Goal: Task Accomplishment & Management: Manage account settings

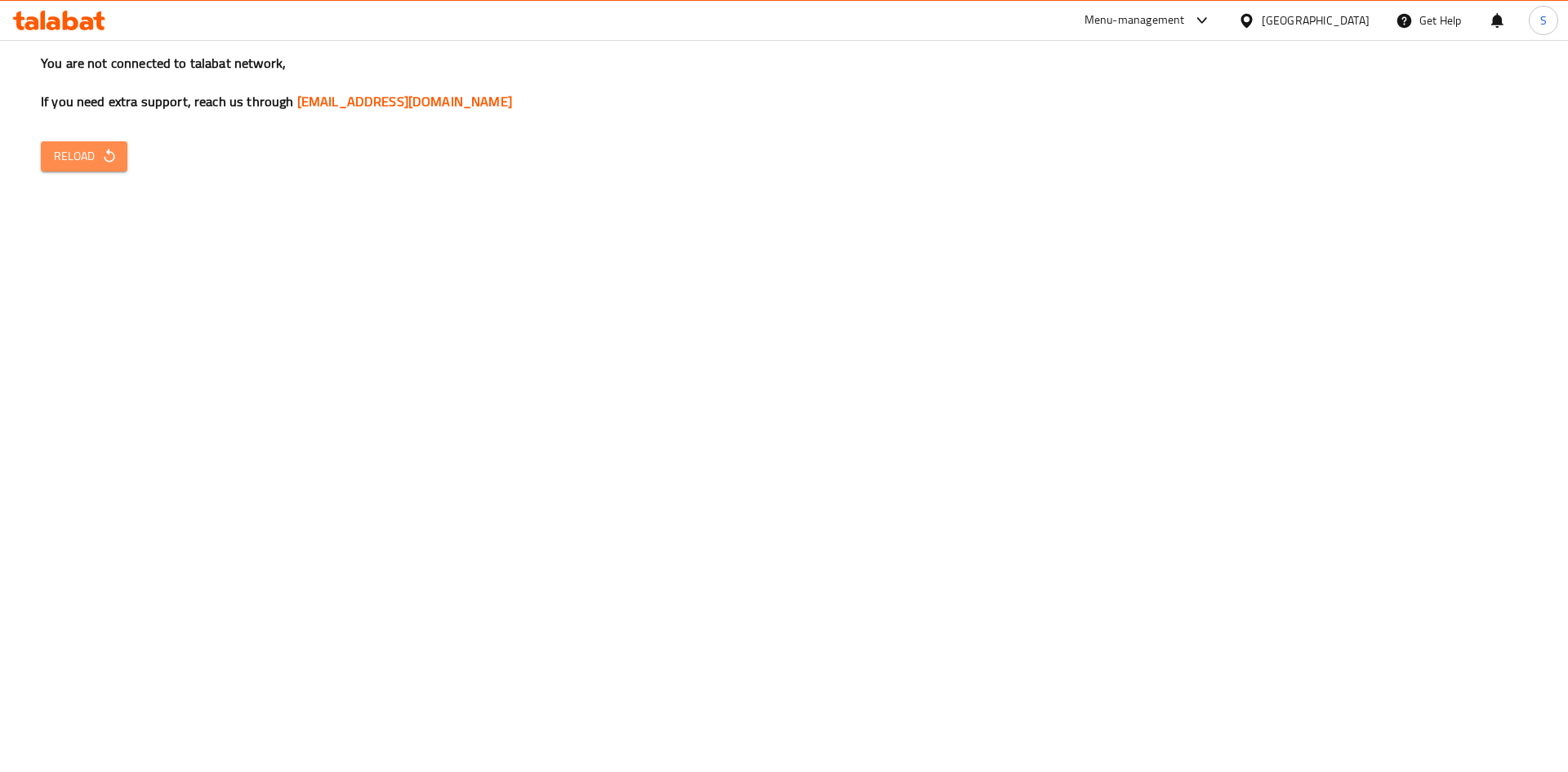
click at [76, 169] on button "Reload" at bounding box center [84, 155] width 86 height 30
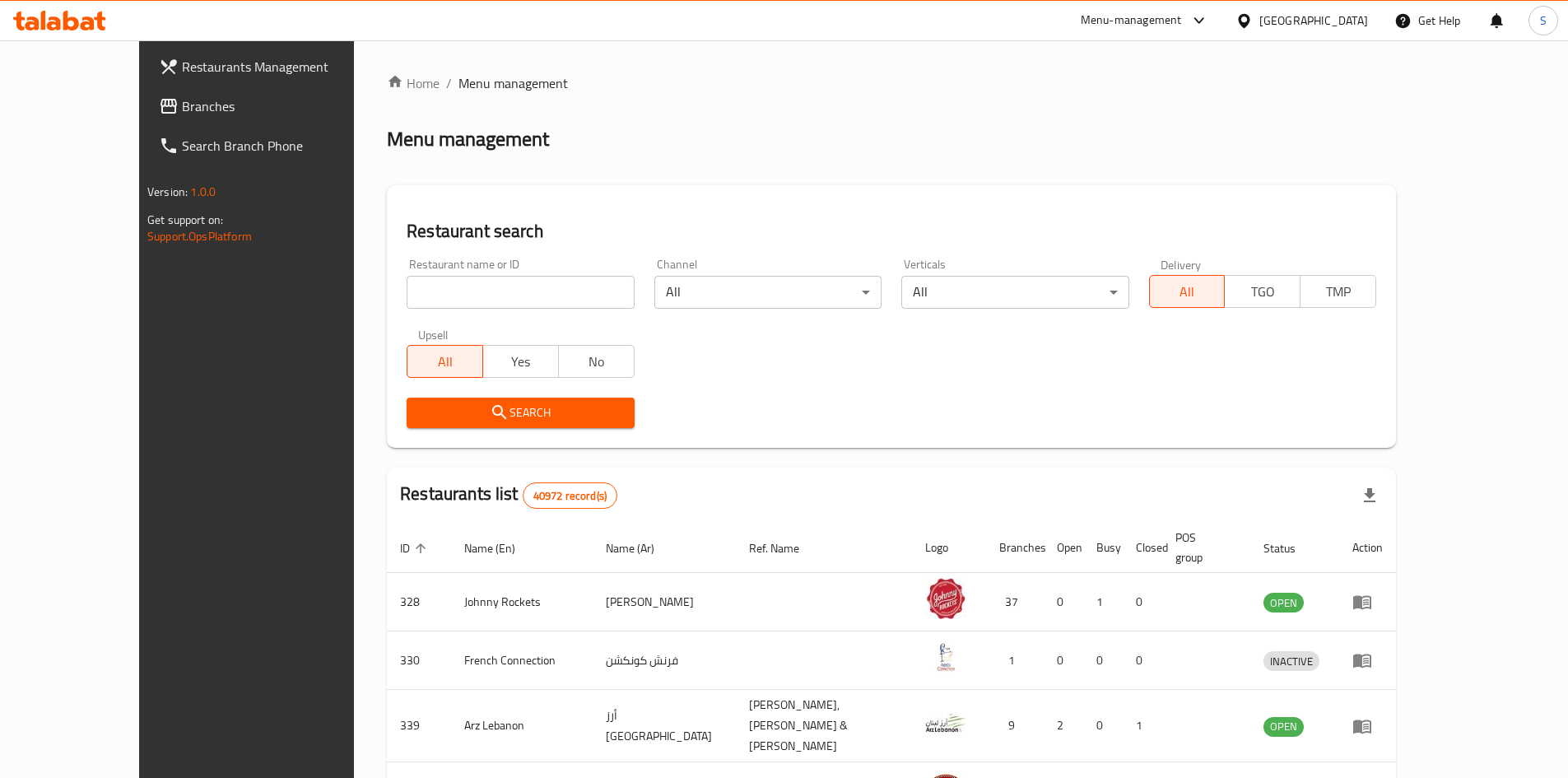
click at [1274, 3] on div "[GEOGRAPHIC_DATA]" at bounding box center [1301, 21] width 159 height 40
click at [417, 310] on div "Restaurant name or ID Restaurant name or ID" at bounding box center [520, 283] width 247 height 70
click at [429, 293] on input "search" at bounding box center [520, 292] width 227 height 33
paste input "703923"
type input "703923"
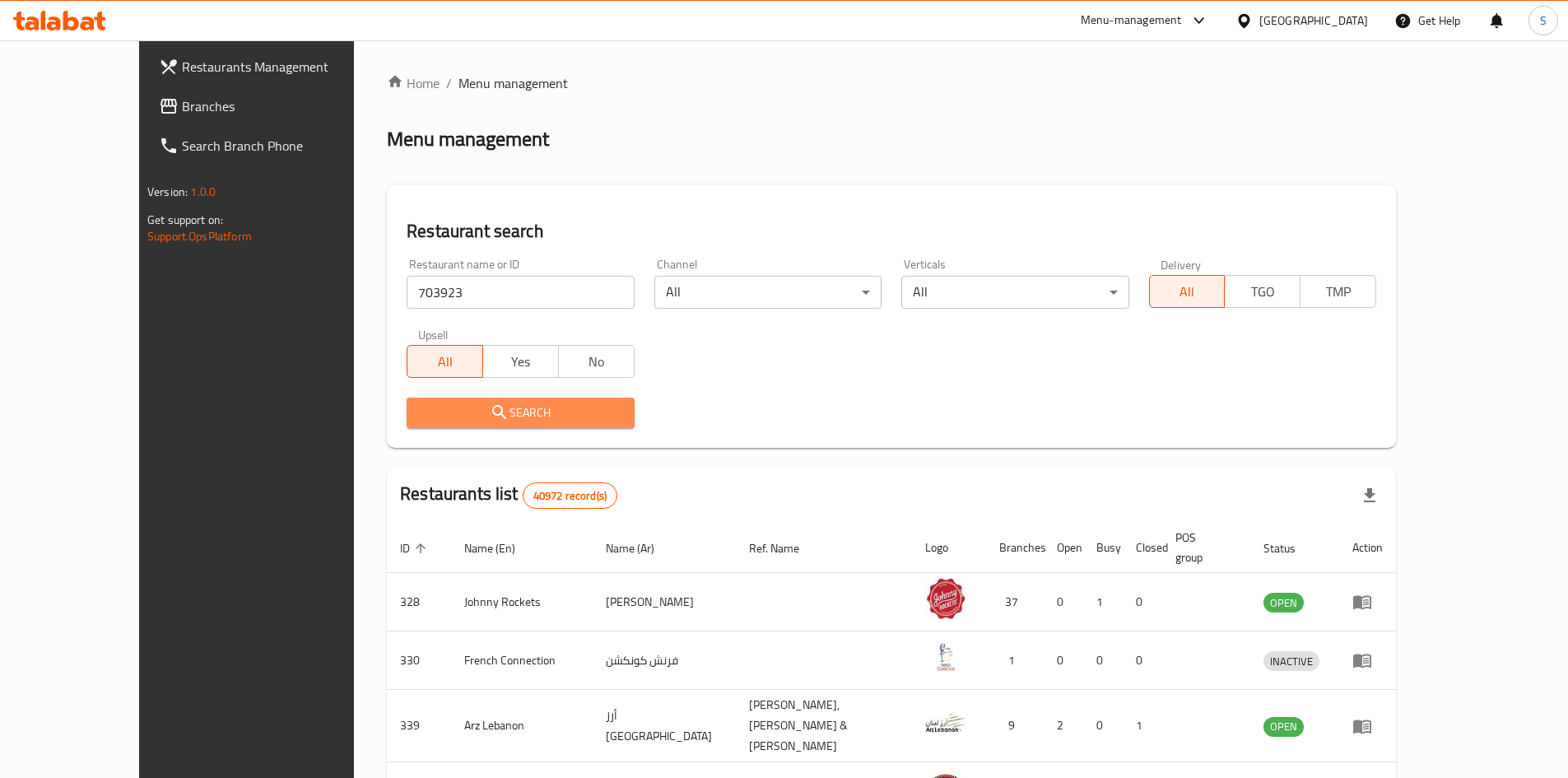
click at [473, 405] on span "Search" at bounding box center [520, 413] width 201 height 21
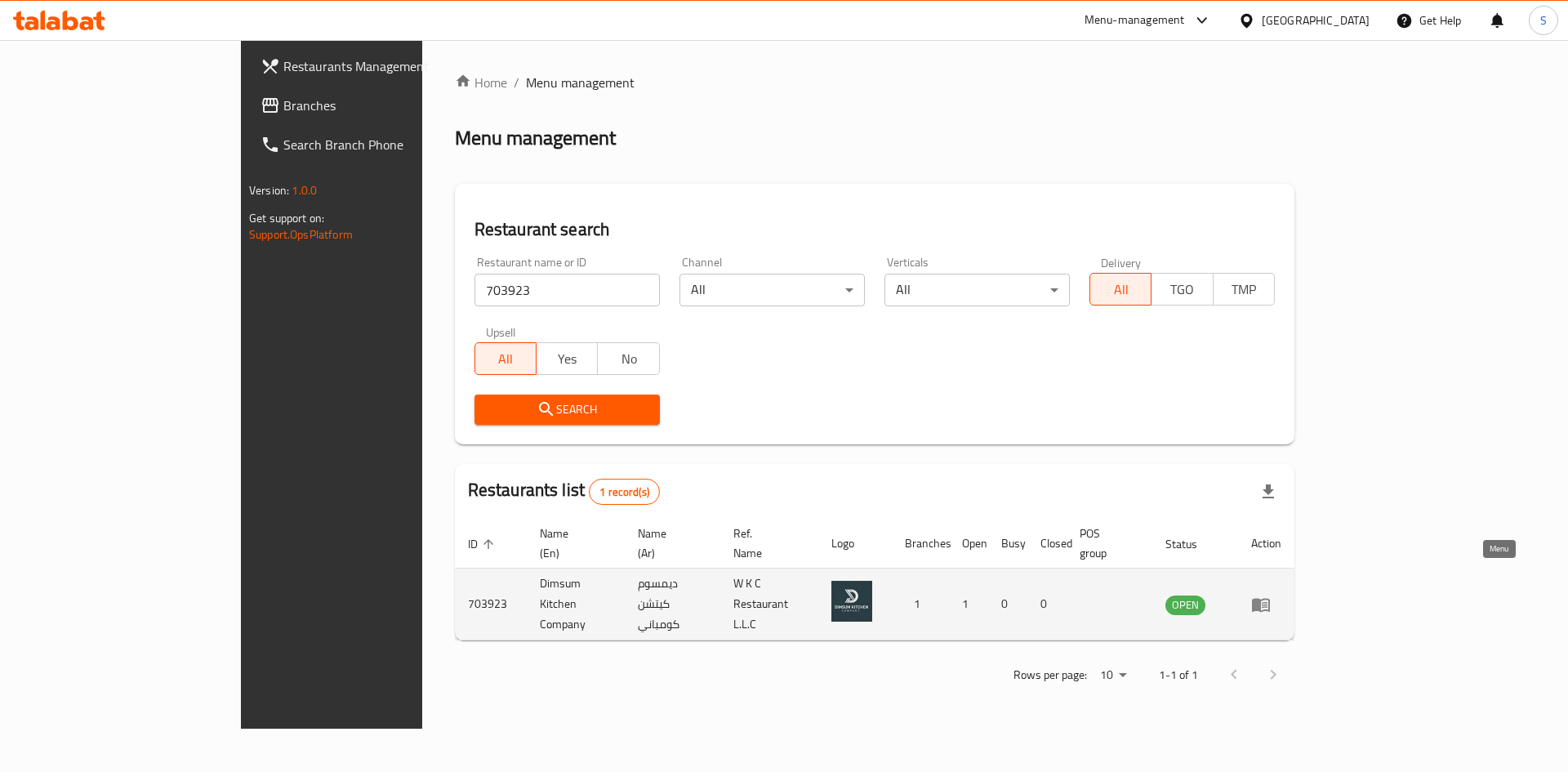
click at [1271, 594] on icon "enhanced table" at bounding box center [1261, 604] width 20 height 20
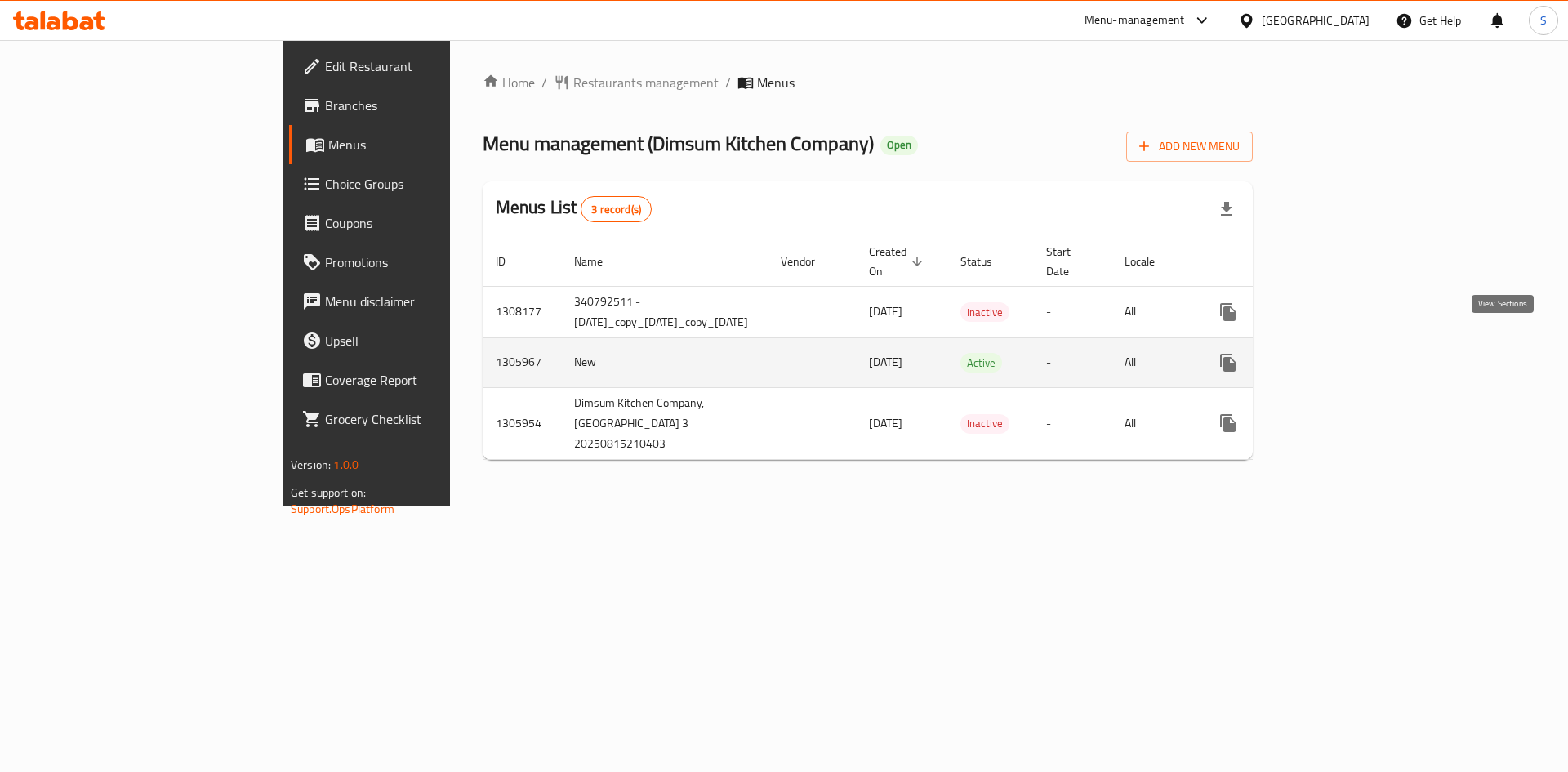
click at [1354, 355] on icon "enhanced table" at bounding box center [1345, 362] width 15 height 15
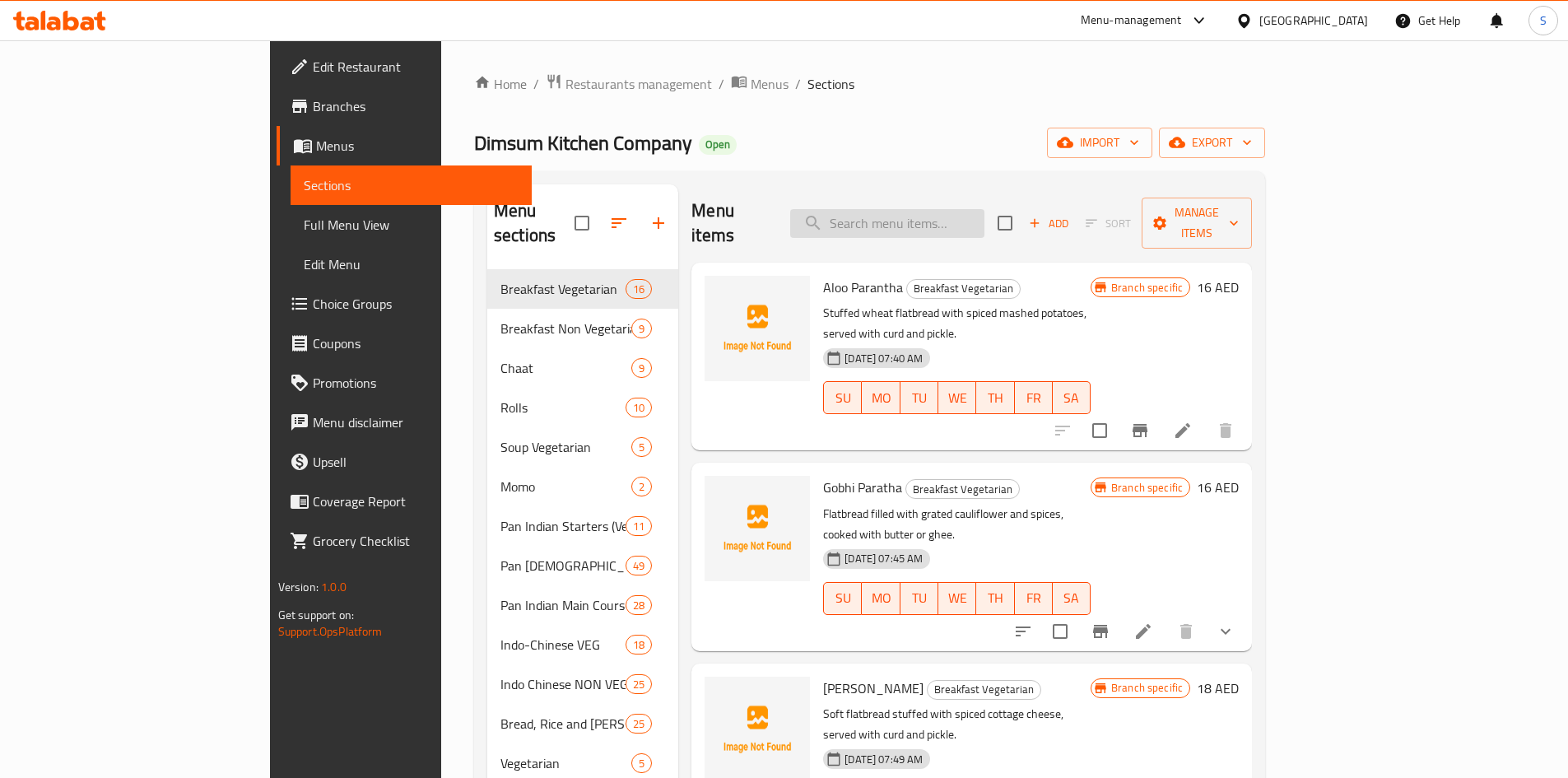
click at [949, 209] on input "search" at bounding box center [887, 223] width 194 height 28
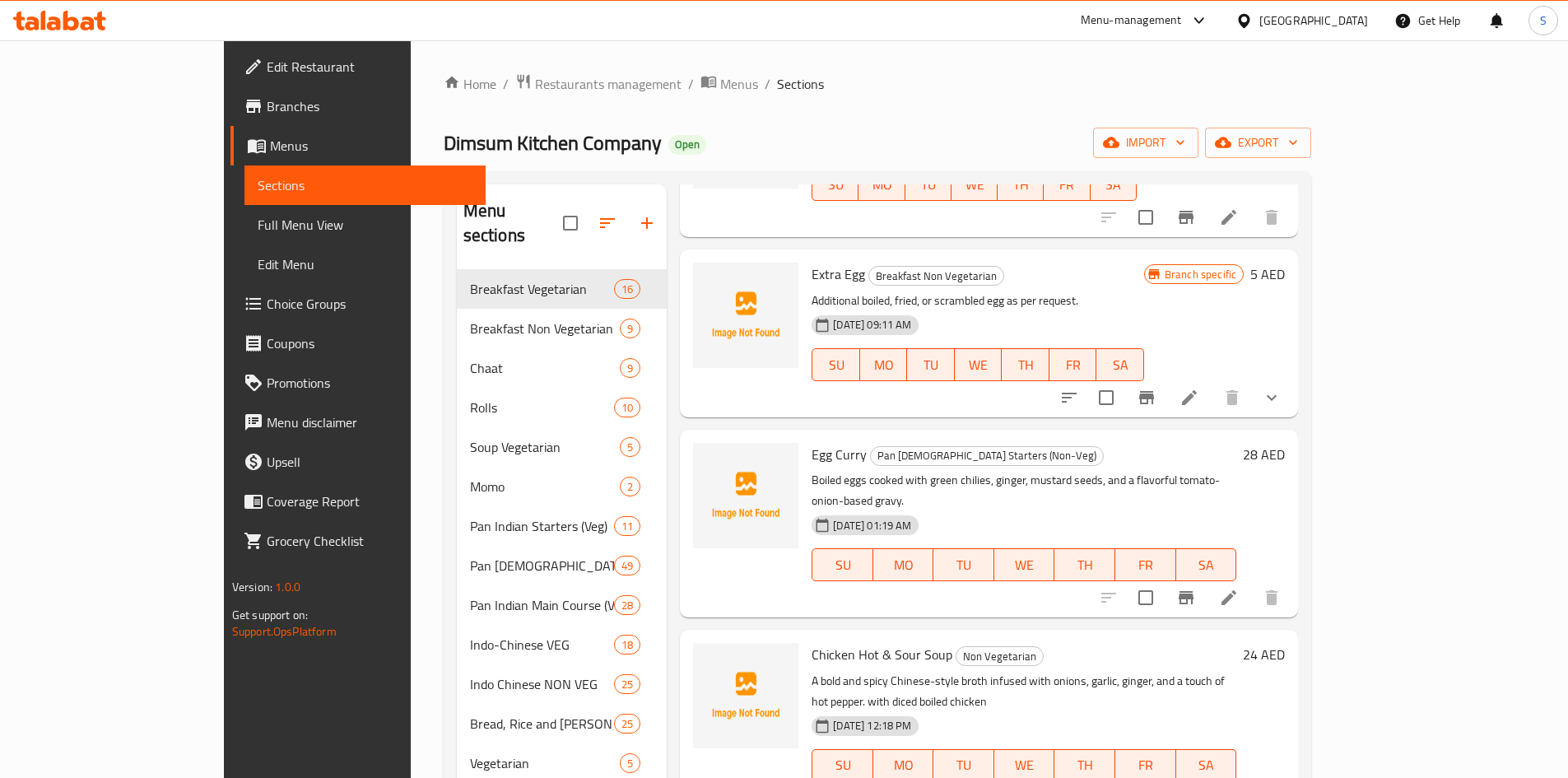
scroll to position [164, 0]
click at [1095, 109] on div "Home / Restaurants management / Menus / Sections Dimsum Kitchen Company Open im…" at bounding box center [877, 524] width 867 height 902
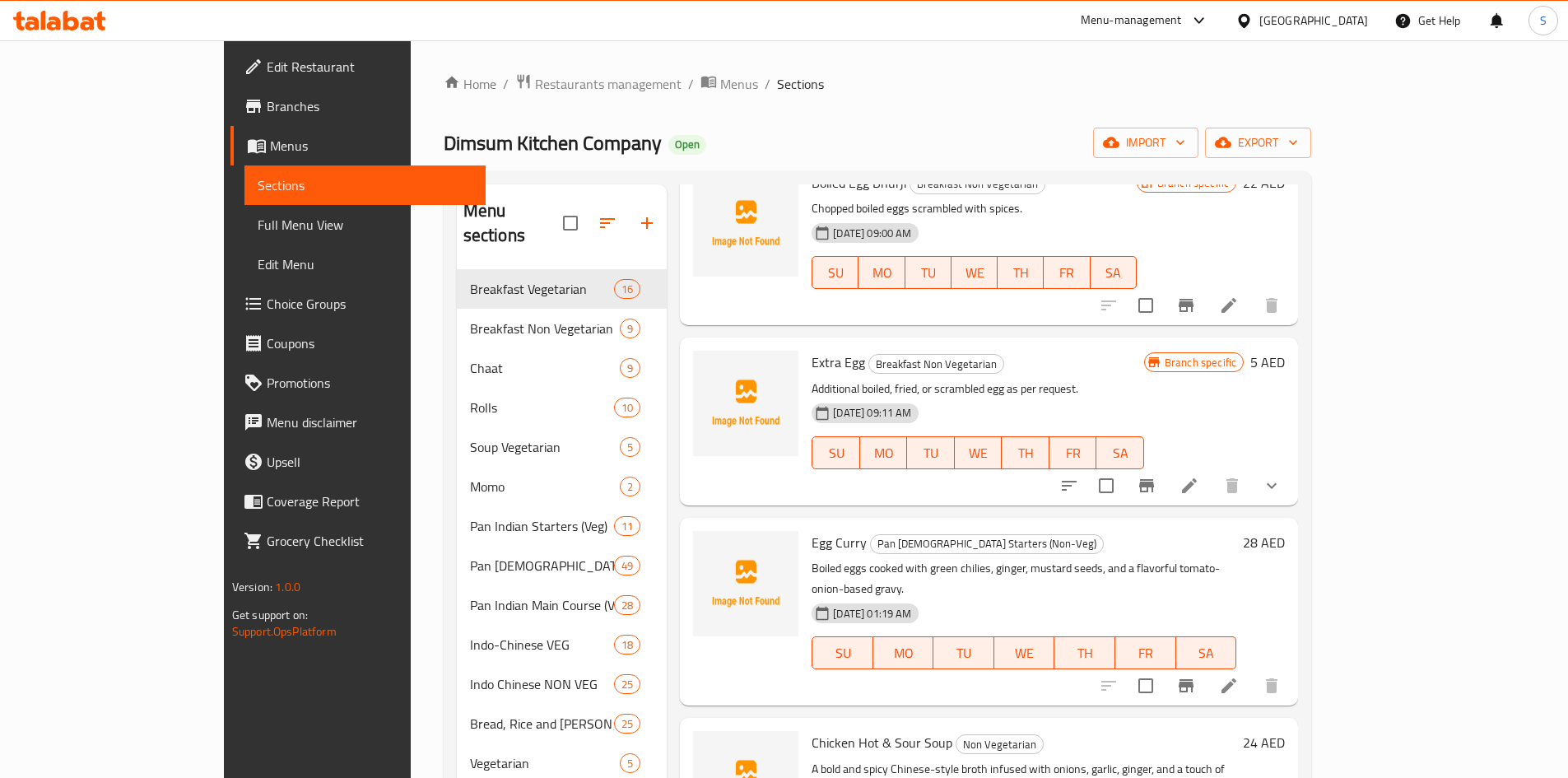
scroll to position [0, 0]
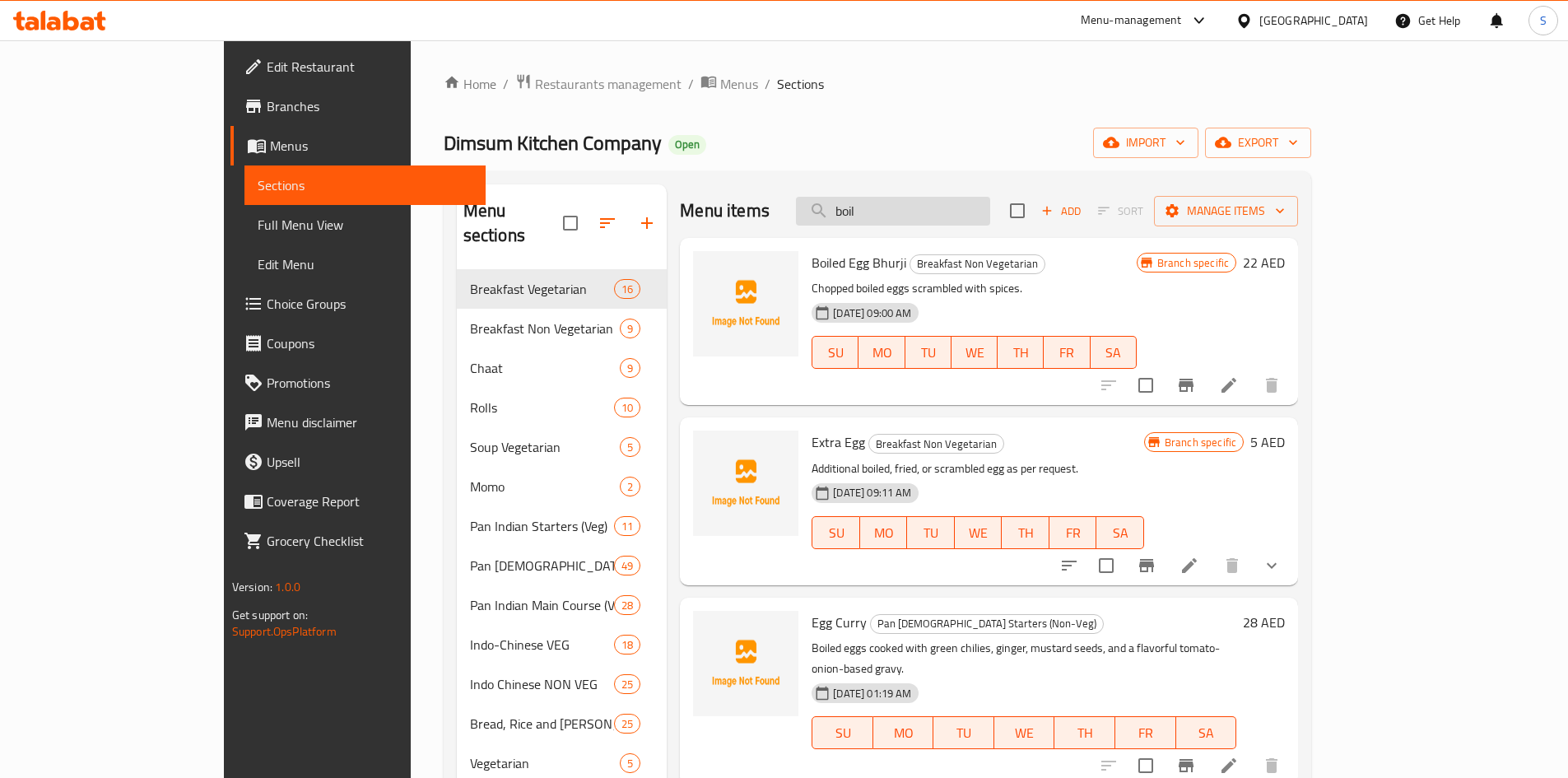
click at [990, 223] on input "boil" at bounding box center [893, 211] width 194 height 28
paste input "Boiled Egg"
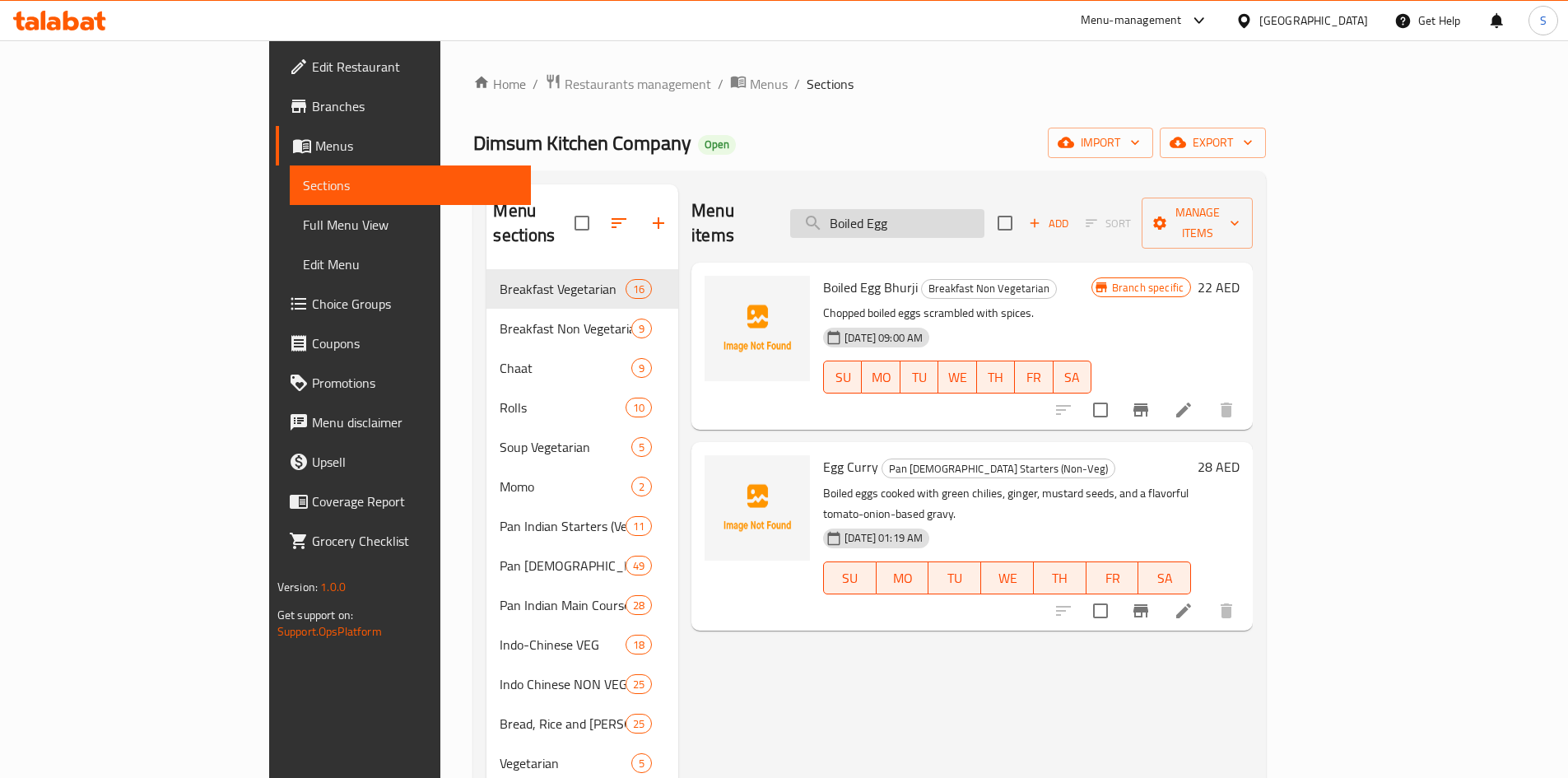
click at [985, 214] on input "Boiled Egg" at bounding box center [887, 223] width 194 height 28
paste input "Poach"
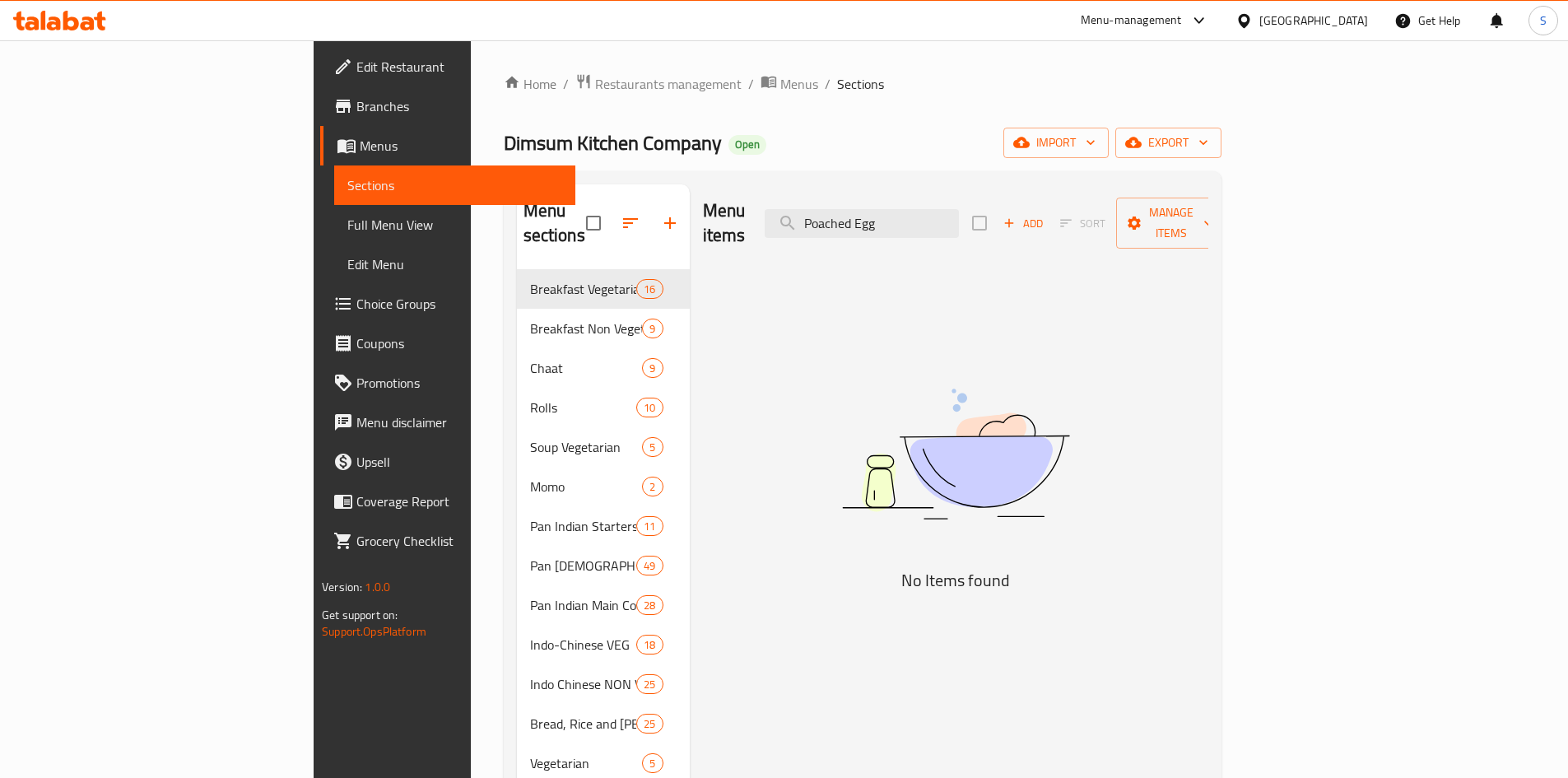
click at [1005, 194] on div "Menu items Poached Egg Add Sort Manage items" at bounding box center [955, 223] width 505 height 78
click at [959, 220] on input "Poached Egg" at bounding box center [861, 223] width 194 height 28
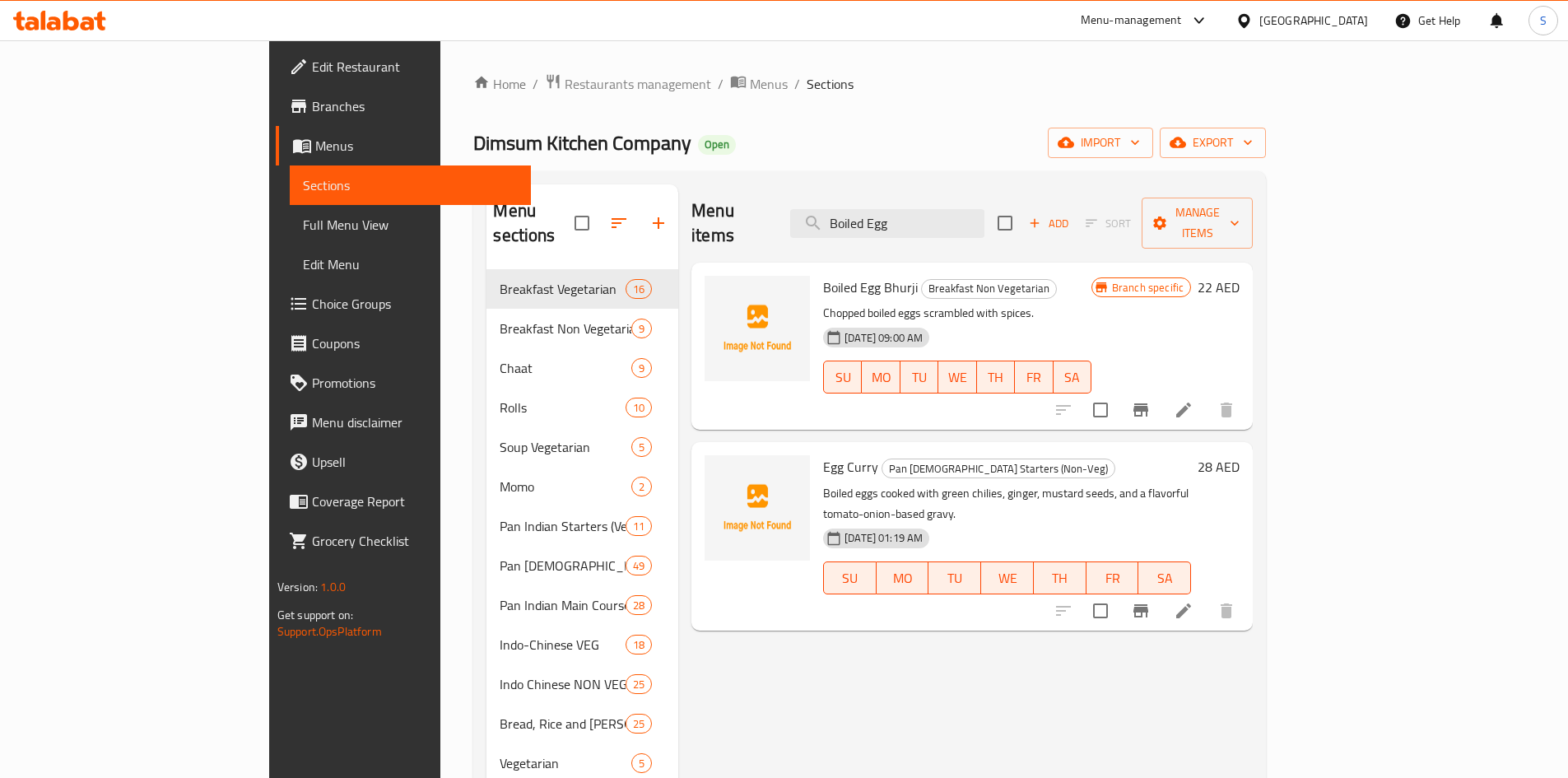
type input "Boiled Egg"
click at [1046, 134] on div "Dimsum Kitchen Company Open import export" at bounding box center [869, 142] width 793 height 30
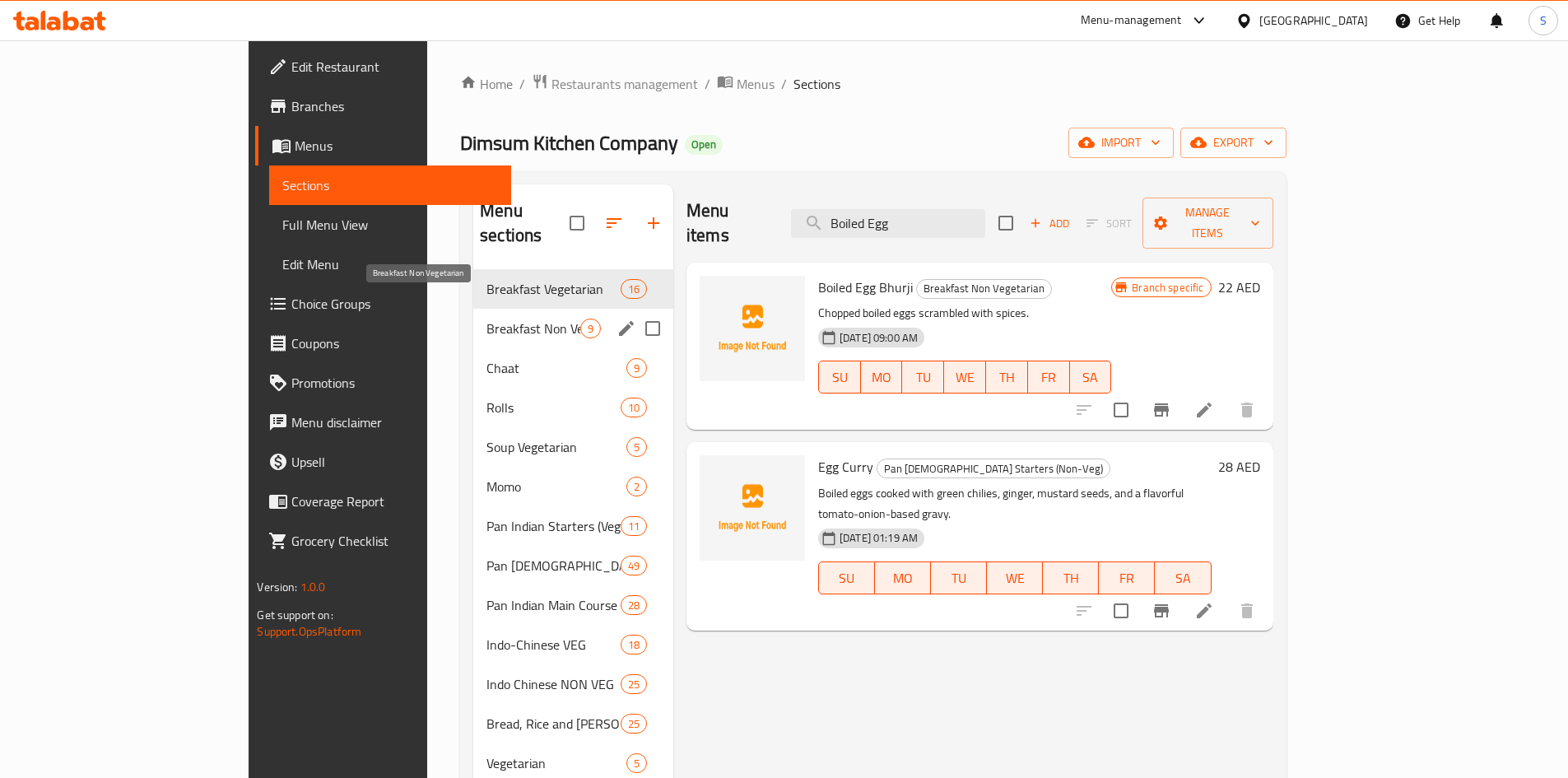
click at [486, 318] on span "Breakfast Non Vegetarian" at bounding box center [533, 328] width 94 height 20
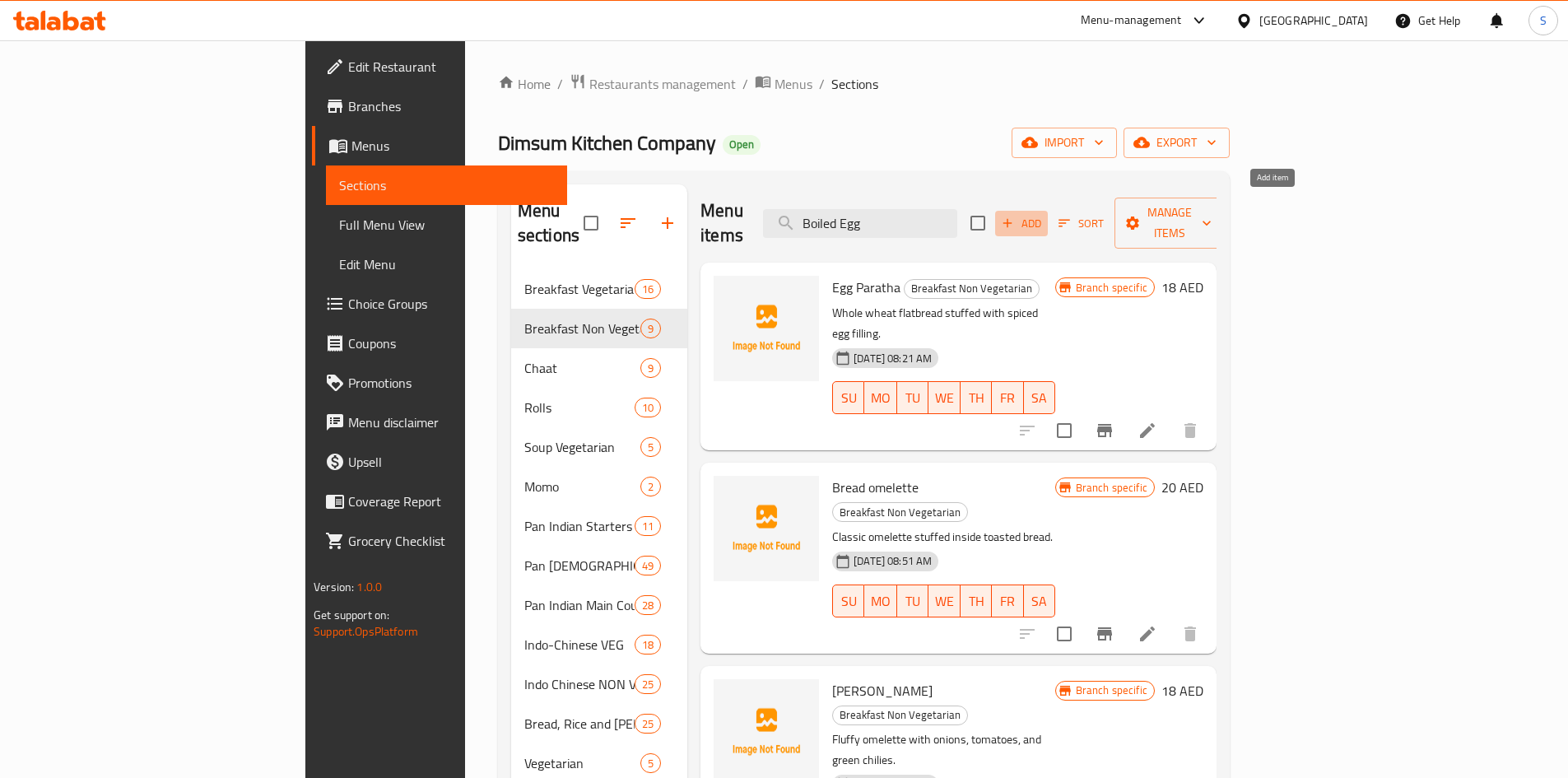
click at [1044, 214] on span "Add" at bounding box center [1022, 224] width 45 height 19
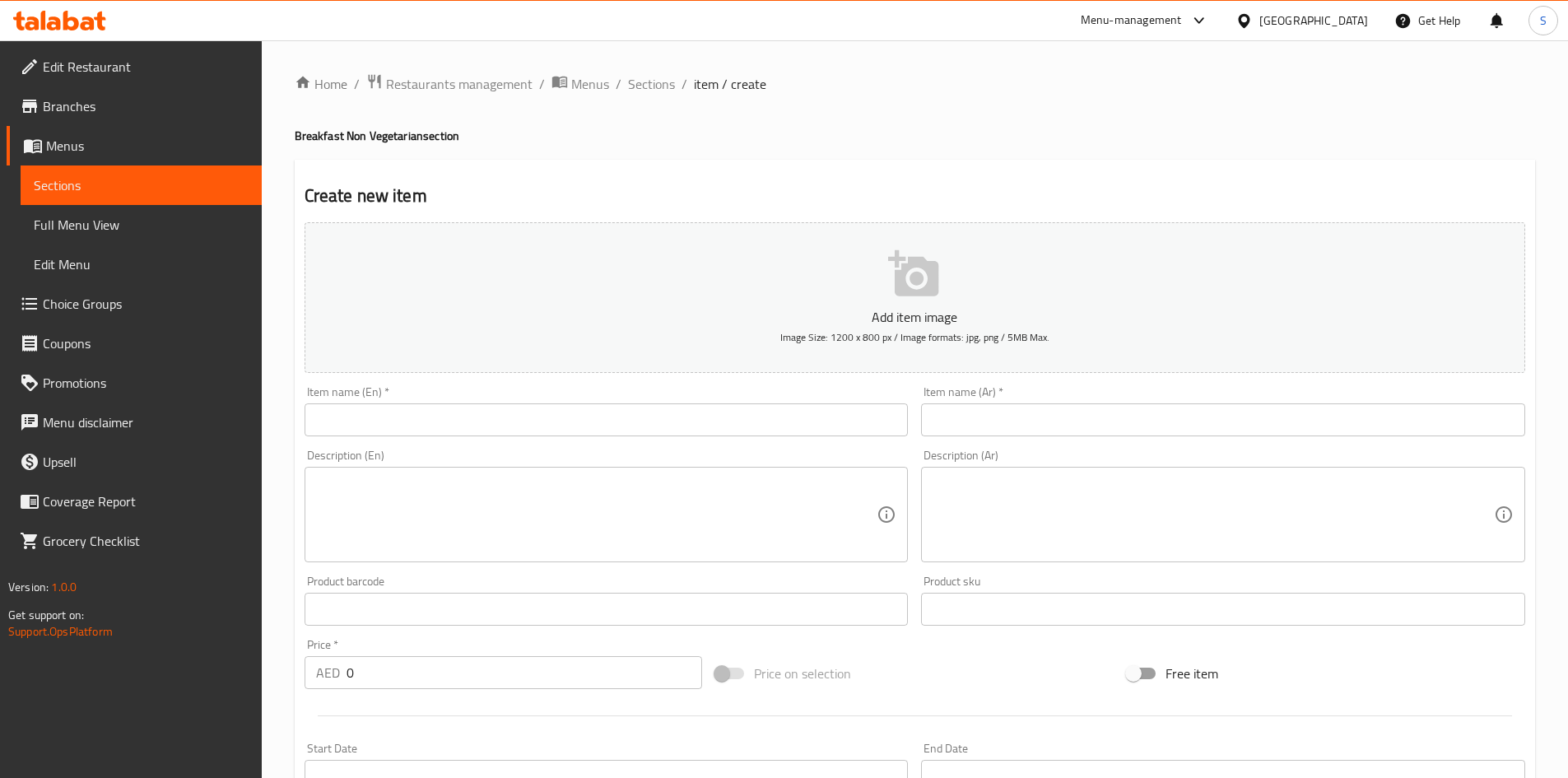
click at [670, 414] on input "text" at bounding box center [607, 420] width 604 height 33
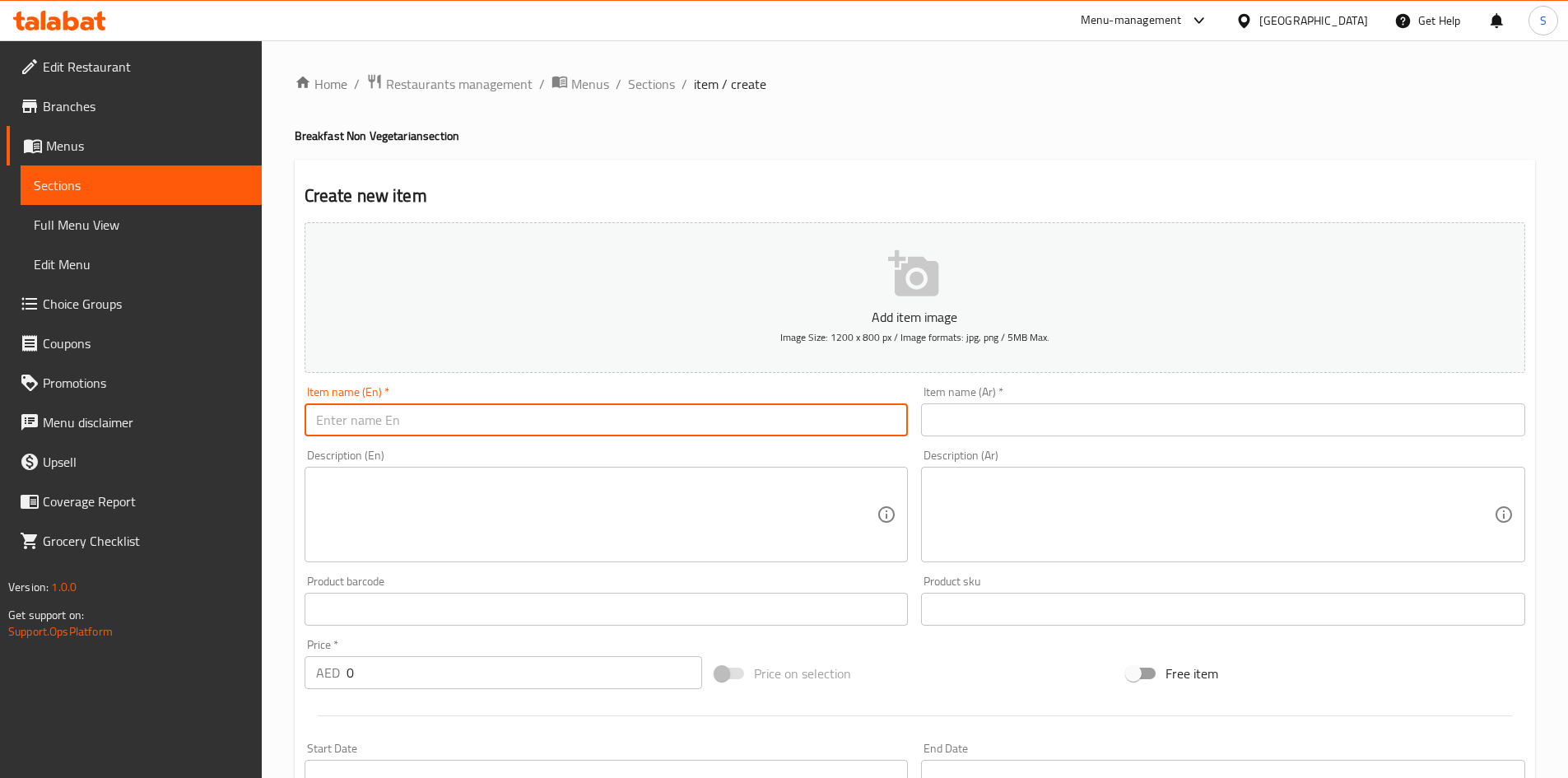
paste input "Boiled Egg"
type input "Boiled Egg"
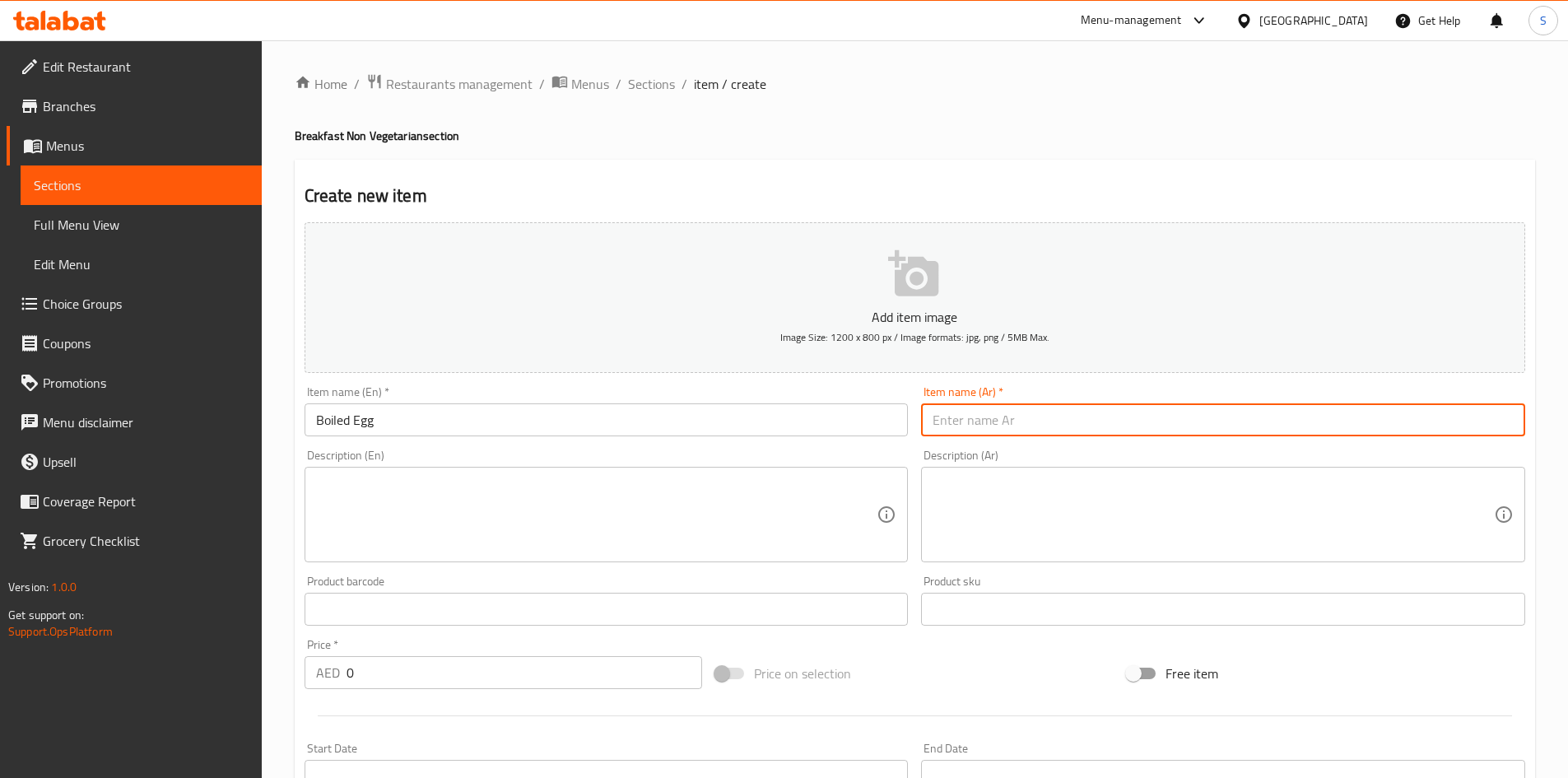
click at [1005, 410] on input "text" at bounding box center [1223, 420] width 604 height 33
paste input "بيضة مسلوقة"
click at [988, 424] on input "بيضة مسلوقة" at bounding box center [1223, 420] width 604 height 33
type input "بيض مسلوقة"
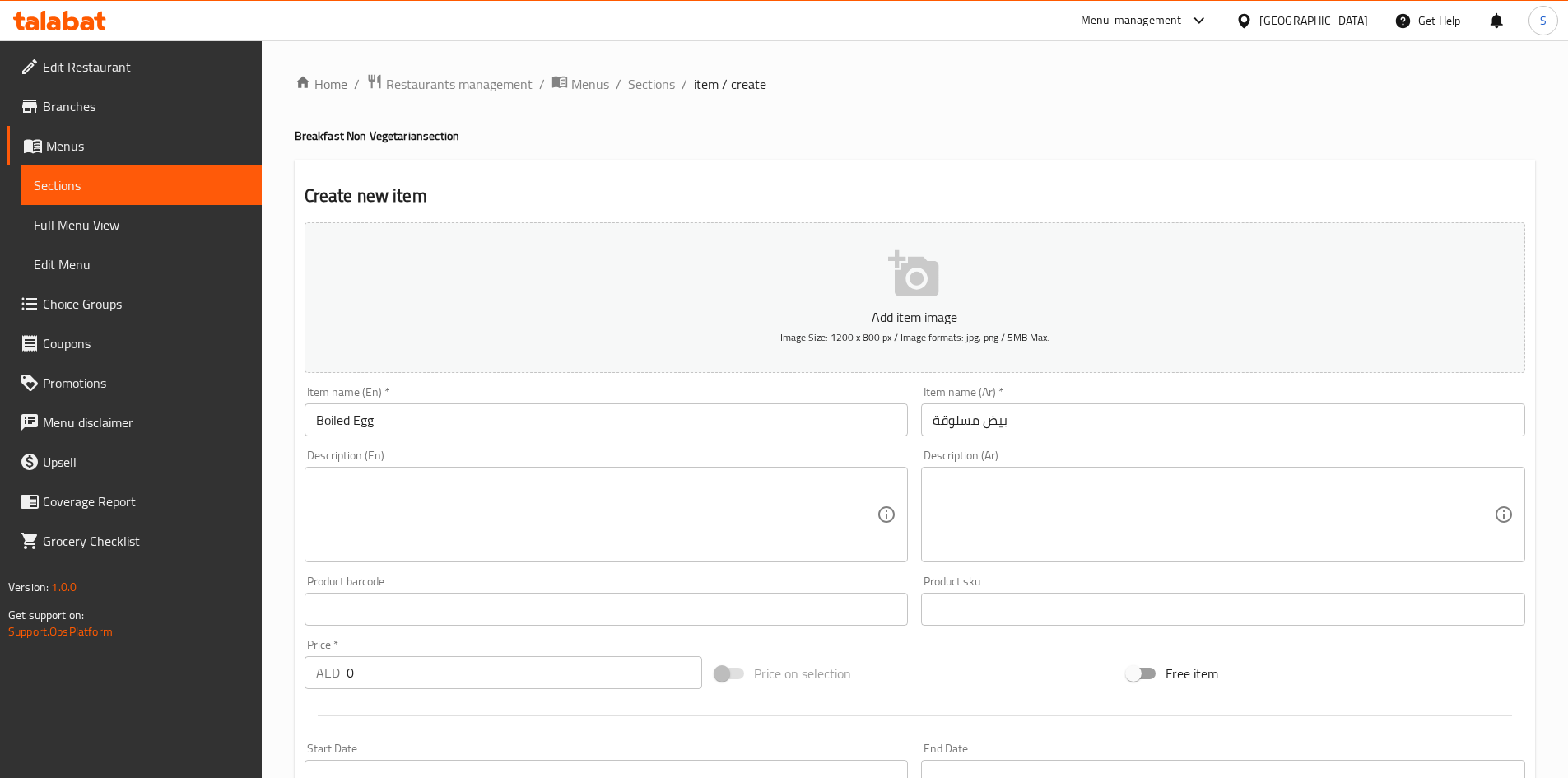
click at [1105, 190] on h2 "Create new item" at bounding box center [915, 195] width 1220 height 25
click at [524, 500] on textarea at bounding box center [596, 515] width 561 height 78
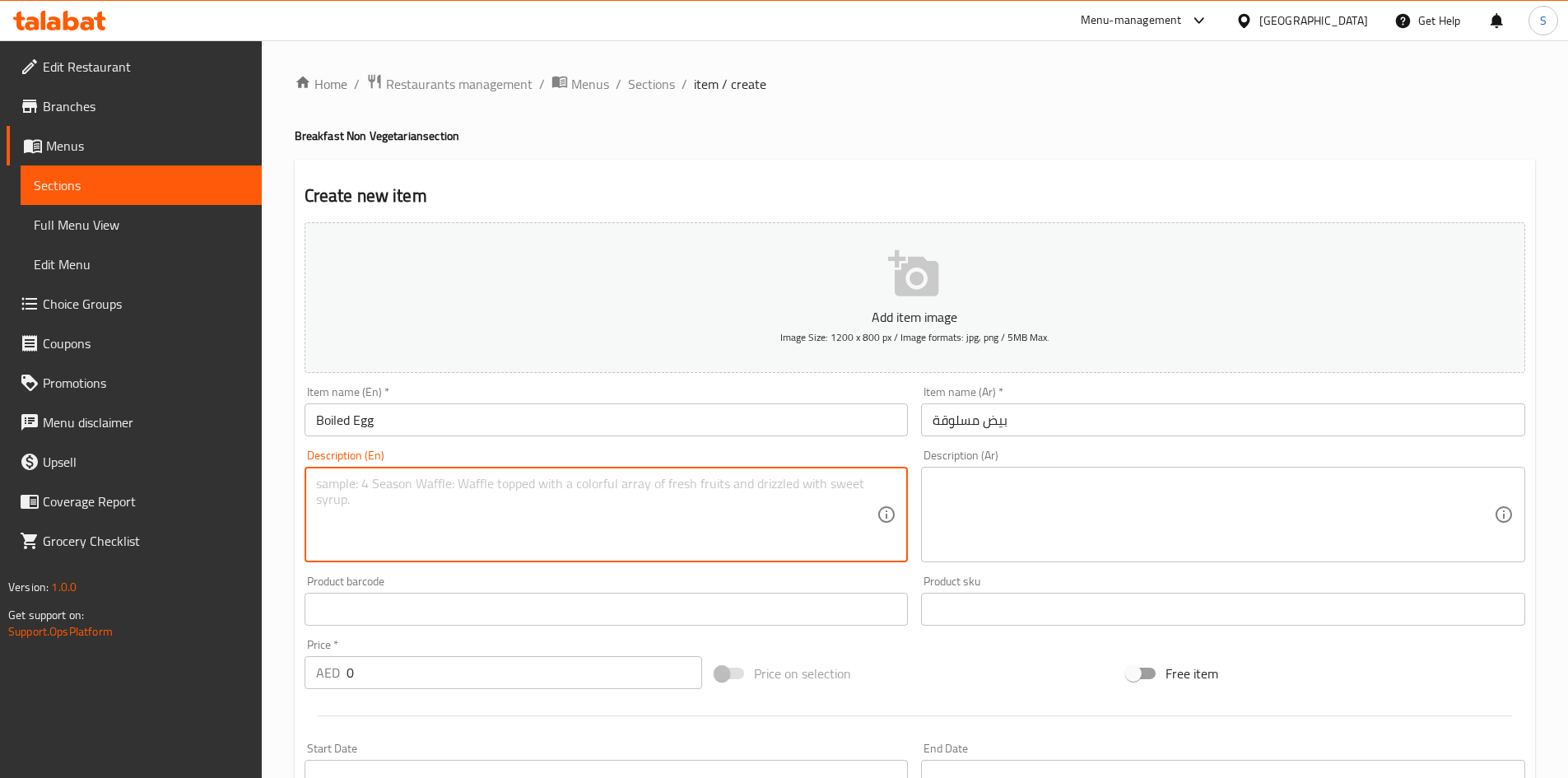
paste textarea "Hard boiled egg served plain"
type textarea "Hard boiled egg served plain"
click at [1085, 476] on textarea at bounding box center [1213, 515] width 561 height 78
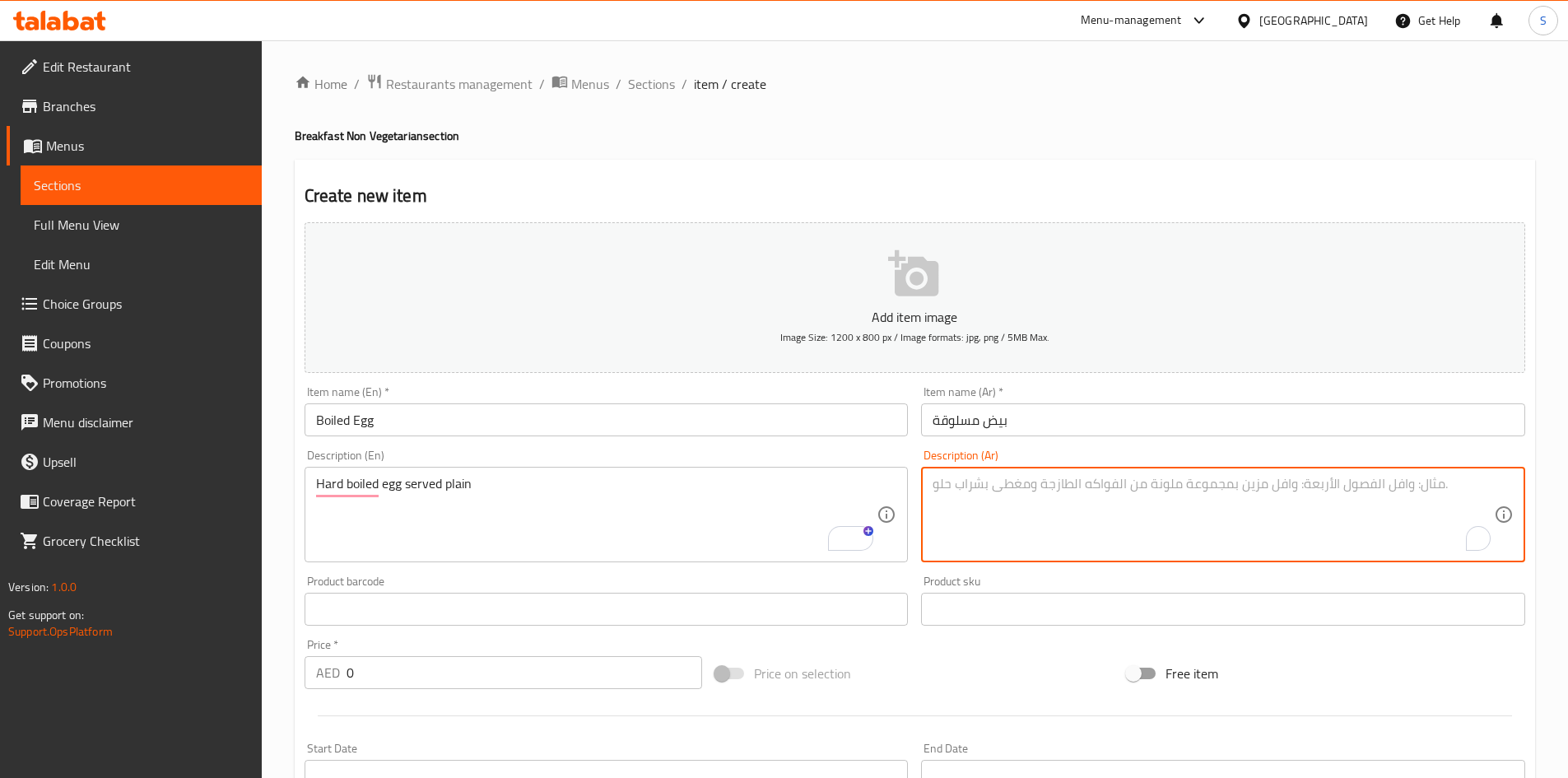
paste textarea "بيضة مسلوقة تقدم عادية"
drag, startPoint x: 960, startPoint y: 485, endPoint x: 921, endPoint y: 482, distance: 39.1
click at [921, 482] on div "بيضة مسلوقة تقدم عادية Description (Ar)" at bounding box center [1223, 514] width 604 height 96
type textarea "بيضة مسلوقة تقدم سادة"
click at [958, 658] on div "Price on selection" at bounding box center [914, 673] width 411 height 45
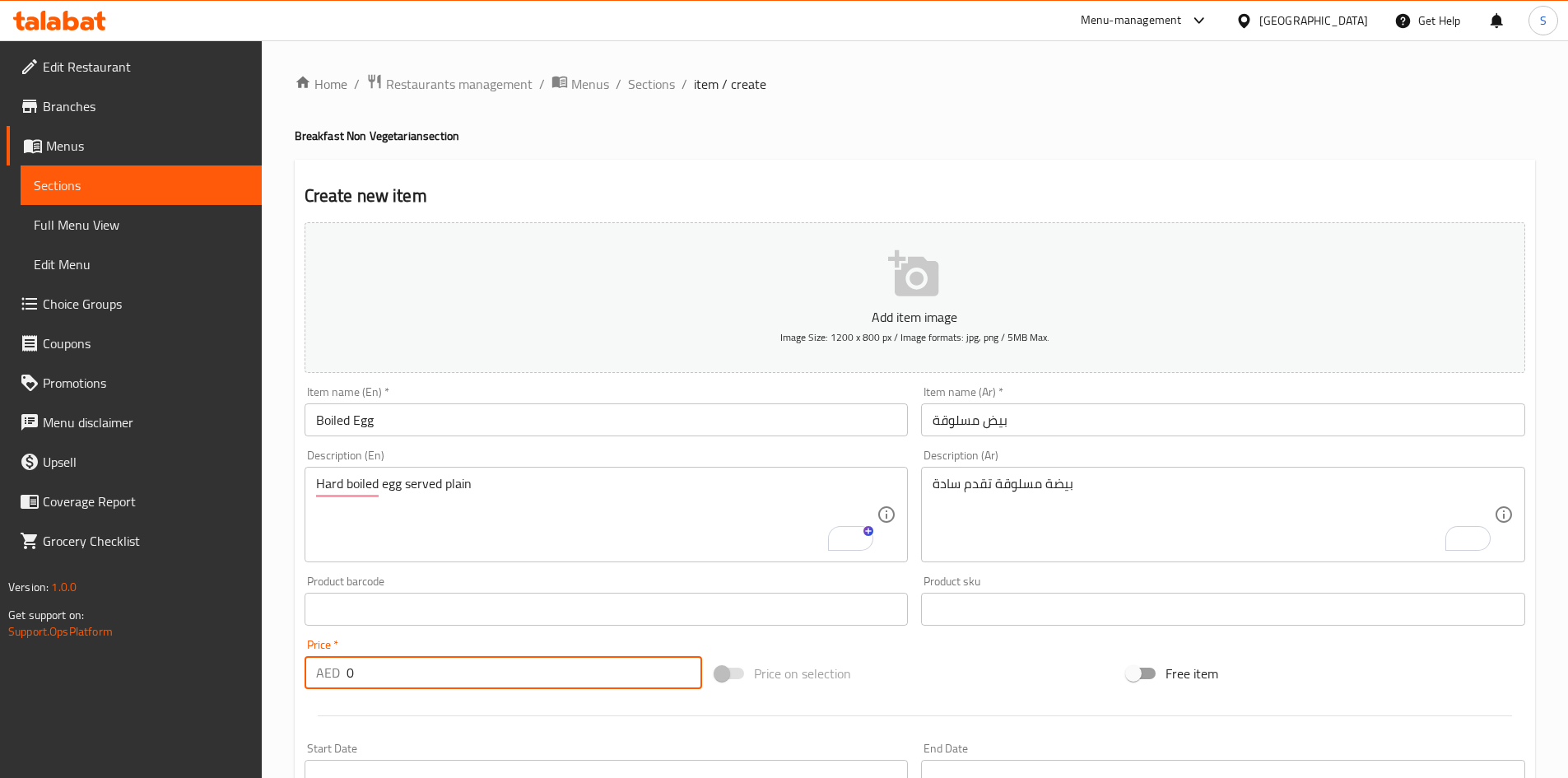
drag, startPoint x: 441, startPoint y: 665, endPoint x: 290, endPoint y: 664, distance: 151.0
click at [290, 664] on div "Home / Restaurants management / Menus / Sections / item / create Breakfast Non …" at bounding box center [915, 602] width 1306 height 1122
type input "7"
click at [967, 666] on div "Price on selection" at bounding box center [914, 673] width 411 height 45
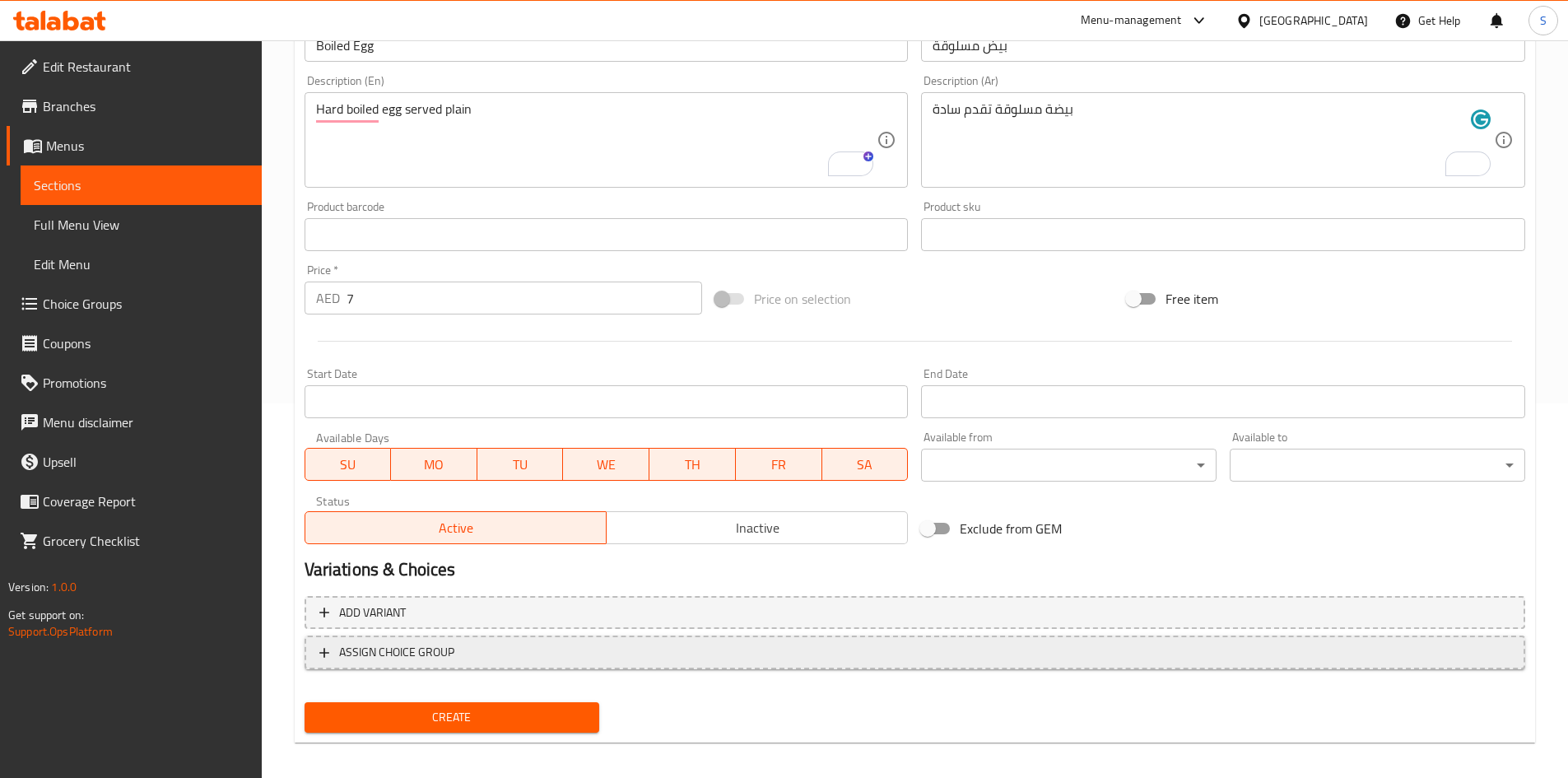
scroll to position [386, 0]
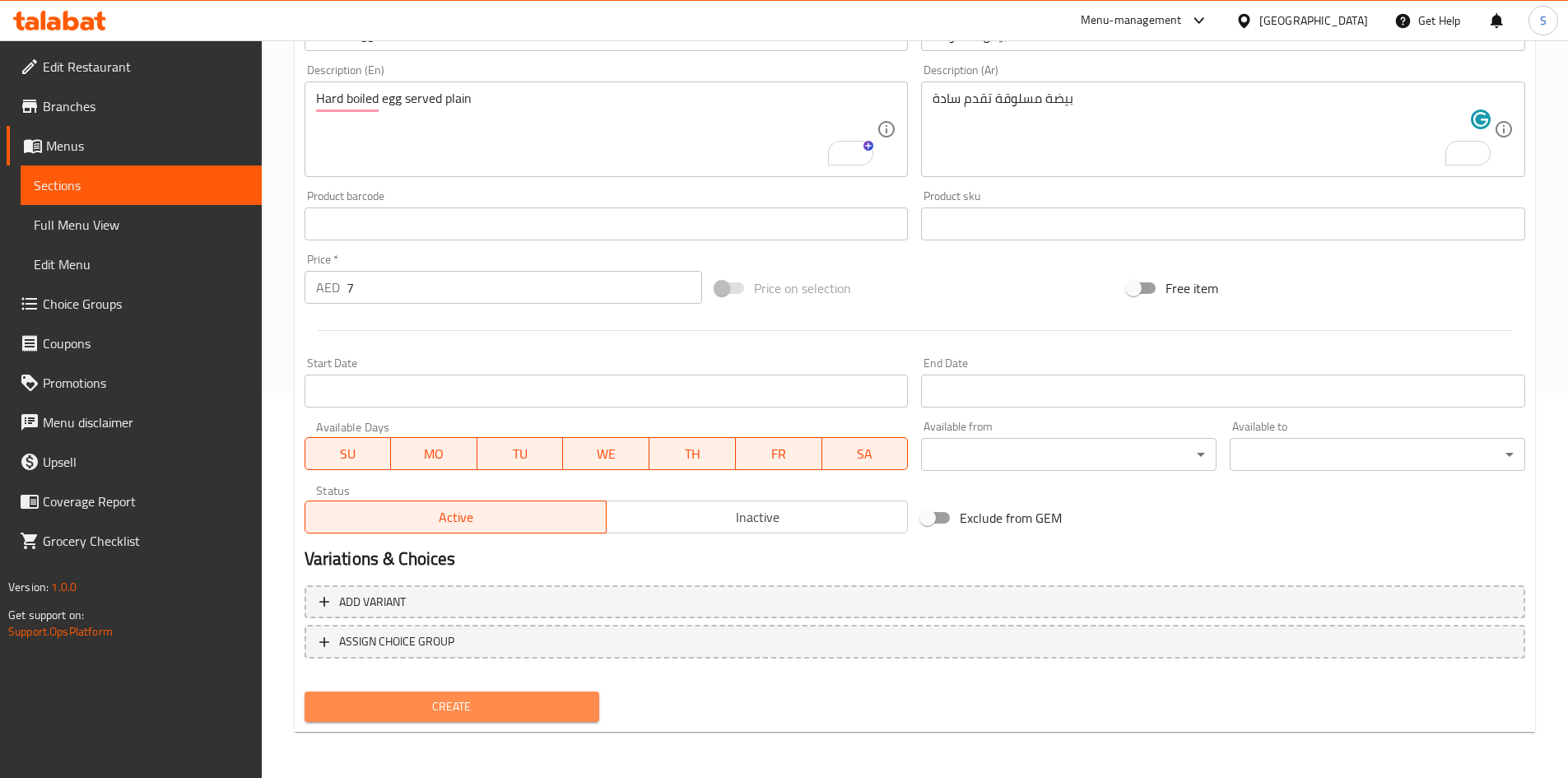
click at [517, 705] on span "Create" at bounding box center [452, 707] width 269 height 21
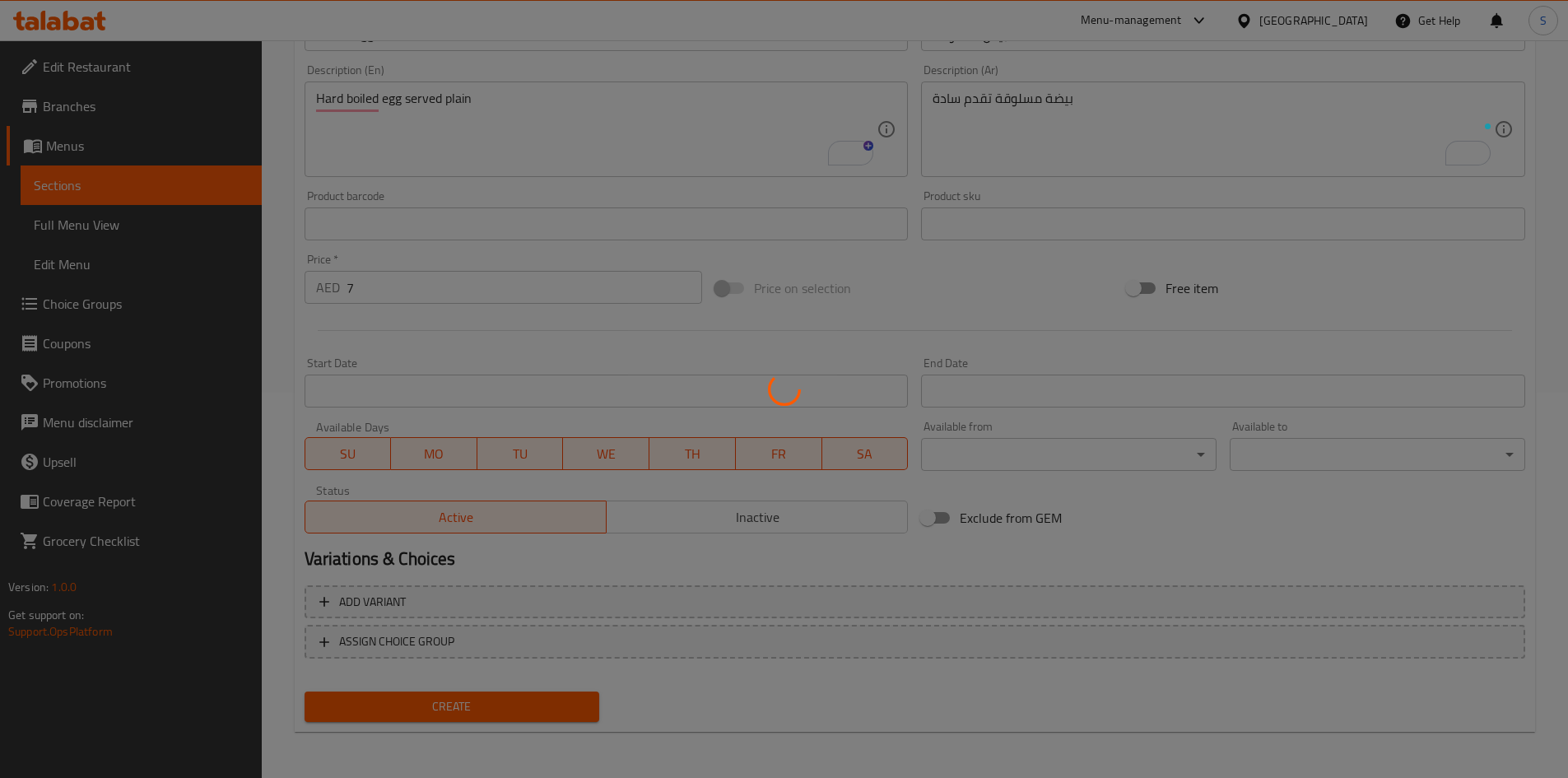
type input "0"
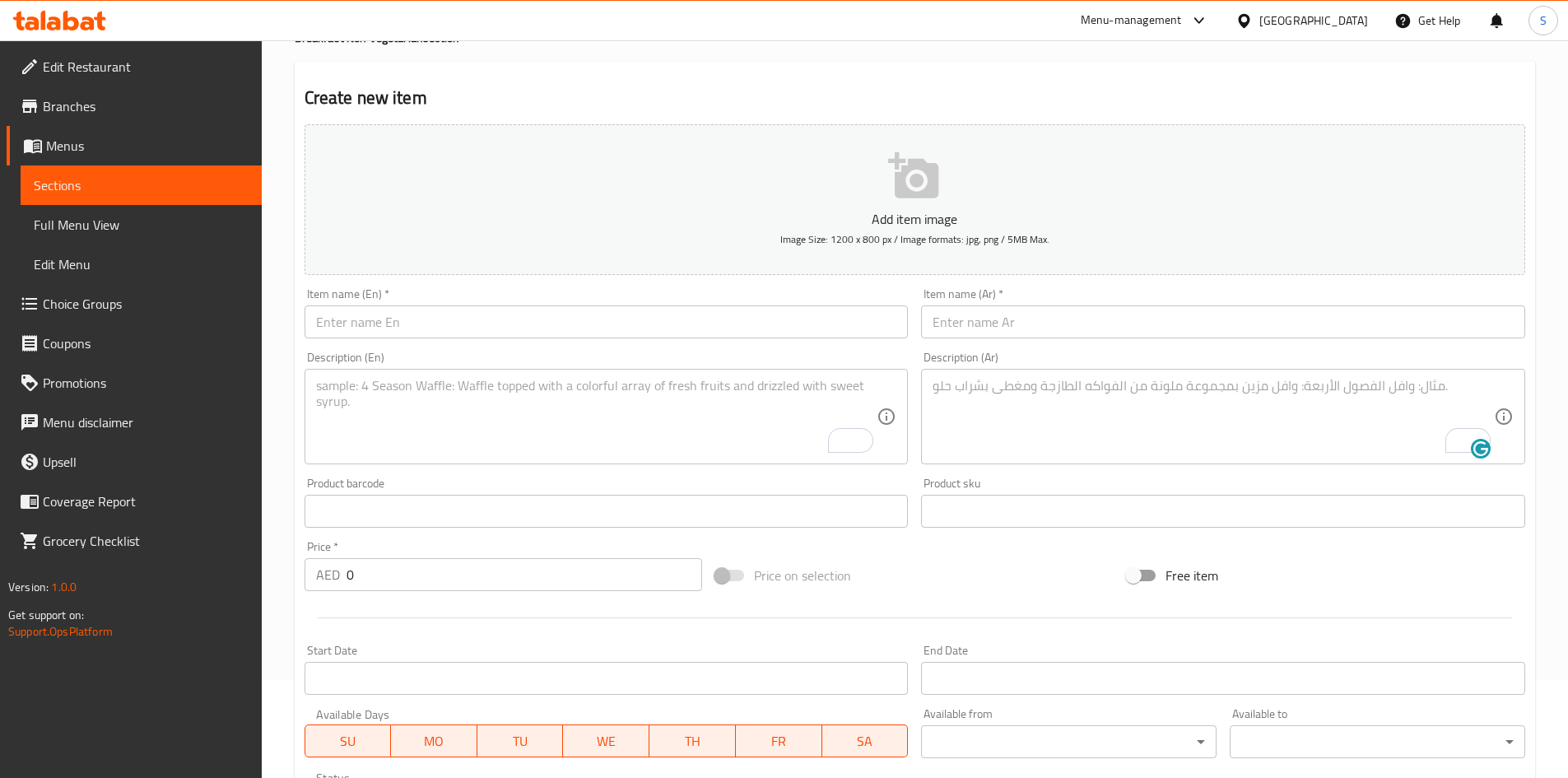
scroll to position [56, 0]
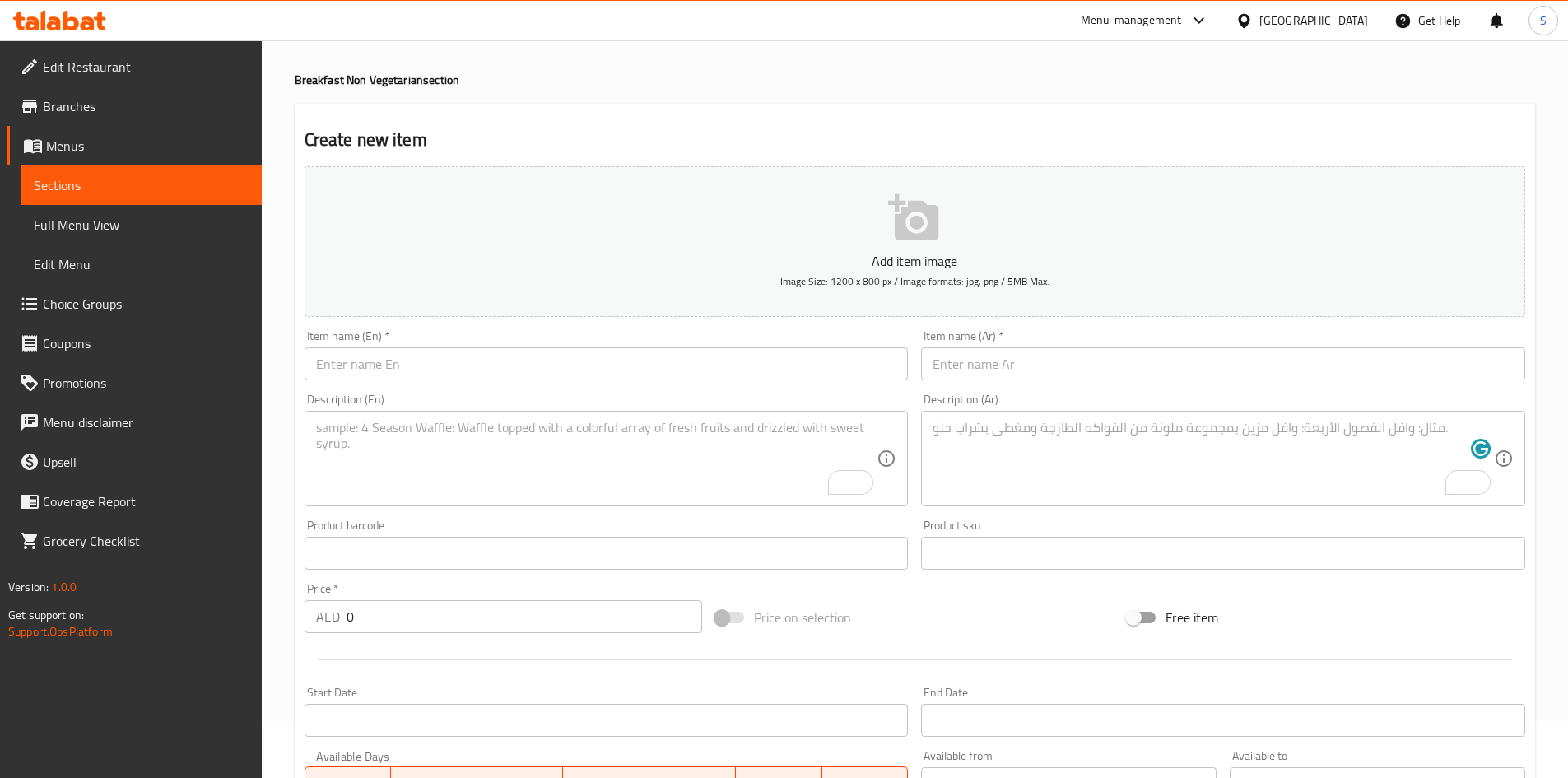
click at [701, 386] on div "Item name (En)   * Item name (En) *" at bounding box center [606, 355] width 617 height 64
click at [690, 373] on input "text" at bounding box center [607, 364] width 604 height 33
paste input "Poached Egg"
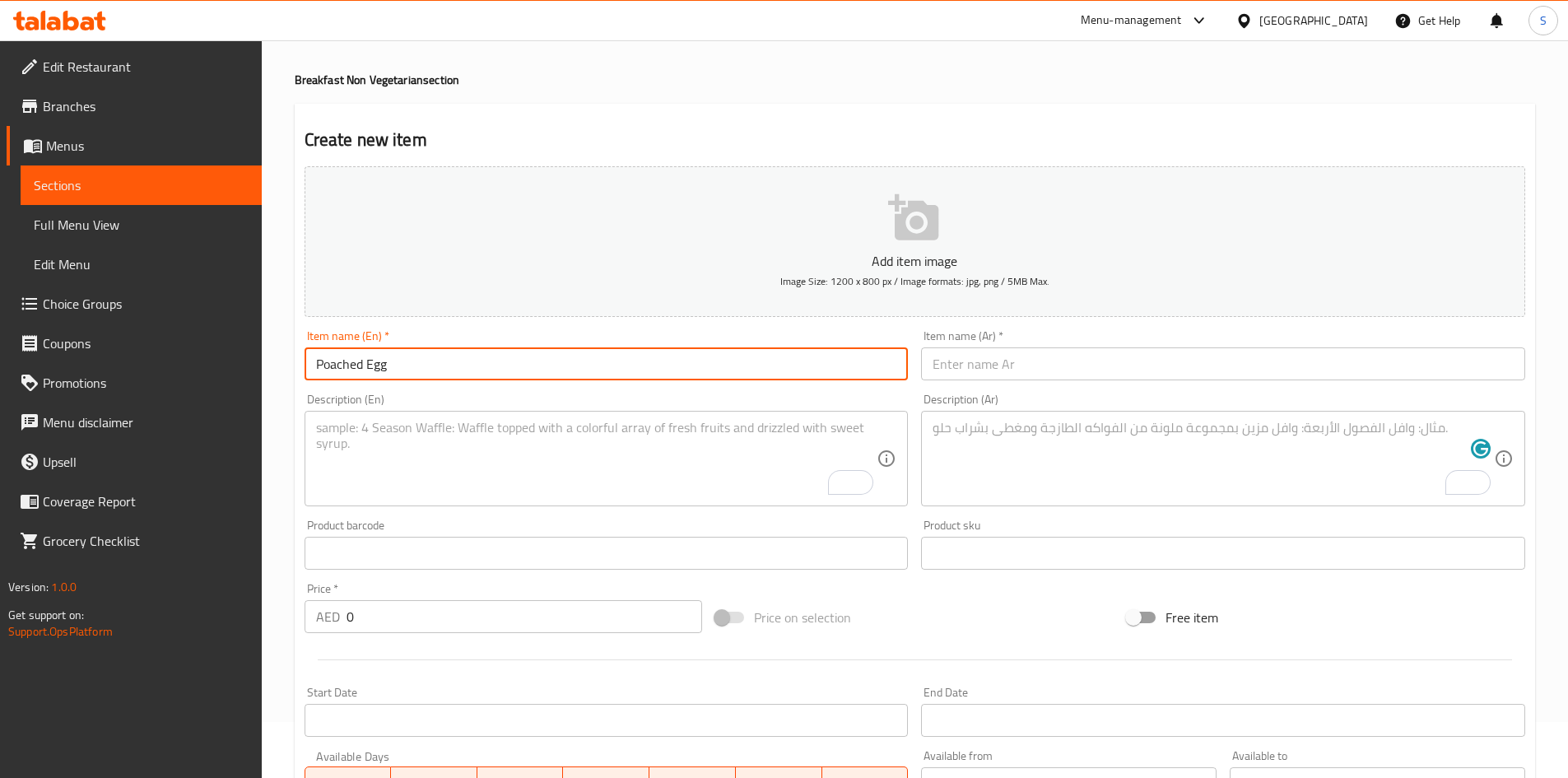
type input "Poached Egg"
click at [1069, 356] on input "text" at bounding box center [1223, 364] width 604 height 33
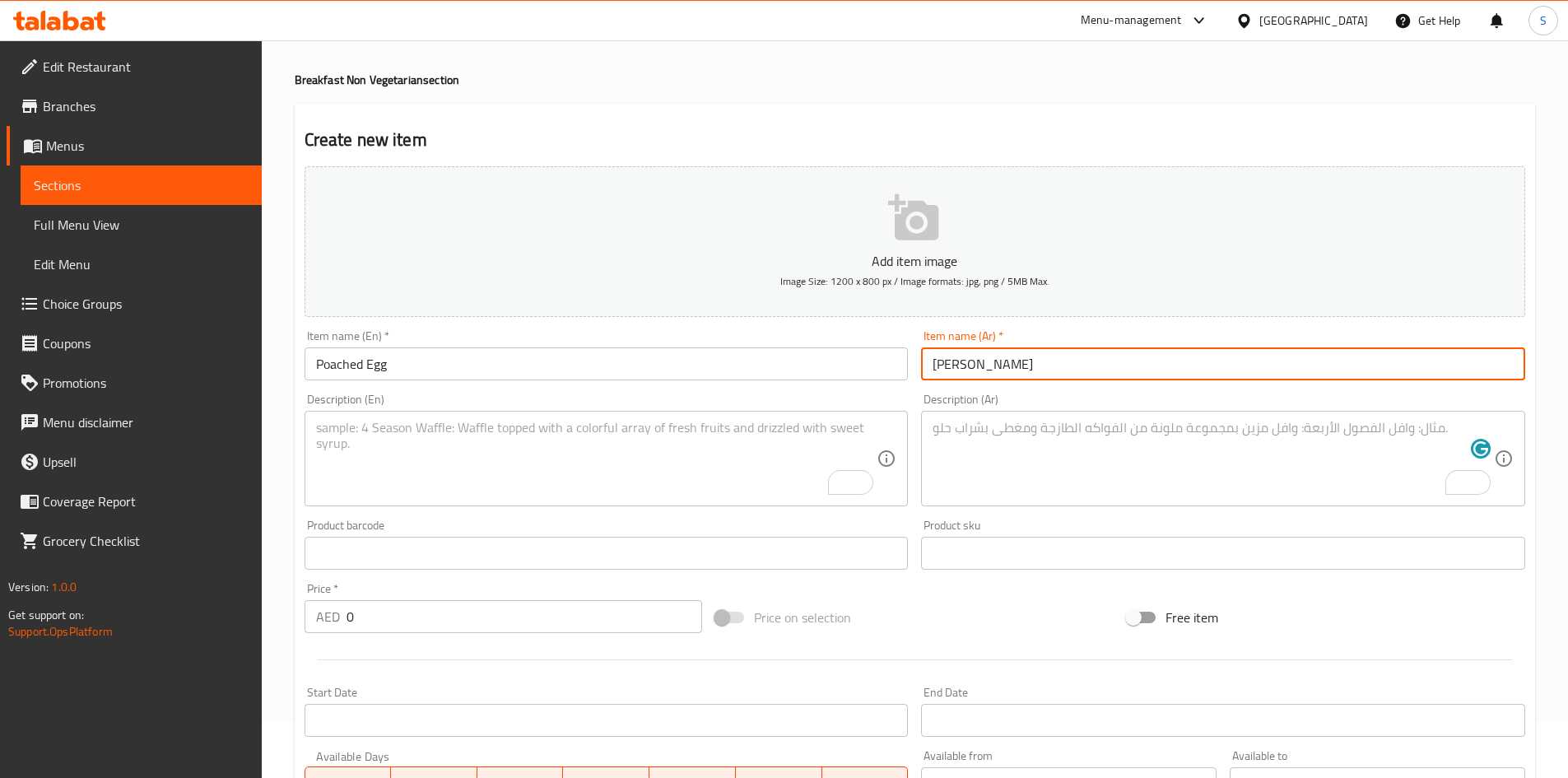
type input "[PERSON_NAME]"
click at [579, 460] on textarea "To enrich screen reader interactions, please activate Accessibility in Grammarl…" at bounding box center [596, 459] width 561 height 78
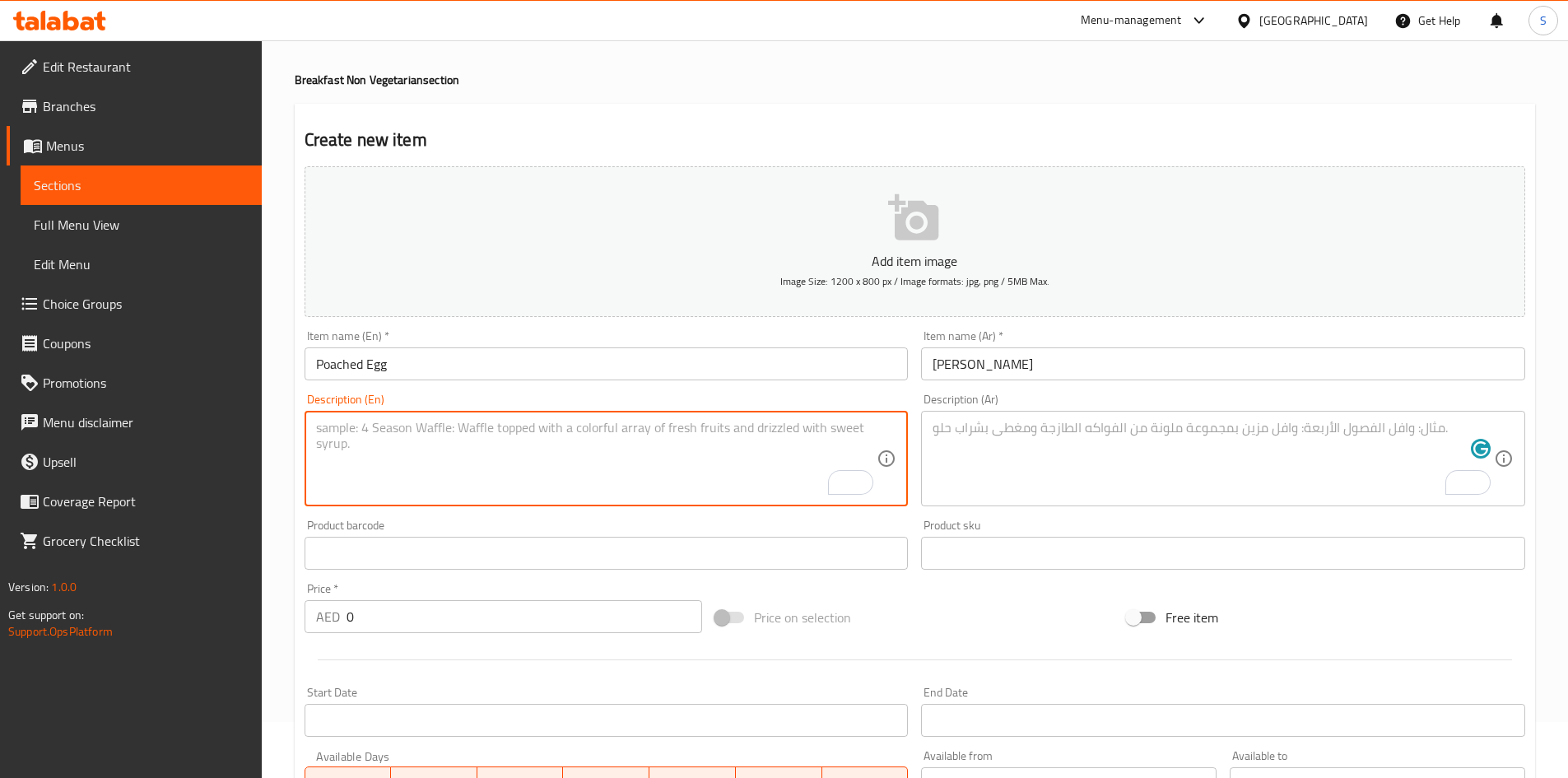
paste textarea "Egg cooked gently in hot water until soft and runny inside"
click at [653, 448] on textarea "Egg cooked gently in hot water until soft and runny inside" at bounding box center [596, 459] width 561 height 78
type textarea "Egg cooked gently in hot water until soft and runny inside"
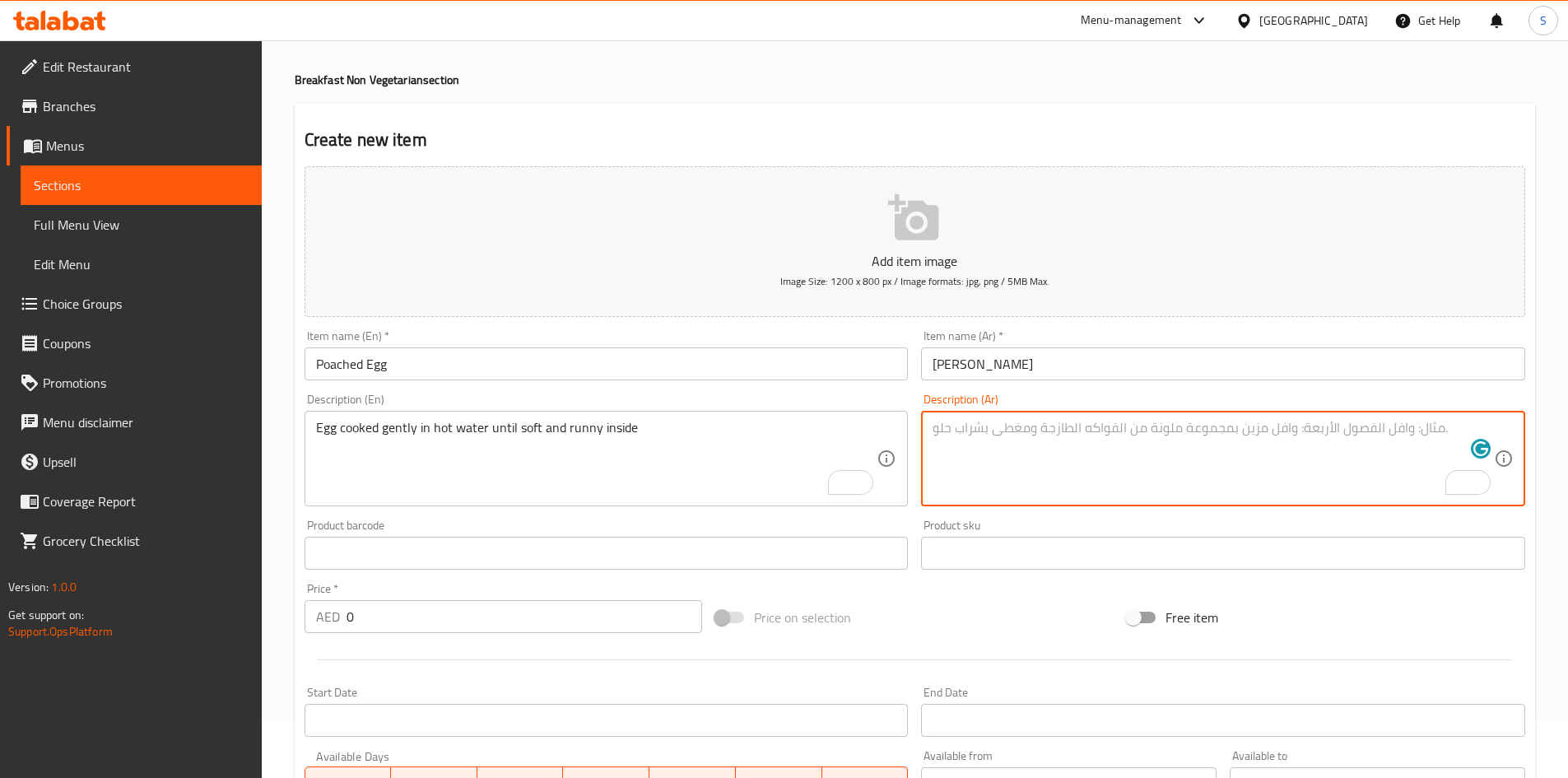
click at [1115, 468] on textarea "To enrich screen reader interactions, please activate Accessibility in Grammarl…" at bounding box center [1213, 459] width 561 height 78
click at [1120, 438] on textarea "To enrich screen reader interactions, please activate Accessibility in Grammarl…" at bounding box center [1213, 459] width 561 height 78
paste textarea "بيضة مطبوخة برفق في ماء ساخن حتى تصبح طرية وسائلة من الداخل"
type textarea "بيضة مطبوخة برفق في ماء ساخن حتى تصبح طرية وسائلة من الداخل"
click at [1086, 520] on div "Product sku Product sku" at bounding box center [1223, 544] width 604 height 50
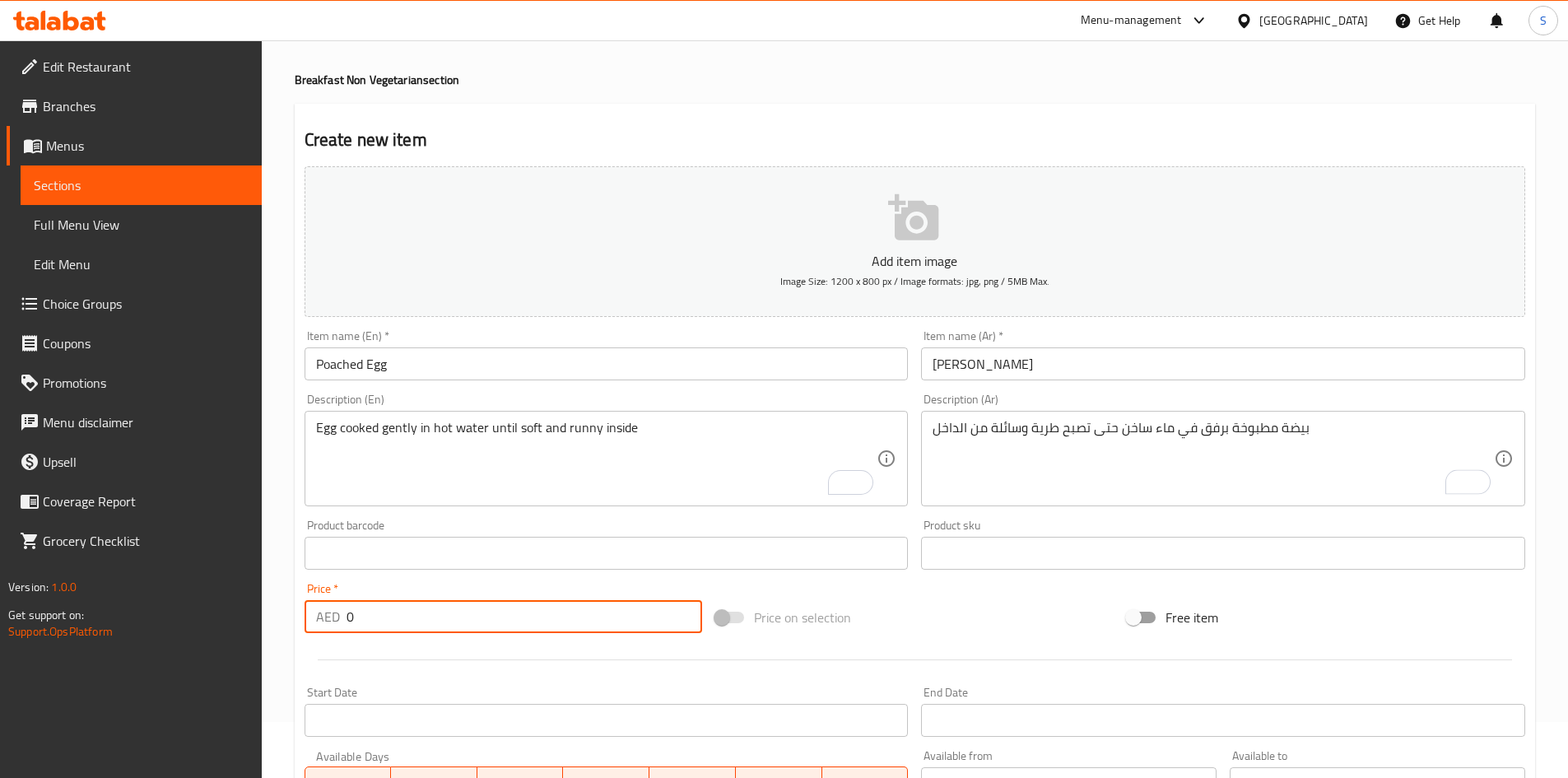
drag, startPoint x: 398, startPoint y: 606, endPoint x: 291, endPoint y: 577, distance: 110.9
click at [292, 601] on div "Home / Restaurants management / Menus / Sections / item / create Breakfast Non …" at bounding box center [915, 546] width 1306 height 1122
type input "7"
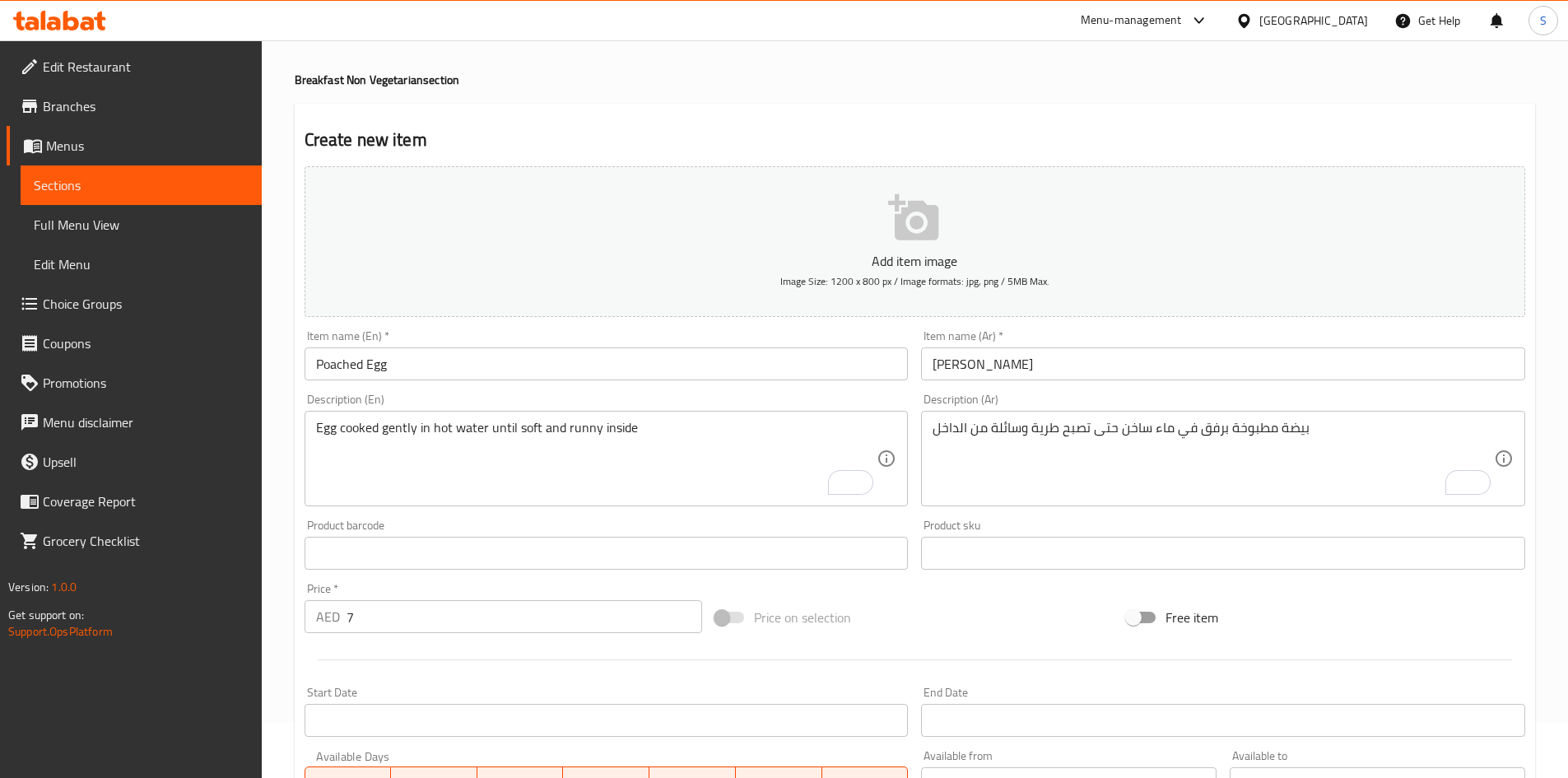
click at [993, 611] on div "Price on selection" at bounding box center [914, 617] width 411 height 45
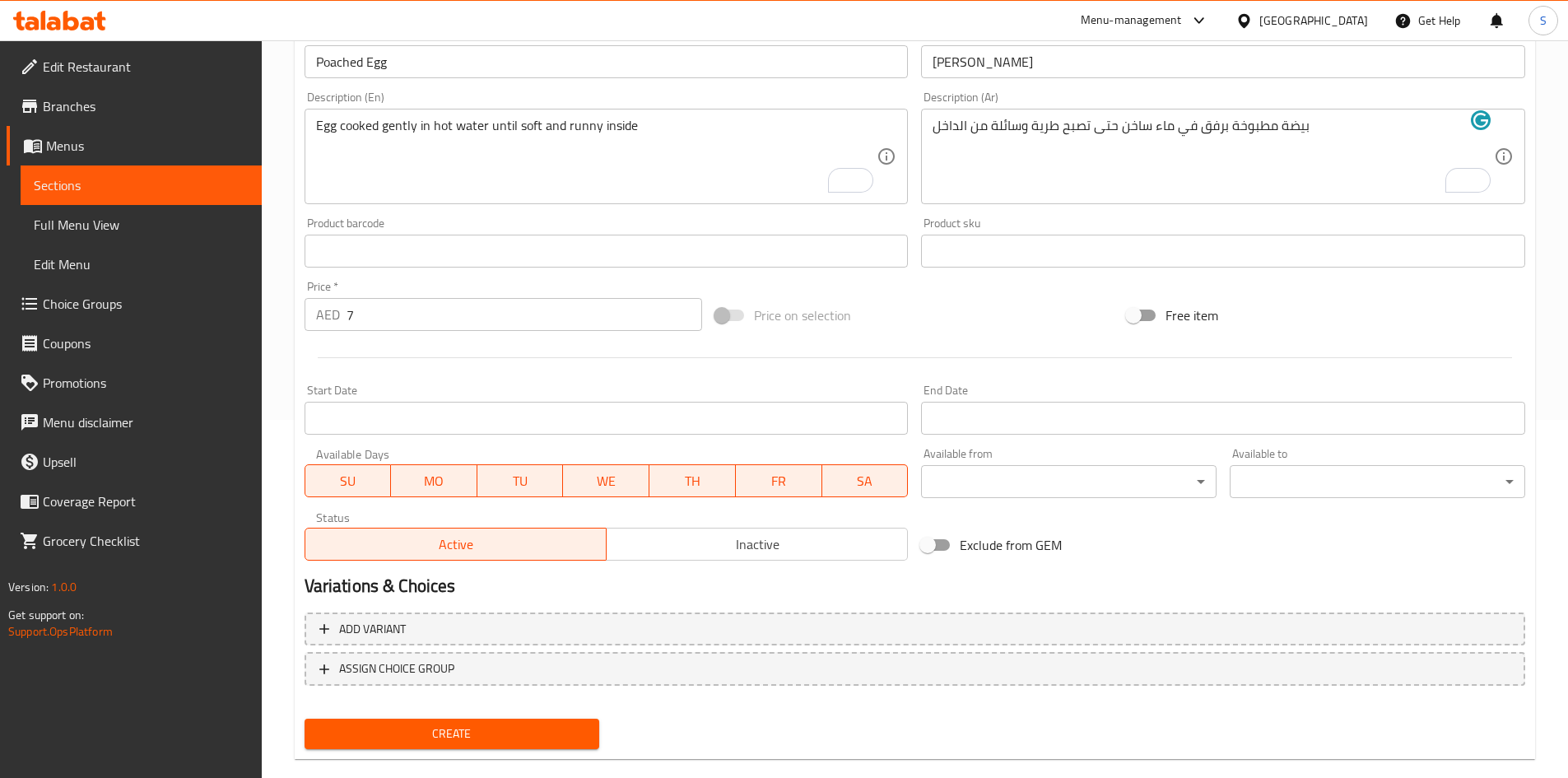
scroll to position [386, 0]
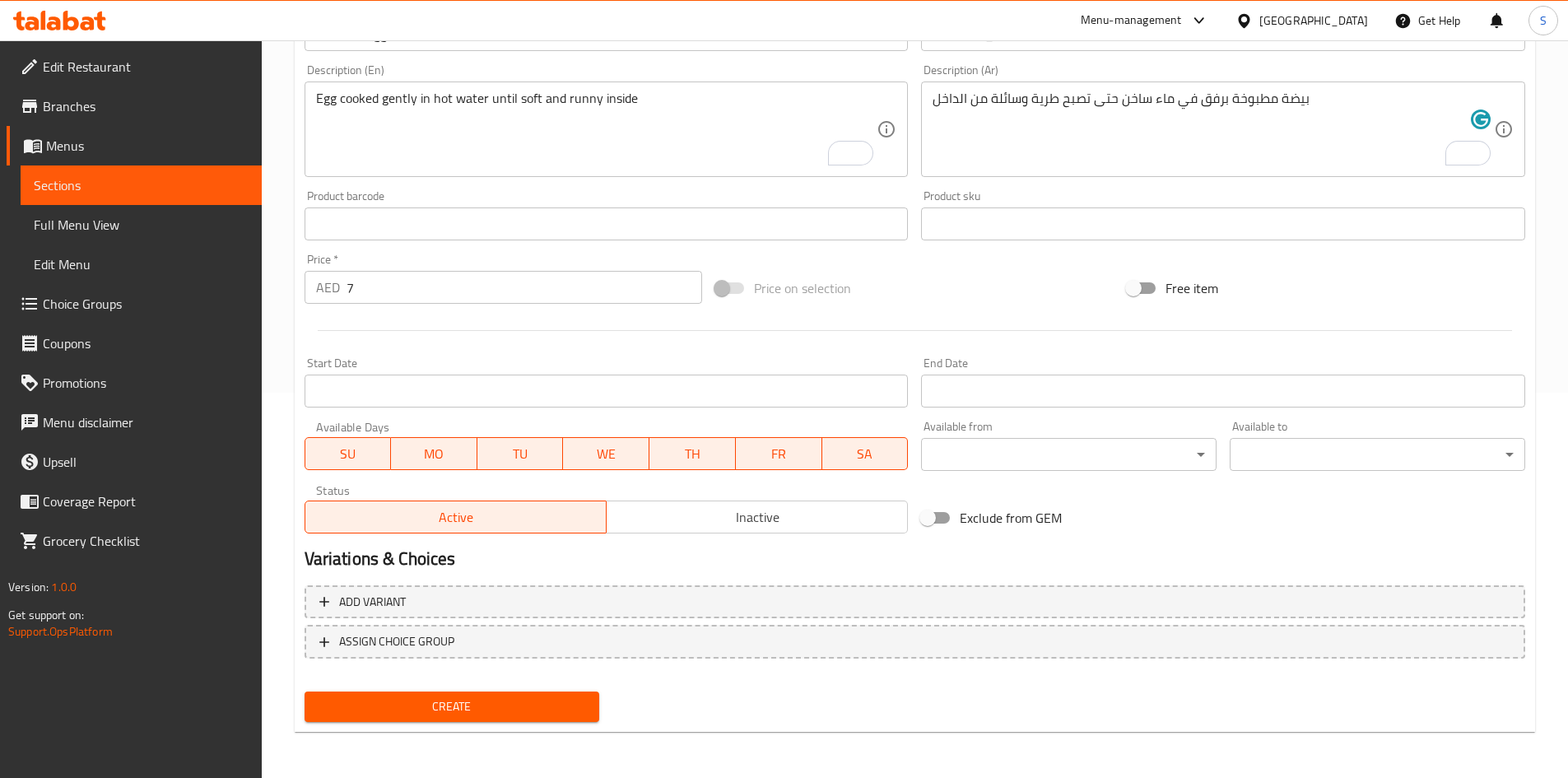
click at [526, 708] on span "Create" at bounding box center [452, 707] width 269 height 21
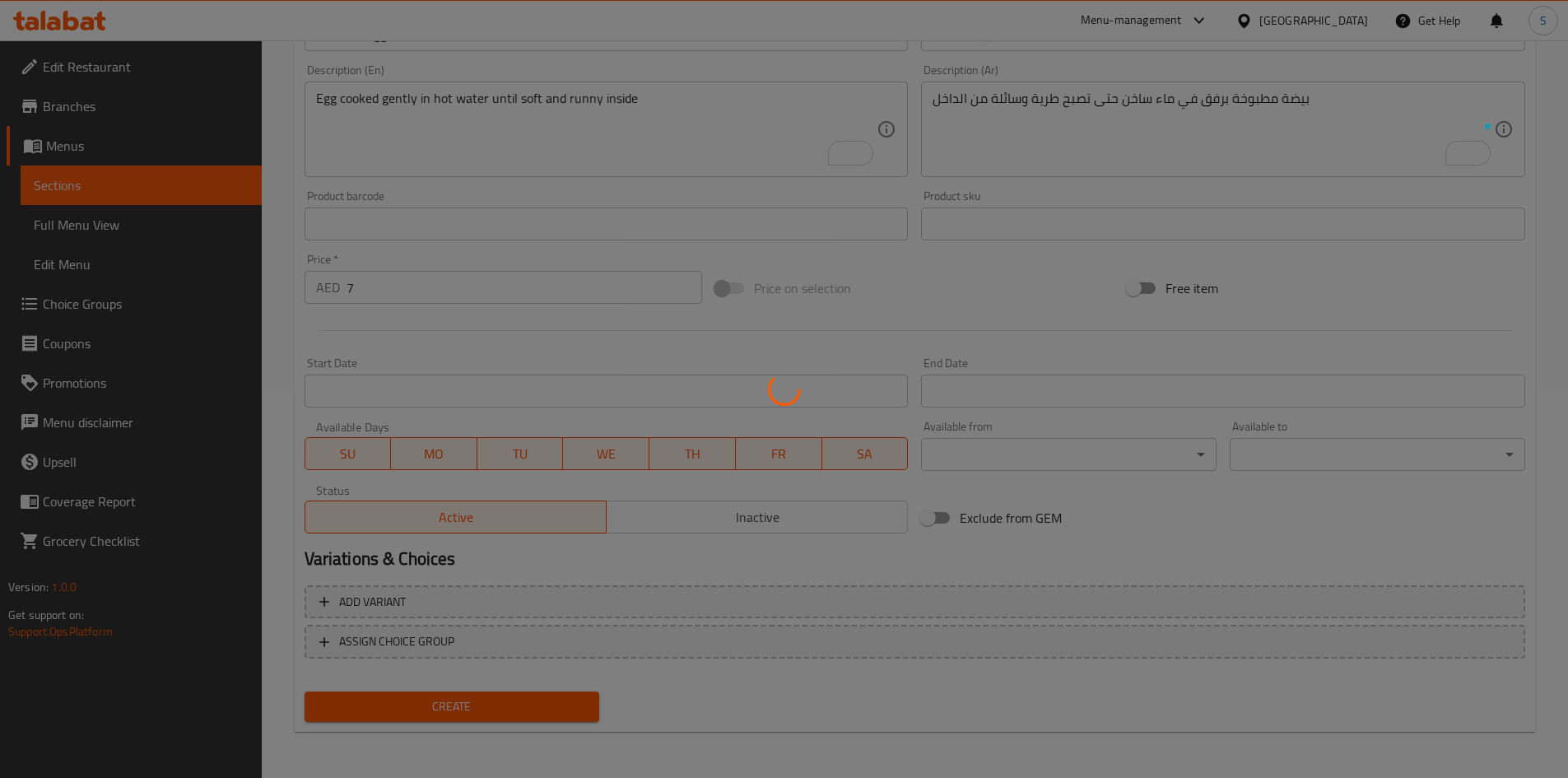
type input "0"
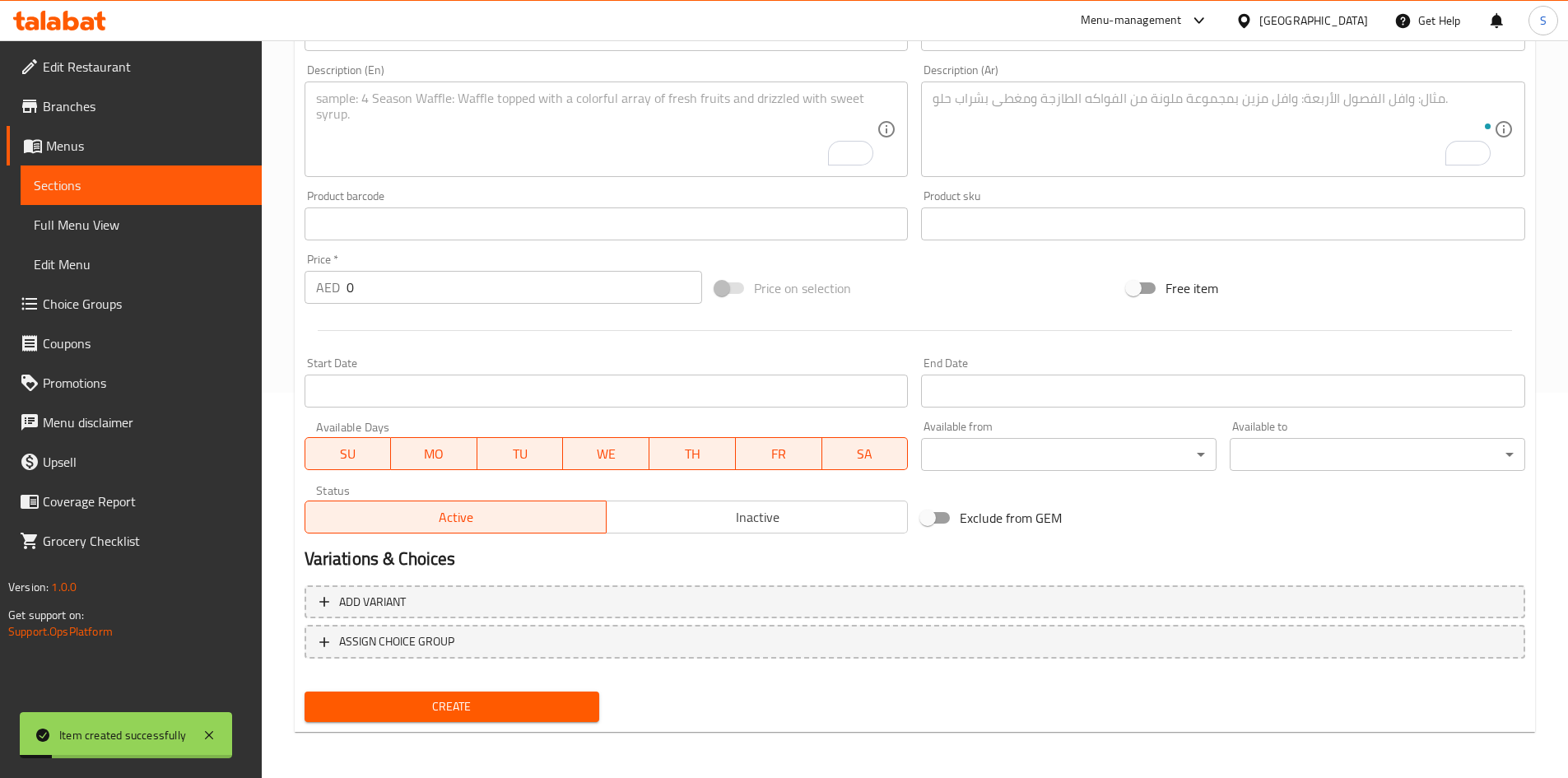
scroll to position [0, 0]
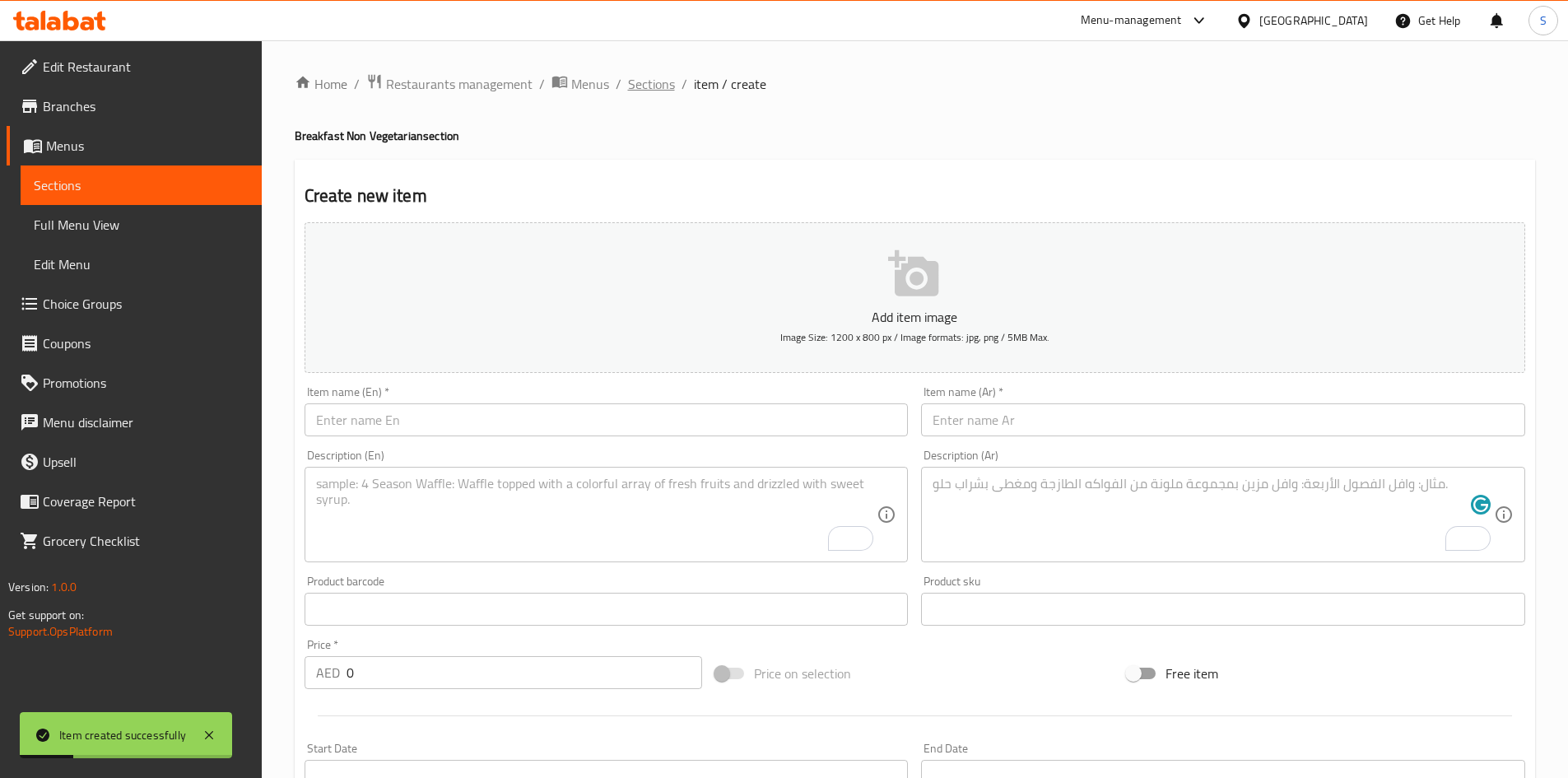
click at [642, 84] on span "Sections" at bounding box center [651, 83] width 47 height 20
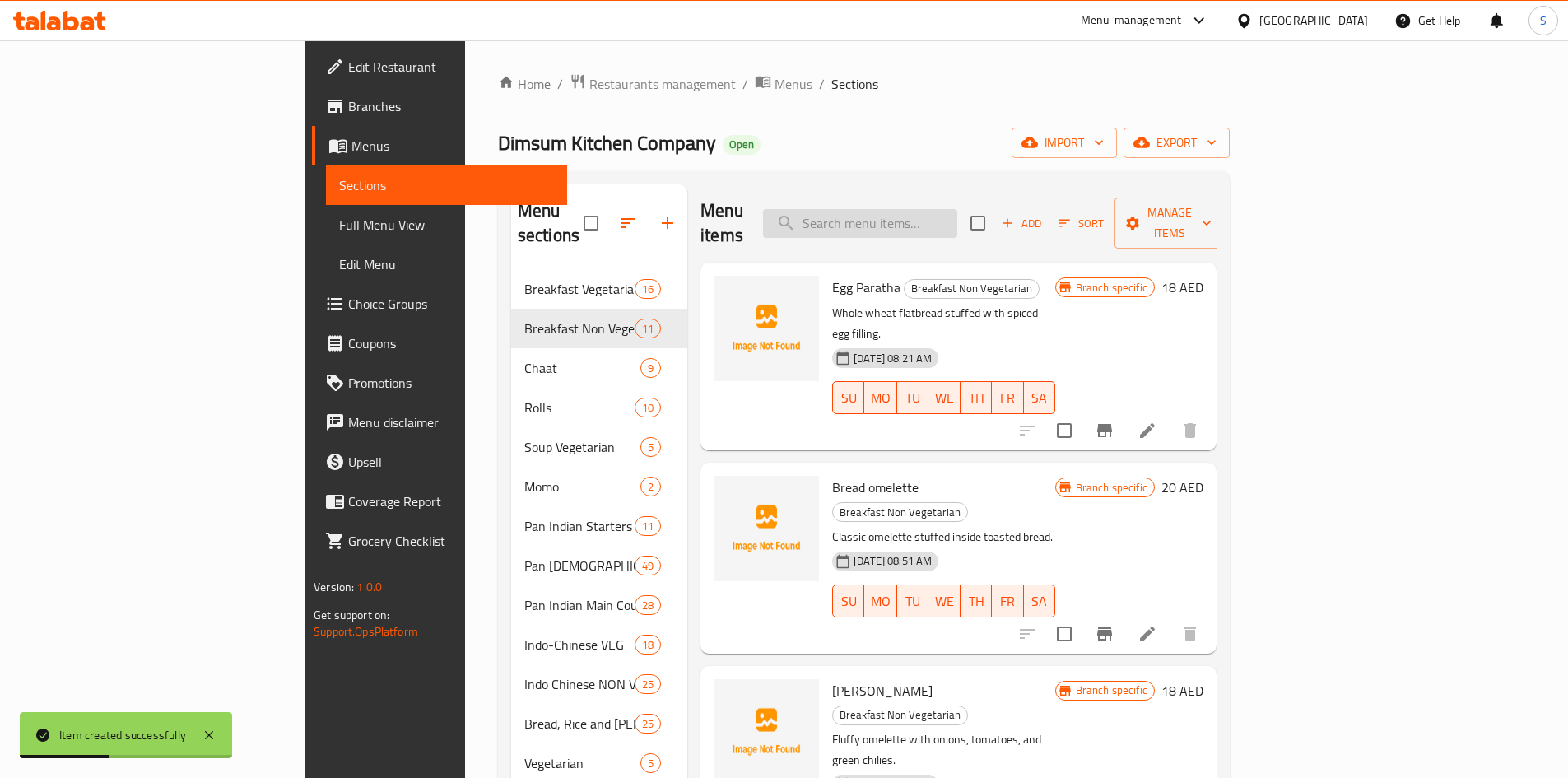
click at [957, 214] on input "search" at bounding box center [860, 223] width 194 height 28
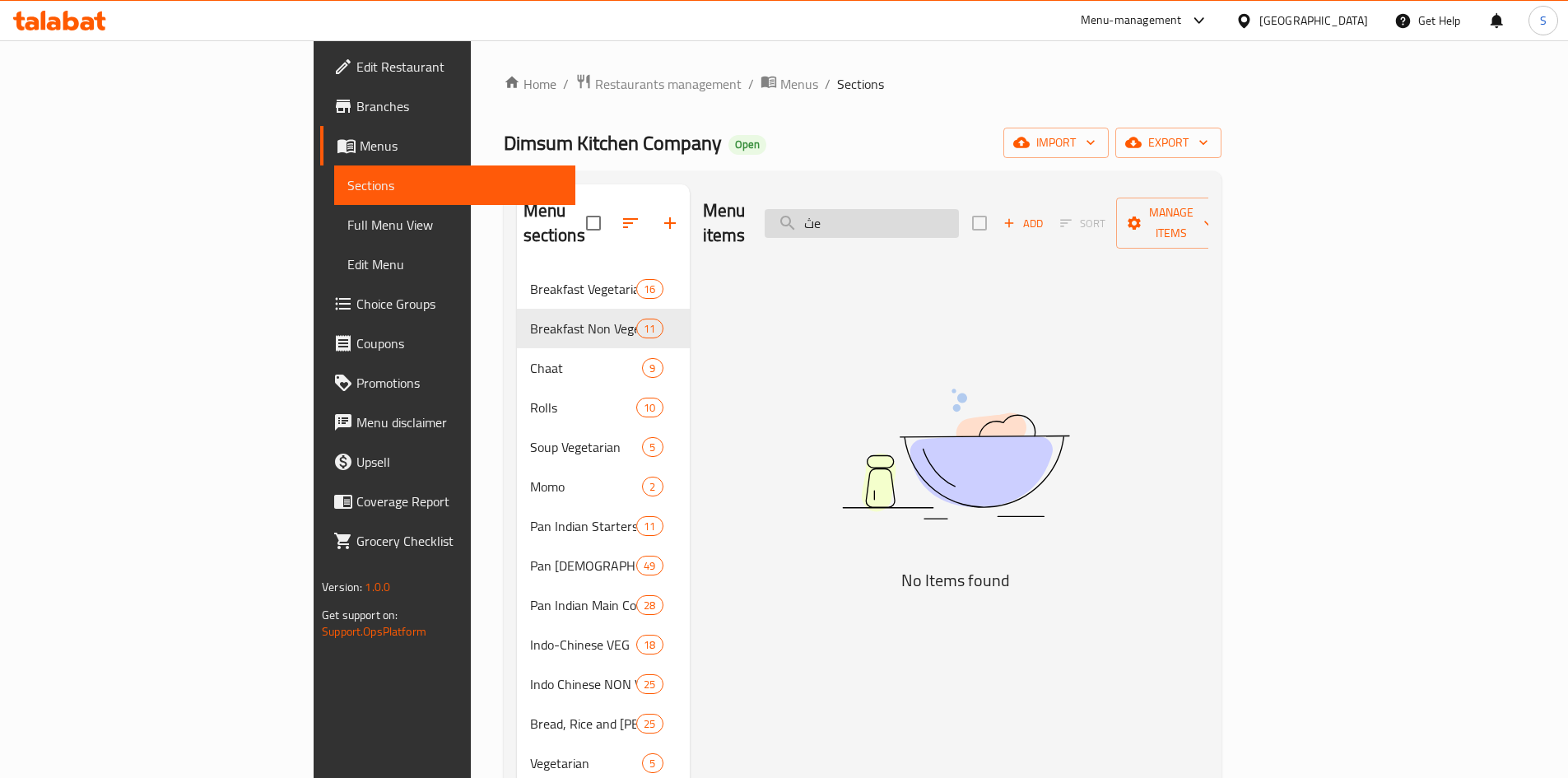
type input "ث"
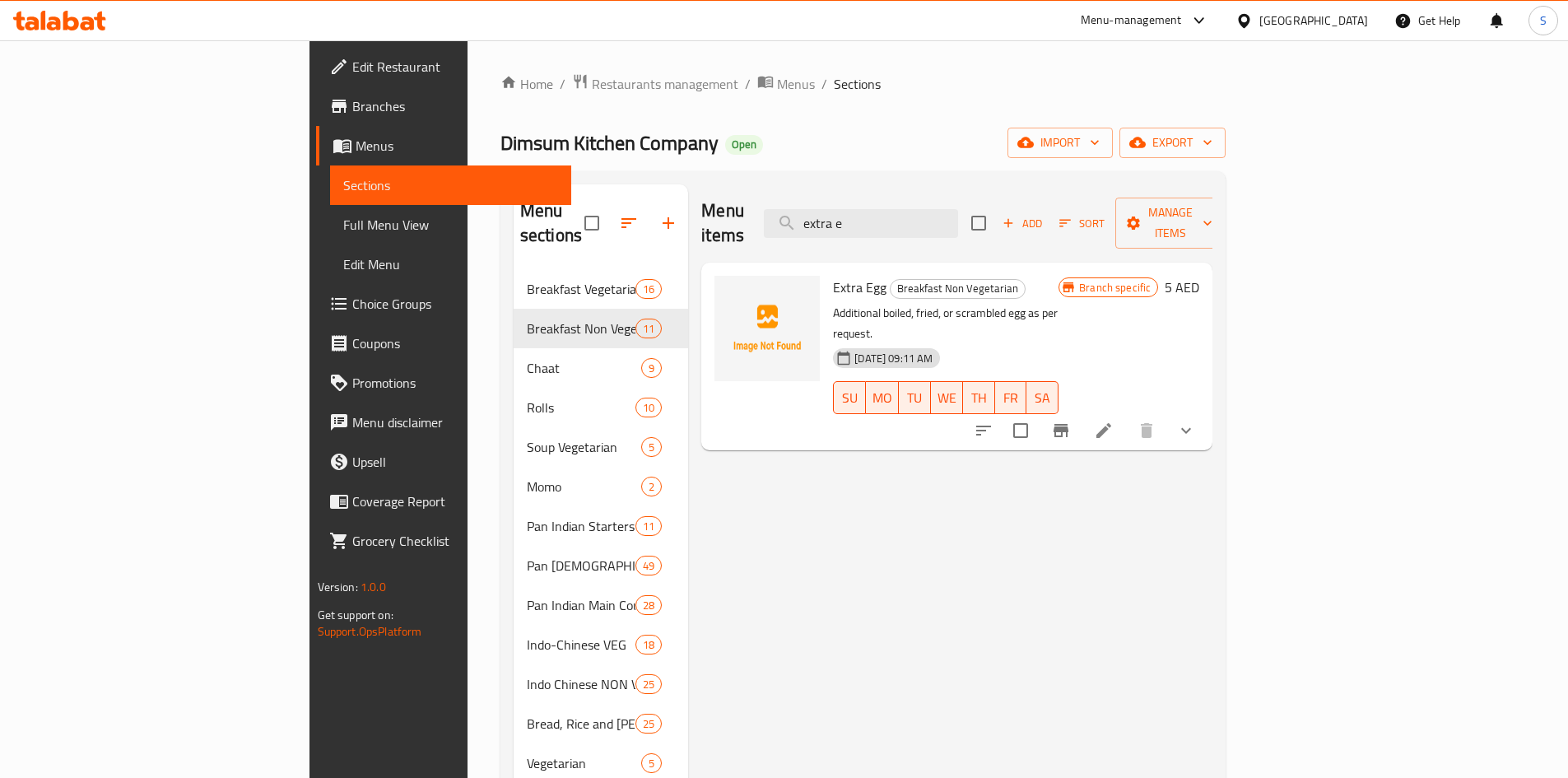
type input "extra e"
click at [1206, 411] on div at bounding box center [1084, 430] width 242 height 40
click at [1206, 411] on button "show more" at bounding box center [1186, 430] width 40 height 40
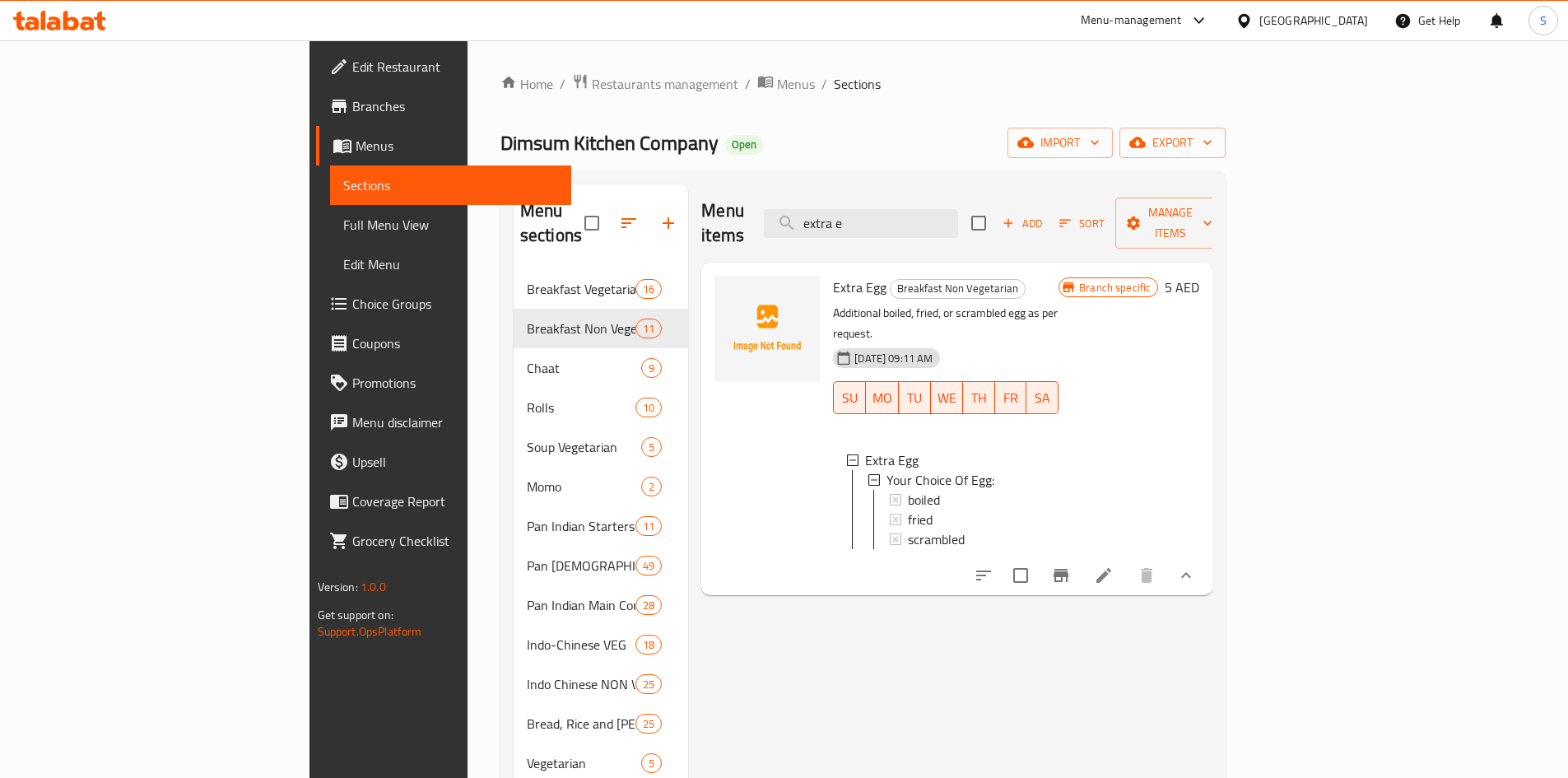
click at [1107, 633] on div "Menu items extra e Add Sort Manage items Extra Egg Breakfast Non Vegetarian Add…" at bounding box center [949, 573] width 524 height 778
click at [1114, 565] on icon at bounding box center [1103, 575] width 20 height 20
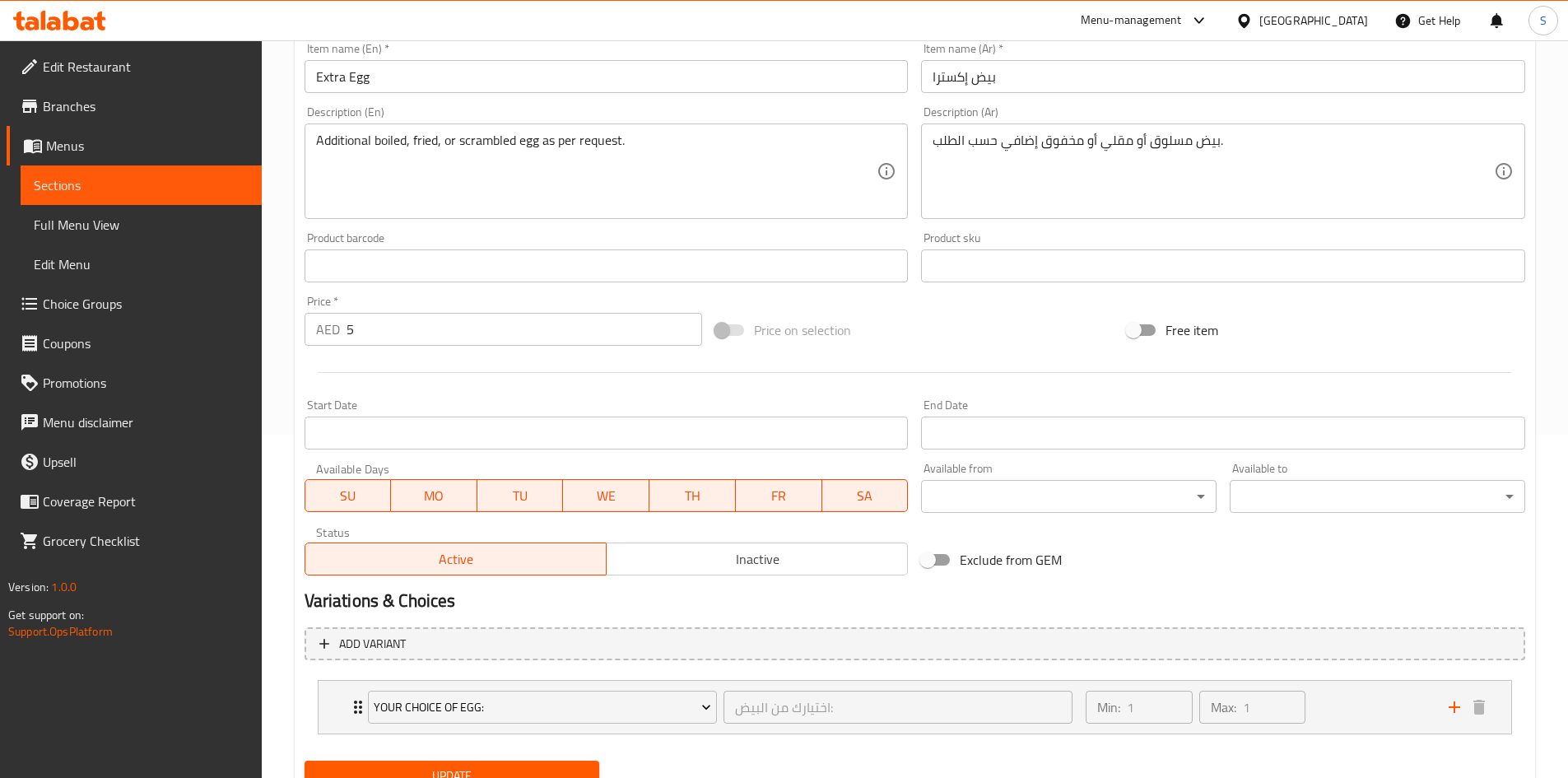
scroll to position [330, 0]
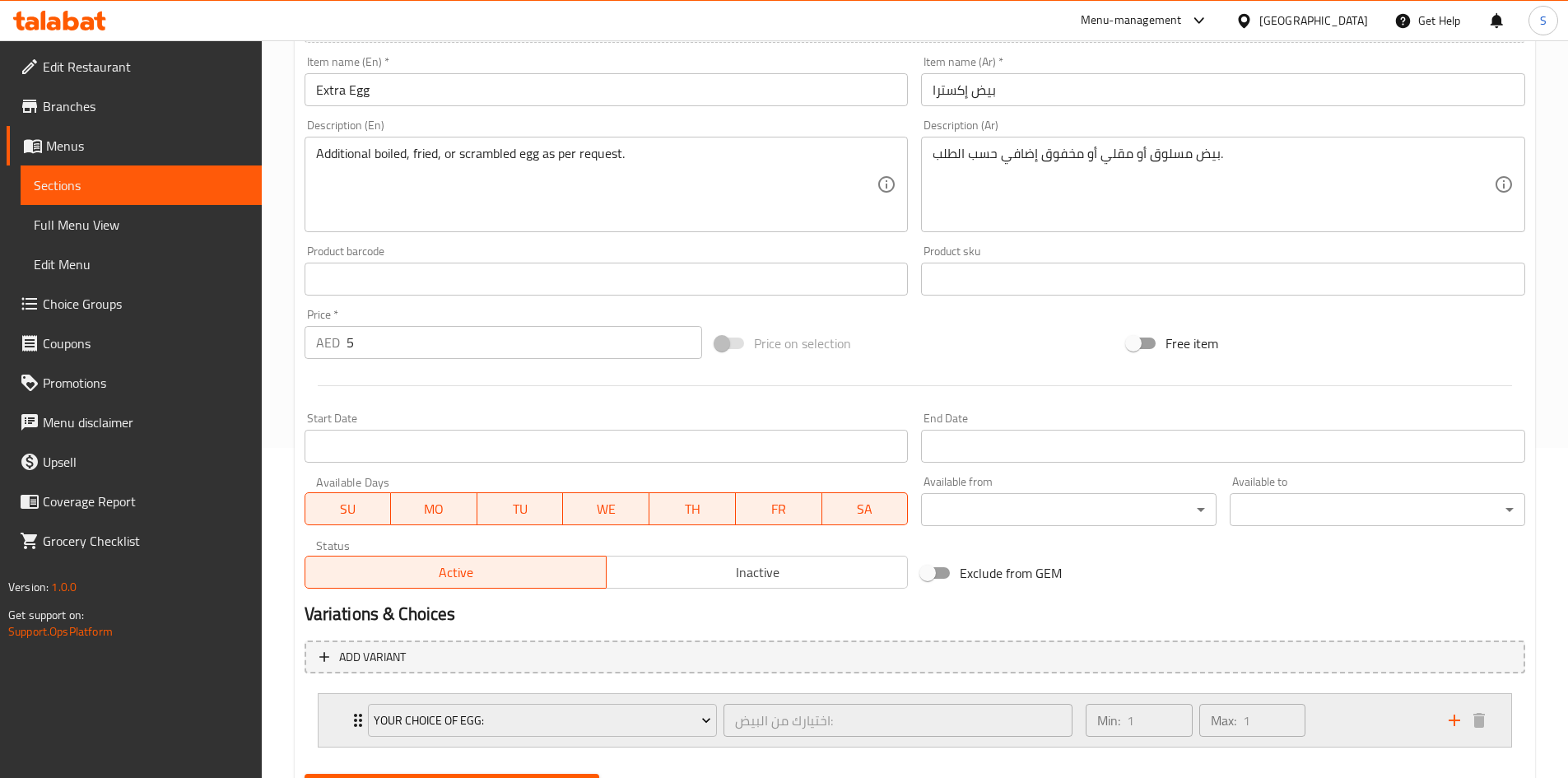
click at [343, 718] on div "Your Choice Of Egg: اختيارك من البيض: ​ Min: 1 ​ Max: 1 ​" at bounding box center [915, 719] width 1193 height 52
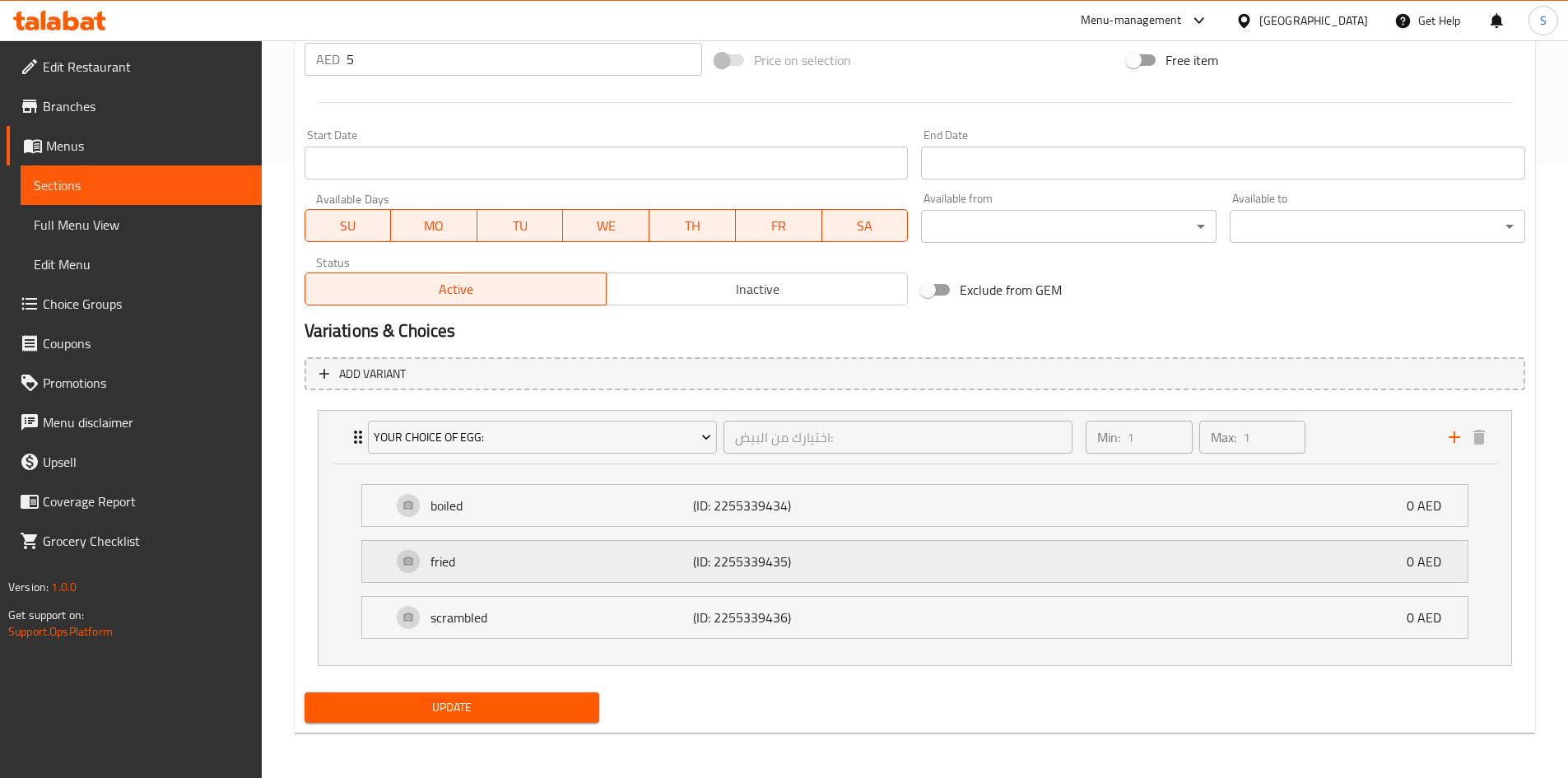
scroll to position [614, 0]
click at [1090, 611] on div "scrambled (ID: 2255339436) 0 AED" at bounding box center [919, 616] width 1056 height 41
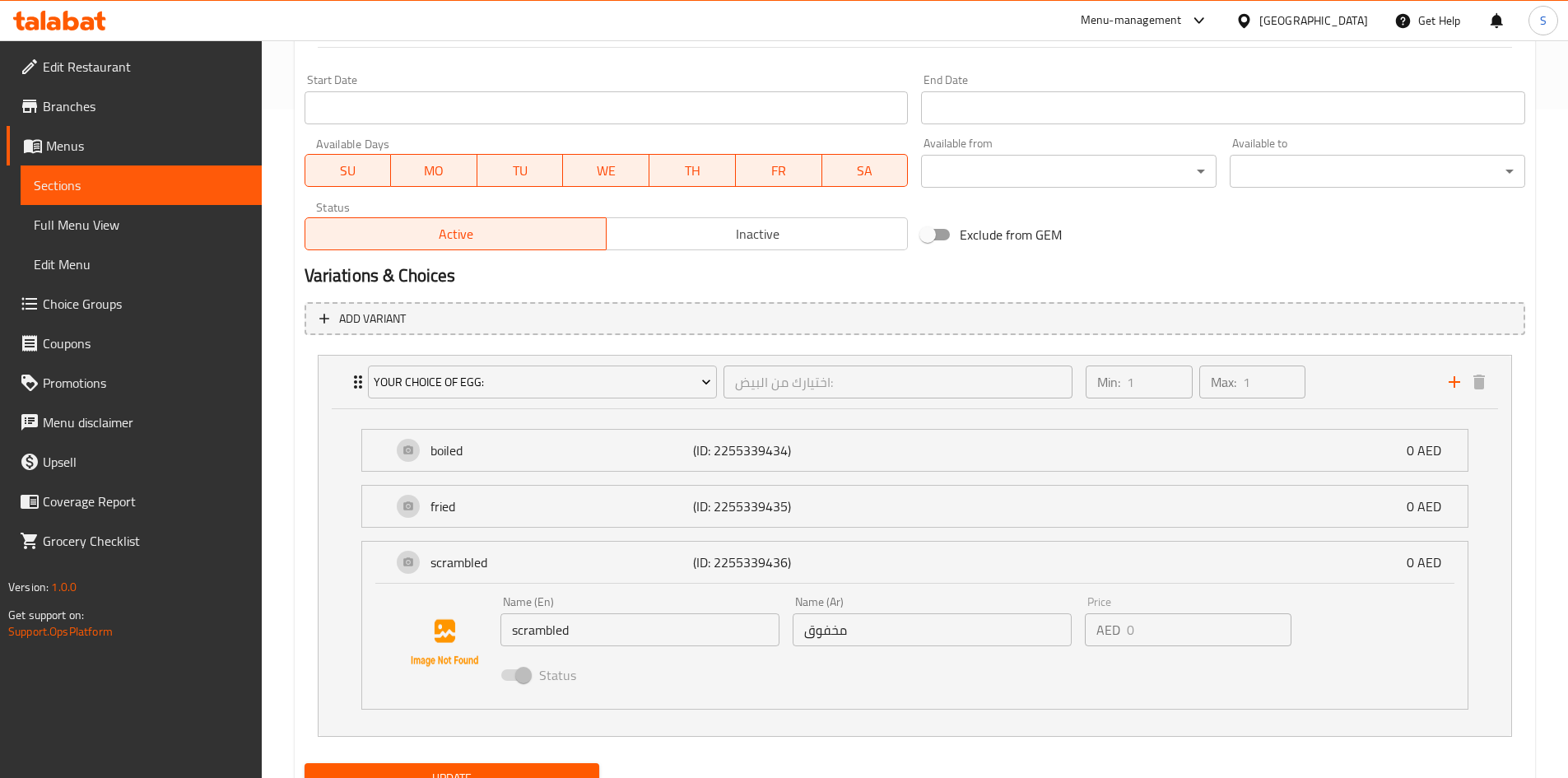
scroll to position [740, 0]
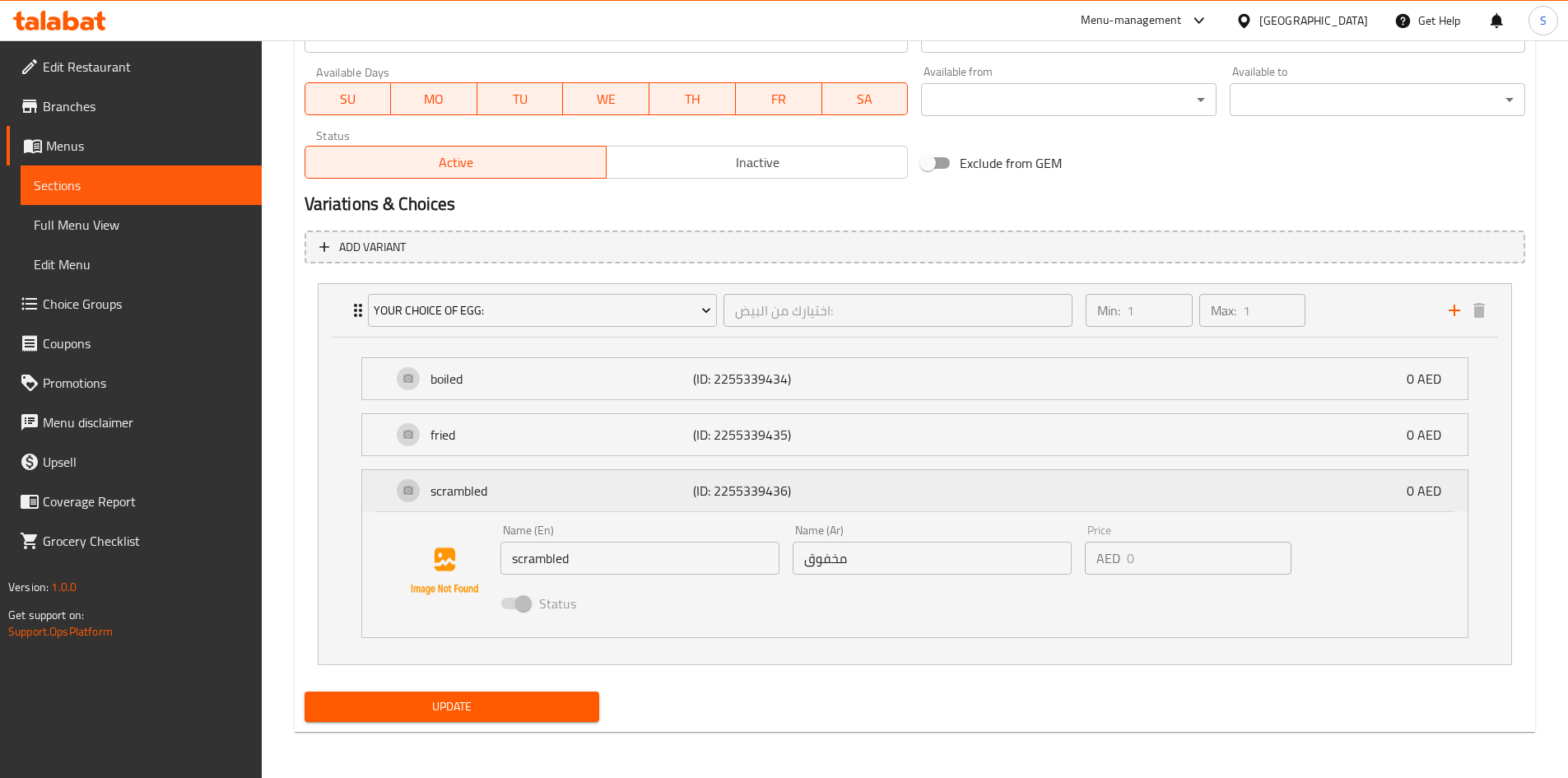
click at [553, 481] on p "scrambled" at bounding box center [562, 490] width 263 height 20
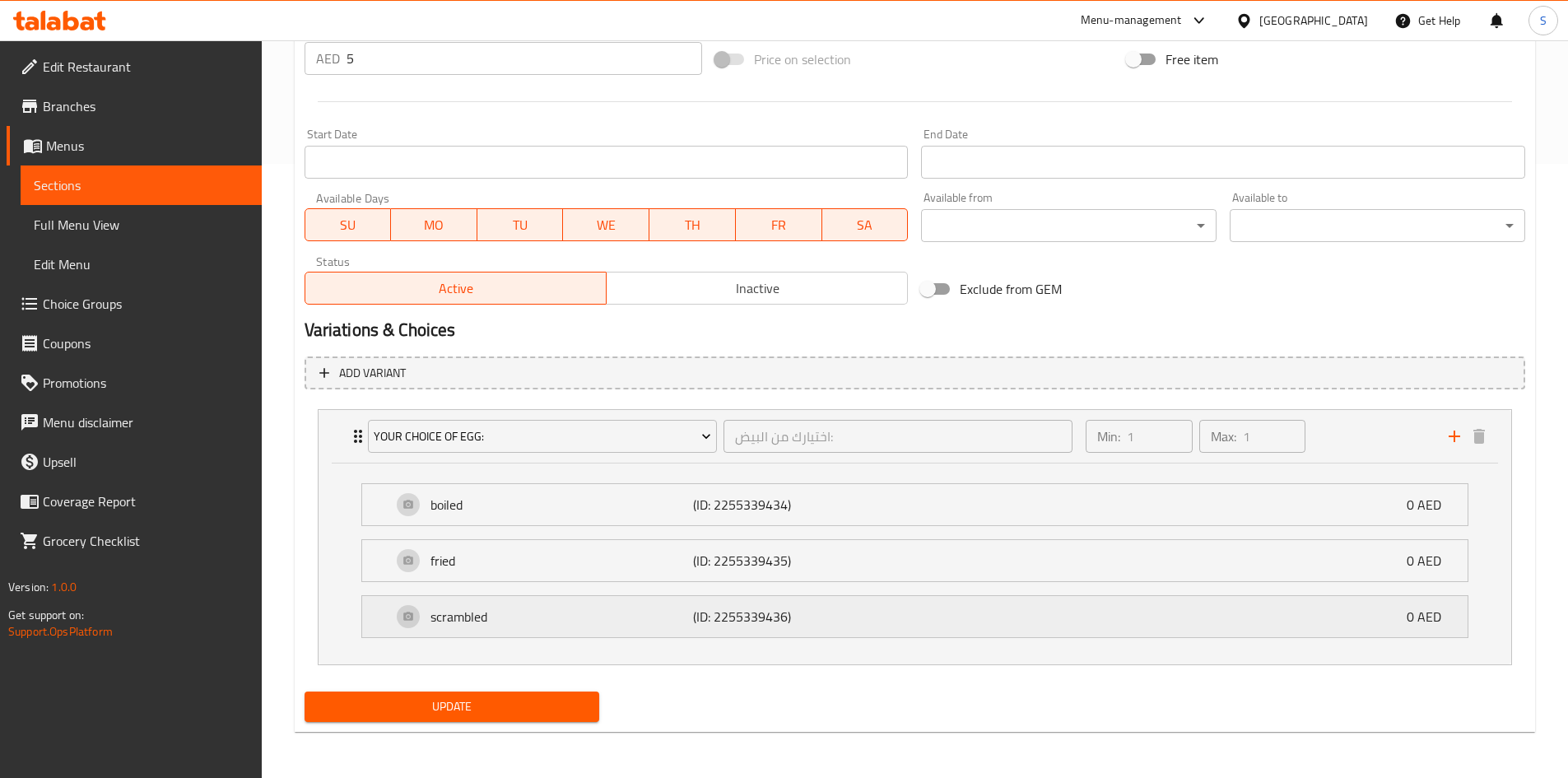
scroll to position [614, 0]
click at [338, 440] on div "Your Choice Of Egg: اختيارك من البيض: ​ Min: 1 ​ Max: 1 ​" at bounding box center [915, 435] width 1193 height 52
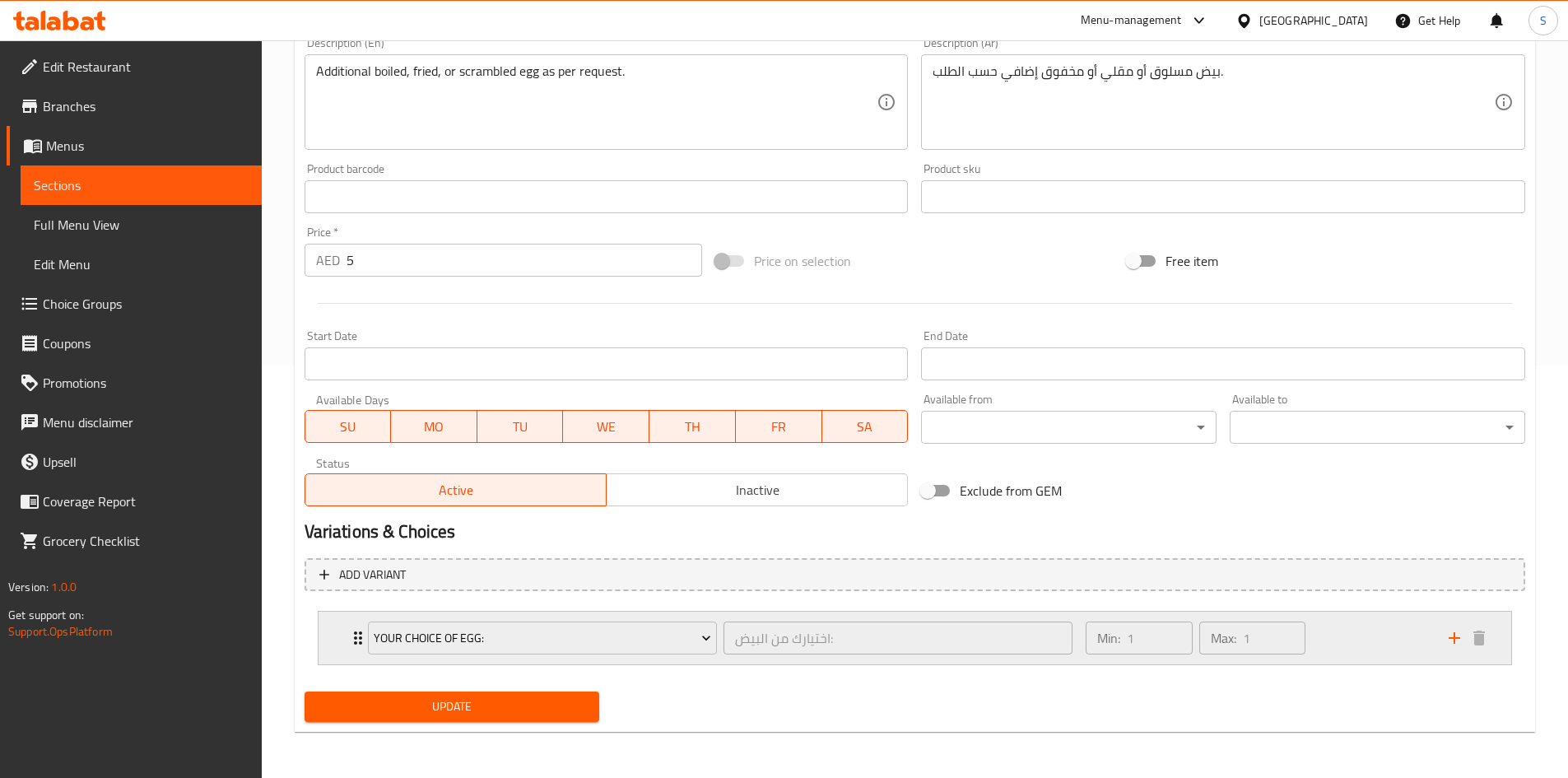
scroll to position [412, 0]
click at [343, 640] on div "Your Choice Of Egg: اختيارك من البيض: ​ Min: 1 ​ Max: 1 ​" at bounding box center [915, 638] width 1193 height 52
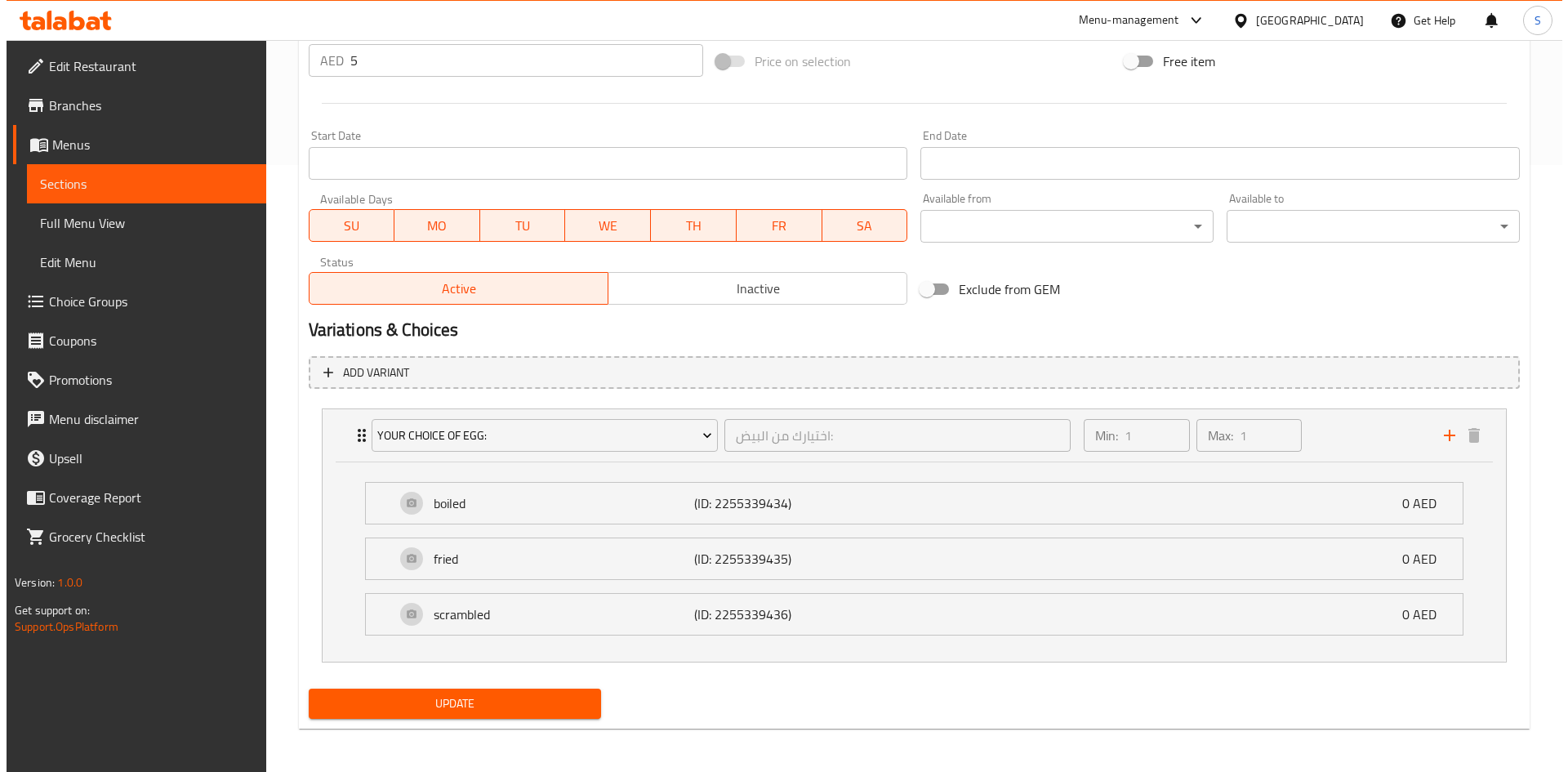
scroll to position [609, 0]
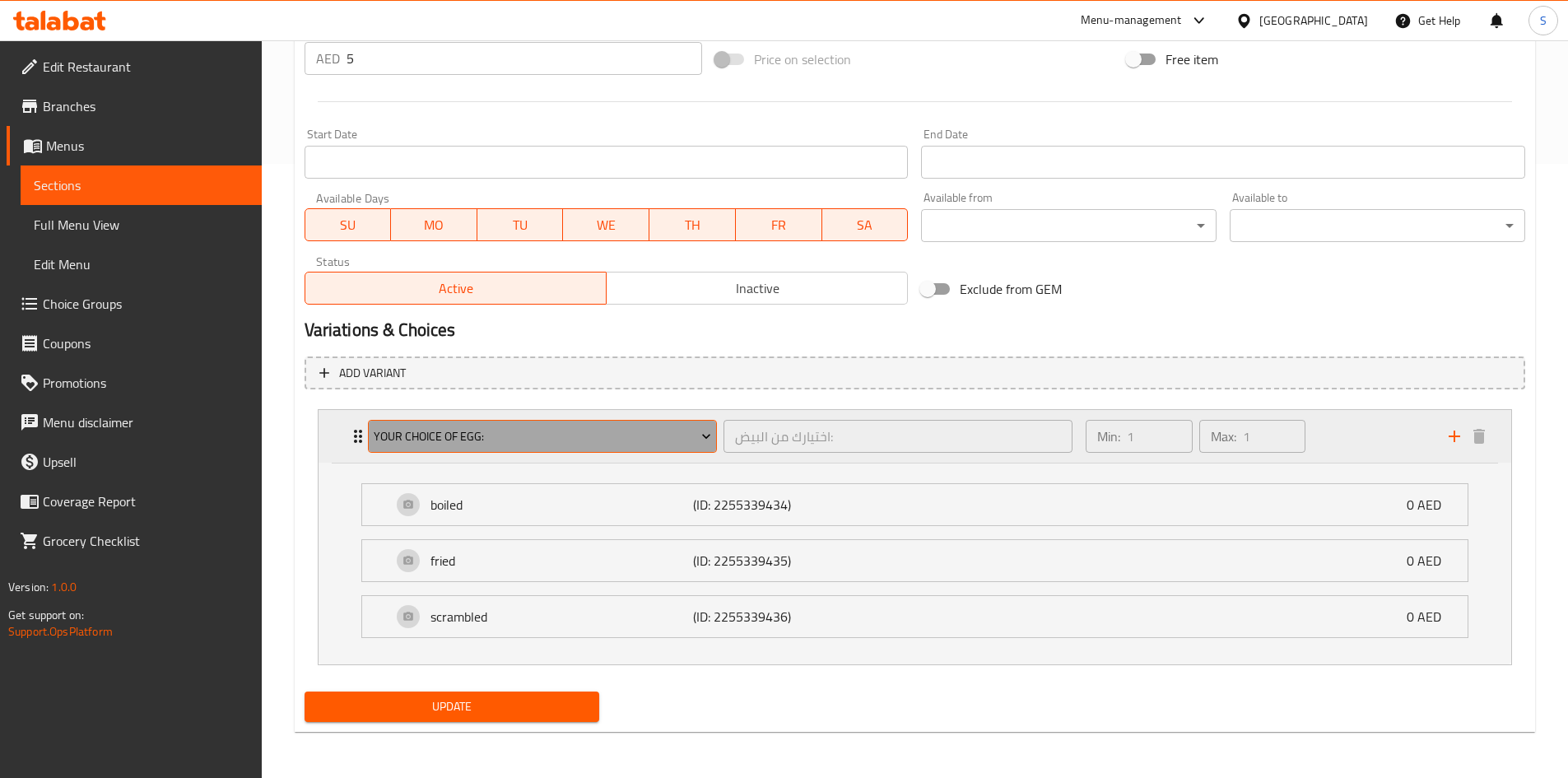
click at [651, 442] on span "Your Choice Of Egg:" at bounding box center [542, 436] width 337 height 21
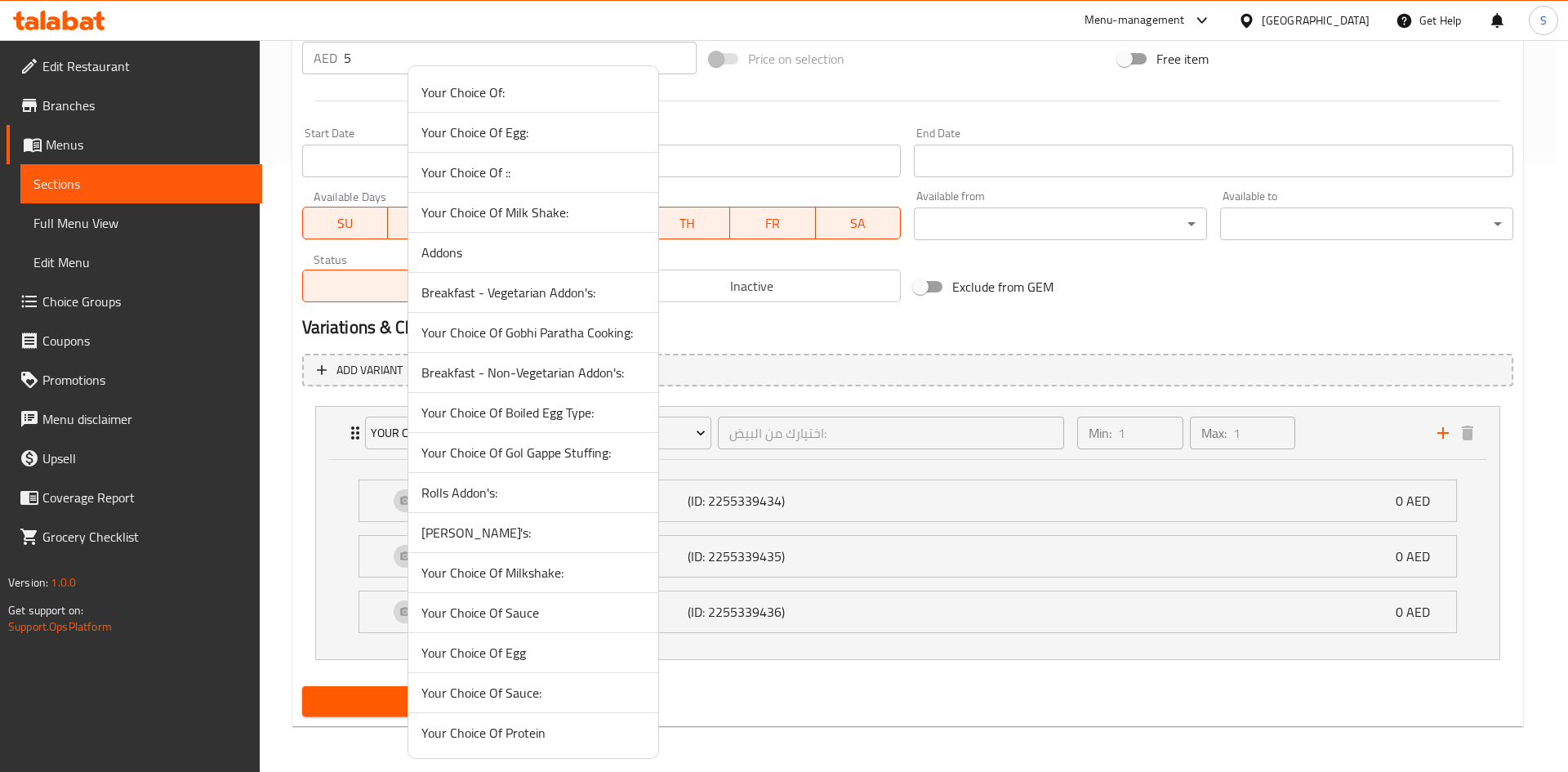
click at [572, 402] on span "Your Choice Of Boiled Egg Type:" at bounding box center [533, 412] width 224 height 20
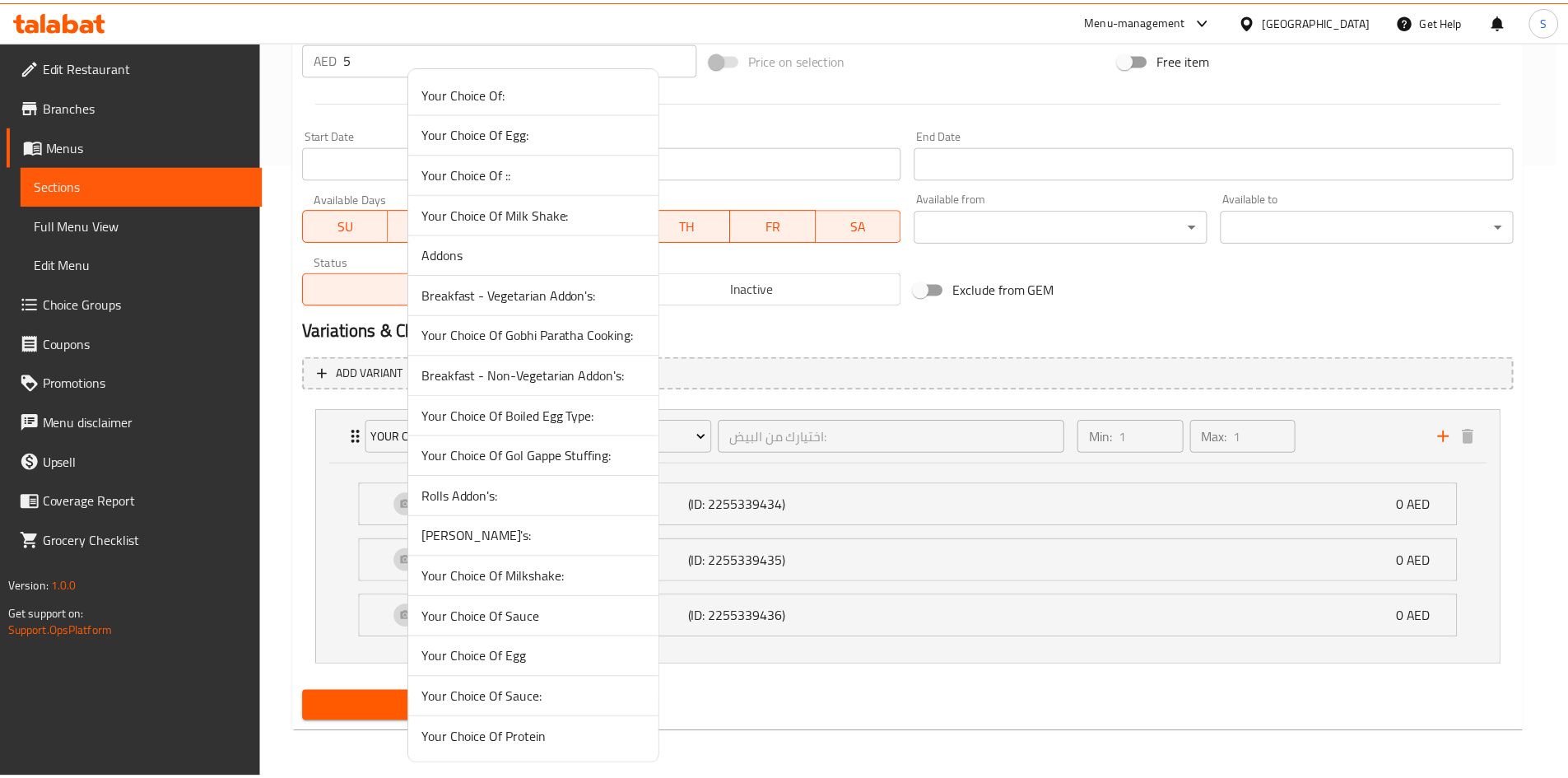
scroll to position [412, 0]
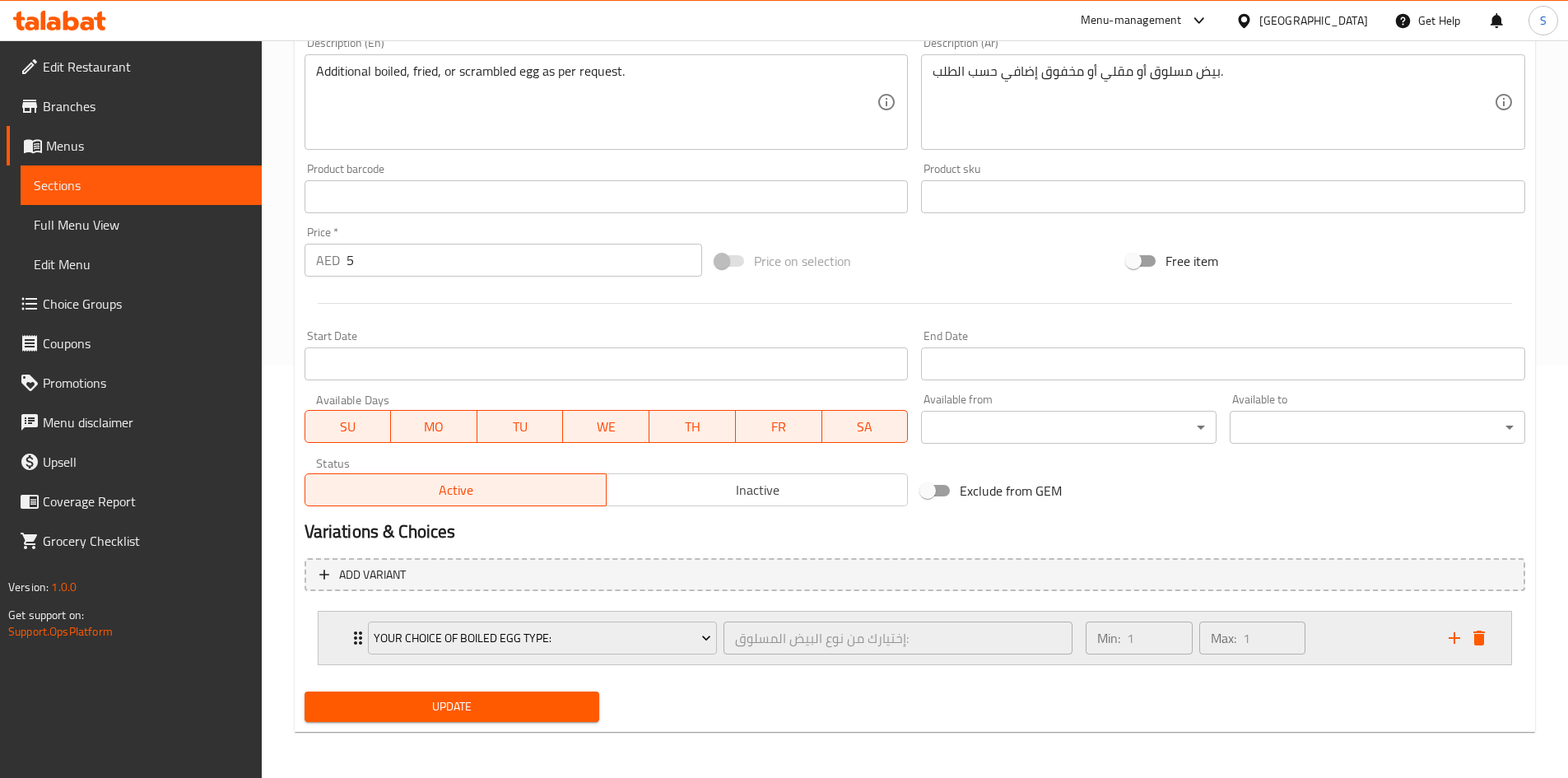
click at [345, 656] on div "Your Choice Of Boiled Egg Type: إختيارك من نوع البيض المسلوق: ​ Min: 1 ​ Max: 1…" at bounding box center [915, 638] width 1193 height 52
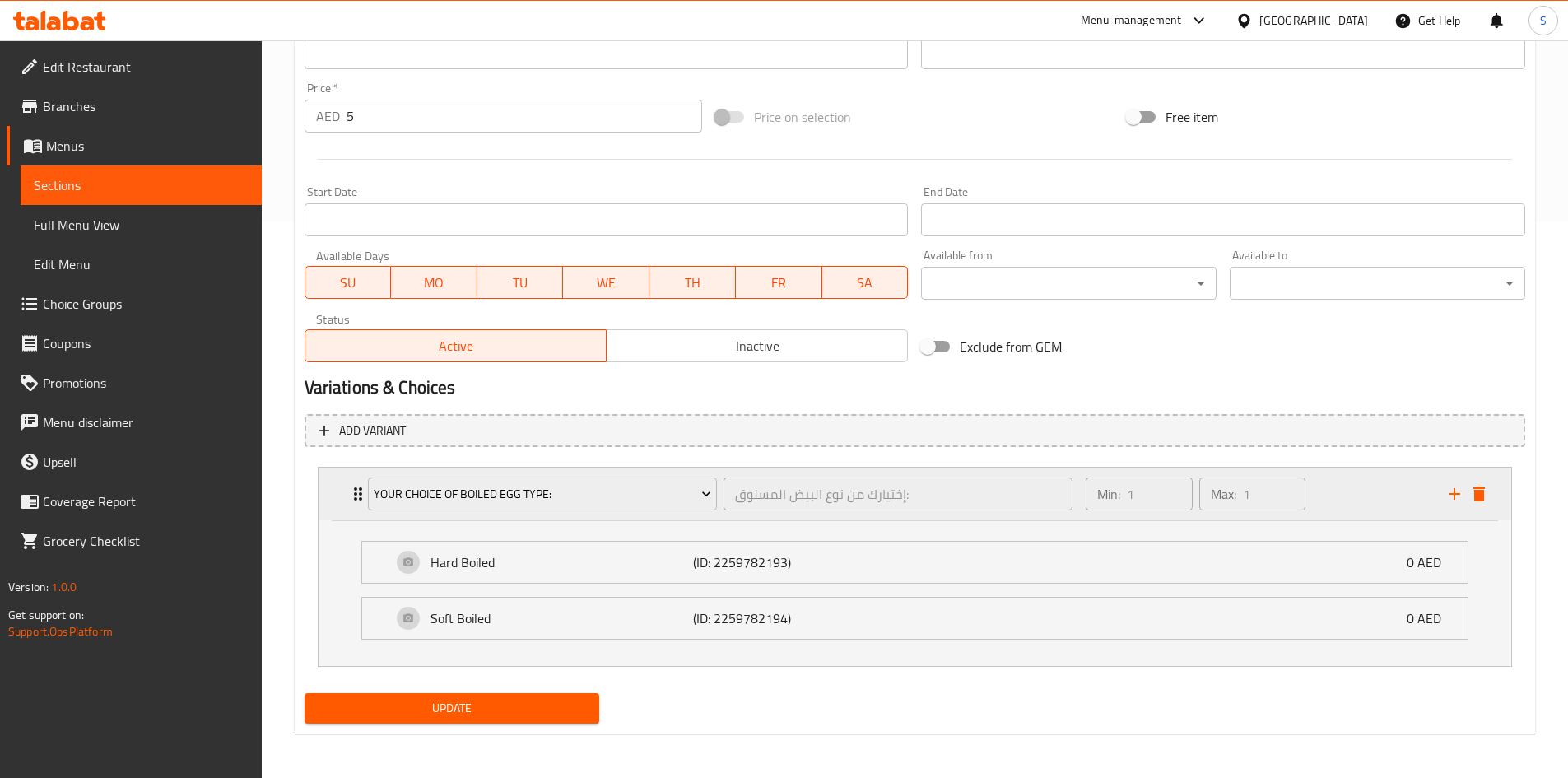
scroll to position [558, 0]
click at [1482, 495] on icon "delete" at bounding box center [1478, 491] width 11 height 15
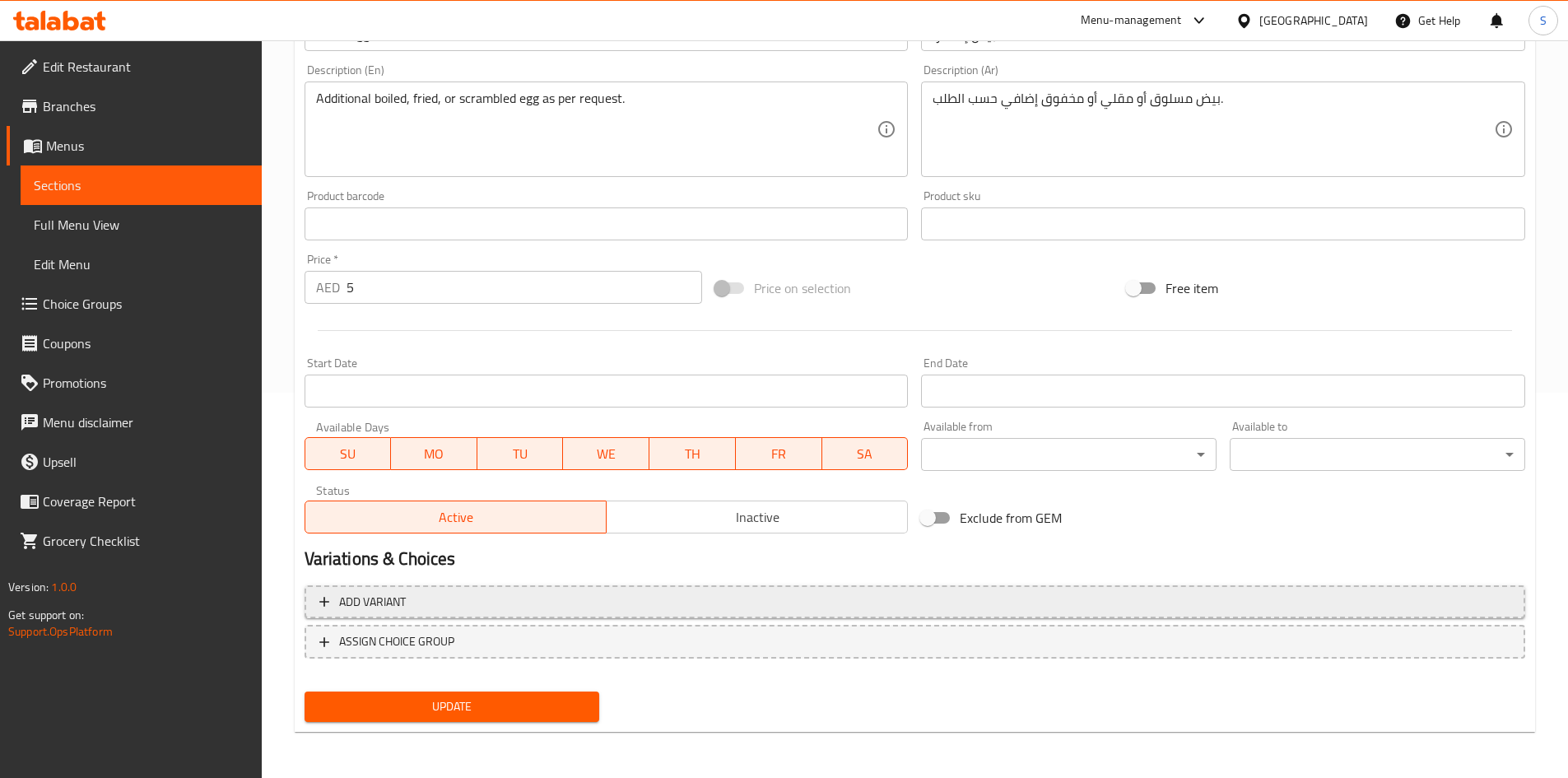
click at [584, 608] on span "Add variant" at bounding box center [915, 602] width 1191 height 21
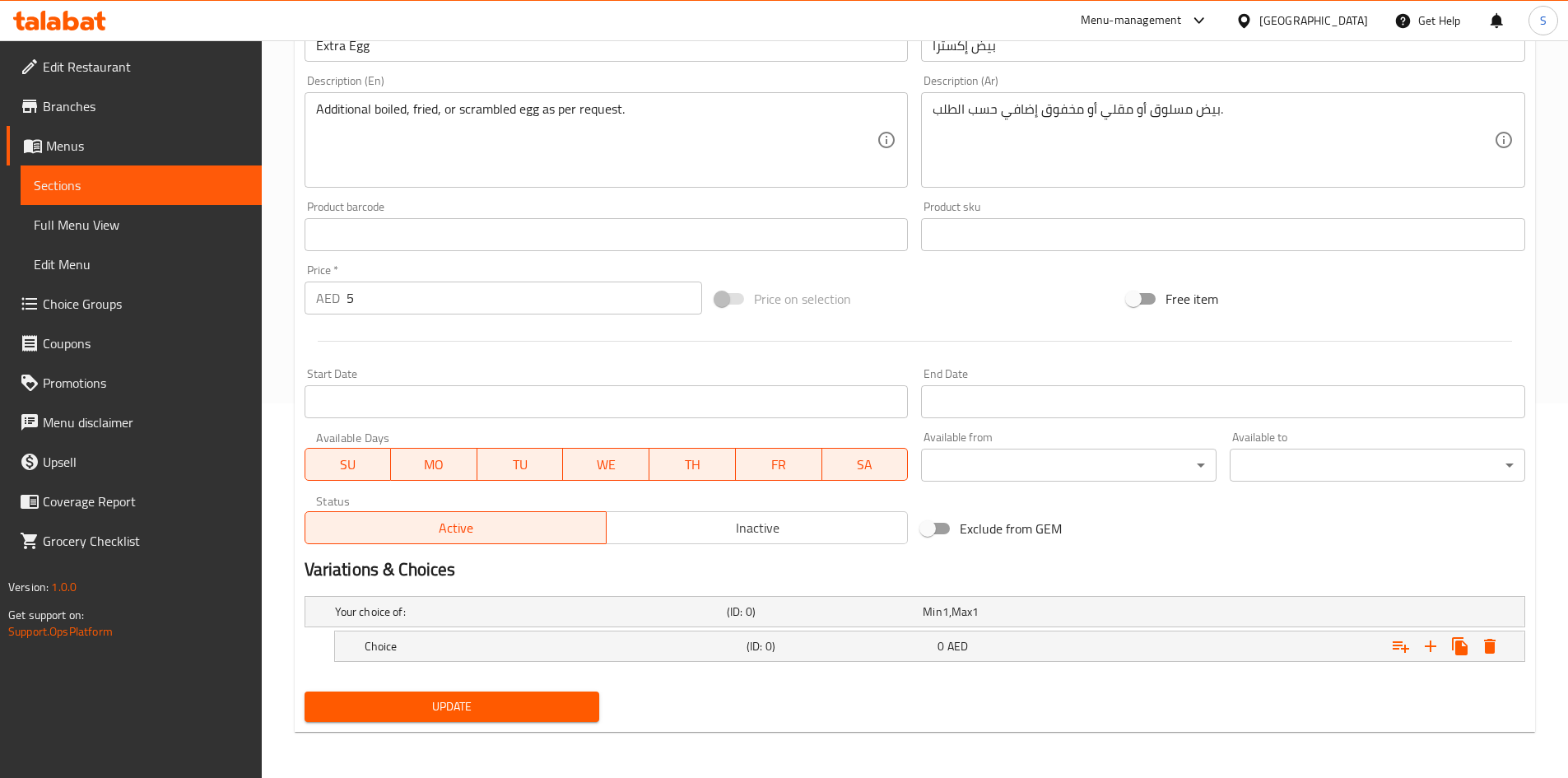
scroll to position [374, 0]
click at [1293, 651] on div "Expand" at bounding box center [1316, 646] width 382 height 36
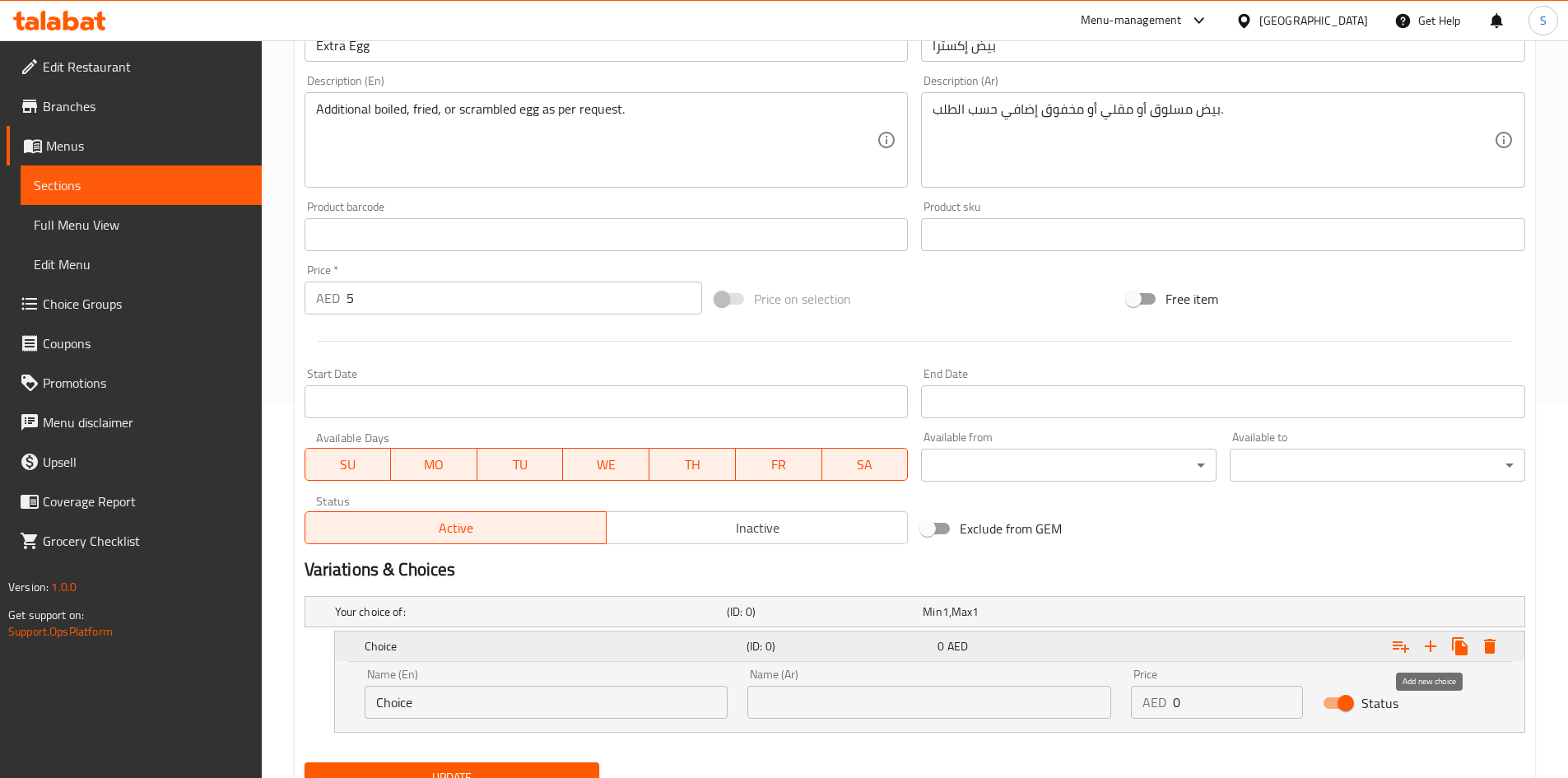
click at [1434, 651] on icon "Expand" at bounding box center [1430, 645] width 20 height 20
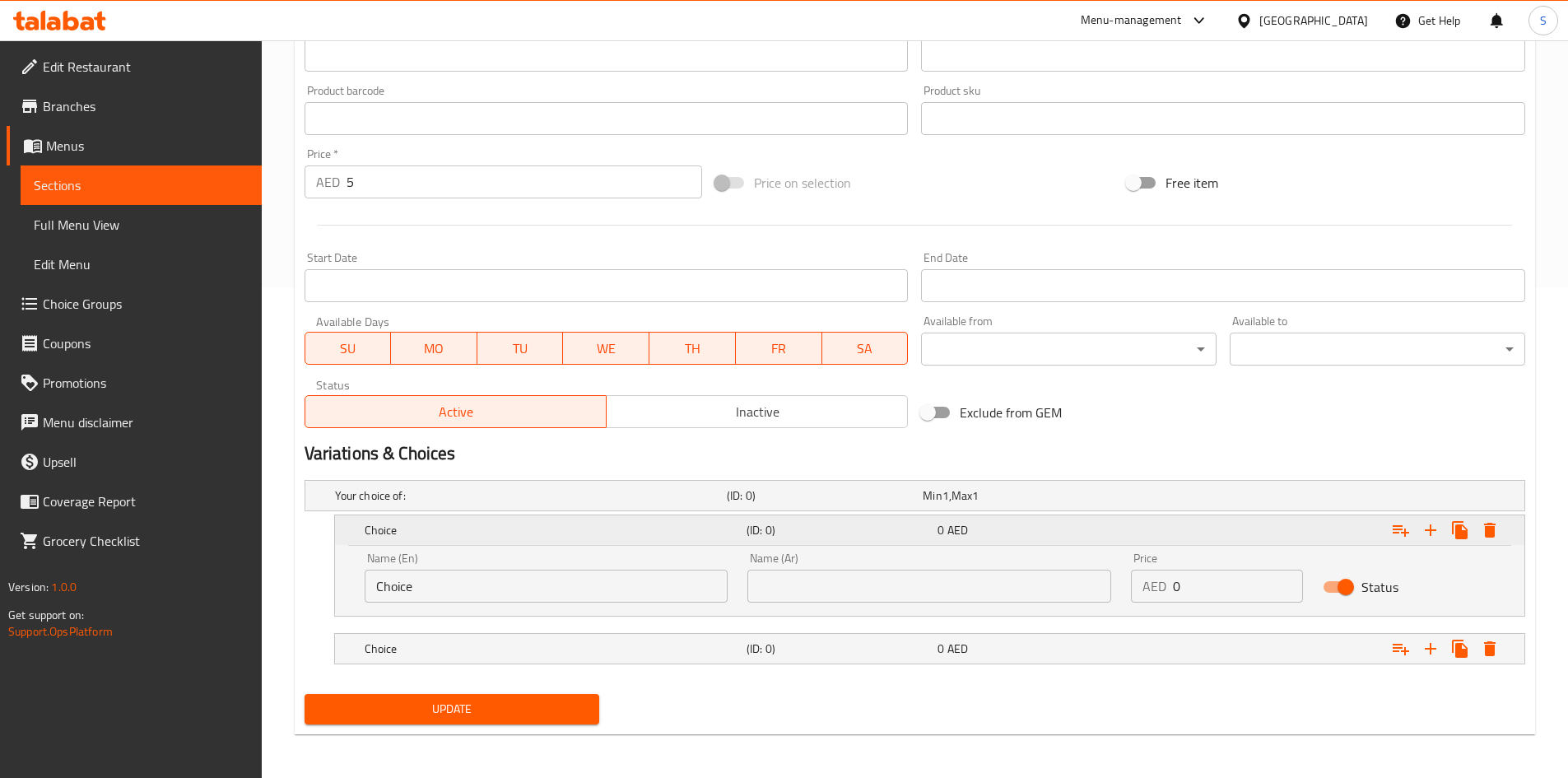
scroll to position [493, 0]
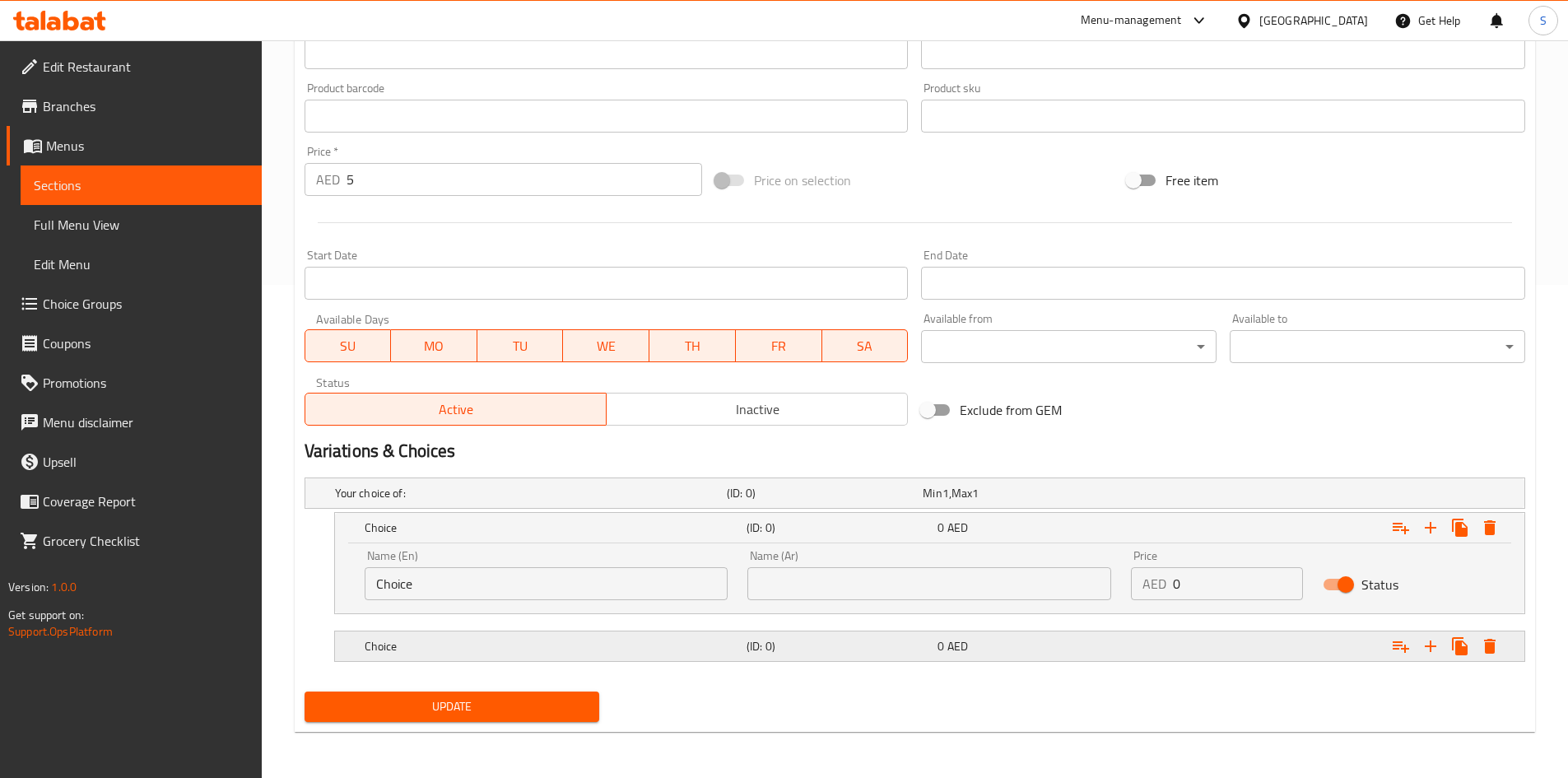
click at [355, 647] on div "Choice (ID: 0) 0 AED" at bounding box center [929, 645] width 1189 height 29
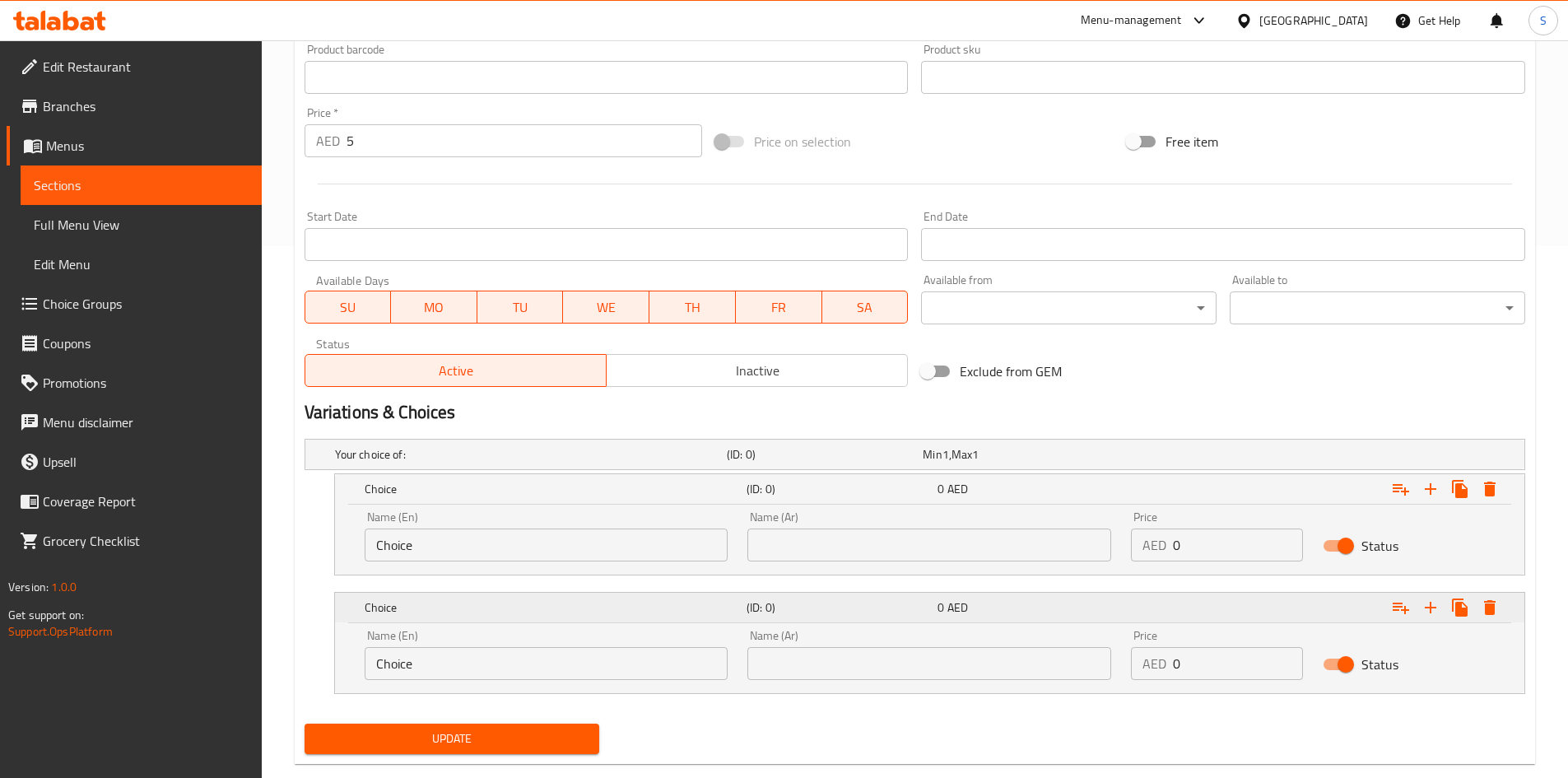
scroll to position [564, 0]
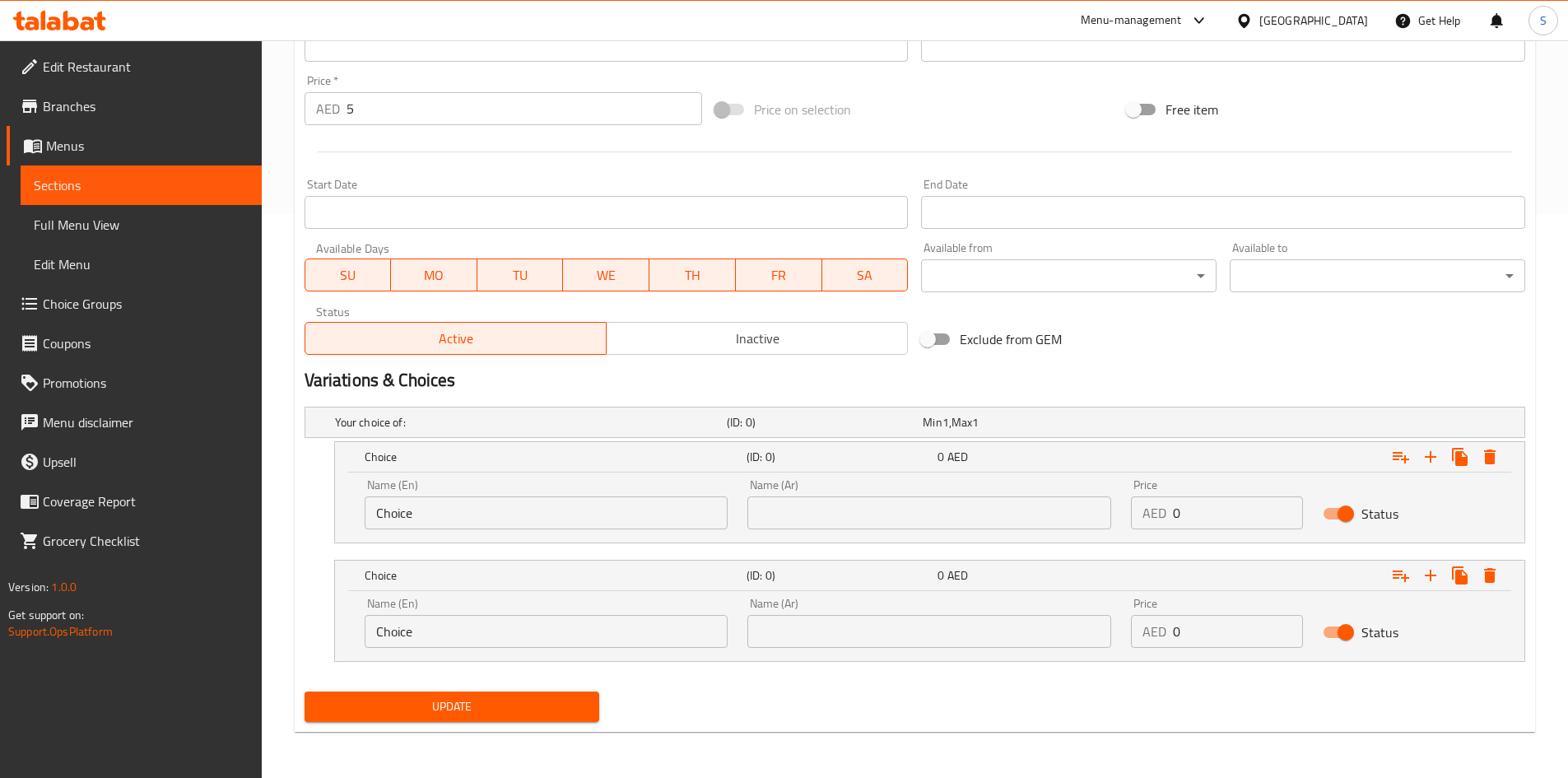
click at [541, 525] on input "Choice" at bounding box center [546, 513] width 364 height 33
paste input "Omelett"
type input "Omelette"
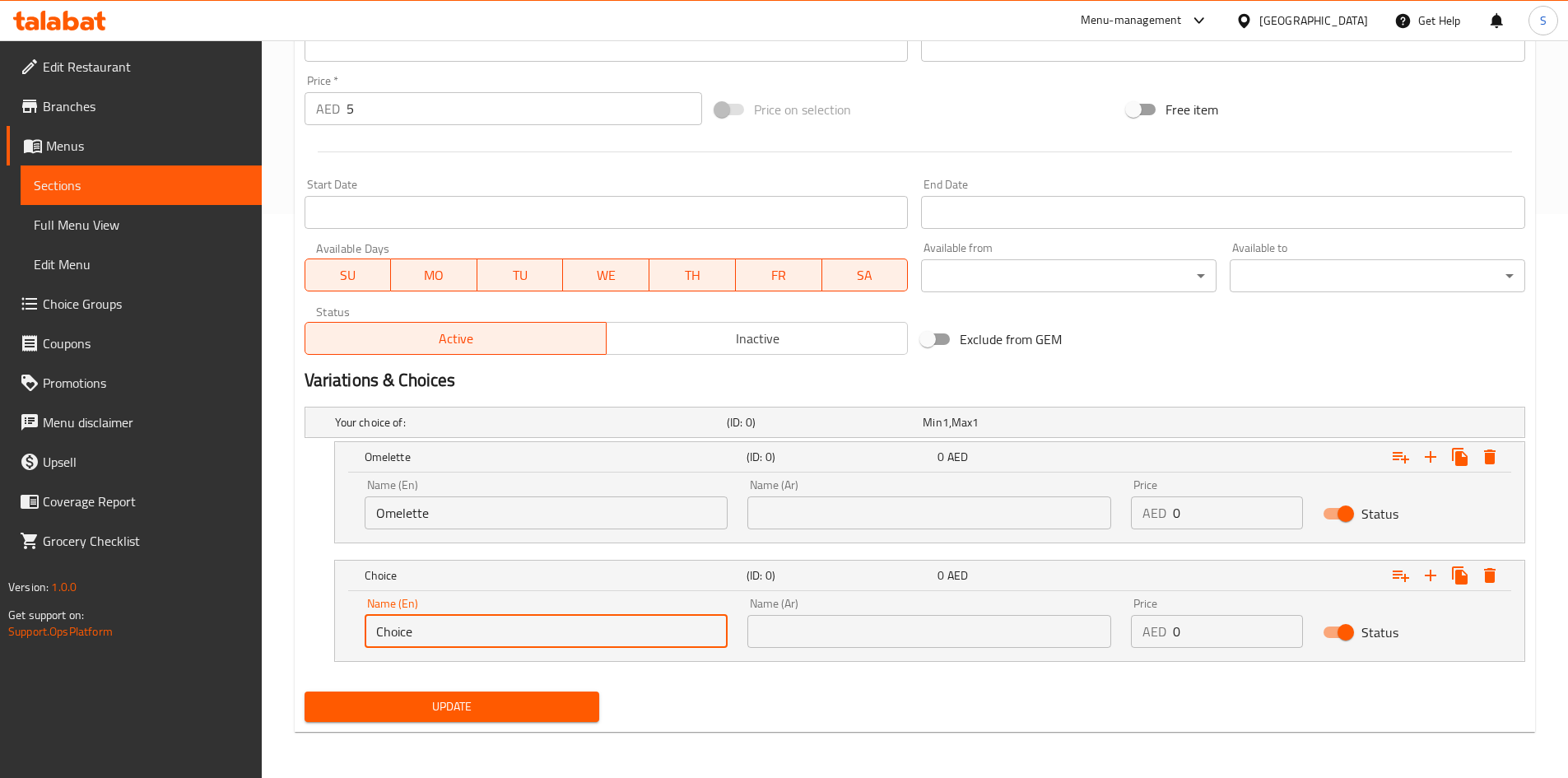
click at [522, 627] on input "Choice" at bounding box center [546, 631] width 364 height 33
type input "Fried"
click at [839, 522] on input "text" at bounding box center [929, 513] width 364 height 33
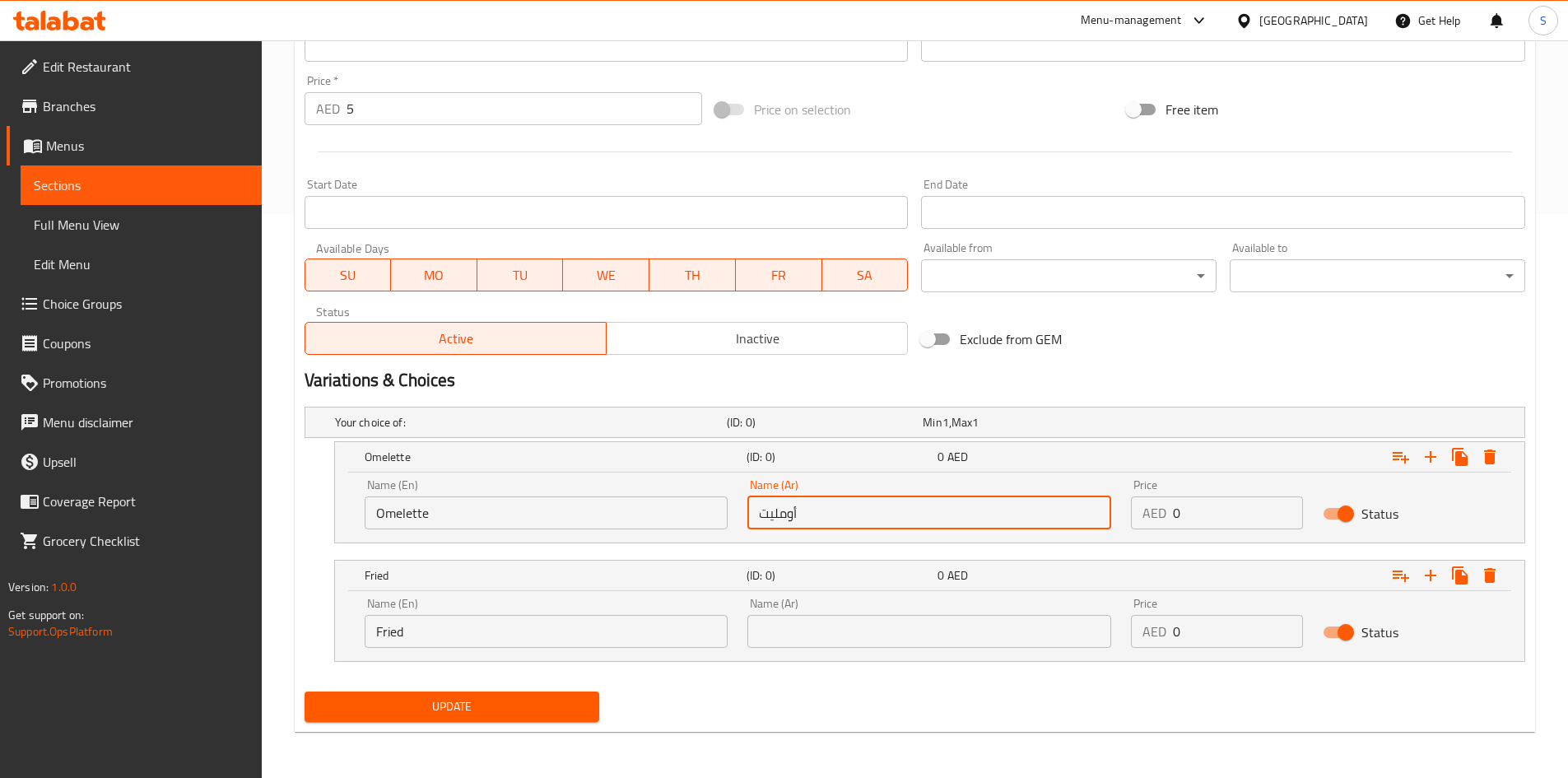
type input "أومليت"
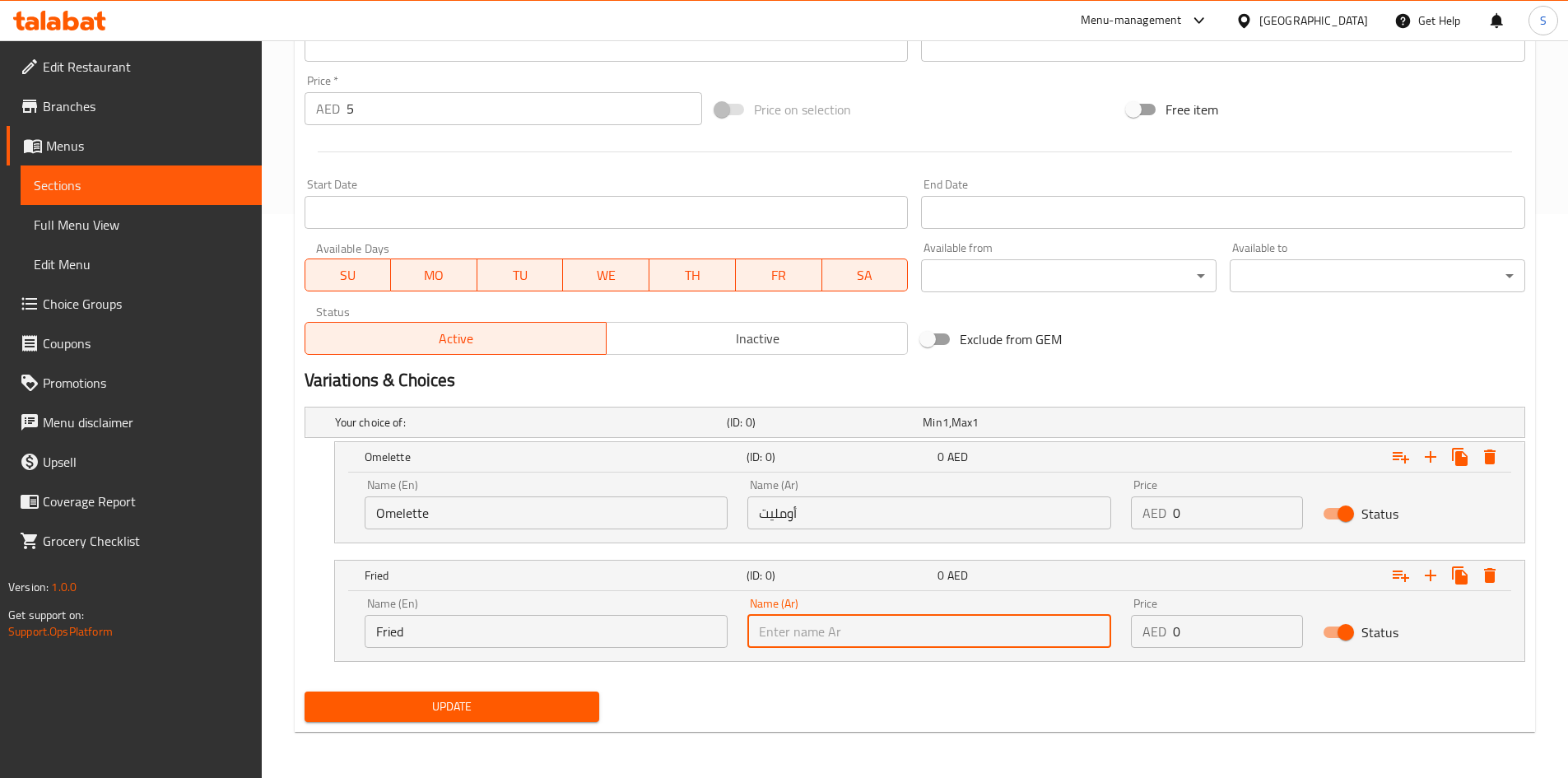
click at [842, 637] on input "text" at bounding box center [929, 631] width 364 height 33
type input "مقلي"
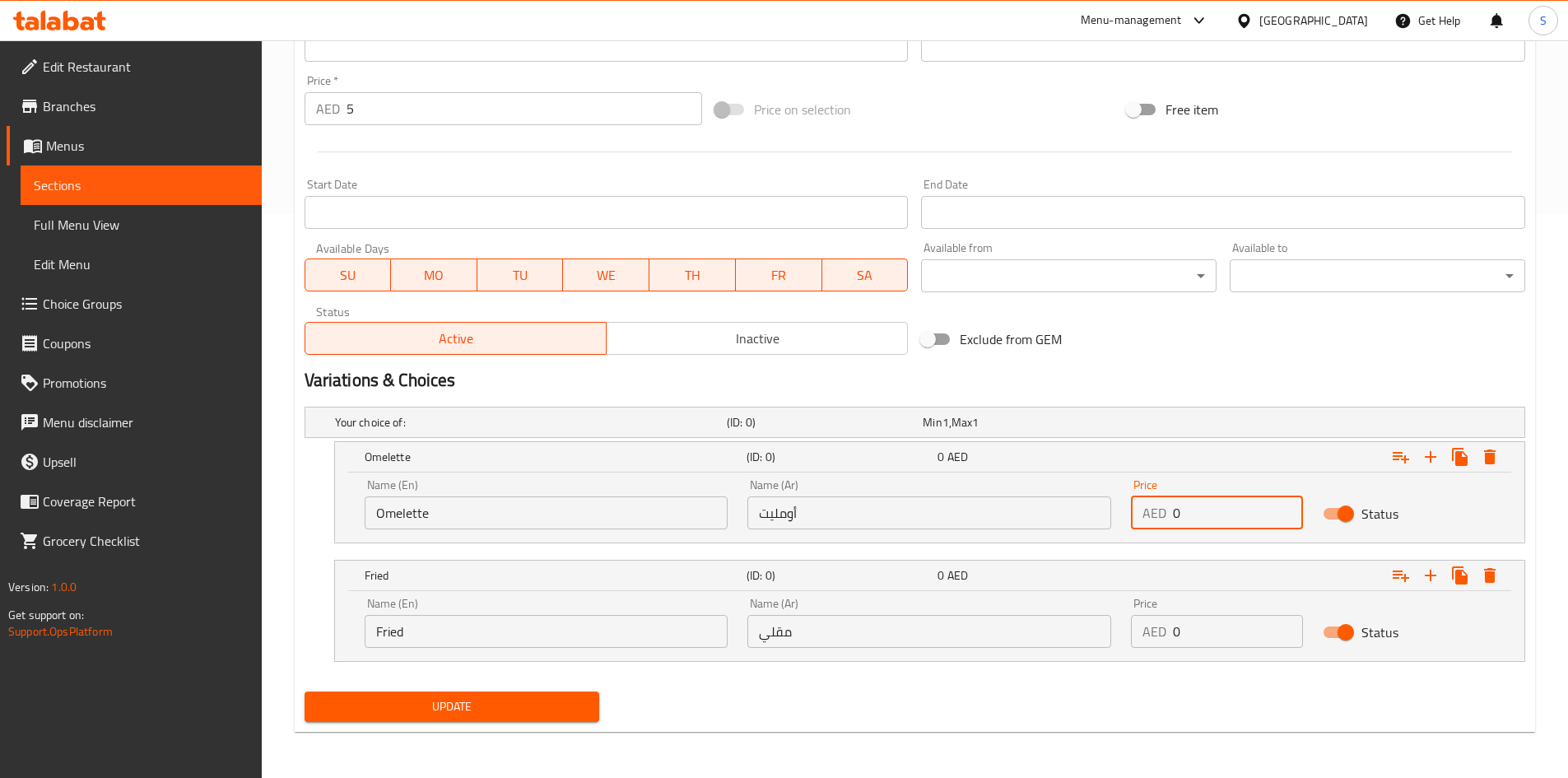
drag, startPoint x: 1203, startPoint y: 516, endPoint x: 1090, endPoint y: 509, distance: 113.2
click at [1090, 509] on div "Name (En) Omelette Name (En) Name (Ar) أومليت Name (Ar) Price AED 0 Price Status" at bounding box center [929, 503] width 1150 height 70
type input "5"
click at [1219, 623] on input "0" at bounding box center [1238, 631] width 130 height 33
drag, startPoint x: 1212, startPoint y: 631, endPoint x: 1051, endPoint y: 618, distance: 161.5
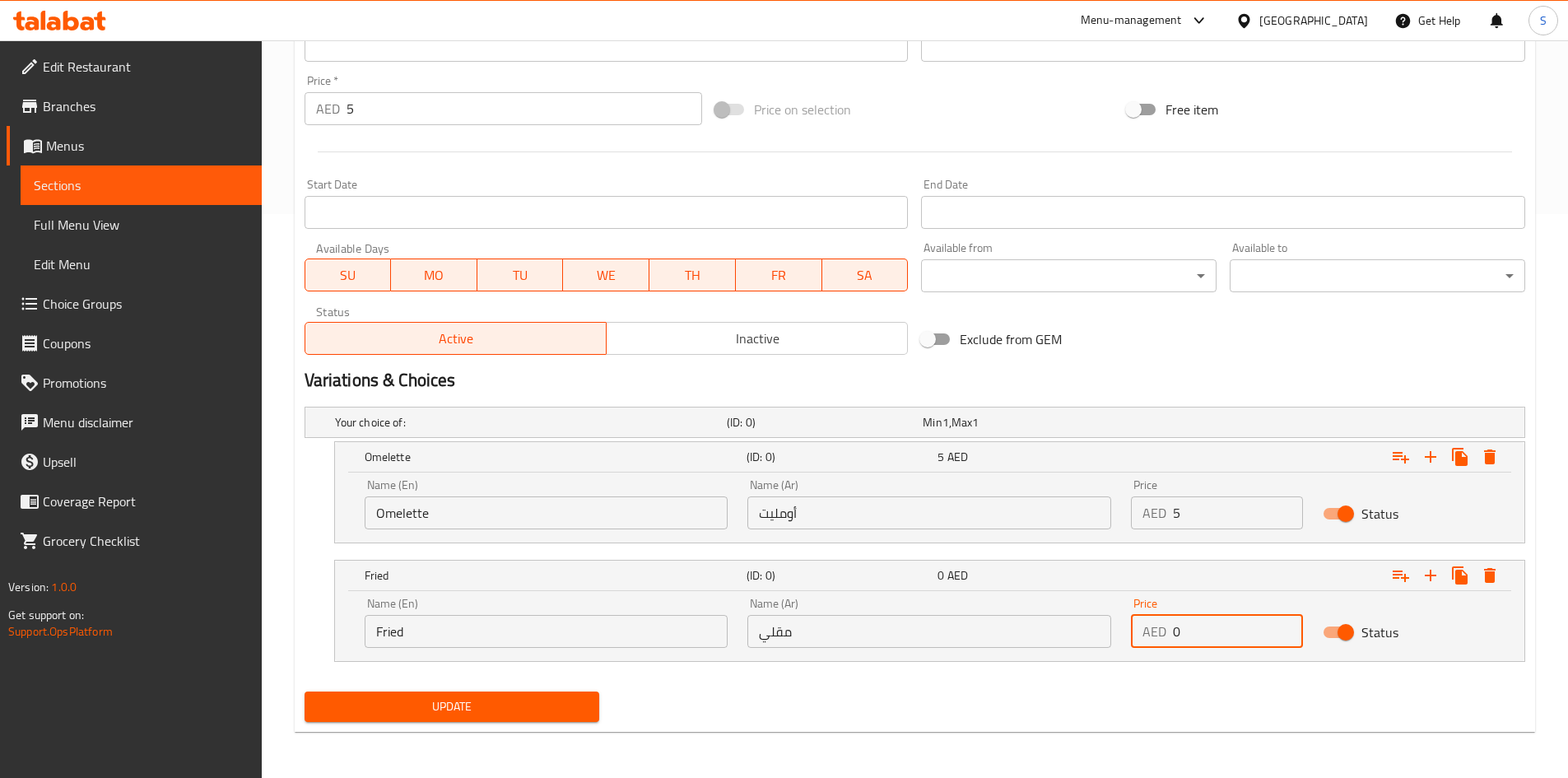
click at [1051, 618] on div "Name (En) Fried Name (En) Name (Ar) مقلي Name (Ar) Price AED 0 Price Status" at bounding box center [929, 622] width 1150 height 70
type input "5"
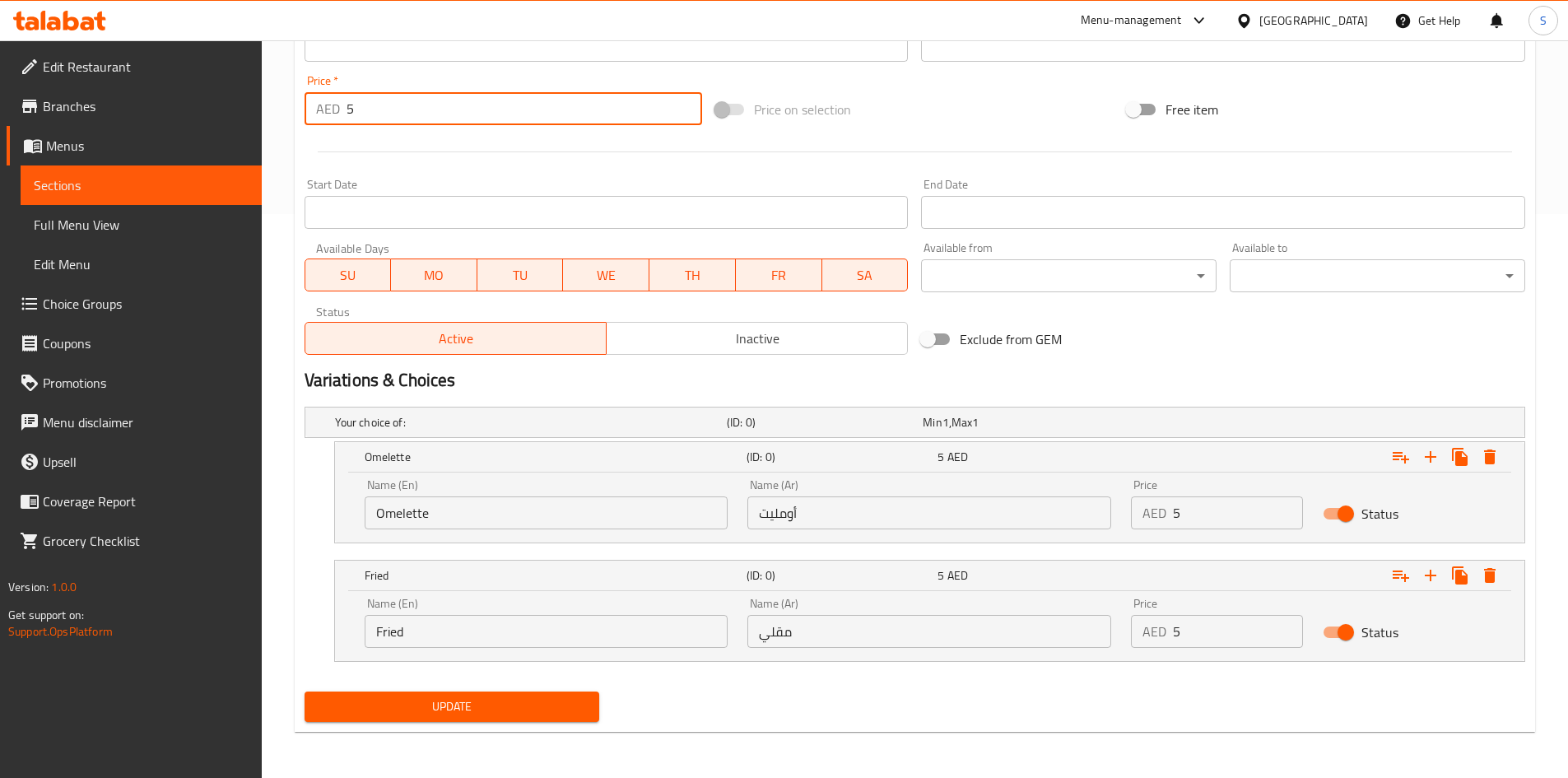
drag, startPoint x: 404, startPoint y: 115, endPoint x: 225, endPoint y: 87, distance: 181.2
click at [225, 87] on div "Edit Restaurant Branches Menus Sections Full Menu View Edit Menu Choice Groups …" at bounding box center [784, 127] width 1568 height 1301
type input "0"
click at [900, 114] on div "Price on selection" at bounding box center [914, 109] width 411 height 45
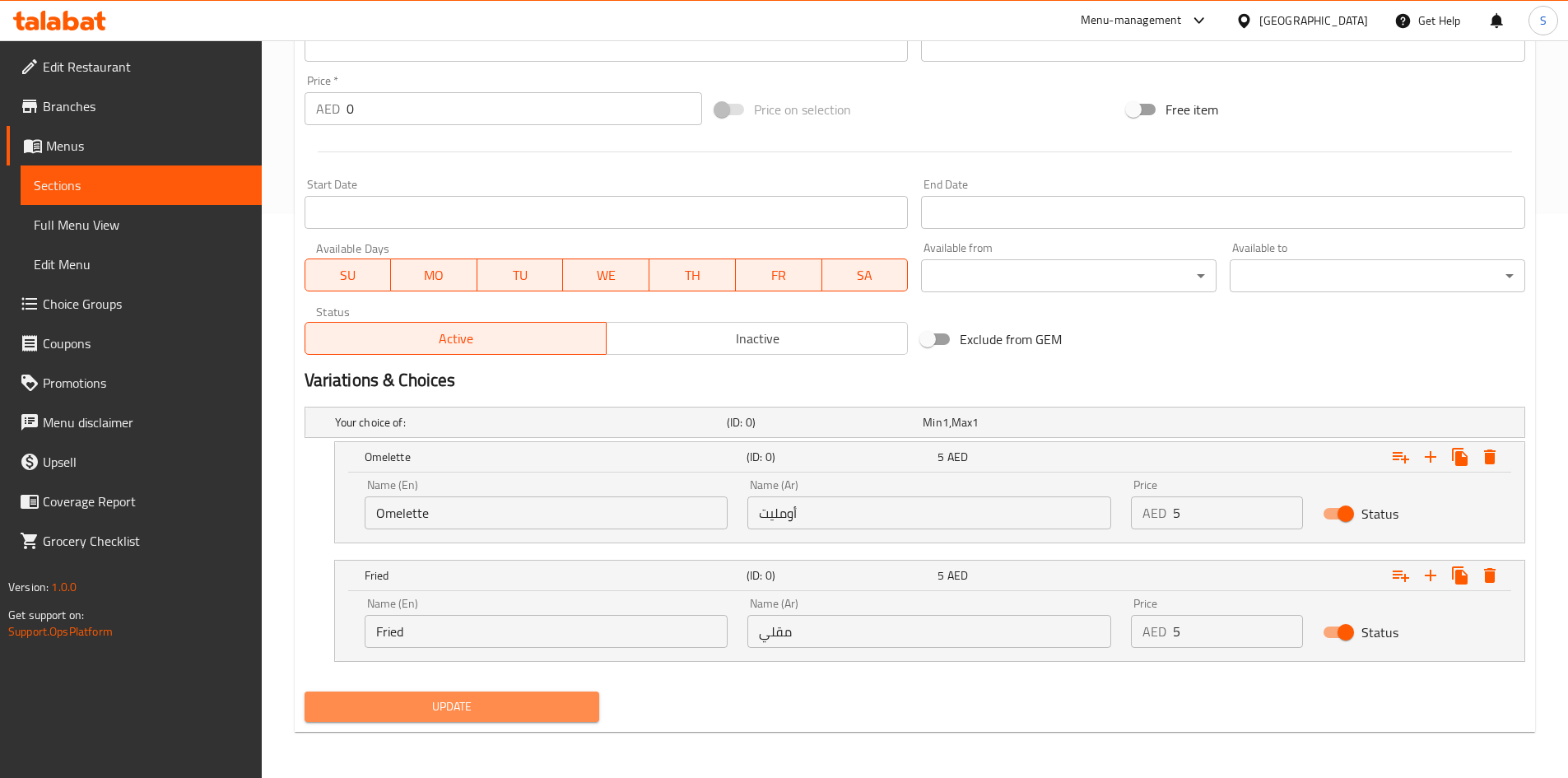
click at [434, 698] on span "Update" at bounding box center [452, 707] width 269 height 21
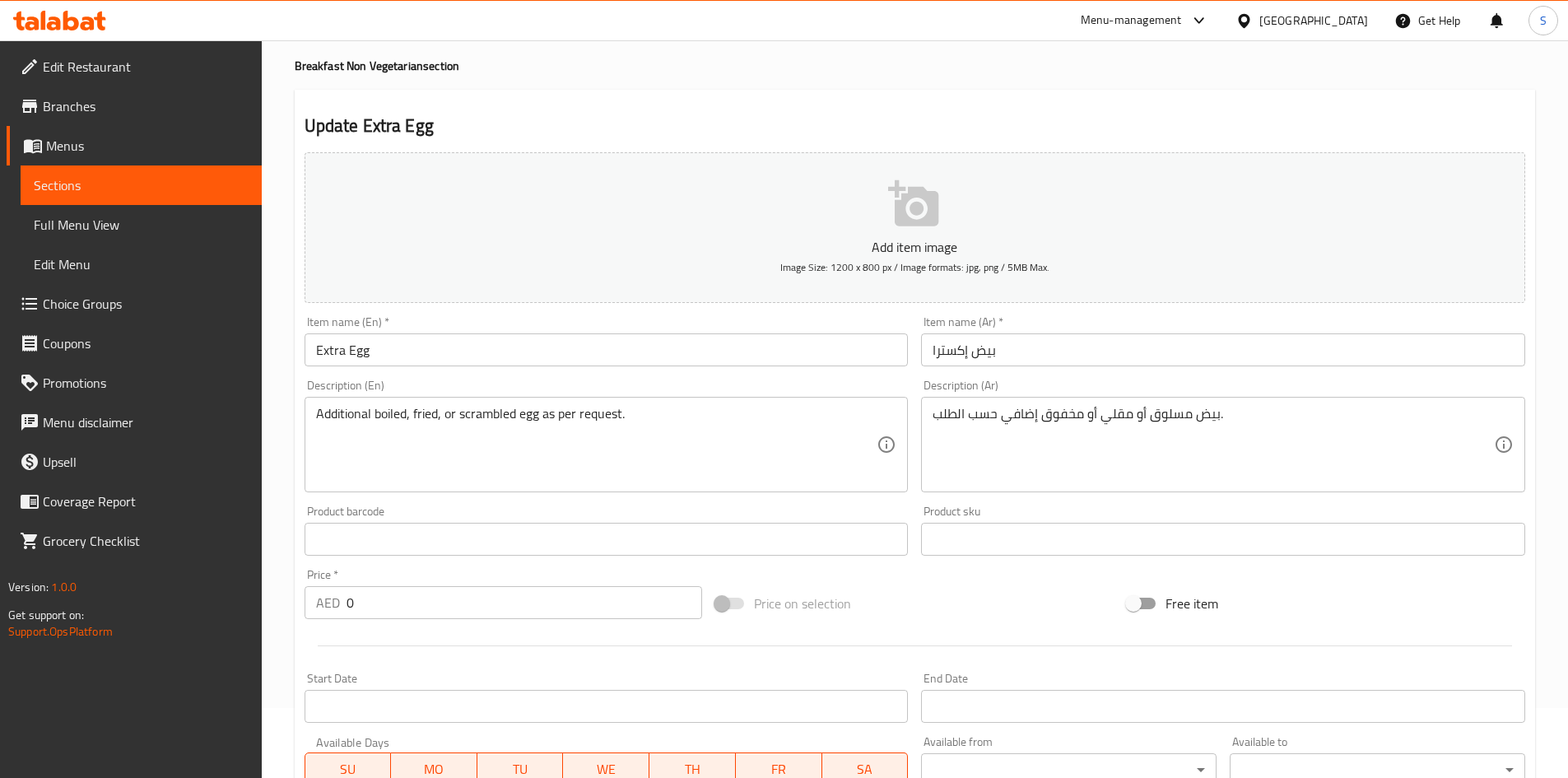
scroll to position [0, 0]
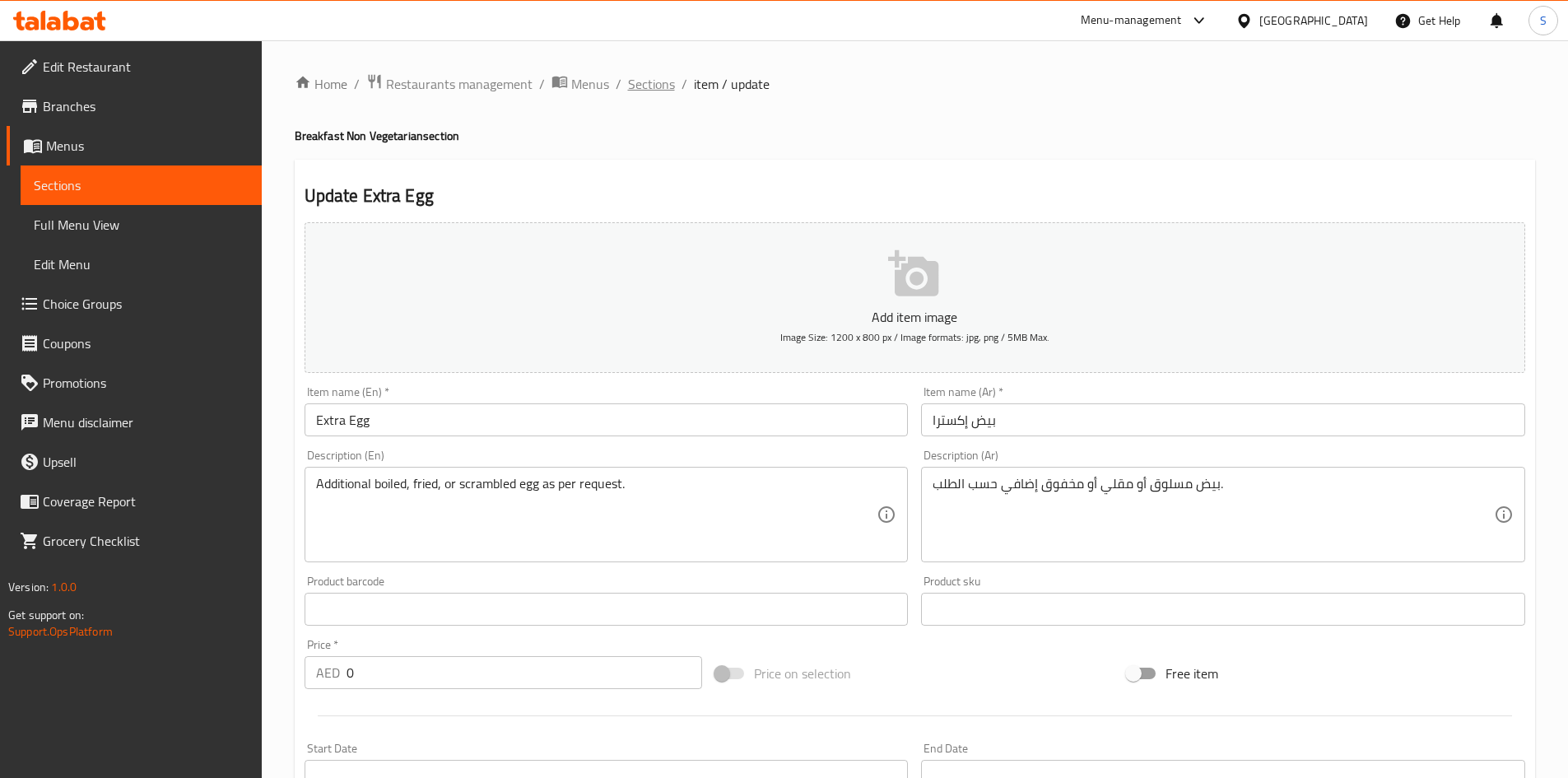
click at [655, 85] on span "Sections" at bounding box center [651, 83] width 47 height 20
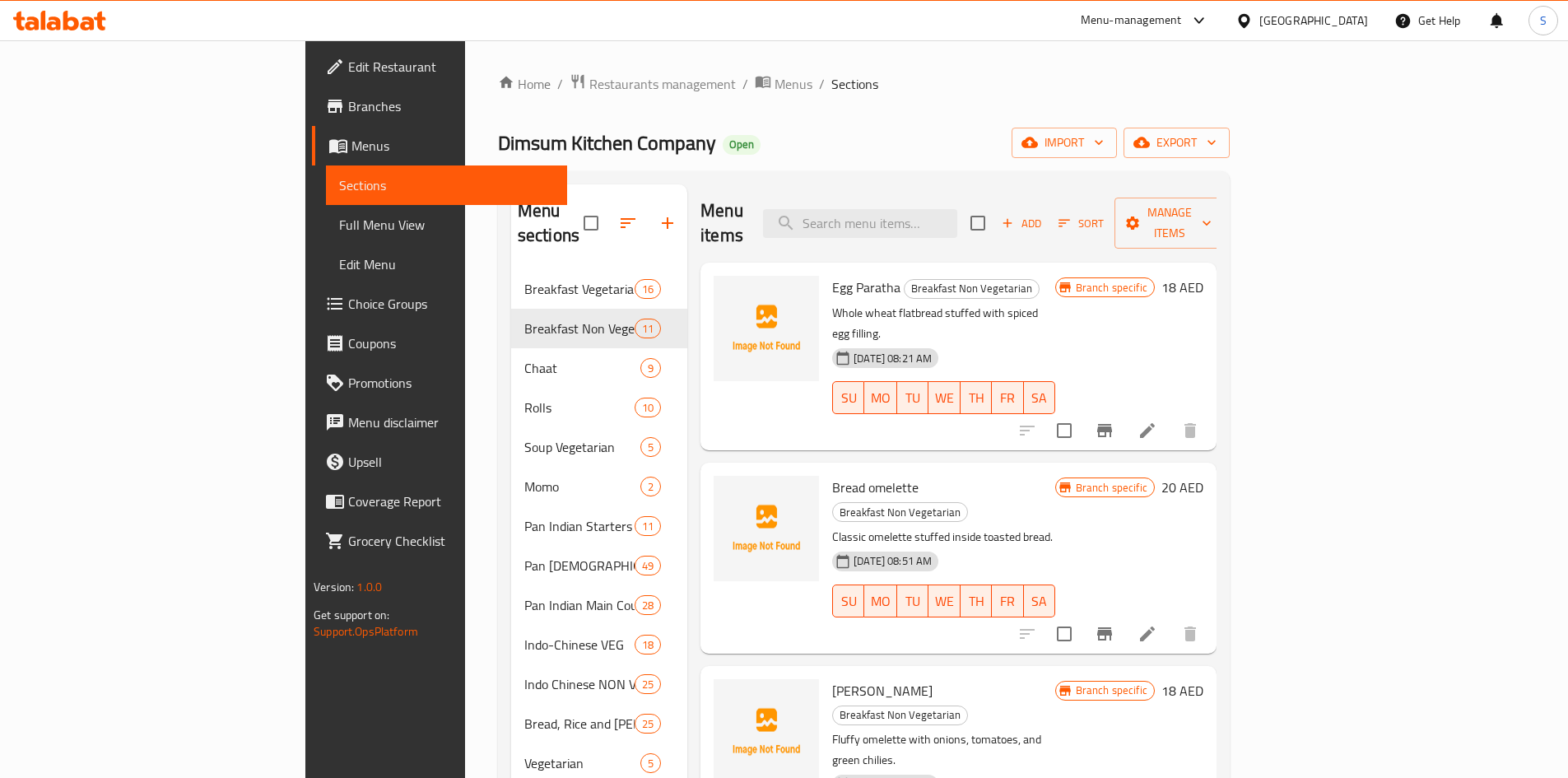
click at [1144, 97] on div "Home / Restaurants management / Menus / Sections Dimsum Kitchen Company Open im…" at bounding box center [864, 524] width 732 height 902
click at [1122, 112] on div "Home / Restaurants management / Menus / Sections Dimsum Kitchen Company Open im…" at bounding box center [864, 524] width 732 height 902
click at [590, 83] on span "Restaurants management" at bounding box center [663, 83] width 146 height 20
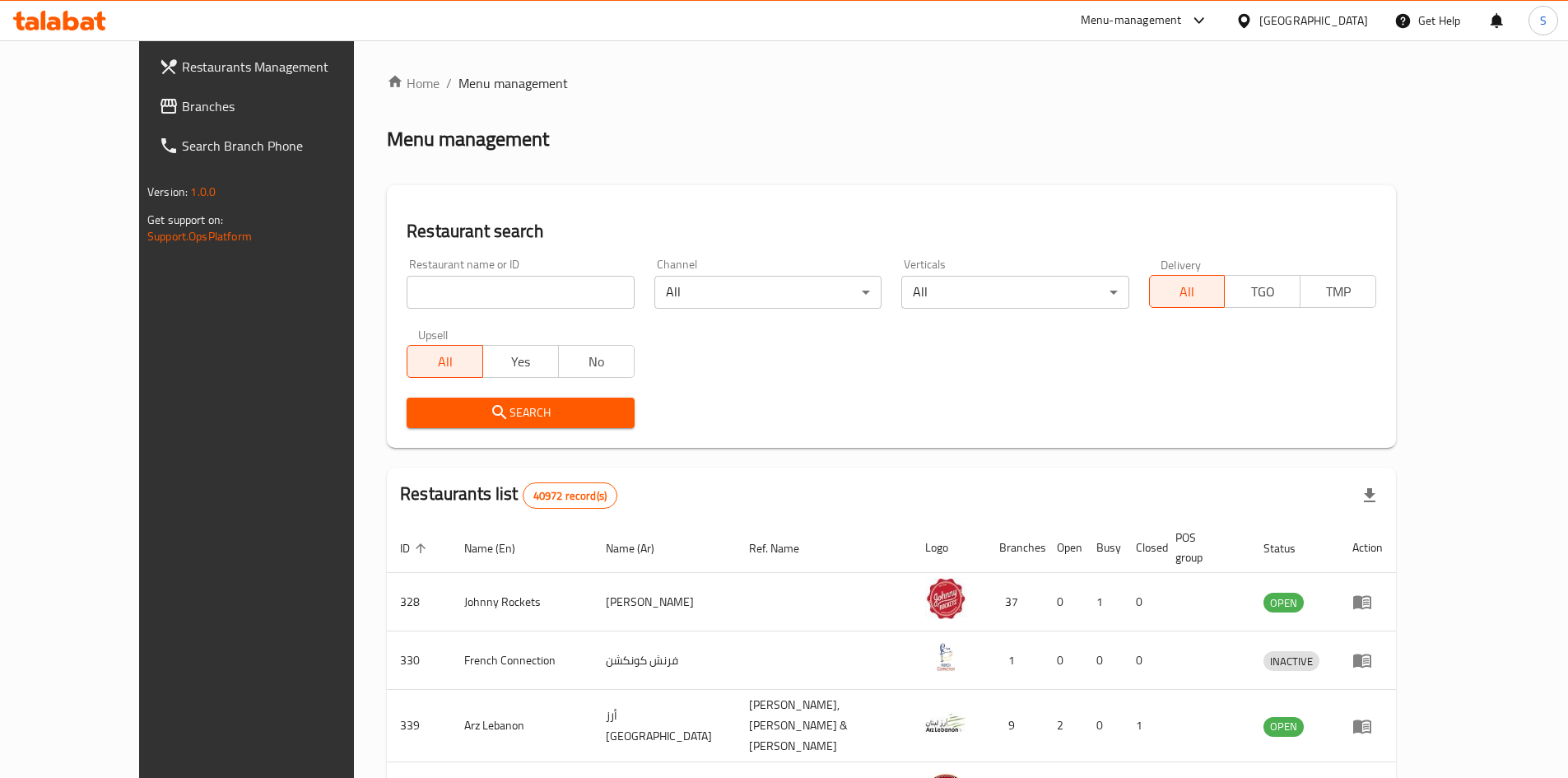
click at [426, 283] on input "search" at bounding box center [520, 292] width 227 height 33
paste input "624099"
type input "624099"
click at [450, 409] on span "Search" at bounding box center [520, 413] width 201 height 21
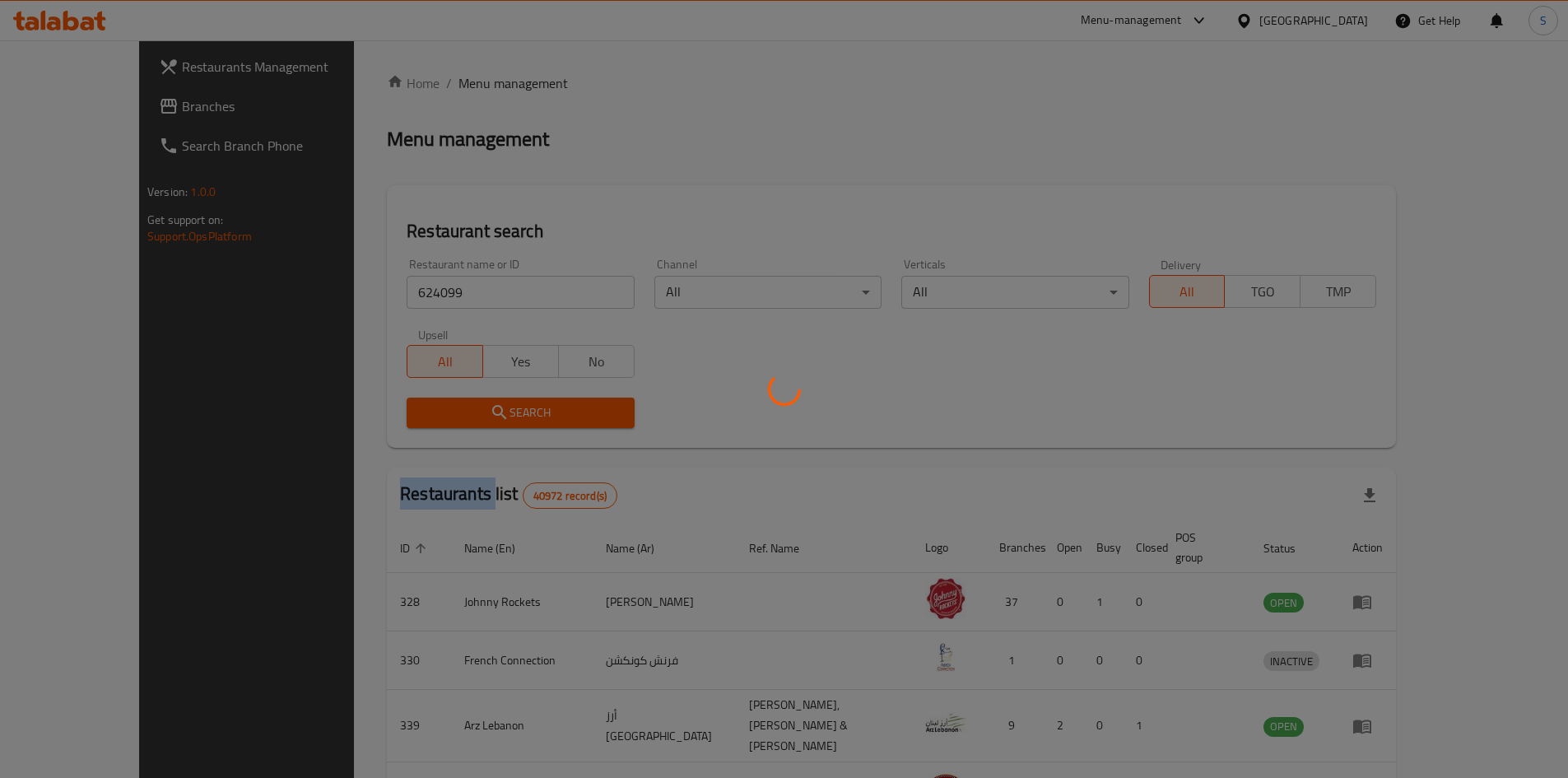
click at [450, 409] on div at bounding box center [784, 389] width 1568 height 778
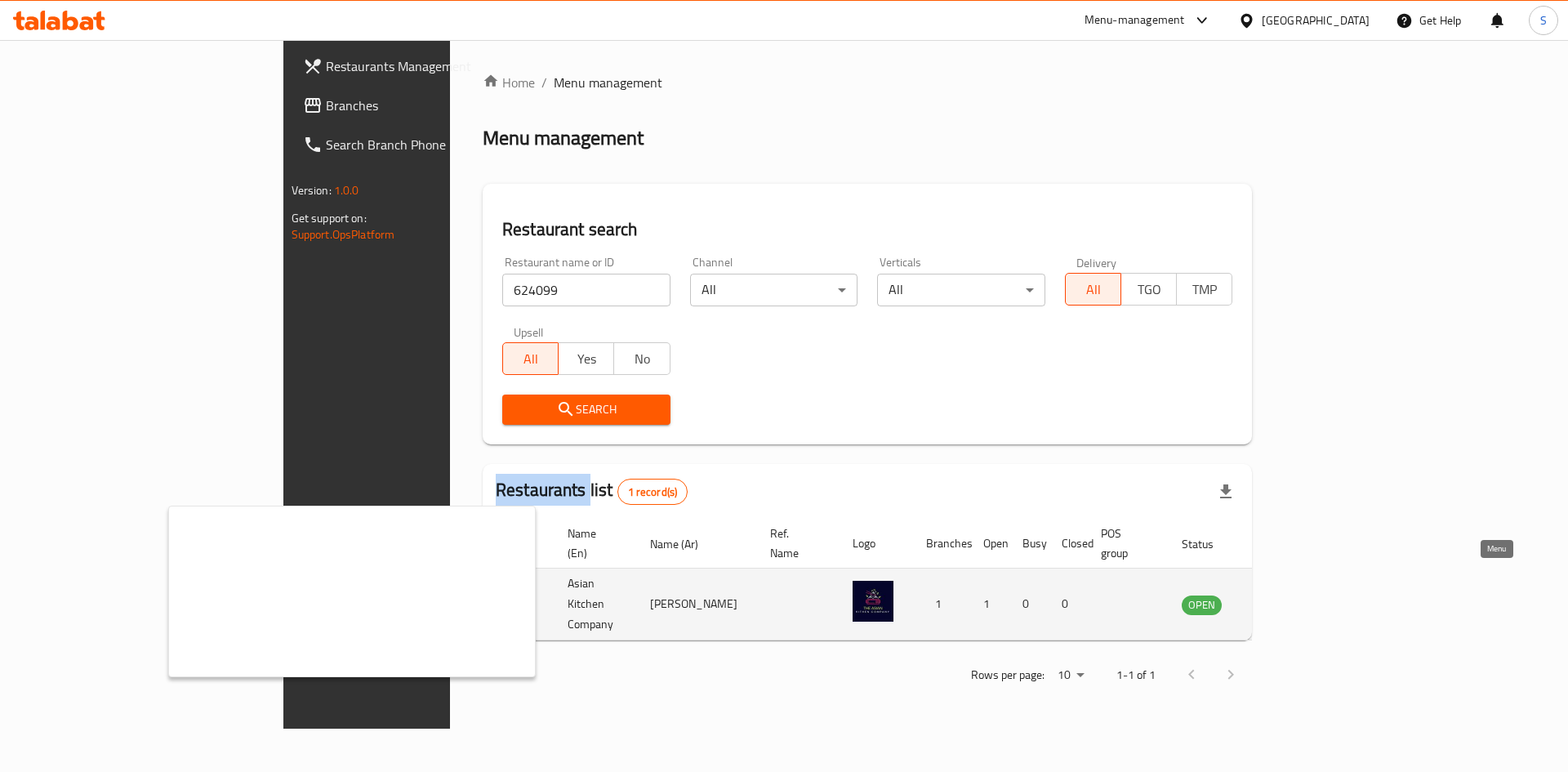
click at [1287, 594] on icon "enhanced table" at bounding box center [1277, 604] width 20 height 20
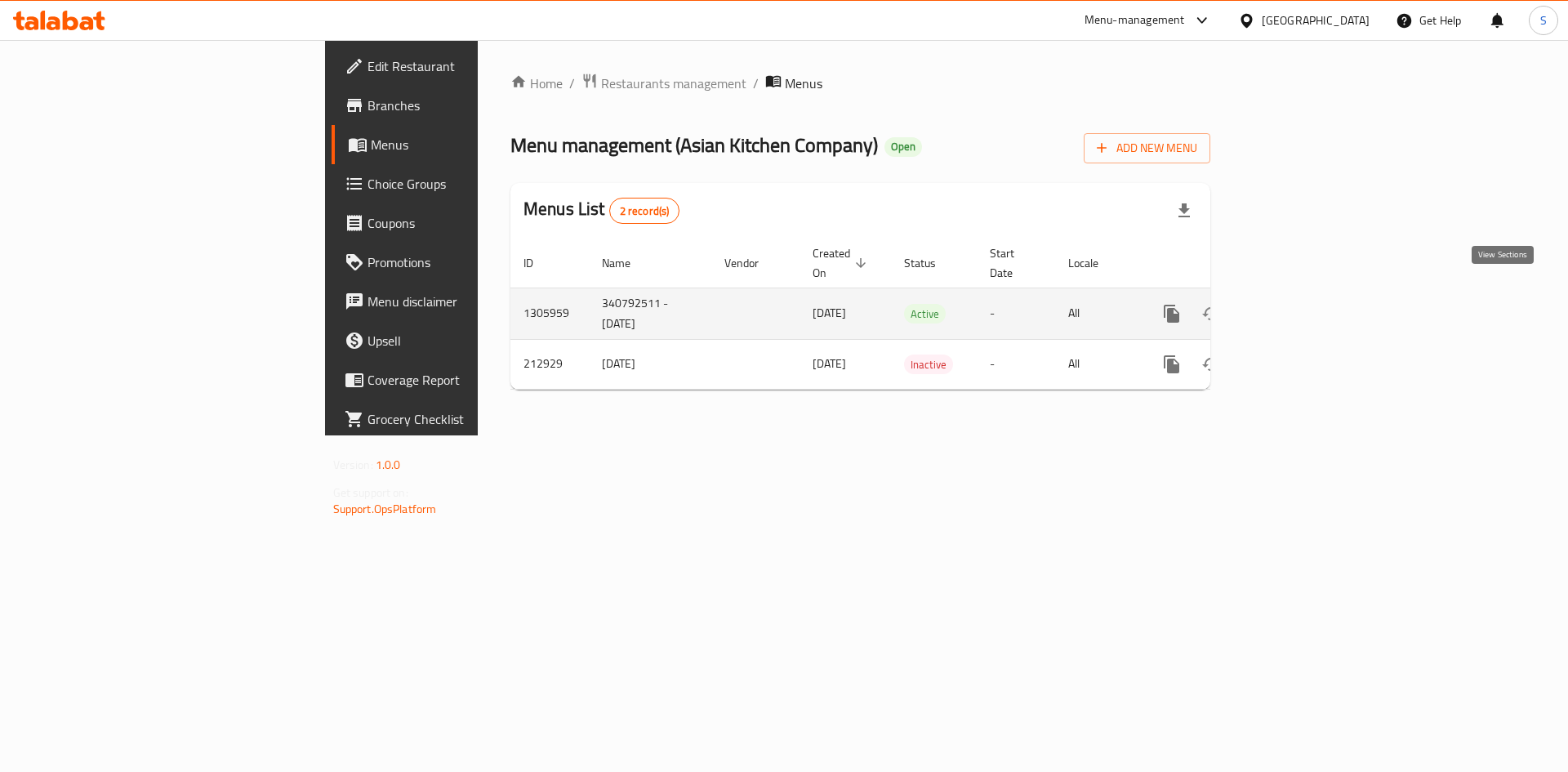
click at [1299, 304] on icon "enhanced table" at bounding box center [1289, 313] width 20 height 20
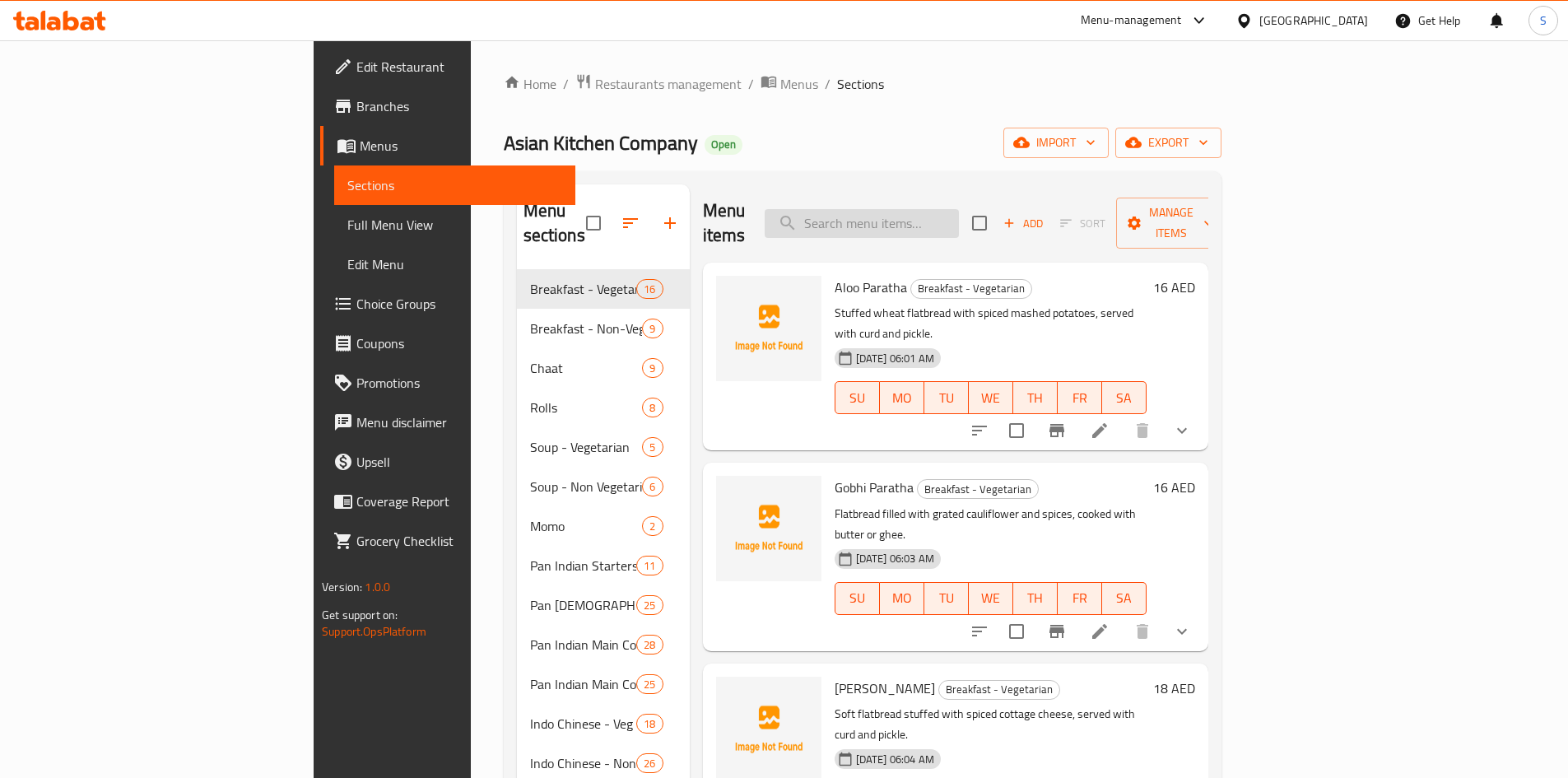
click at [959, 209] on input "search" at bounding box center [861, 223] width 194 height 28
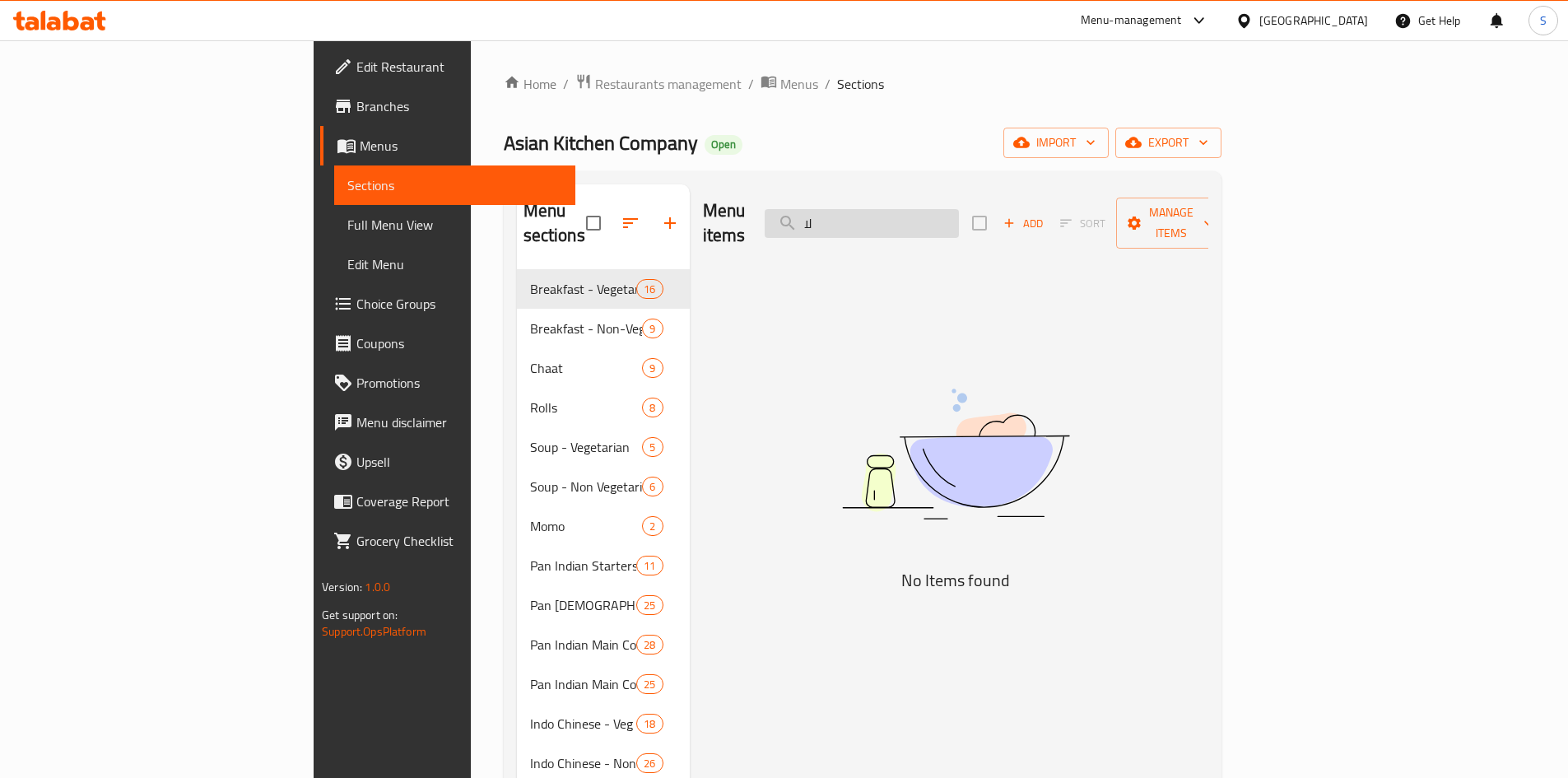
type input "ل"
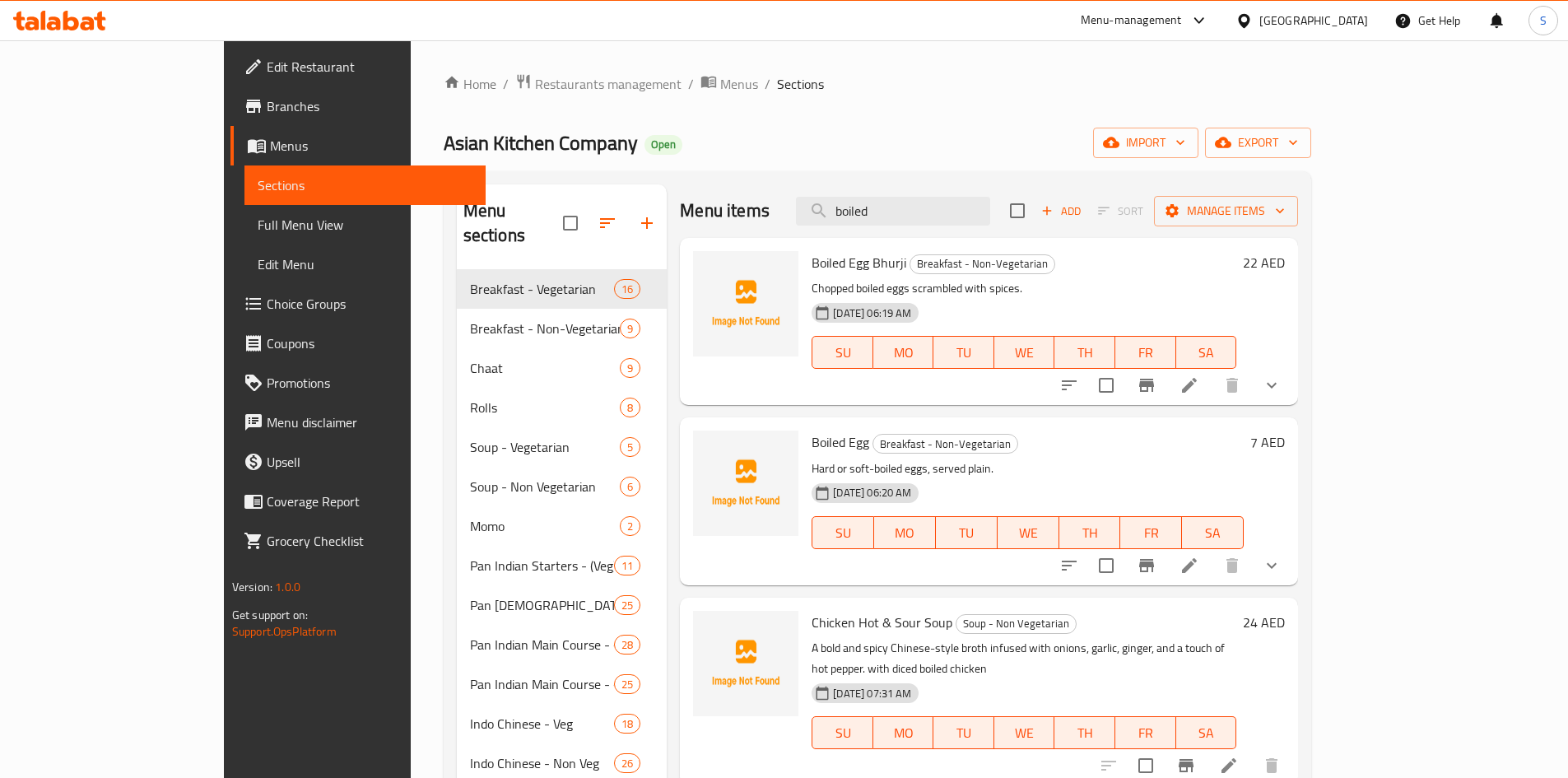
scroll to position [83, 0]
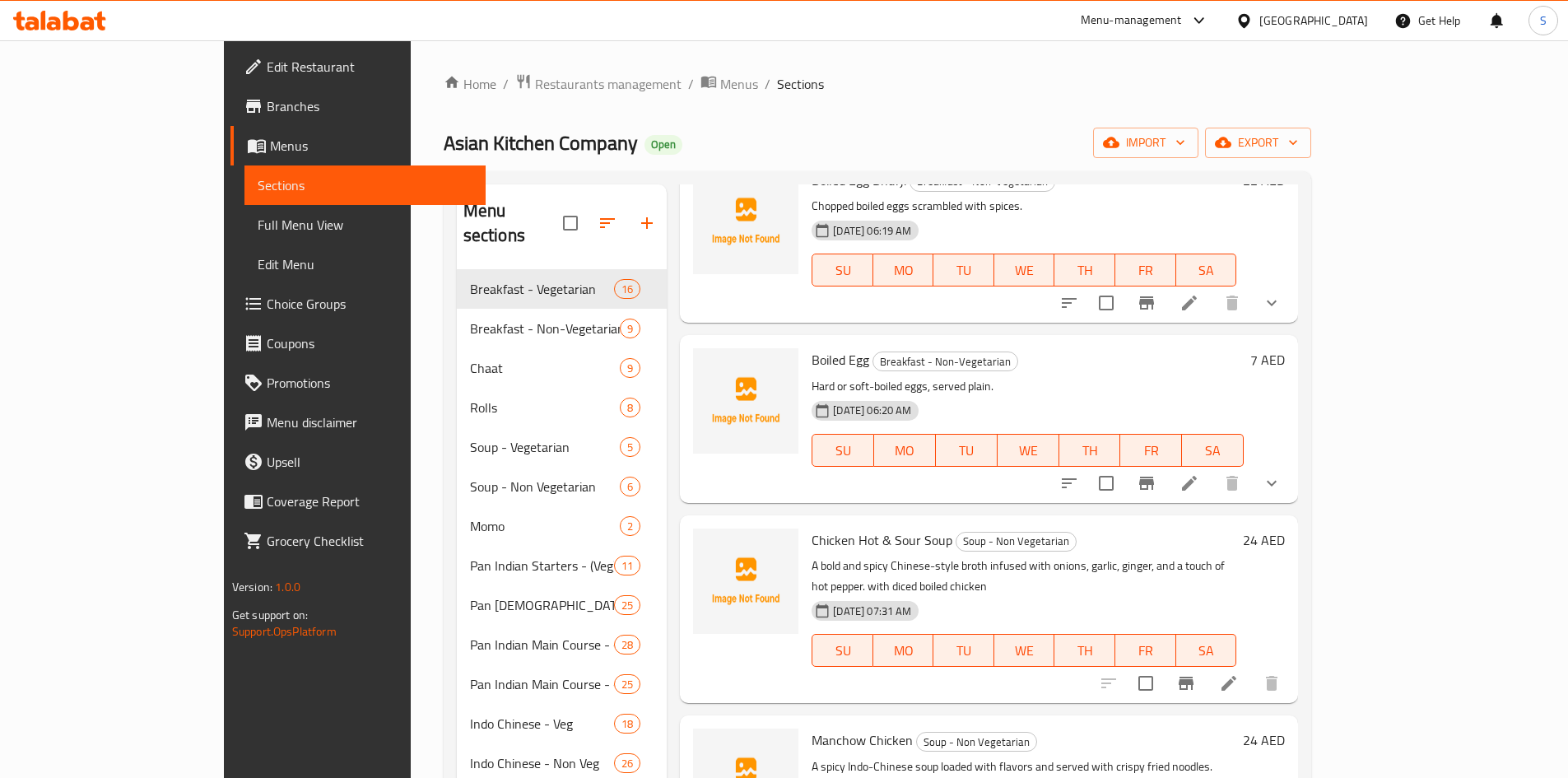
type input "boiled"
click at [1291, 471] on button "show more" at bounding box center [1271, 483] width 40 height 40
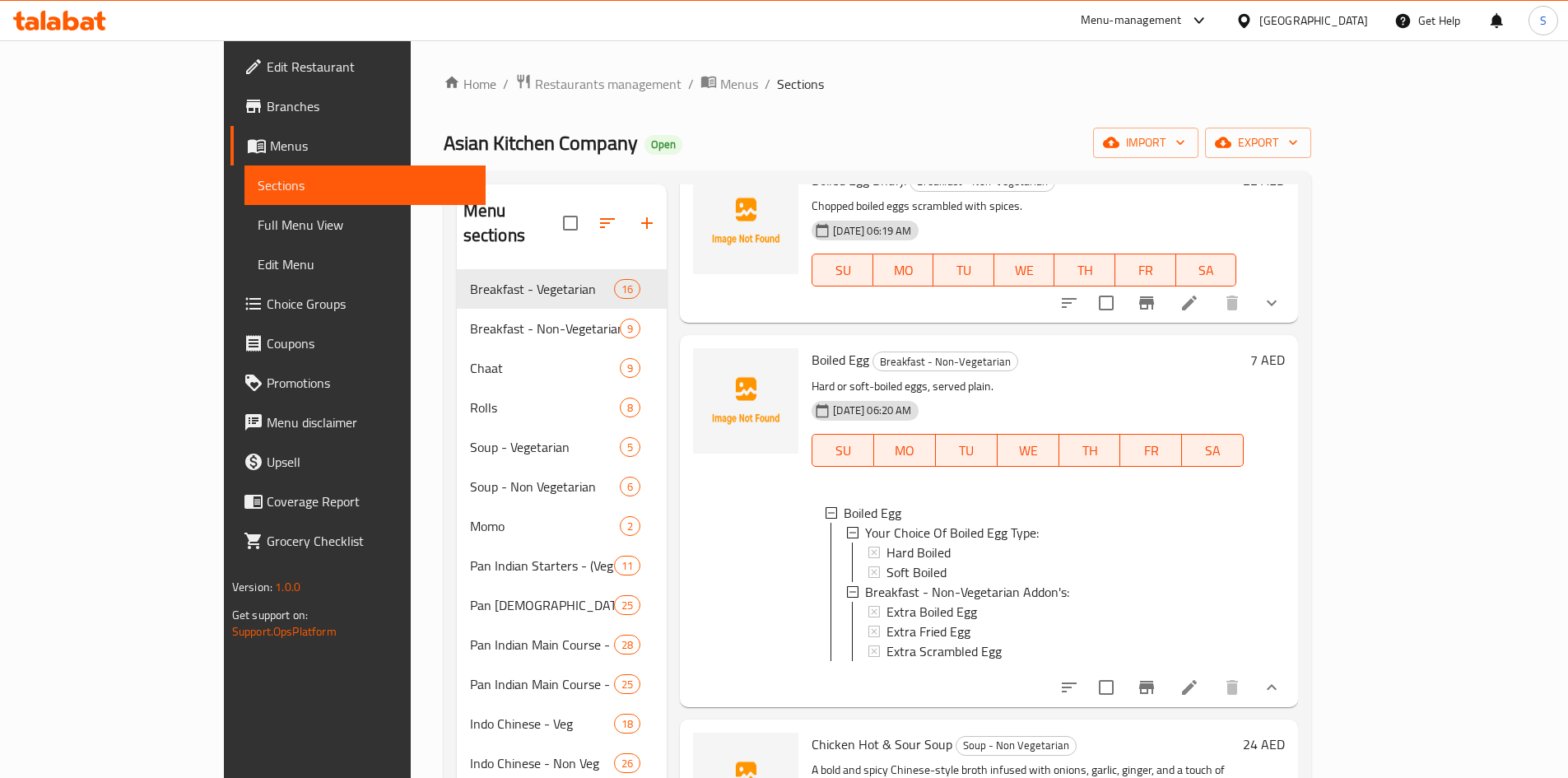
click at [1140, 378] on p "Hard or soft-boiled eggs, served plain." at bounding box center [1028, 386] width 432 height 21
click at [945, 530] on span "Your Choice Of Boiled Egg Type:" at bounding box center [952, 532] width 174 height 20
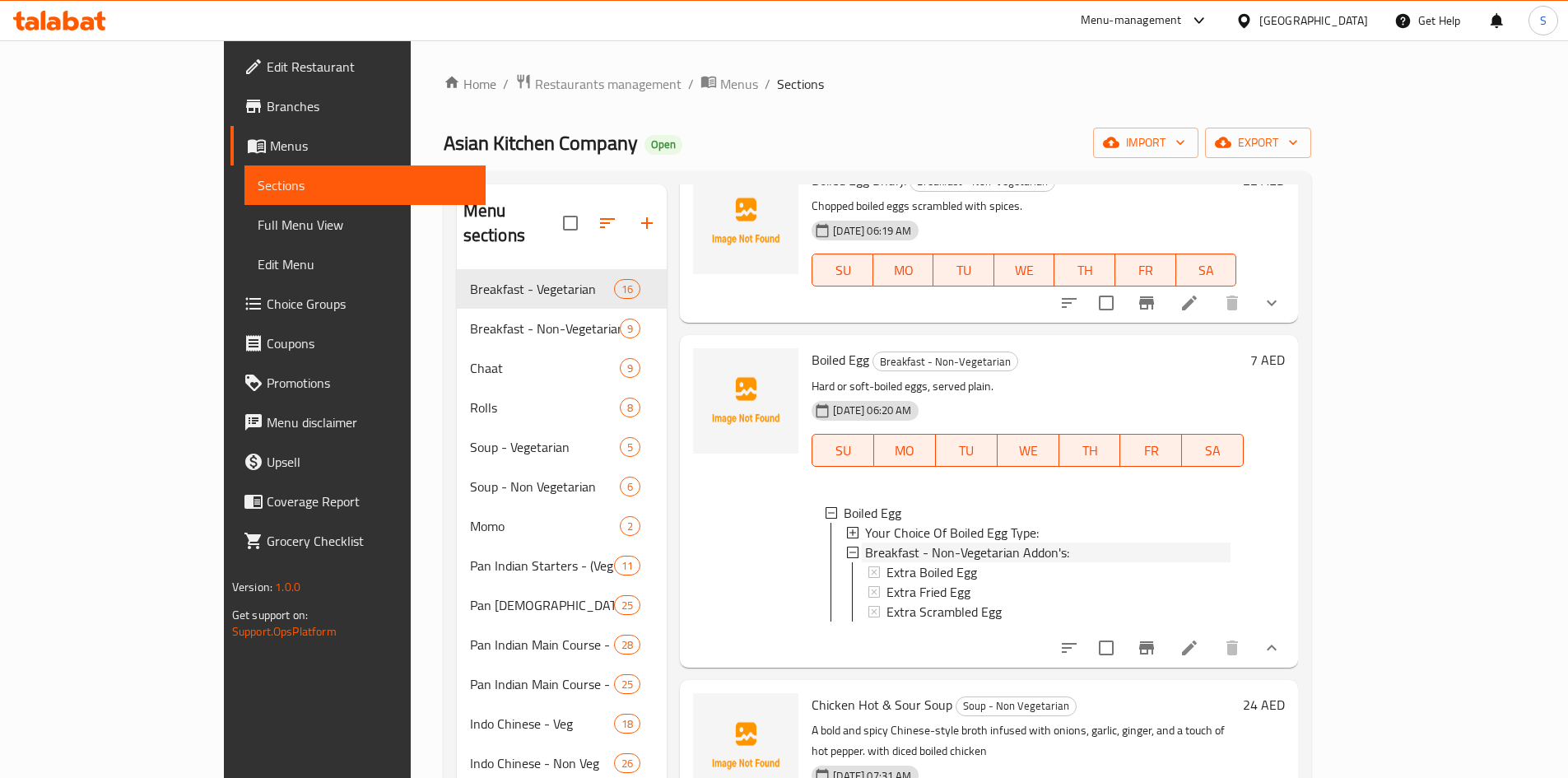
click at [945, 545] on span "Breakfast - Non-Vegetarian Addon's:" at bounding box center [966, 552] width 204 height 20
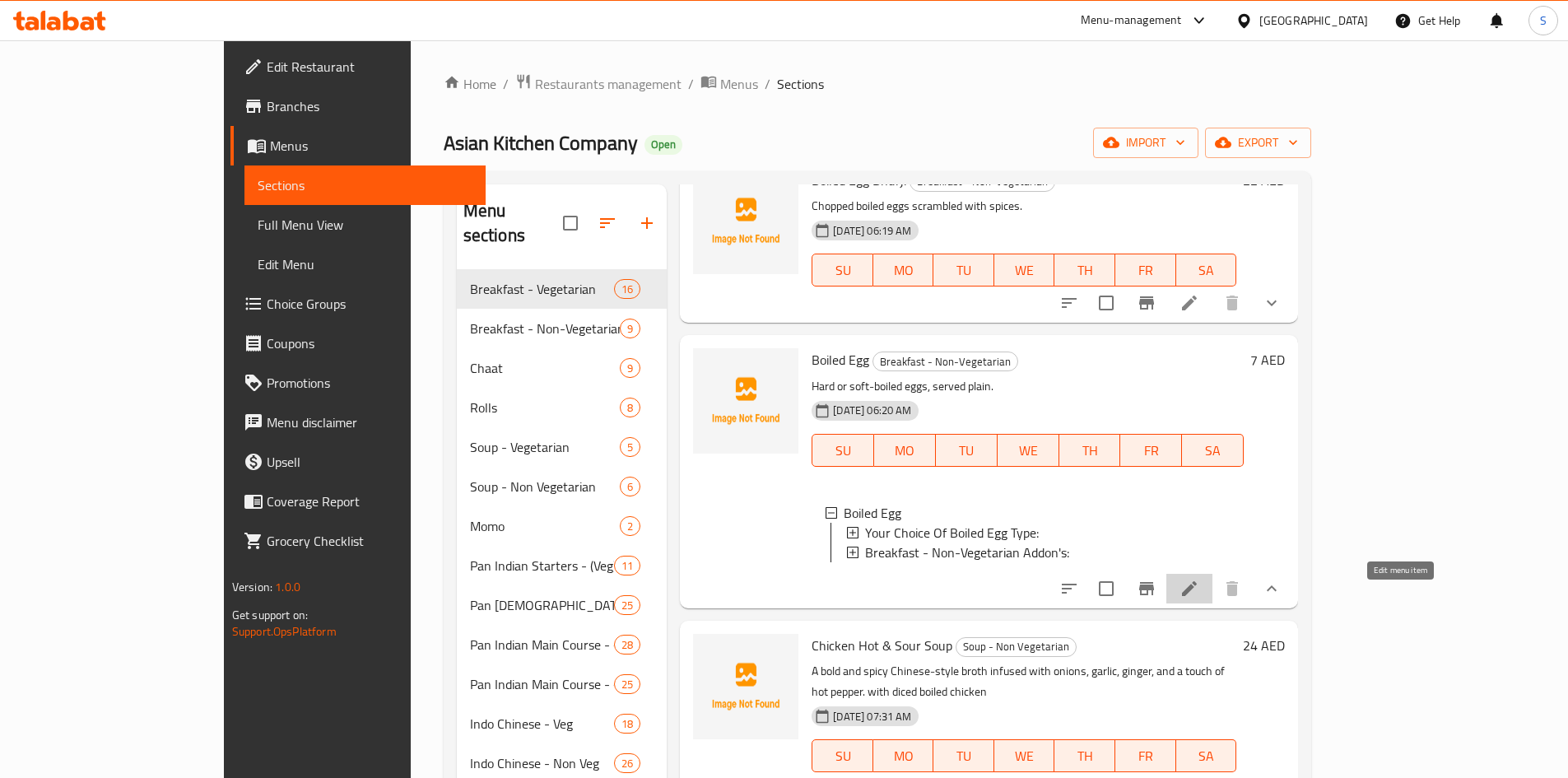
click at [1196, 596] on icon at bounding box center [1188, 588] width 15 height 15
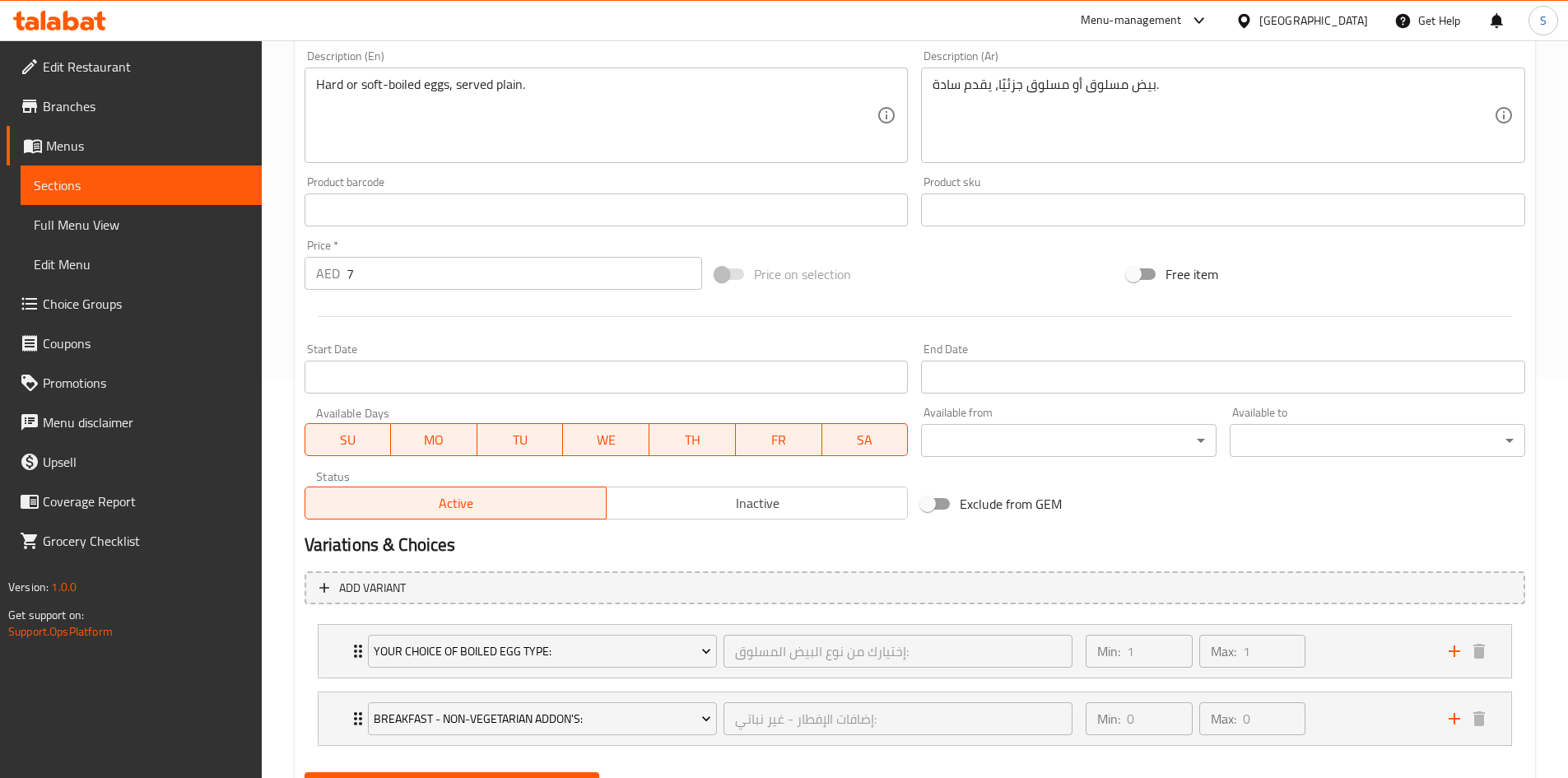
scroll to position [233, 0]
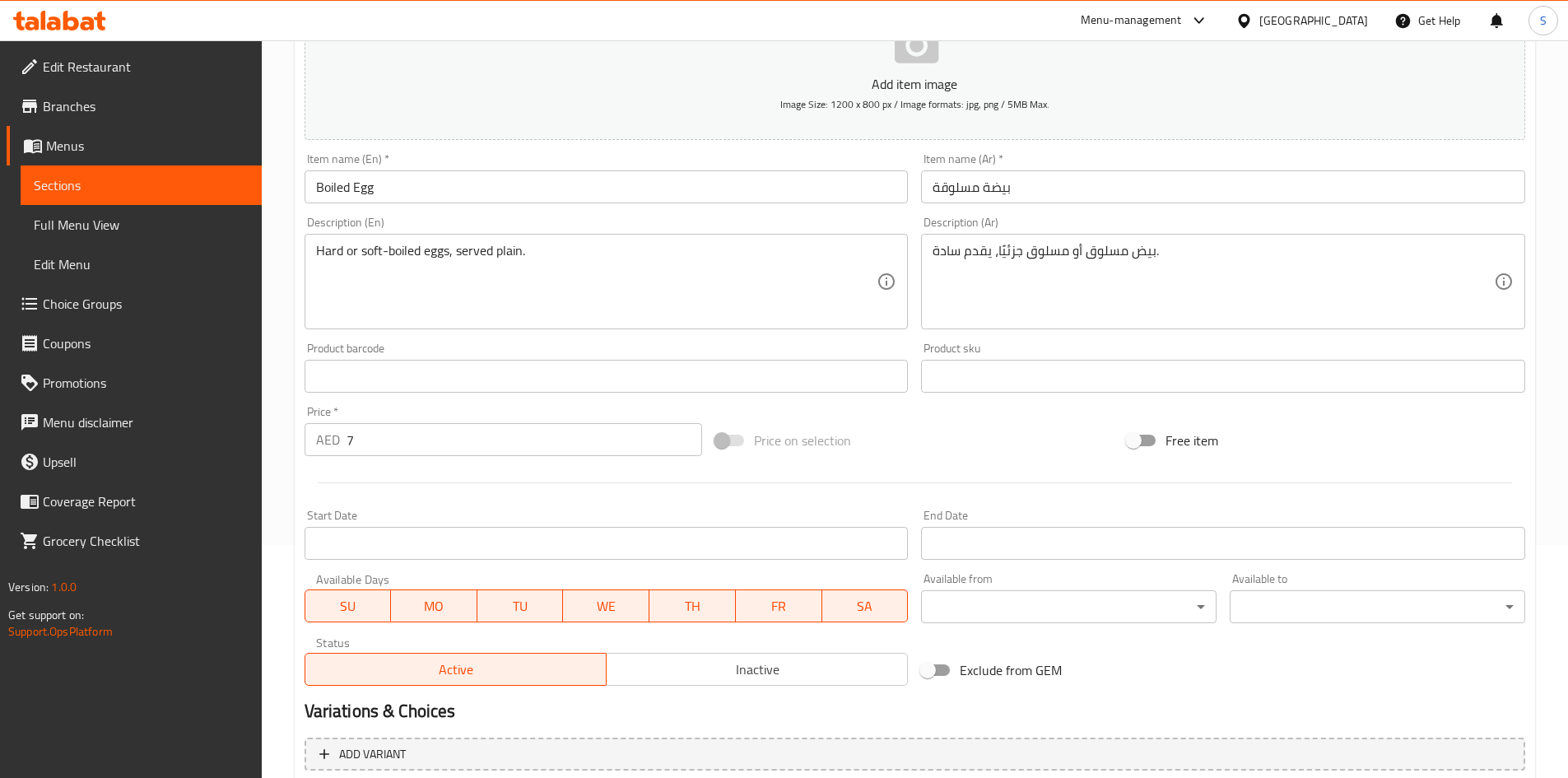
click at [1114, 151] on div "Item name (Ar)   * بيضة مسلوقة Item name (Ar) *" at bounding box center [1222, 178] width 617 height 64
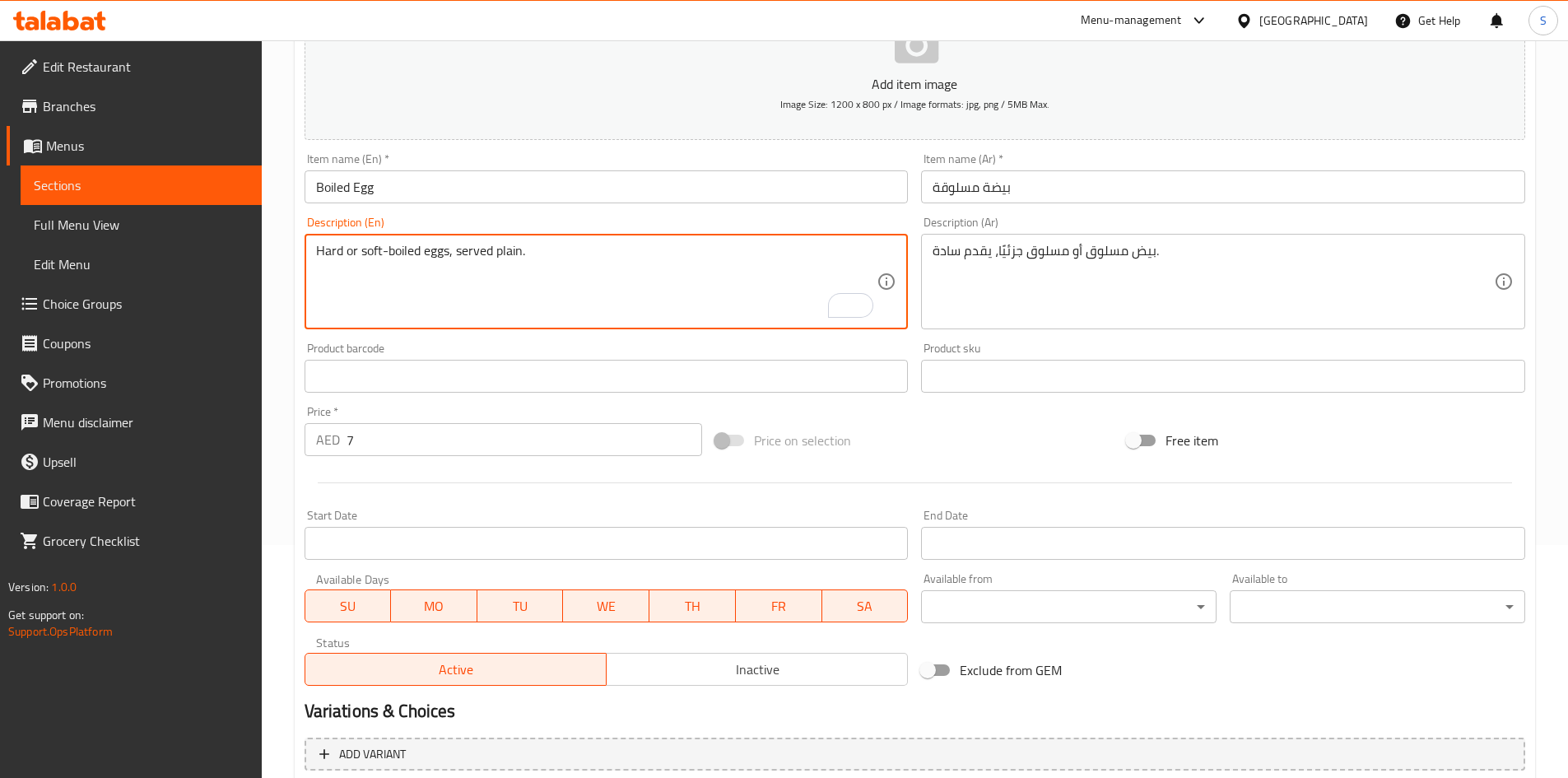
drag, startPoint x: 387, startPoint y: 252, endPoint x: 348, endPoint y: 244, distance: 39.8
type textarea "Hard boiled eggs, served plain."
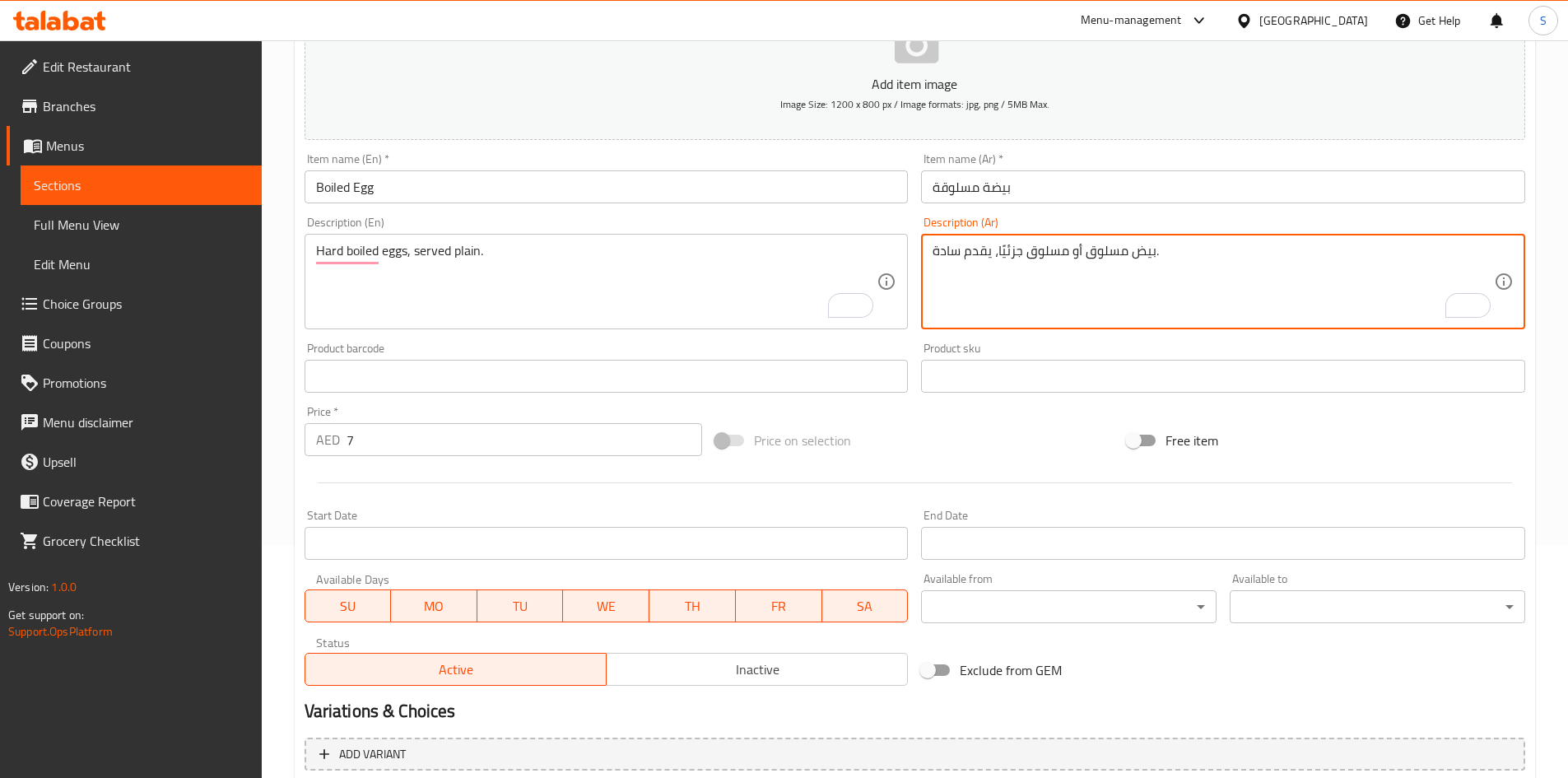
drag, startPoint x: 1082, startPoint y: 250, endPoint x: 997, endPoint y: 240, distance: 85.6
click at [997, 240] on div "بيض مسلوق أو مسلوق جزئيًا، يقدم سادة. Description (Ar)" at bounding box center [1223, 281] width 604 height 96
type textarea "بيض مسلوق يقدم سادة."
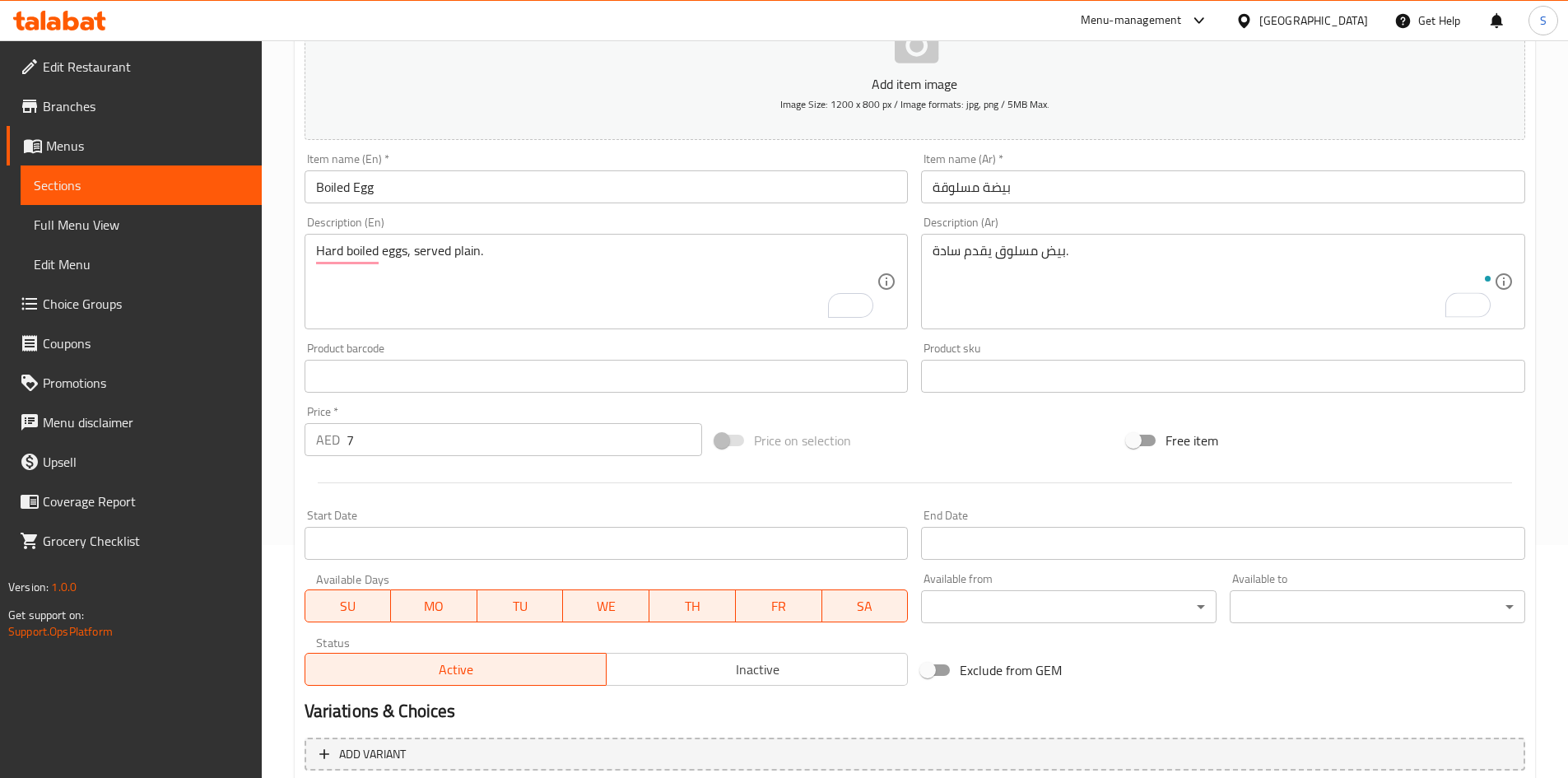
click at [1020, 441] on div "Price on selection" at bounding box center [914, 441] width 411 height 45
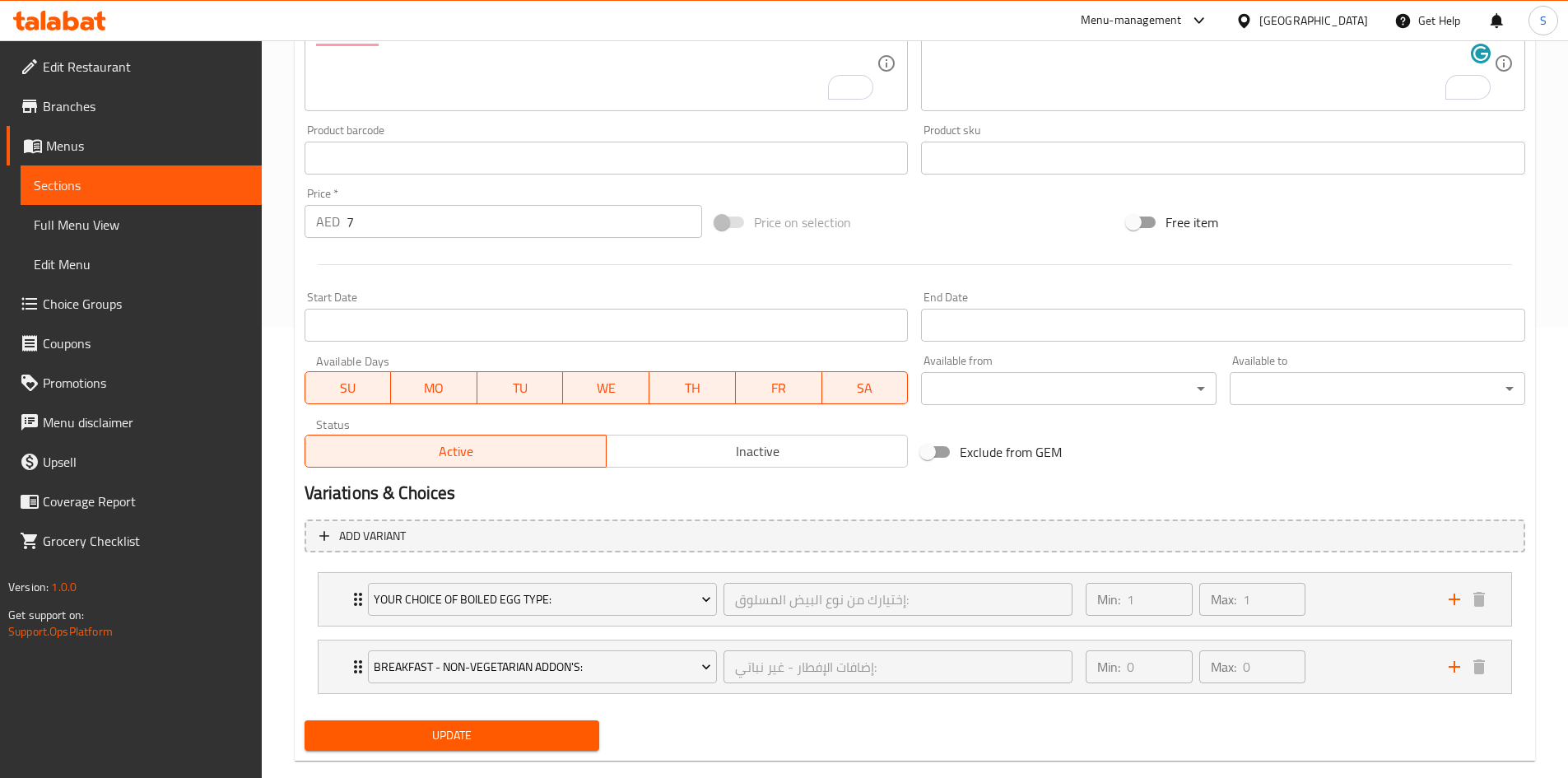
scroll to position [480, 0]
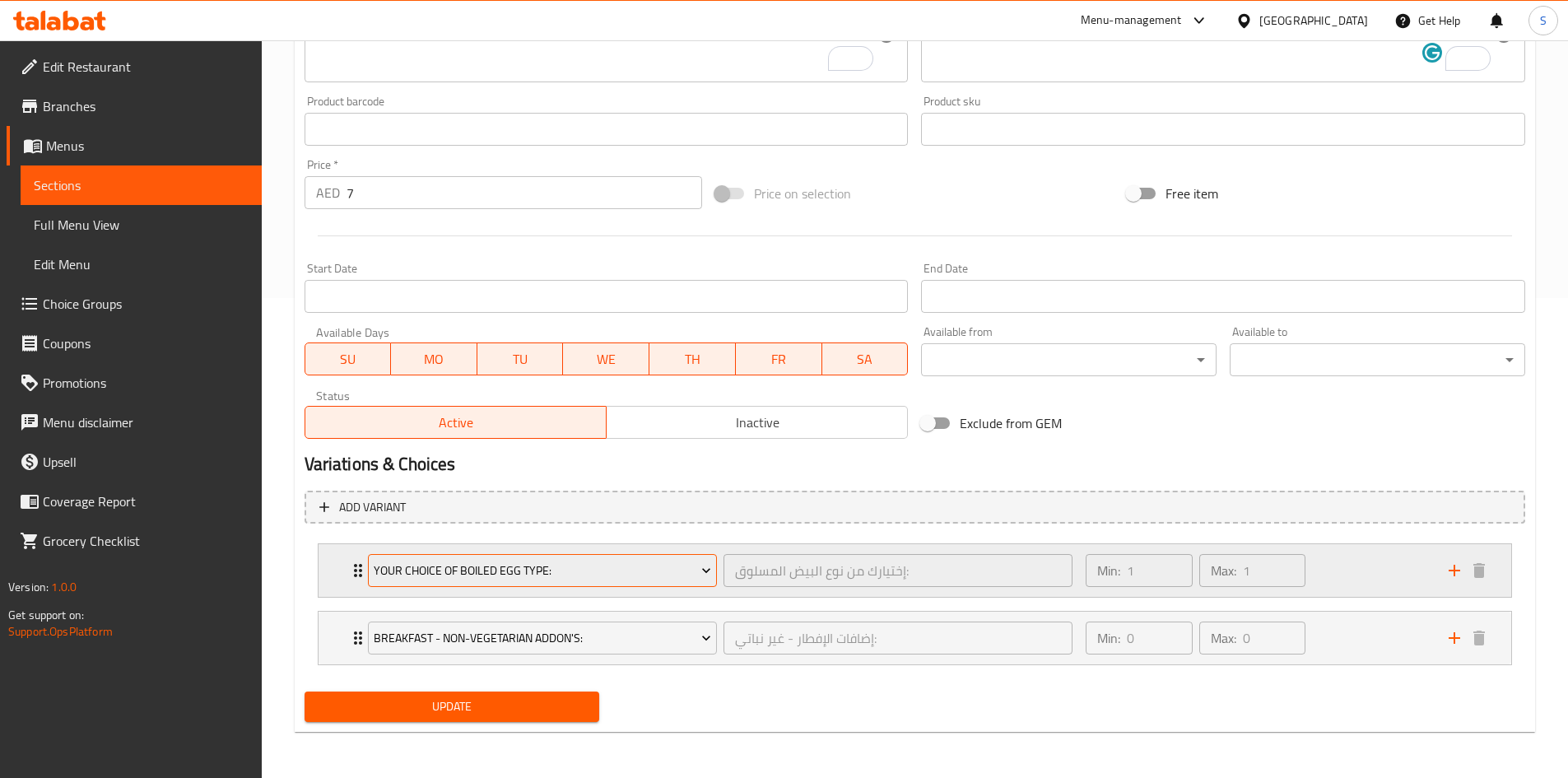
click at [647, 559] on button "Your Choice Of Boiled Egg Type:" at bounding box center [541, 571] width 349 height 33
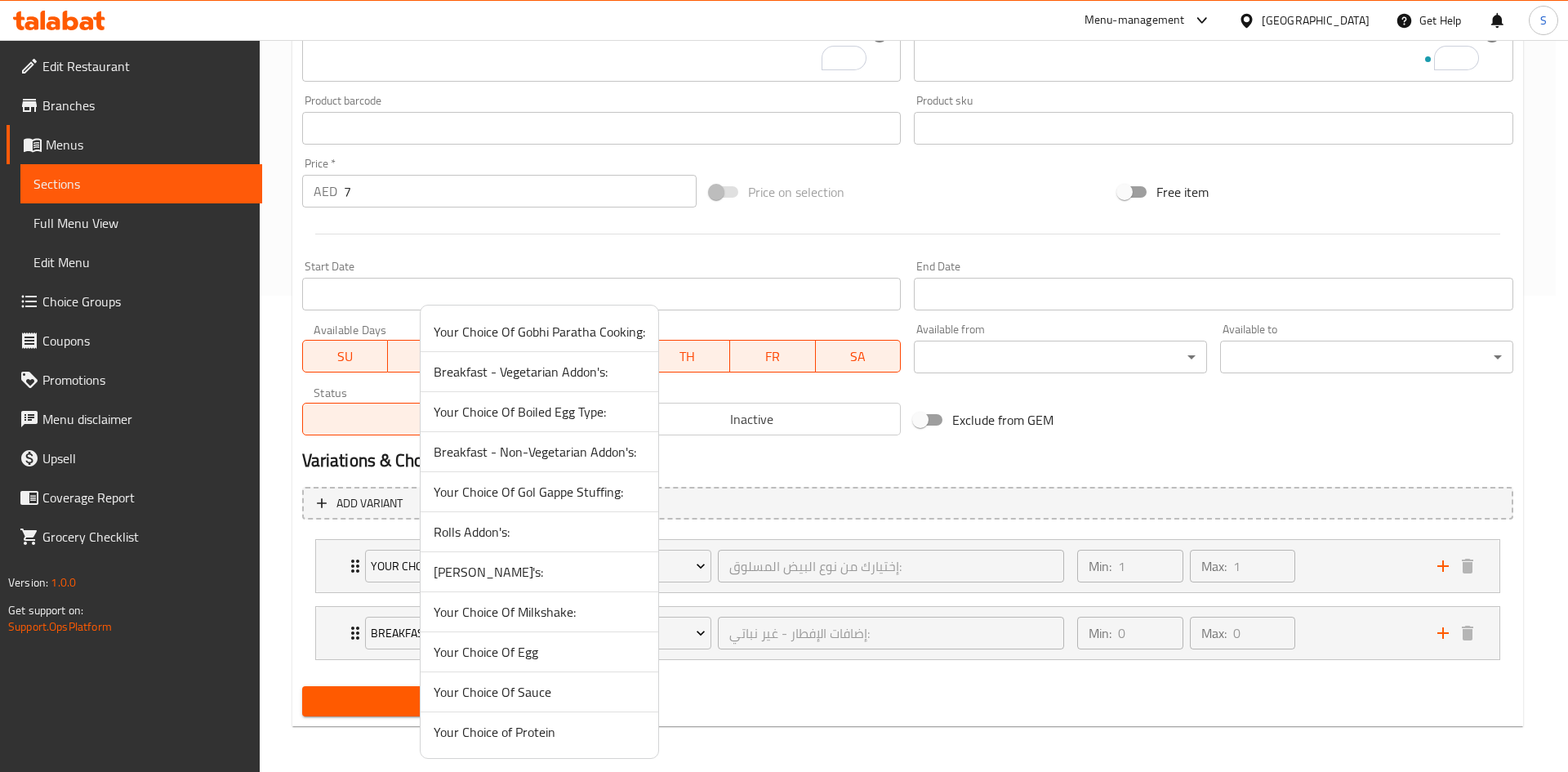
click at [512, 570] on span "Momo Addon's:" at bounding box center [540, 571] width 212 height 20
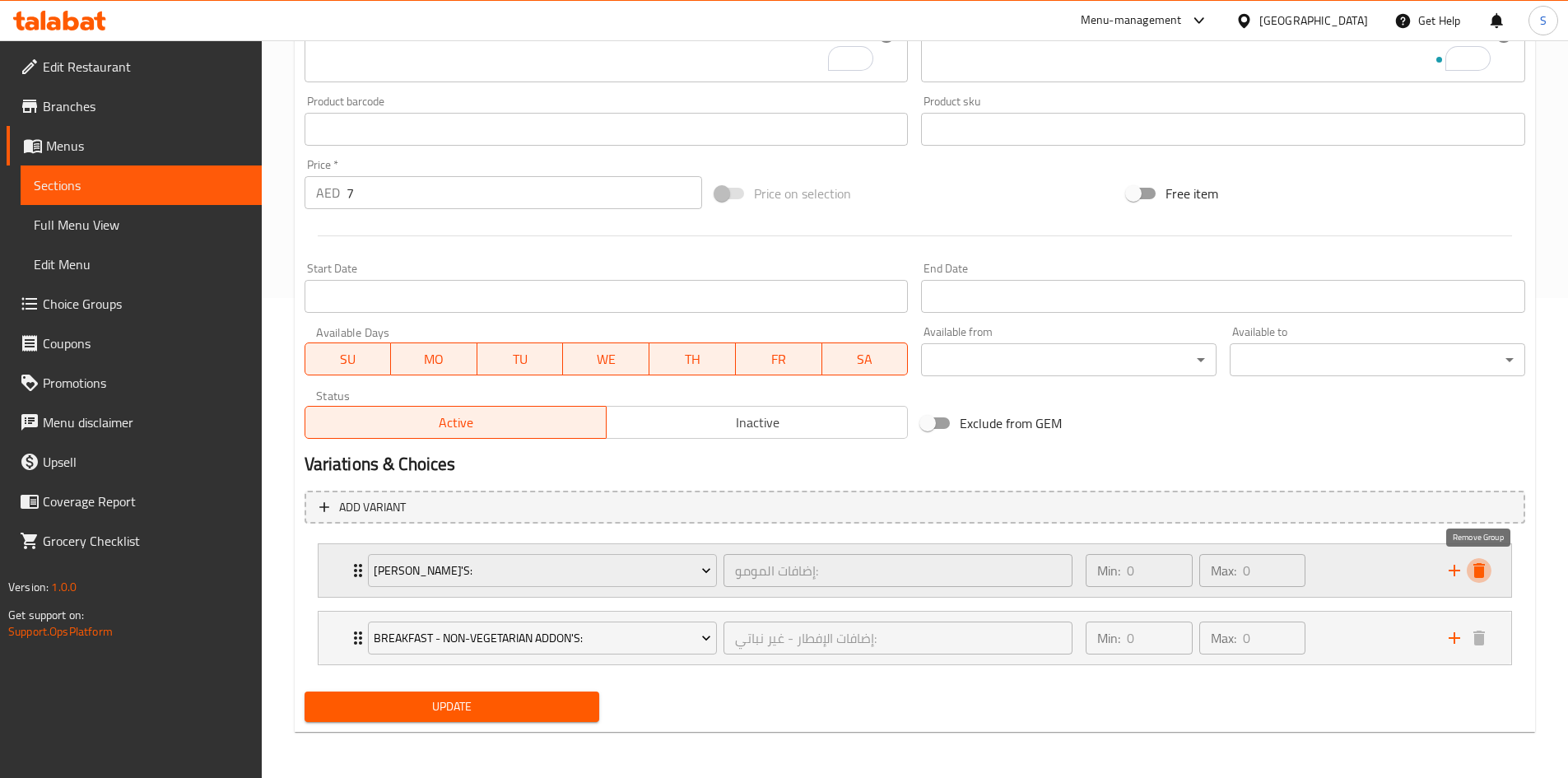
click at [1485, 571] on icon "delete" at bounding box center [1478, 570] width 20 height 20
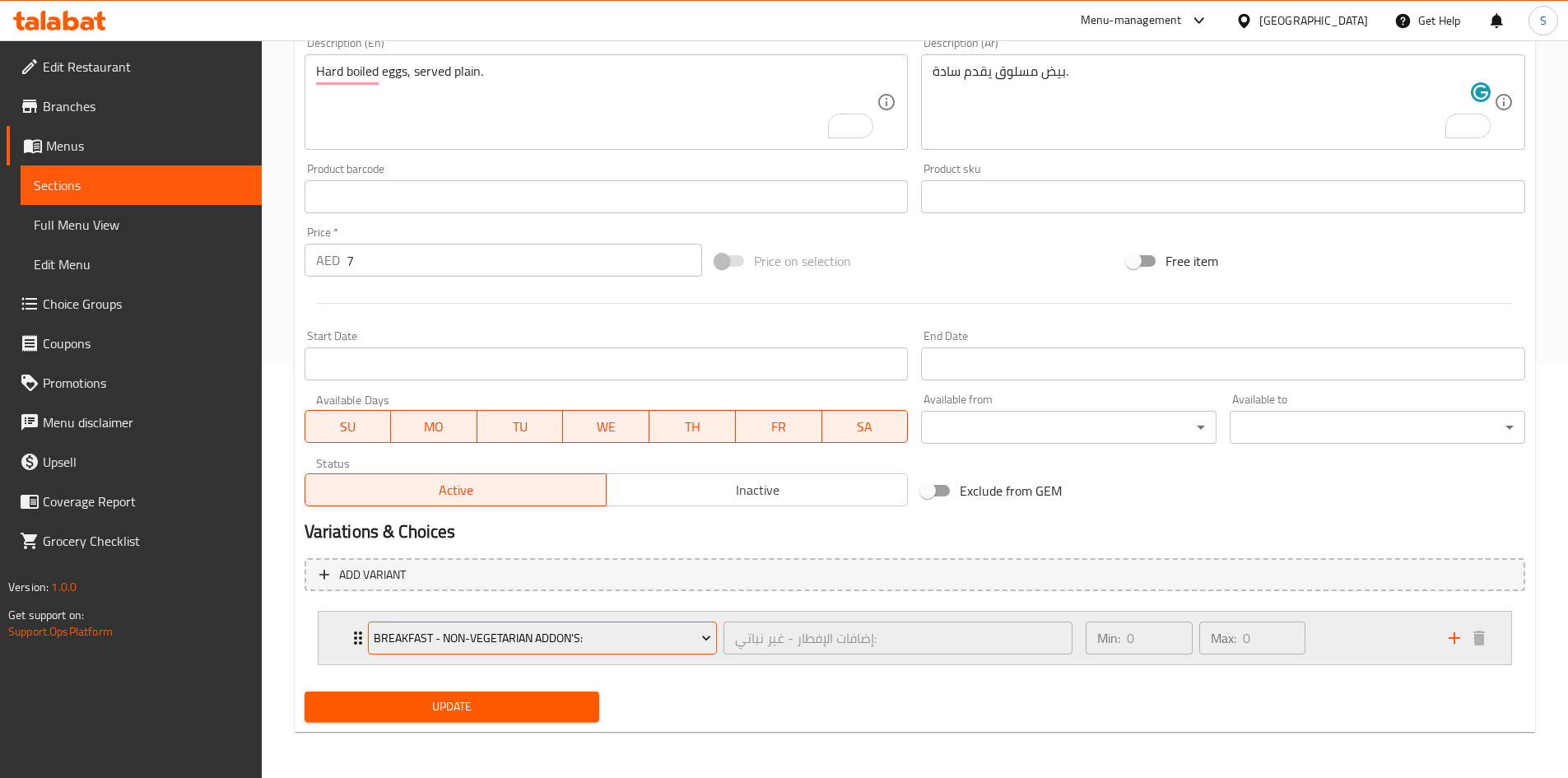
click at [579, 653] on button "Breakfast - Non-Vegetarian Addon's:" at bounding box center [541, 638] width 349 height 33
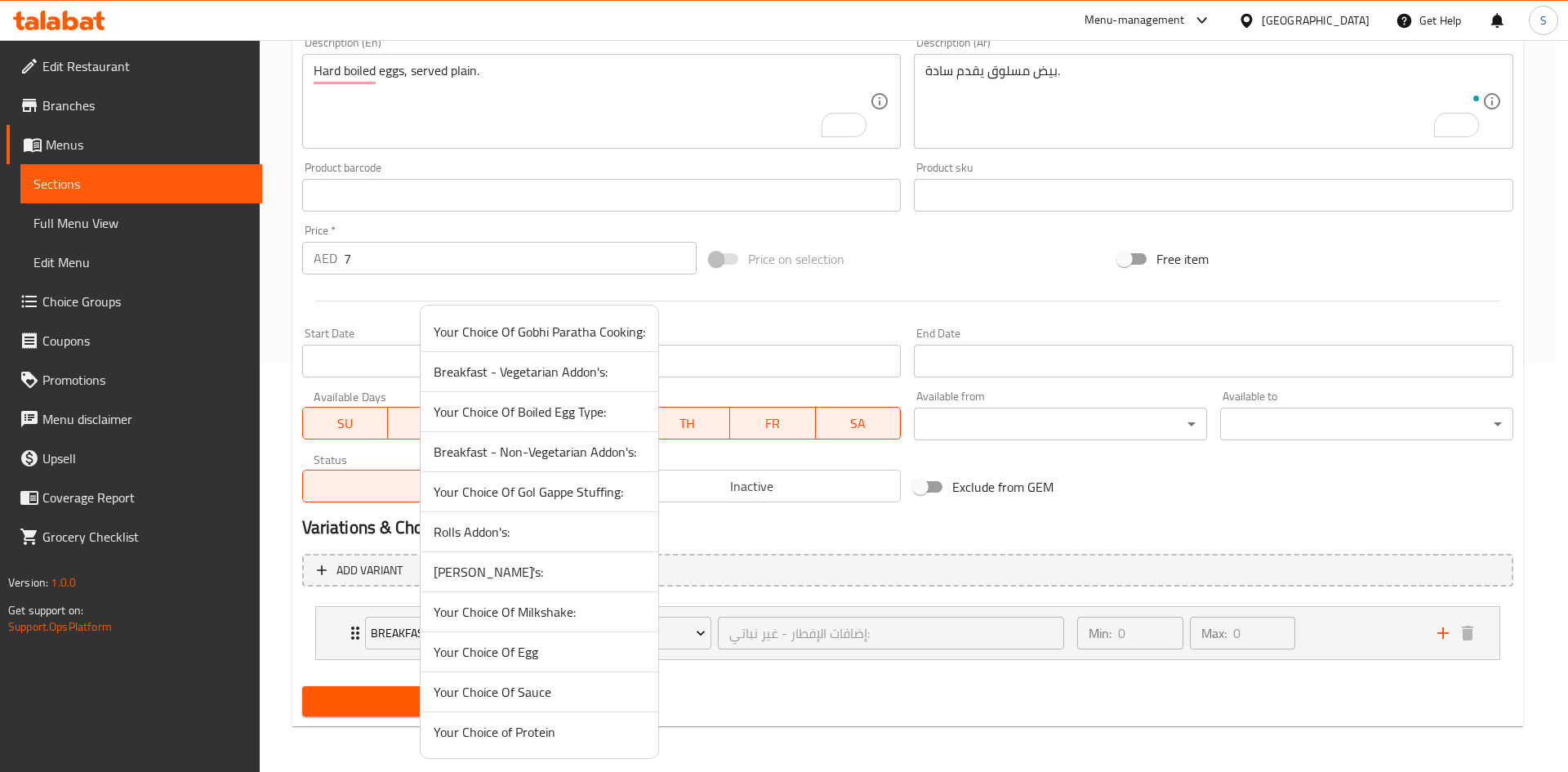
click at [509, 611] on span "Your Choice Of Milkshake:" at bounding box center [540, 611] width 212 height 20
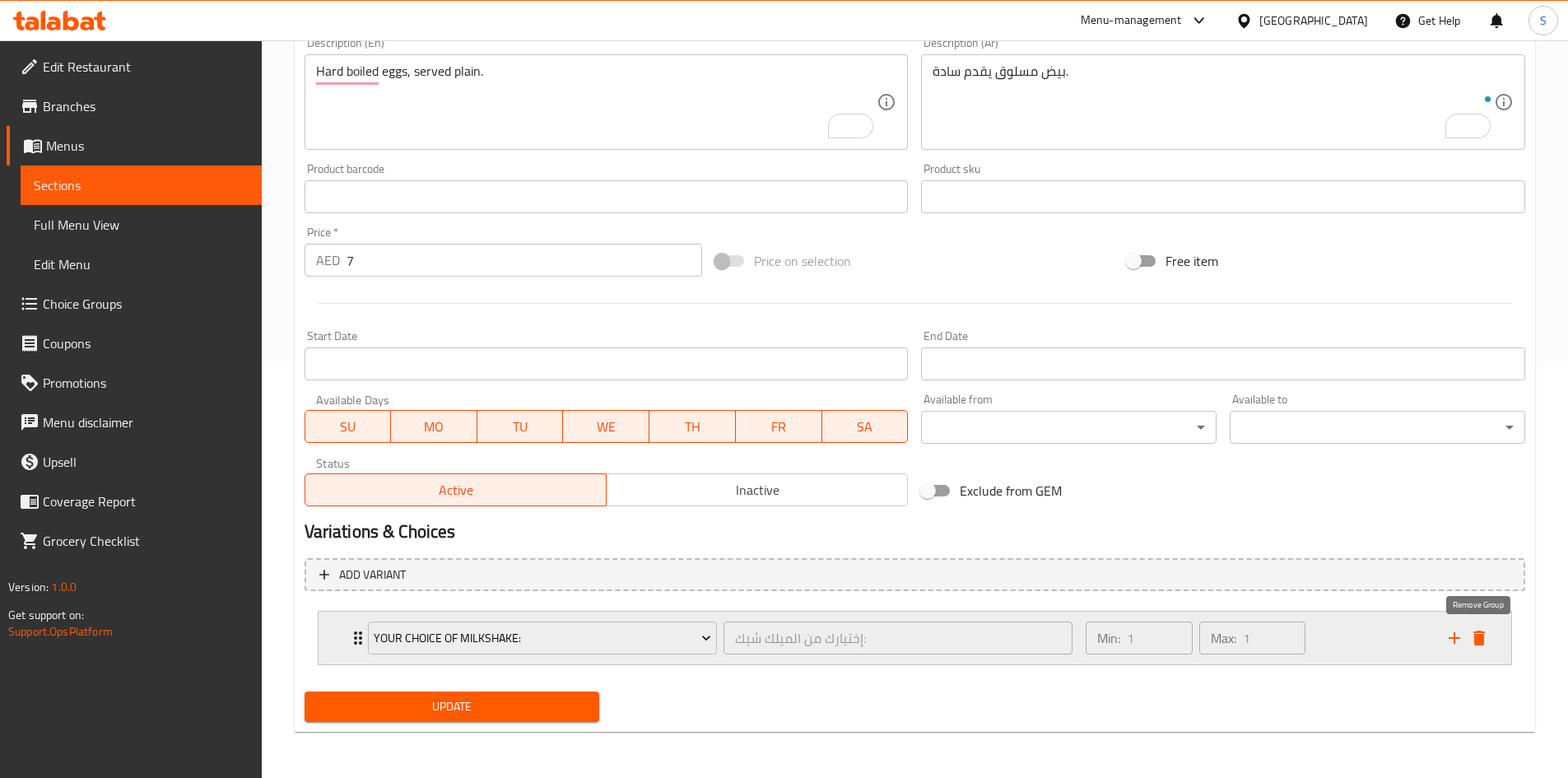
click at [1485, 636] on icon "delete" at bounding box center [1478, 638] width 20 height 20
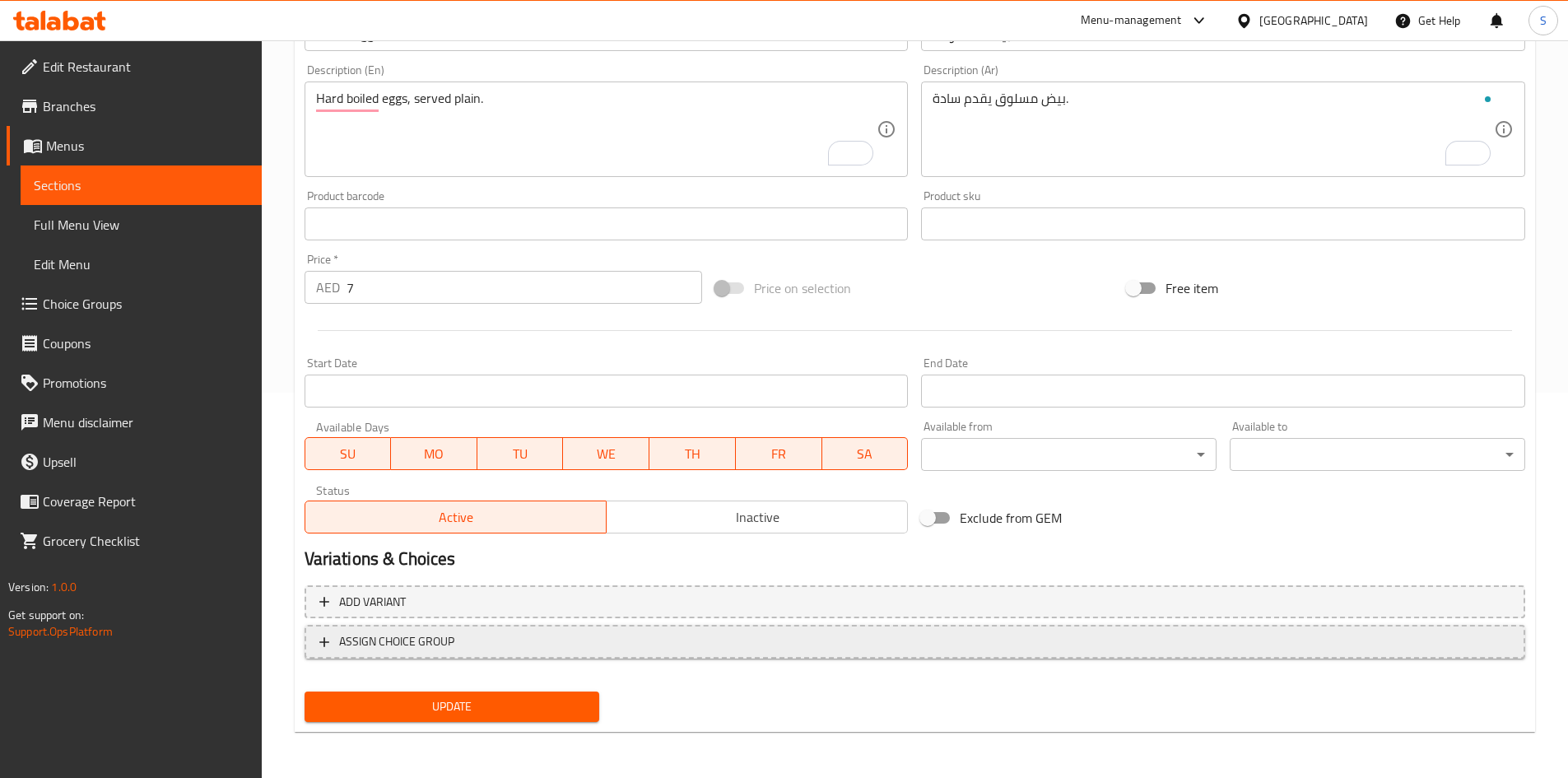
scroll to position [386, 0]
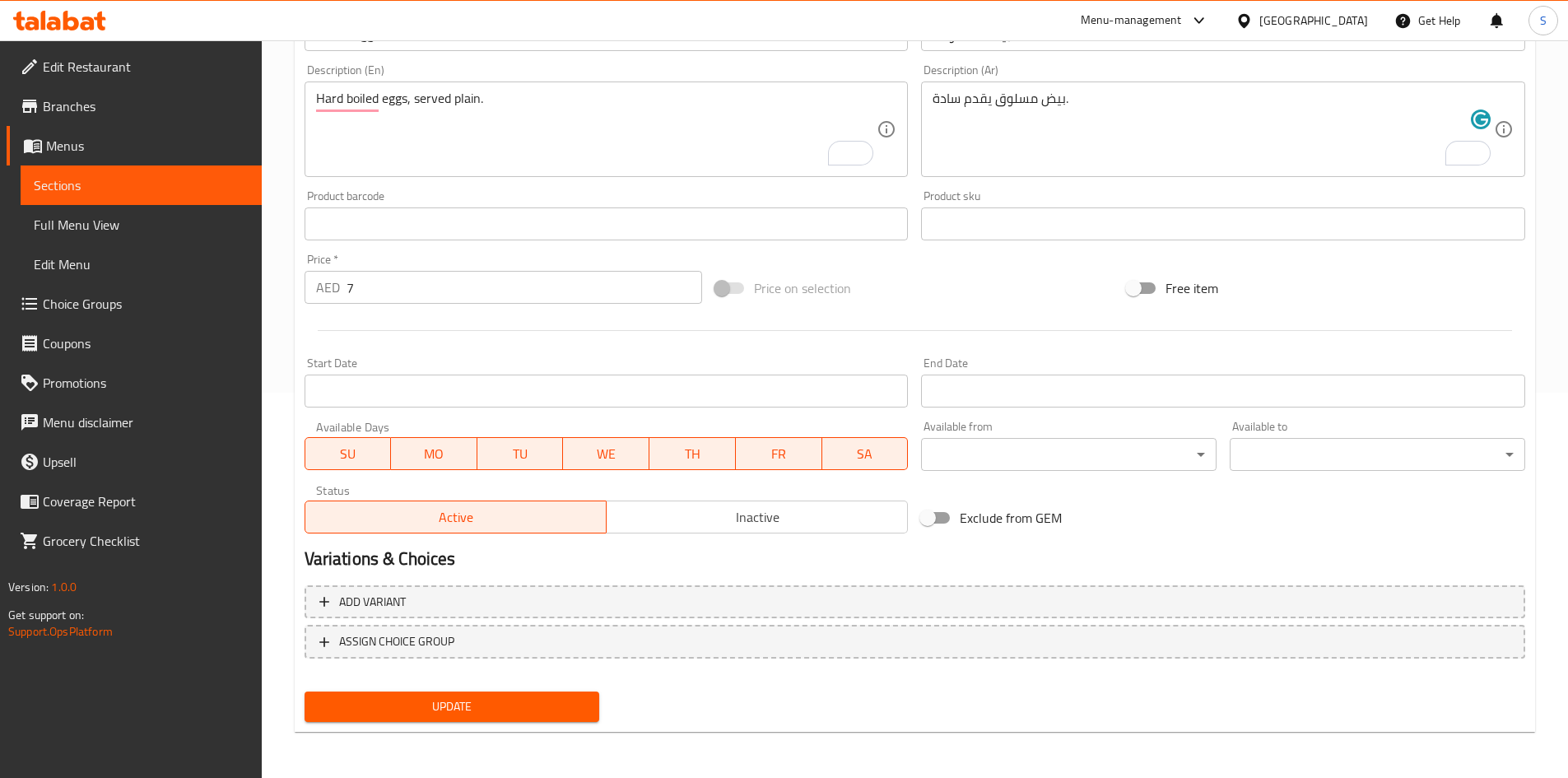
click at [473, 696] on span "Update" at bounding box center [452, 707] width 269 height 21
click at [461, 706] on span "Update" at bounding box center [452, 707] width 269 height 21
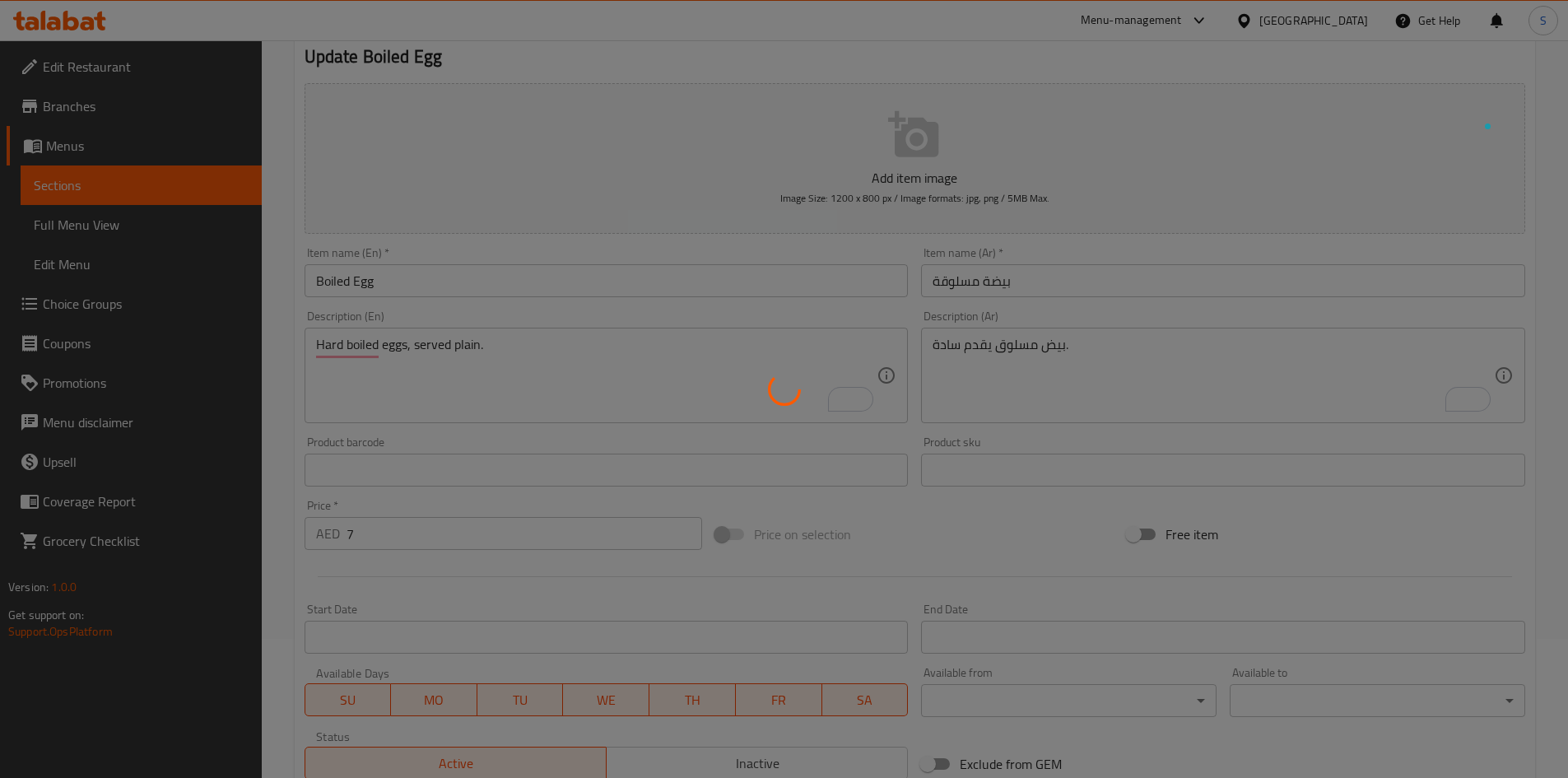
scroll to position [0, 0]
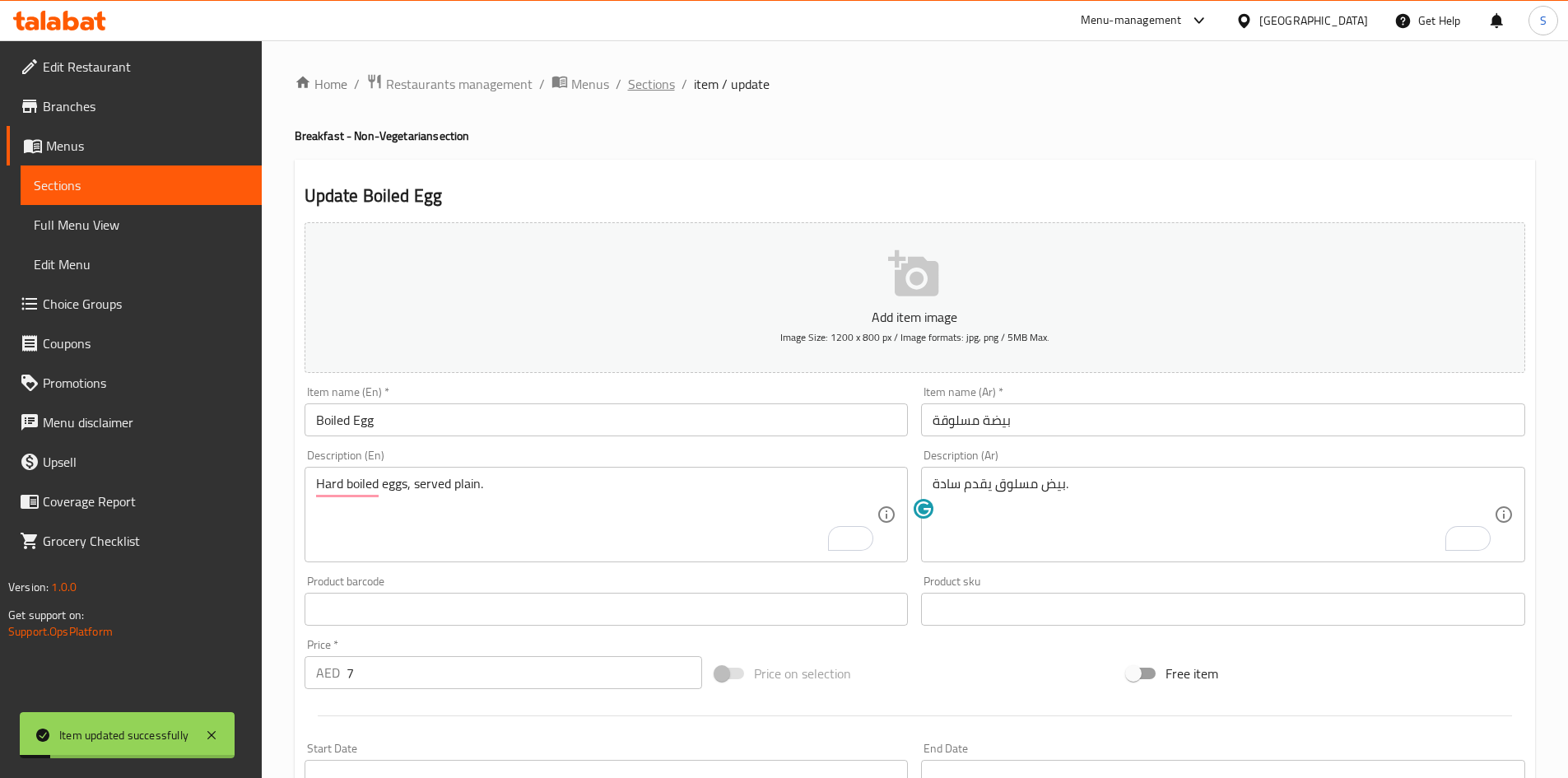
click at [636, 83] on span "Sections" at bounding box center [651, 83] width 47 height 20
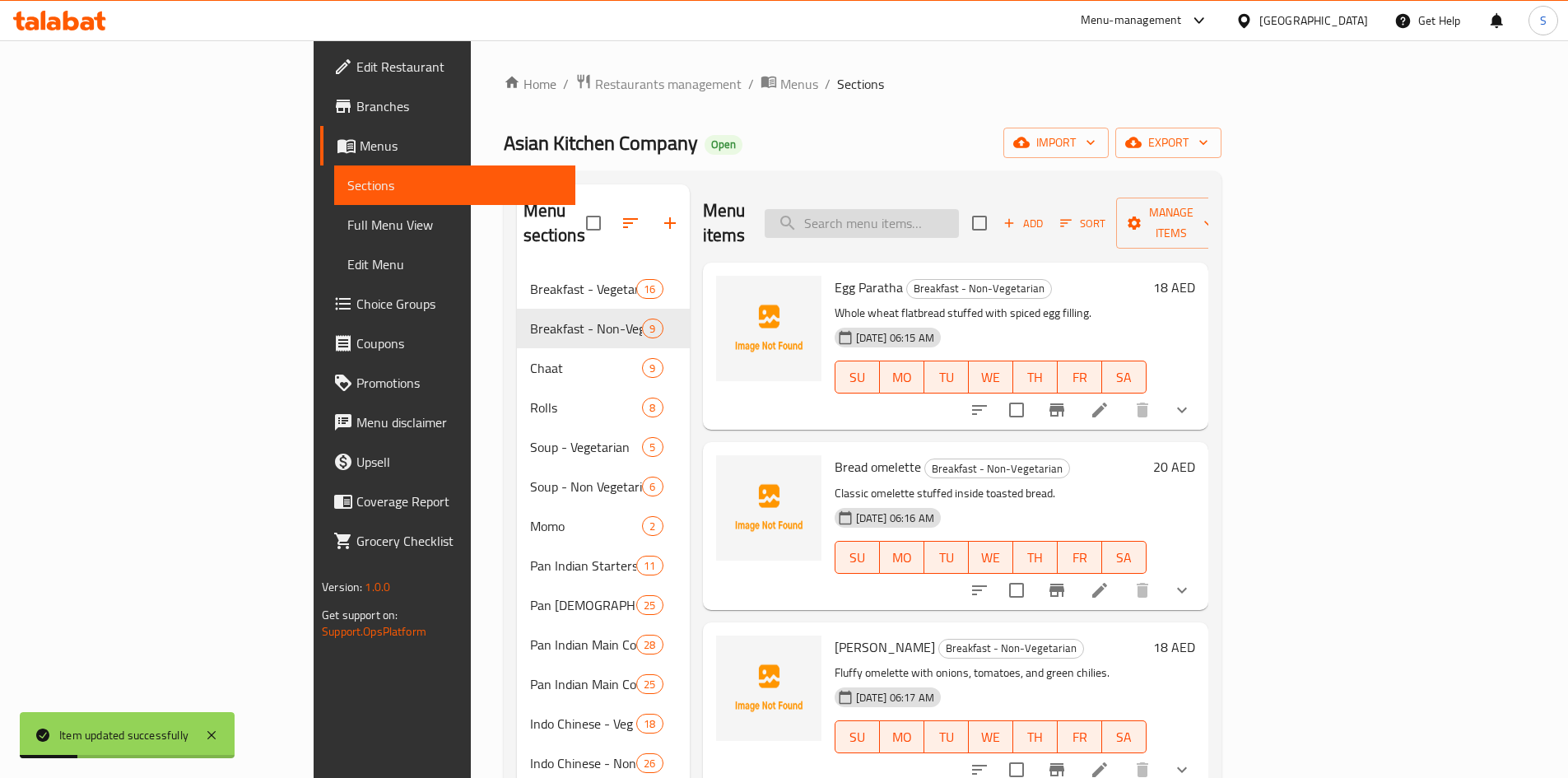
click at [959, 209] on input "search" at bounding box center [861, 223] width 194 height 28
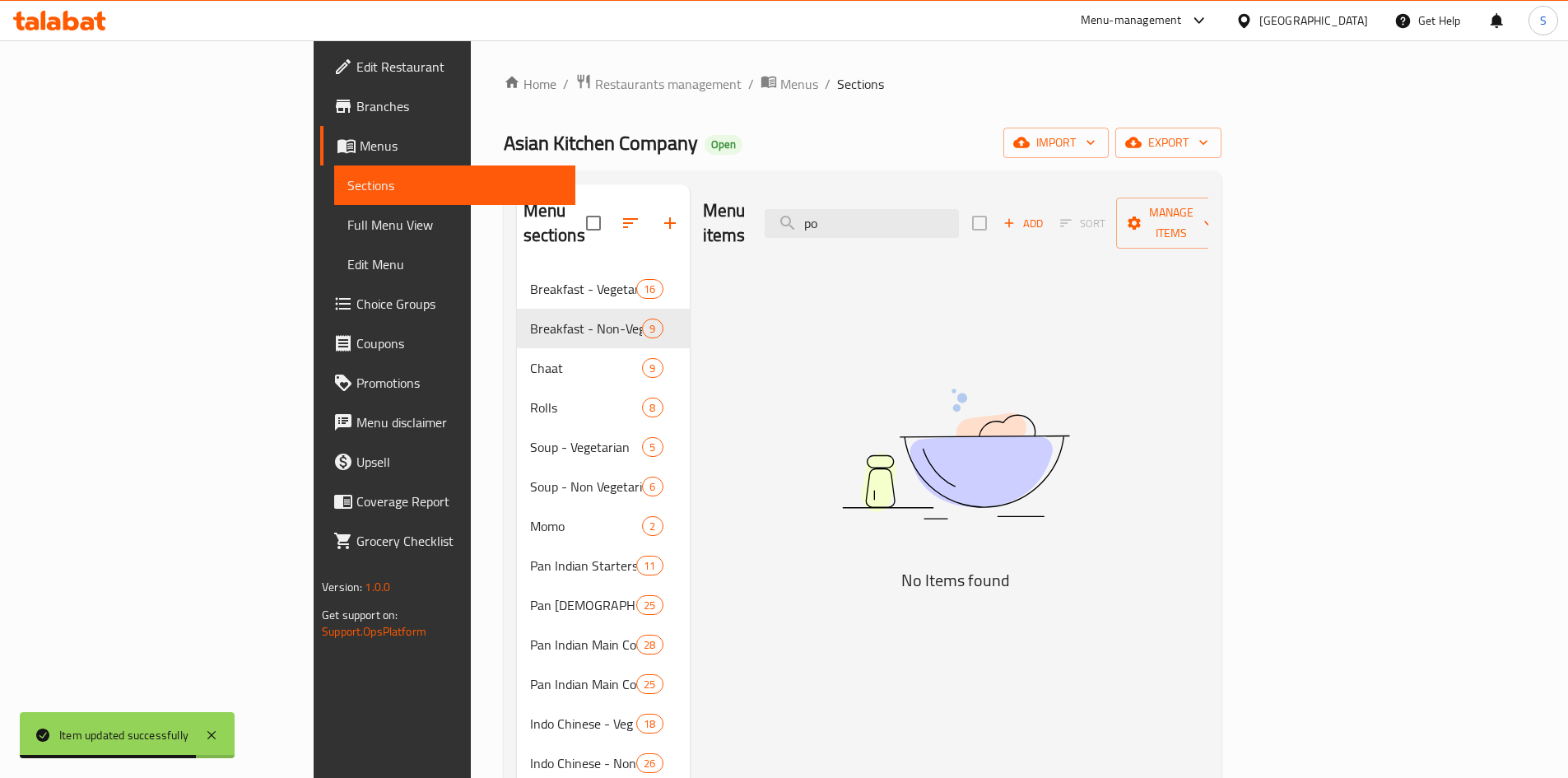
type input "p"
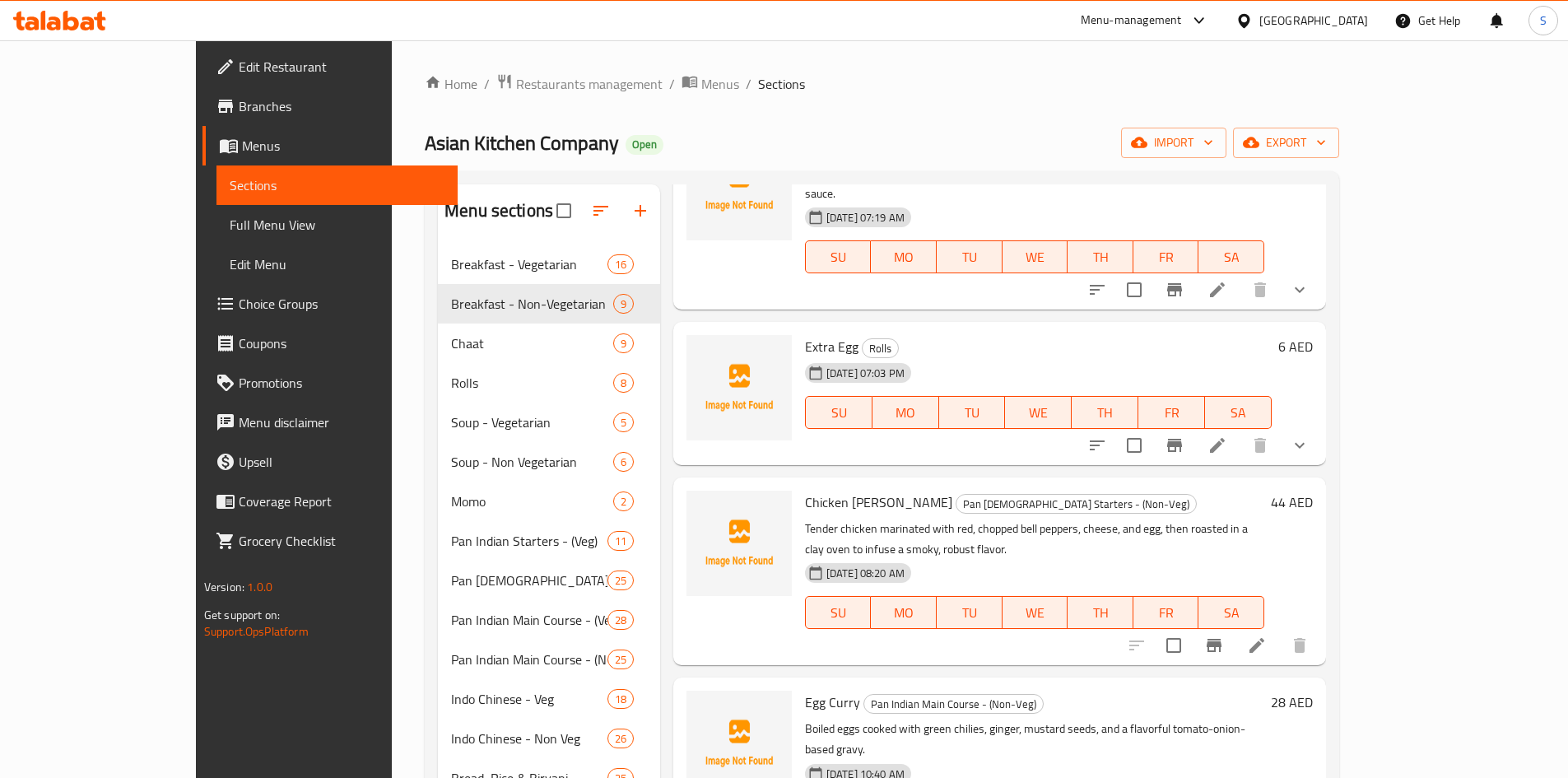
scroll to position [2058, 0]
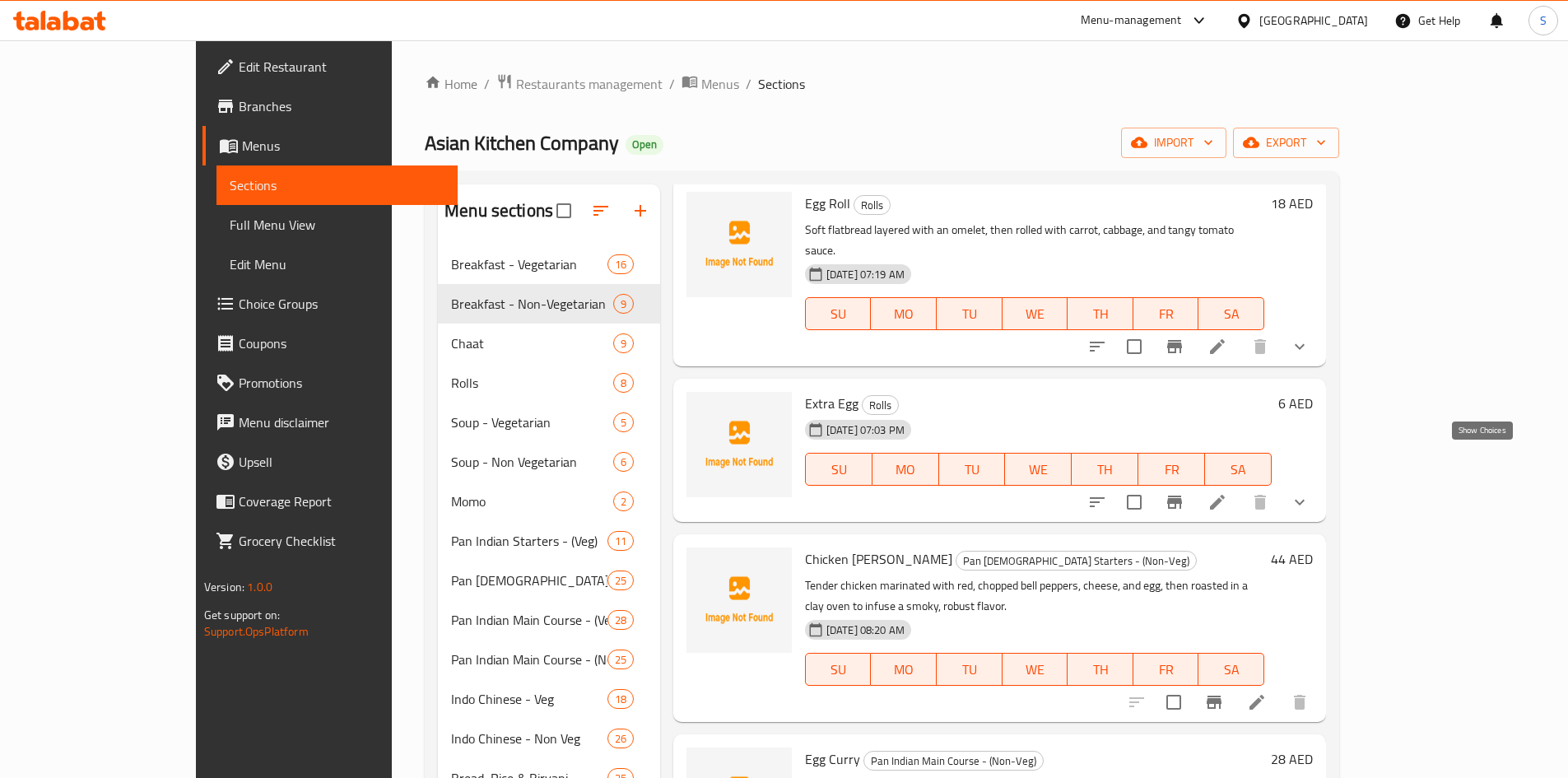
type input "egg"
click at [1309, 492] on icon "show more" at bounding box center [1299, 502] width 20 height 20
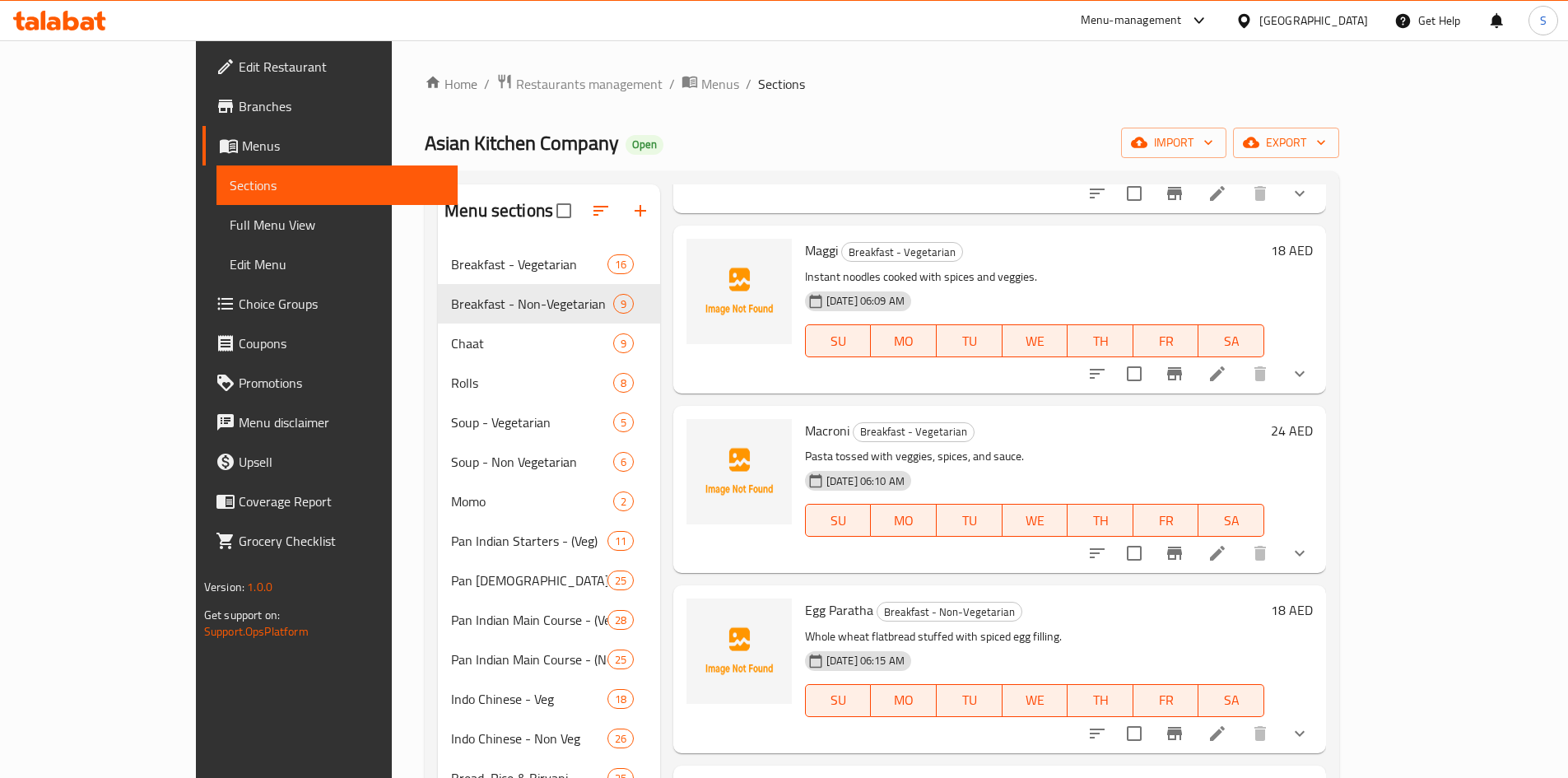
scroll to position [0, 0]
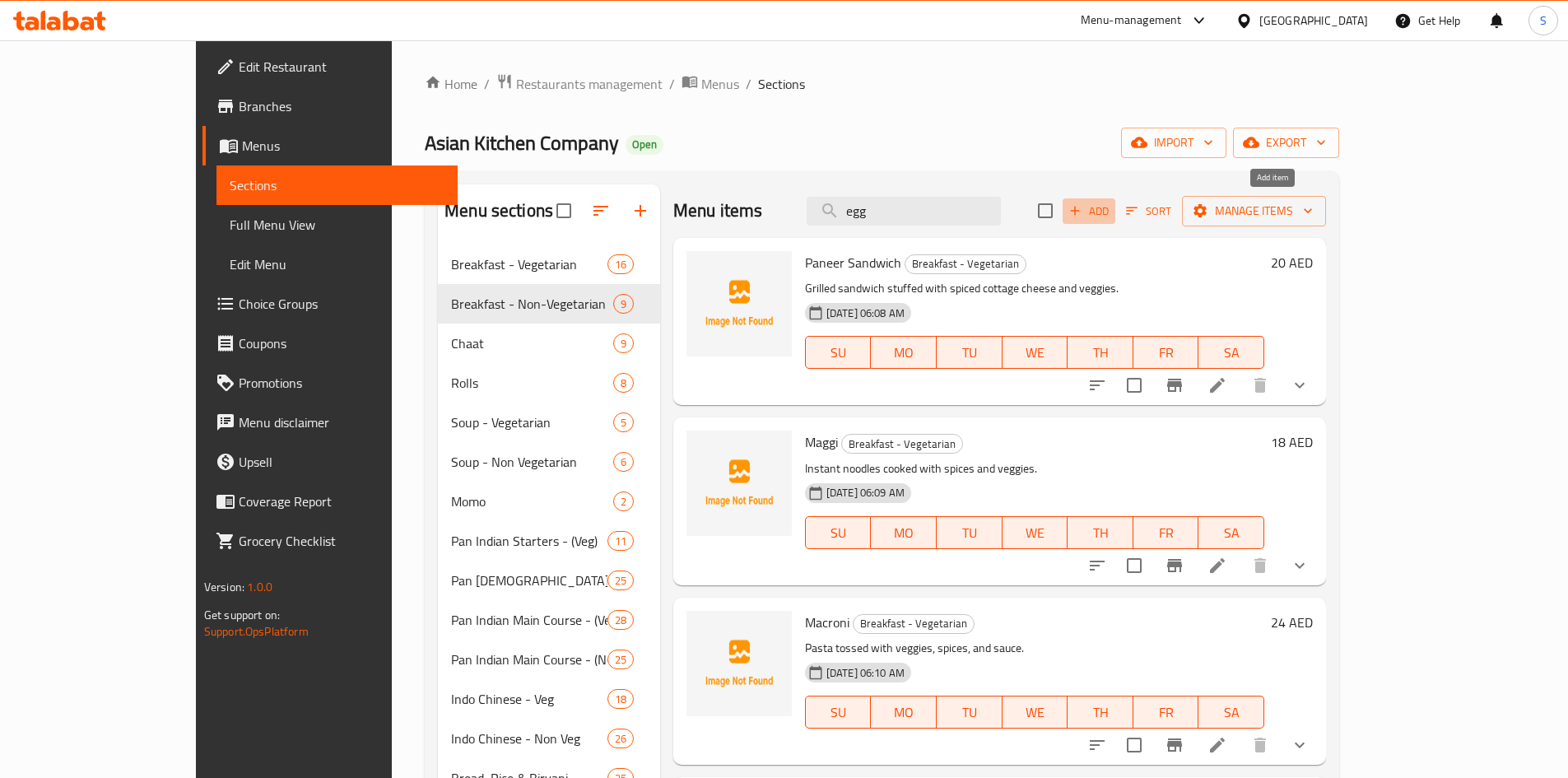
click at [1111, 208] on span "Add" at bounding box center [1089, 211] width 45 height 19
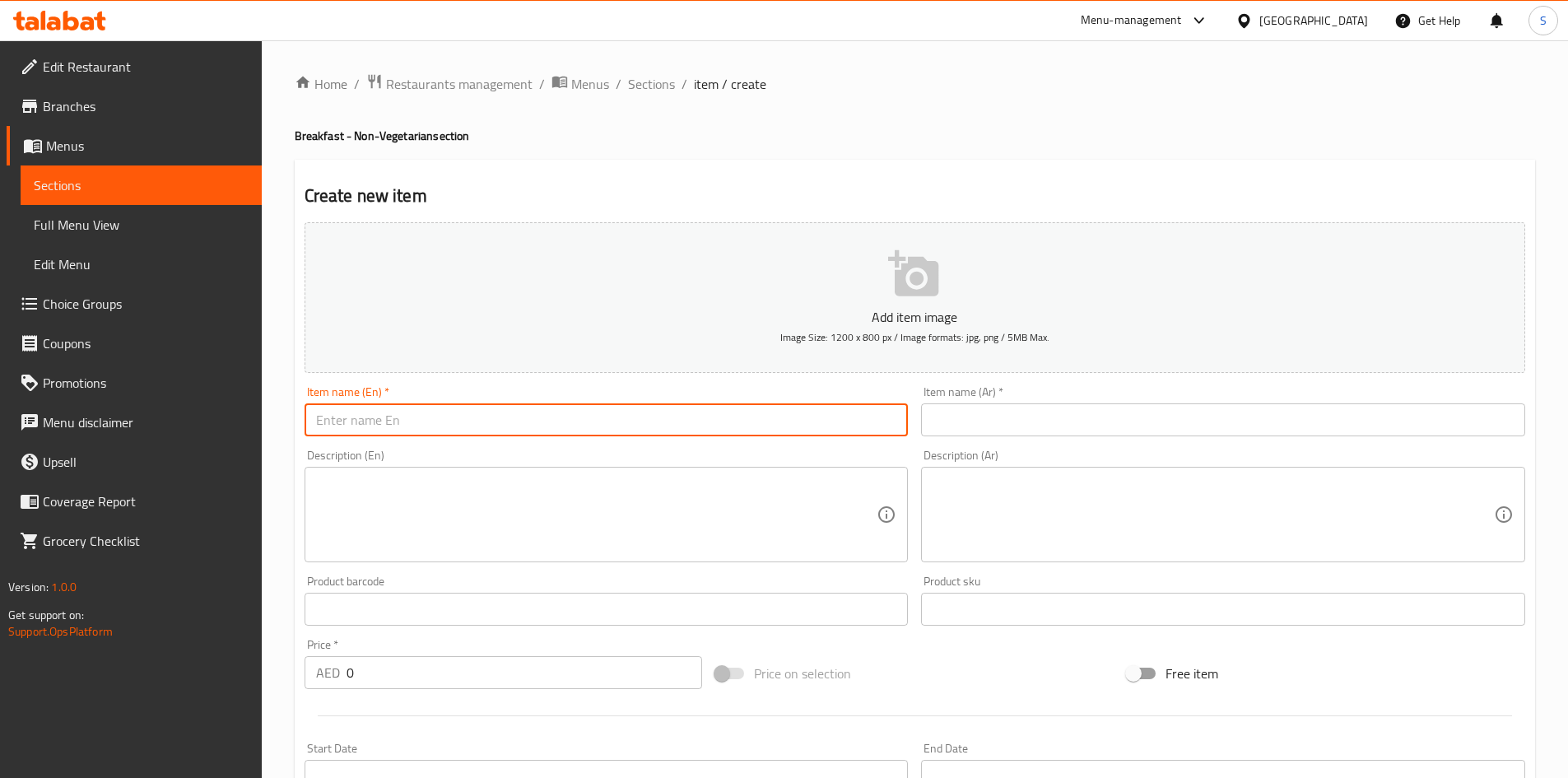
click at [614, 415] on input "text" at bounding box center [607, 420] width 604 height 33
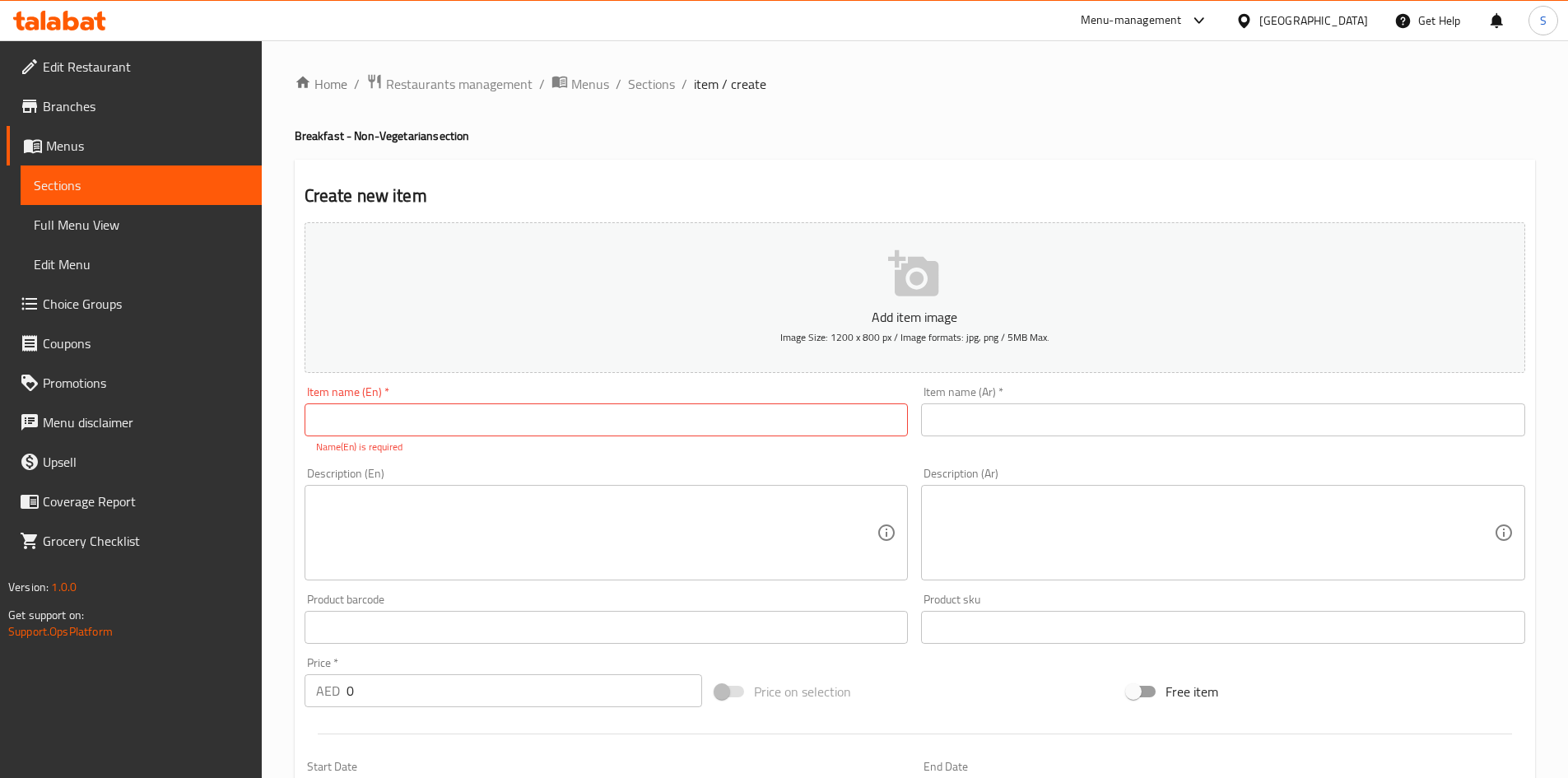
click at [1186, 170] on div "Create new item Add item image Image Size: 1200 x 800 px / Image formats: jpg, …" at bounding box center [914, 648] width 1240 height 976
click at [619, 423] on input "text" at bounding box center [607, 420] width 604 height 33
paste input "Poached Egg"
type input "Poached Egg"
click at [963, 423] on input "text" at bounding box center [1223, 420] width 604 height 33
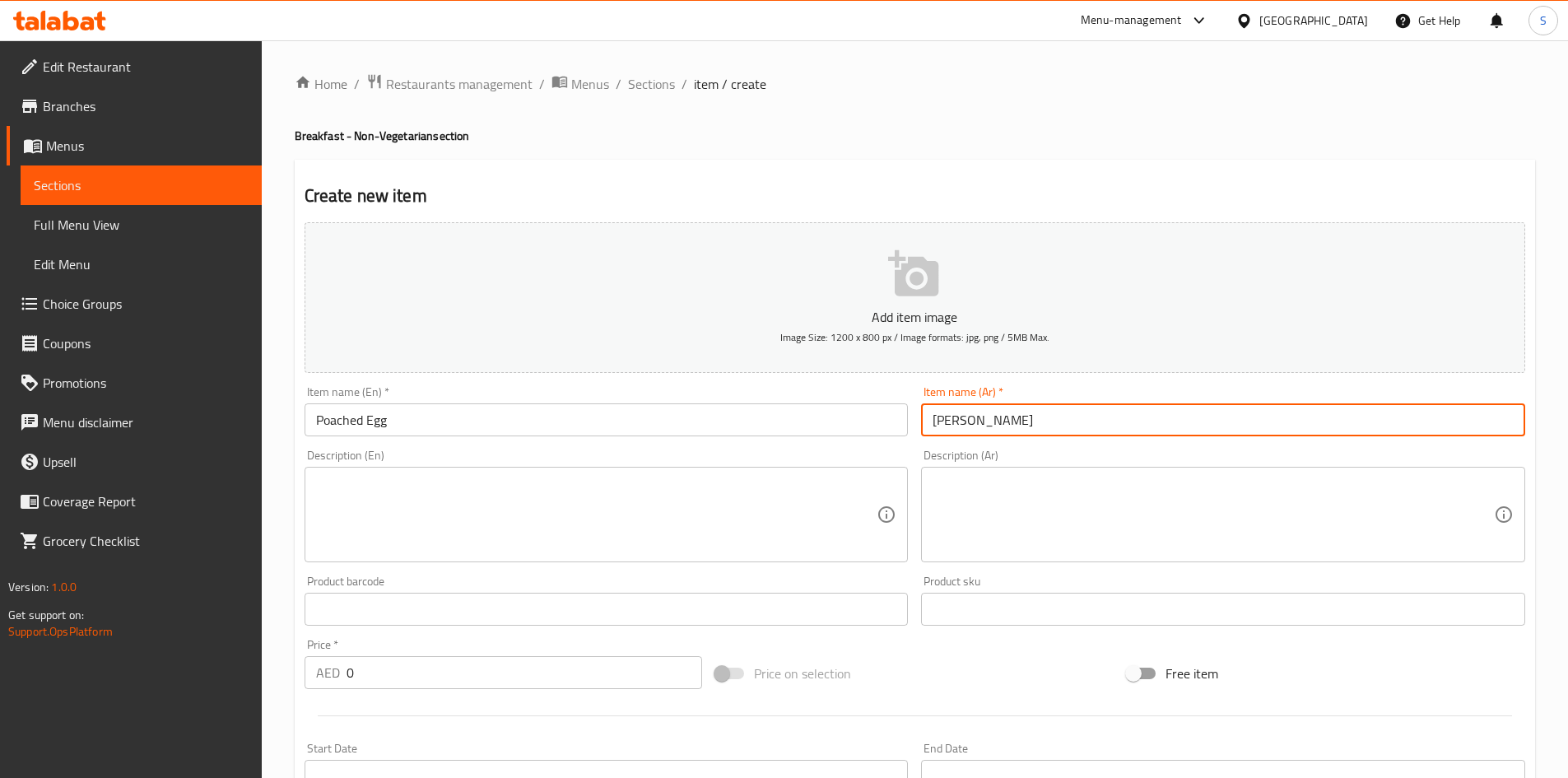
type input "[PERSON_NAME]"
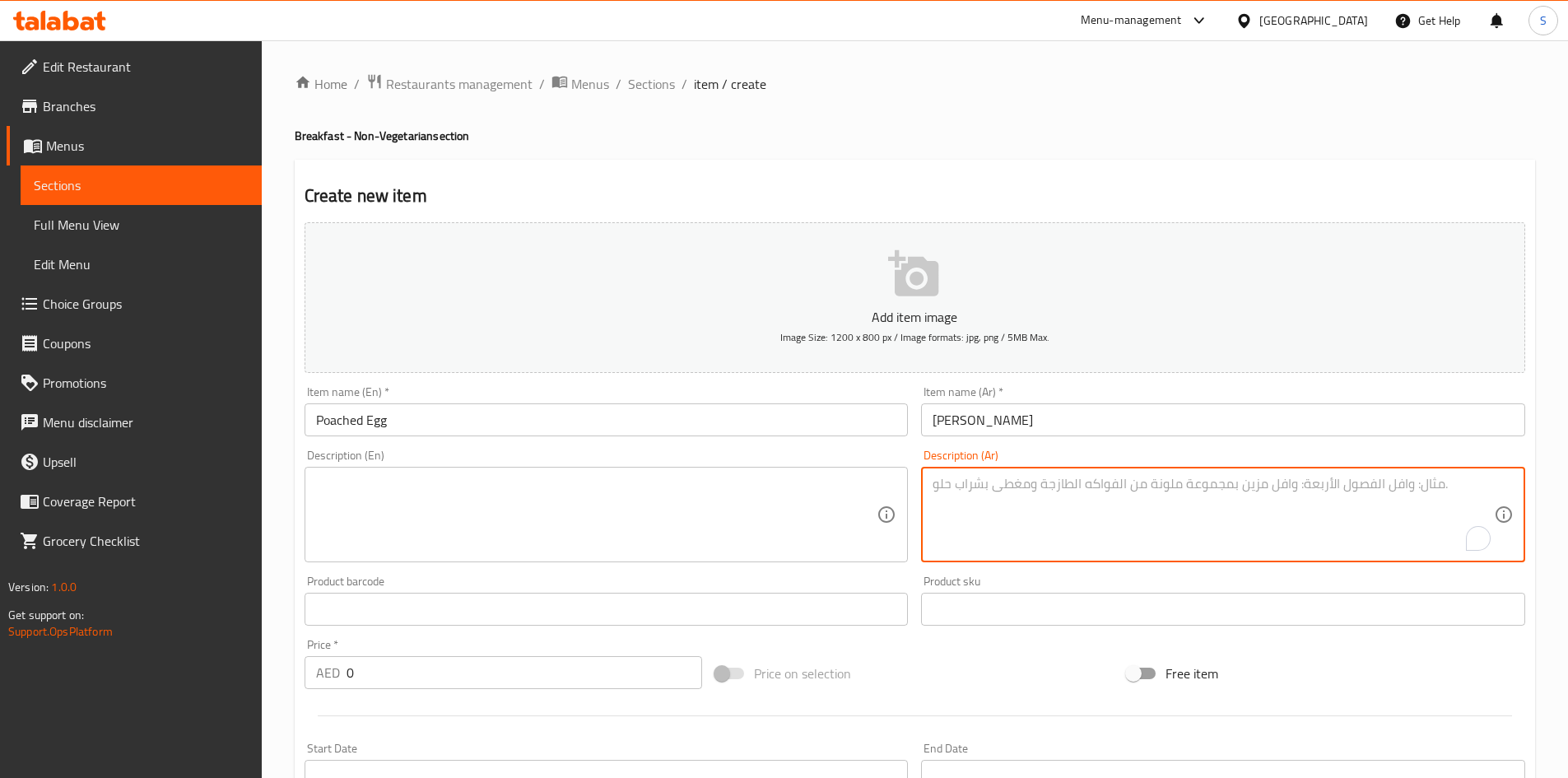
click at [1106, 529] on textarea "To enrich screen reader interactions, please activate Accessibility in Grammarl…" at bounding box center [1213, 515] width 561 height 78
click at [610, 502] on textarea at bounding box center [596, 515] width 561 height 78
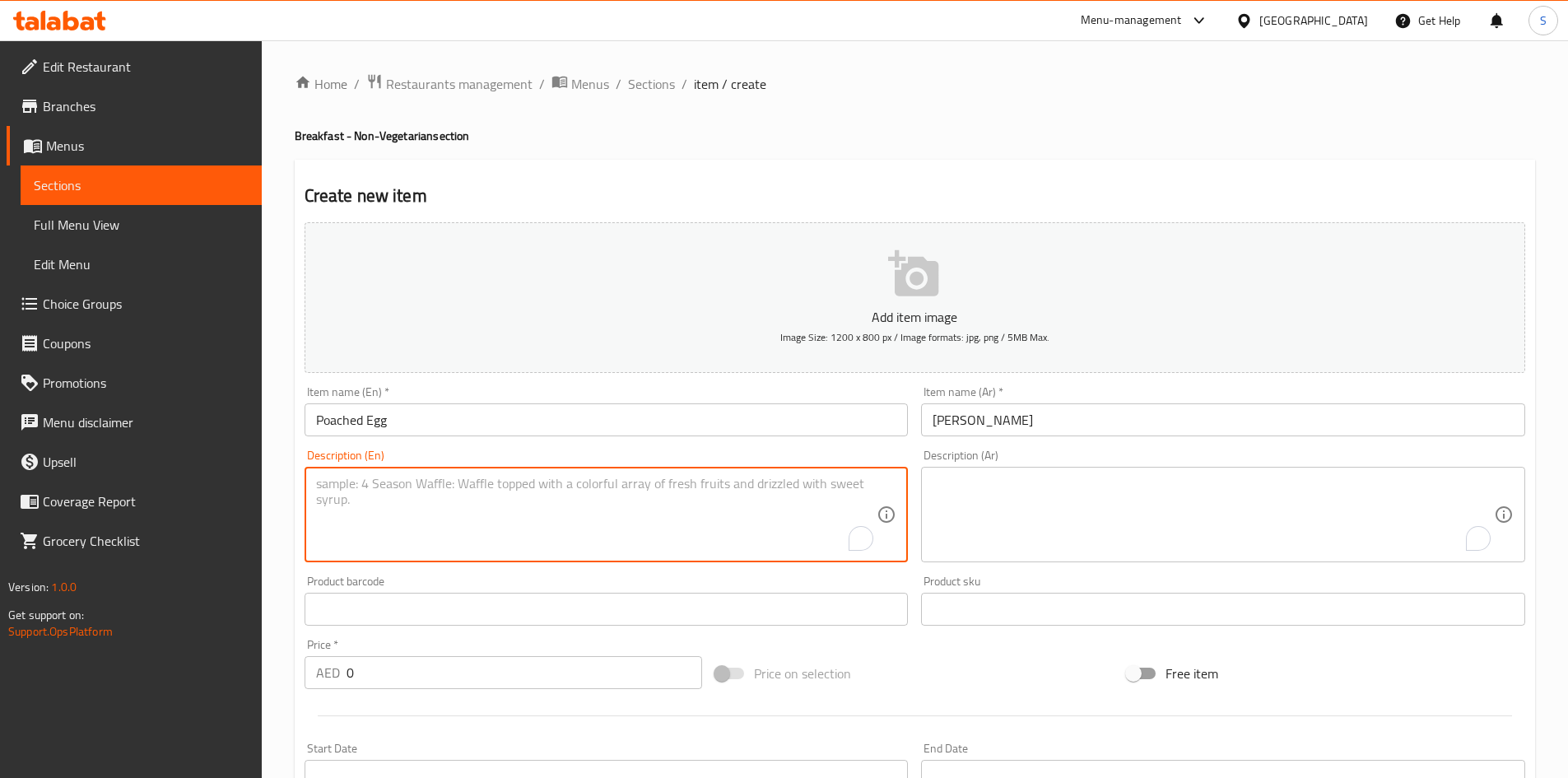
paste textarea "Egg cooked gently in hot water until soft and runny inside."
type textarea "Egg cooked gently in hot water until soft and runny inside."
click at [1040, 498] on textarea "To enrich screen reader interactions, please activate Accessibility in Grammarl…" at bounding box center [1213, 515] width 561 height 78
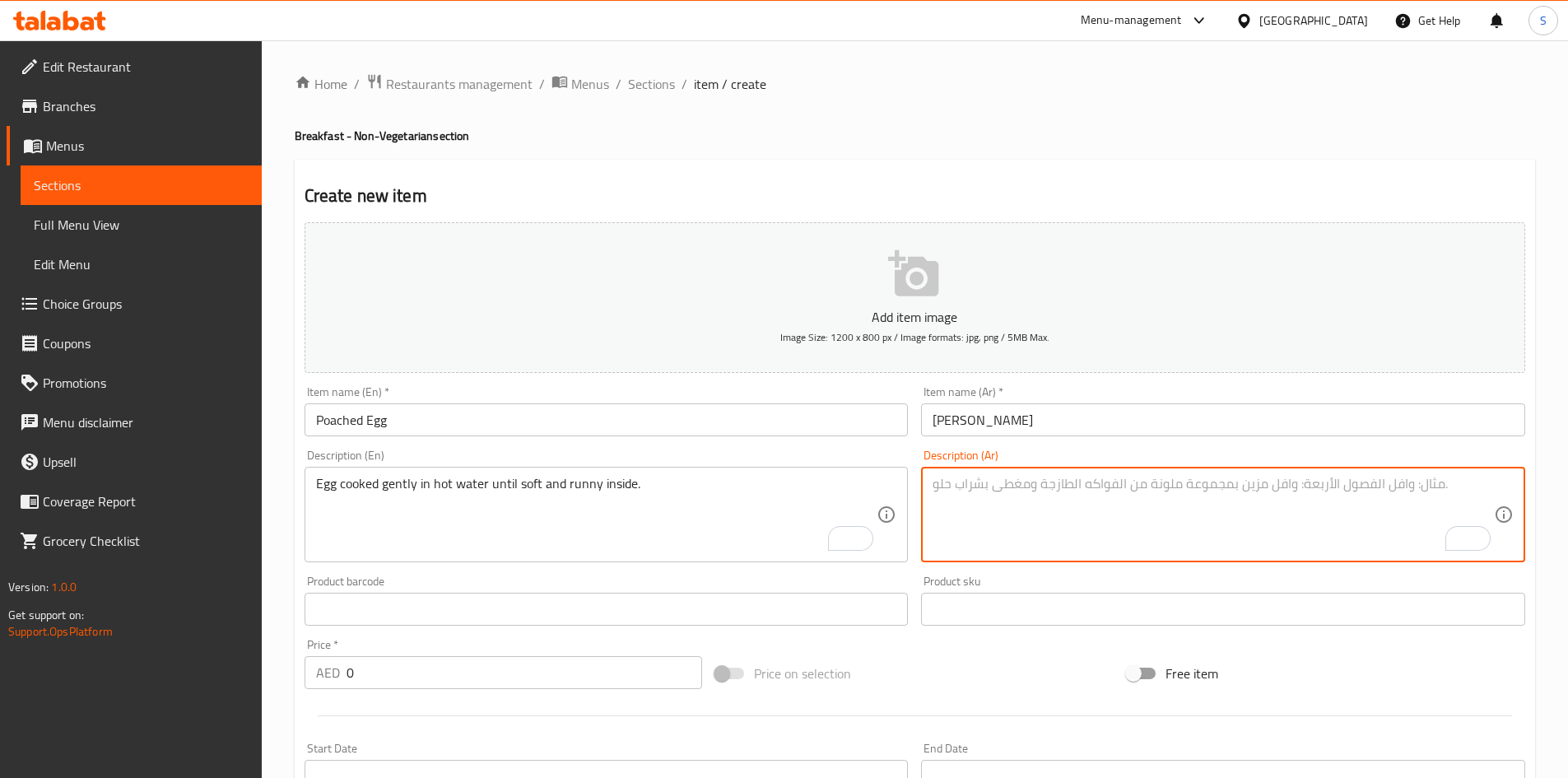
paste textarea "بيضة مطبوخة على نار هادئة في ماء ساخن حتى تصبح طرية وسائلة من الداخل."
type textarea "بيضة مطبوخة على نار هادئة في ماء ساخن حتى تصبح طرية وسائلة من الداخل."
click at [974, 679] on div "Price on selection" at bounding box center [914, 673] width 411 height 45
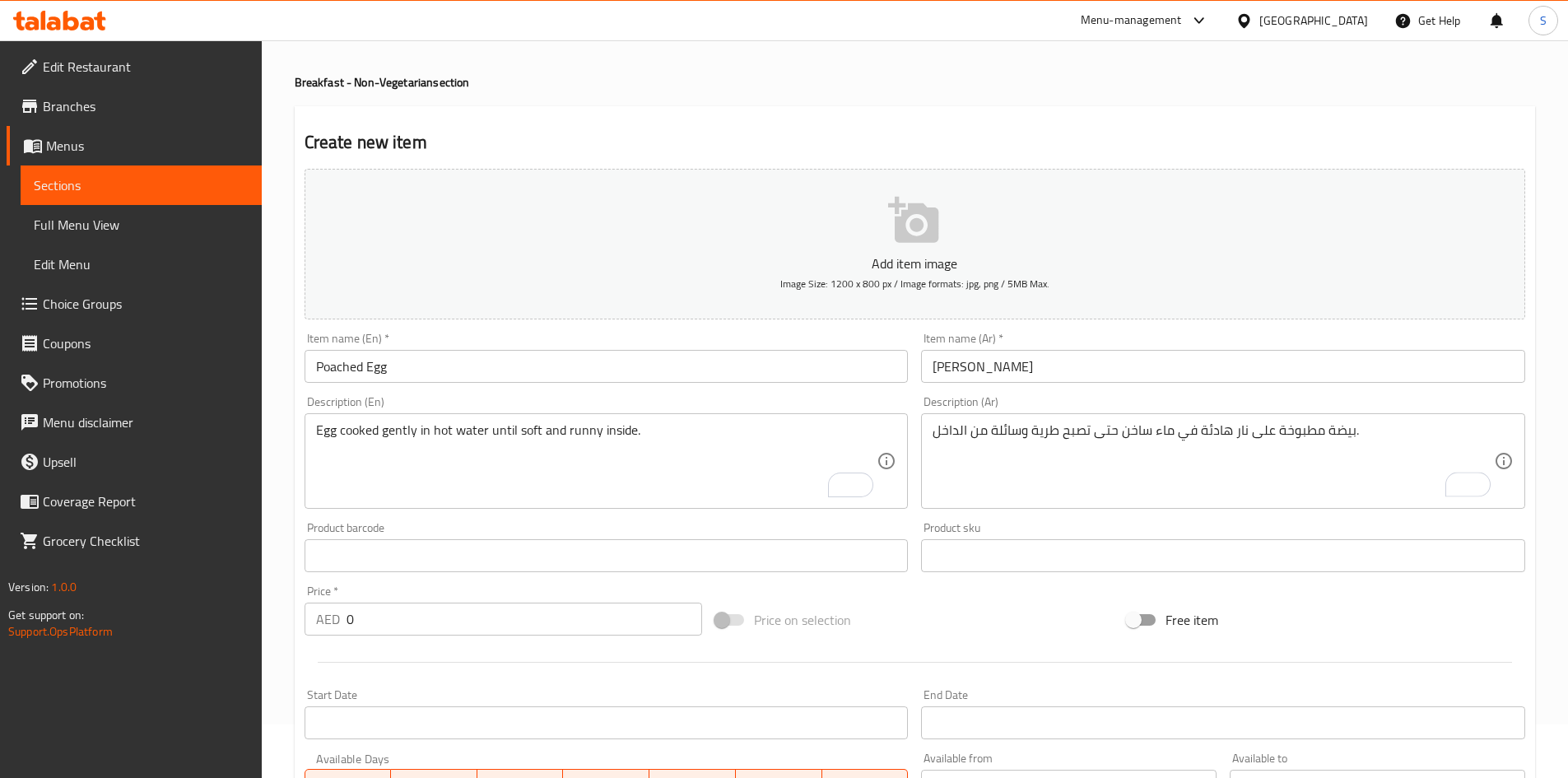
scroll to position [83, 0]
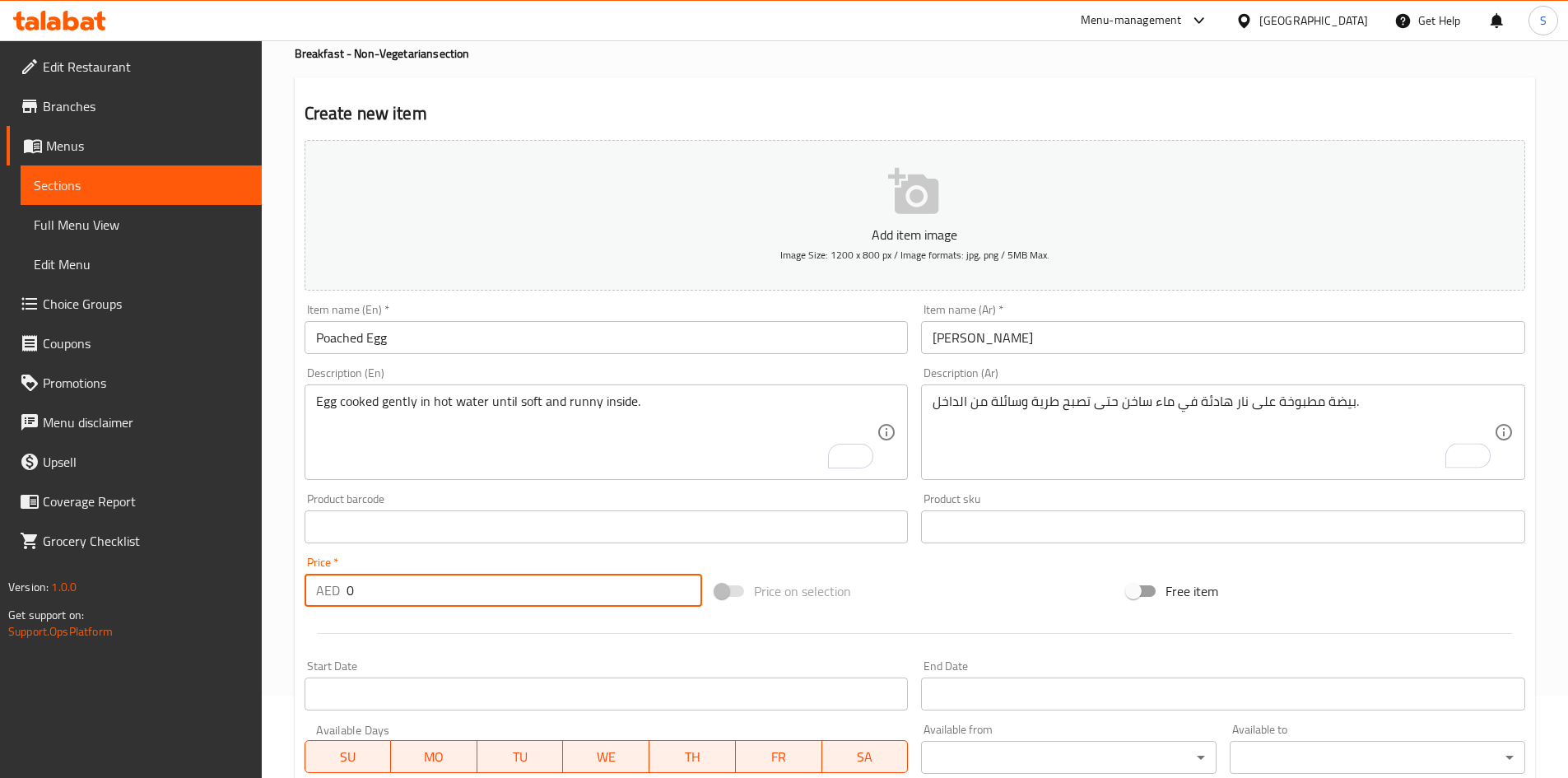
drag, startPoint x: 398, startPoint y: 600, endPoint x: 190, endPoint y: 572, distance: 209.9
click at [190, 572] on div "Edit Restaurant Branches Menus Sections Full Menu View Edit Menu Choice Groups …" at bounding box center [784, 519] width 1568 height 1122
type input "7"
click at [919, 570] on div "Price on selection" at bounding box center [914, 591] width 411 height 45
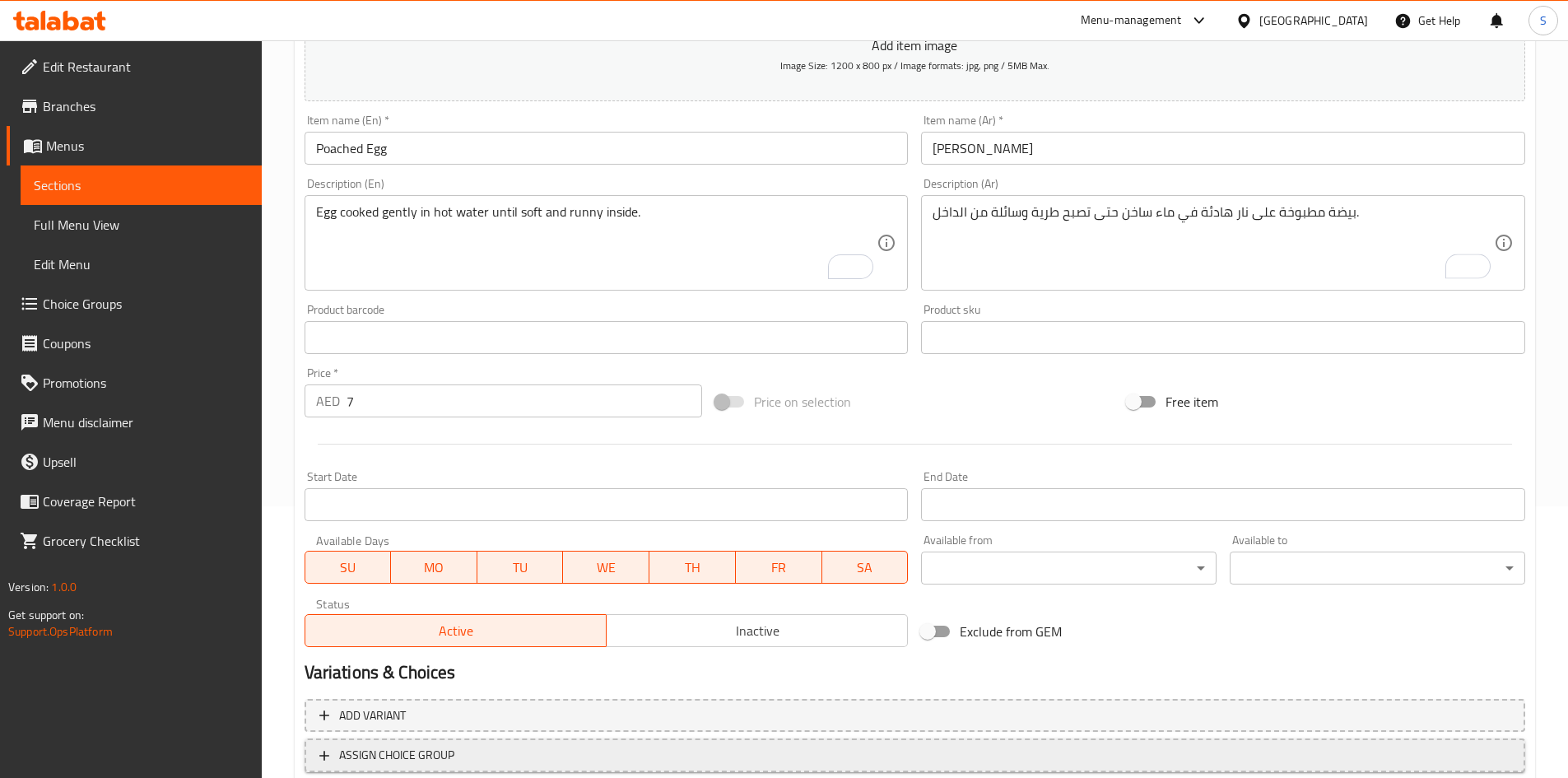
scroll to position [386, 0]
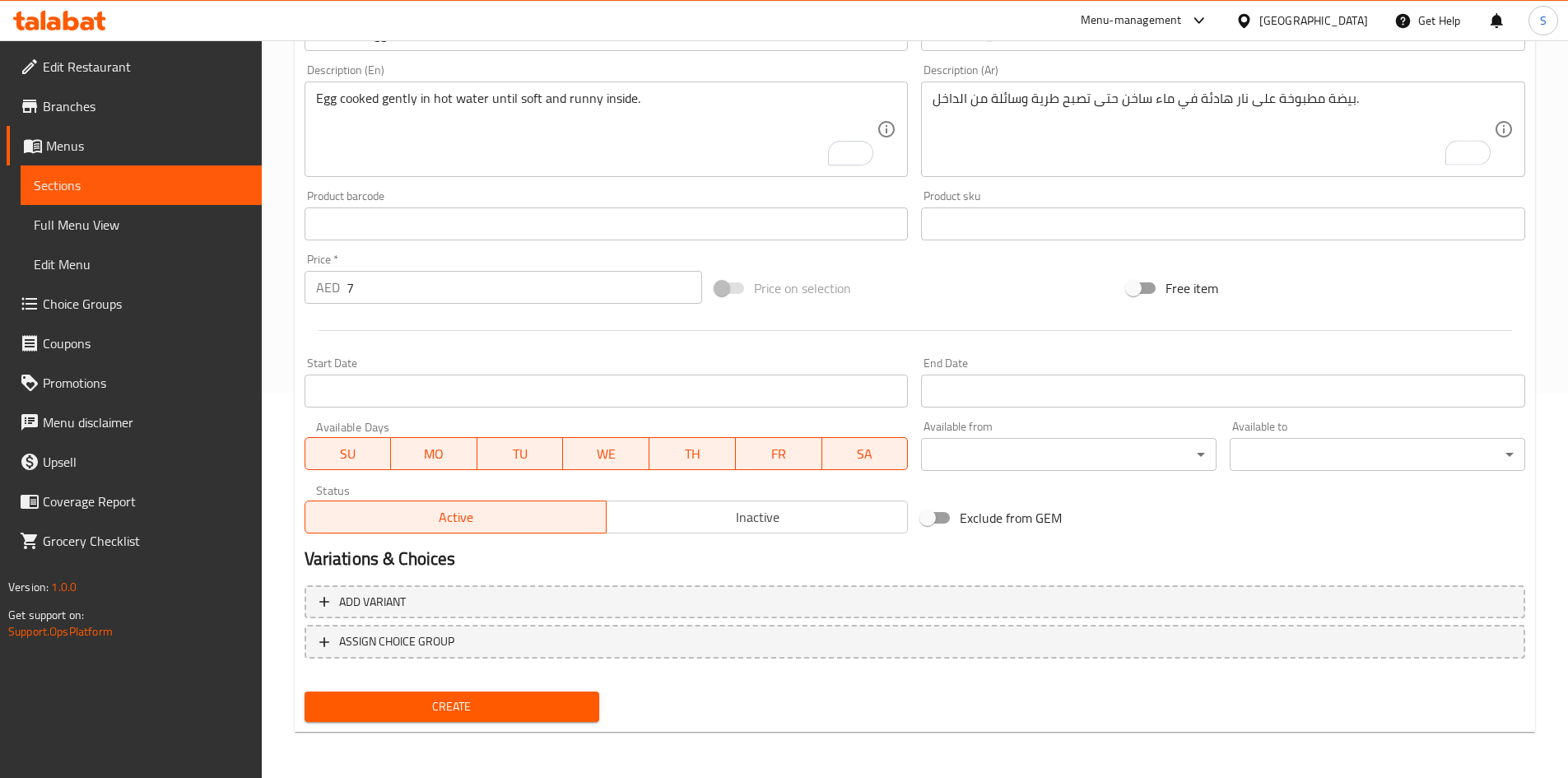
click at [429, 733] on div "Home / Restaurants management / Menus / Sections / item / create Breakfast - No…" at bounding box center [914, 217] width 1240 height 1057
click at [442, 721] on button "Create" at bounding box center [452, 706] width 295 height 30
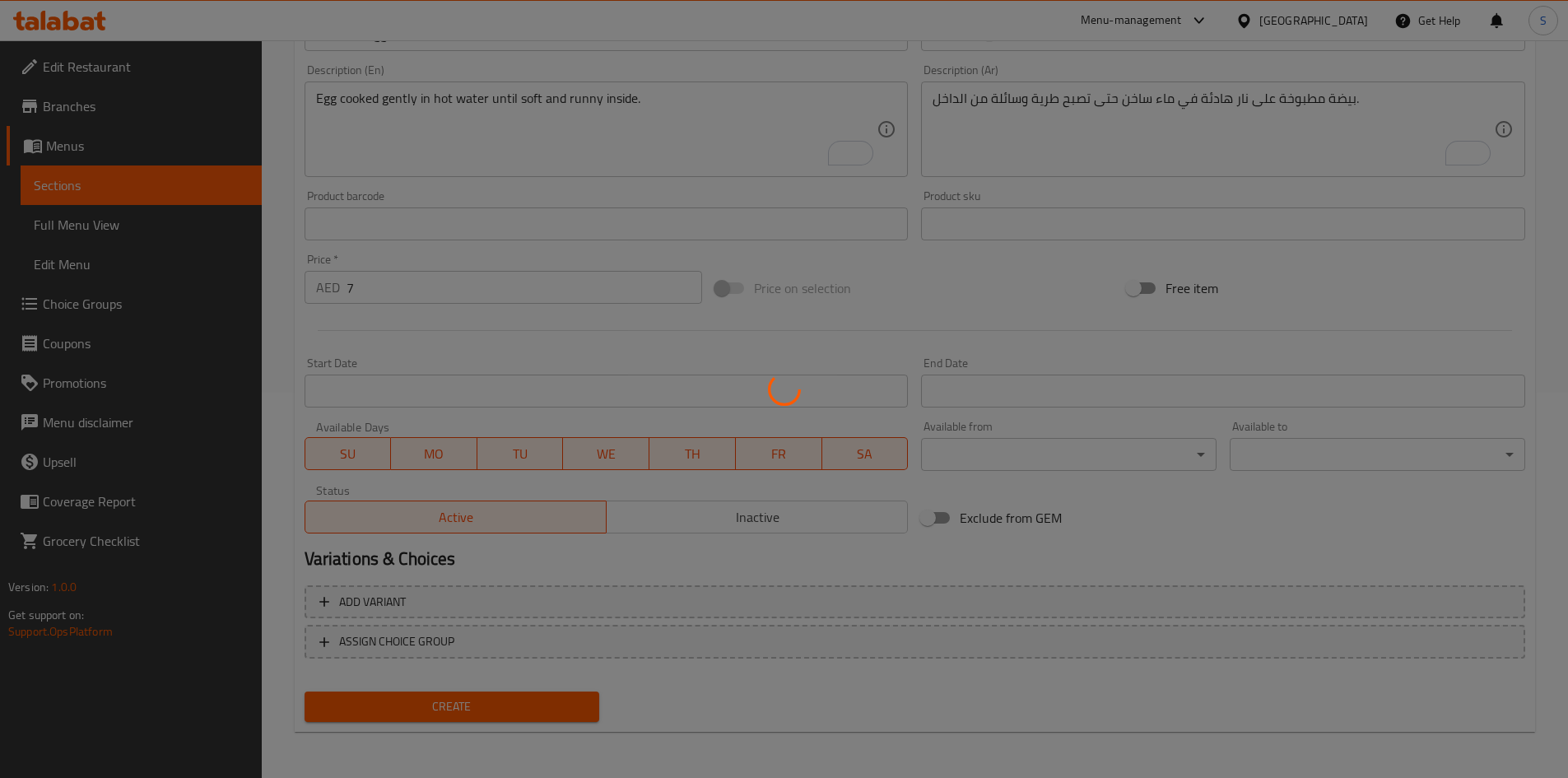
scroll to position [0, 0]
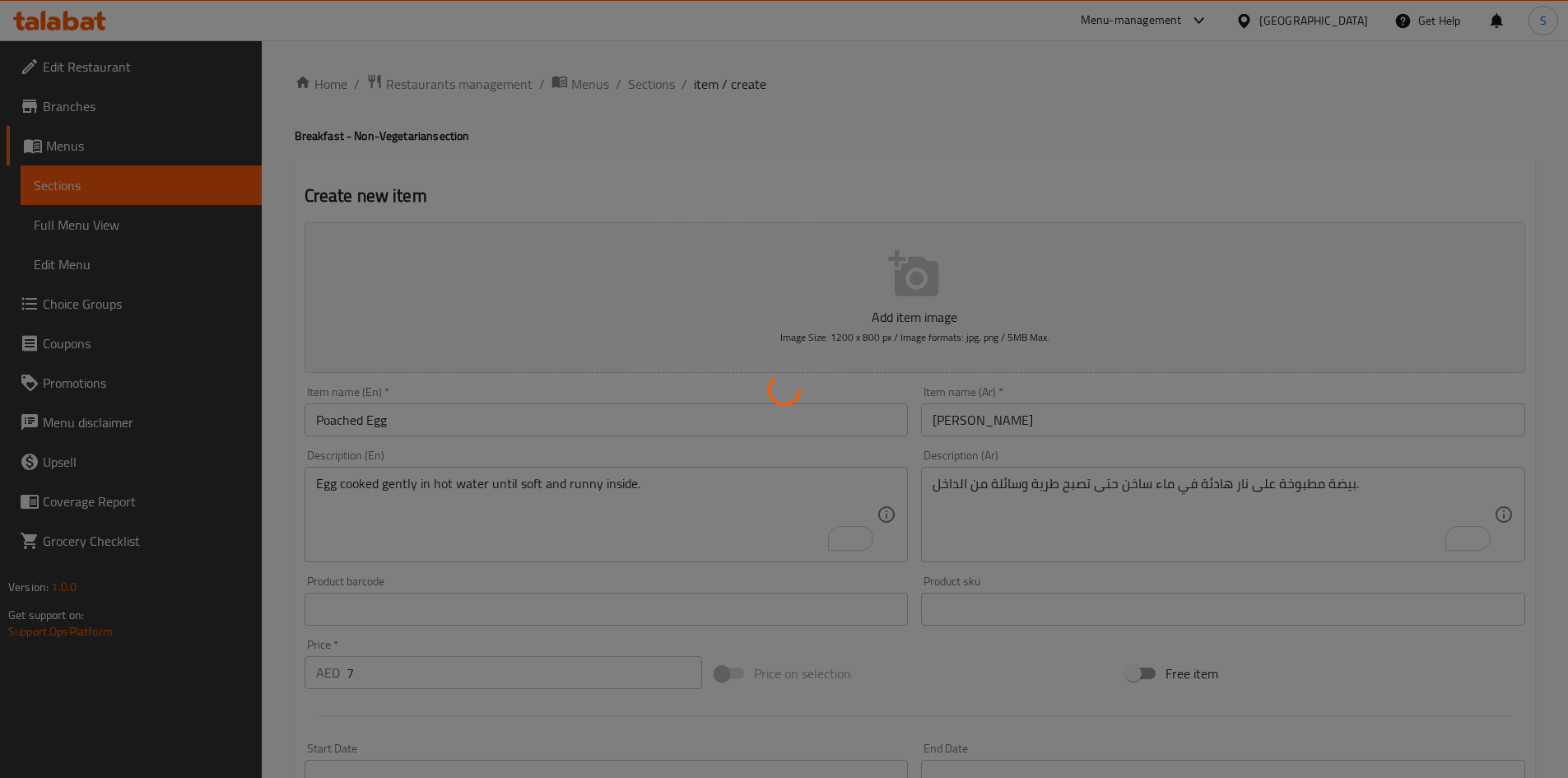
type input "0"
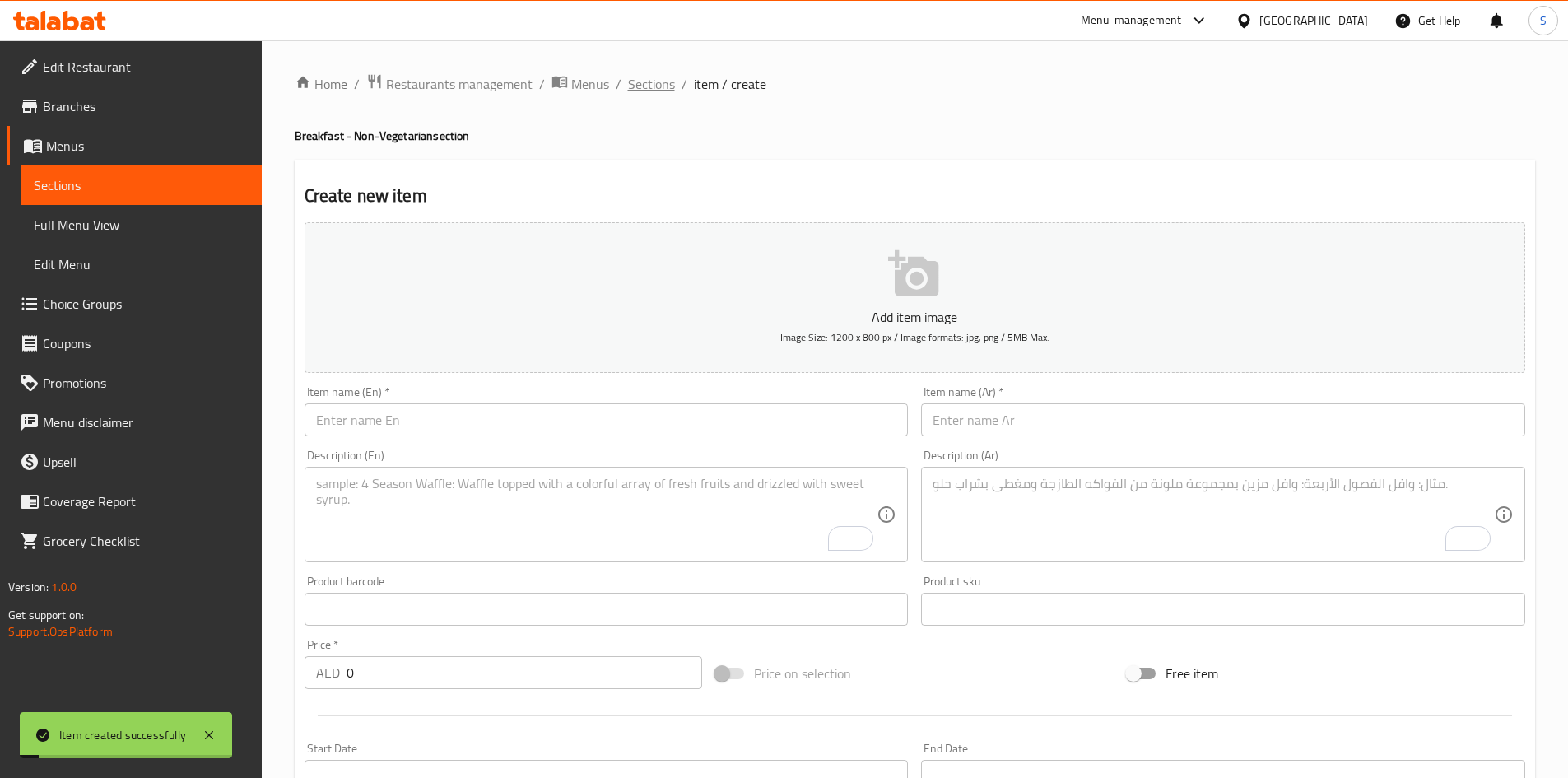
click at [649, 84] on span "Sections" at bounding box center [651, 83] width 47 height 20
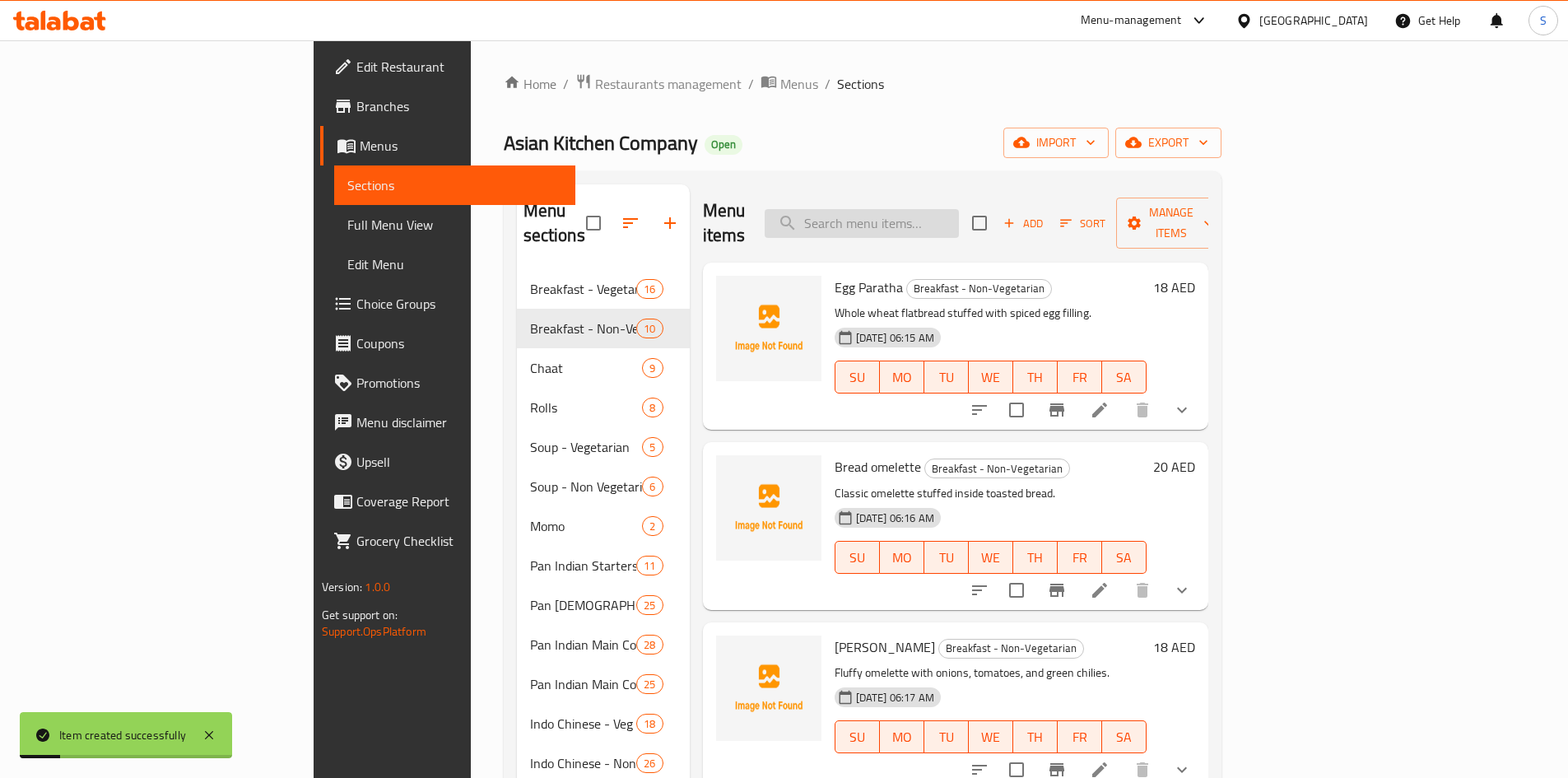
click at [959, 209] on input "search" at bounding box center [861, 223] width 194 height 28
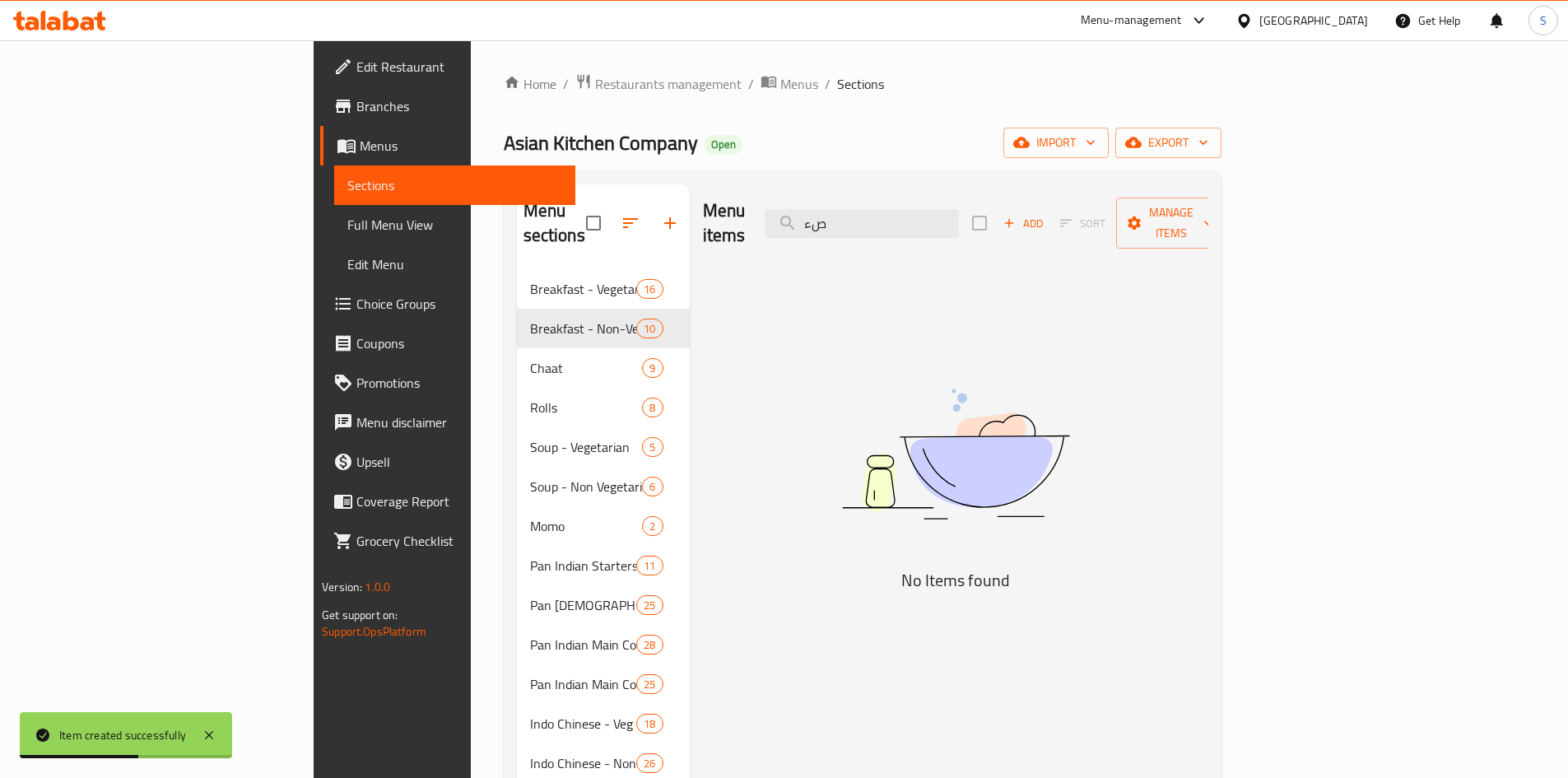
type input "ص"
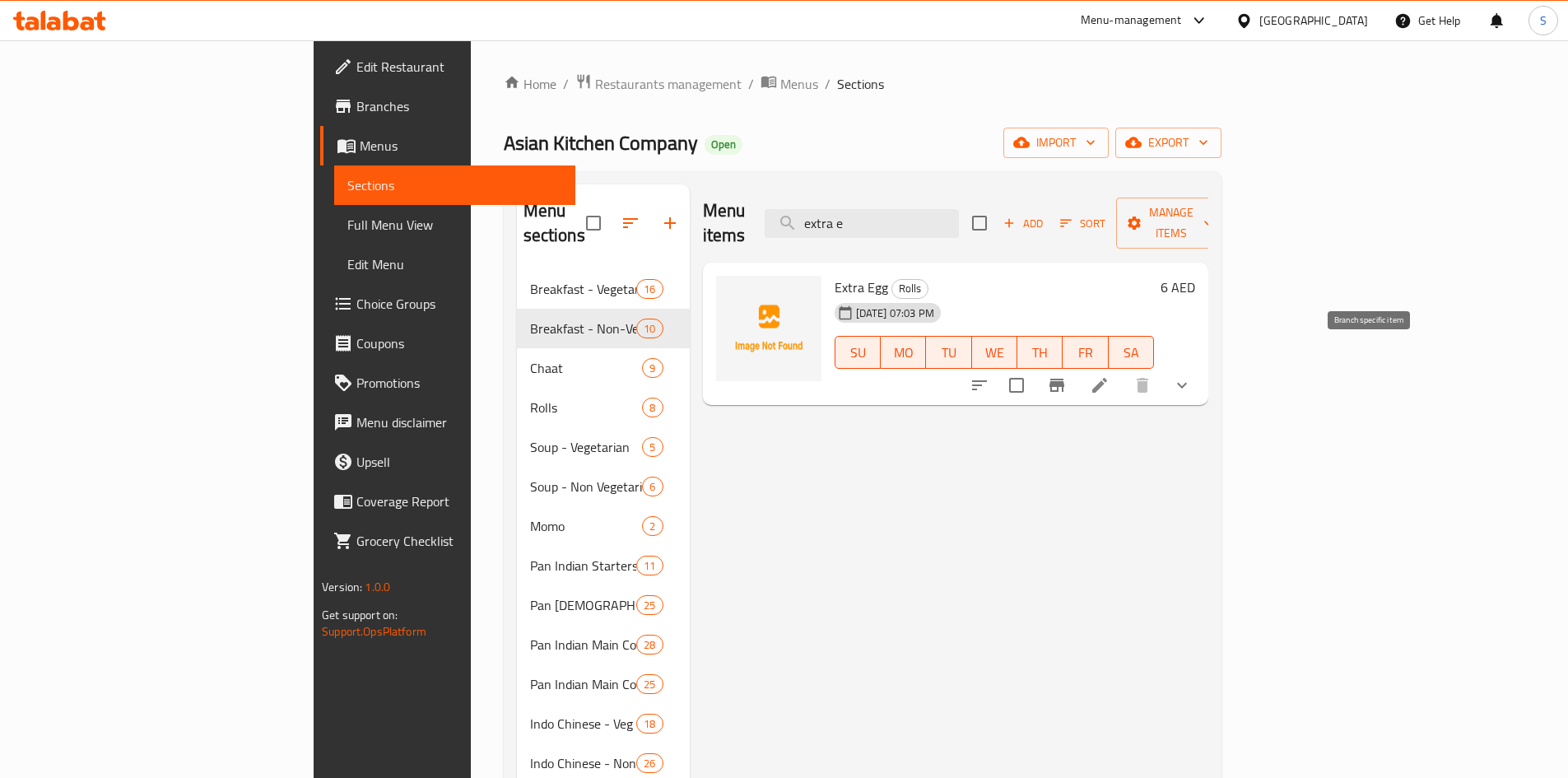
type input "extra e"
click at [1066, 375] on icon "Branch-specific-item" at bounding box center [1056, 385] width 20 height 20
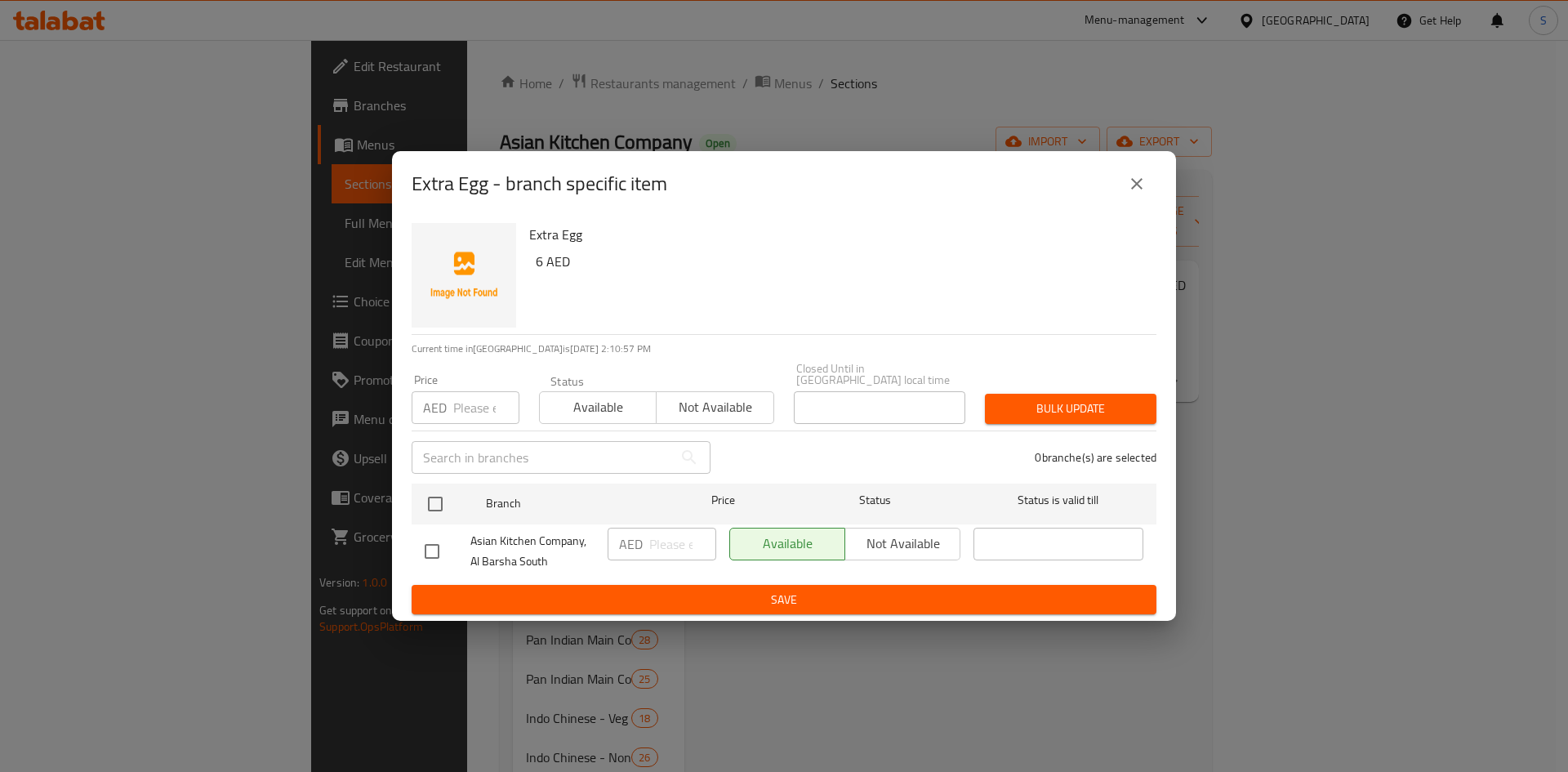
click at [465, 414] on input "number" at bounding box center [486, 407] width 66 height 32
click at [1143, 190] on icon "close" at bounding box center [1137, 184] width 20 height 20
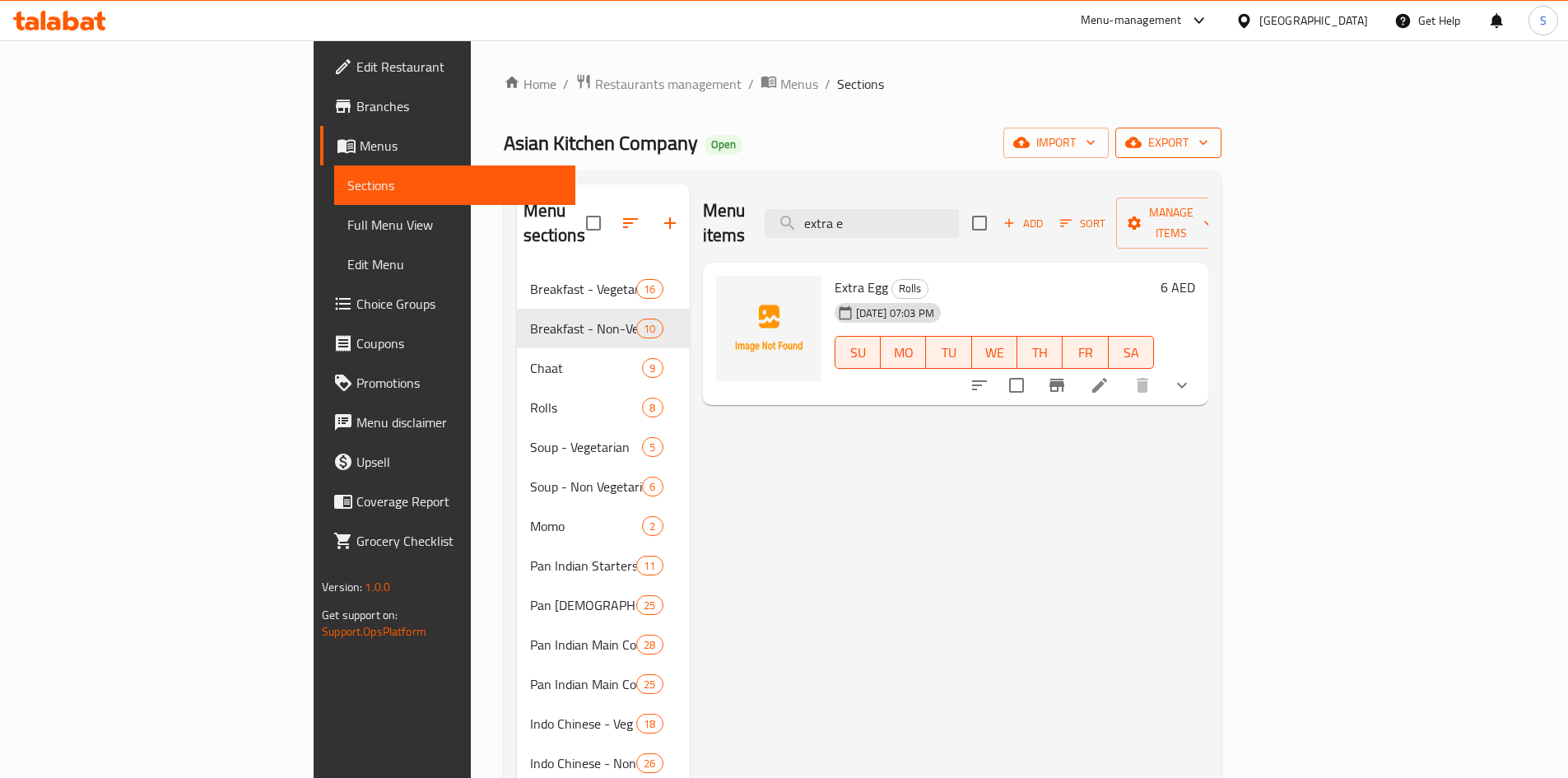
click at [1208, 152] on span "export" at bounding box center [1168, 143] width 80 height 21
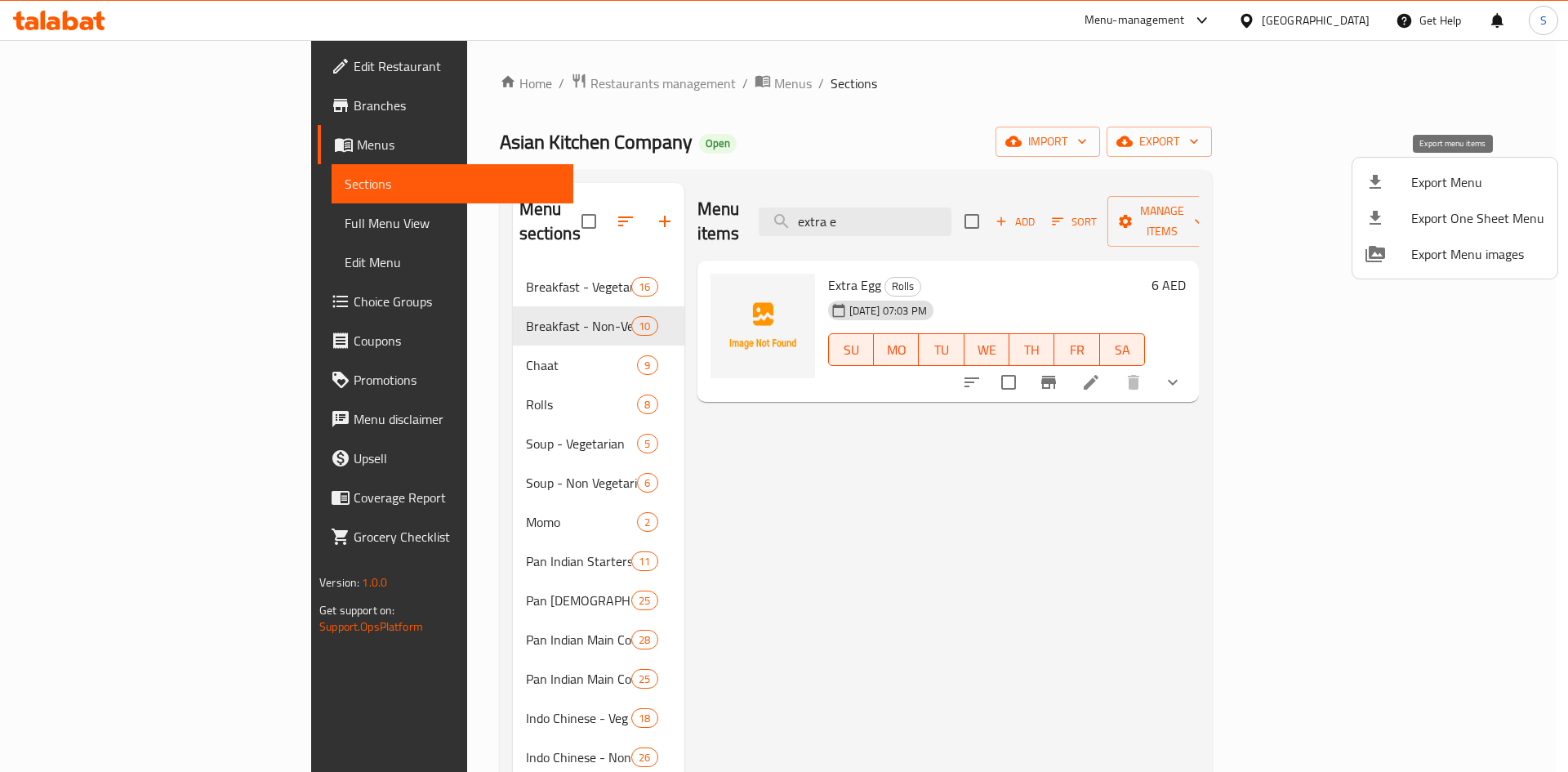
click at [1440, 174] on span "Export Menu" at bounding box center [1477, 182] width 133 height 20
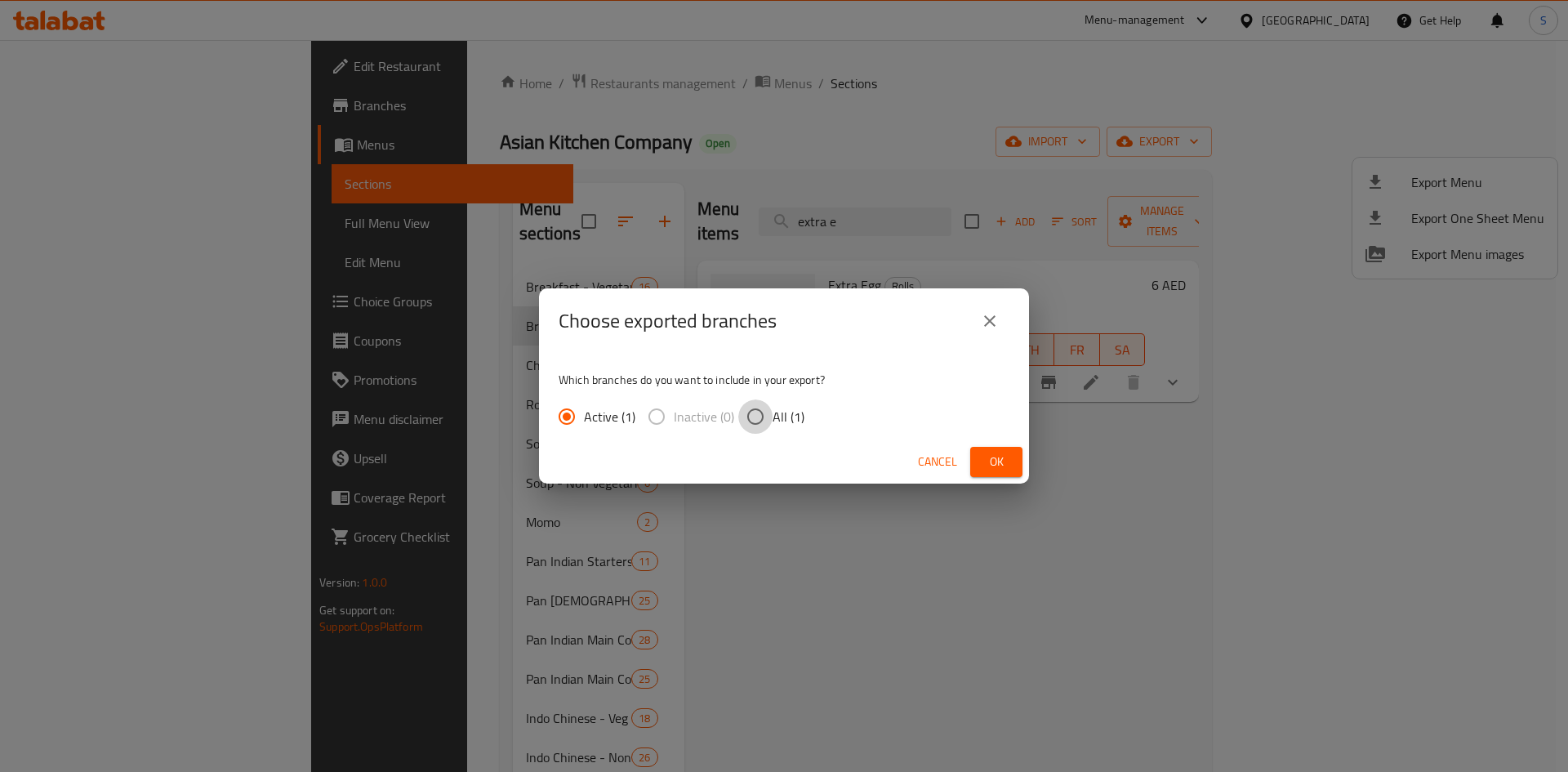
click at [749, 424] on input "All (1)" at bounding box center [755, 417] width 34 height 34
radio input "true"
click at [981, 458] on button "Ok" at bounding box center [996, 461] width 52 height 30
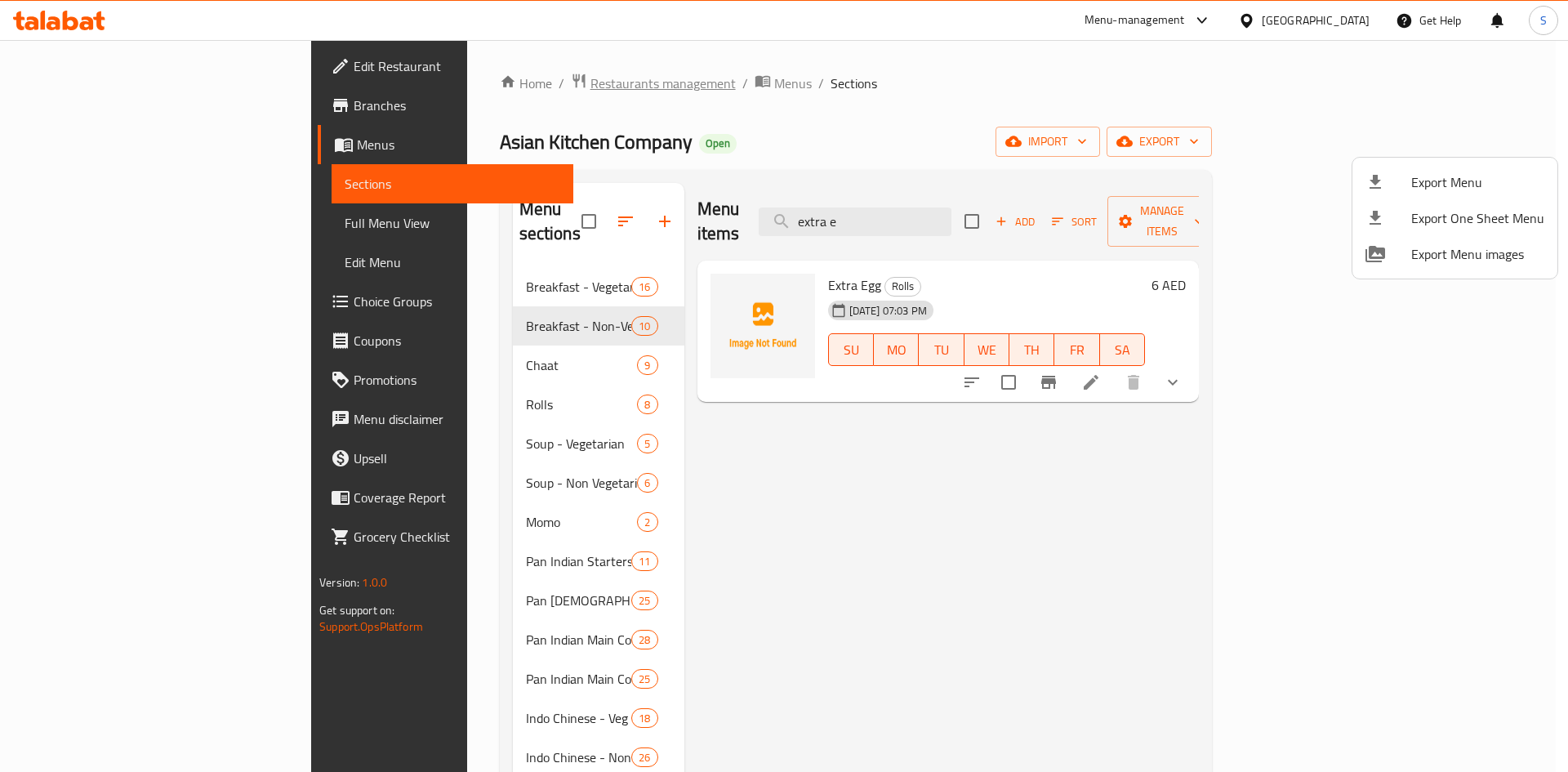
click at [484, 72] on div at bounding box center [784, 386] width 1568 height 772
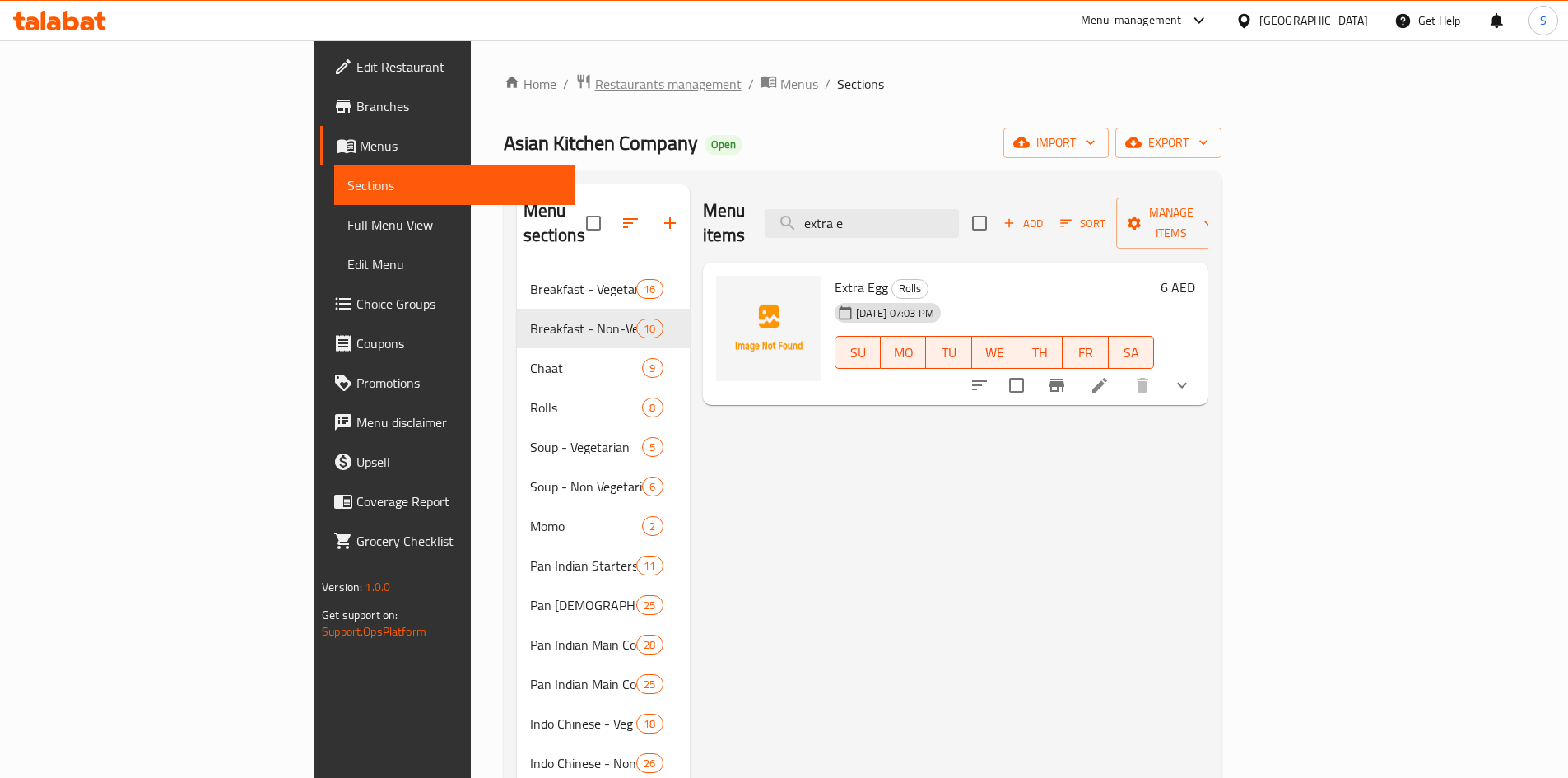
click at [595, 90] on span "Restaurants management" at bounding box center [668, 83] width 146 height 20
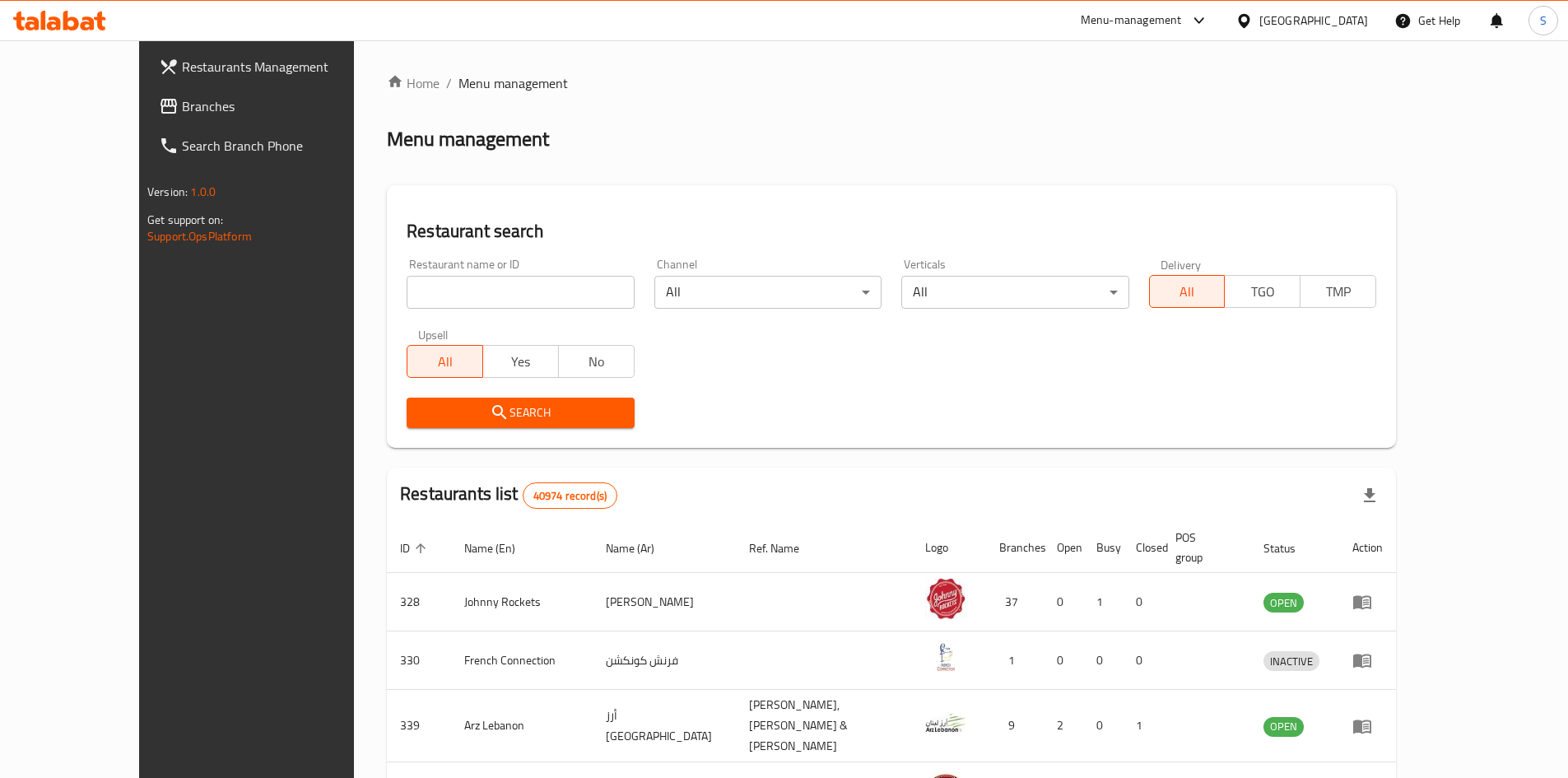
click at [459, 292] on input "search" at bounding box center [520, 292] width 227 height 33
paste input "623949"
type input "623949"
click at [420, 415] on span "Search" at bounding box center [520, 413] width 201 height 21
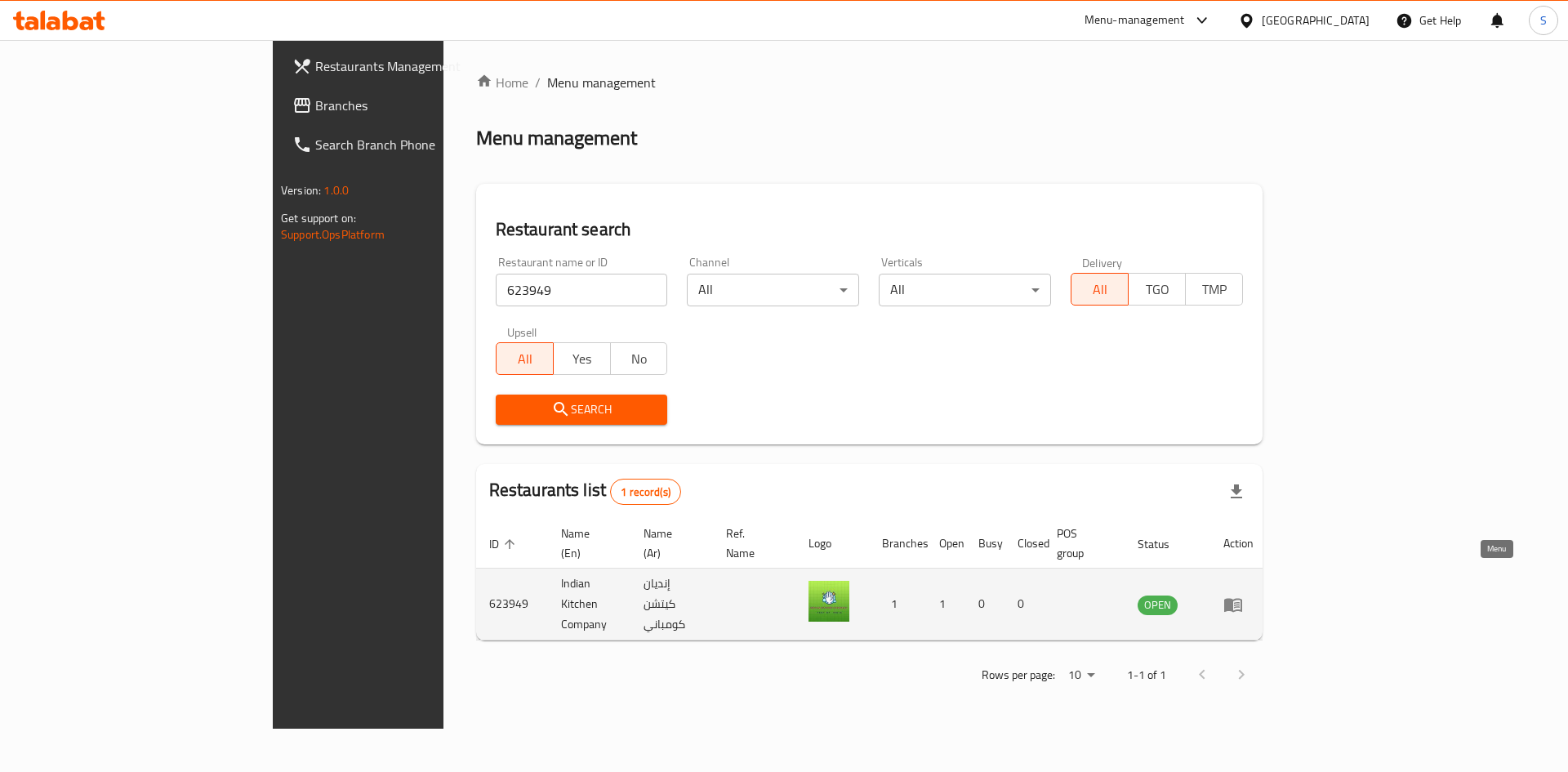
click at [1254, 594] on link "enhanced table" at bounding box center [1237, 604] width 30 height 20
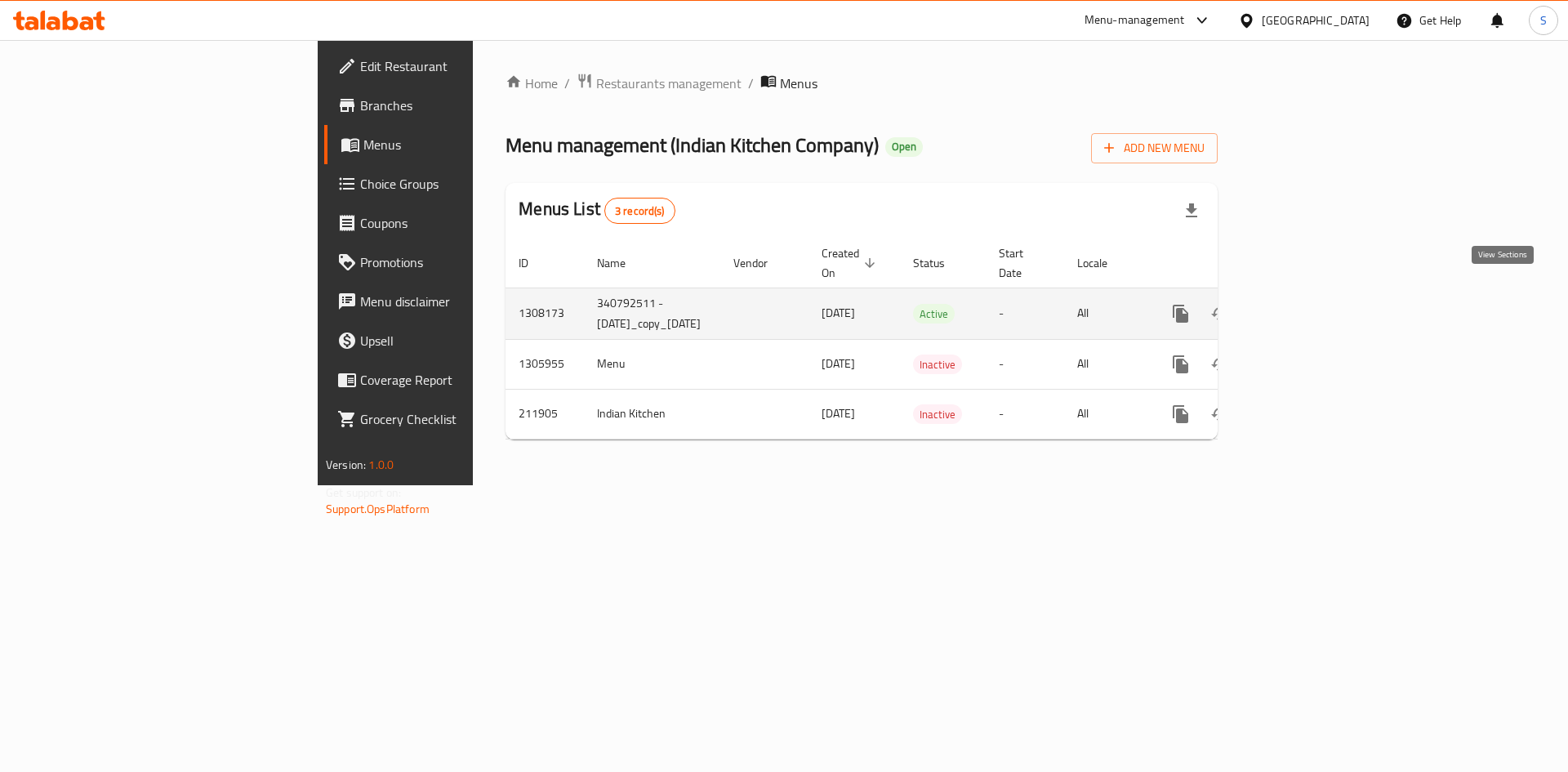
click at [1308, 304] on icon "enhanced table" at bounding box center [1298, 313] width 20 height 20
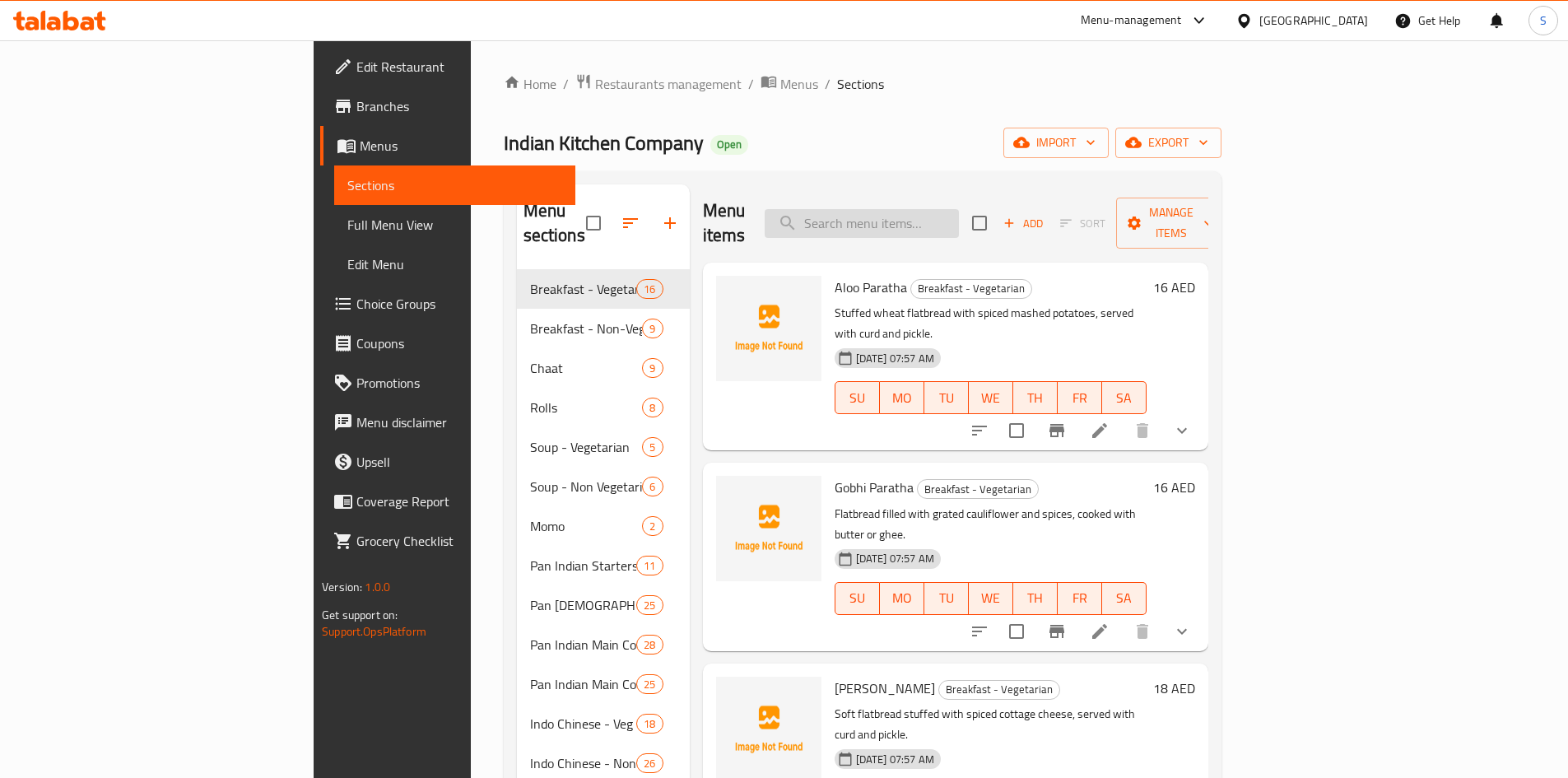
click at [958, 210] on input "search" at bounding box center [861, 223] width 194 height 28
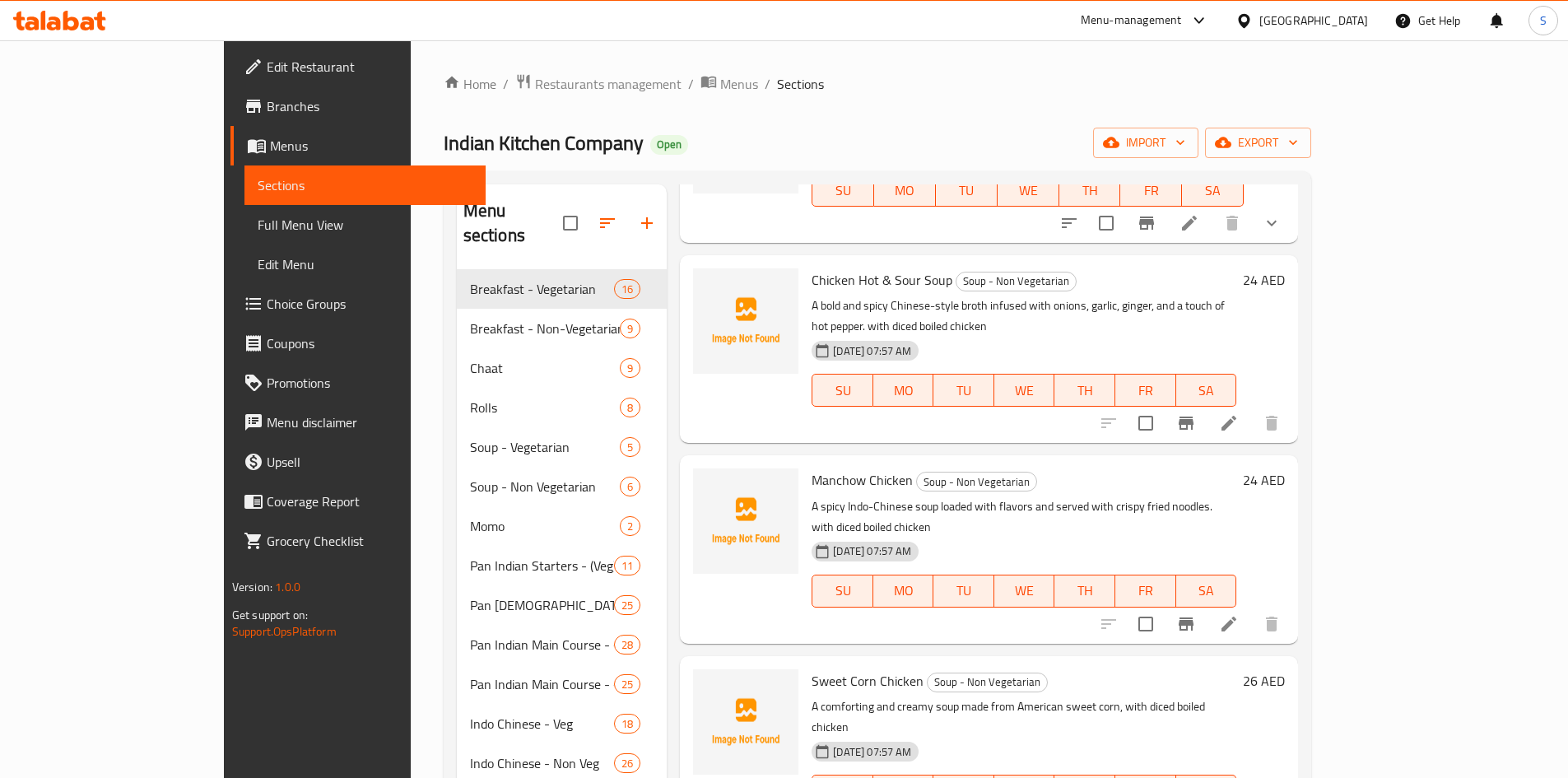
scroll to position [96, 0]
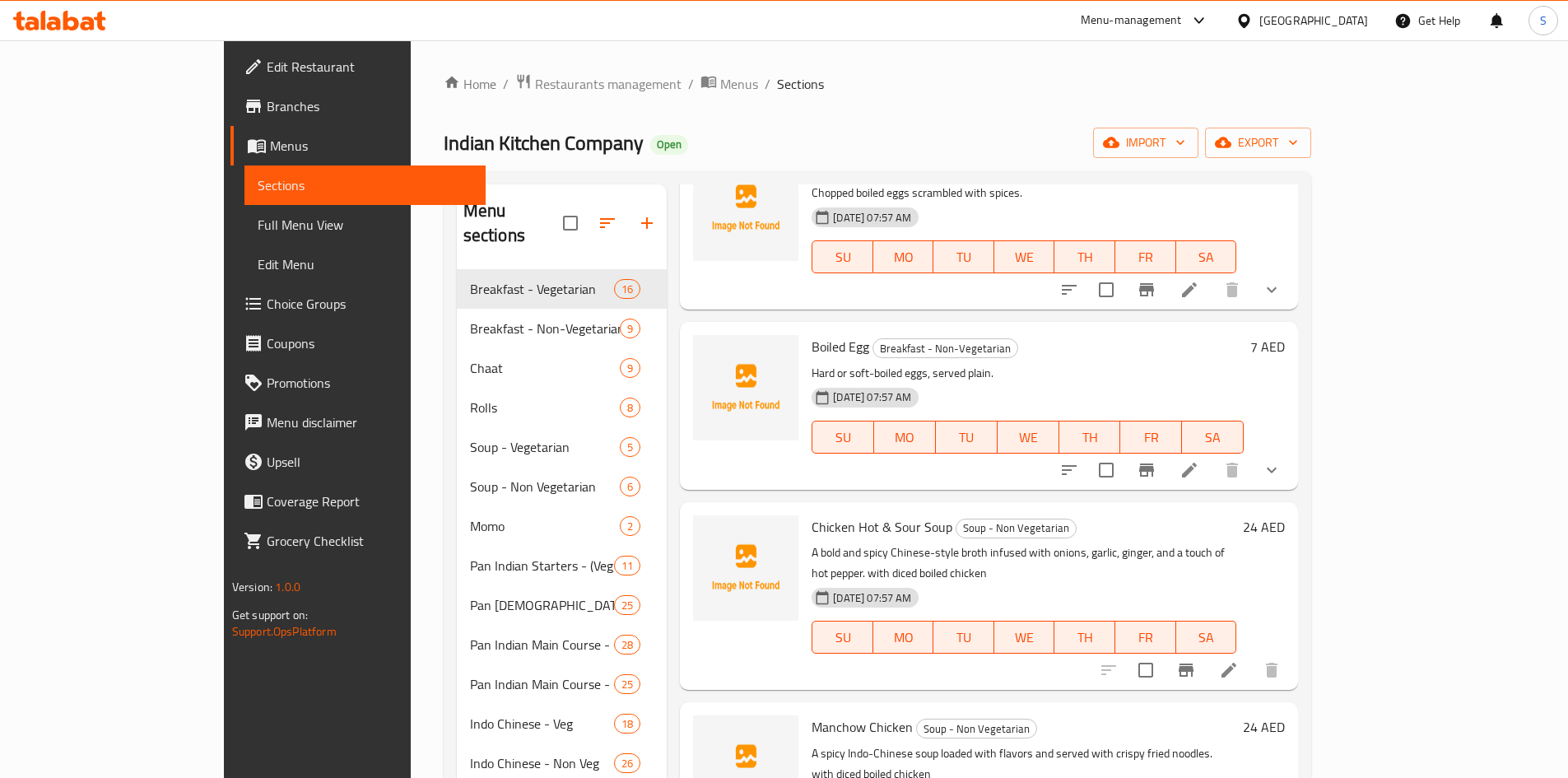
type input "boil"
click at [1199, 479] on icon at bounding box center [1188, 470] width 20 height 20
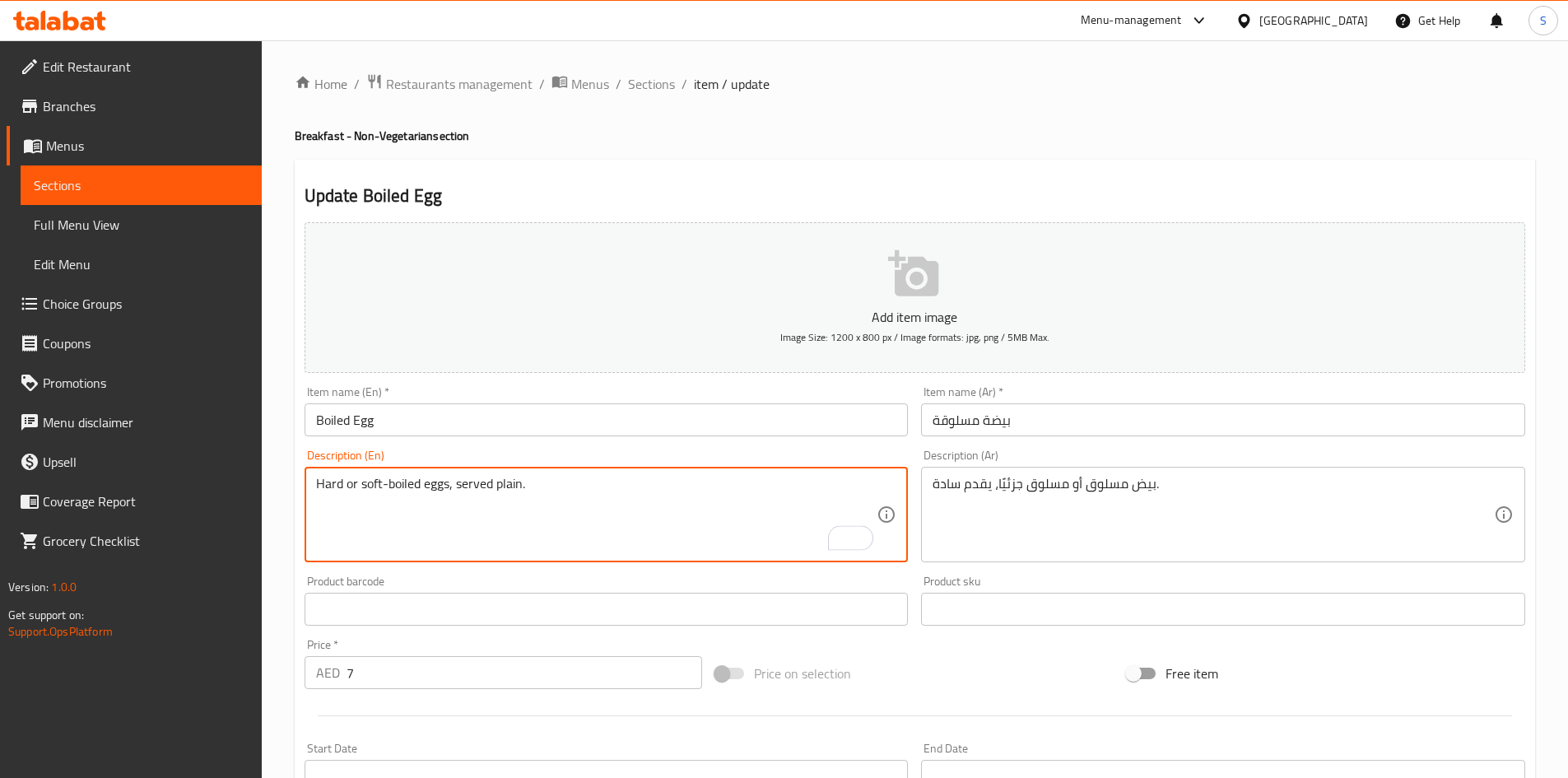
drag, startPoint x: 346, startPoint y: 489, endPoint x: 386, endPoint y: 501, distance: 41.8
type textarea "Hard boiled eggs, served plain."
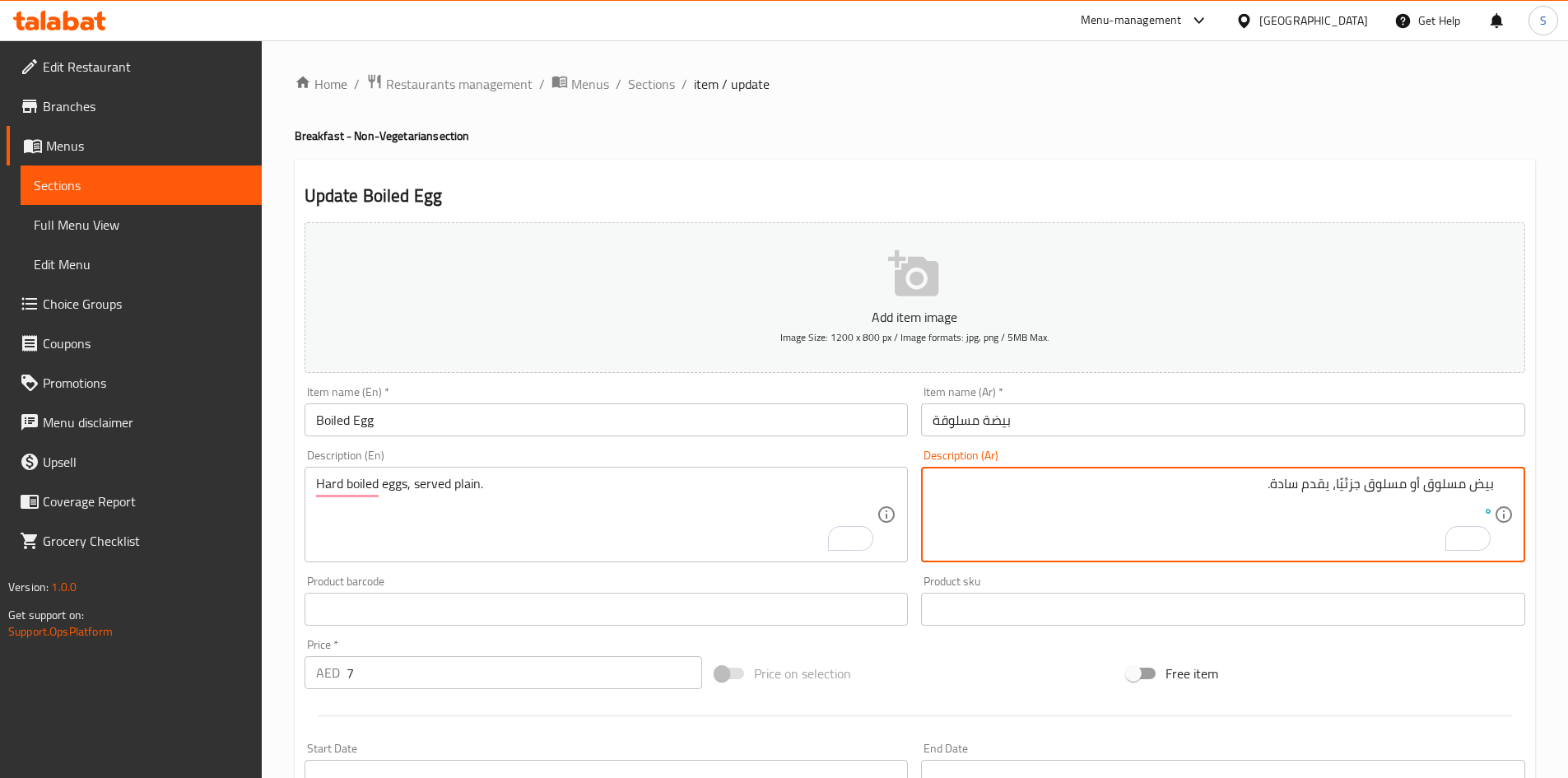
drag, startPoint x: 1419, startPoint y: 485, endPoint x: 1336, endPoint y: 491, distance: 83.2
click at [1336, 491] on textarea "بيض مسلوق أو مسلوق جزئيًا، يقدم سادة." at bounding box center [1213, 515] width 561 height 78
type textarea "بيض مسلوق يقدم سادة."
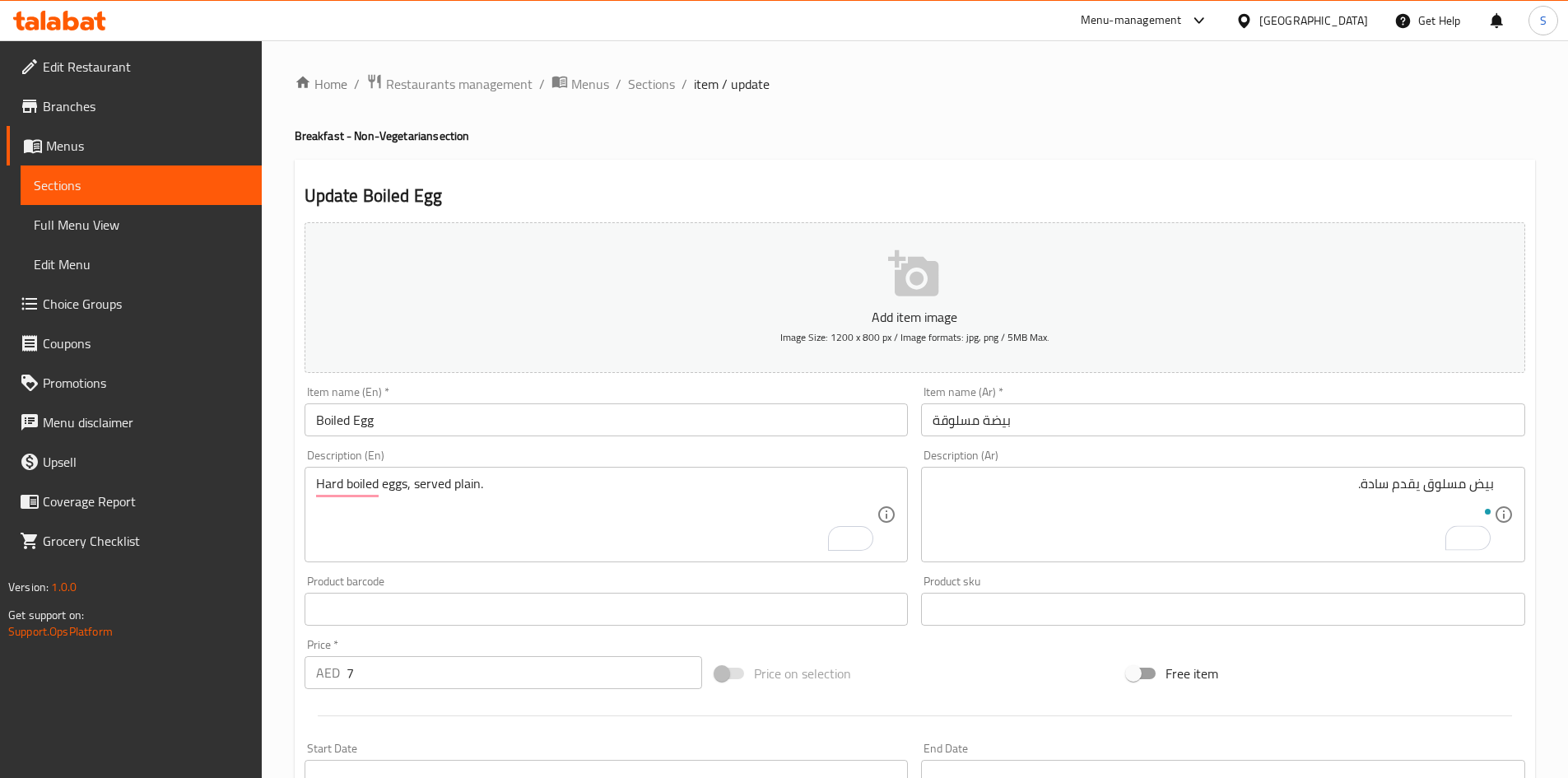
click at [1330, 661] on div "Free item" at bounding box center [1325, 673] width 411 height 45
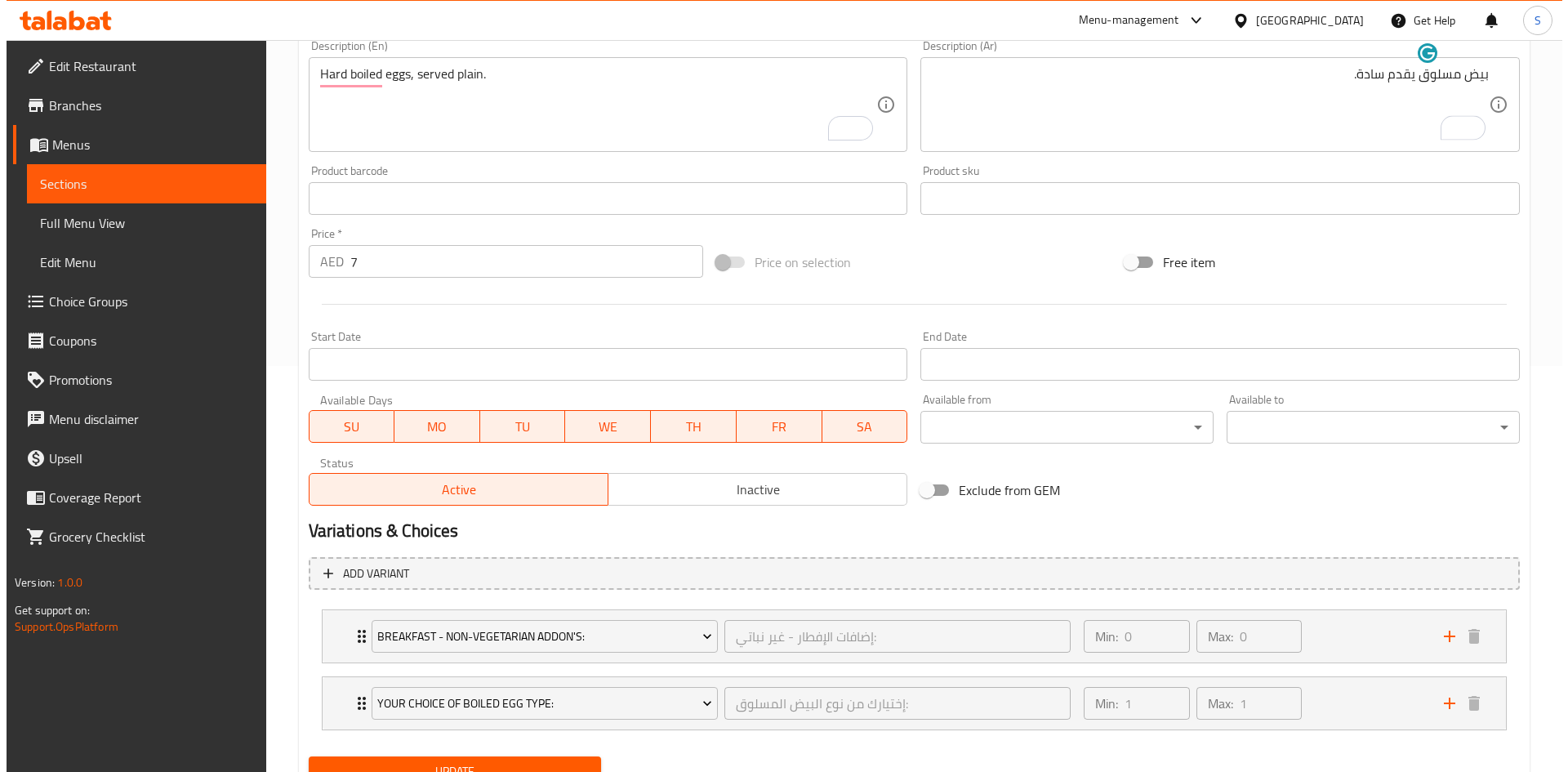
scroll to position [477, 0]
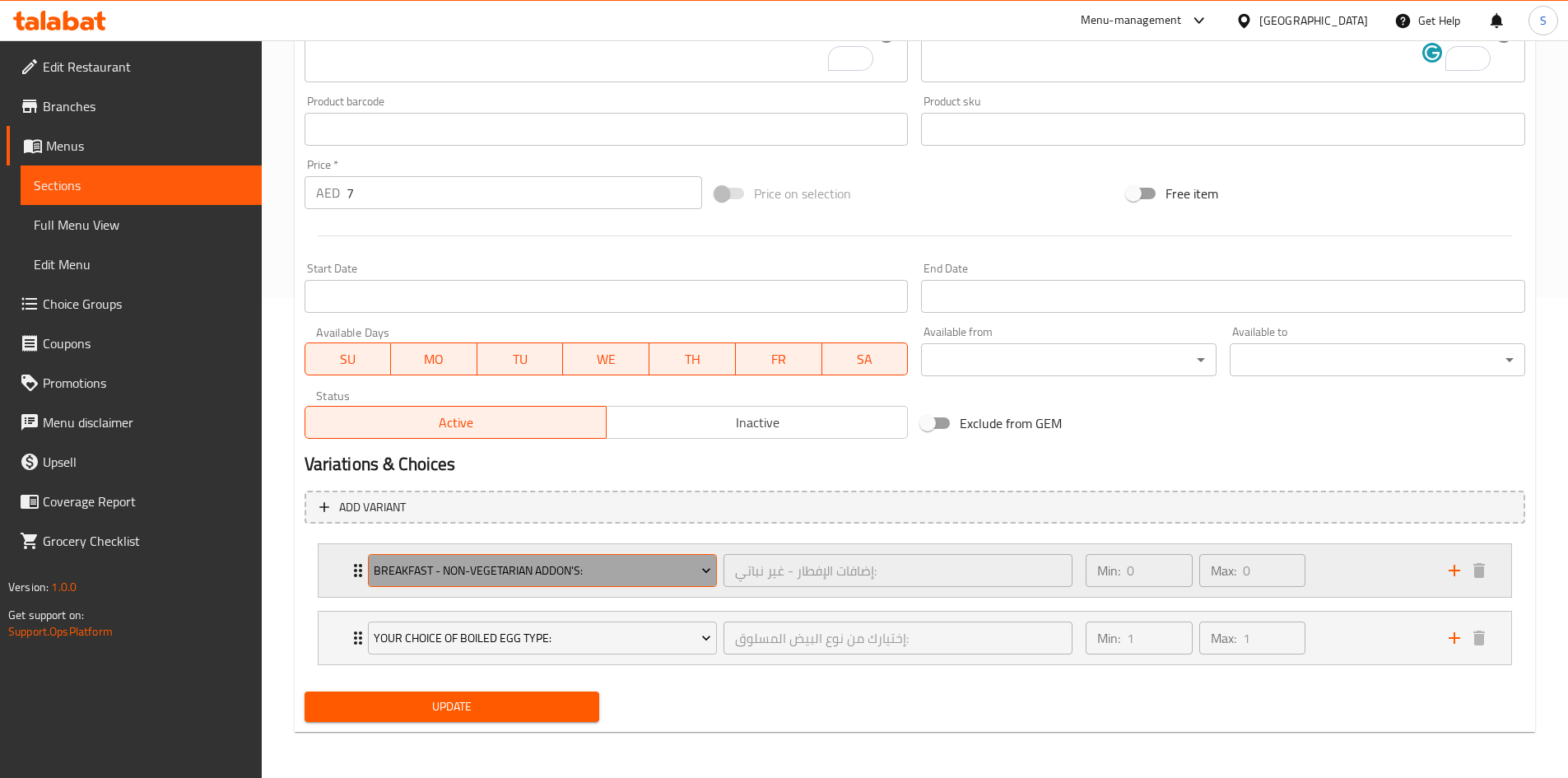
click at [605, 575] on span "Breakfast - Non-Vegetarian Addon's:" at bounding box center [542, 571] width 337 height 21
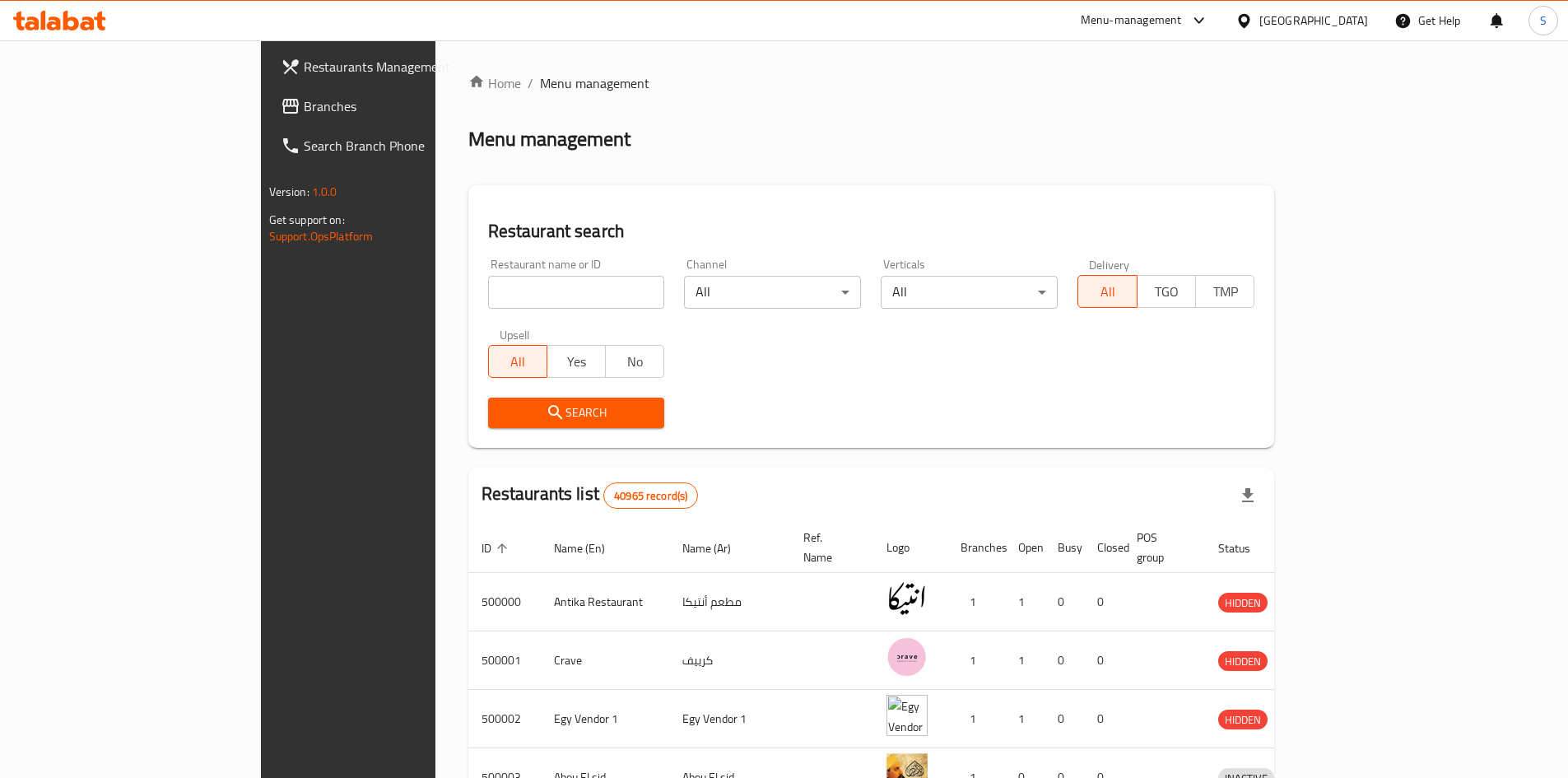
click at [1337, 33] on div "[GEOGRAPHIC_DATA]" at bounding box center [1301, 21] width 159 height 40
click at [1259, 11] on div at bounding box center [1247, 20] width 24 height 18
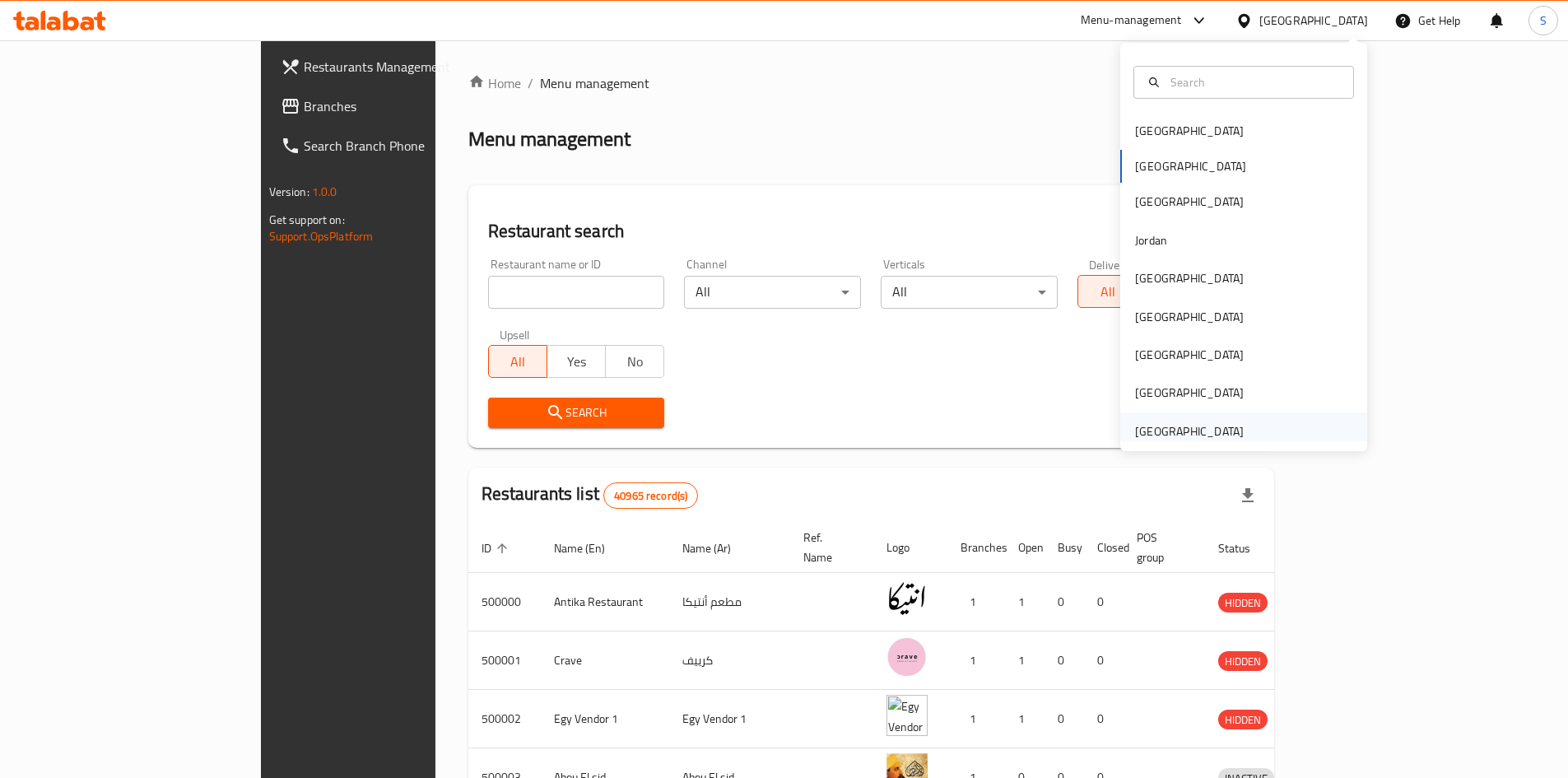
click at [1197, 437] on div "[GEOGRAPHIC_DATA]" at bounding box center [1189, 431] width 108 height 18
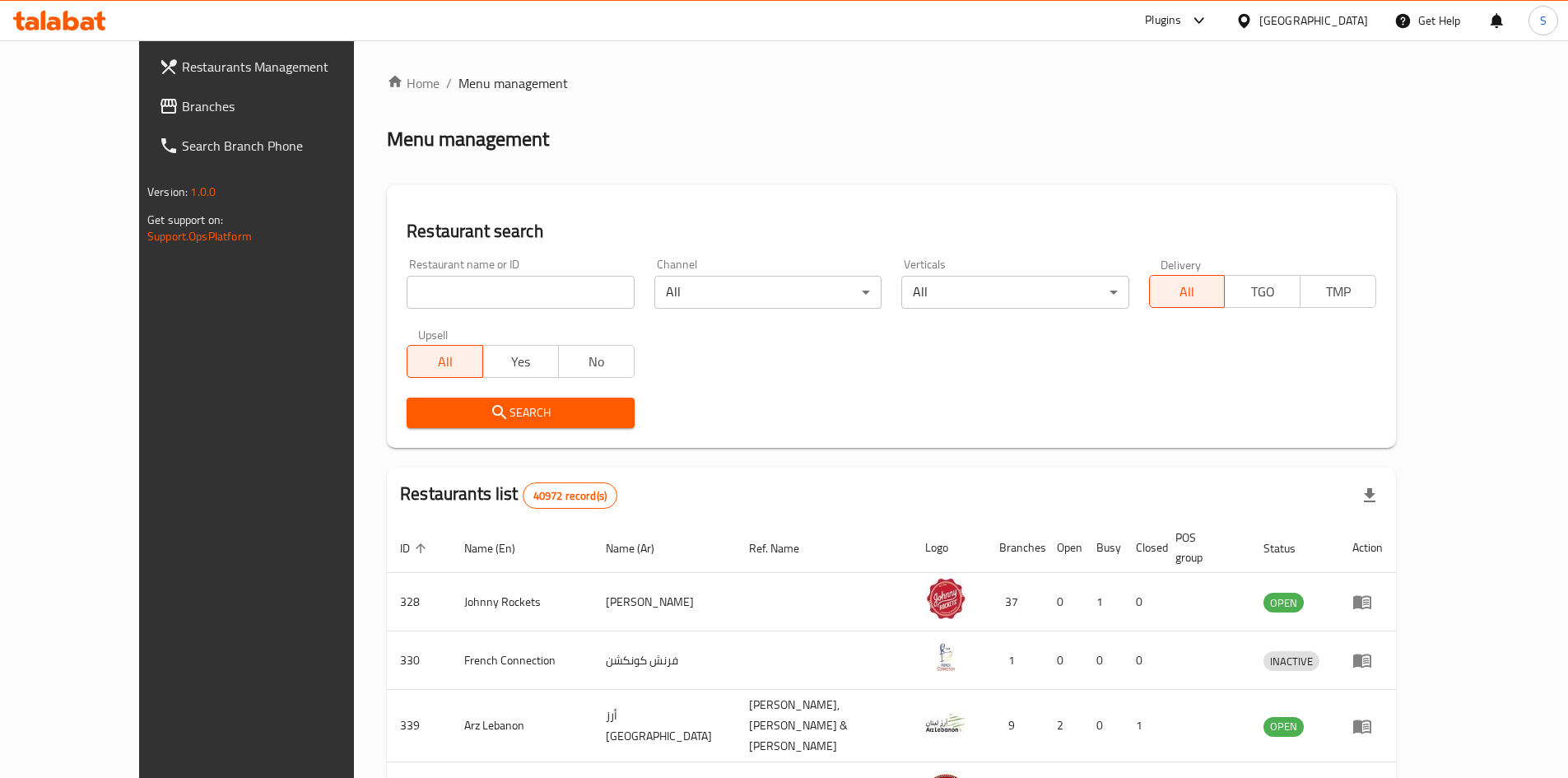
click at [1120, 54] on div "Home / Menu management Menu management Restaurant search Restaurant name or ID …" at bounding box center [891, 650] width 1075 height 1219
click at [448, 284] on input "search" at bounding box center [520, 292] width 227 height 33
paste input "703923"
type input "703923"
click at [486, 411] on span "Search" at bounding box center [520, 413] width 201 height 21
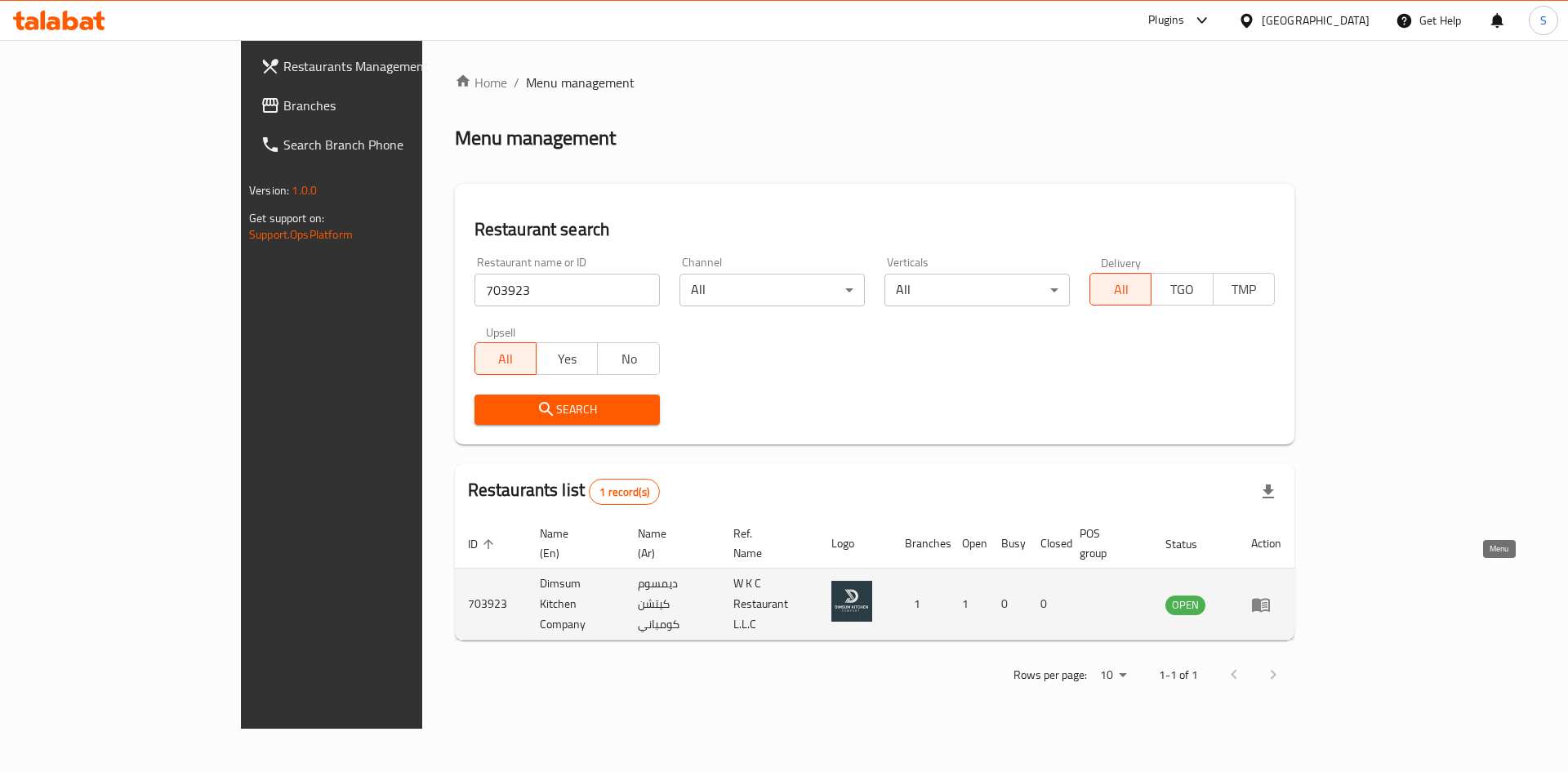
click at [1271, 594] on icon "enhanced table" at bounding box center [1261, 604] width 20 height 20
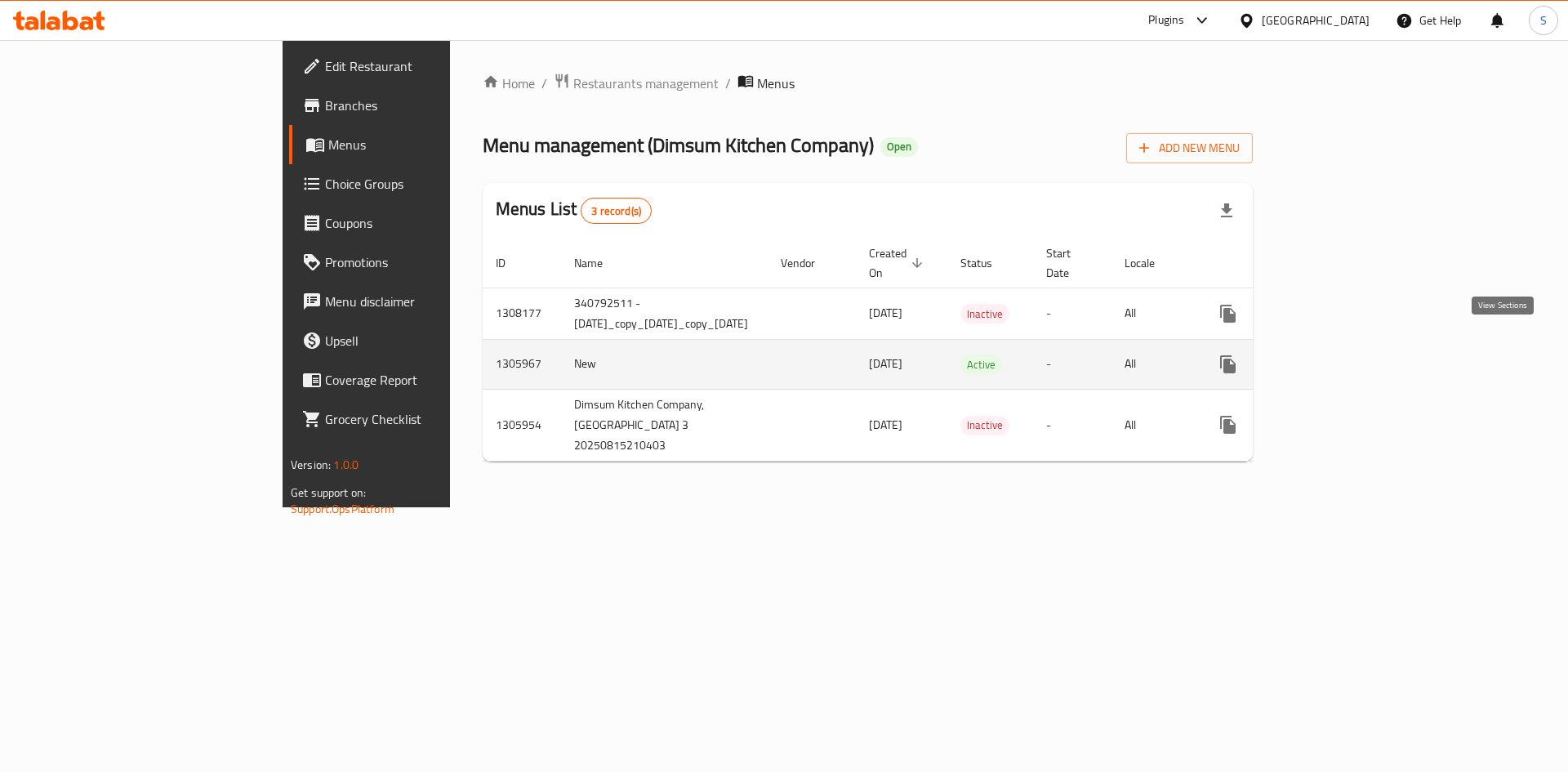
click at [1366, 345] on link "enhanced table" at bounding box center [1346, 365] width 39 height 39
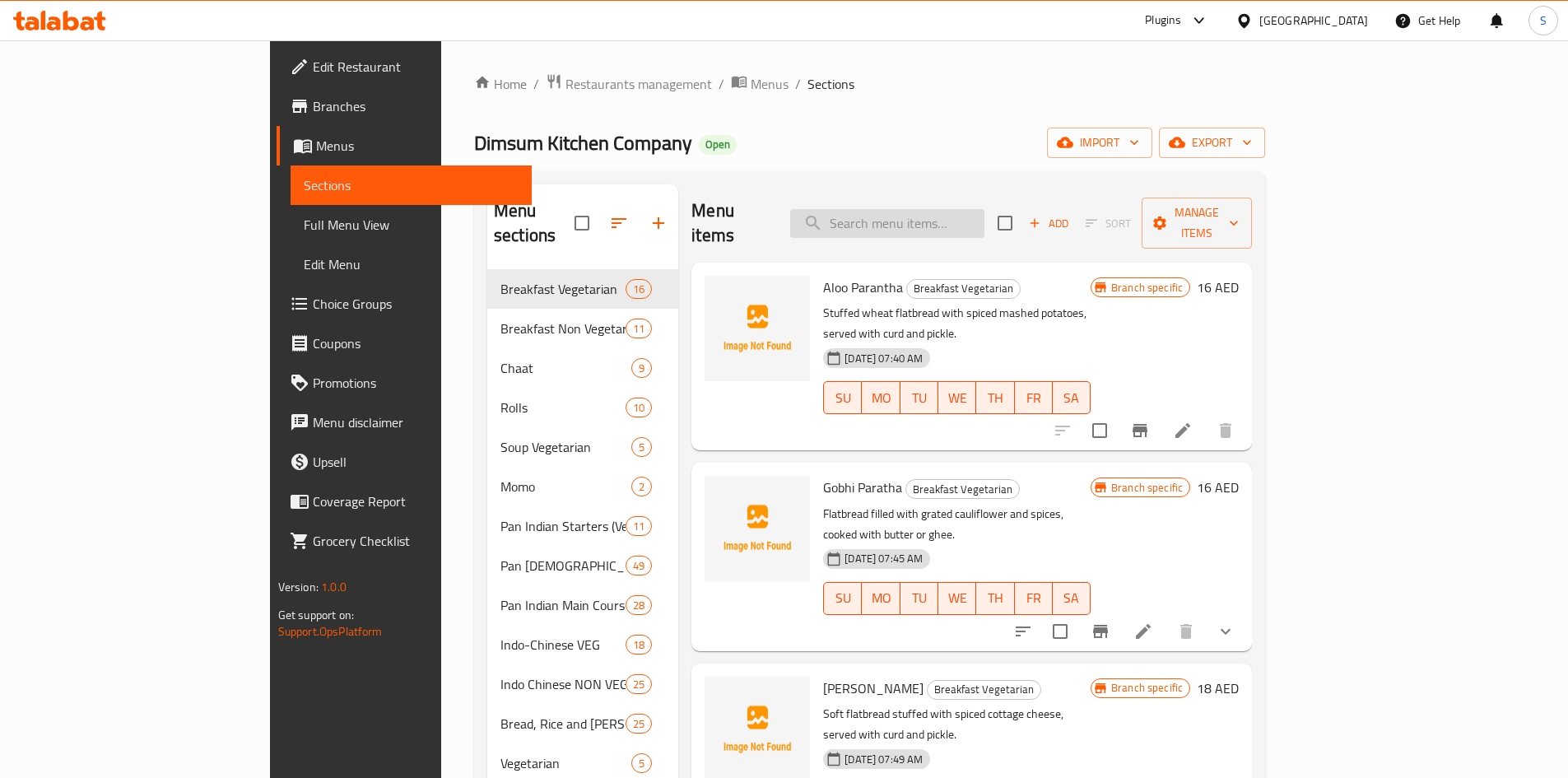
click at [985, 209] on input "search" at bounding box center [887, 223] width 194 height 28
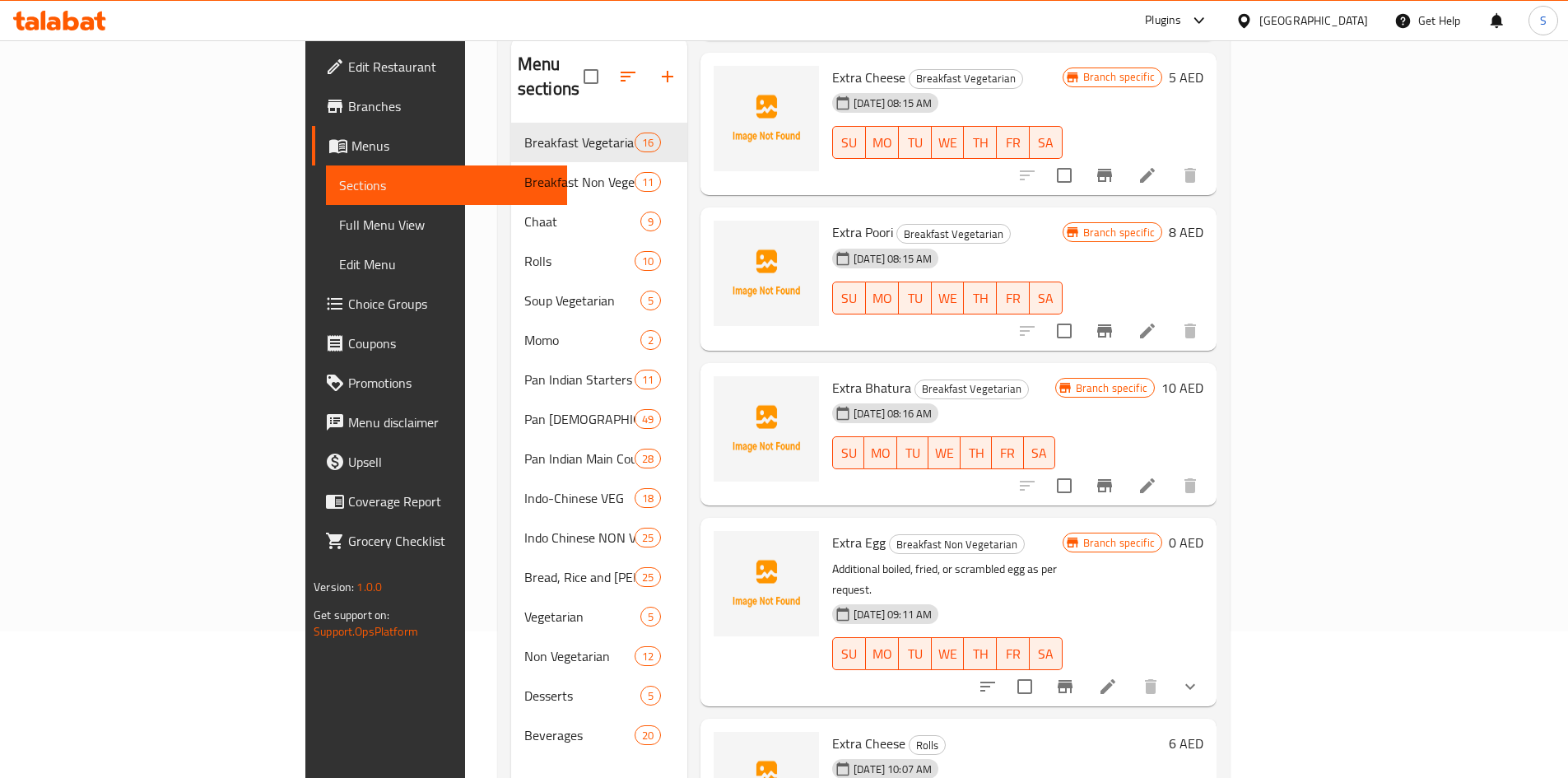
scroll to position [164, 0]
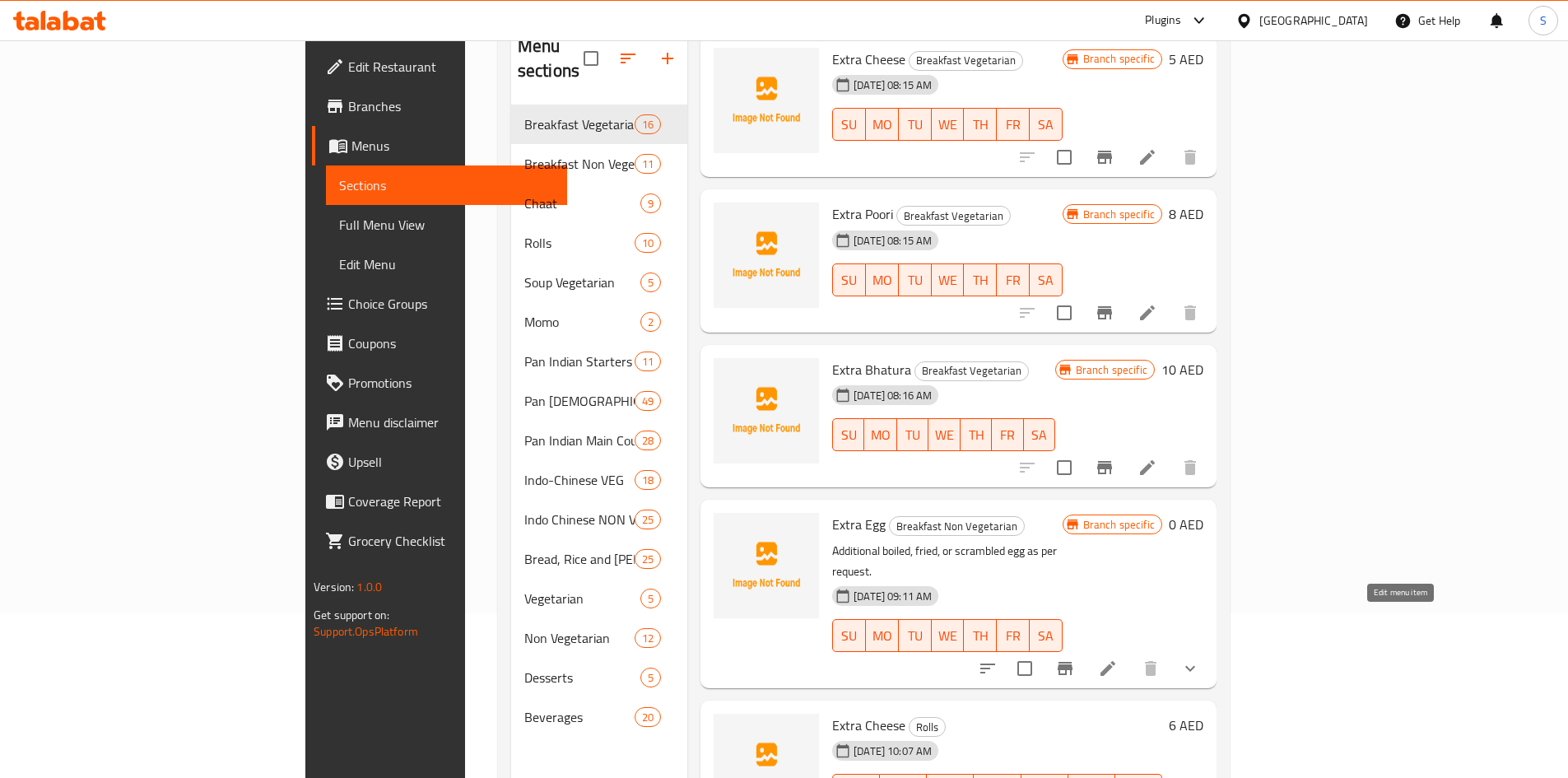
type input "extra"
click at [1118, 658] on icon at bounding box center [1108, 668] width 20 height 20
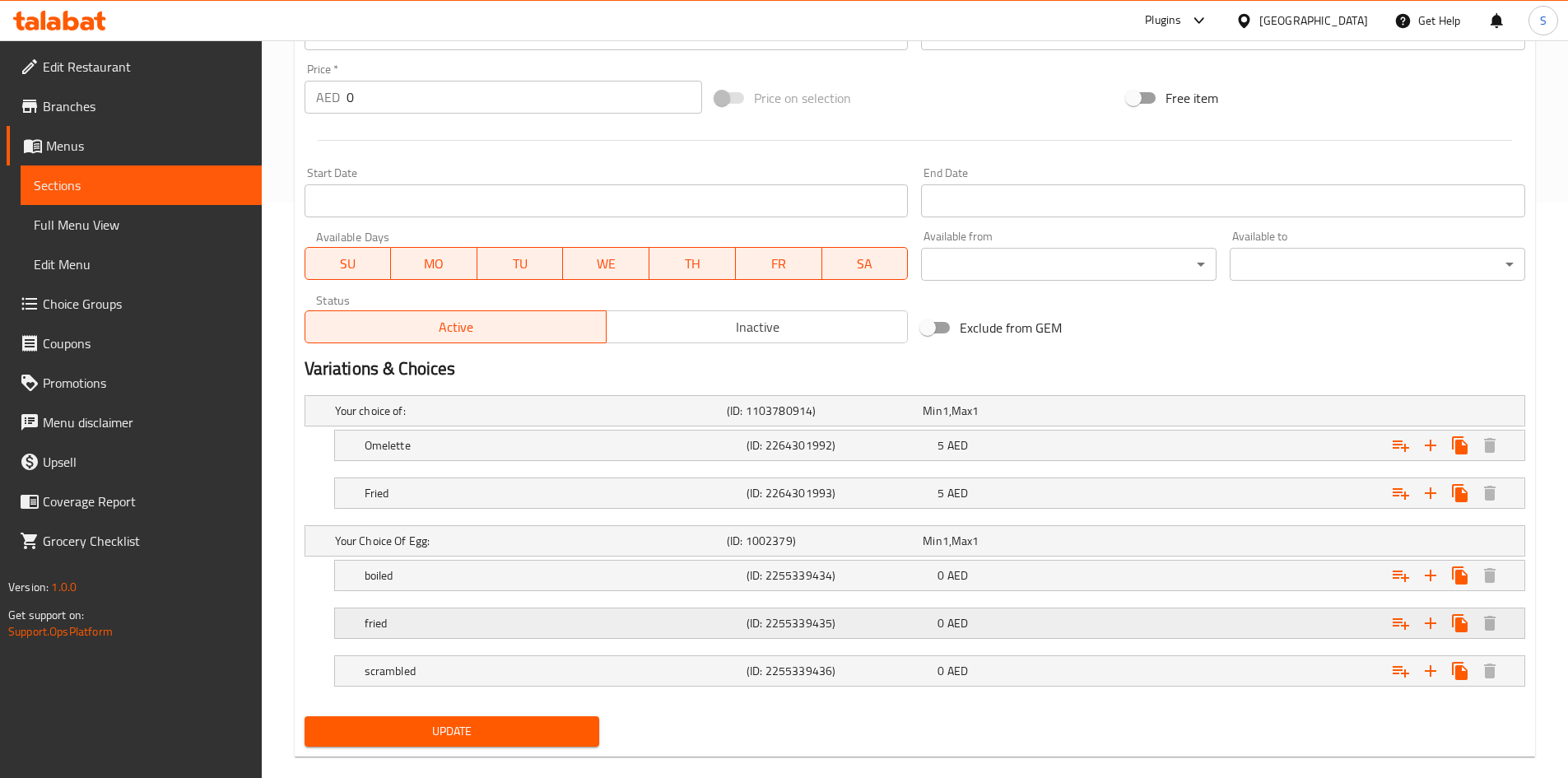
scroll to position [576, 0]
click at [1237, 550] on div "Your Choice Of Egg: (ID: 1002379) Min 1 , Max 1" at bounding box center [919, 540] width 1176 height 36
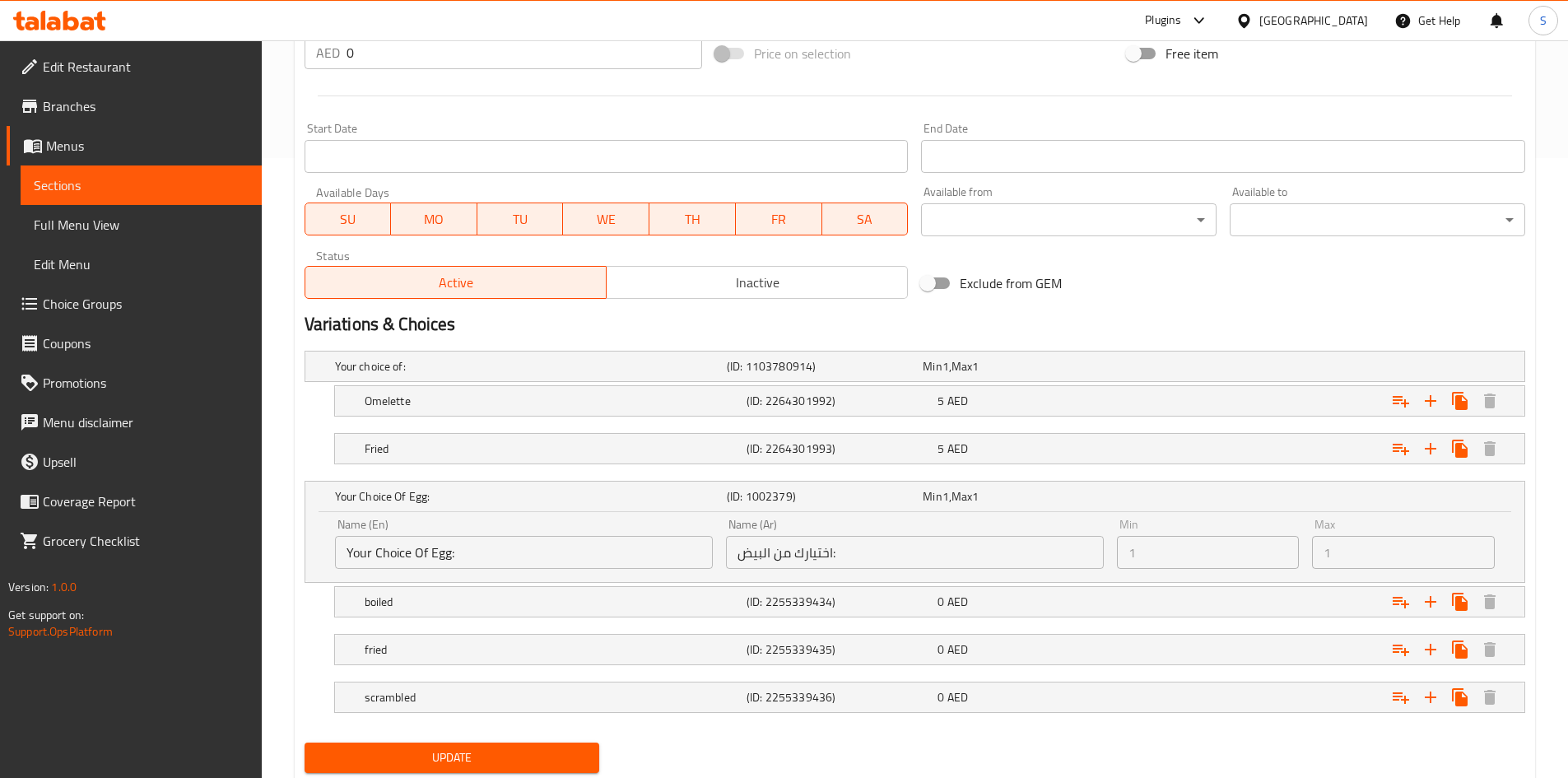
scroll to position [658, 0]
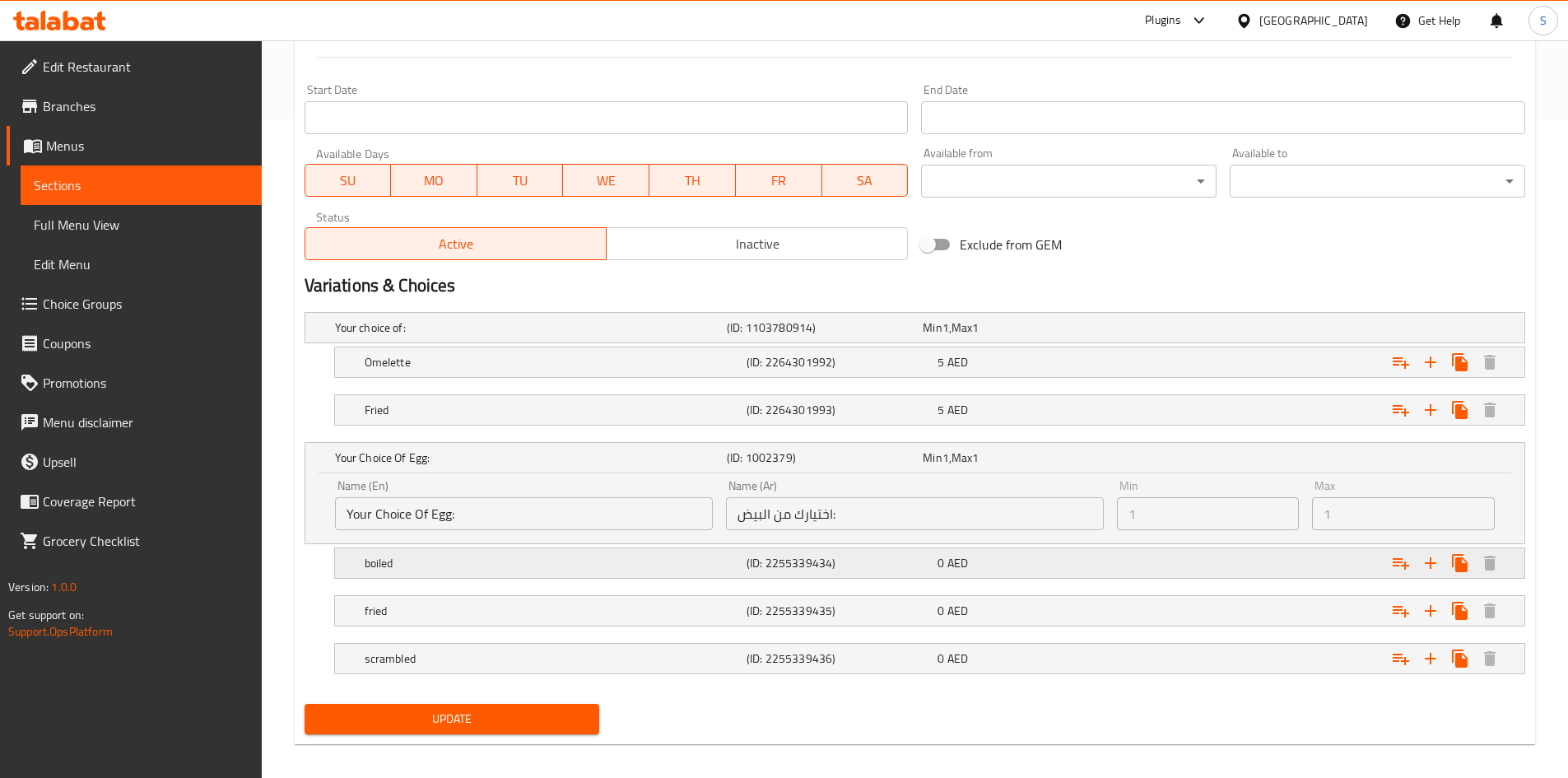
click at [1003, 561] on div "0 AED" at bounding box center [1029, 563] width 184 height 16
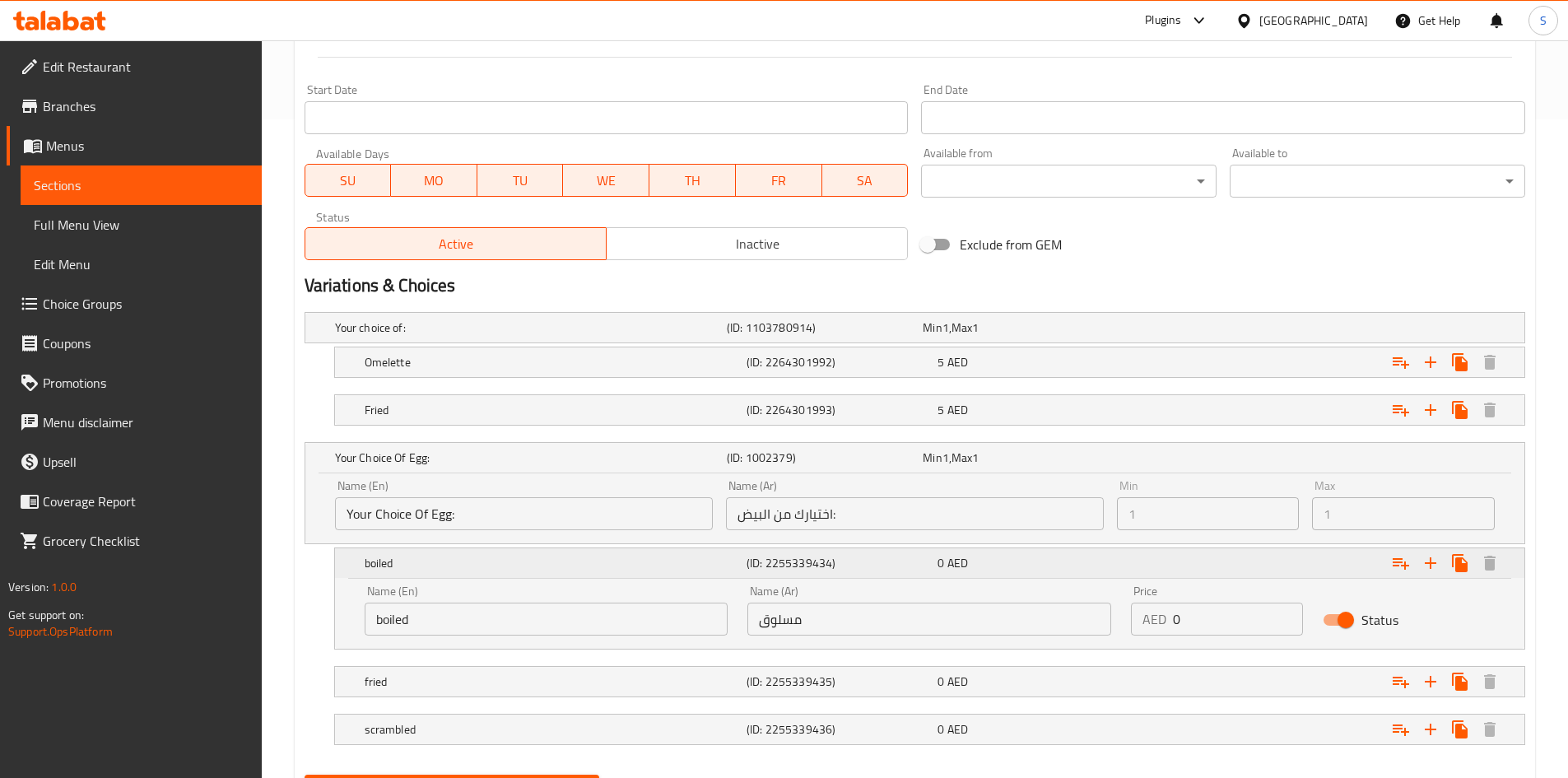
scroll to position [741, 0]
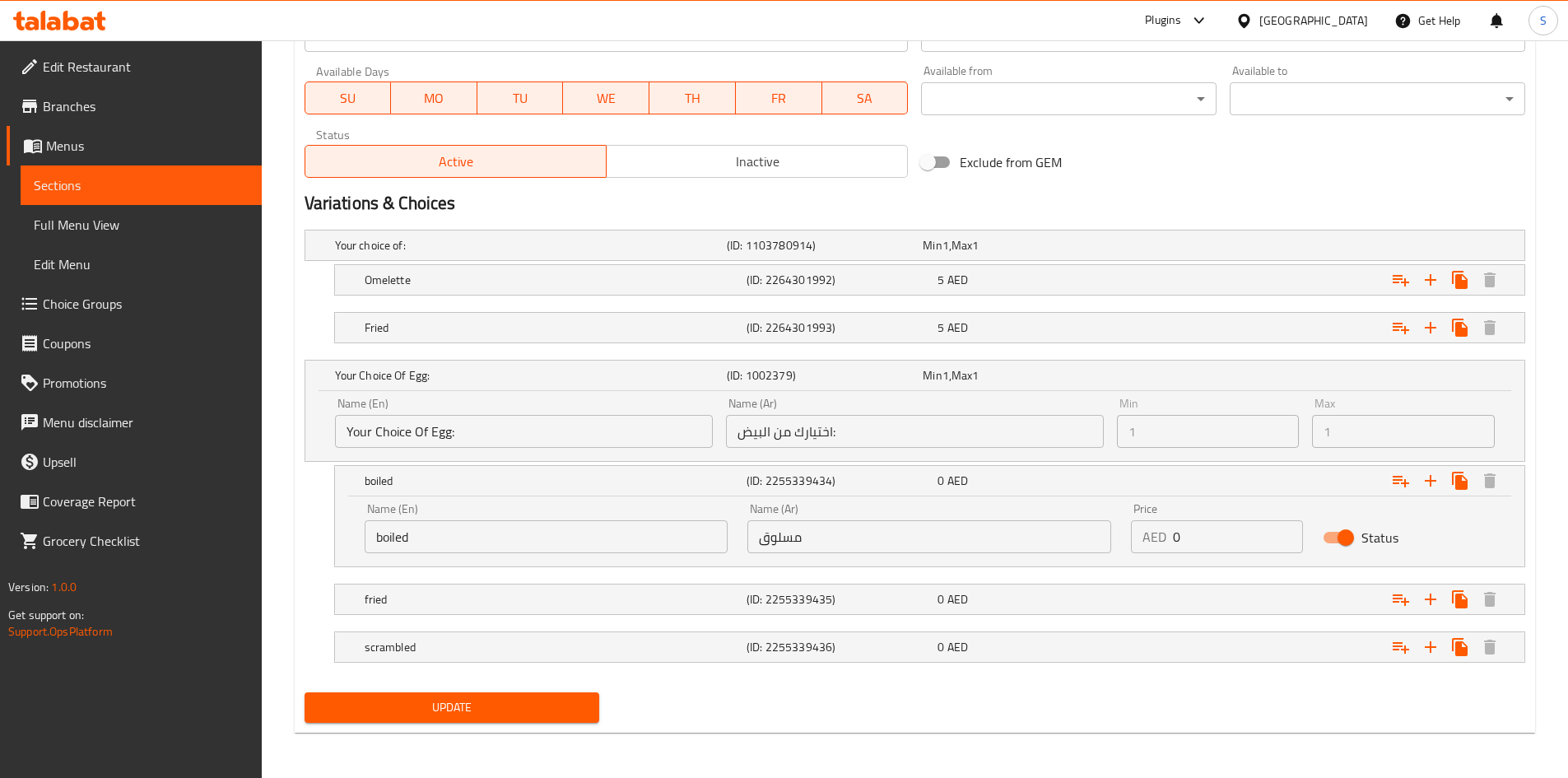
click at [1339, 535] on input "Status" at bounding box center [1345, 537] width 94 height 31
checkbox input "false"
click at [1326, 601] on div "Expand" at bounding box center [1316, 599] width 382 height 36
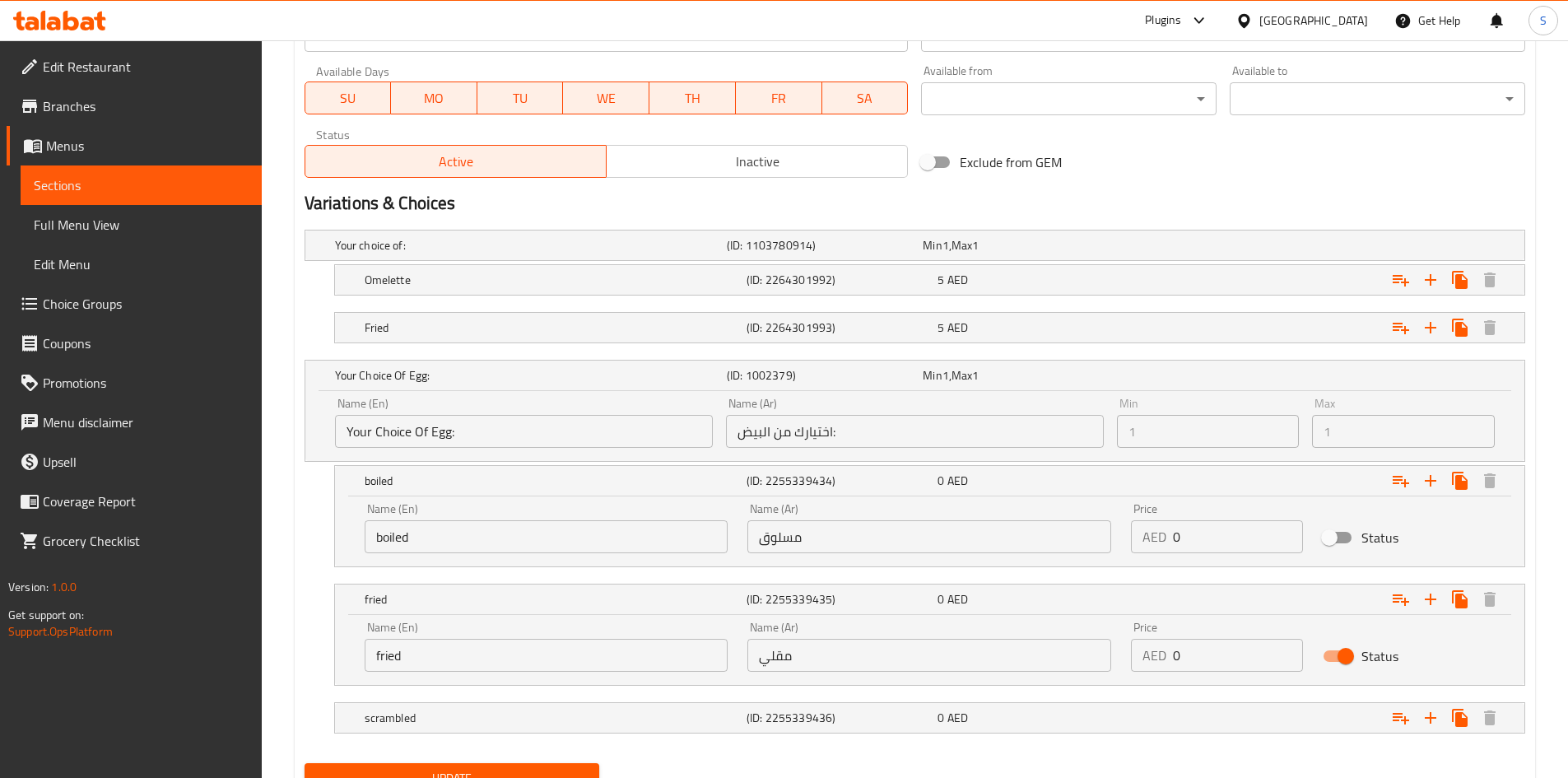
click at [1348, 652] on input "Status" at bounding box center [1345, 656] width 94 height 31
checkbox input "false"
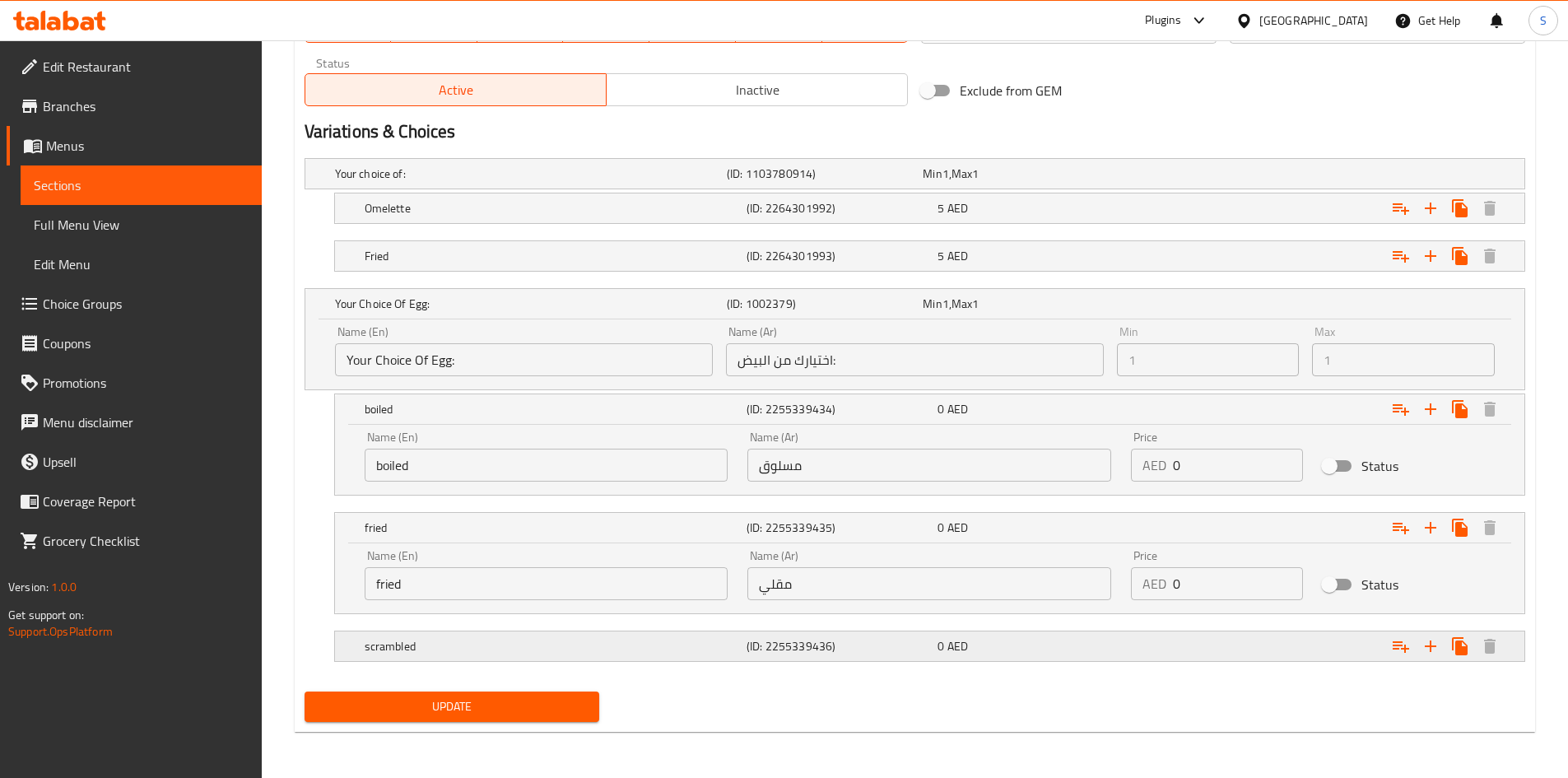
click at [1320, 646] on div "Expand" at bounding box center [1316, 646] width 382 height 36
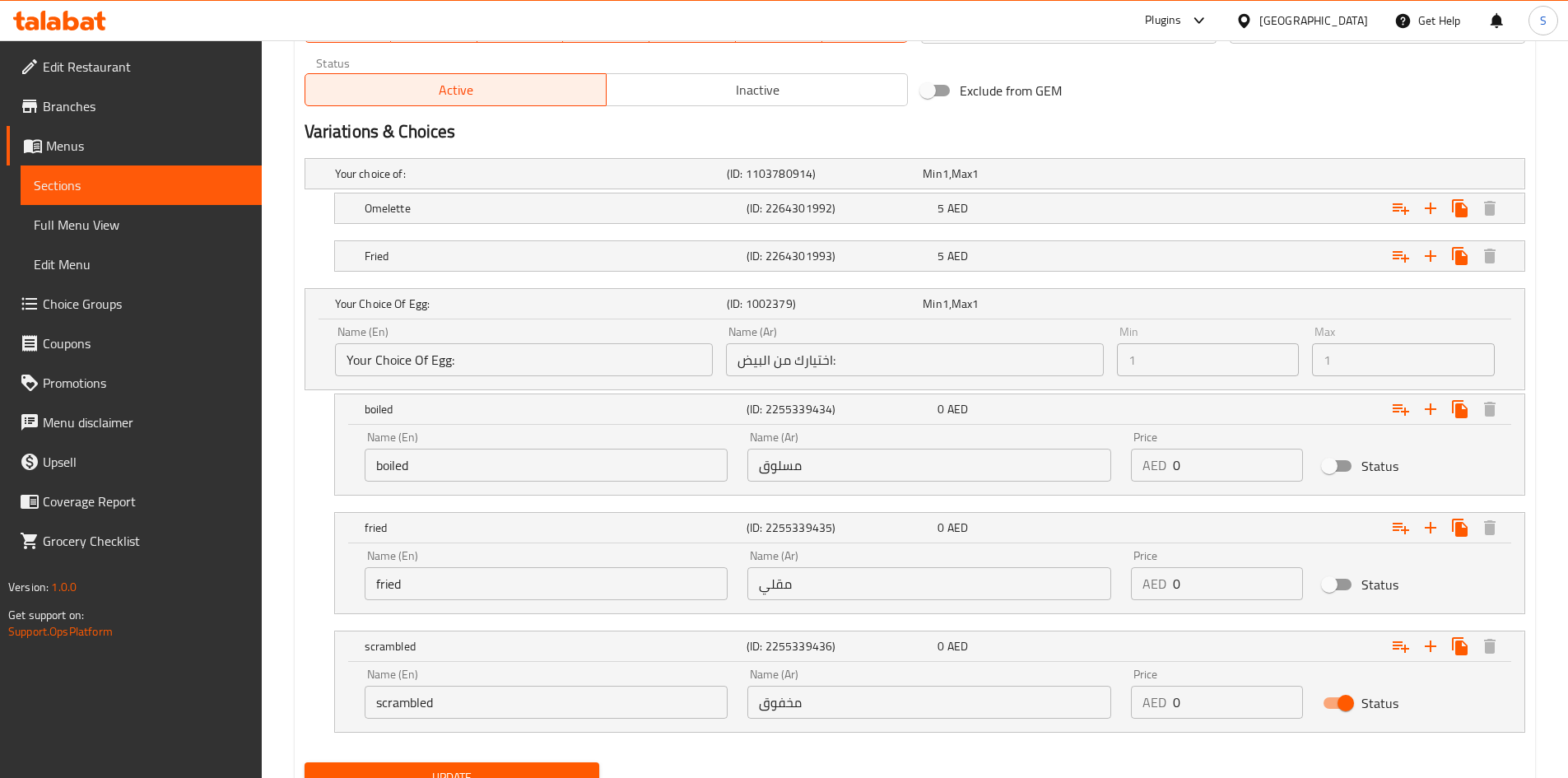
click at [1332, 696] on input "Status" at bounding box center [1345, 702] width 94 height 31
checkbox input "false"
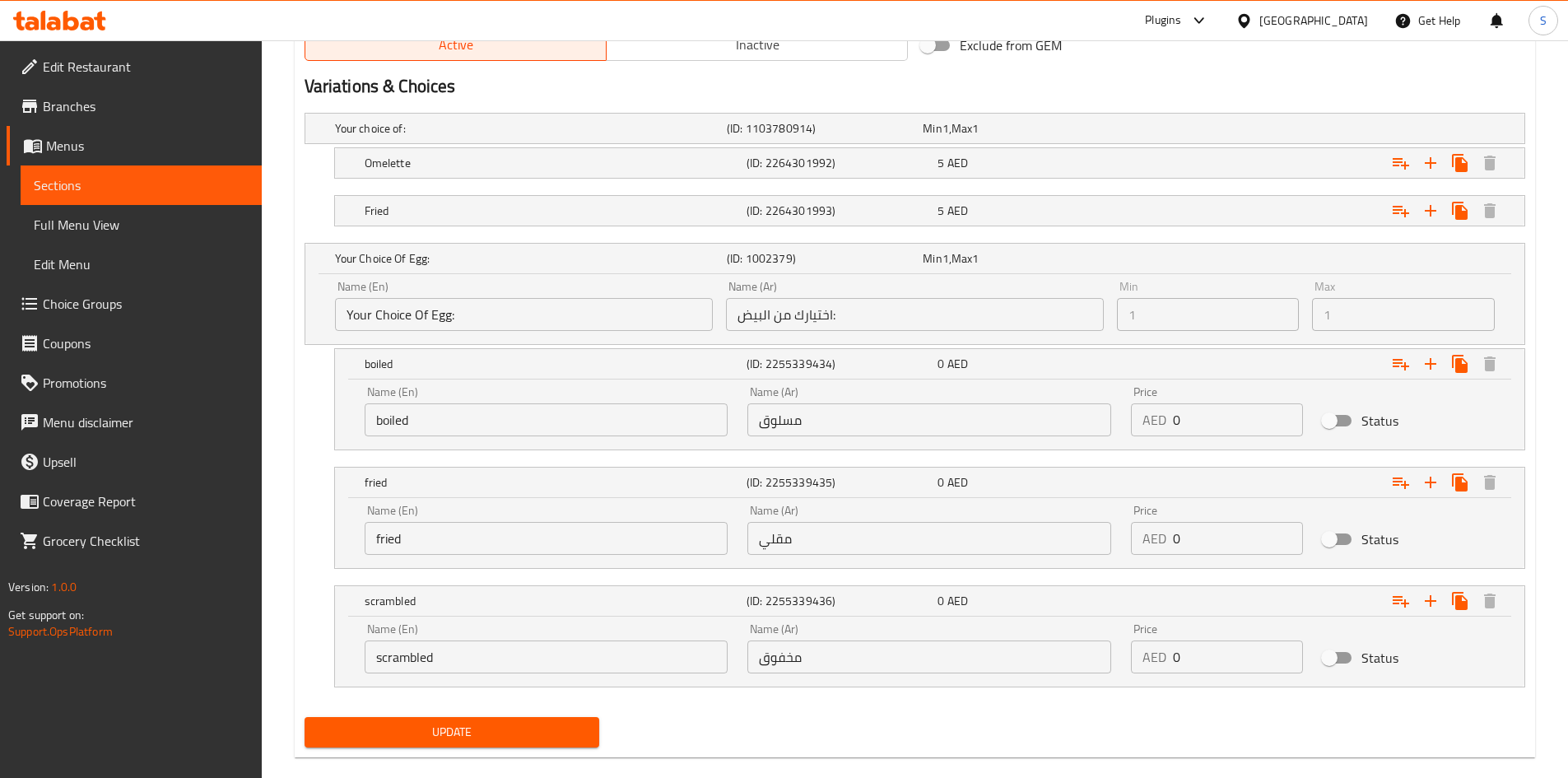
scroll to position [883, 0]
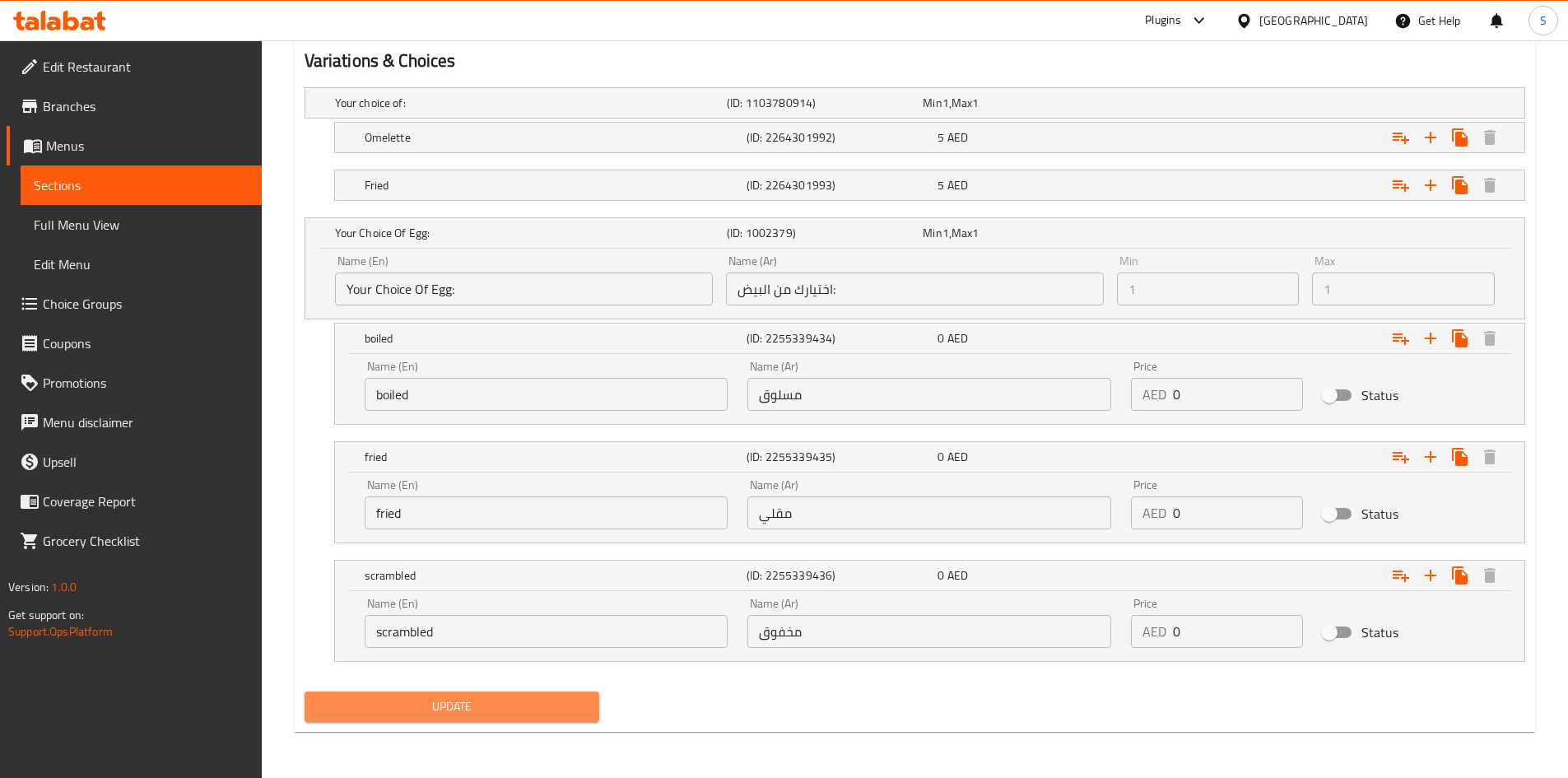
click at [581, 708] on span "Update" at bounding box center [452, 707] width 269 height 21
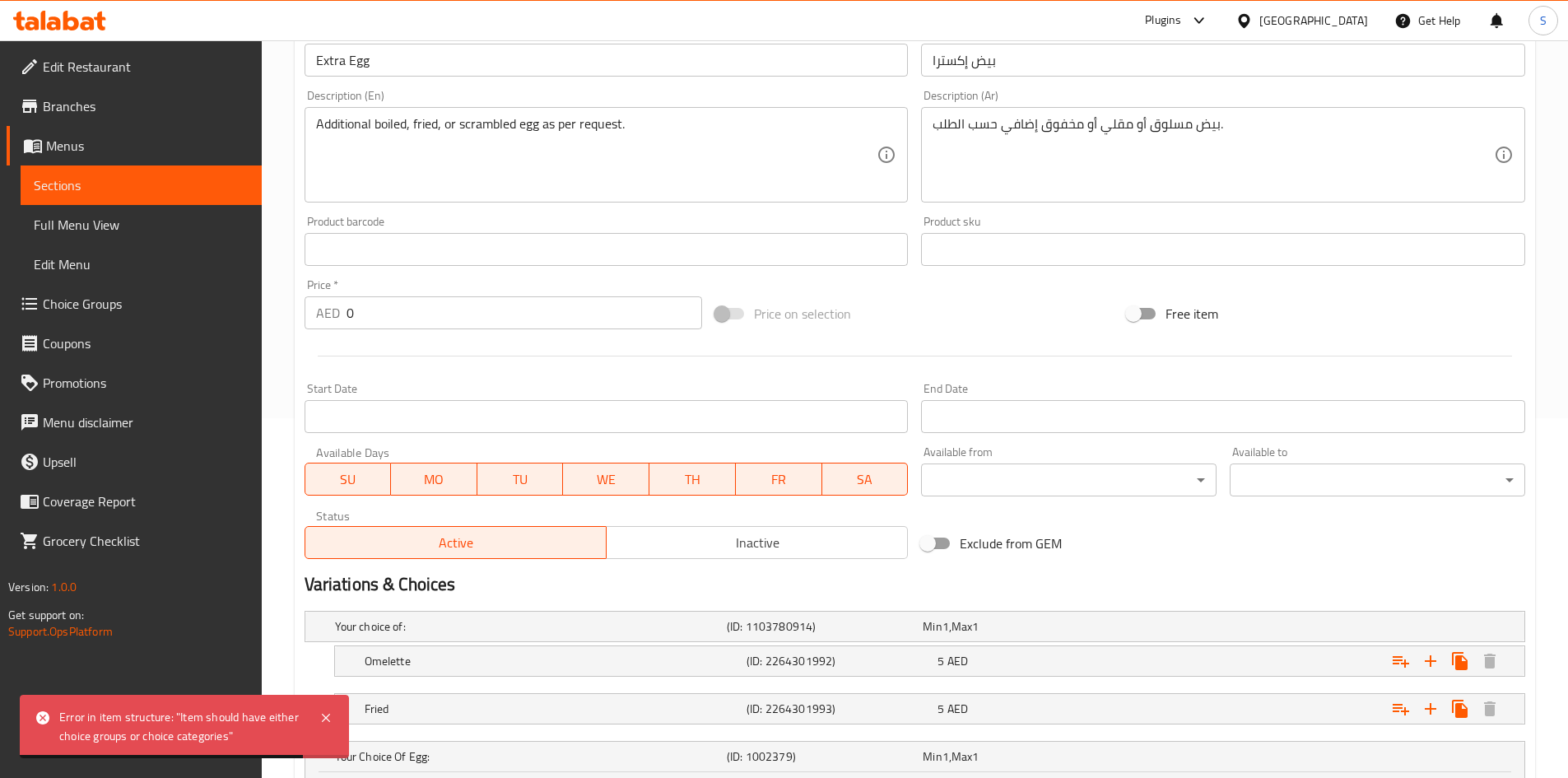
scroll to position [389, 0]
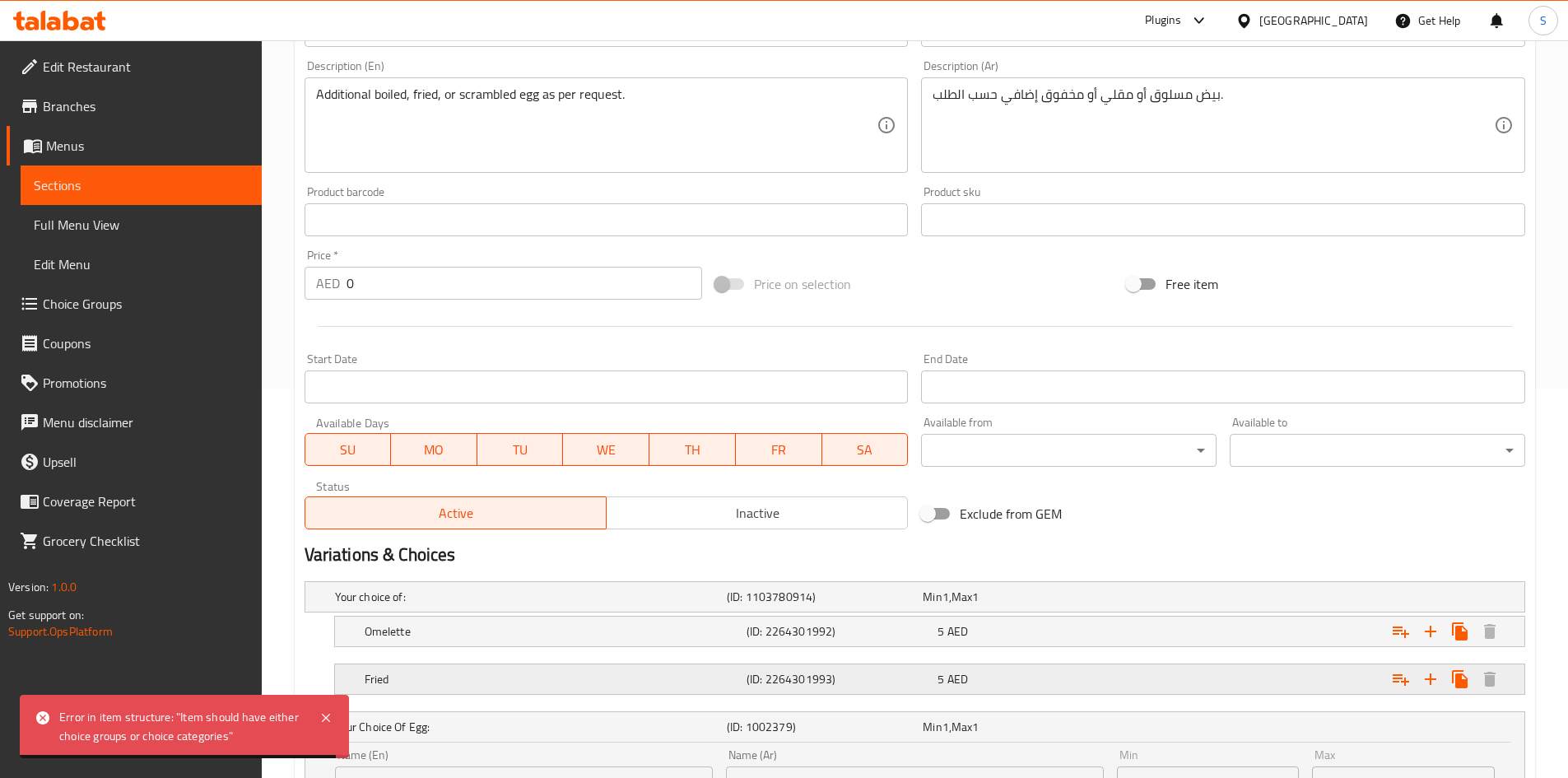
click at [1024, 693] on div "Fried (ID: 2264301993) 5 AED" at bounding box center [935, 679] width 1146 height 36
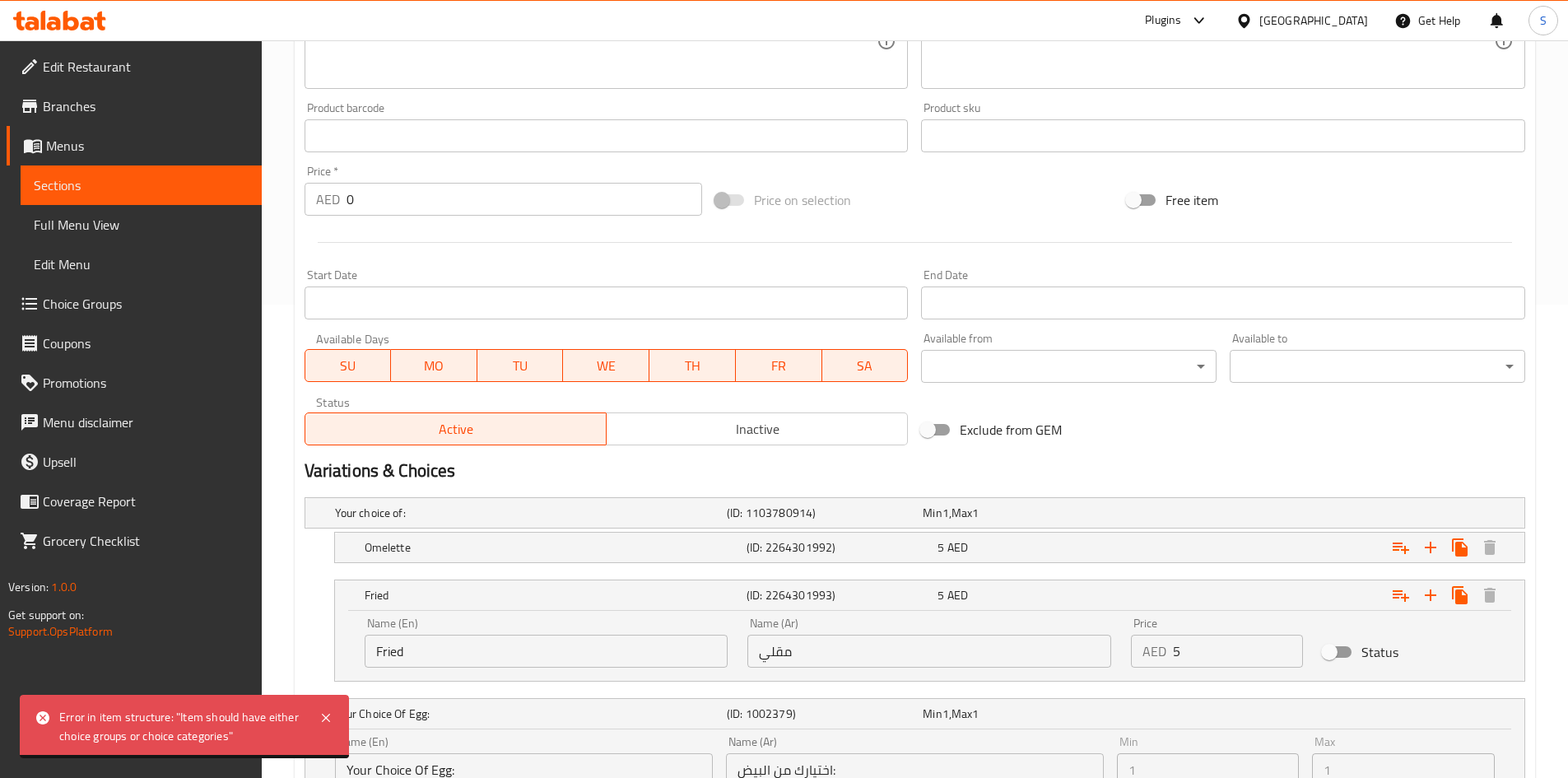
scroll to position [554, 0]
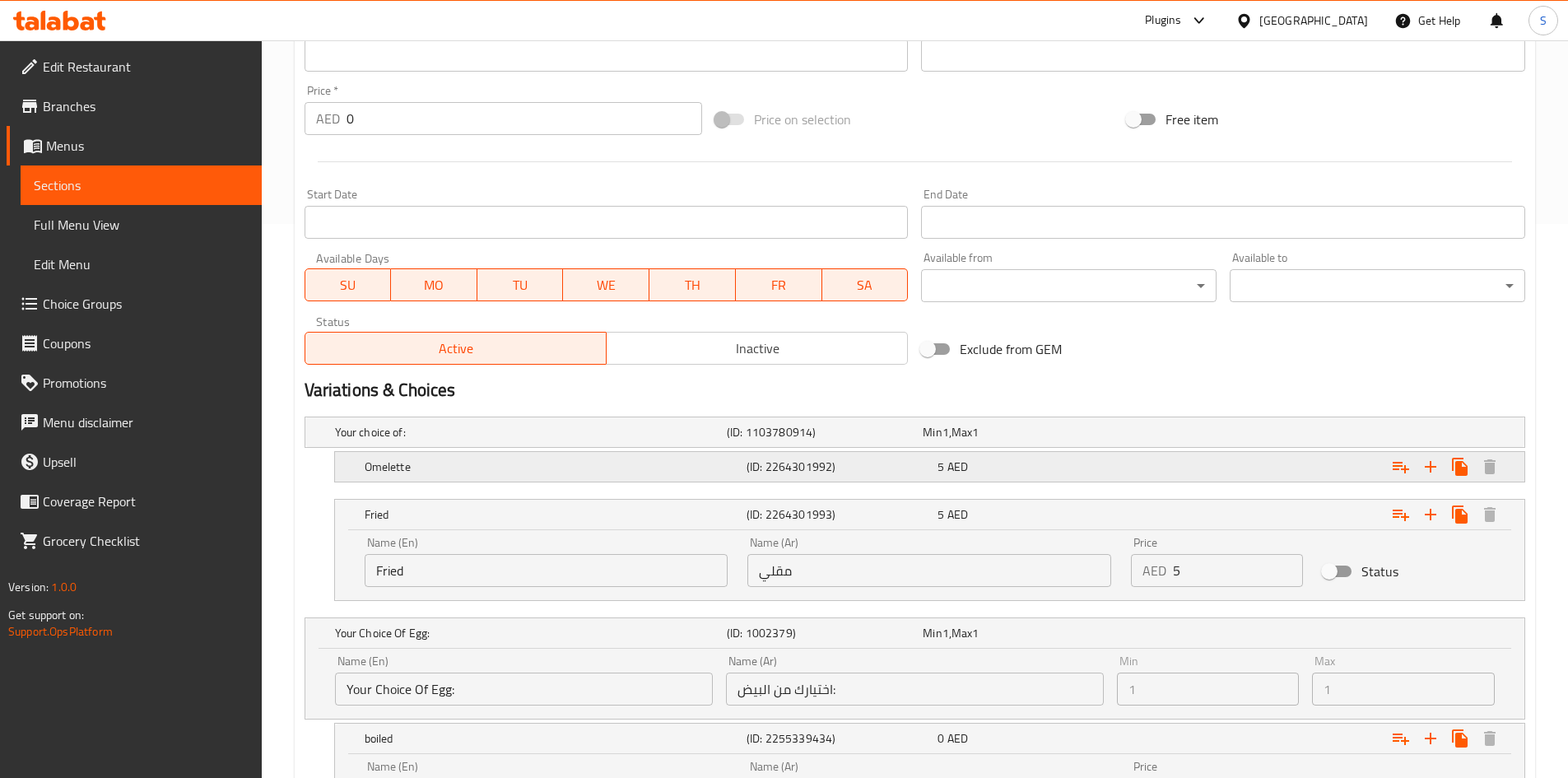
click at [1059, 472] on div "5 AED" at bounding box center [1029, 466] width 184 height 16
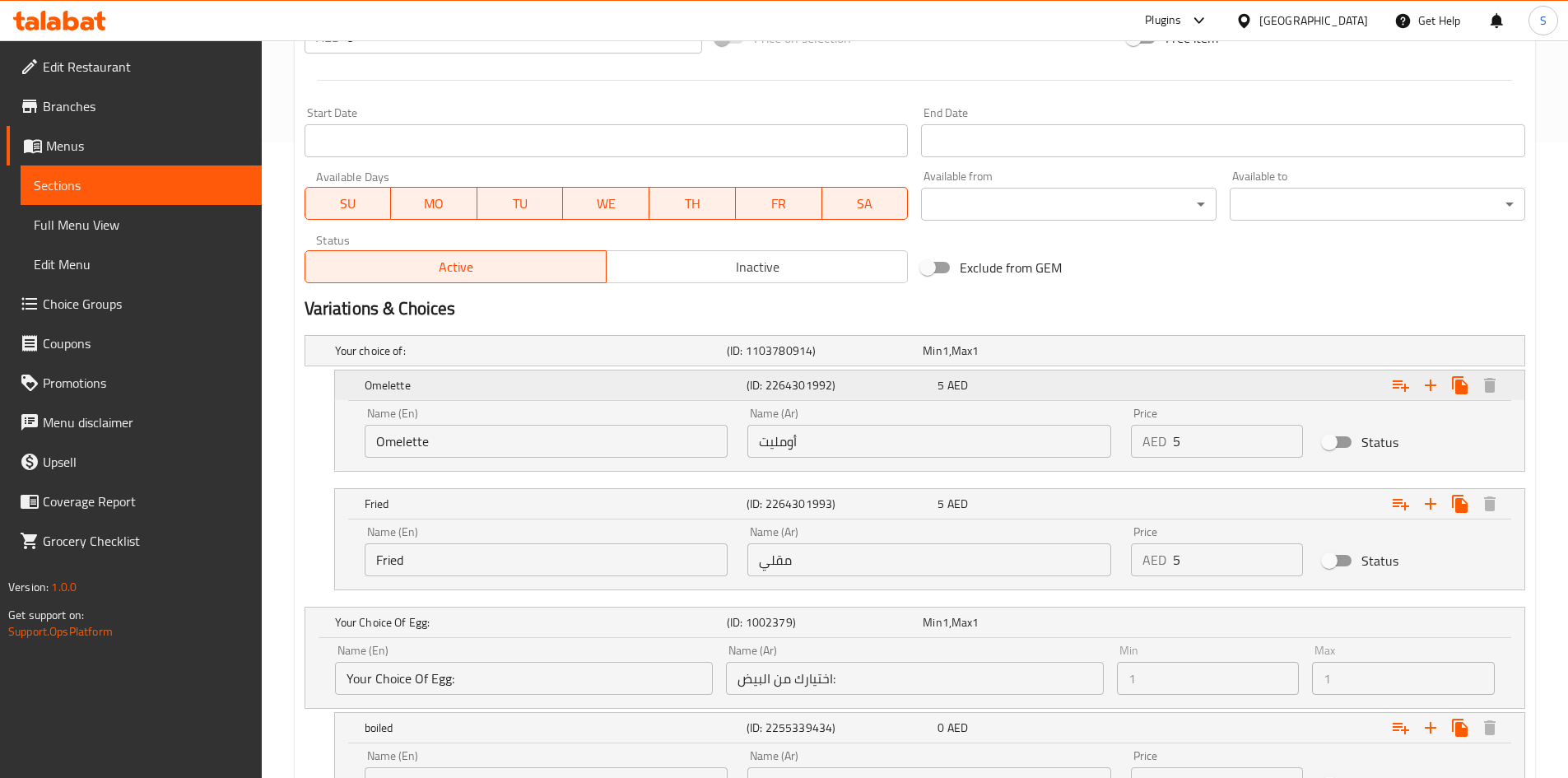
scroll to position [636, 0]
click at [1349, 442] on input "Status" at bounding box center [1329, 441] width 94 height 31
checkbox input "true"
click at [1341, 553] on input "Status" at bounding box center [1329, 559] width 94 height 31
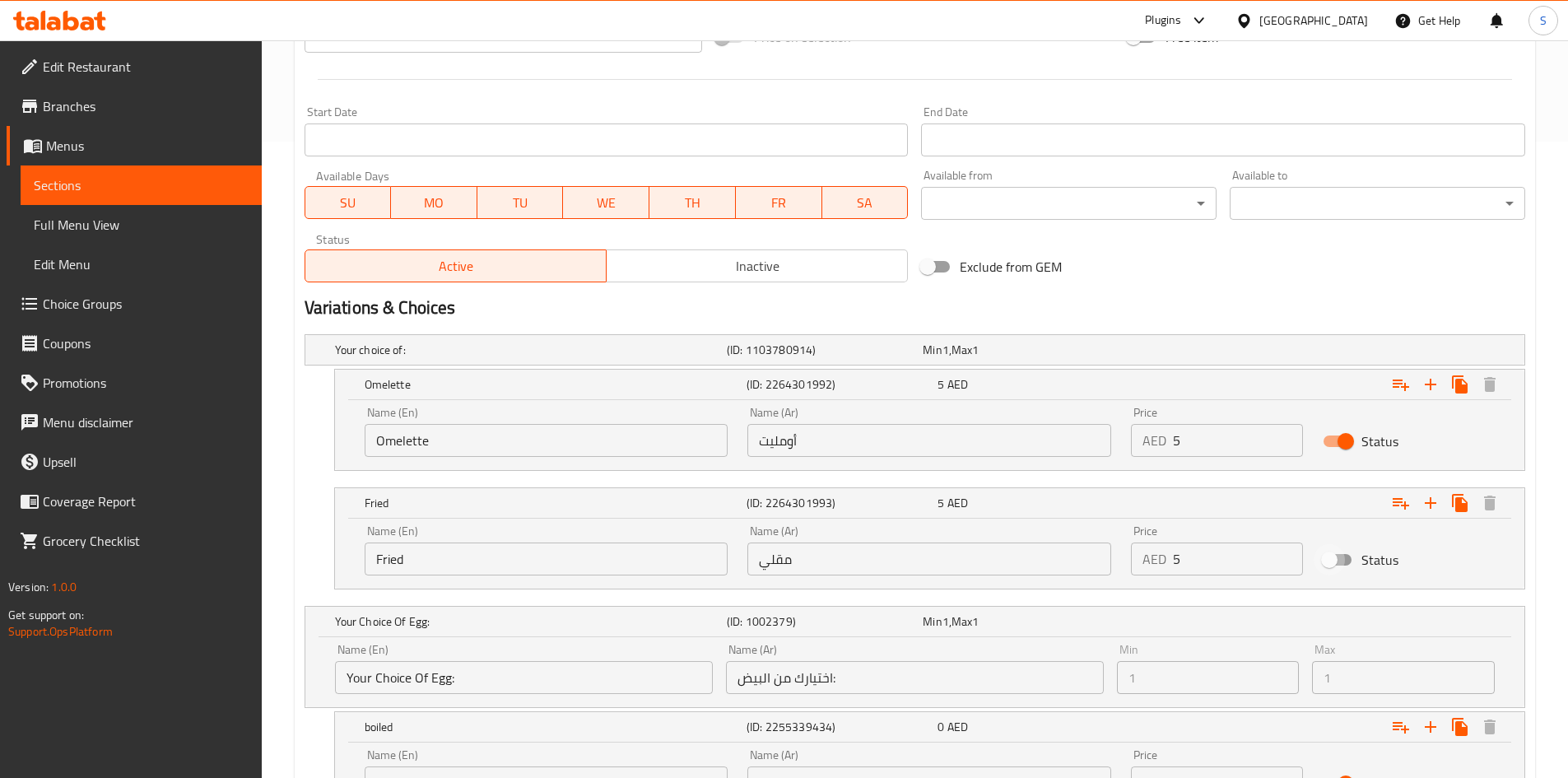
checkbox input "true"
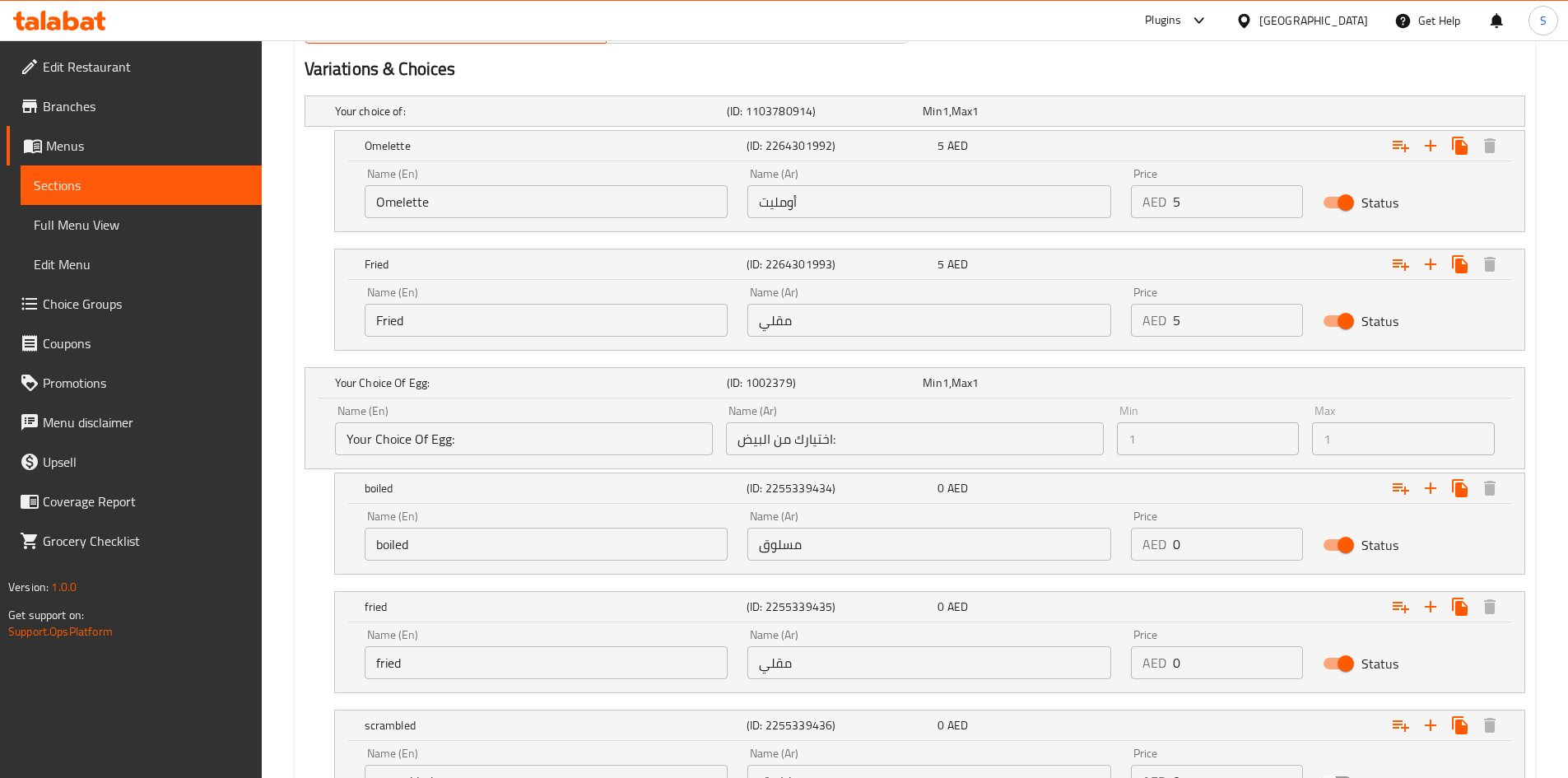
scroll to position [883, 0]
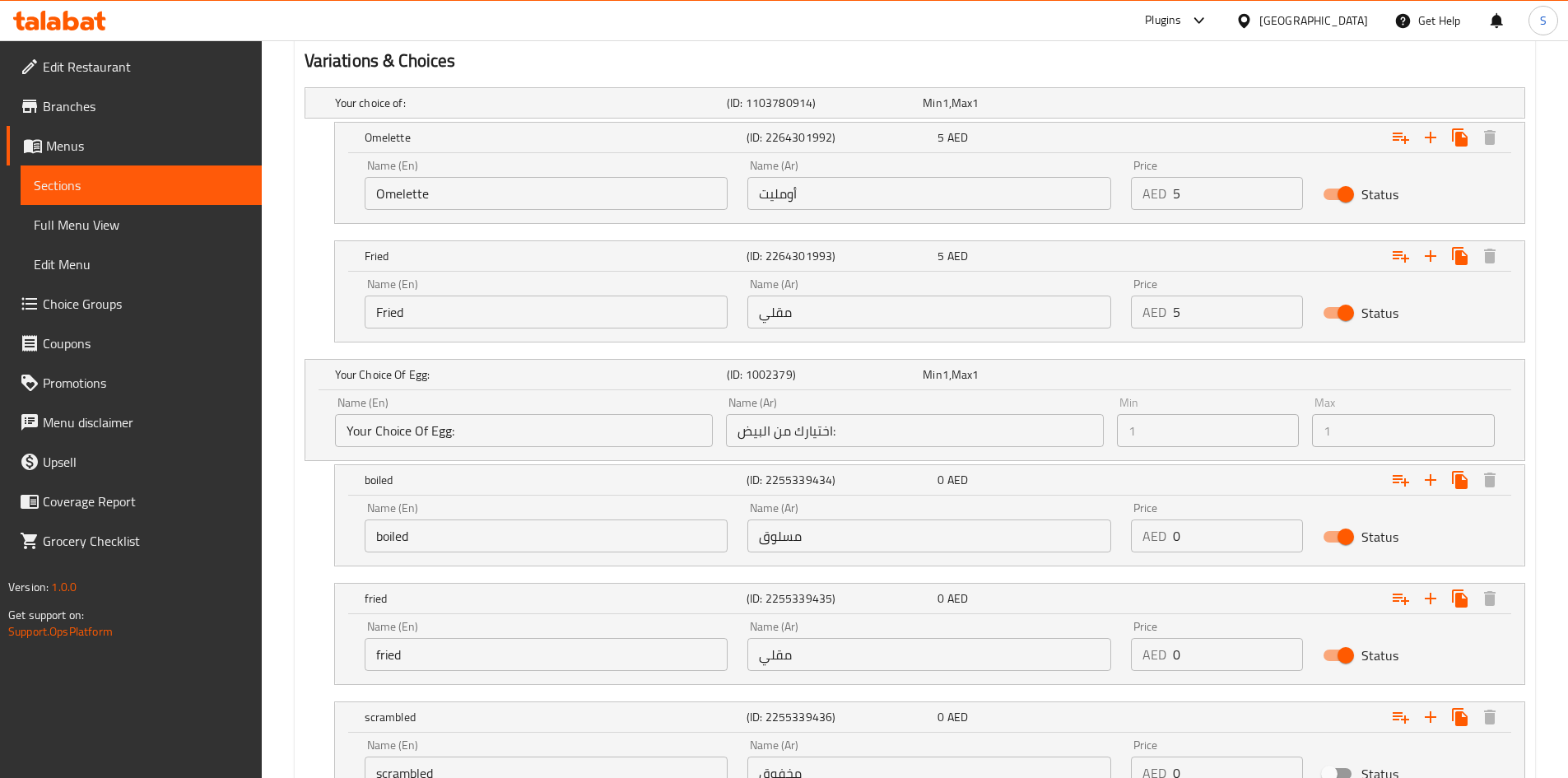
click at [1336, 534] on input "Status" at bounding box center [1345, 536] width 94 height 31
checkbox input "false"
click at [1328, 540] on input "Status" at bounding box center [1329, 536] width 94 height 31
checkbox input "true"
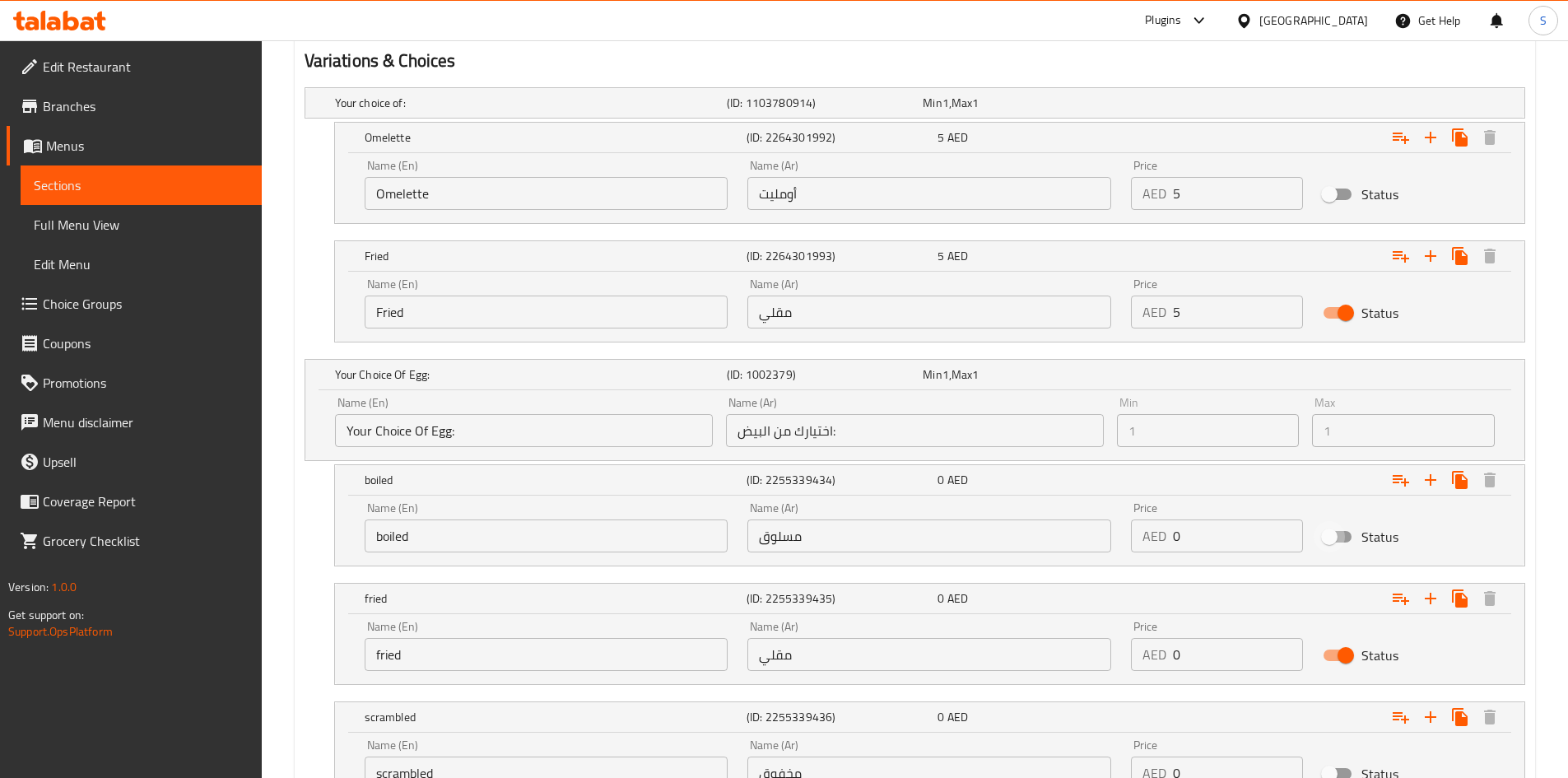
checkbox input "true"
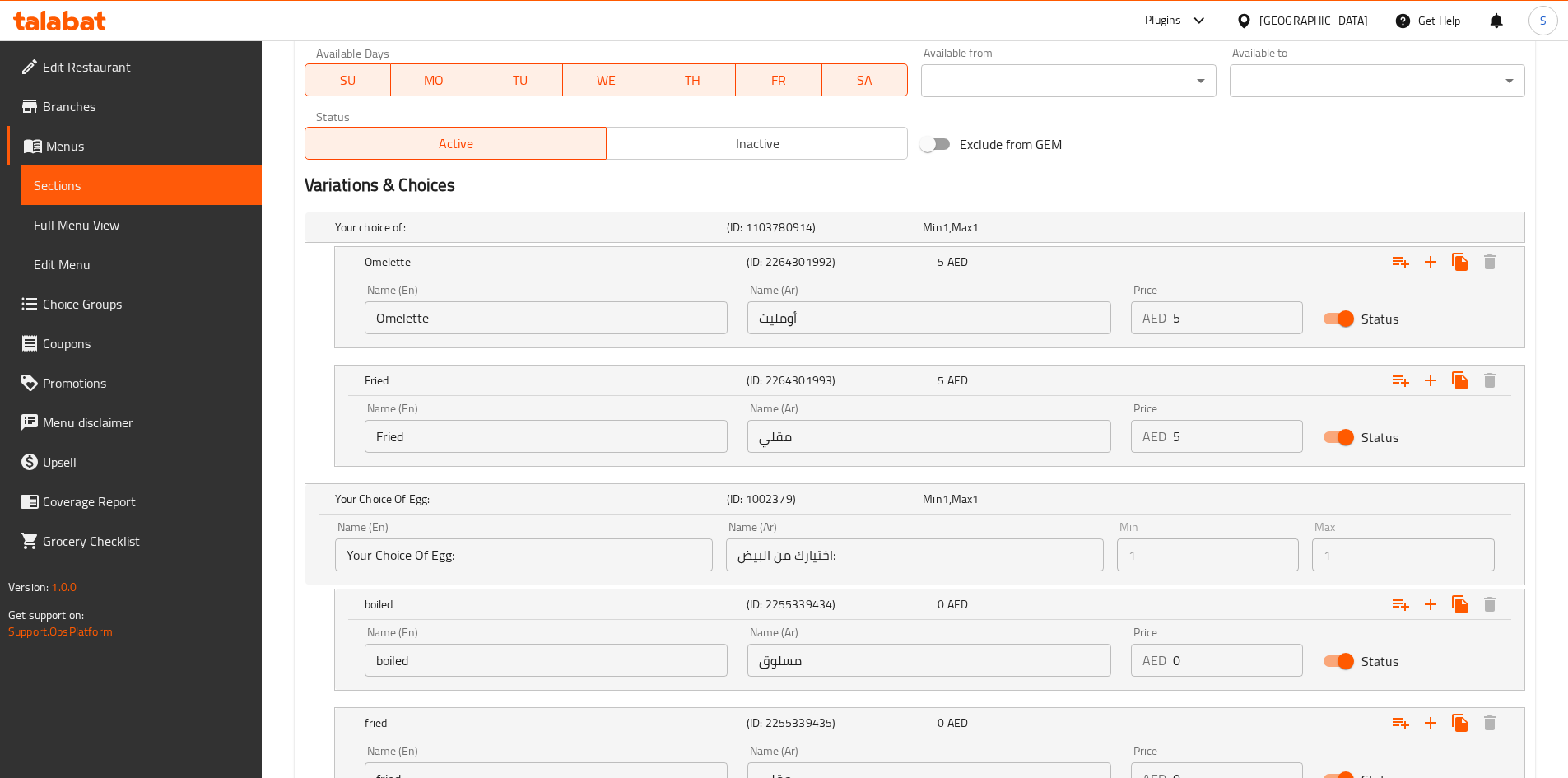
scroll to position [719, 0]
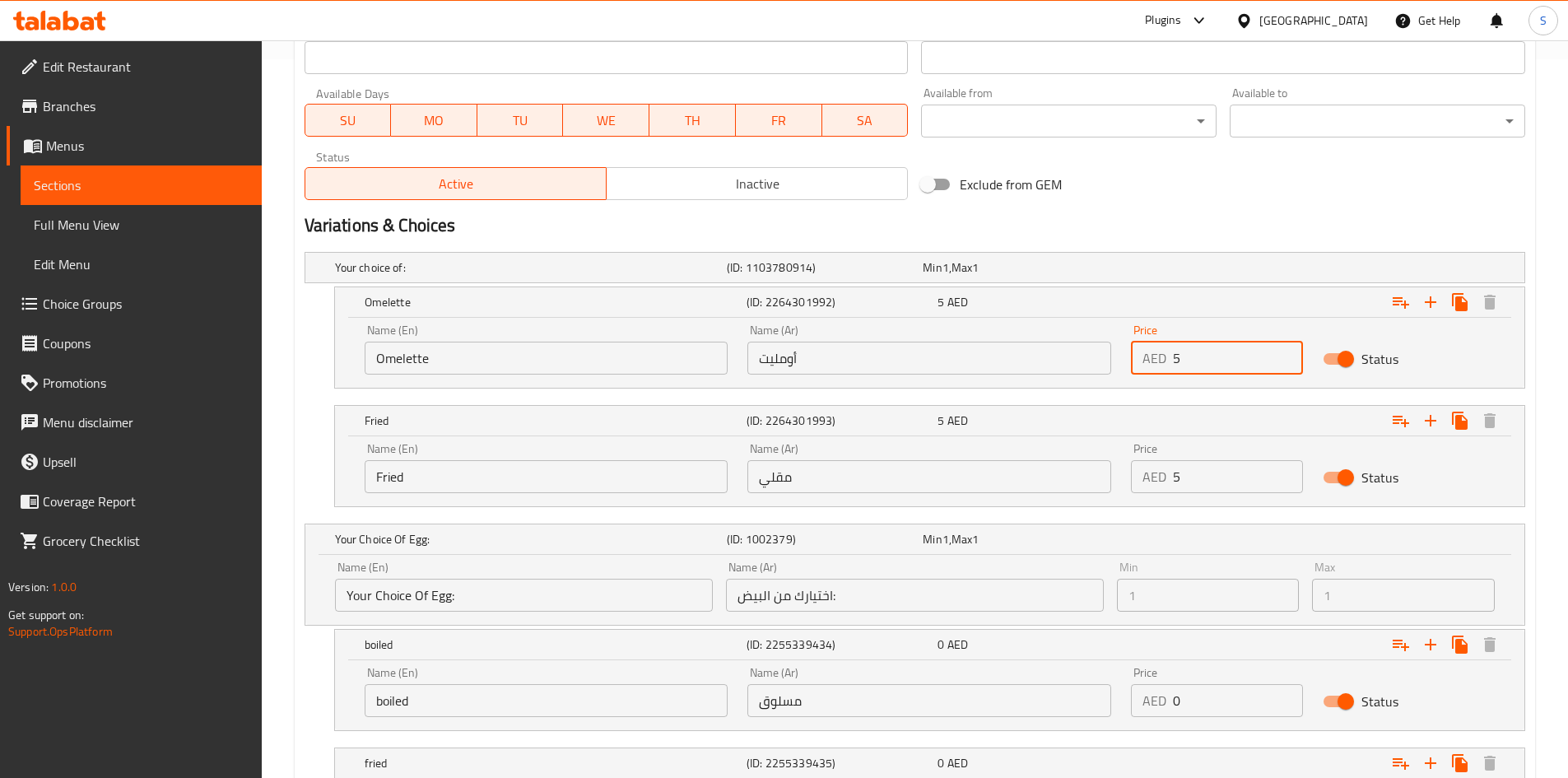
drag, startPoint x: 1199, startPoint y: 370, endPoint x: 1071, endPoint y: 355, distance: 128.9
click at [1071, 355] on div "Name (En) Omelette Name (En) Name (Ar) أومليت Name (Ar) Price AED 5 Price Status" at bounding box center [929, 349] width 1150 height 70
type input "6"
drag, startPoint x: 1224, startPoint y: 491, endPoint x: 1141, endPoint y: 483, distance: 83.4
click at [1141, 483] on div "AED 5 Price" at bounding box center [1217, 477] width 172 height 33
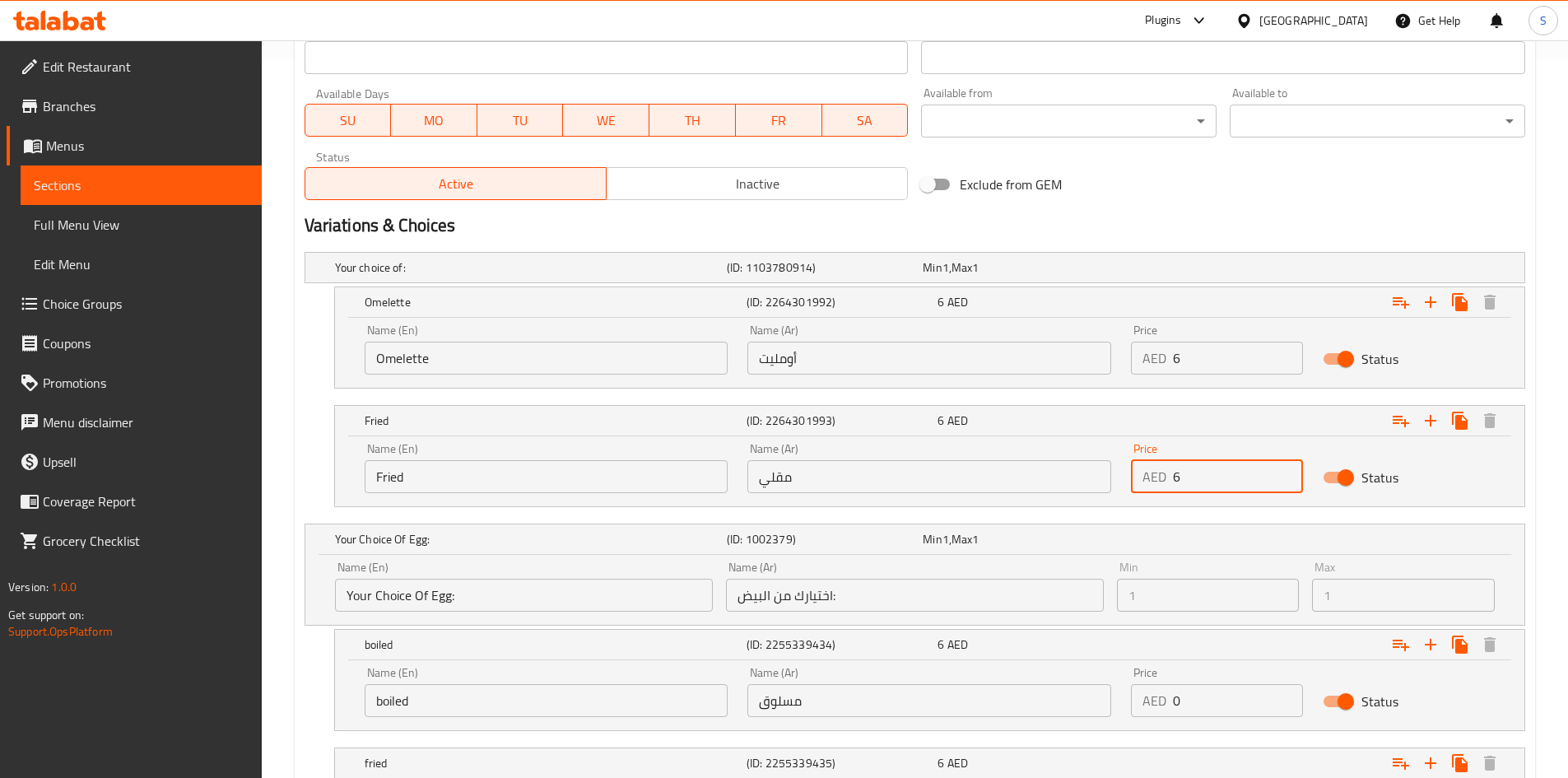
type input "6"
click at [1469, 470] on div "Status" at bounding box center [1408, 477] width 192 height 51
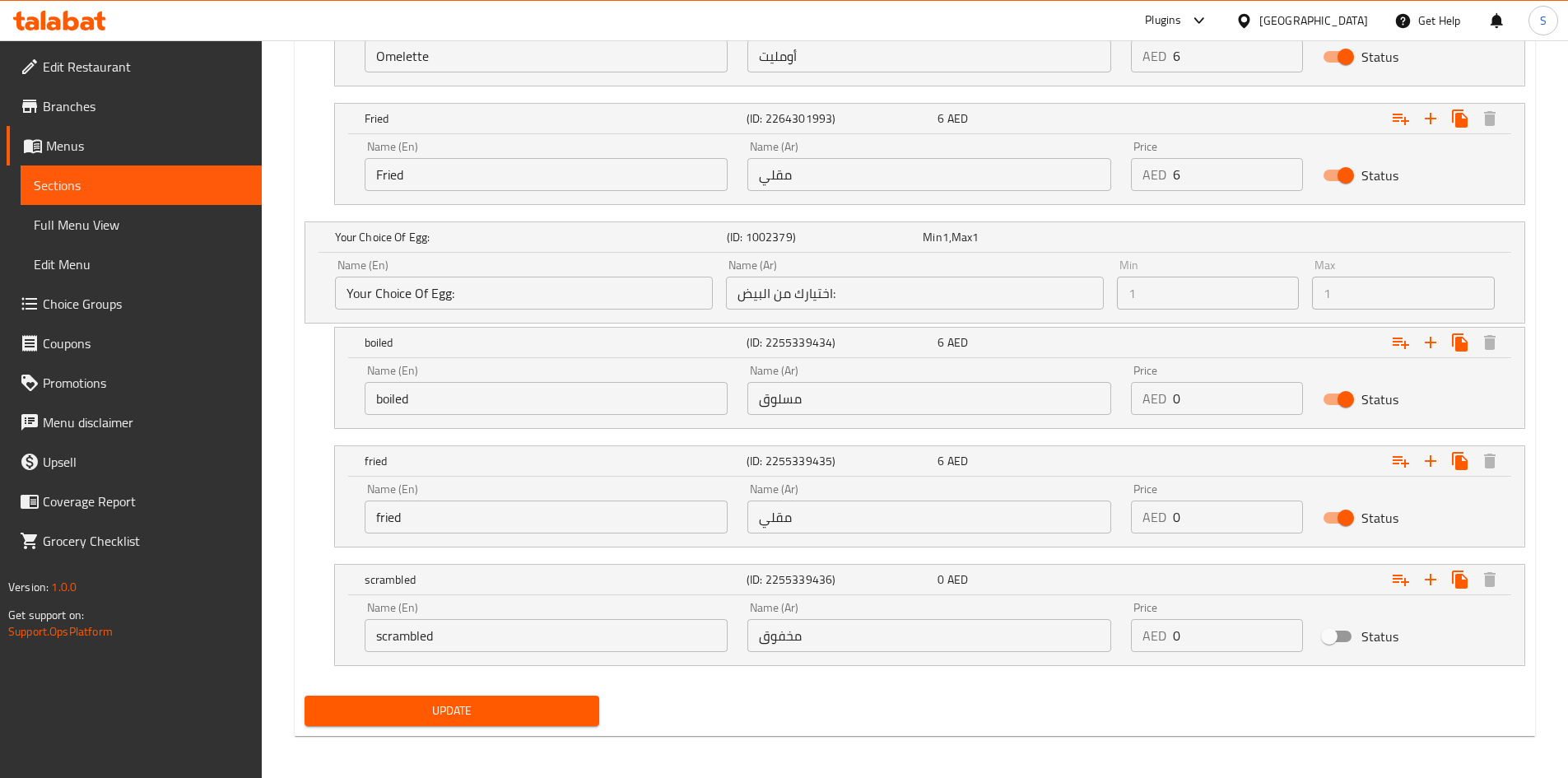
scroll to position [1025, 0]
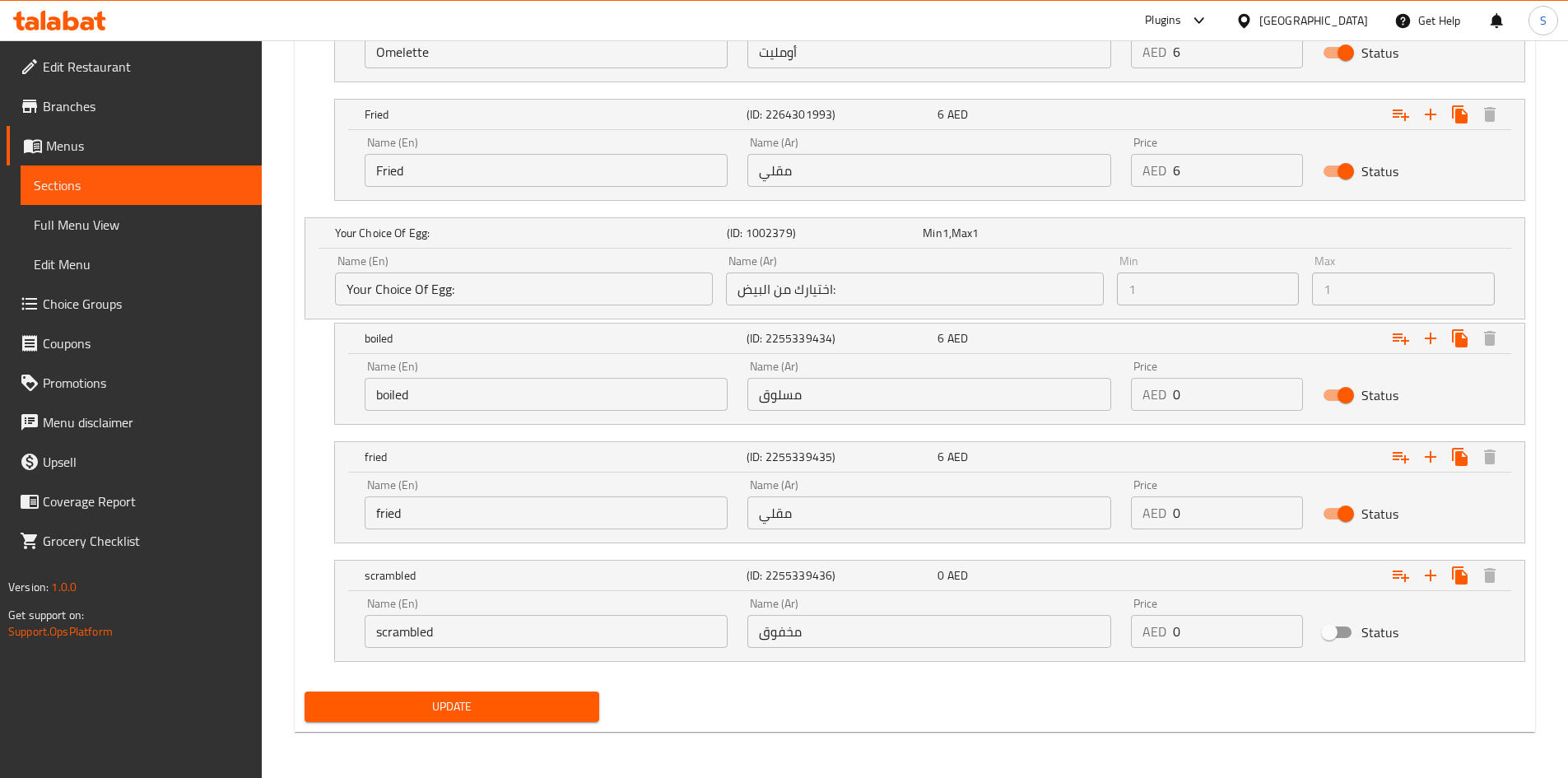
click at [468, 707] on span "Update" at bounding box center [452, 707] width 269 height 21
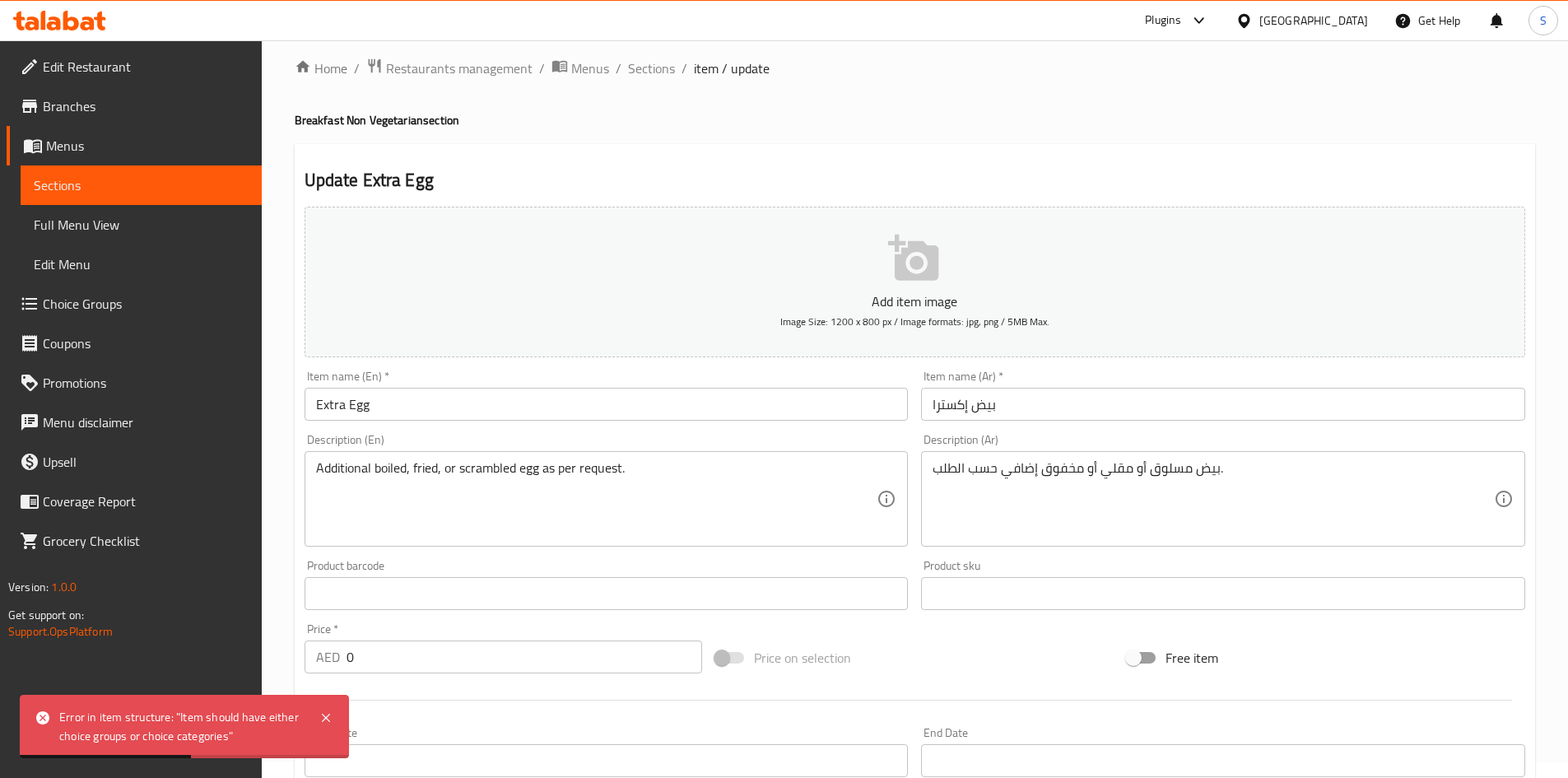
scroll to position [0, 0]
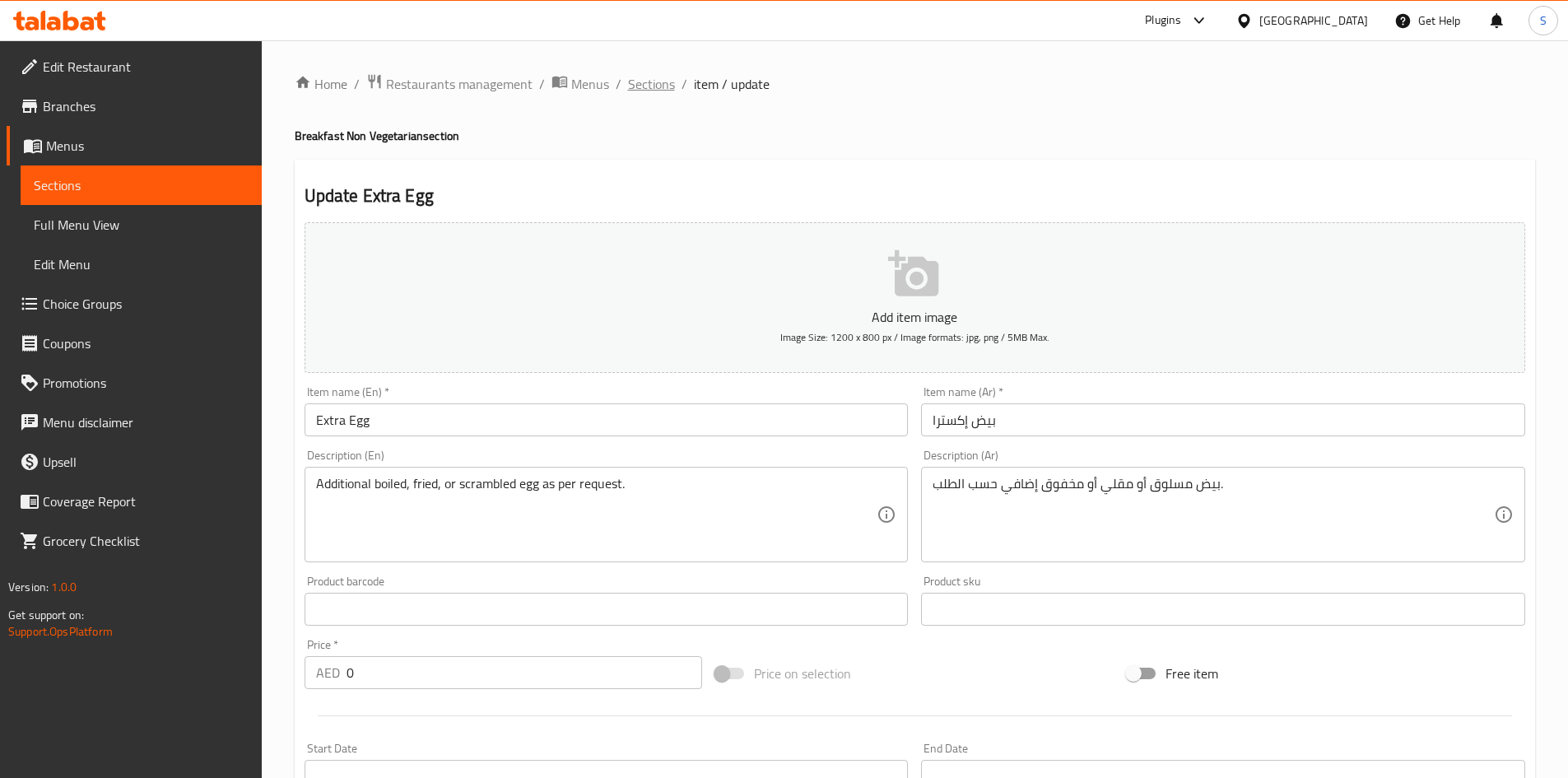
click at [640, 93] on span "Sections" at bounding box center [651, 83] width 47 height 20
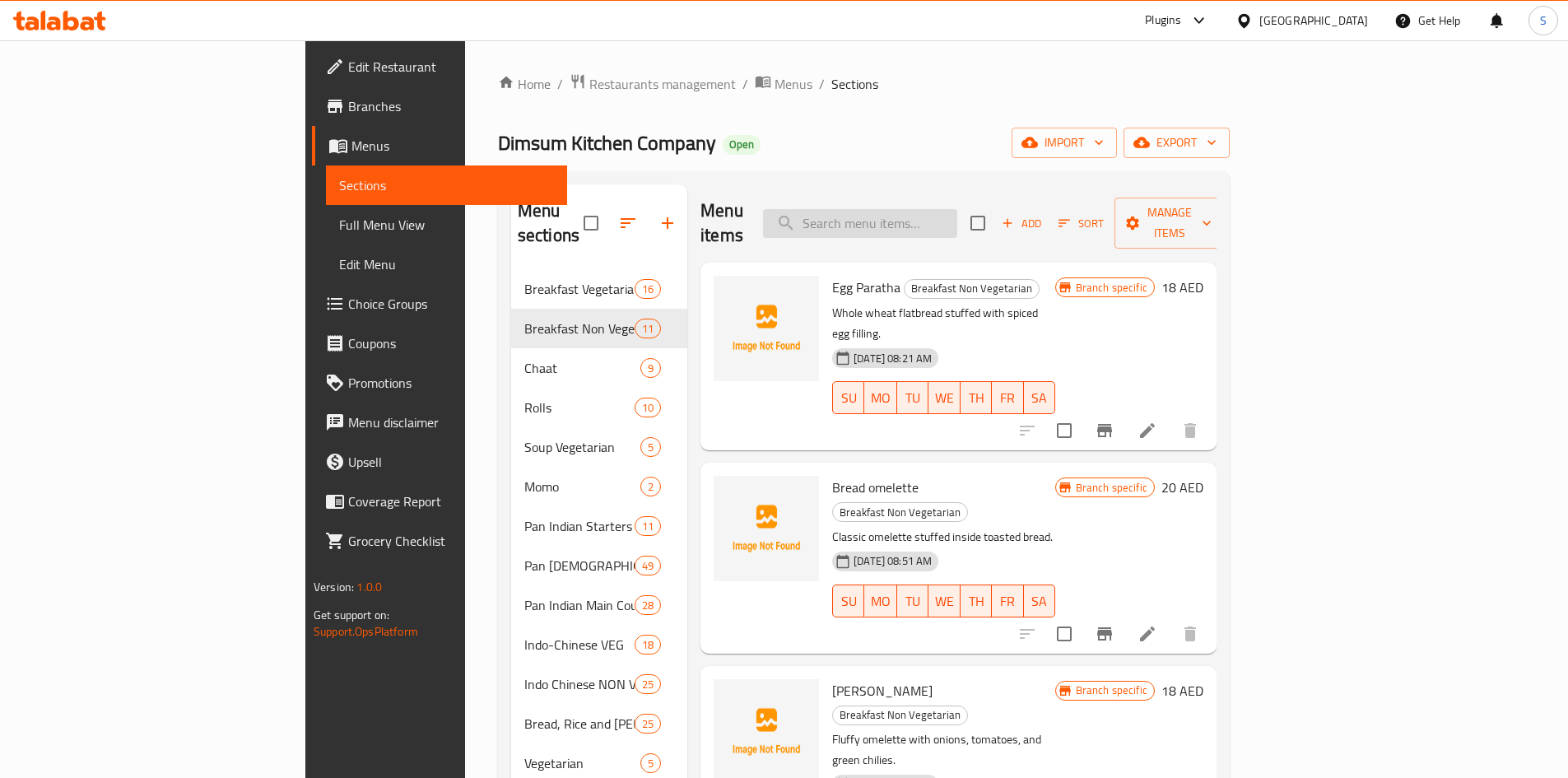
click at [957, 216] on input "search" at bounding box center [860, 223] width 194 height 28
type input "w"
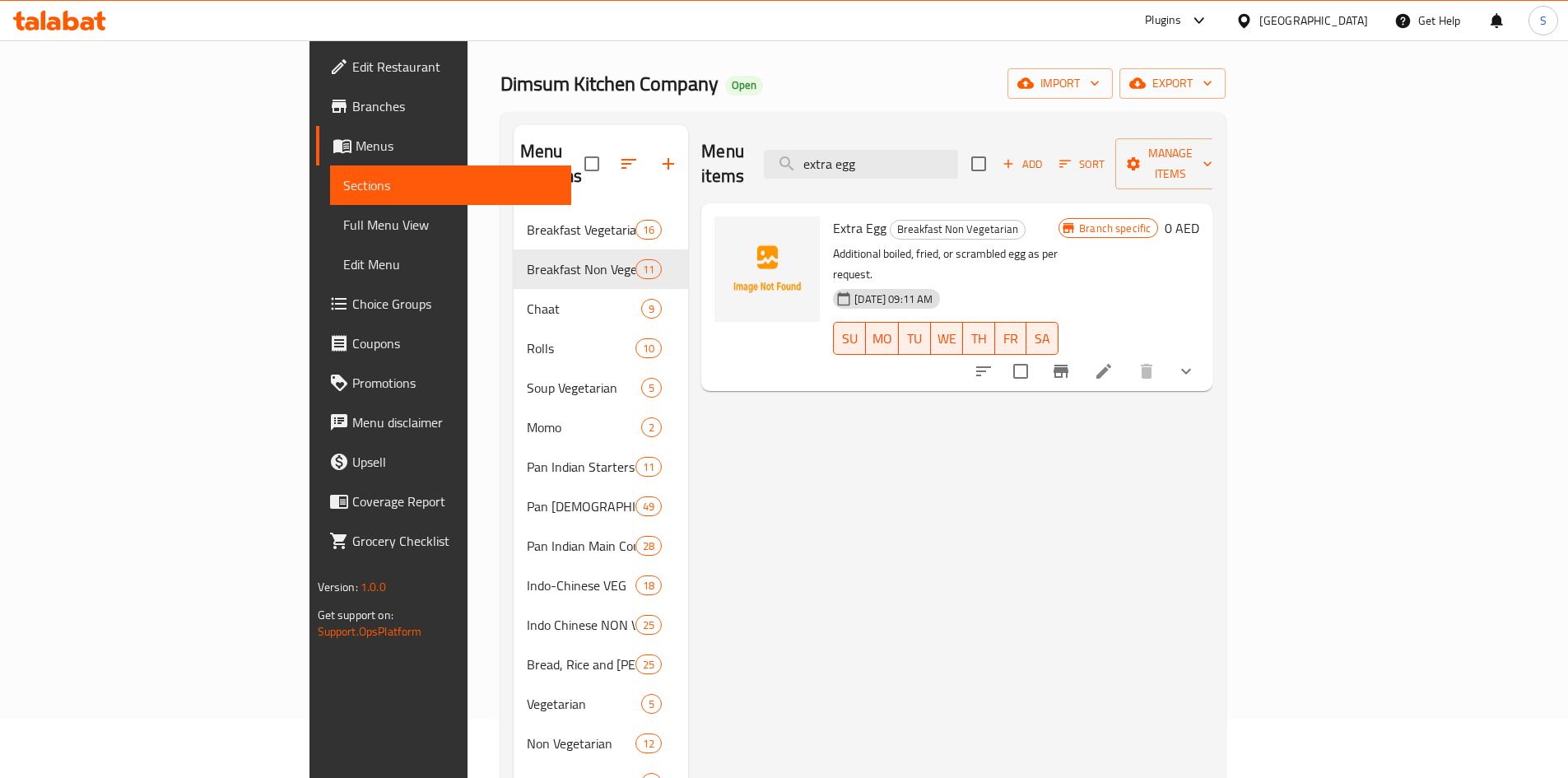
scroll to position [164, 0]
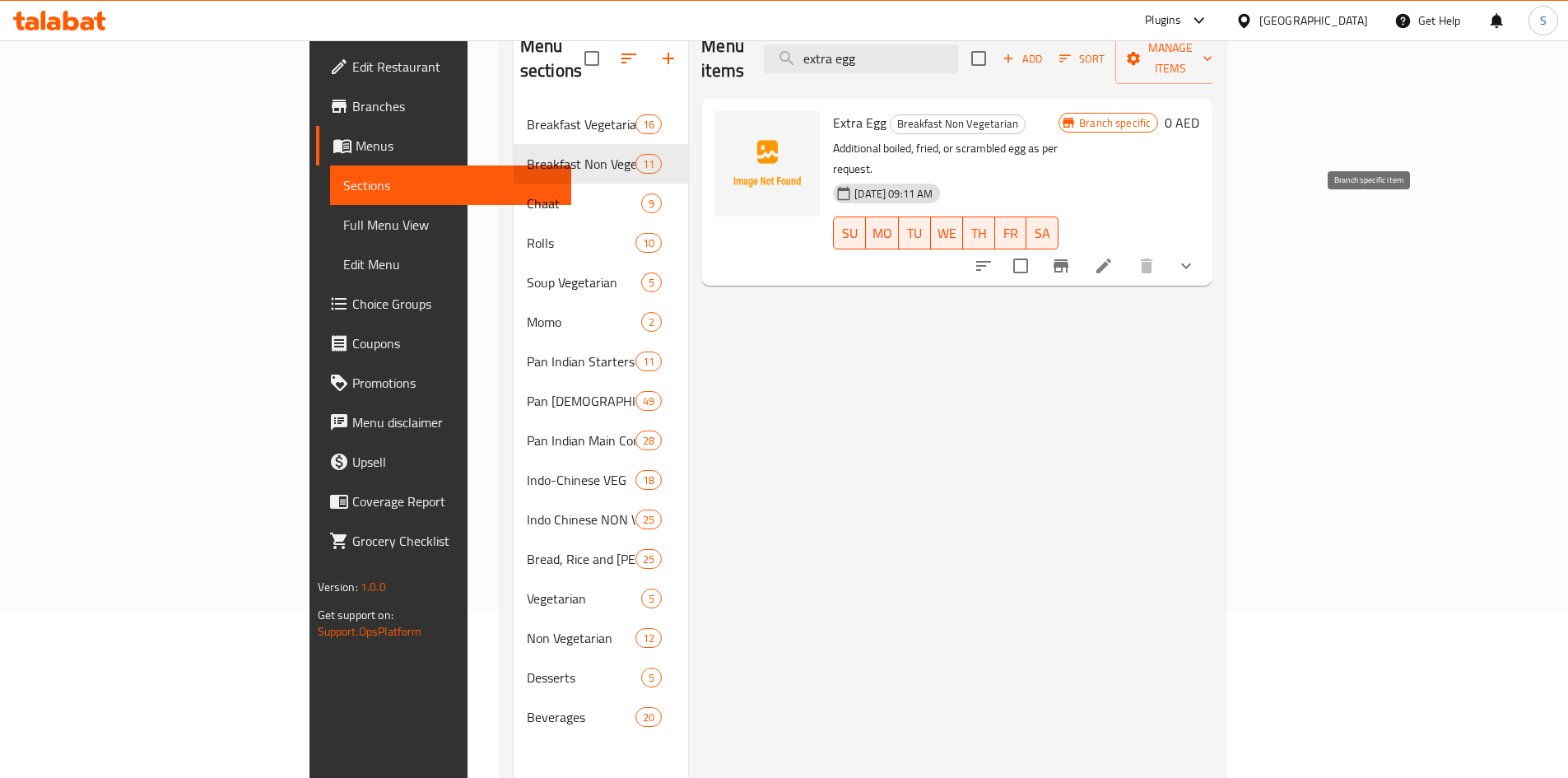
type input "extra egg"
click at [1081, 246] on button "Branch-specific-item" at bounding box center [1061, 266] width 40 height 40
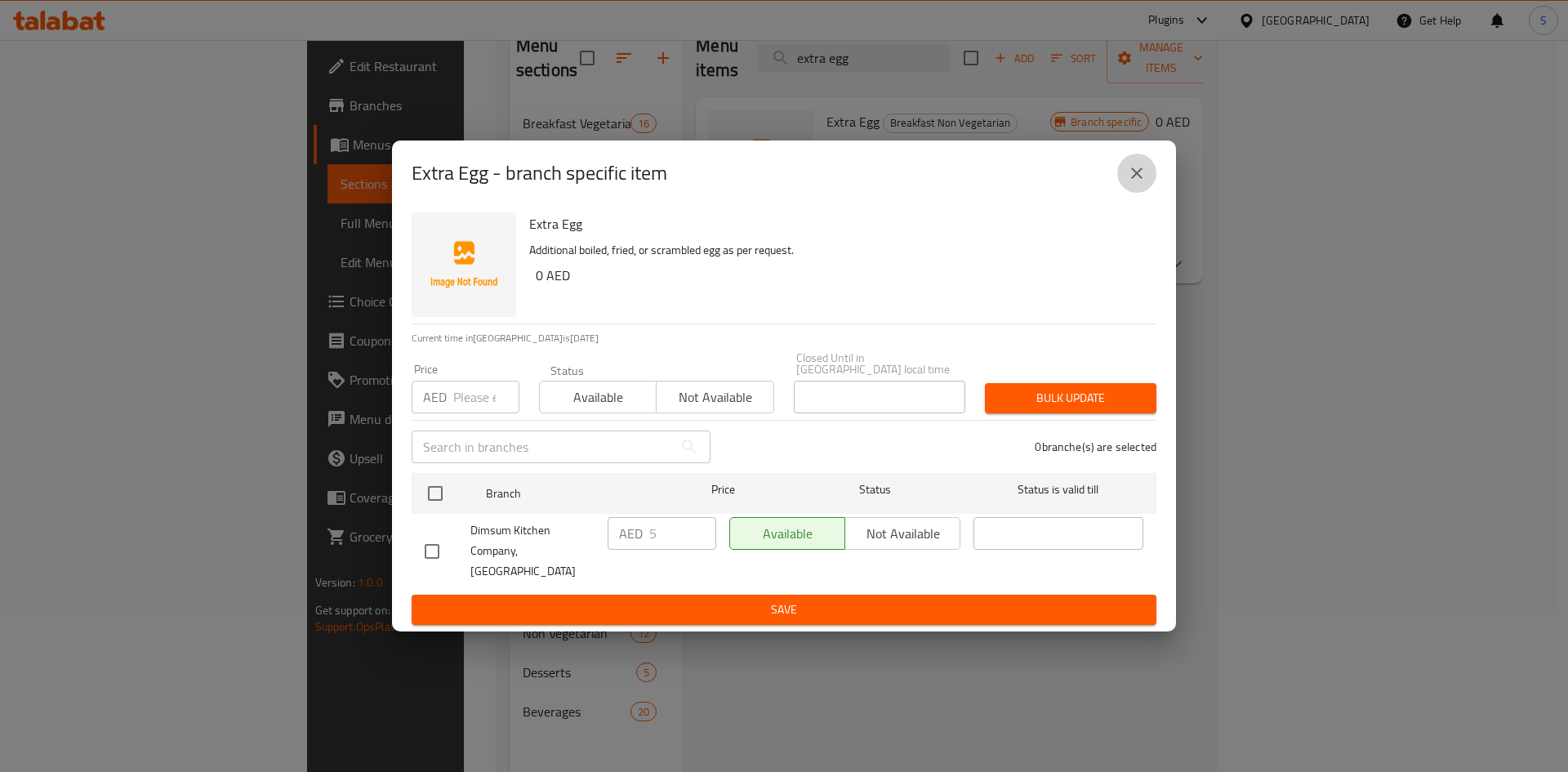
click at [1128, 184] on button "close" at bounding box center [1137, 173] width 39 height 39
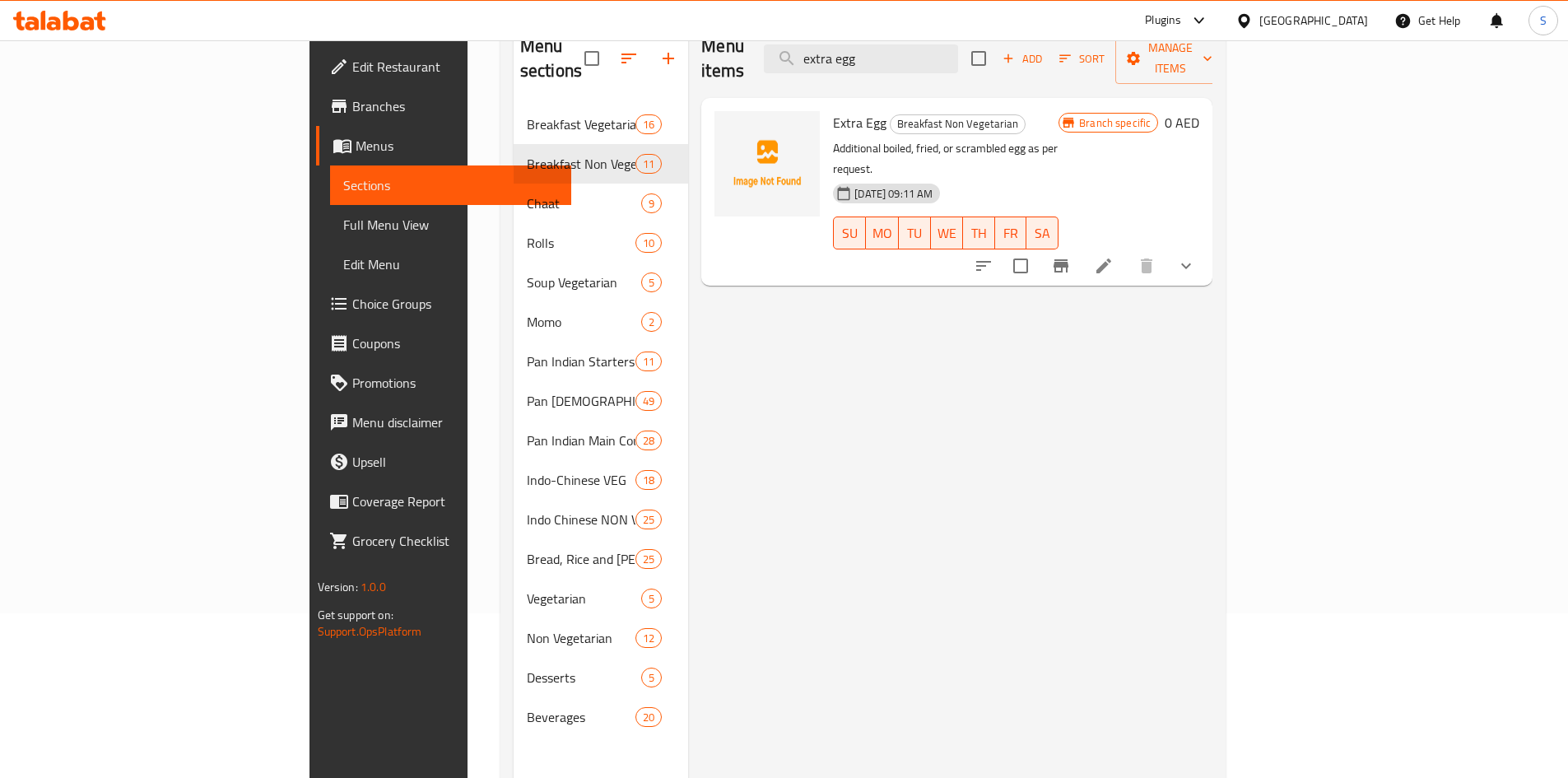
click at [1213, 241] on div "Menu items extra egg Add Sort Manage items Extra Egg Breakfast Non Vegetarian A…" at bounding box center [949, 409] width 524 height 778
click at [1114, 256] on icon at bounding box center [1103, 265] width 20 height 20
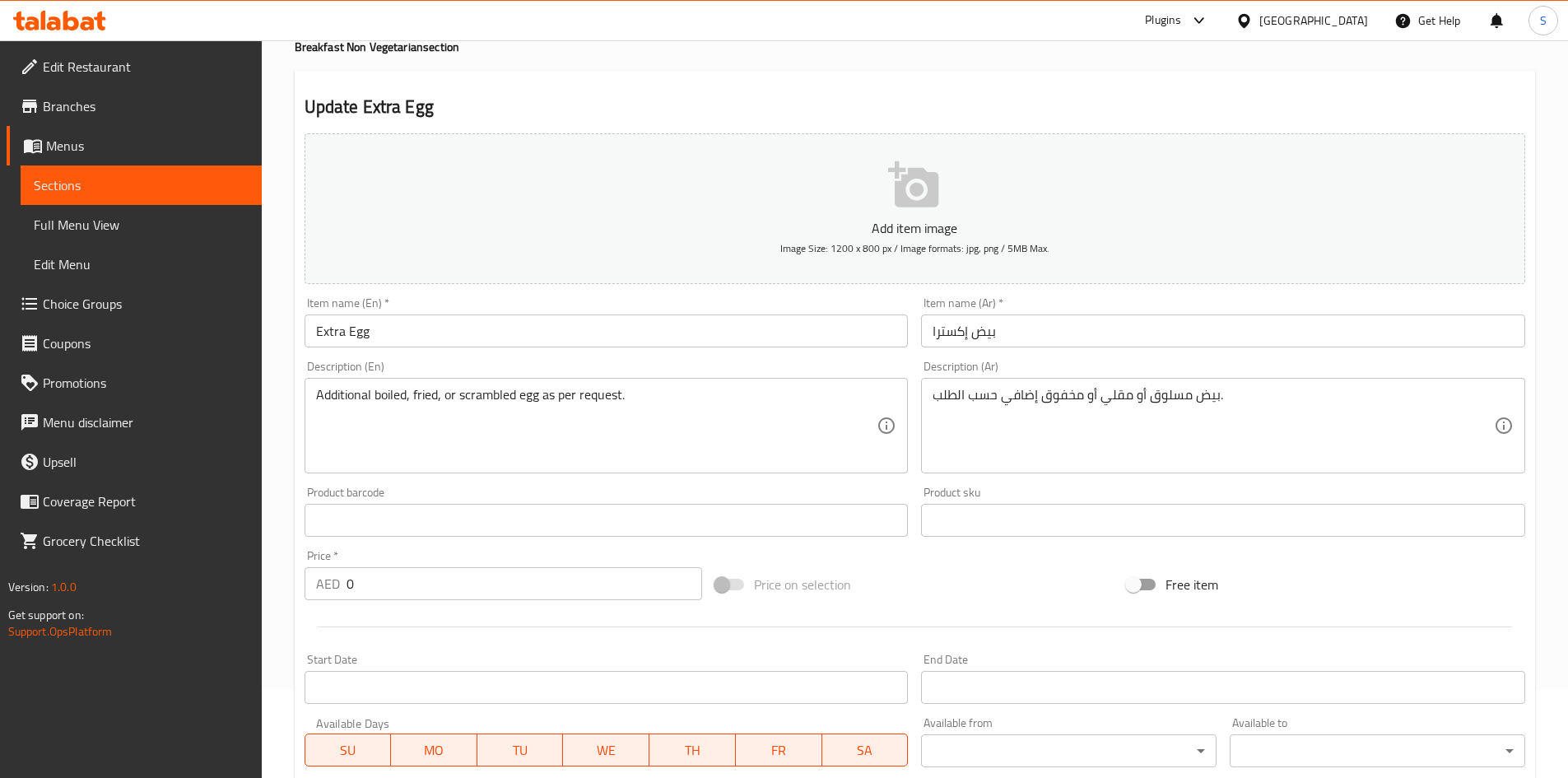
scroll to position [247, 0]
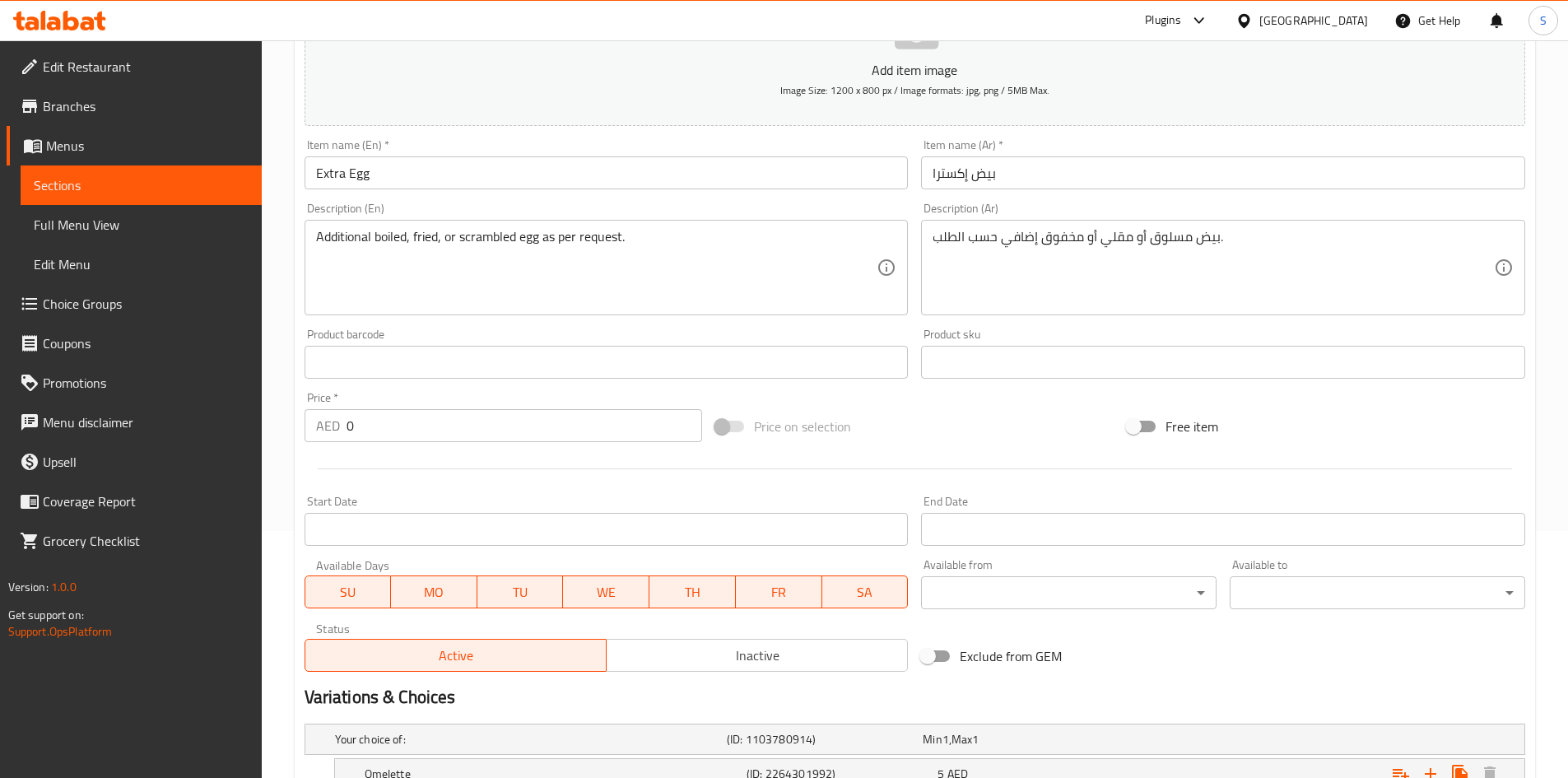
click at [706, 664] on span "Inactive" at bounding box center [756, 656] width 288 height 24
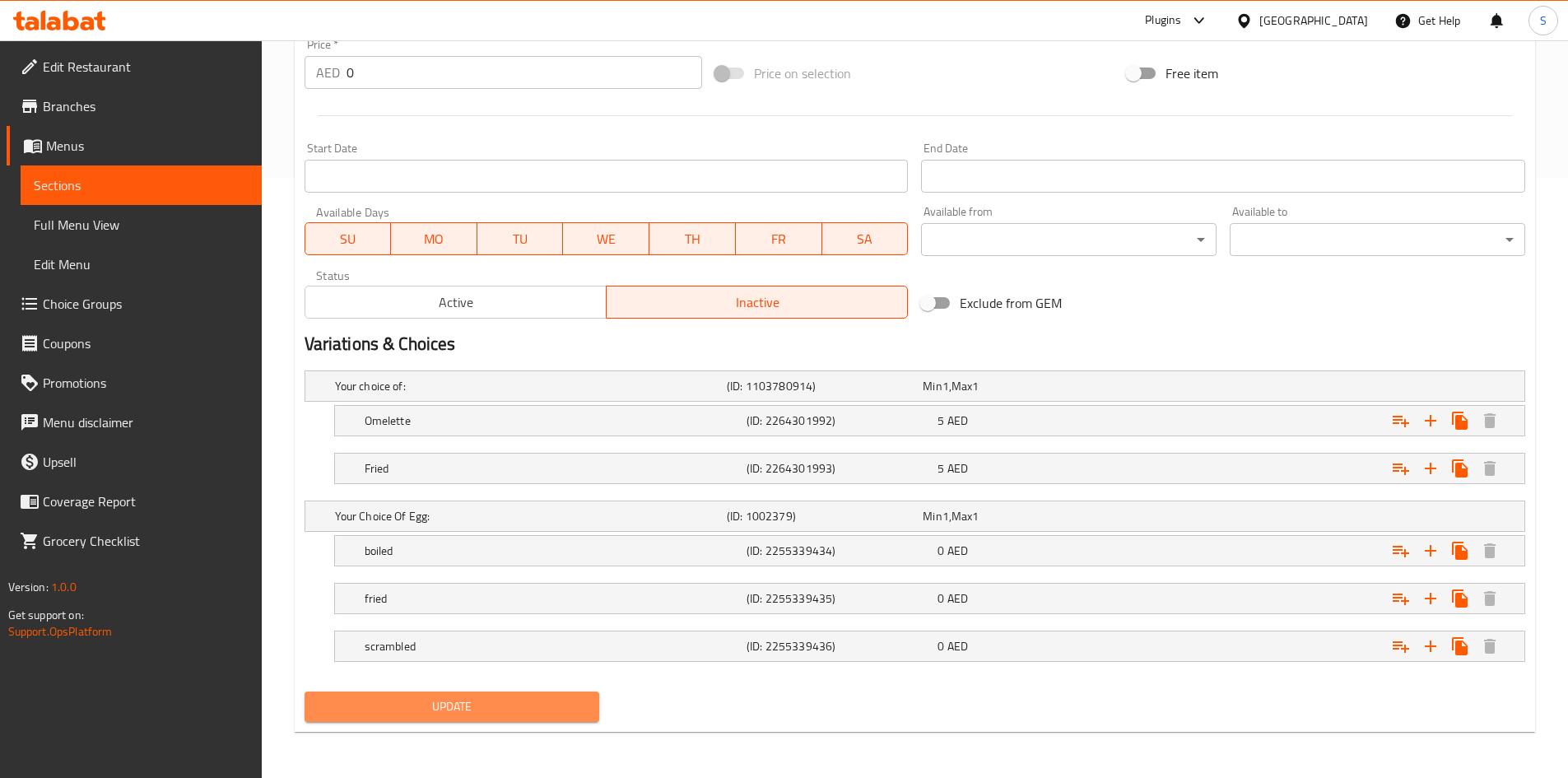
click at [456, 708] on span "Update" at bounding box center [452, 707] width 269 height 21
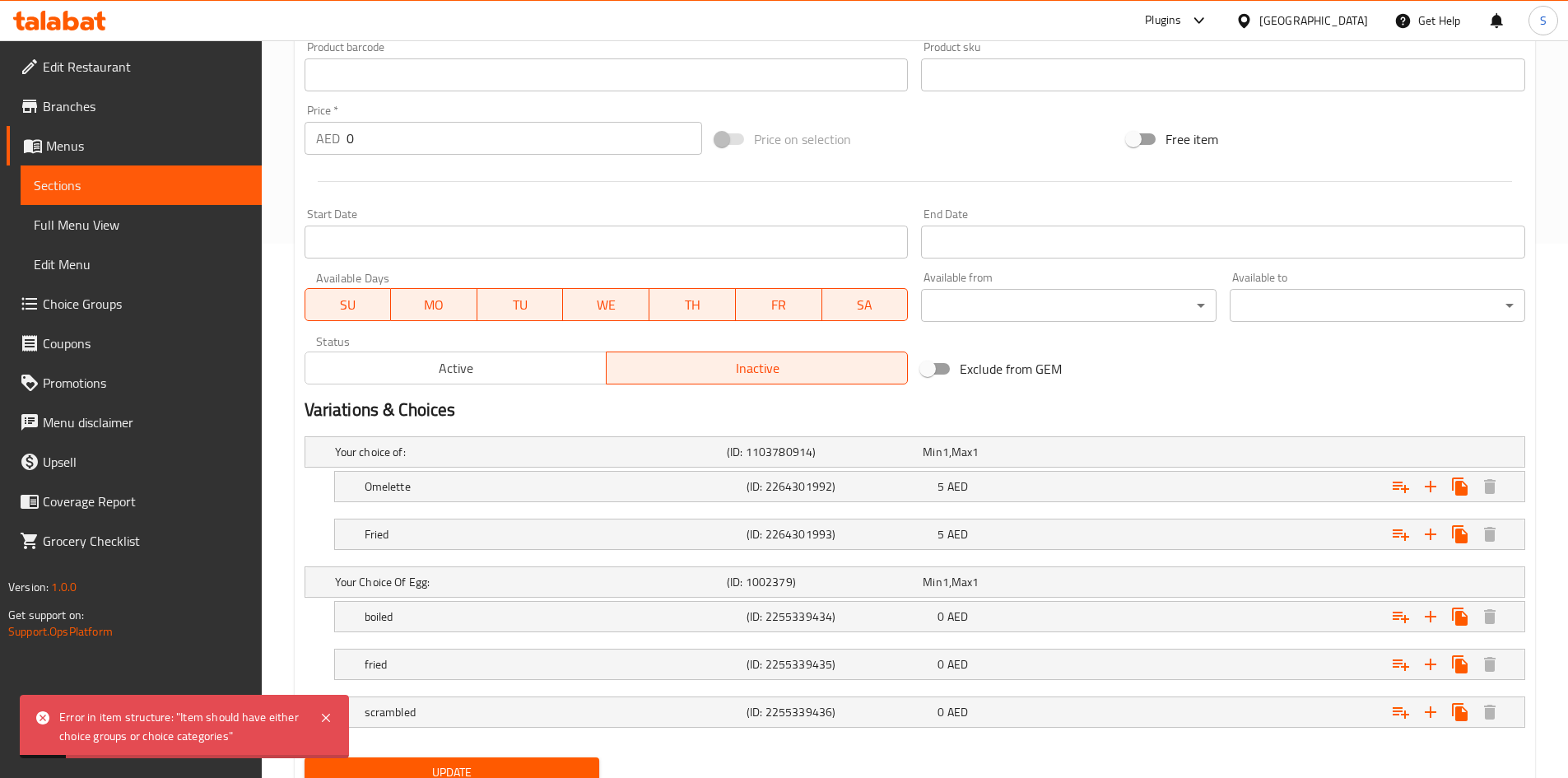
scroll to position [600, 0]
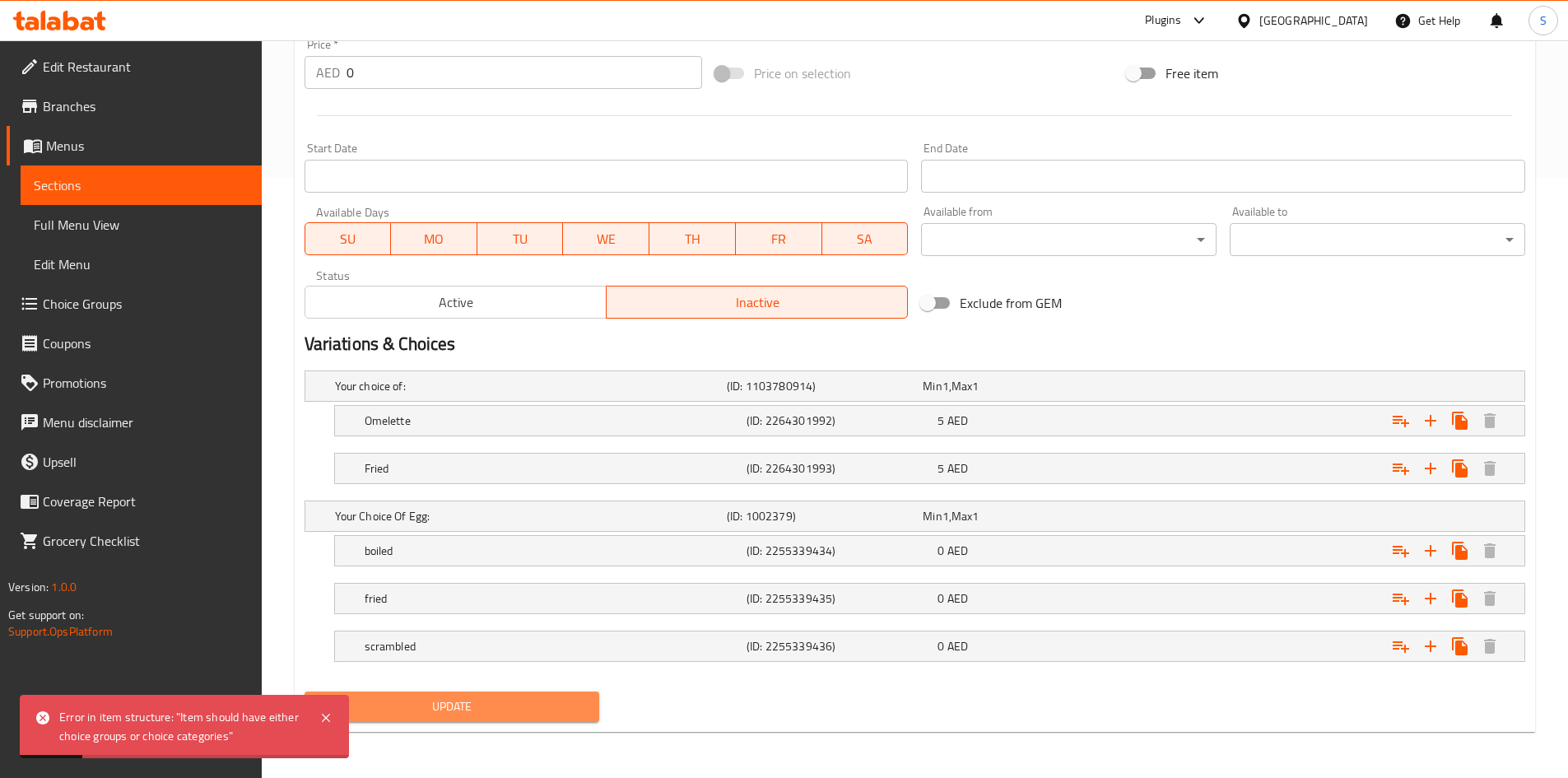
click at [550, 701] on span "Update" at bounding box center [452, 707] width 269 height 21
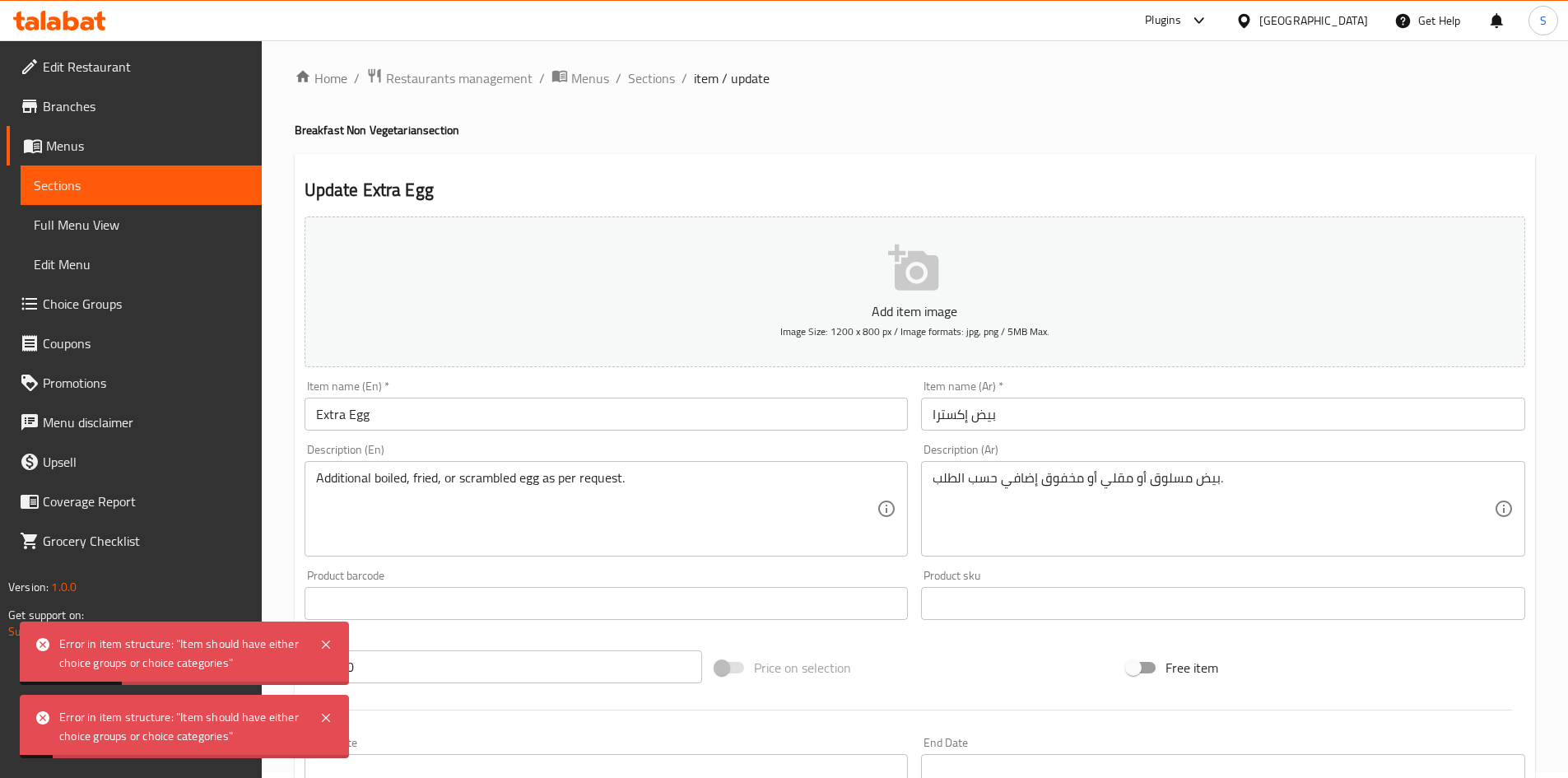
scroll to position [0, 0]
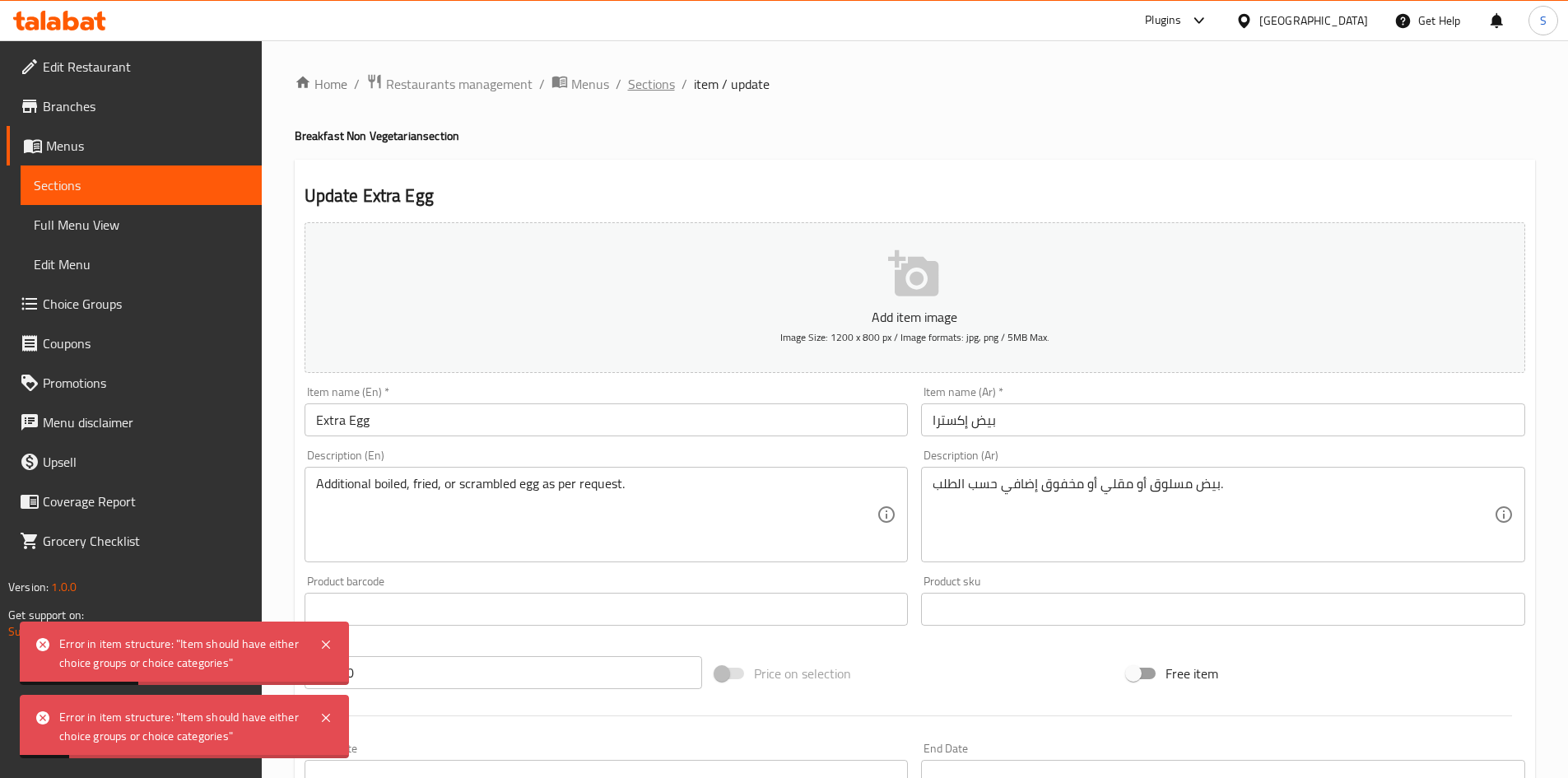
click at [638, 74] on span "Sections" at bounding box center [651, 83] width 47 height 20
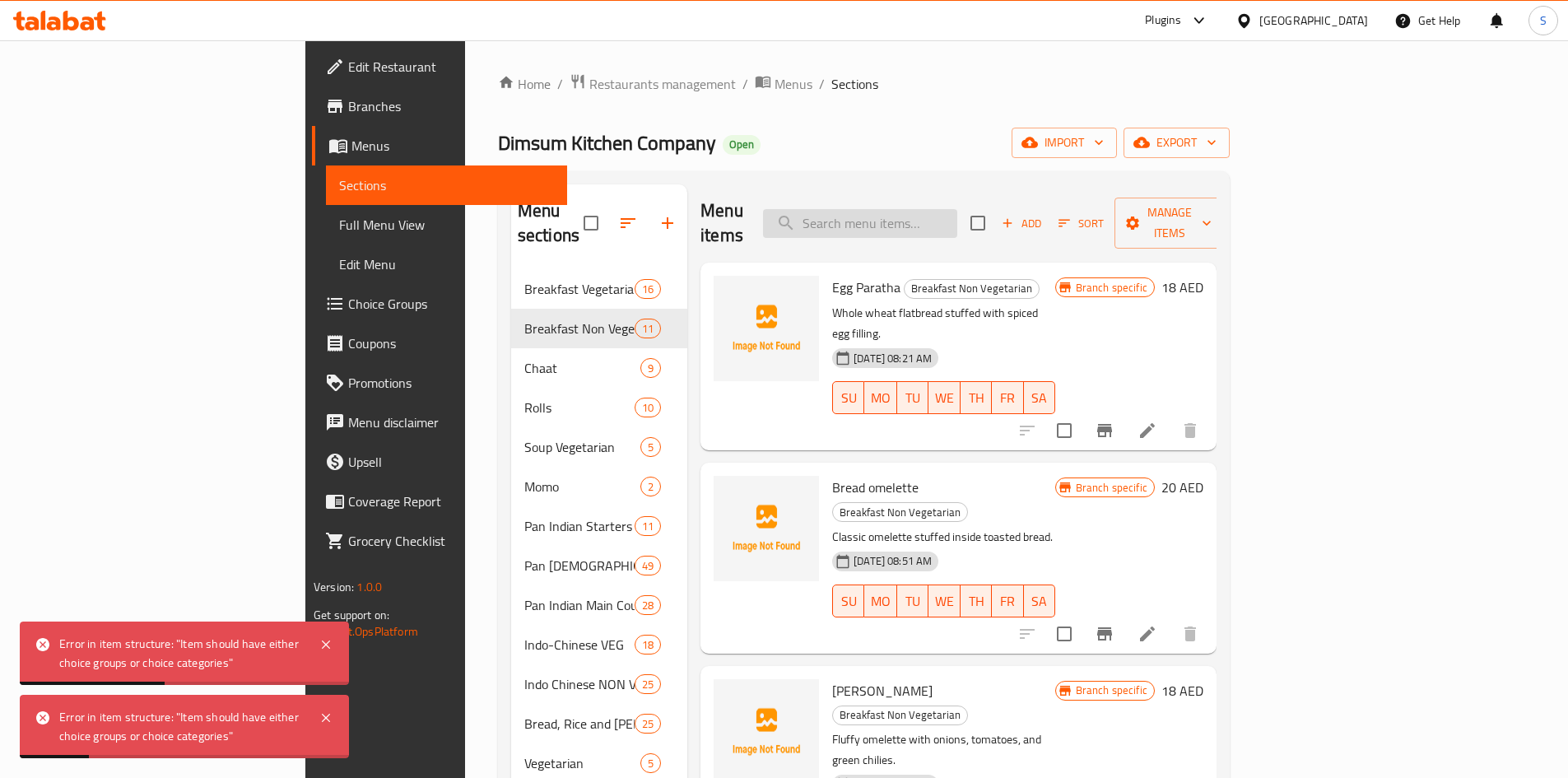
click at [957, 209] on input "search" at bounding box center [860, 223] width 194 height 28
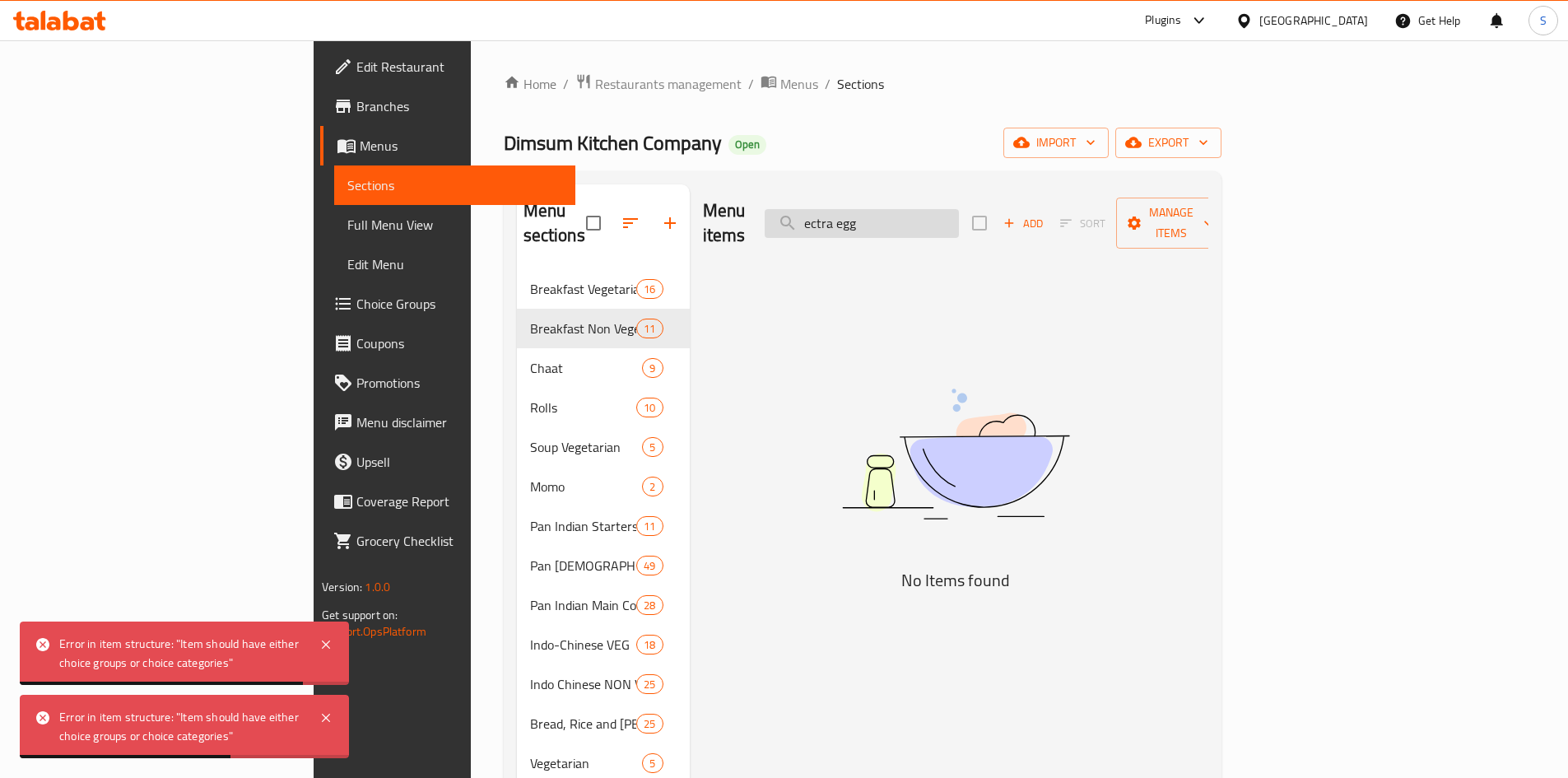
click at [931, 210] on input "ectra egg" at bounding box center [861, 223] width 194 height 28
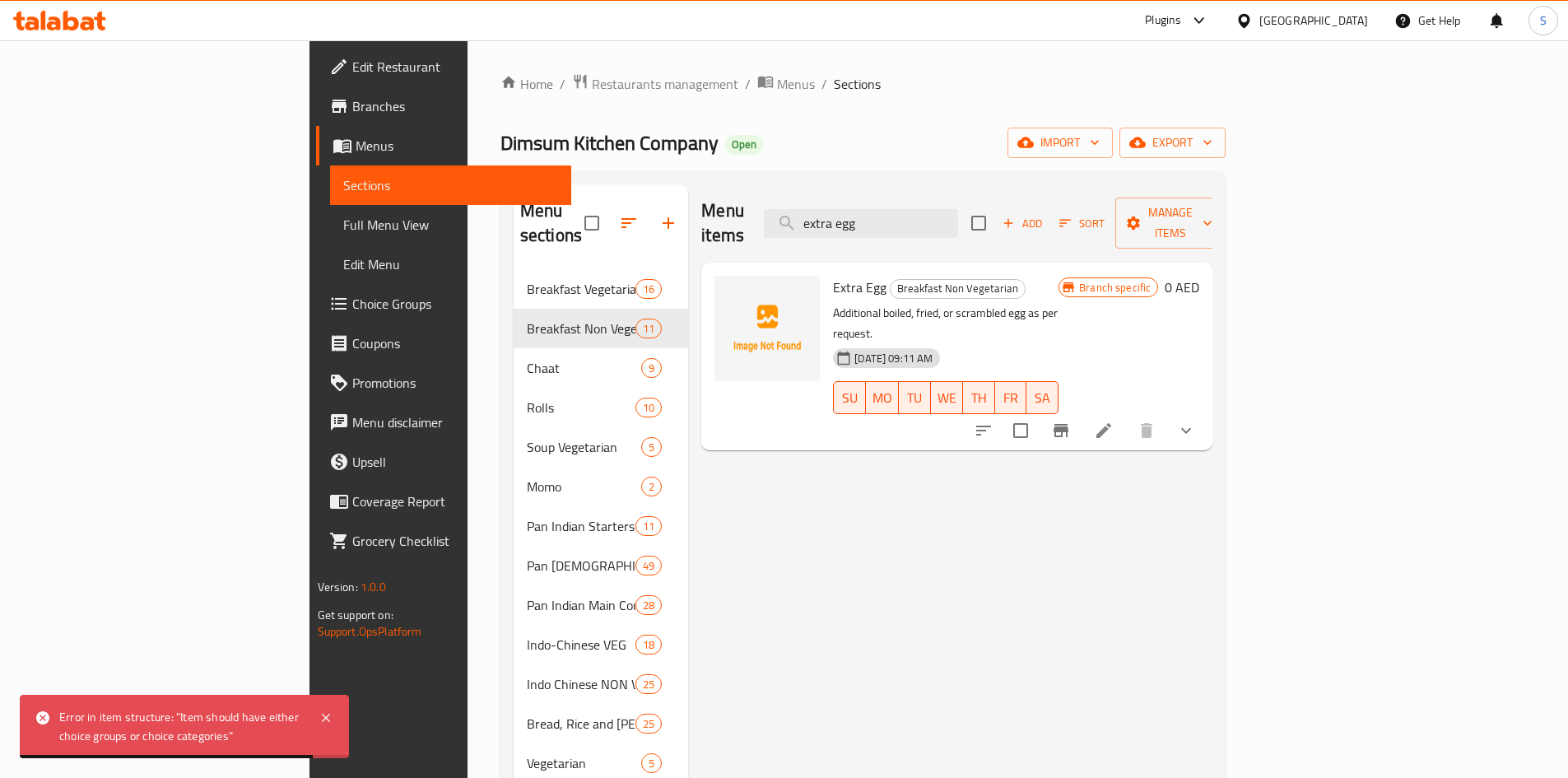
type input "extra egg"
click at [1081, 411] on button "Branch-specific-item" at bounding box center [1061, 430] width 40 height 40
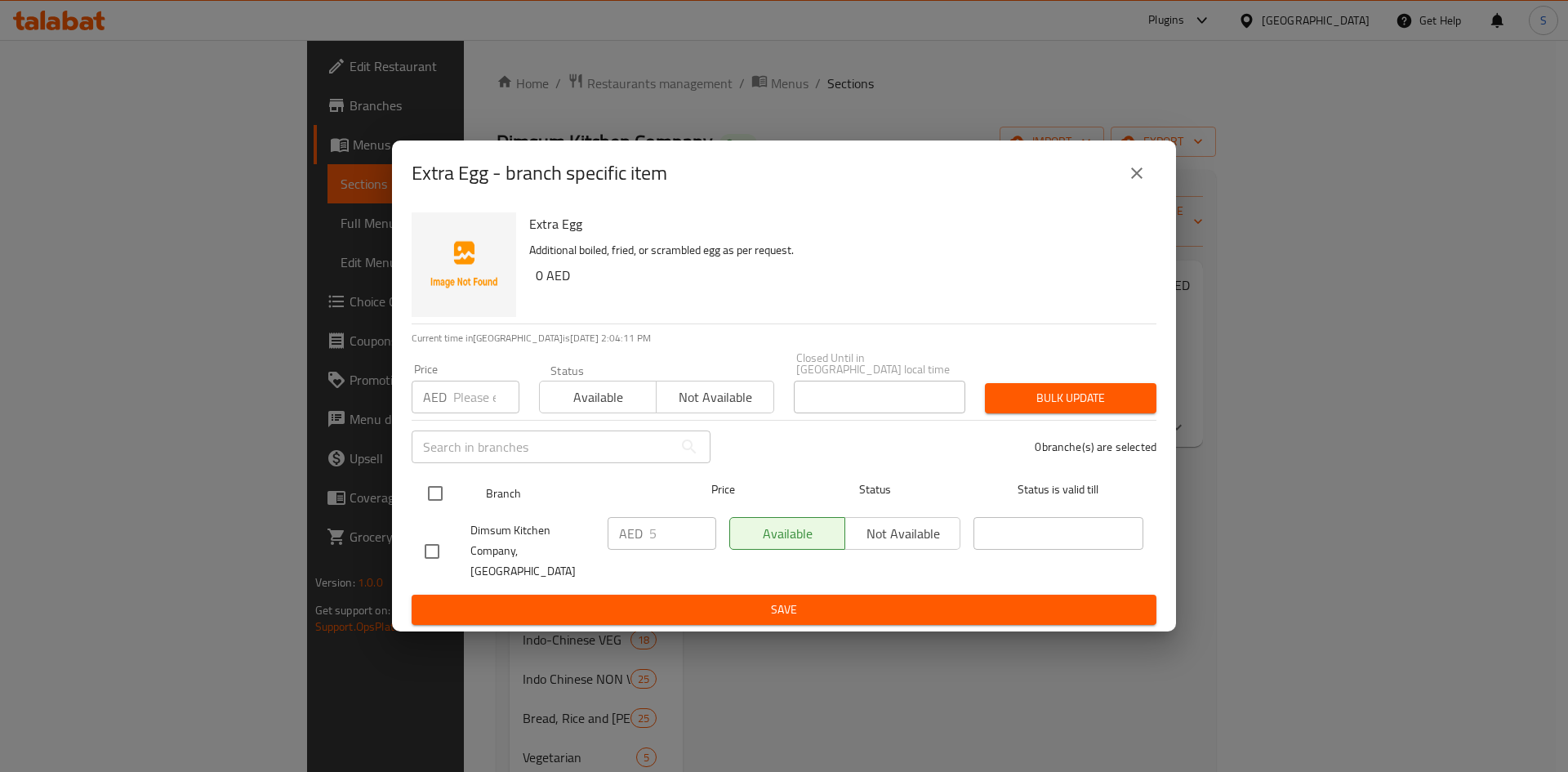
click at [426, 493] on input "checkbox" at bounding box center [436, 494] width 34 height 34
checkbox input "true"
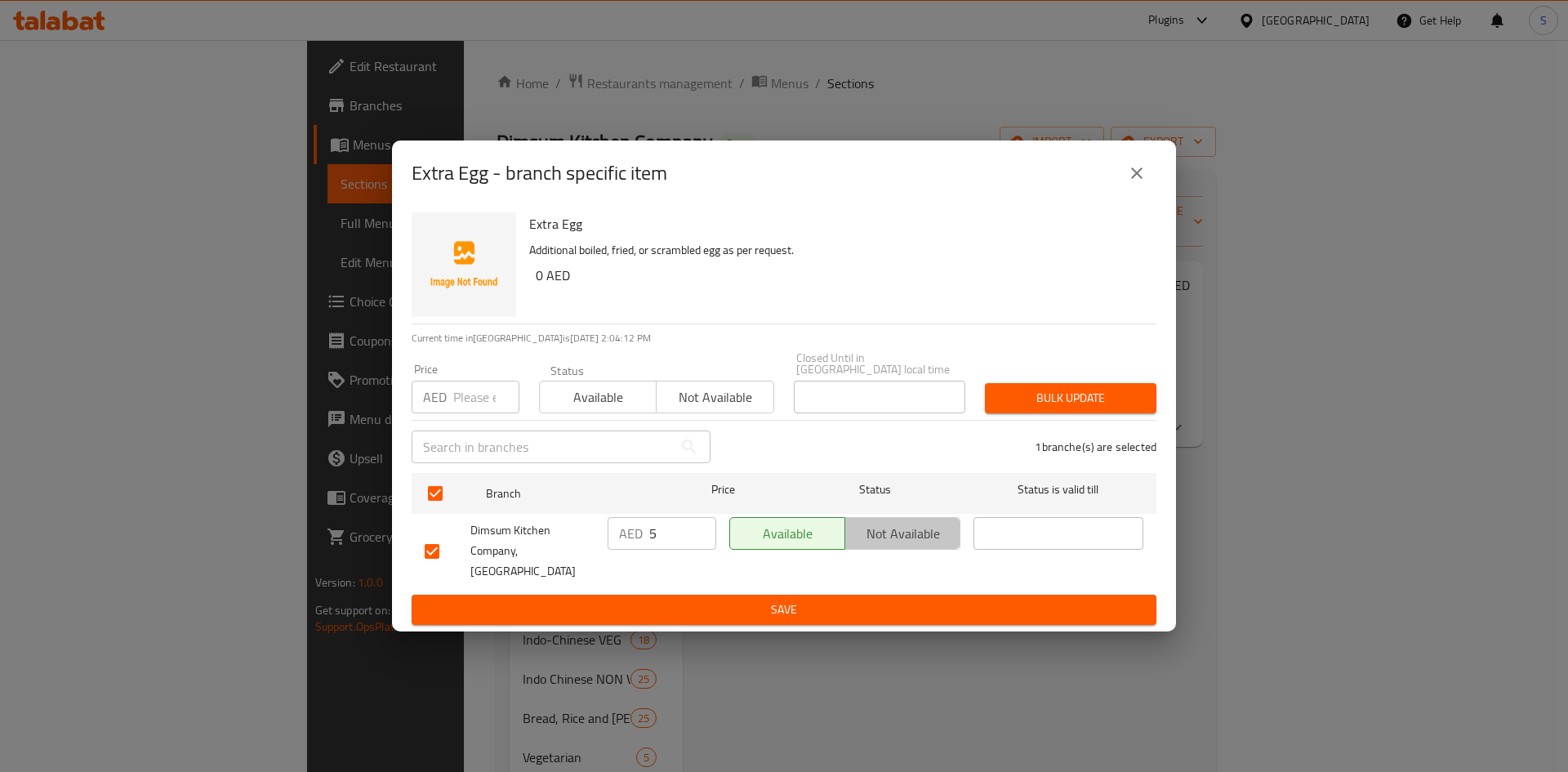
click at [902, 534] on span "Not available" at bounding box center [903, 534] width 102 height 24
click at [705, 604] on span "Save" at bounding box center [784, 610] width 719 height 20
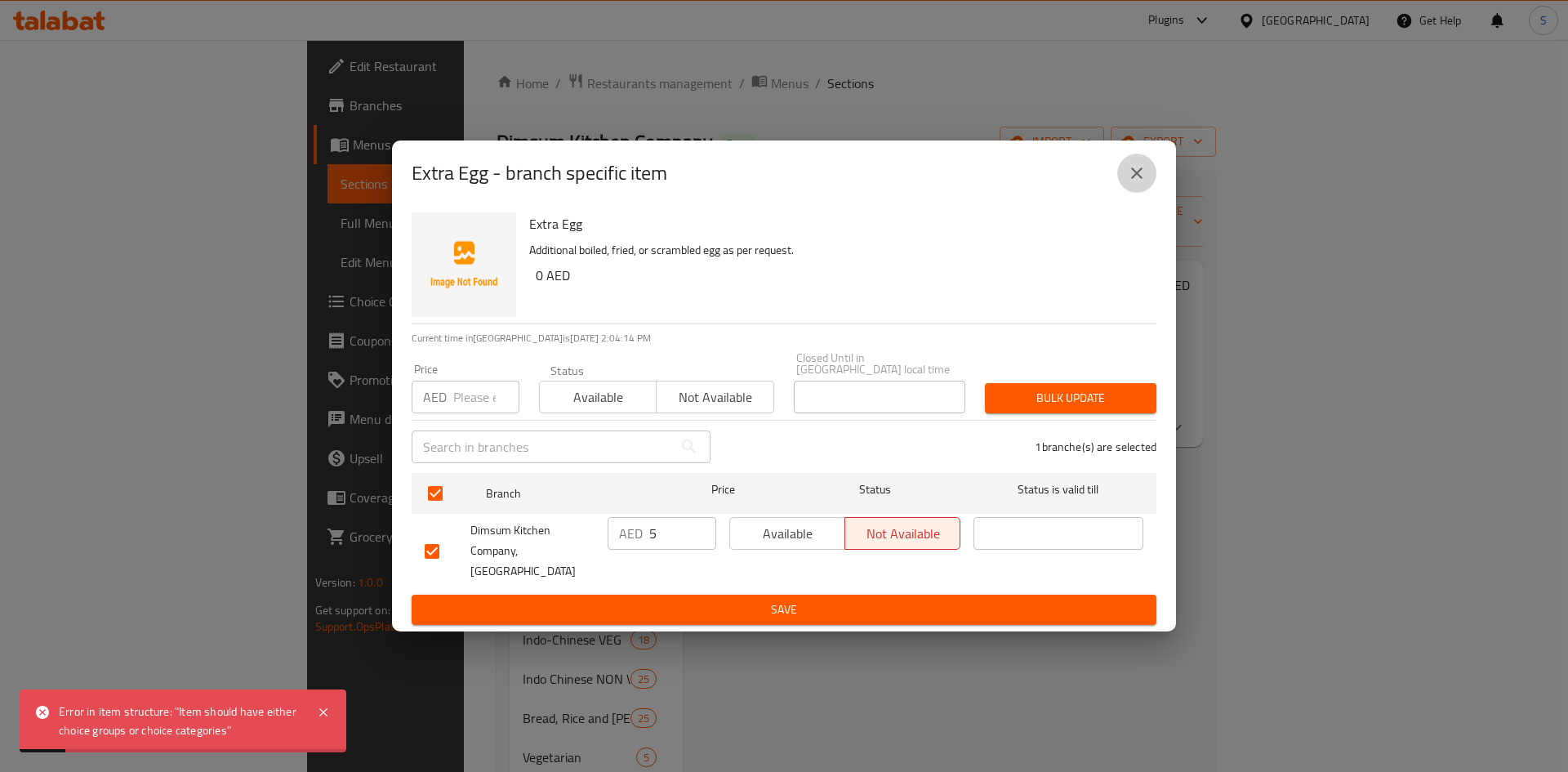
click at [1145, 178] on icon "close" at bounding box center [1137, 173] width 20 height 20
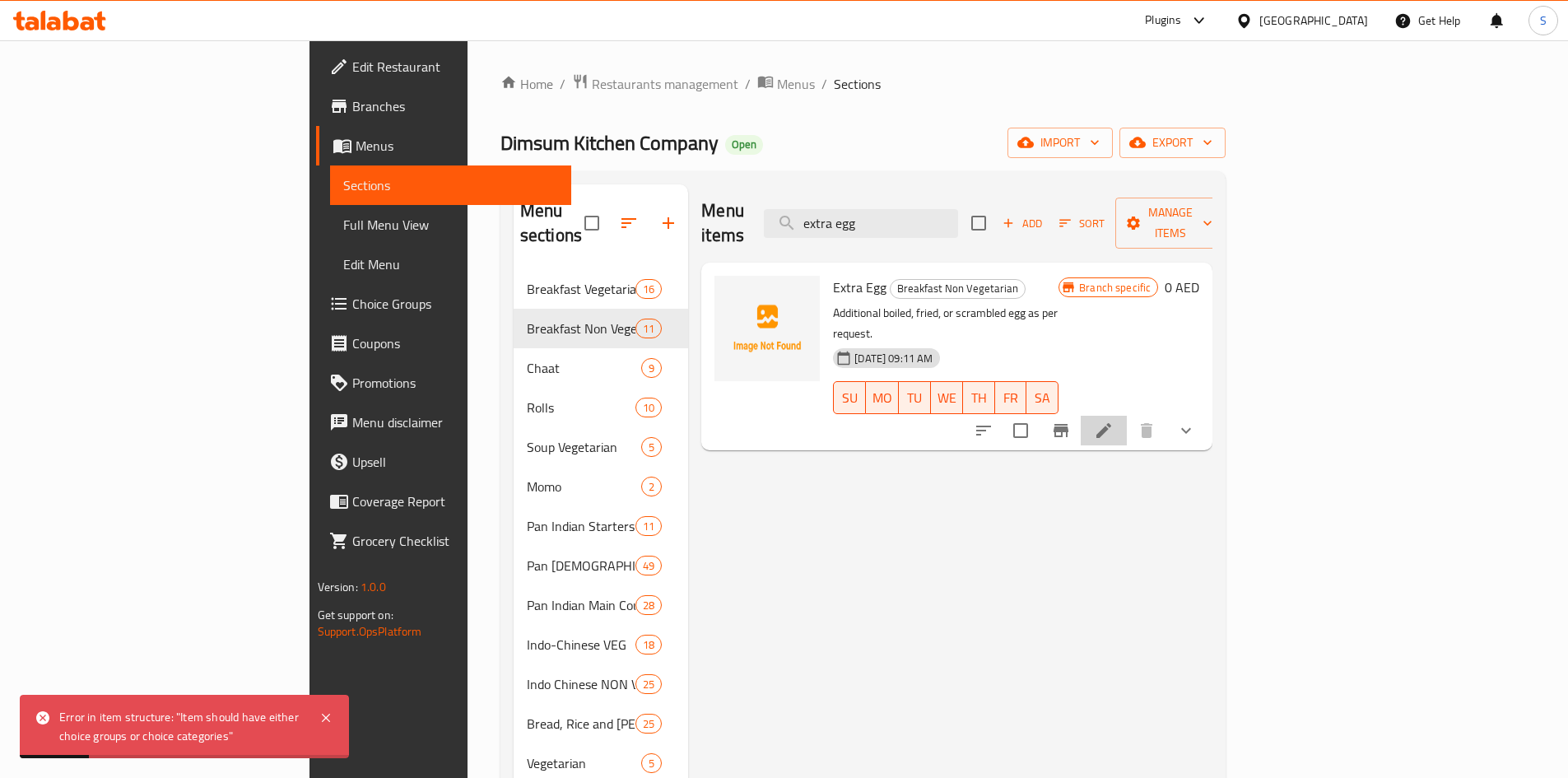
click at [1111, 423] on icon at bounding box center [1103, 430] width 15 height 15
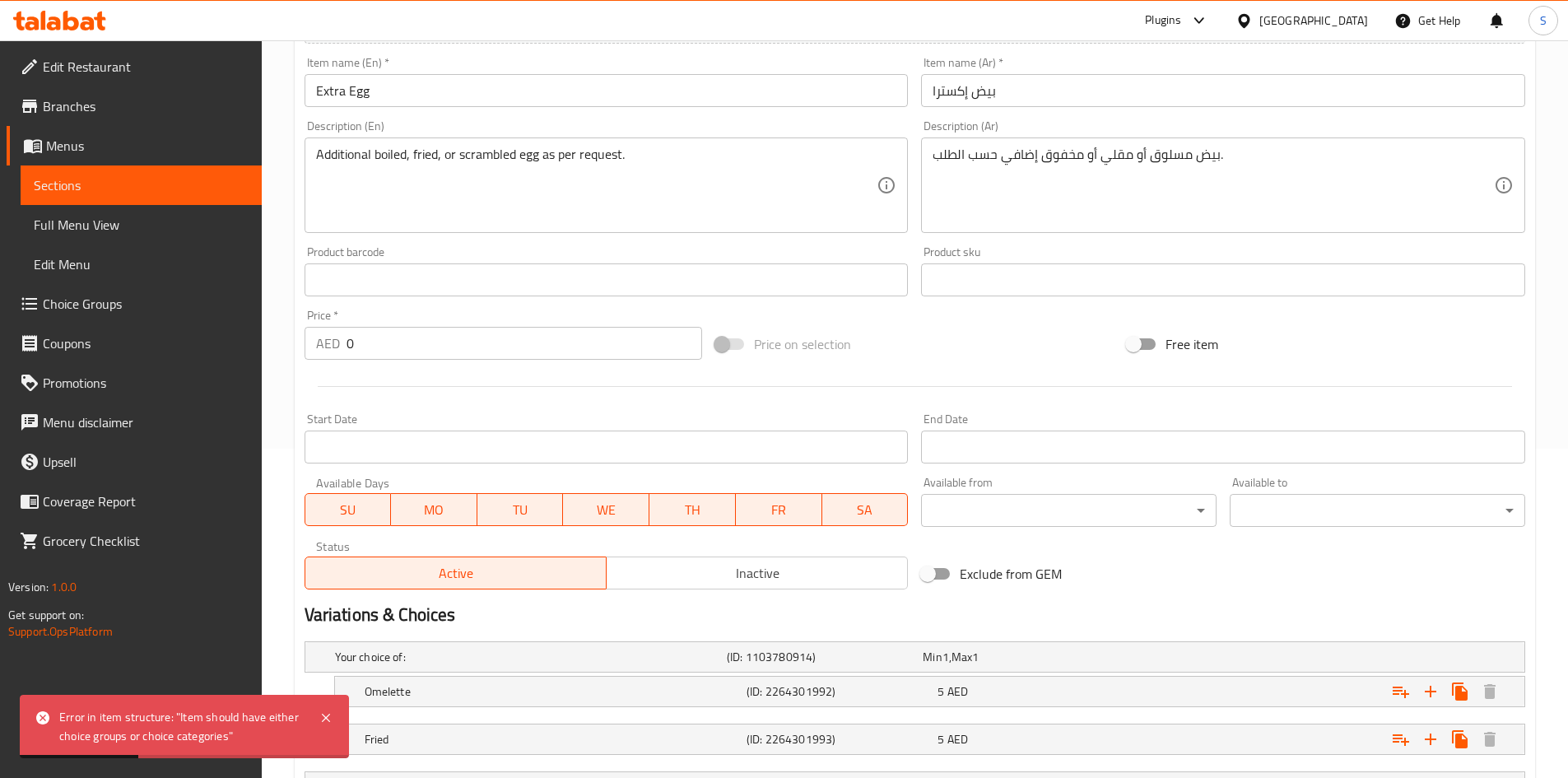
scroll to position [600, 0]
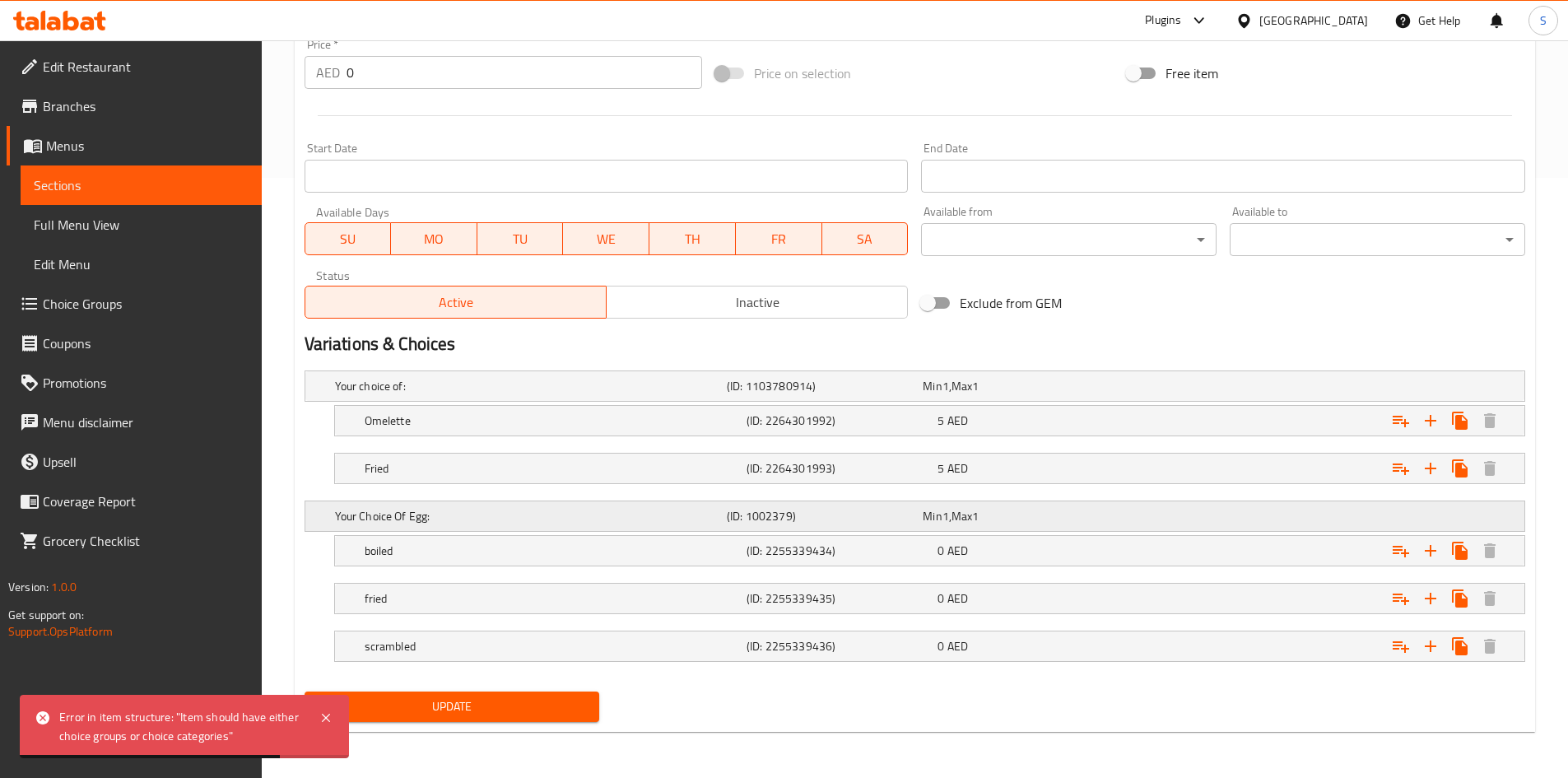
click at [596, 514] on h5 "Your Choice Of Egg:" at bounding box center [528, 516] width 386 height 16
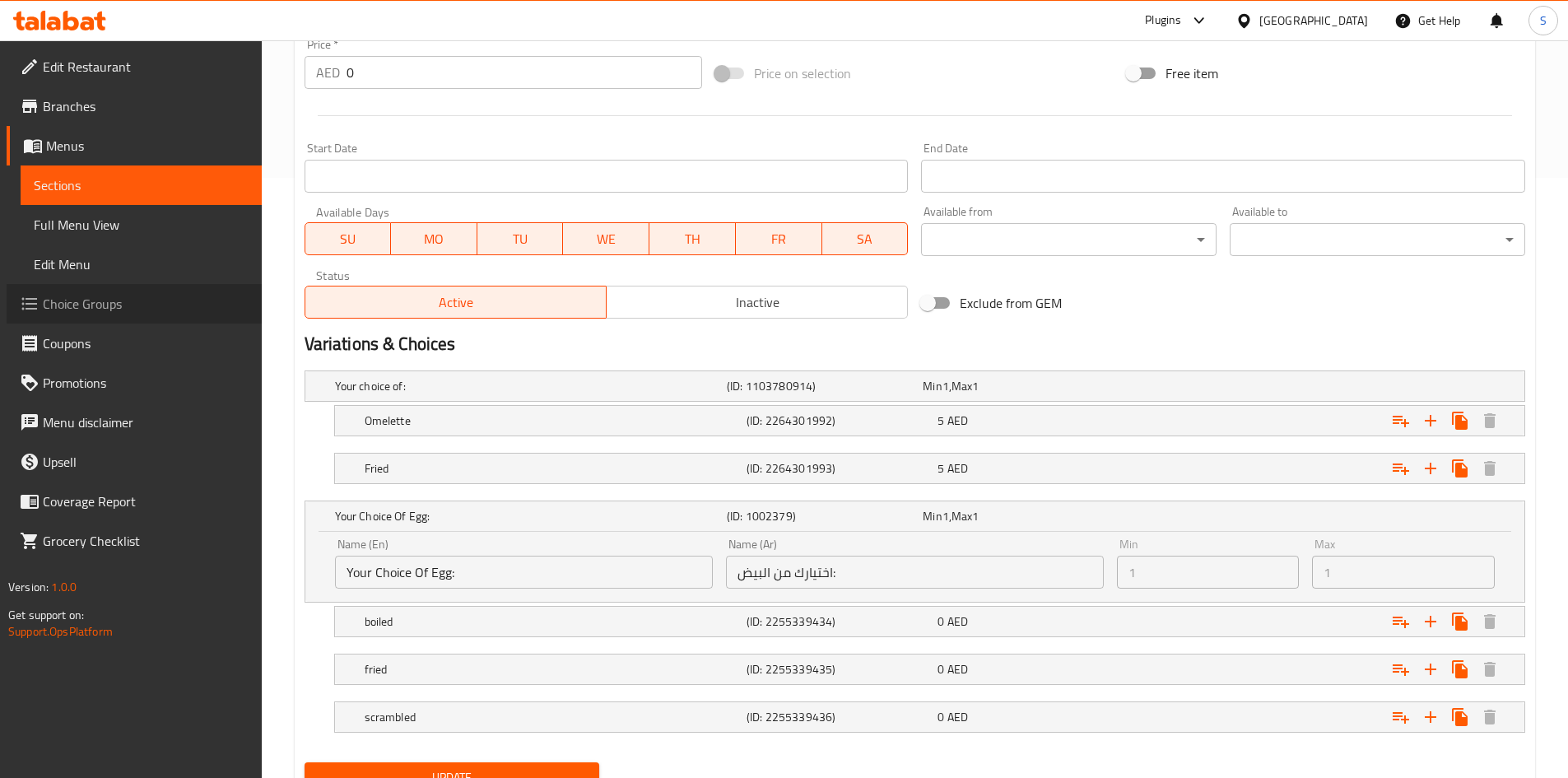
click at [155, 311] on span "Choice Groups" at bounding box center [145, 303] width 206 height 20
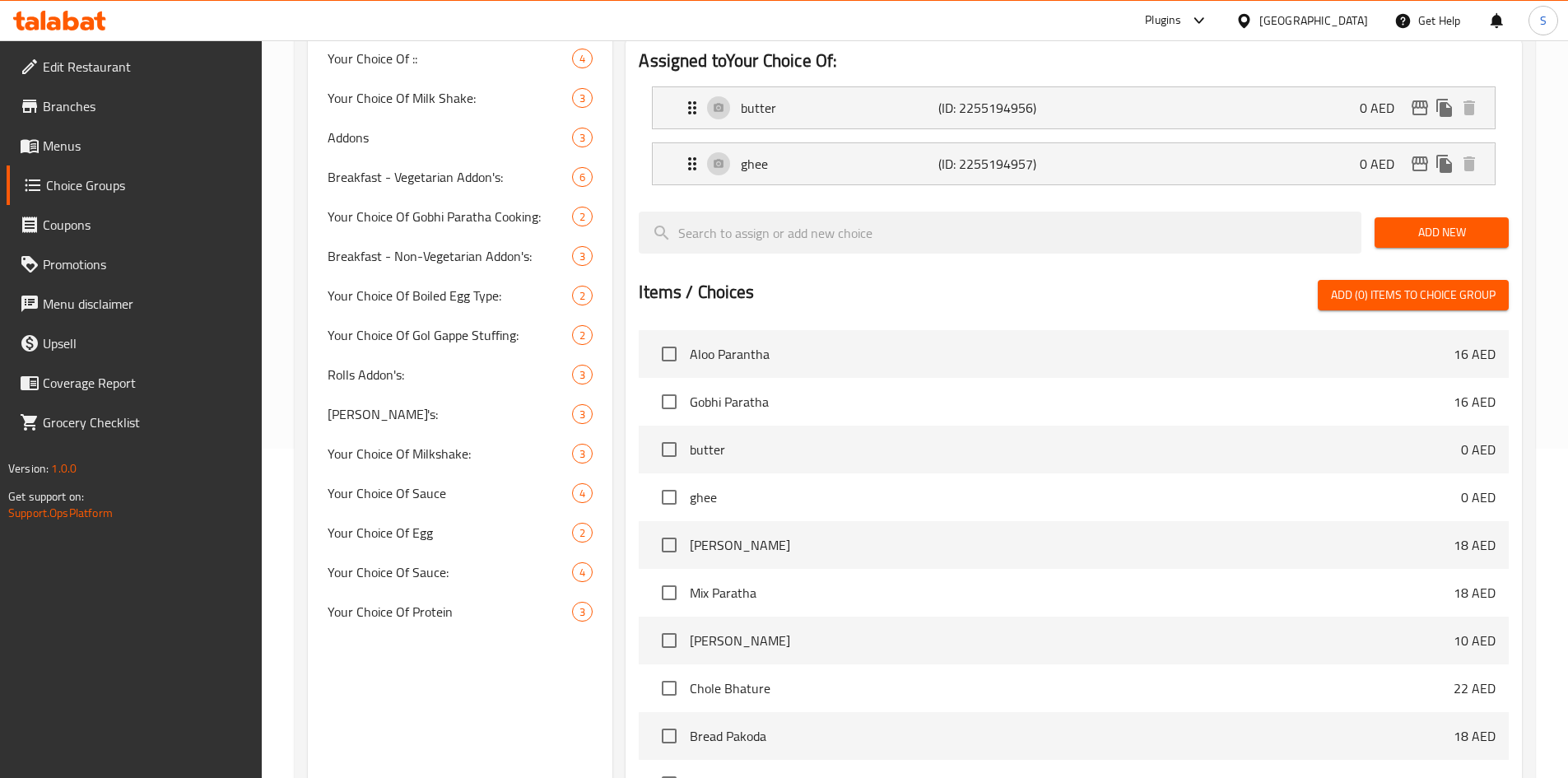
scroll to position [477, 0]
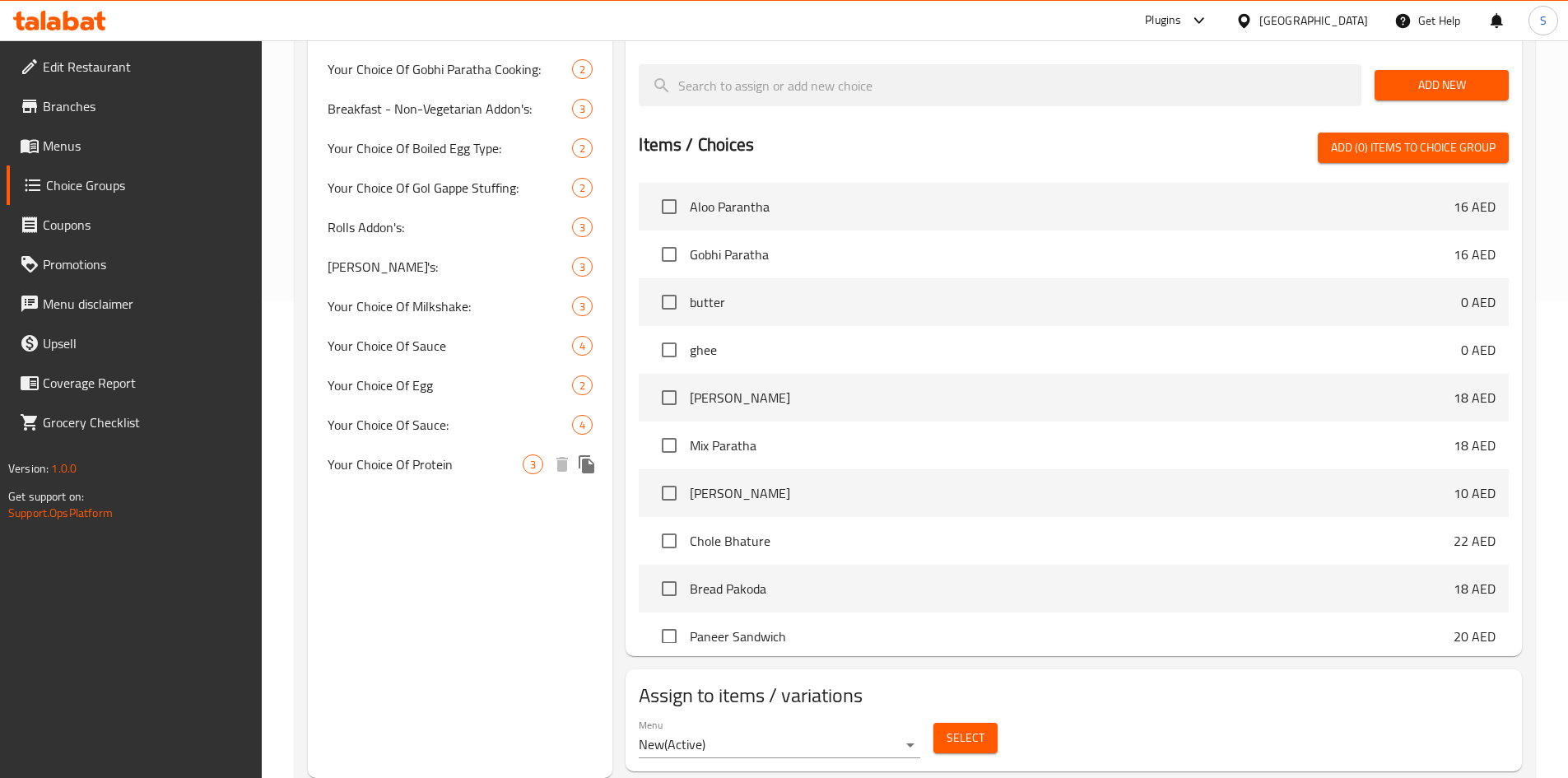
click at [440, 454] on span "Your Choice Of Protein" at bounding box center [426, 464] width 196 height 20
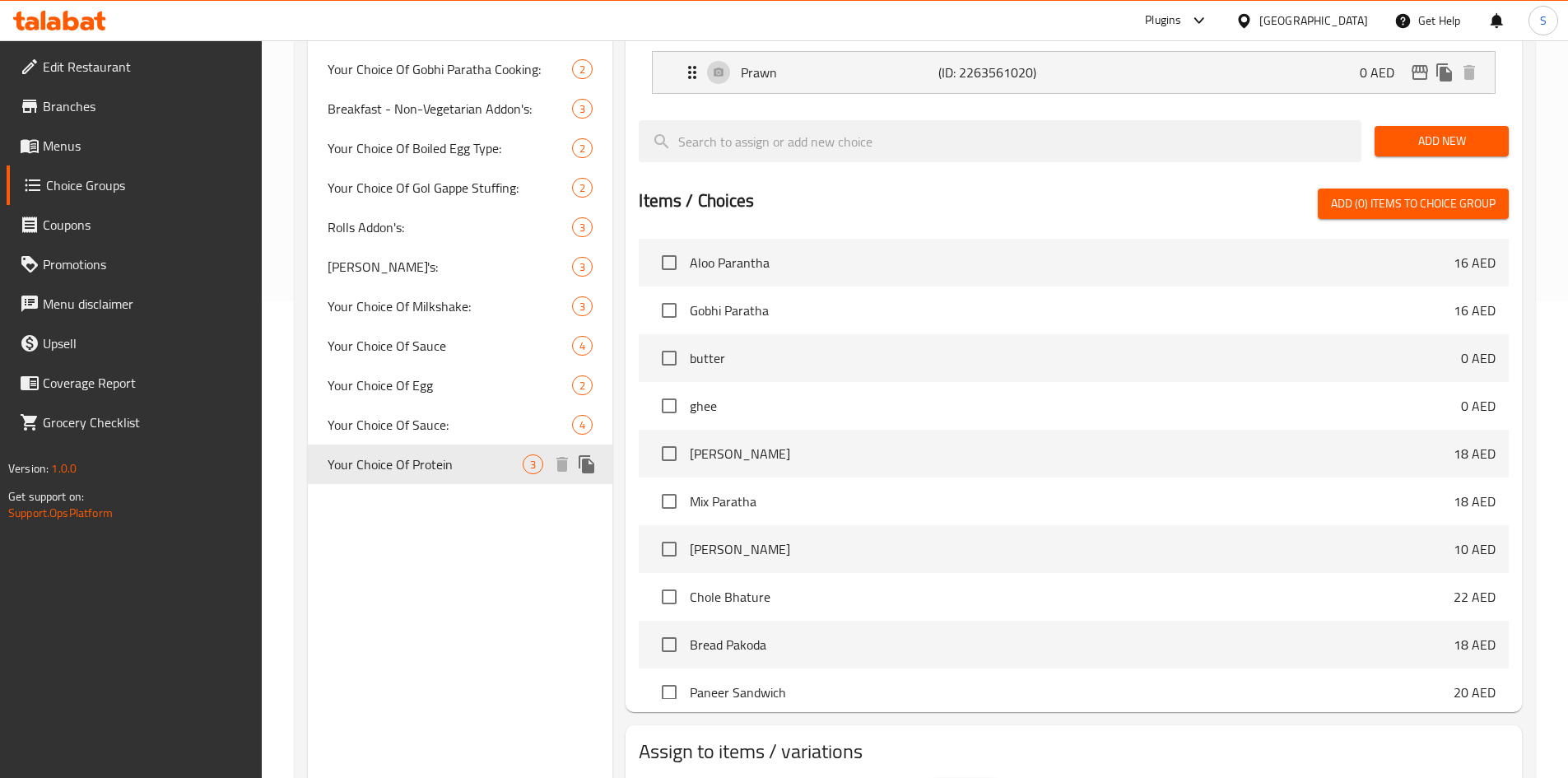
type input "Your Choice Of Protein"
type input "اختيارك من البروتين"
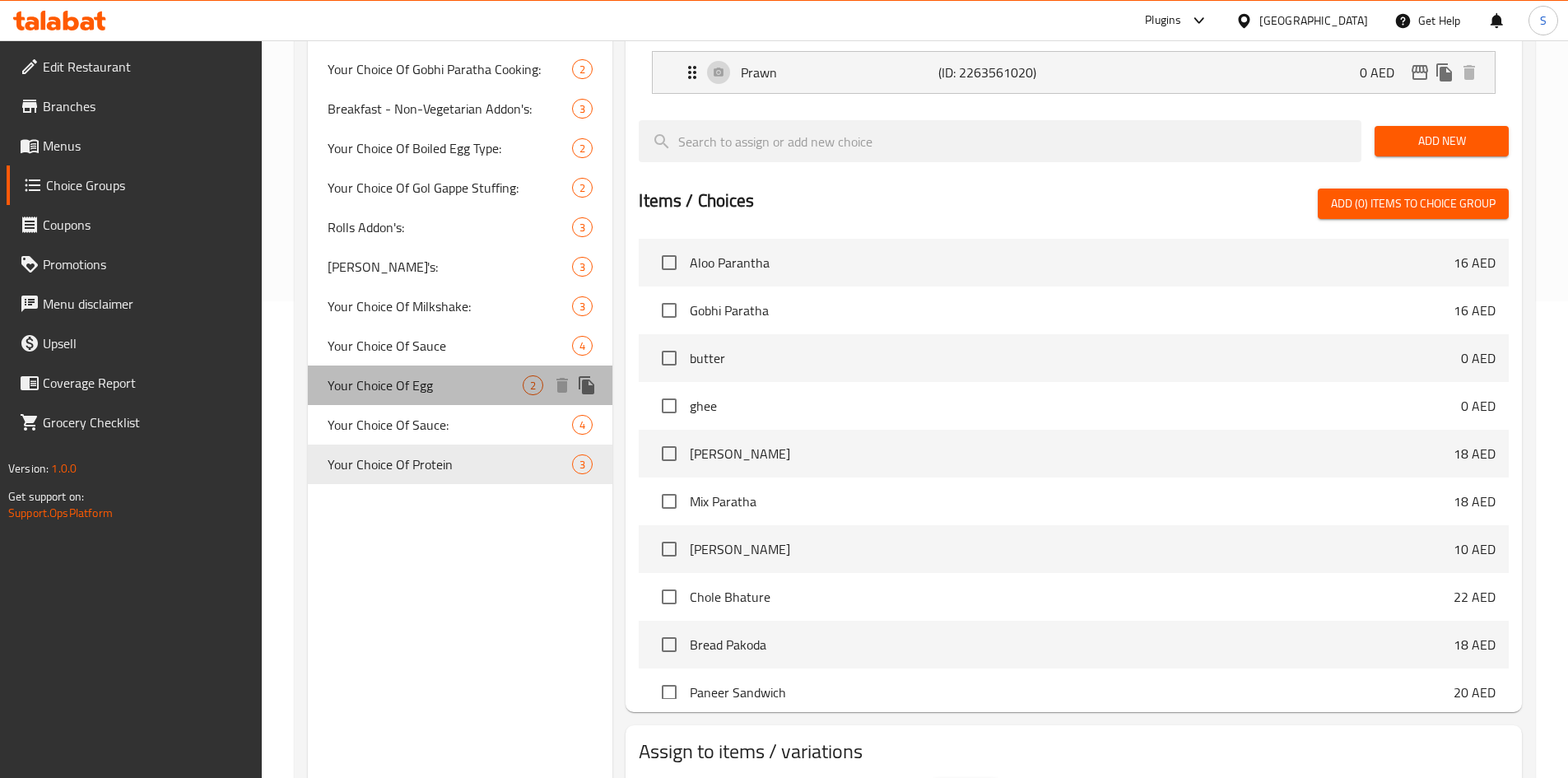
click at [444, 386] on span "Your Choice Of Egg" at bounding box center [426, 385] width 196 height 20
type input "Your Choice Of Egg"
type input "اختيارك من البيض"
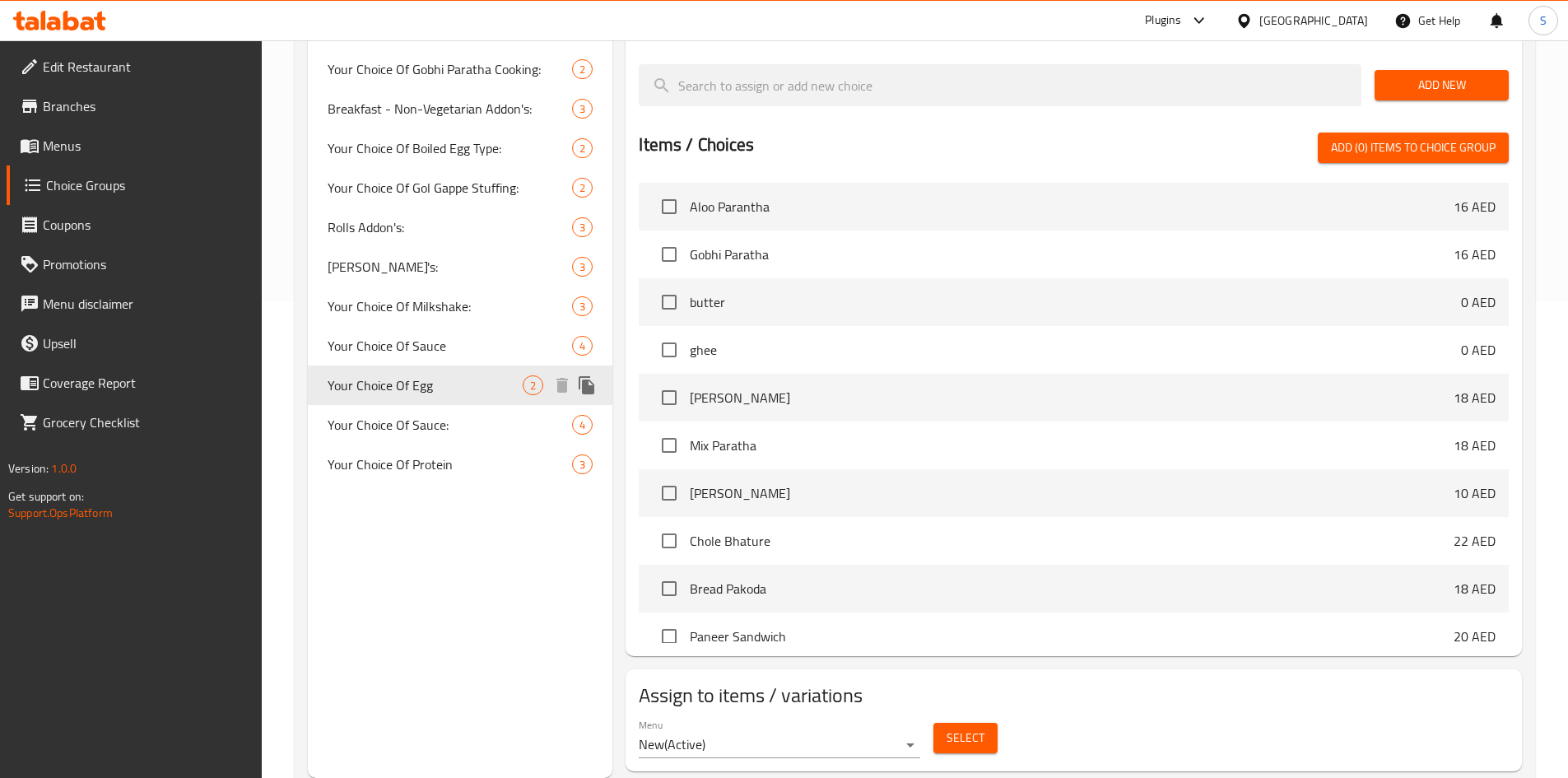
scroll to position [65, 0]
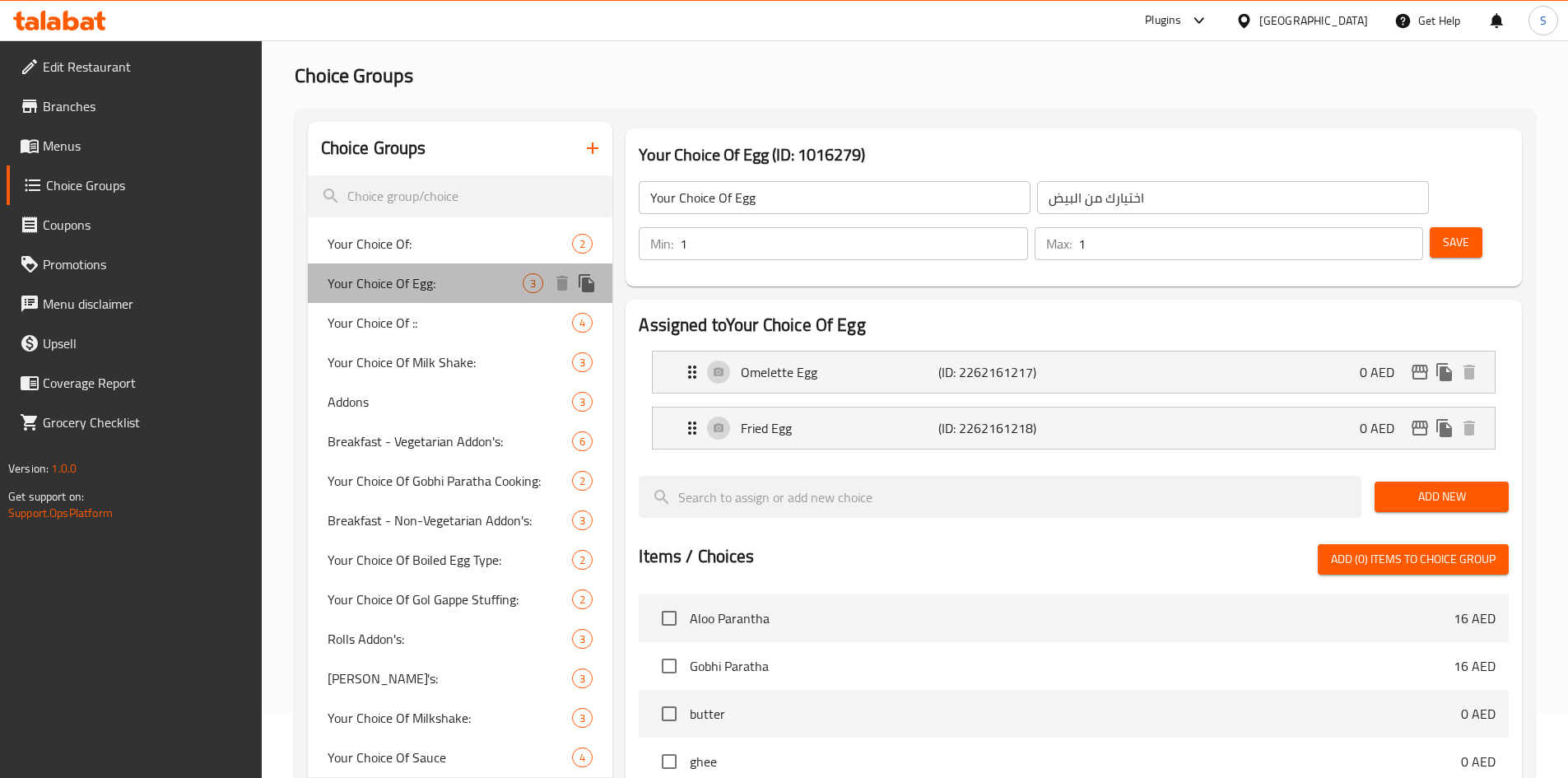
click at [404, 295] on div "Your Choice Of Egg: 3" at bounding box center [460, 283] width 306 height 40
type input "Your Choice Of Egg:"
type input "اختيارك من البيض:"
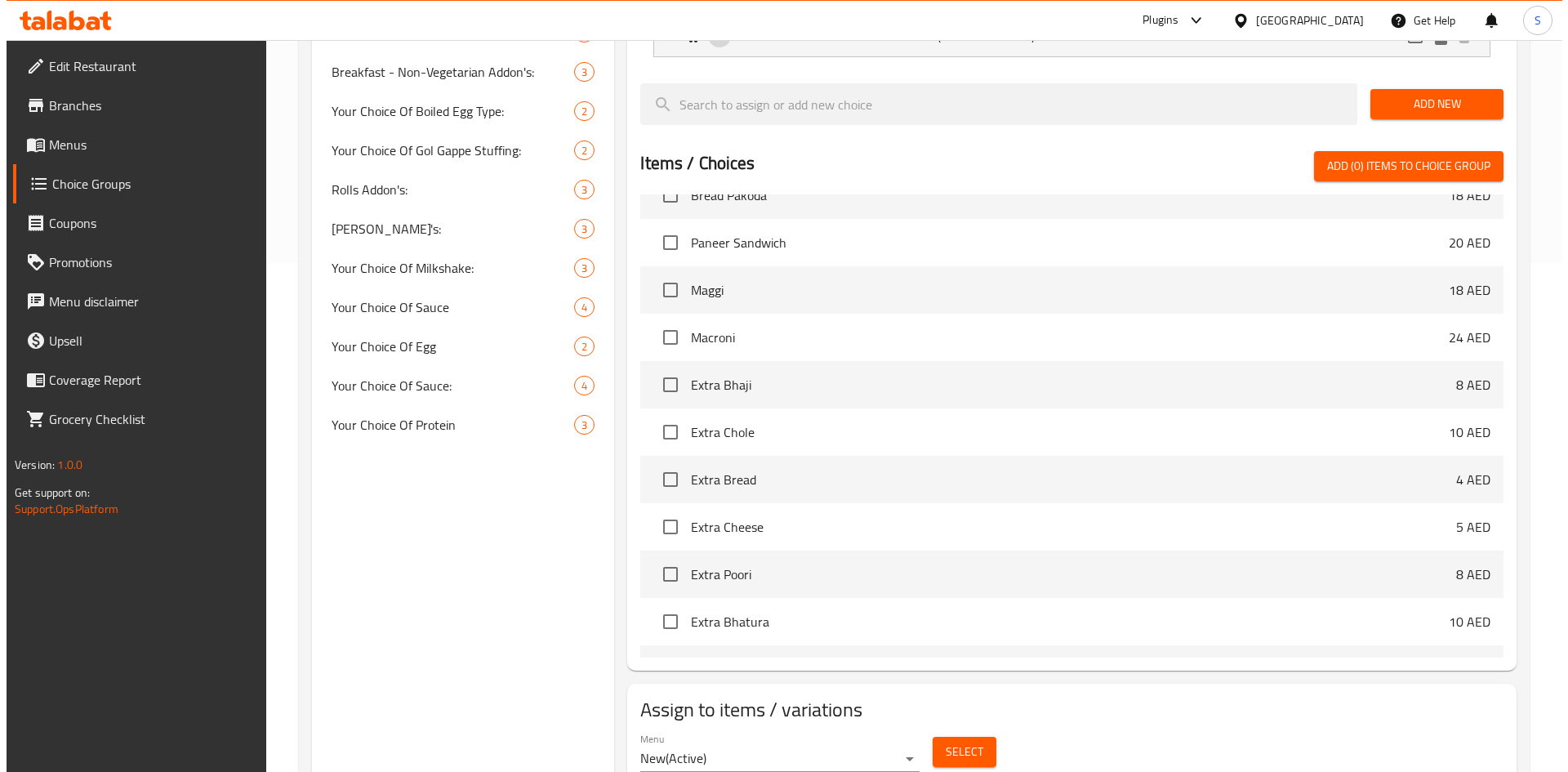
scroll to position [529, 0]
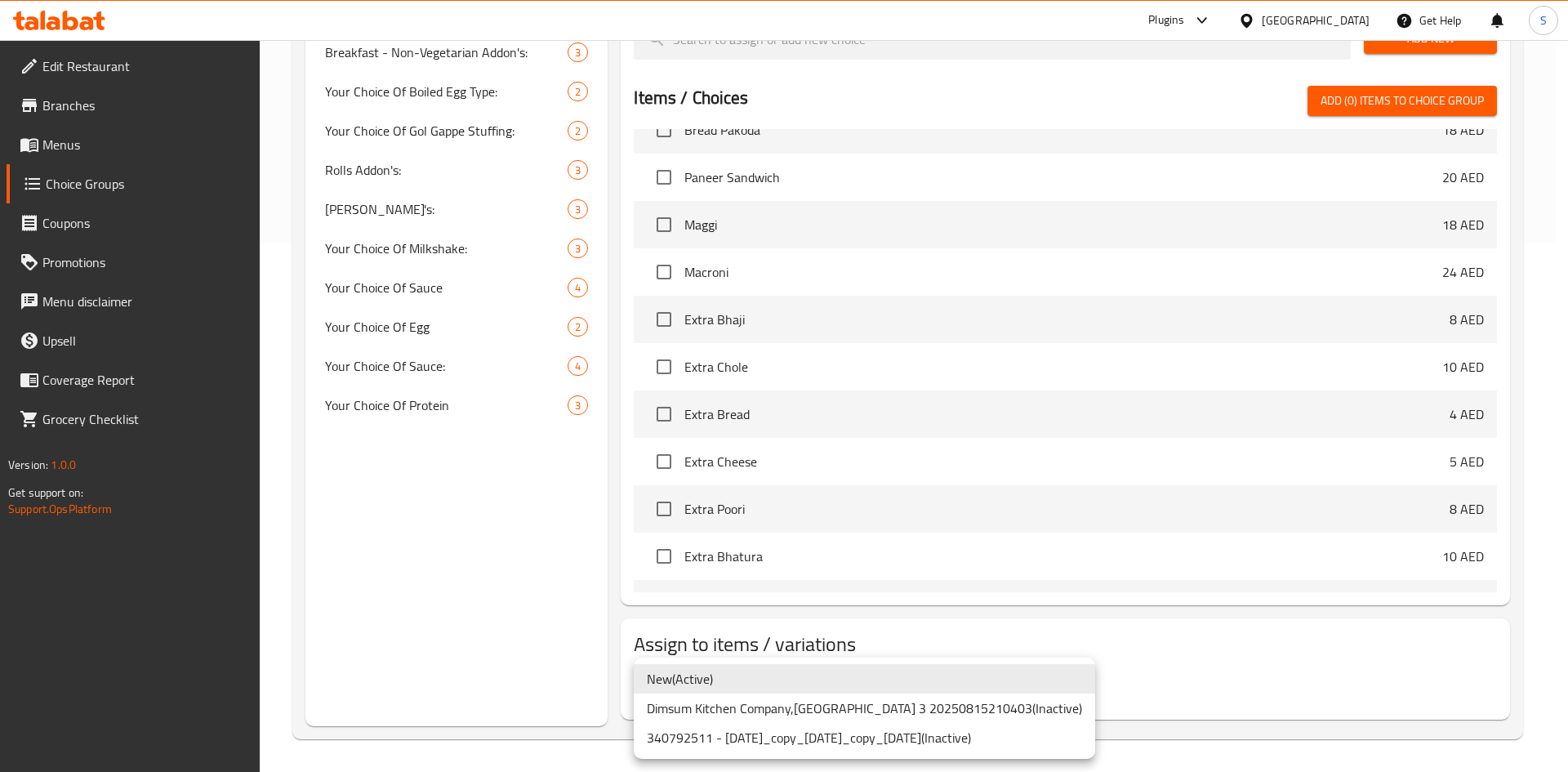
click at [1149, 662] on div at bounding box center [784, 386] width 1568 height 772
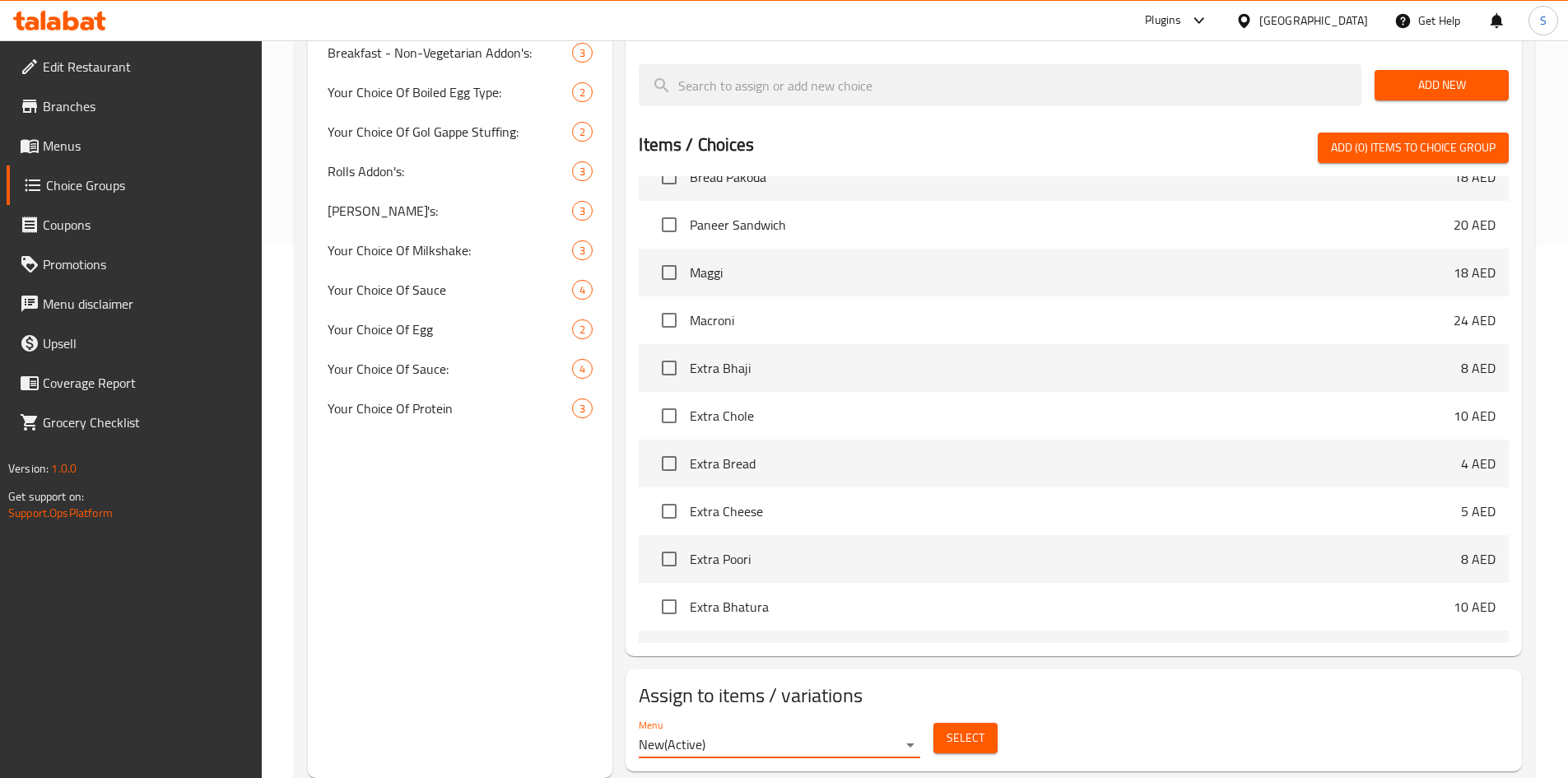
click at [987, 723] on button "Select" at bounding box center [965, 738] width 65 height 30
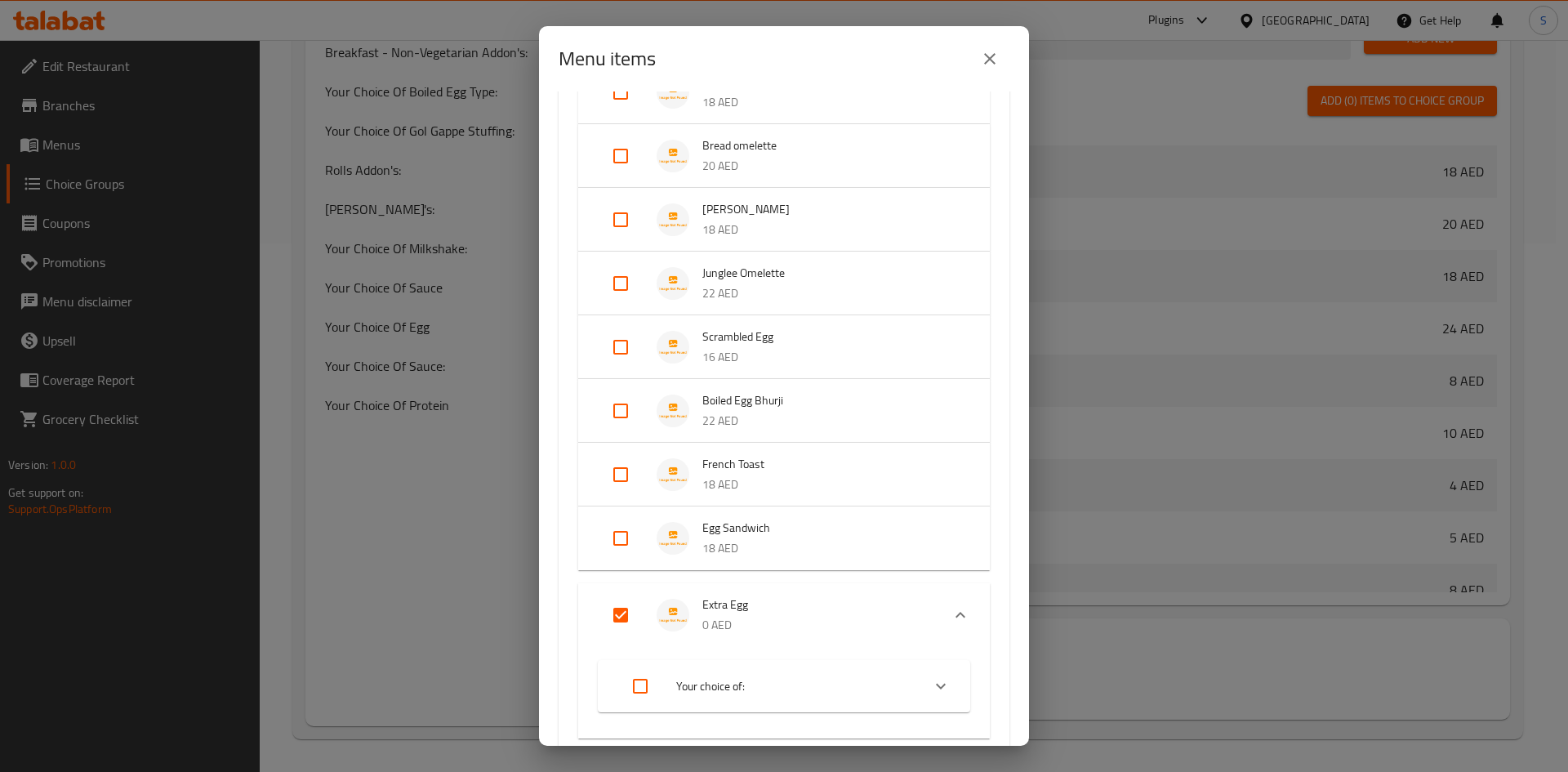
scroll to position [245, 0]
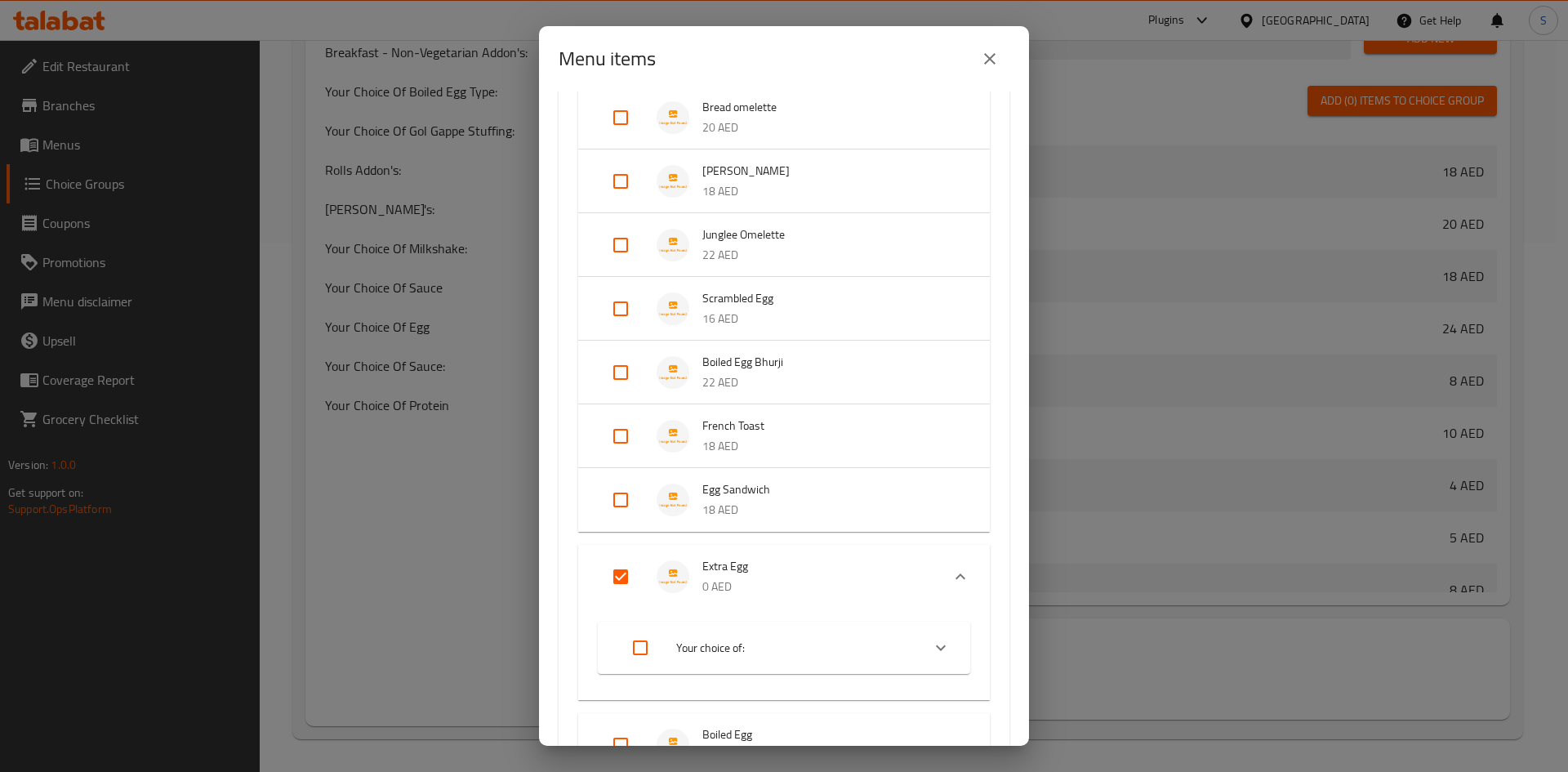
click at [617, 577] on input "Expand" at bounding box center [621, 576] width 39 height 39
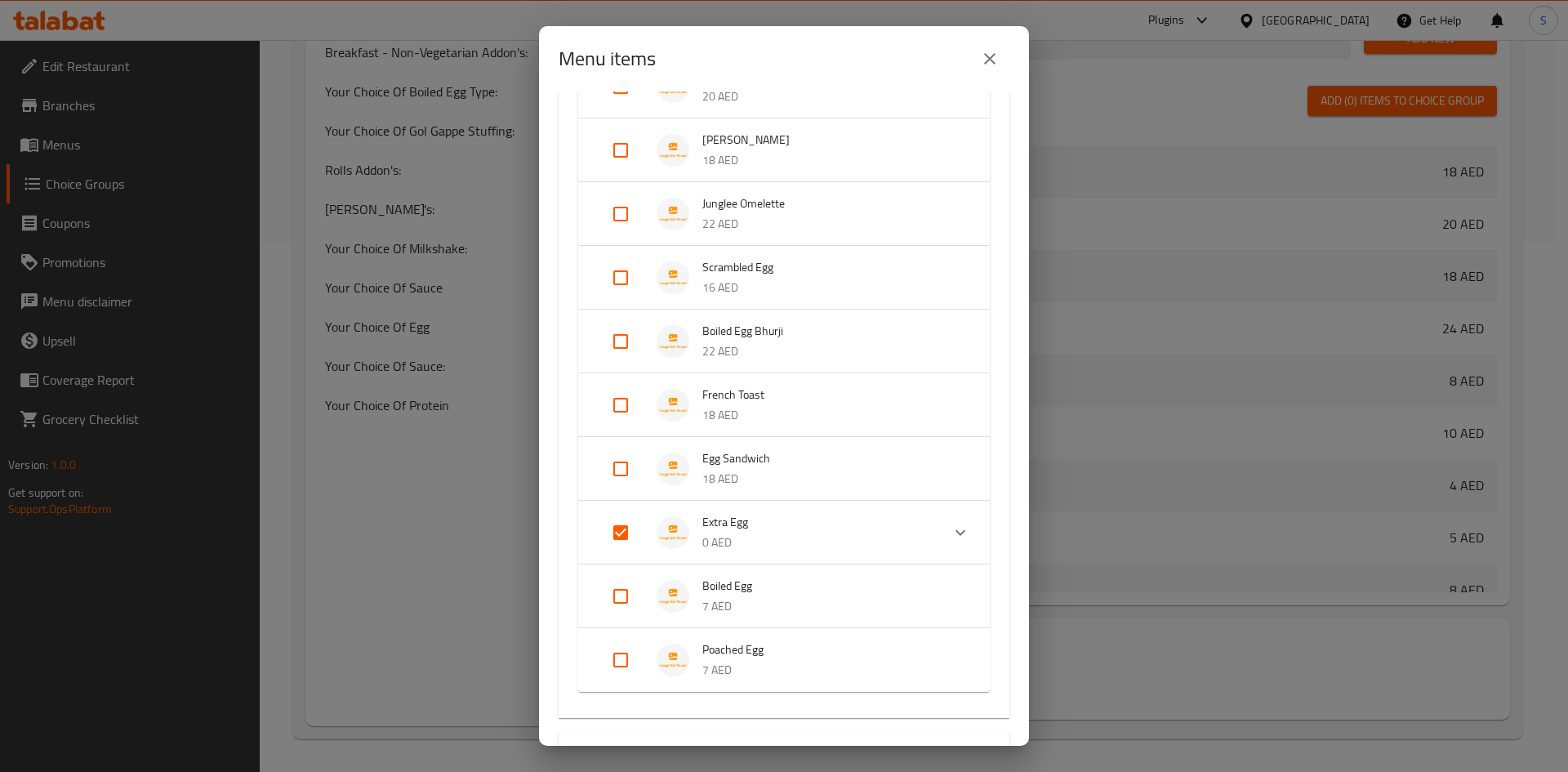
scroll to position [327, 0]
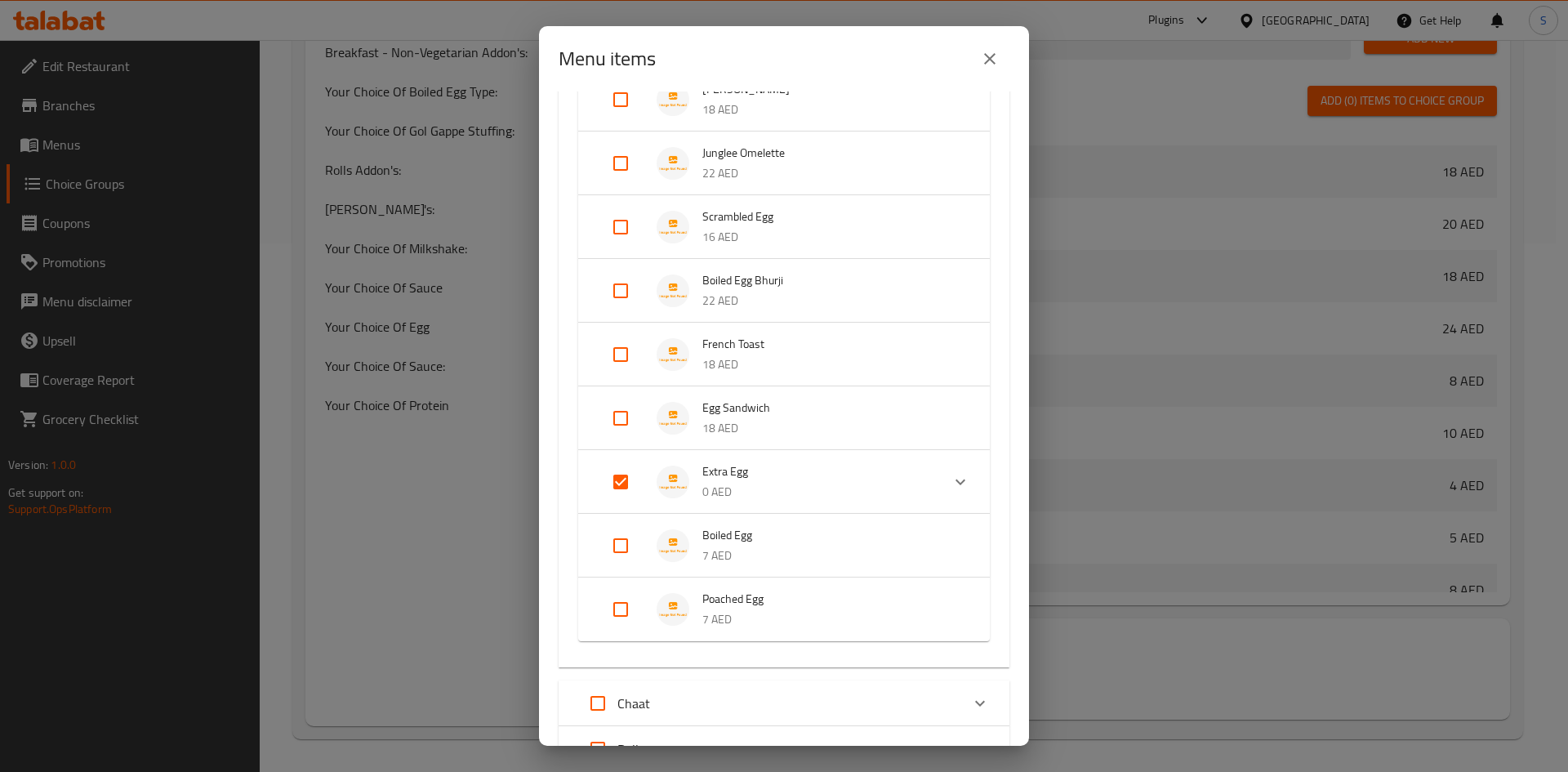
click at [626, 482] on input "Expand" at bounding box center [621, 482] width 39 height 39
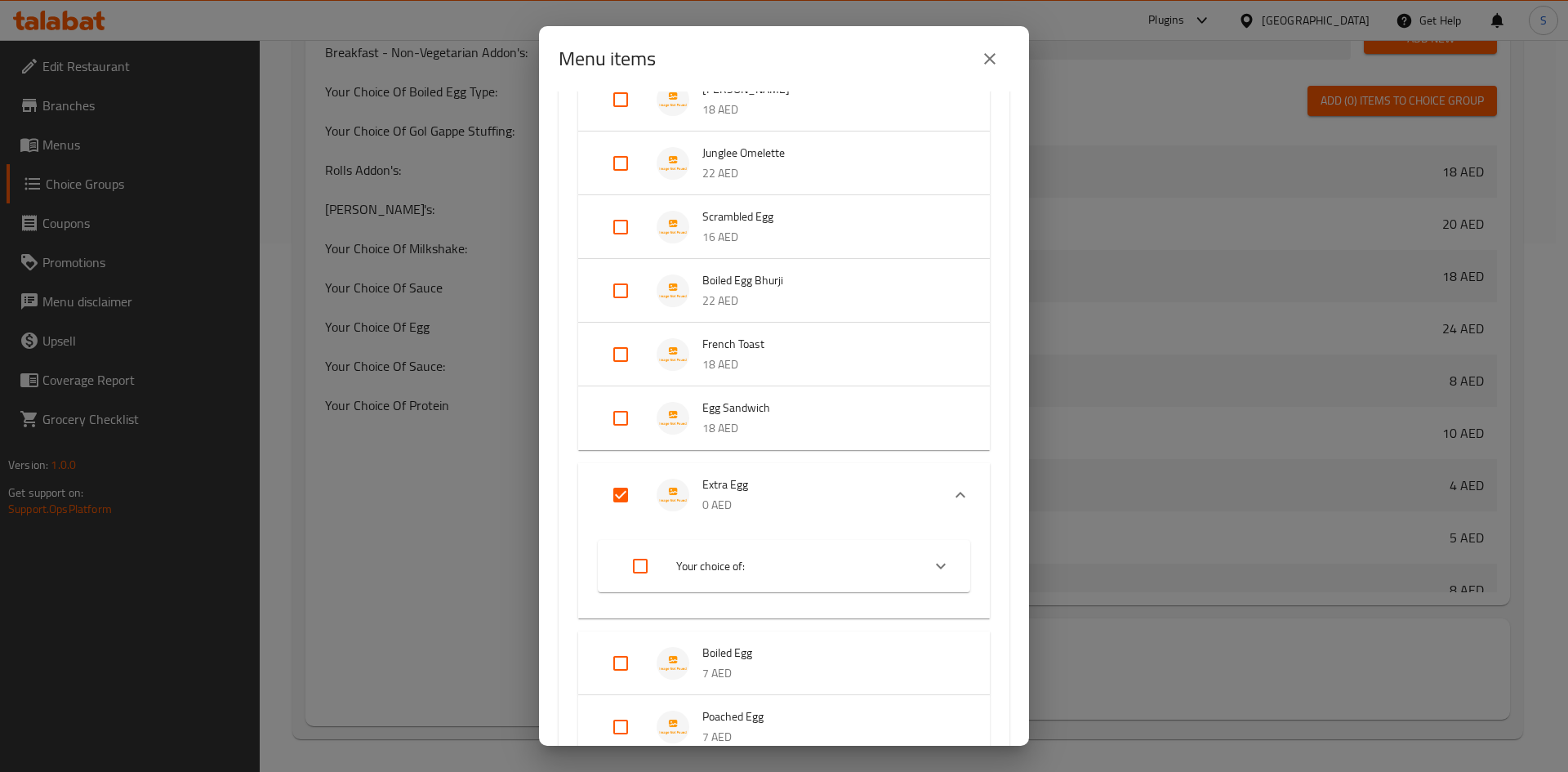
click at [623, 497] on input "Expand" at bounding box center [621, 495] width 39 height 39
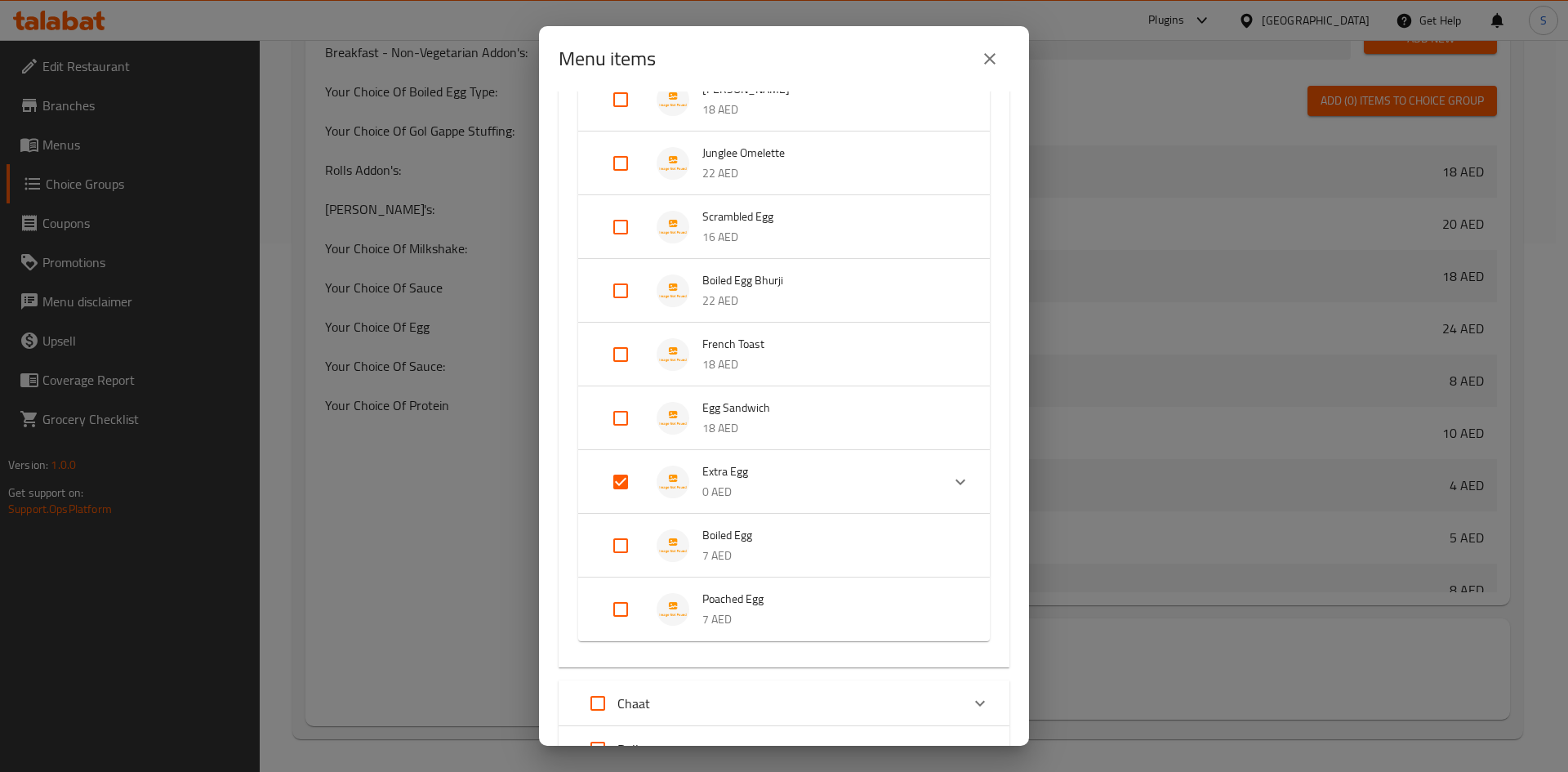
click at [623, 496] on input "Expand" at bounding box center [621, 482] width 39 height 39
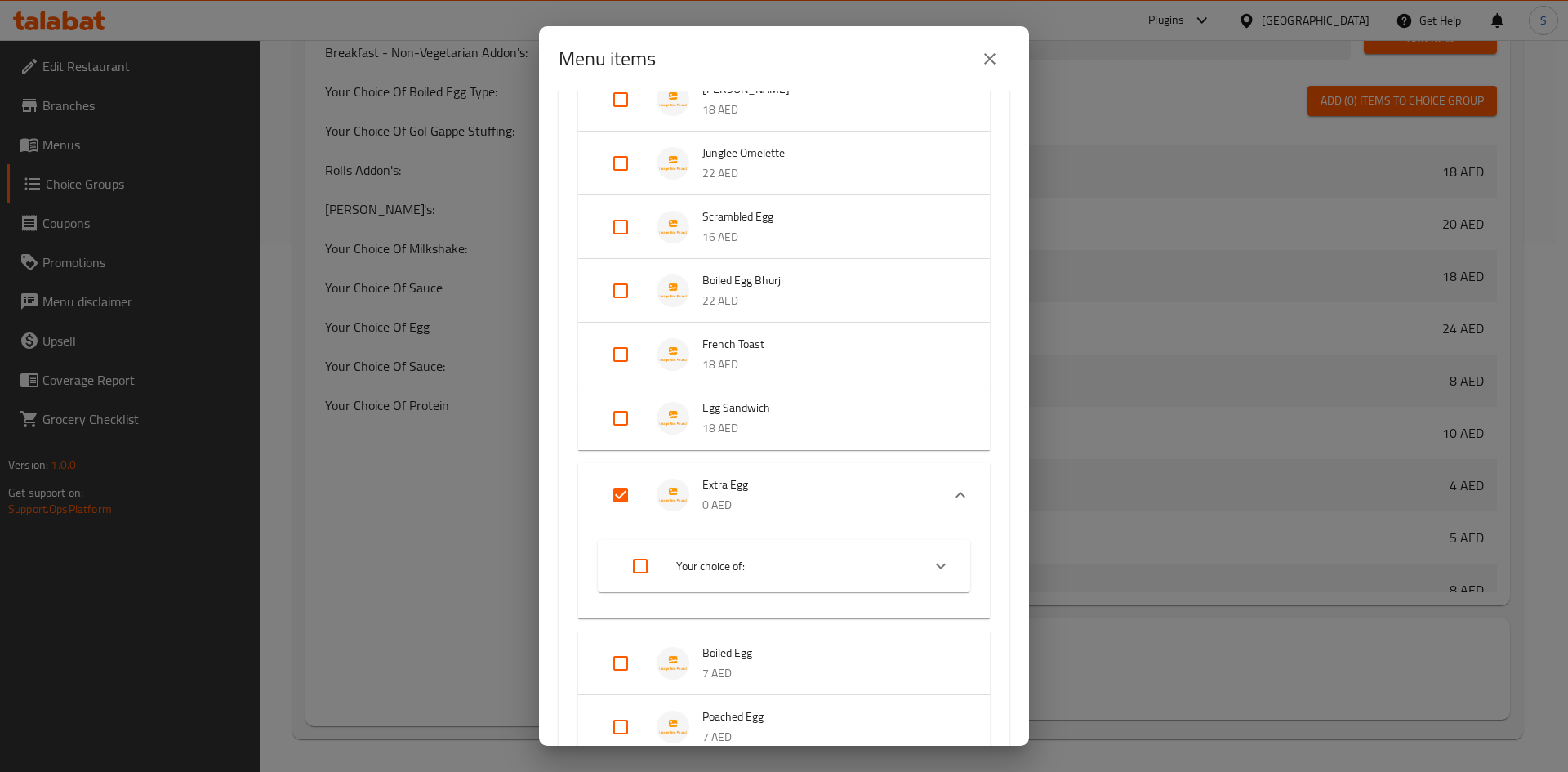
click at [622, 489] on input "Expand" at bounding box center [621, 495] width 39 height 39
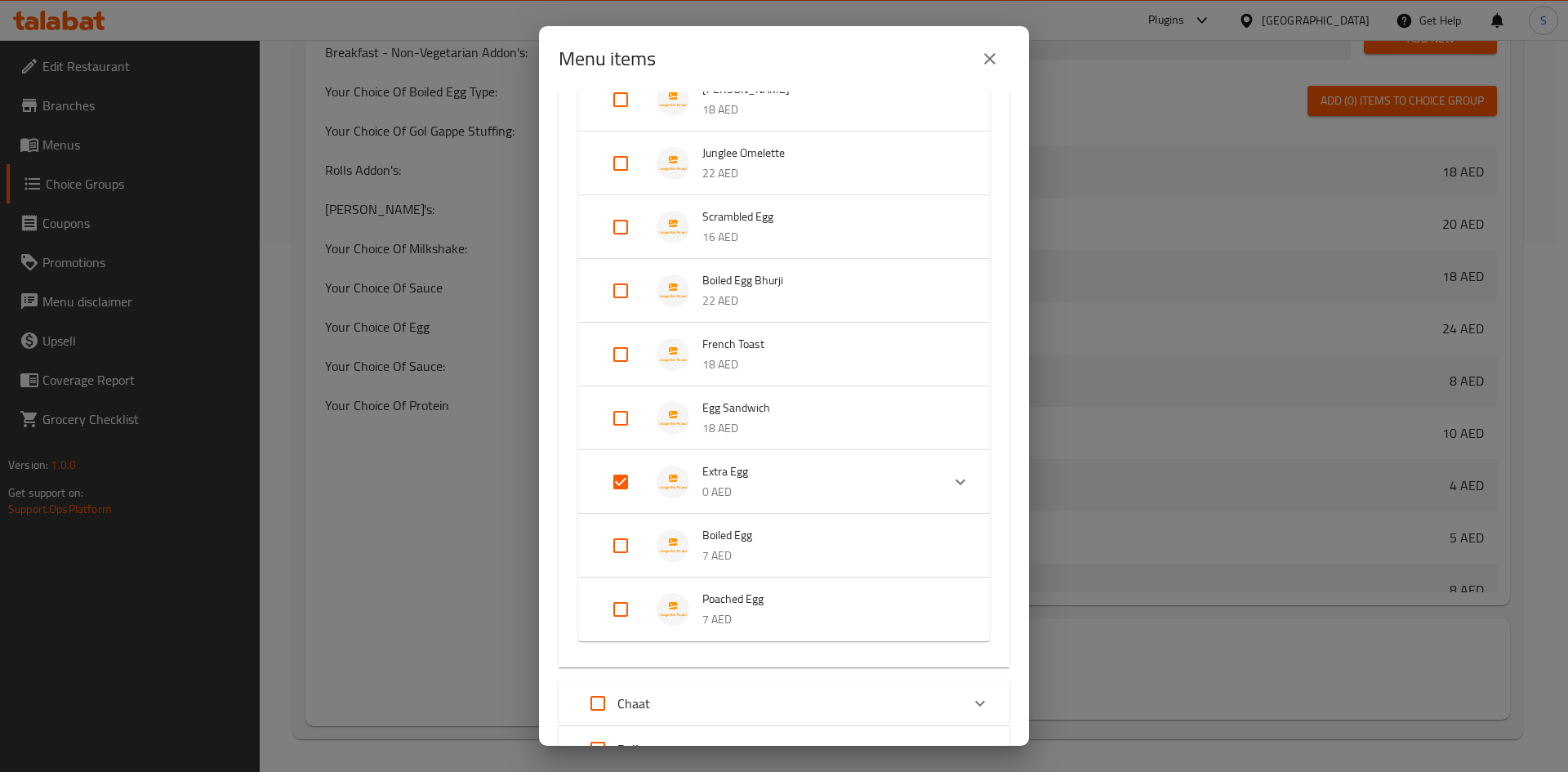
click at [622, 489] on input "Expand" at bounding box center [621, 482] width 39 height 39
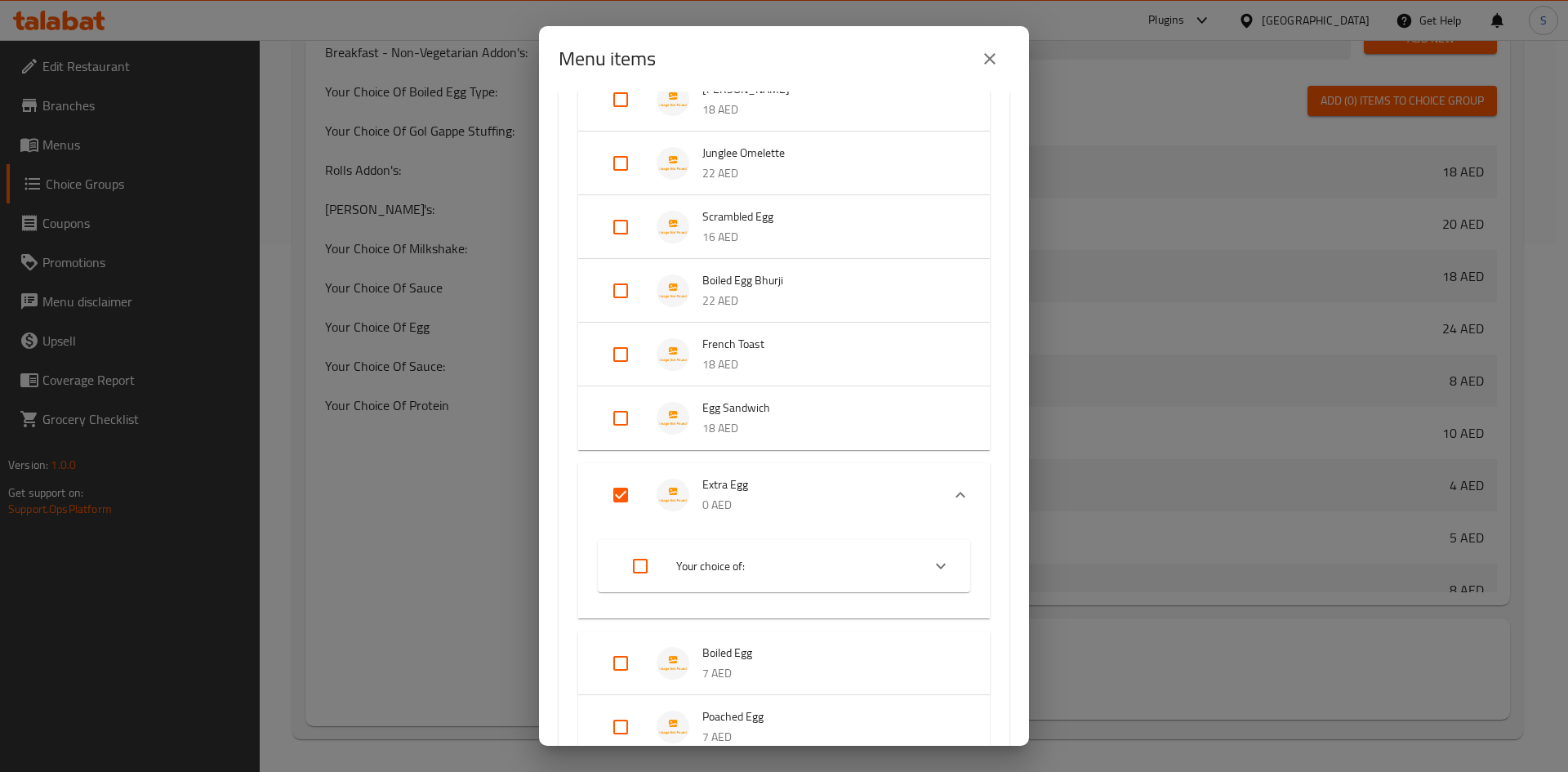
click at [614, 491] on input "Expand" at bounding box center [621, 495] width 39 height 39
checkbox input "true"
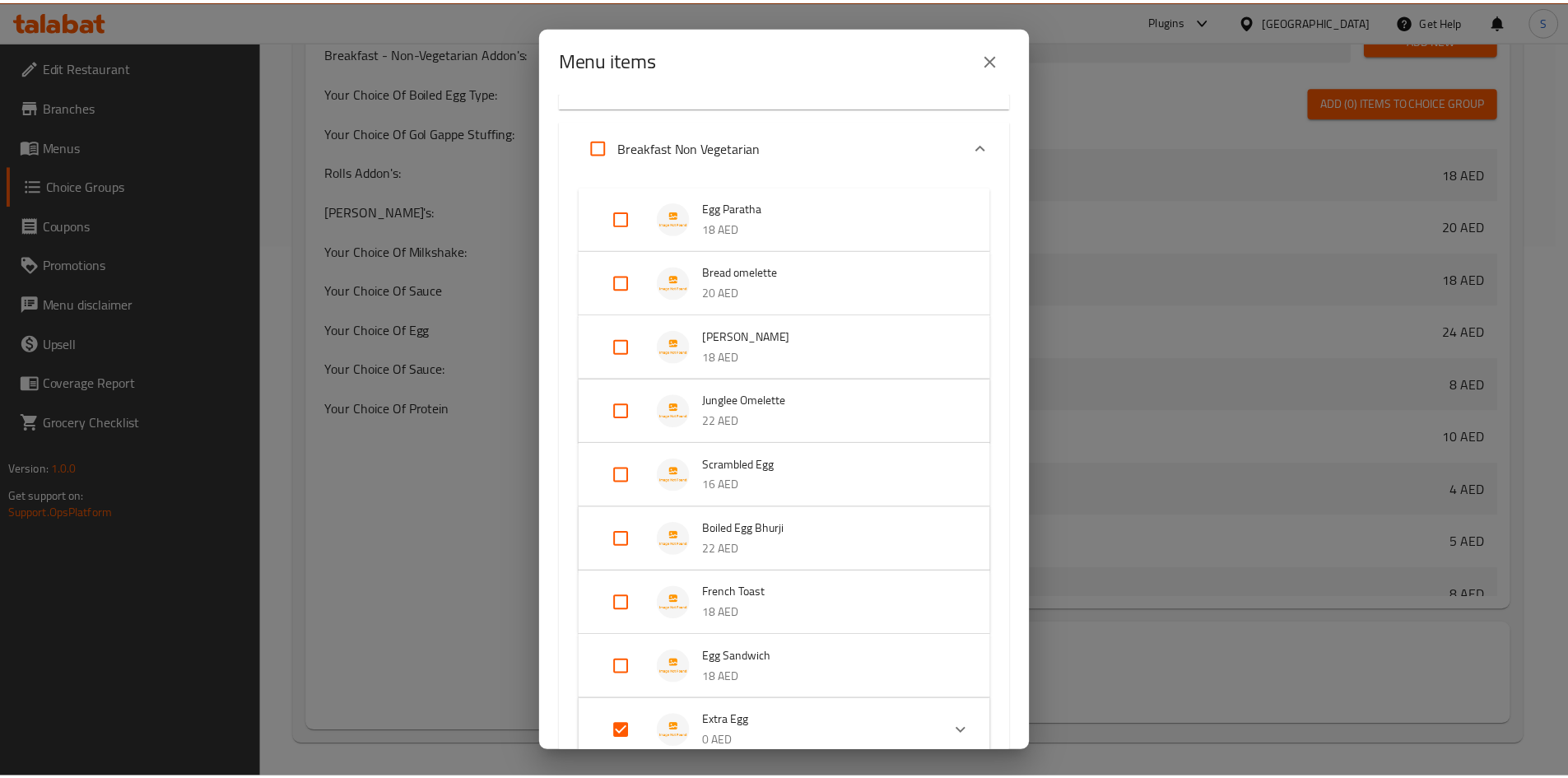
scroll to position [83, 0]
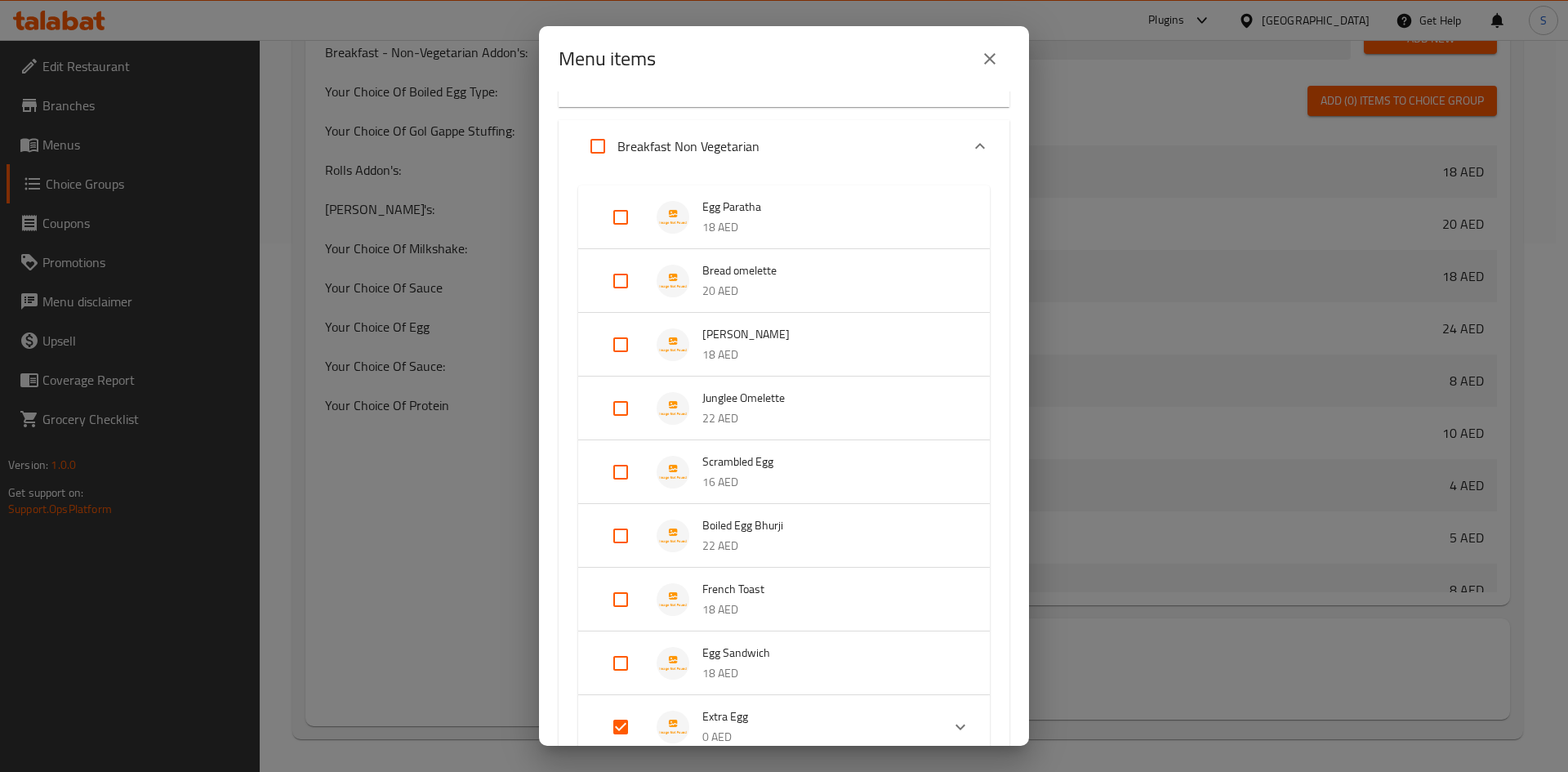
click at [988, 53] on icon "close" at bounding box center [990, 58] width 20 height 20
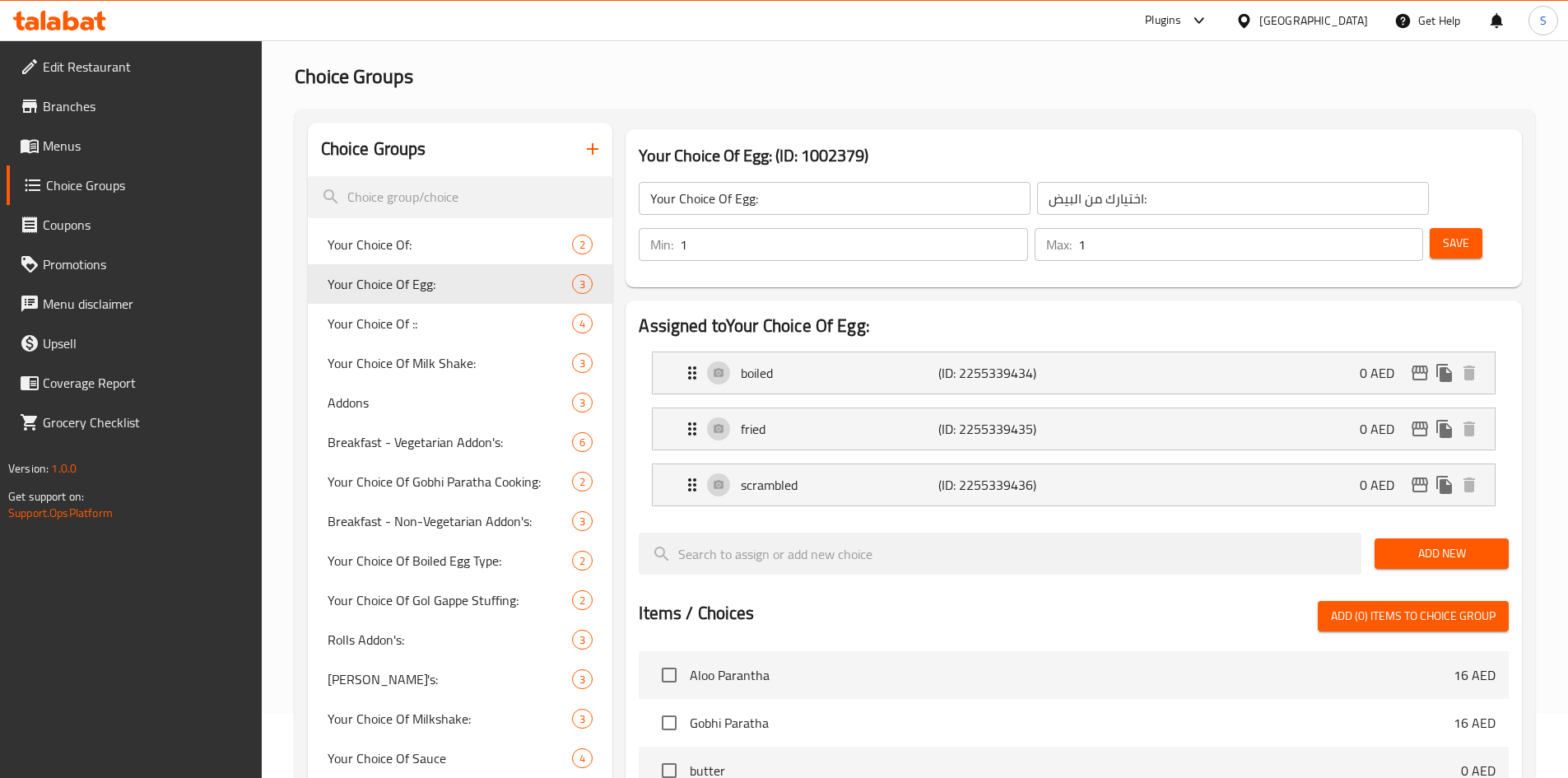
scroll to position [0, 0]
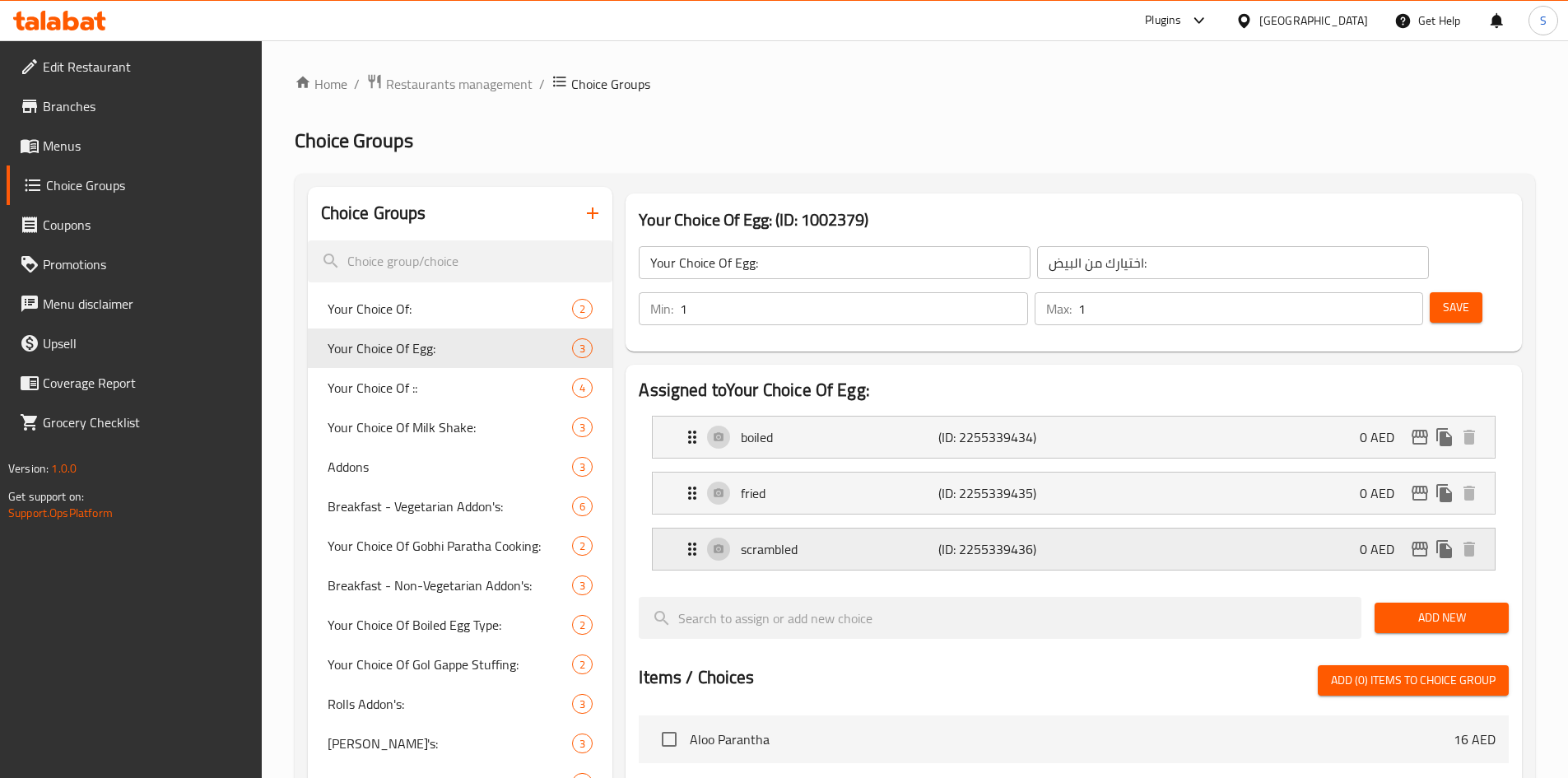
click at [687, 539] on icon "Expand" at bounding box center [692, 548] width 20 height 20
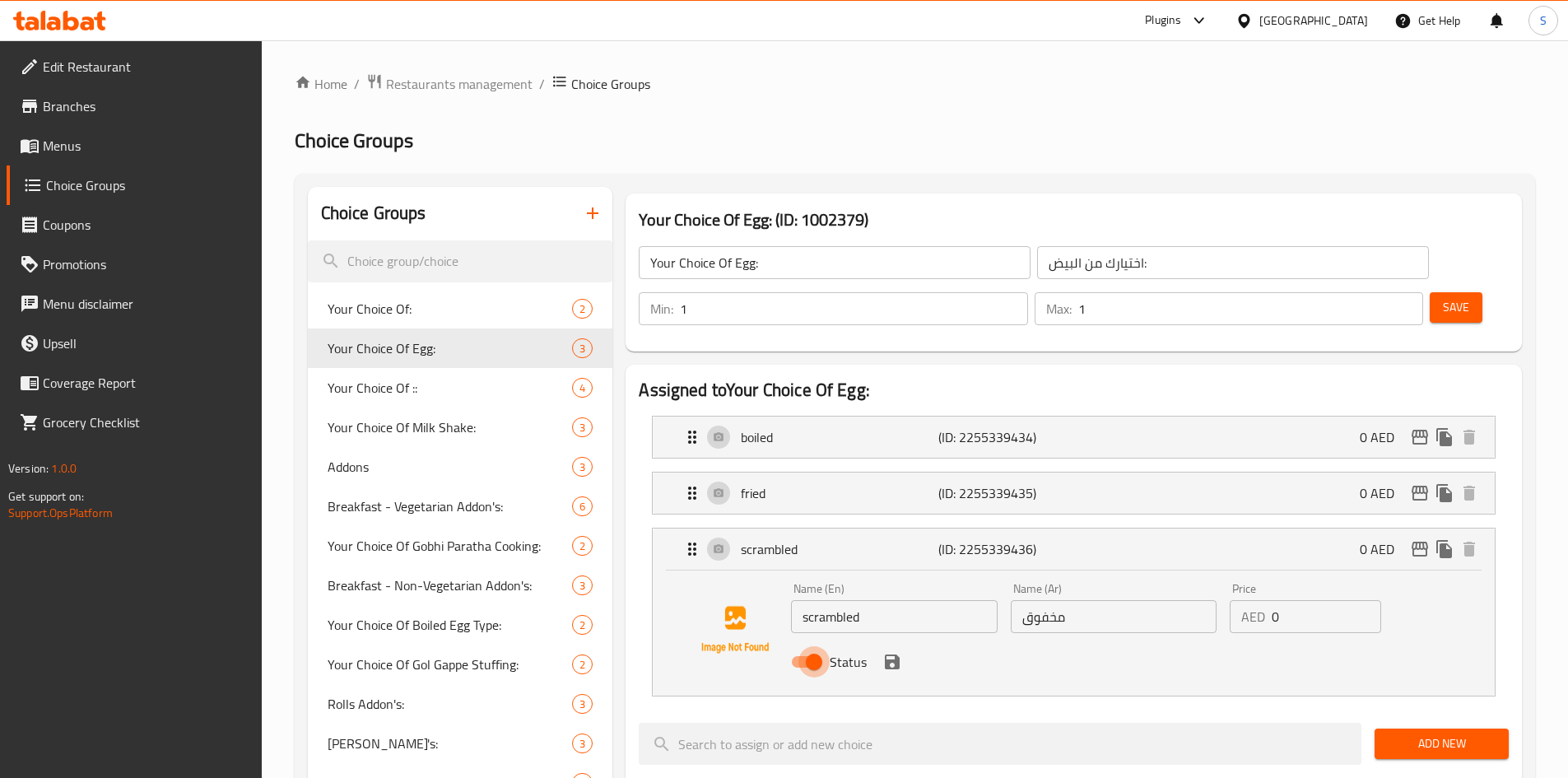
click at [818, 646] on input "Status" at bounding box center [813, 662] width 94 height 31
checkbox input "false"
click at [831, 483] on p "fried" at bounding box center [839, 492] width 197 height 20
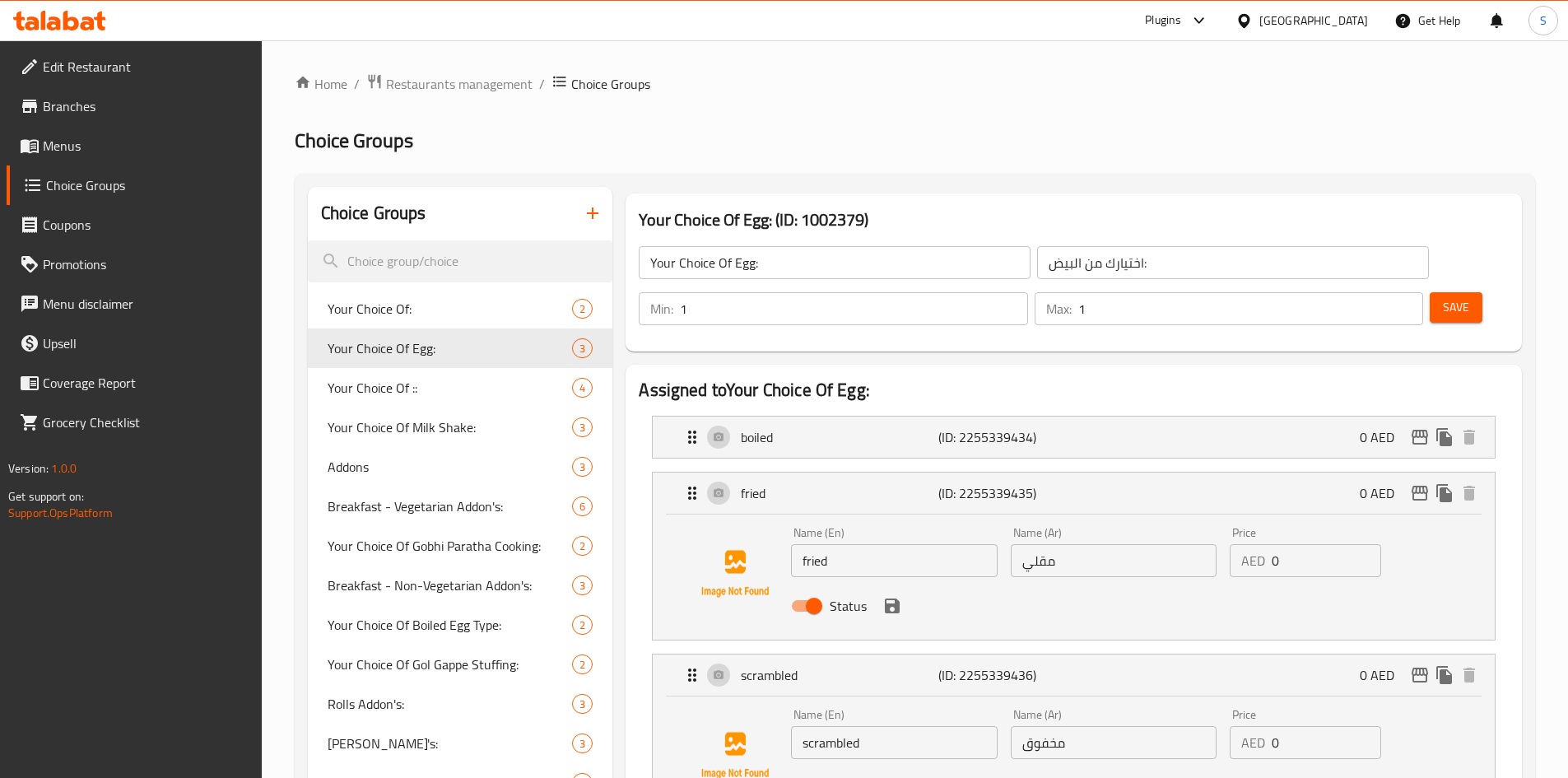
click at [816, 590] on input "Status" at bounding box center [813, 606] width 94 height 31
checkbox input "false"
drag, startPoint x: 826, startPoint y: 386, endPoint x: 818, endPoint y: 408, distance: 23.4
click at [826, 427] on p "boiled" at bounding box center [839, 436] width 197 height 20
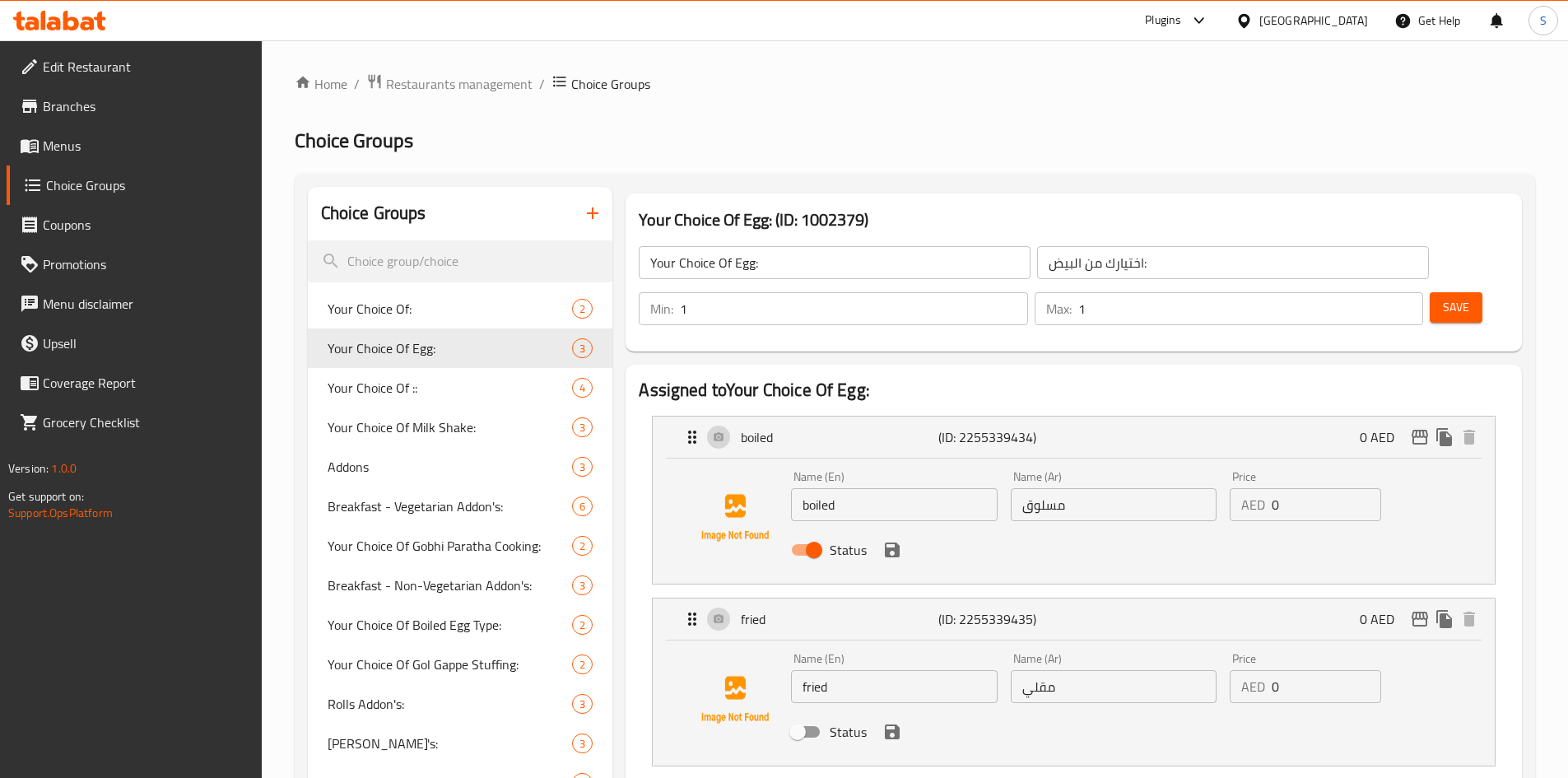
click at [818, 534] on input "Status" at bounding box center [813, 550] width 94 height 31
checkbox input "false"
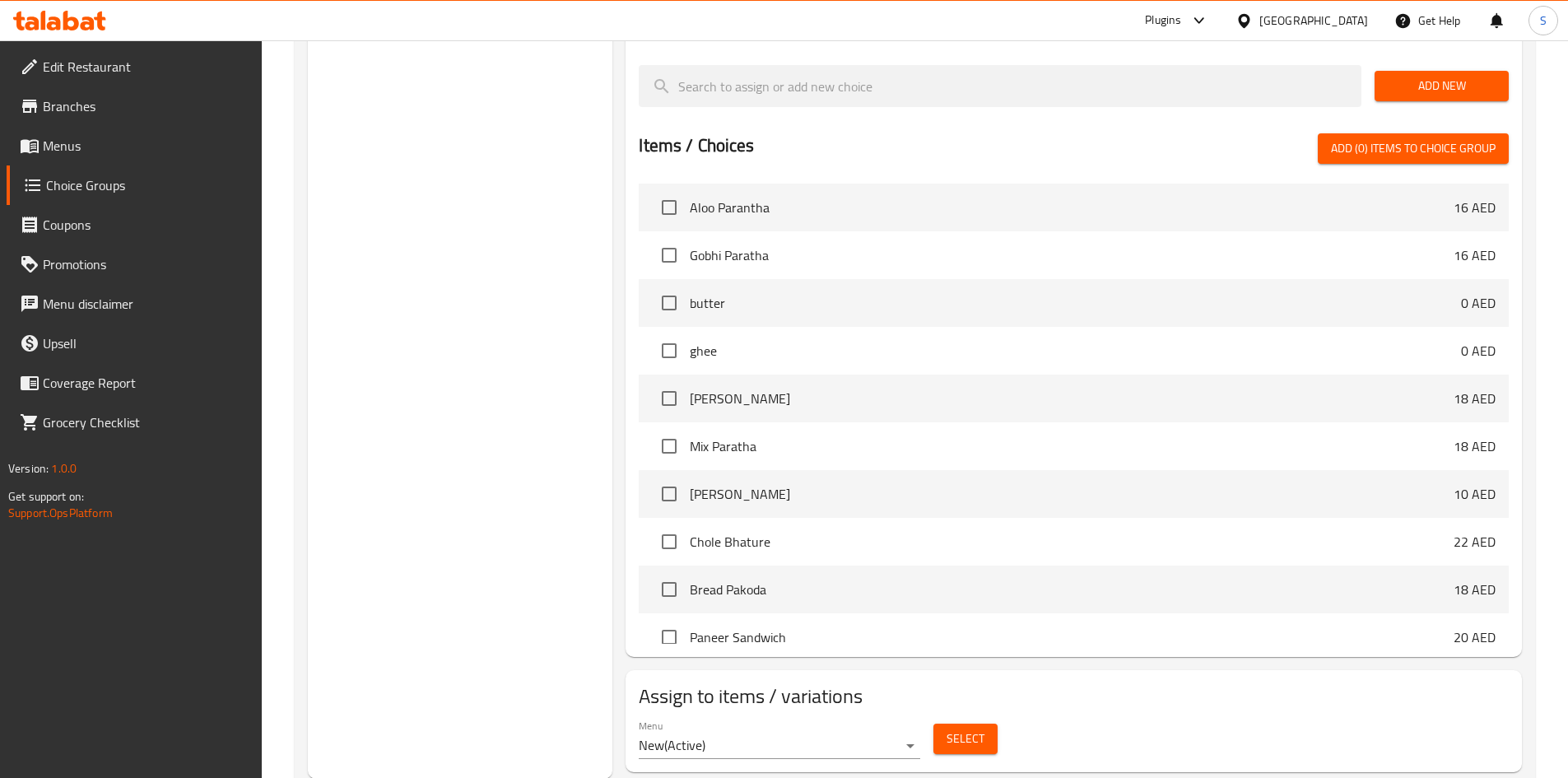
scroll to position [911, 0]
click at [962, 727] on span "Select" at bounding box center [966, 738] width 38 height 21
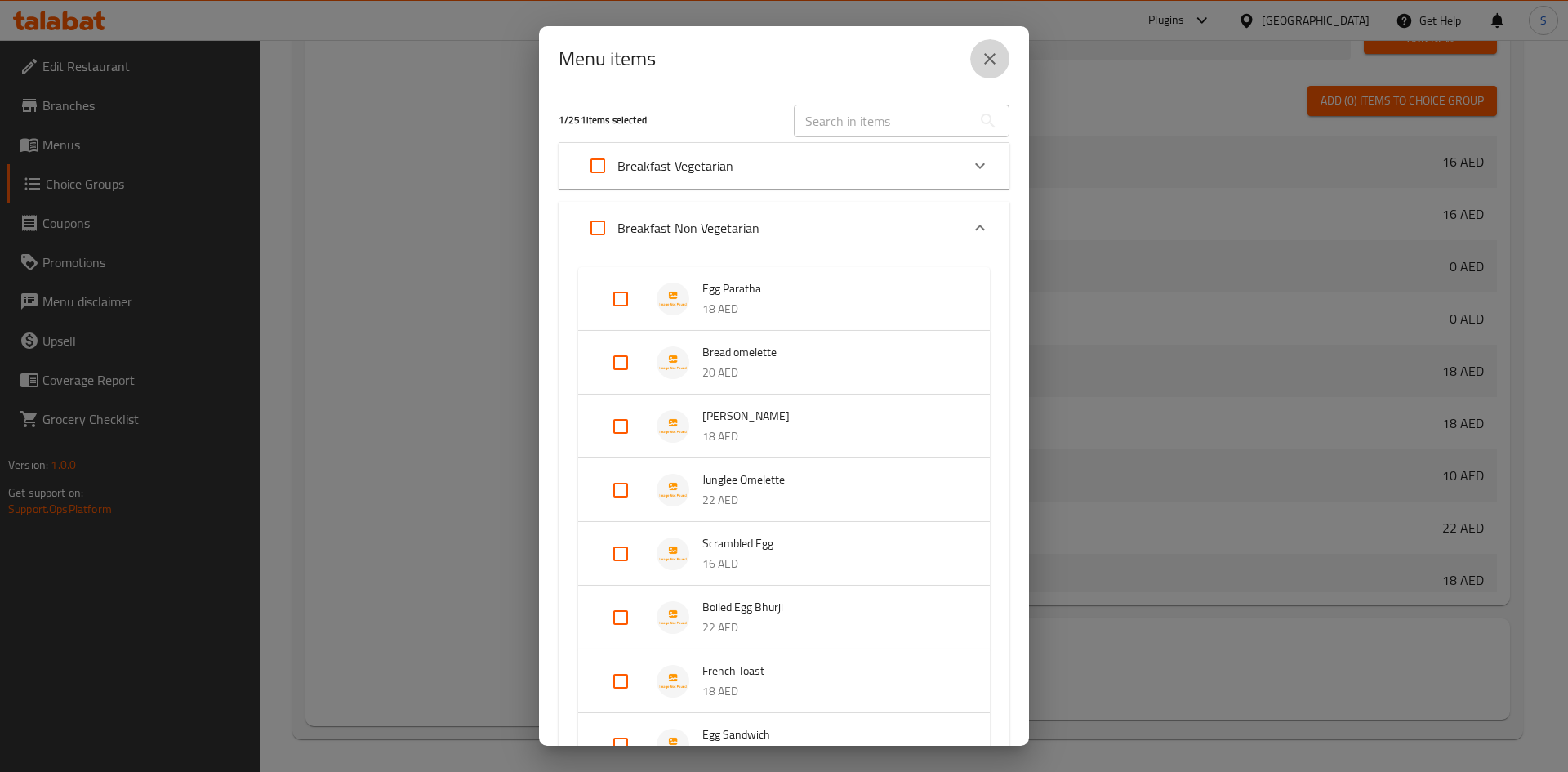
click at [992, 53] on icon "close" at bounding box center [990, 58] width 20 height 20
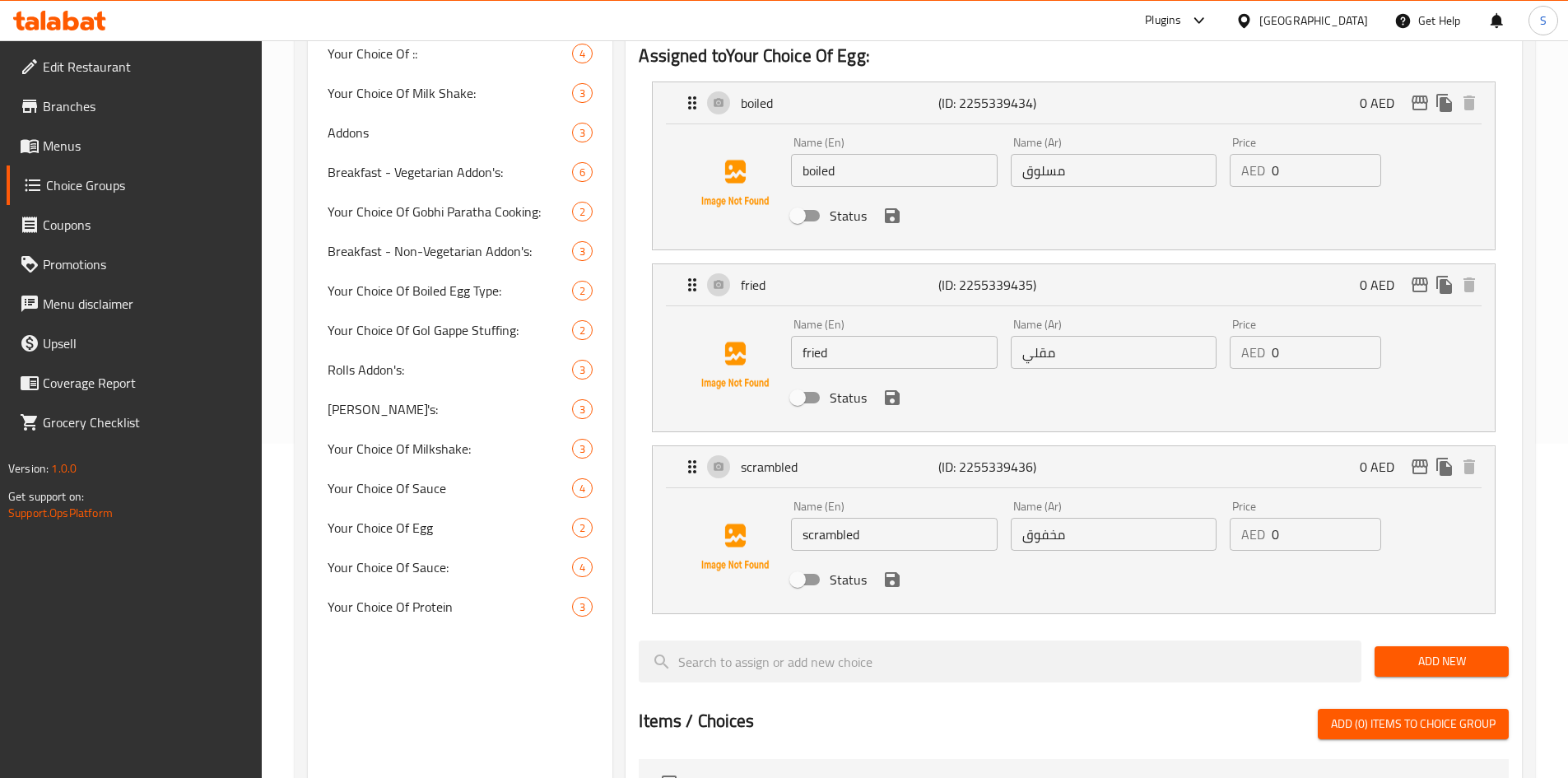
scroll to position [5, 0]
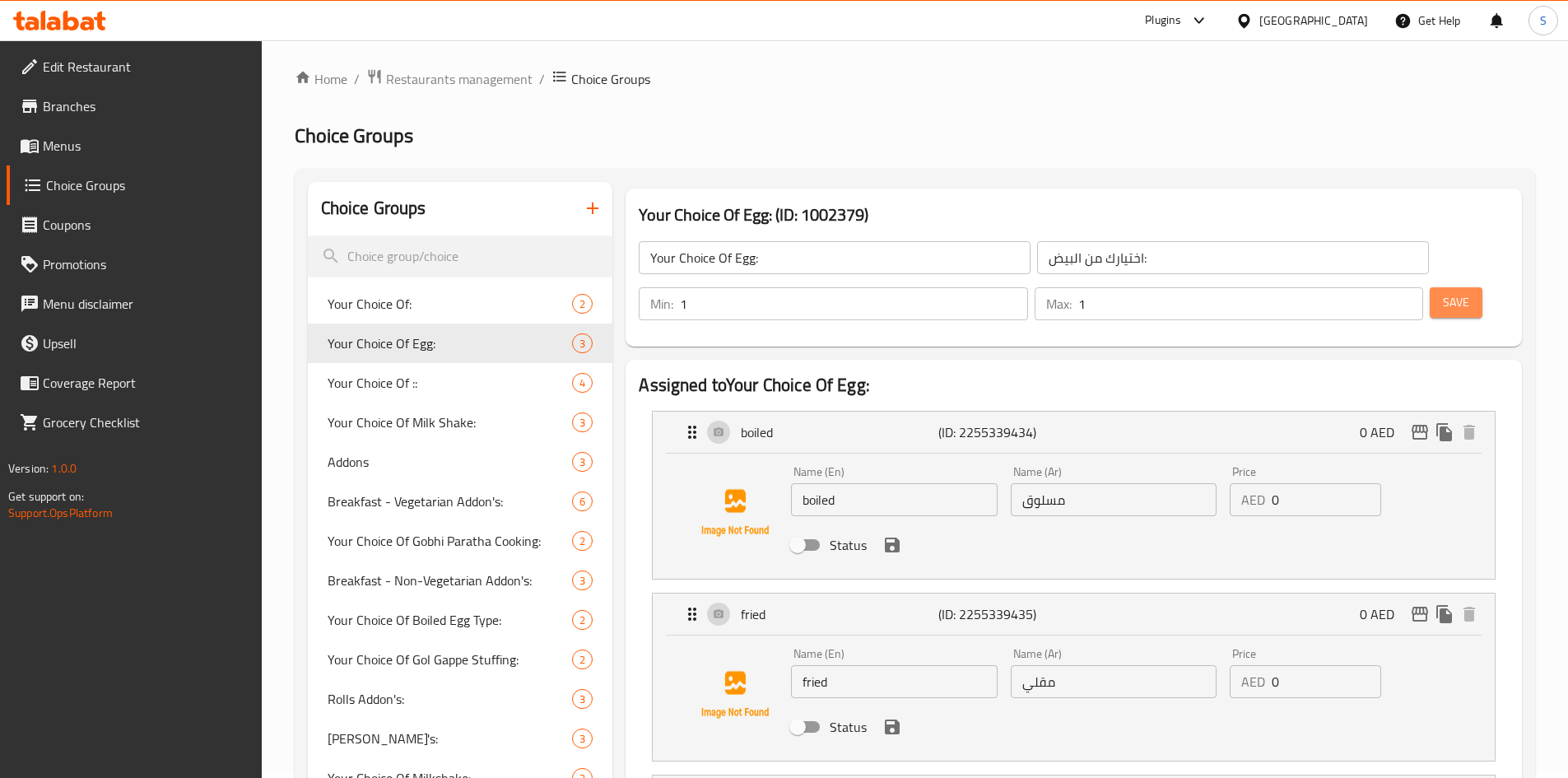
click at [1442, 292] on span "Save" at bounding box center [1455, 302] width 27 height 21
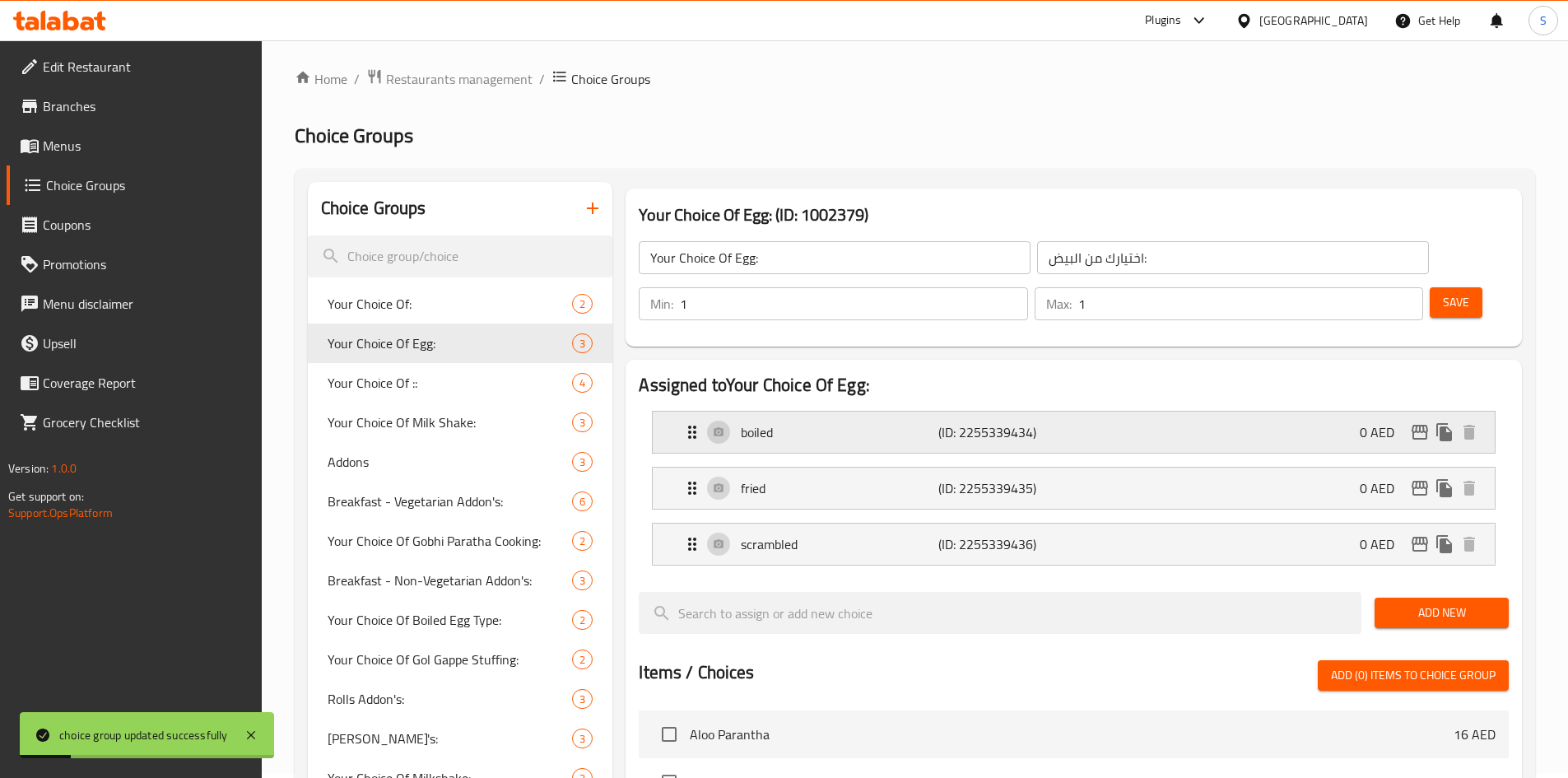
click at [1144, 411] on div "boiled (ID: 2255339434) 0 AED" at bounding box center [1078, 432] width 793 height 41
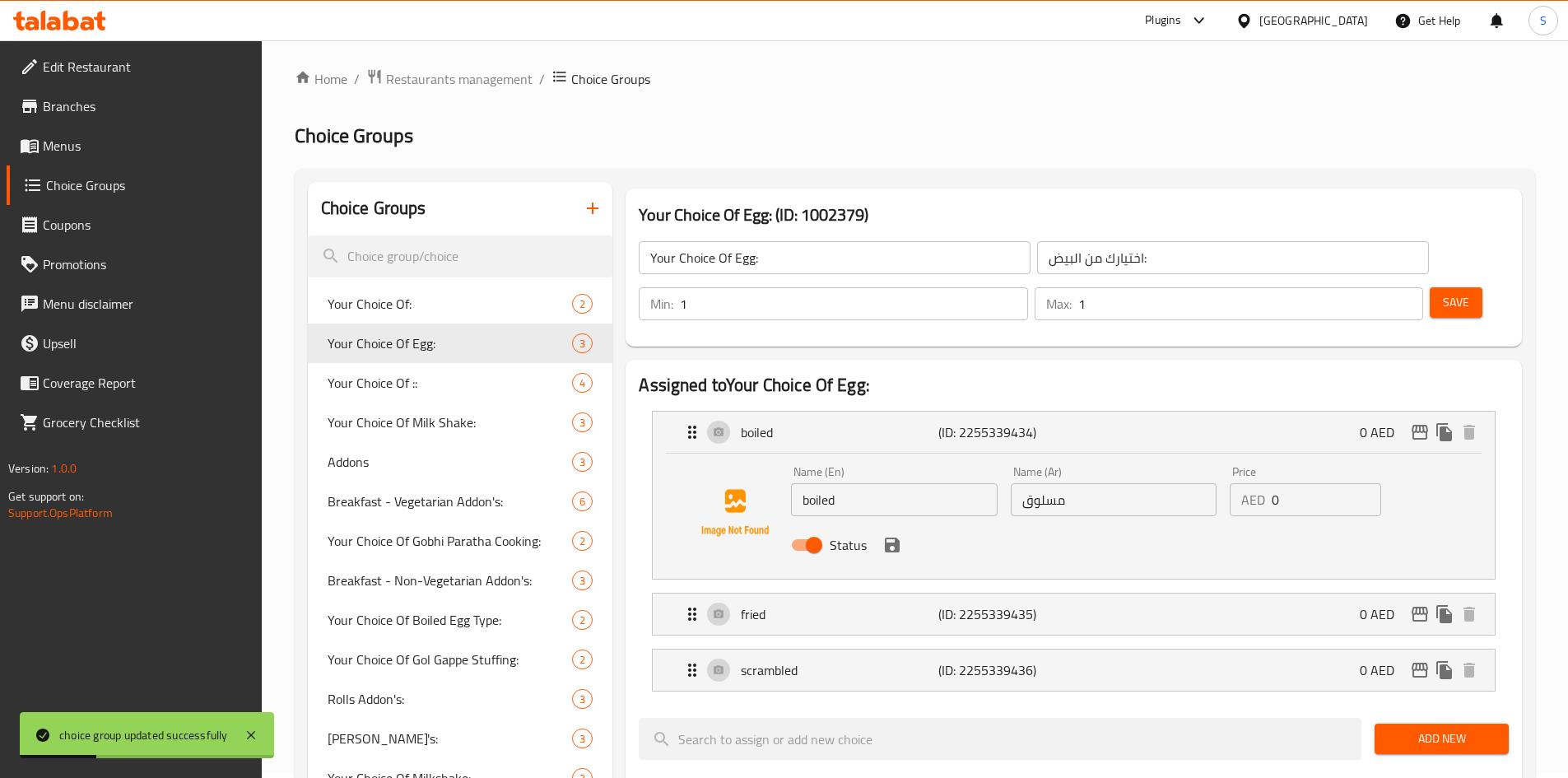
drag, startPoint x: 1139, startPoint y: 385, endPoint x: 797, endPoint y: 325, distance: 347.2
click at [1135, 398] on nav "boiled (ID: 2255339434) 0 AED Name (En) boiled Name (En) Name (Ar) مسلوق Name (…" at bounding box center [1073, 551] width 870 height 307
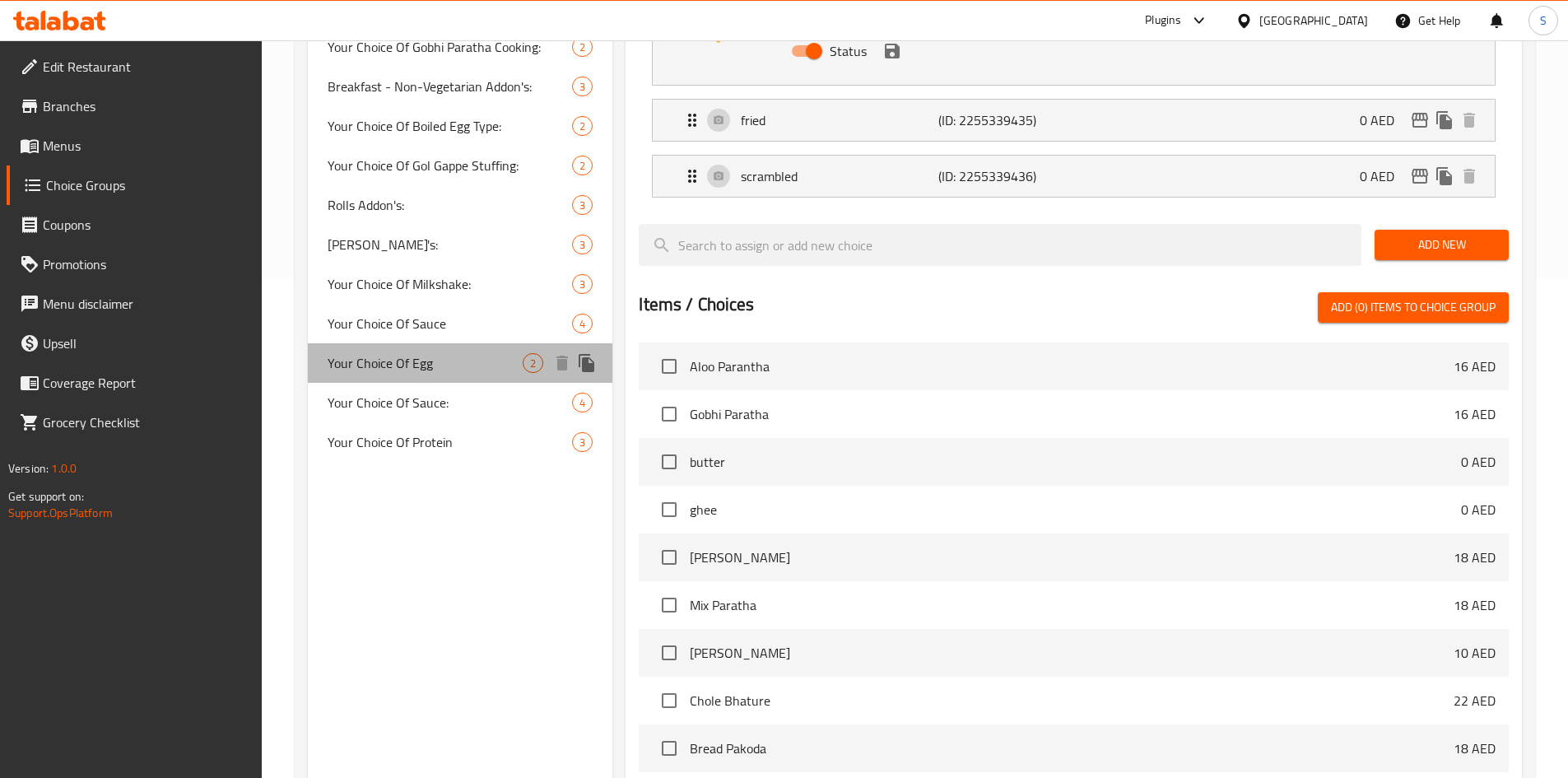
click at [422, 363] on span "Your Choice Of Egg" at bounding box center [426, 362] width 196 height 20
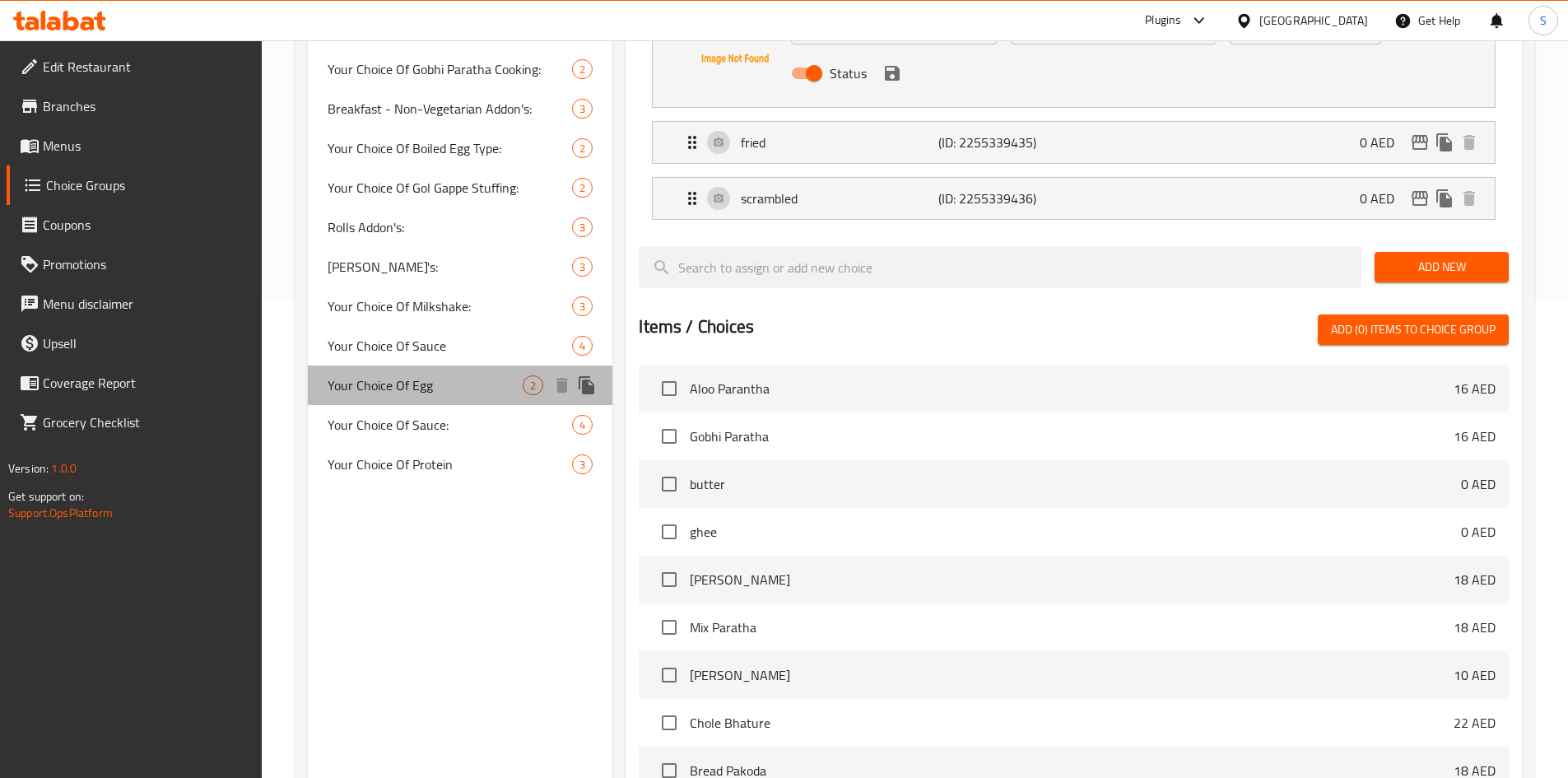
type input "Your Choice Of Egg"
type input "اختيارك من البيض"
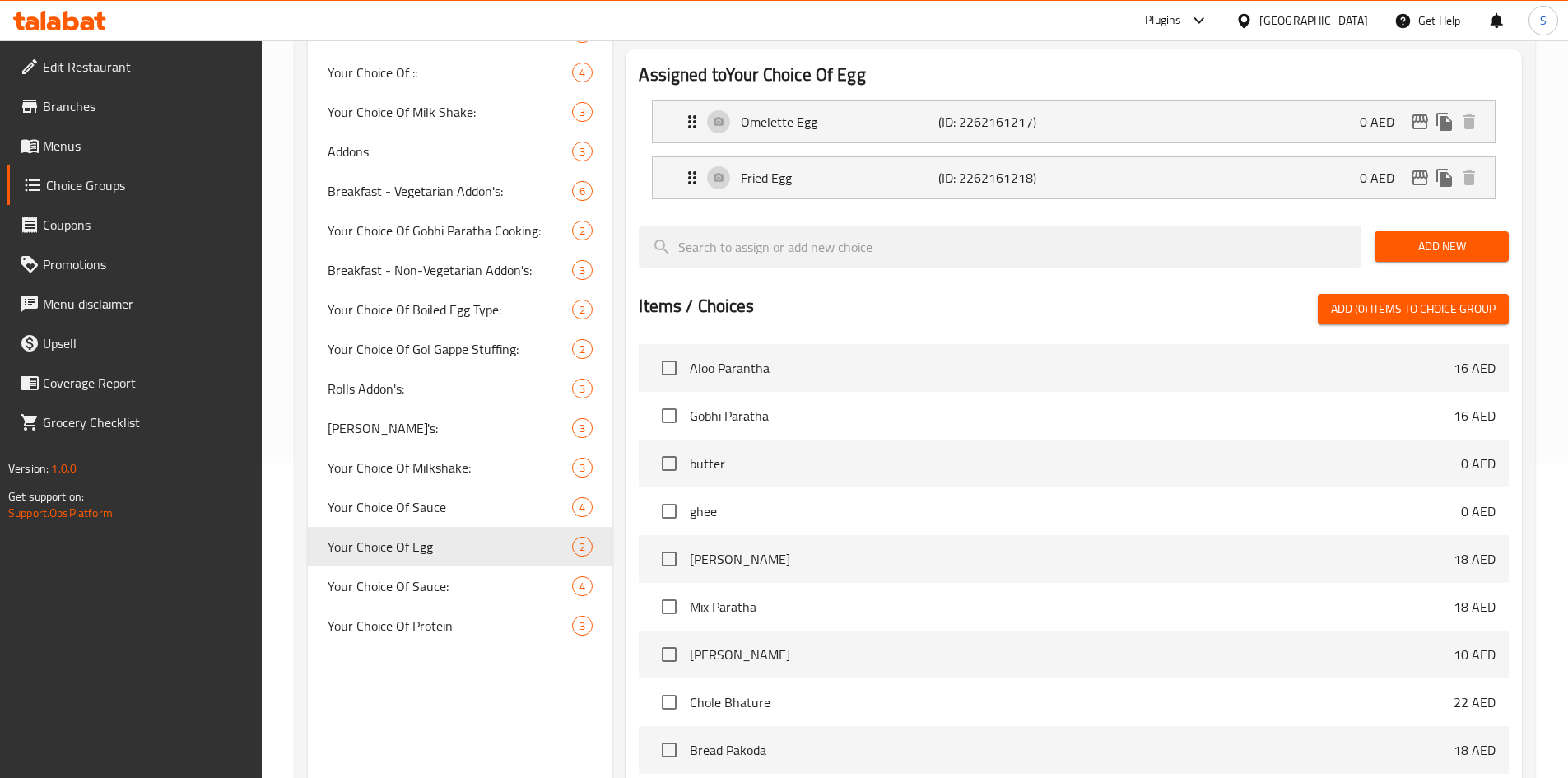
scroll to position [477, 0]
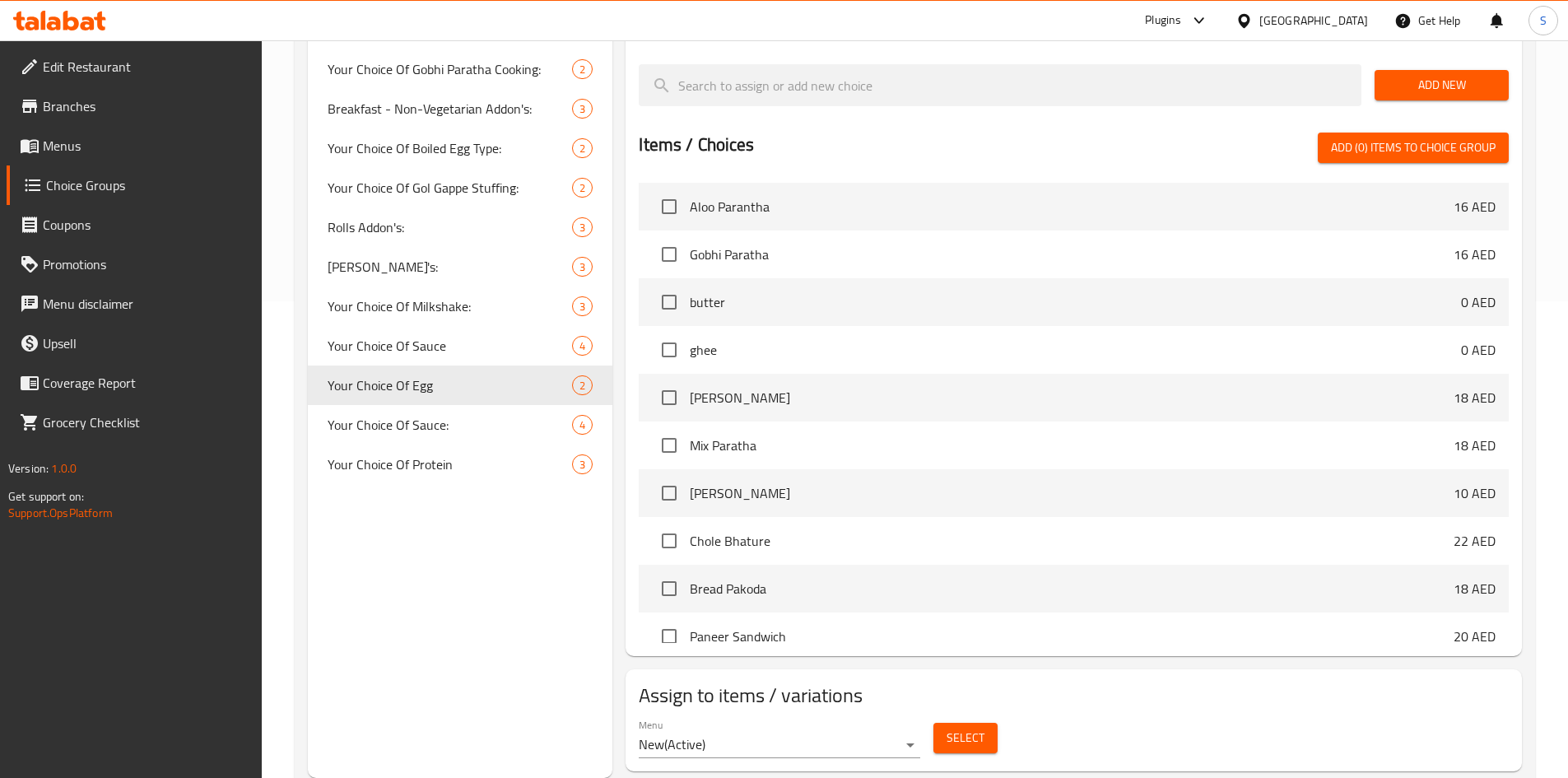
click at [961, 727] on span "Select" at bounding box center [966, 738] width 38 height 21
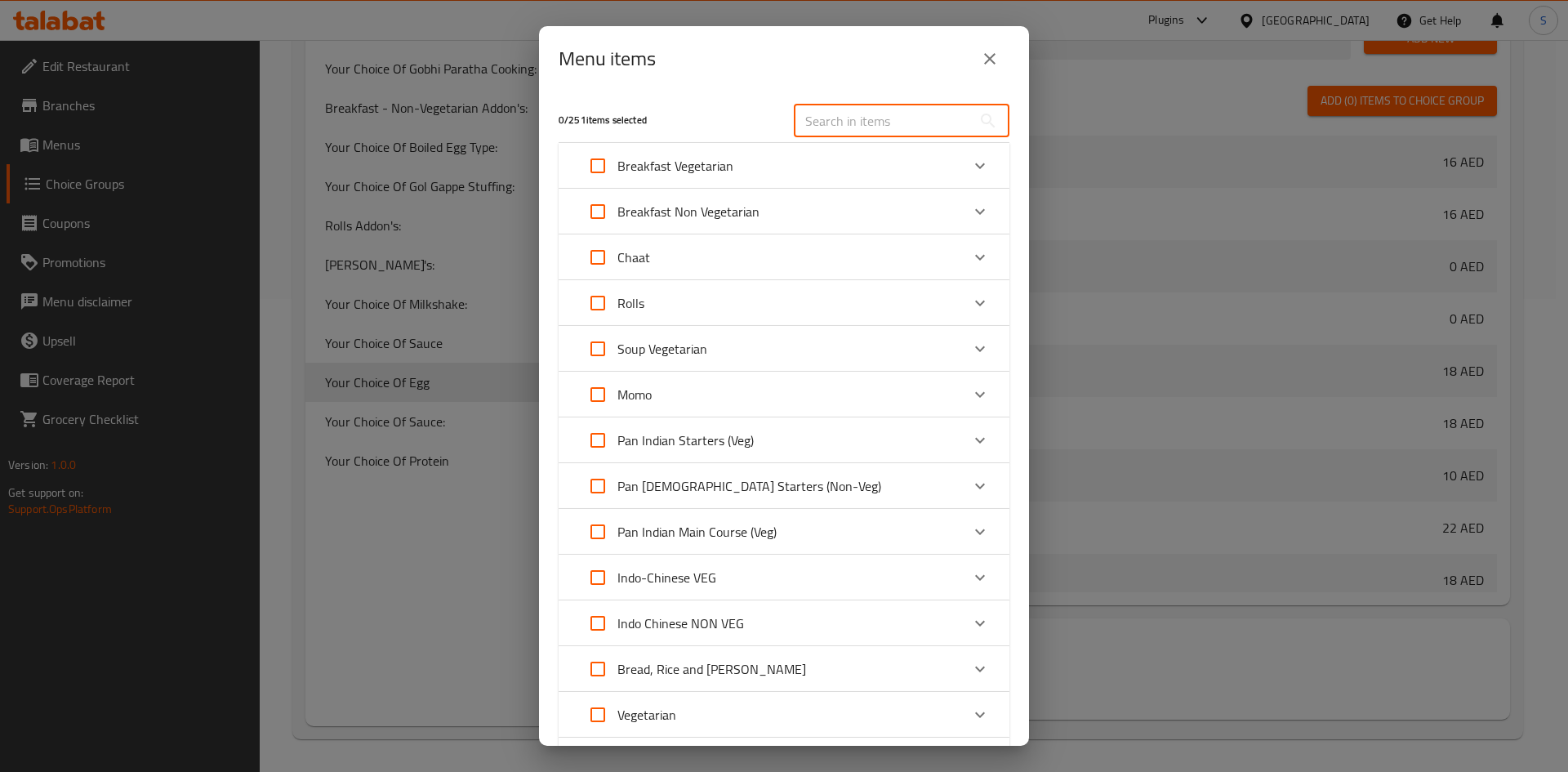
click at [852, 121] on input "text" at bounding box center [882, 120] width 178 height 32
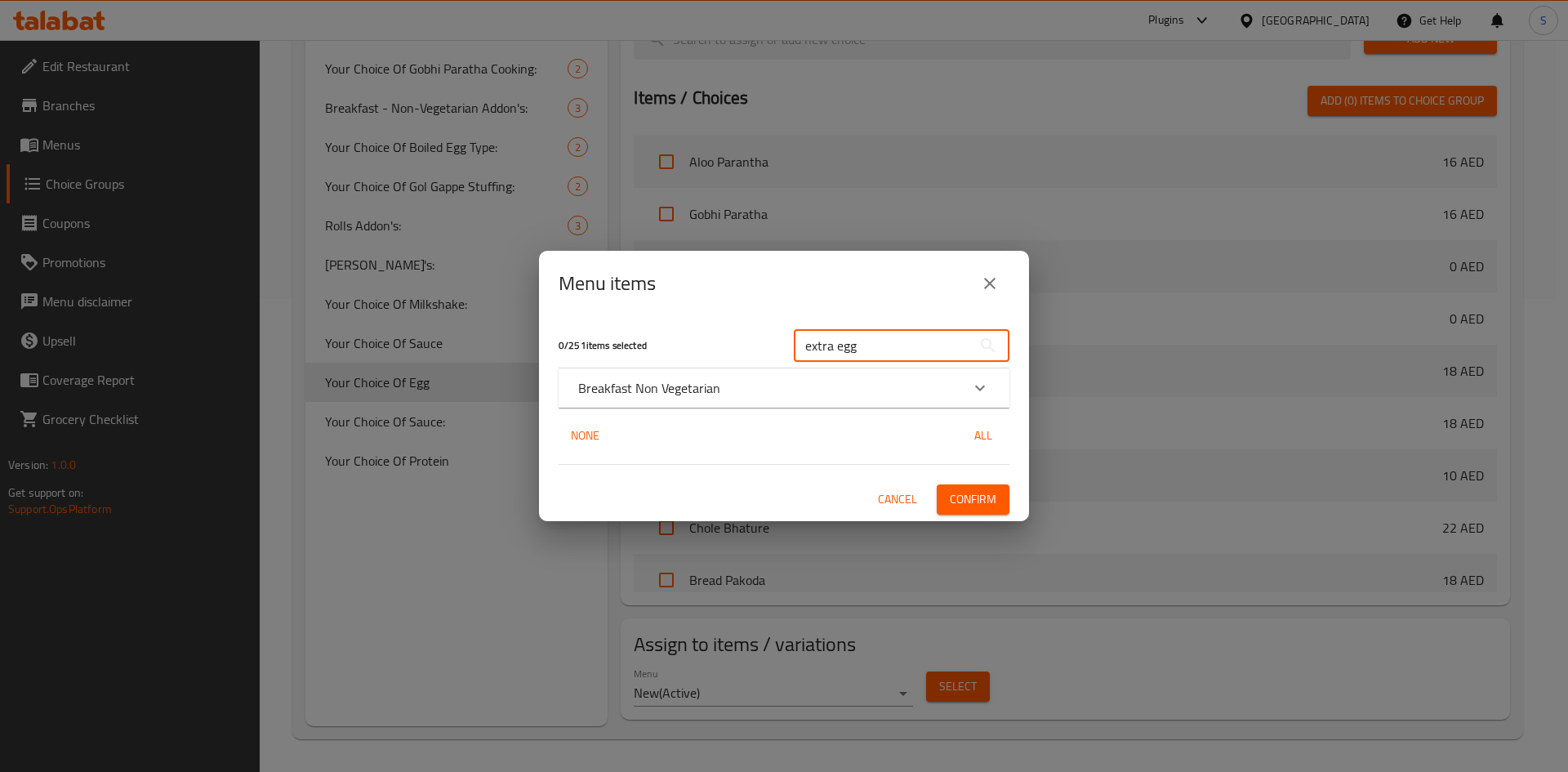
type input "extra egg"
click at [792, 402] on div "Breakfast Non Vegetarian" at bounding box center [784, 388] width 451 height 39
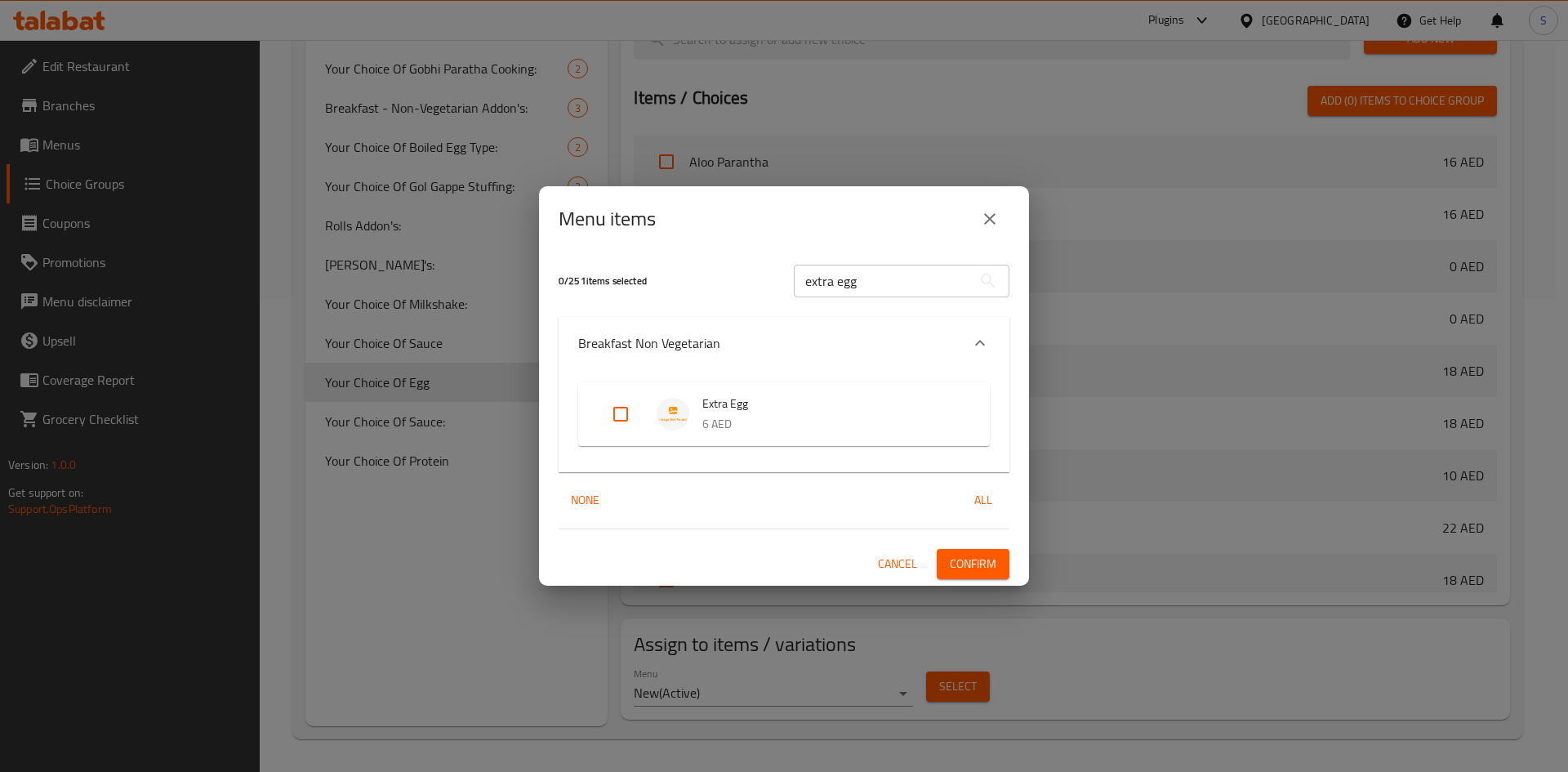
click at [608, 413] on input "Expand" at bounding box center [621, 414] width 39 height 39
checkbox input "true"
click at [981, 565] on span "Confirm" at bounding box center [973, 564] width 47 height 20
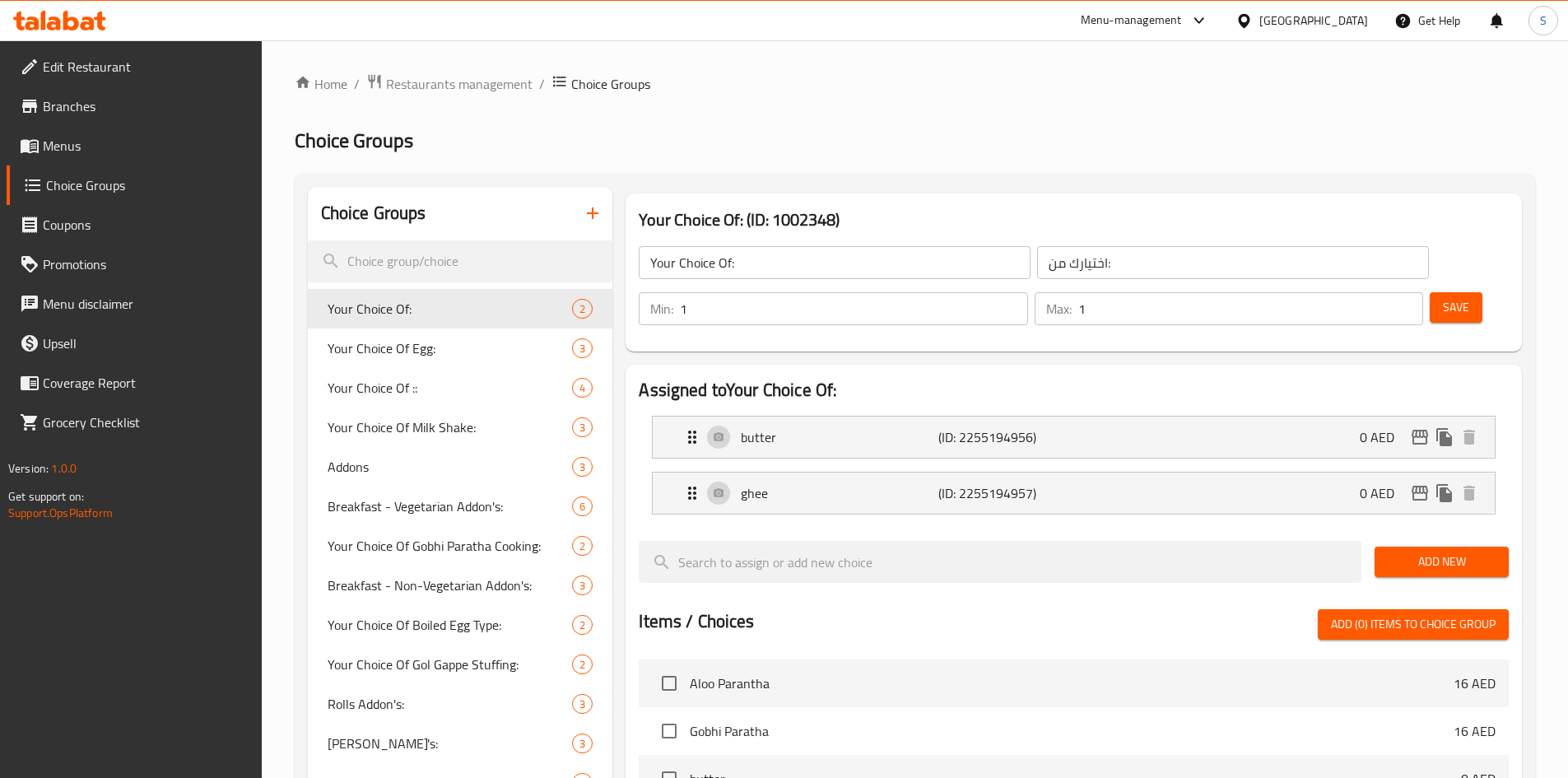
click at [103, 151] on span "Menus" at bounding box center [145, 145] width 206 height 20
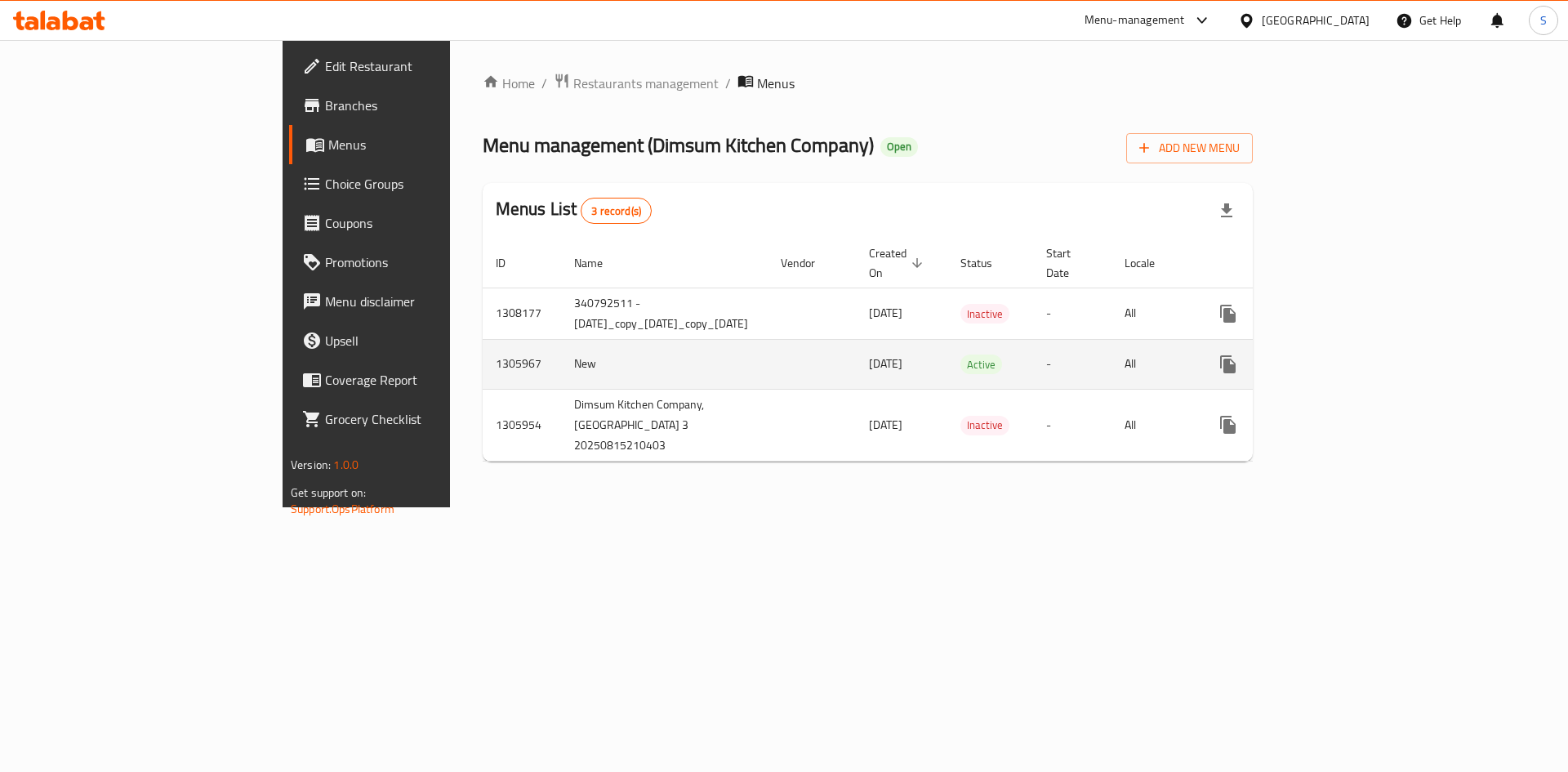
click at [1366, 345] on link "enhanced table" at bounding box center [1346, 365] width 39 height 39
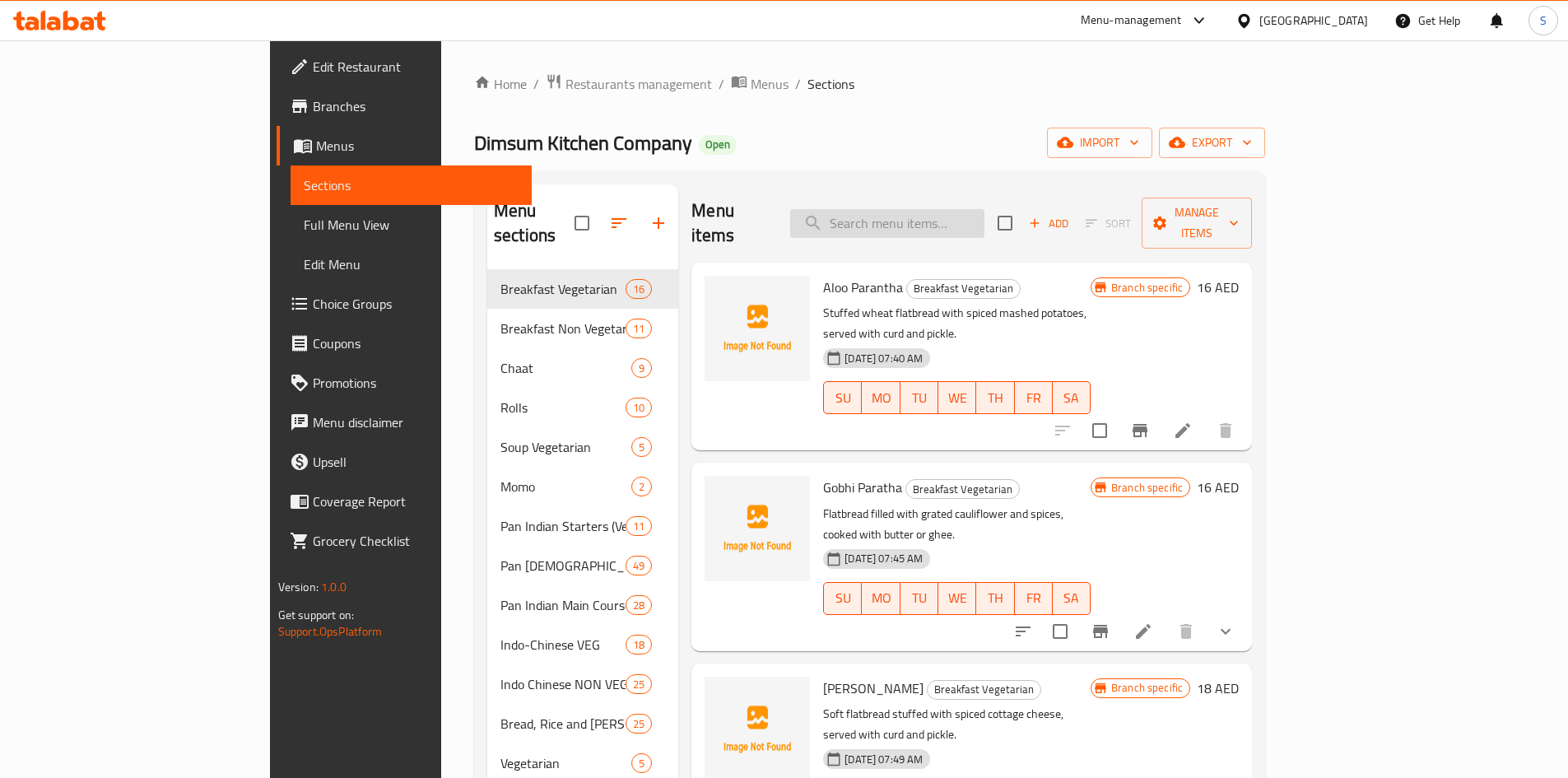
click at [985, 214] on input "search" at bounding box center [887, 223] width 194 height 28
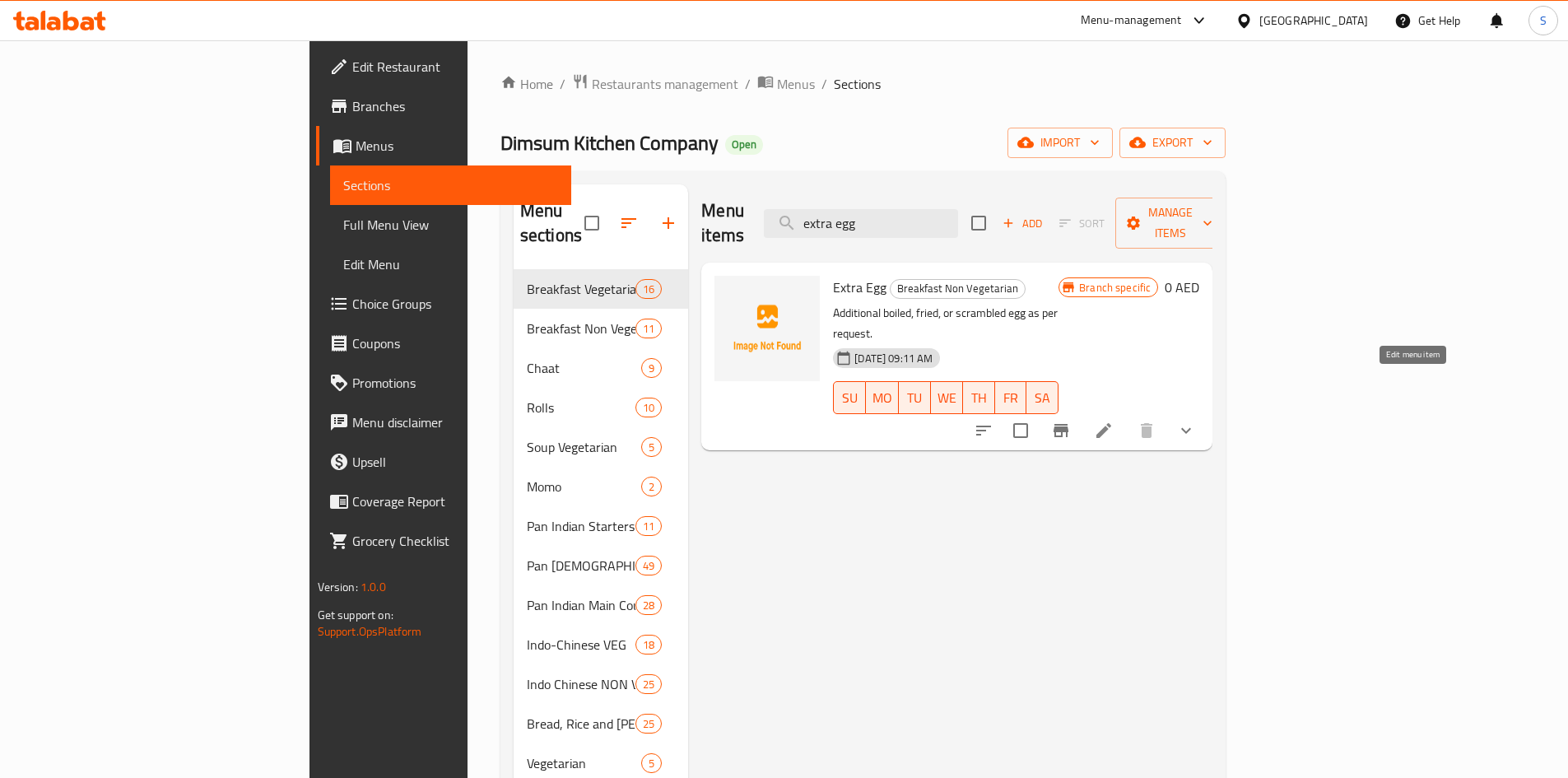
type input "extra egg"
click at [1114, 421] on icon at bounding box center [1103, 430] width 20 height 20
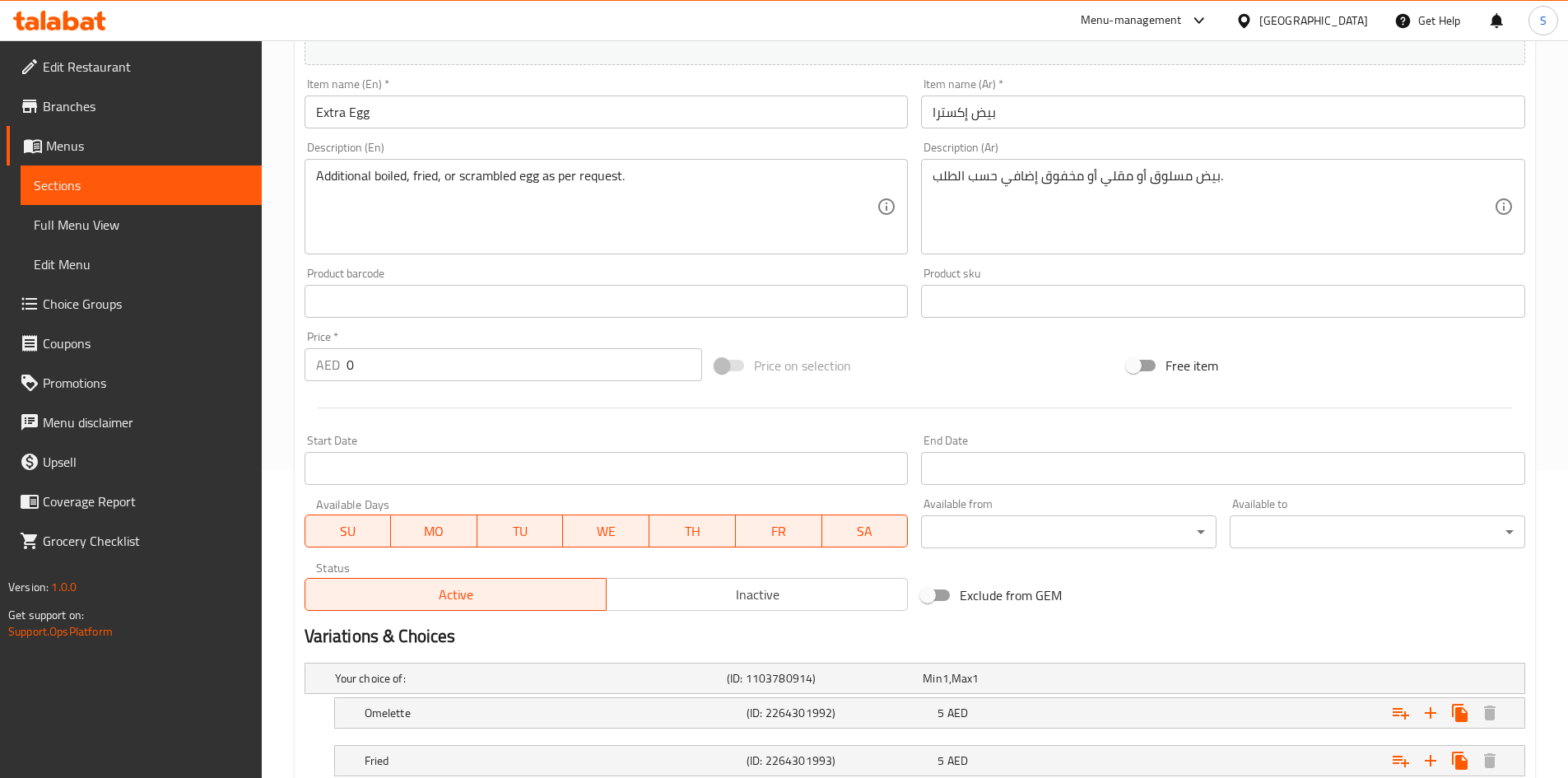
scroll to position [24, 0]
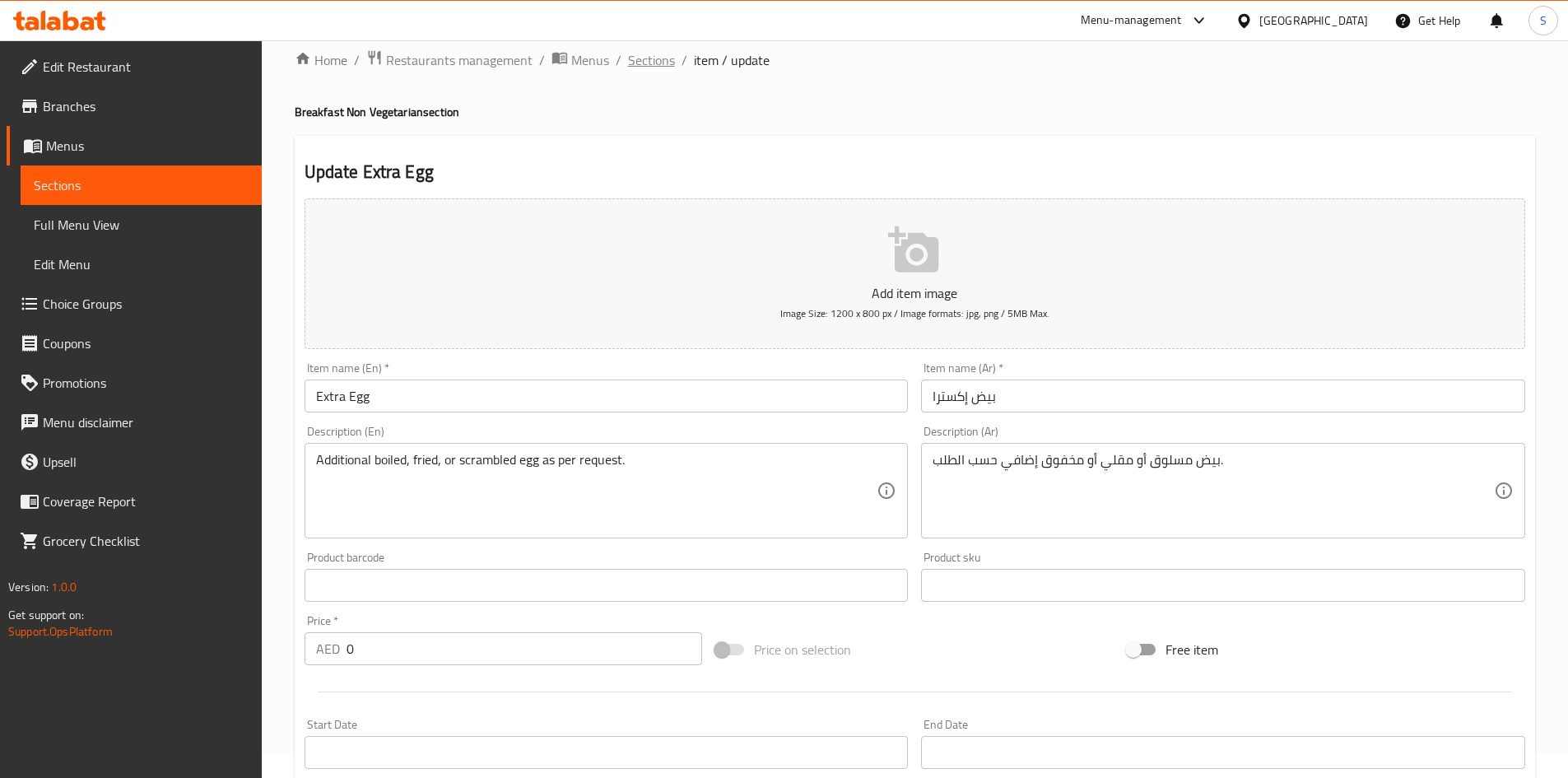
click at [643, 68] on span "Sections" at bounding box center [651, 59] width 47 height 20
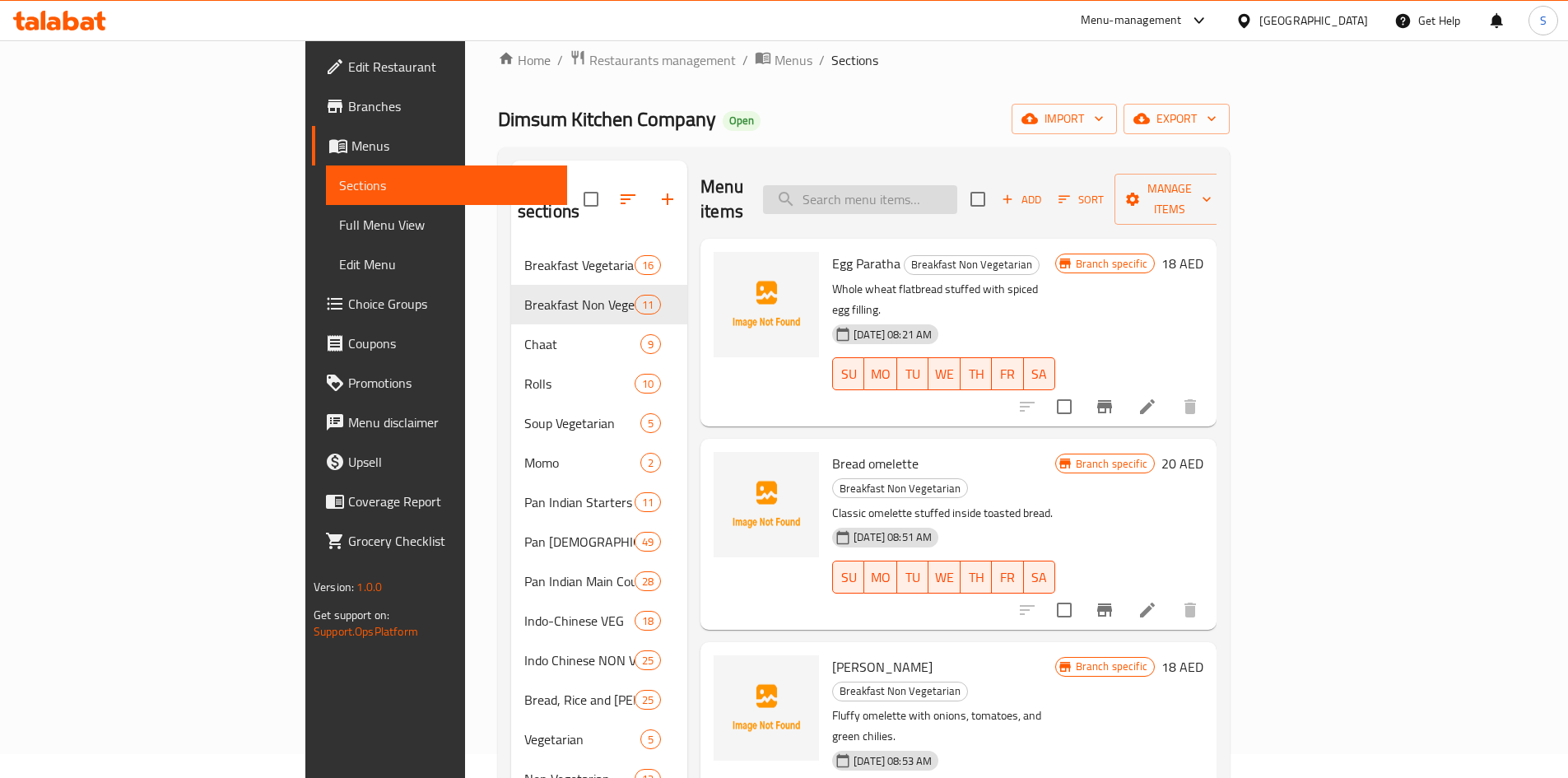
click at [957, 185] on input "search" at bounding box center [860, 199] width 194 height 28
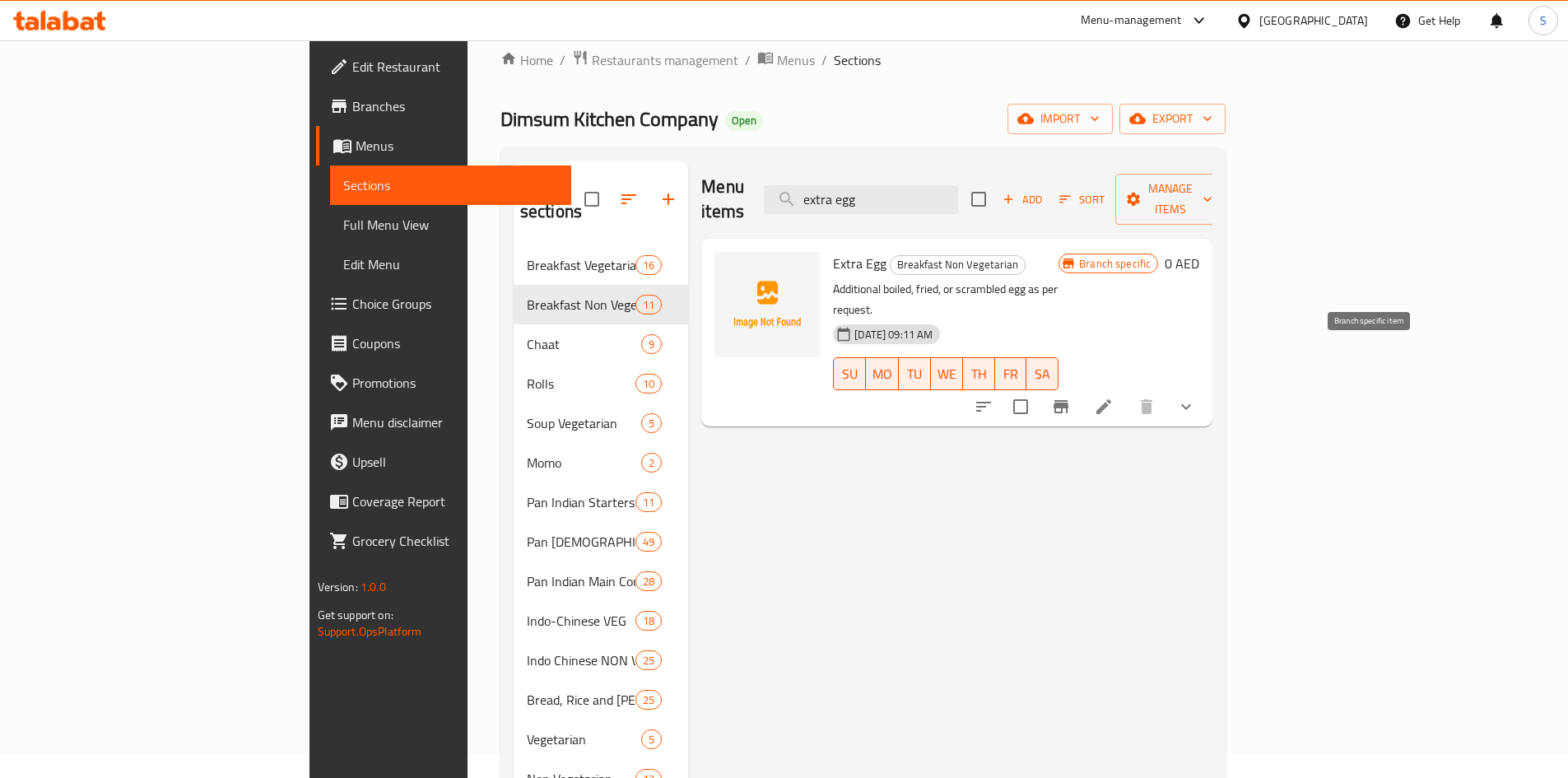
type input "extra egg"
click at [1071, 397] on icon "Branch-specific-item" at bounding box center [1060, 406] width 20 height 20
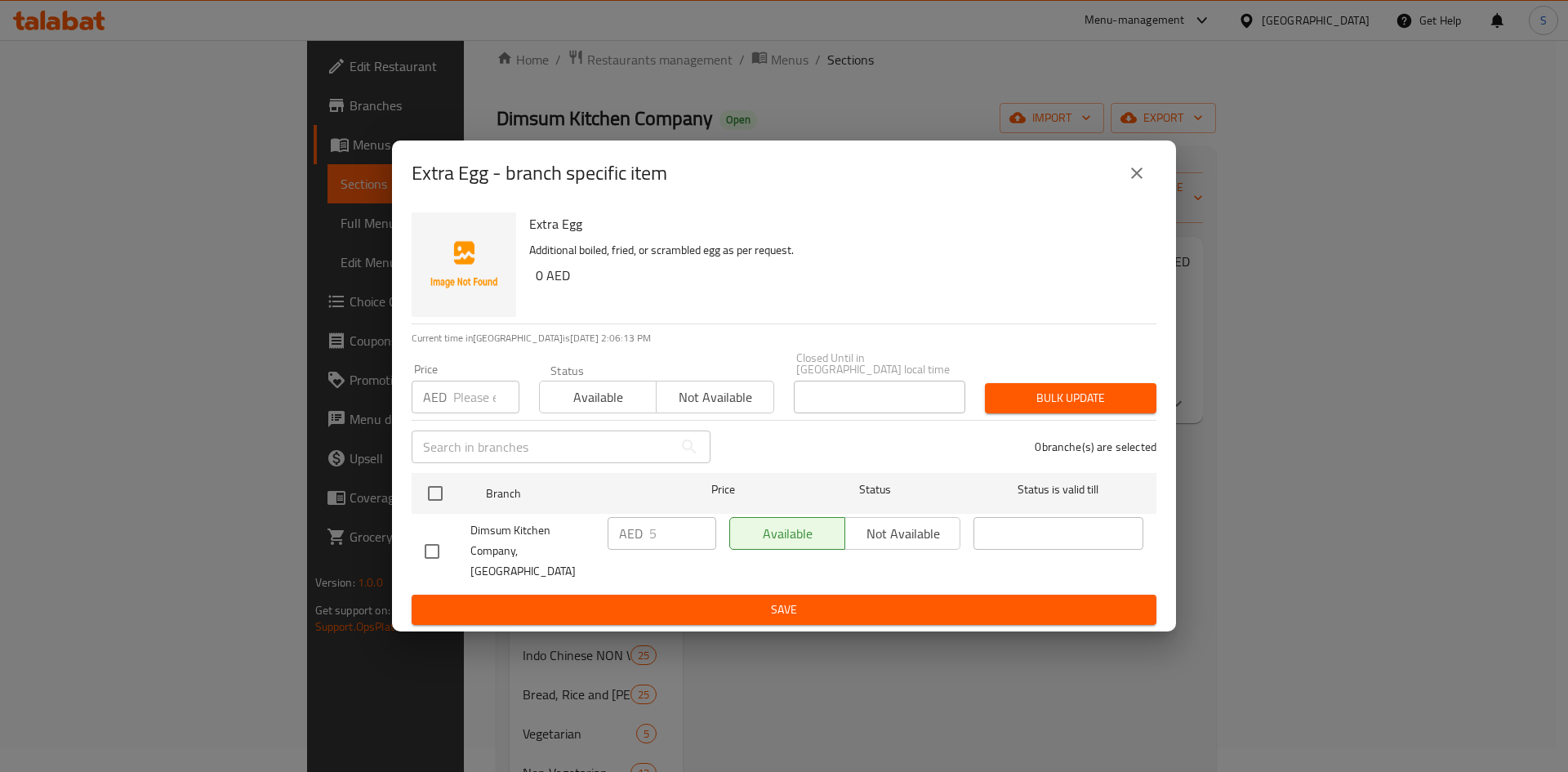
click at [1135, 176] on icon "close" at bounding box center [1136, 173] width 11 height 11
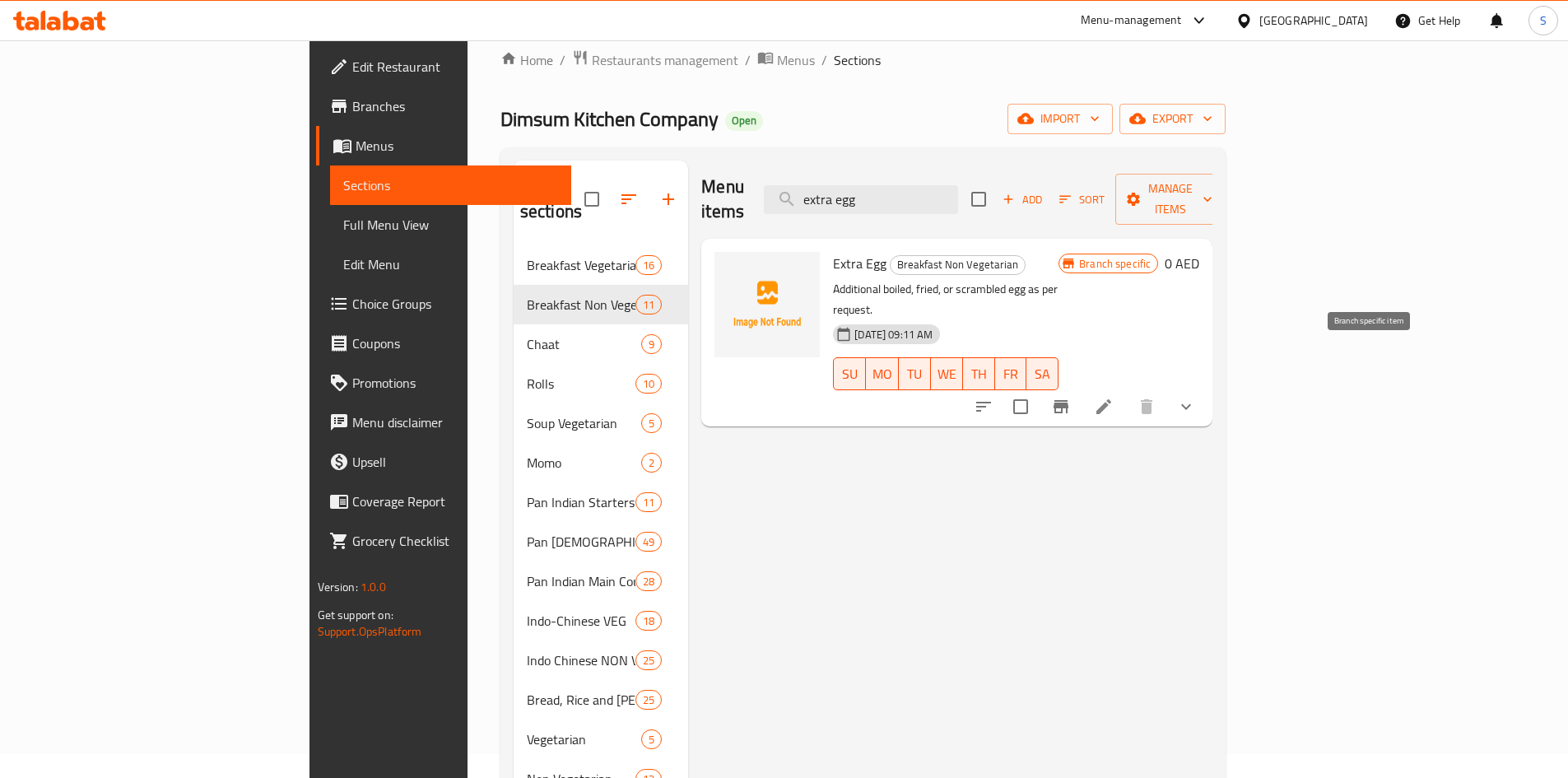
click at [1068, 400] on icon "Branch-specific-item" at bounding box center [1060, 406] width 15 height 13
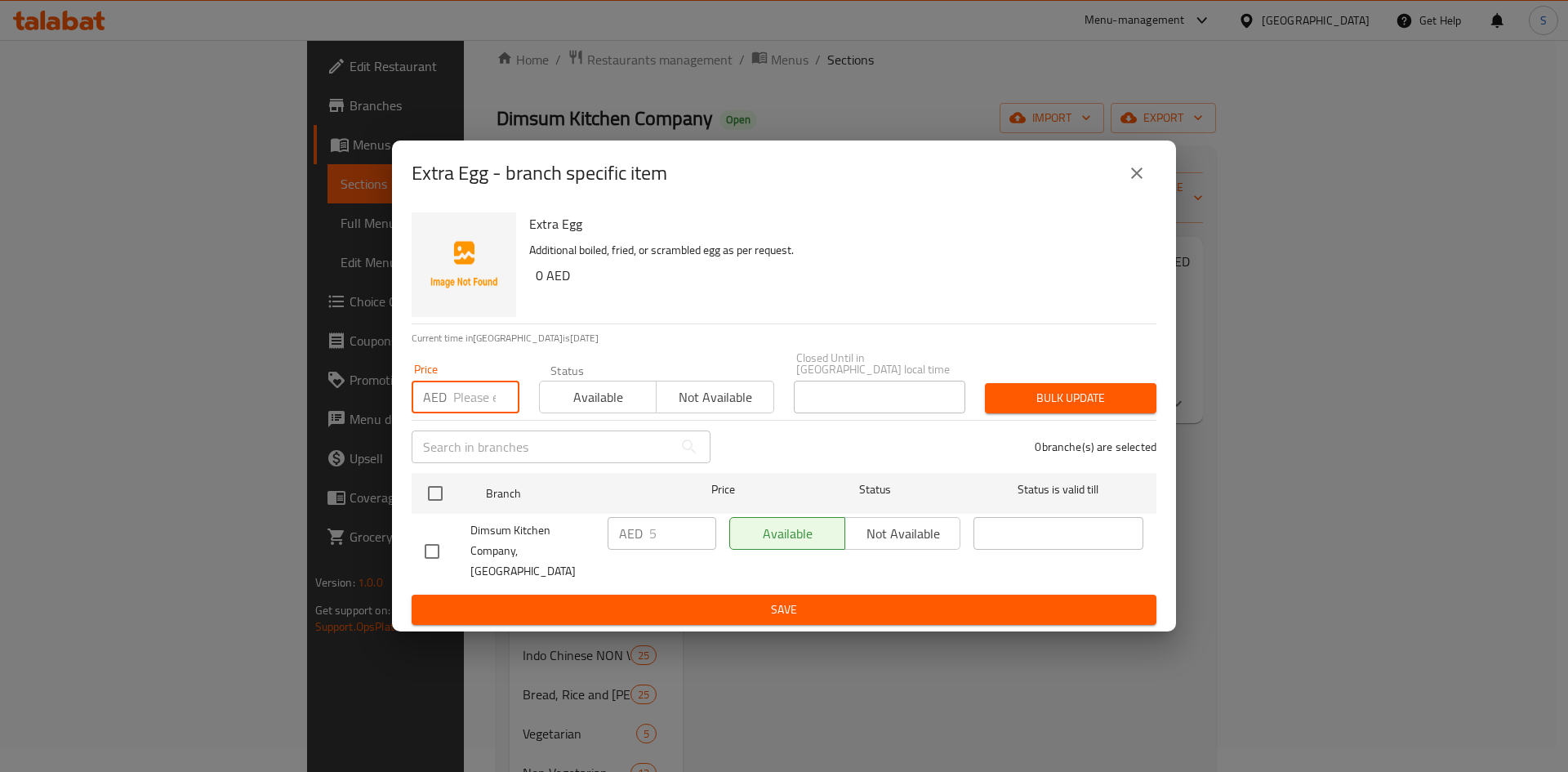
click at [459, 384] on input "number" at bounding box center [486, 397] width 66 height 32
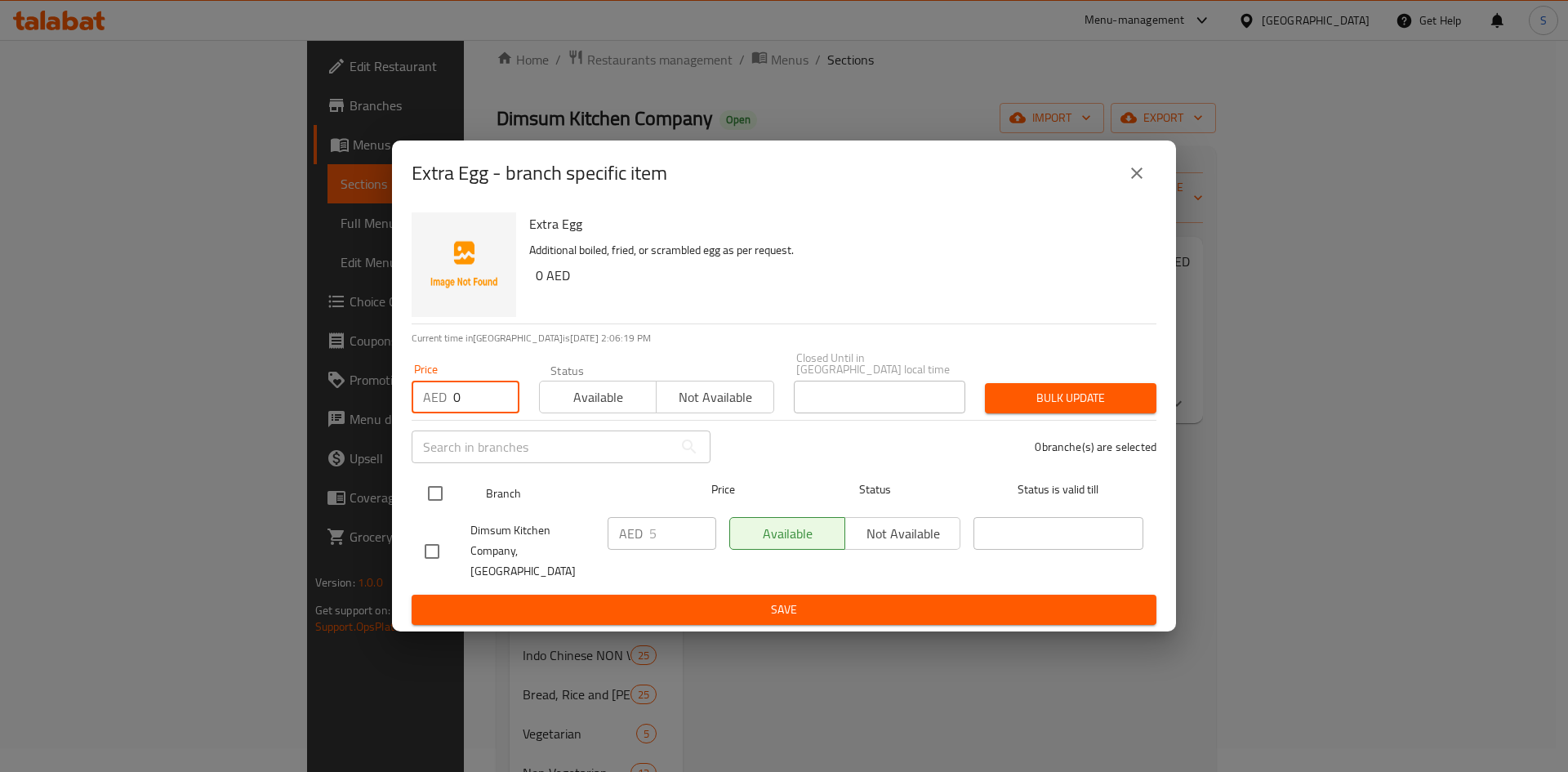
type input "0"
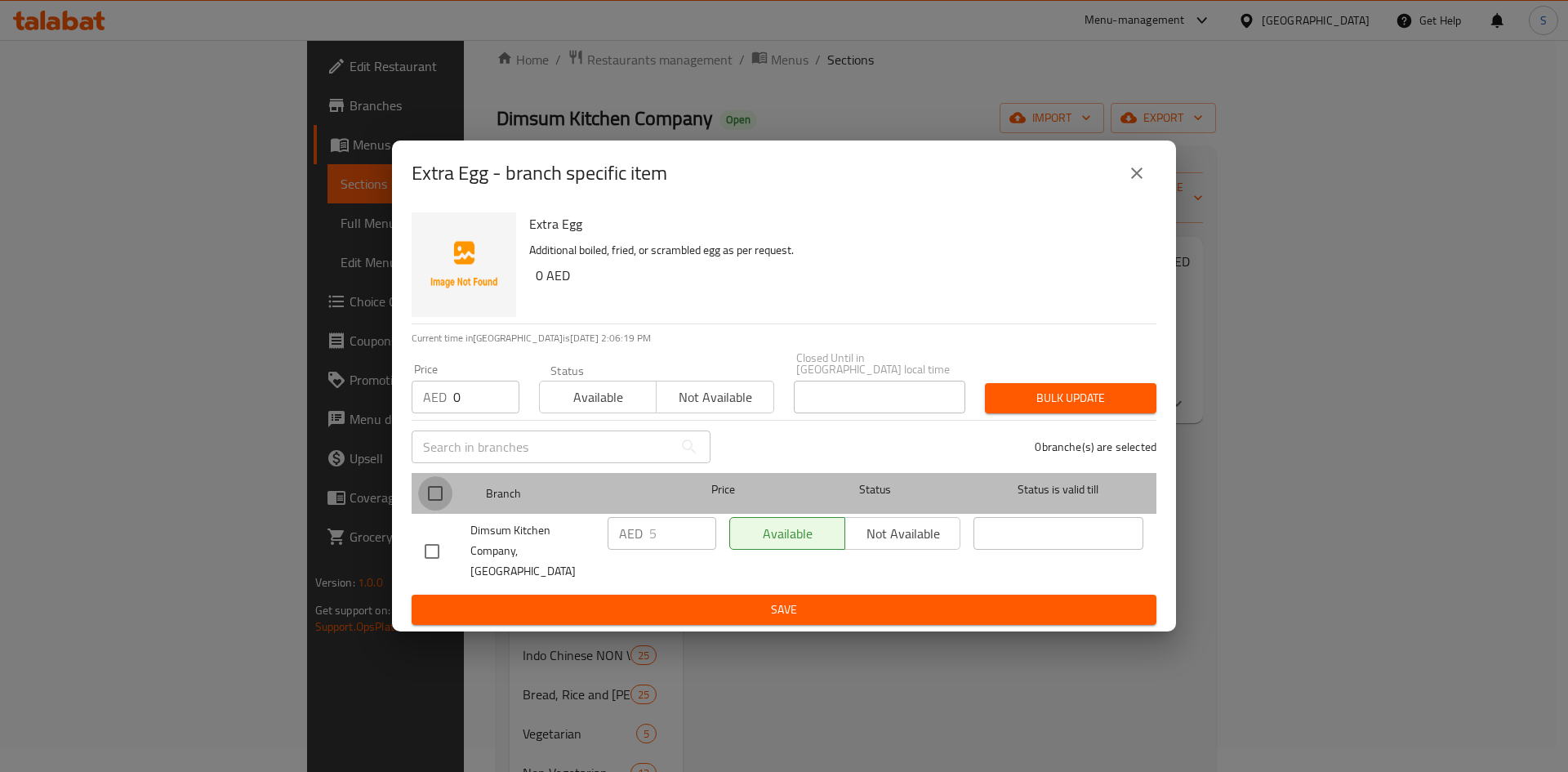
click at [439, 492] on input "checkbox" at bounding box center [436, 494] width 34 height 34
checkbox input "true"
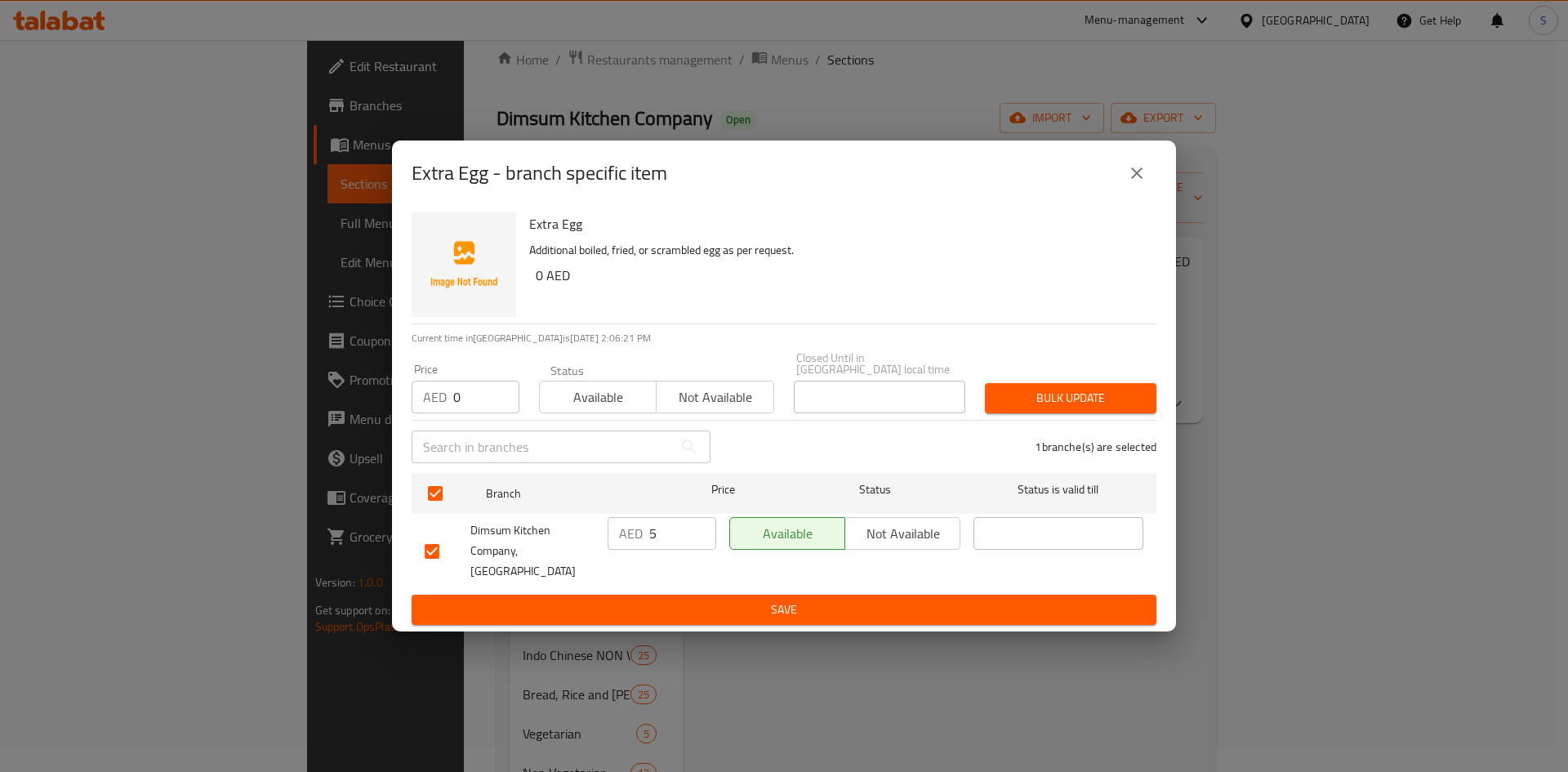
click at [1018, 392] on span "Bulk update" at bounding box center [1071, 398] width 145 height 20
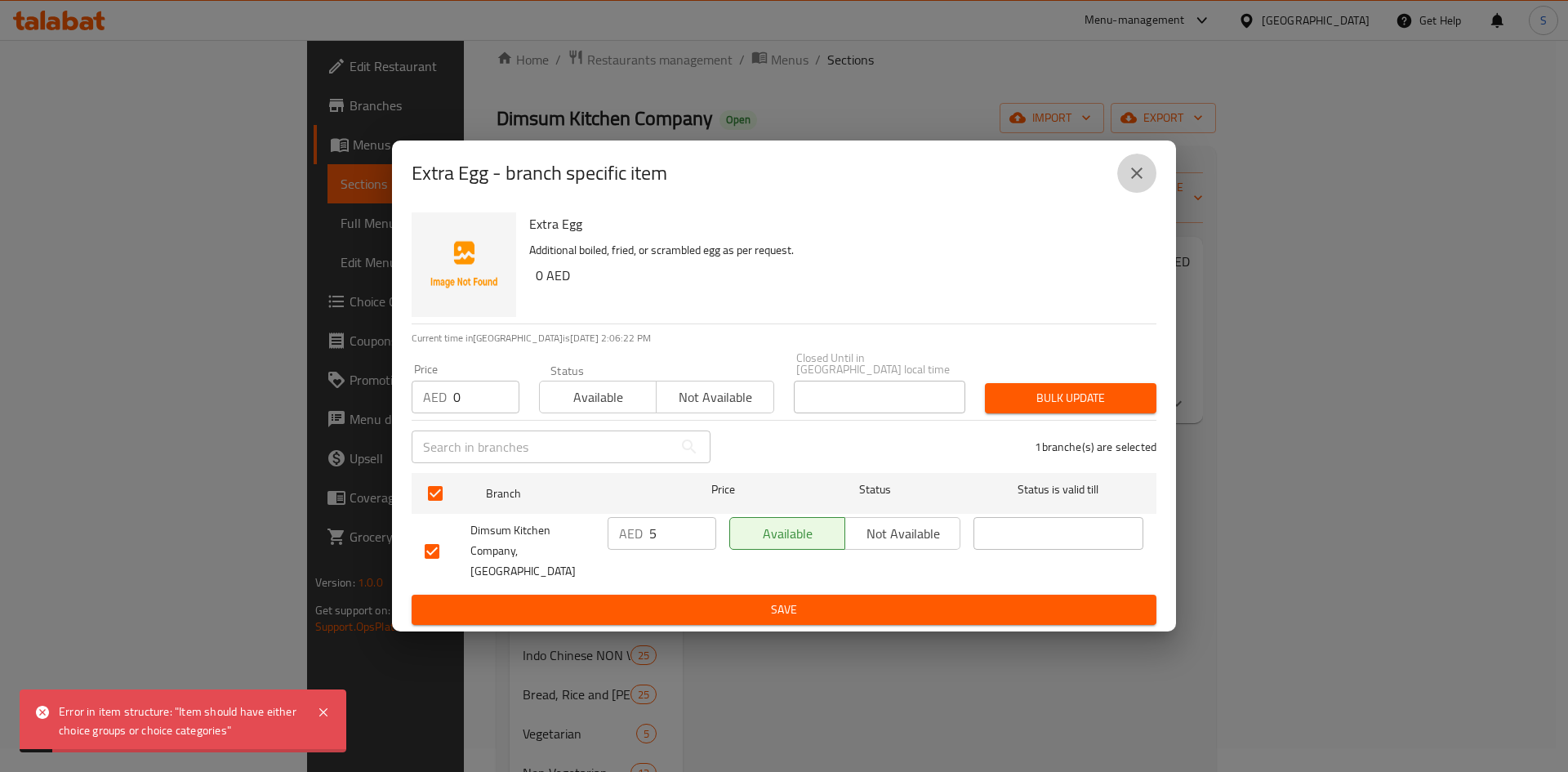
click at [1137, 173] on icon "close" at bounding box center [1136, 173] width 11 height 11
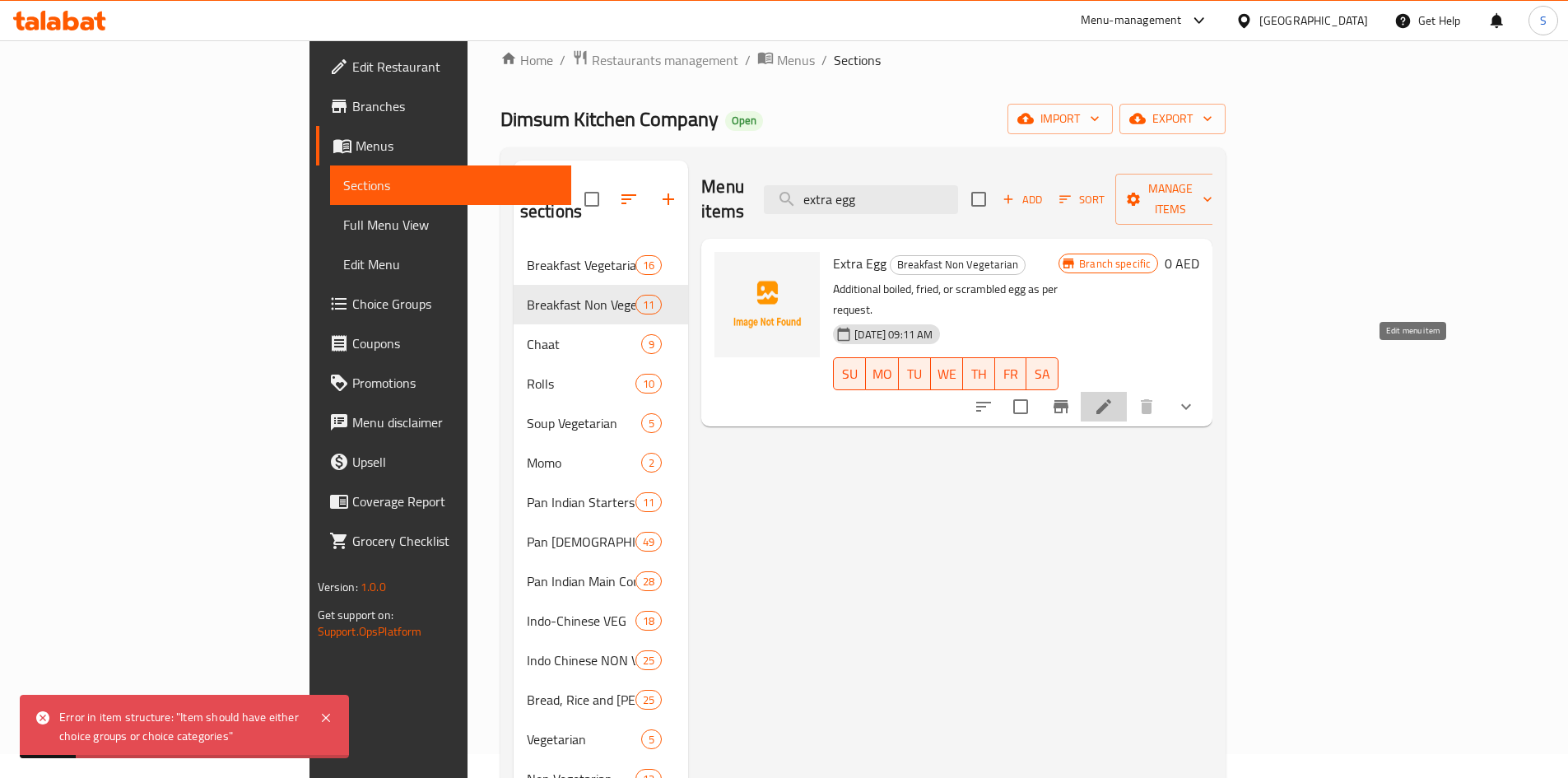
click at [1114, 397] on icon at bounding box center [1103, 406] width 20 height 20
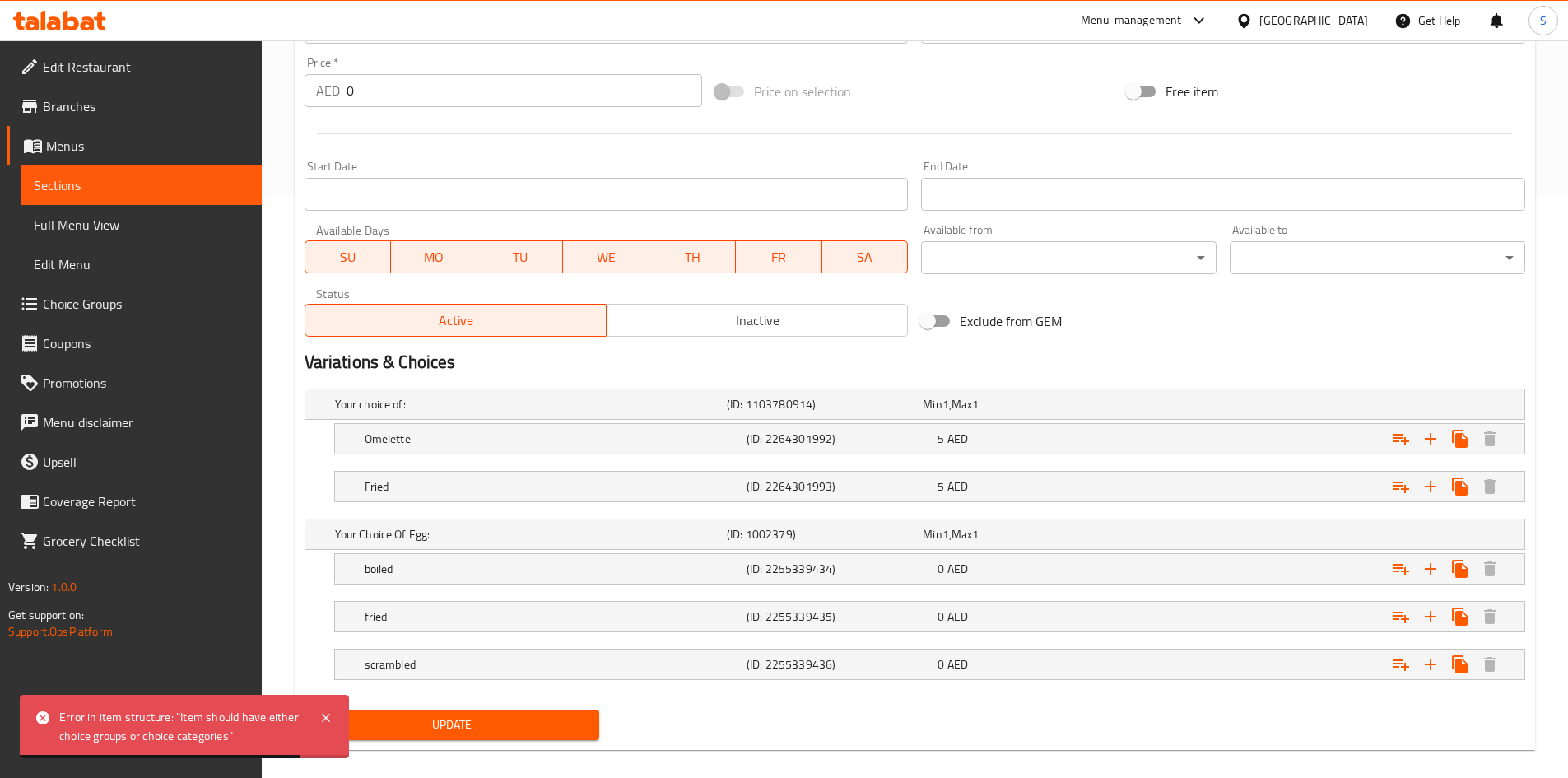
scroll to position [600, 0]
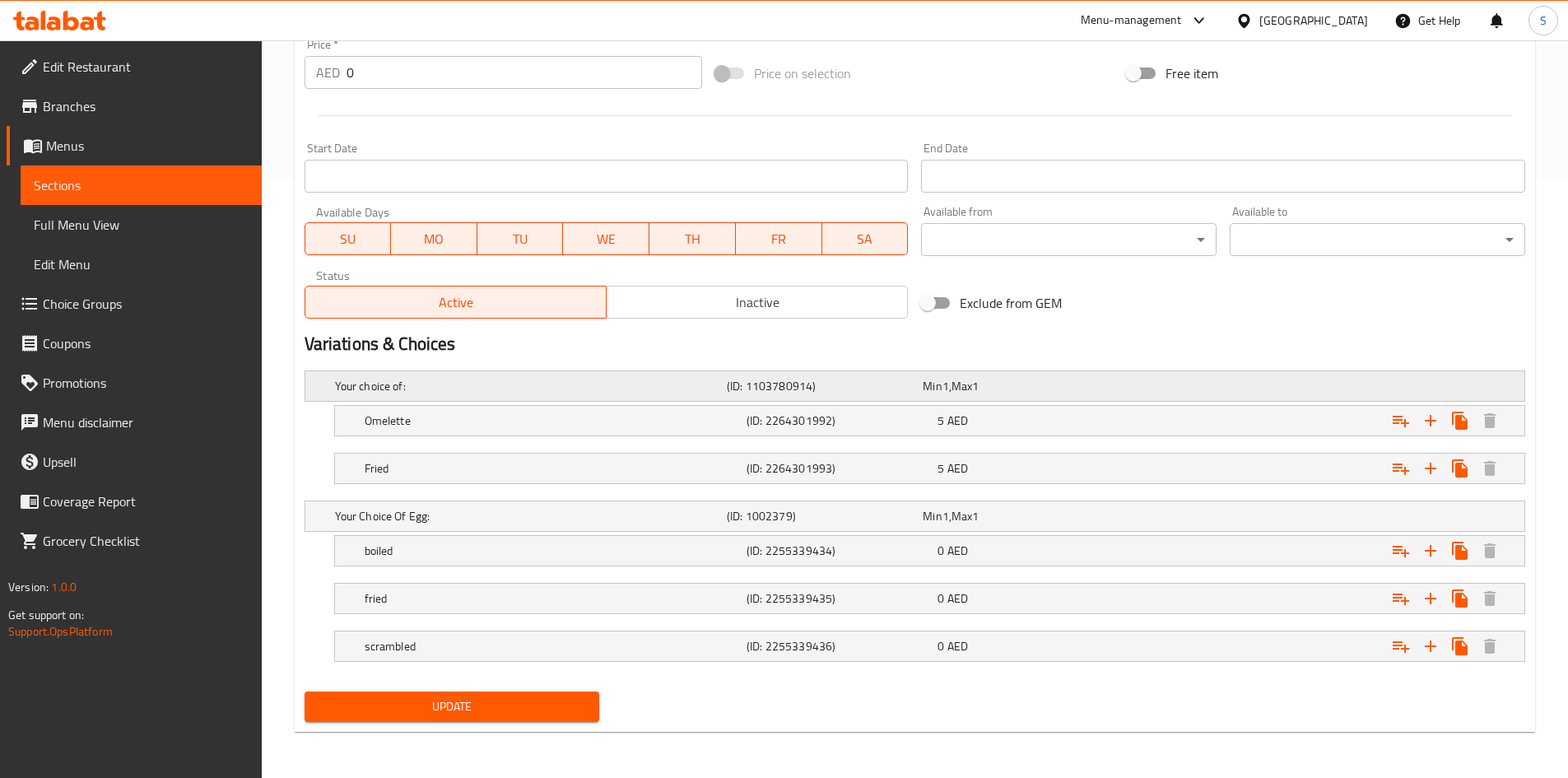
click at [941, 368] on div "Your choice of: (ID: 1103780914) Min 1 , Max 1" at bounding box center [919, 386] width 1176 height 36
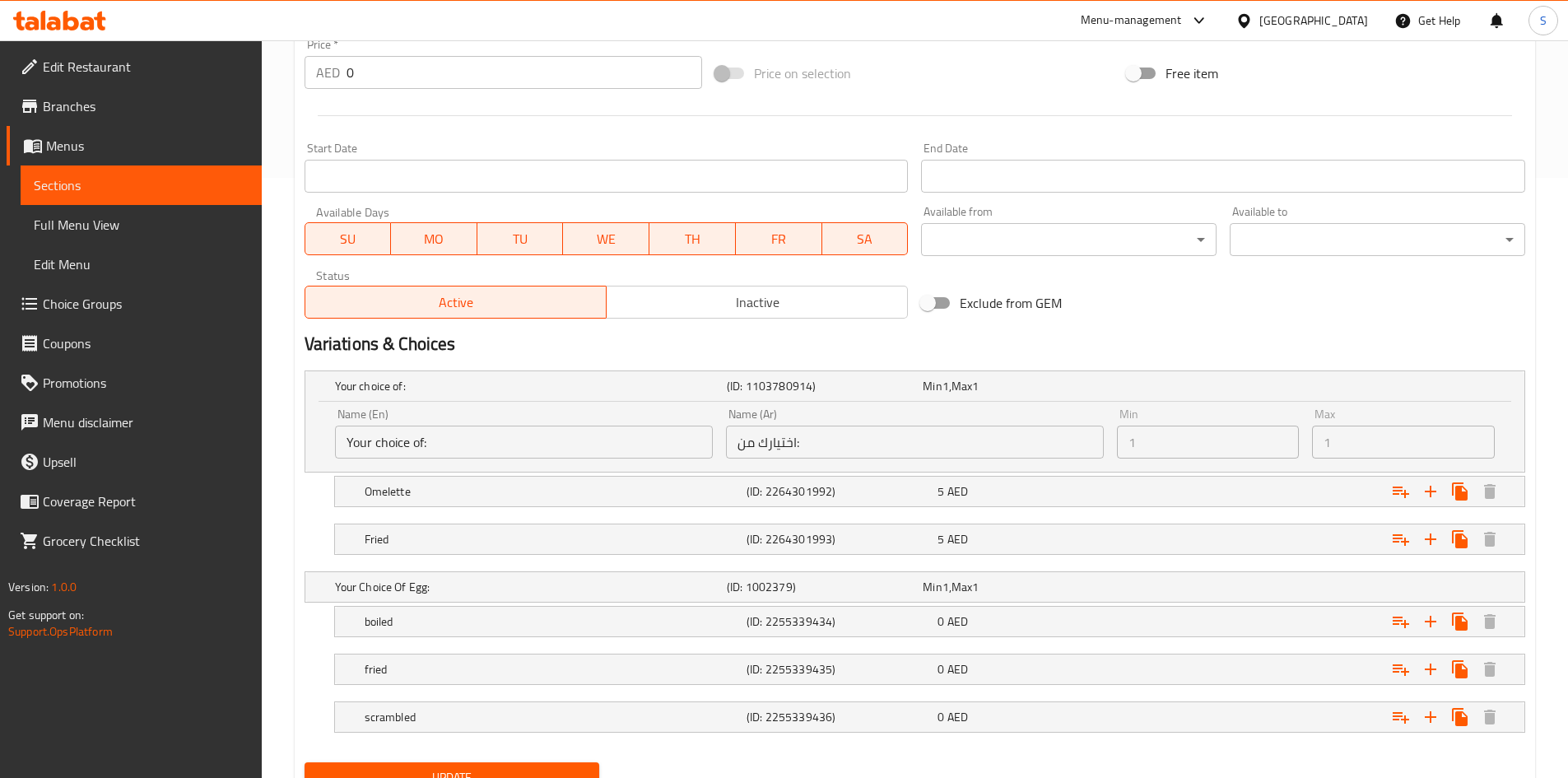
click at [481, 454] on input "Your choice of:" at bounding box center [523, 441] width 378 height 33
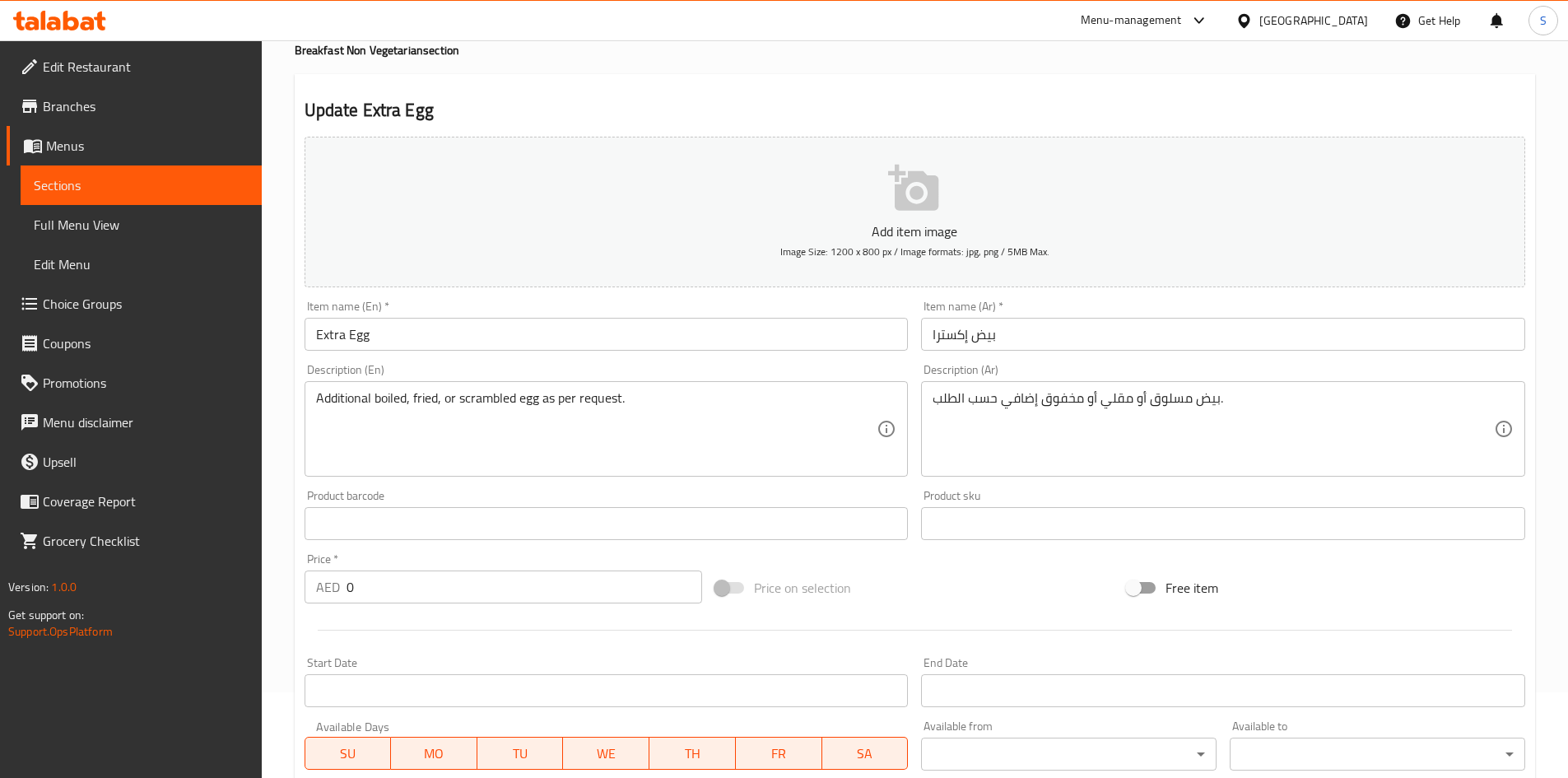
scroll to position [0, 0]
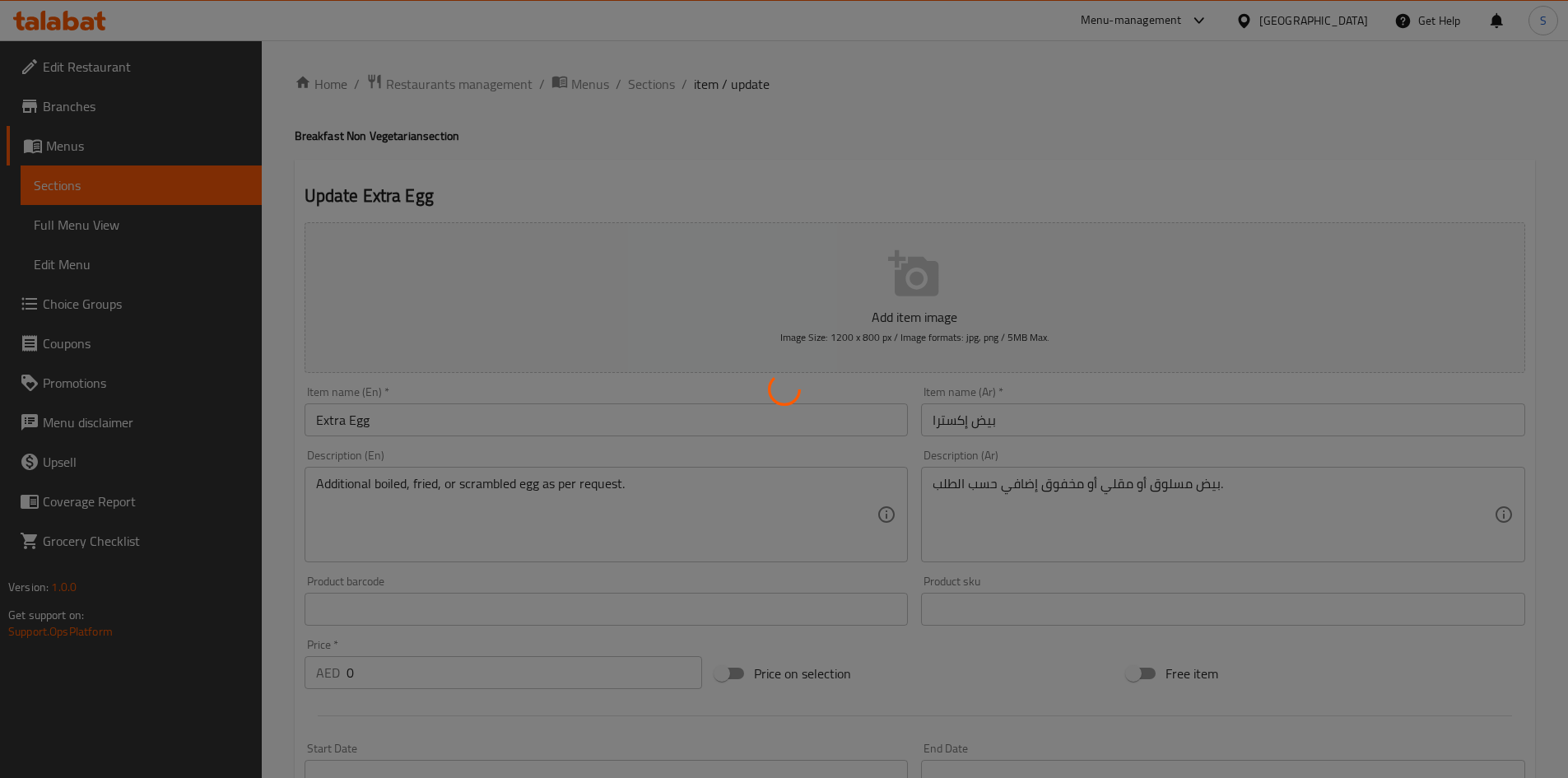
type input "اختيارك من البيض:"
type input "1"
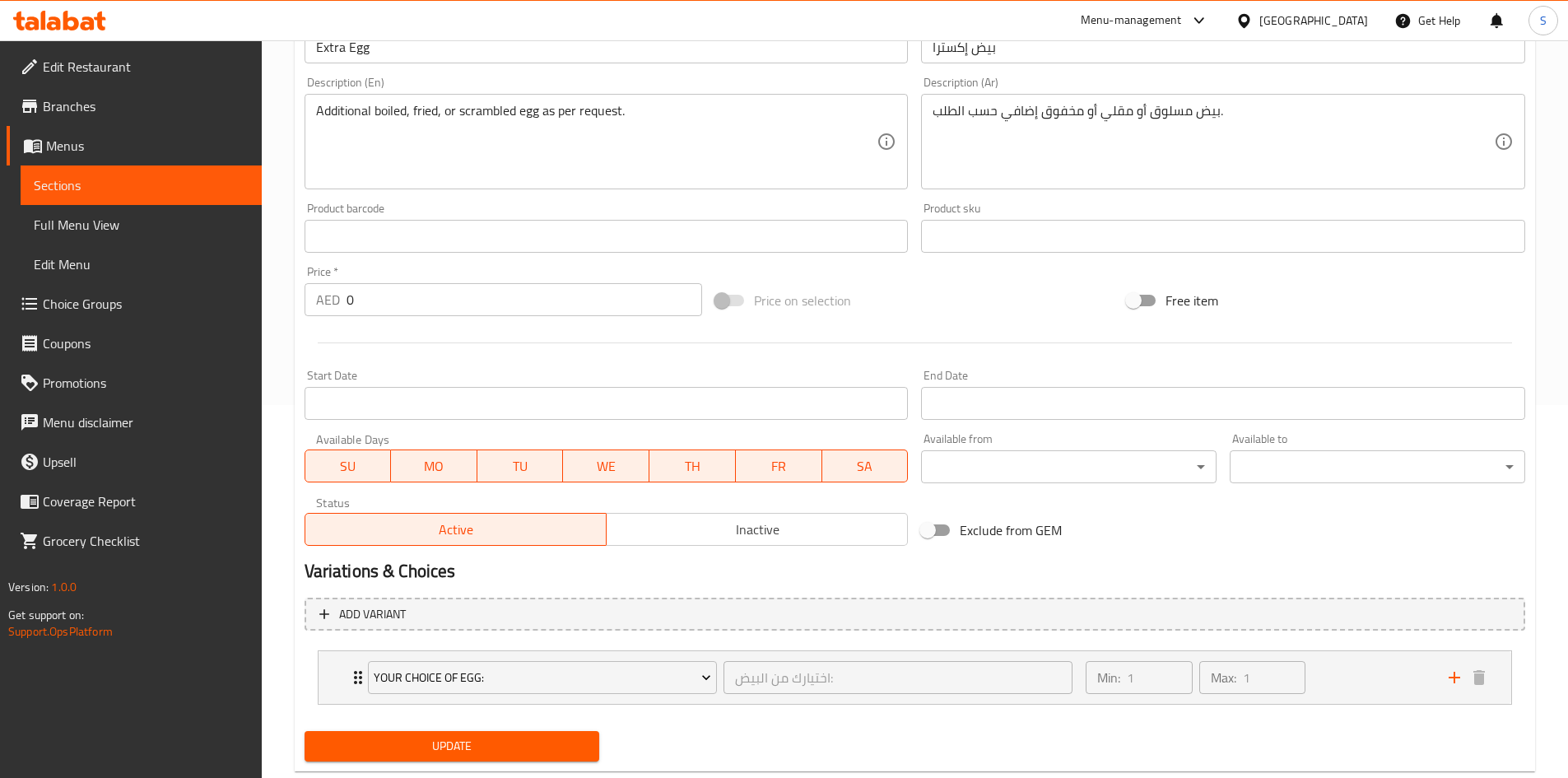
scroll to position [412, 0]
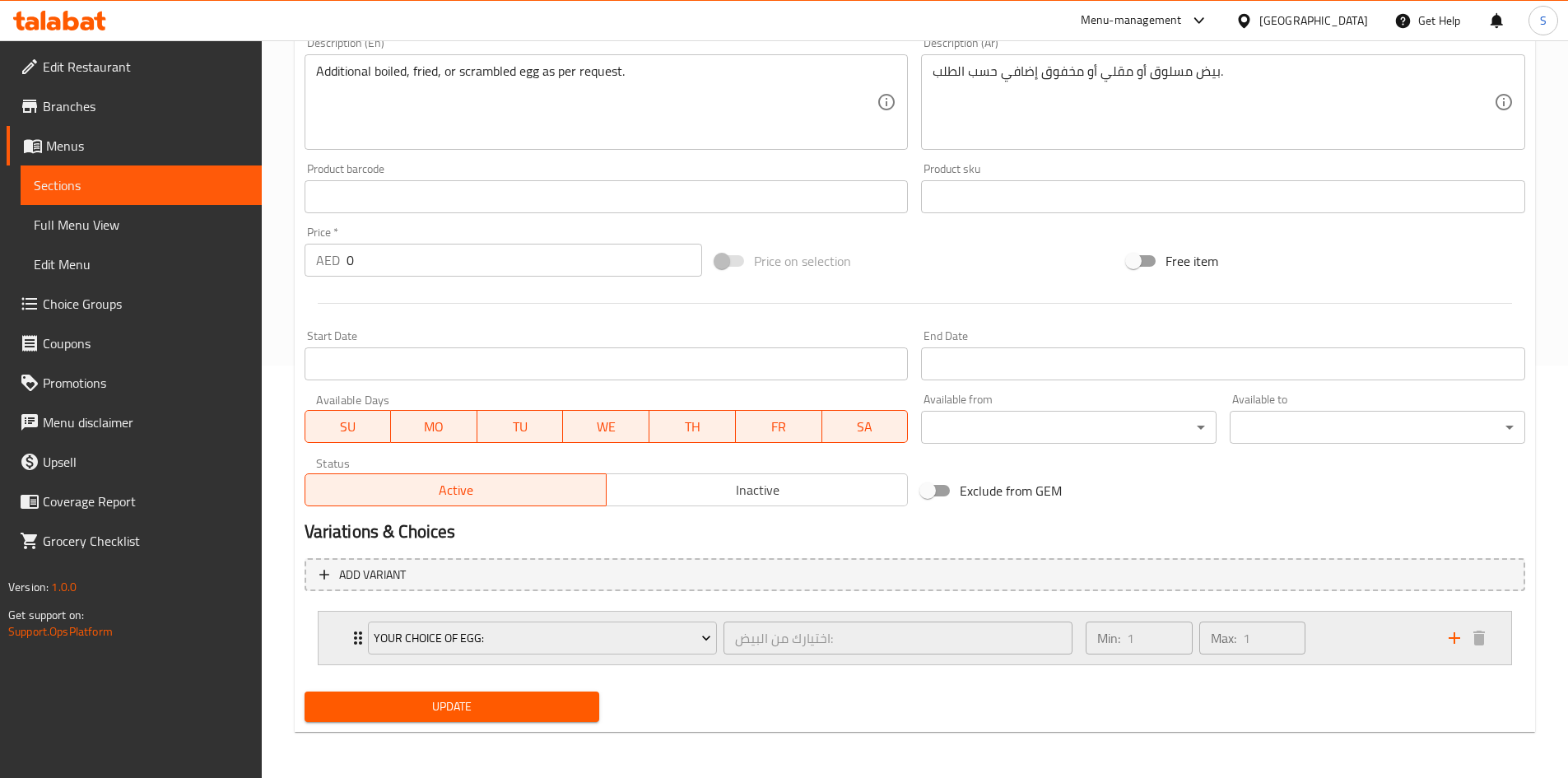
click at [339, 630] on div "Your Choice Of Egg: اختيارك من البيض: ​ Min: 1 ​ Max: 1 ​" at bounding box center [915, 638] width 1193 height 52
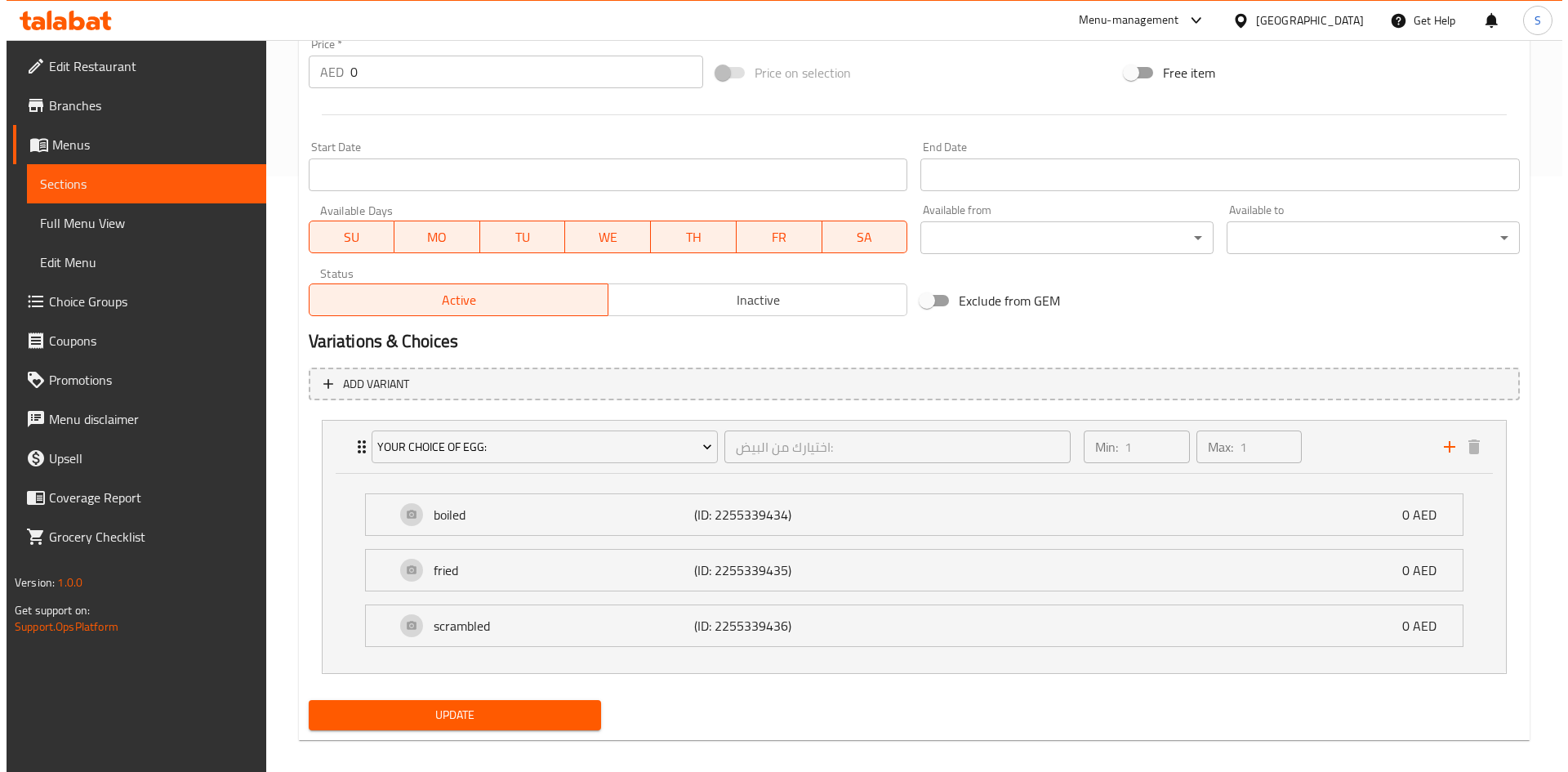
scroll to position [609, 0]
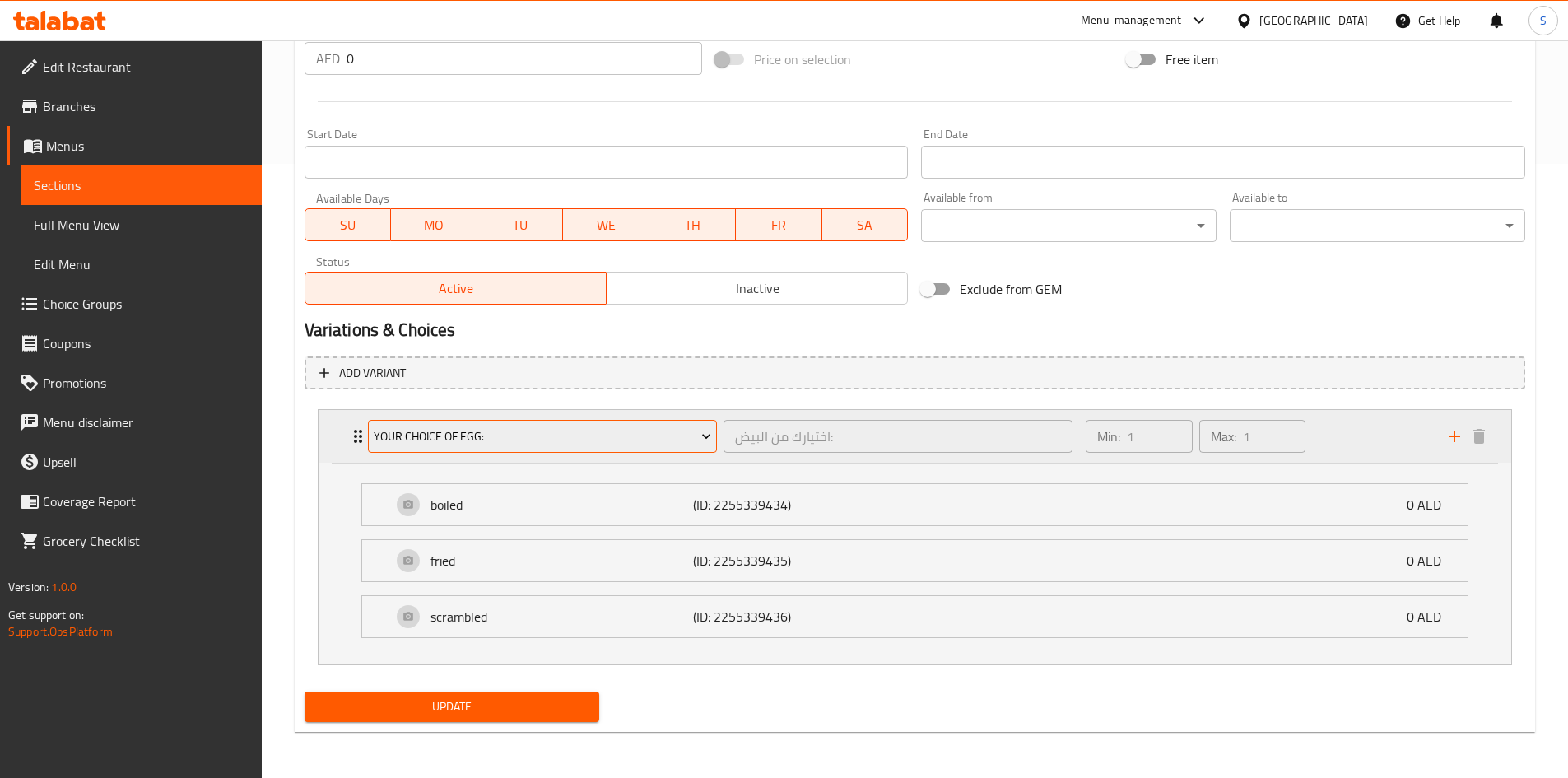
click at [635, 440] on span "Your Choice Of Egg:" at bounding box center [542, 436] width 337 height 21
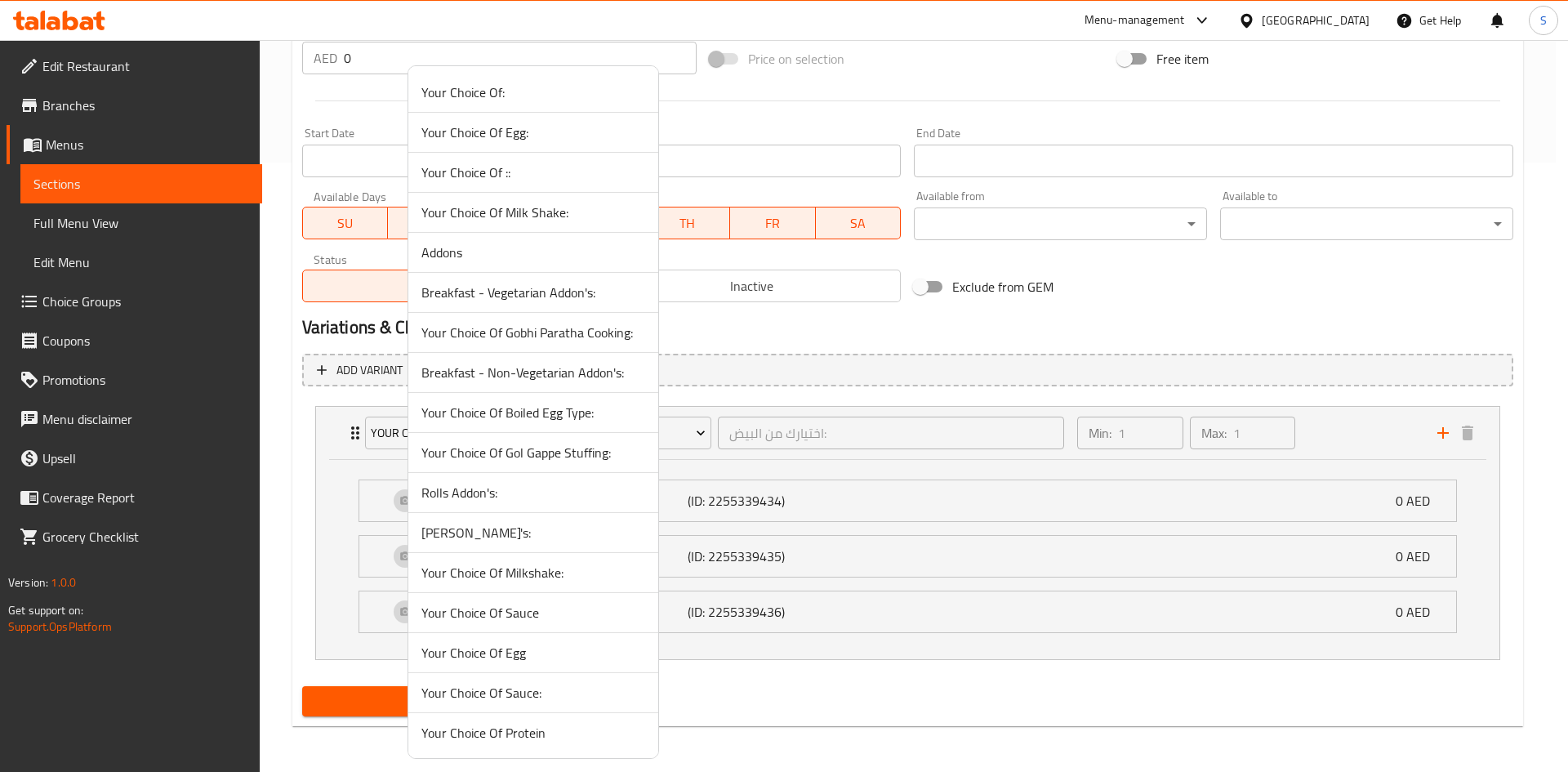
click at [541, 418] on span "Your Choice Of Boiled Egg Type:" at bounding box center [533, 412] width 224 height 20
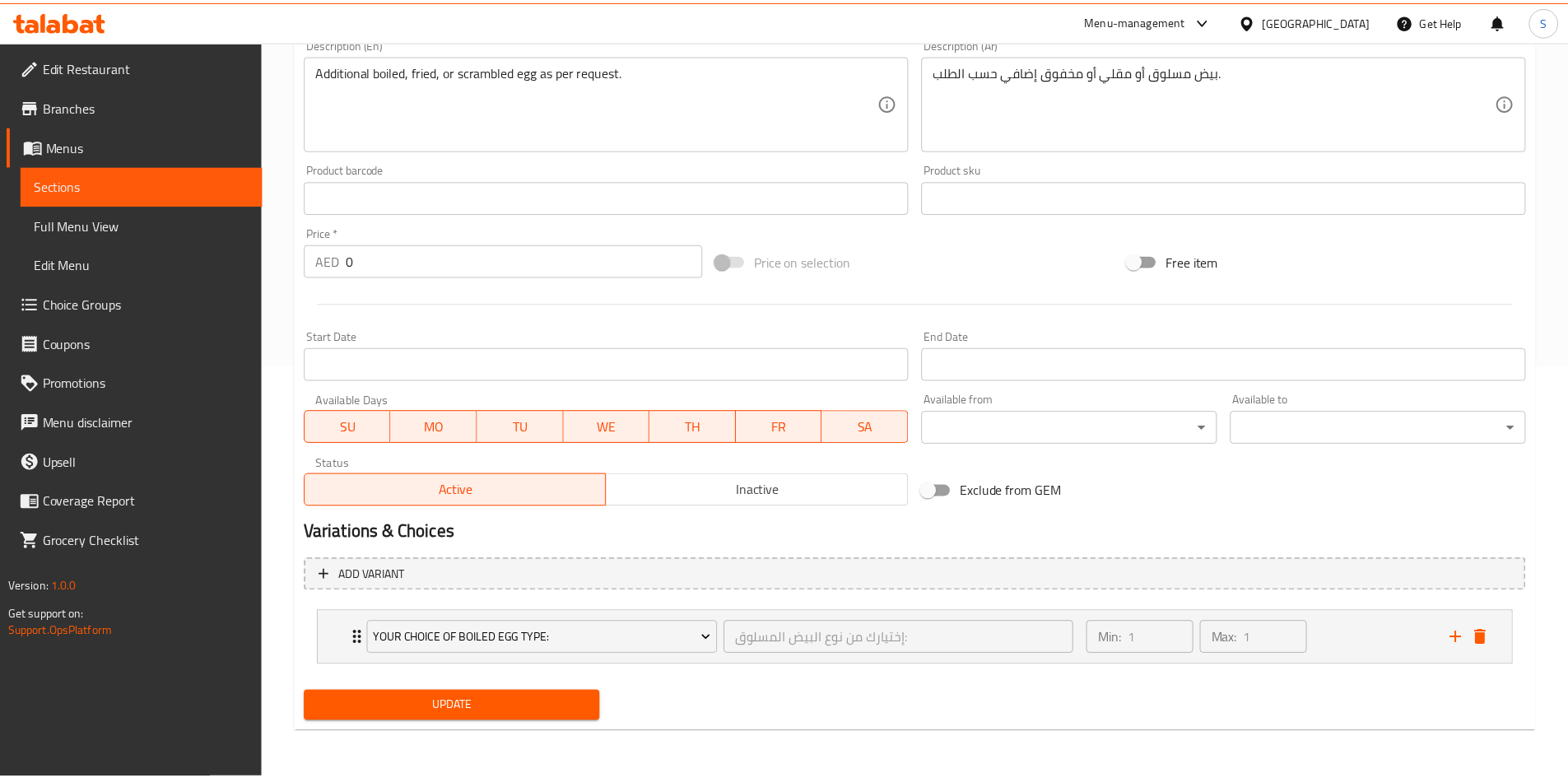
scroll to position [412, 0]
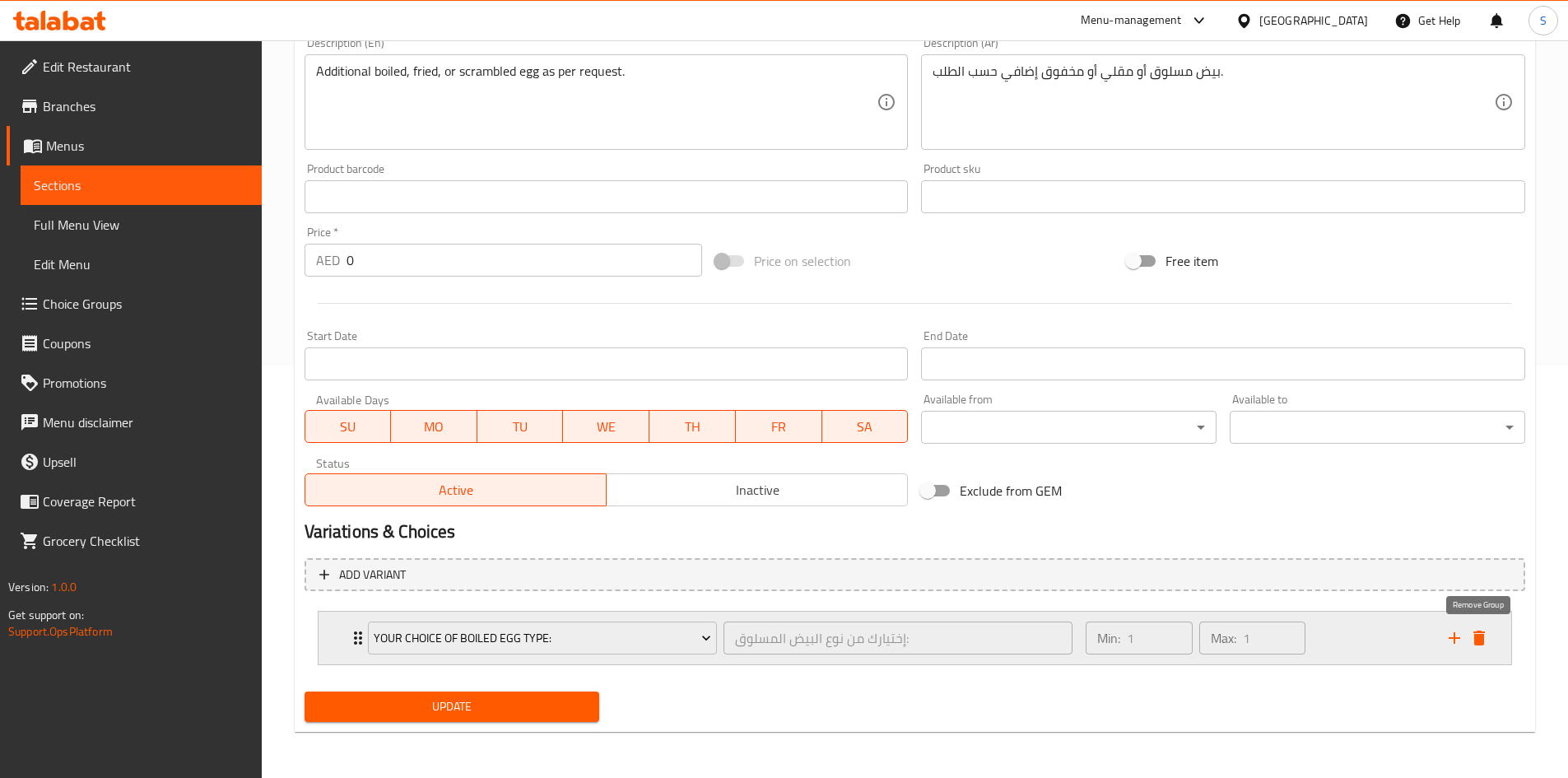
click at [1483, 640] on icon "delete" at bounding box center [1478, 637] width 11 height 15
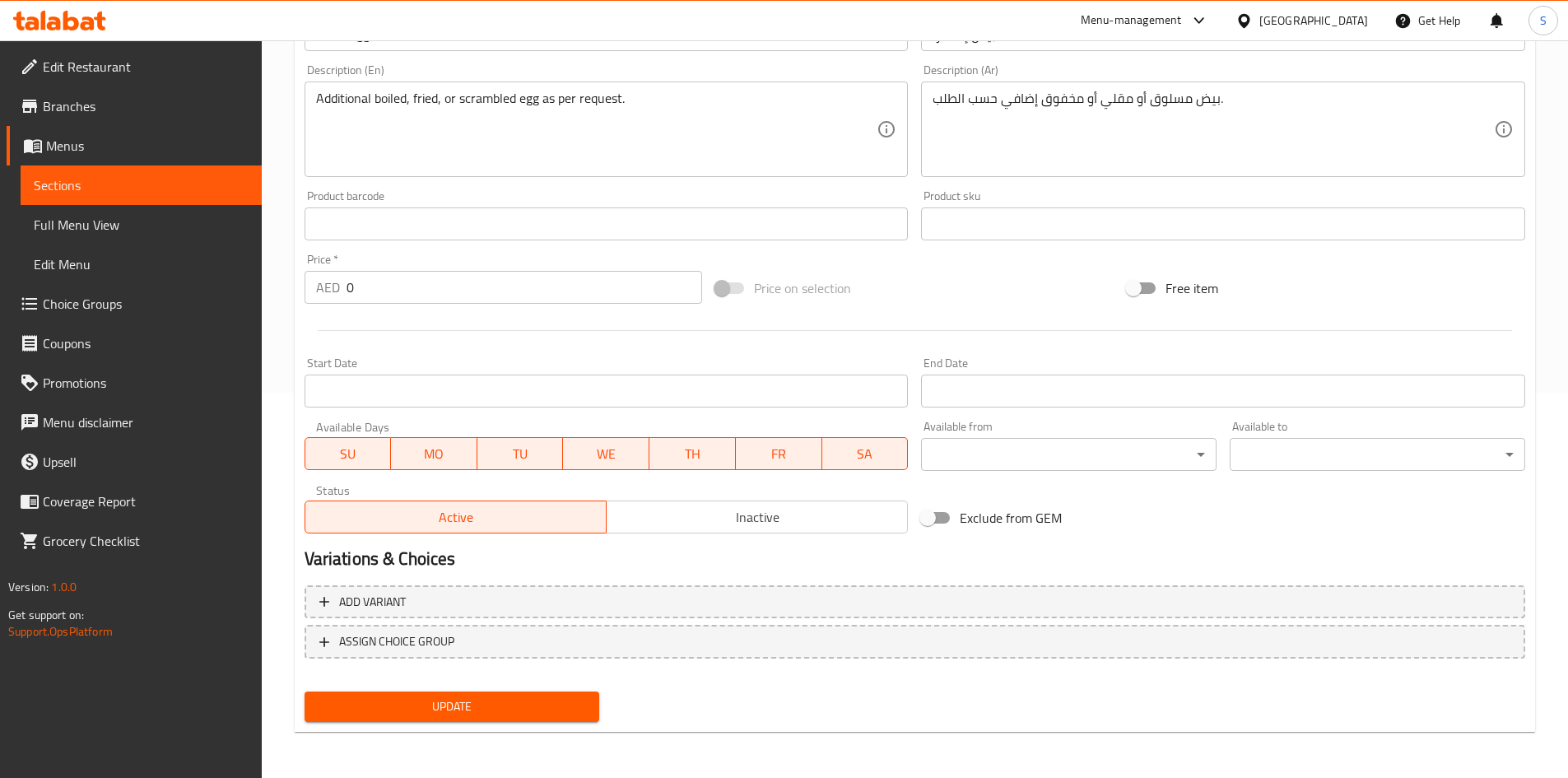
scroll to position [386, 0]
click at [509, 699] on span "Update" at bounding box center [452, 707] width 269 height 21
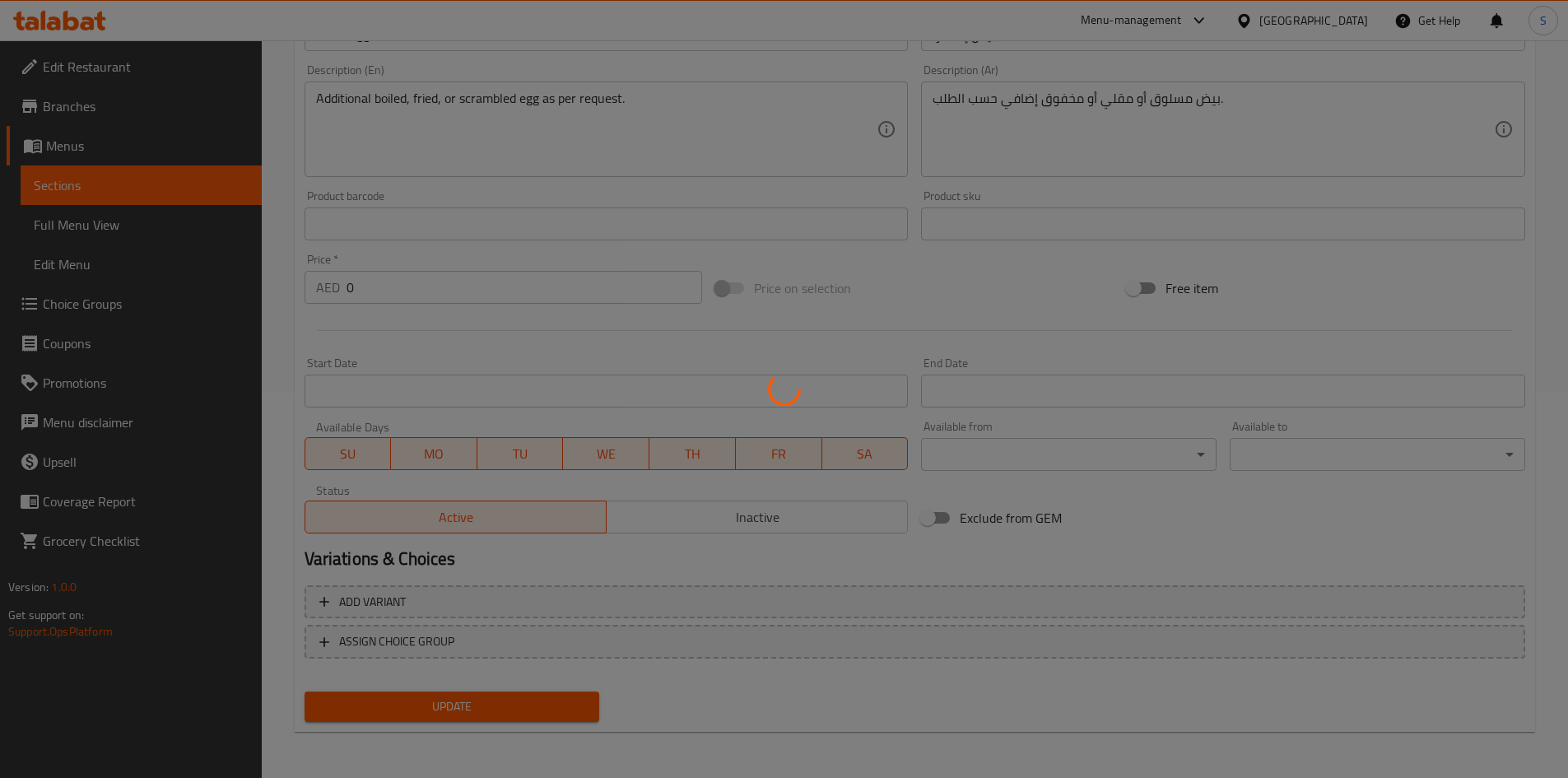
click at [509, 699] on div at bounding box center [784, 389] width 1568 height 778
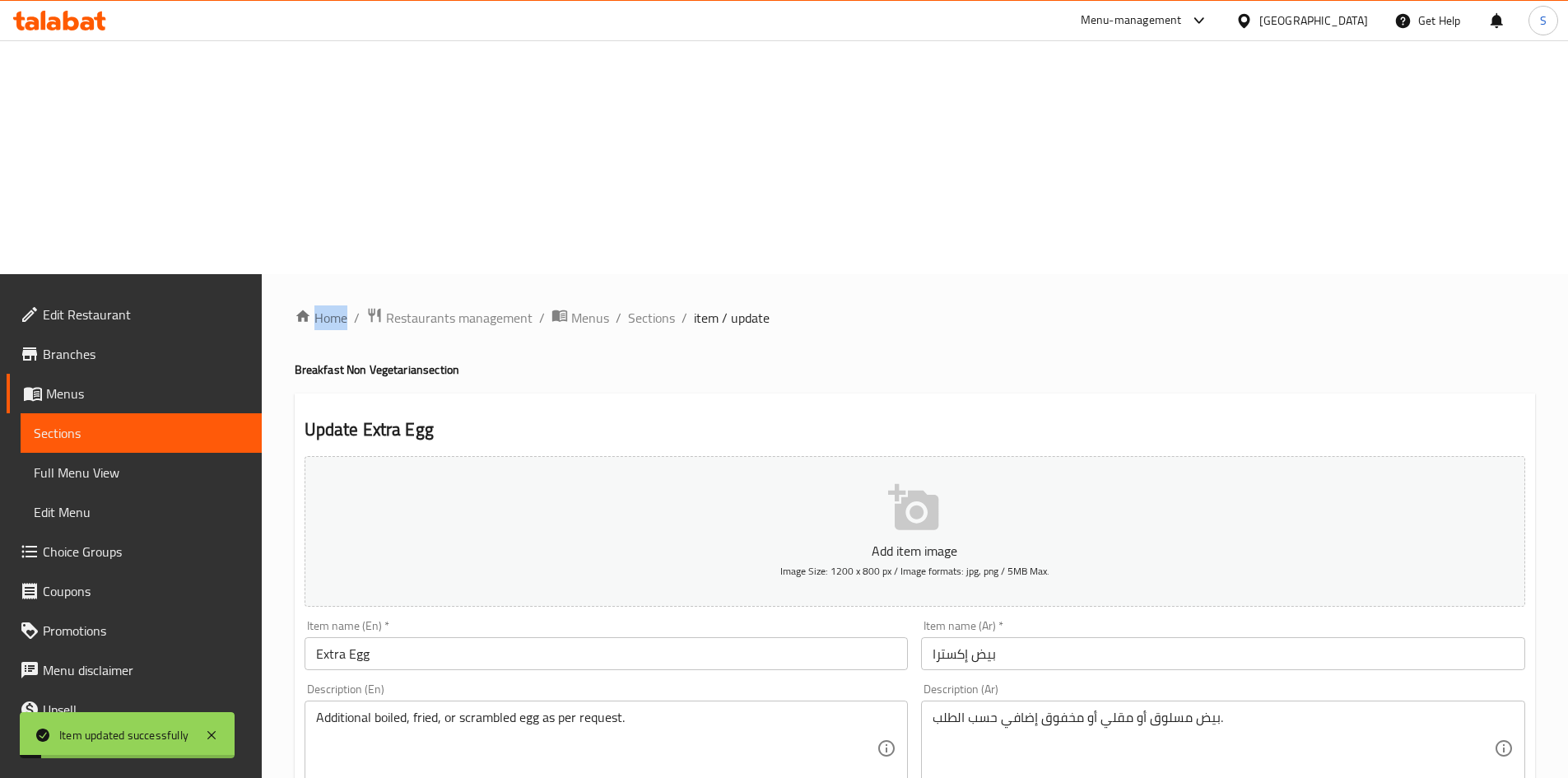
scroll to position [0, 0]
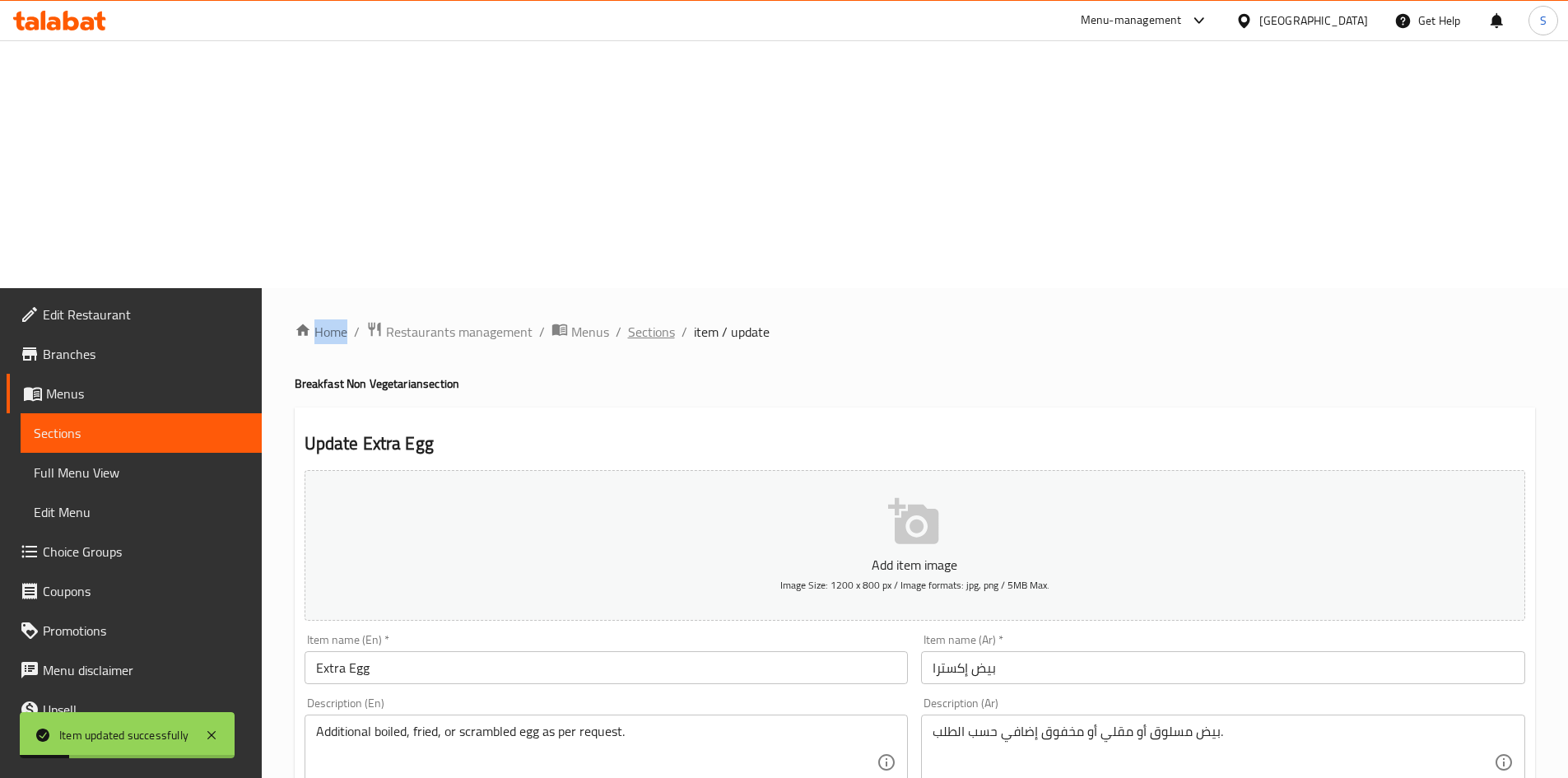
click at [651, 322] on span "Sections" at bounding box center [651, 331] width 47 height 20
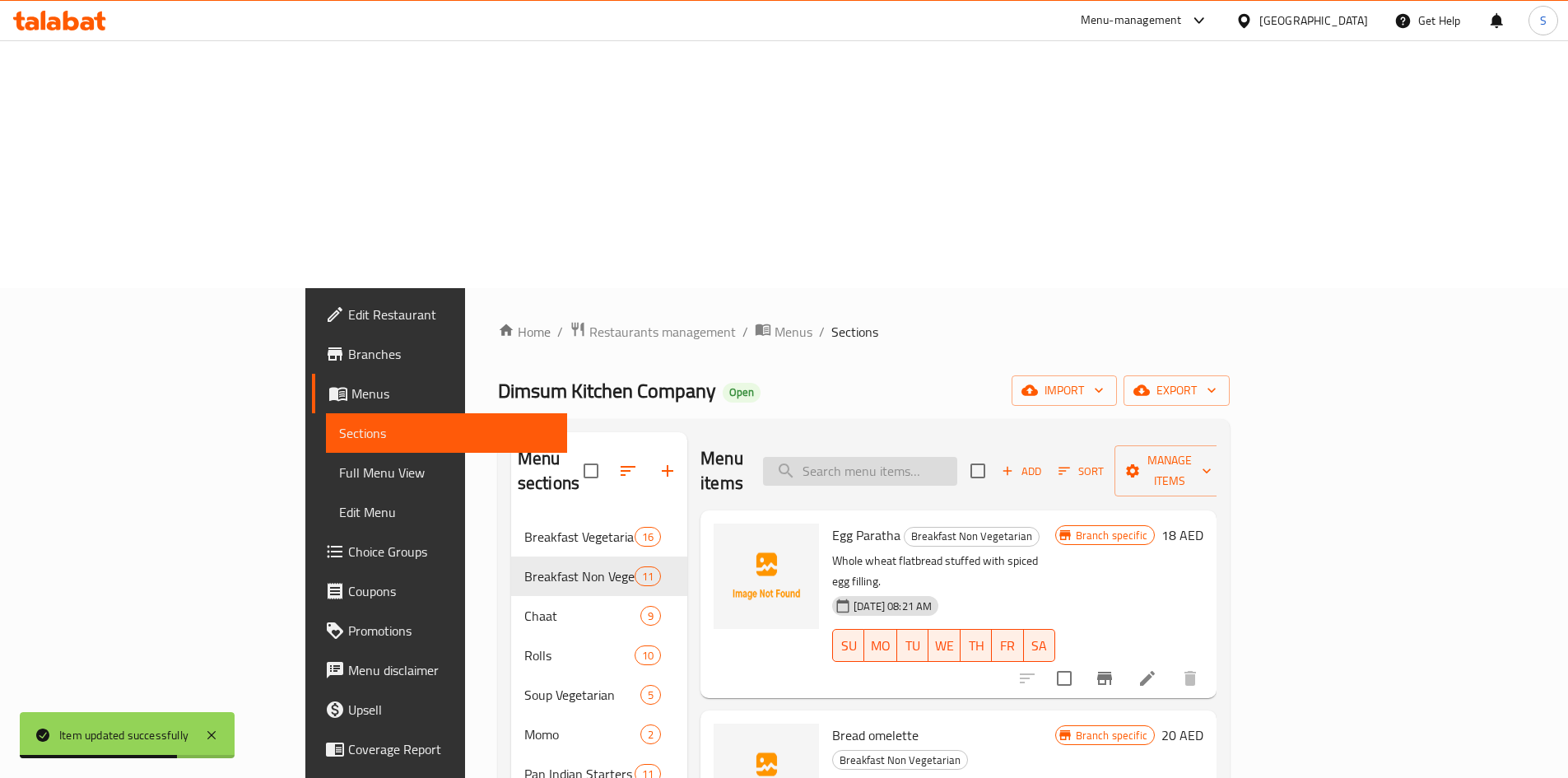
click at [957, 457] on input "search" at bounding box center [860, 471] width 194 height 28
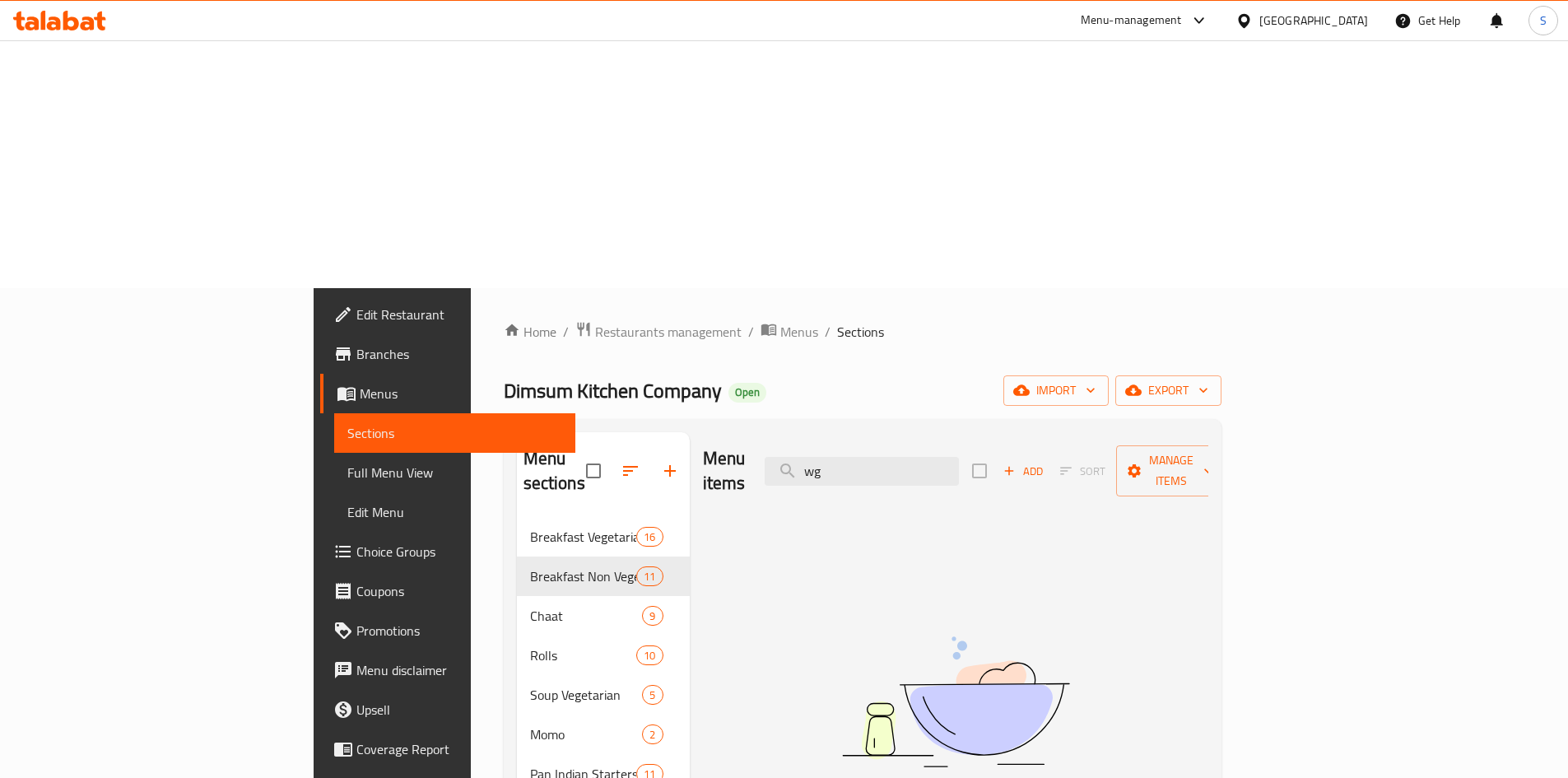
type input "w"
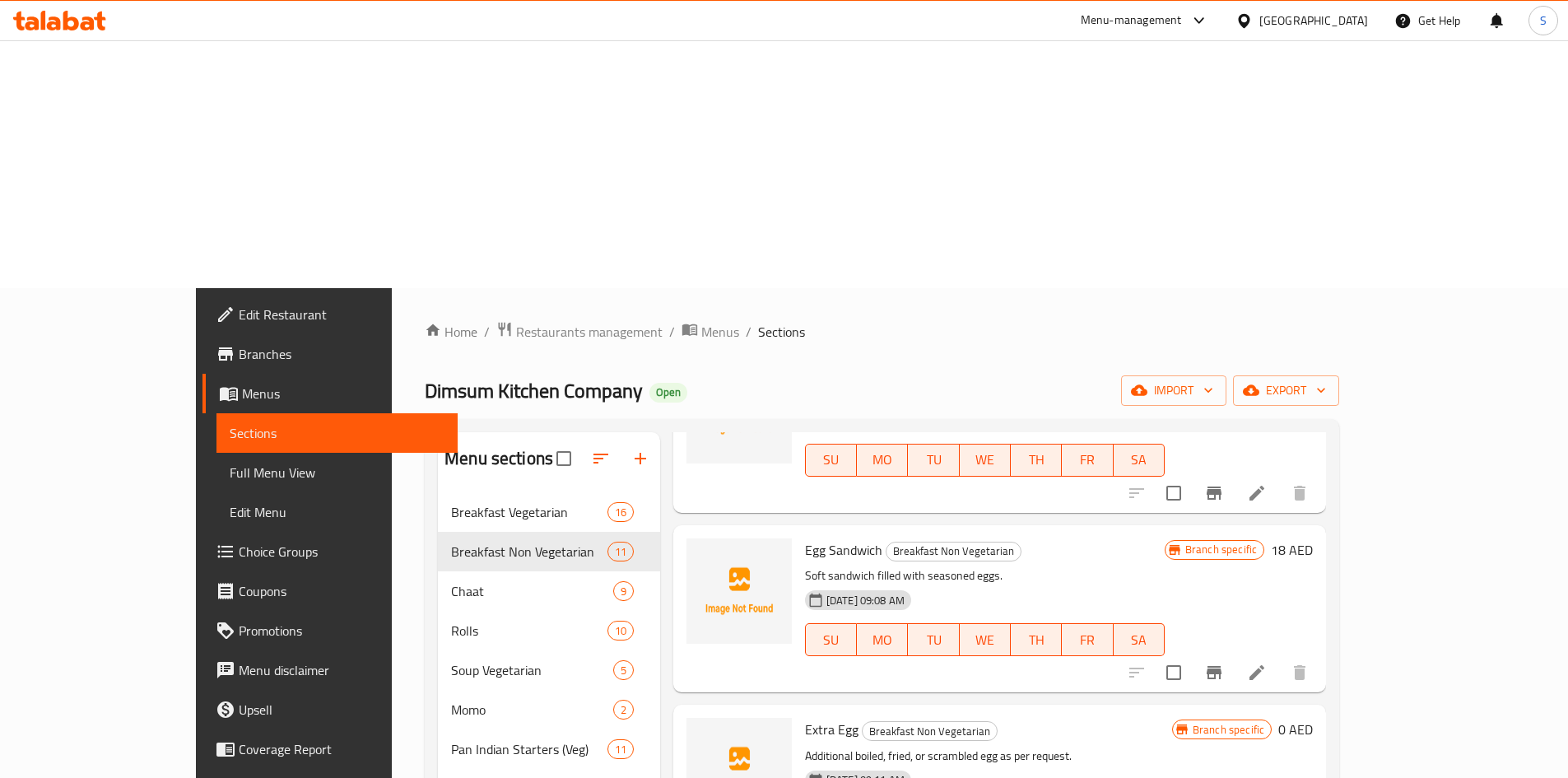
scroll to position [1564, 0]
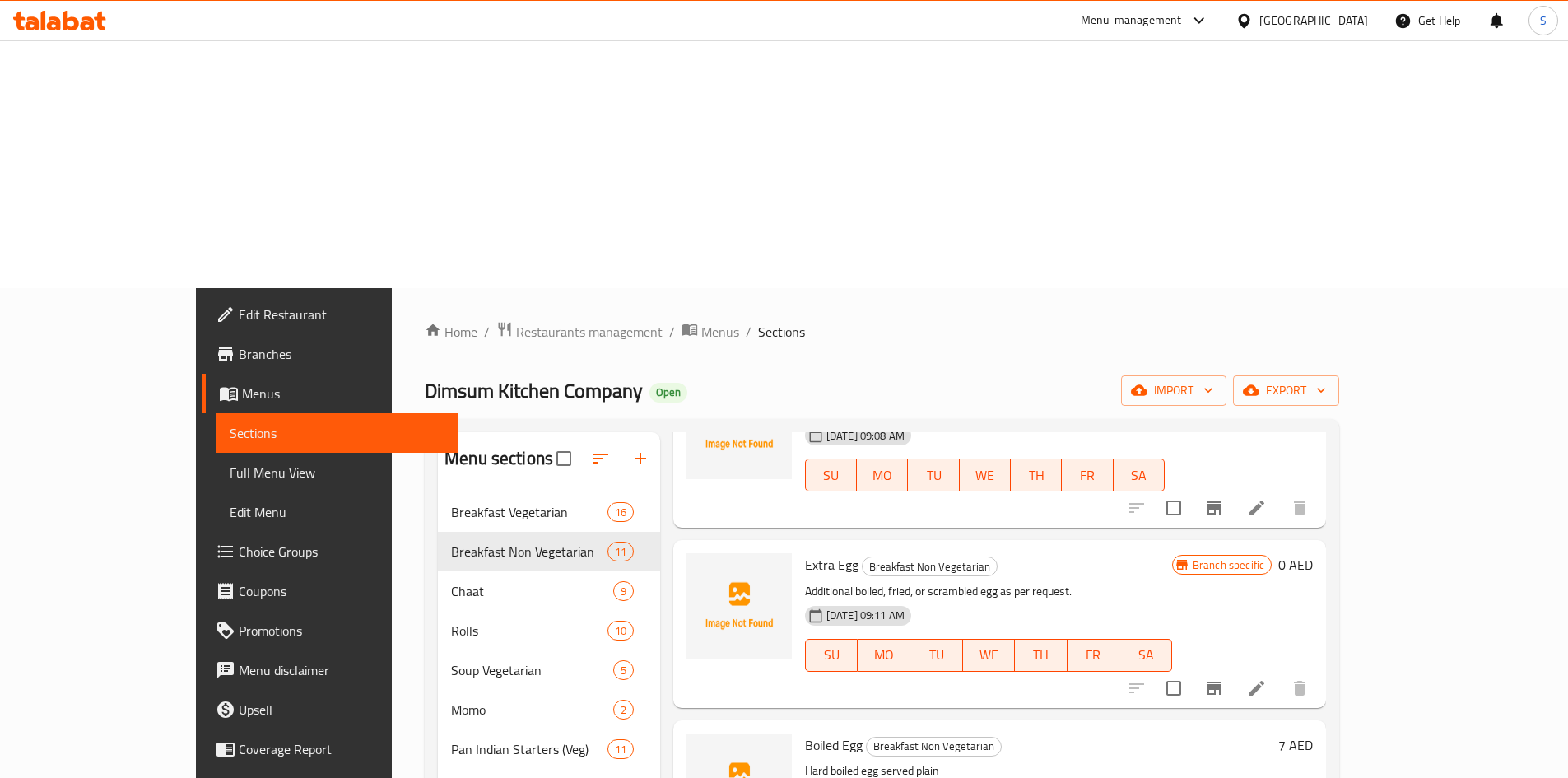
type input "egg"
click at [1267, 678] on icon at bounding box center [1256, 688] width 20 height 20
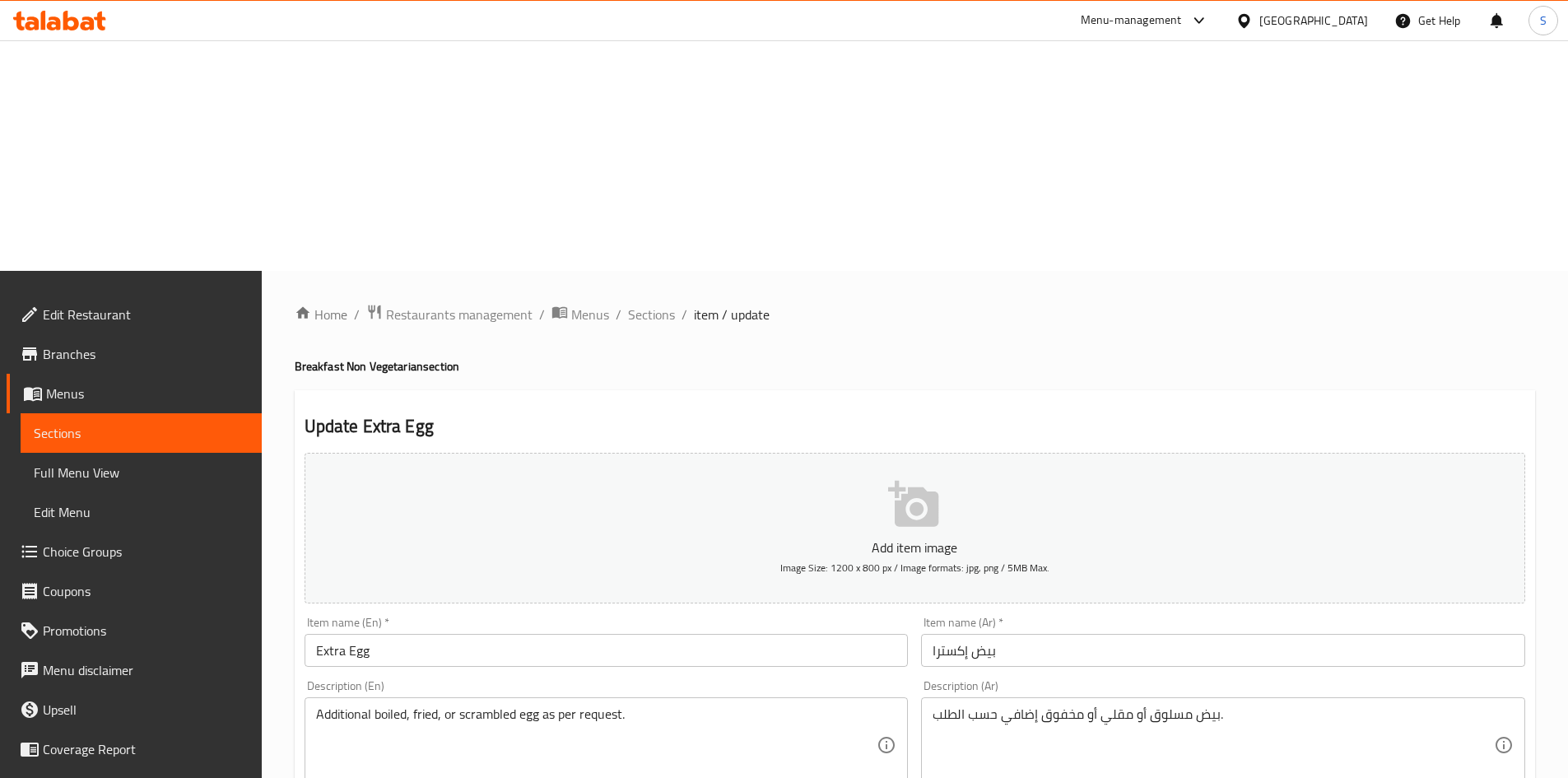
scroll to position [247, 0]
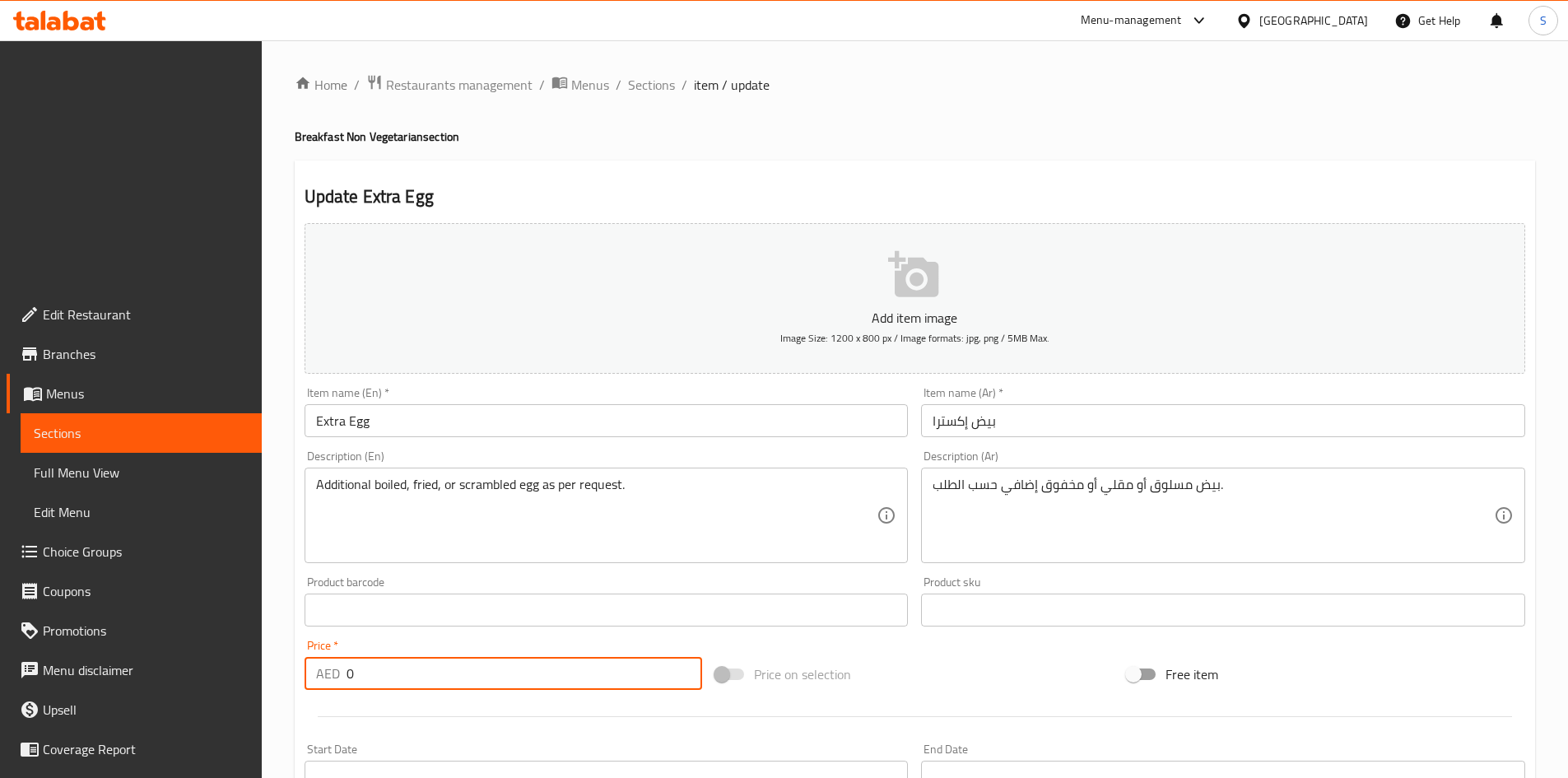
drag, startPoint x: 449, startPoint y: 416, endPoint x: 292, endPoint y: 416, distance: 157.0
click at [303, 633] on div "Price   * AED 0 Price *" at bounding box center [503, 664] width 411 height 64
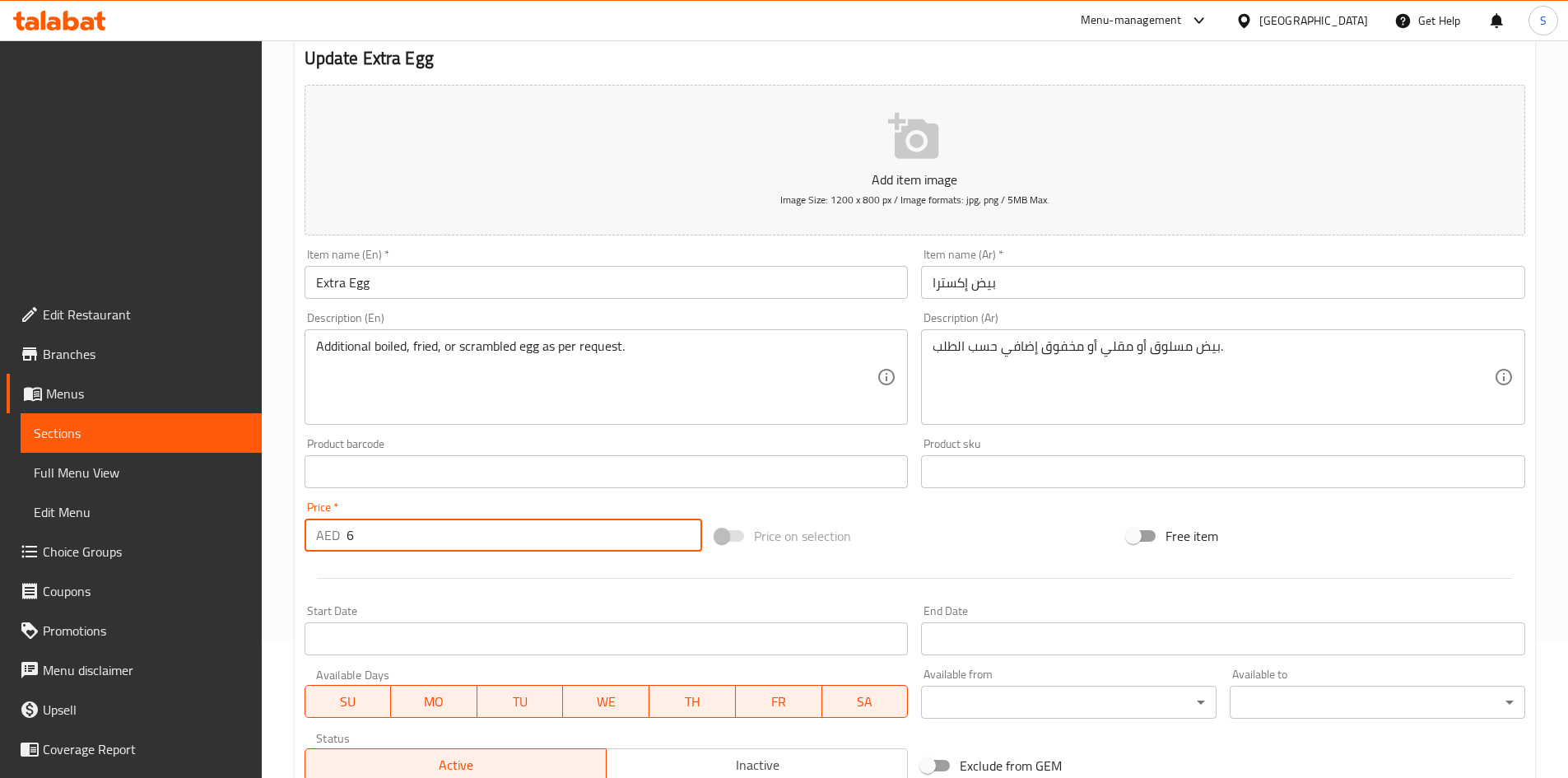
type input "6"
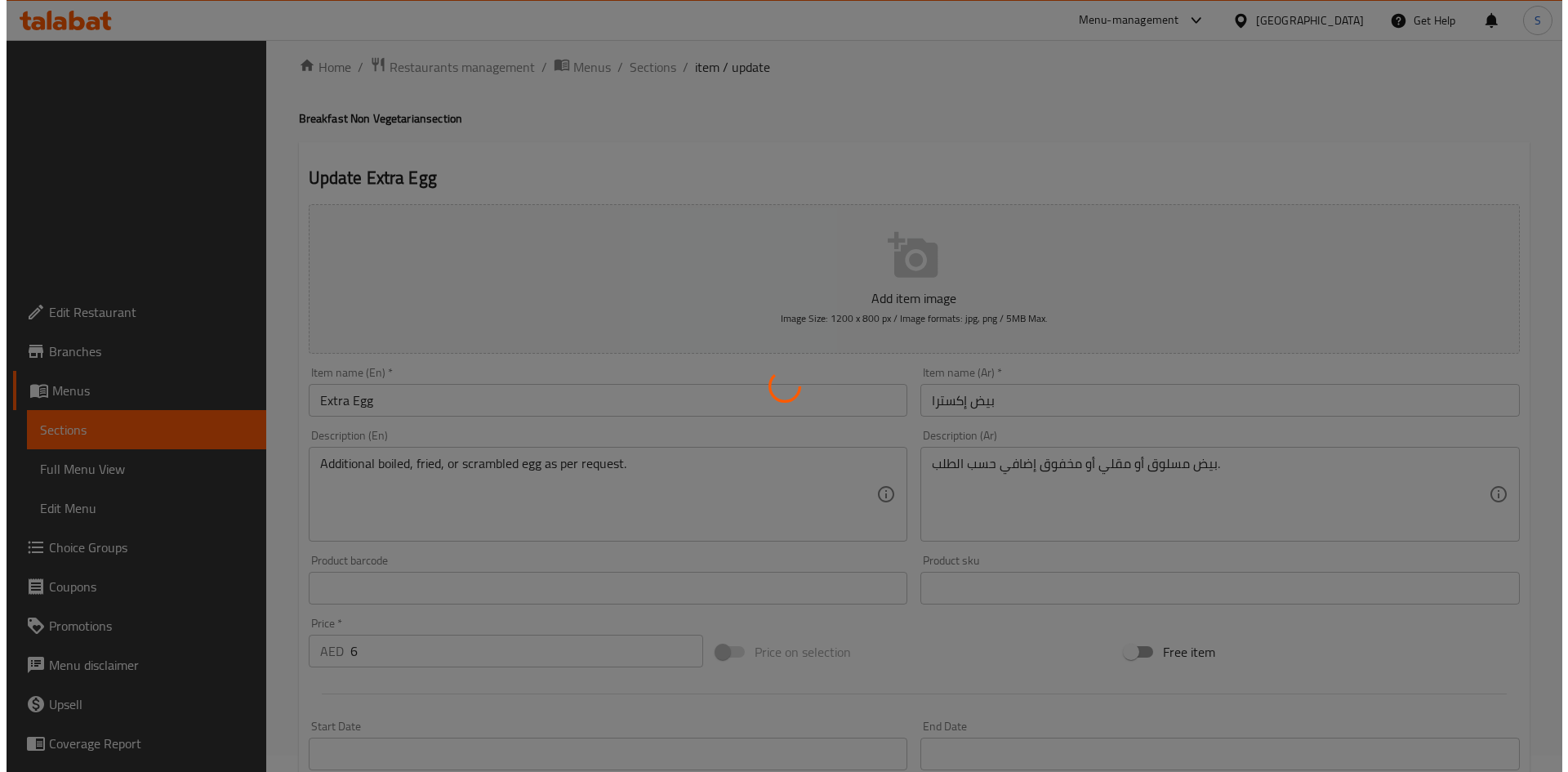
scroll to position [0, 0]
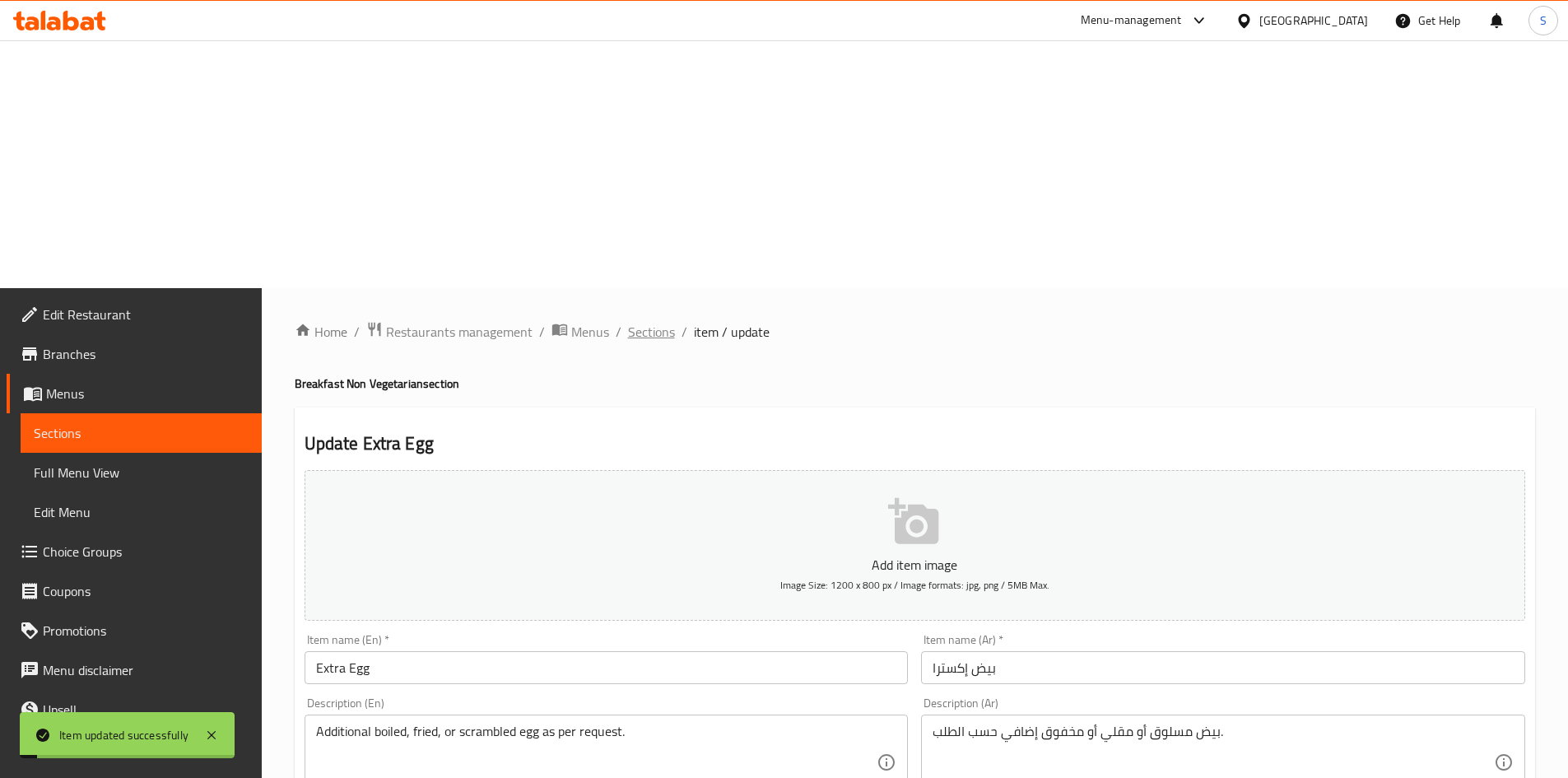
click at [649, 322] on span "Sections" at bounding box center [651, 331] width 47 height 20
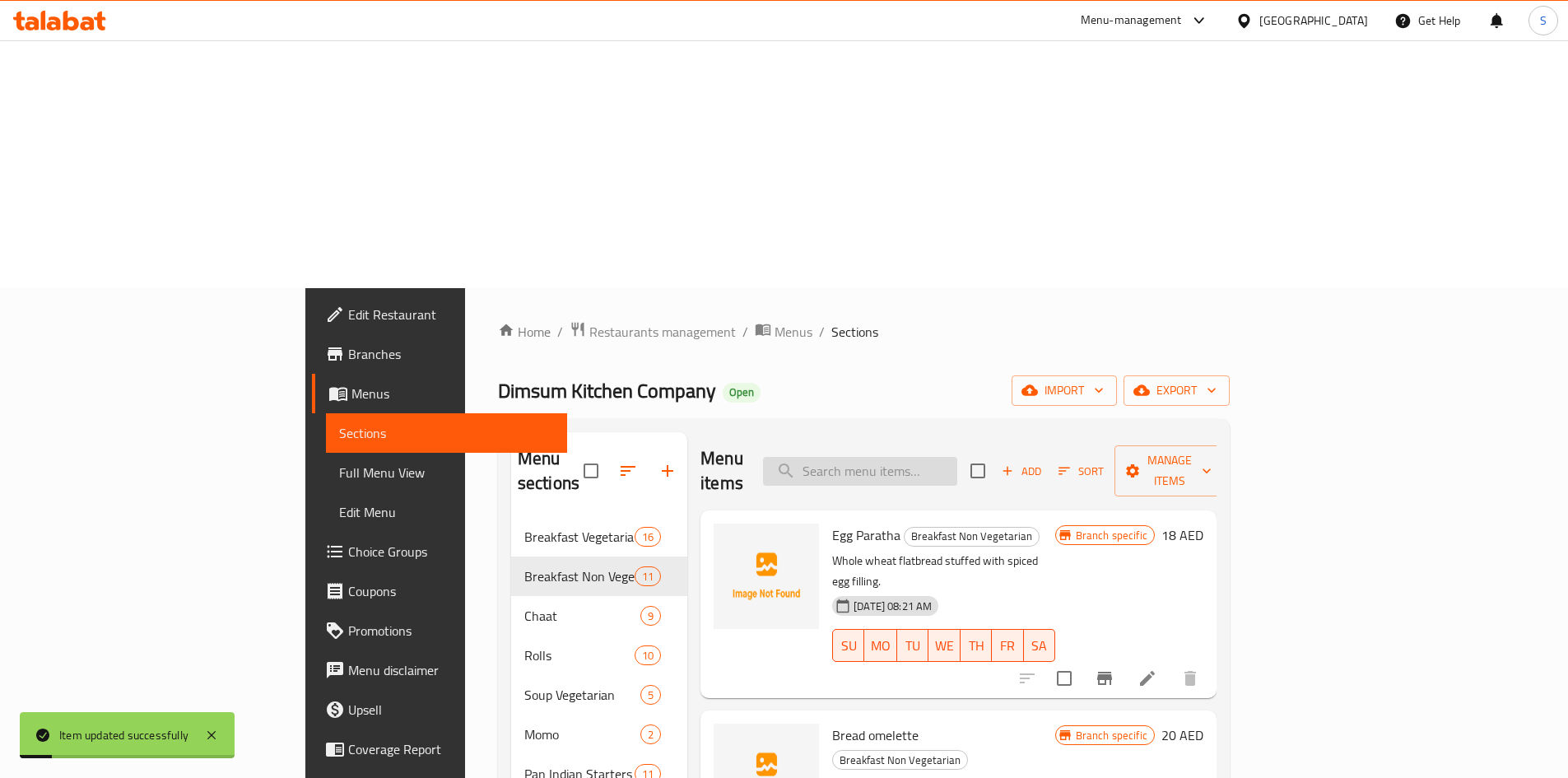
click at [957, 457] on input "search" at bounding box center [860, 471] width 194 height 28
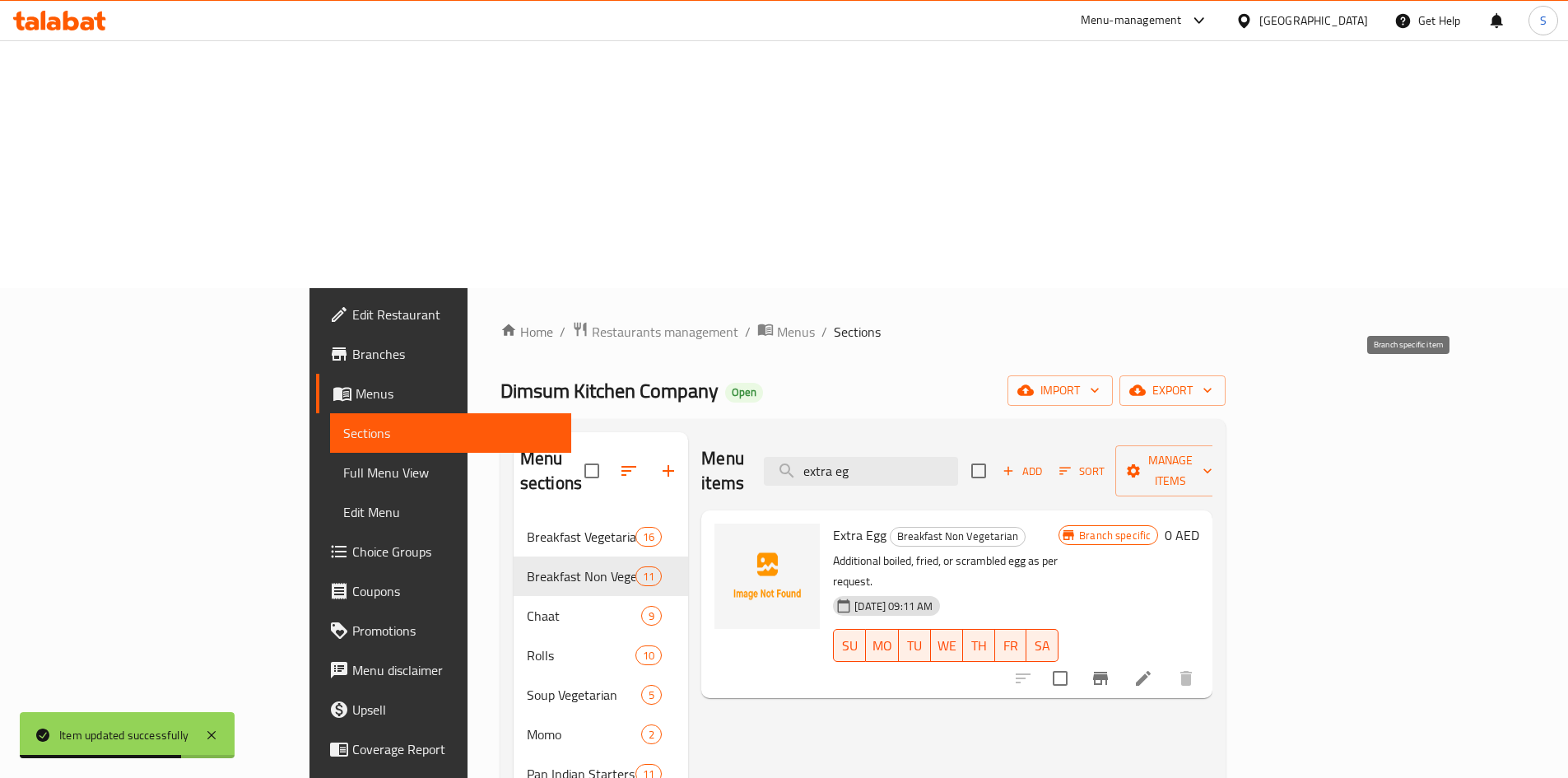
type input "extra eg"
click at [1120, 658] on button "Branch-specific-item" at bounding box center [1101, 678] width 40 height 40
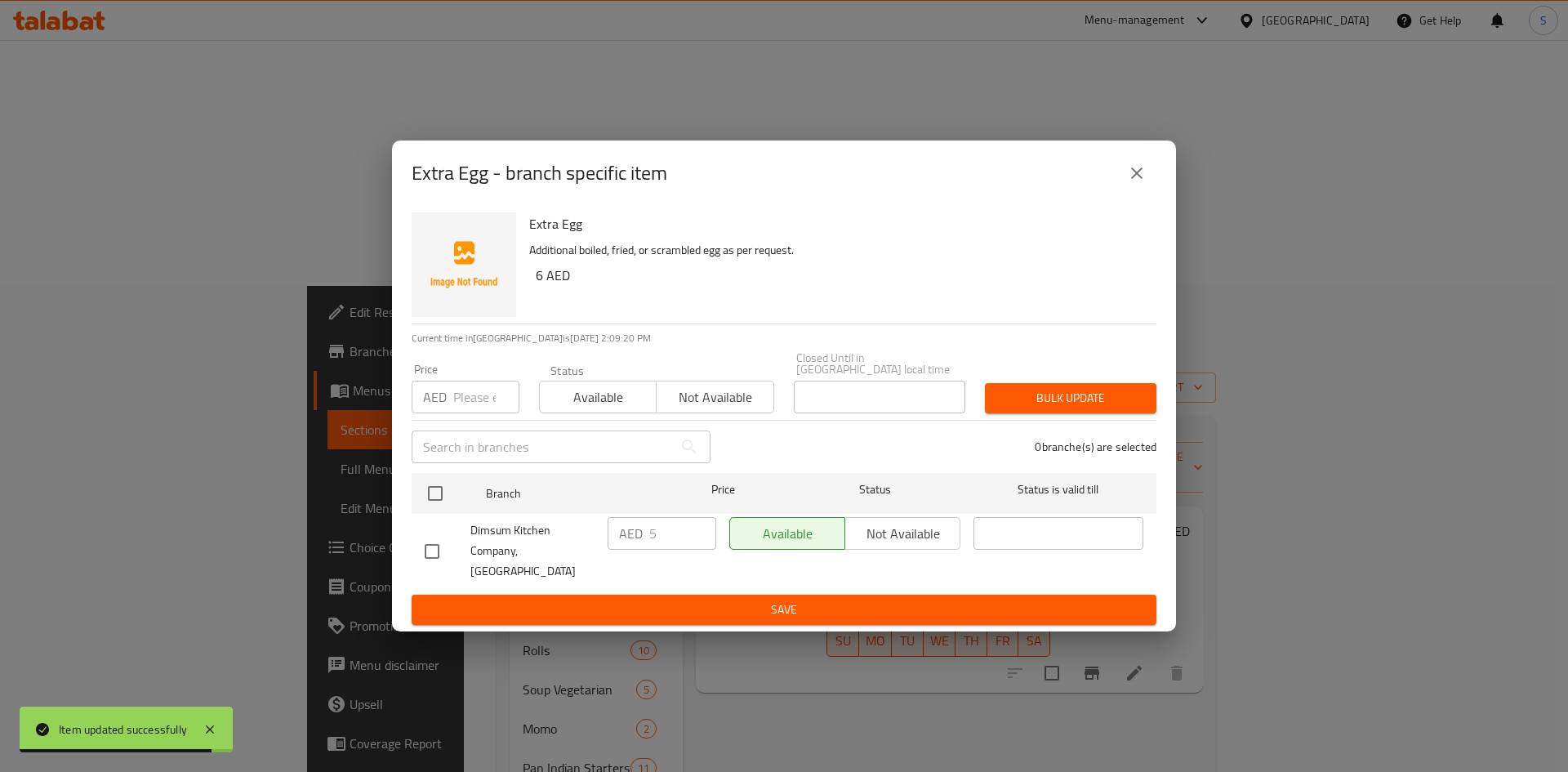
click at [469, 397] on input "number" at bounding box center [486, 397] width 66 height 32
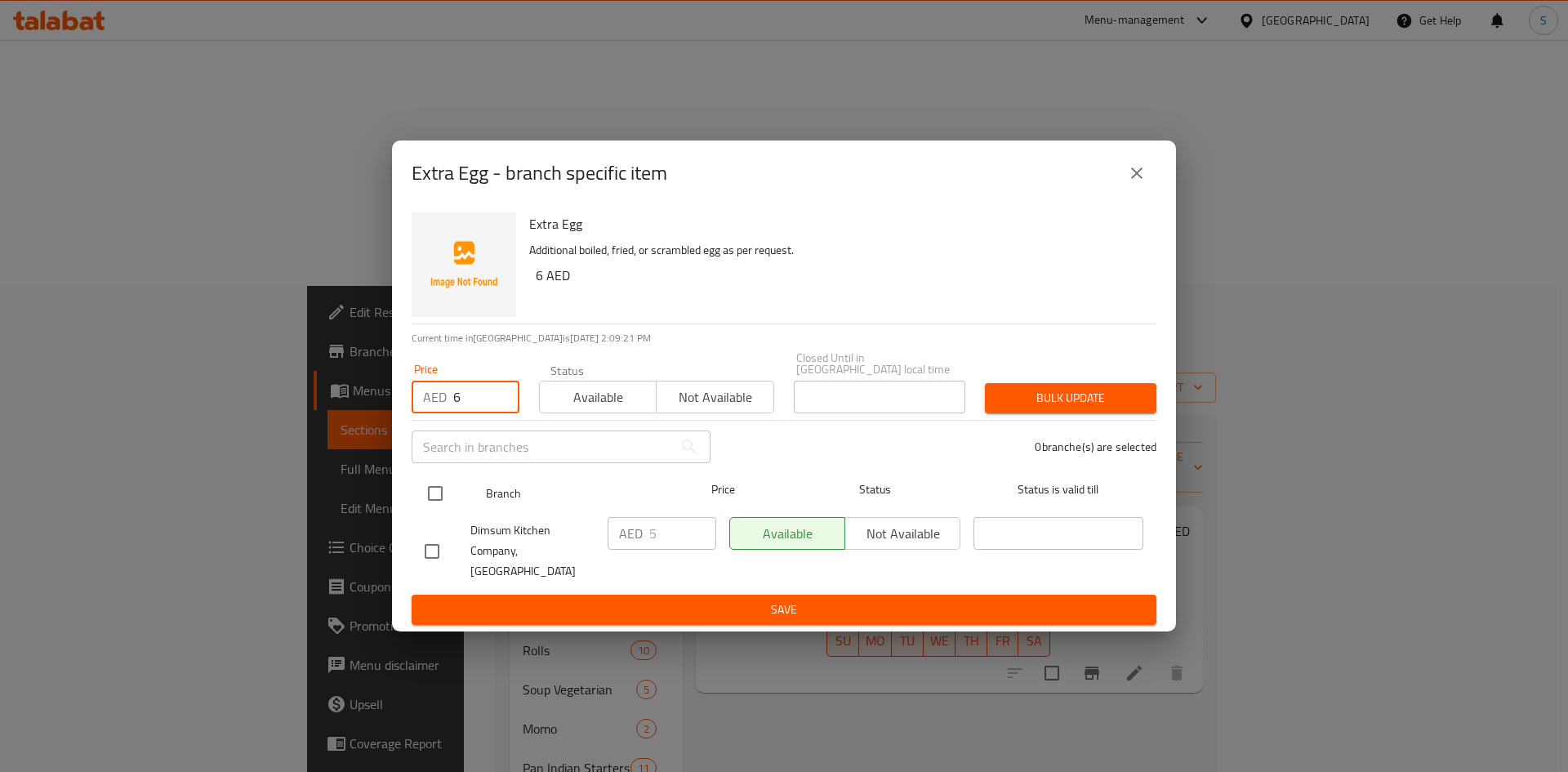
type input "6"
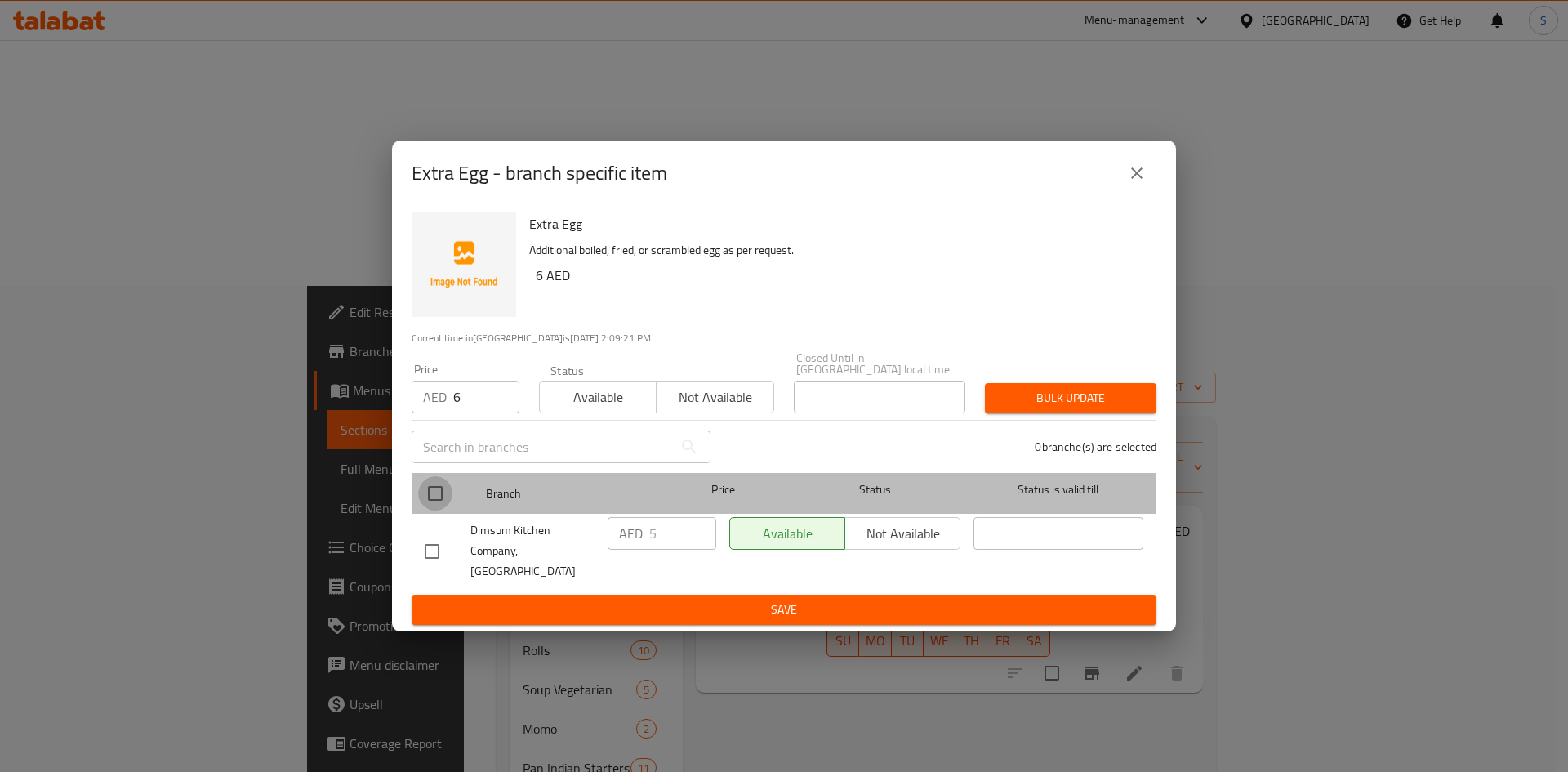
click at [436, 482] on input "checkbox" at bounding box center [436, 494] width 34 height 34
checkbox input "true"
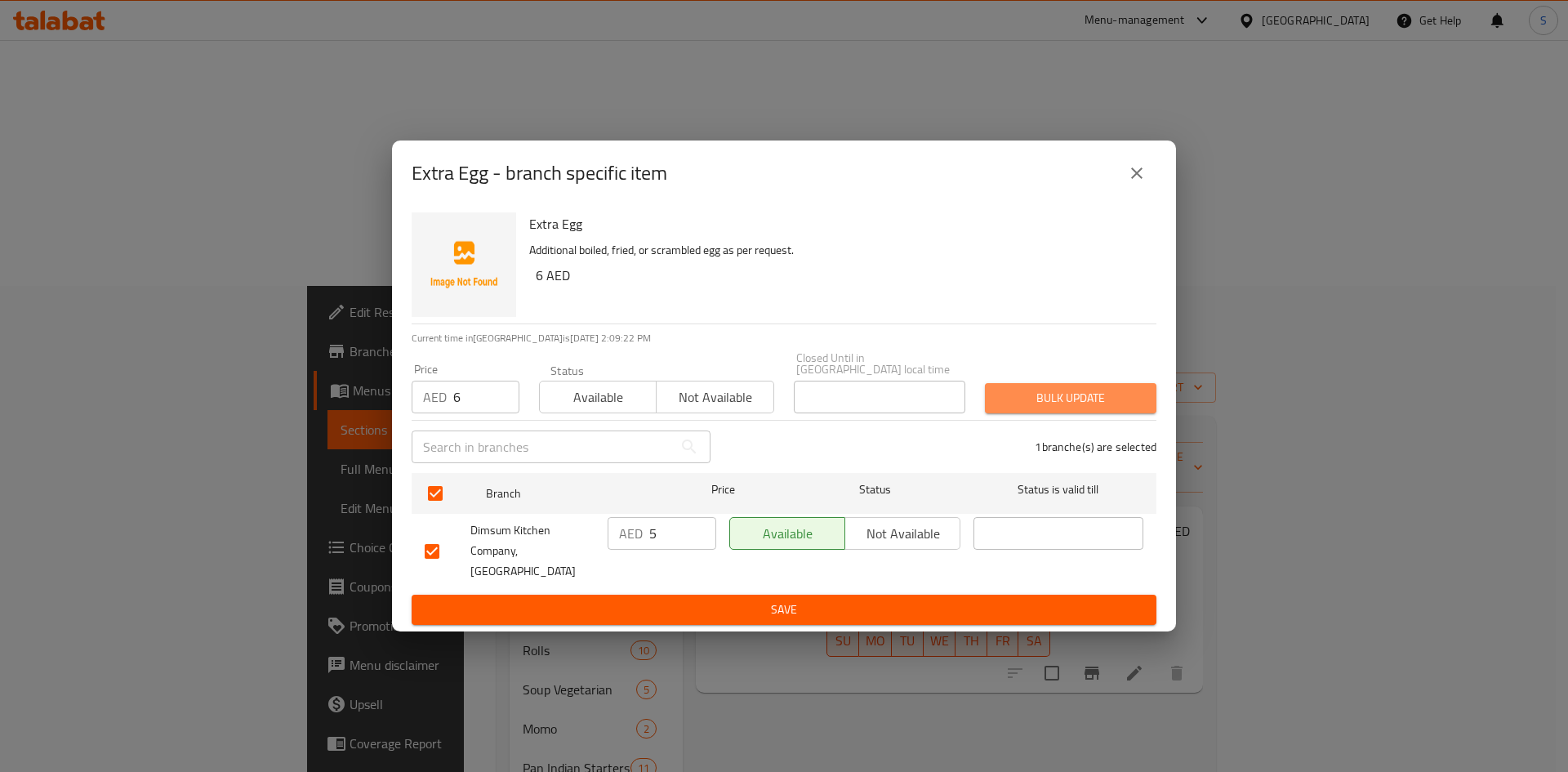
click at [1013, 395] on span "Bulk update" at bounding box center [1071, 398] width 145 height 20
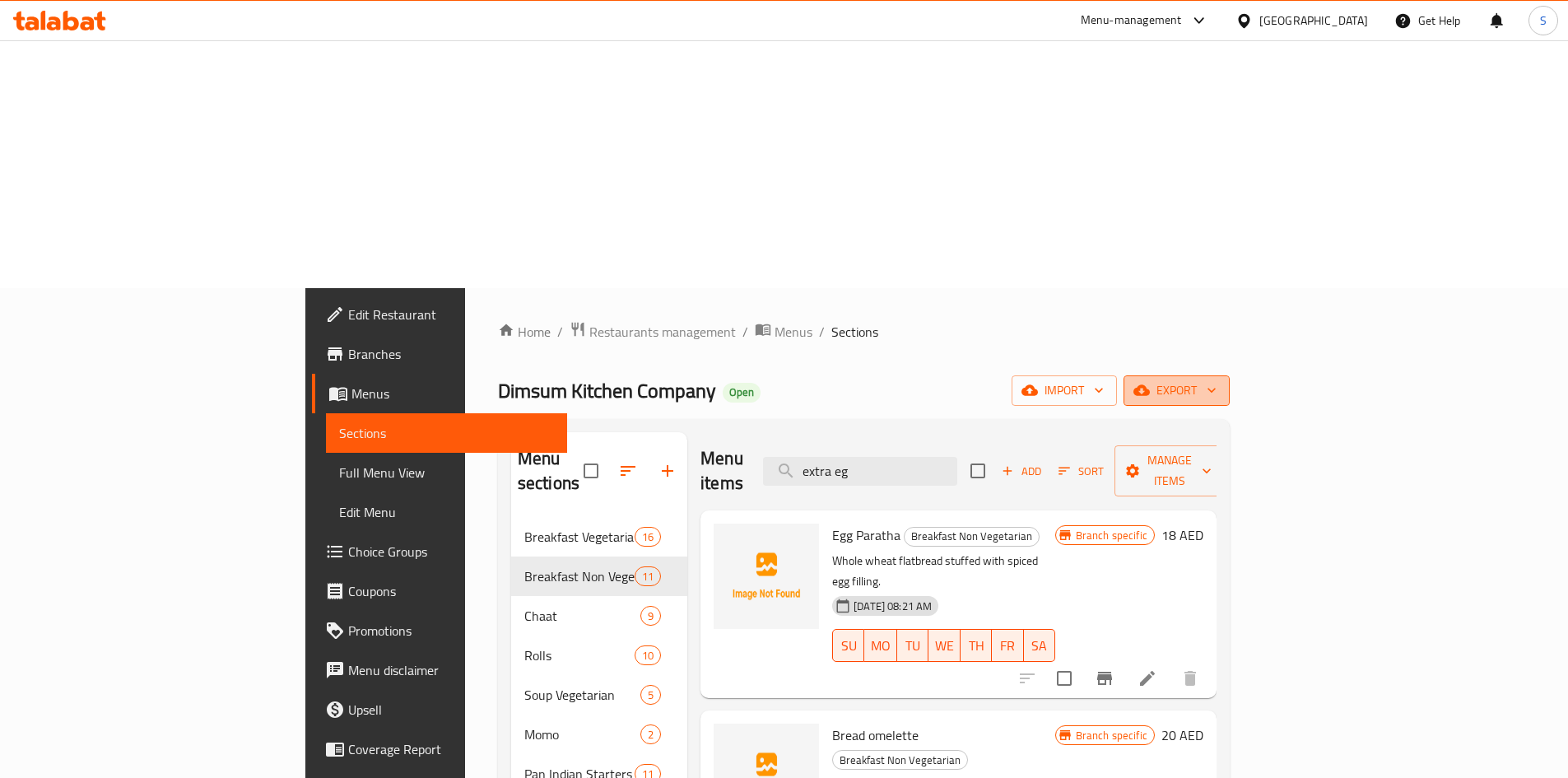
click at [1216, 380] on span "export" at bounding box center [1176, 391] width 80 height 21
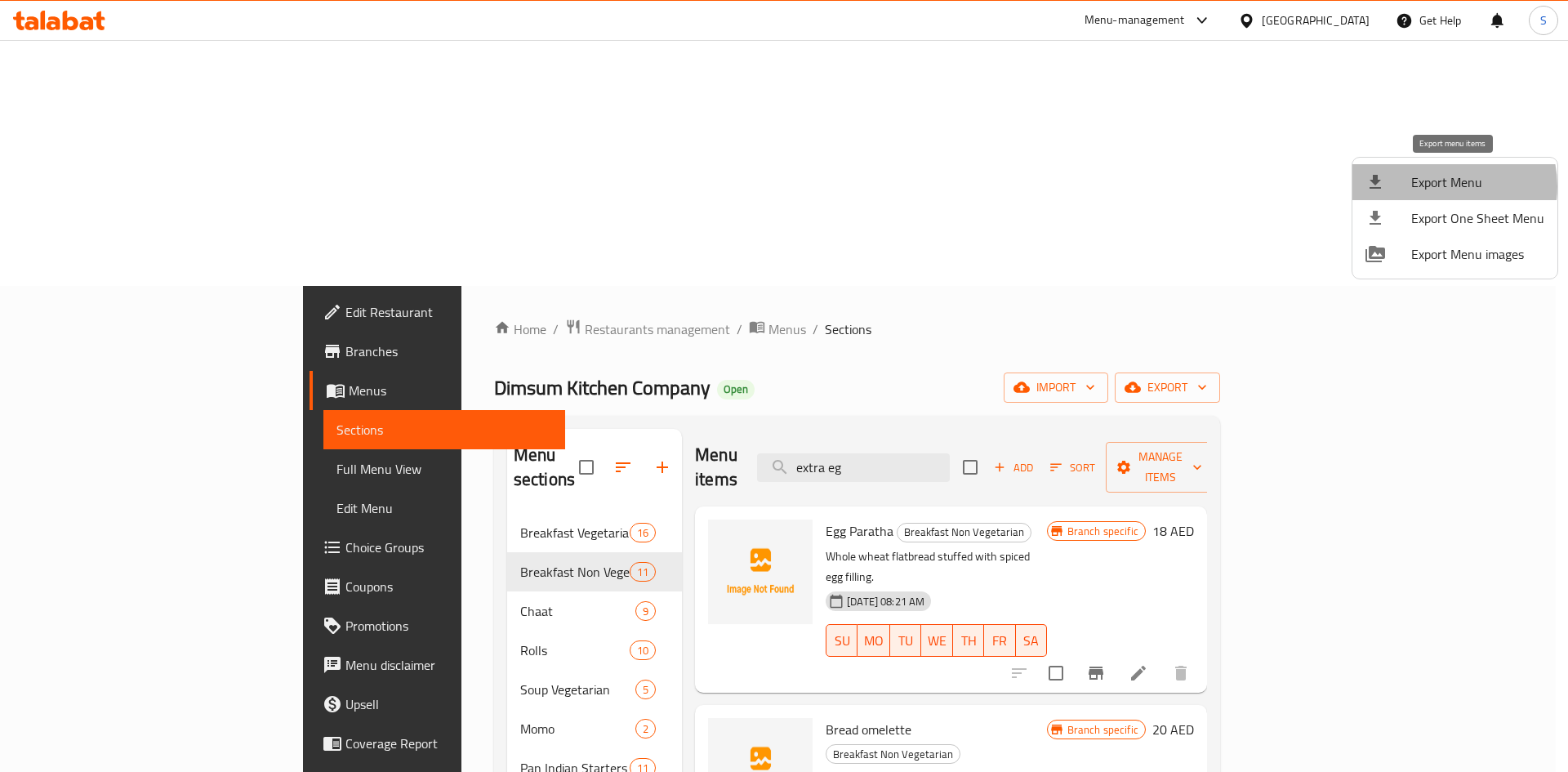
click at [1441, 185] on span "Export Menu" at bounding box center [1477, 182] width 133 height 20
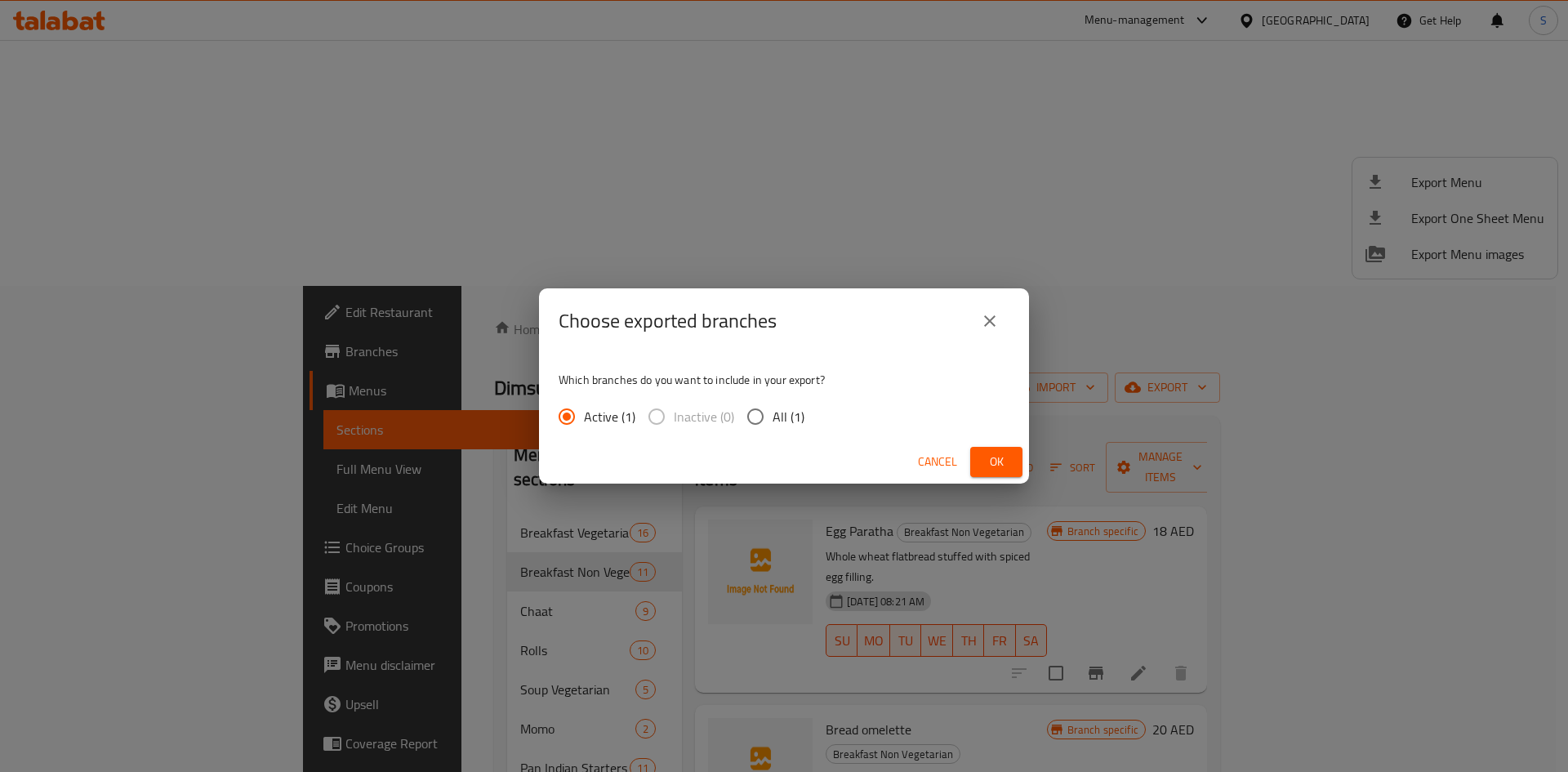
click at [752, 426] on input "All (1)" at bounding box center [755, 417] width 34 height 34
radio input "true"
click at [1007, 465] on span "Ok" at bounding box center [996, 462] width 26 height 20
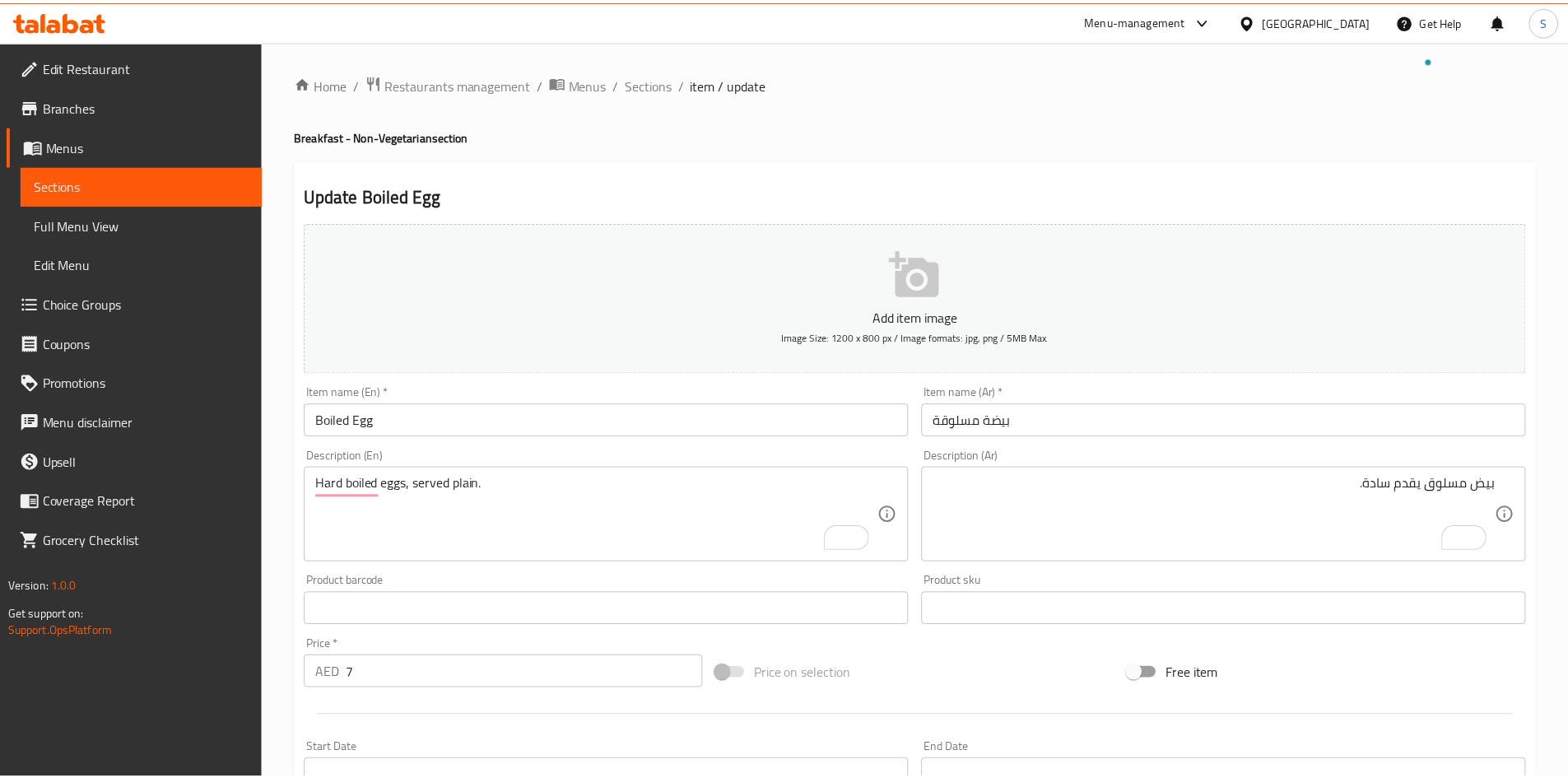
scroll to position [480, 0]
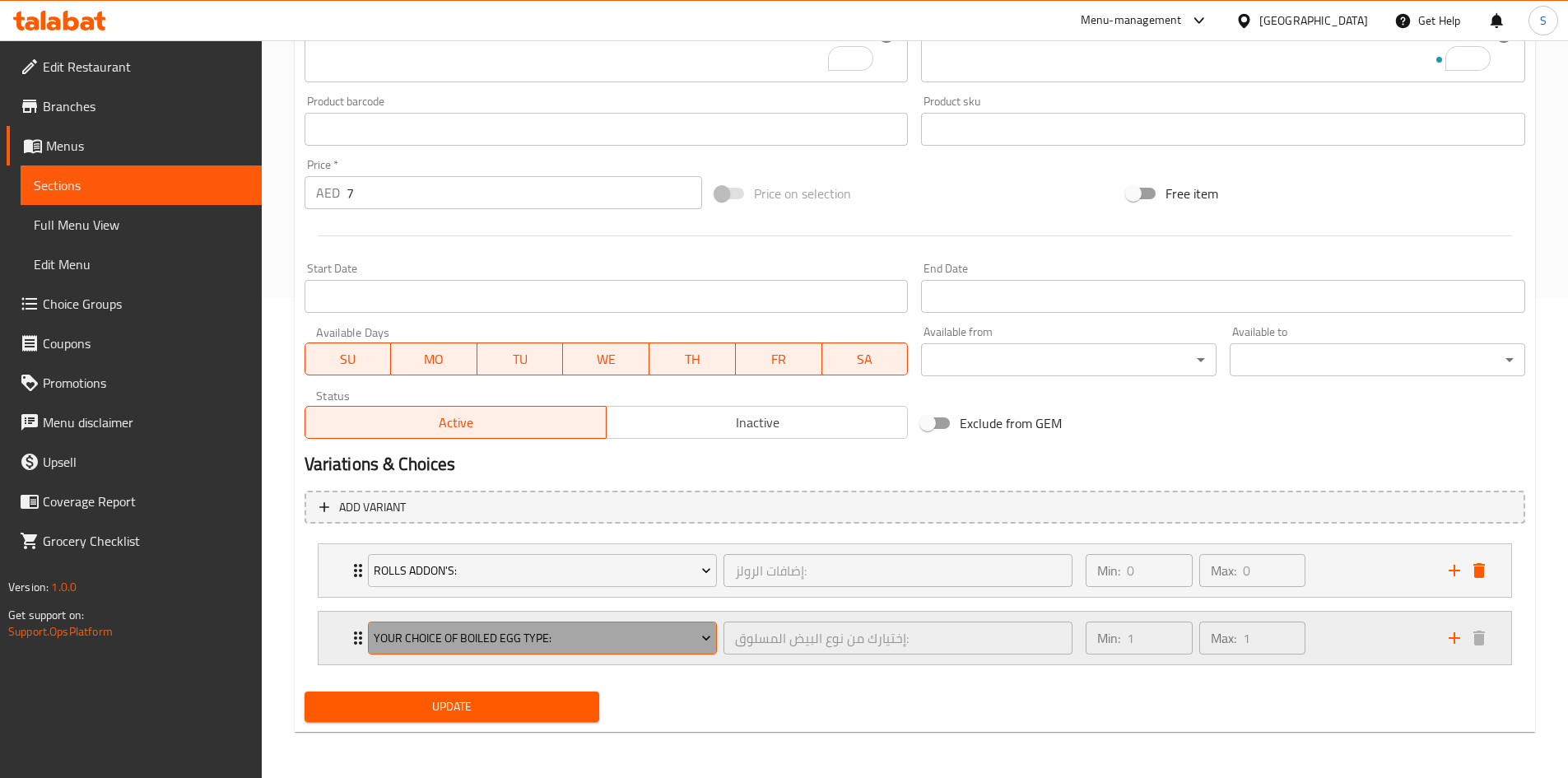
click at [570, 621] on button "Your Choice Of Boiled Egg Type:" at bounding box center [541, 638] width 349 height 33
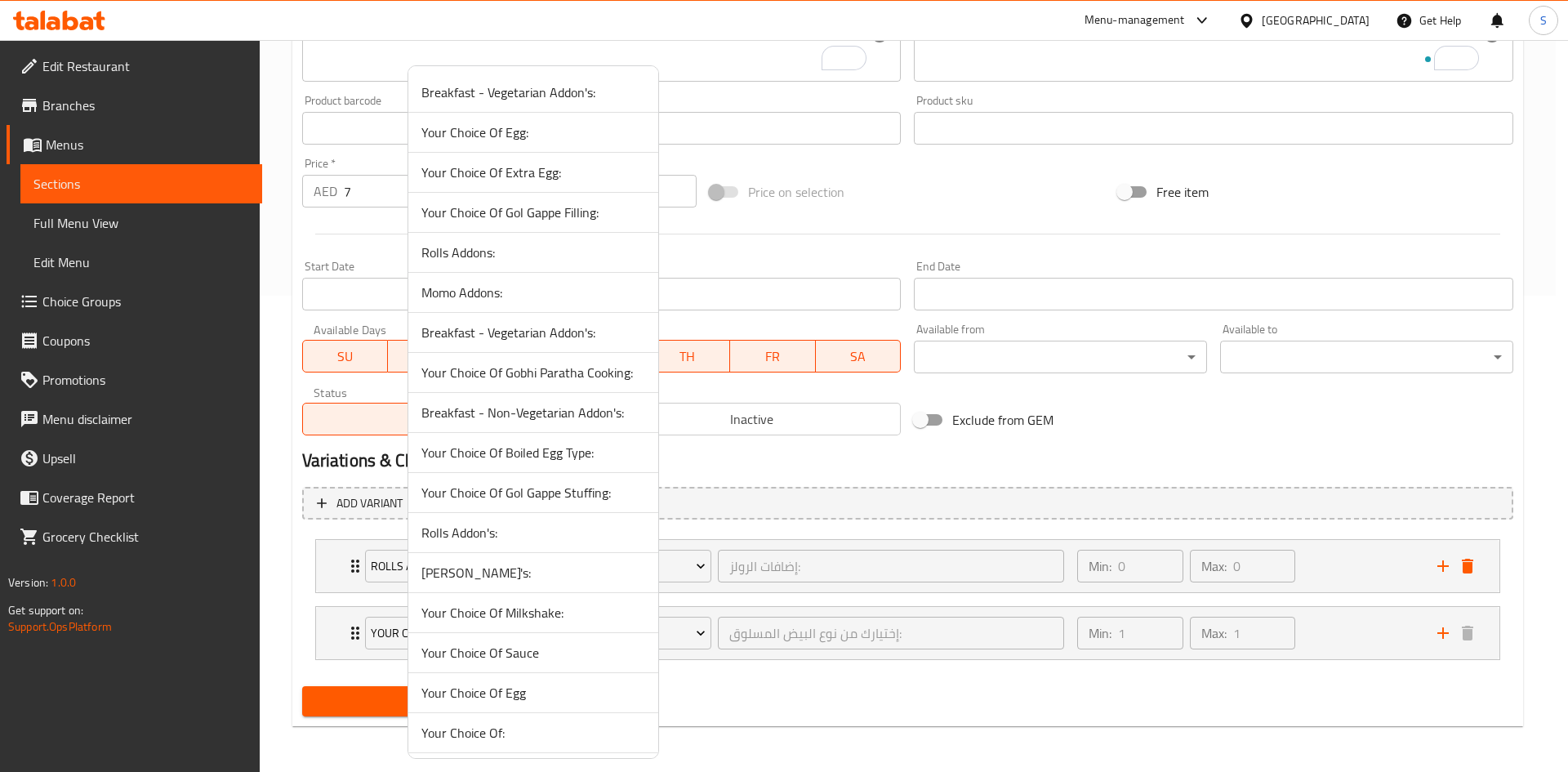
click at [512, 589] on li "[PERSON_NAME]'s:" at bounding box center [533, 572] width 250 height 40
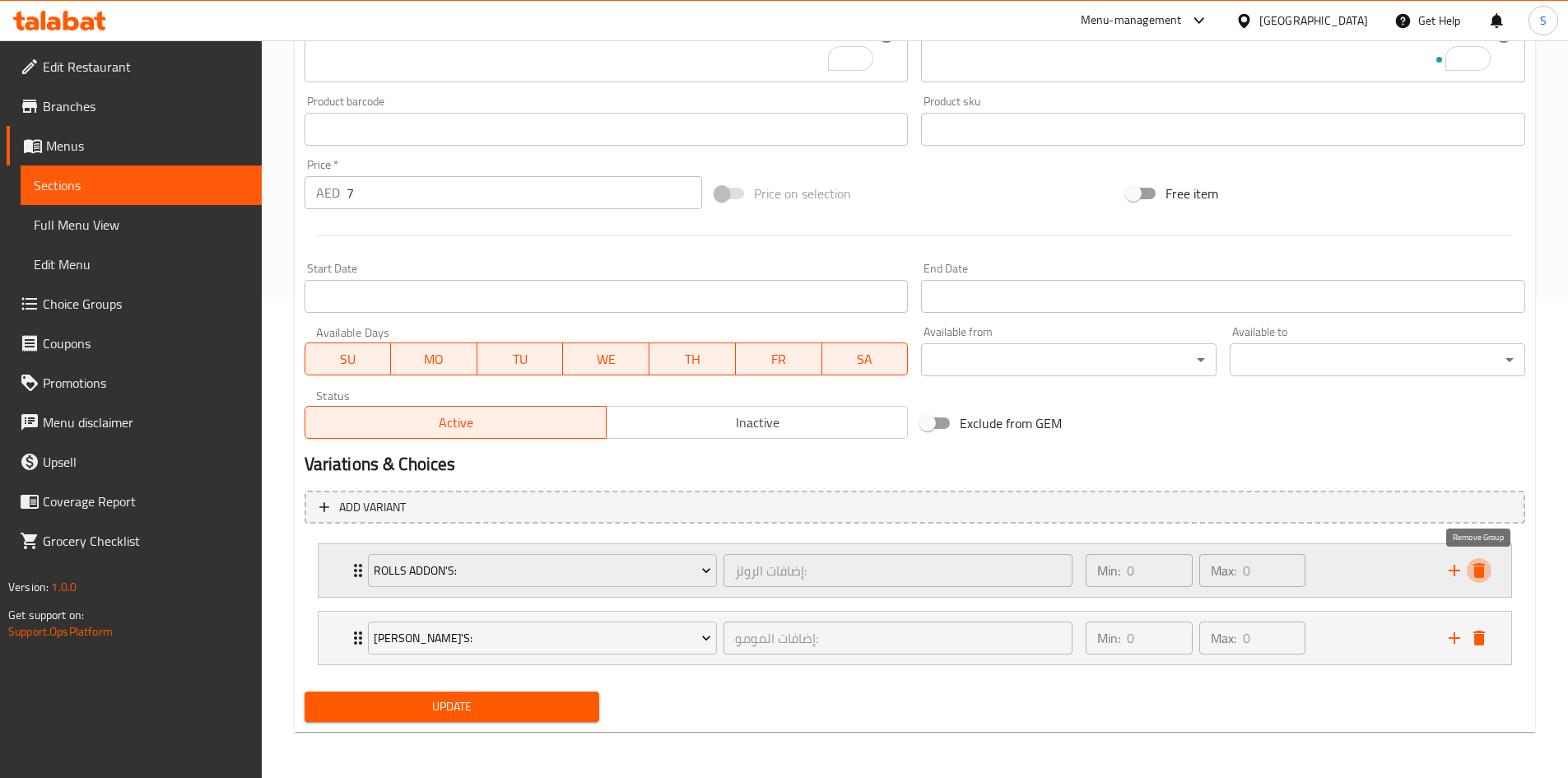
click at [1485, 575] on icon "delete" at bounding box center [1478, 570] width 20 height 20
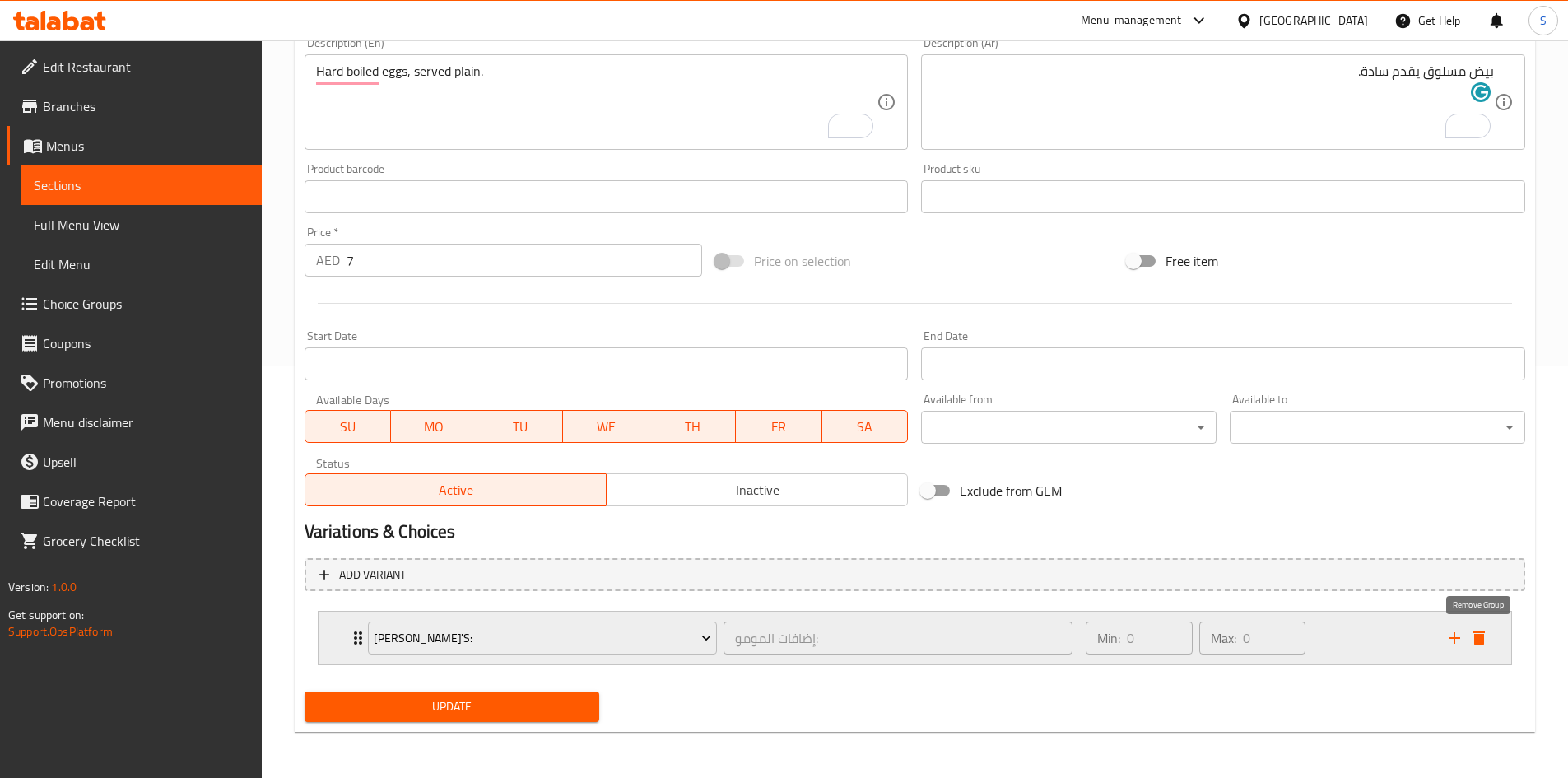
click at [1473, 633] on icon "delete" at bounding box center [1478, 638] width 20 height 20
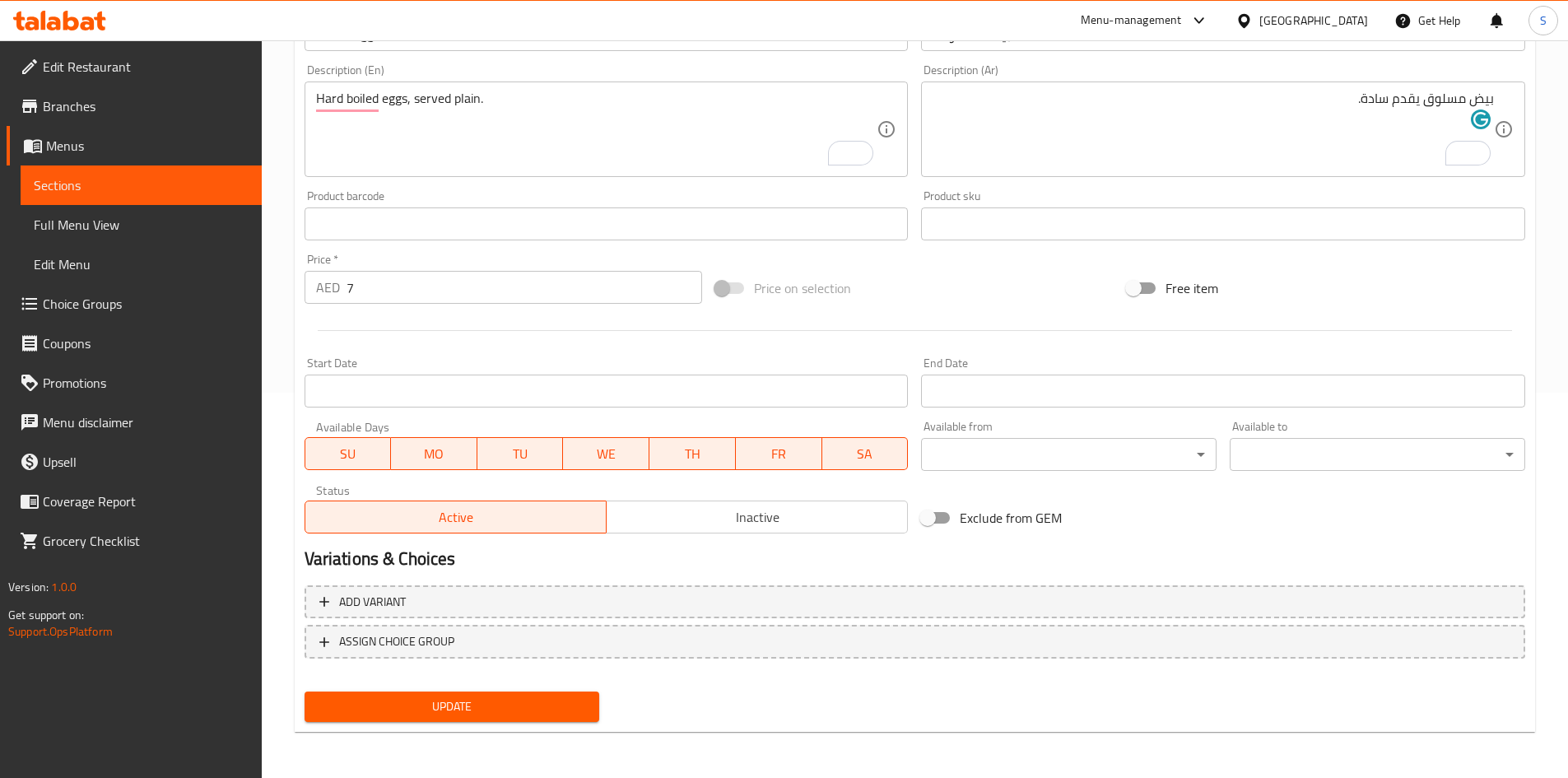
scroll to position [386, 0]
click at [399, 701] on span "Update" at bounding box center [452, 707] width 269 height 21
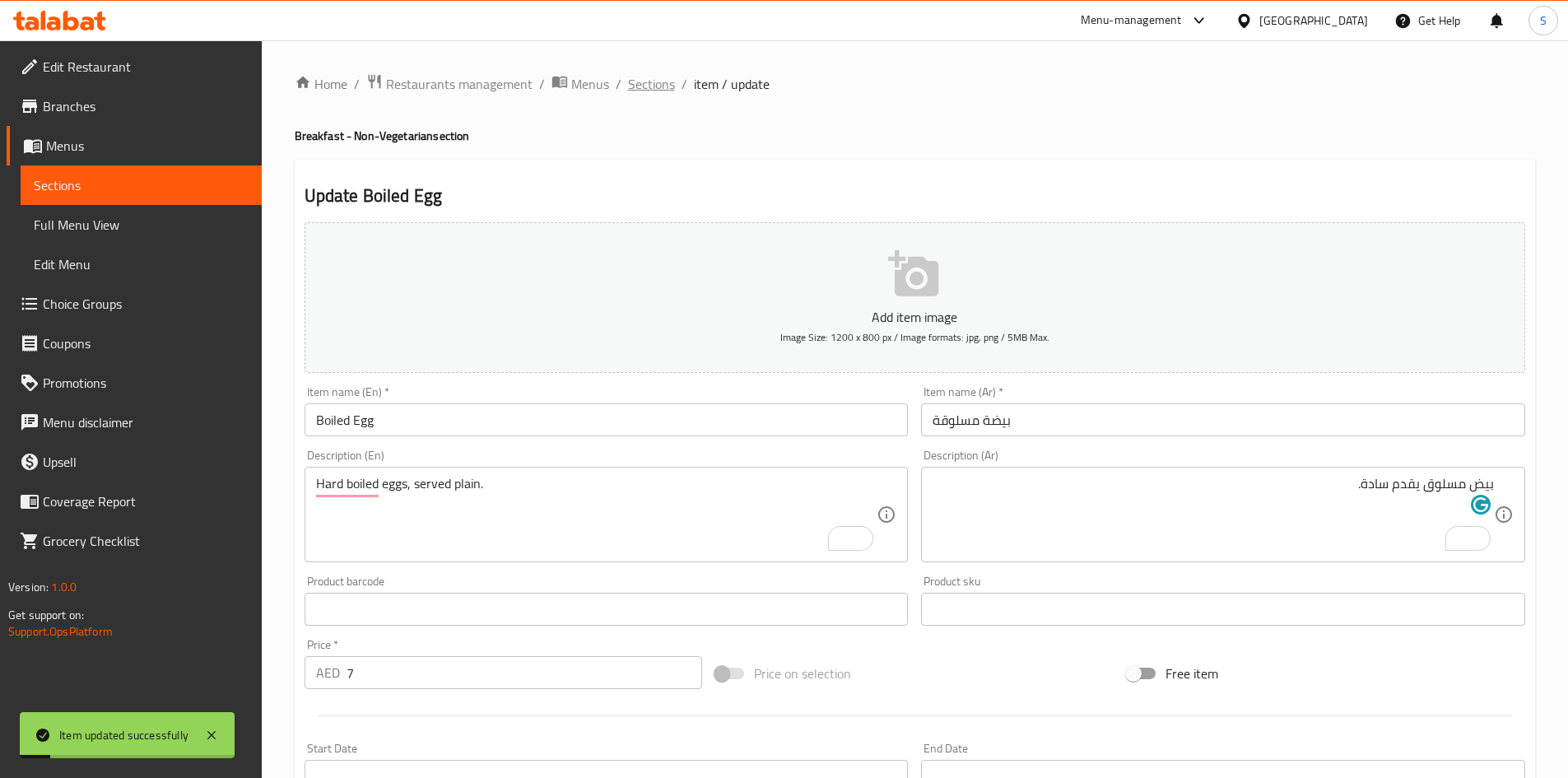
click at [643, 94] on span "Sections" at bounding box center [651, 83] width 47 height 20
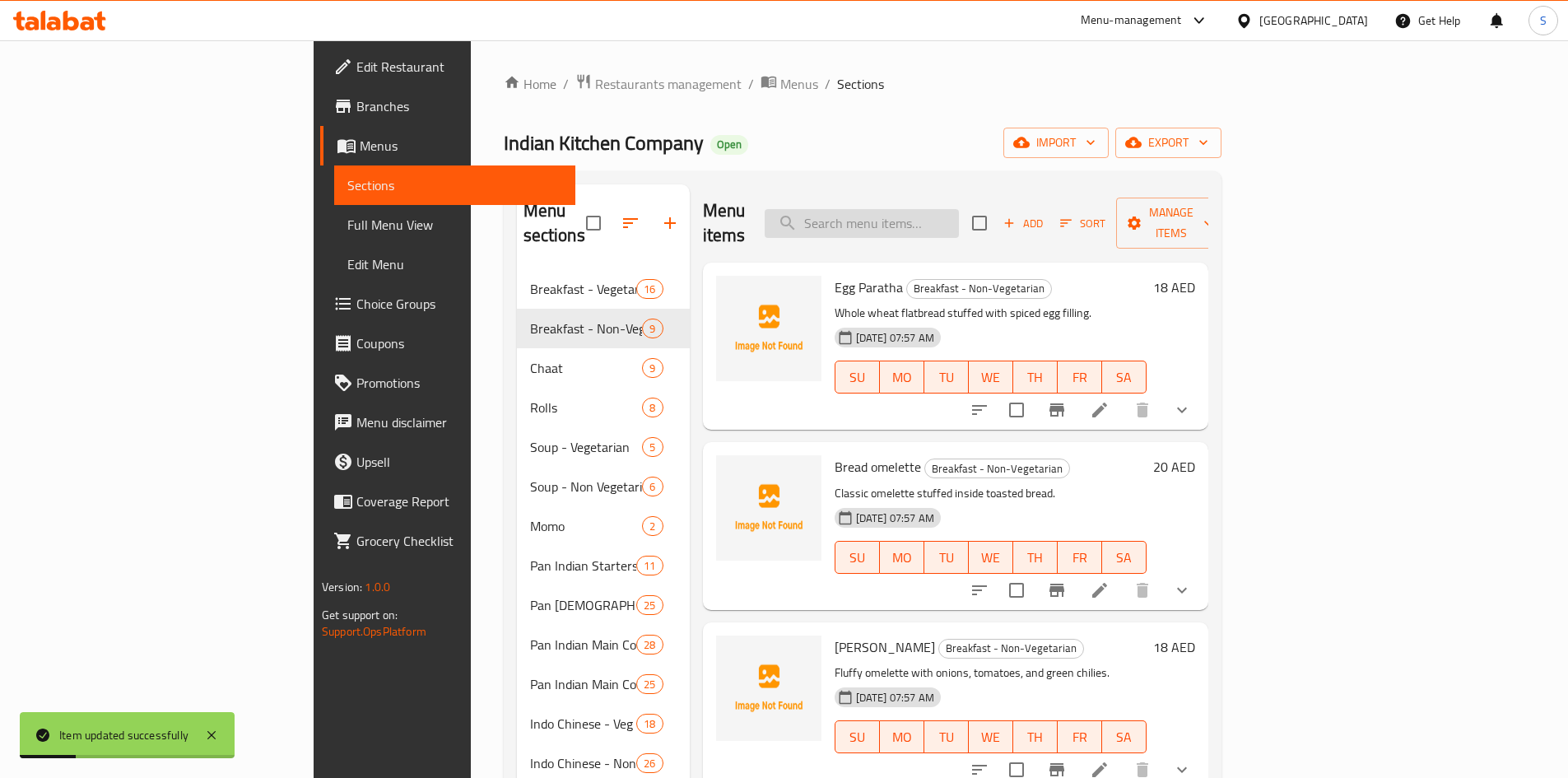
click at [959, 222] on input "search" at bounding box center [861, 223] width 194 height 28
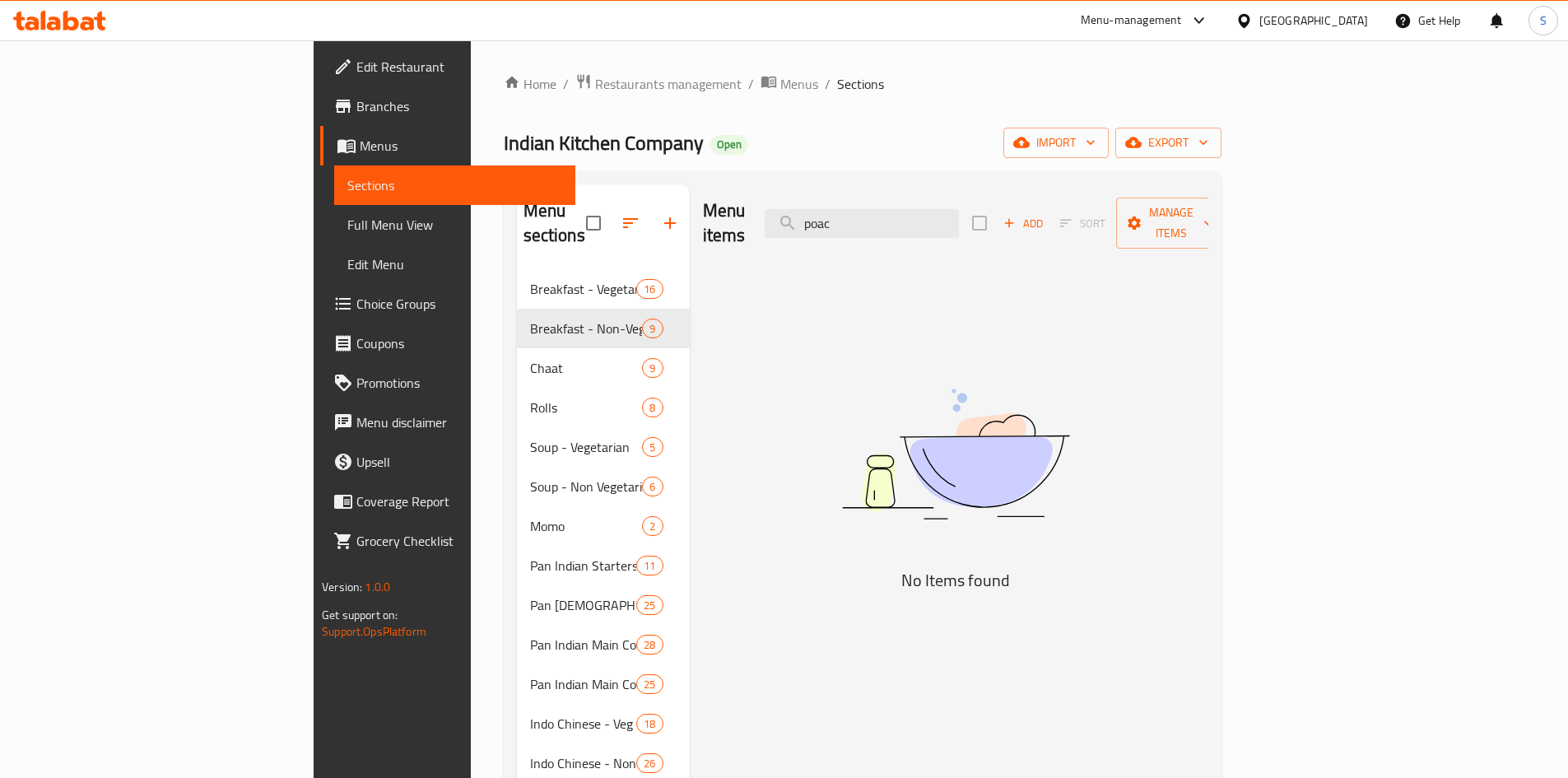
click at [1159, 88] on ol "Home / Restaurants management / Menus / Sections" at bounding box center [862, 83] width 718 height 22
click at [959, 213] on input "poac" at bounding box center [861, 223] width 194 height 28
paste input "Poached Egg"
click at [959, 213] on input "poacPoached Egg" at bounding box center [861, 223] width 194 height 28
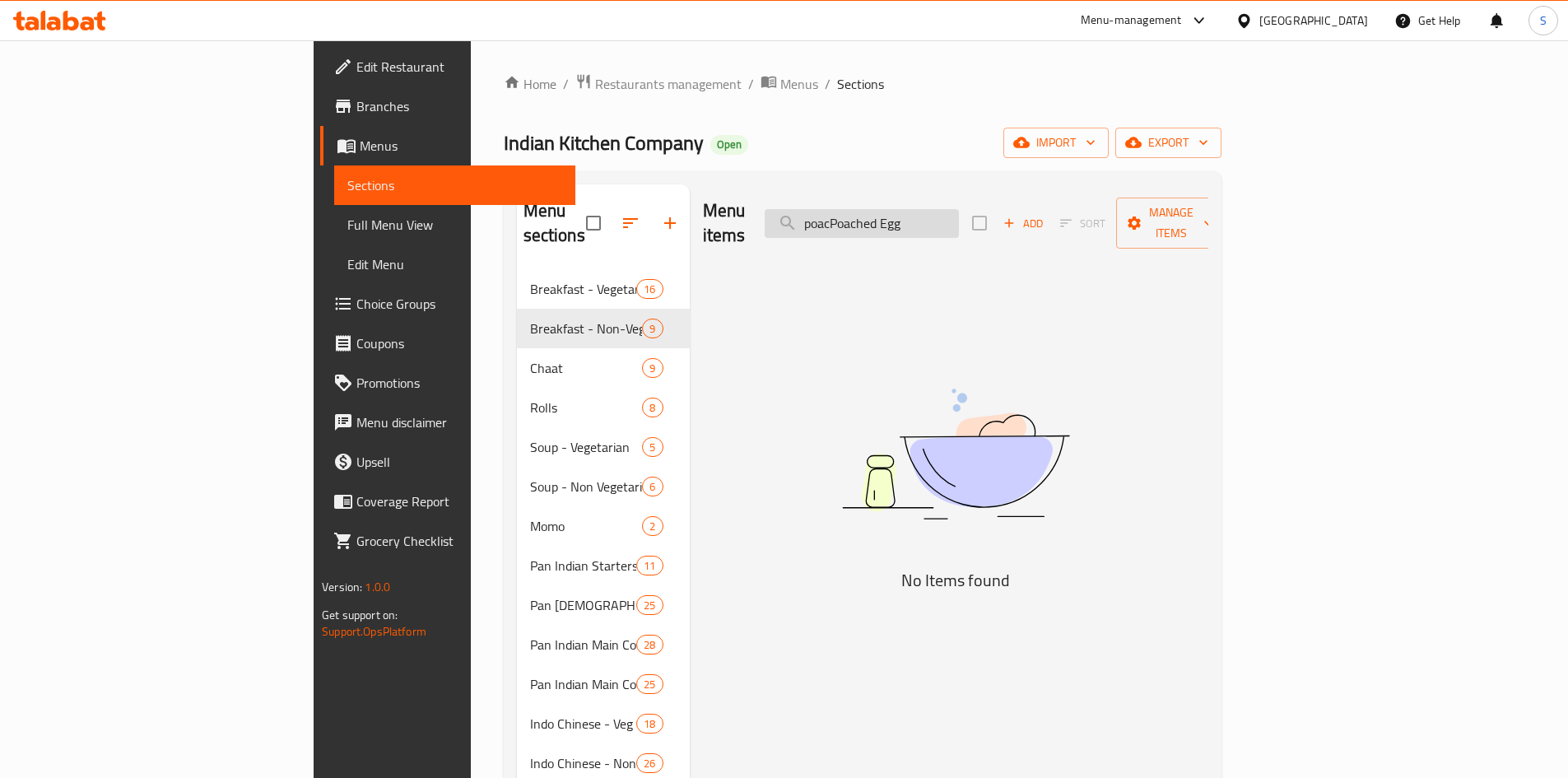
click at [959, 213] on input "poacPoached Egg" at bounding box center [861, 223] width 194 height 28
type input "poacPoached Egg"
click at [1045, 214] on span "Add" at bounding box center [1023, 224] width 45 height 19
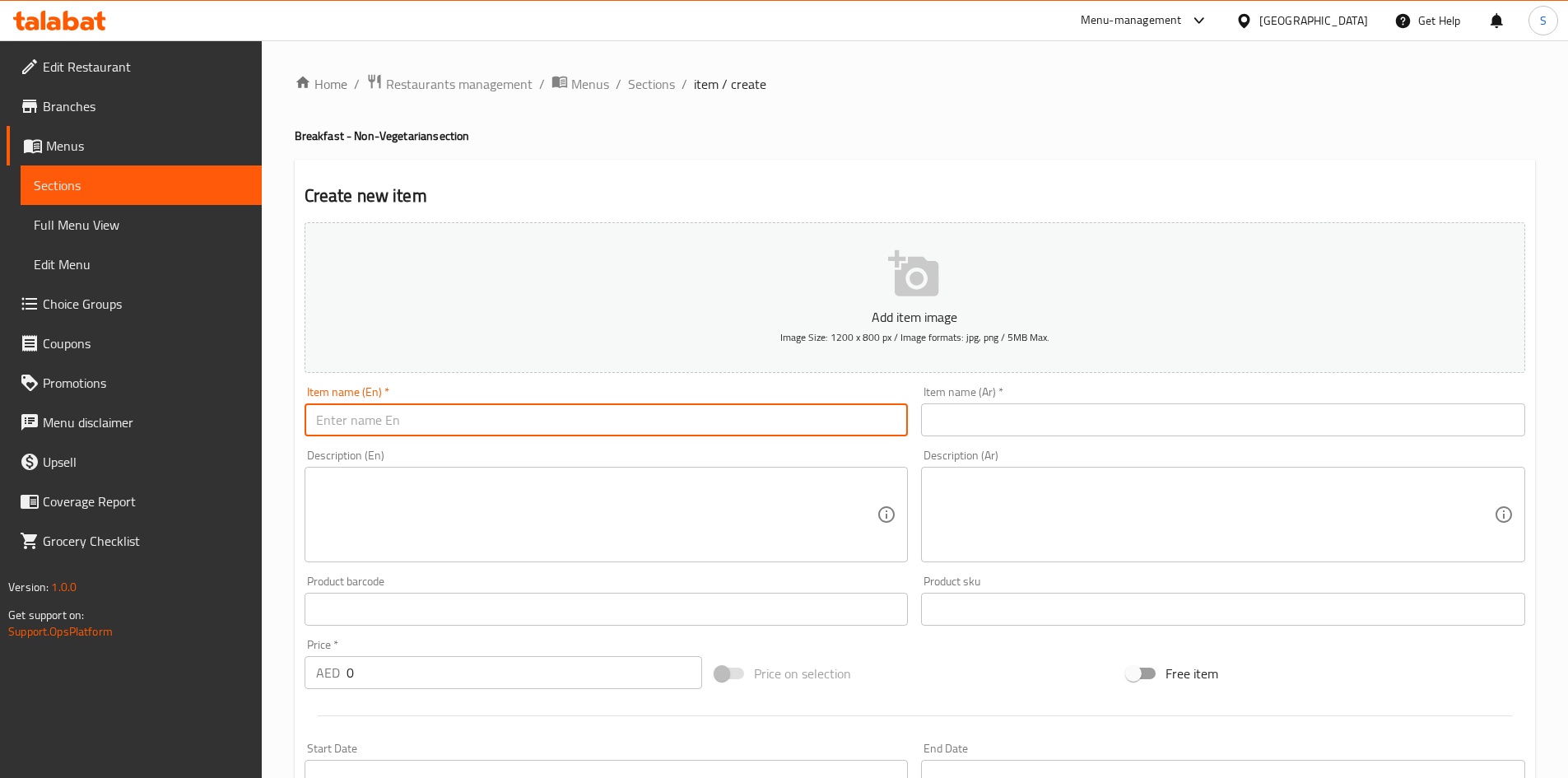
click at [706, 415] on input "text" at bounding box center [607, 420] width 604 height 33
paste input "Poached Egg"
type input "Poached Egg"
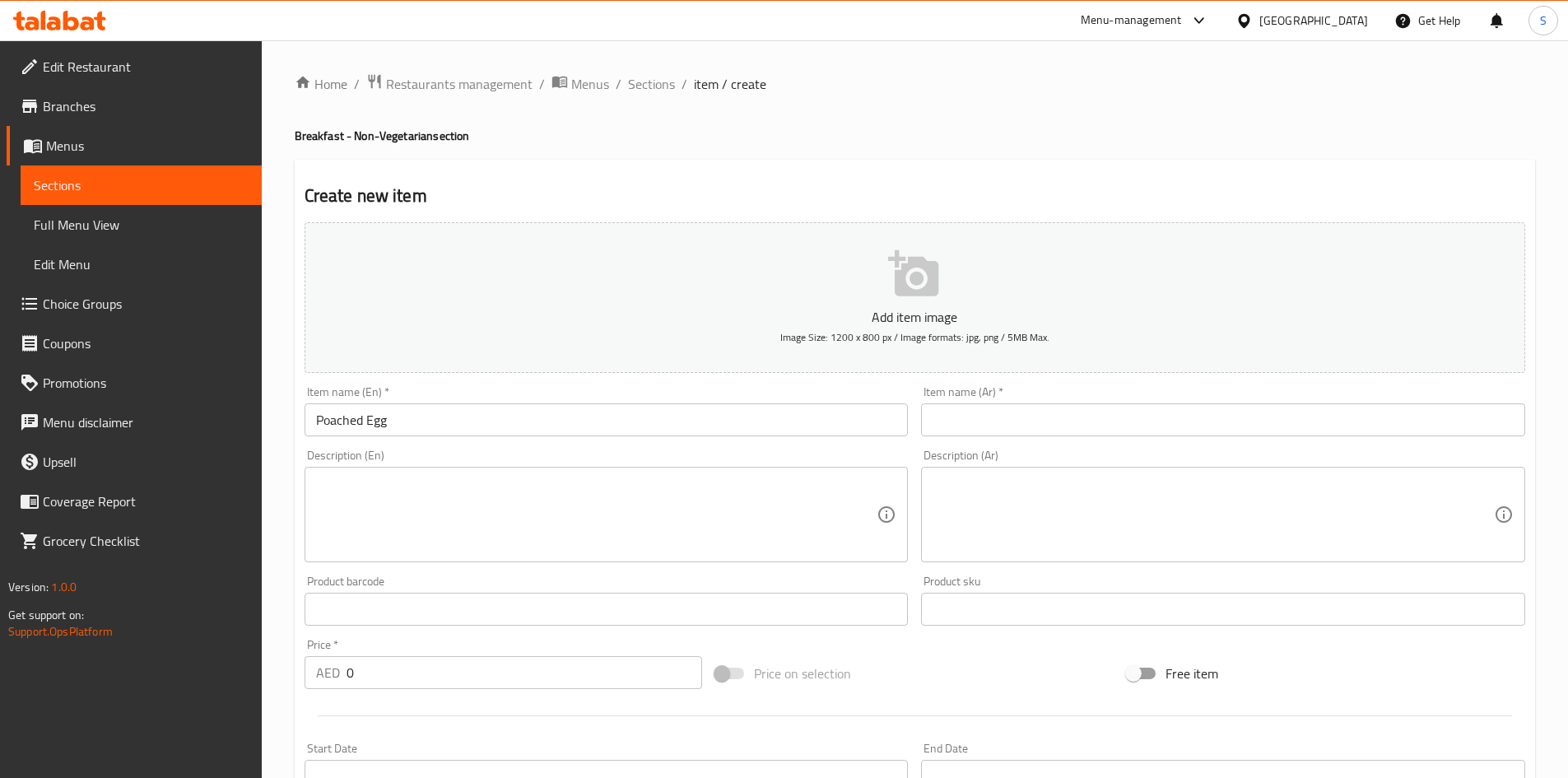
click at [1040, 444] on div "Description (Ar) Description (Ar)" at bounding box center [1222, 505] width 617 height 126
click at [1065, 413] on input "text" at bounding box center [1223, 420] width 604 height 33
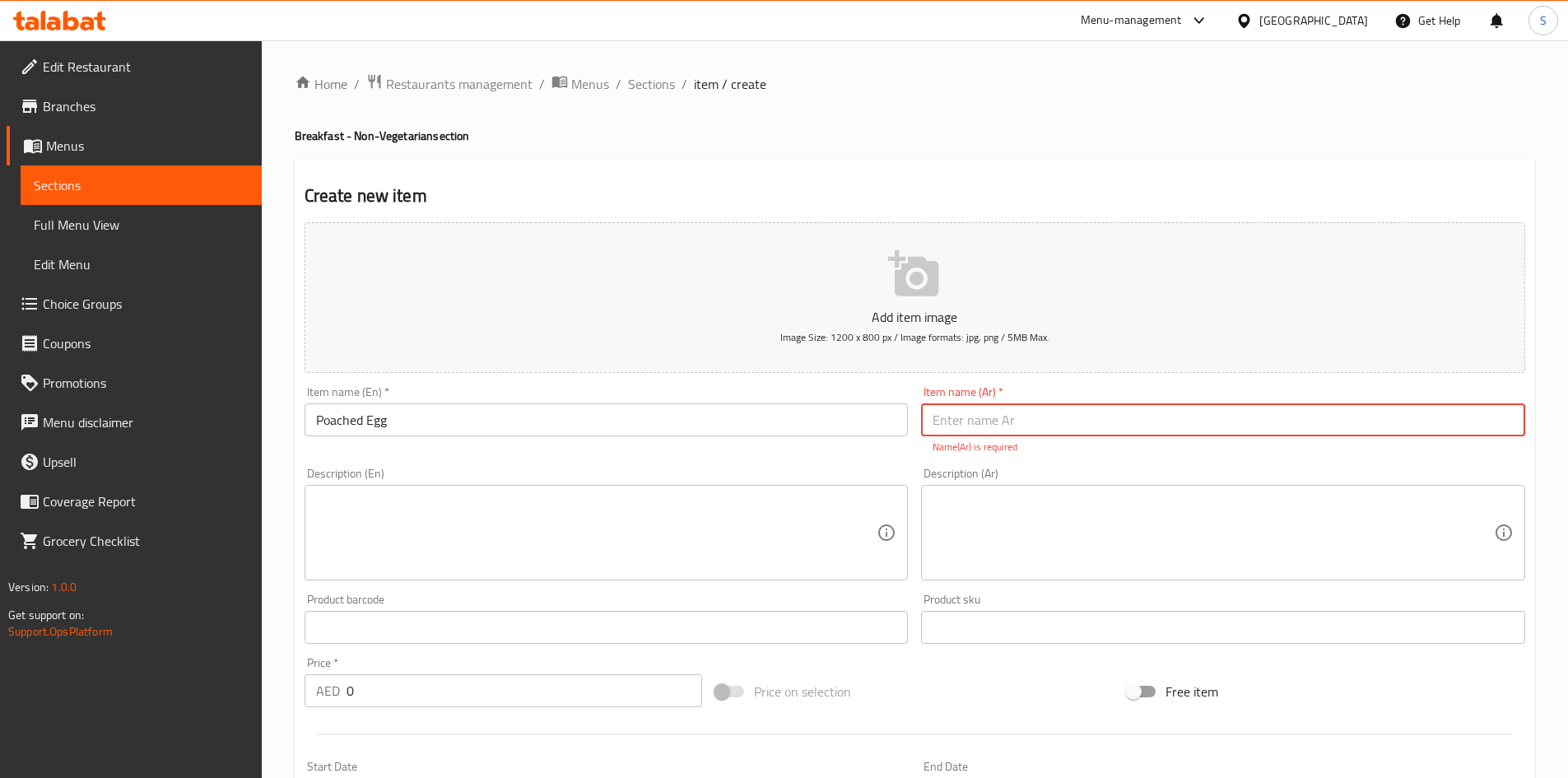
click at [1065, 413] on input "text" at bounding box center [1223, 420] width 604 height 33
type input "[PERSON_NAME]"
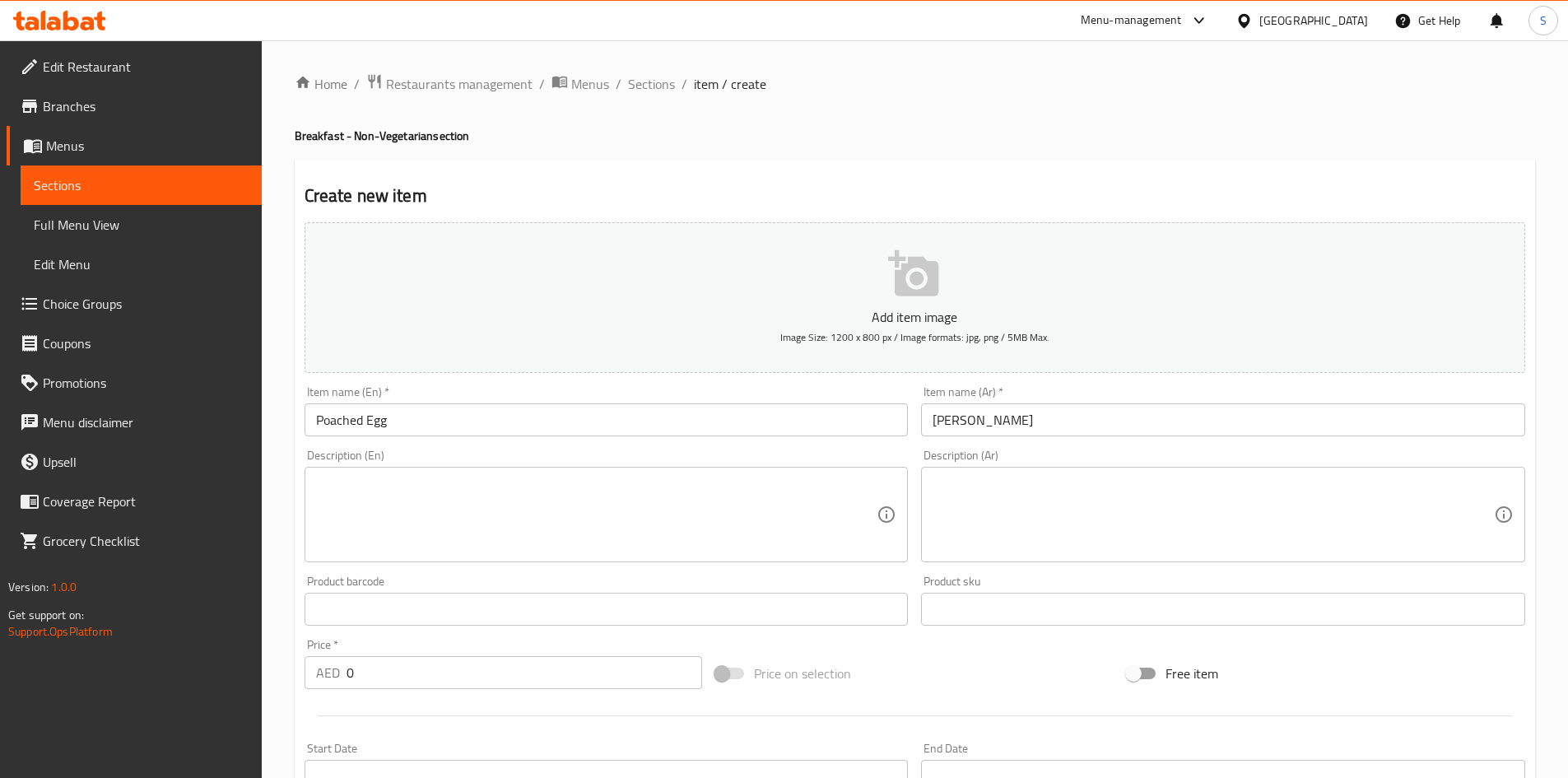
click at [1166, 467] on div "Description (Ar)" at bounding box center [1223, 514] width 604 height 96
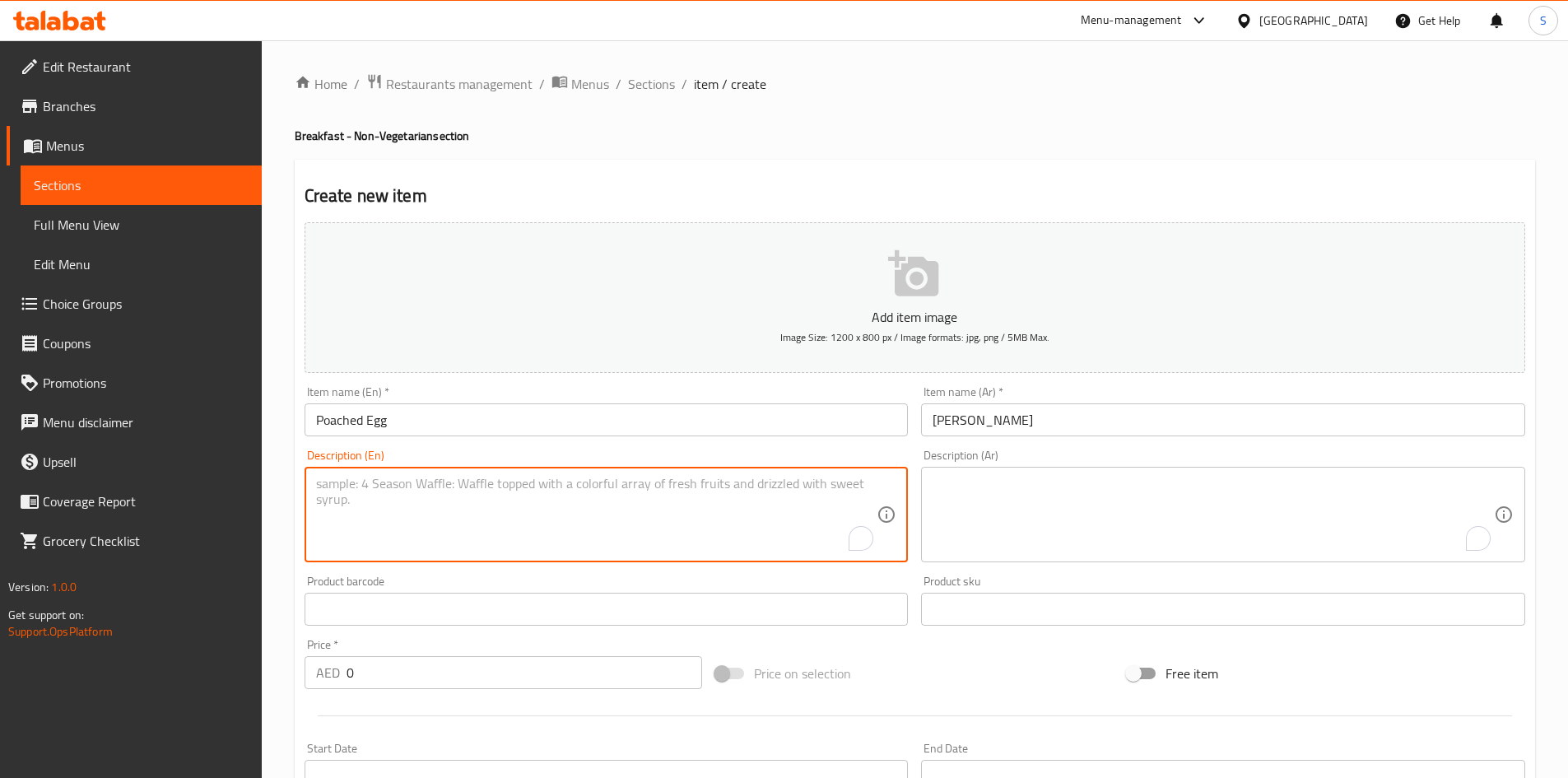
click at [594, 496] on textarea "To enrich screen reader interactions, please activate Accessibility in Grammarl…" at bounding box center [596, 515] width 561 height 78
paste textarea "Egg cooked gently in hot water until soft and runny inside."
type textarea "Egg cooked gently in hot water until soft and runny inside."
click at [1079, 511] on textarea "To enrich screen reader interactions, please activate Accessibility in Grammarl…" at bounding box center [1213, 515] width 561 height 78
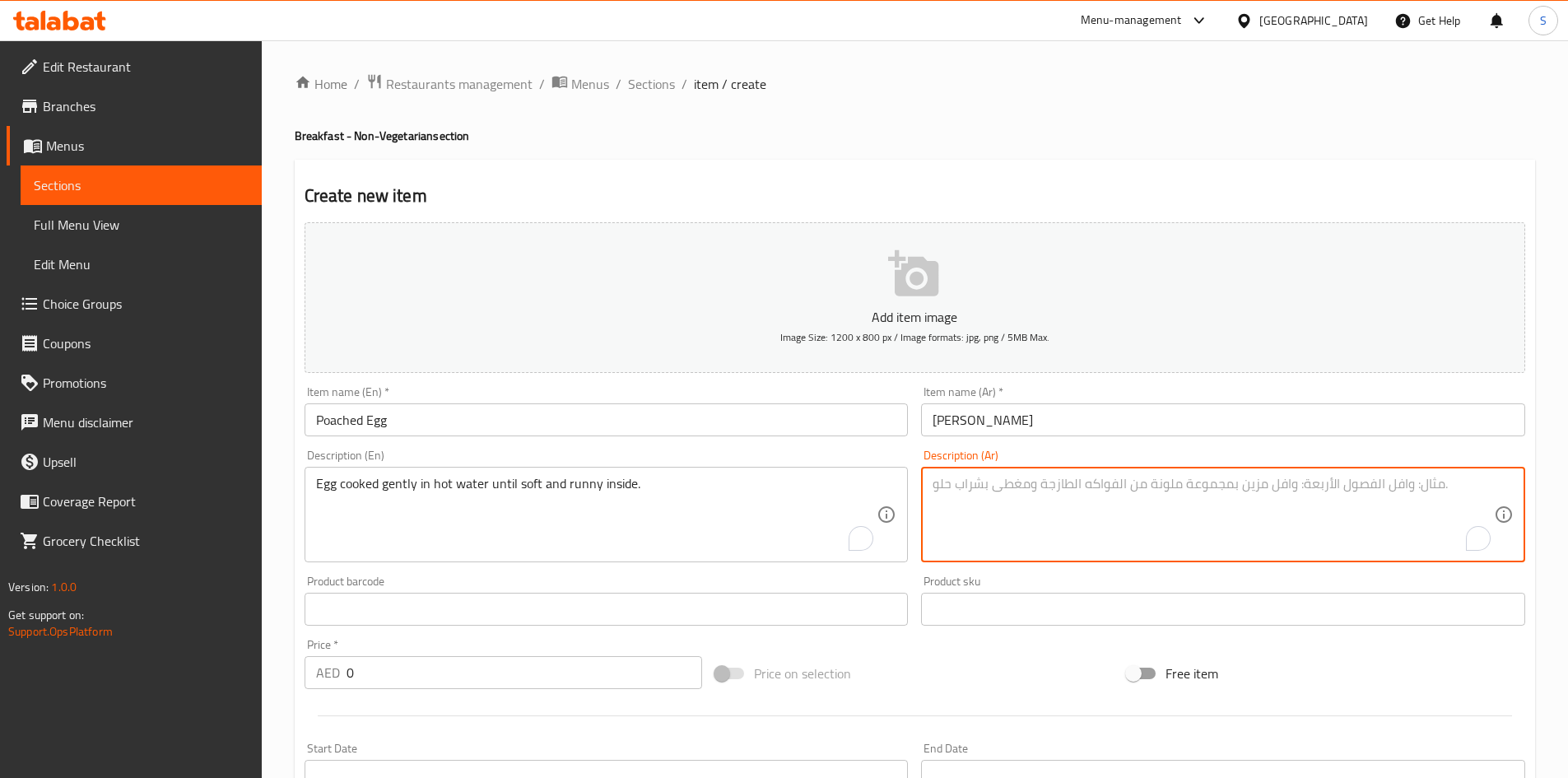
paste textarea "بيضة مطبوخة على نار هادئة في ماء ساخن حتى تصبح طرية وسائلة من الداخل."
type textarea "بيضة مطبوخة على نار هادئة في ماء ساخن حتى تصبح طرية وسائلة من الداخل."
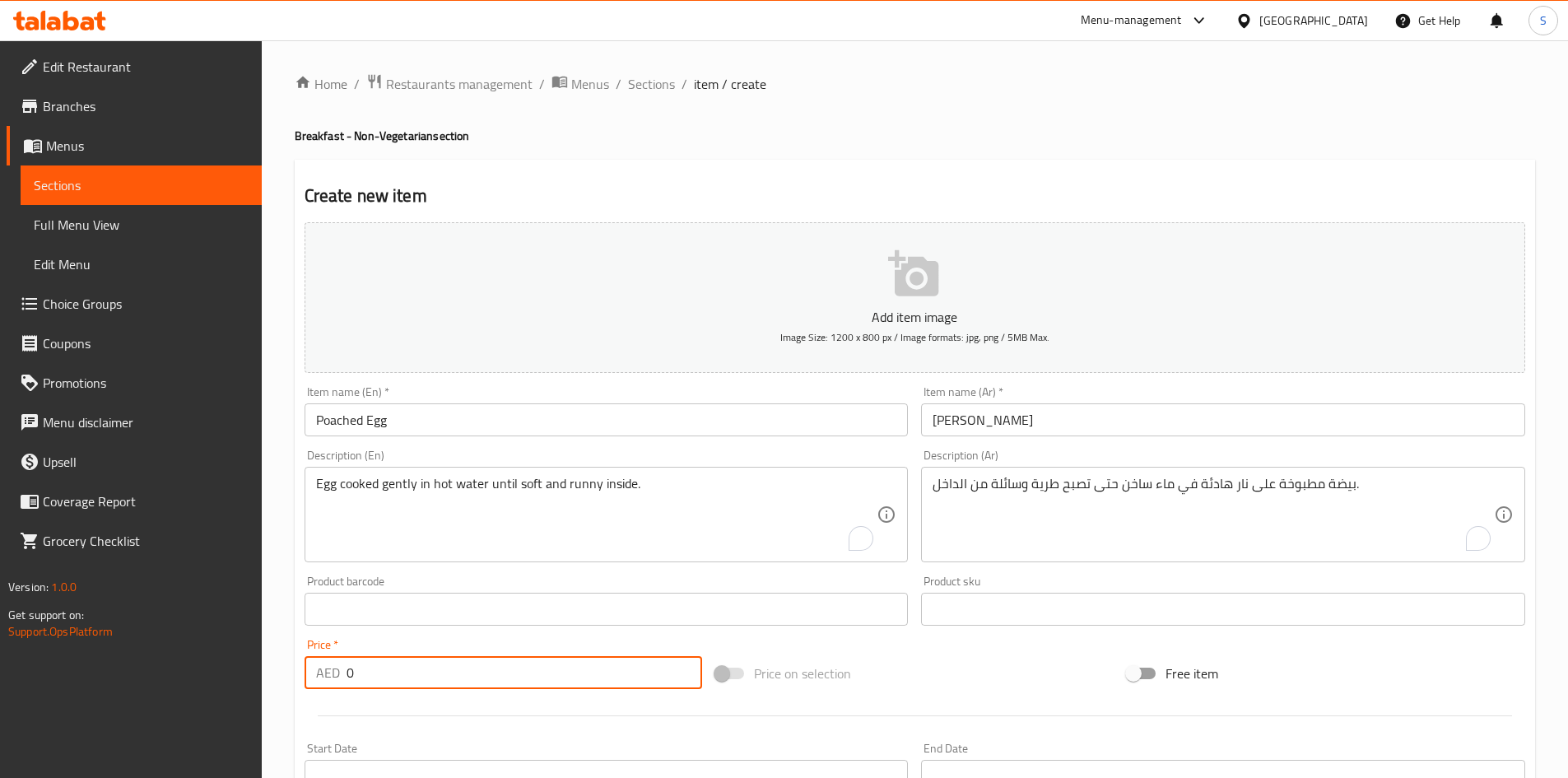
drag, startPoint x: 487, startPoint y: 670, endPoint x: 242, endPoint y: 671, distance: 245.0
click at [242, 671] on div "Edit Restaurant Branches Menus Sections Full Menu View Edit Menu Choice Groups …" at bounding box center [784, 602] width 1568 height 1122
type input "7"
click at [1019, 677] on div "Price on selection" at bounding box center [914, 673] width 411 height 45
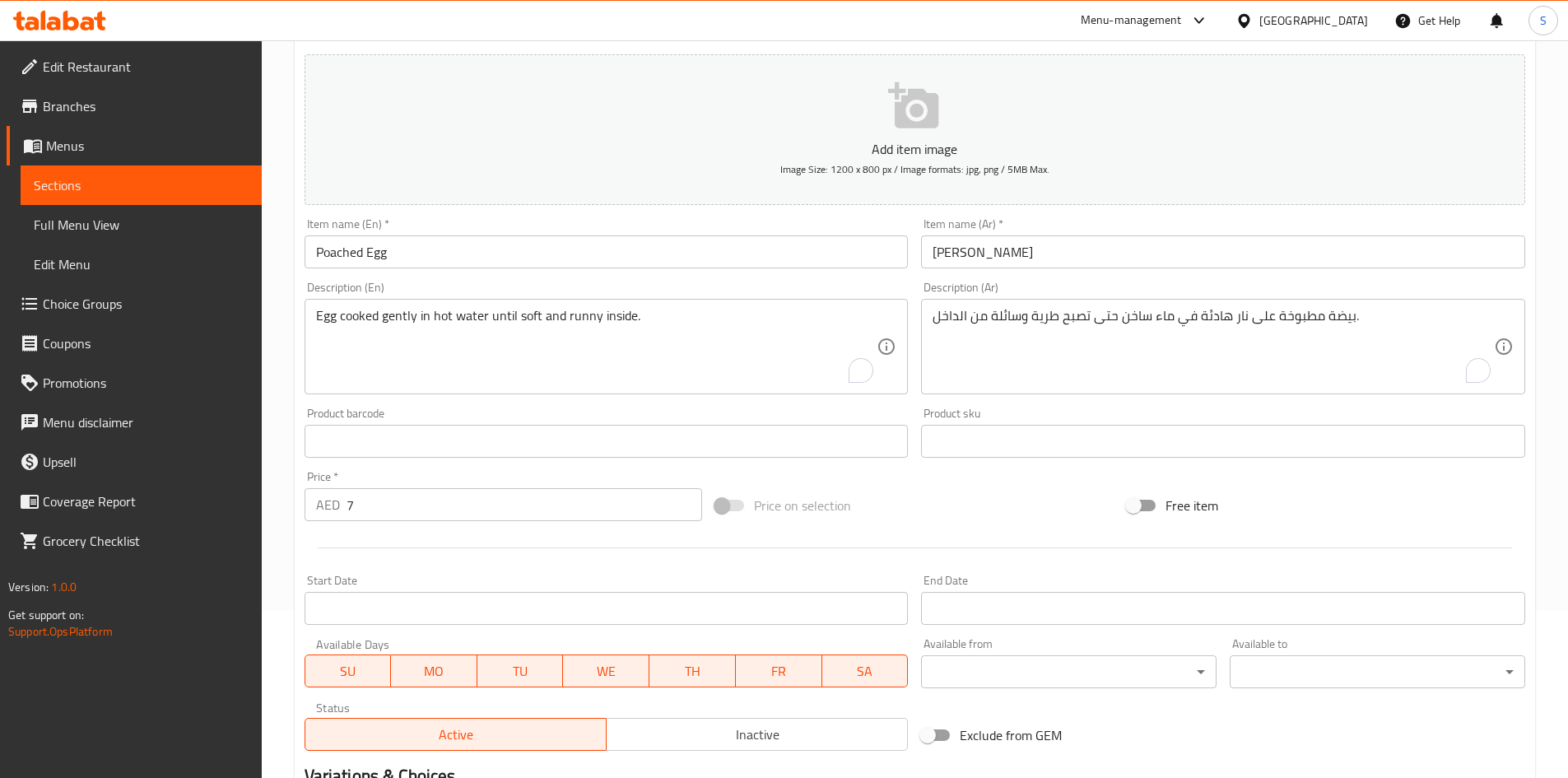
scroll to position [330, 0]
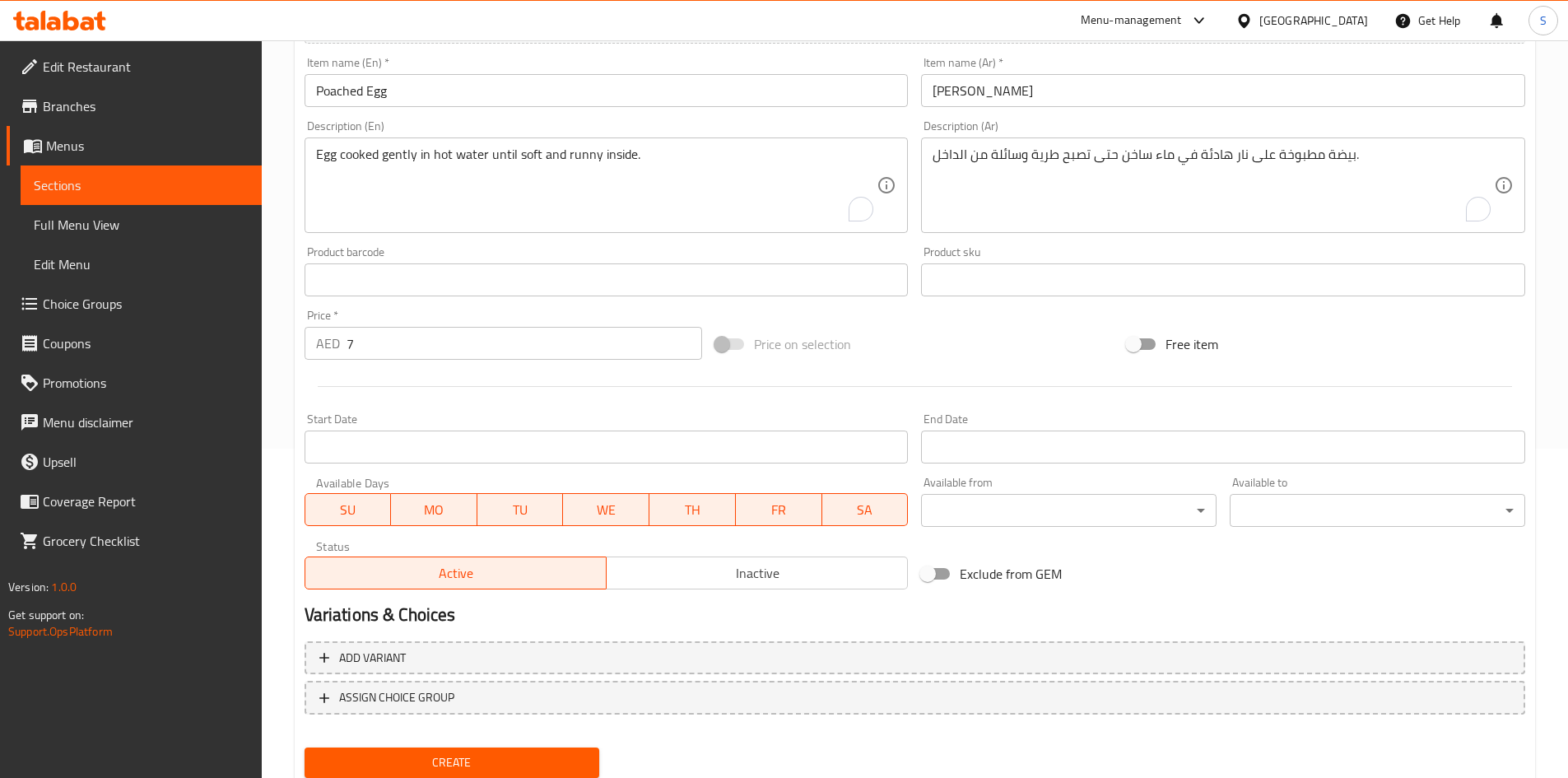
click at [480, 762] on span "Create" at bounding box center [452, 763] width 269 height 21
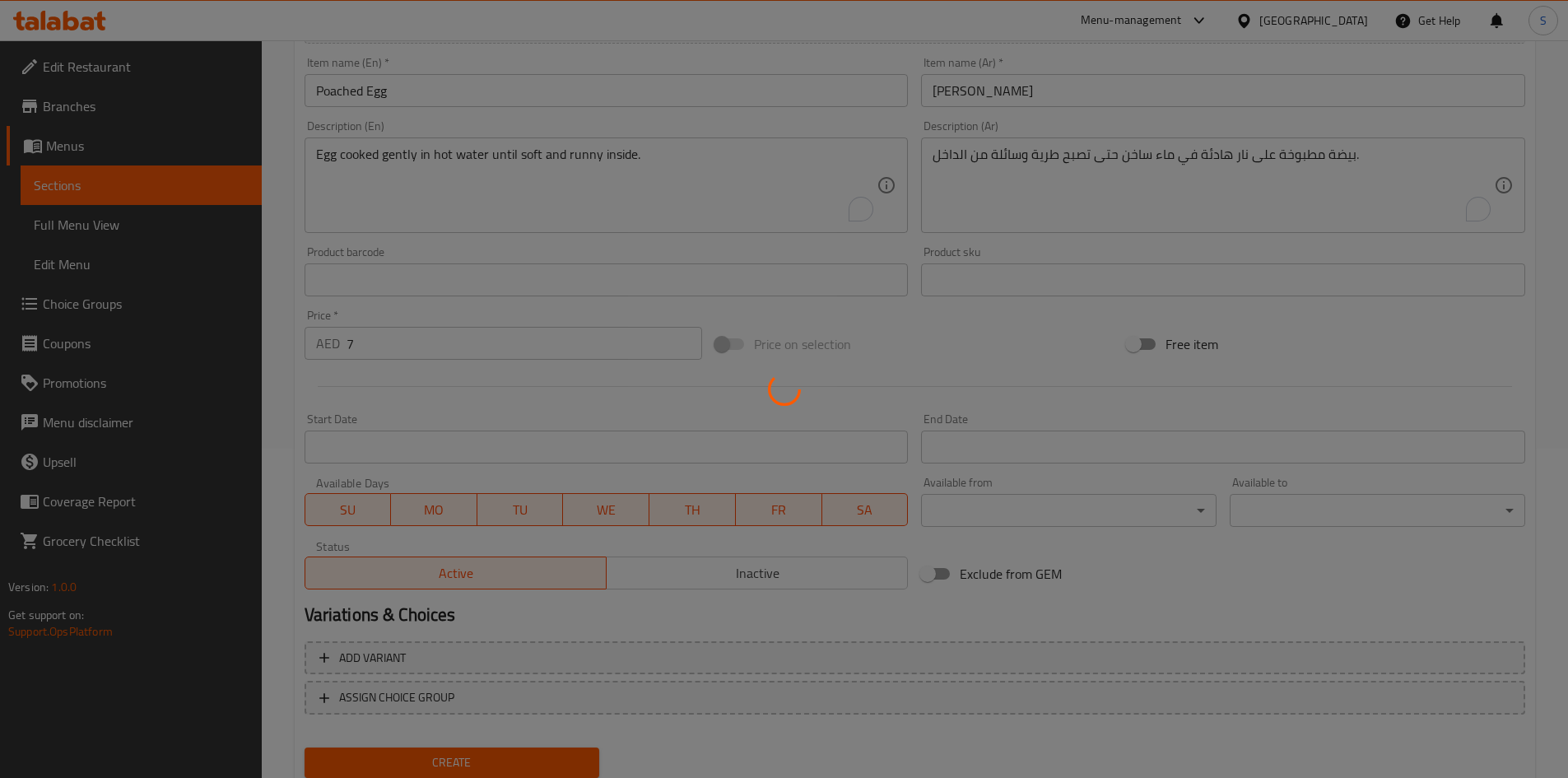
type input "0"
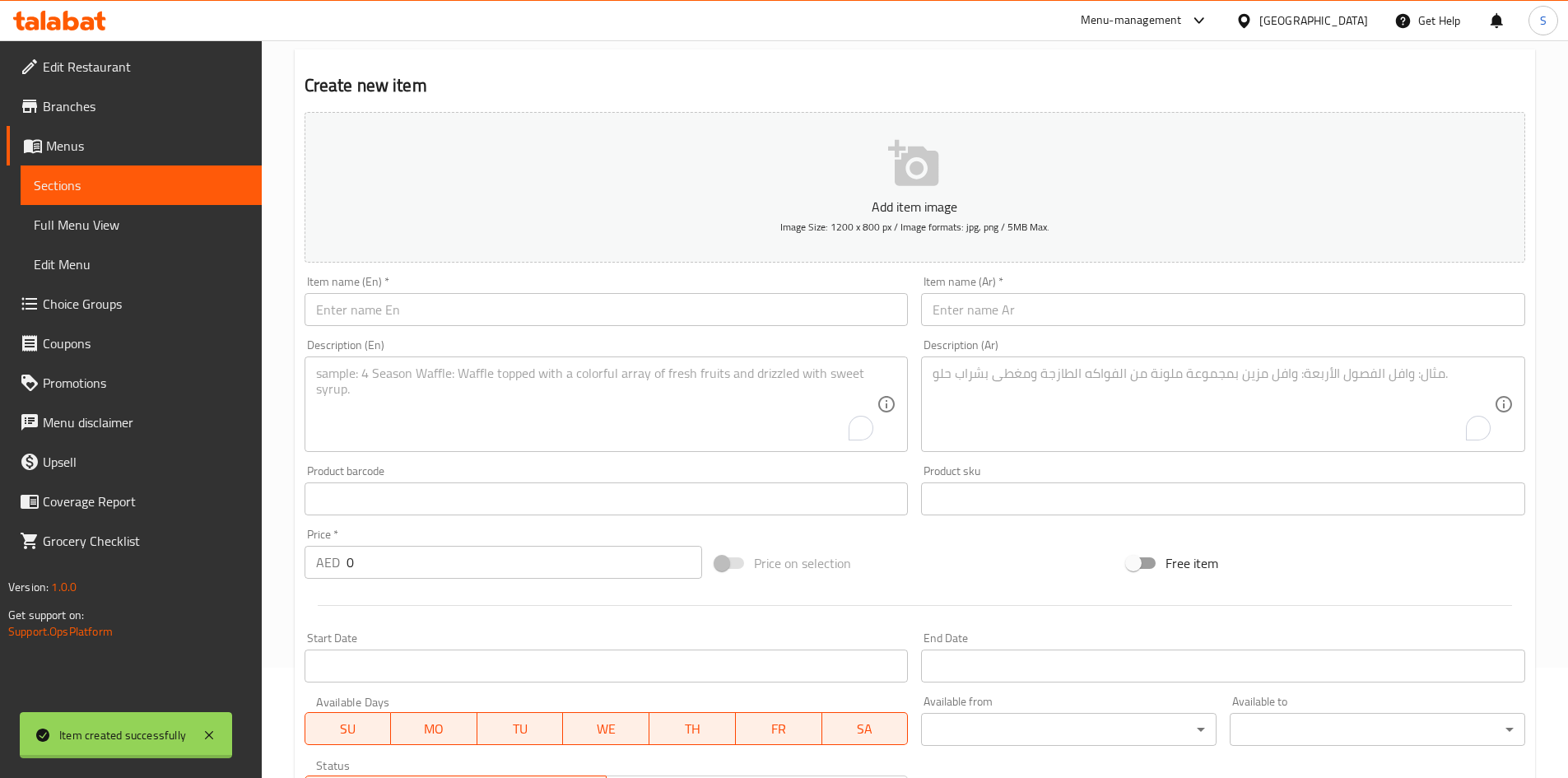
scroll to position [0, 0]
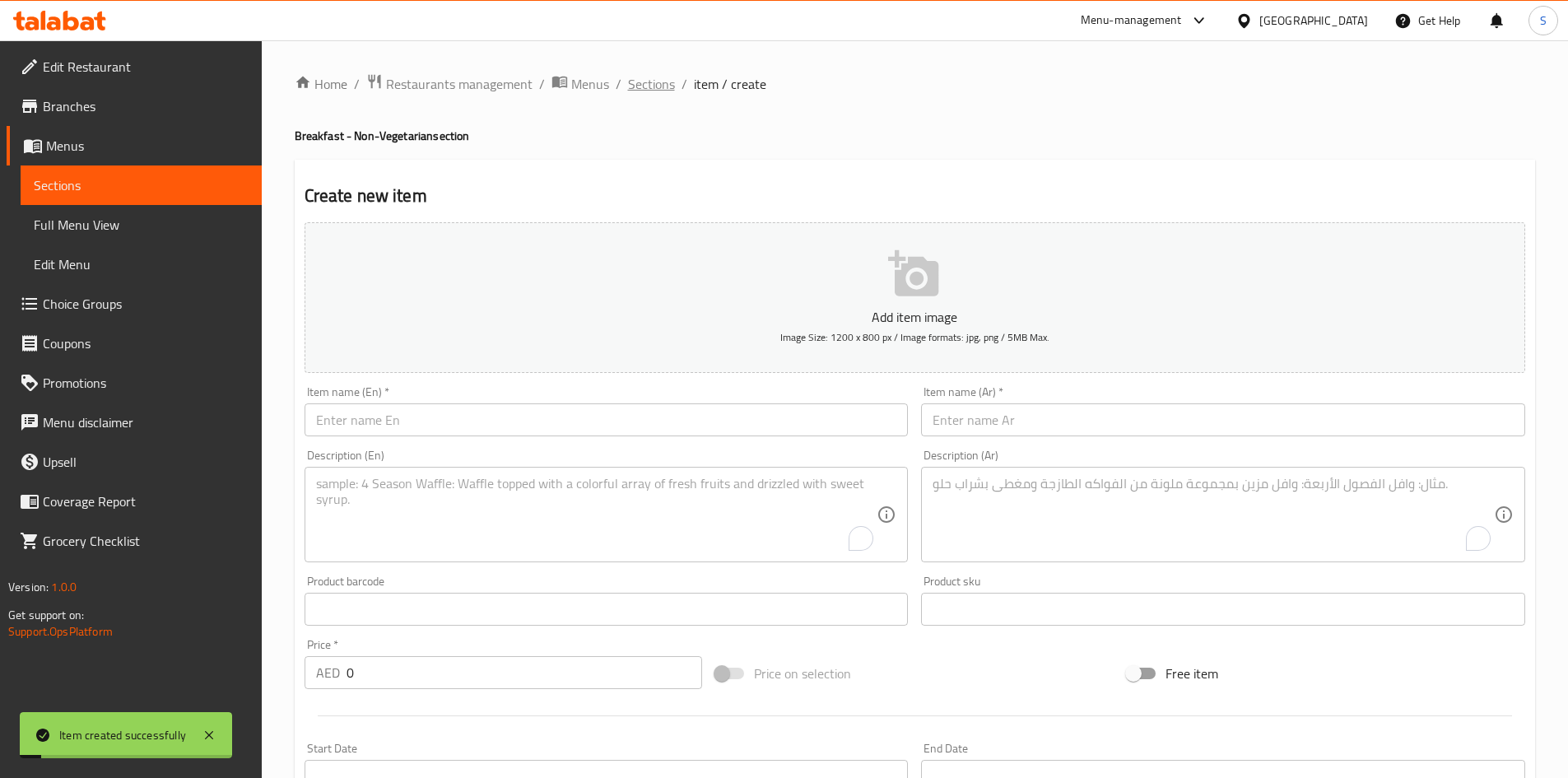
click at [647, 76] on span "Sections" at bounding box center [651, 83] width 47 height 20
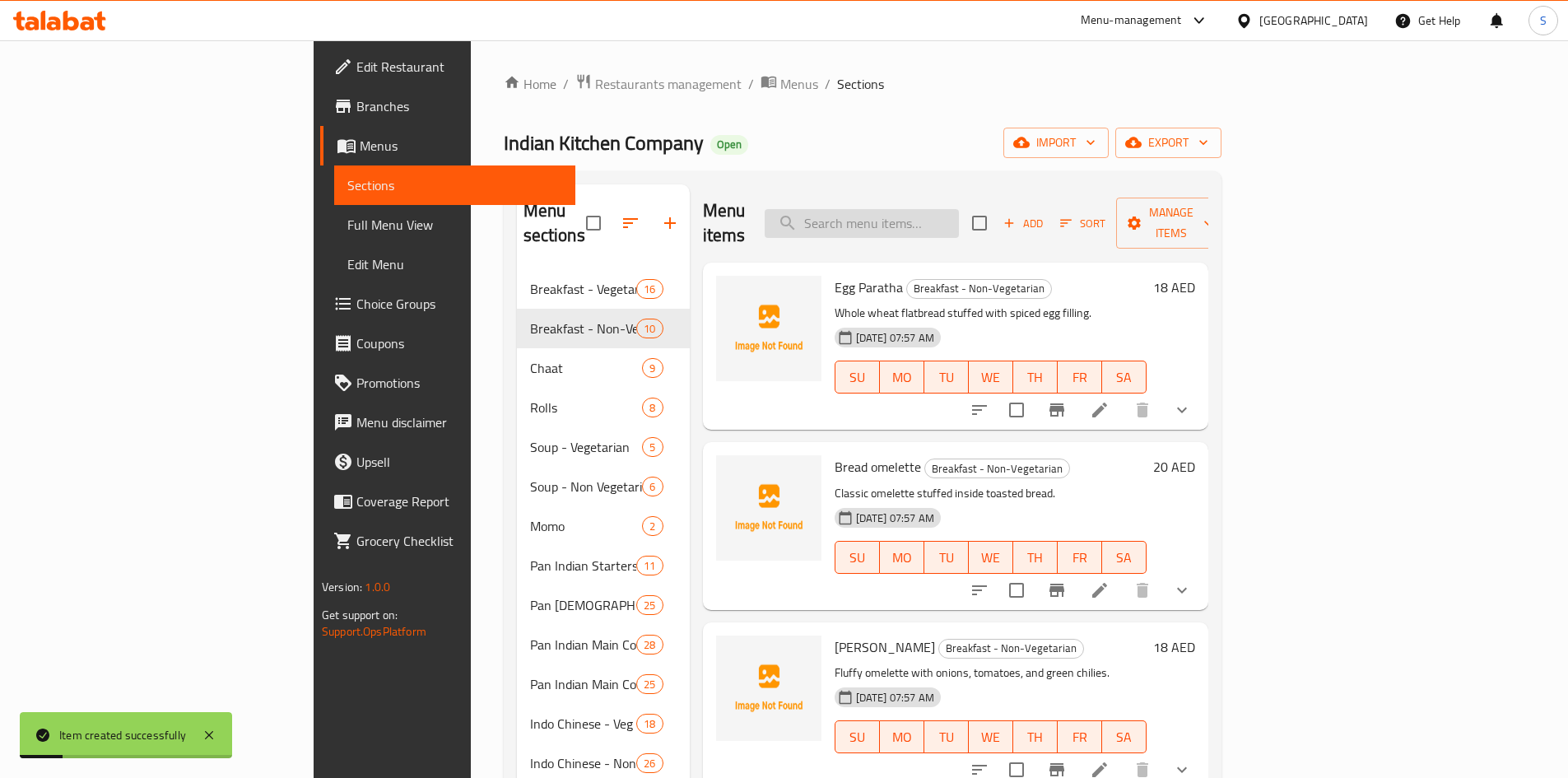
click at [959, 209] on input "search" at bounding box center [861, 223] width 194 height 28
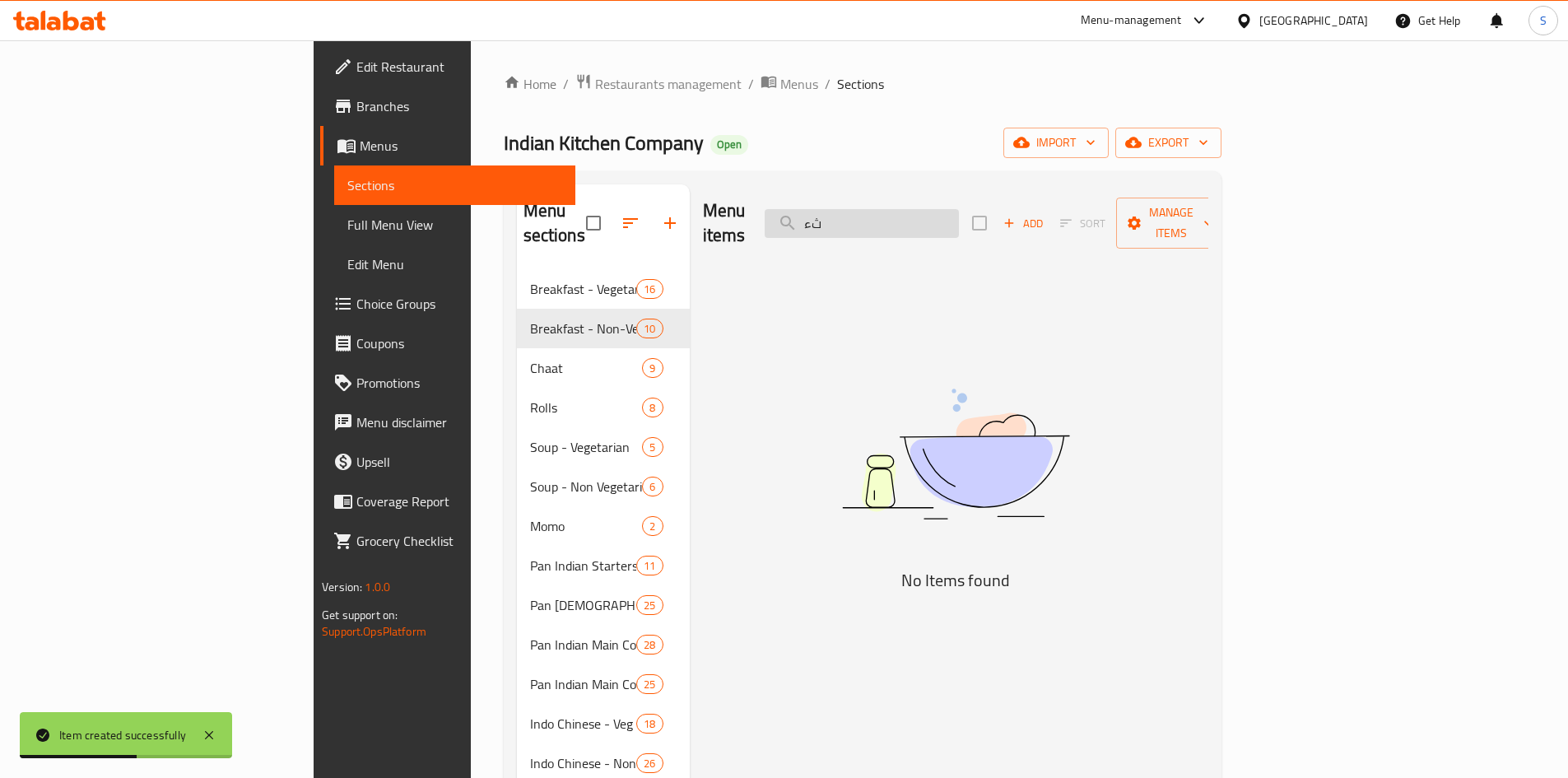
type input "ث"
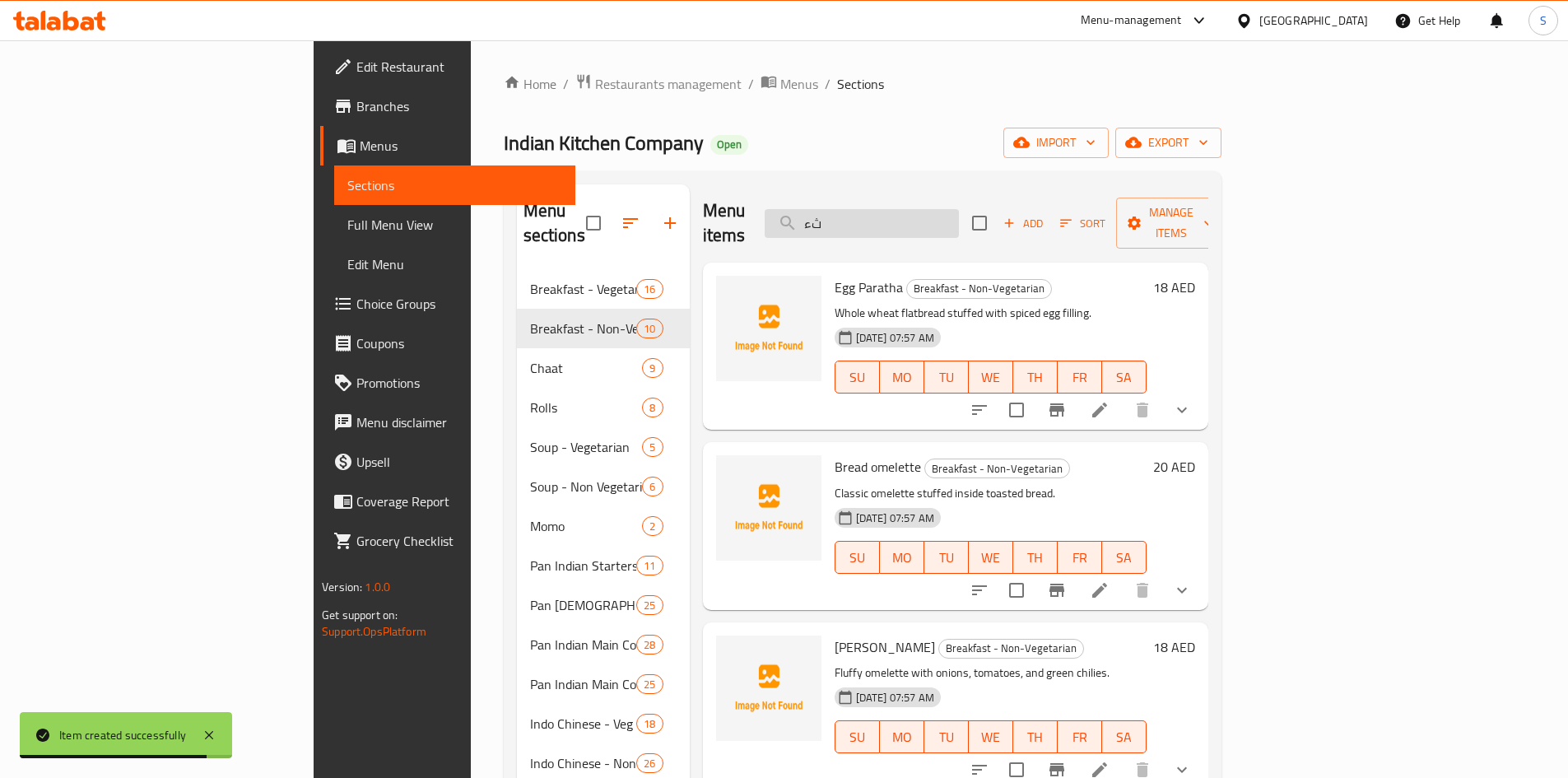
type input "ث"
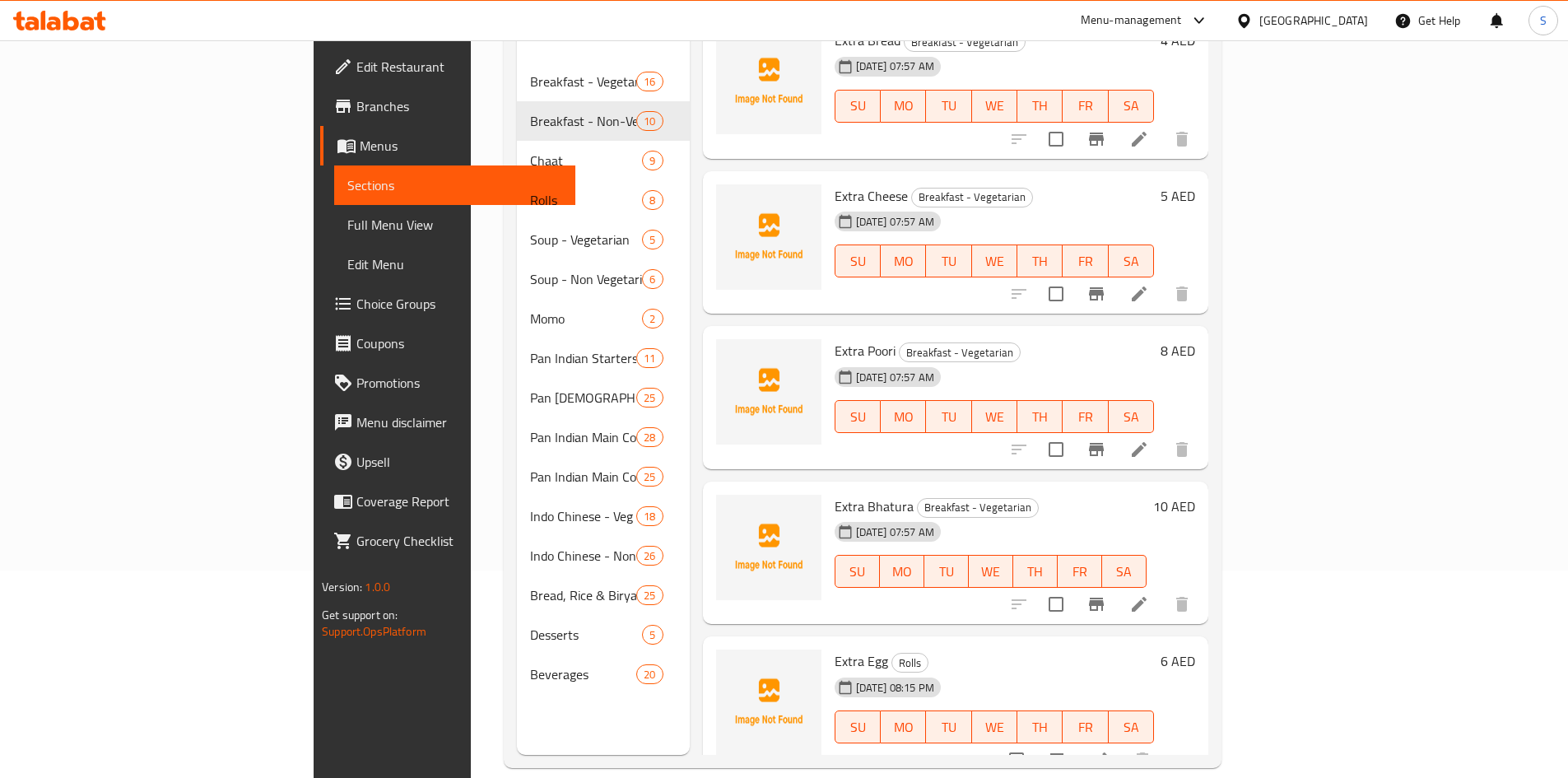
scroll to position [231, 0]
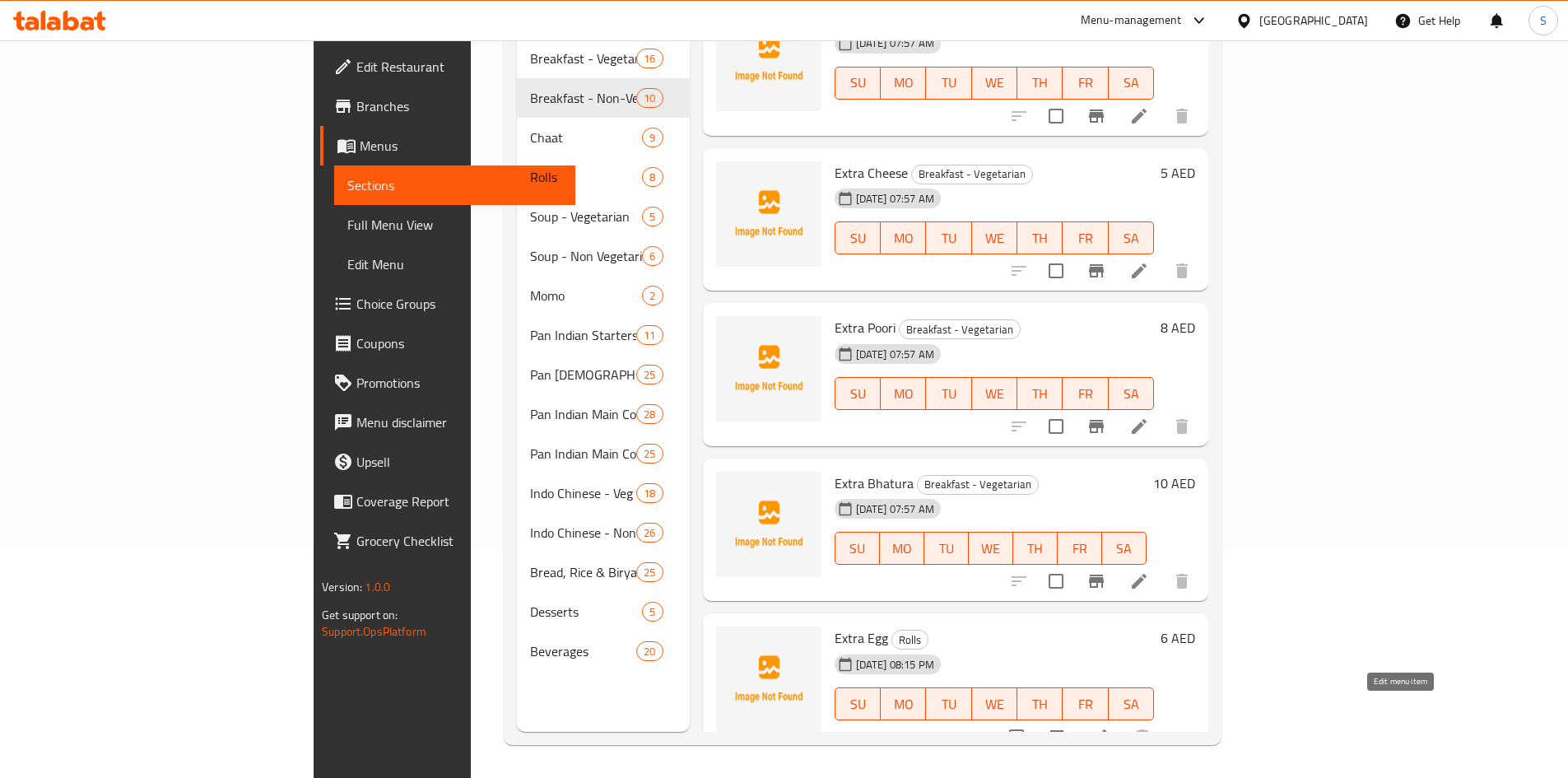
type input "extra"
click at [1109, 726] on icon at bounding box center [1099, 736] width 20 height 20
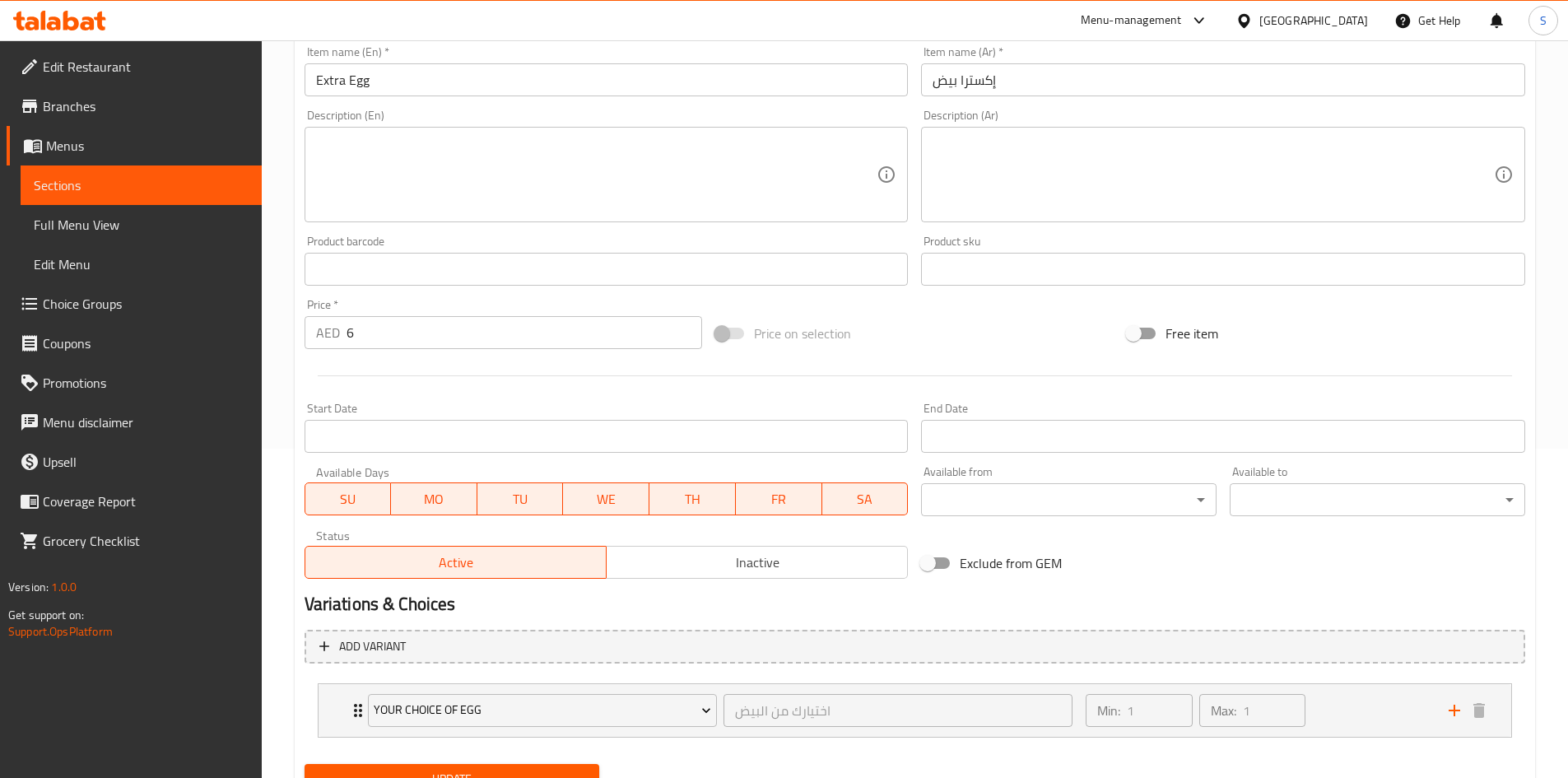
scroll to position [402, 0]
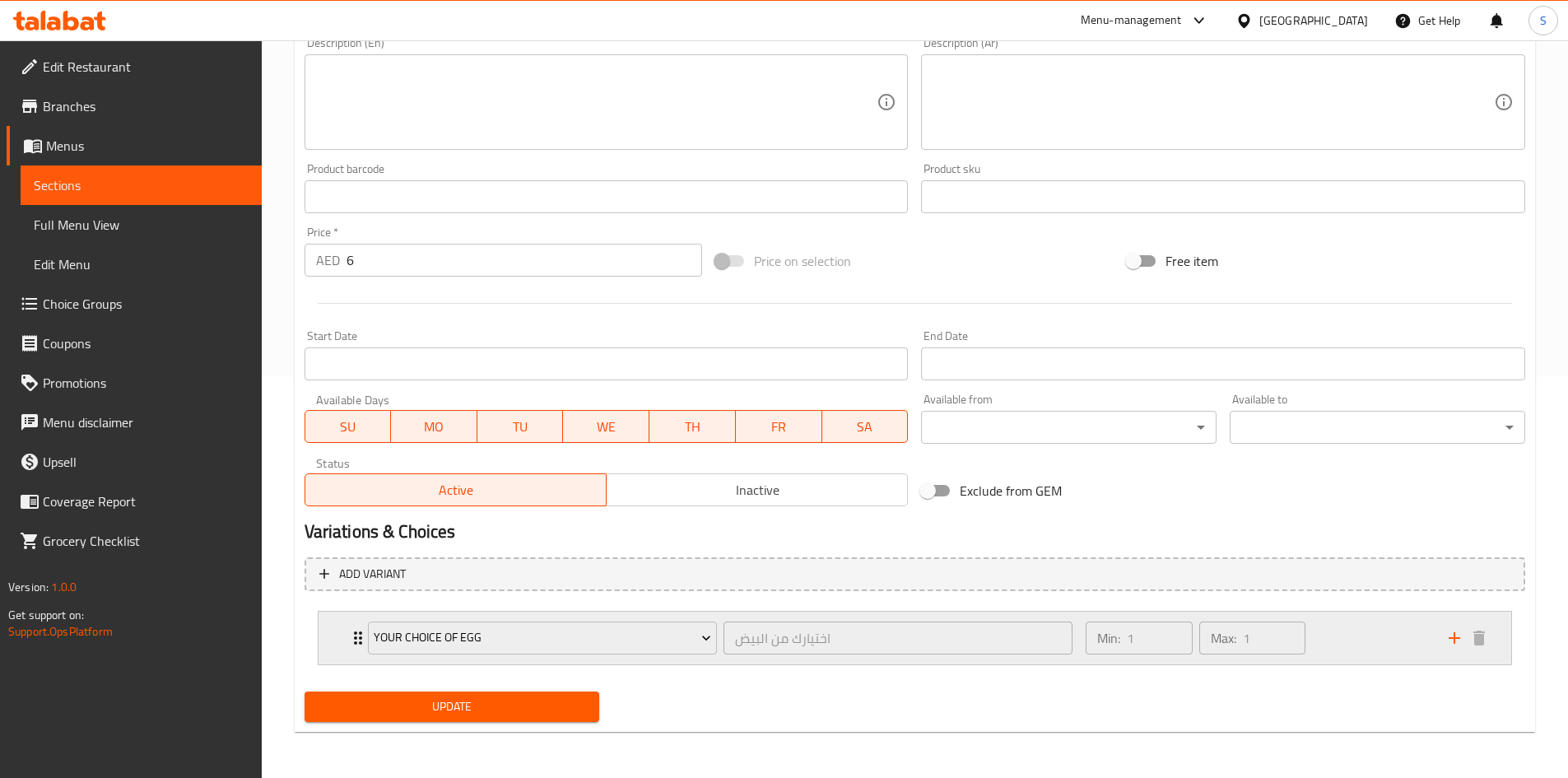
click at [343, 636] on div "Your Choice Of Egg اختيارك من البيض ​ Min: 1 ​ Max: 1 ​" at bounding box center [915, 638] width 1193 height 52
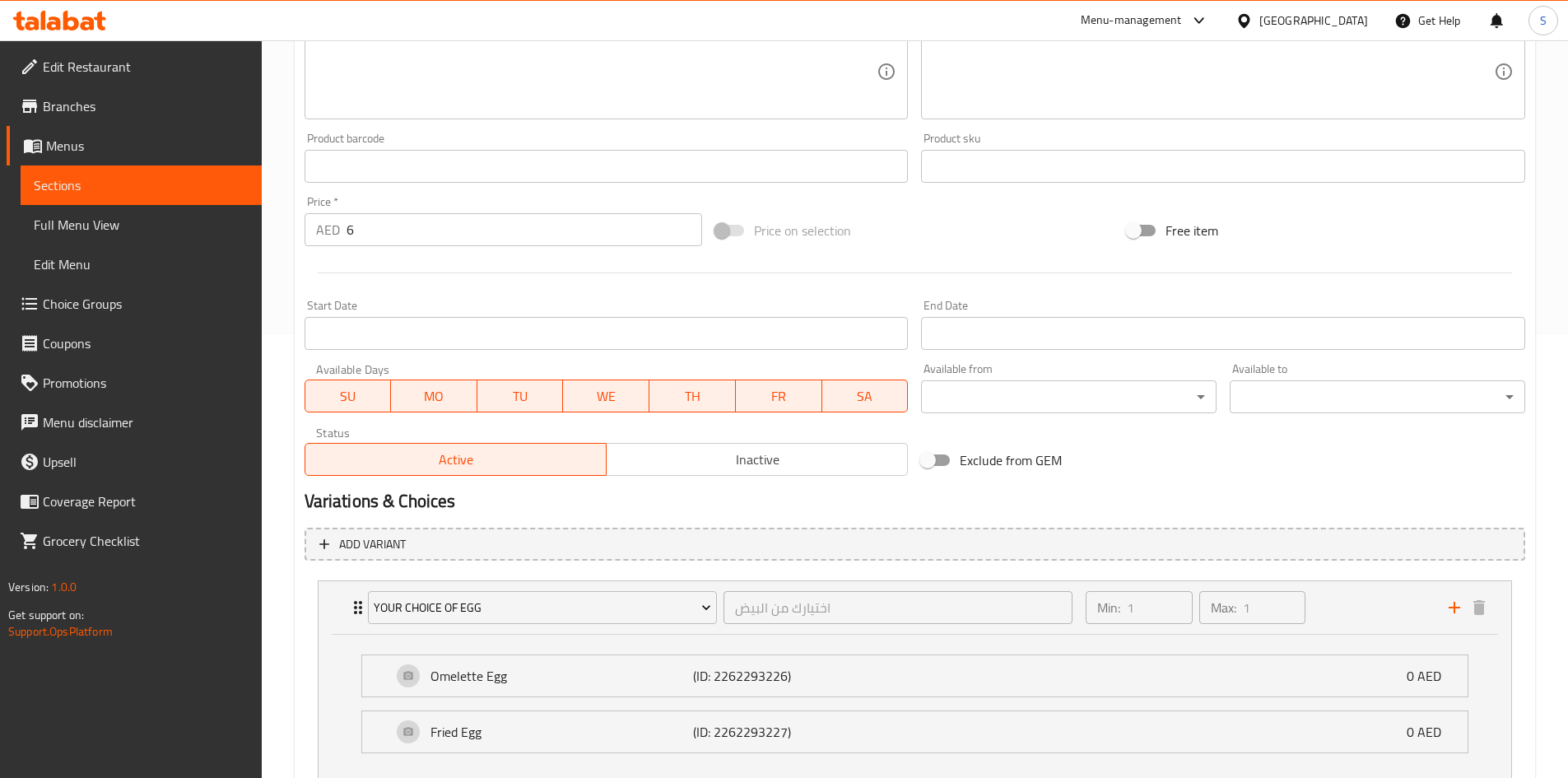
scroll to position [146, 0]
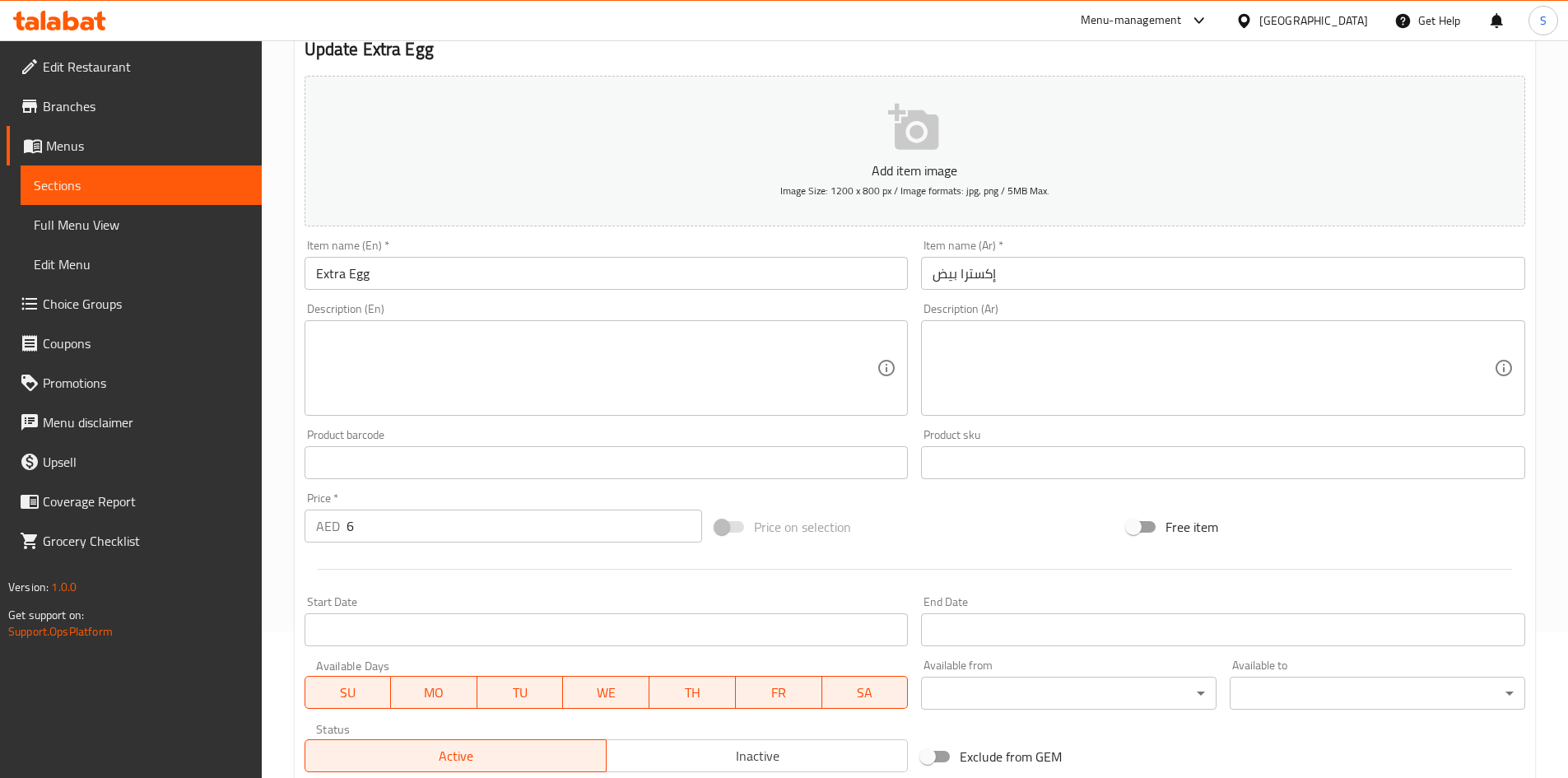
click at [518, 274] on input "Extra Egg" at bounding box center [607, 273] width 604 height 33
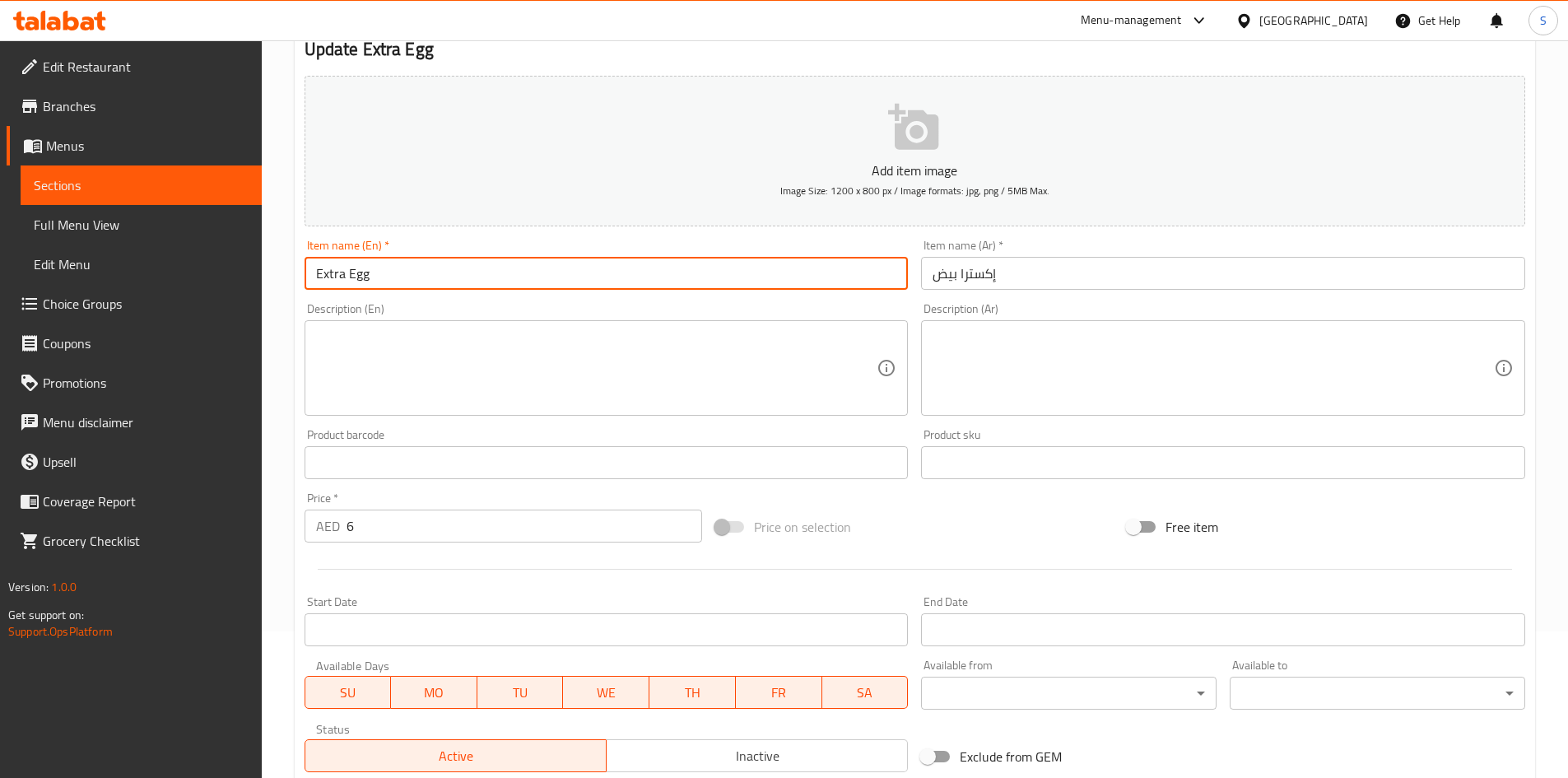
click at [518, 274] on input "Extra Egg" at bounding box center [607, 273] width 604 height 33
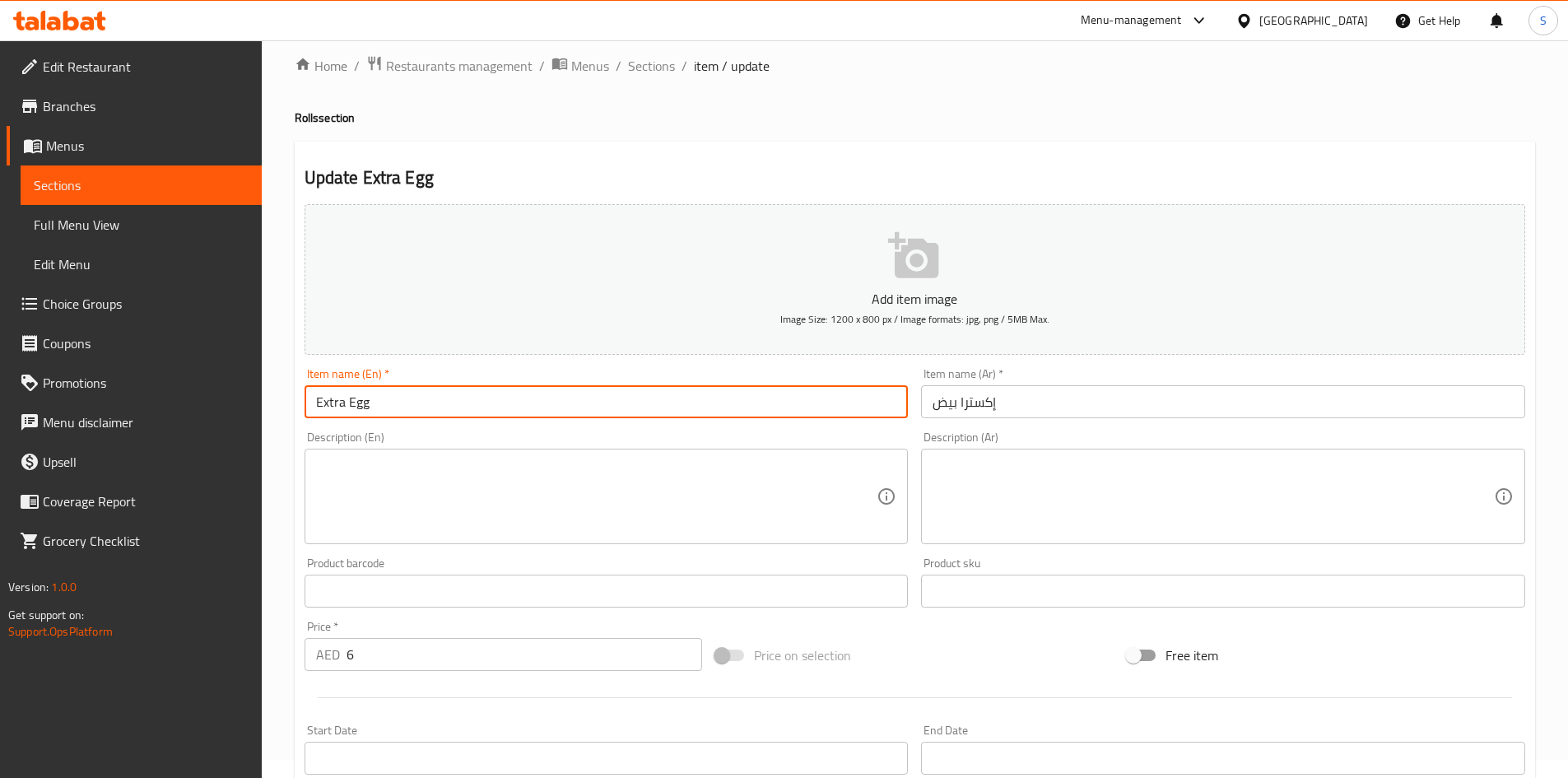
scroll to position [0, 0]
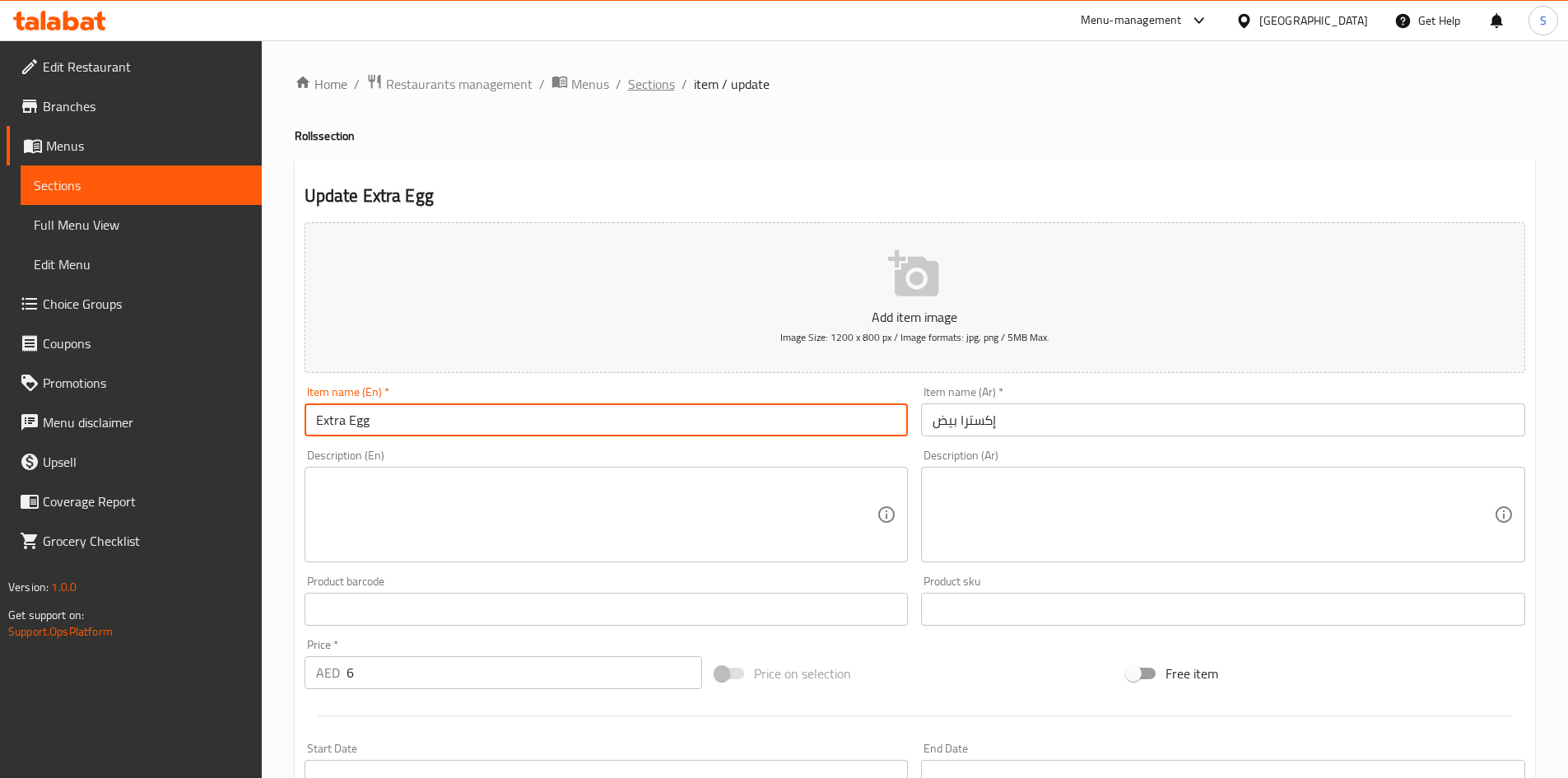
click at [633, 79] on span "Sections" at bounding box center [651, 83] width 47 height 20
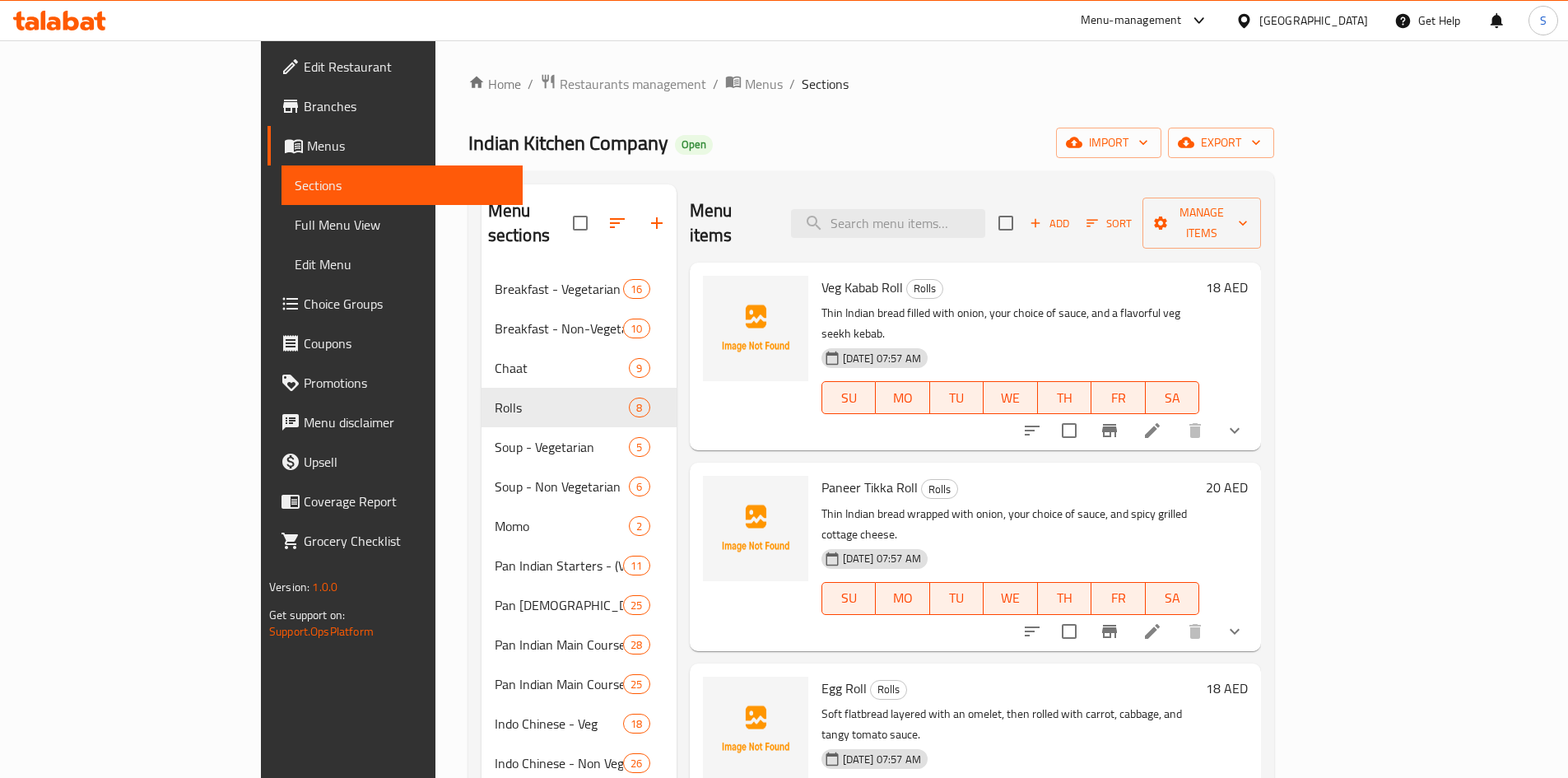
click at [985, 189] on div "Menu items Add Sort Manage items" at bounding box center [975, 223] width 572 height 78
click at [985, 209] on input "search" at bounding box center [888, 223] width 194 height 28
paste input "Extra Egg"
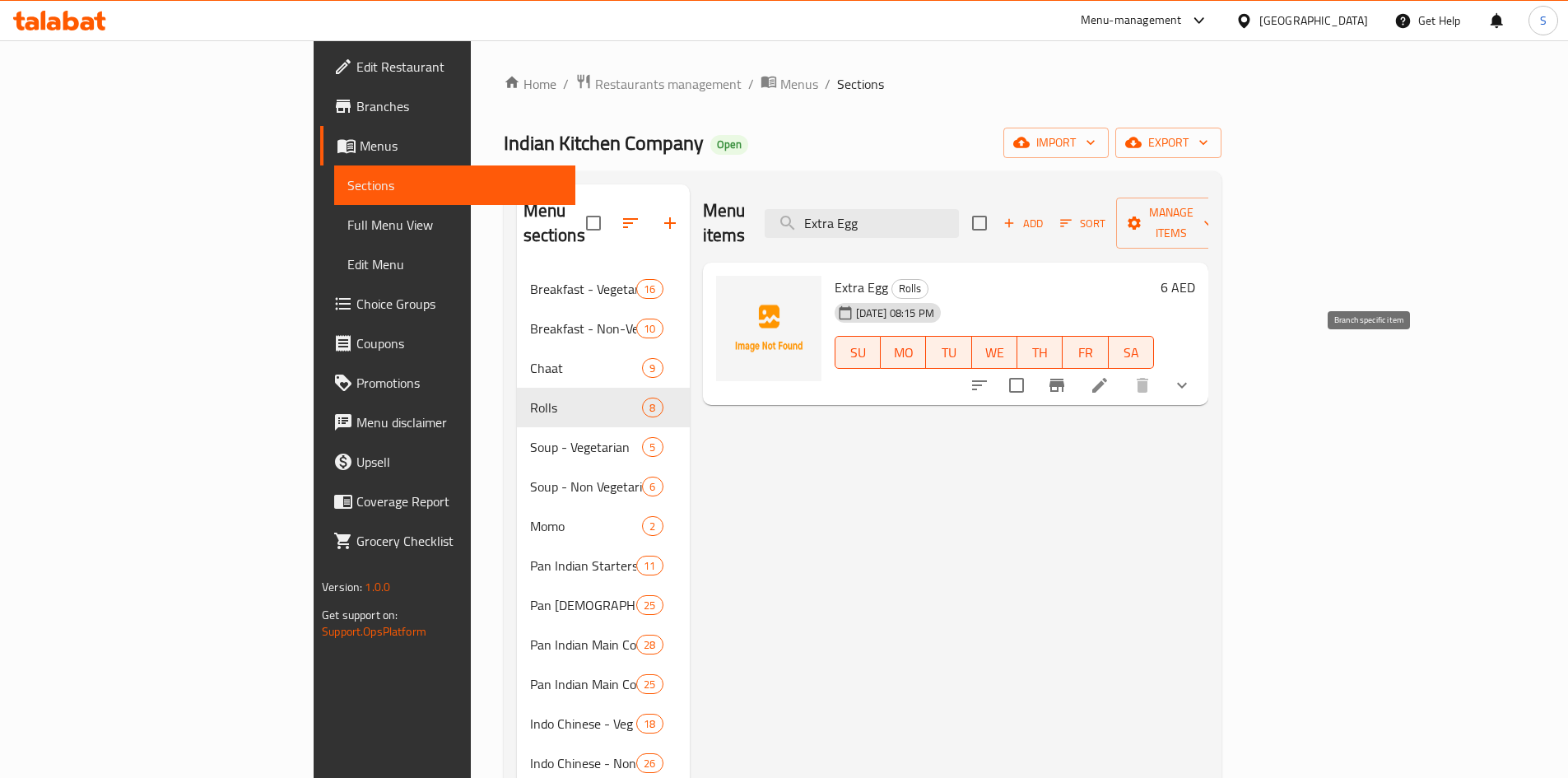
type input "Extra Egg"
click at [1066, 375] on icon "Branch-specific-item" at bounding box center [1056, 385] width 20 height 20
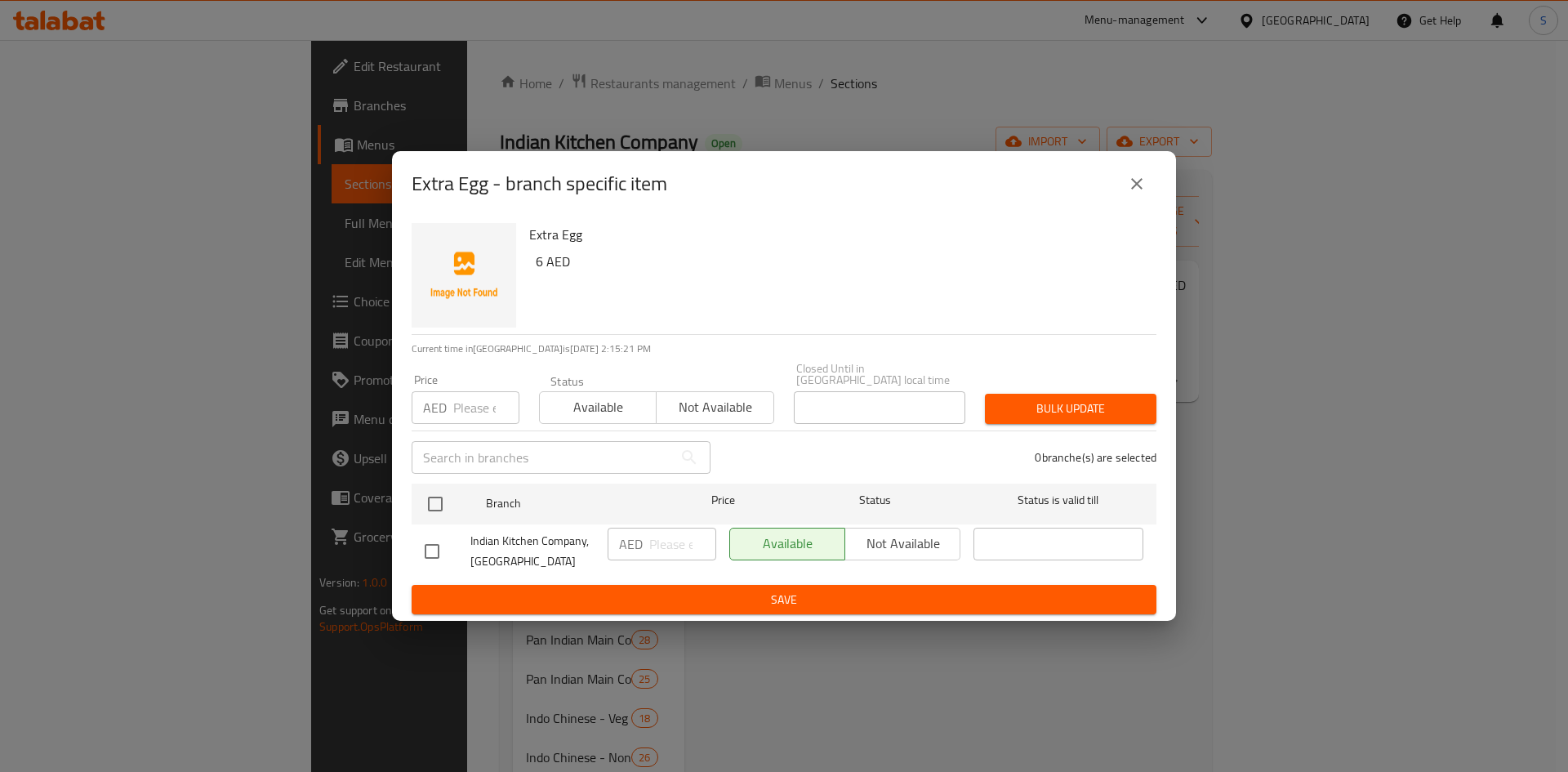
click at [1141, 182] on icon "close" at bounding box center [1137, 184] width 20 height 20
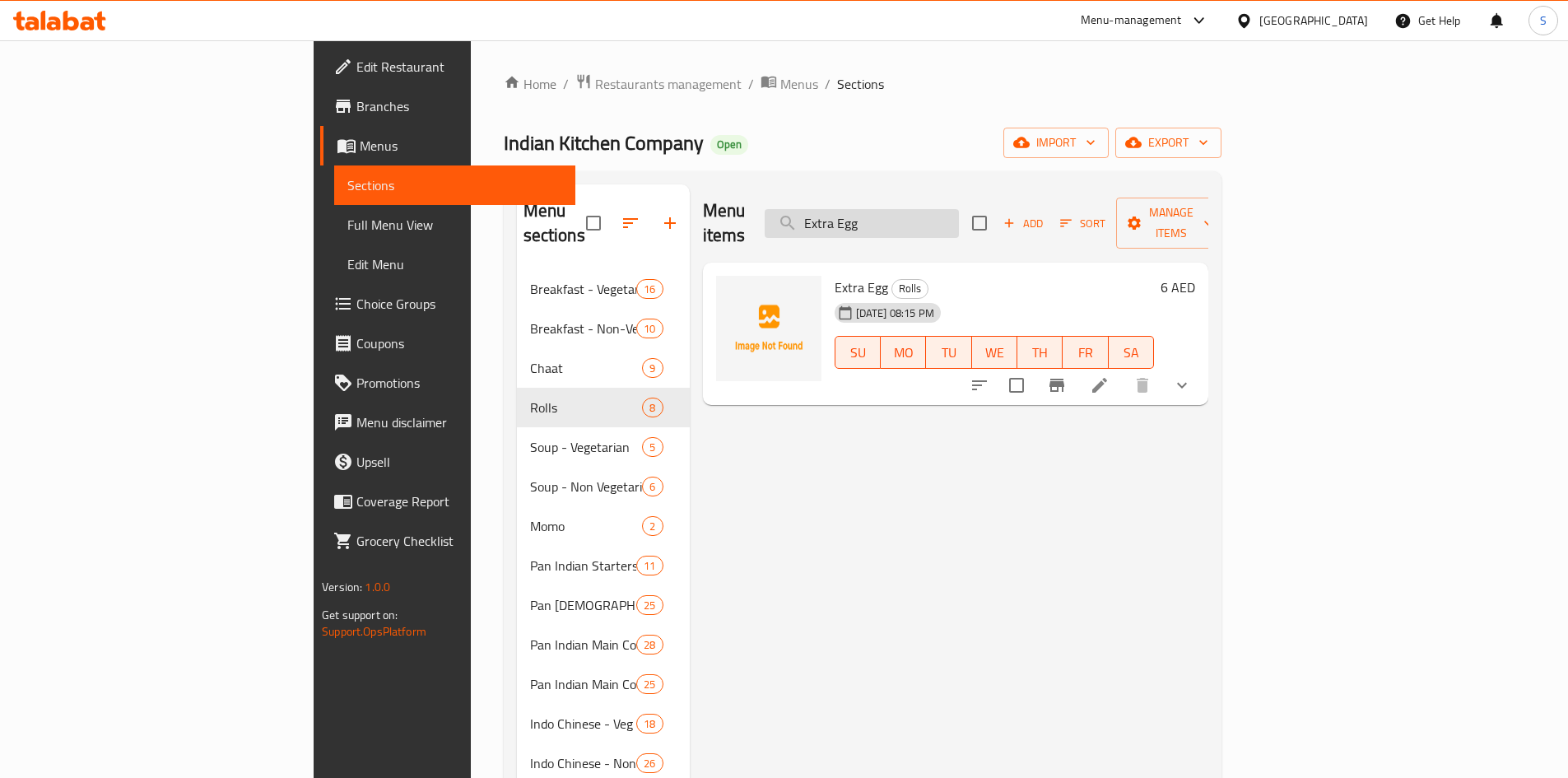
click at [959, 209] on input "Extra Egg" at bounding box center [861, 223] width 194 height 28
click at [1064, 379] on icon "Branch-specific-item" at bounding box center [1056, 385] width 15 height 13
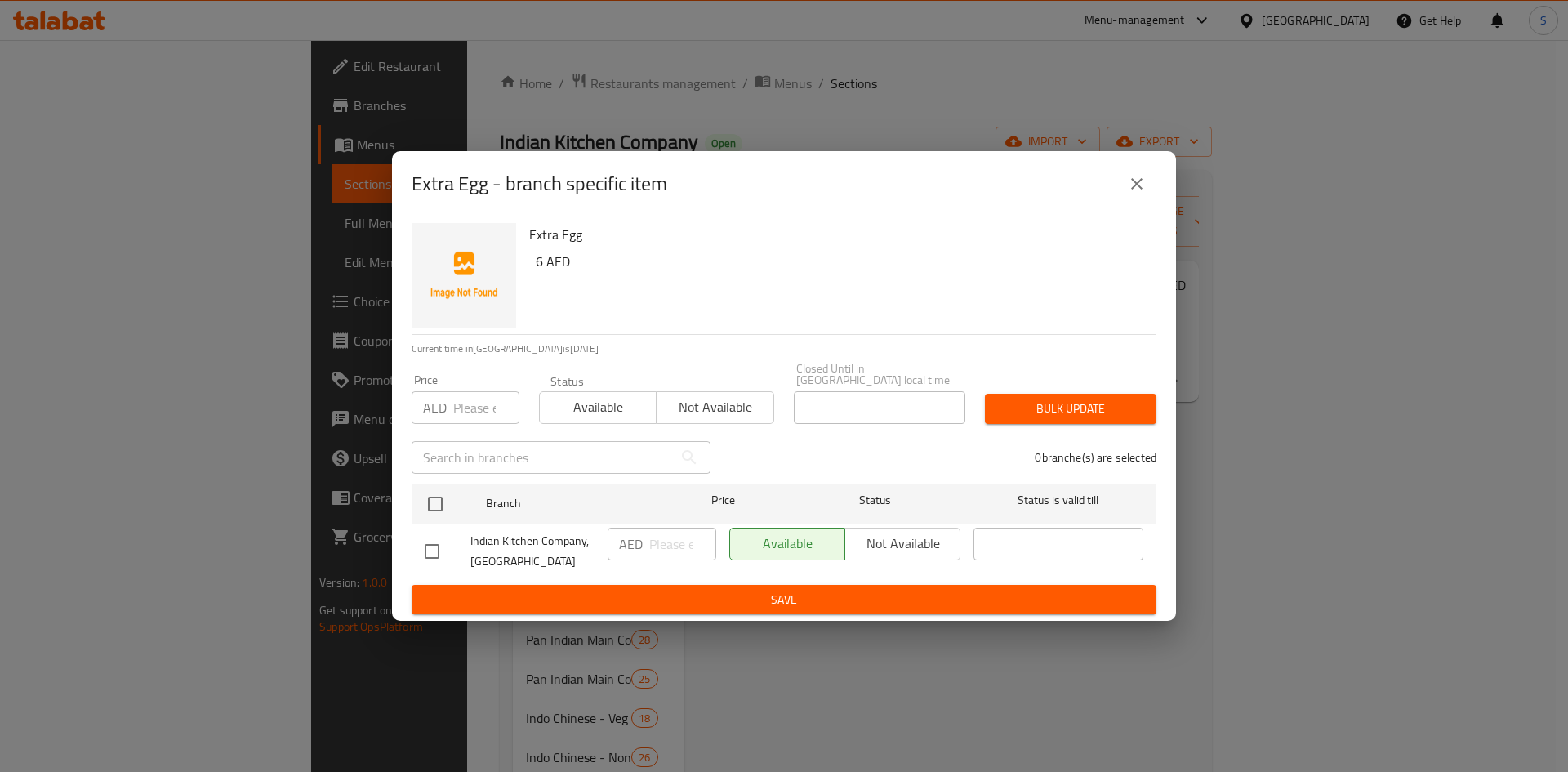
click at [483, 414] on input "number" at bounding box center [486, 407] width 66 height 32
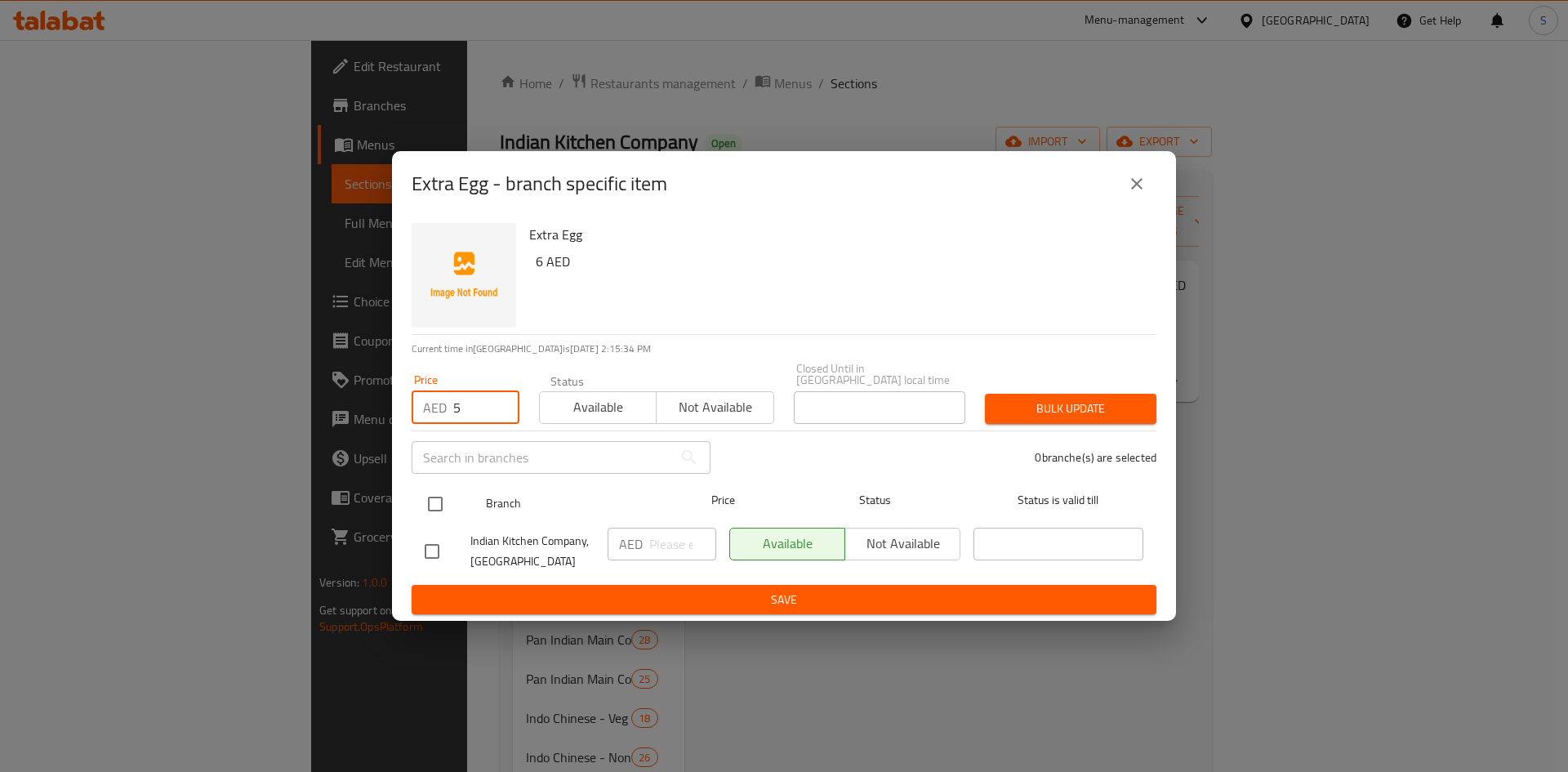
type input "5"
click at [440, 503] on input "checkbox" at bounding box center [436, 504] width 34 height 34
checkbox input "true"
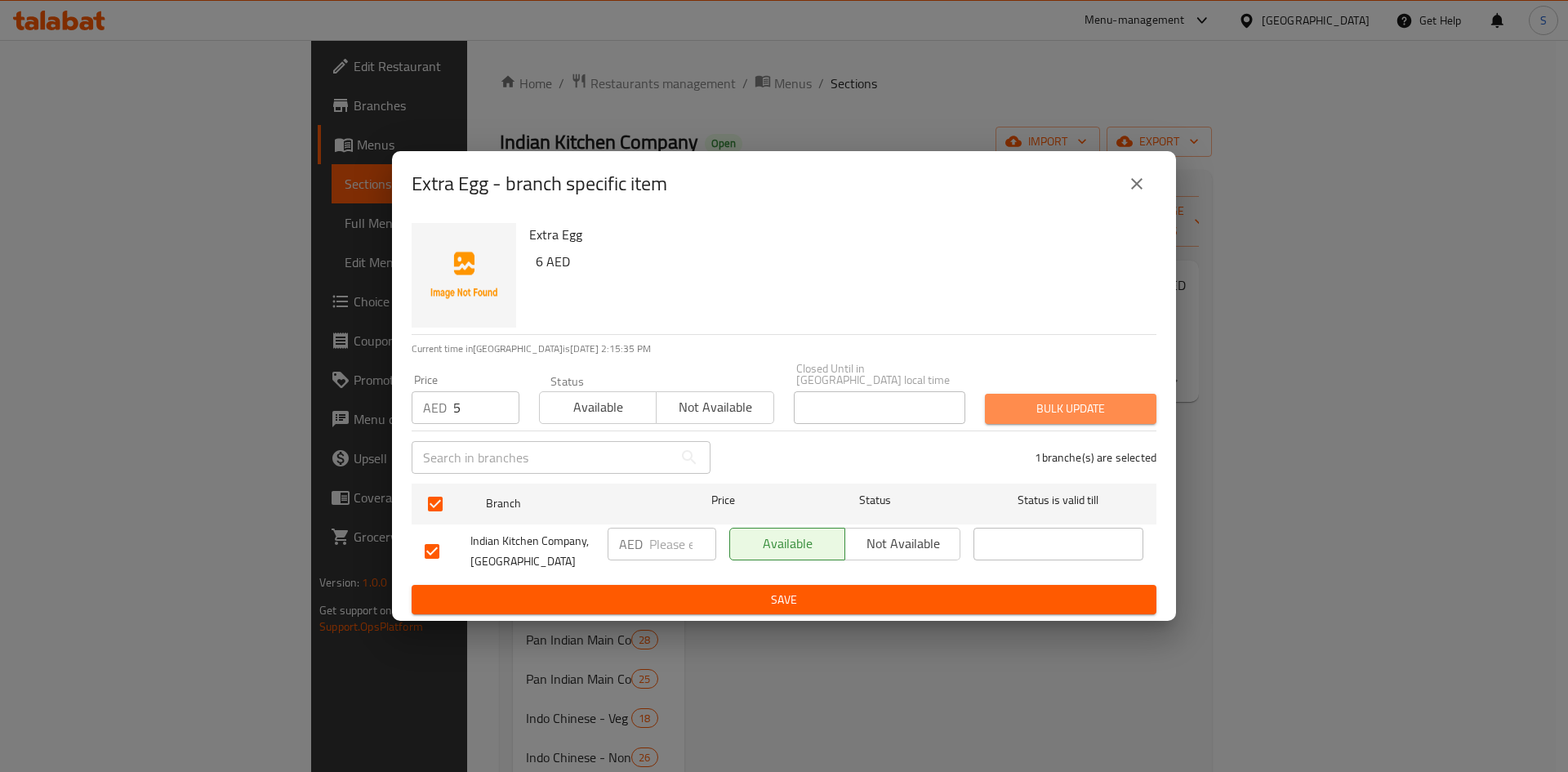
click at [1040, 413] on span "Bulk update" at bounding box center [1071, 409] width 145 height 20
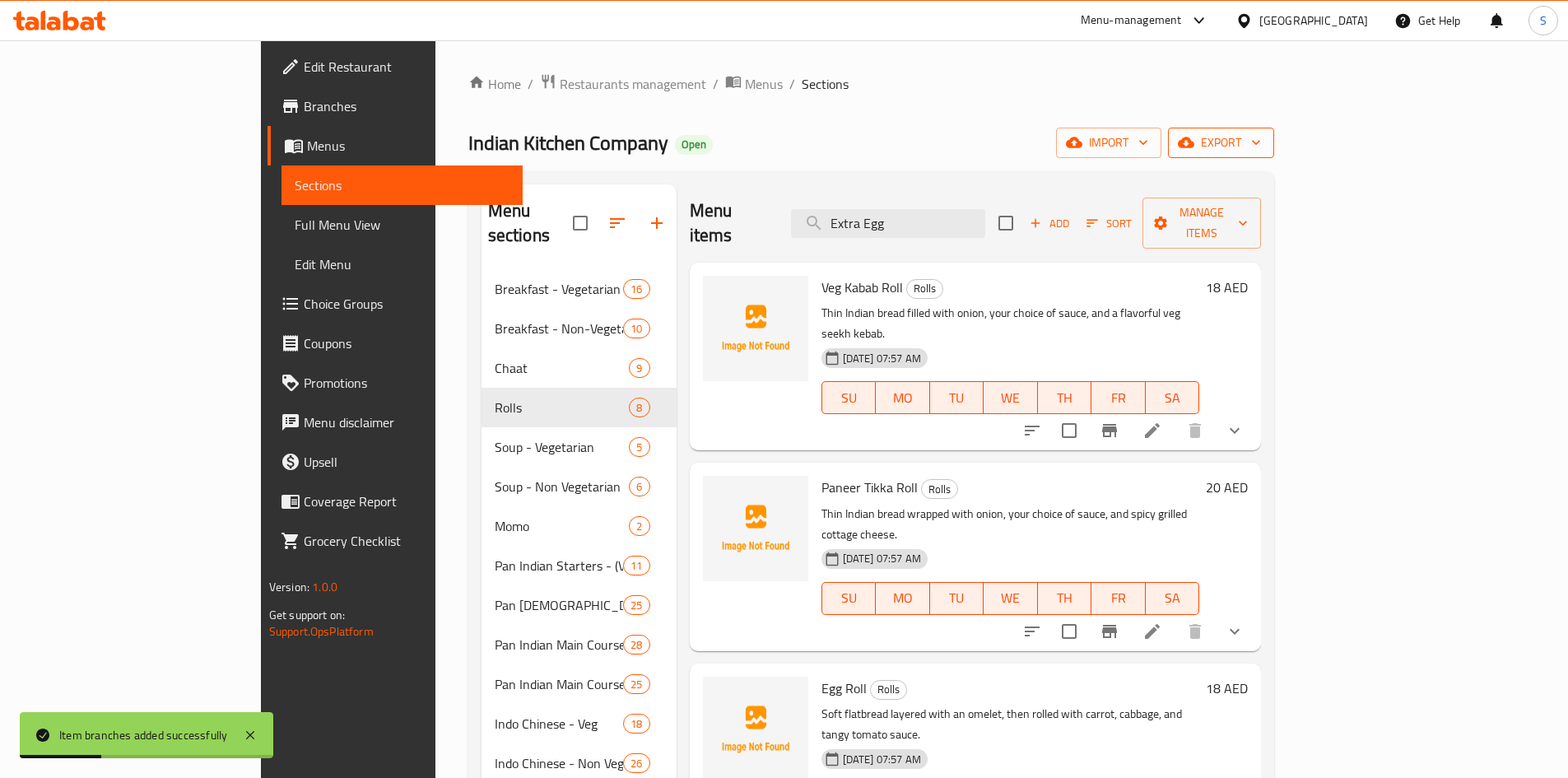
click at [1261, 144] on span "export" at bounding box center [1220, 143] width 80 height 21
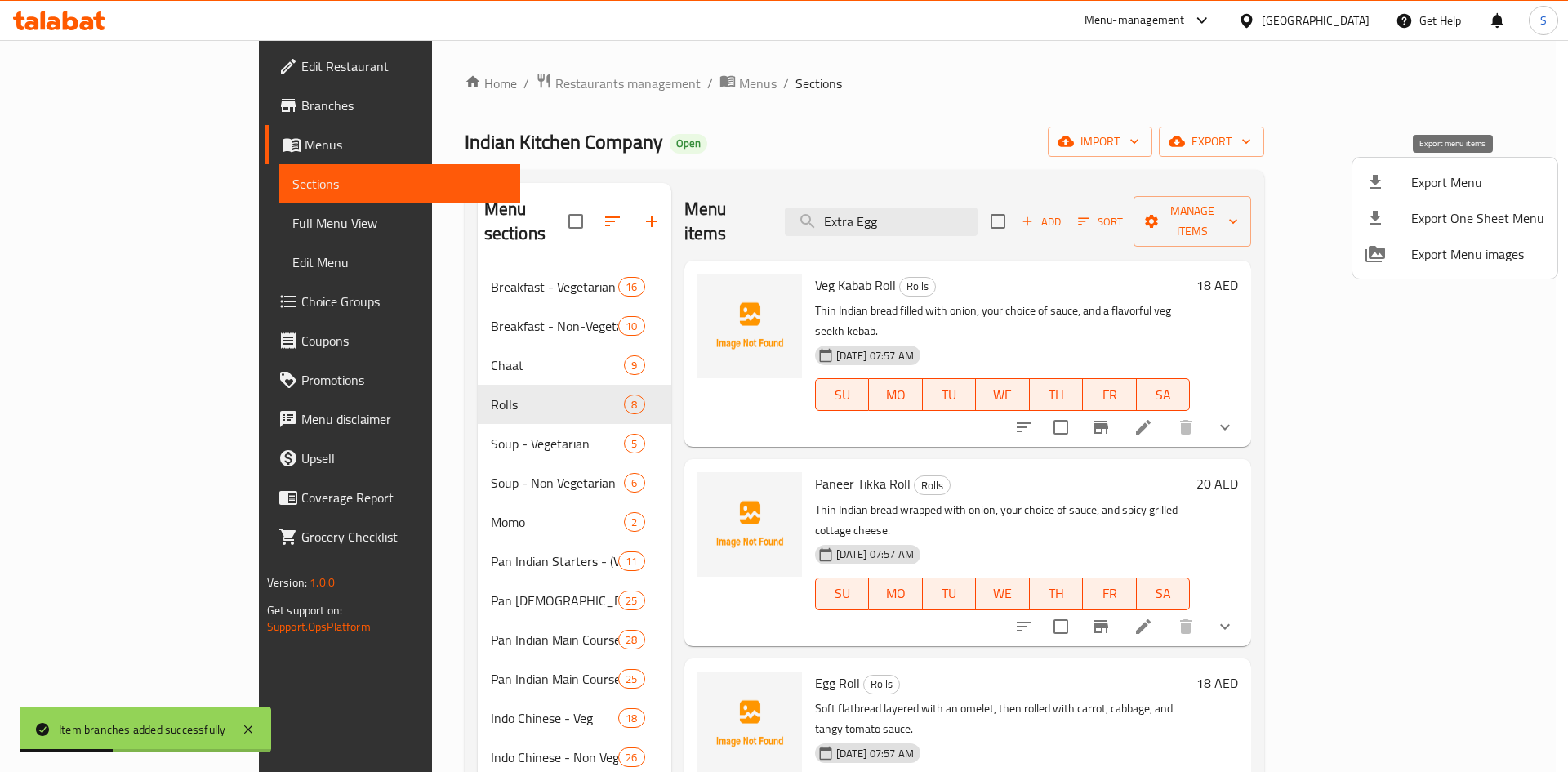
click at [1426, 180] on span "Export Menu" at bounding box center [1477, 182] width 133 height 20
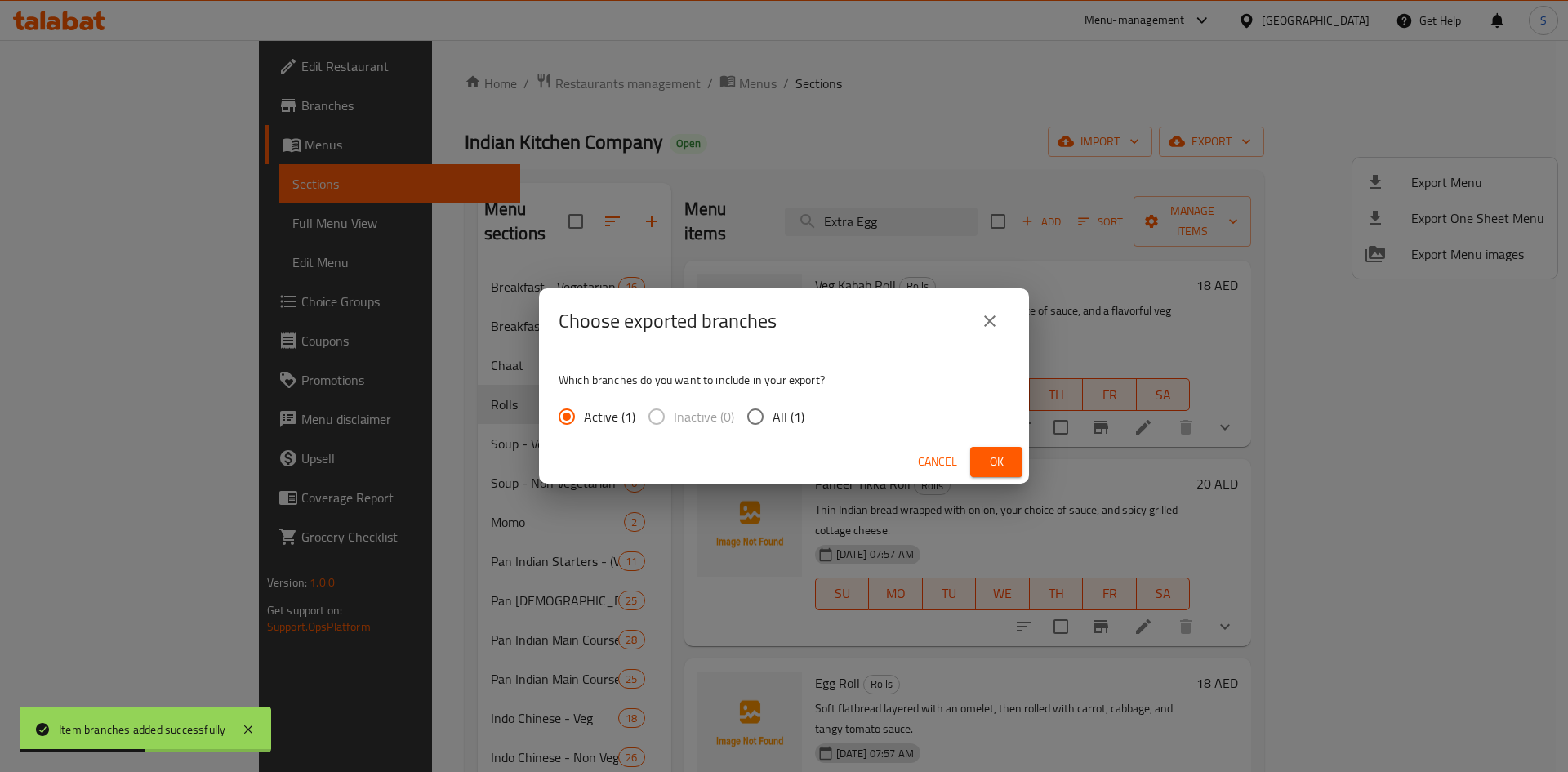
click at [768, 417] on input "All (1)" at bounding box center [755, 417] width 34 height 34
radio input "true"
click at [1017, 454] on button "Ok" at bounding box center [996, 461] width 52 height 30
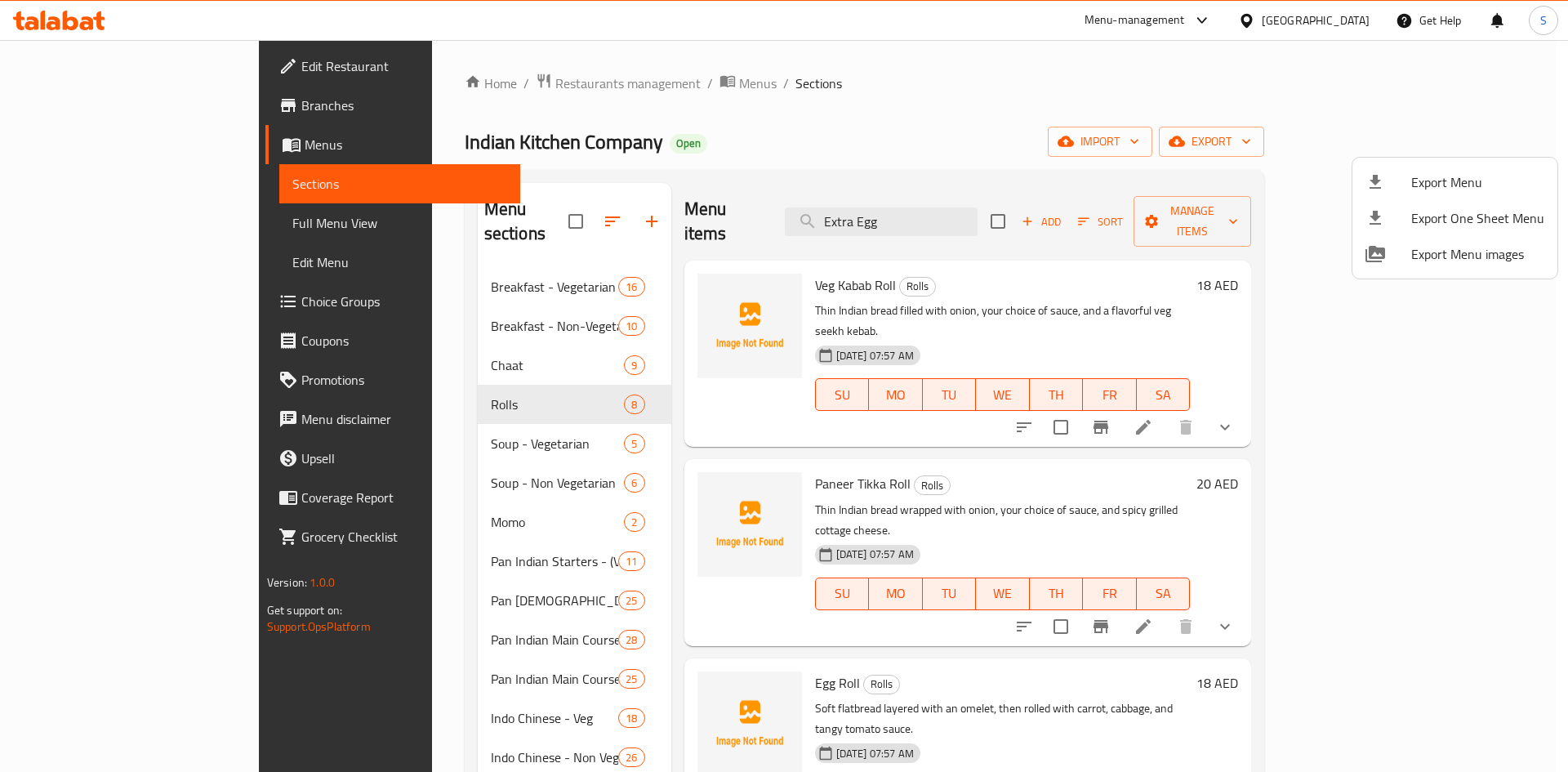
click at [1033, 53] on div at bounding box center [784, 386] width 1568 height 772
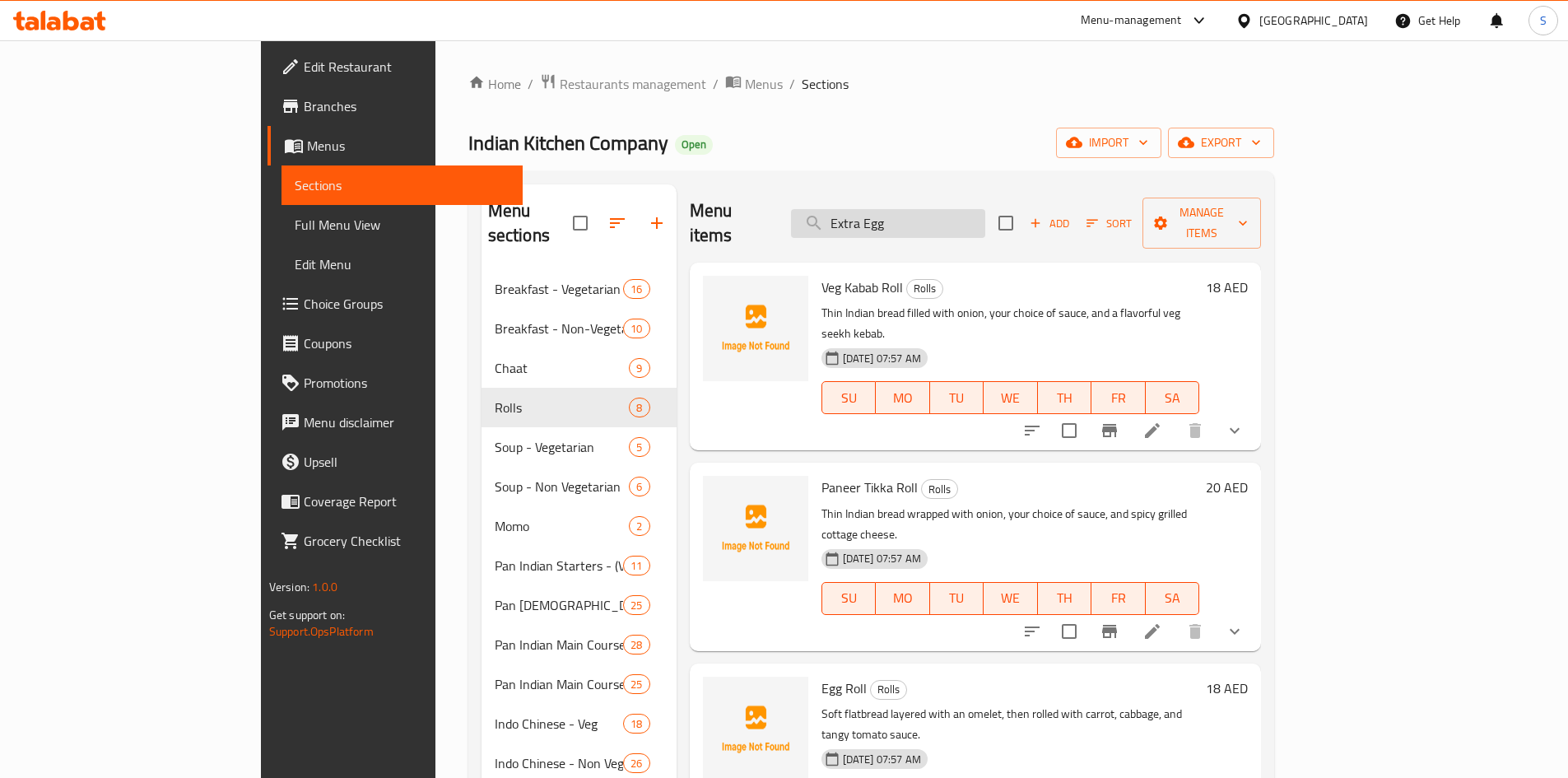
click at [985, 210] on input "Extra Egg" at bounding box center [888, 223] width 194 height 28
click at [482, 68] on div "Home / Restaurants management / Menus / Sections Indian Kitchen Company Open im…" at bounding box center [871, 524] width 872 height 968
click at [559, 80] on span "Restaurants management" at bounding box center [633, 83] width 146 height 20
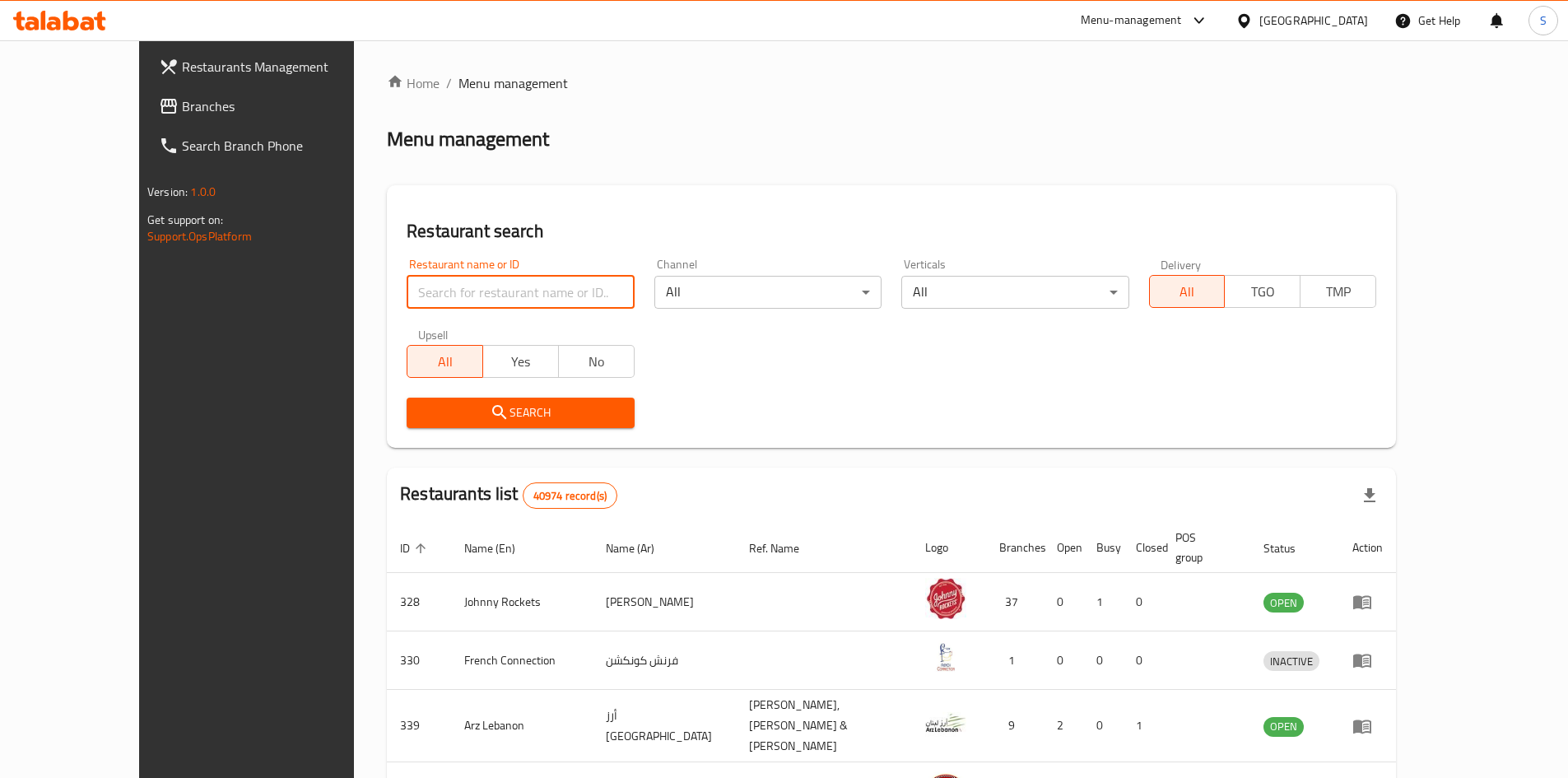
click at [488, 308] on input "search" at bounding box center [520, 292] width 227 height 33
paste input "623958"
type input "623958"
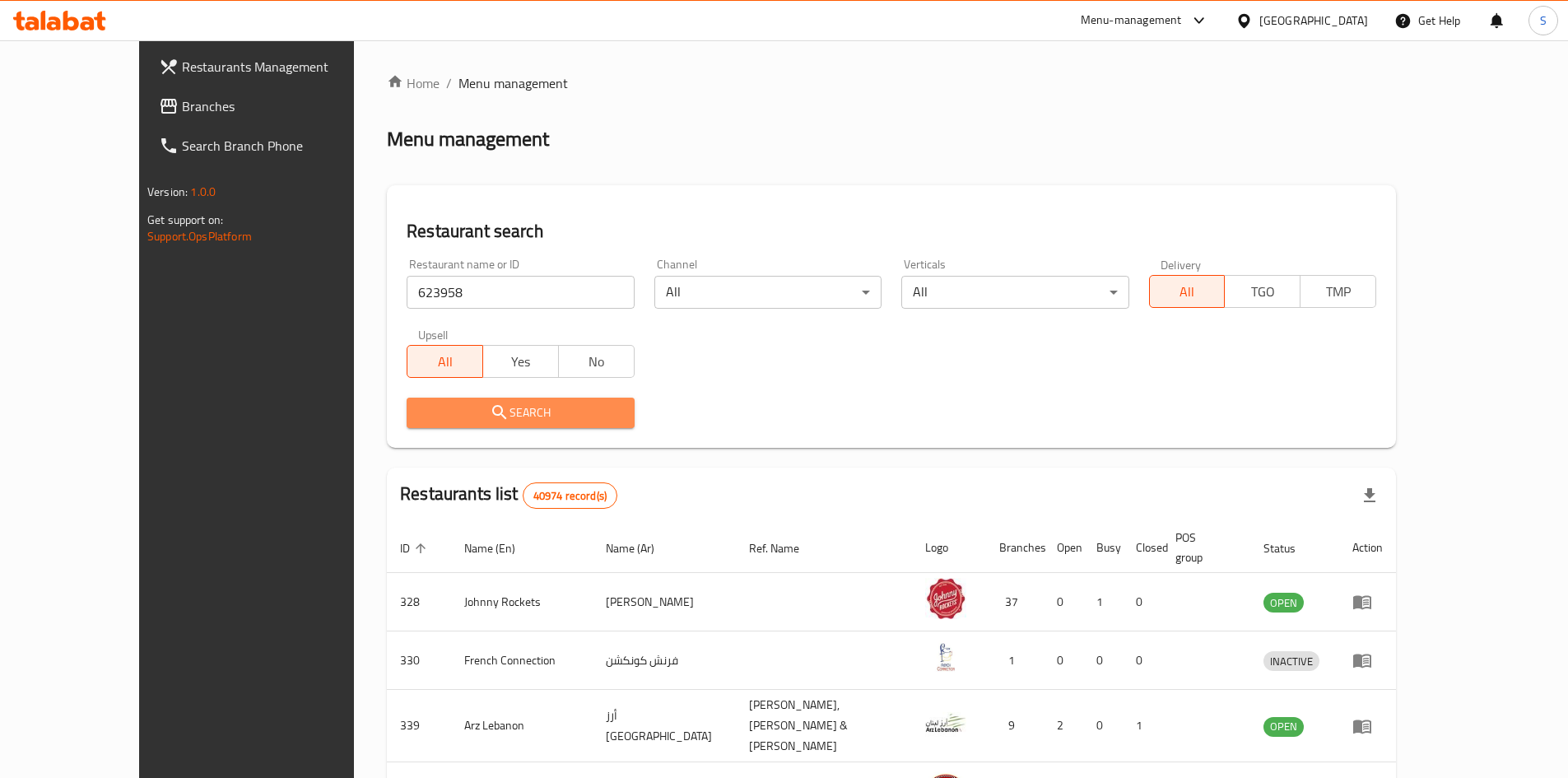
click at [467, 424] on button "Search" at bounding box center [520, 412] width 227 height 30
click at [468, 424] on div at bounding box center [784, 389] width 1568 height 778
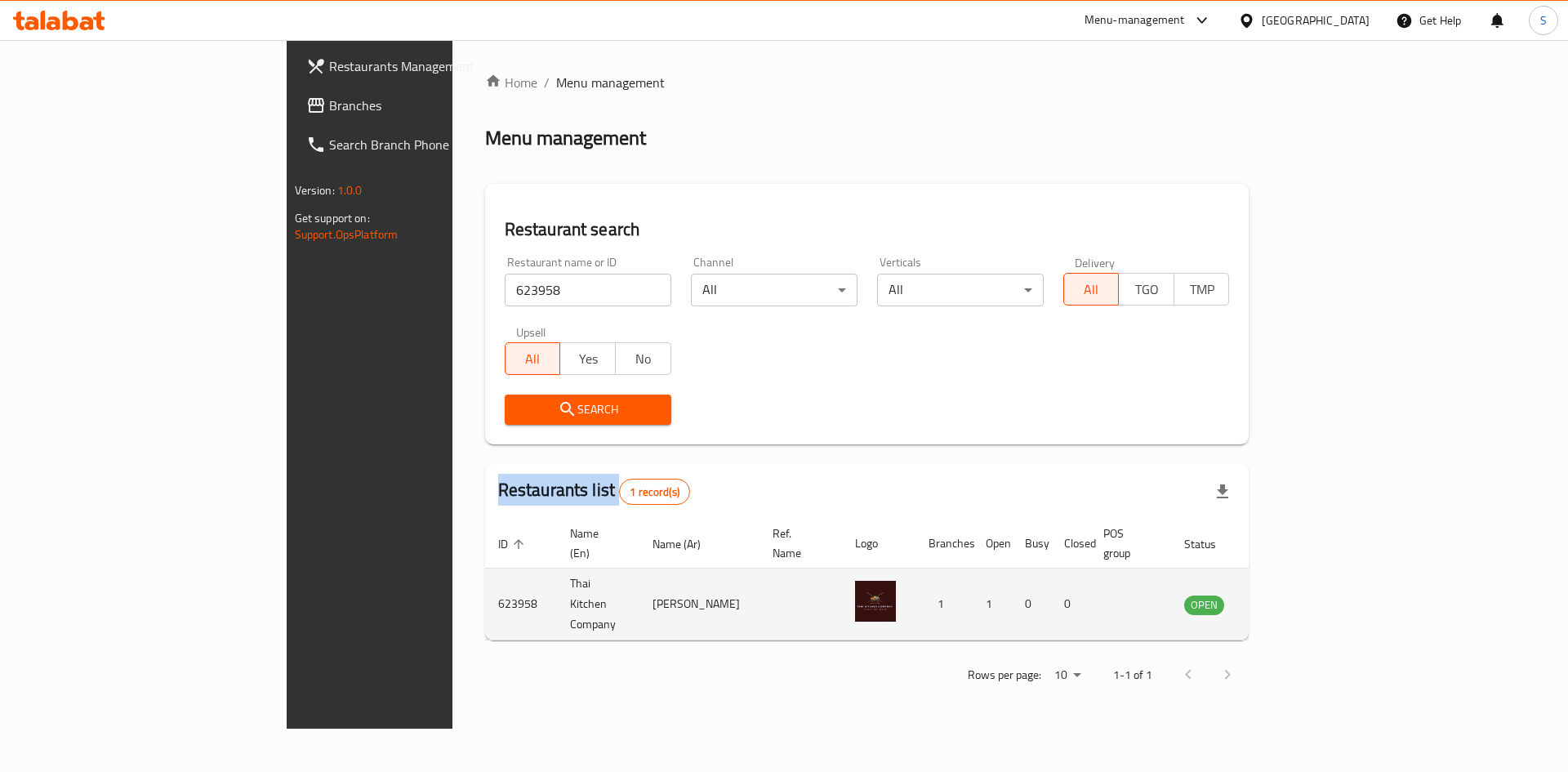
click at [1289, 598] on icon "enhanced table" at bounding box center [1279, 605] width 18 height 14
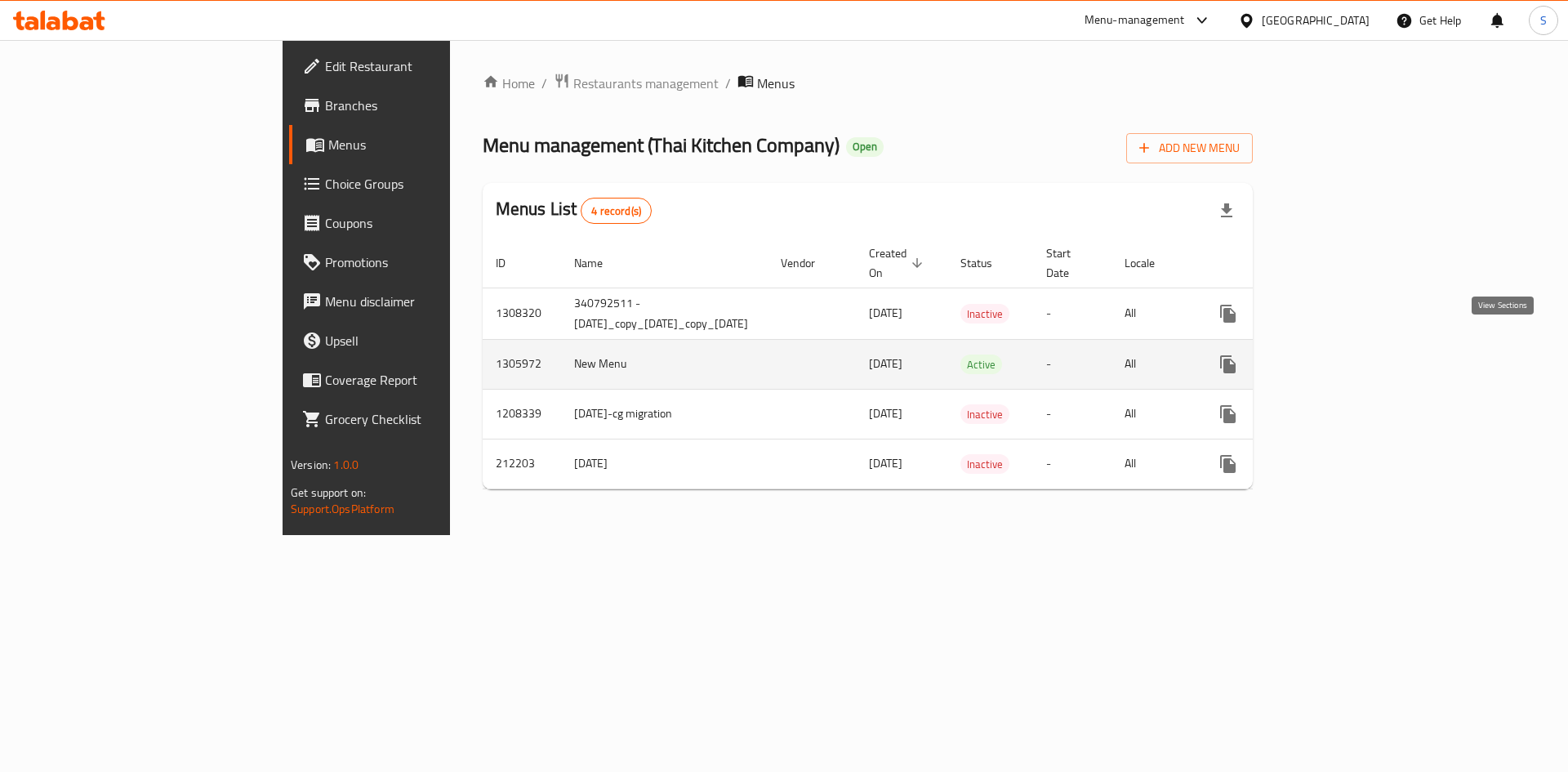
click at [1366, 356] on link "enhanced table" at bounding box center [1346, 365] width 39 height 39
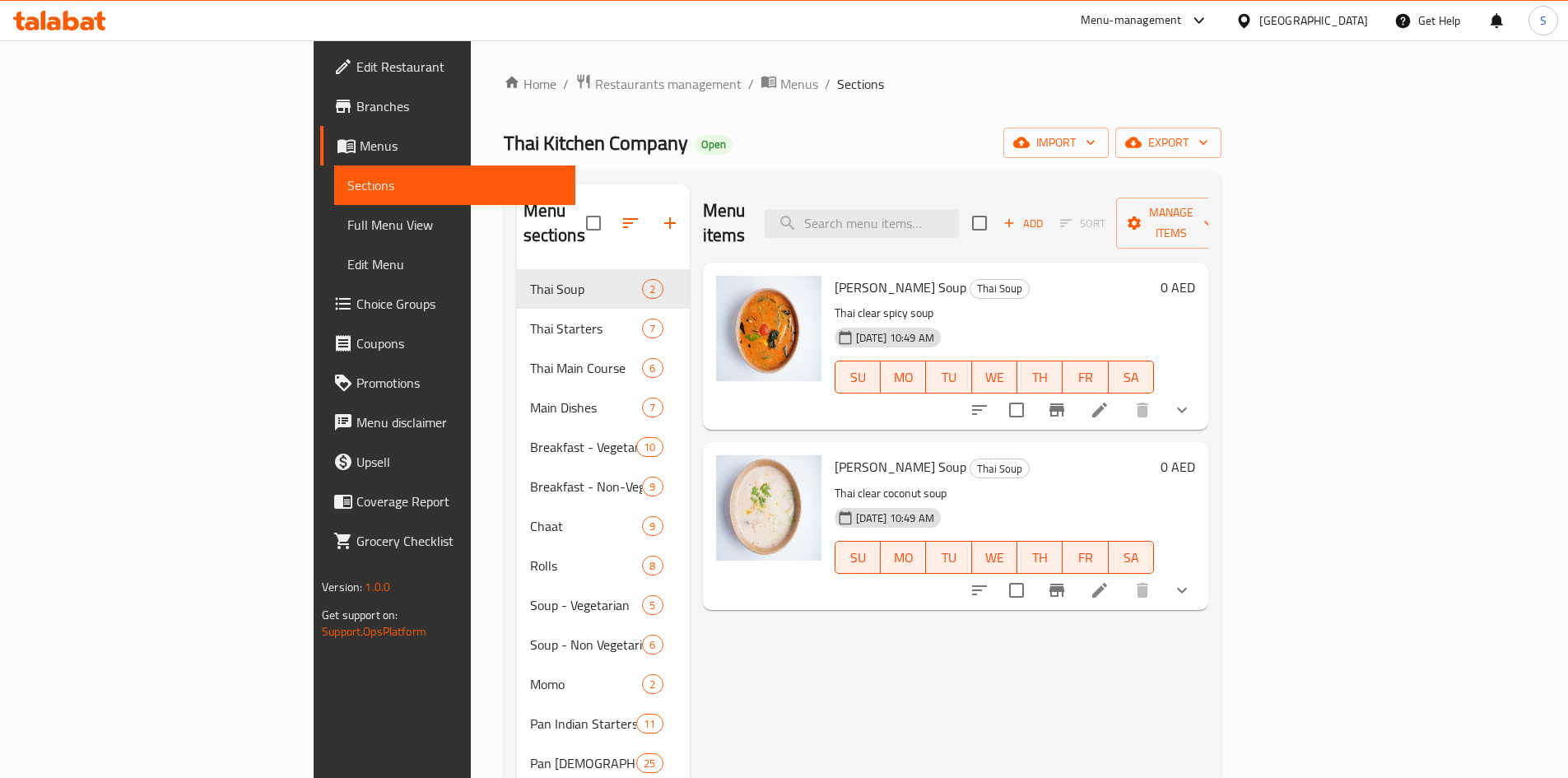
click at [1088, 109] on div "Home / Restaurants management / Menus / Sections Thai Kitchen Company Open impo…" at bounding box center [862, 576] width 718 height 1006
click at [959, 214] on input "search" at bounding box center [861, 223] width 194 height 28
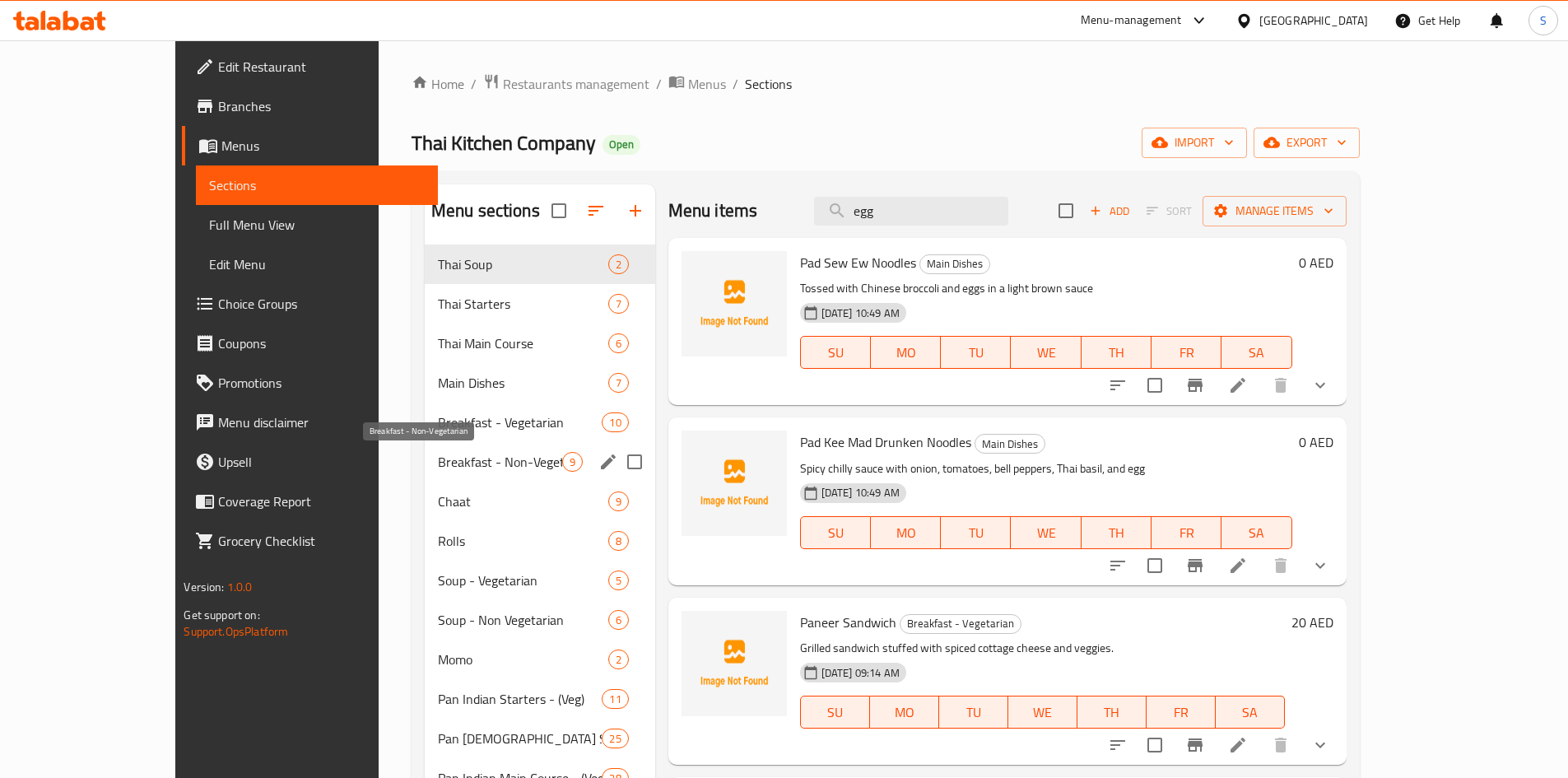
type input "egg"
click at [491, 466] on span "Breakfast - Non-Vegetarian" at bounding box center [500, 461] width 124 height 20
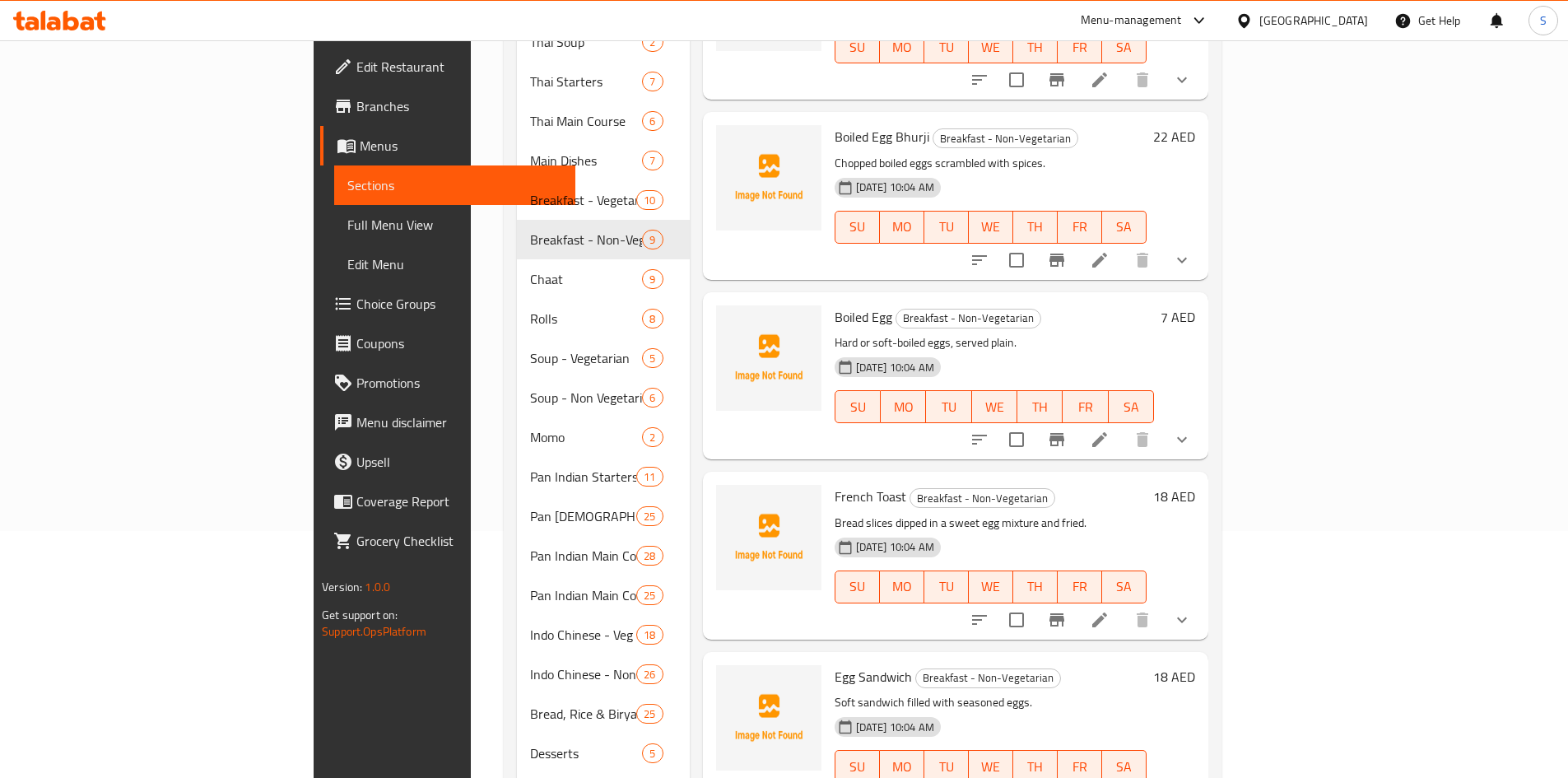
scroll to position [310, 0]
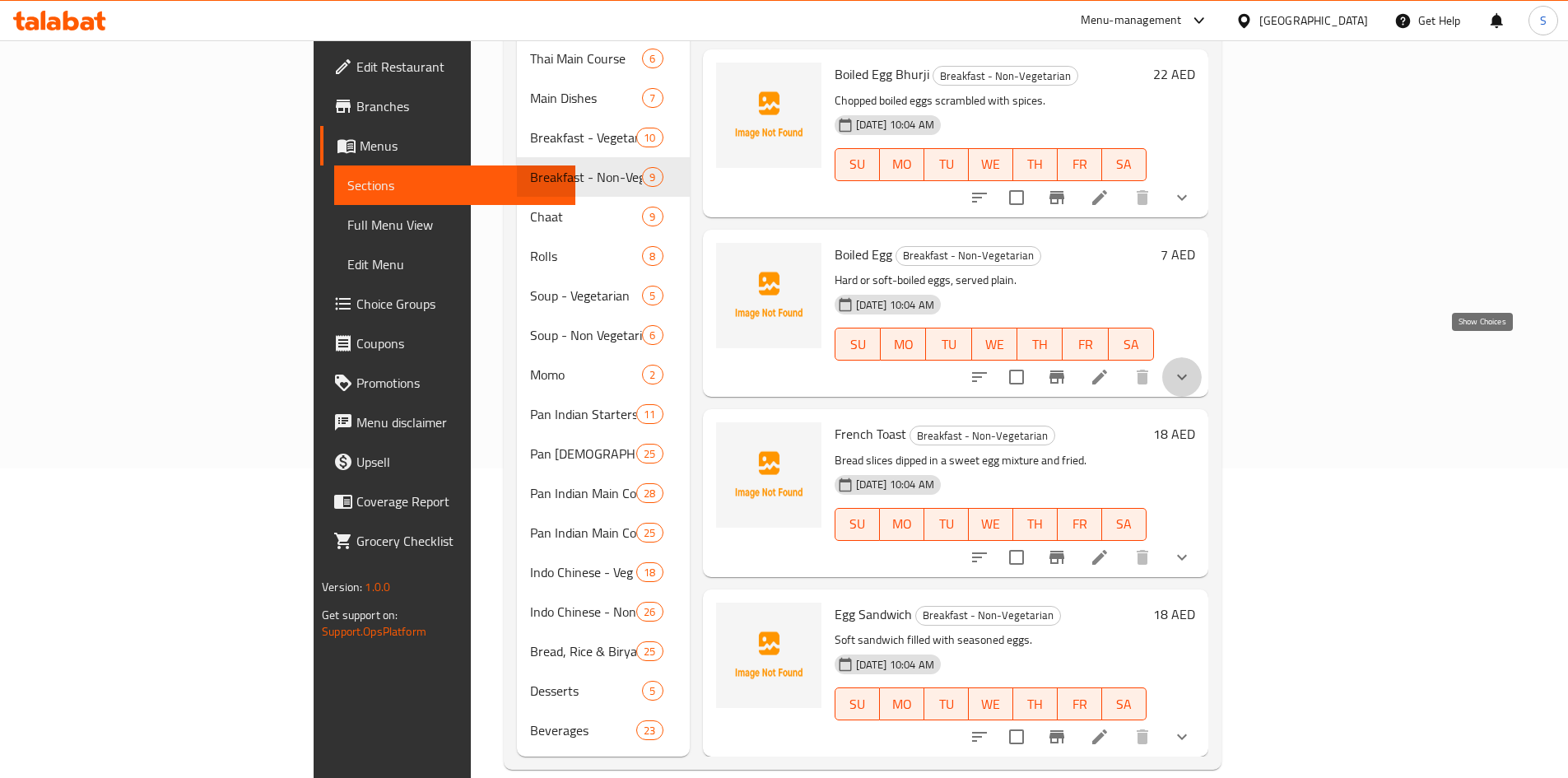
click at [1192, 367] on icon "show more" at bounding box center [1182, 376] width 20 height 20
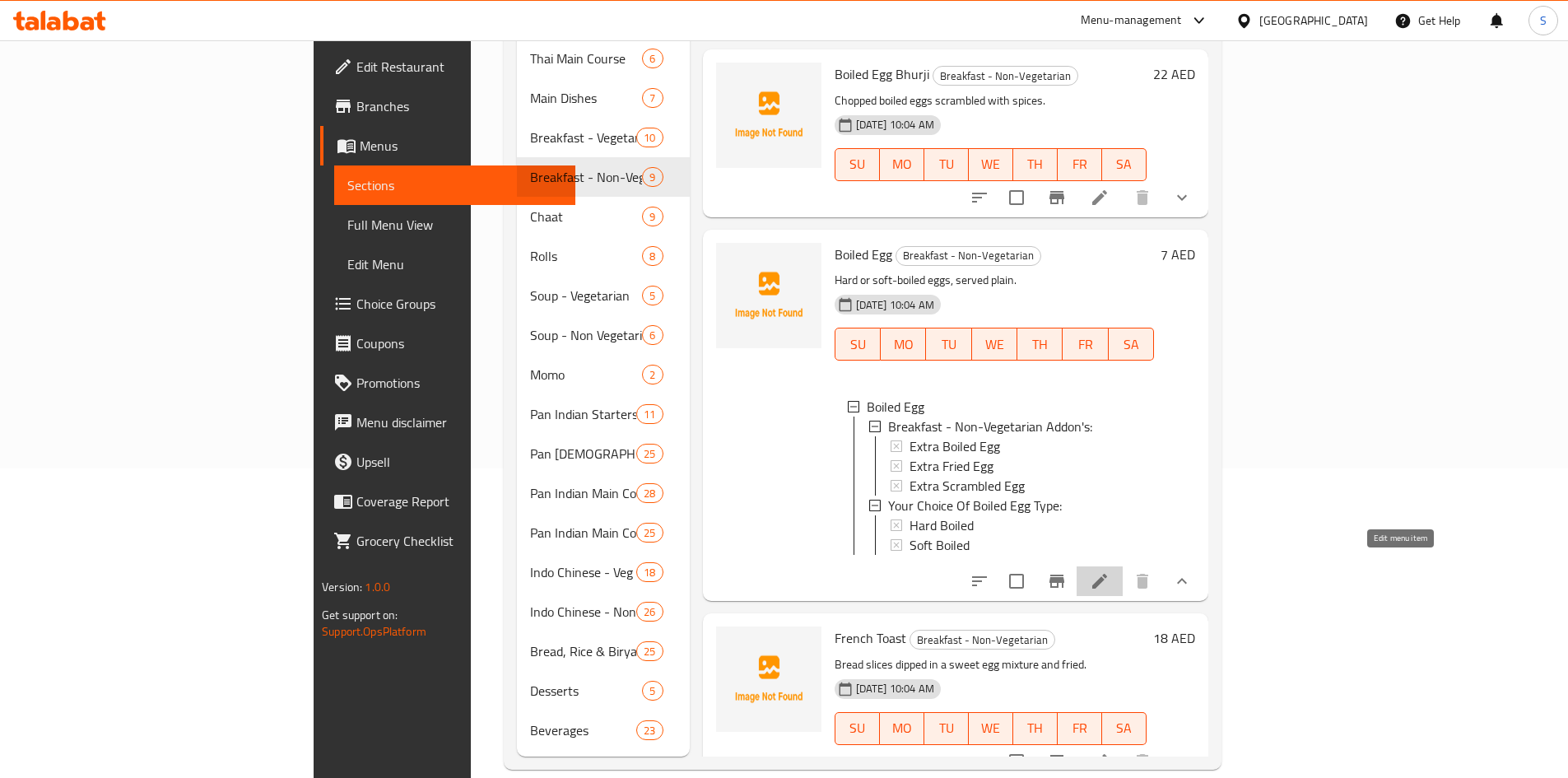
click at [1107, 574] on icon at bounding box center [1099, 581] width 15 height 15
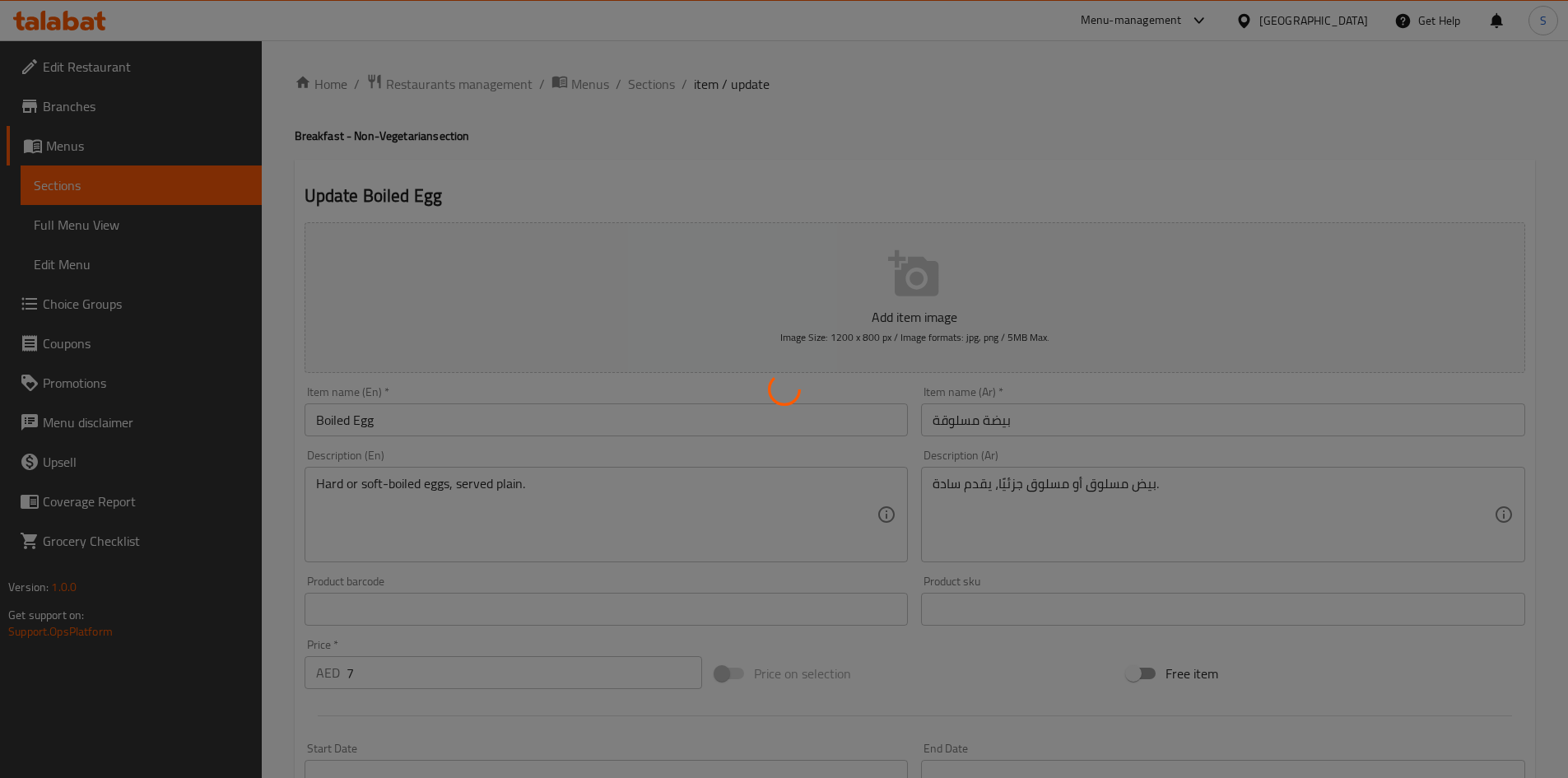
type input "إضافات الإفطار - غير نباتي:"
type input "0"
type input "إختيارك من نوع البيض المسلوق:"
type input "1"
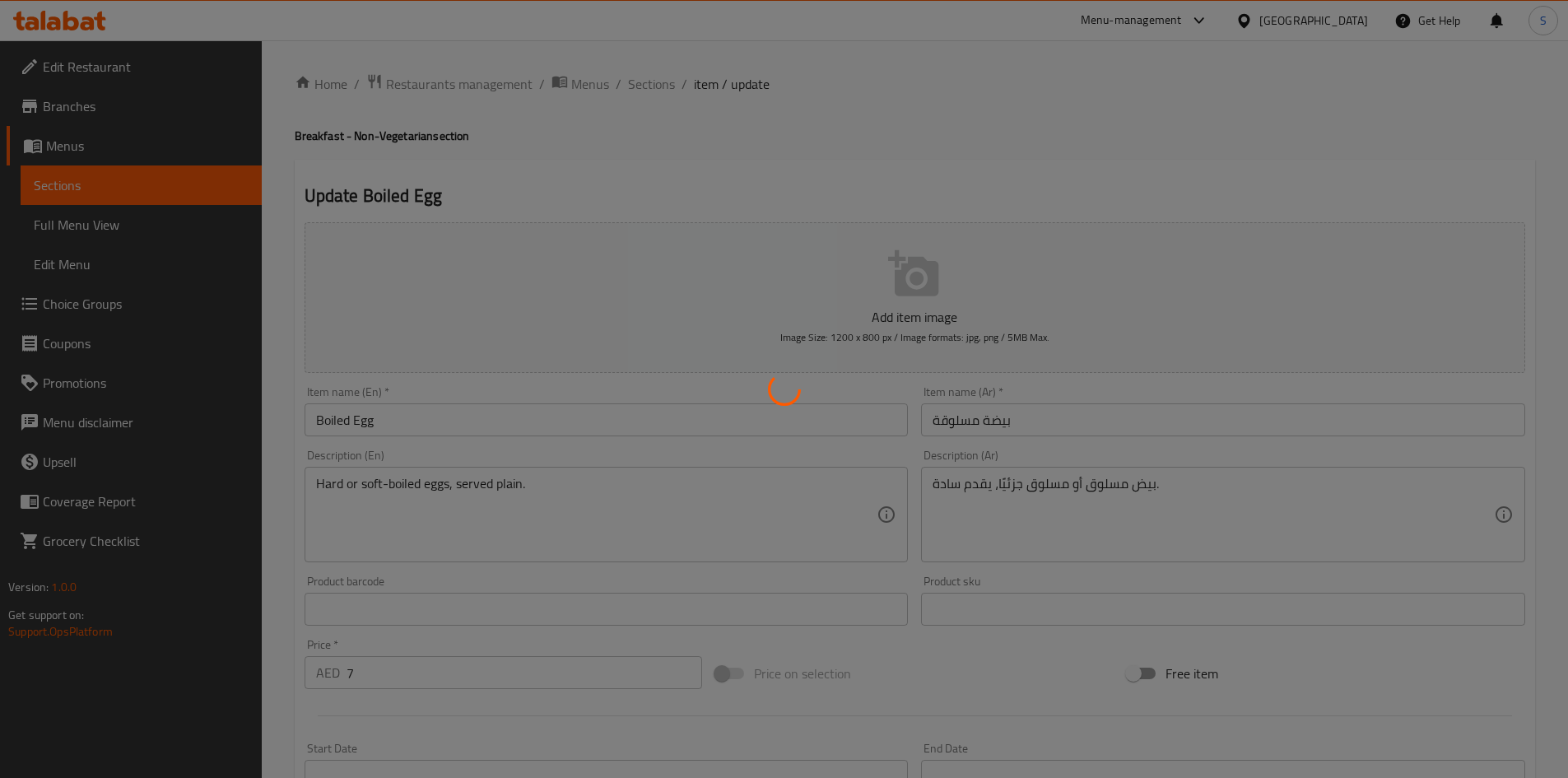
type input "1"
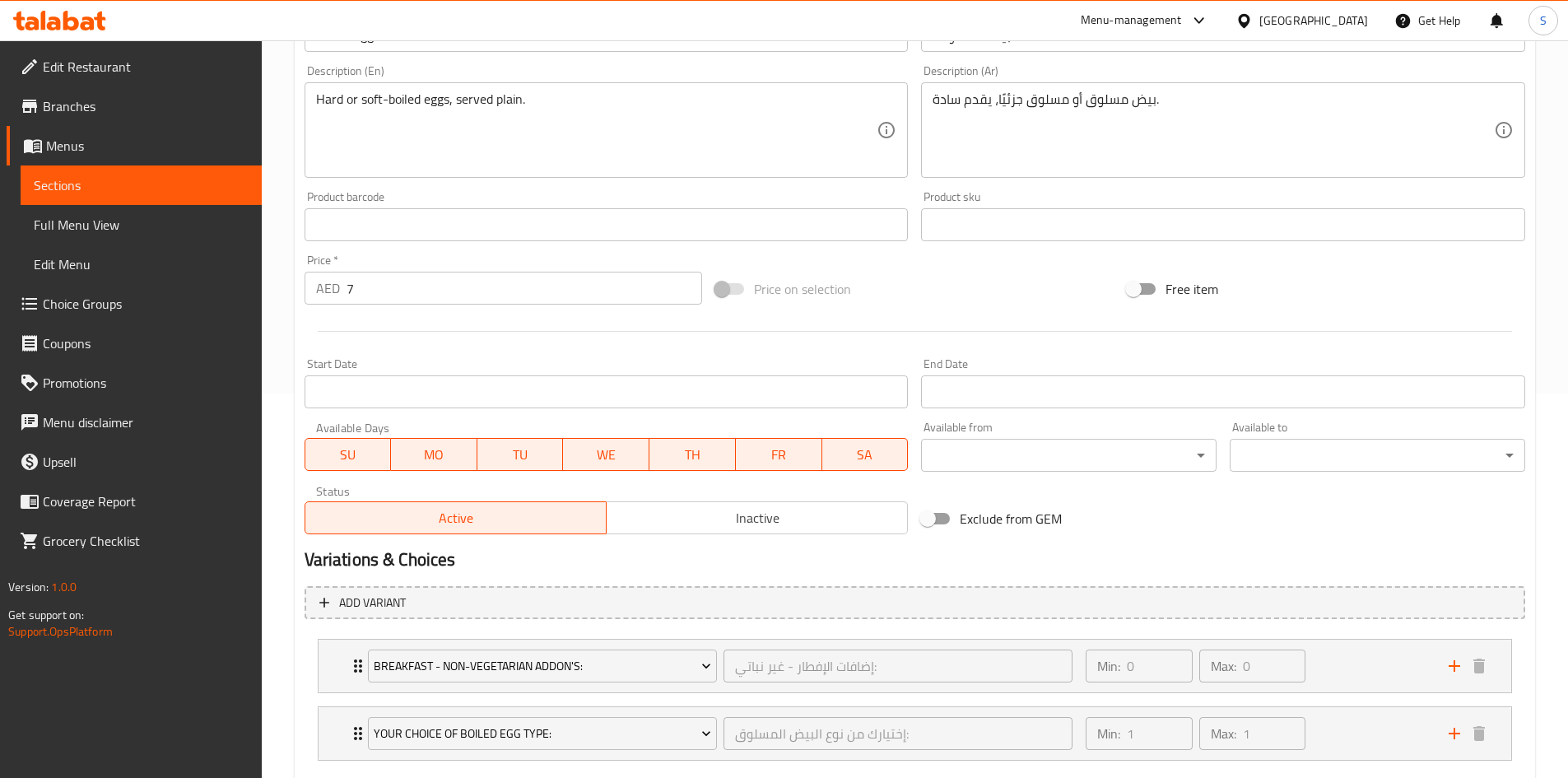
scroll to position [480, 0]
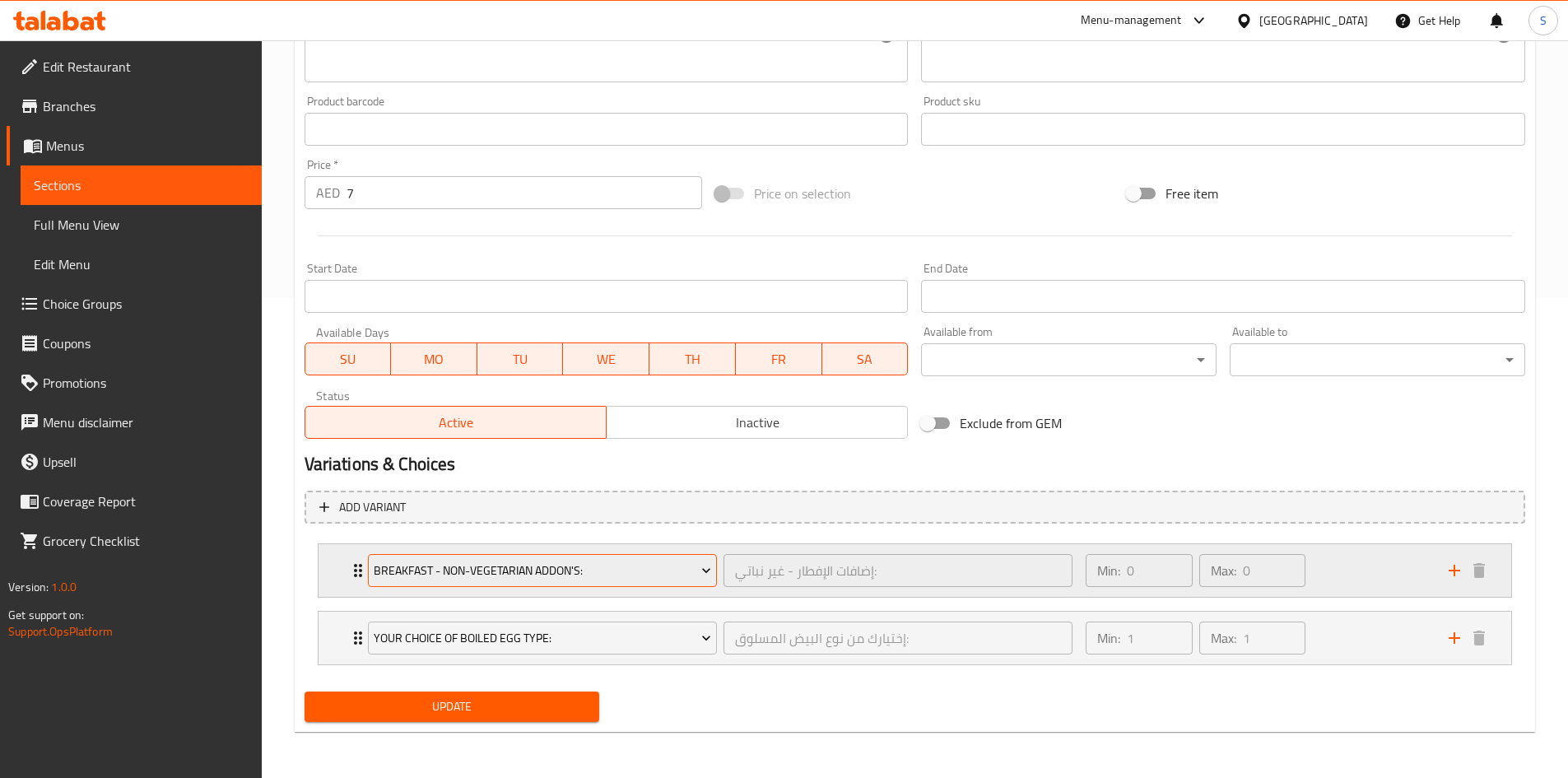
click at [687, 574] on span "Breakfast - Non-Vegetarian Addon's:" at bounding box center [542, 571] width 337 height 21
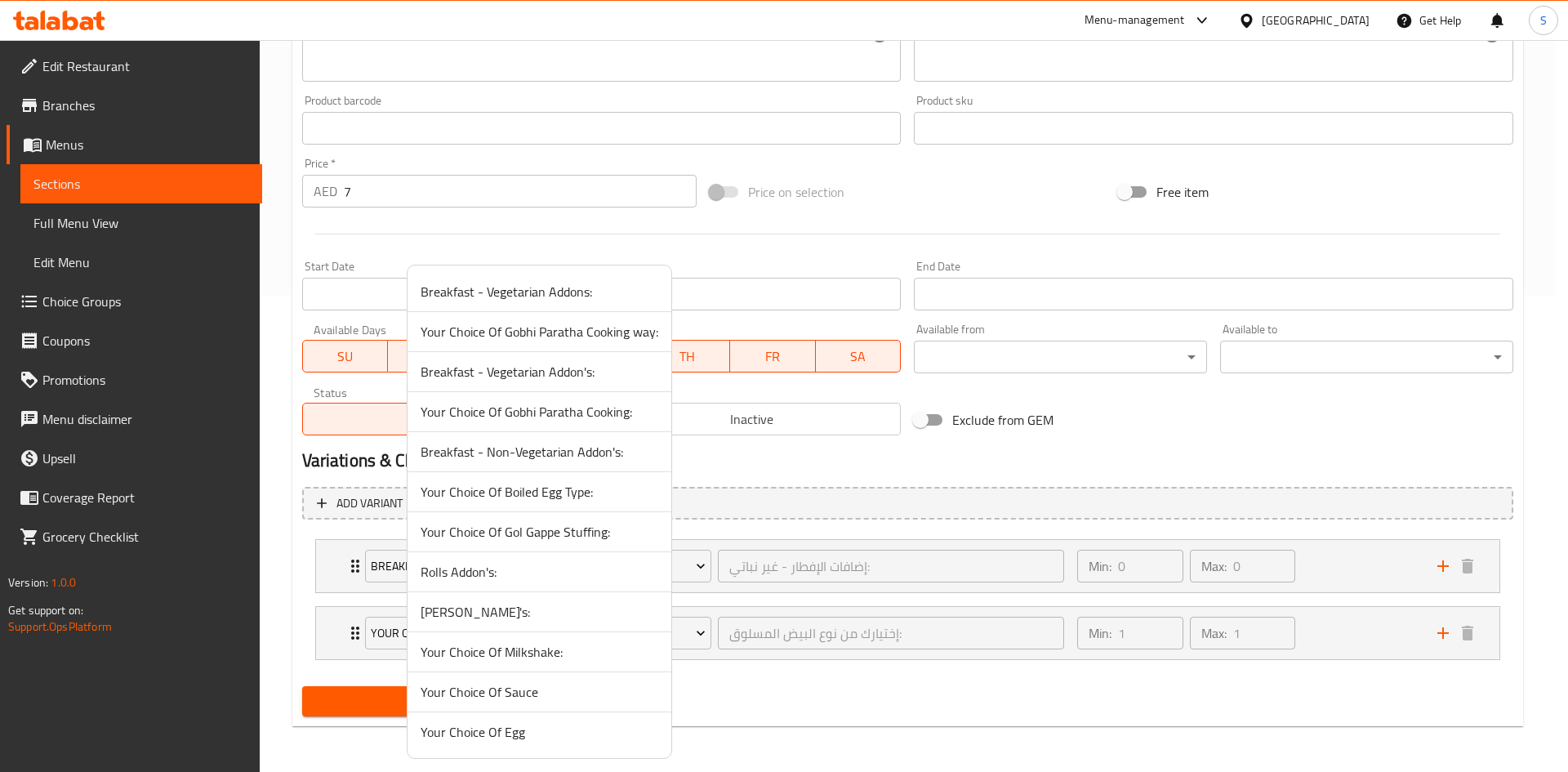
click at [547, 591] on li "Rolls Addon's:" at bounding box center [539, 571] width 264 height 40
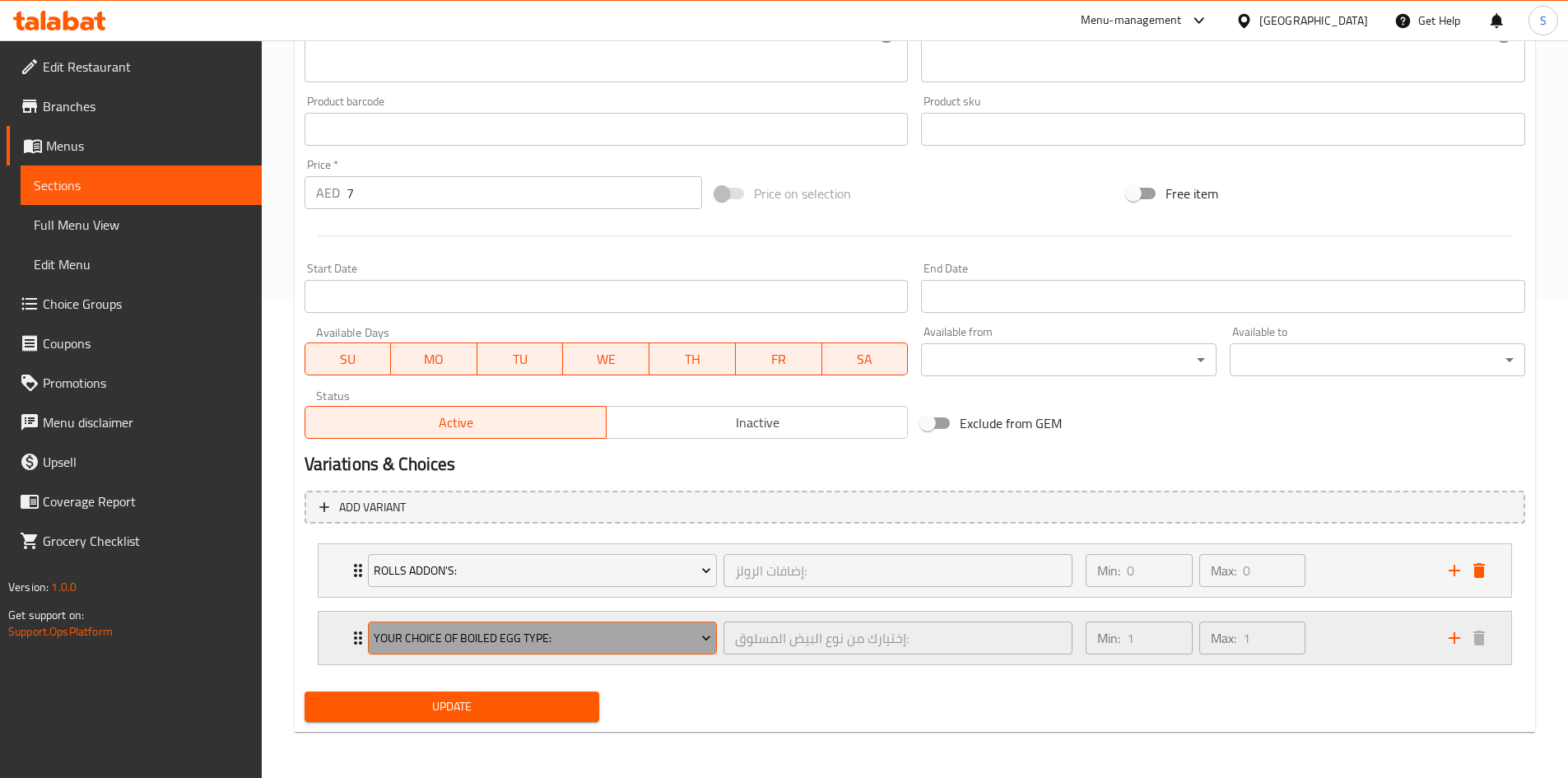
click at [582, 633] on span "Your Choice Of Boiled Egg Type:" at bounding box center [542, 639] width 337 height 21
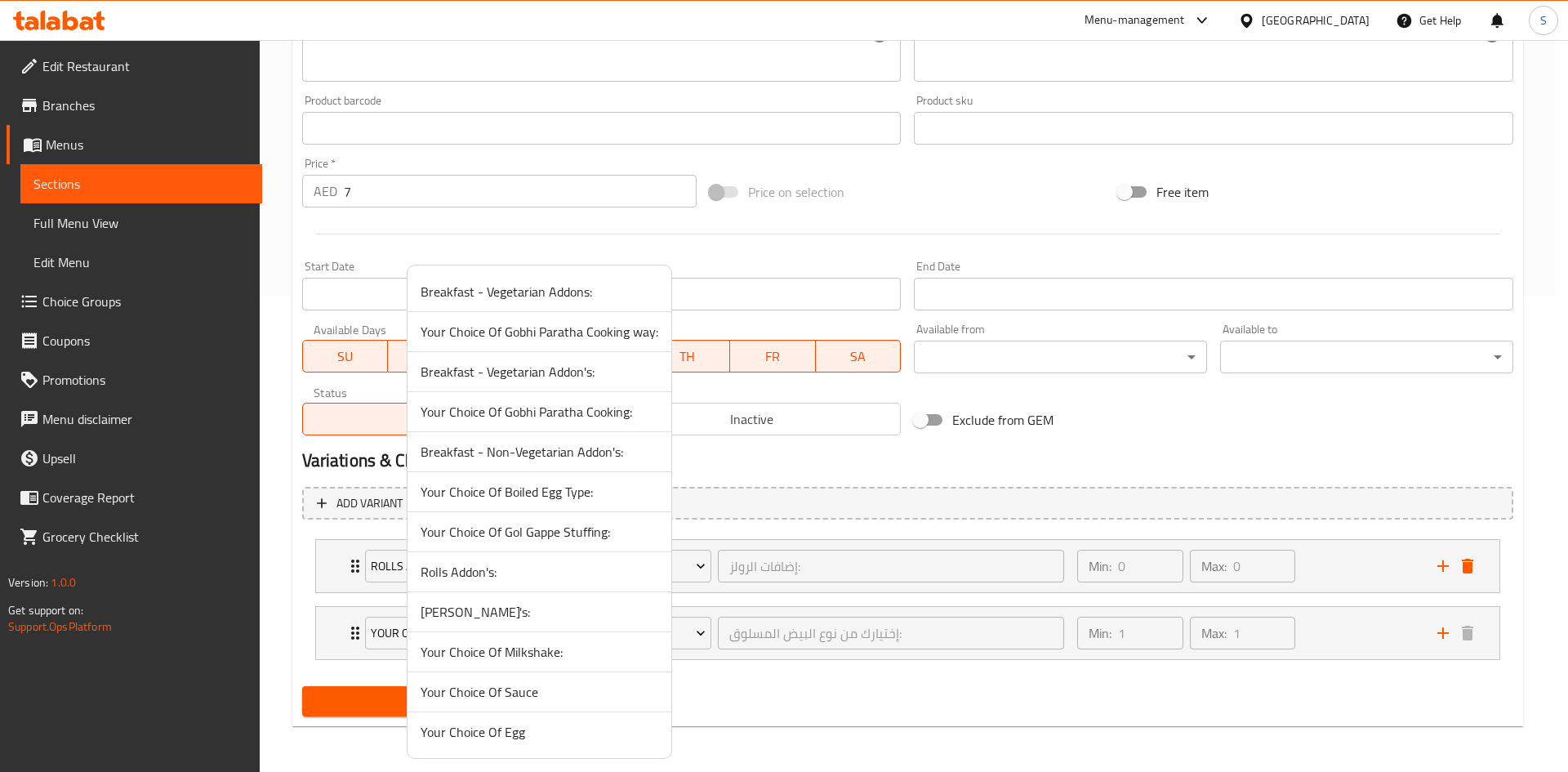
click at [529, 605] on span "Momo Addon's:" at bounding box center [539, 611] width 237 height 20
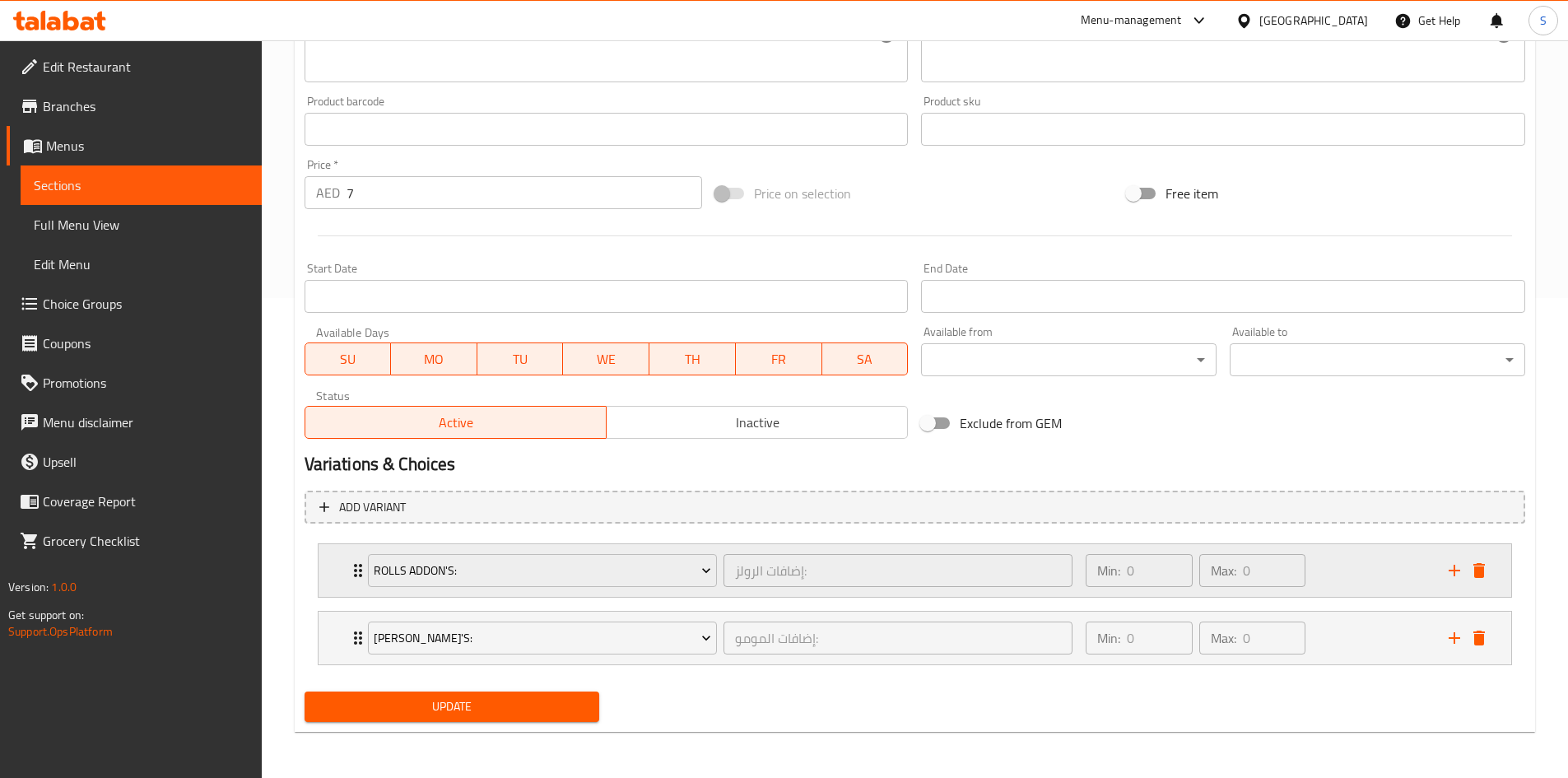
click at [1491, 576] on div "Rolls Addon's: إضافات الرولز: ​ Min: 0 ​ Max: 0 ​" at bounding box center [915, 570] width 1193 height 52
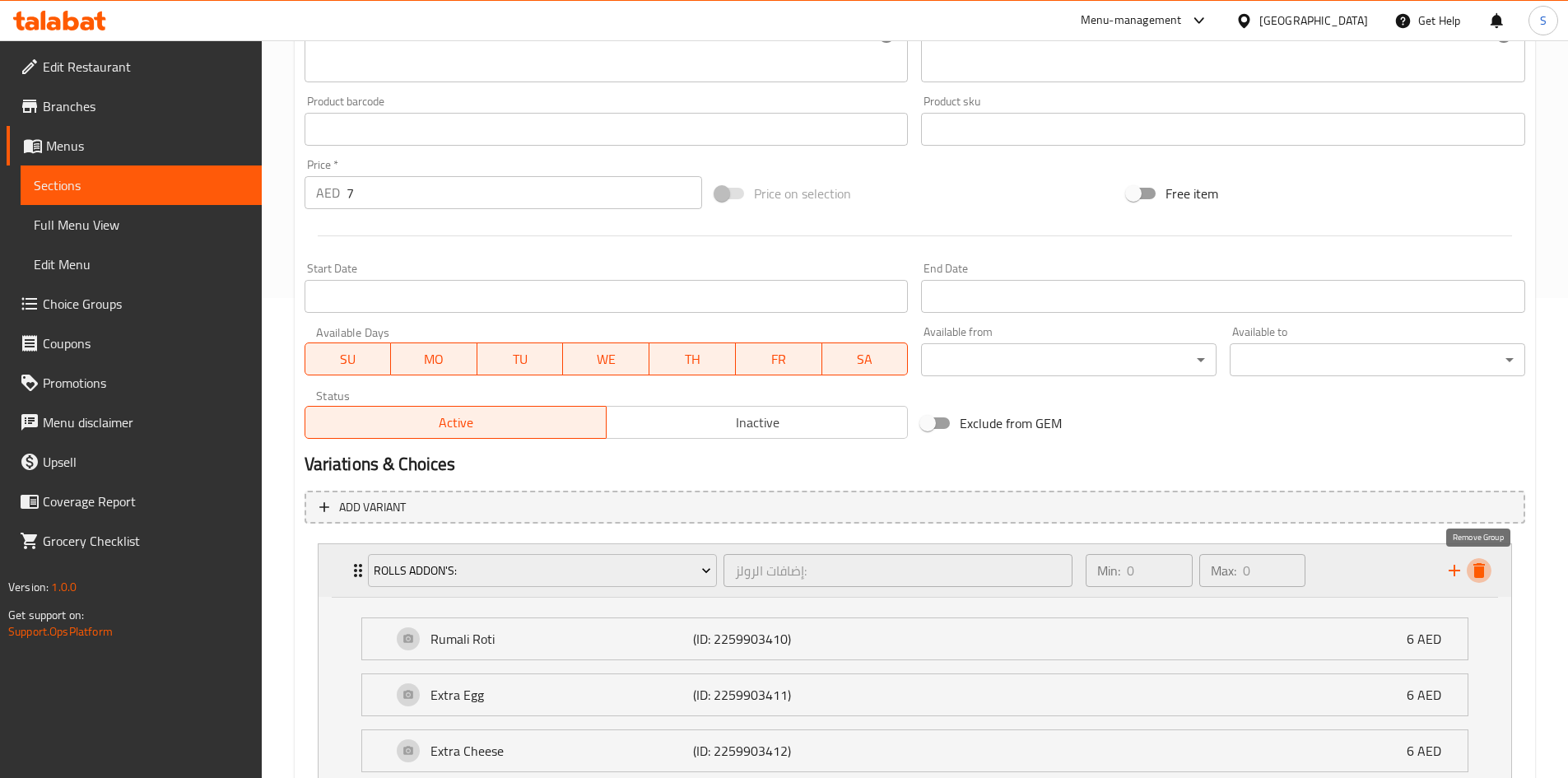
click at [1484, 574] on icon "delete" at bounding box center [1478, 570] width 11 height 15
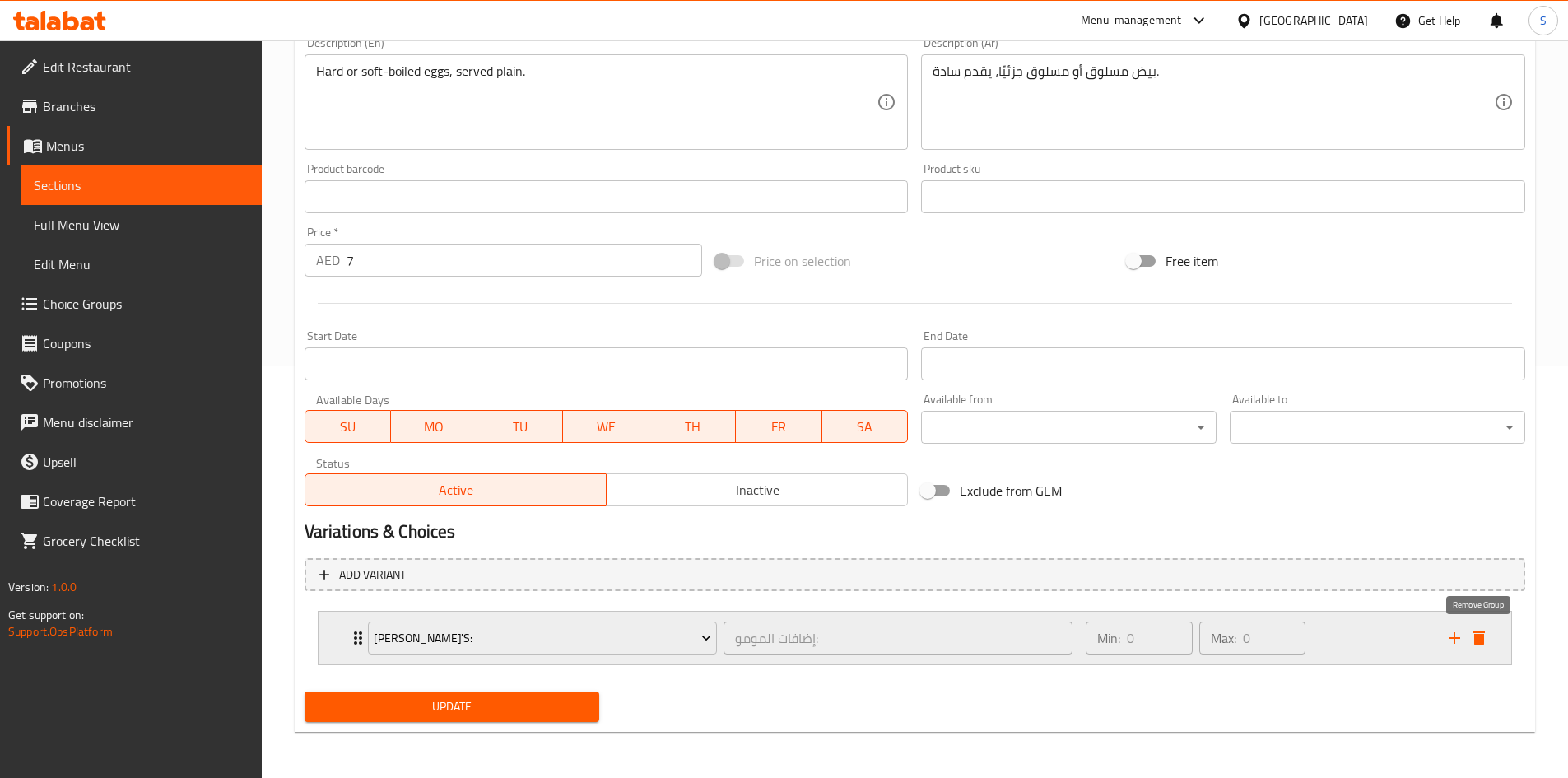
click at [1472, 635] on icon "delete" at bounding box center [1478, 638] width 20 height 20
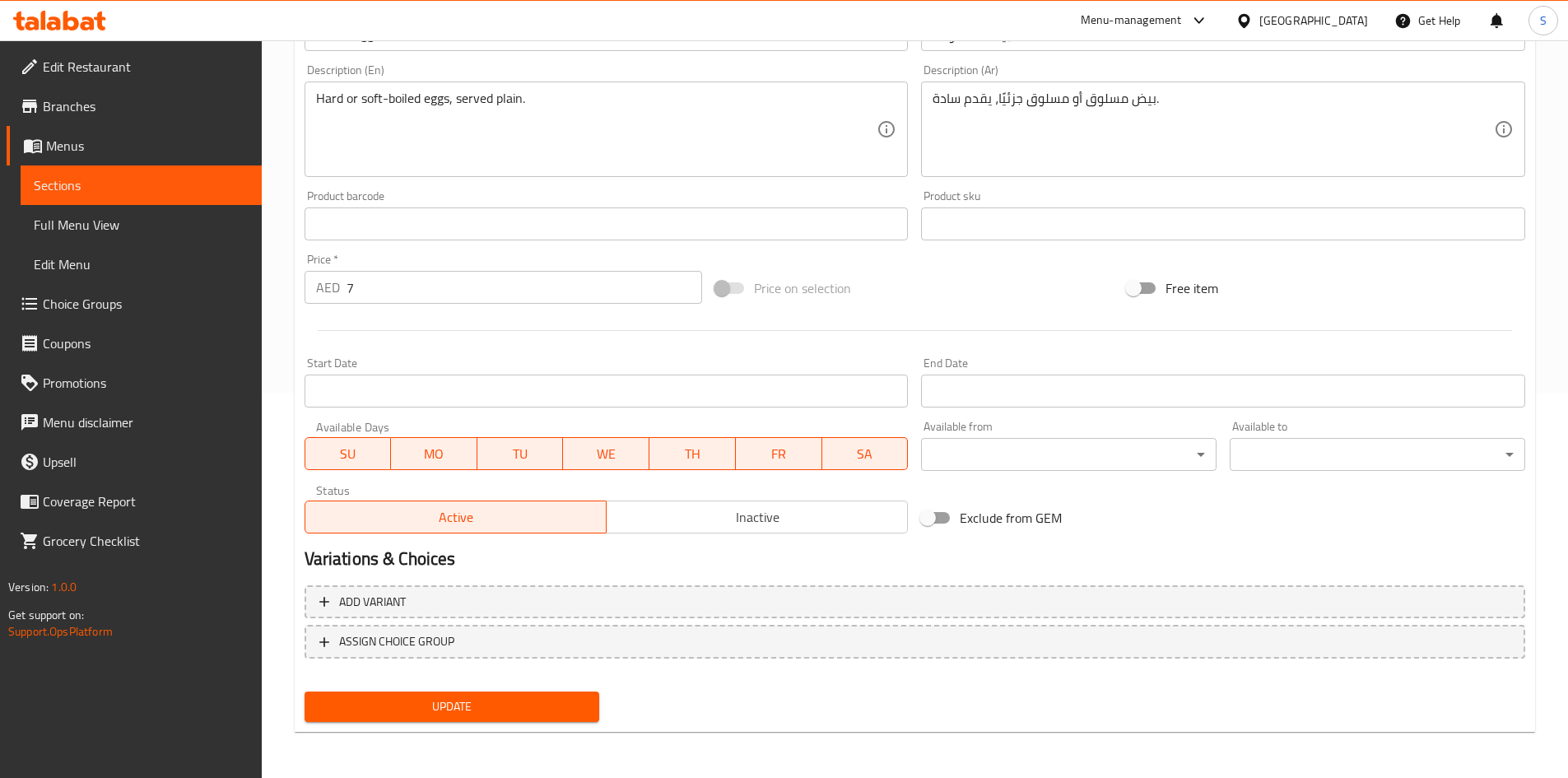
click at [509, 706] on span "Update" at bounding box center [452, 707] width 269 height 21
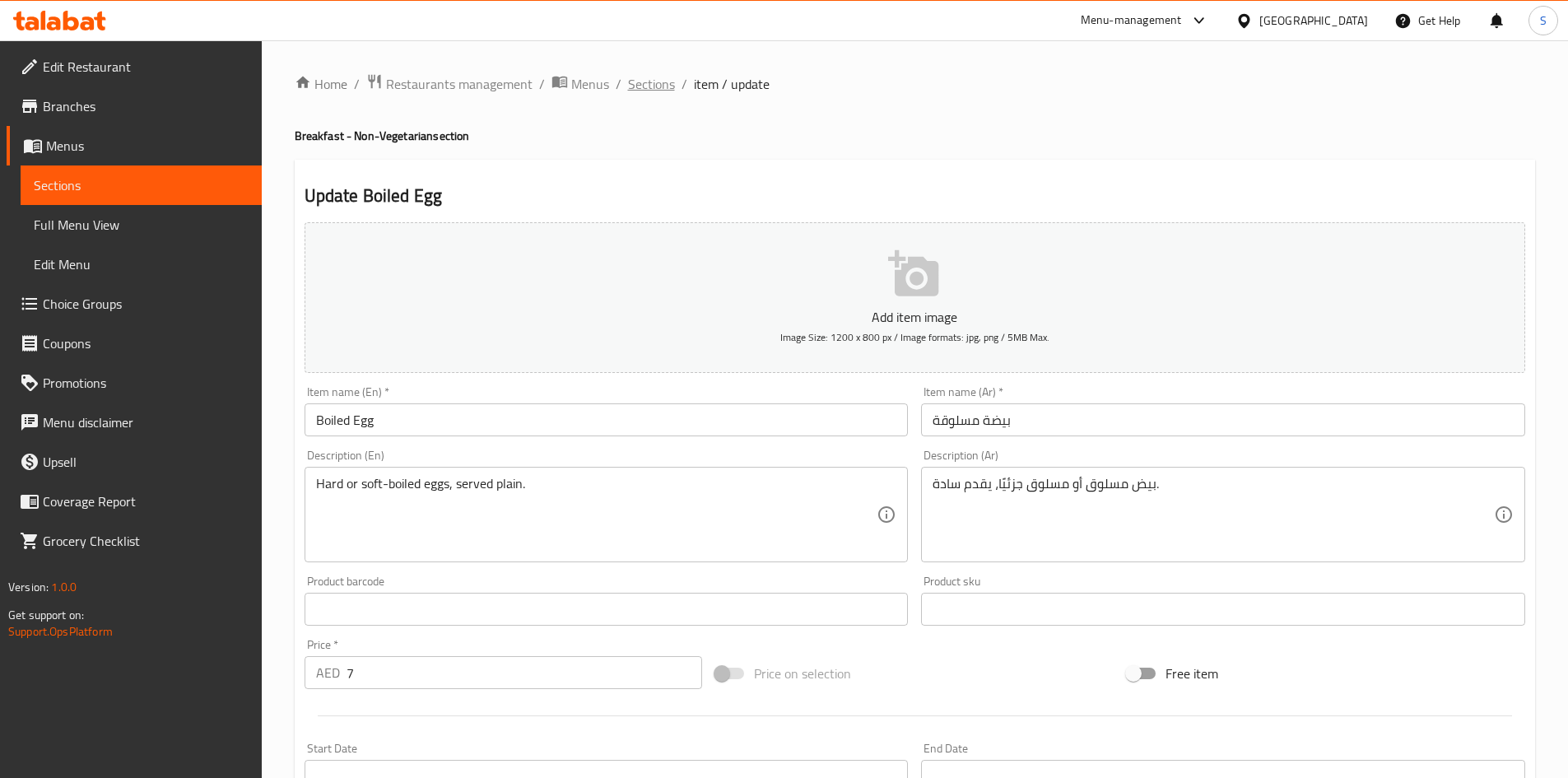
click at [651, 83] on span "Sections" at bounding box center [651, 83] width 47 height 20
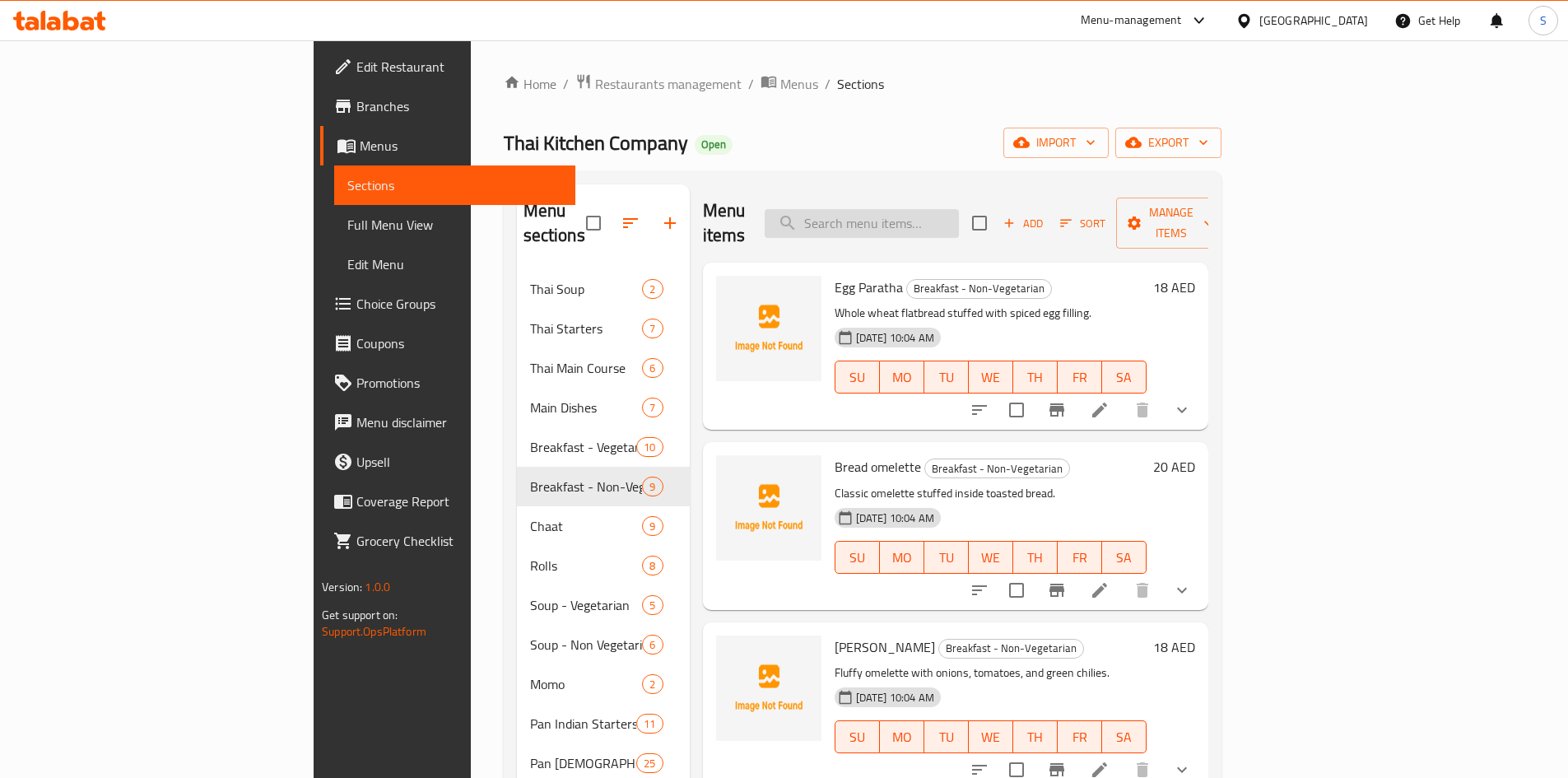
click at [959, 209] on input "search" at bounding box center [861, 223] width 194 height 28
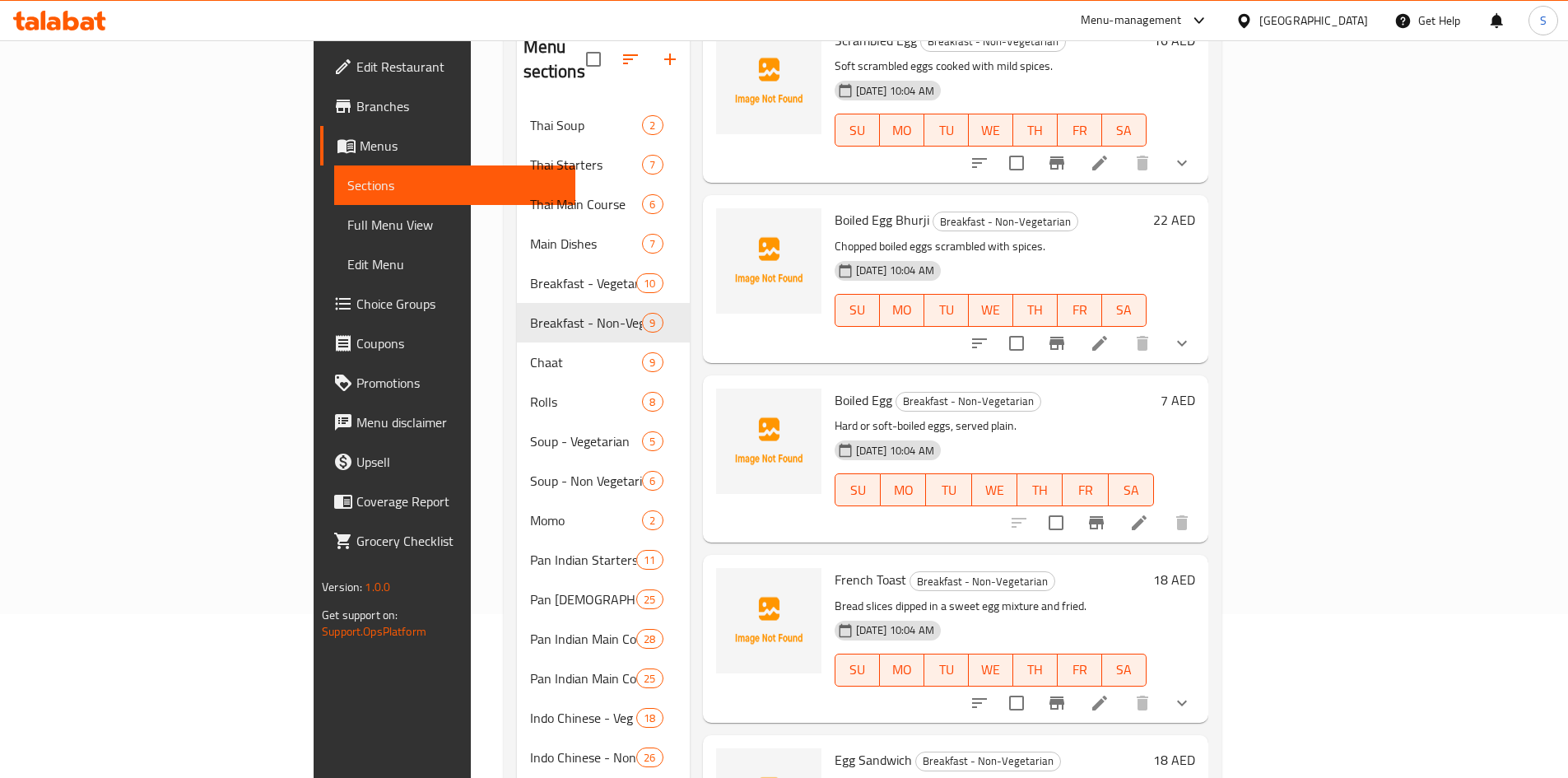
scroll to position [164, 0]
click at [1149, 512] on icon at bounding box center [1139, 522] width 20 height 20
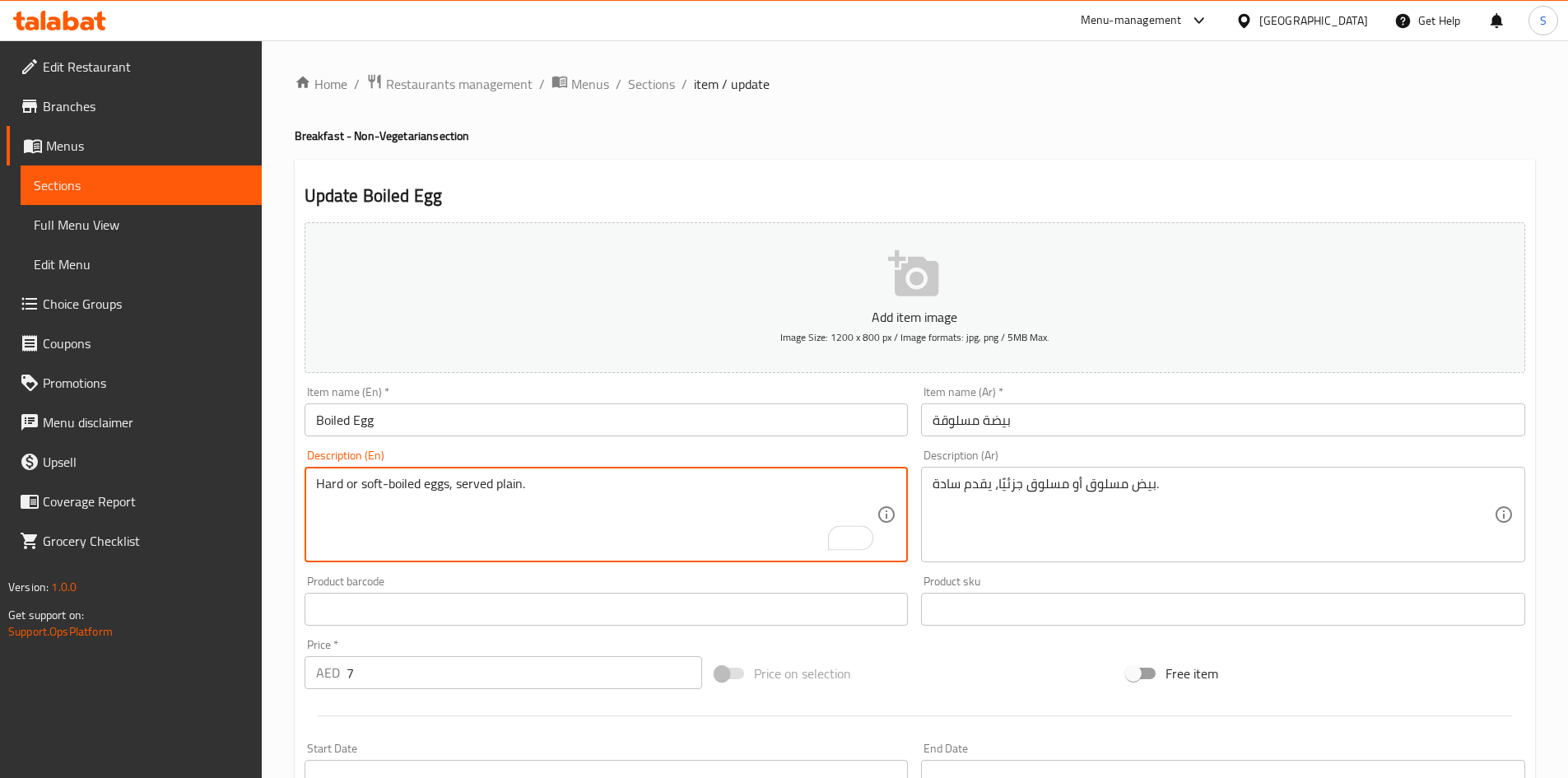
drag, startPoint x: 344, startPoint y: 486, endPoint x: 386, endPoint y: 500, distance: 44.3
type textarea "Hard boiled eggs, served plain."
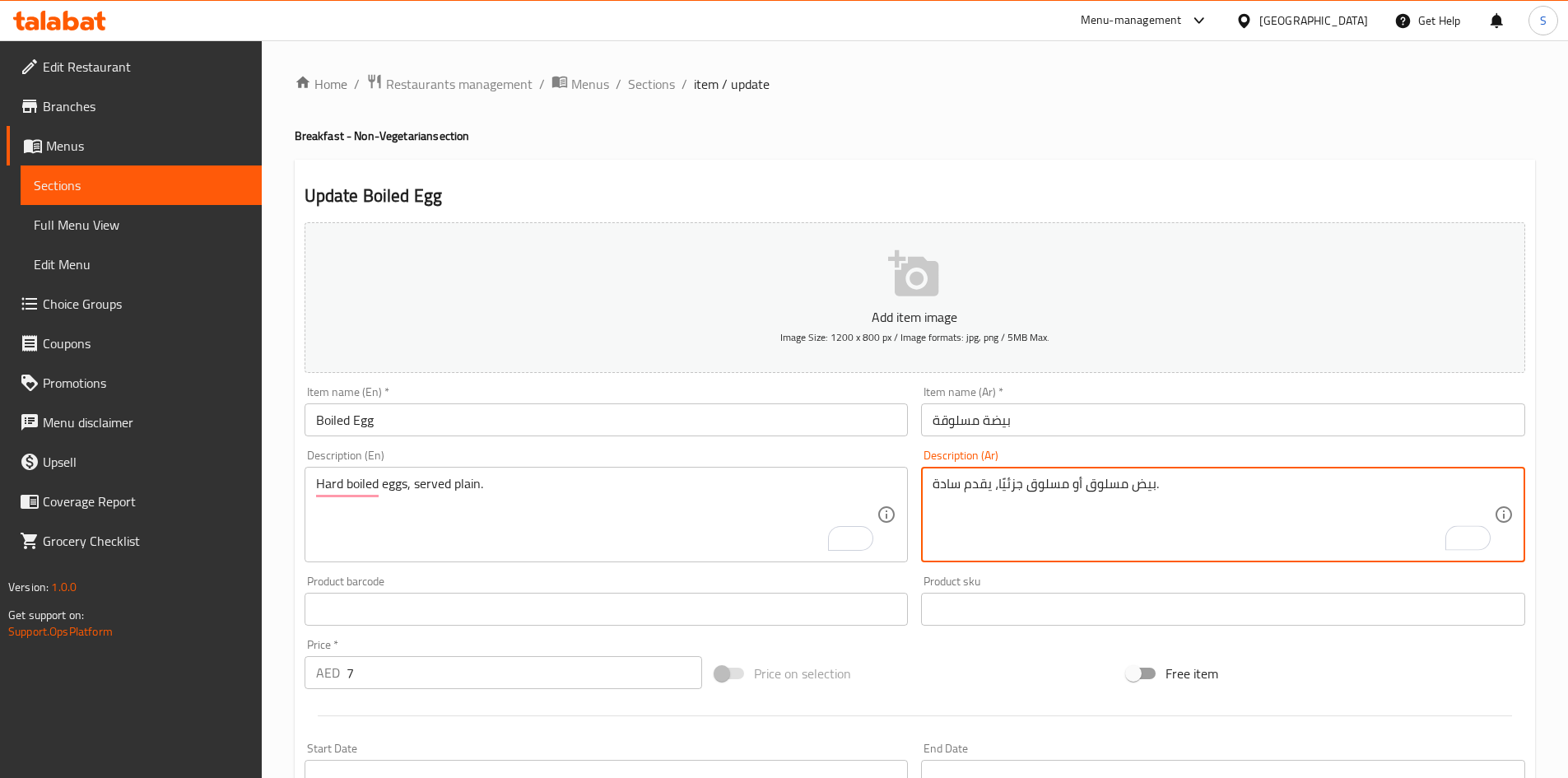
drag, startPoint x: 1082, startPoint y: 483, endPoint x: 994, endPoint y: 487, distance: 88.1
type textarea "بيض مسلوق يقدم سادة."
click at [982, 672] on div "Price on selection" at bounding box center [914, 673] width 411 height 45
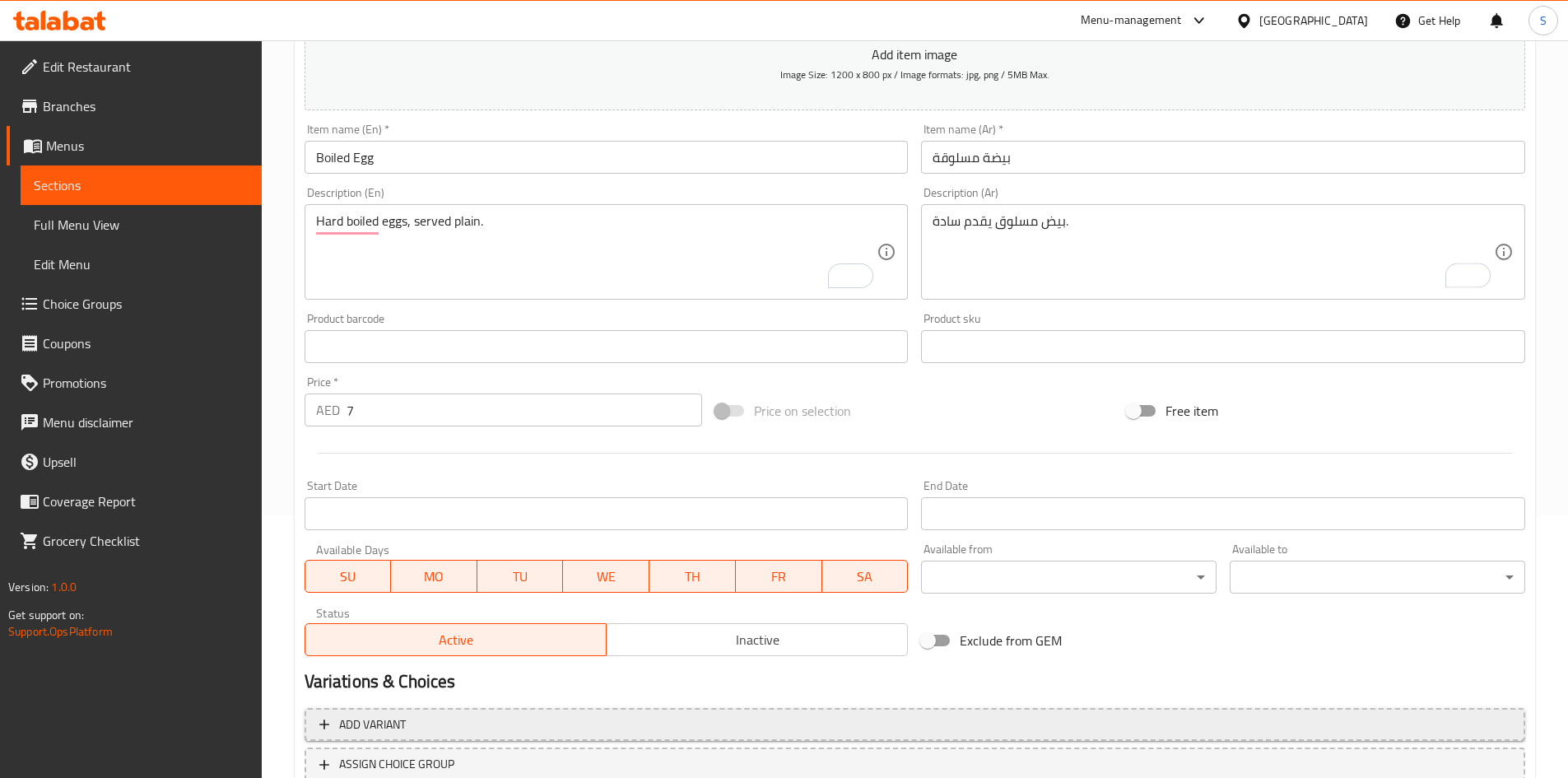
scroll to position [330, 0]
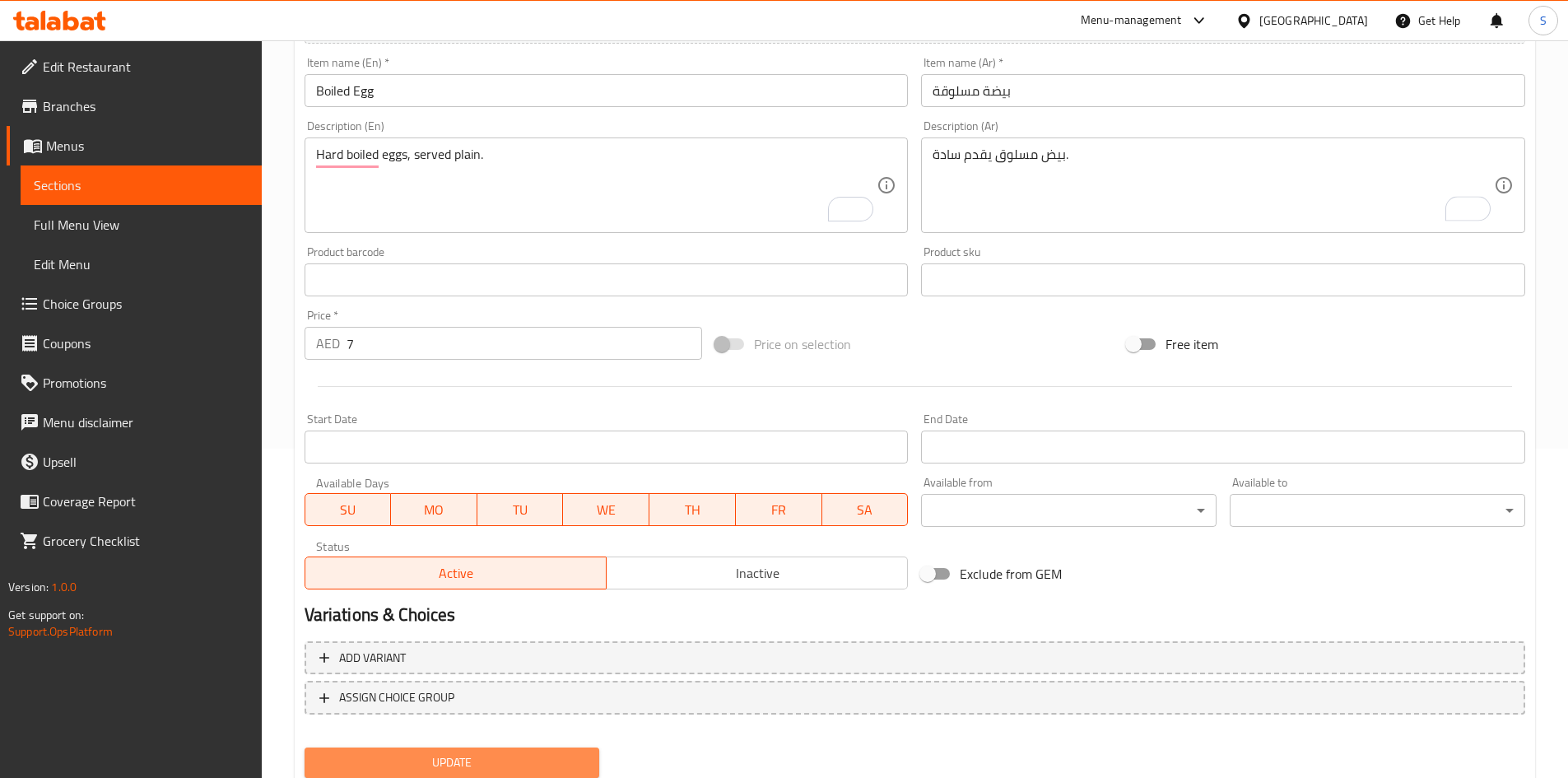
click at [468, 750] on button "Update" at bounding box center [452, 762] width 295 height 30
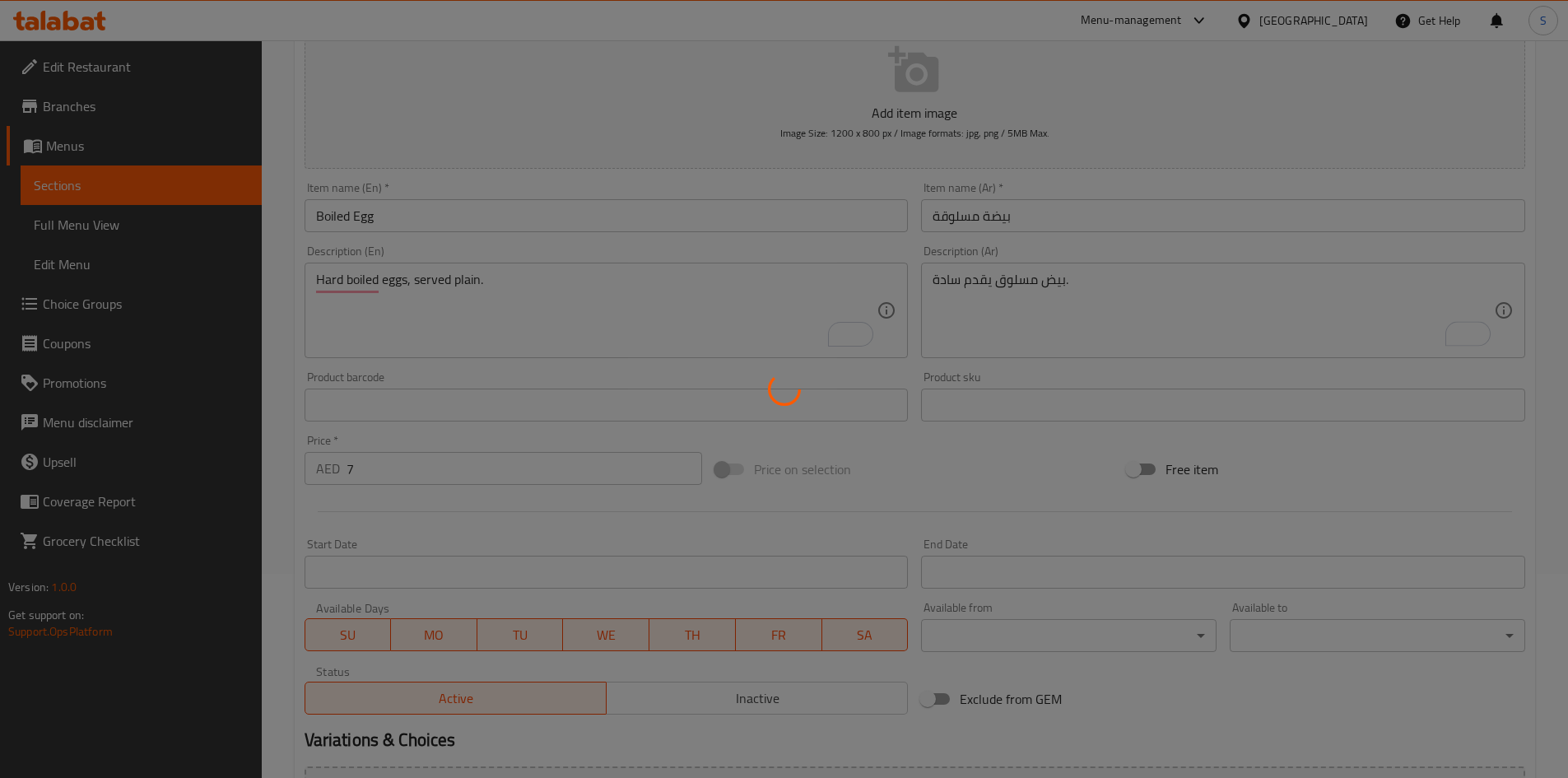
scroll to position [0, 0]
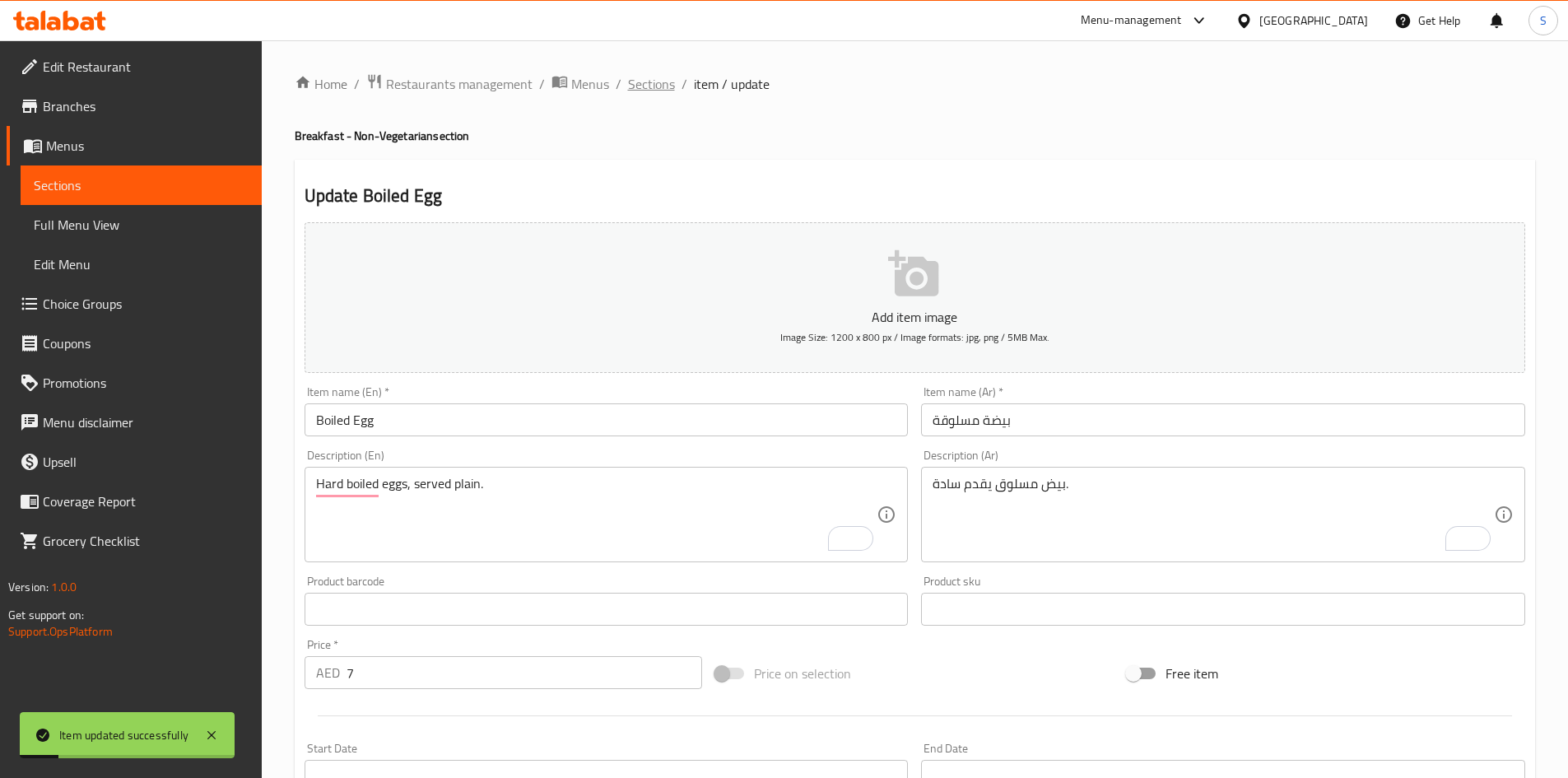
click at [654, 85] on span "Sections" at bounding box center [651, 83] width 47 height 20
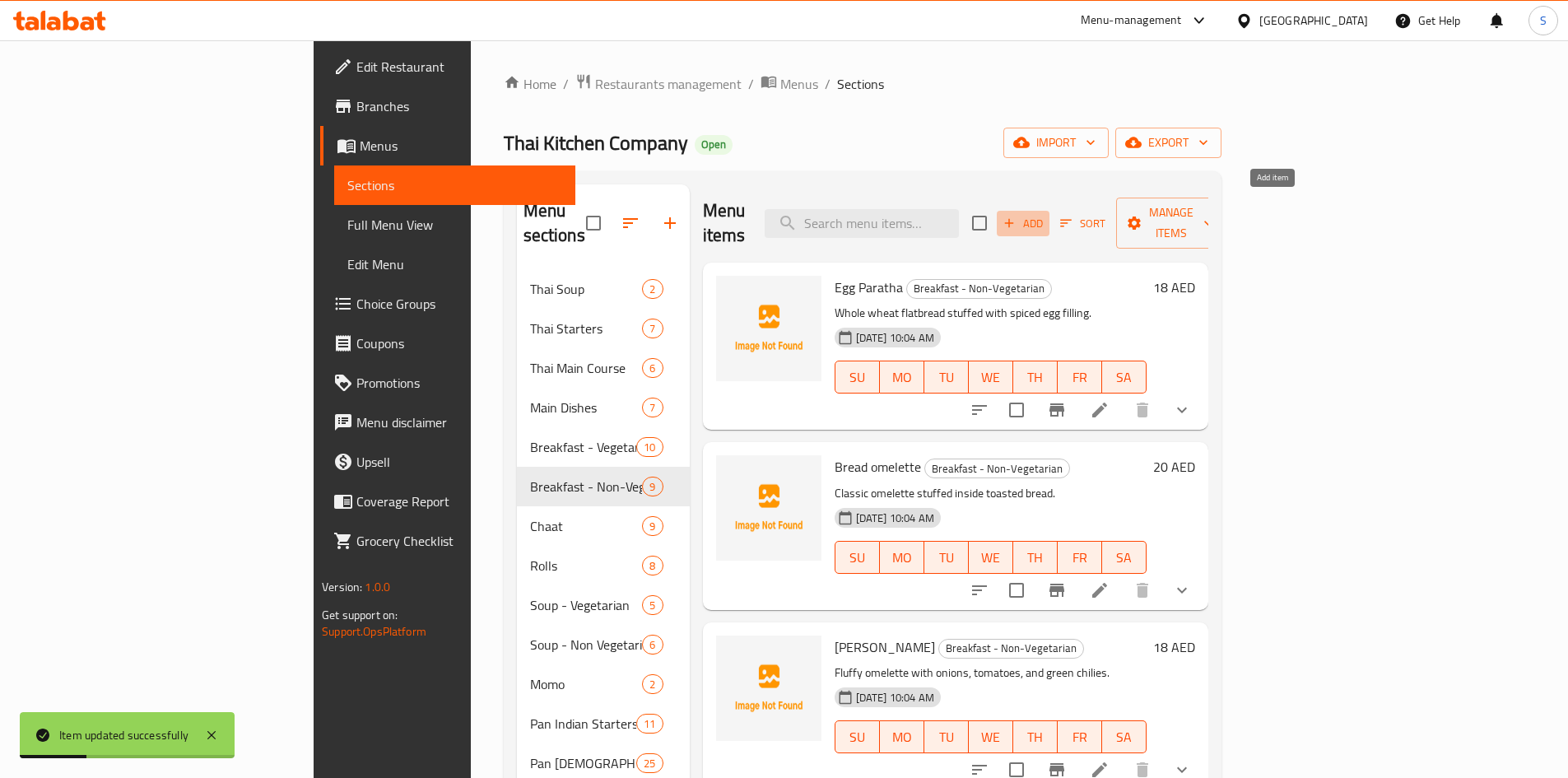
click at [1016, 216] on icon "button" at bounding box center [1009, 223] width 15 height 15
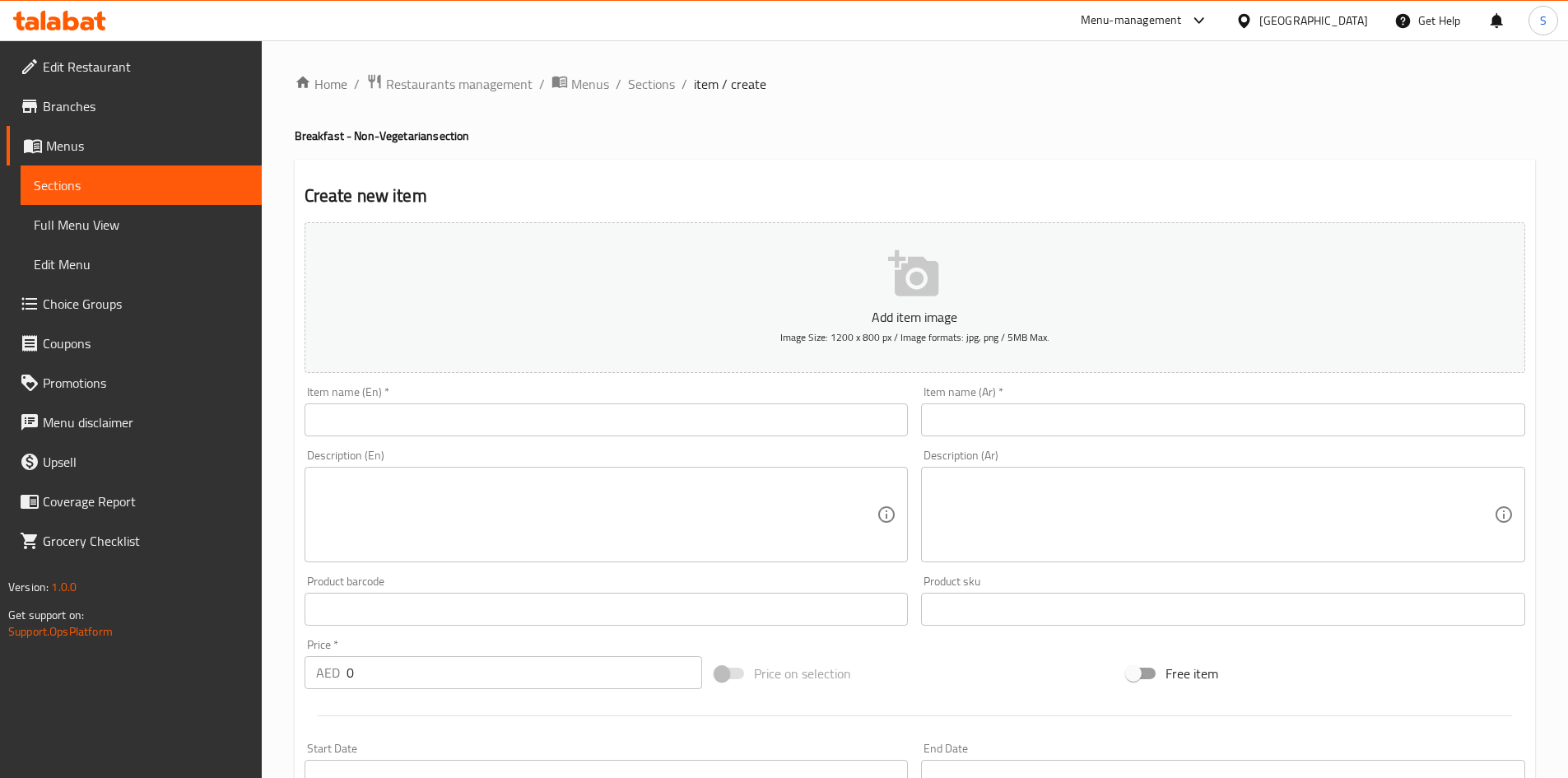
click at [1144, 183] on h2 "Create new item" at bounding box center [915, 195] width 1220 height 25
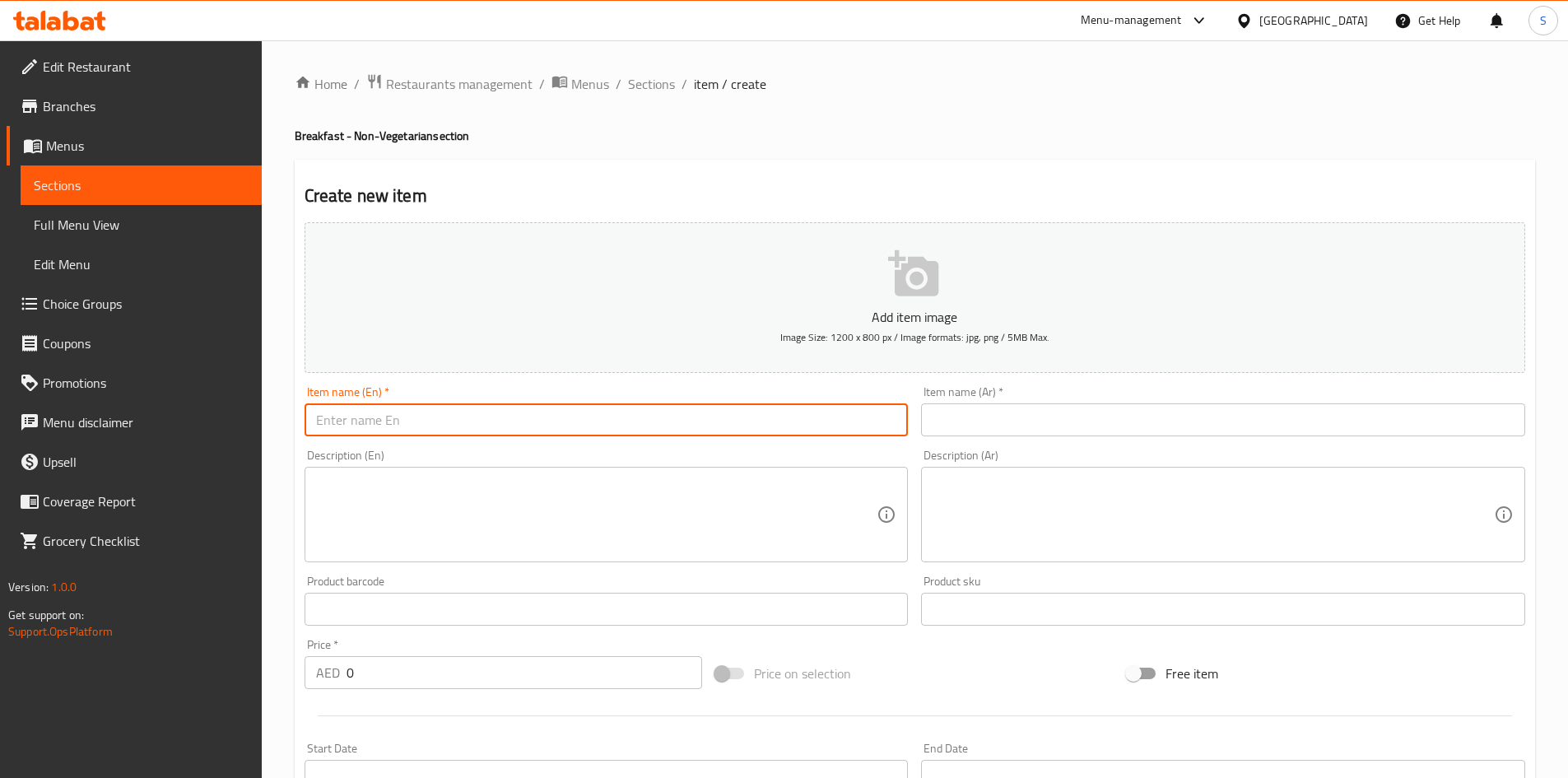
click at [624, 412] on input "text" at bounding box center [607, 420] width 604 height 33
paste input "Poached Egg"
type input "Poached Egg"
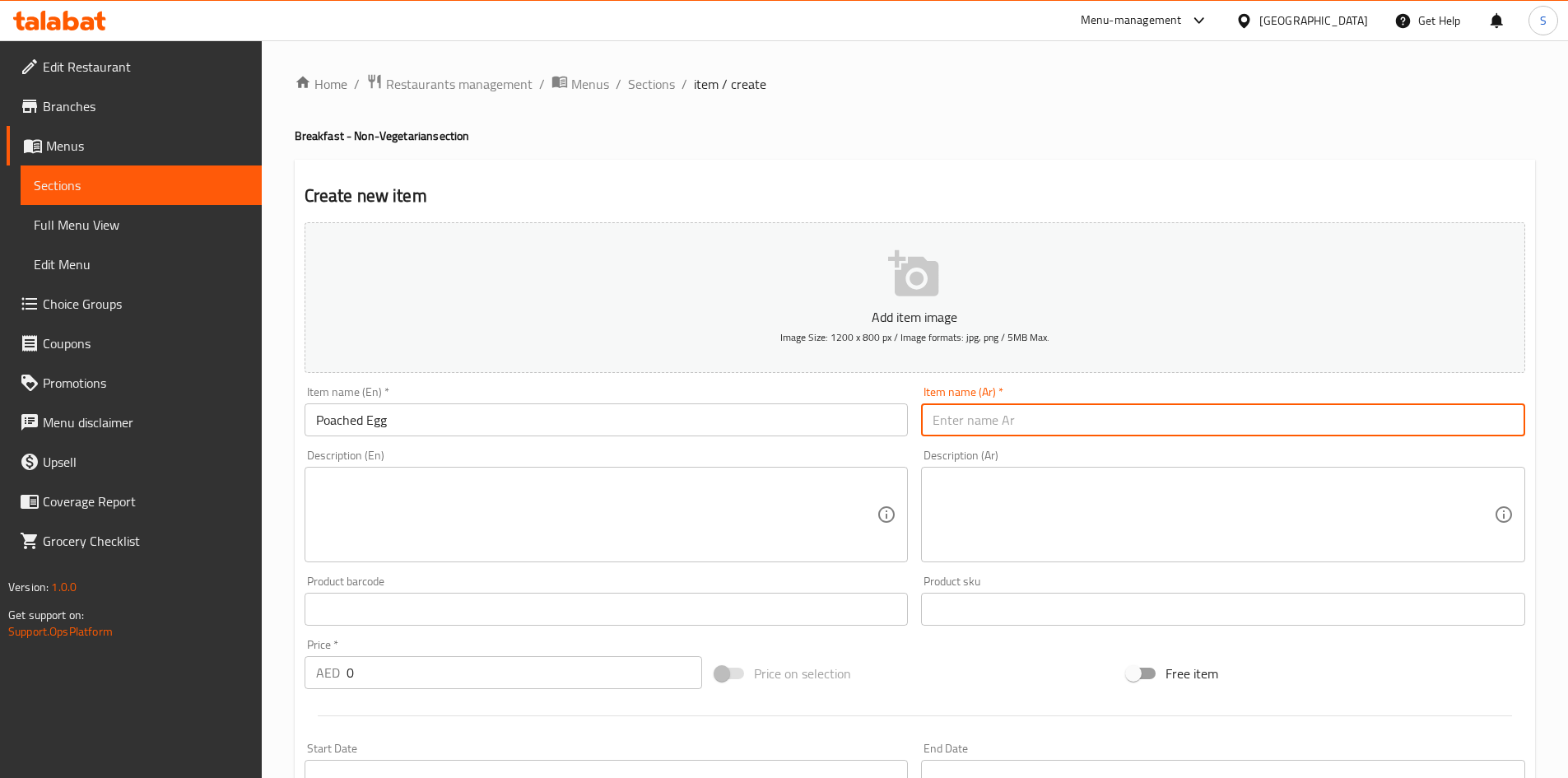
click at [1027, 435] on input "text" at bounding box center [1223, 420] width 604 height 33
type input "[PERSON_NAME]"
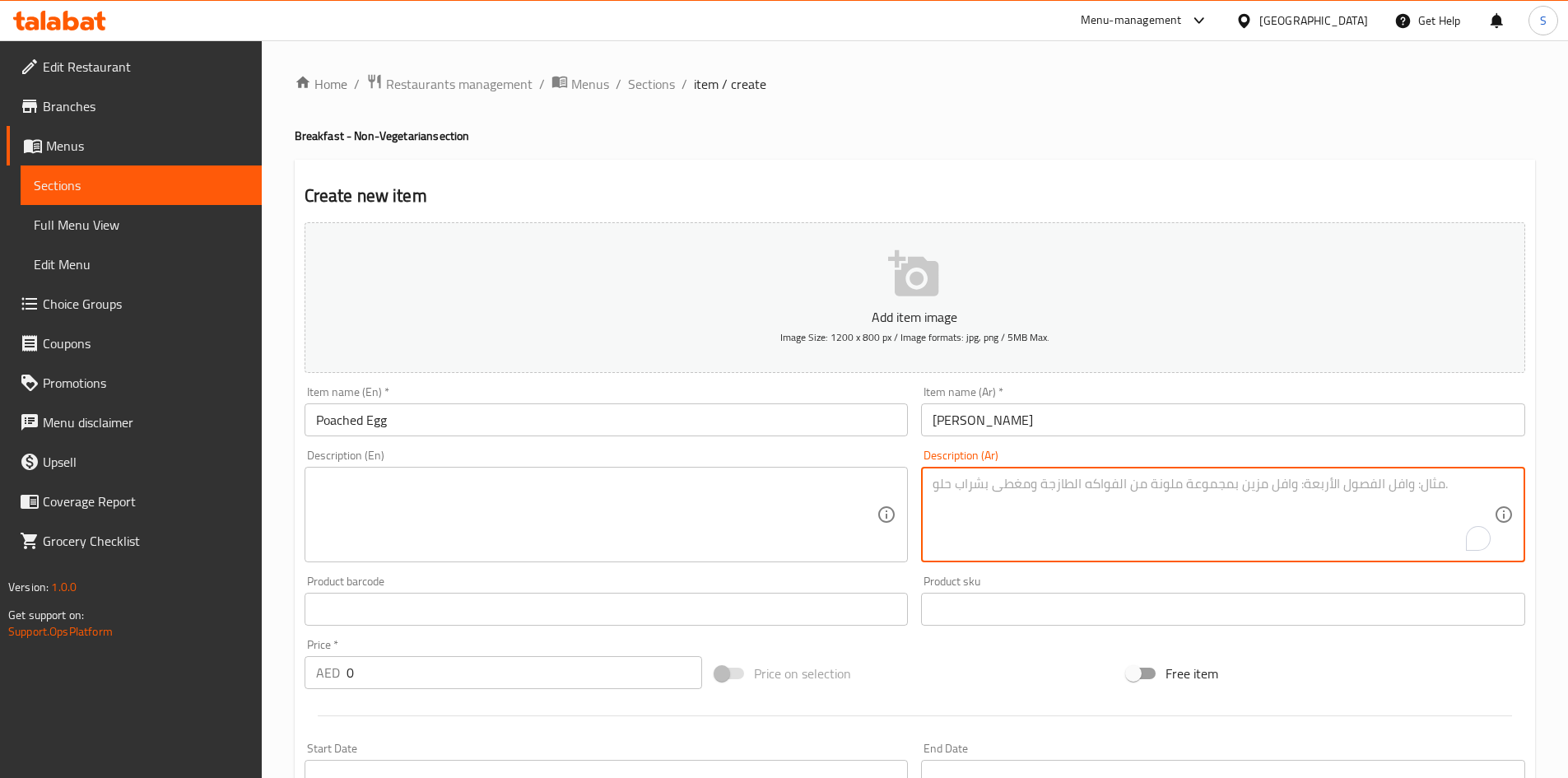
click at [1119, 538] on textarea "To enrich screen reader interactions, please activate Accessibility in Grammarl…" at bounding box center [1213, 515] width 561 height 78
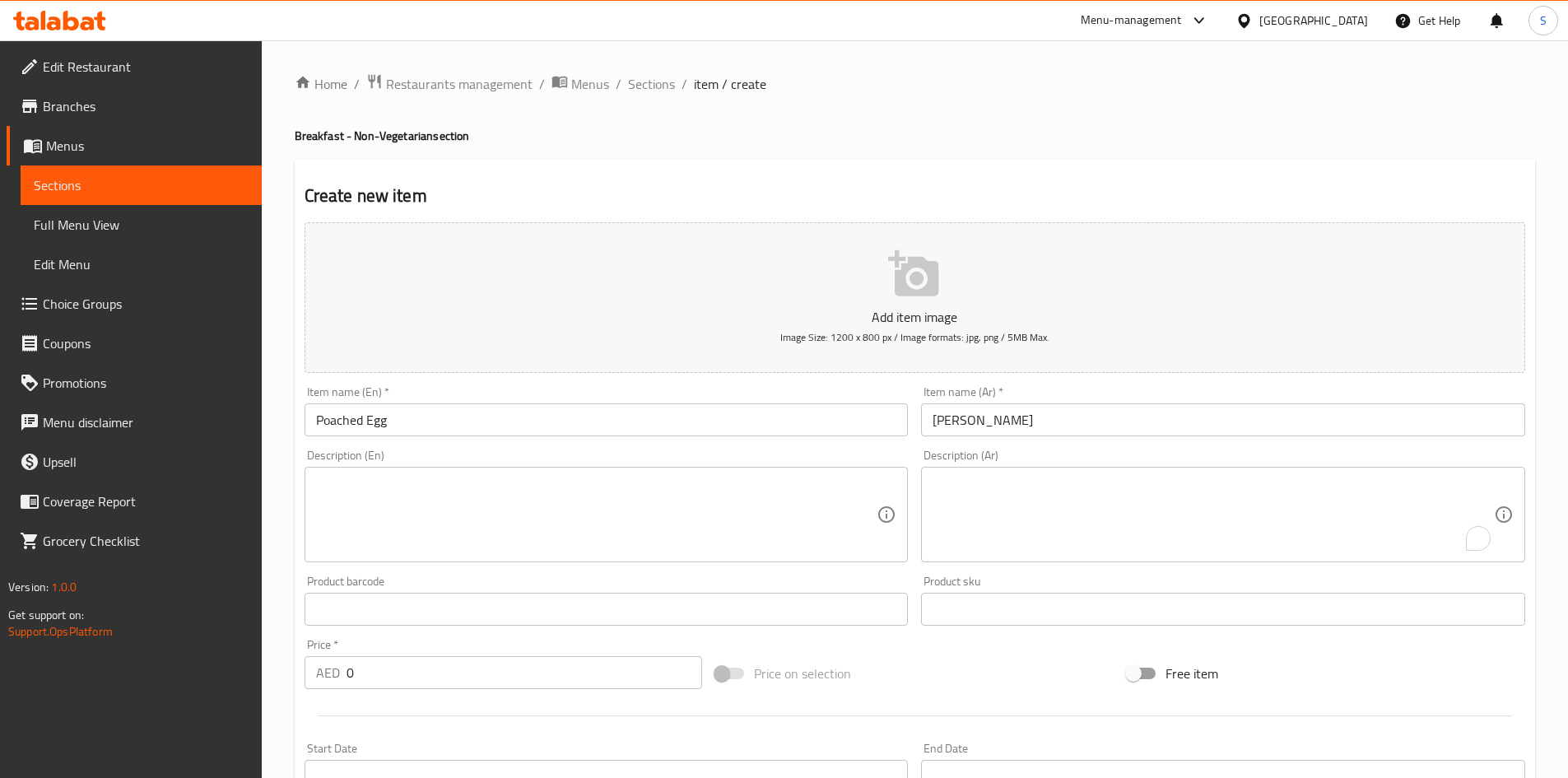
click at [501, 474] on div "Description (En)" at bounding box center [607, 514] width 604 height 96
paste textarea "Egg cooked gently in hot water until soft and runny inside"
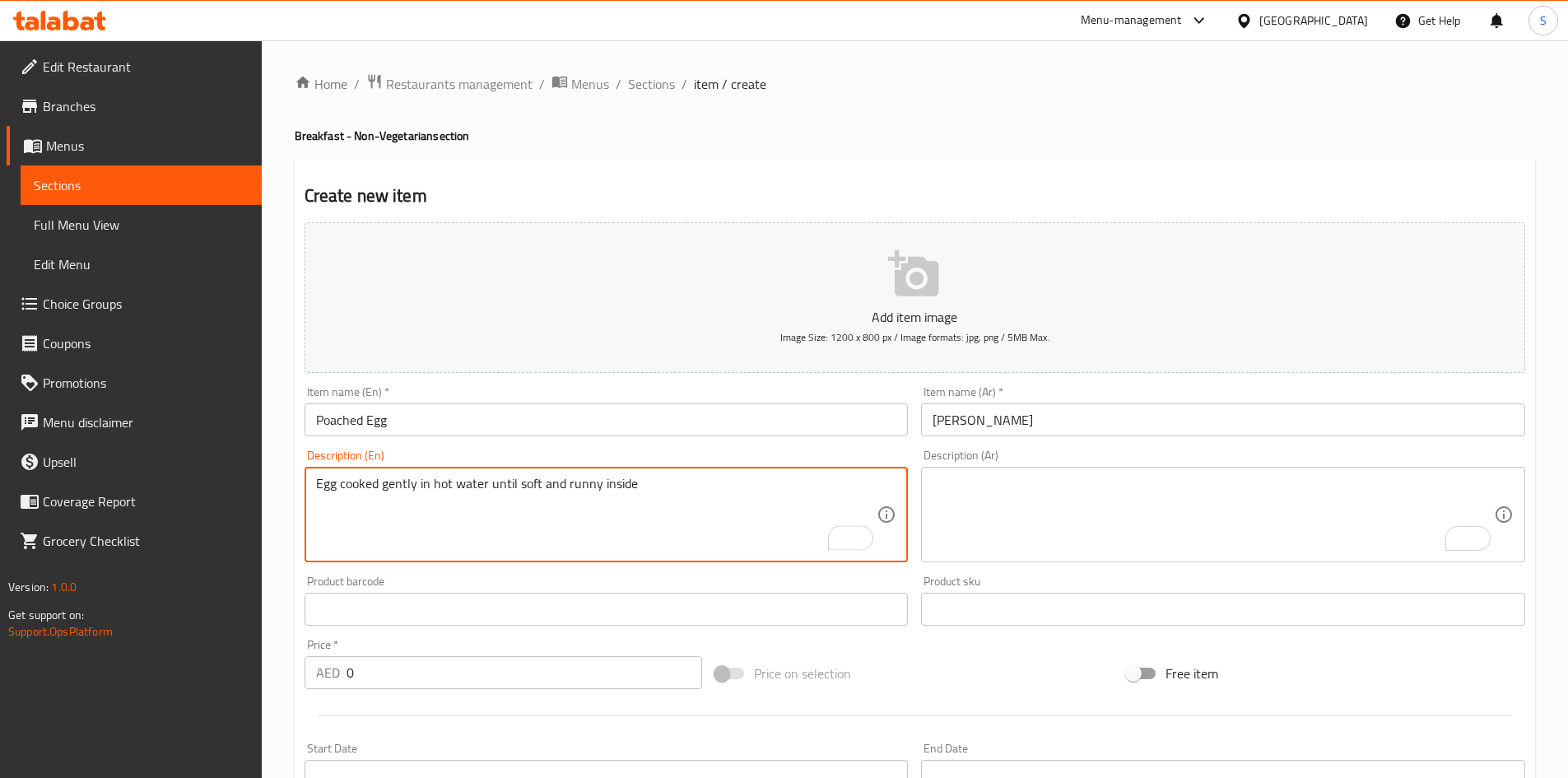
type textarea "Egg cooked gently in hot water until soft and runny inside"
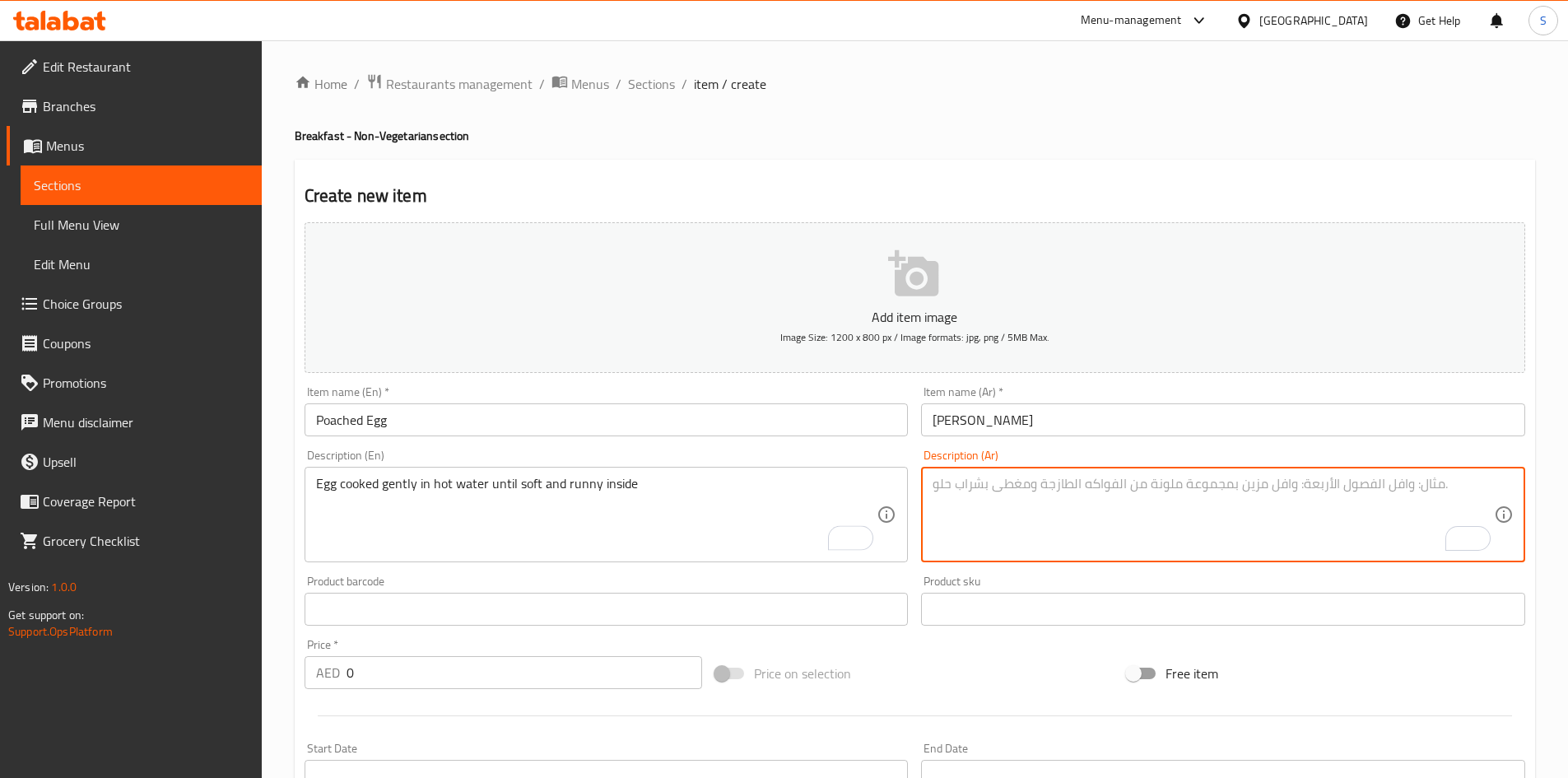
click at [1061, 507] on textarea "To enrich screen reader interactions, please activate Accessibility in Grammarl…" at bounding box center [1213, 515] width 561 height 78
paste textarea "بيضة مطبوخة على نار هادئة في ماء ساخن حتى تصبح طرية وسائلة من الداخل."
type textarea "بيضة مطبوخة على نار هادئة في ماء ساخن حتى تصبح طرية وسائلة من الداخل."
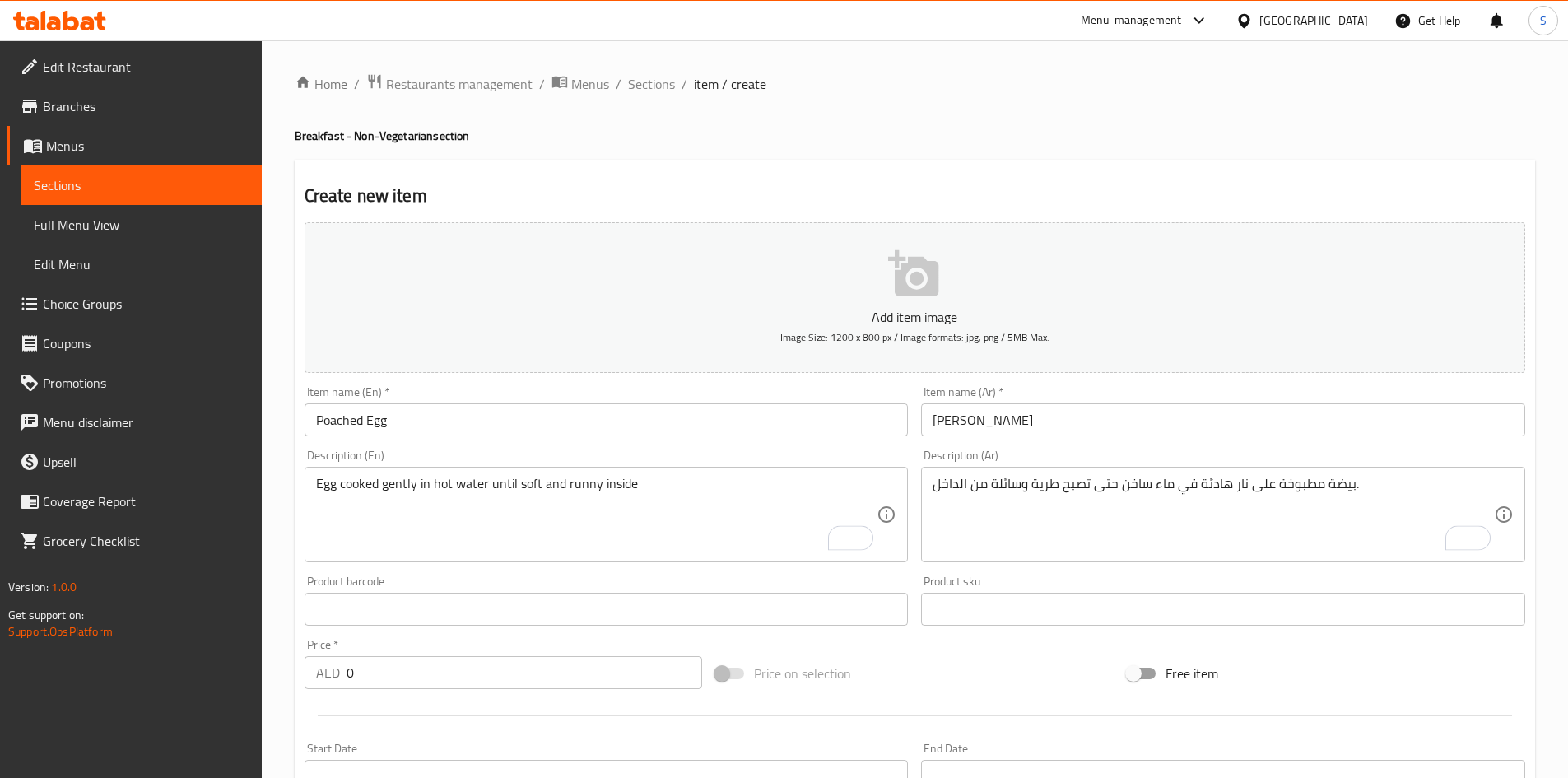
drag, startPoint x: 931, startPoint y: 677, endPoint x: 517, endPoint y: 682, distance: 414.0
click at [875, 681] on div "Price on selection" at bounding box center [914, 673] width 411 height 45
drag, startPoint x: 254, startPoint y: 653, endPoint x: 225, endPoint y: 648, distance: 29.4
click at [225, 648] on div "Edit Restaurant Branches Menus Sections Full Menu View Edit Menu Choice Groups …" at bounding box center [784, 602] width 1568 height 1122
type input "7"
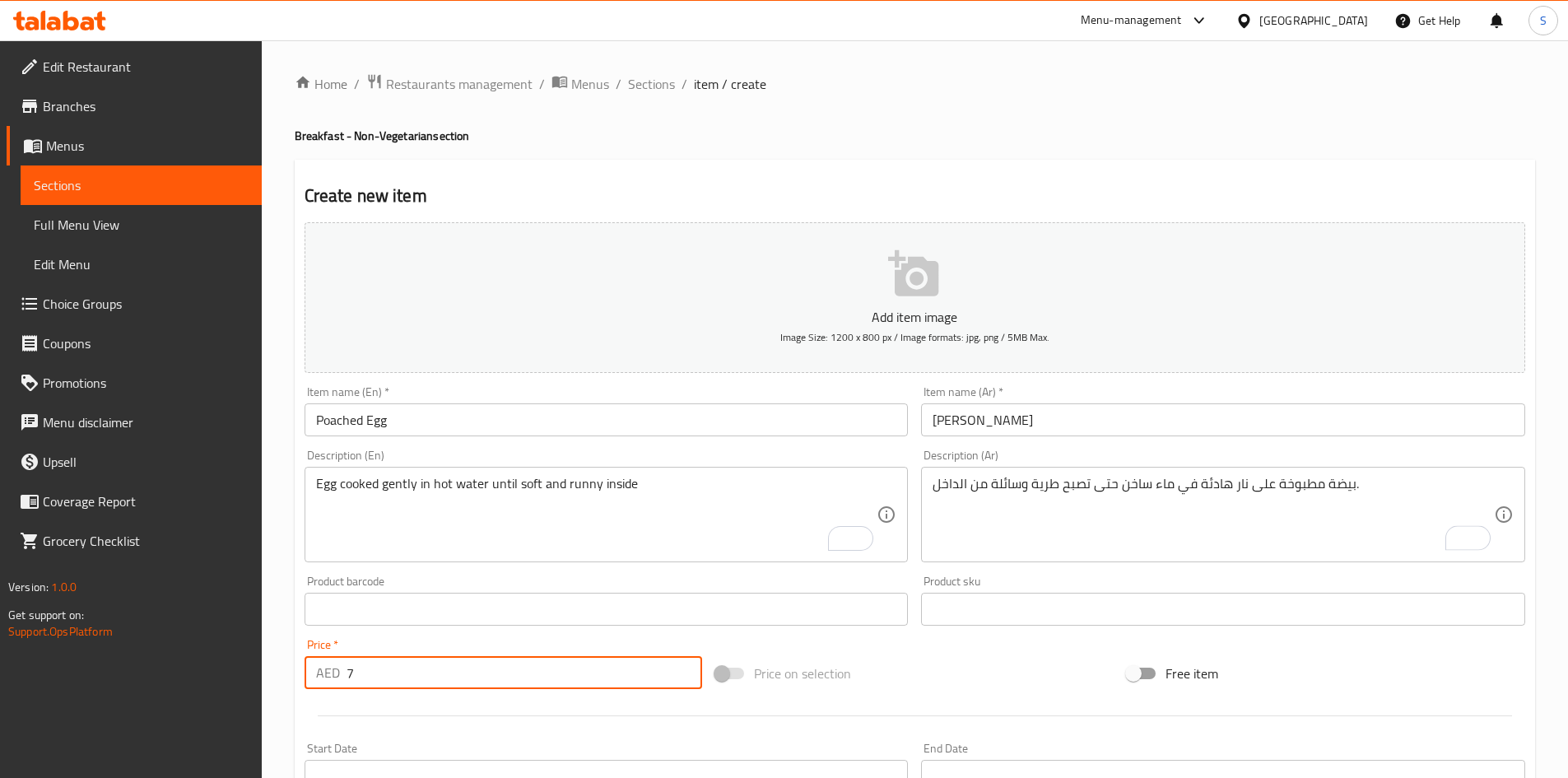
click at [973, 673] on div "Price on selection" at bounding box center [914, 673] width 411 height 45
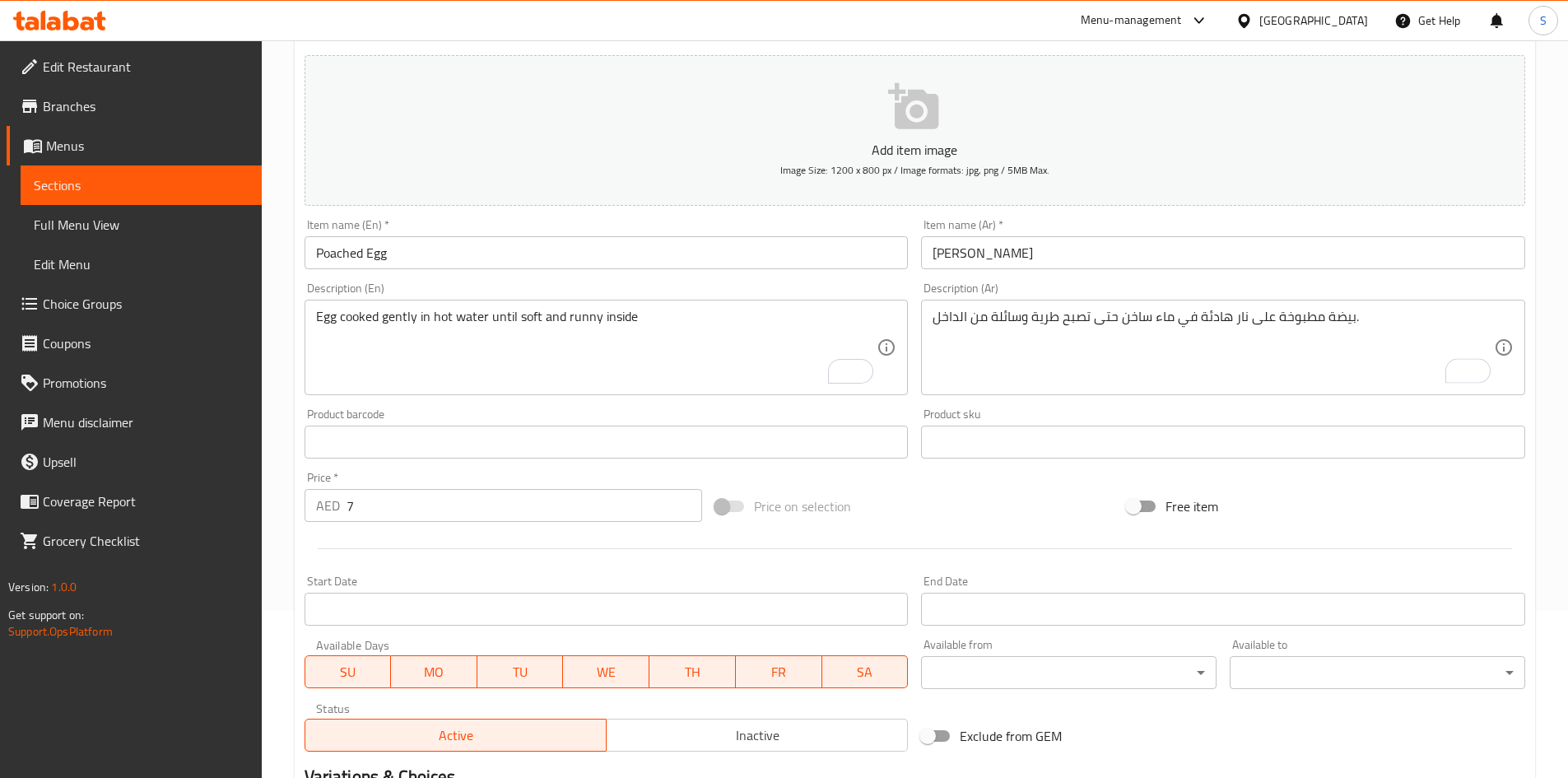
scroll to position [330, 0]
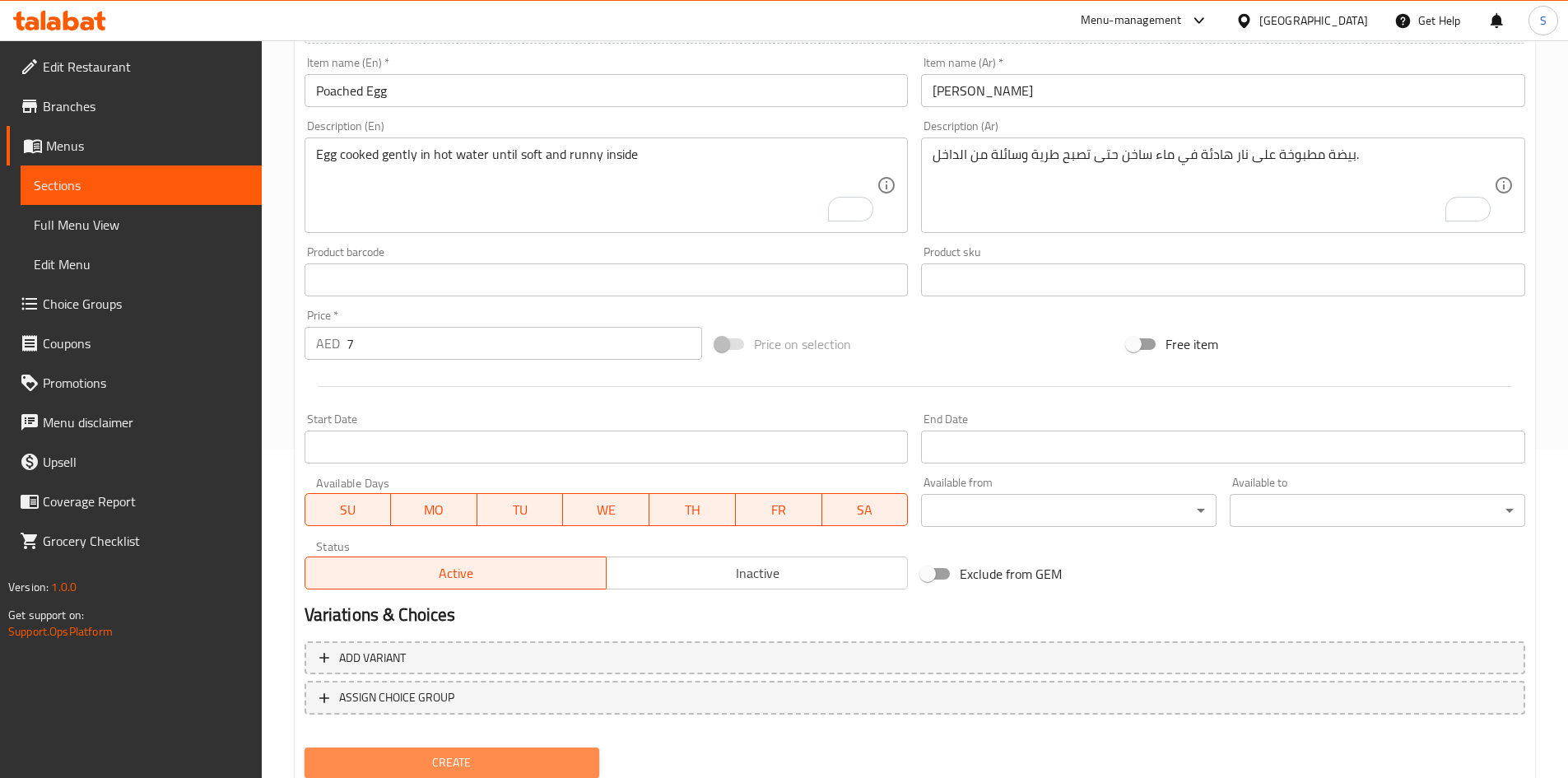
click at [498, 770] on span "Create" at bounding box center [452, 763] width 269 height 21
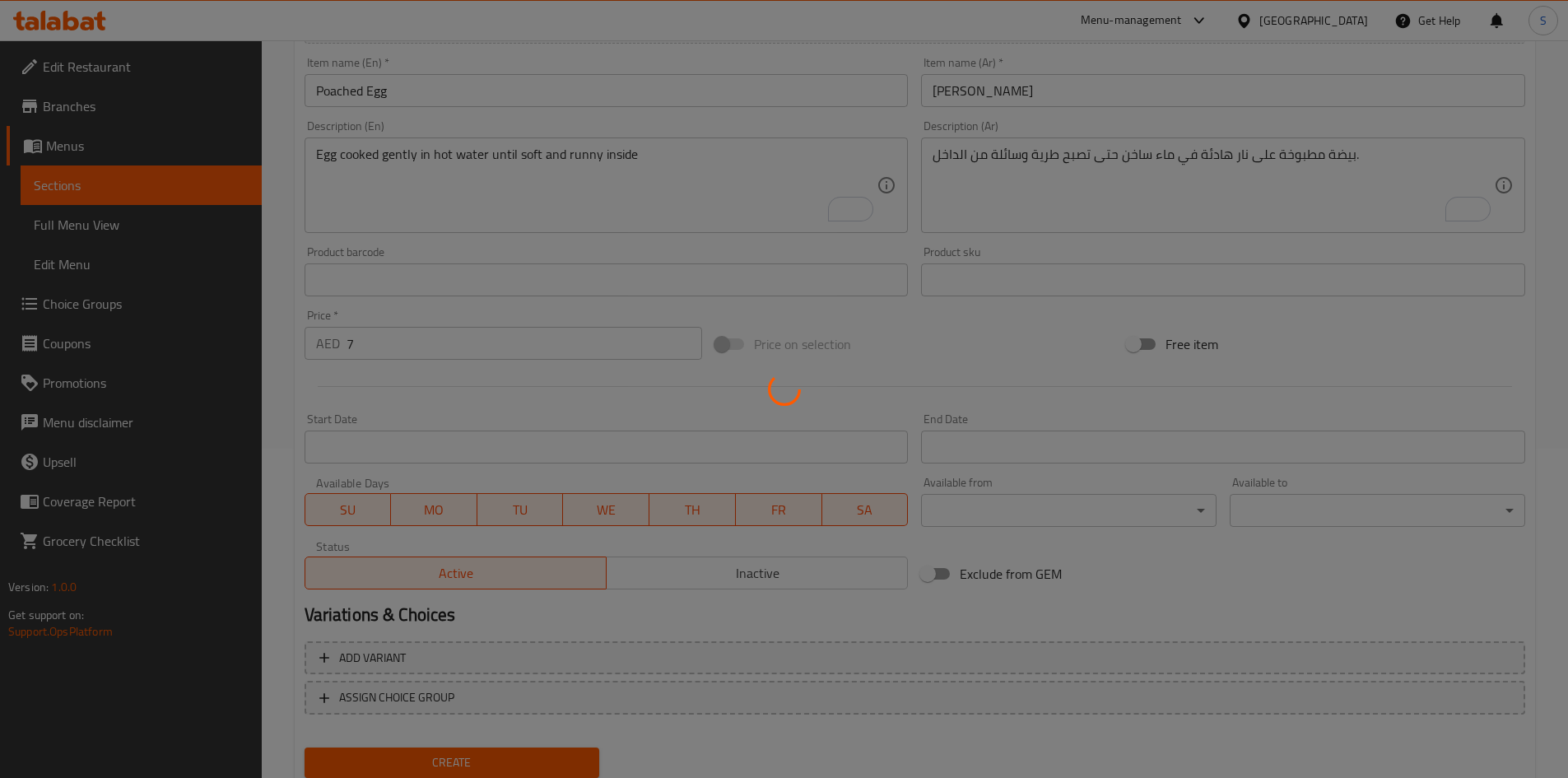
type input "0"
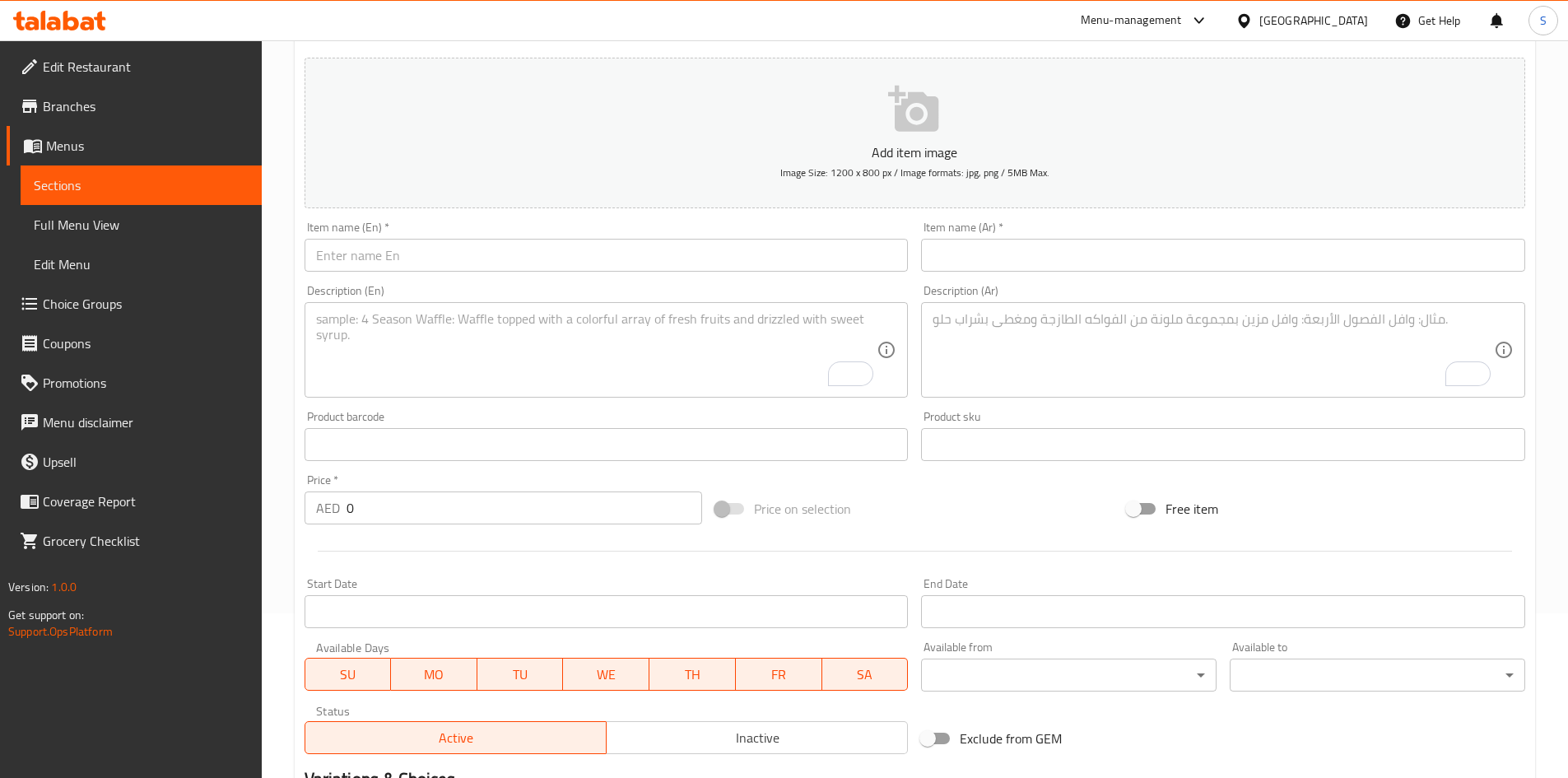
scroll to position [0, 0]
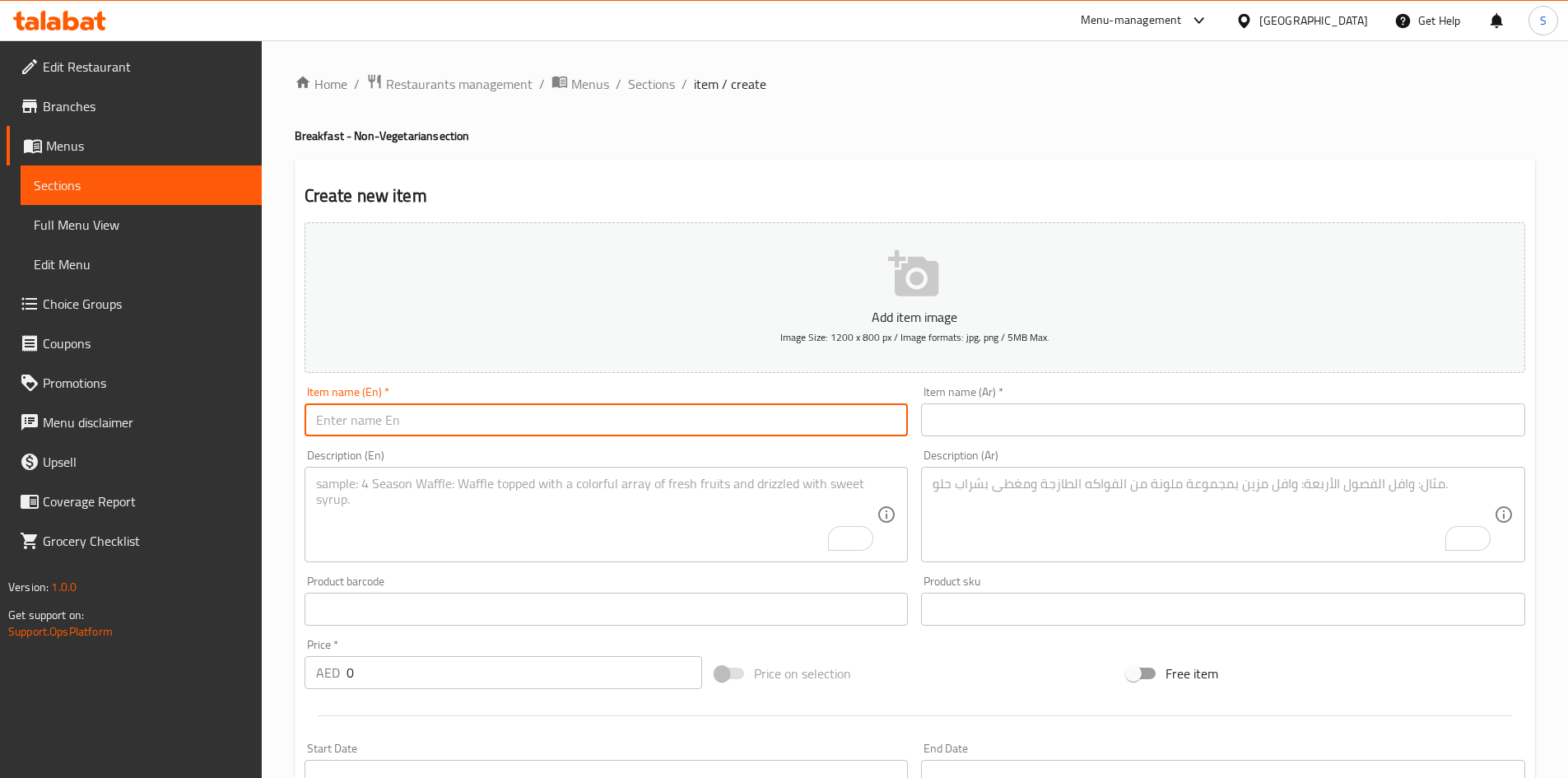
click at [559, 422] on input "text" at bounding box center [607, 420] width 604 height 33
type input "Extra Egg"
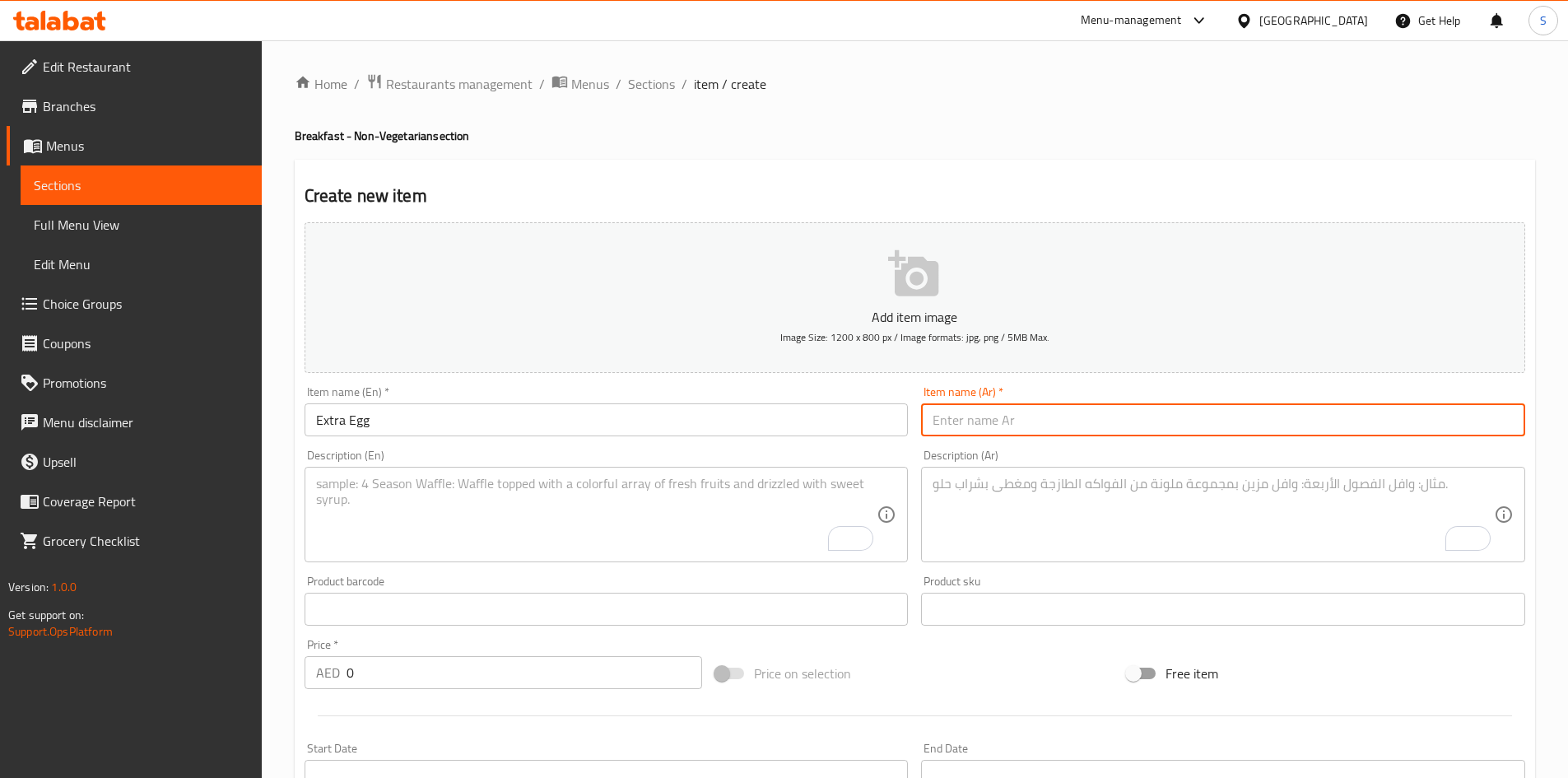
click at [990, 421] on input "text" at bounding box center [1223, 420] width 604 height 33
type input "بيض إكسترا"
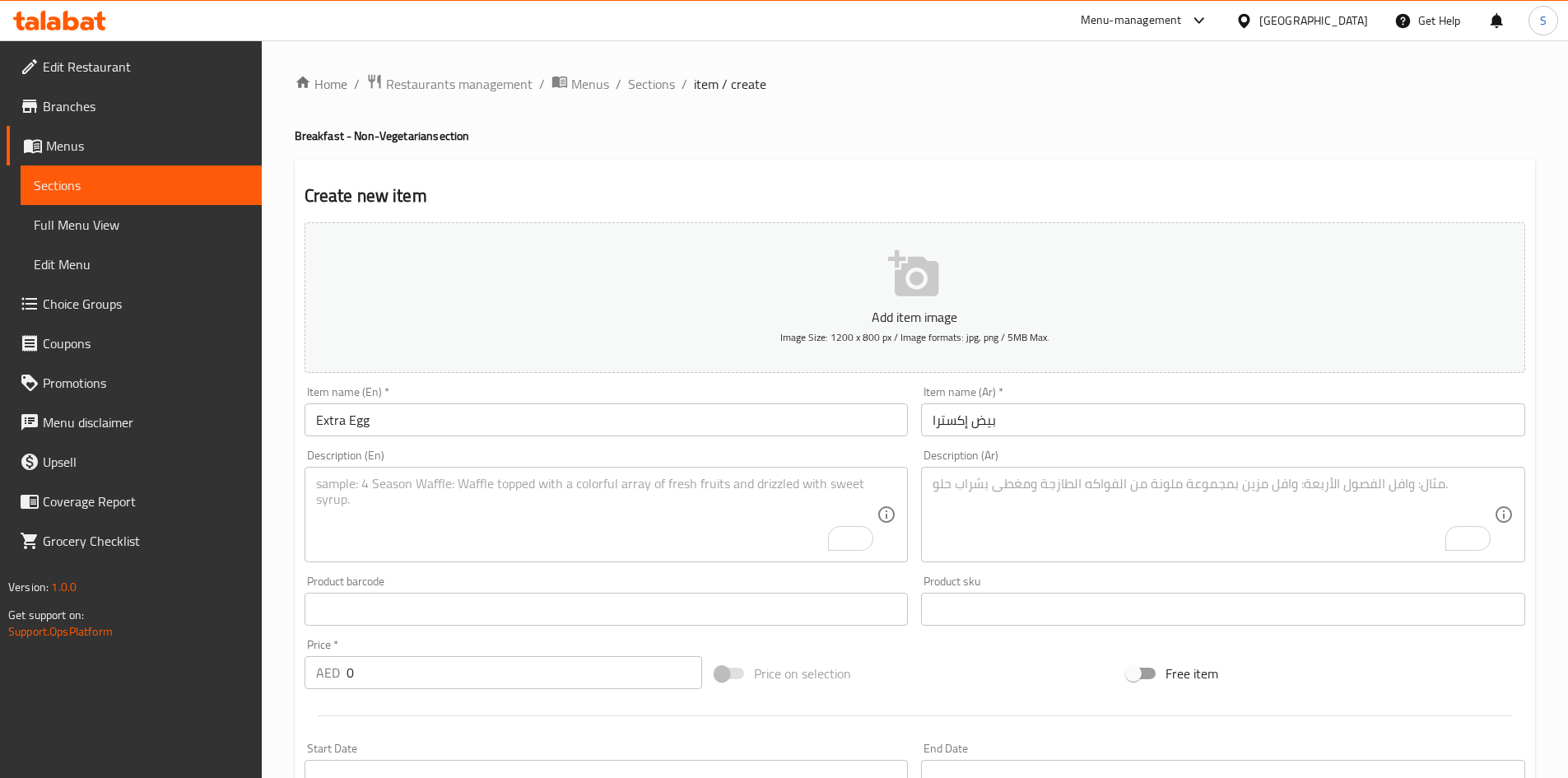
click at [1182, 380] on div "Item name (Ar)   * بيض إكسترا Item name (Ar) *" at bounding box center [1222, 411] width 617 height 64
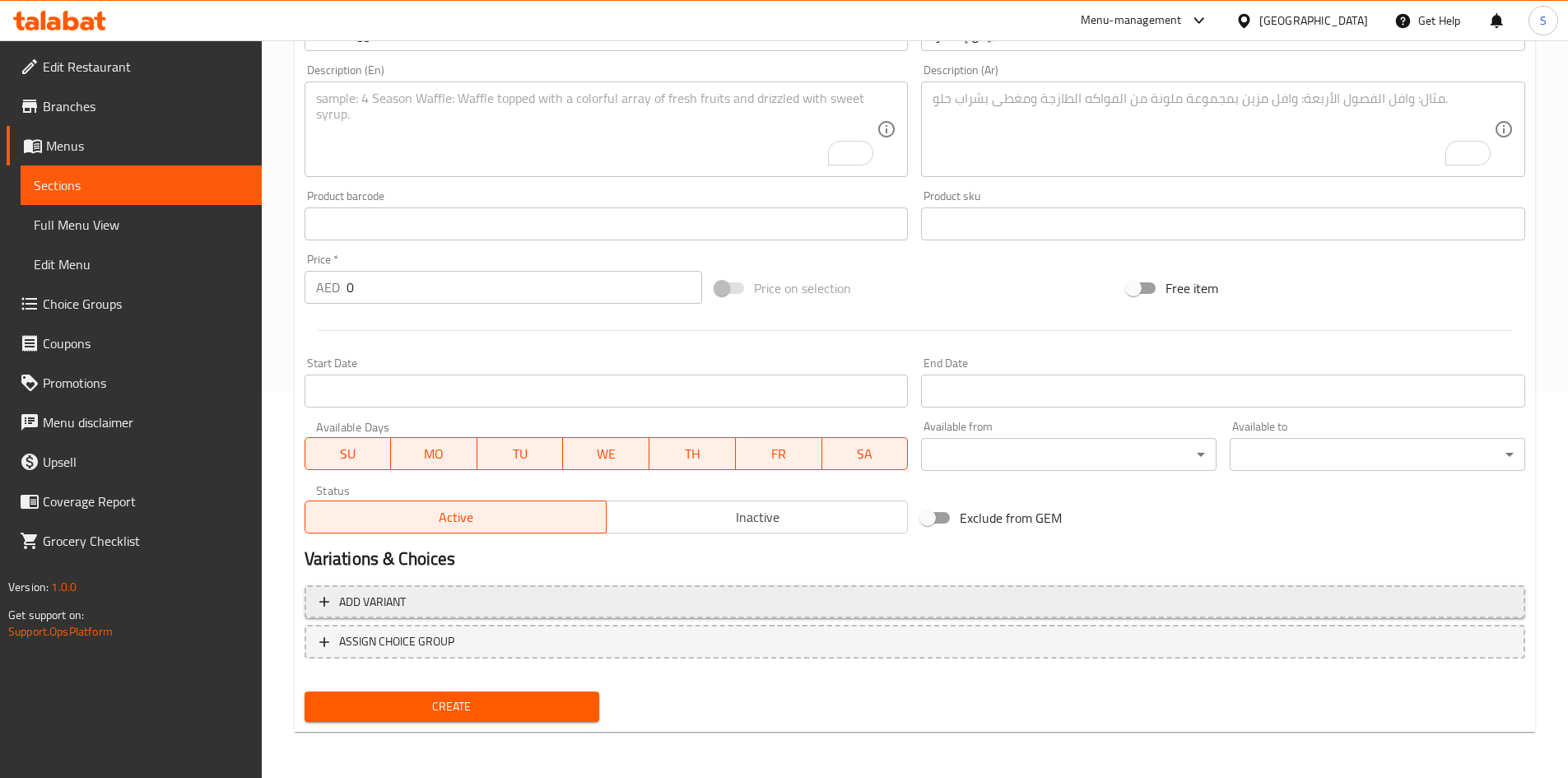
click at [725, 592] on span "Add variant" at bounding box center [915, 602] width 1191 height 21
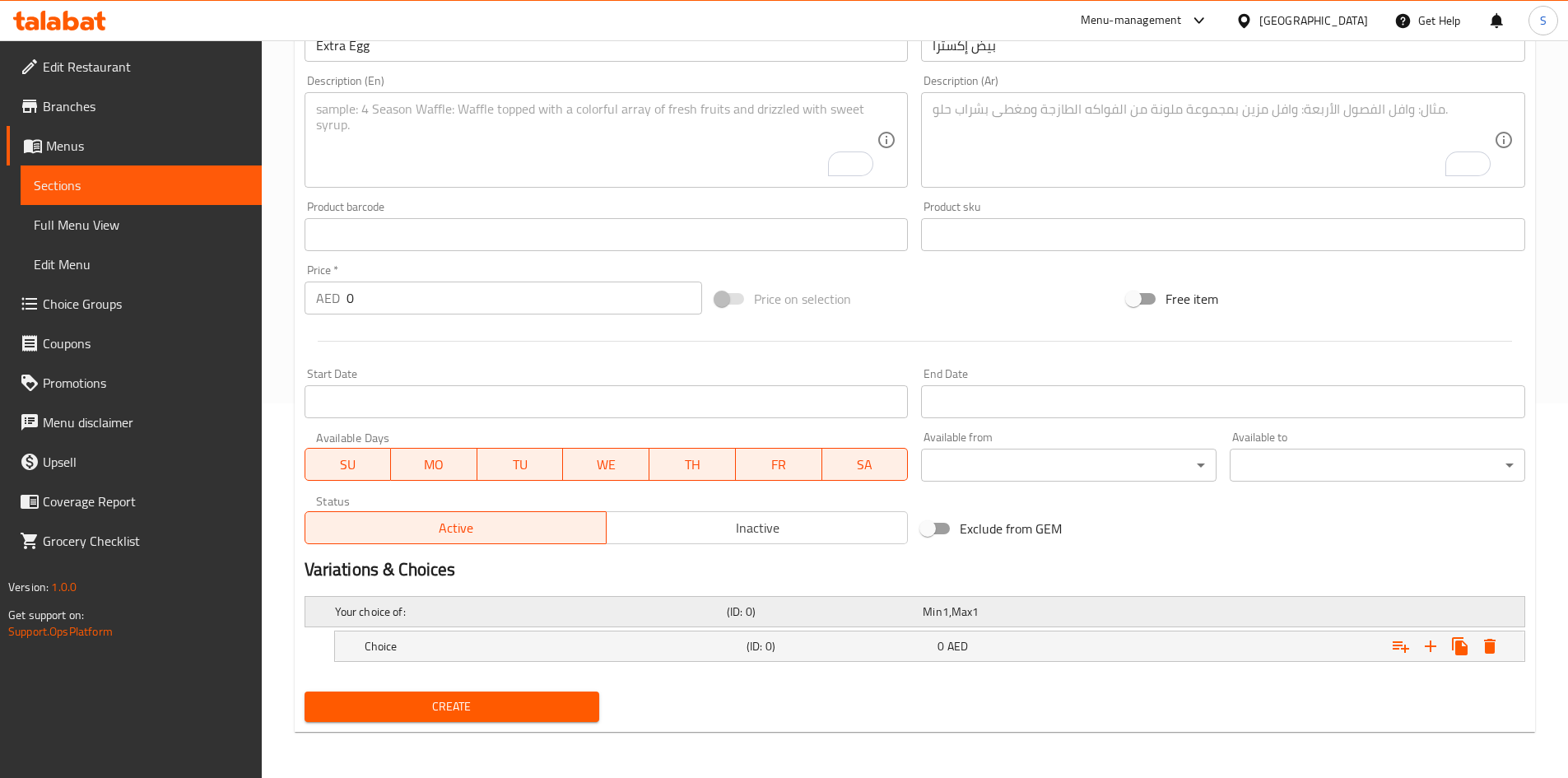
scroll to position [374, 0]
click at [1425, 645] on icon "Expand" at bounding box center [1429, 645] width 11 height 11
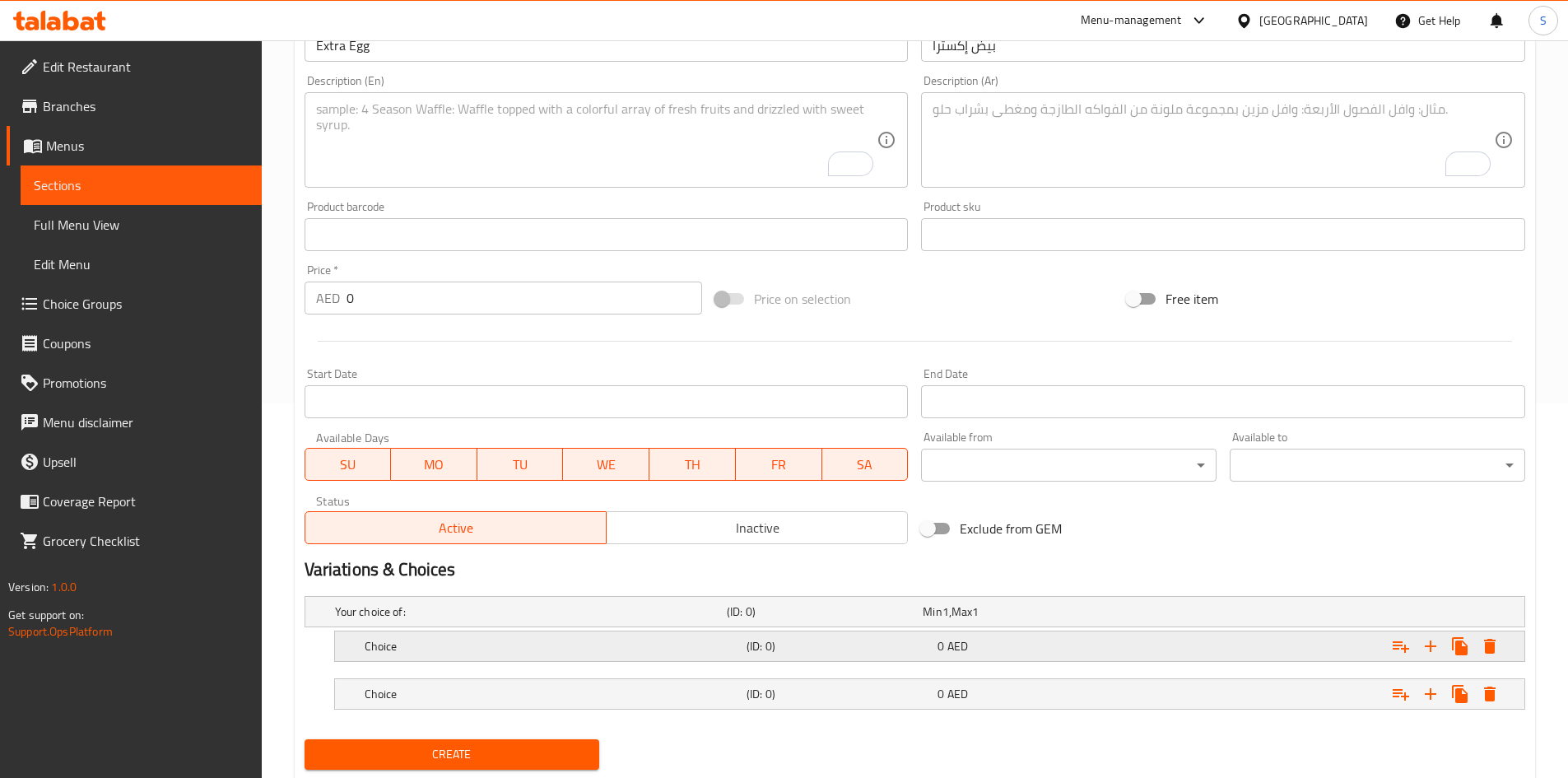
click at [497, 641] on h5 "Choice" at bounding box center [553, 645] width 375 height 16
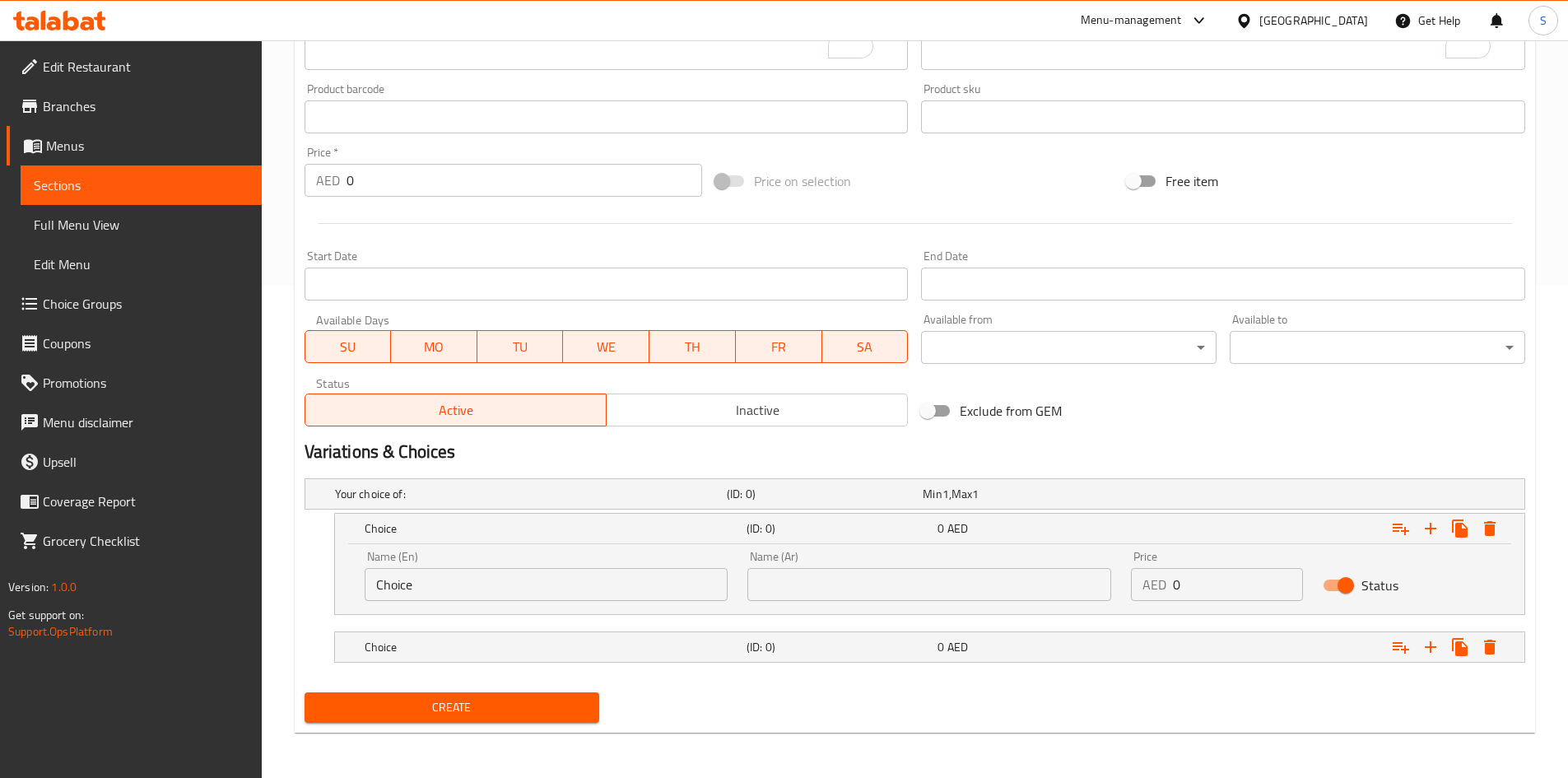
scroll to position [493, 0]
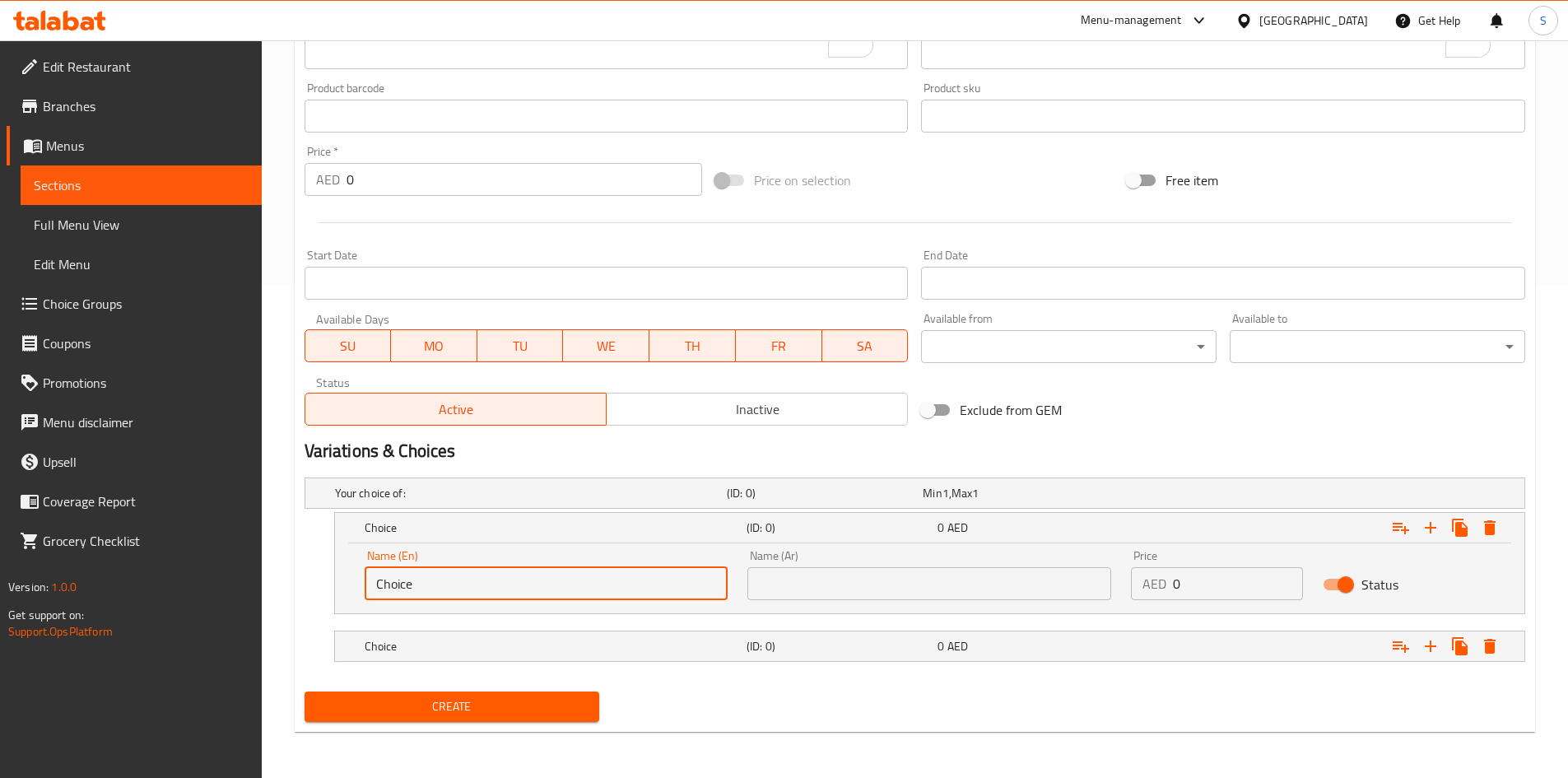
click at [504, 589] on input "Choice" at bounding box center [546, 584] width 364 height 33
paste input "Omelett"
type input "Omelette"
click at [497, 648] on h5 "Choice" at bounding box center [553, 645] width 375 height 16
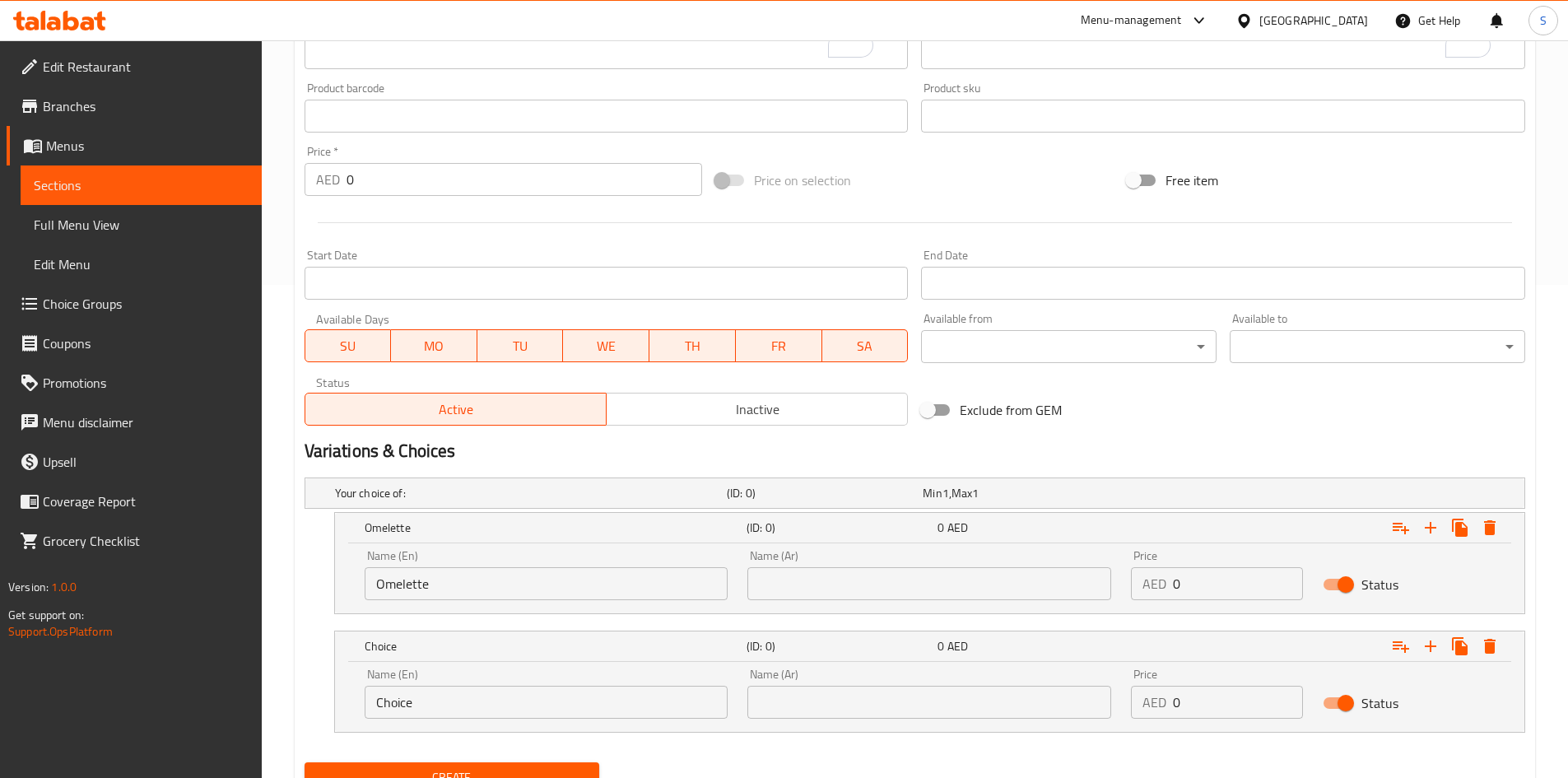
click at [830, 585] on input "text" at bounding box center [929, 584] width 364 height 33
click at [533, 712] on input "Choice" at bounding box center [546, 702] width 364 height 33
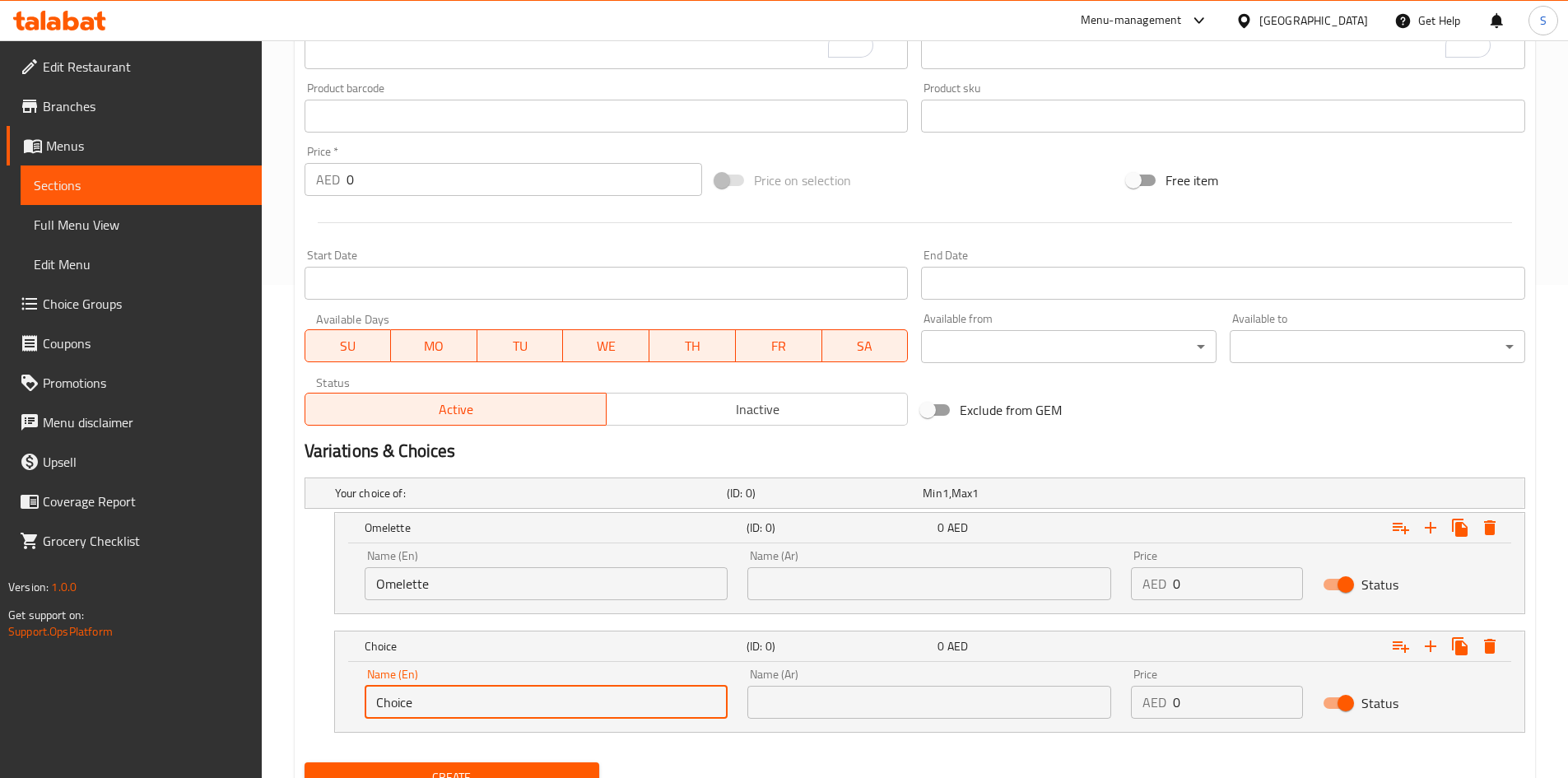
click at [532, 713] on input "Choice" at bounding box center [546, 702] width 364 height 33
type input "Fried"
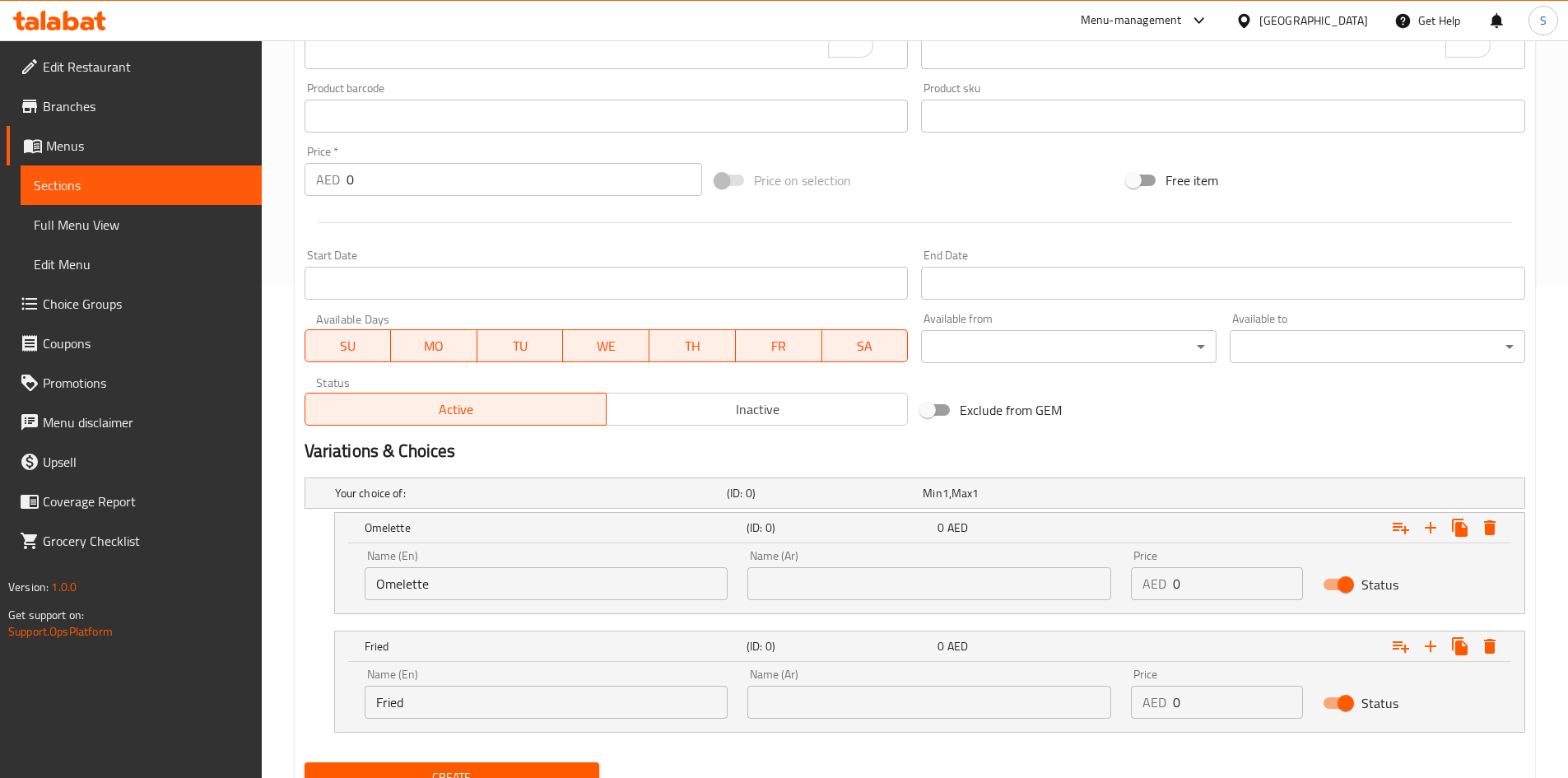
click at [843, 565] on div "Name (Ar) Name (Ar)" at bounding box center [929, 575] width 364 height 50
click at [841, 584] on input "text" at bounding box center [929, 584] width 364 height 33
type input "ا"
type input "أومليت"
click at [870, 681] on div "Name (Ar) Name (Ar)" at bounding box center [929, 693] width 364 height 50
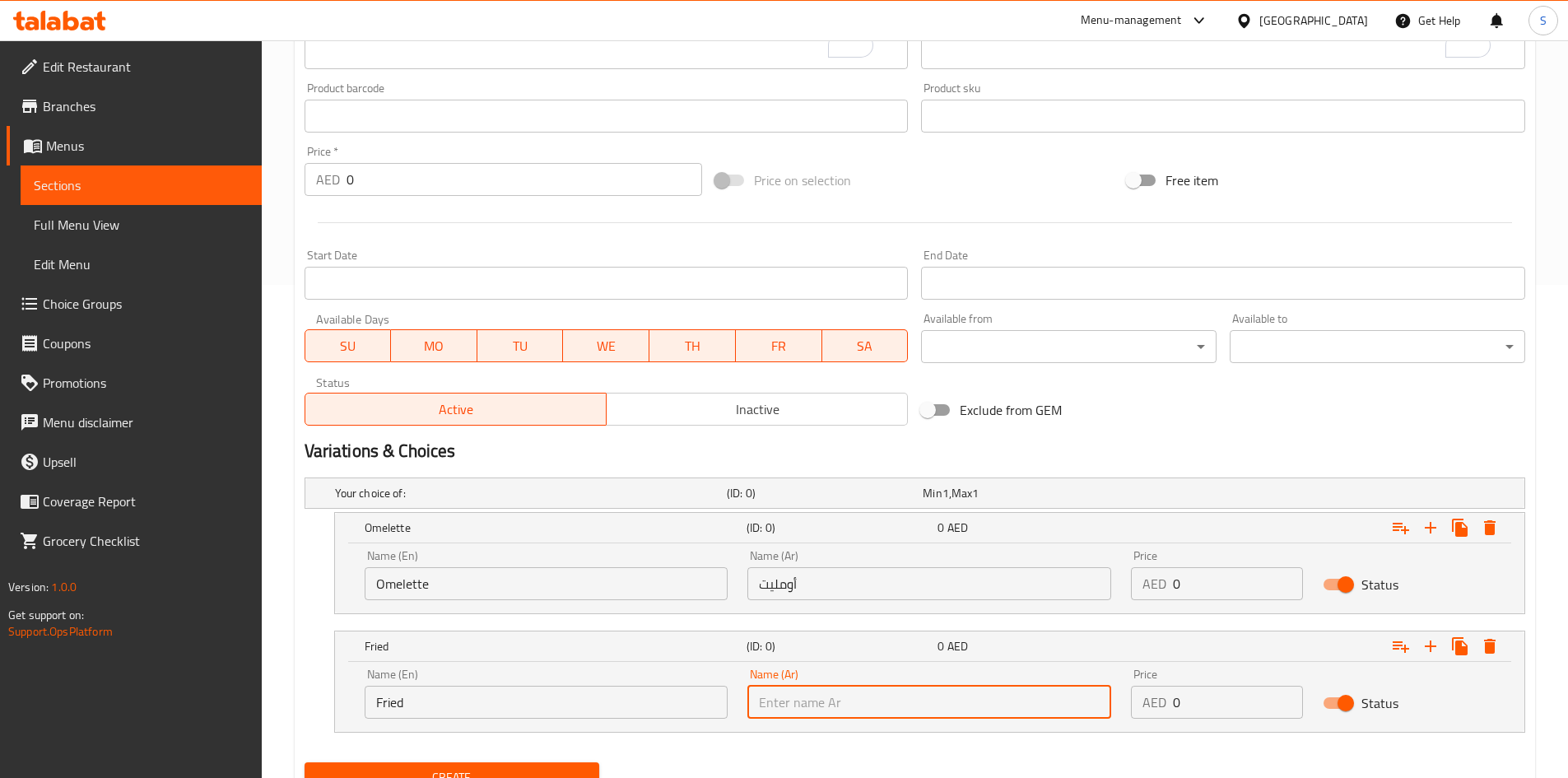
click at [870, 710] on input "text" at bounding box center [929, 702] width 364 height 33
type input "مقلي"
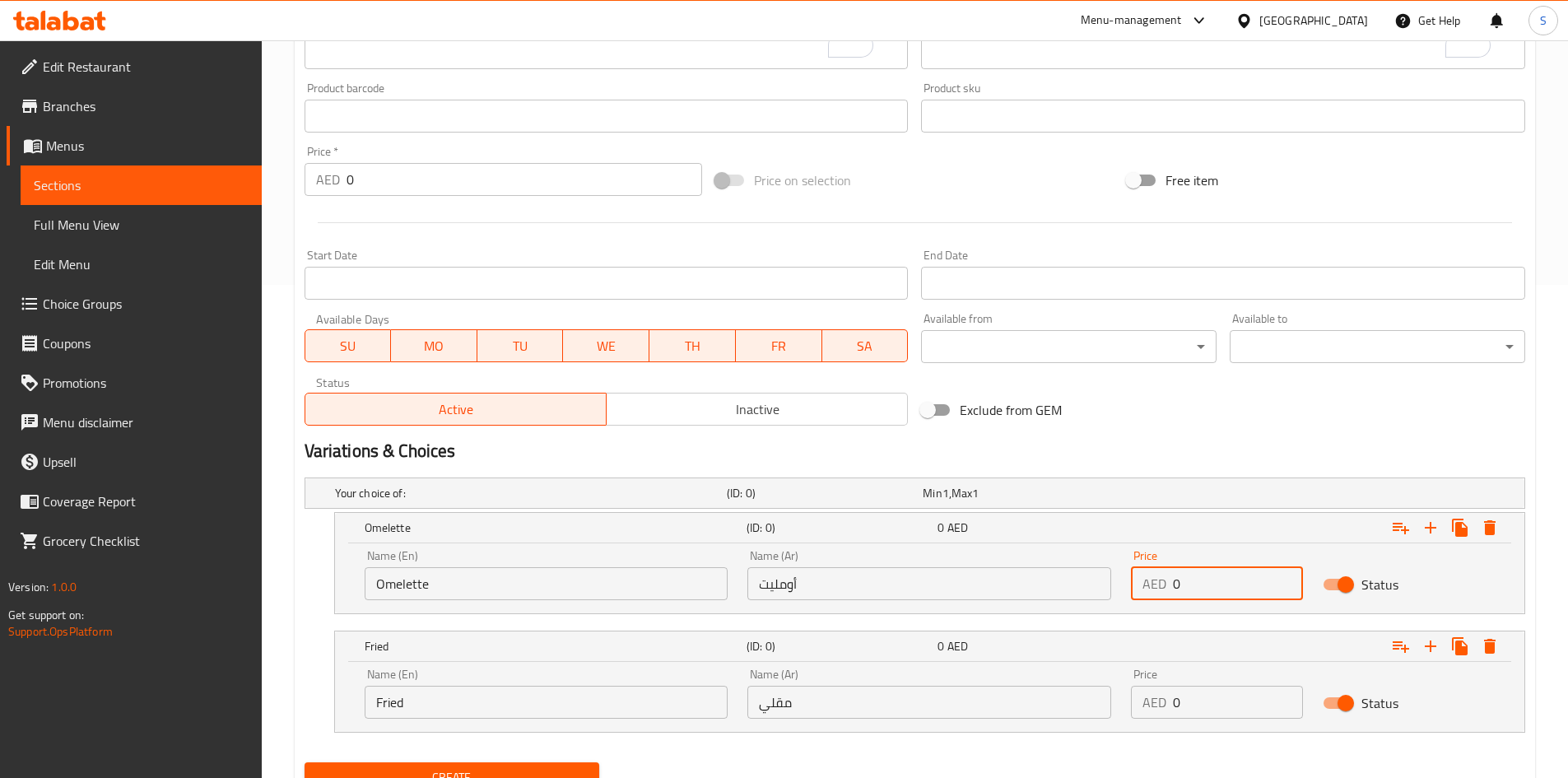
drag, startPoint x: 1199, startPoint y: 597, endPoint x: 1013, endPoint y: 580, distance: 186.8
click at [1013, 580] on div "Name (En) Omelette Name (En) Name (Ar) أومليت Name (Ar) Price AED 0 Price Status" at bounding box center [929, 574] width 1150 height 70
type input "5"
drag, startPoint x: 1194, startPoint y: 702, endPoint x: 1098, endPoint y: 706, distance: 96.1
click at [1099, 706] on div "Name (En) Fried Name (En) Name (Ar) مقلي Name (Ar) Price AED 0 Price Status" at bounding box center [929, 693] width 1150 height 70
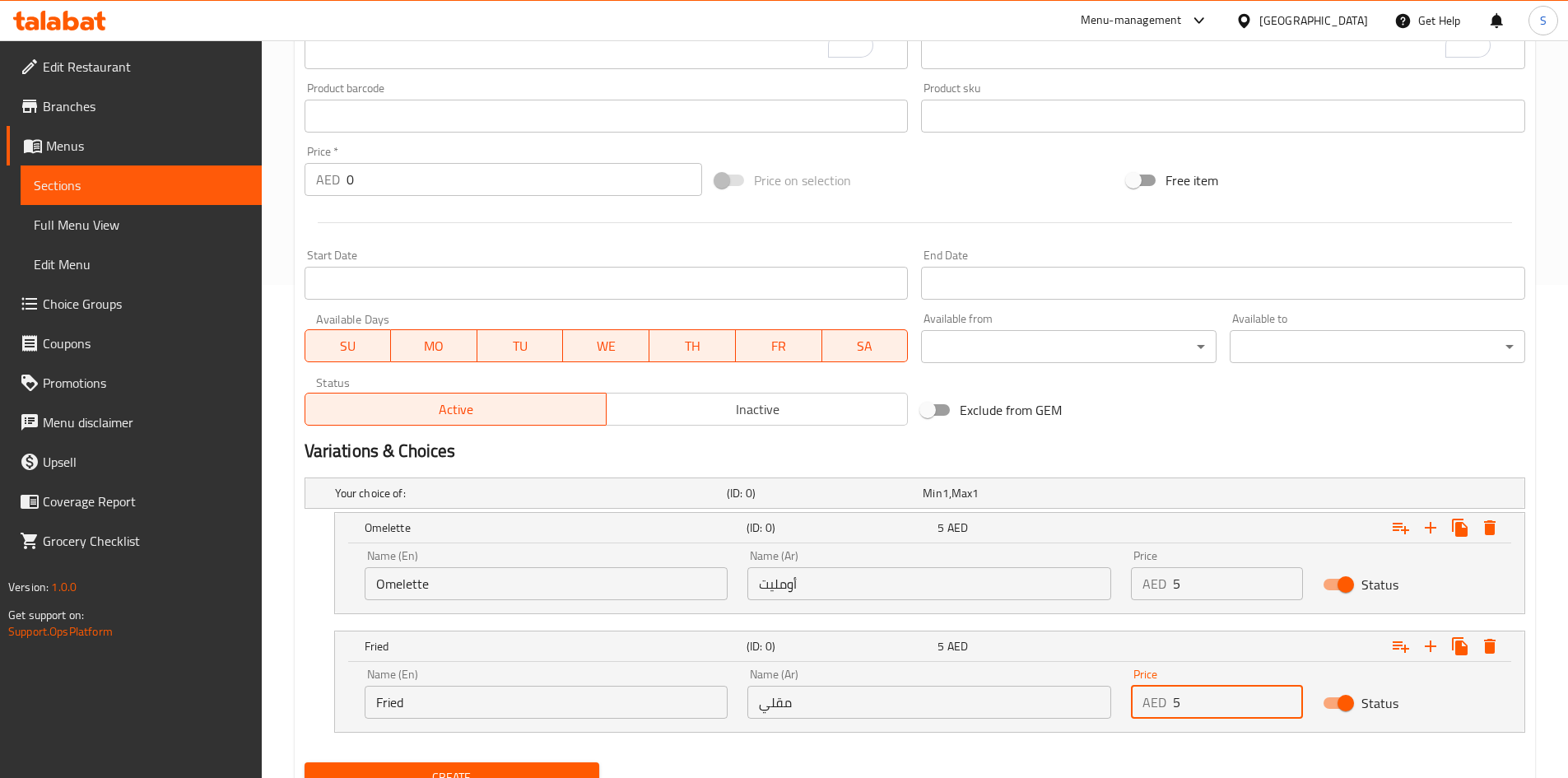
scroll to position [564, 0]
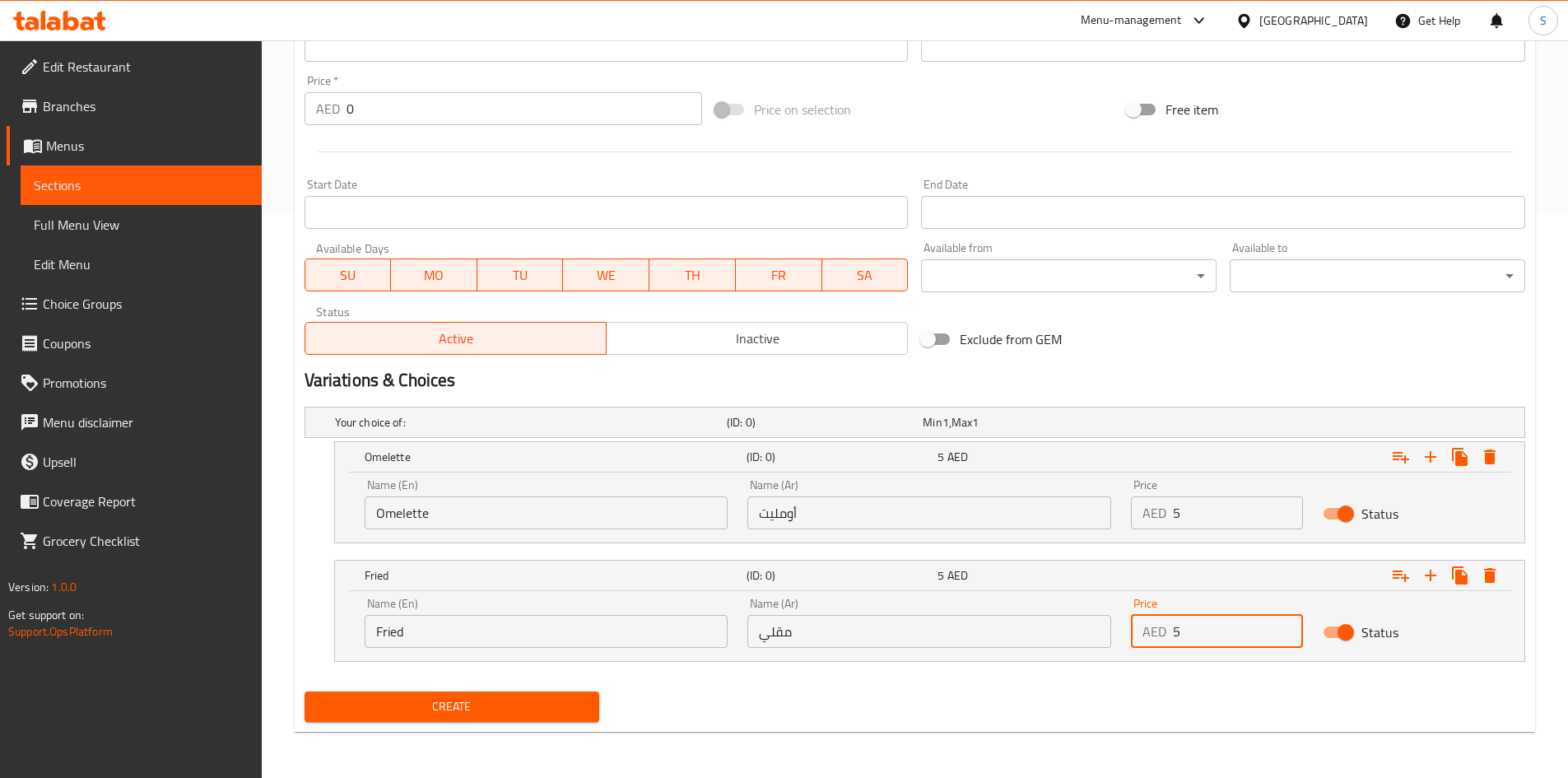
type input "5"
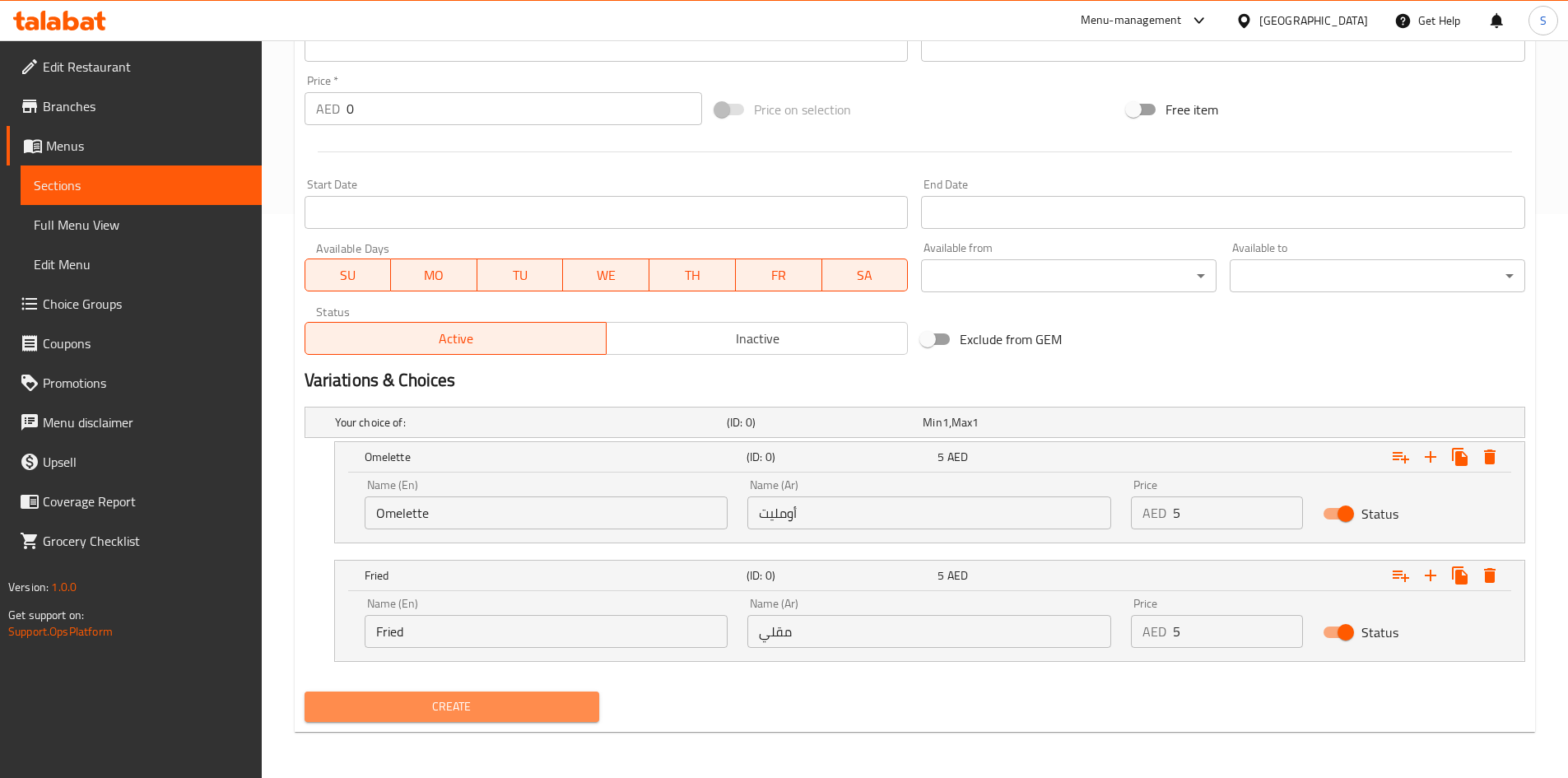
click at [339, 702] on span "Create" at bounding box center [452, 707] width 269 height 21
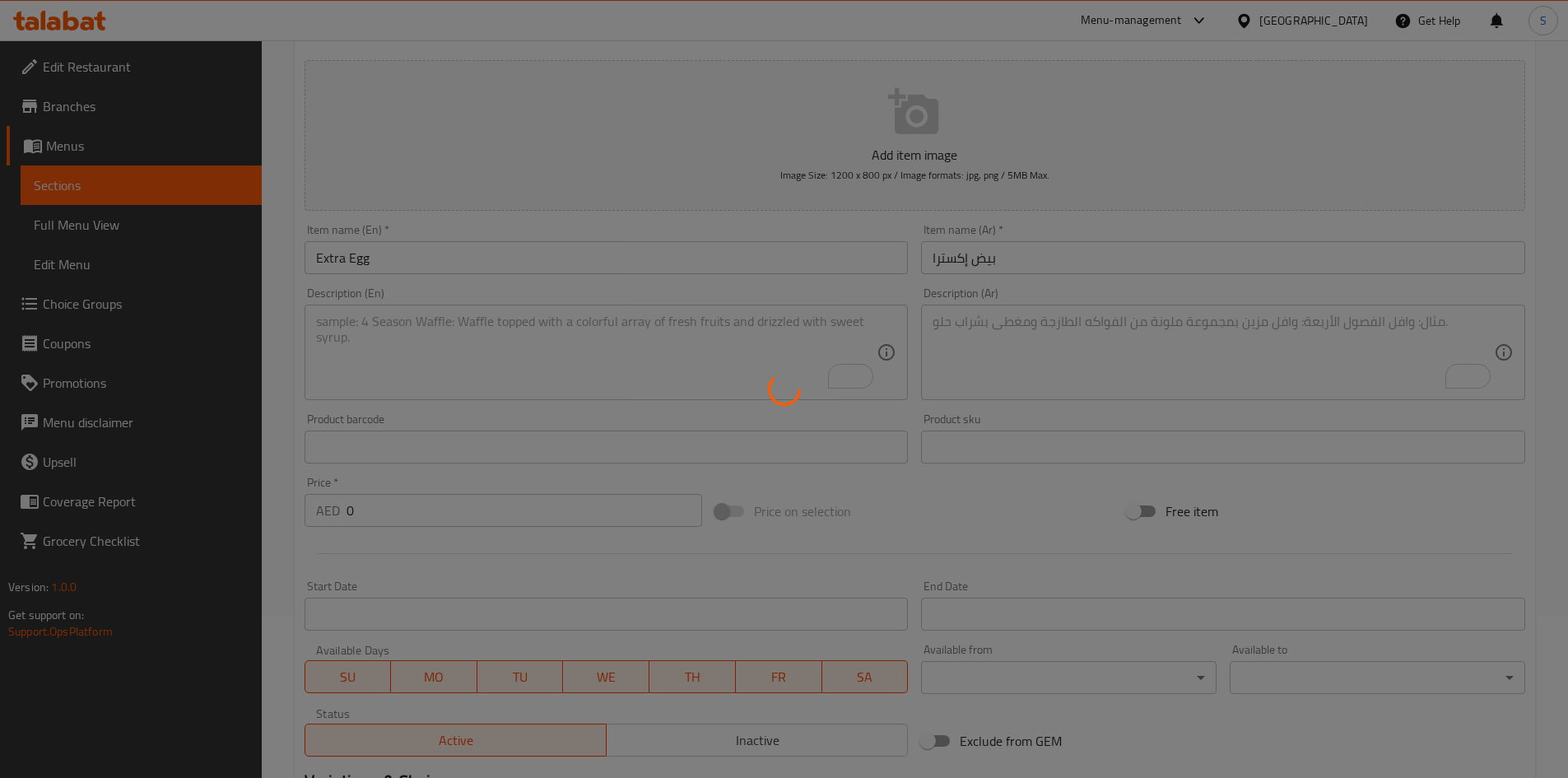
scroll to position [0, 0]
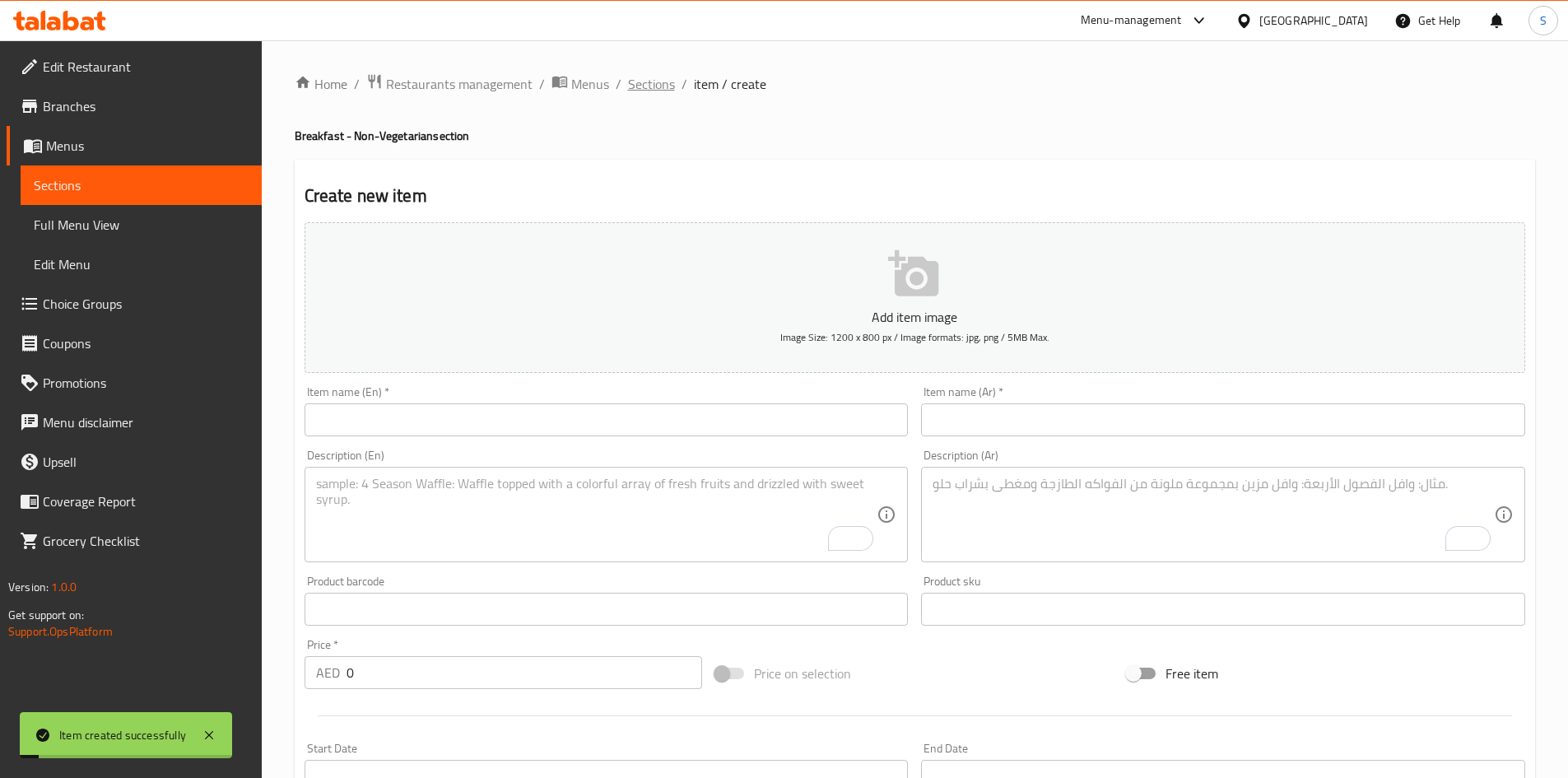
click at [656, 84] on span "Sections" at bounding box center [651, 83] width 47 height 20
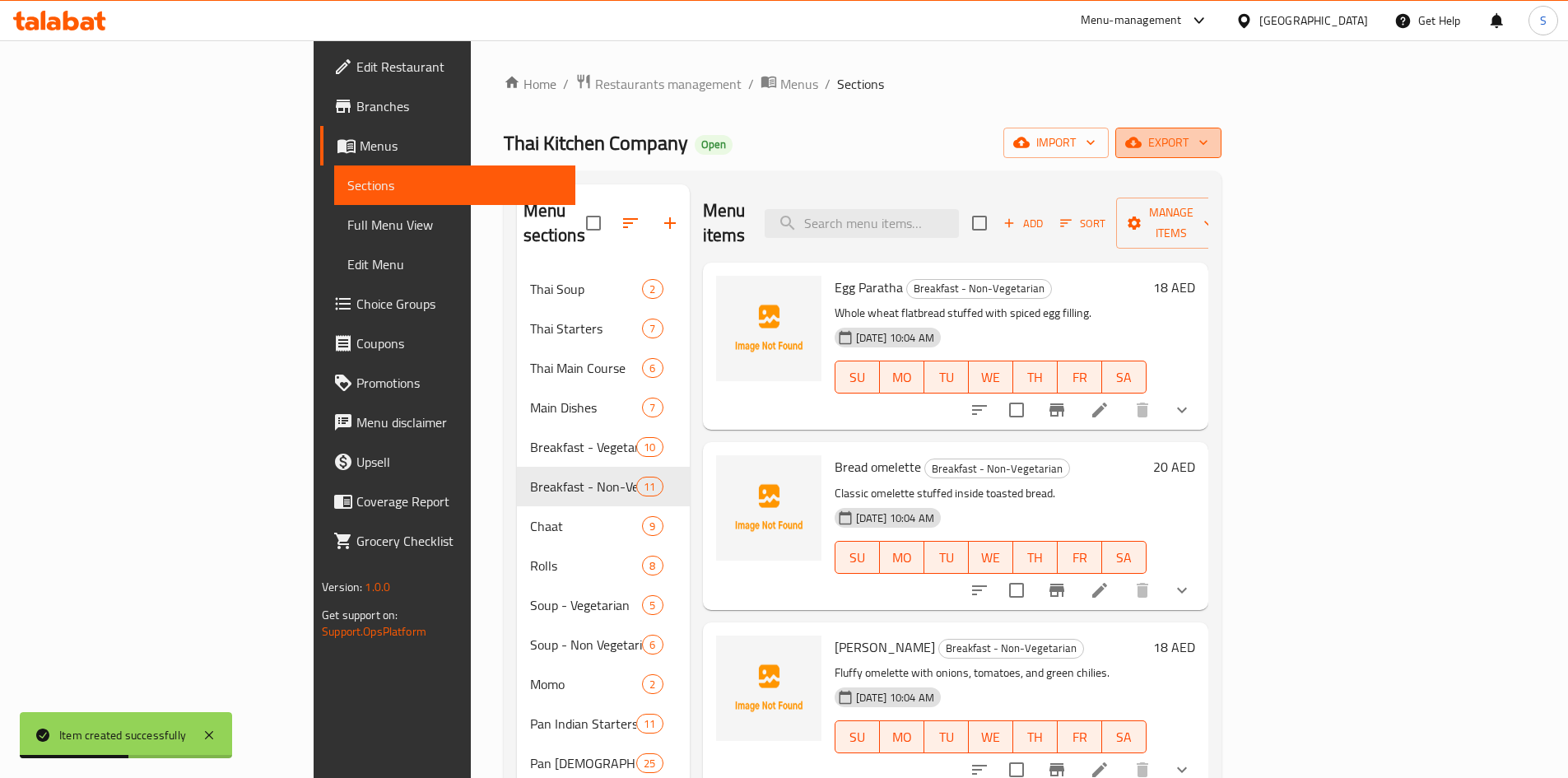
click at [1208, 139] on span "export" at bounding box center [1168, 143] width 80 height 21
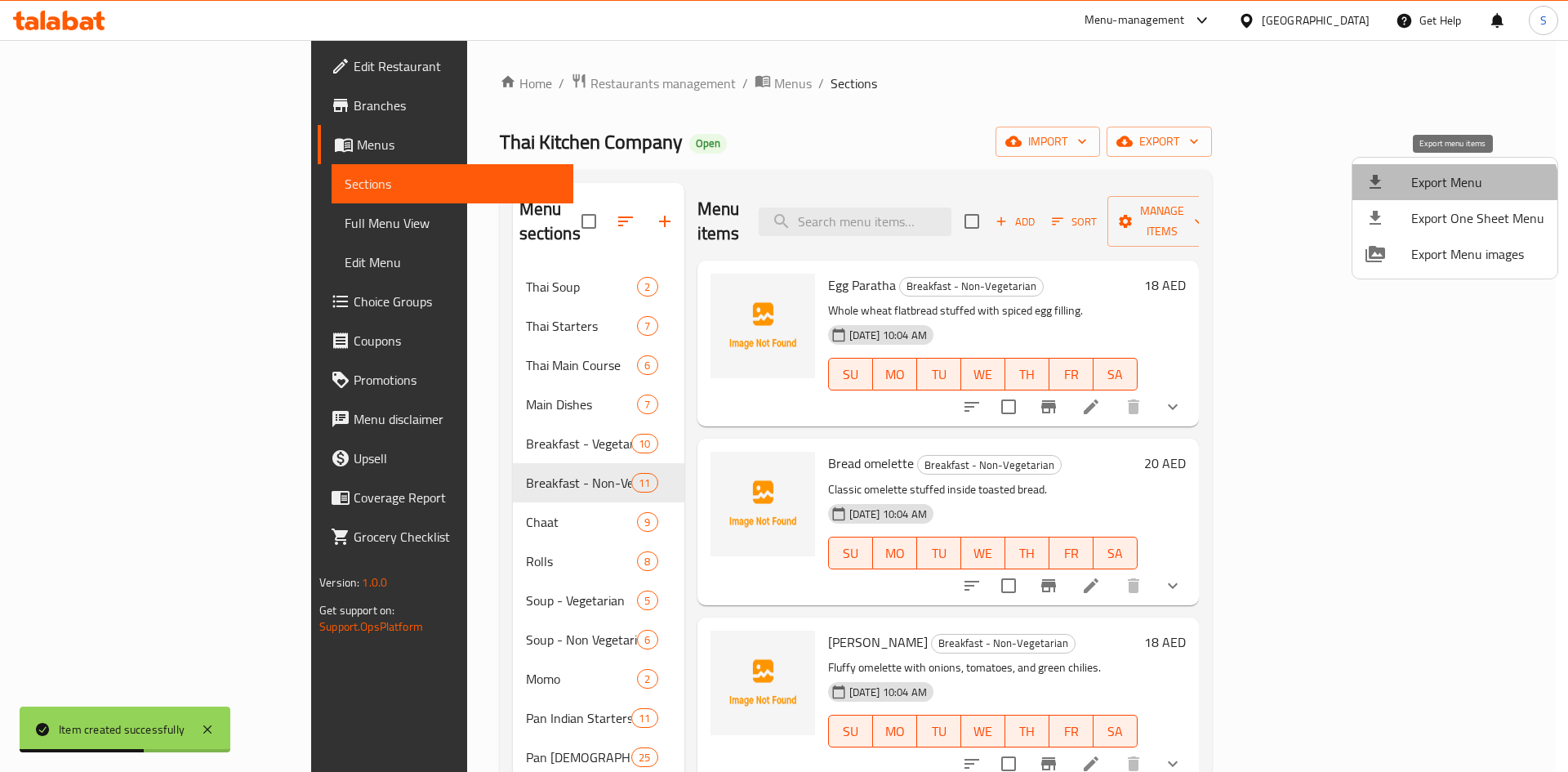
click at [1447, 197] on li "Export Menu" at bounding box center [1455, 182] width 205 height 36
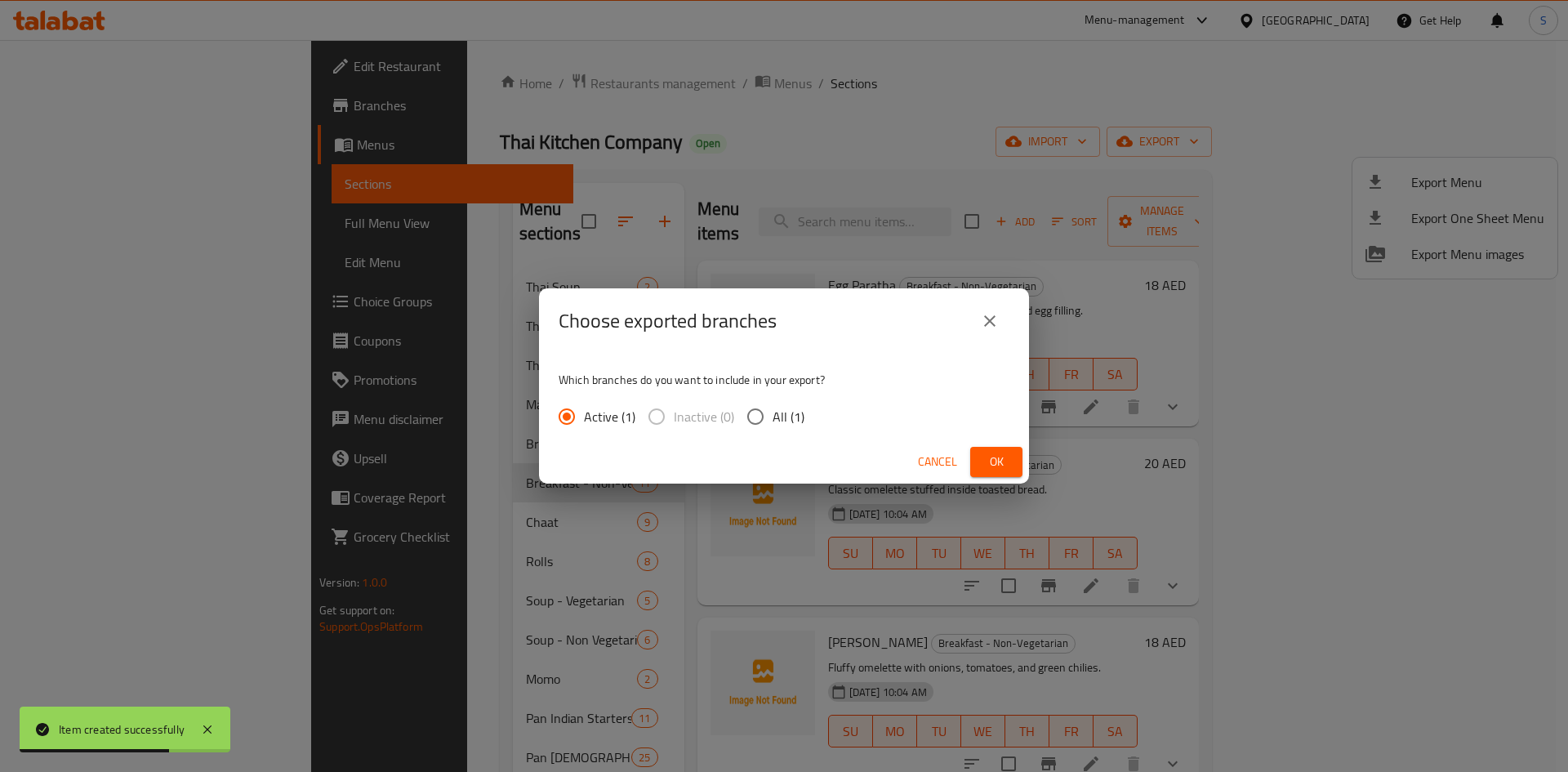
click at [766, 411] on input "All (1)" at bounding box center [755, 417] width 34 height 34
radio input "true"
click at [986, 452] on span "Ok" at bounding box center [996, 462] width 26 height 20
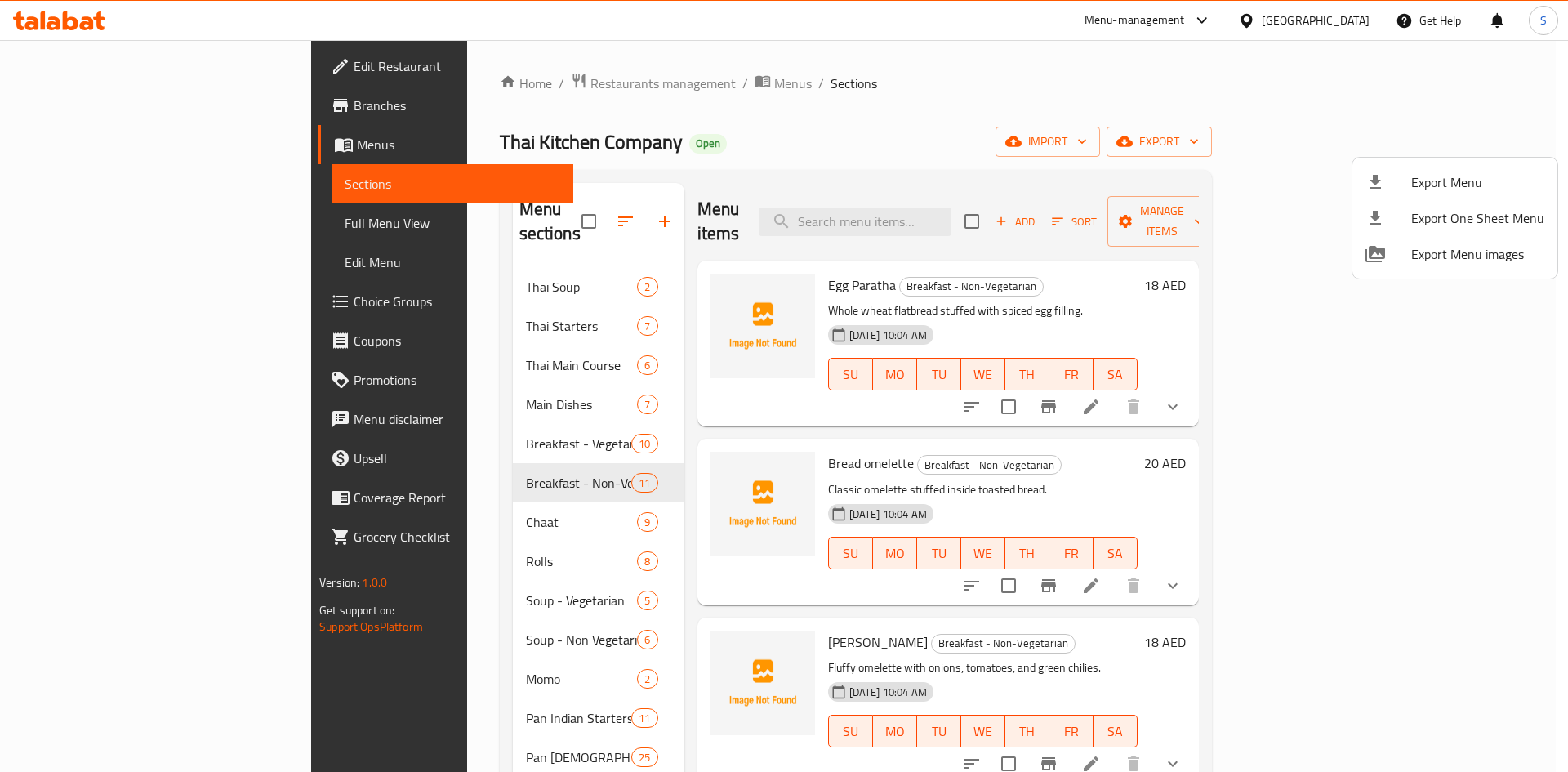
click at [1044, 96] on div at bounding box center [784, 386] width 1568 height 772
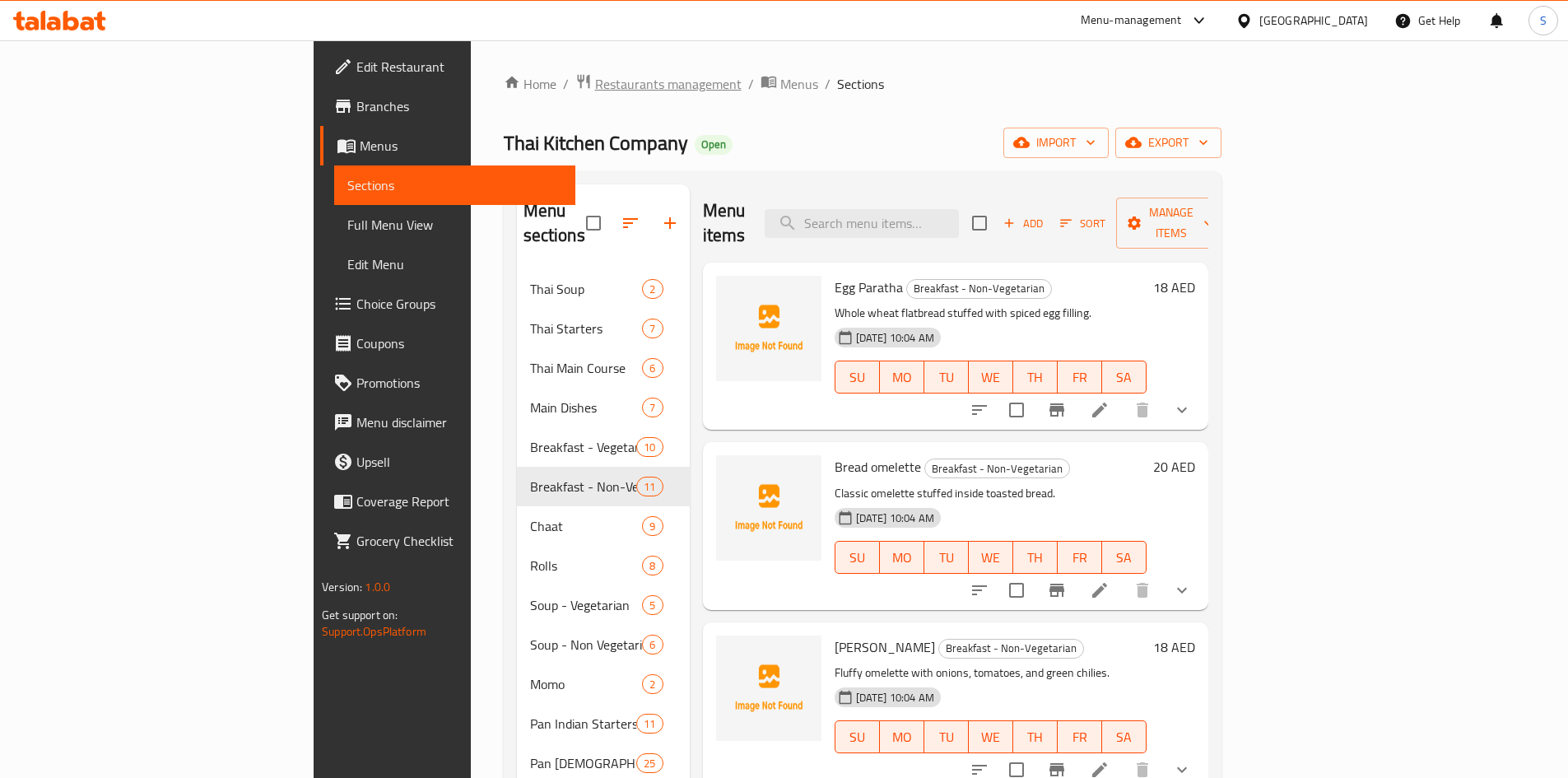
click at [595, 90] on span "Restaurants management" at bounding box center [668, 83] width 146 height 20
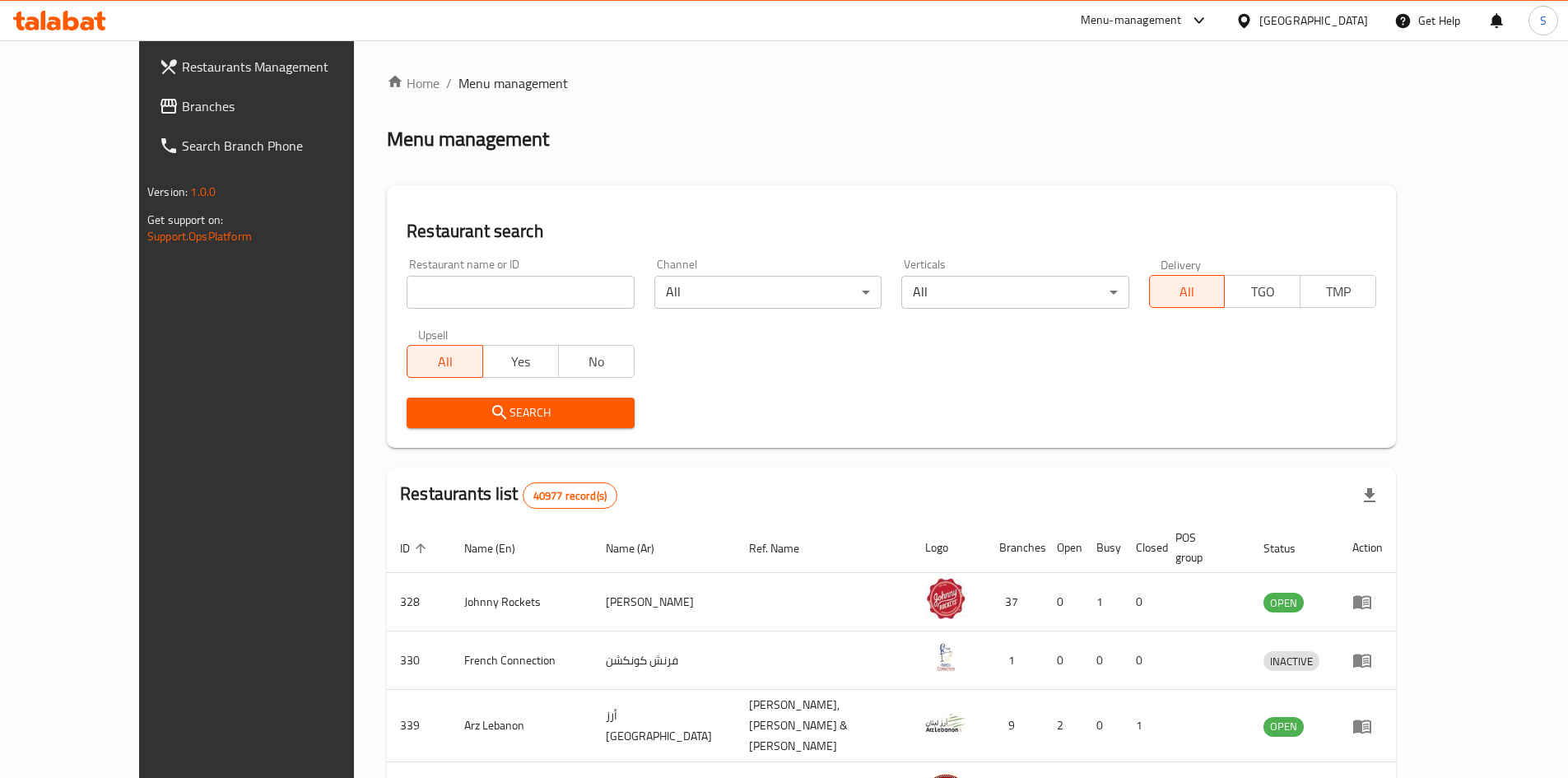
click at [544, 292] on input "search" at bounding box center [520, 292] width 227 height 33
paste input "623953"
type input "623953"
click at [490, 411] on icon "submit" at bounding box center [499, 412] width 20 height 20
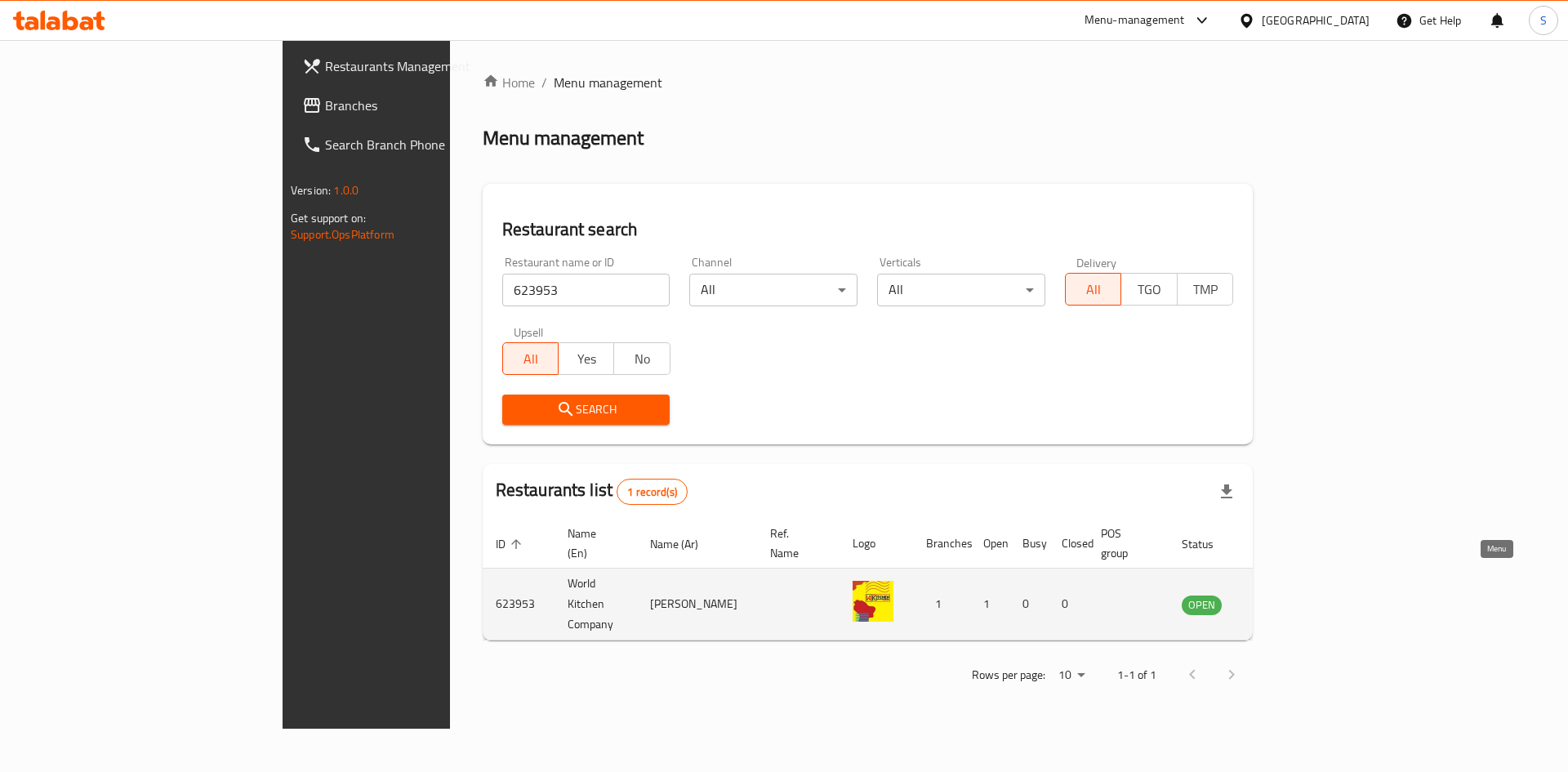
click at [1298, 594] on link "enhanced table" at bounding box center [1282, 604] width 30 height 20
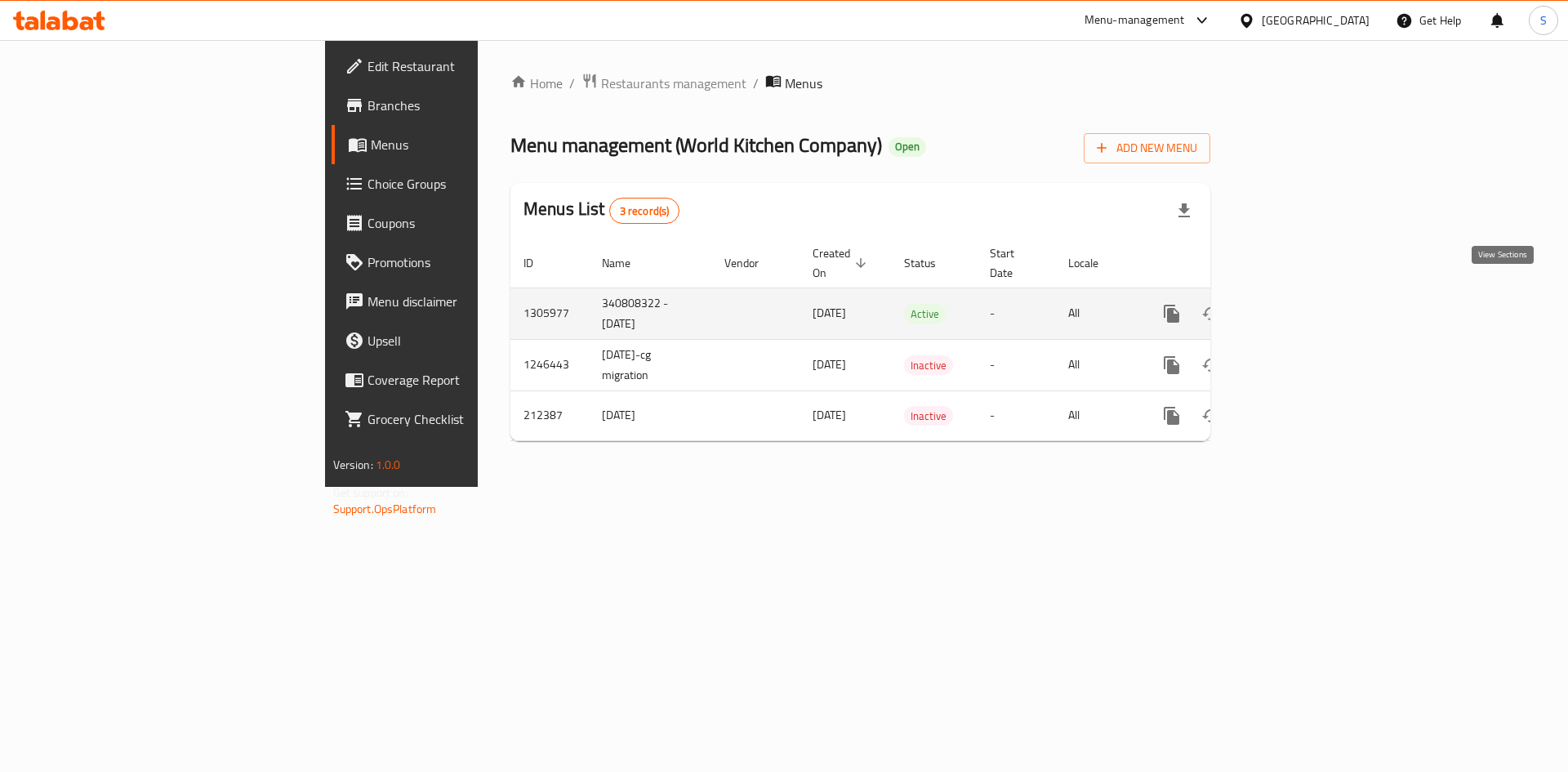
click at [1309, 295] on link "enhanced table" at bounding box center [1290, 313] width 39 height 39
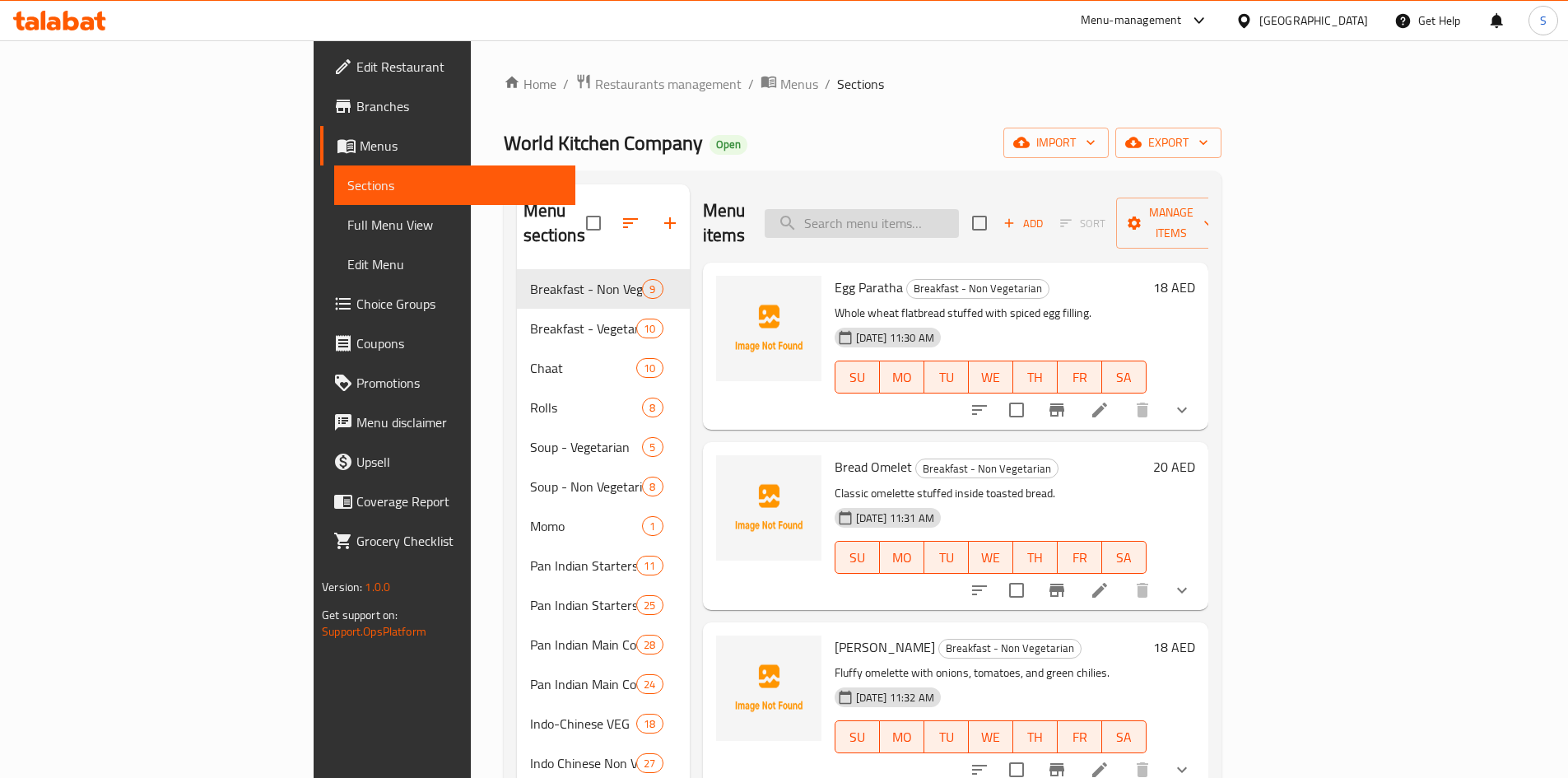
click at [959, 222] on input "search" at bounding box center [861, 223] width 194 height 28
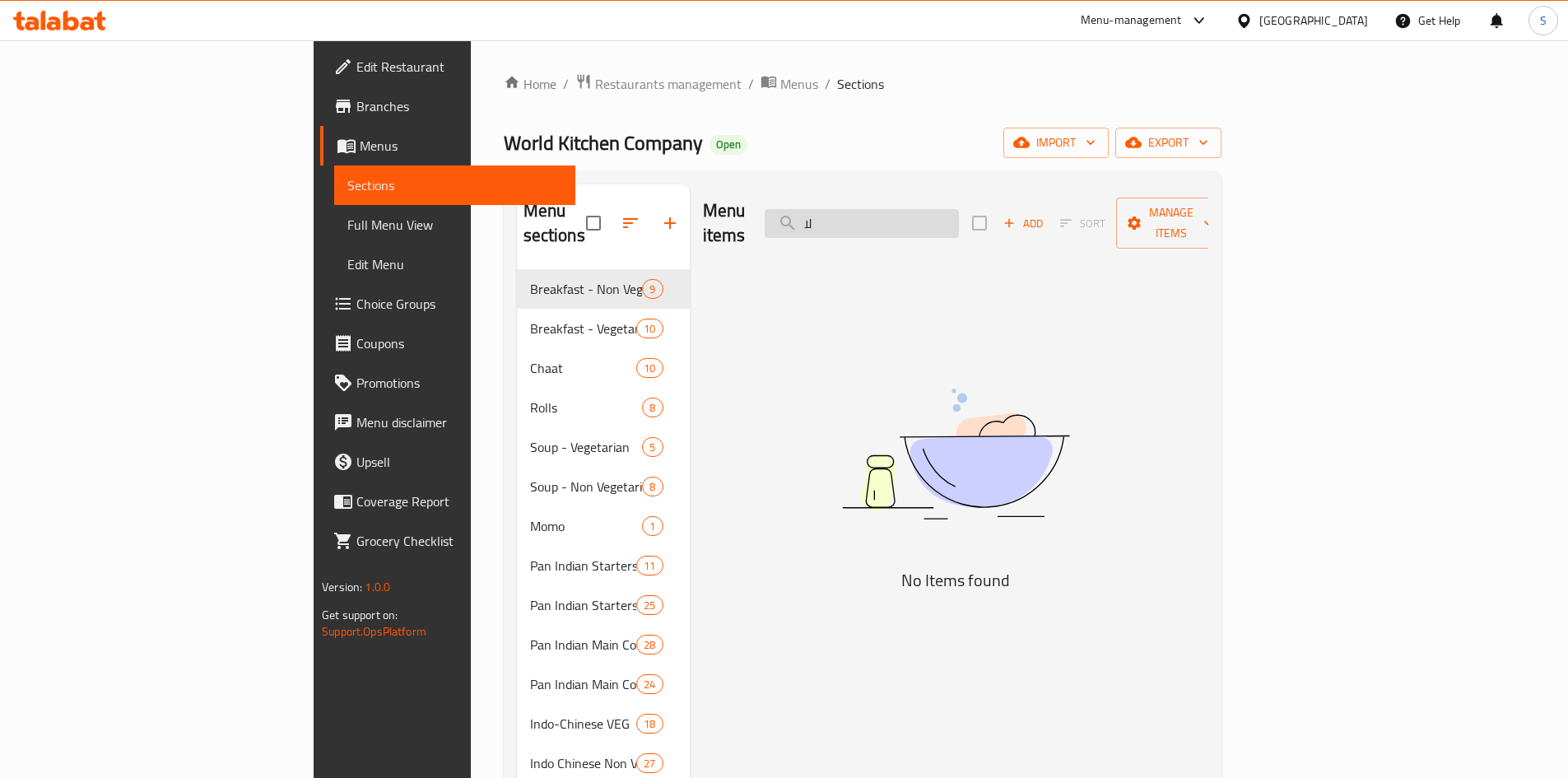
type input "ل"
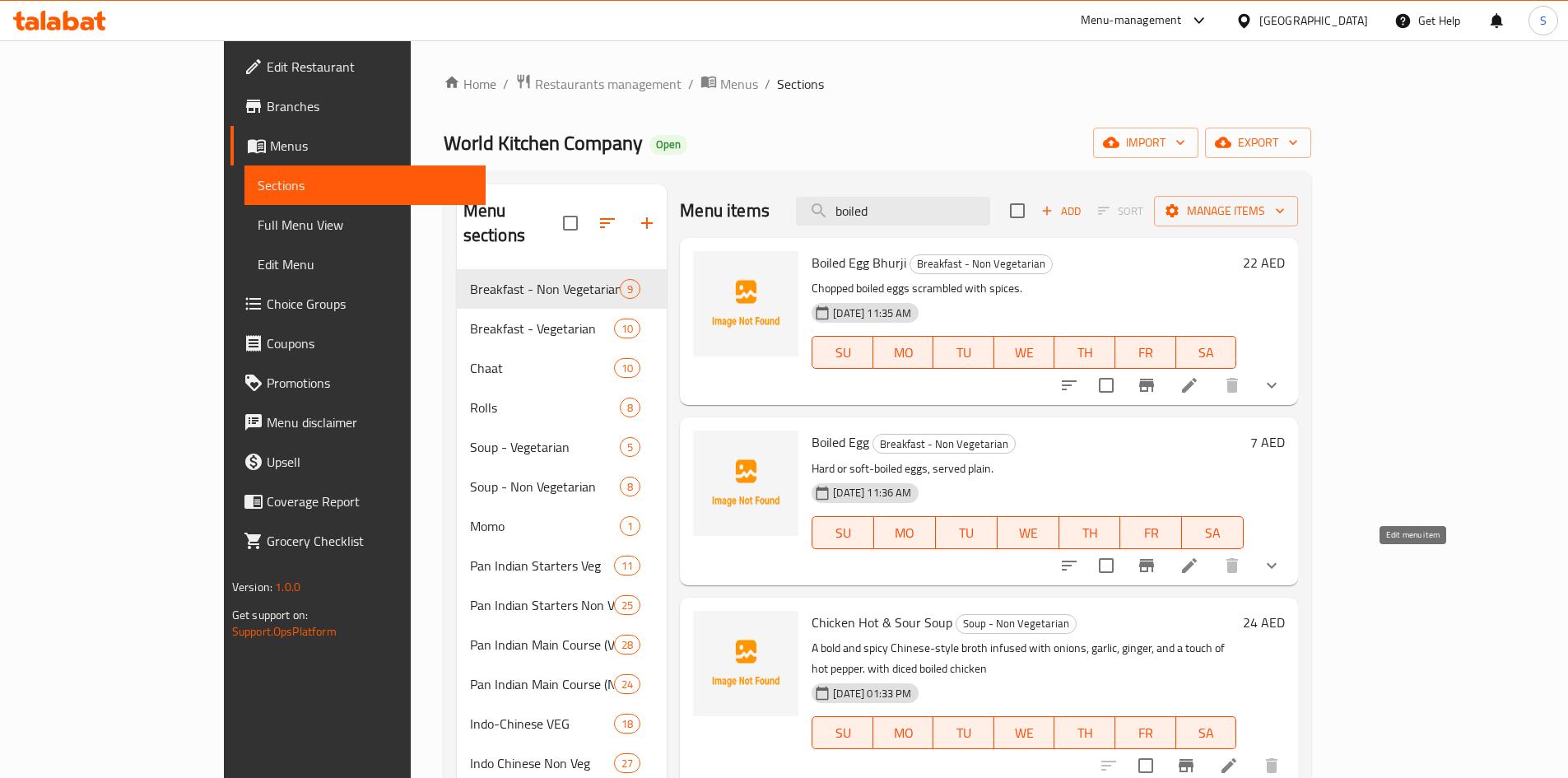
type input "boiled"
click at [1199, 569] on icon at bounding box center [1188, 565] width 20 height 20
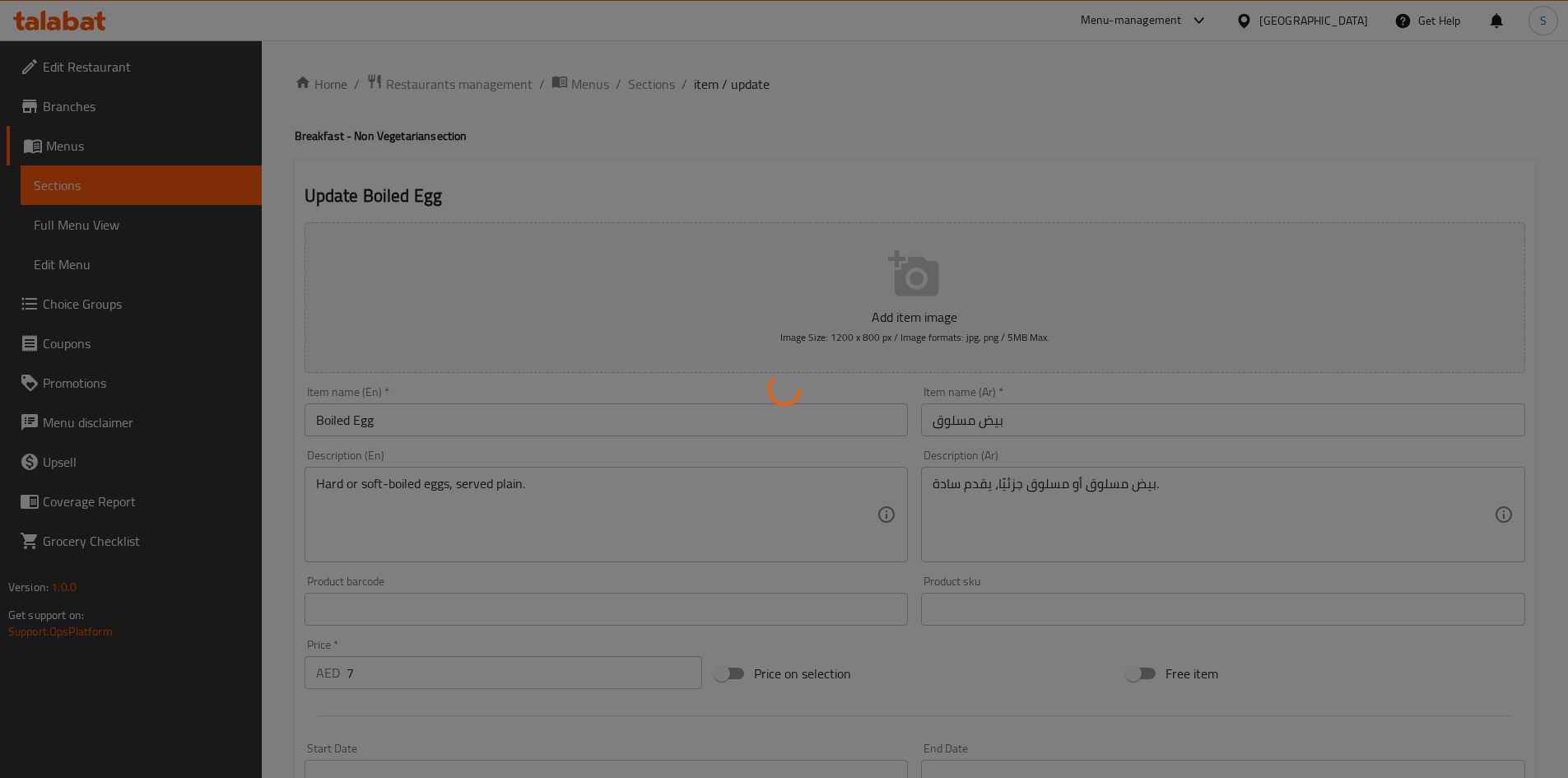
type input "إضافات الإفطار- الغير النباتي:"
type input "0"
type input "3"
type input "اختيارك لنوع البيض المسلوق:"
type input "0"
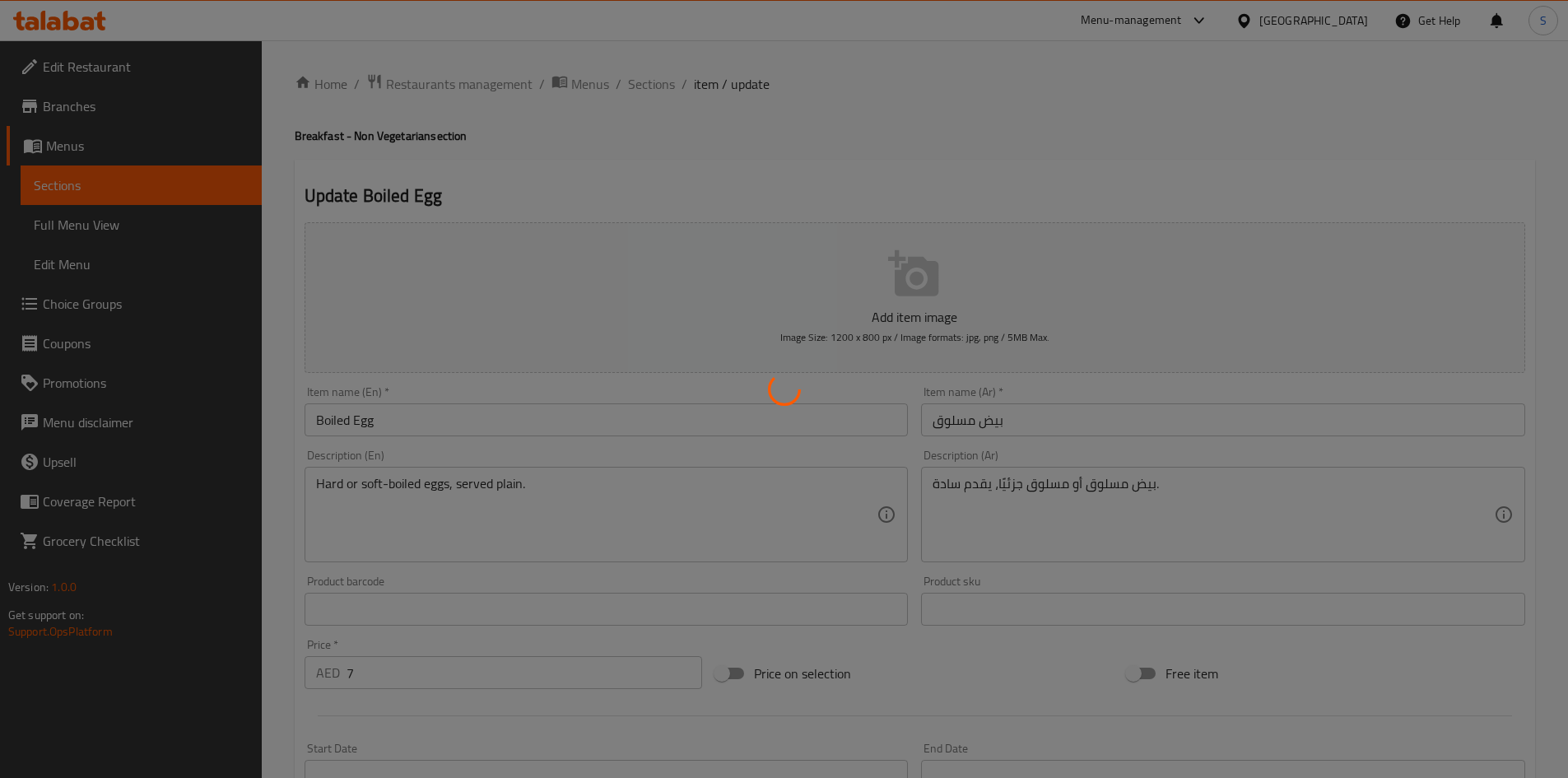
type input "0"
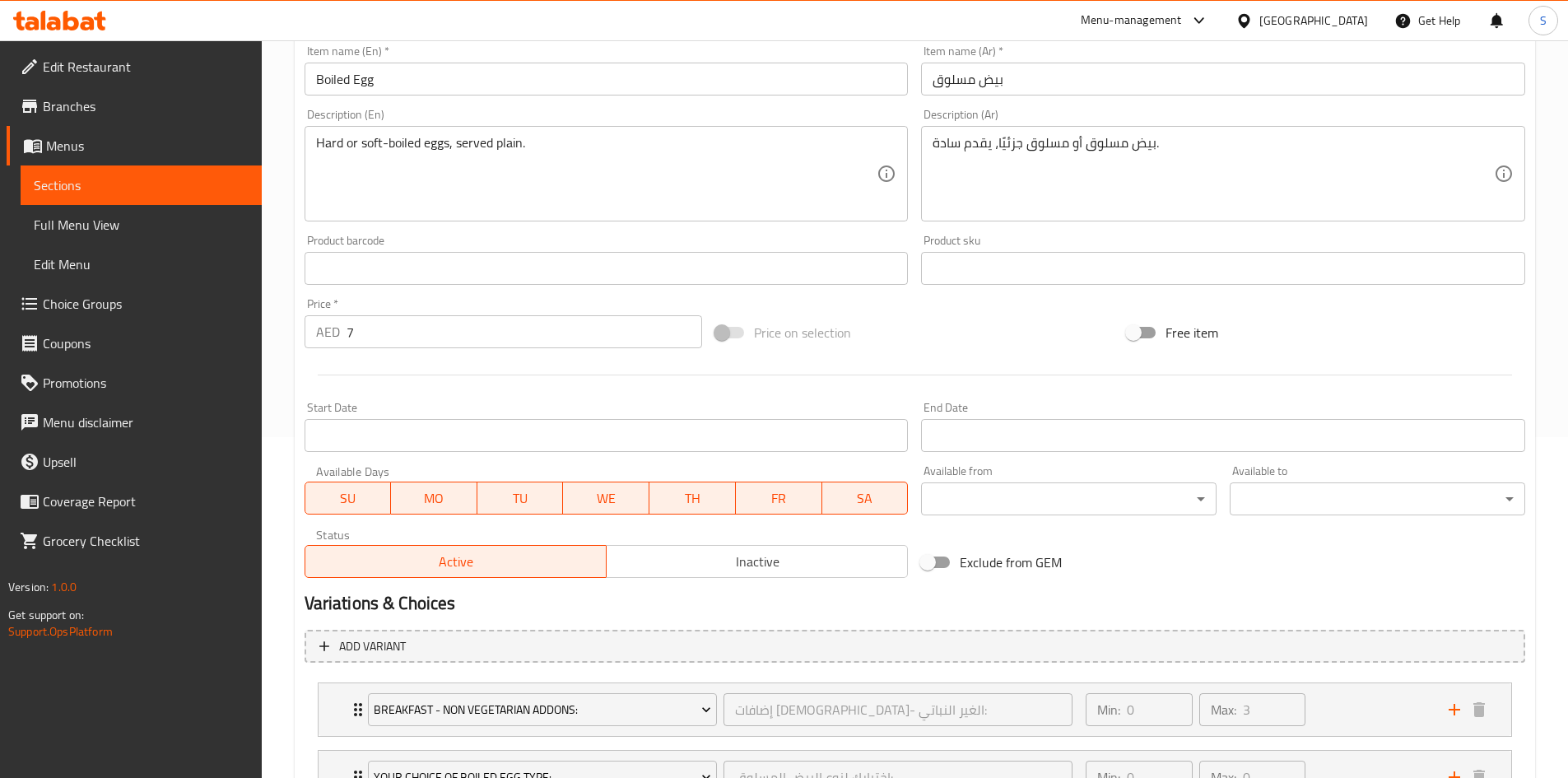
scroll to position [480, 0]
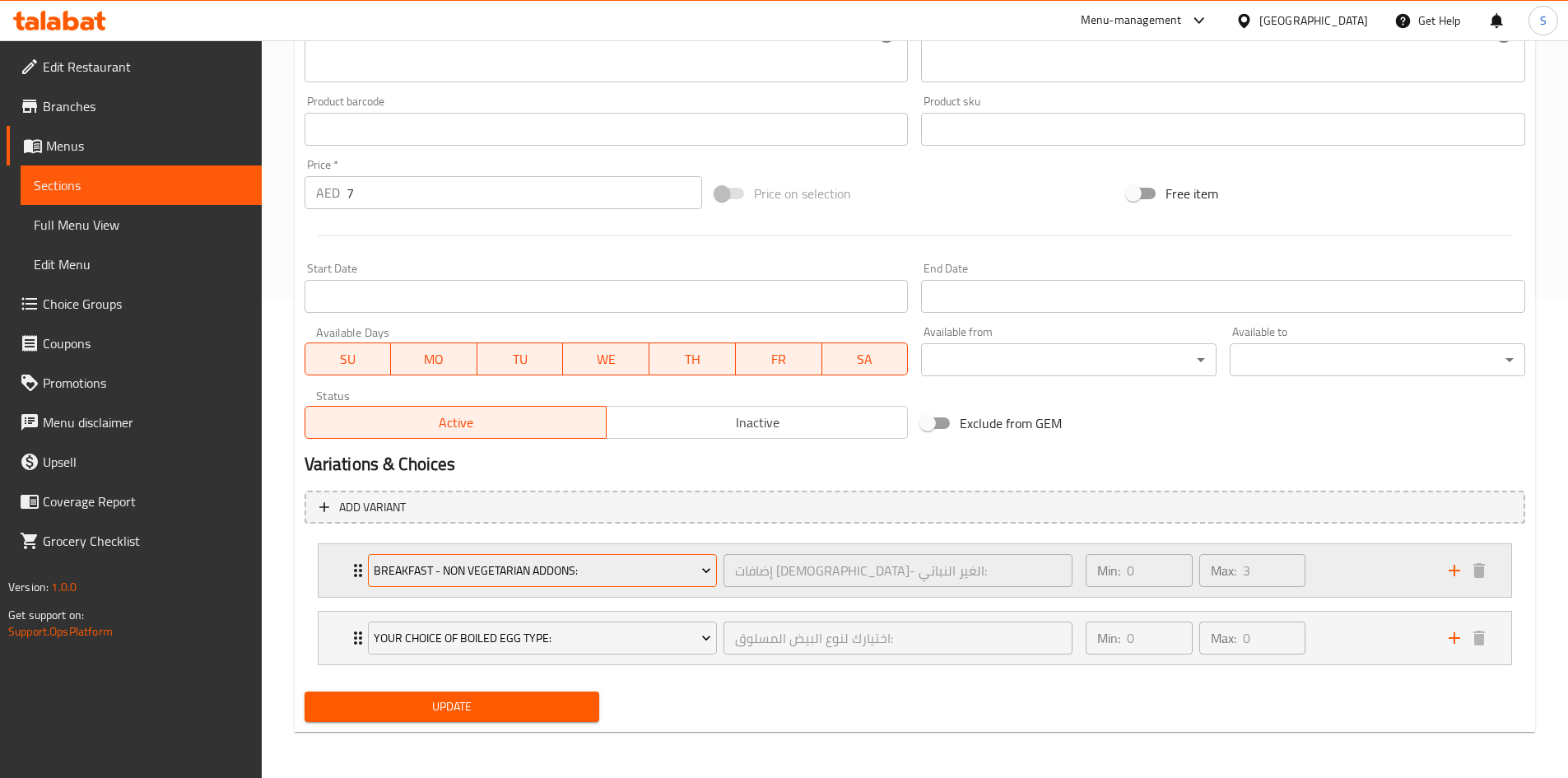
click at [657, 574] on span "Breakfast - Non Vegetarian Addons:" at bounding box center [542, 571] width 337 height 21
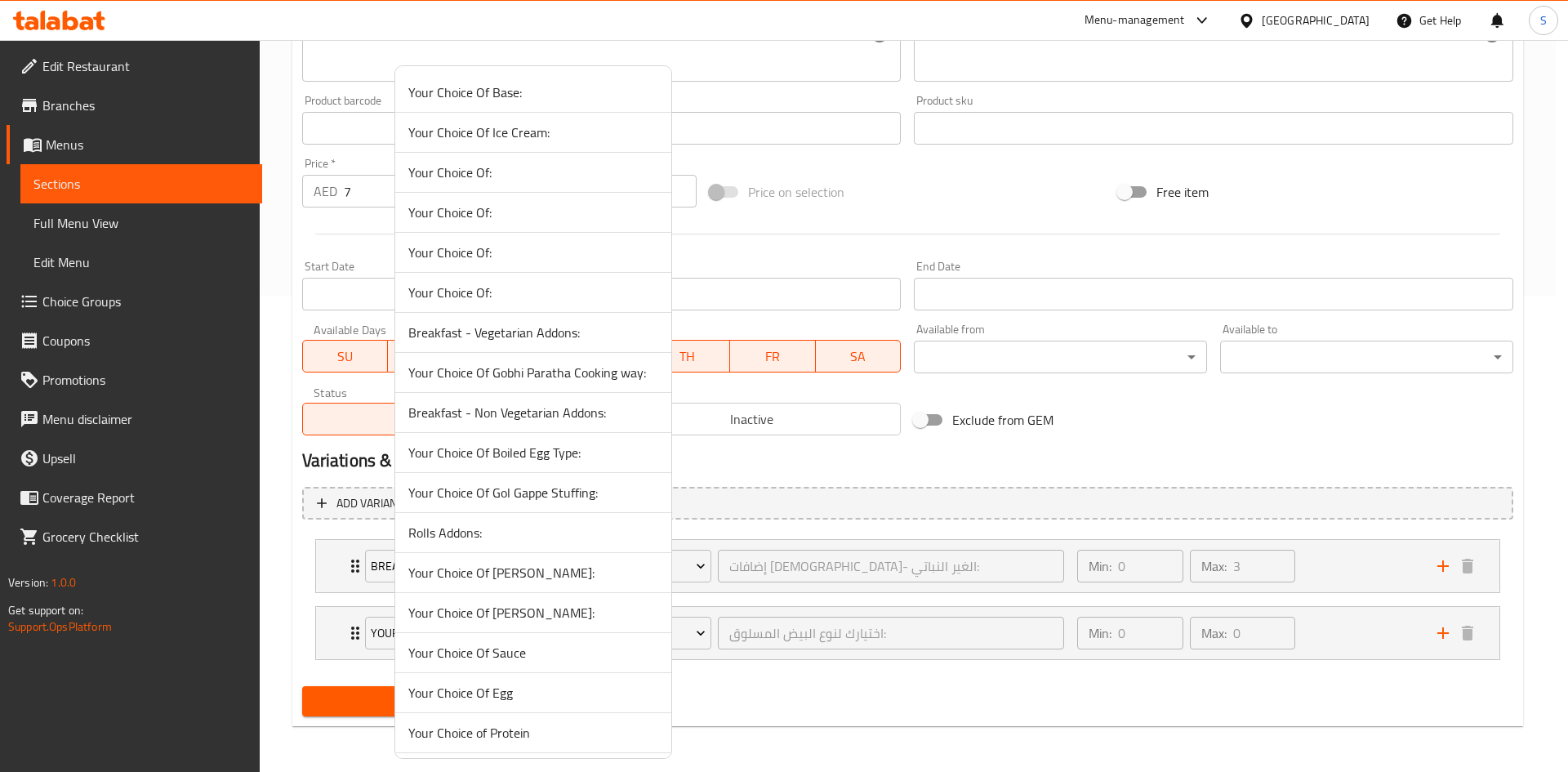
click at [471, 523] on span "Rolls Addons:" at bounding box center [533, 532] width 250 height 20
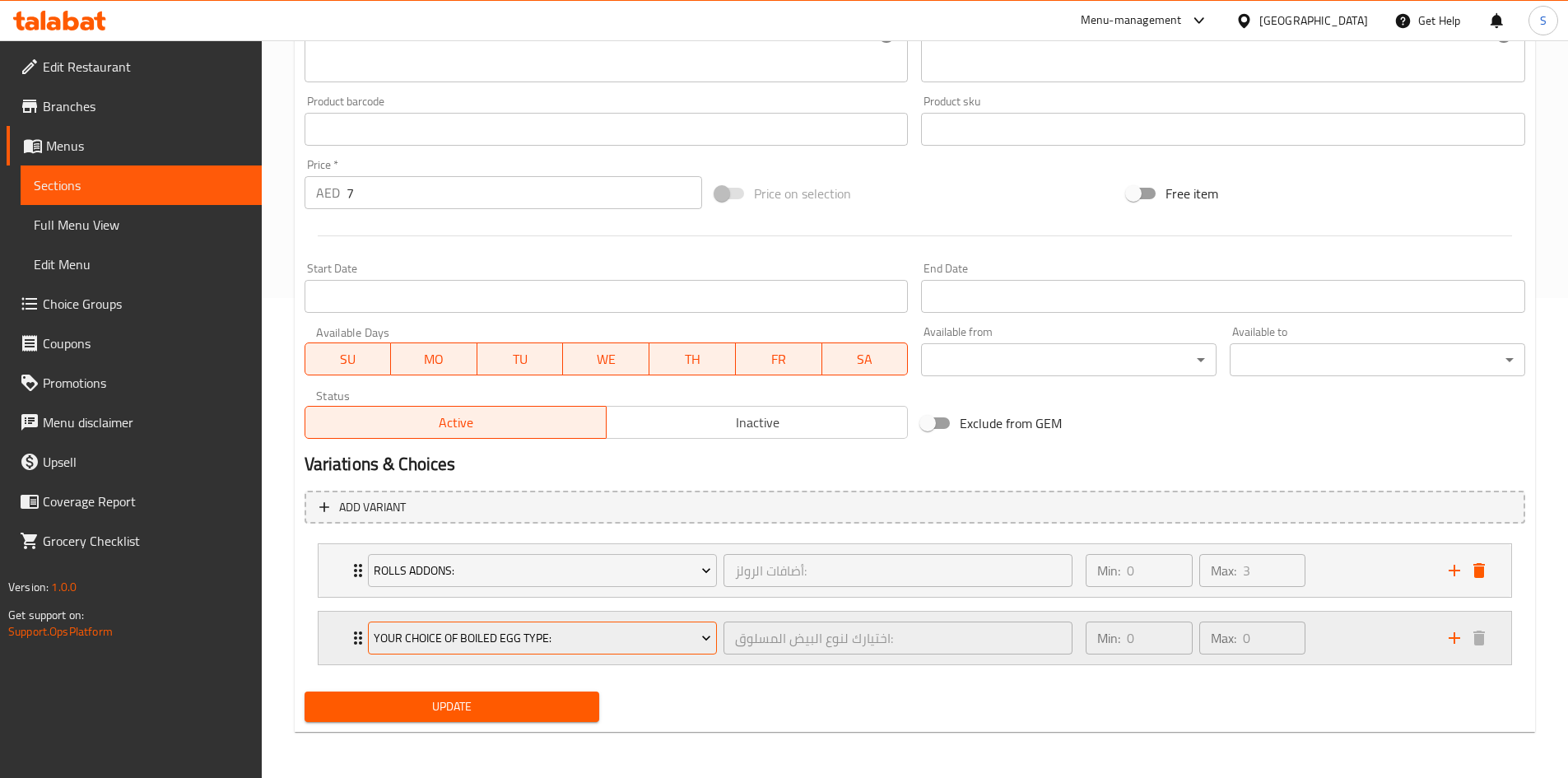
click at [612, 641] on span "Your Choice Of Boiled Egg Type:" at bounding box center [542, 639] width 337 height 21
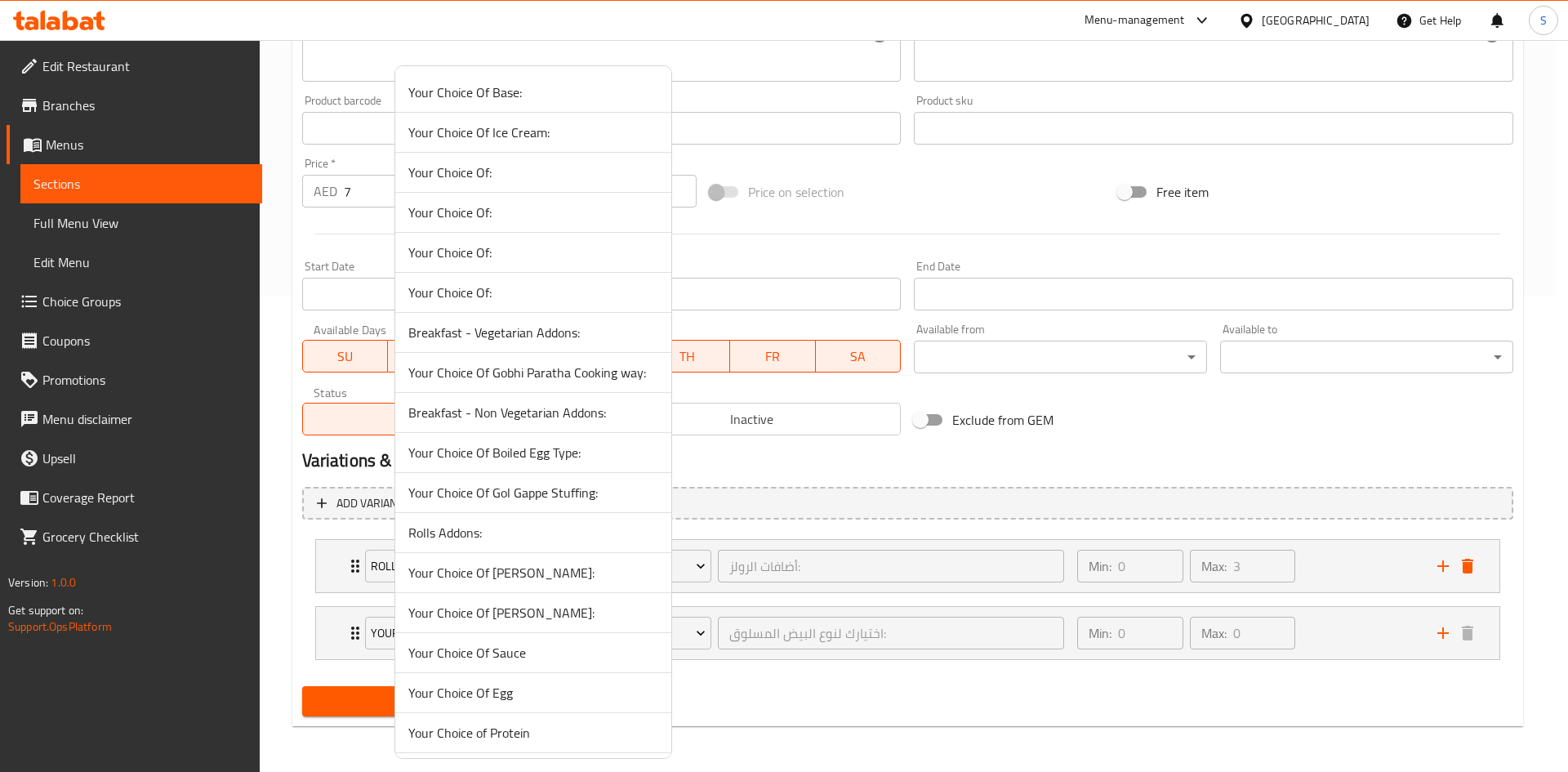
click at [519, 596] on li "Your Choice Of [PERSON_NAME]:" at bounding box center [533, 612] width 276 height 40
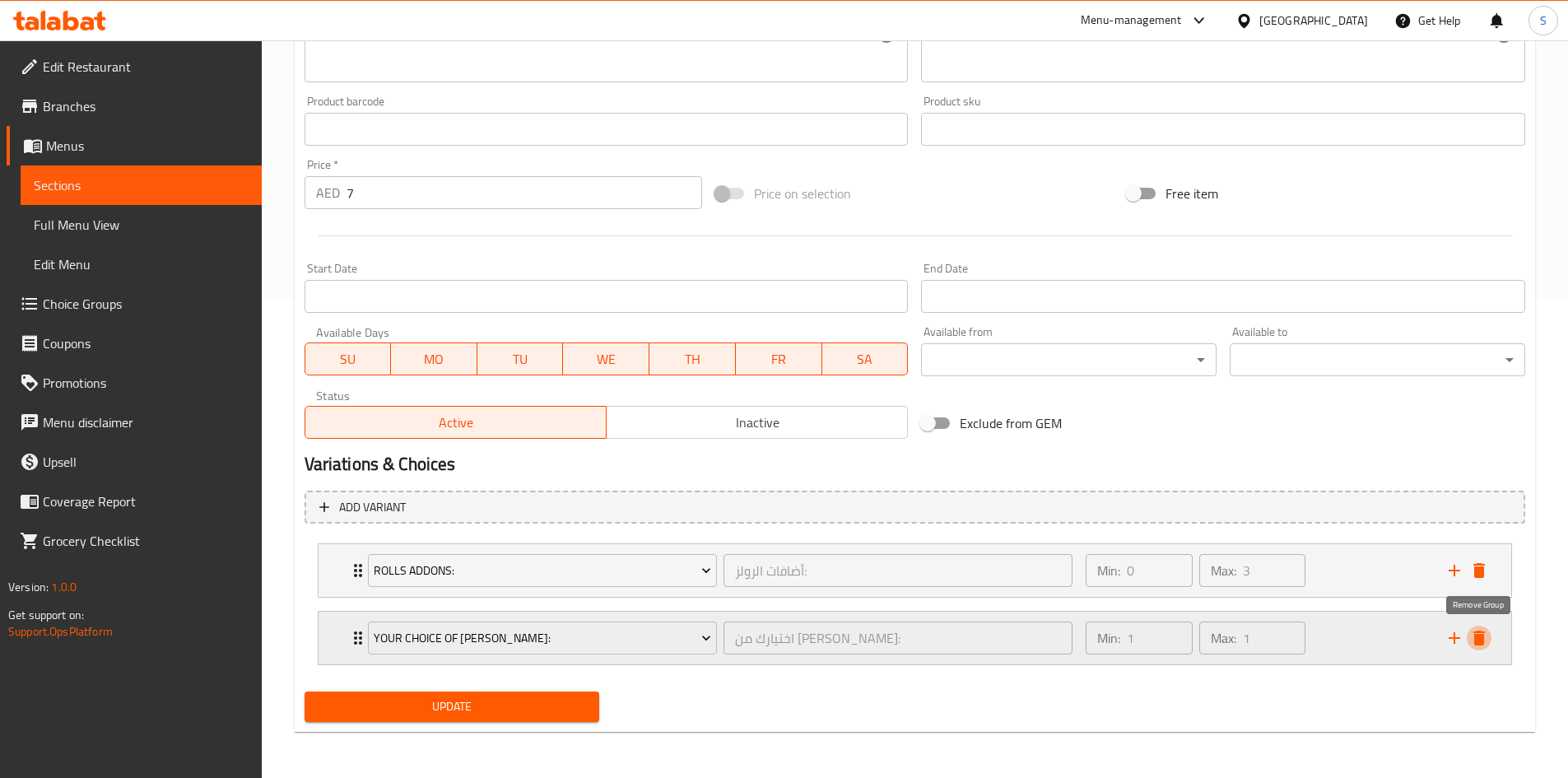
click at [1485, 633] on icon "delete" at bounding box center [1478, 637] width 11 height 15
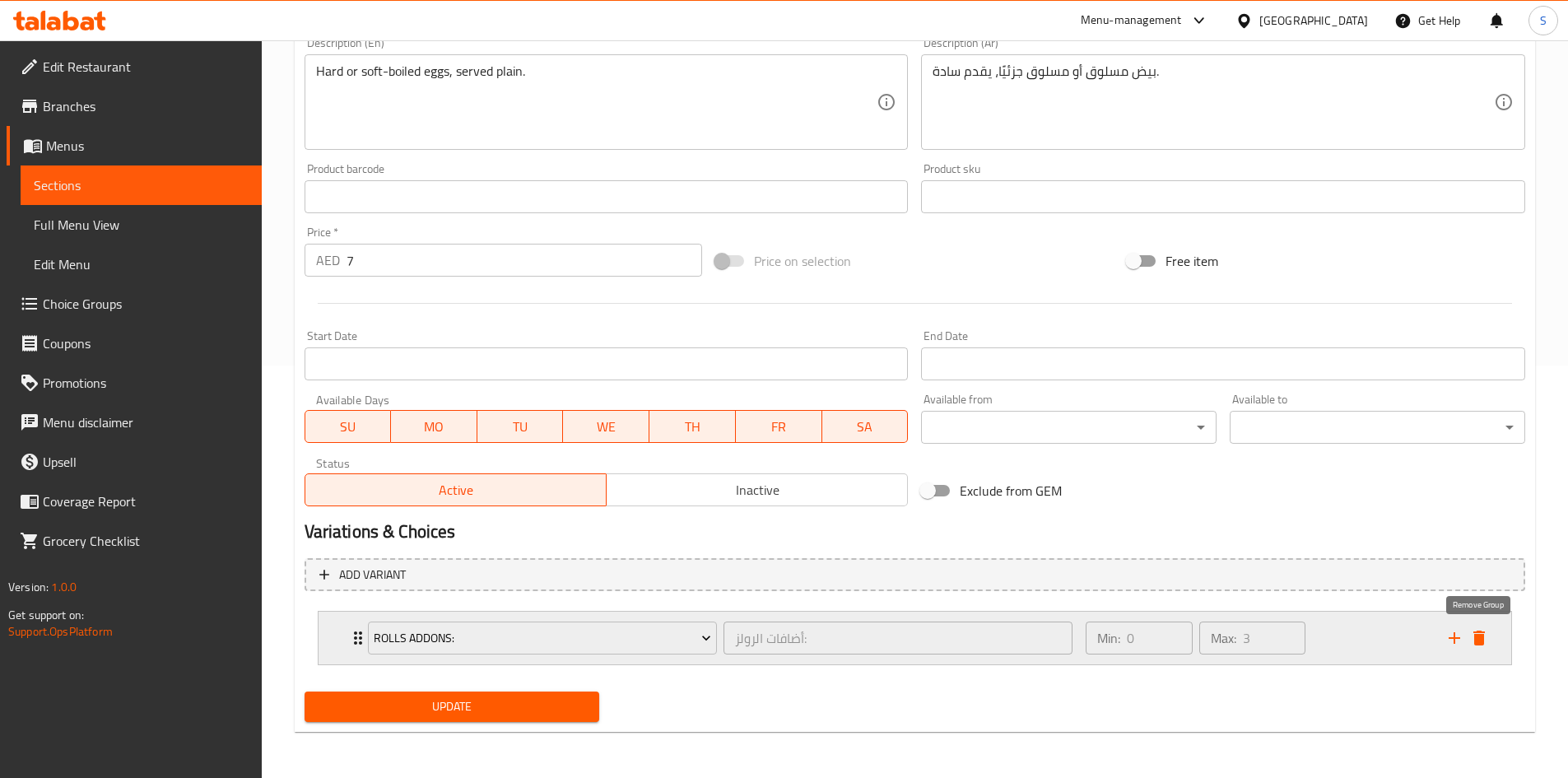
click at [1476, 631] on icon "delete" at bounding box center [1478, 638] width 20 height 20
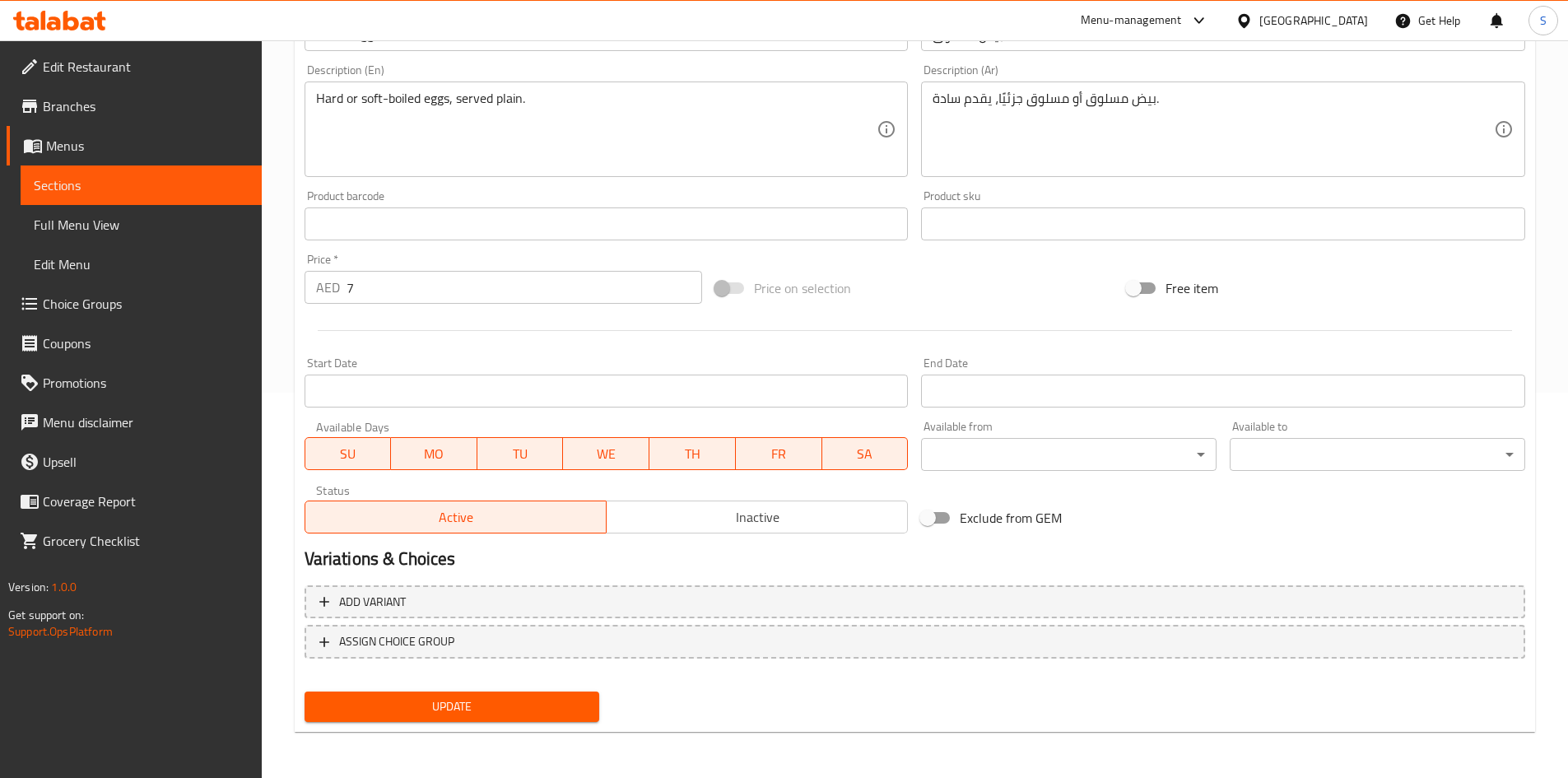
scroll to position [386, 0]
click at [517, 708] on span "Update" at bounding box center [452, 707] width 269 height 21
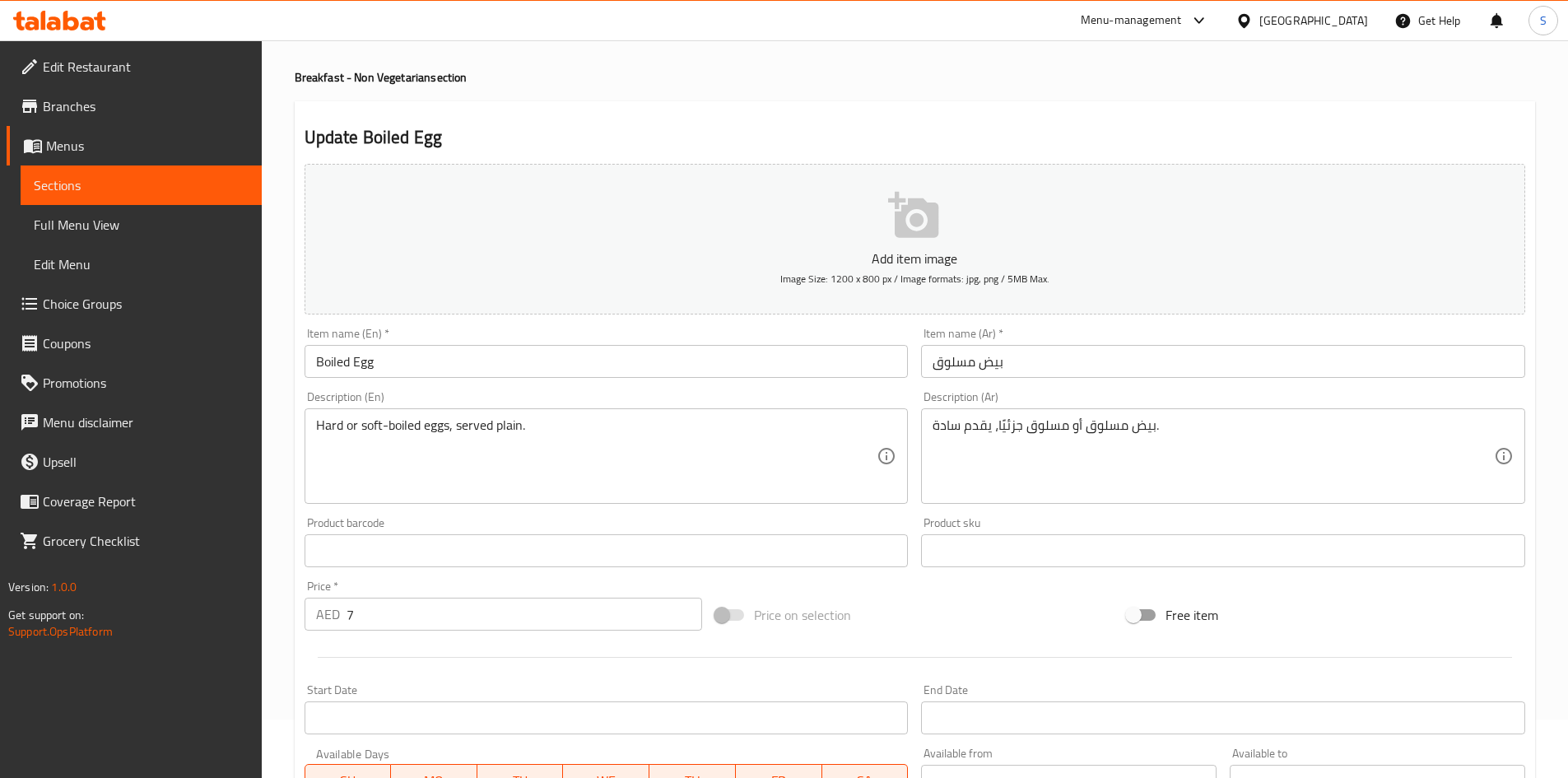
scroll to position [56, 0]
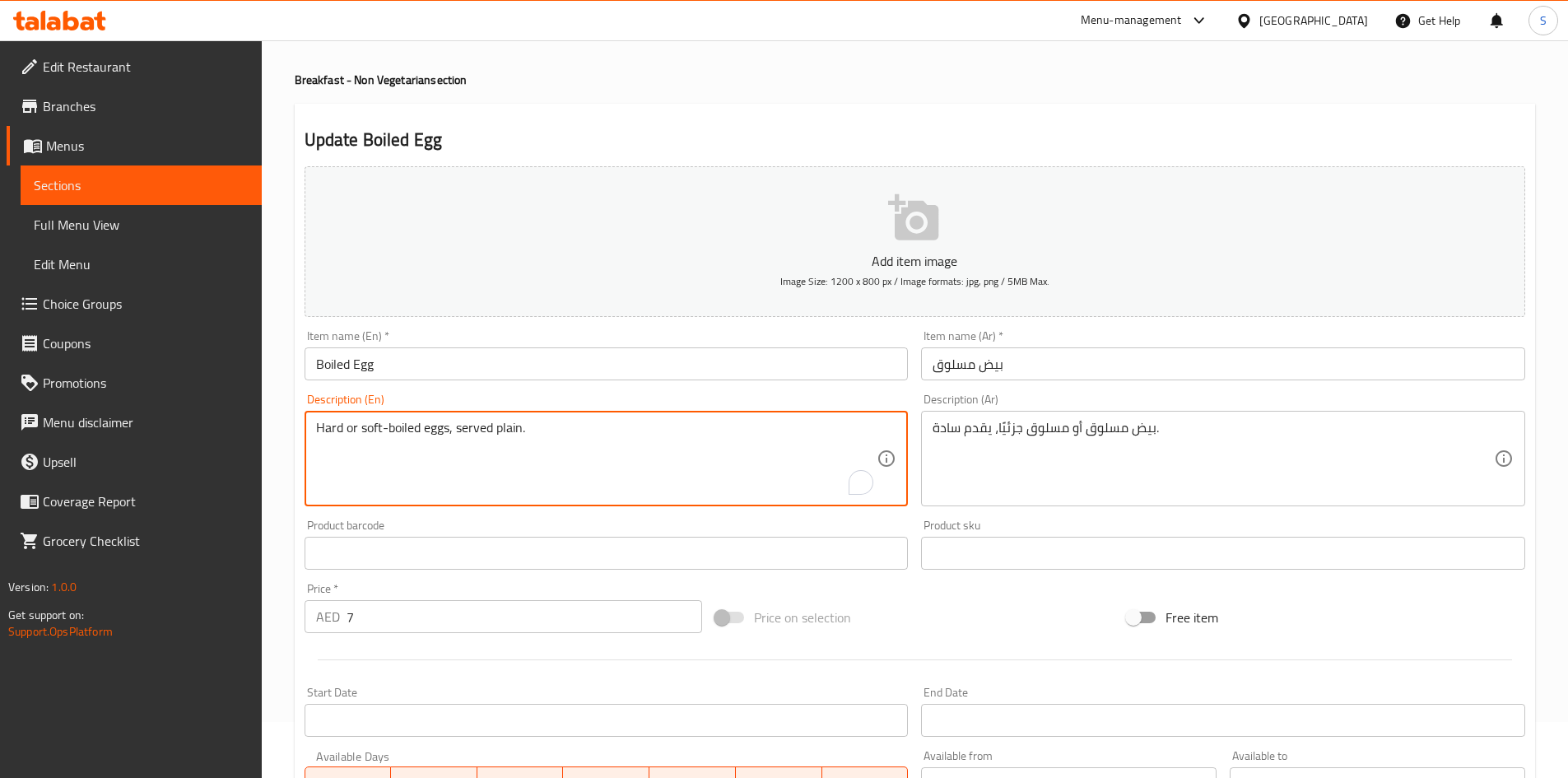
drag, startPoint x: 386, startPoint y: 430, endPoint x: 347, endPoint y: 424, distance: 39.5
type textarea "Hard boiled eggs, served plain."
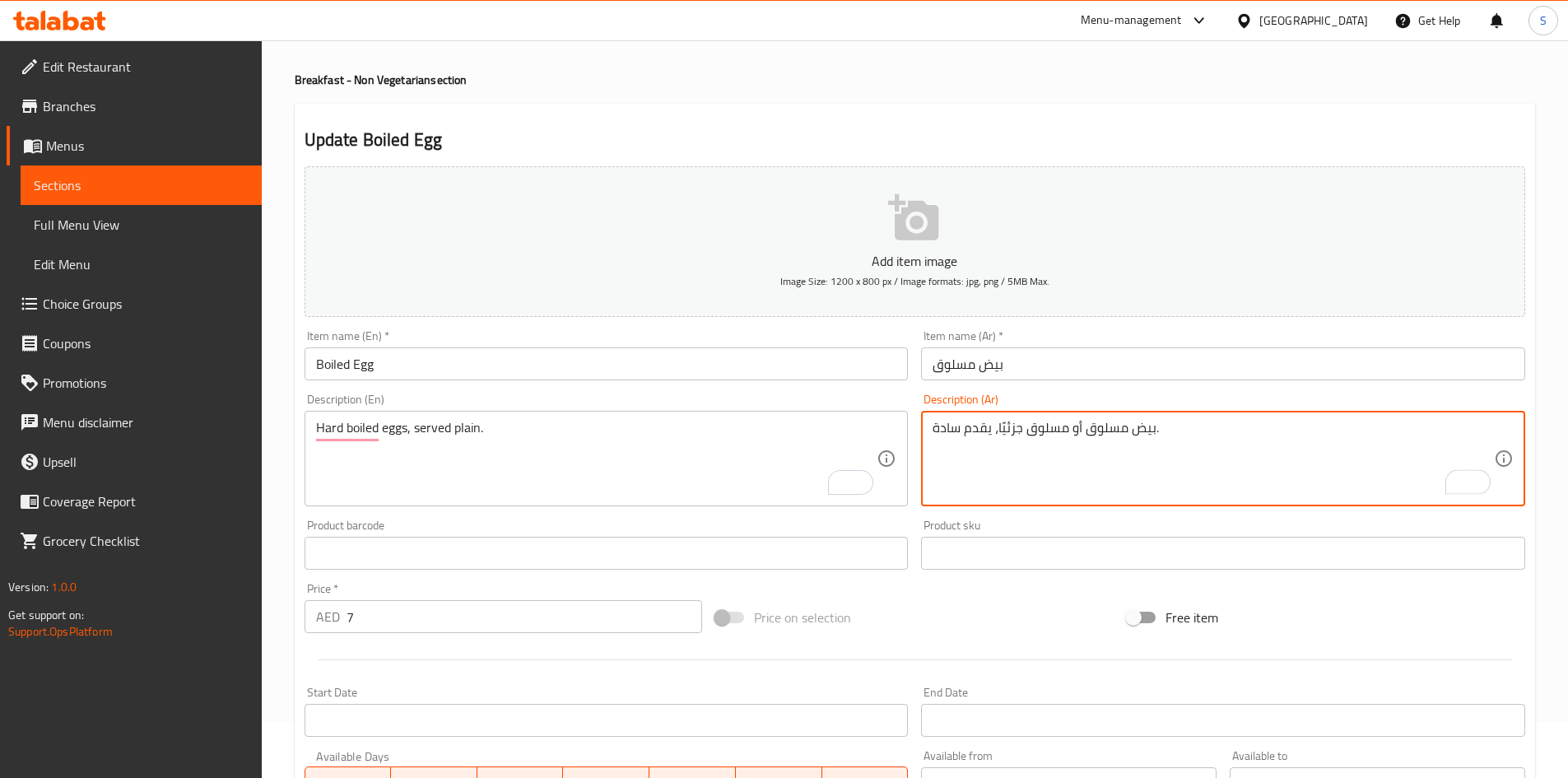
drag, startPoint x: 1083, startPoint y: 429, endPoint x: 995, endPoint y: 435, distance: 88.2
type textarea "بيض مسلوق يقدم سادة."
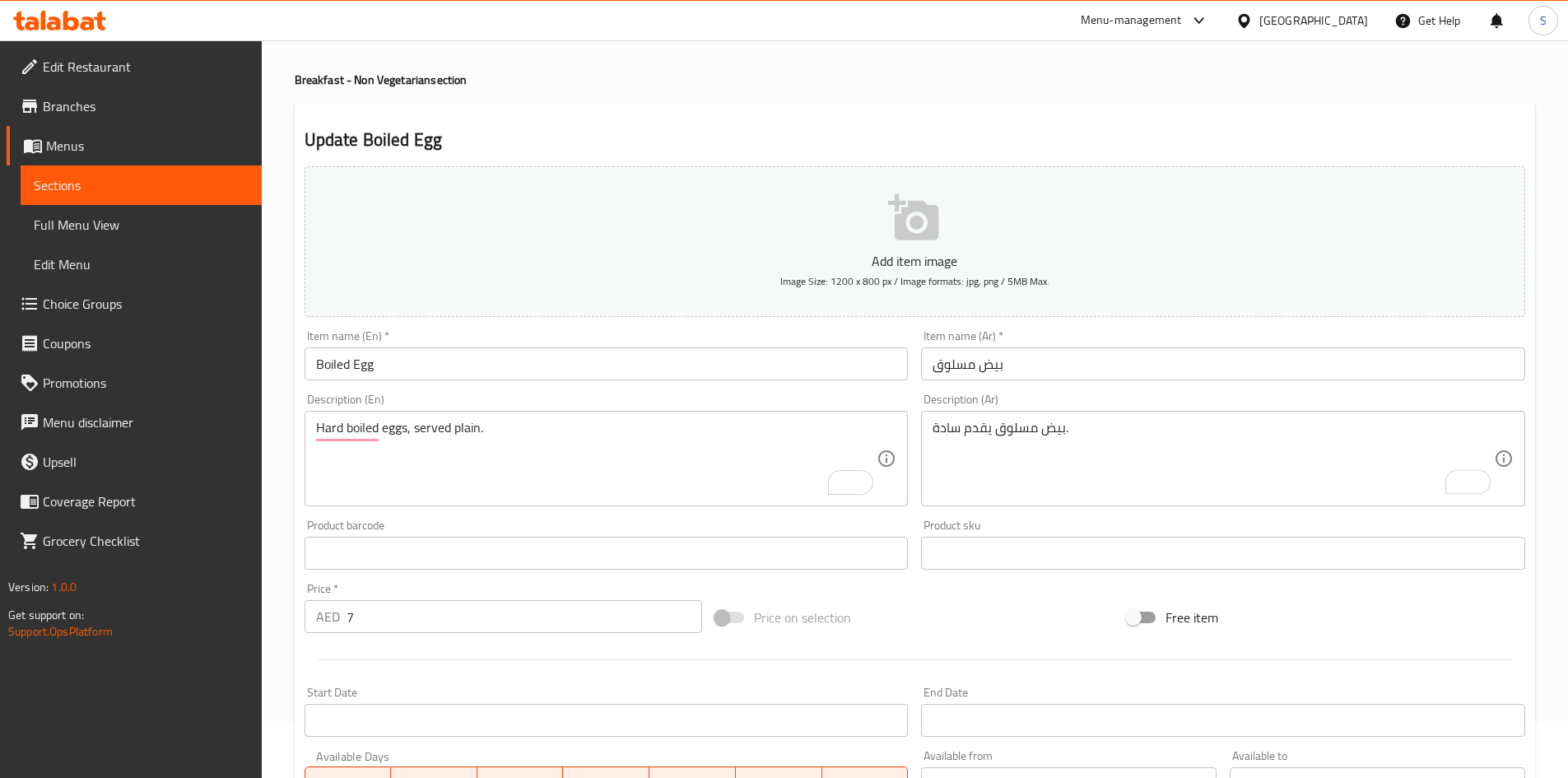
click at [1016, 621] on div "Price on selection" at bounding box center [914, 617] width 411 height 45
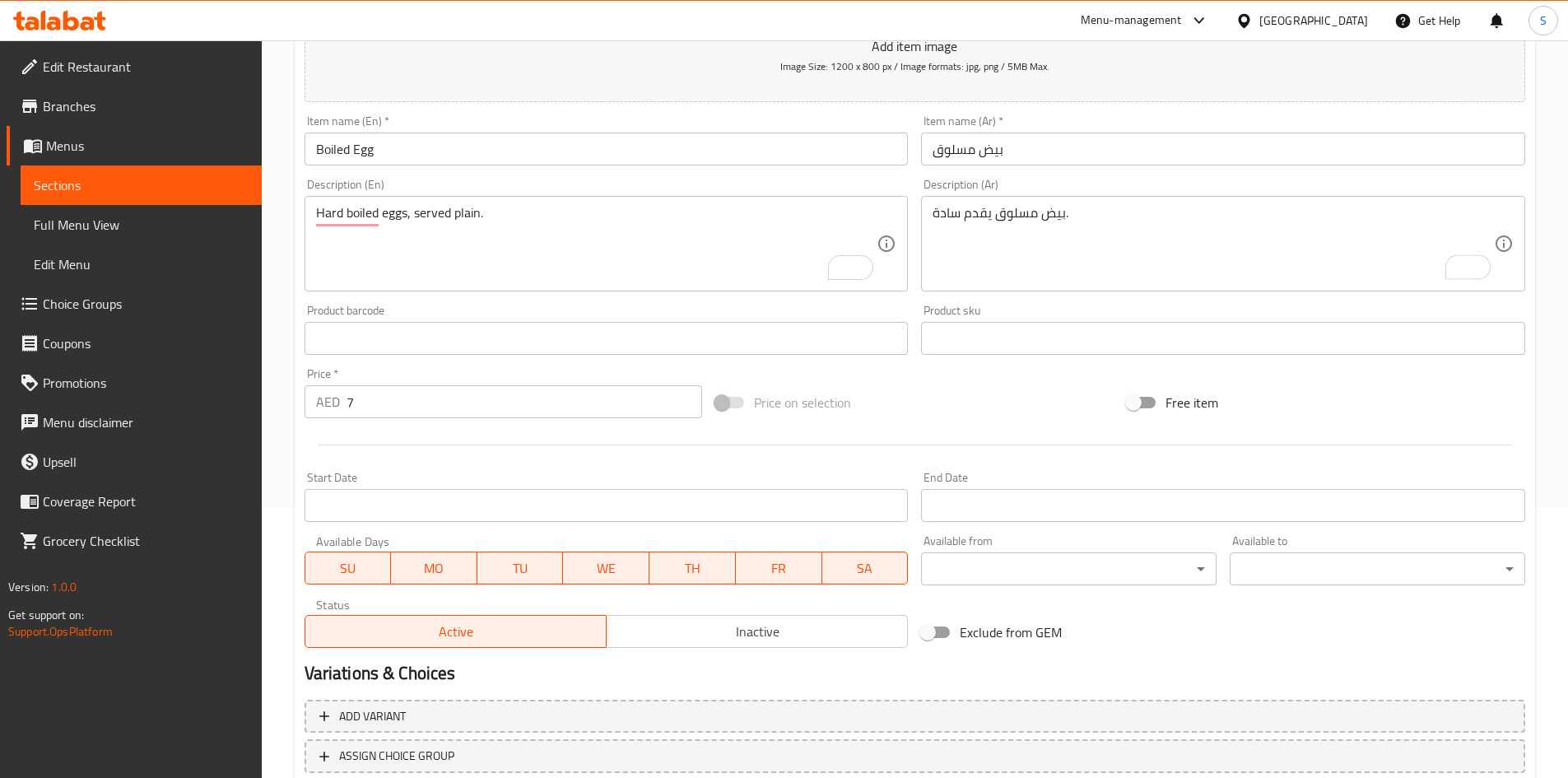
scroll to position [386, 0]
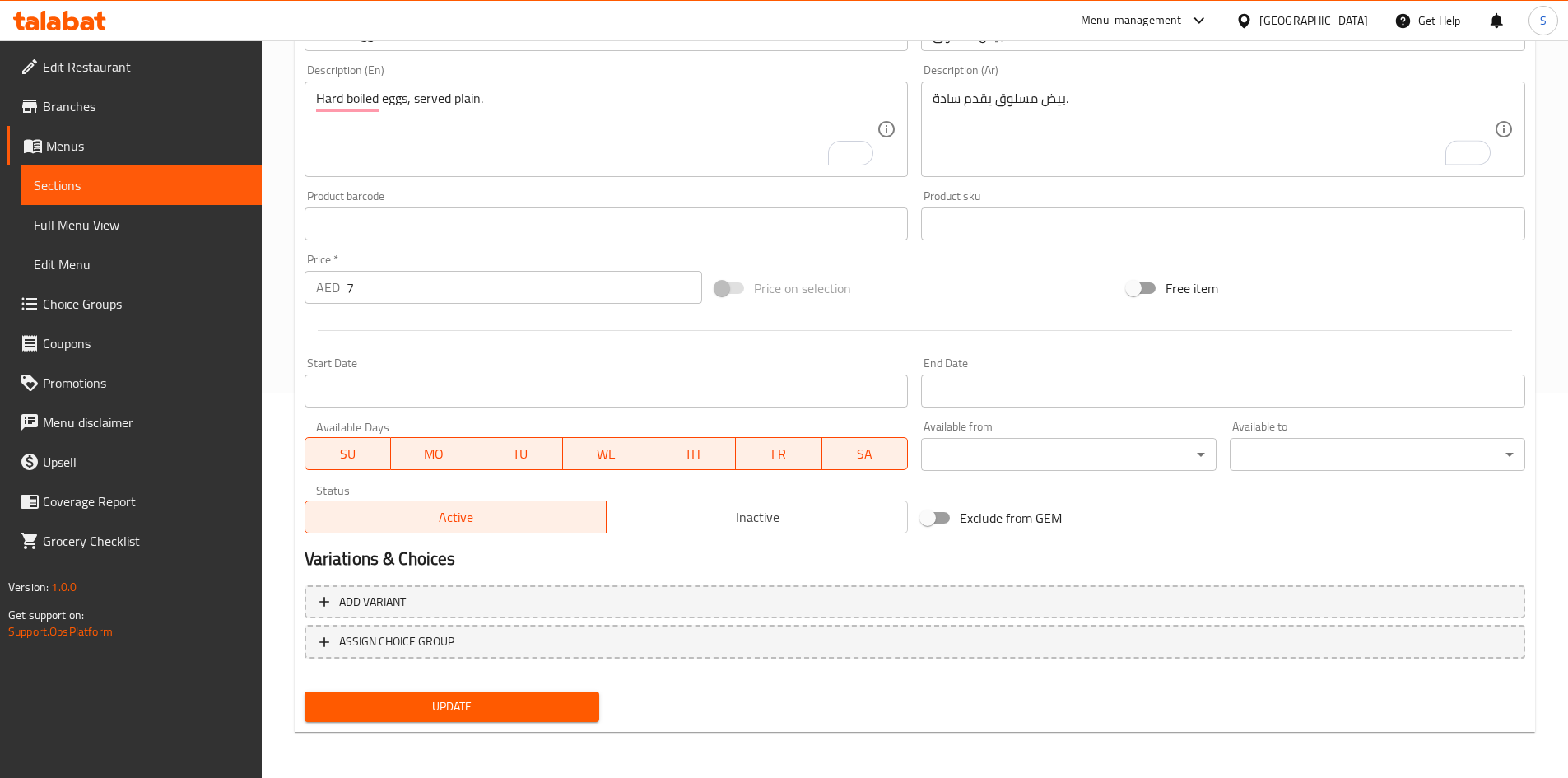
click at [442, 699] on span "Update" at bounding box center [452, 707] width 269 height 21
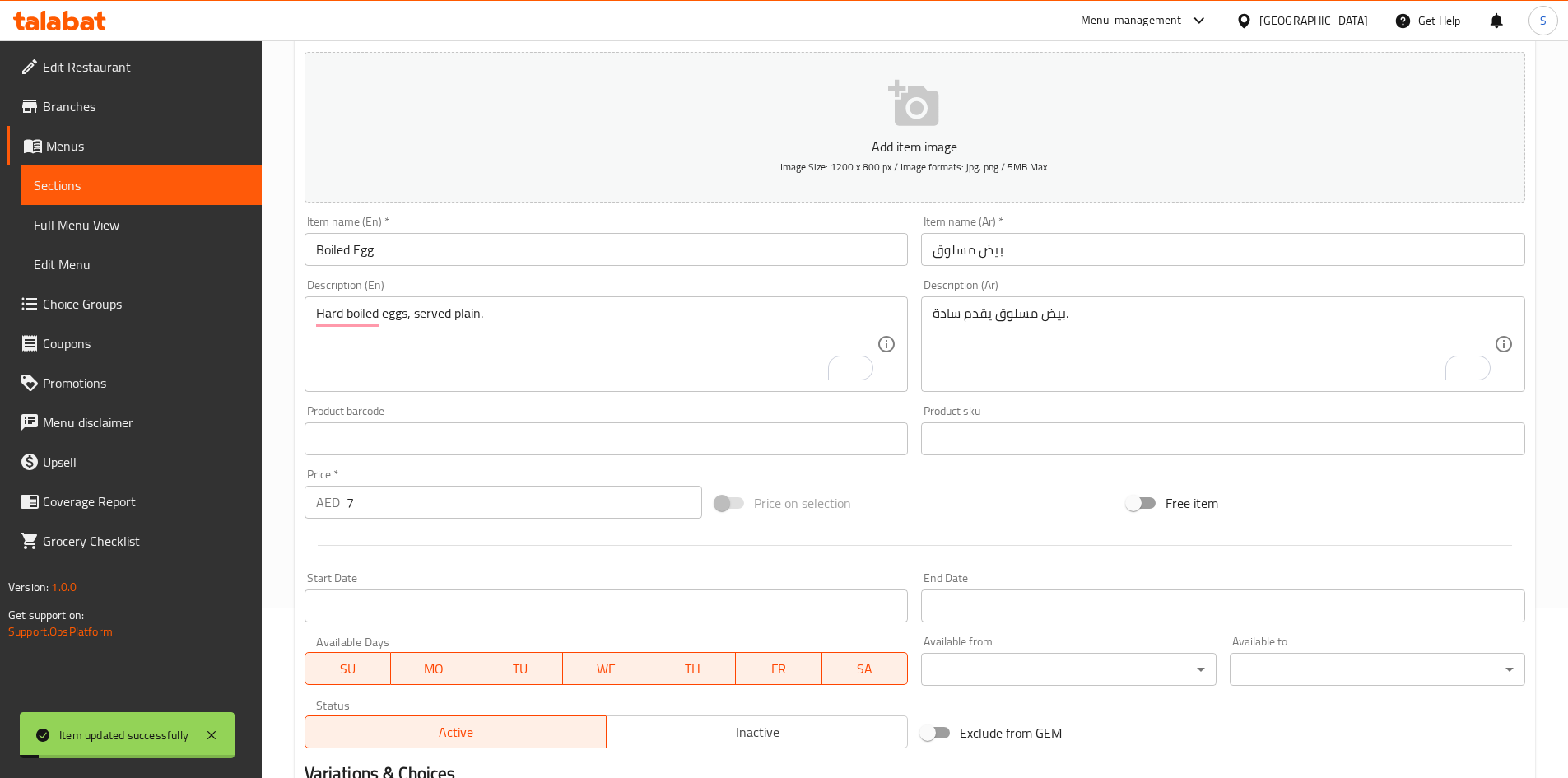
scroll to position [0, 0]
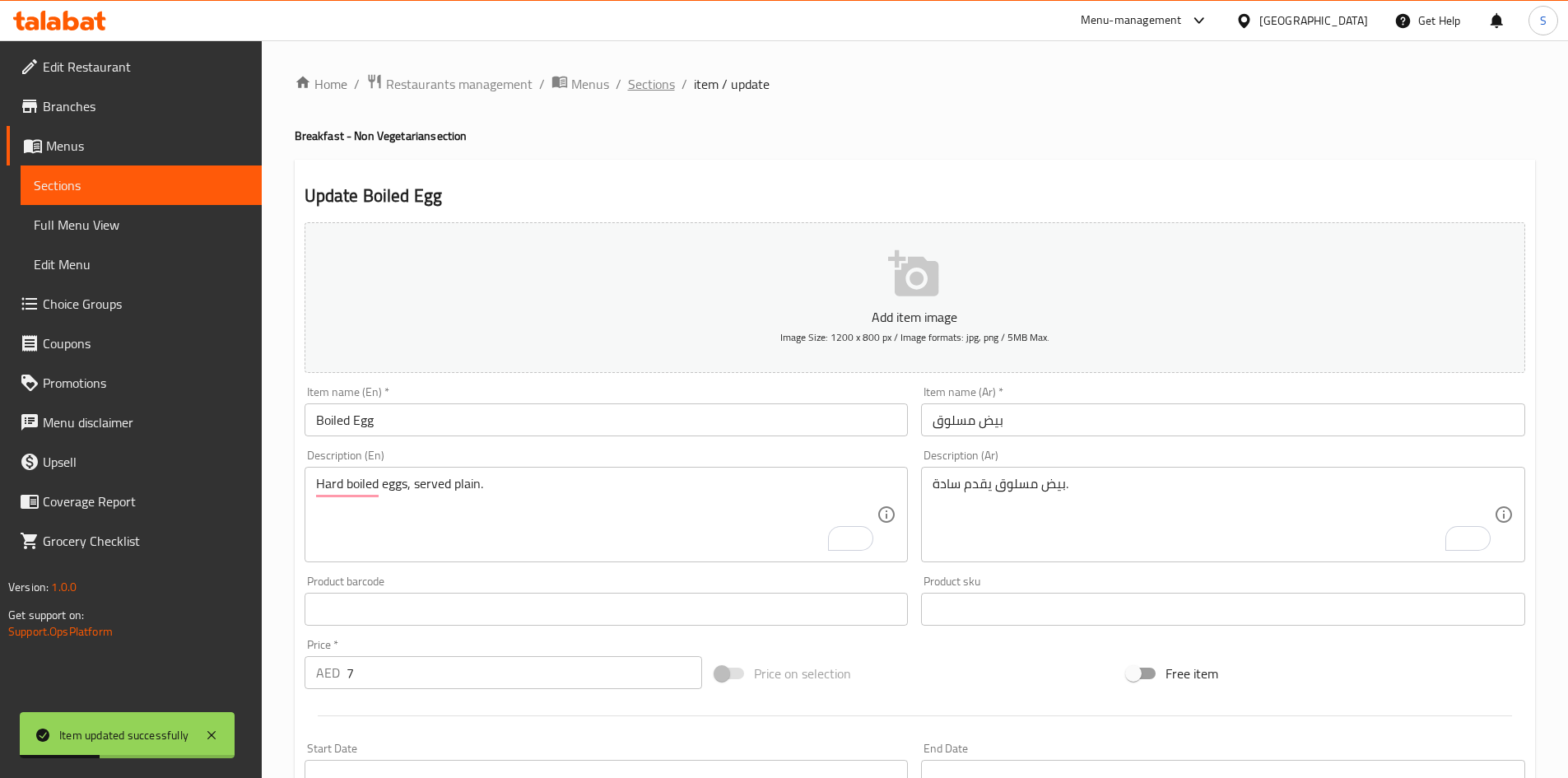
click at [645, 86] on span "Sections" at bounding box center [651, 83] width 47 height 20
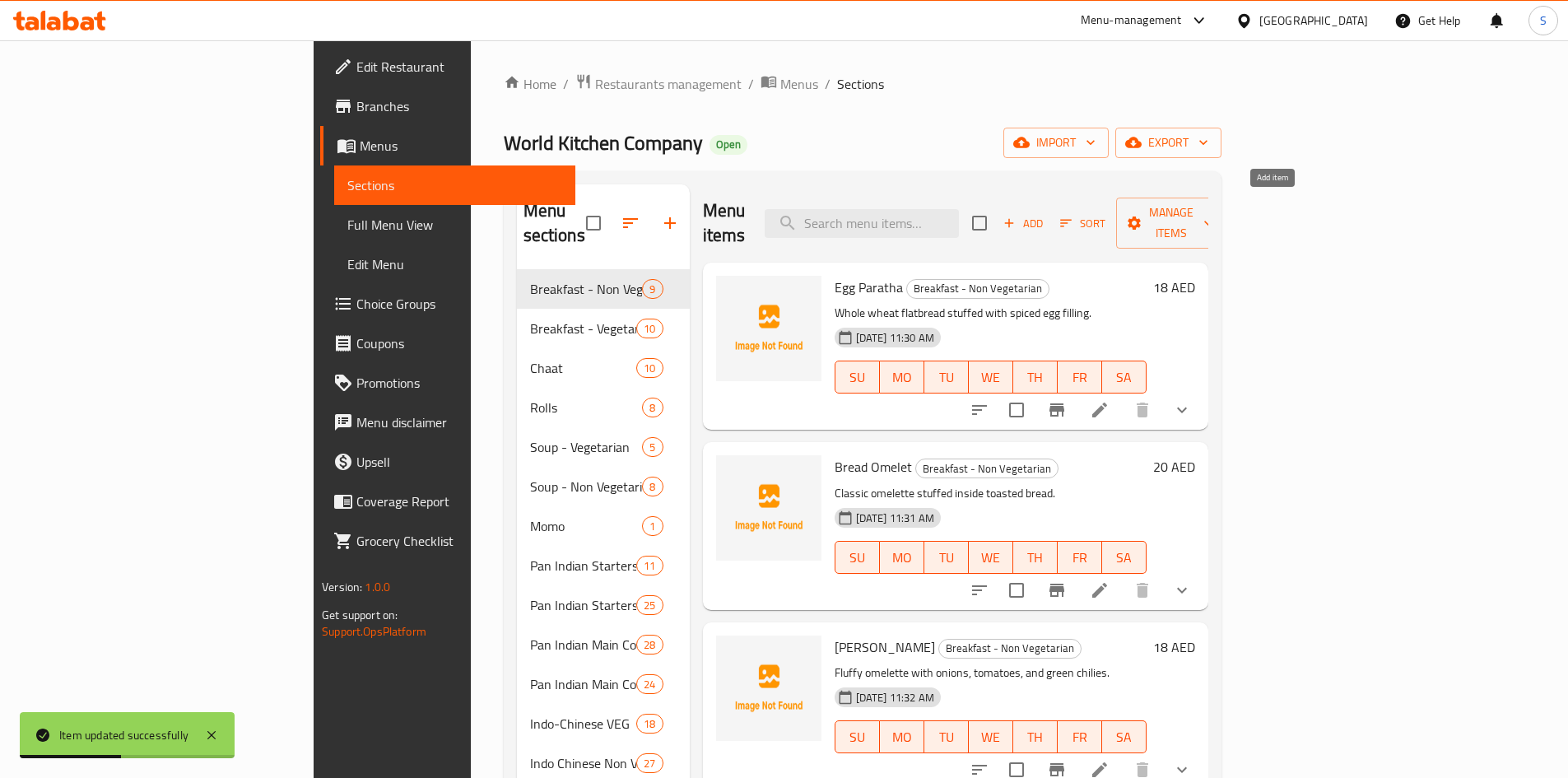
click at [1045, 214] on span "Add" at bounding box center [1023, 224] width 45 height 19
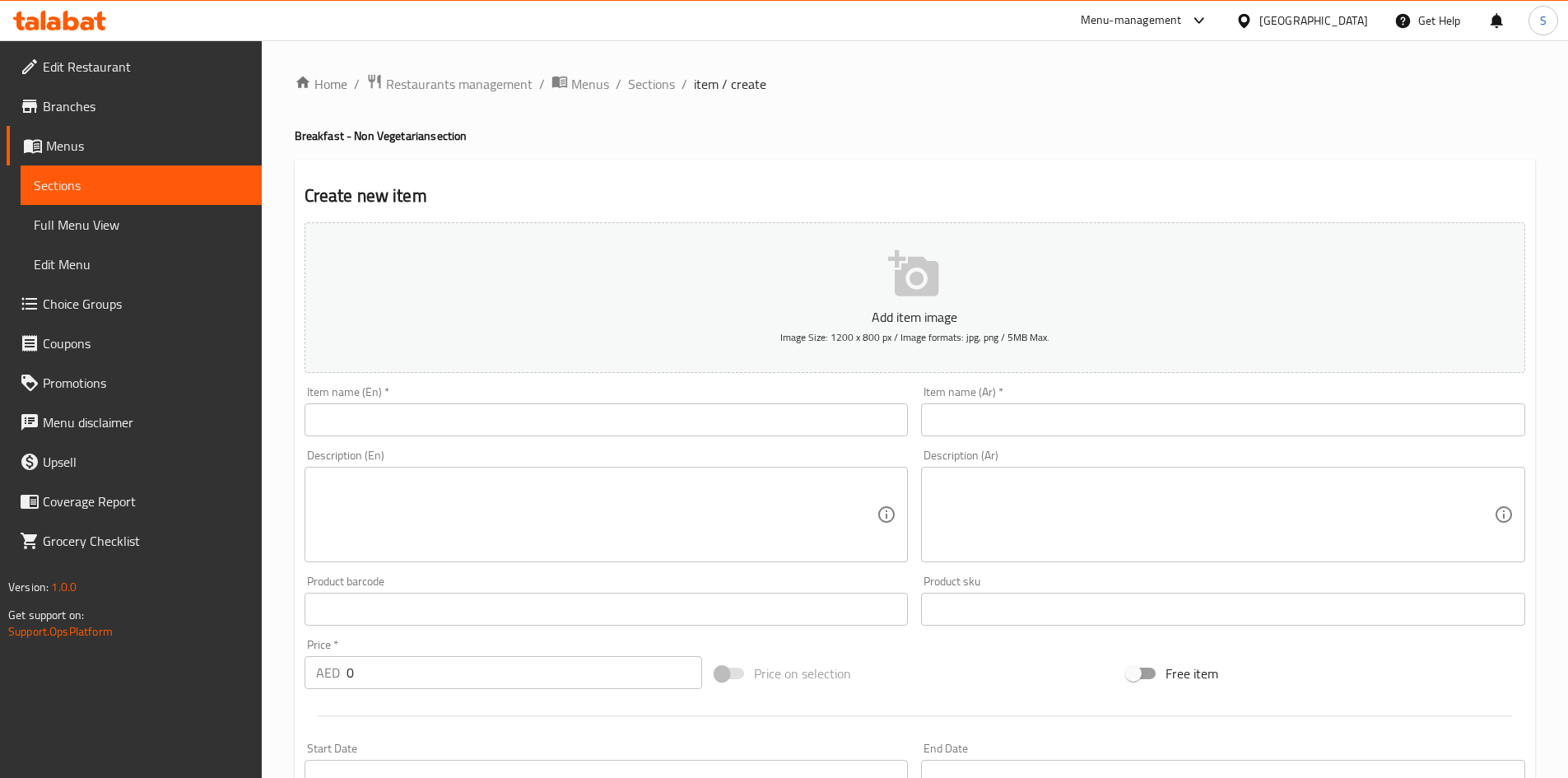
click at [1120, 180] on div "Create new item Add item image Image Size: 1200 x 800 px / Image formats: jpg, …" at bounding box center [914, 639] width 1240 height 958
click at [497, 424] on input "text" at bounding box center [607, 420] width 604 height 33
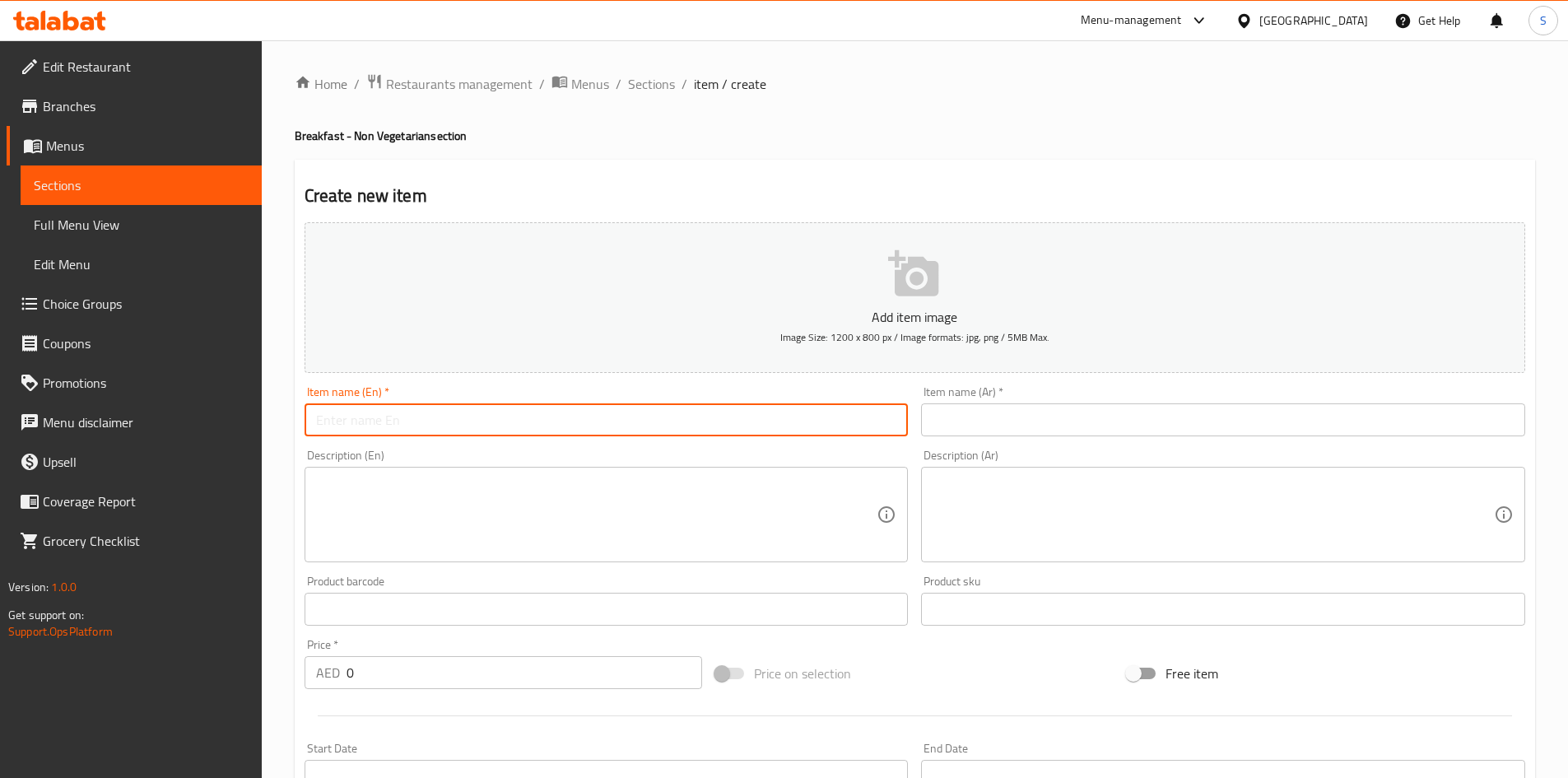
paste input "Poached Egg"
type input "Poached Egg"
click at [1091, 432] on input "text" at bounding box center [1223, 420] width 604 height 33
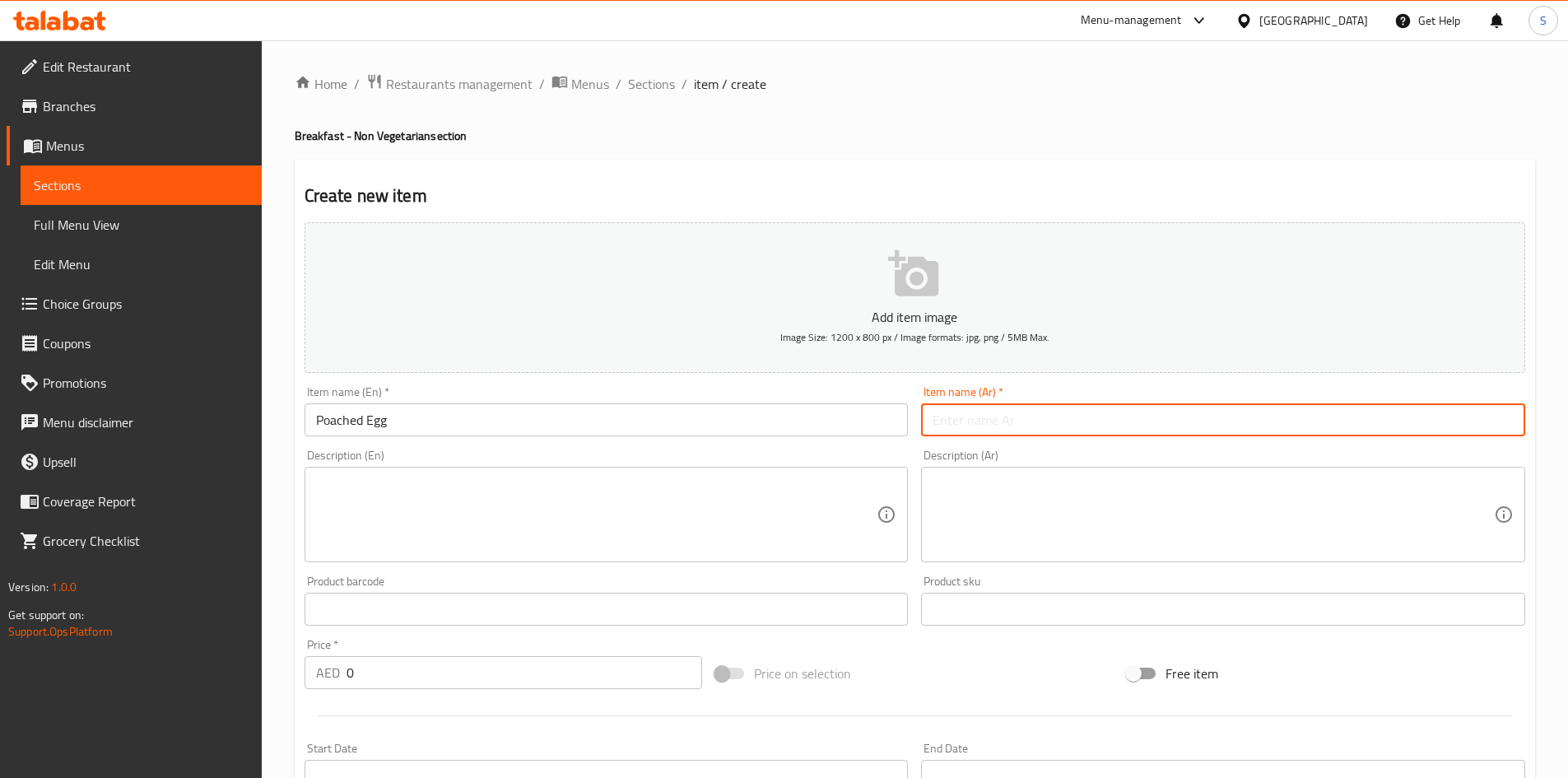
type input "[PERSON_NAME]"
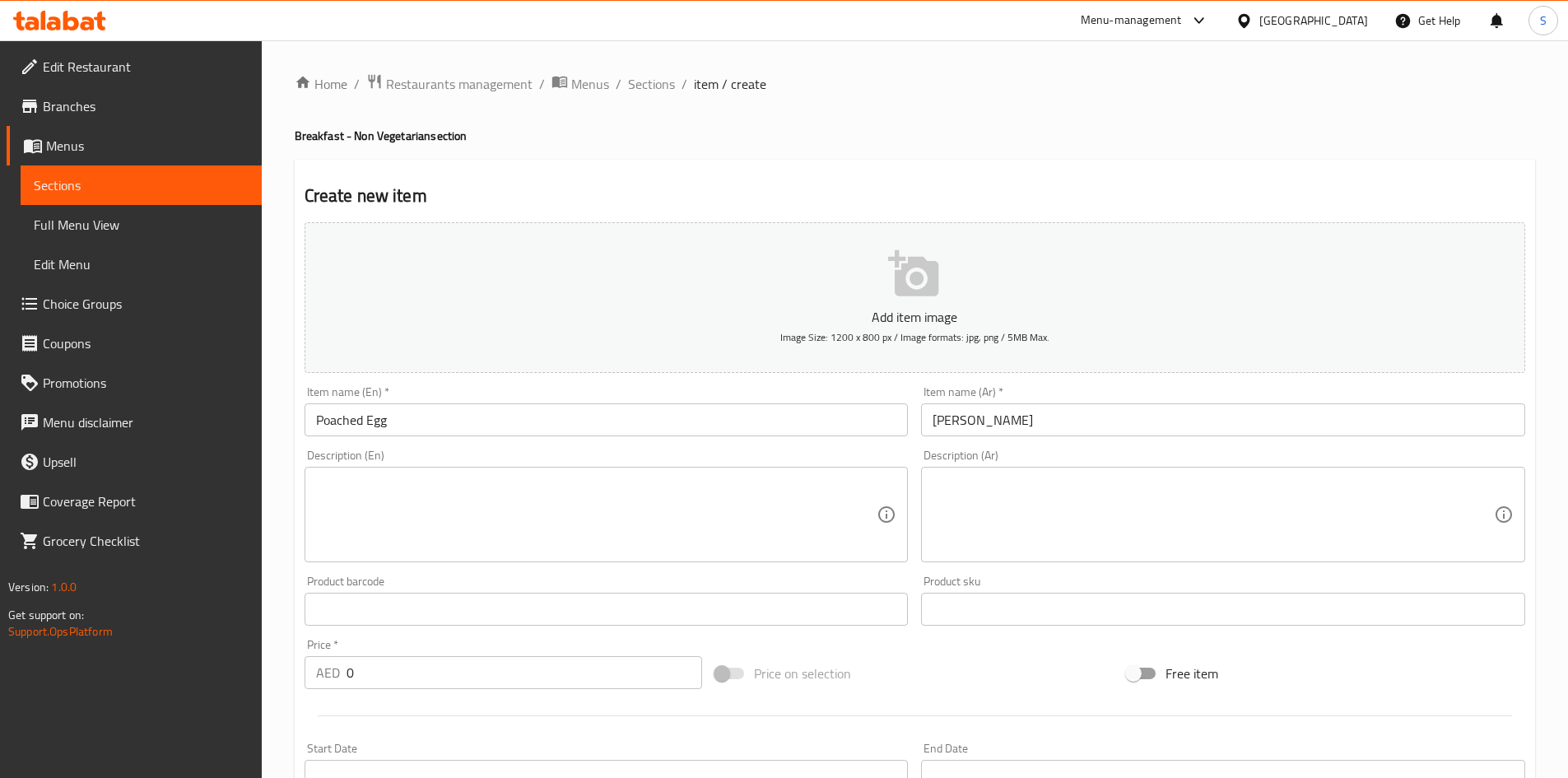
click at [1109, 514] on textarea at bounding box center [1213, 515] width 561 height 78
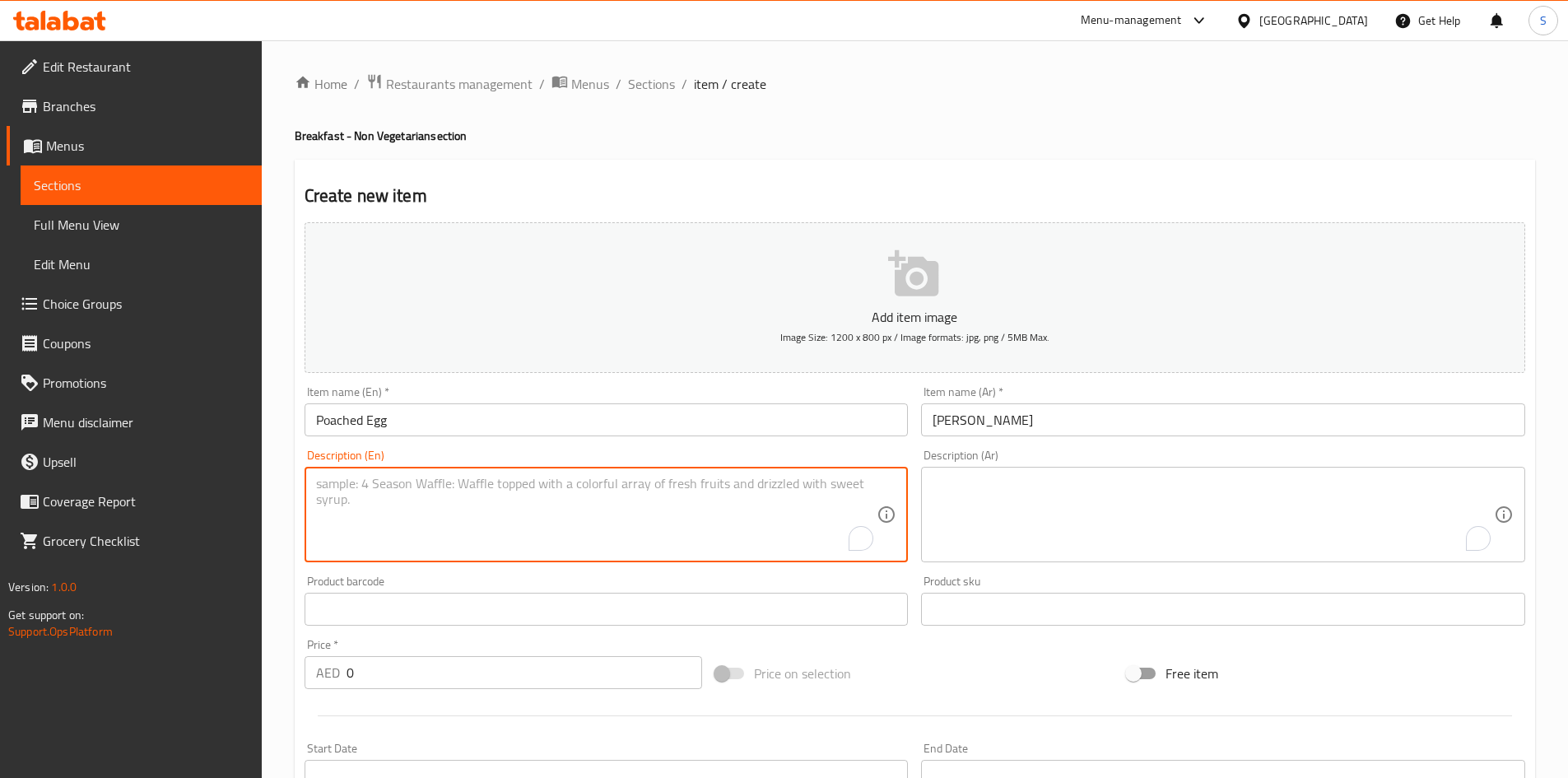
click at [632, 491] on textarea "To enrich screen reader interactions, please activate Accessibility in Grammarl…" at bounding box center [596, 515] width 561 height 78
paste textarea "Egg cooked gently in hot water until soft and runny inside"
type textarea "Egg cooked gently in hot water until soft and runny inside"
click at [1093, 528] on textarea "To enrich screen reader interactions, please activate Accessibility in Grammarl…" at bounding box center [1213, 515] width 561 height 78
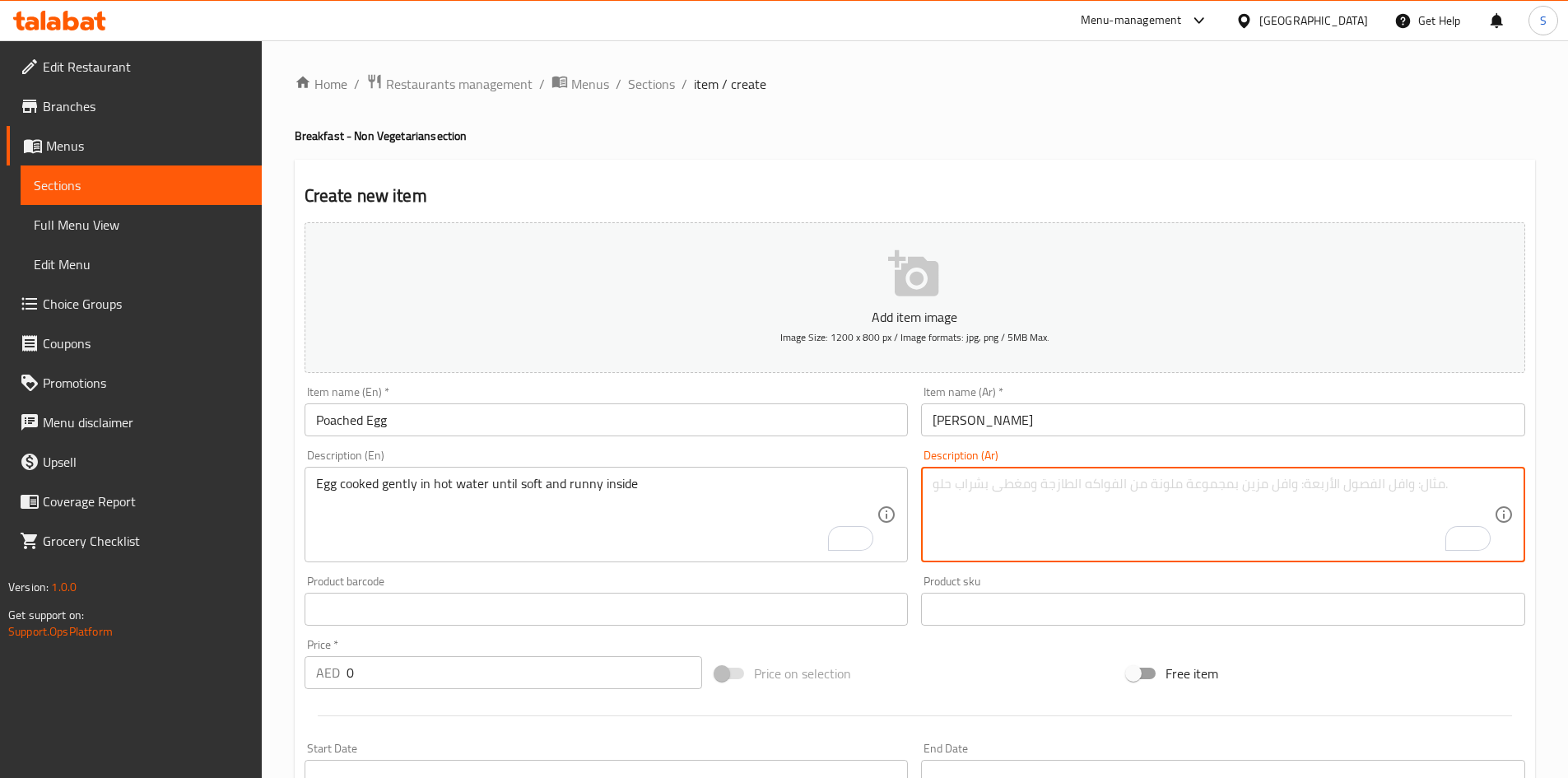
paste textarea "بيضة مطبوخة على نار هادئة في ماء ساخن حتى تصبح طرية وسائلة من الداخل."
type textarea "بيضة مطبوخة على نار هادئة في ماء ساخن حتى تصبح طرية وسائلة من الداخل."
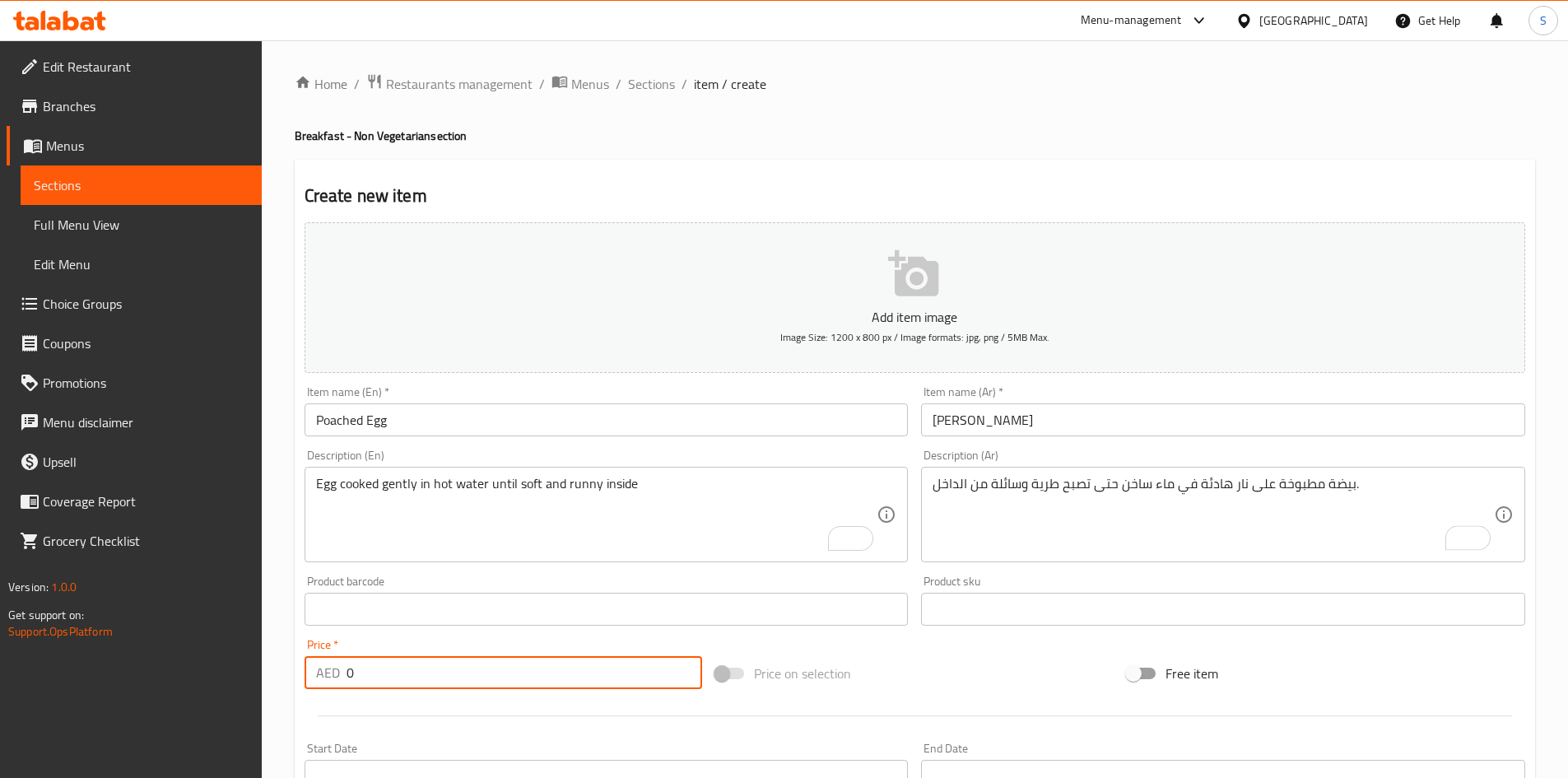
drag, startPoint x: 410, startPoint y: 682, endPoint x: 276, endPoint y: 679, distance: 134.0
click at [276, 679] on div "Home / Restaurants management / Menus / Sections / item / create Breakfast - No…" at bounding box center [915, 602] width 1306 height 1122
type input "7"
click at [969, 690] on div "Price on selection" at bounding box center [914, 673] width 411 height 45
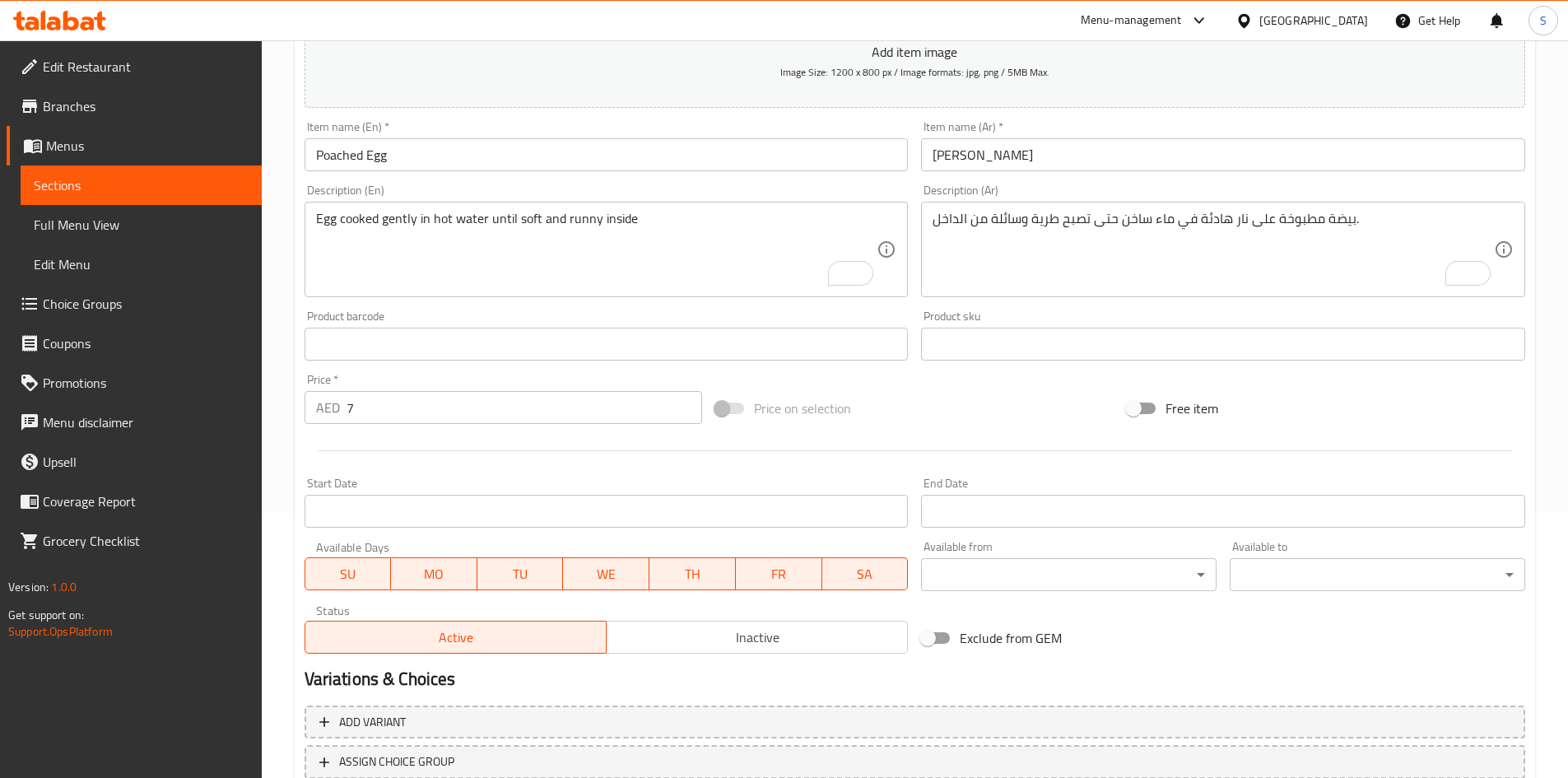
scroll to position [330, 0]
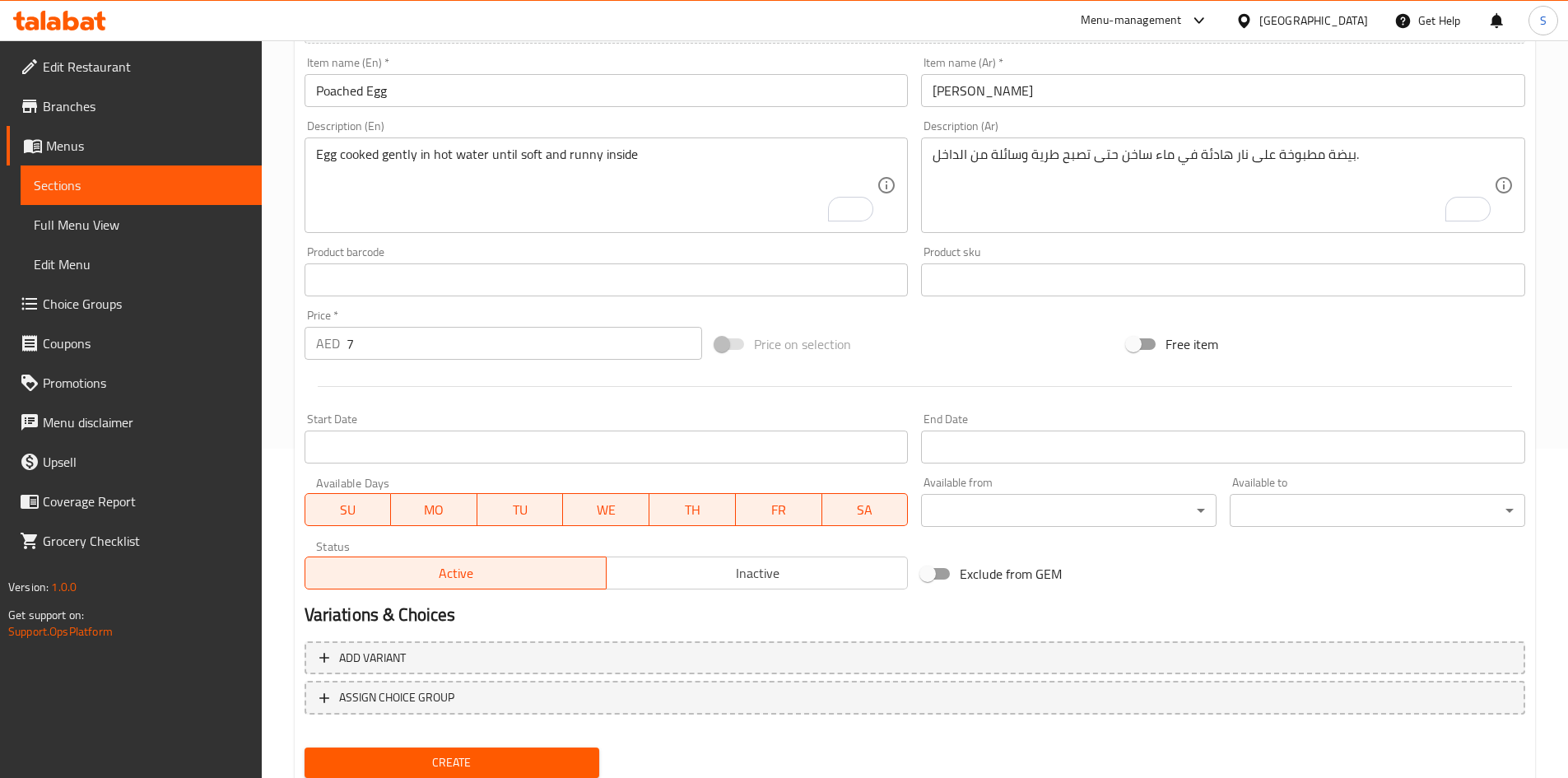
click at [480, 766] on span "Create" at bounding box center [452, 763] width 269 height 21
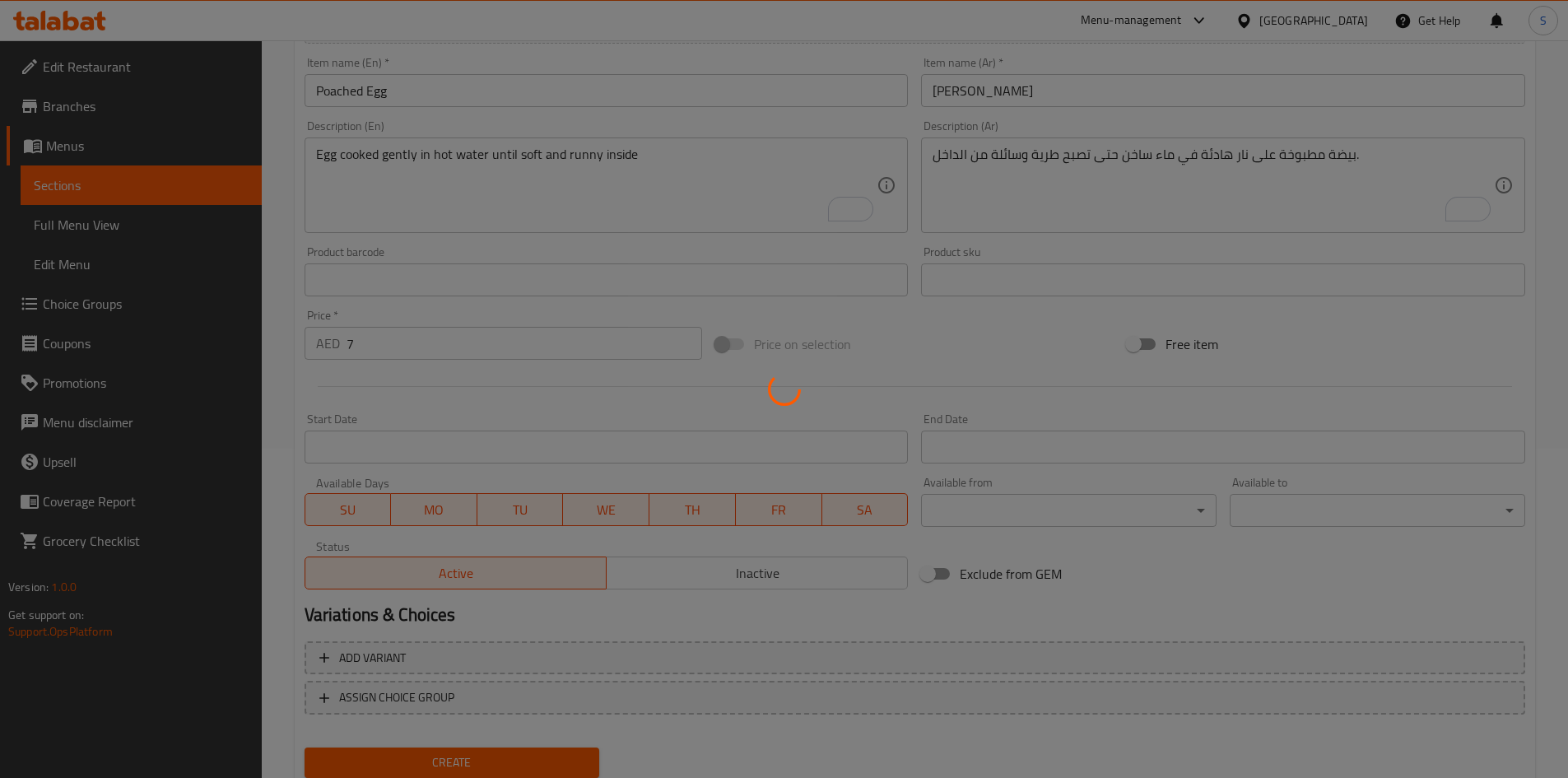
type input "0"
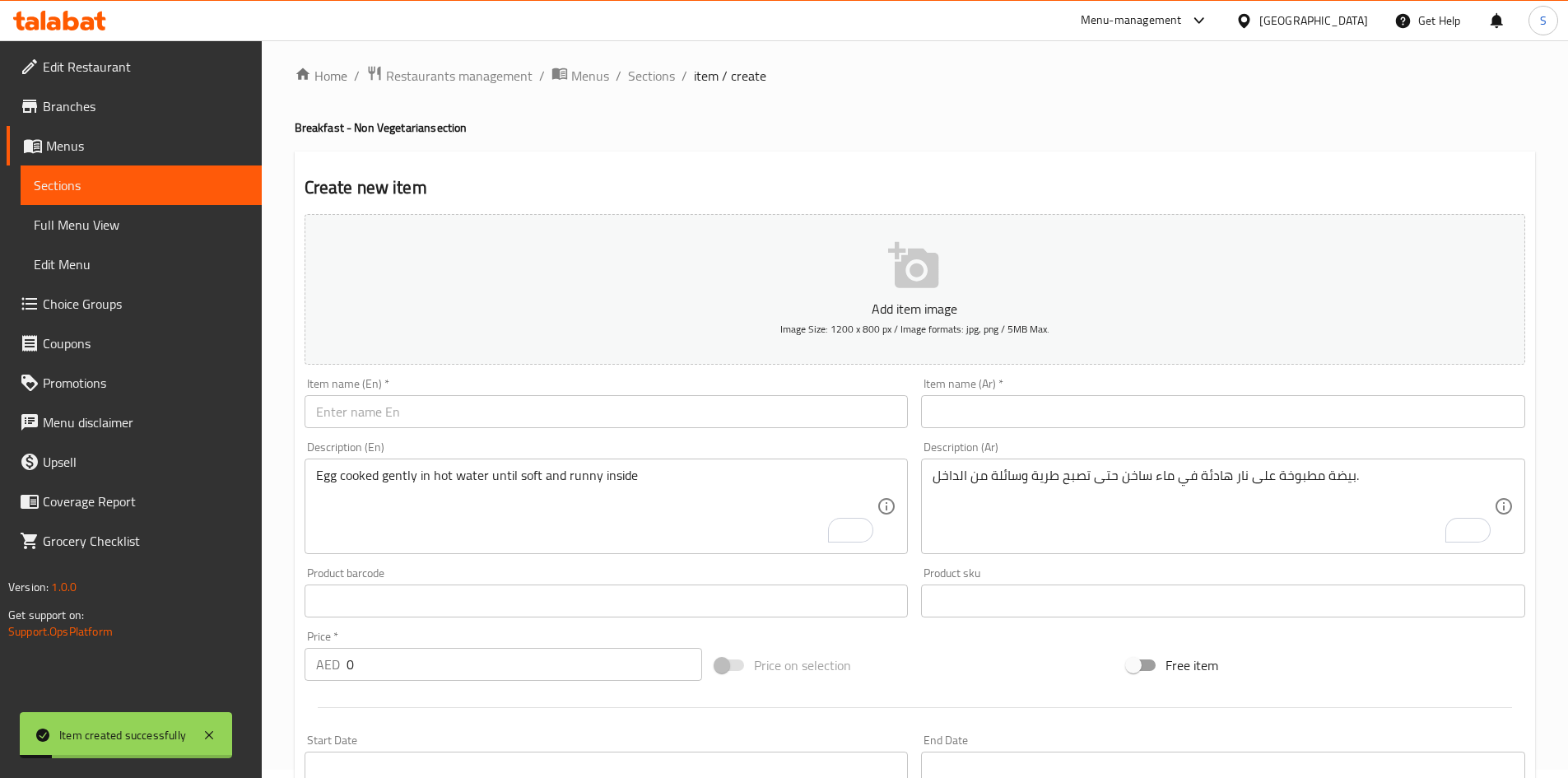
scroll to position [0, 0]
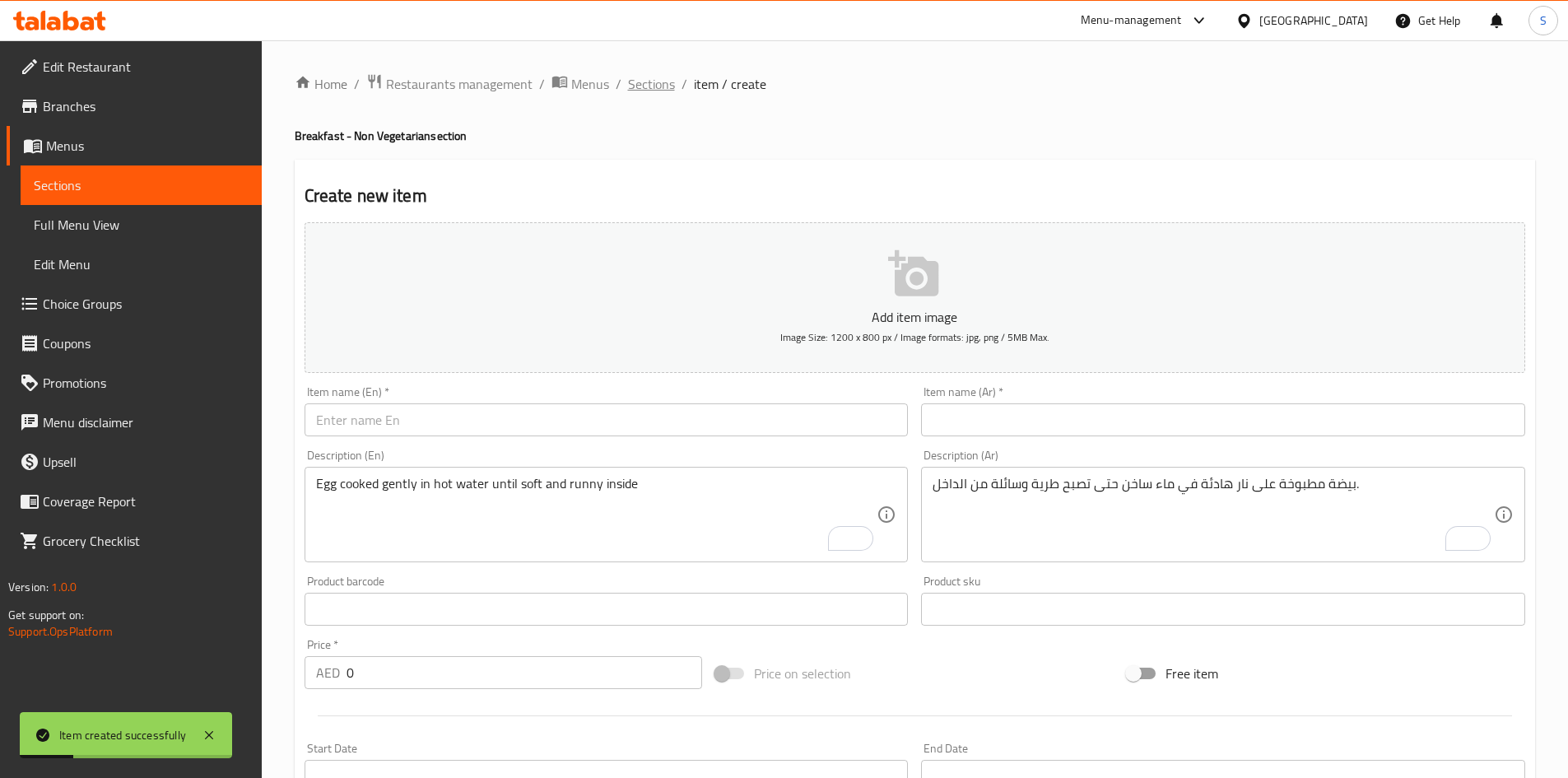
click at [646, 89] on span "Sections" at bounding box center [651, 83] width 47 height 20
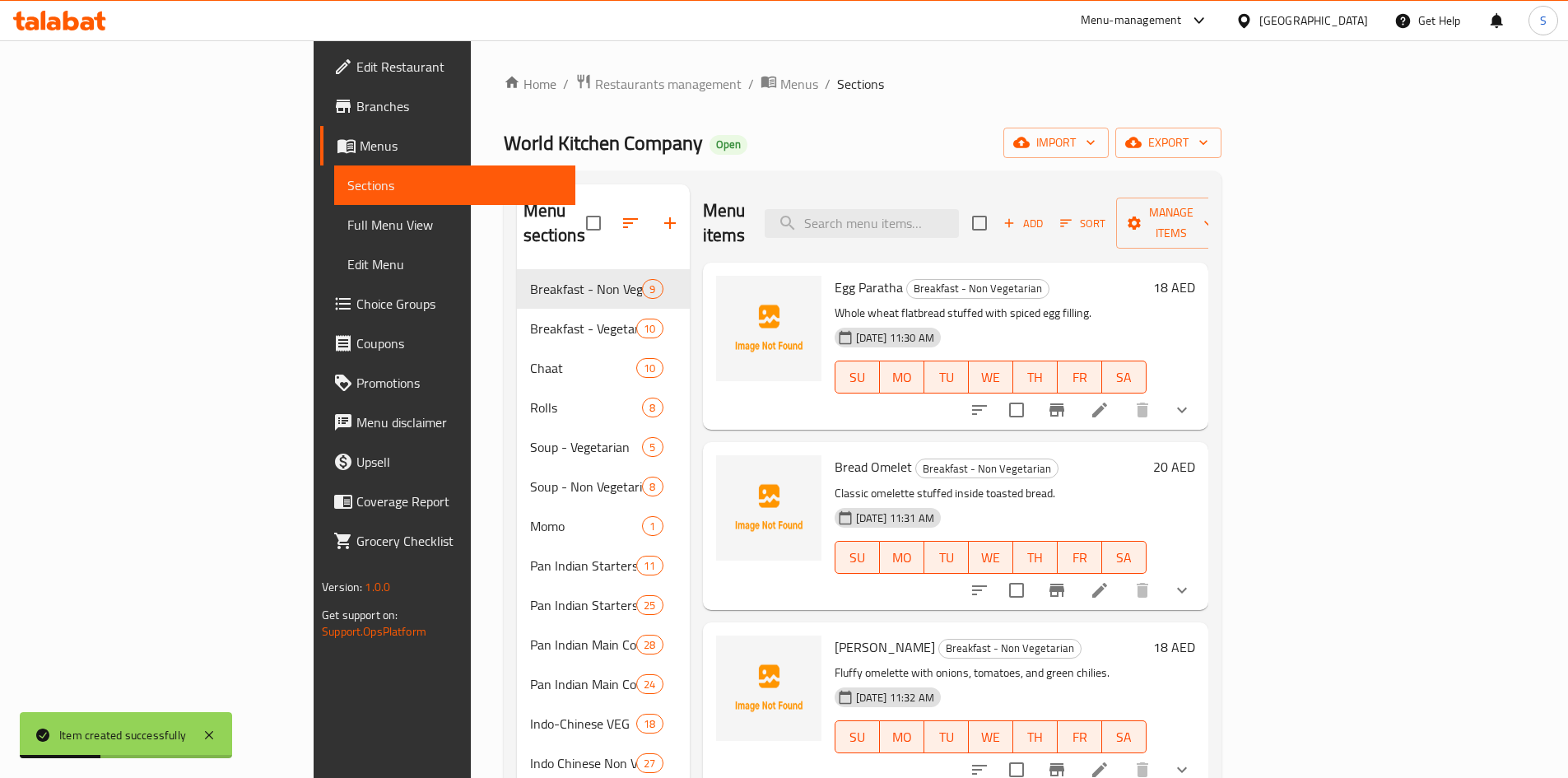
click at [954, 195] on div "Menu items Add Sort Manage items" at bounding box center [955, 223] width 505 height 78
click at [956, 209] on input "search" at bounding box center [861, 223] width 194 height 28
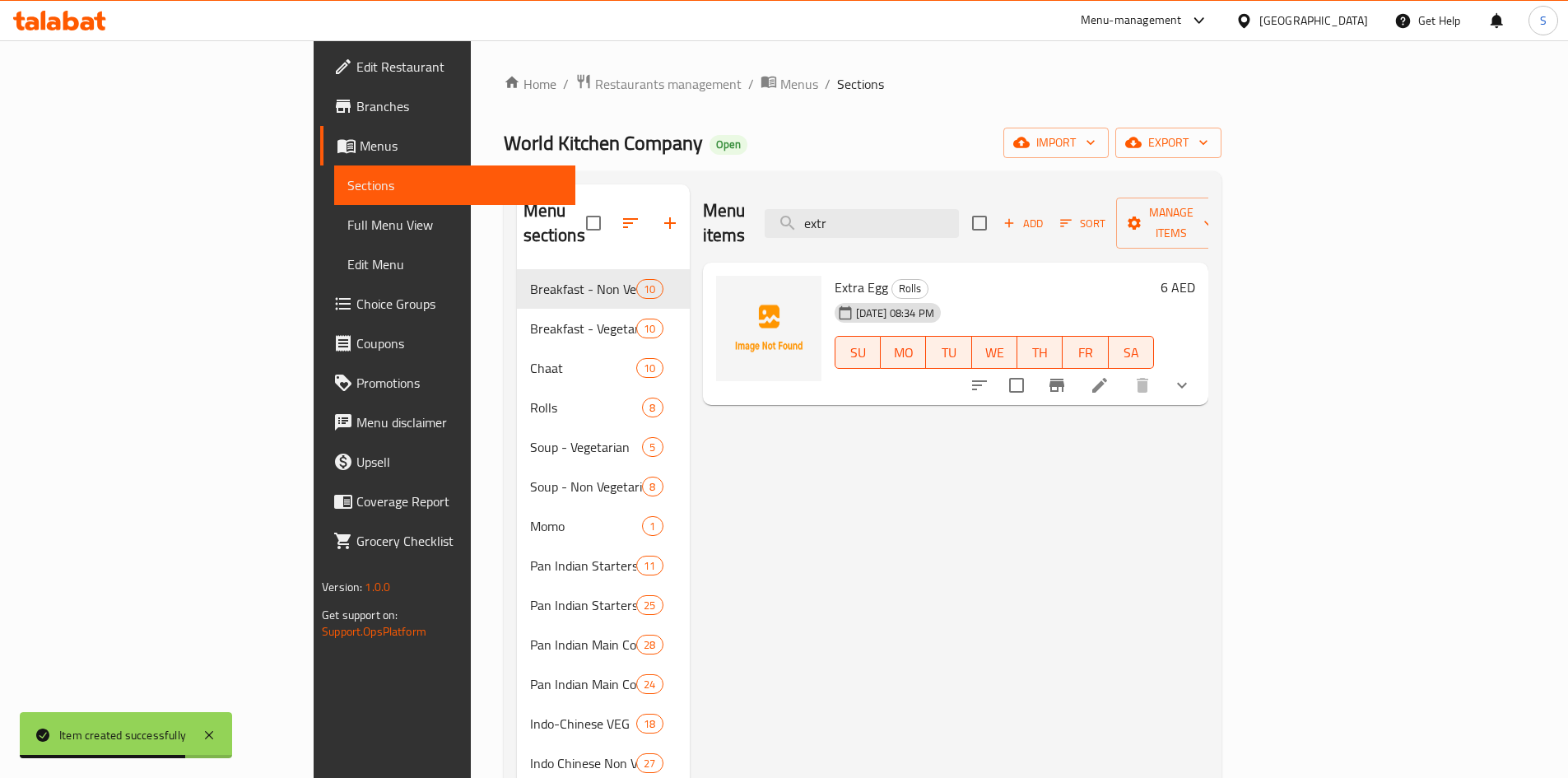
type input "extr"
click at [1201, 366] on button "show more" at bounding box center [1182, 386] width 40 height 40
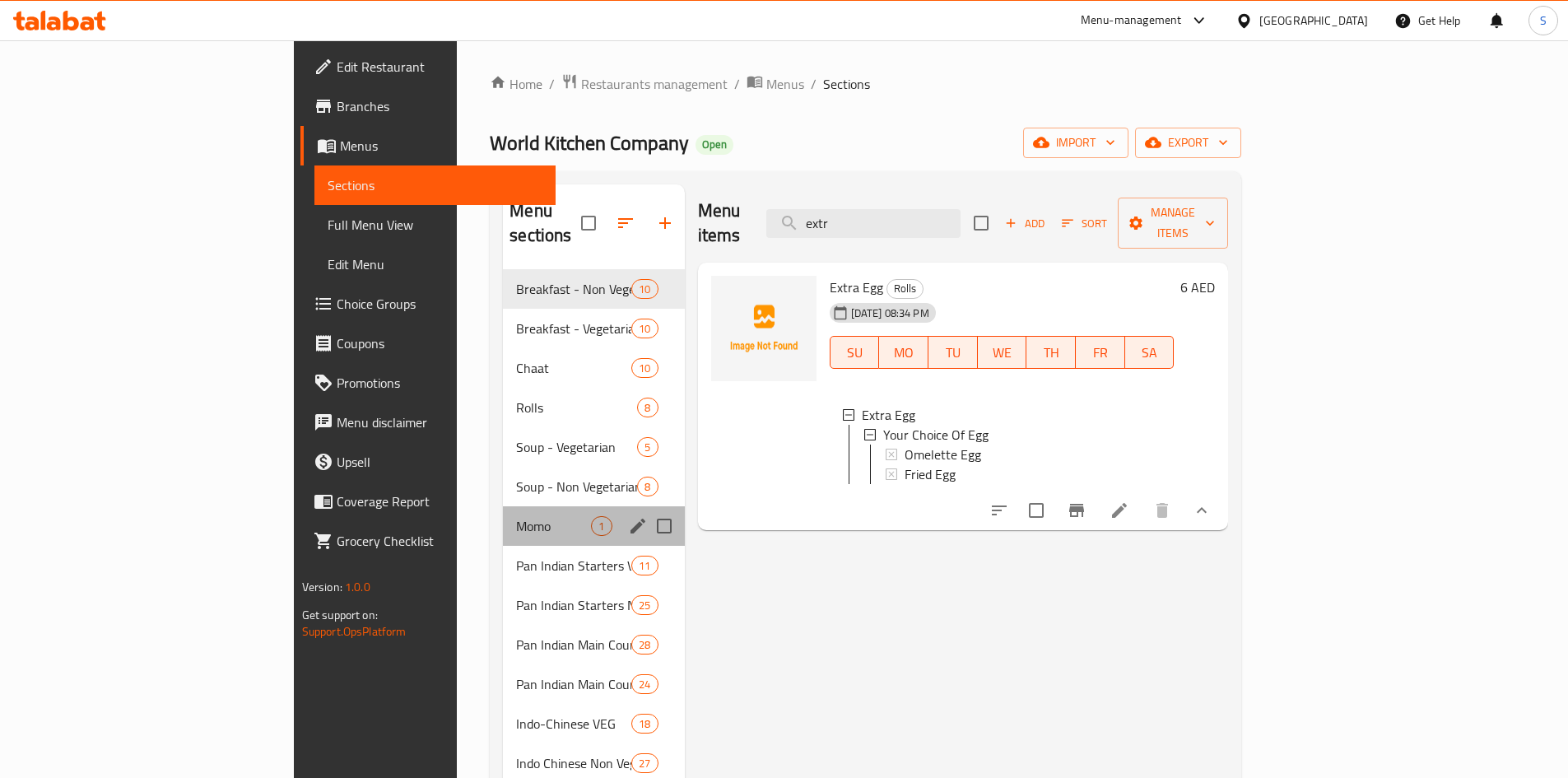
click at [503, 506] on div "Momo 1" at bounding box center [593, 526] width 181 height 40
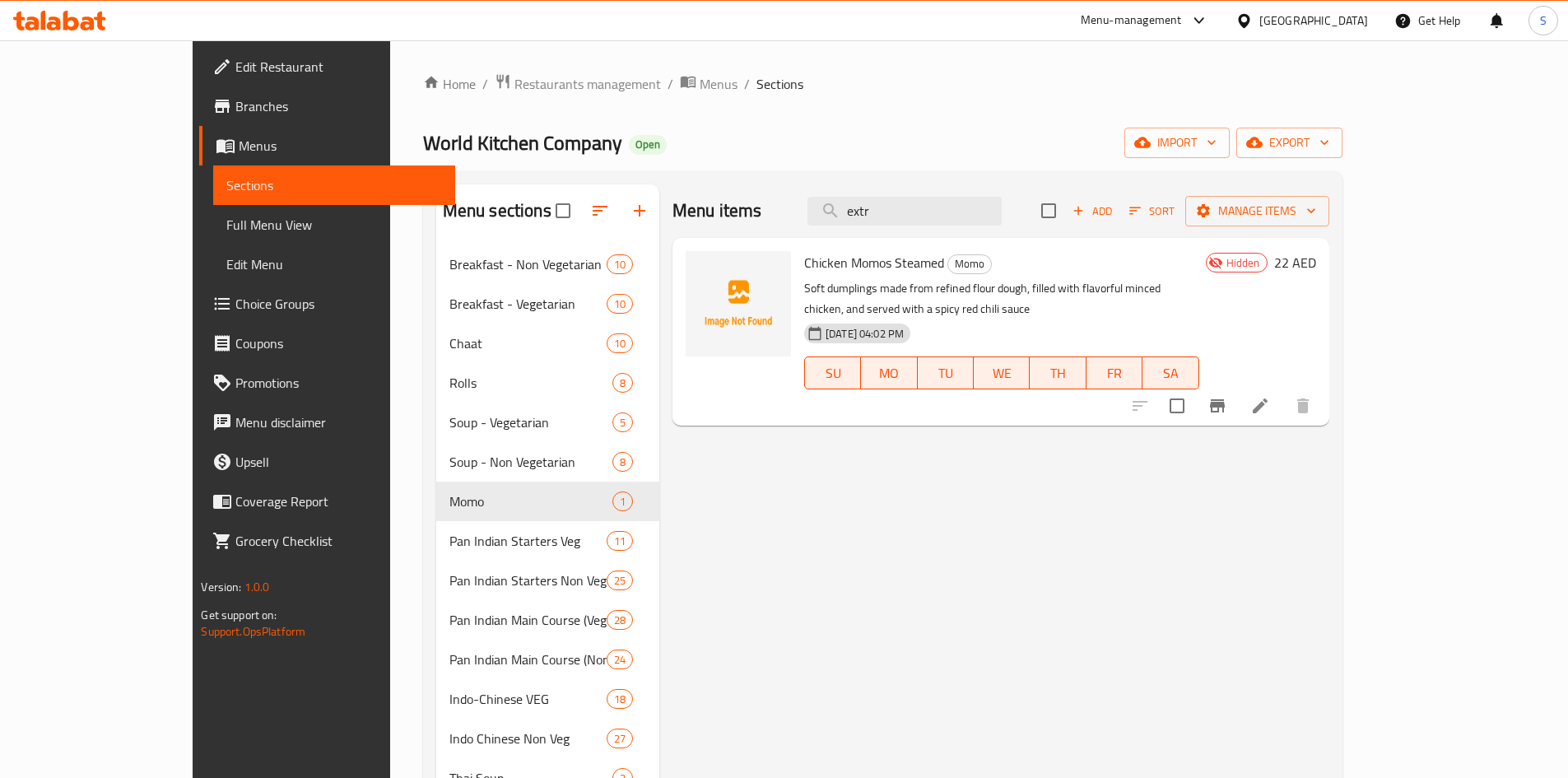
click at [1114, 212] on span "Add" at bounding box center [1092, 211] width 45 height 19
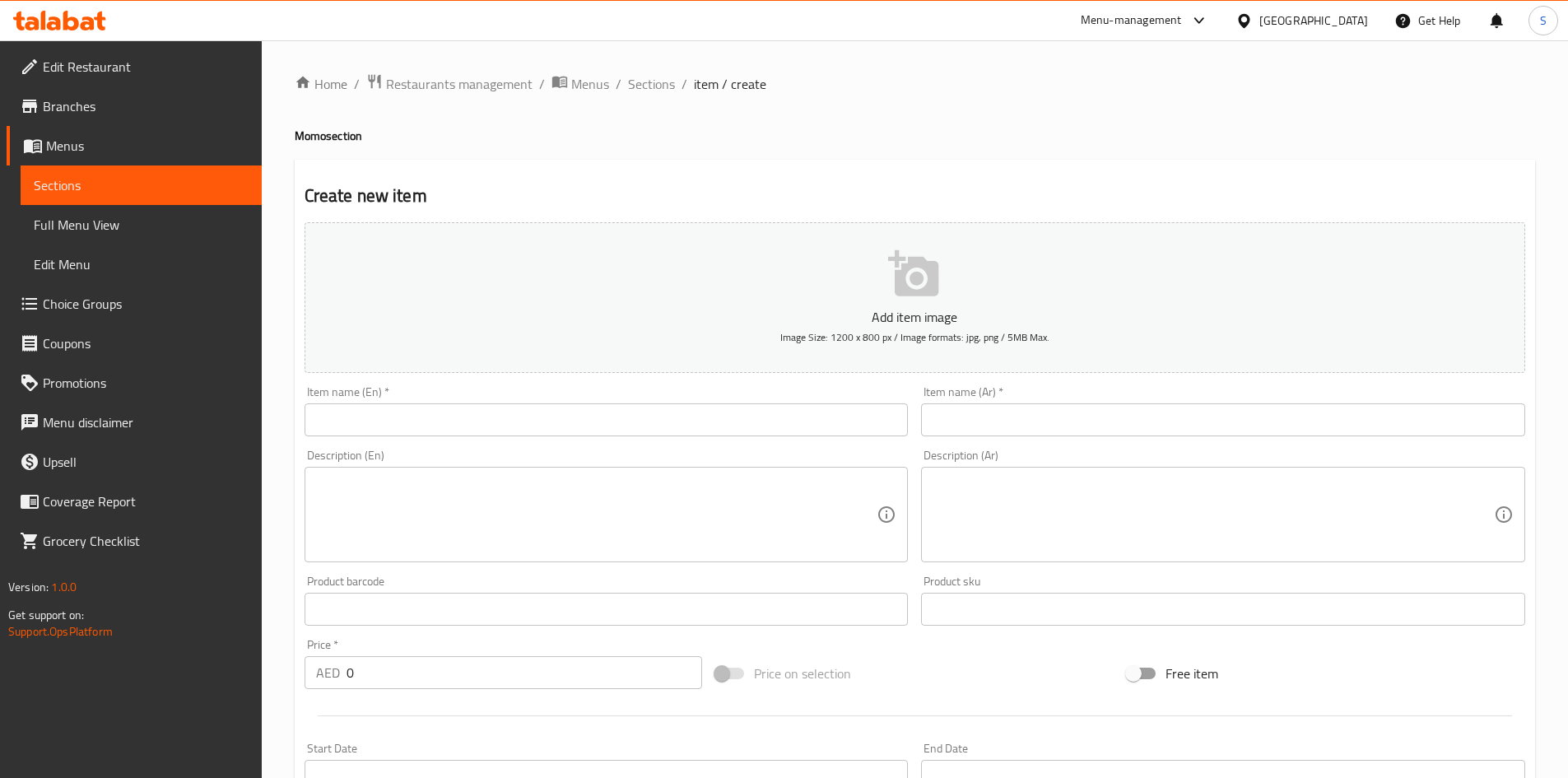
click at [660, 413] on input "text" at bounding box center [607, 420] width 604 height 33
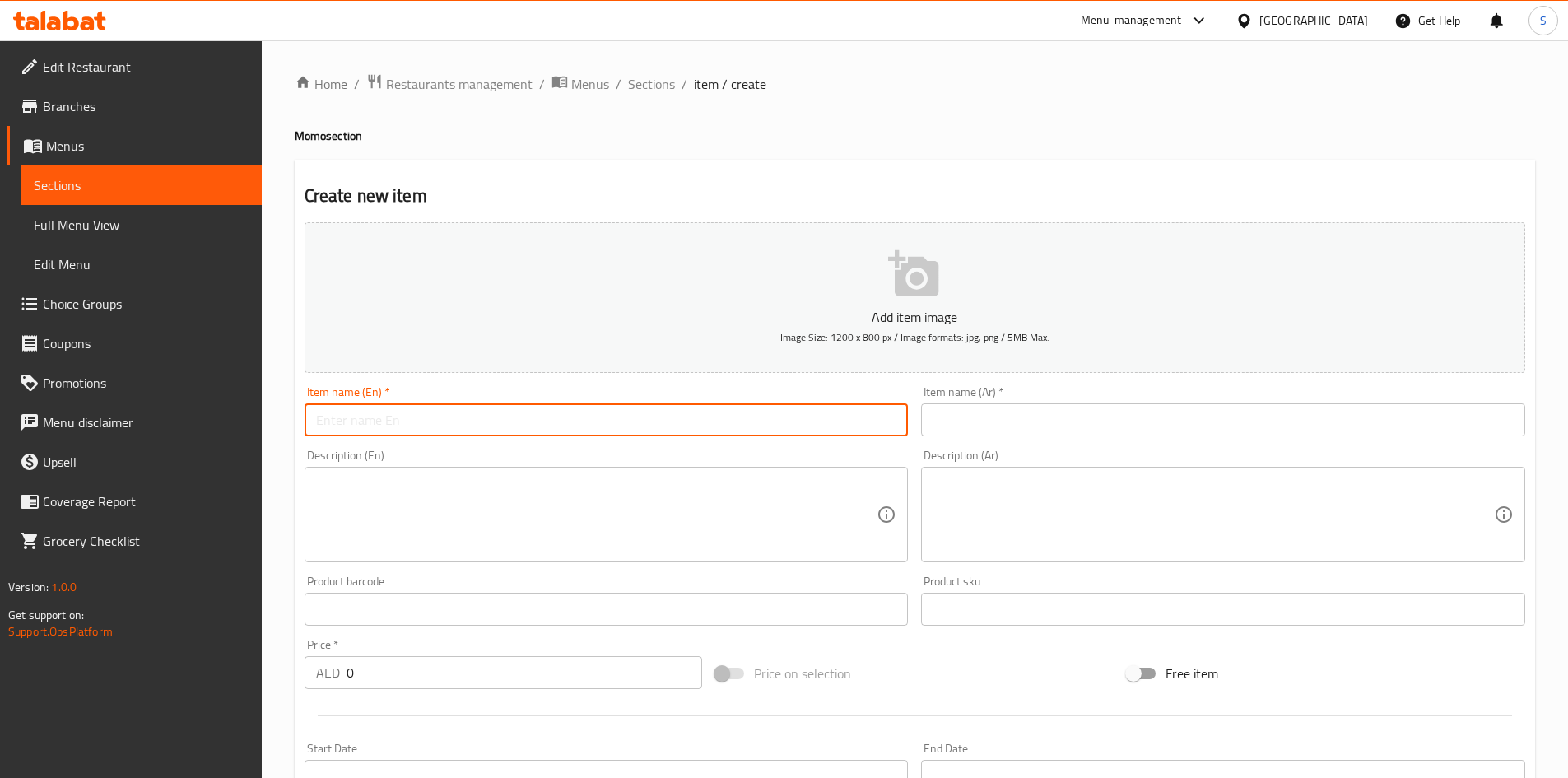
paste input "Veg Momos Steamed"
type input "Veg Momos Steamed"
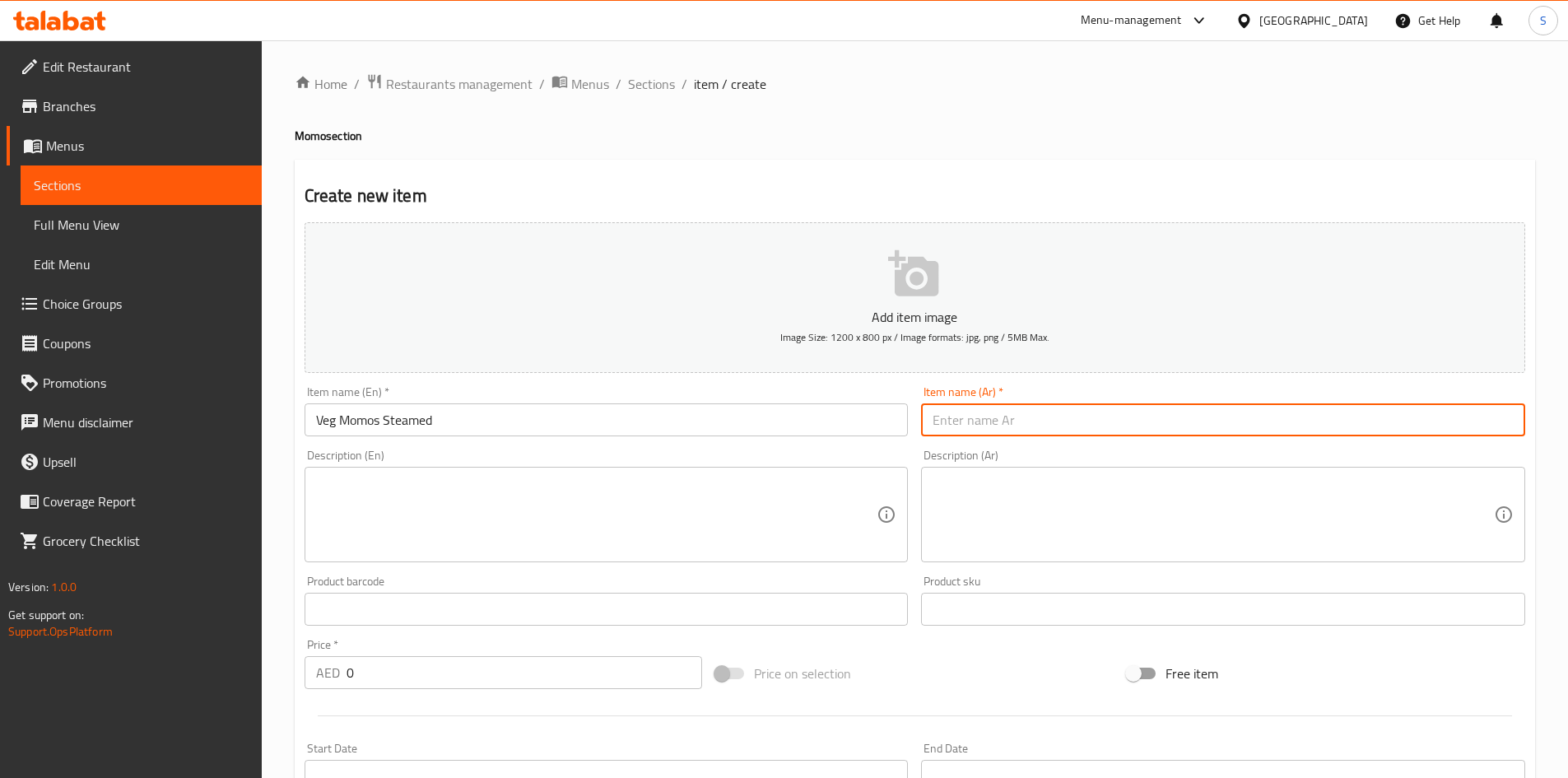
click at [1066, 434] on input "text" at bounding box center [1223, 420] width 604 height 33
paste input "موموس الخضار المطهو ​​على البخار"
click at [988, 420] on input "موموس الخضار المطهو ​​على البخار" at bounding box center [1223, 420] width 604 height 33
type input "موموس الخضار المطهو ​​على البخار"
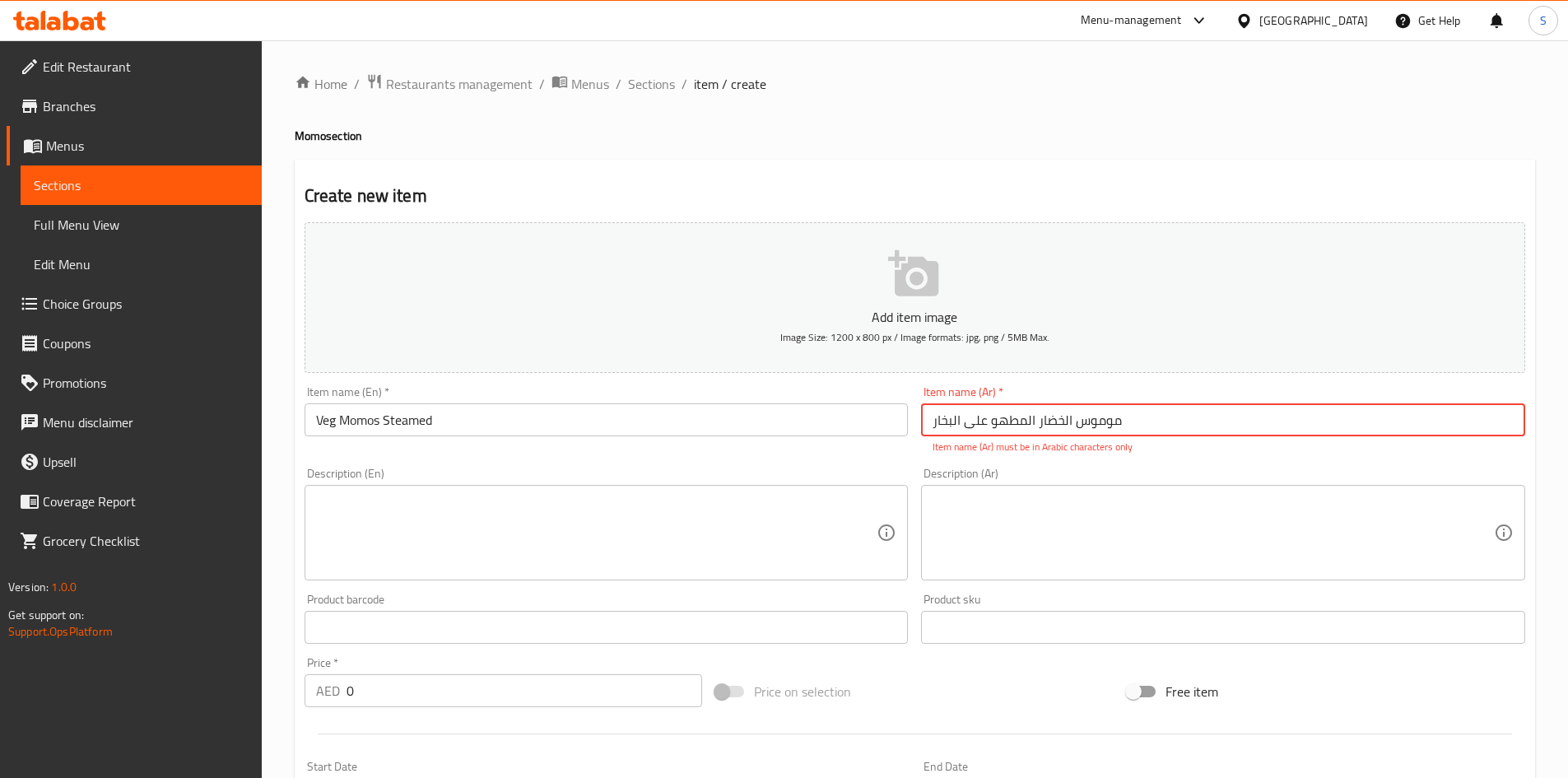
click at [682, 528] on textarea at bounding box center [596, 533] width 561 height 78
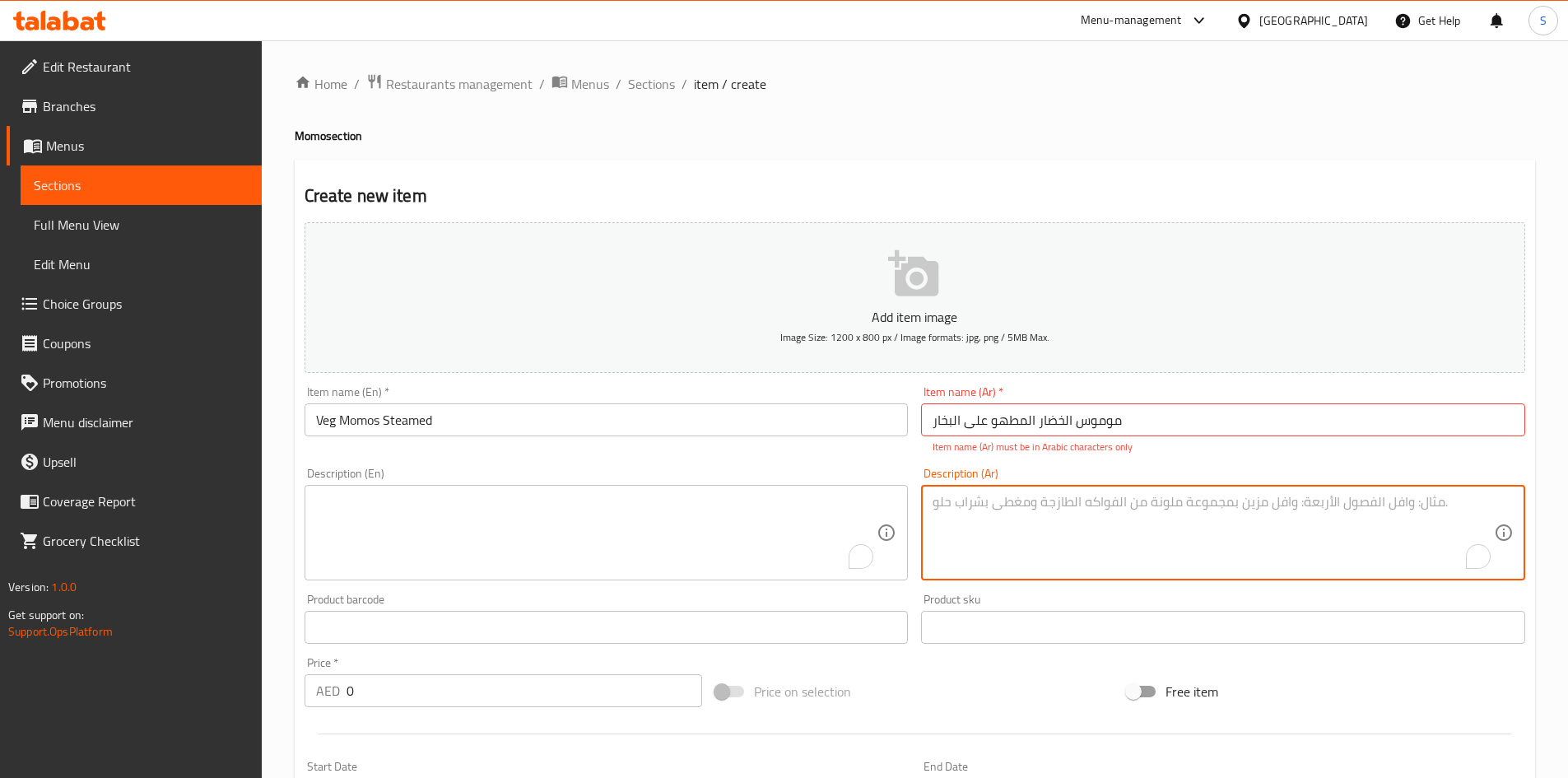
click at [1034, 512] on textarea "To enrich screen reader interactions, please activate Accessibility in Grammarl…" at bounding box center [1213, 533] width 561 height 78
paste textarea "Soft dumplings made from refined flour dough, filled with flavorful mix vegetab…"
type textarea "Soft dumplings made from refined flour dough, filled with flavorful mix vegetab…"
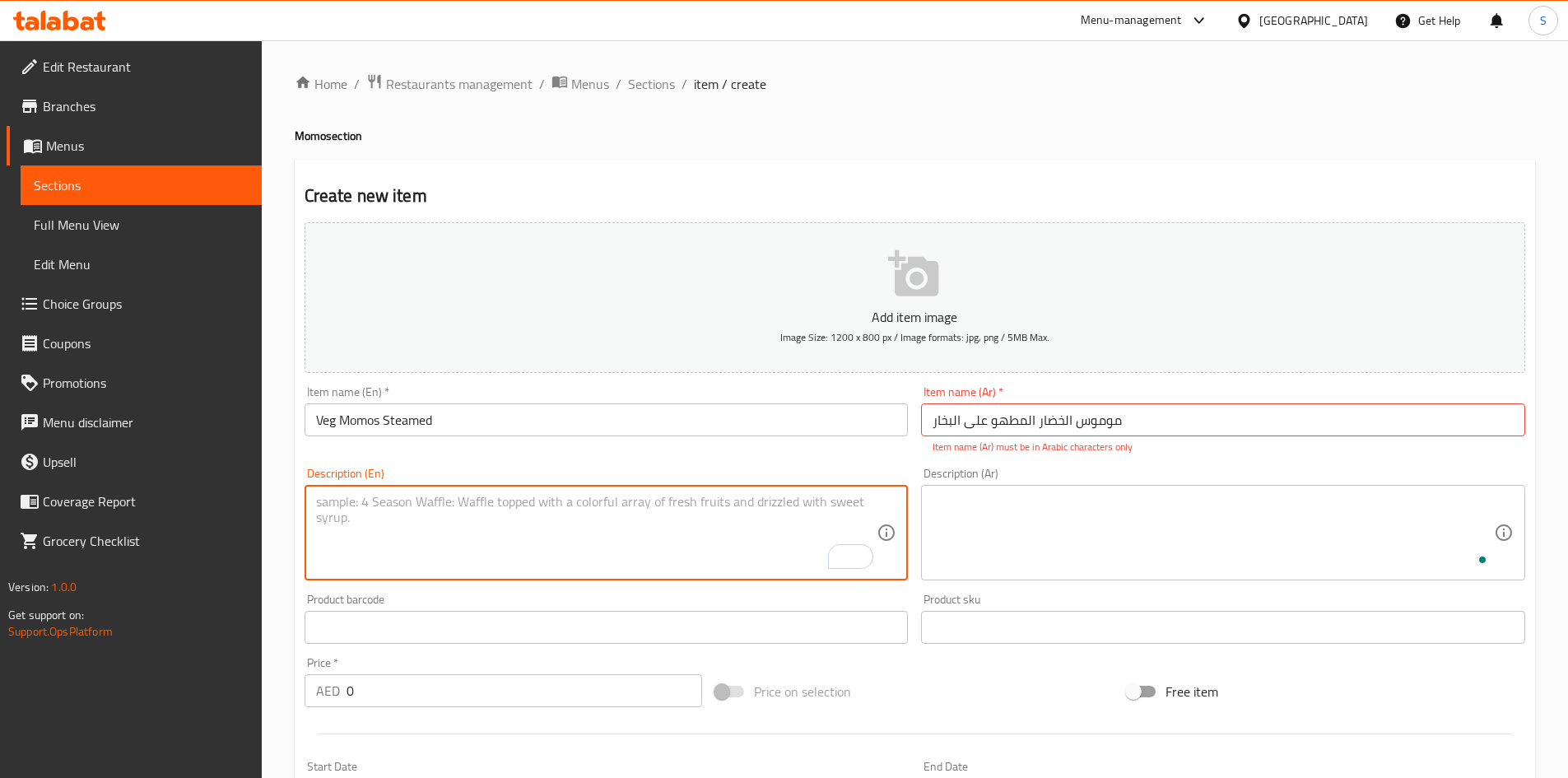
click at [570, 516] on textarea "To enrich screen reader interactions, please activate Accessibility in Grammarl…" at bounding box center [596, 533] width 561 height 78
paste textarea "Soft dumplings made from refined flour dough, filled with flavorful mix vegetab…"
click at [662, 499] on textarea "Soft dumplings made from refined flour dough, filled with a flavorful mix of ve…" at bounding box center [596, 533] width 561 height 78
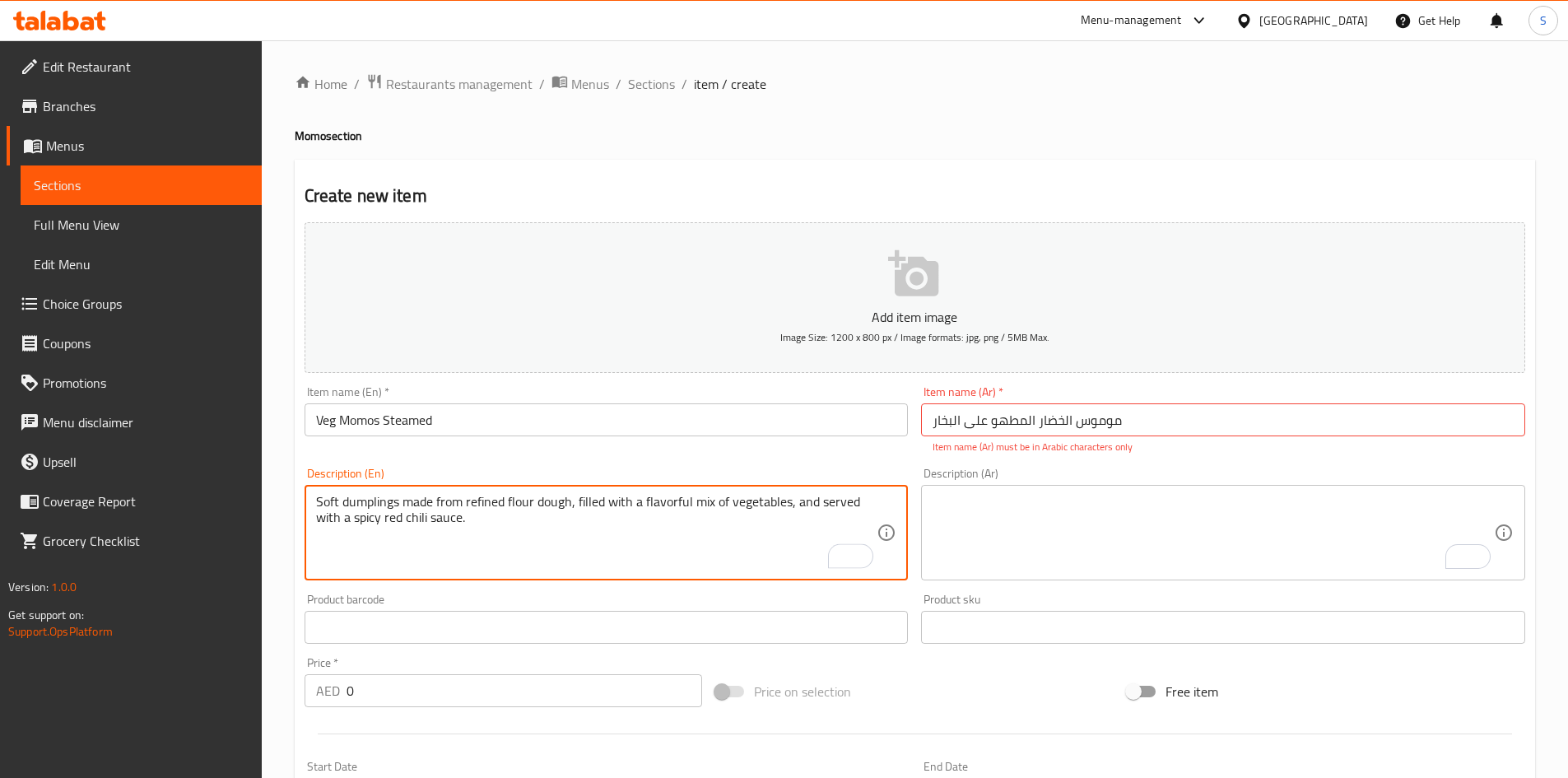
type textarea "Soft dumplings made from refined flour dough, filled with a flavorful mix of ve…"
click at [1122, 508] on textarea "To enrich screen reader interactions, please activate Accessibility in Grammarl…" at bounding box center [1213, 533] width 561 height 78
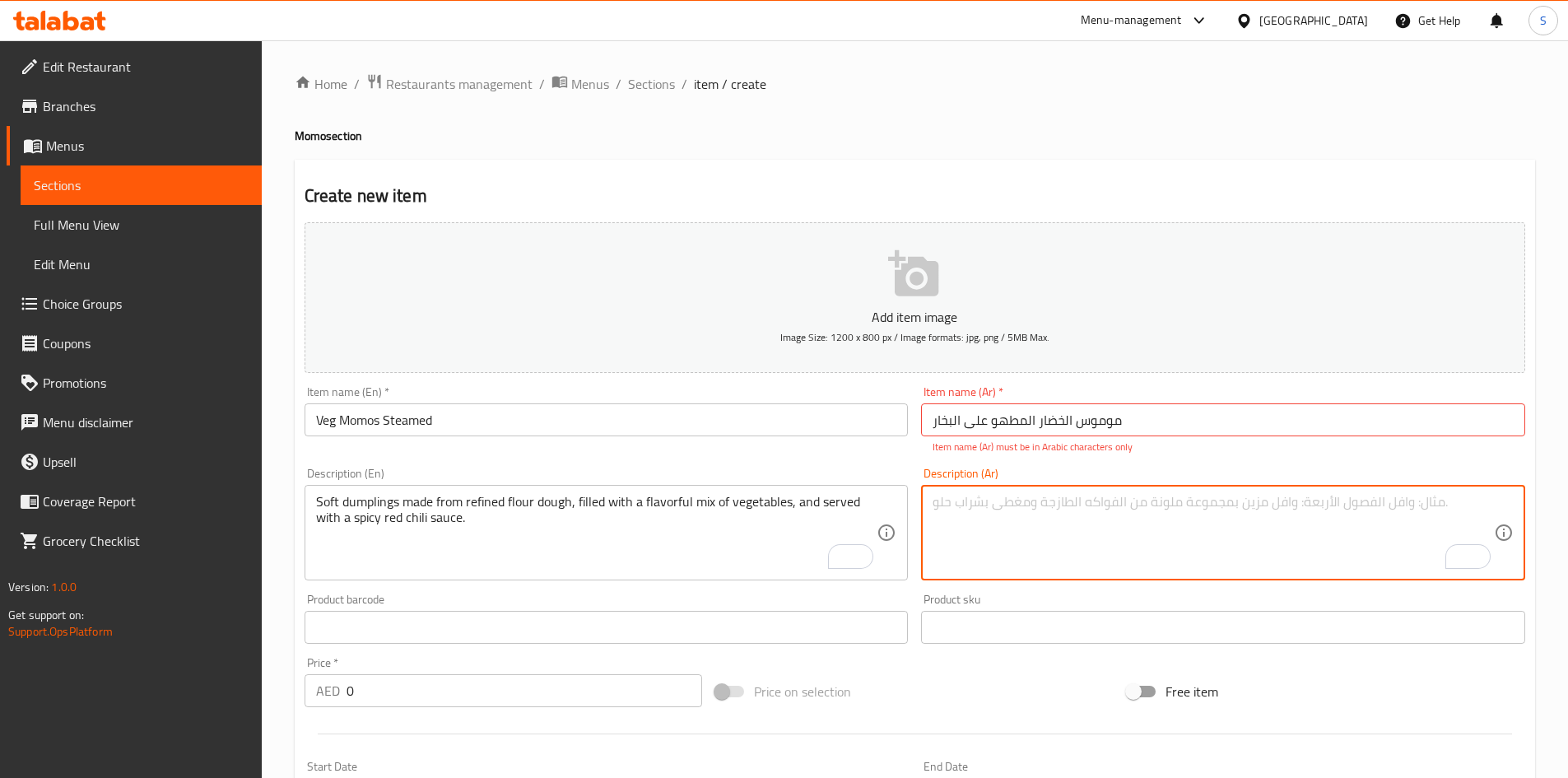
paste textarea "زلابية طرية مصنوعة من عجينة الدقيق المكرر، محشوة بمزيج لذيذ من الخضروات، وتقدم …"
type textarea "زلابية طرية مصنوعة من عجينة الدقيق المكرر، محشوة بمزيج لذيذ من الخضروات، وتقدم …"
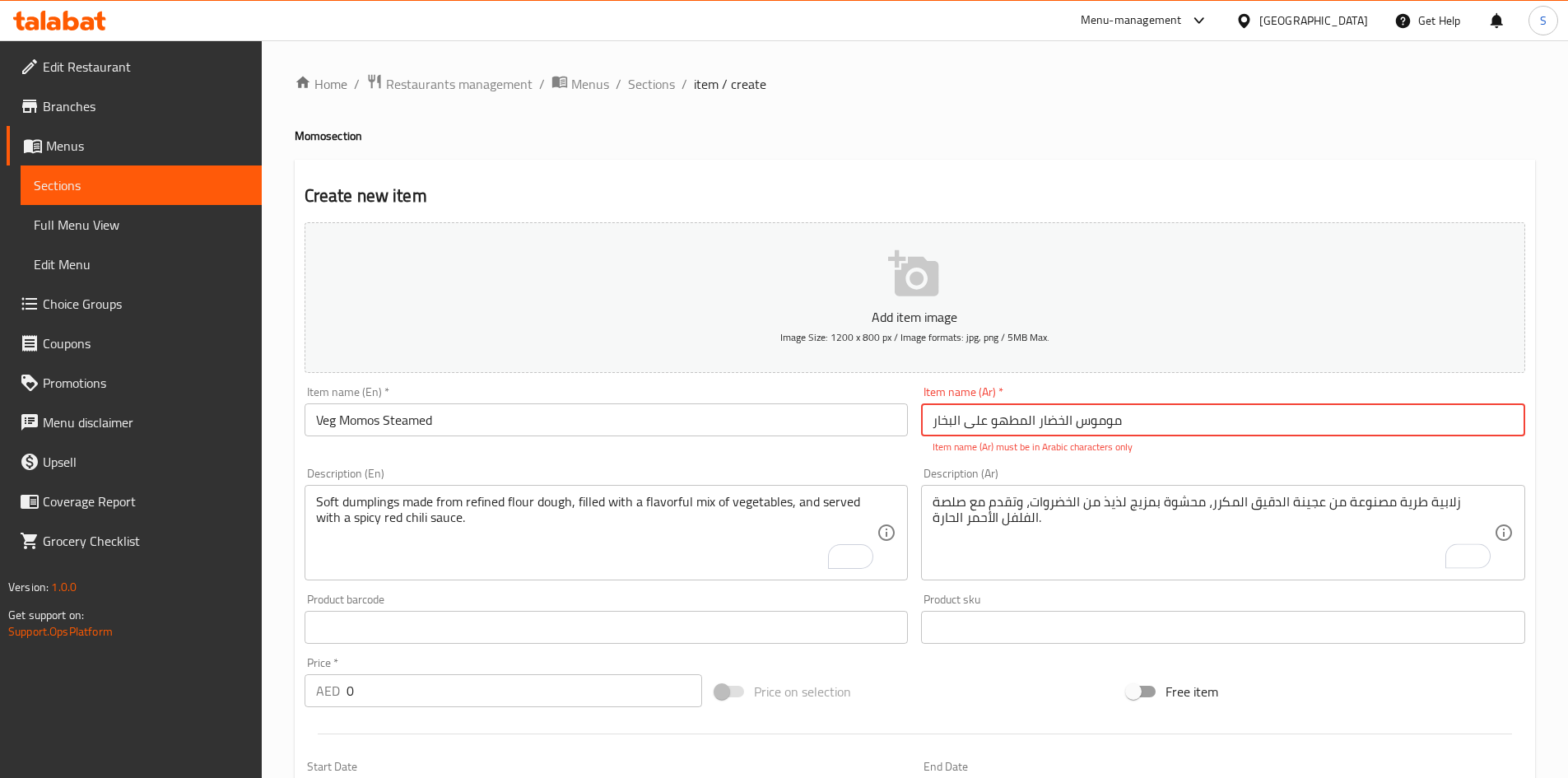
click at [1077, 418] on input "موموس الخضار المطهو ​​على البخار" at bounding box center [1223, 420] width 604 height 33
type input "مومو الخضار المطهو ​​على البخار"
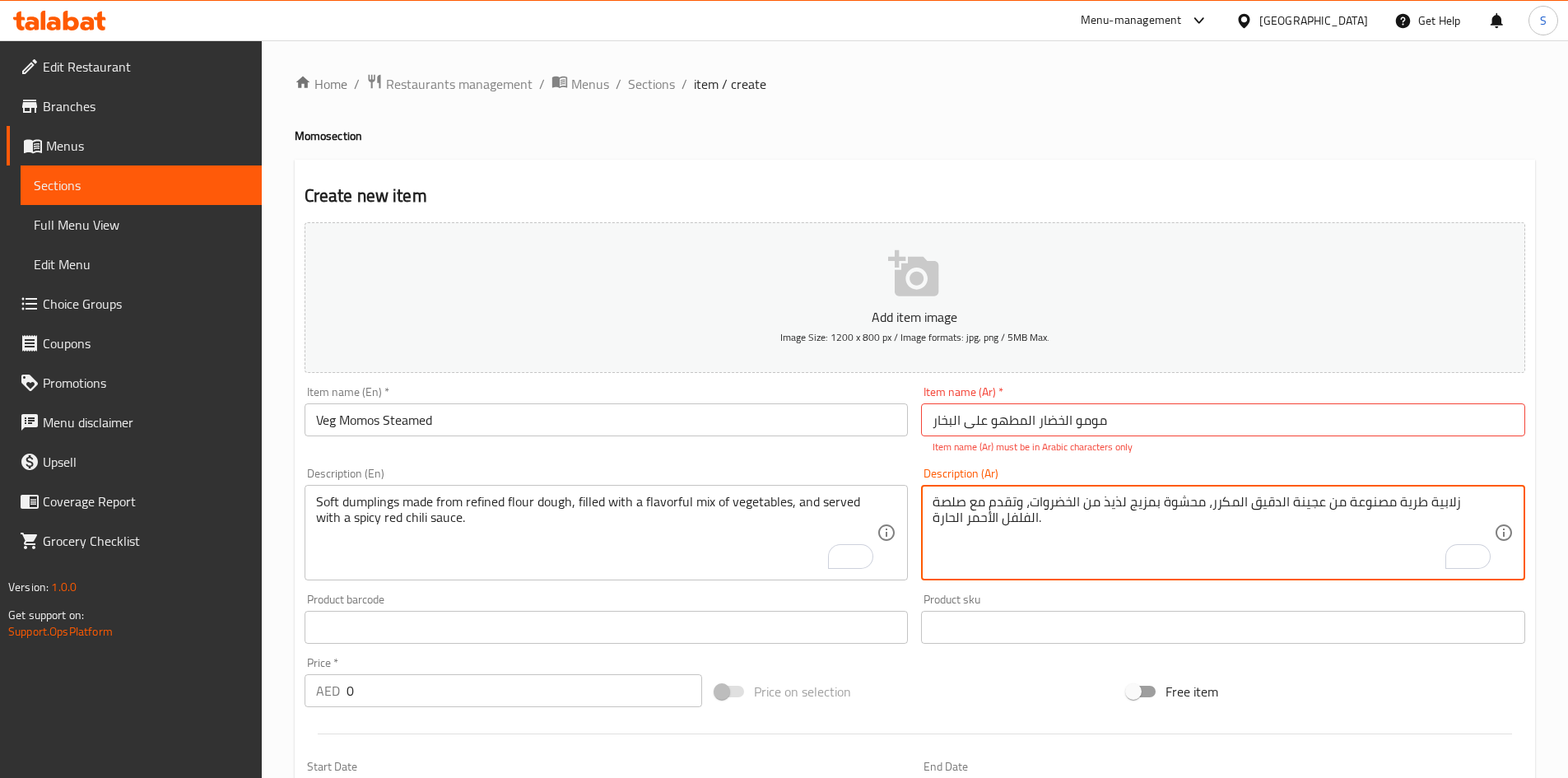
drag, startPoint x: 1464, startPoint y: 509, endPoint x: 1491, endPoint y: 509, distance: 27.0
type textarea "مومو طرية مصنوعة من عجينة الدقيق المكرر، محشوة بمزيج لذيذ من الخضروات، وتقدم مع…"
click at [943, 704] on div "Price on selection" at bounding box center [914, 691] width 411 height 45
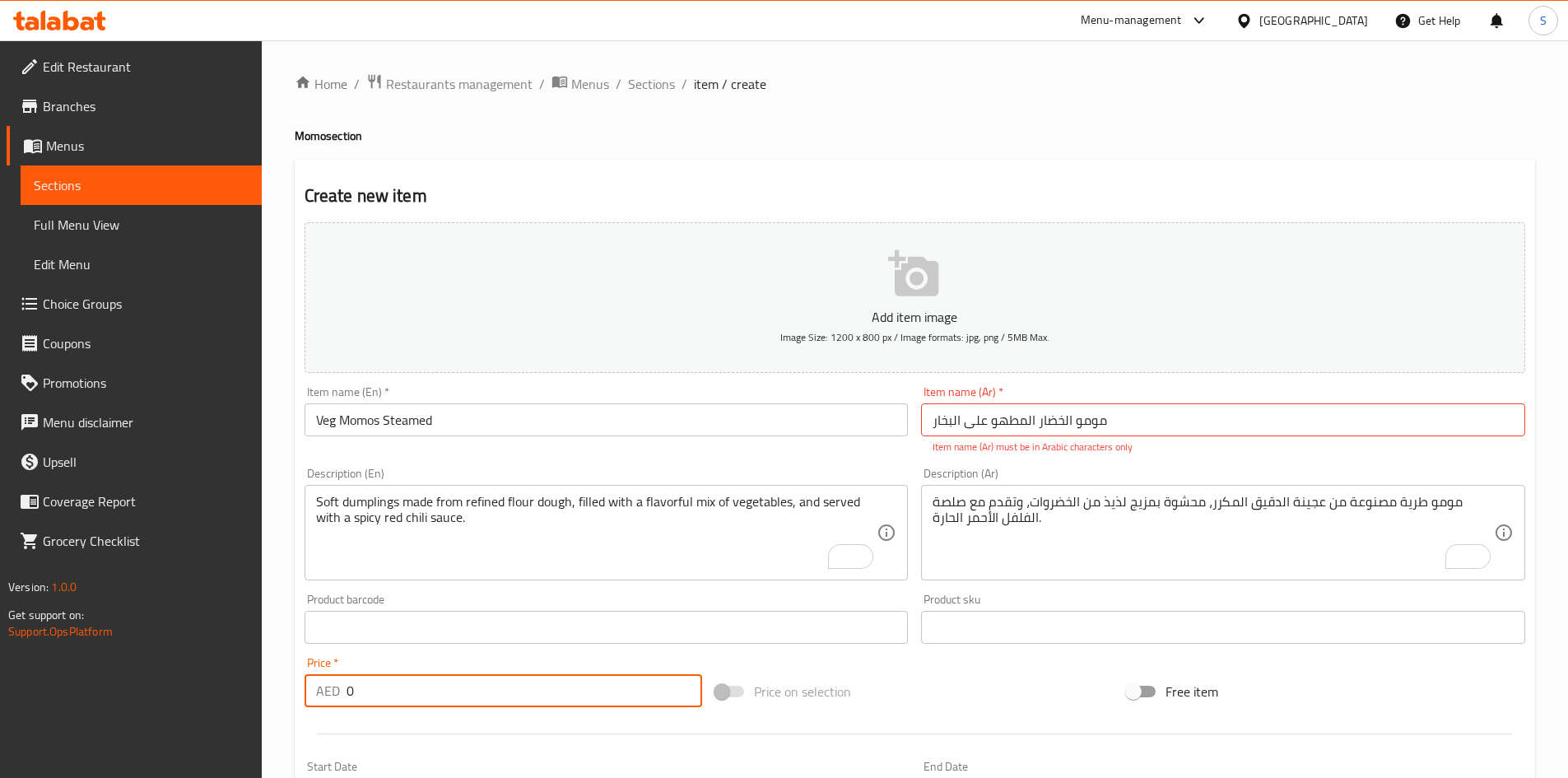
drag, startPoint x: 355, startPoint y: 695, endPoint x: 279, endPoint y: 695, distance: 76.0
click at [279, 695] on div "Home / Restaurants management / Menus / Sections / item / create Momo section C…" at bounding box center [915, 610] width 1306 height 1140
type input "20"
click at [1005, 686] on div "Price on selection" at bounding box center [914, 691] width 411 height 45
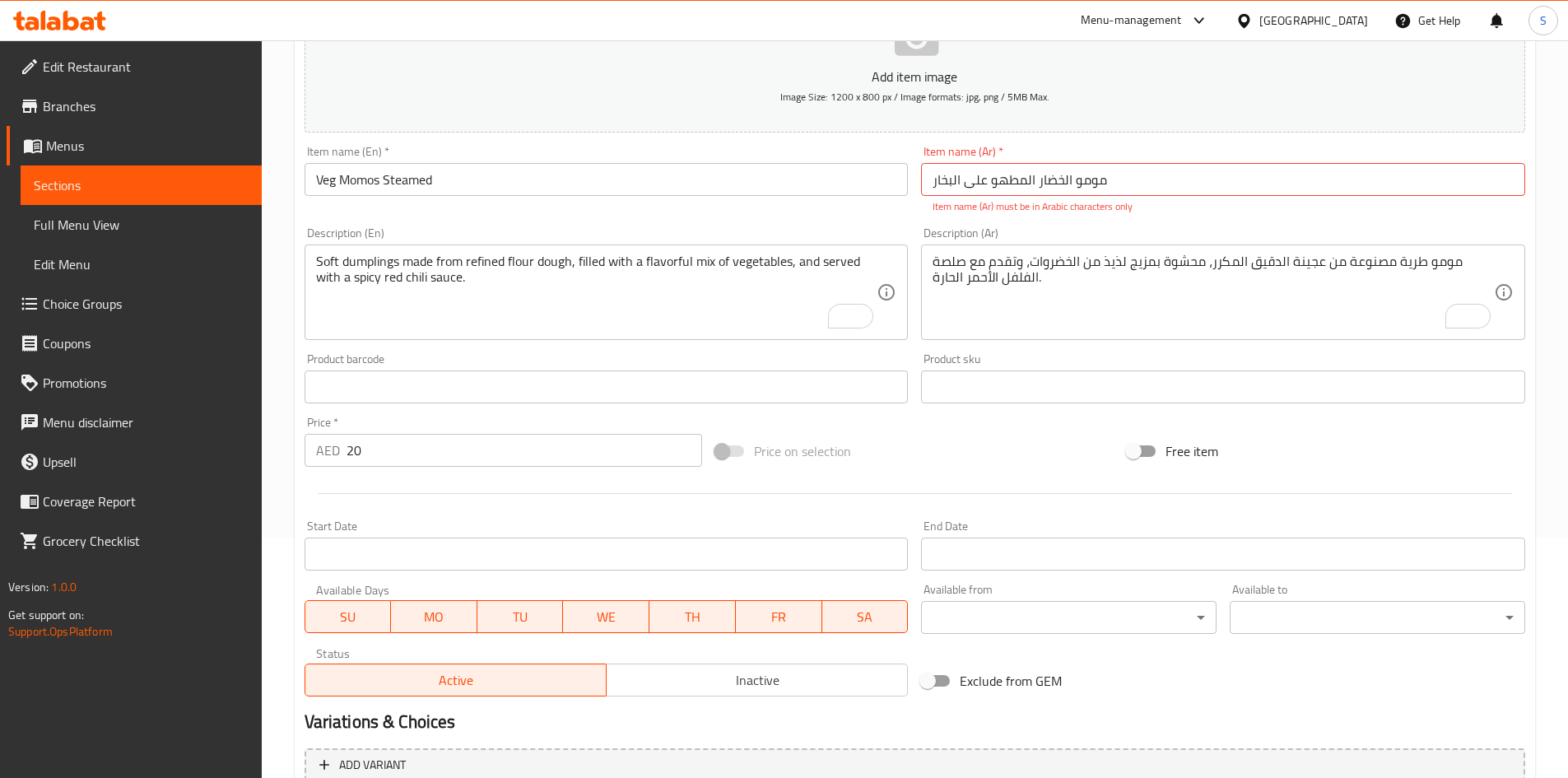
scroll to position [404, 0]
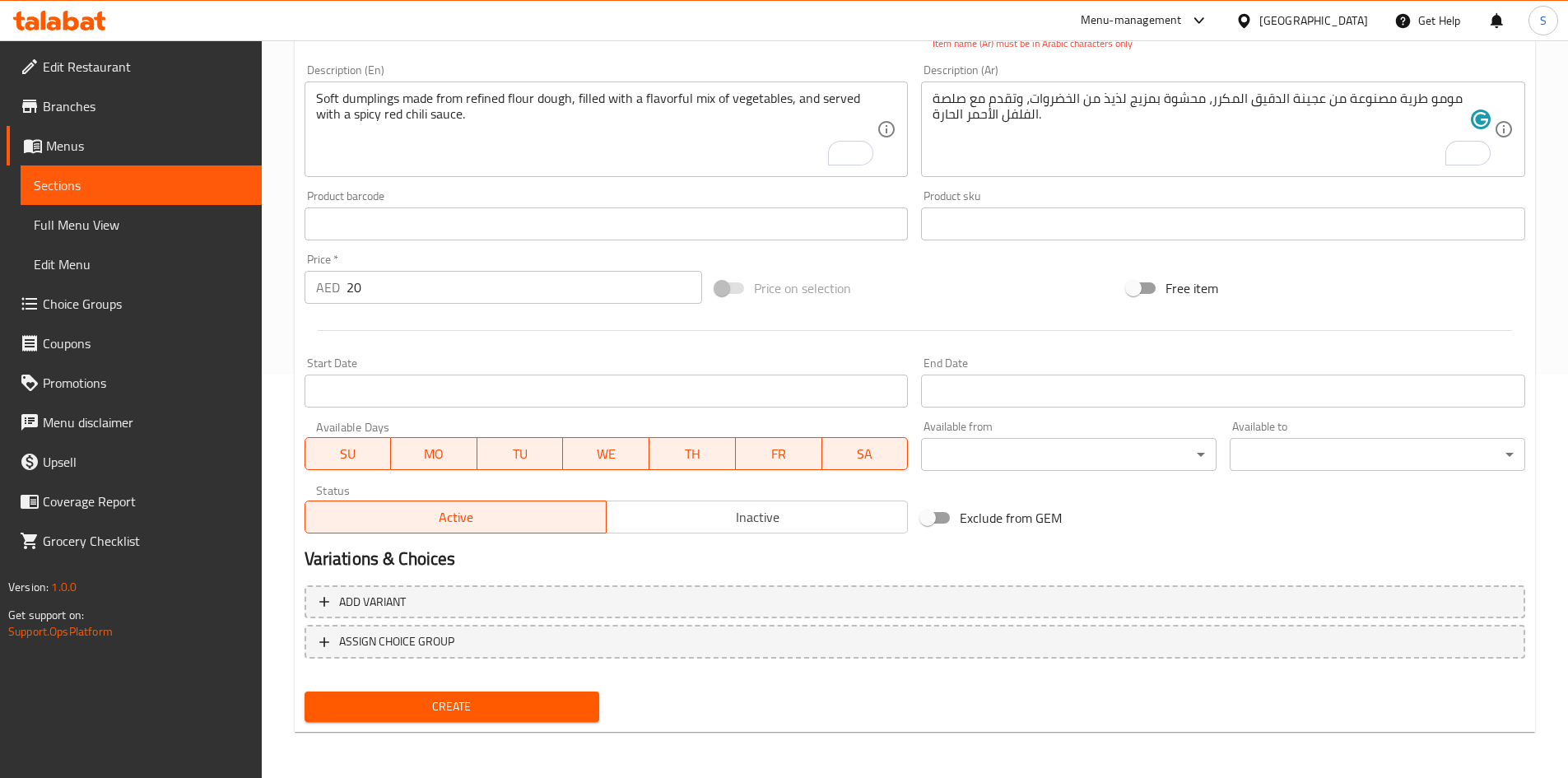
click at [459, 708] on span "Create" at bounding box center [452, 707] width 269 height 21
click at [507, 716] on span "Create" at bounding box center [452, 707] width 269 height 21
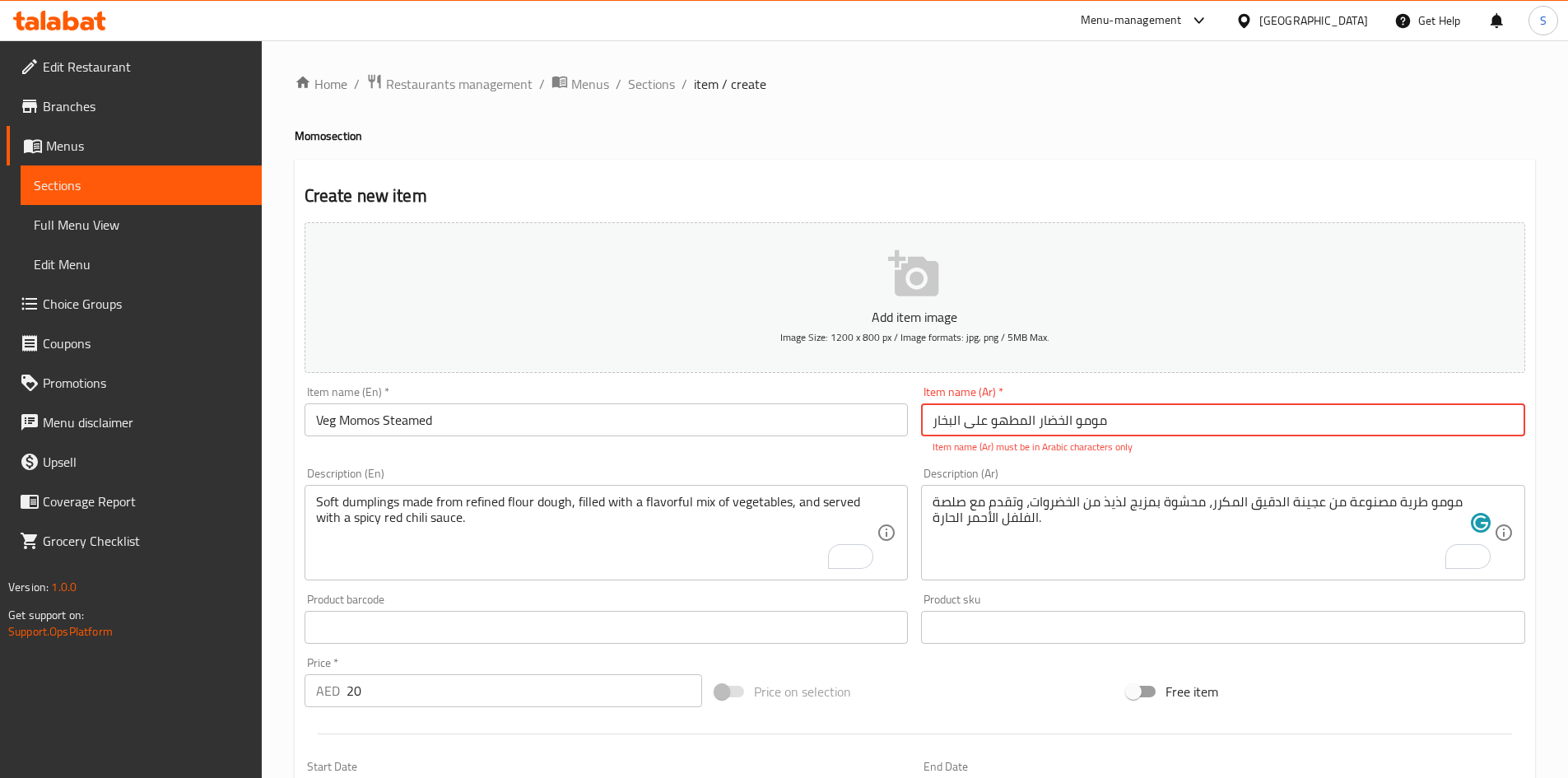
click at [1115, 427] on input "مومو الخضار المطهو ​​على البخار" at bounding box center [1223, 420] width 604 height 33
drag, startPoint x: 1447, startPoint y: 423, endPoint x: 1478, endPoint y: 434, distance: 32.9
click at [1478, 434] on input "مومو الخضار المطهو ​​على البخار" at bounding box center [1223, 420] width 604 height 33
click at [1439, 420] on input "مومو نباتي المطهو ​​على البخار" at bounding box center [1223, 420] width 604 height 33
click at [1037, 663] on div "Add item image Image Size: 1200 x 800 px / Image formats: jpg, png / 5MB Max. I…" at bounding box center [914, 579] width 1233 height 727
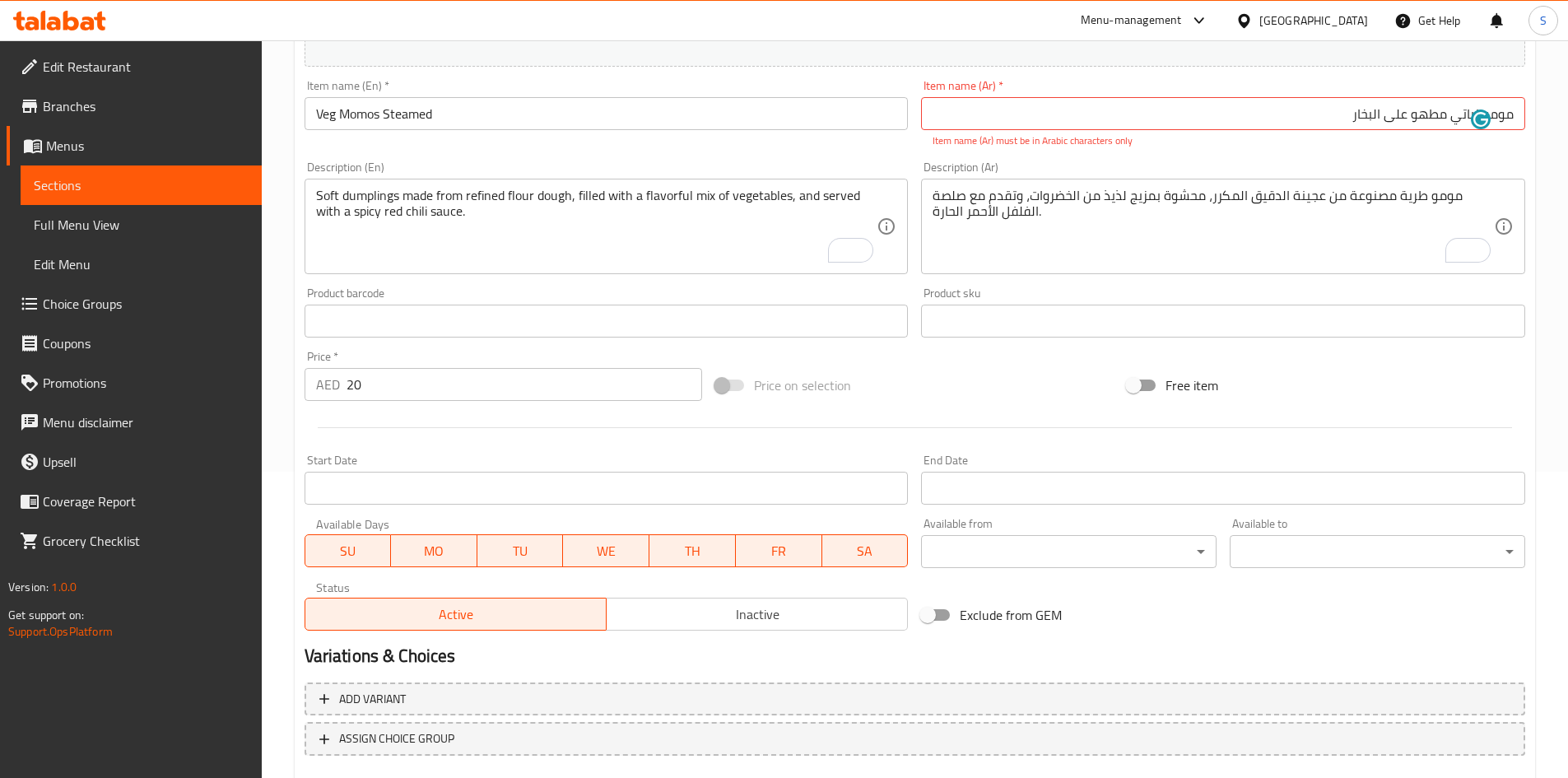
scroll to position [404, 0]
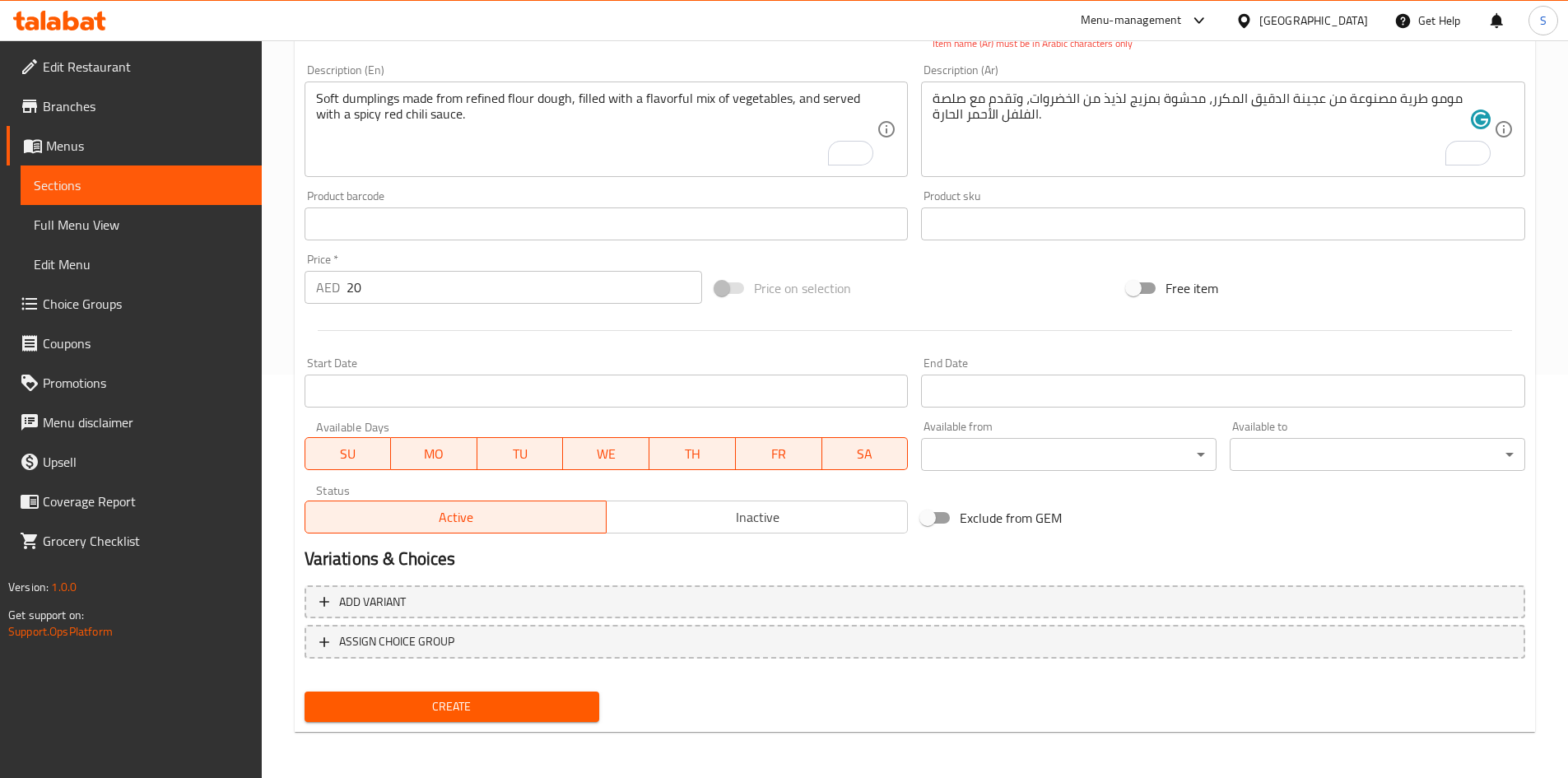
click at [513, 721] on button "Create" at bounding box center [452, 706] width 295 height 30
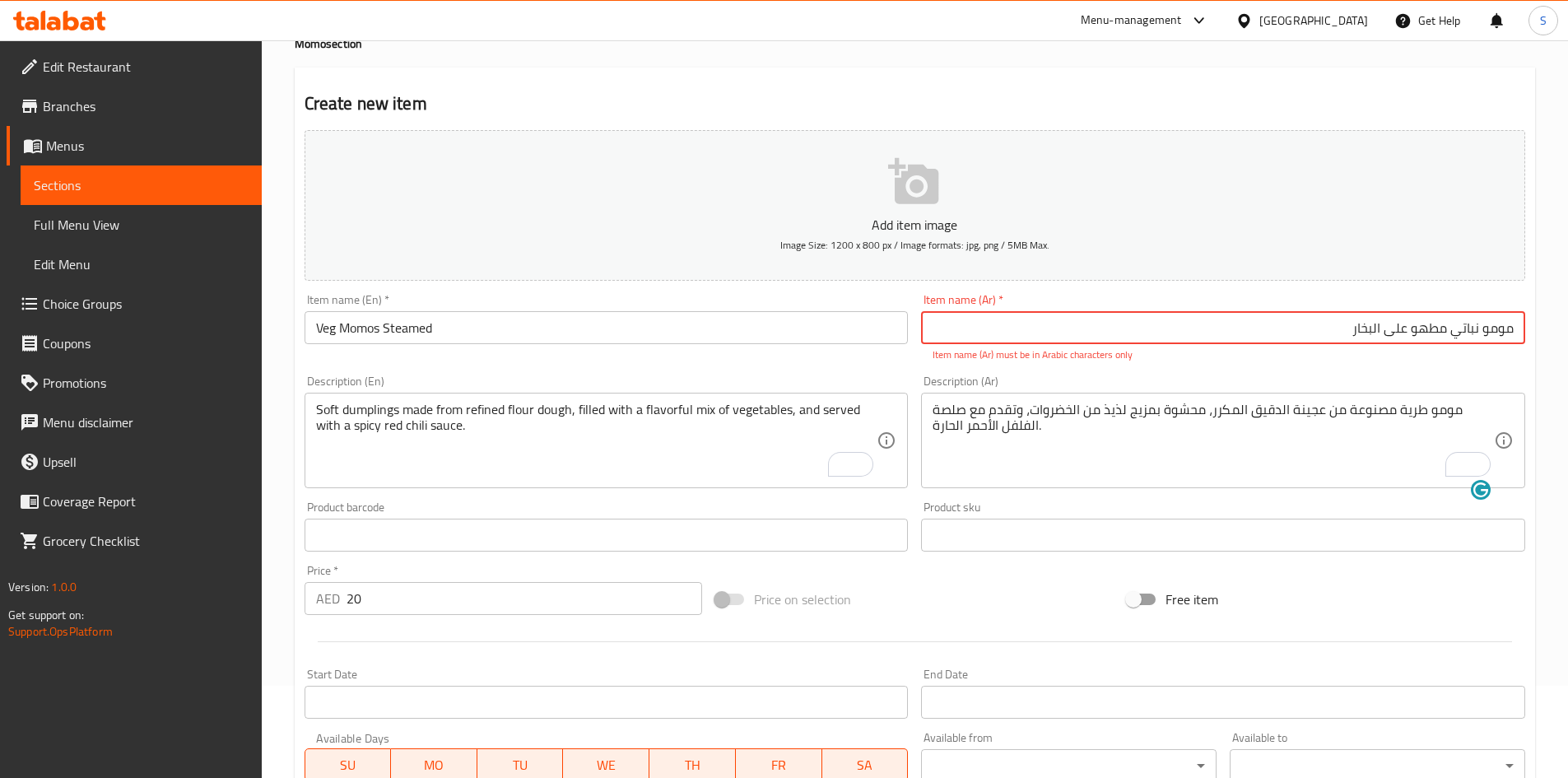
scroll to position [0, 0]
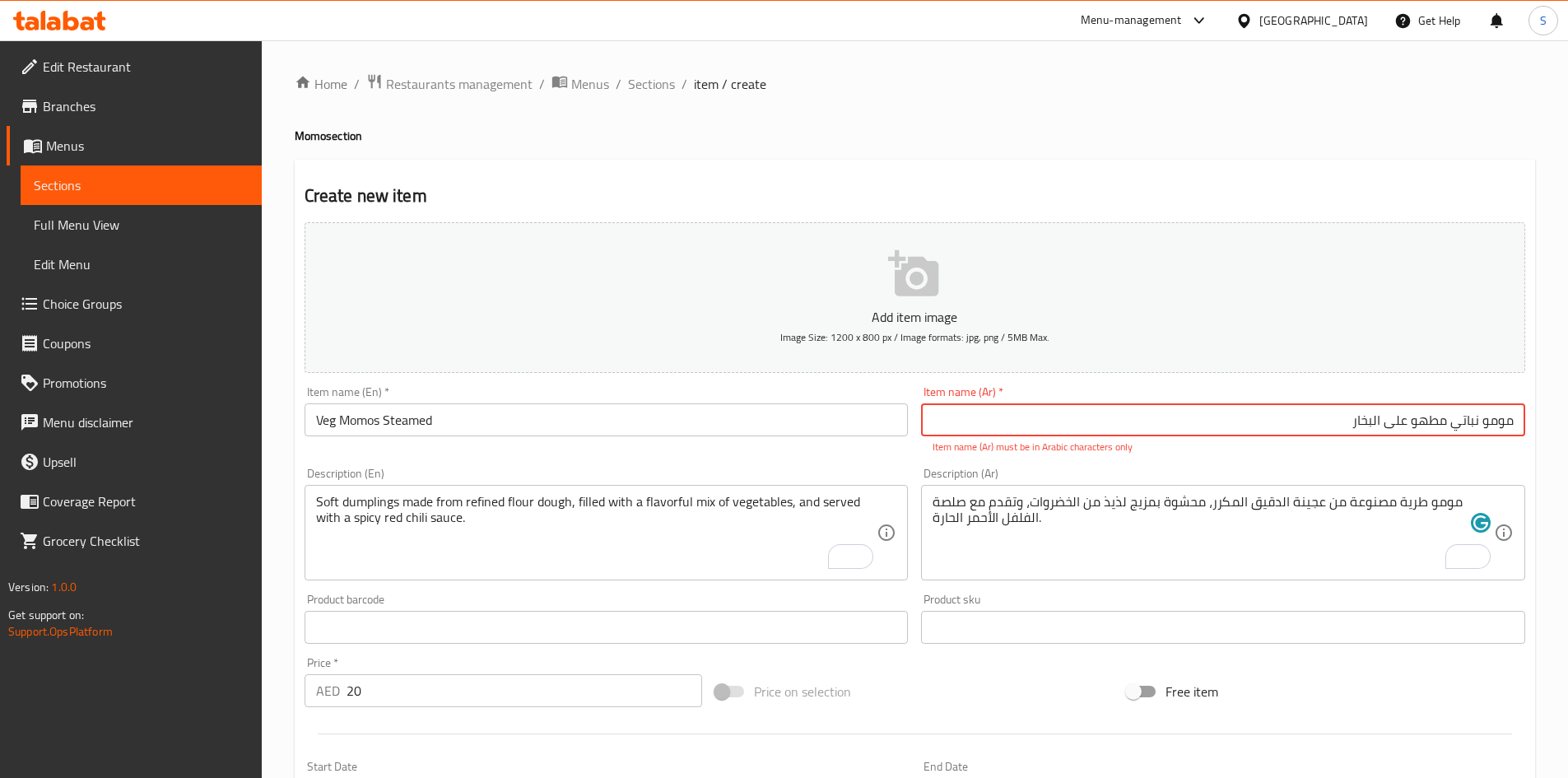
click at [1324, 418] on input "مومو نباتي مطهو ​​على البخار" at bounding box center [1223, 420] width 604 height 33
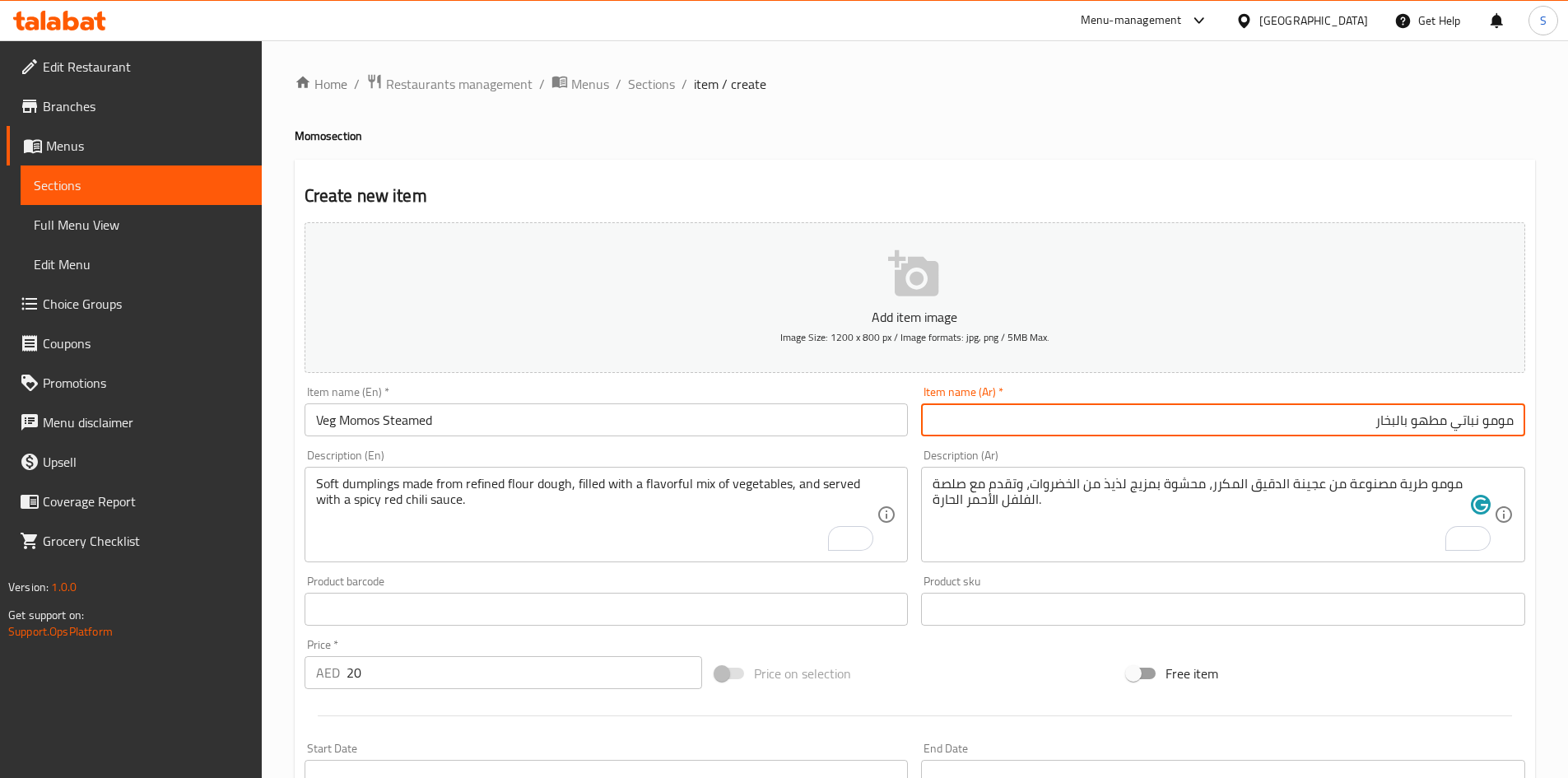
type input "مومو نباتي مطهو بالبخار"
click at [990, 697] on div at bounding box center [914, 715] width 1233 height 40
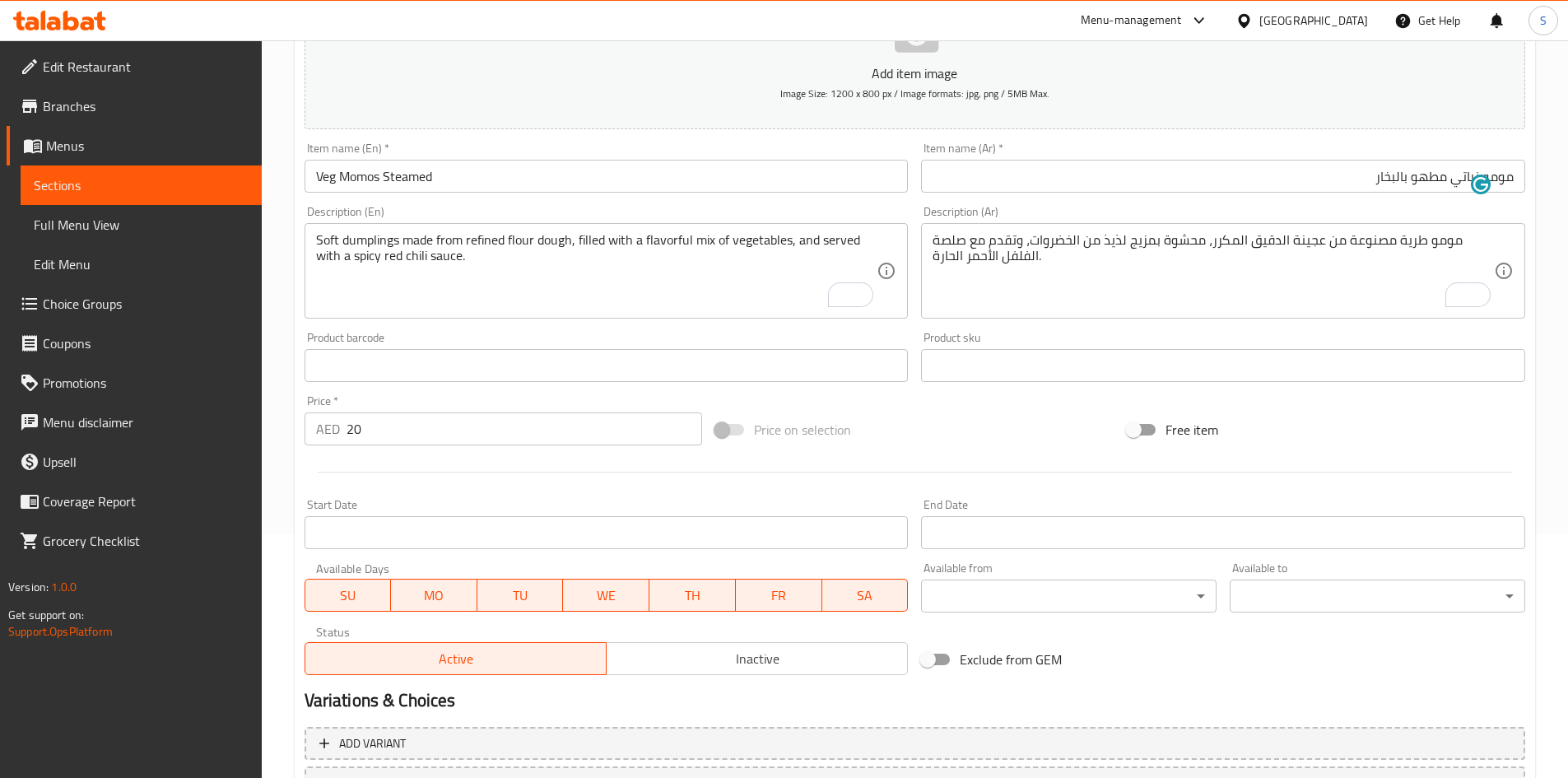
scroll to position [386, 0]
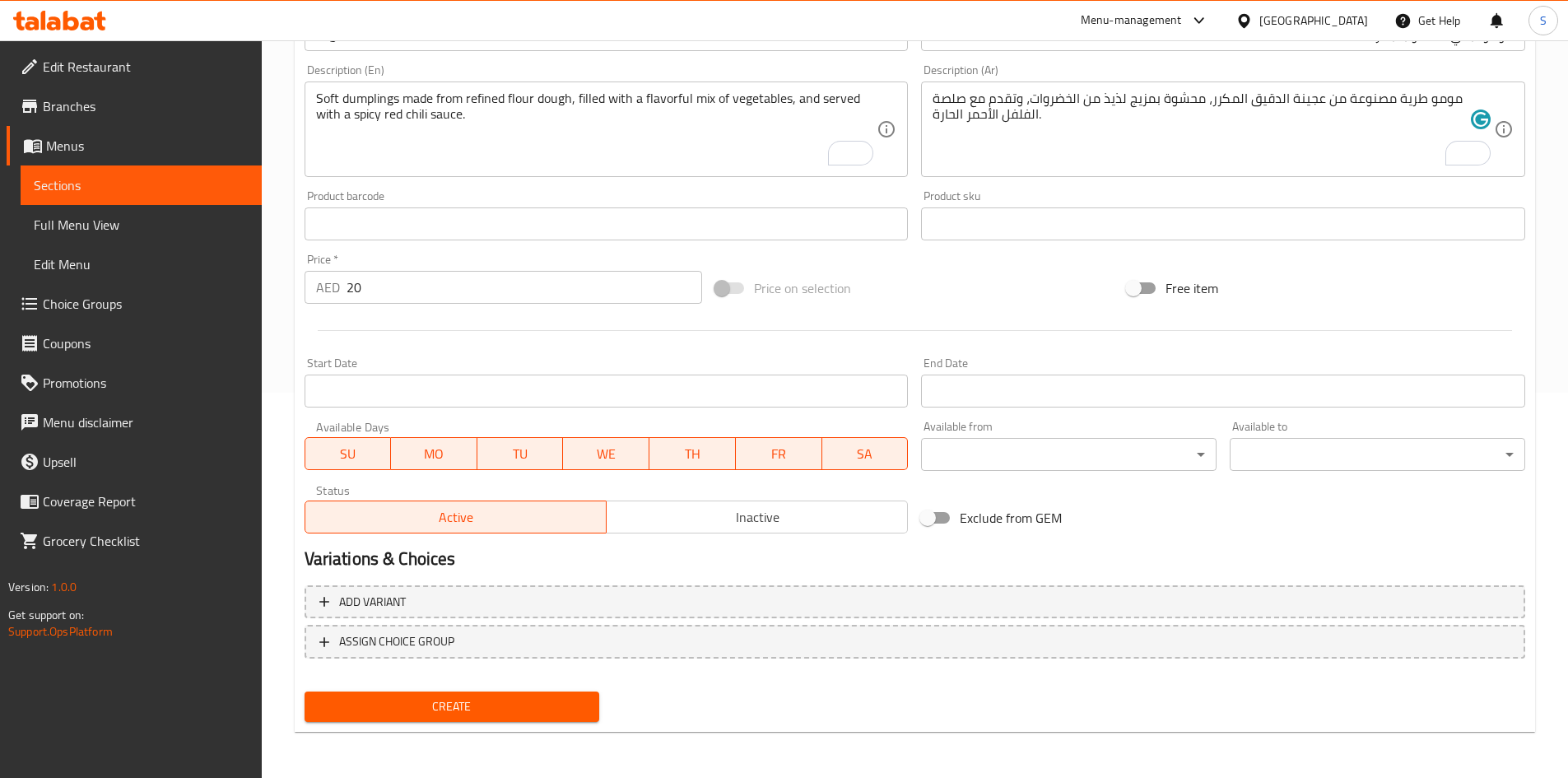
click at [475, 711] on span "Create" at bounding box center [452, 707] width 269 height 21
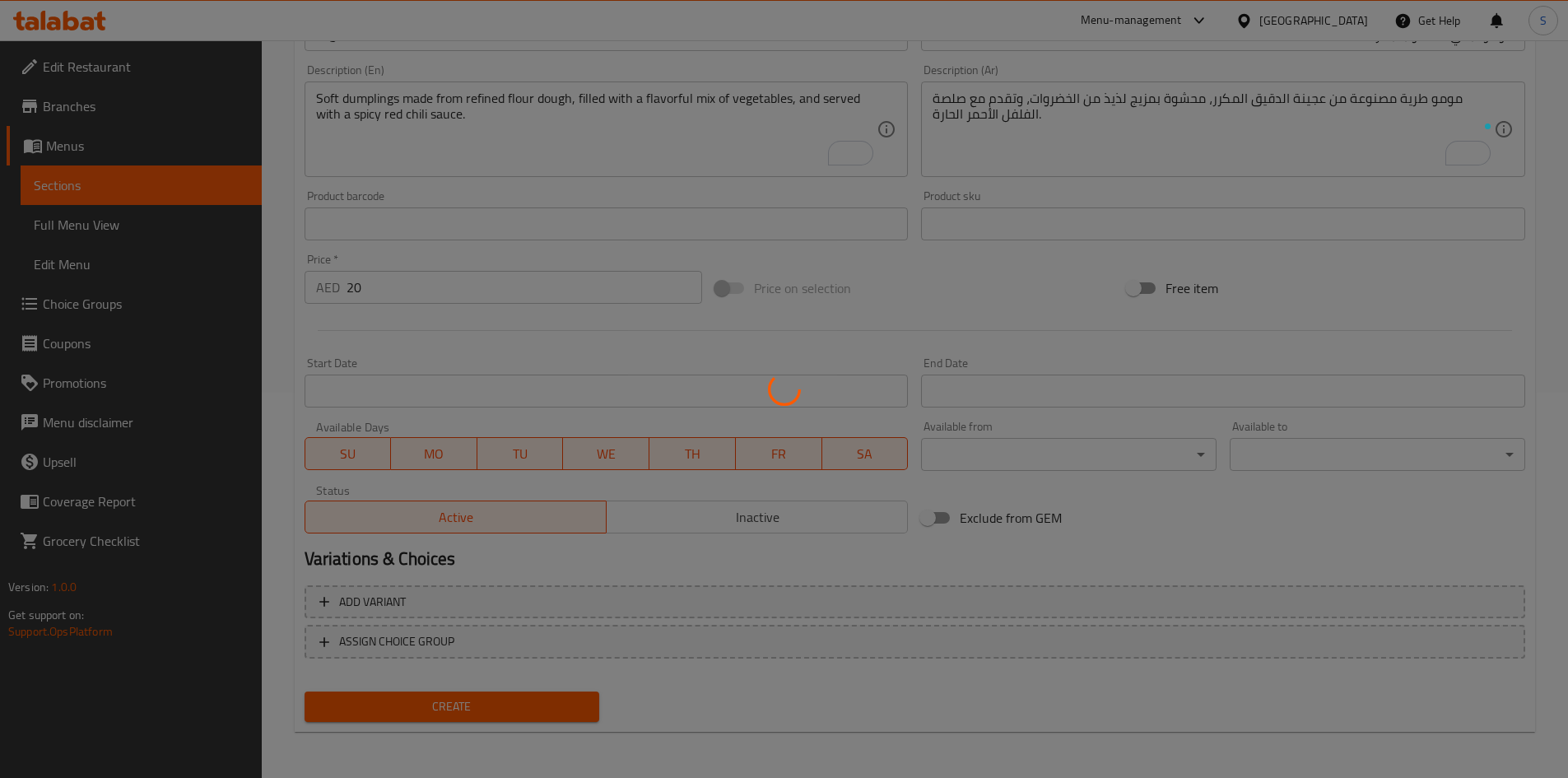
type input "0"
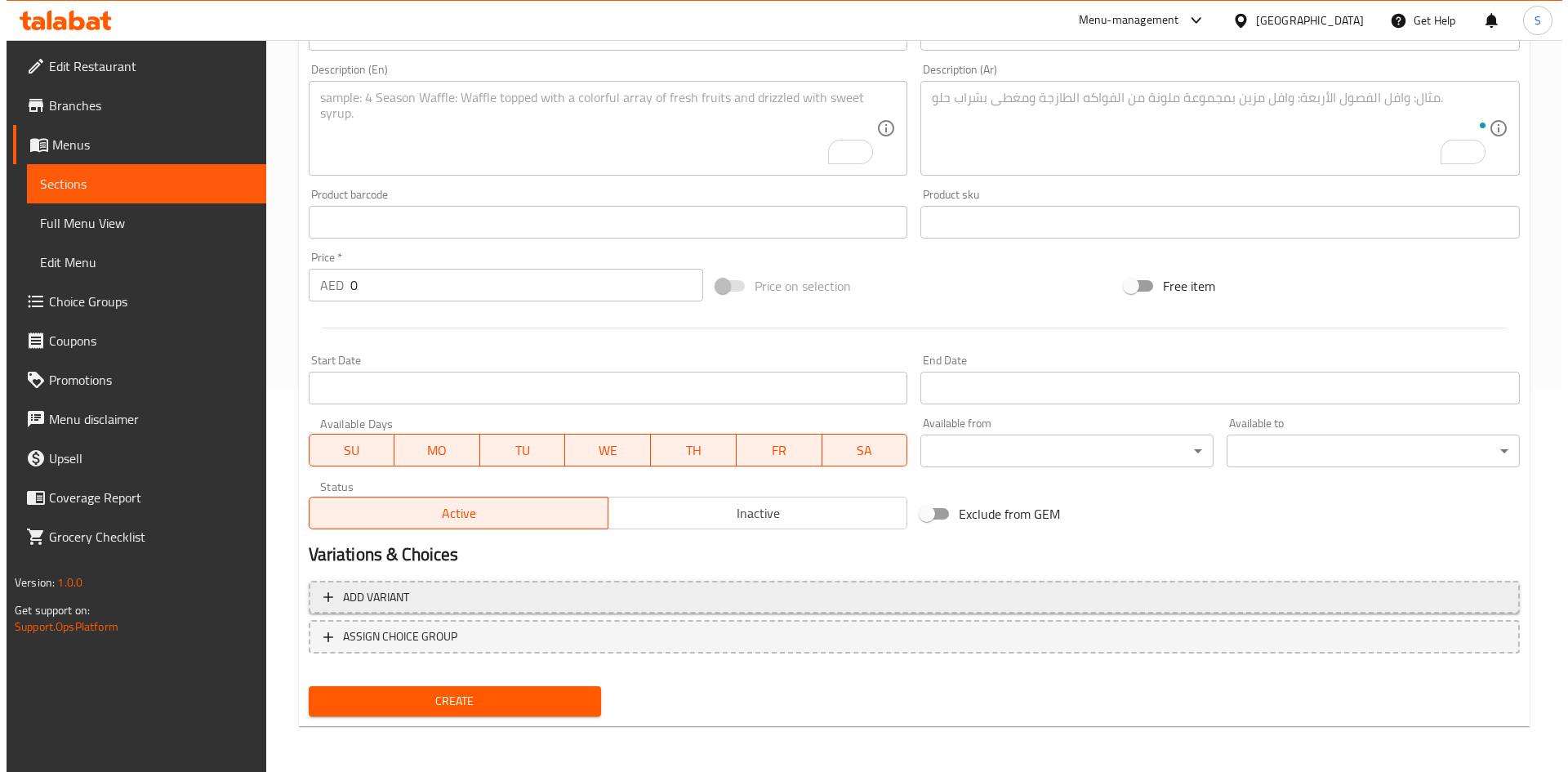
scroll to position [0, 0]
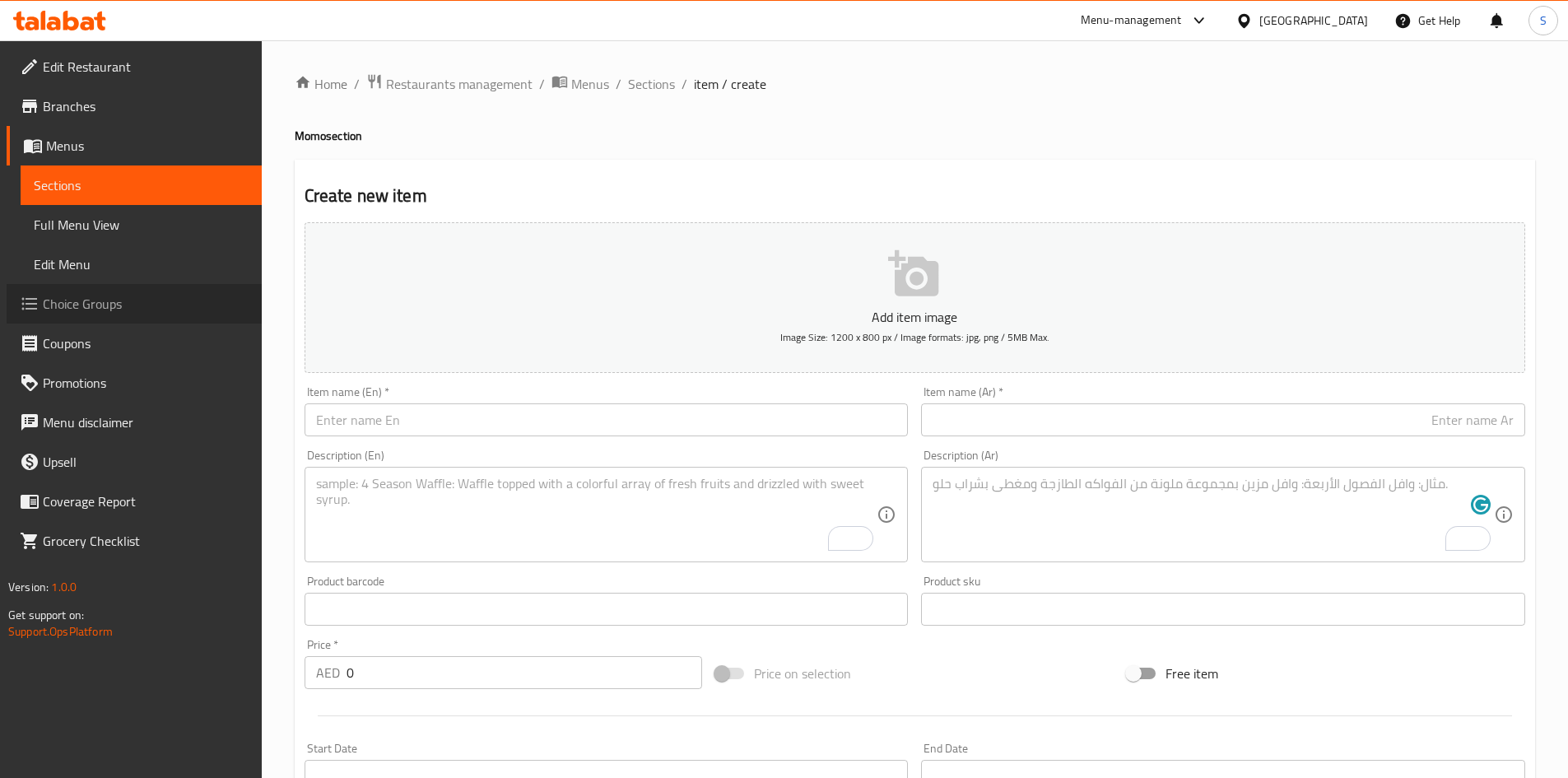
click at [139, 308] on span "Choice Groups" at bounding box center [145, 303] width 206 height 20
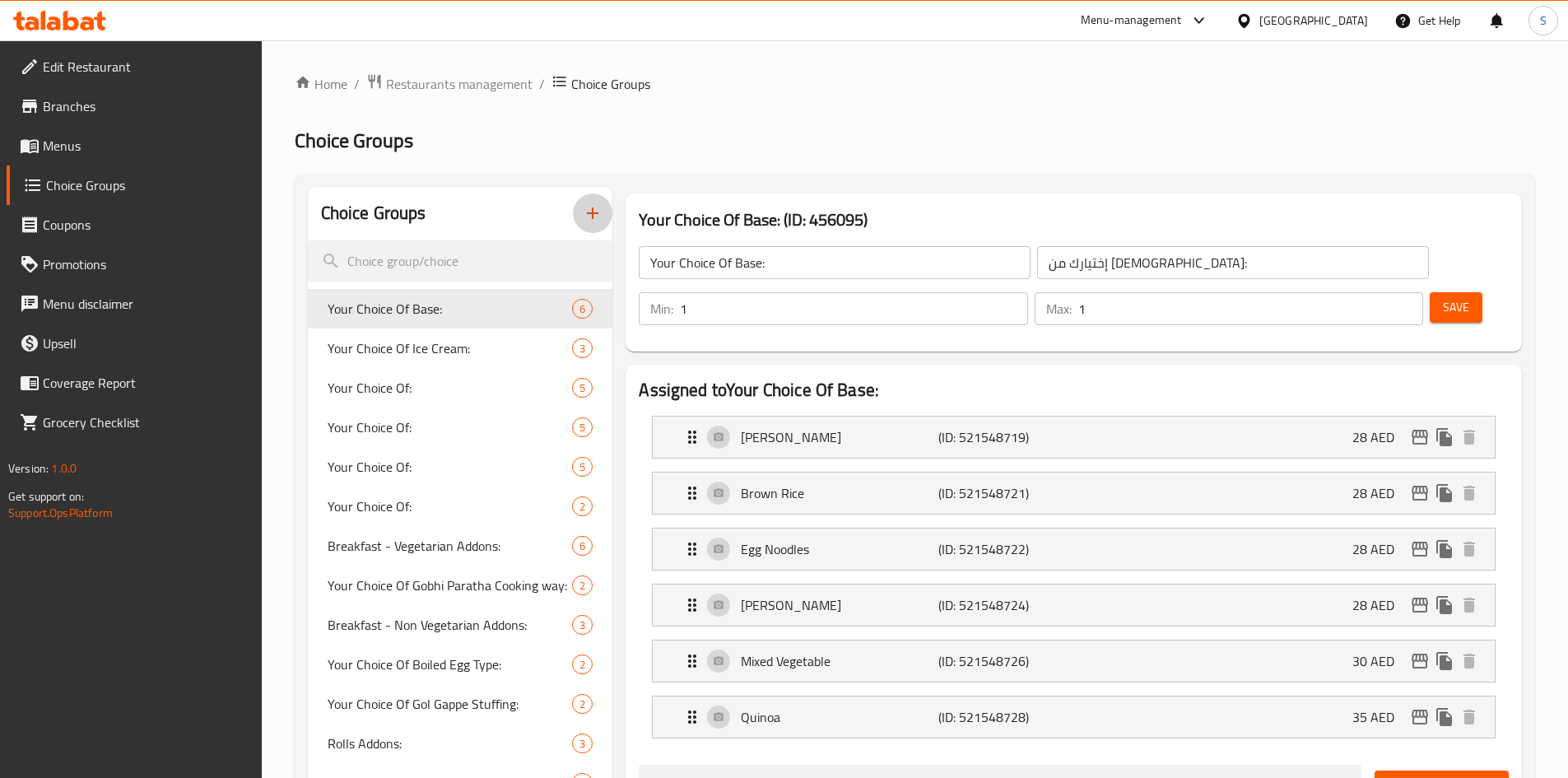
click at [583, 213] on icon "button" at bounding box center [592, 213] width 20 height 20
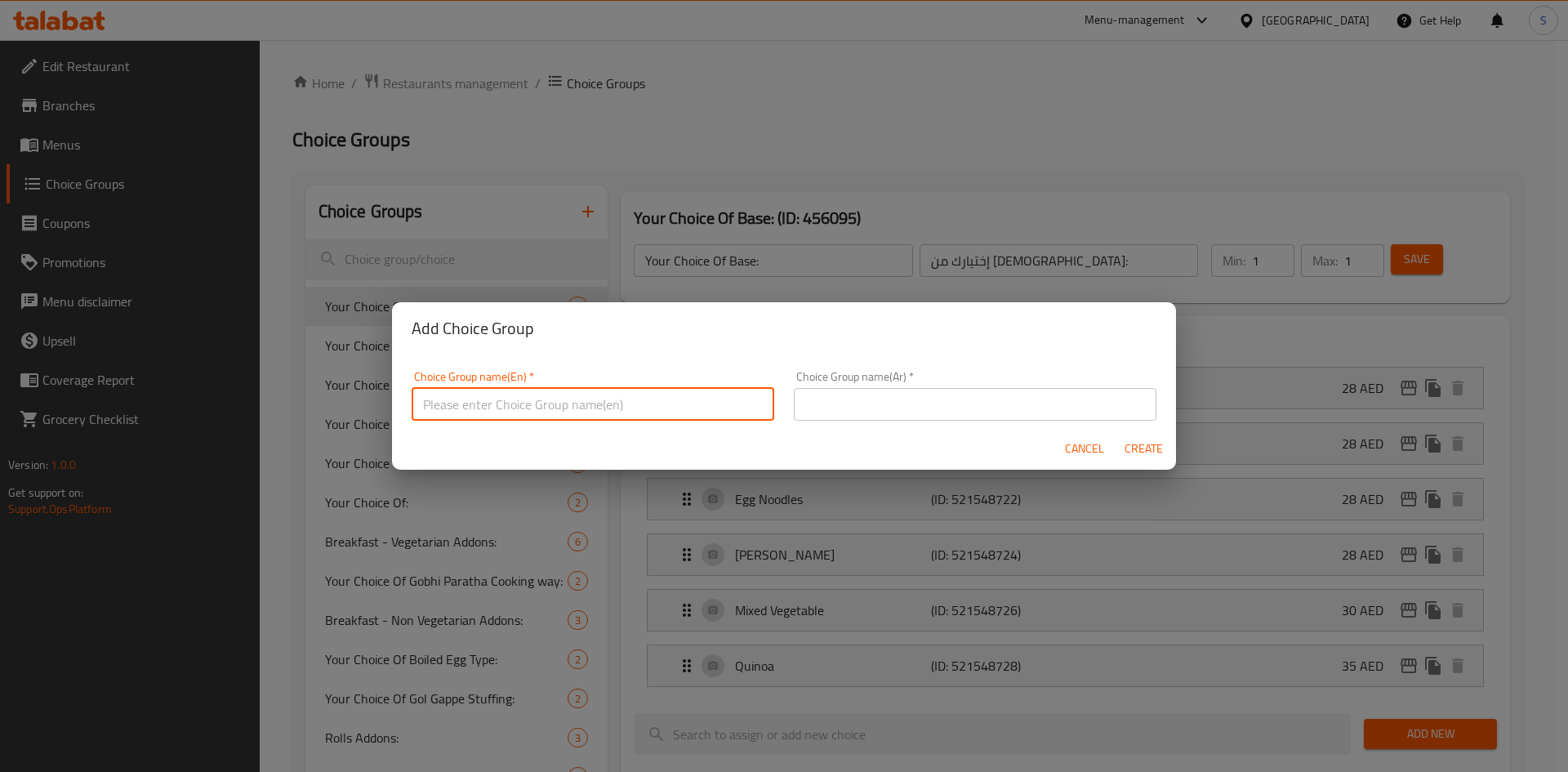
click at [652, 408] on input "text" at bounding box center [593, 404] width 363 height 32
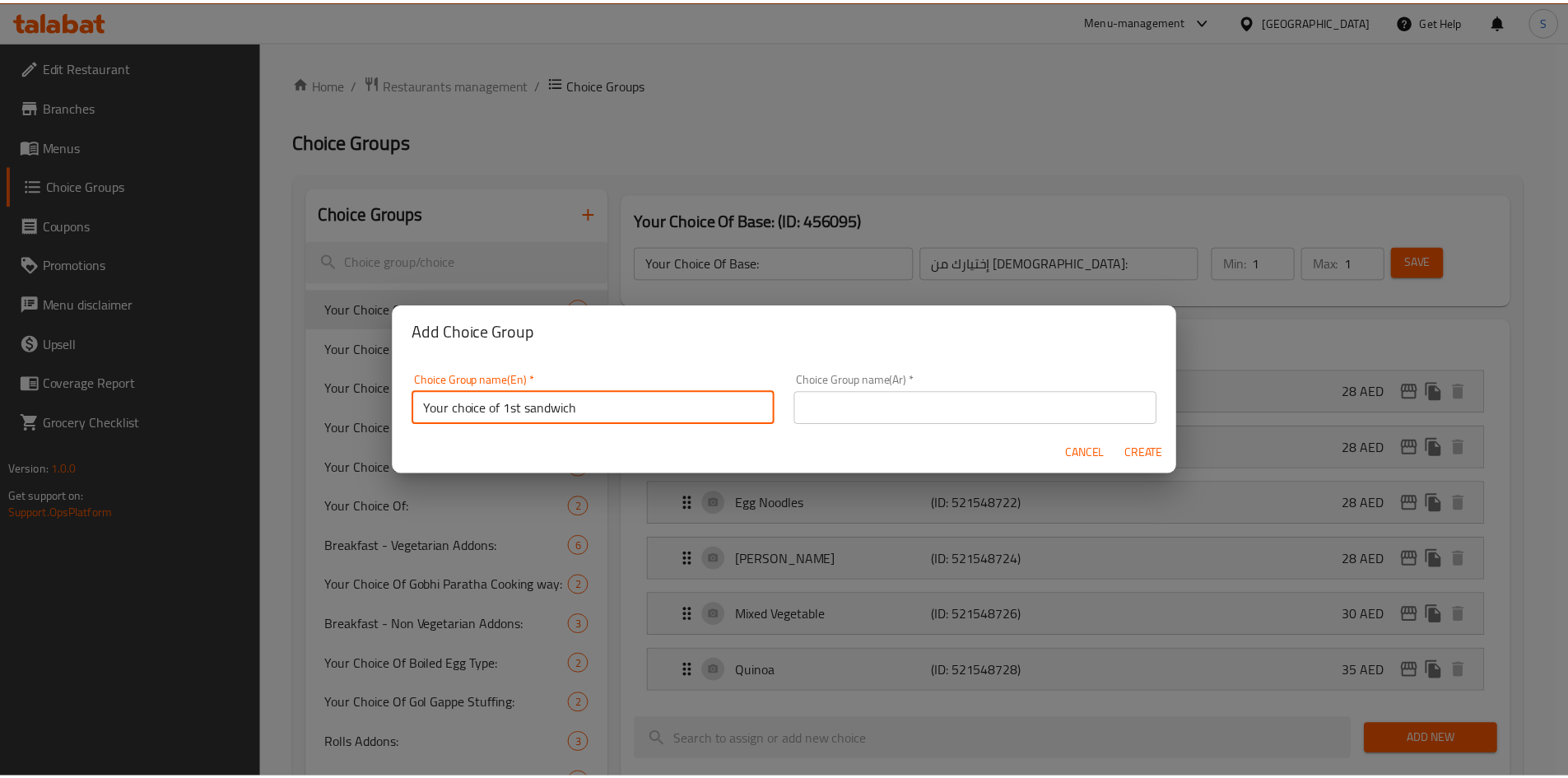
scroll to position [5, 0]
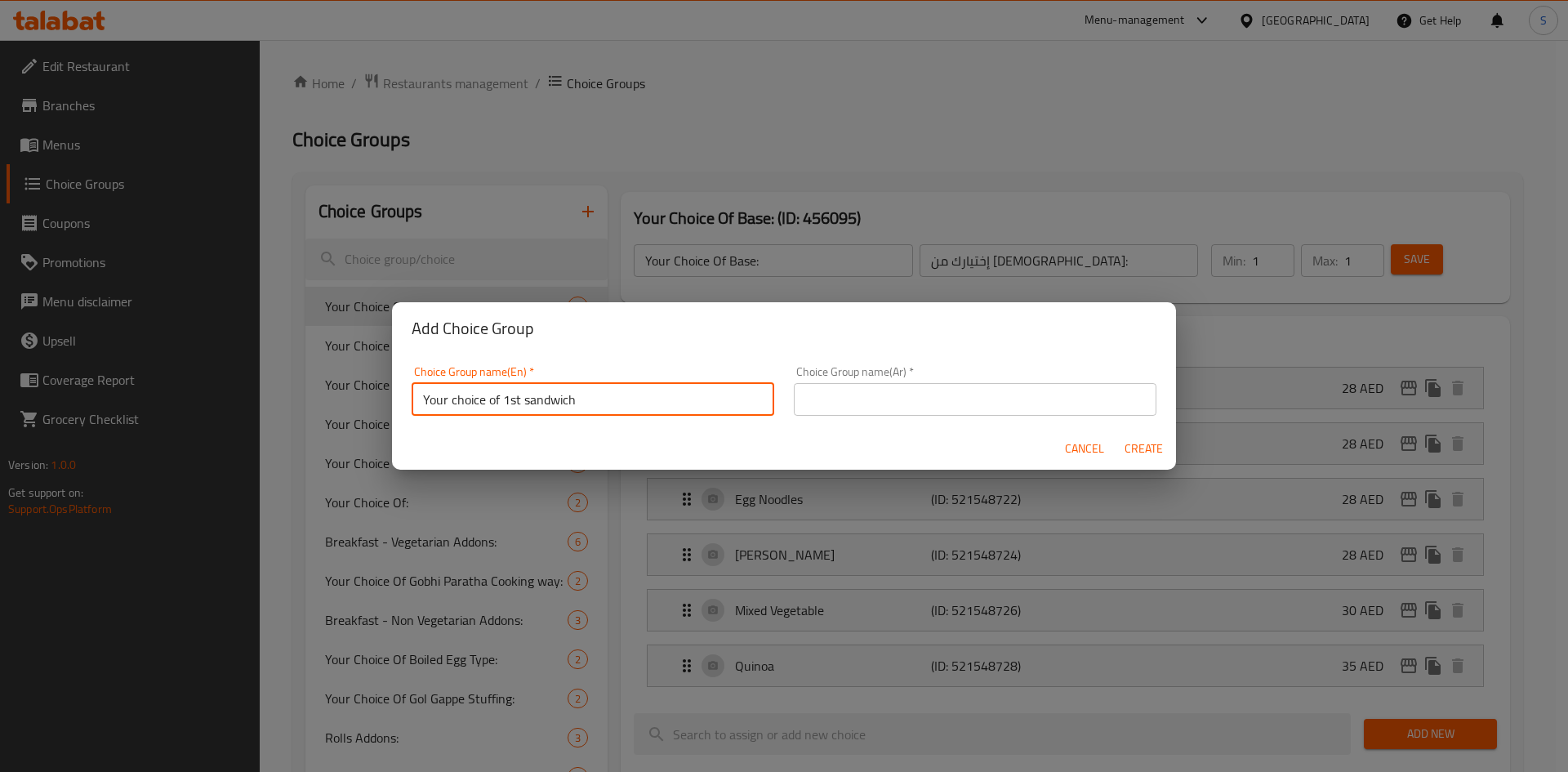
drag, startPoint x: 500, startPoint y: 402, endPoint x: 616, endPoint y: 415, distance: 116.7
click at [616, 415] on input "Your choice of 1st sandwich" at bounding box center [593, 399] width 363 height 32
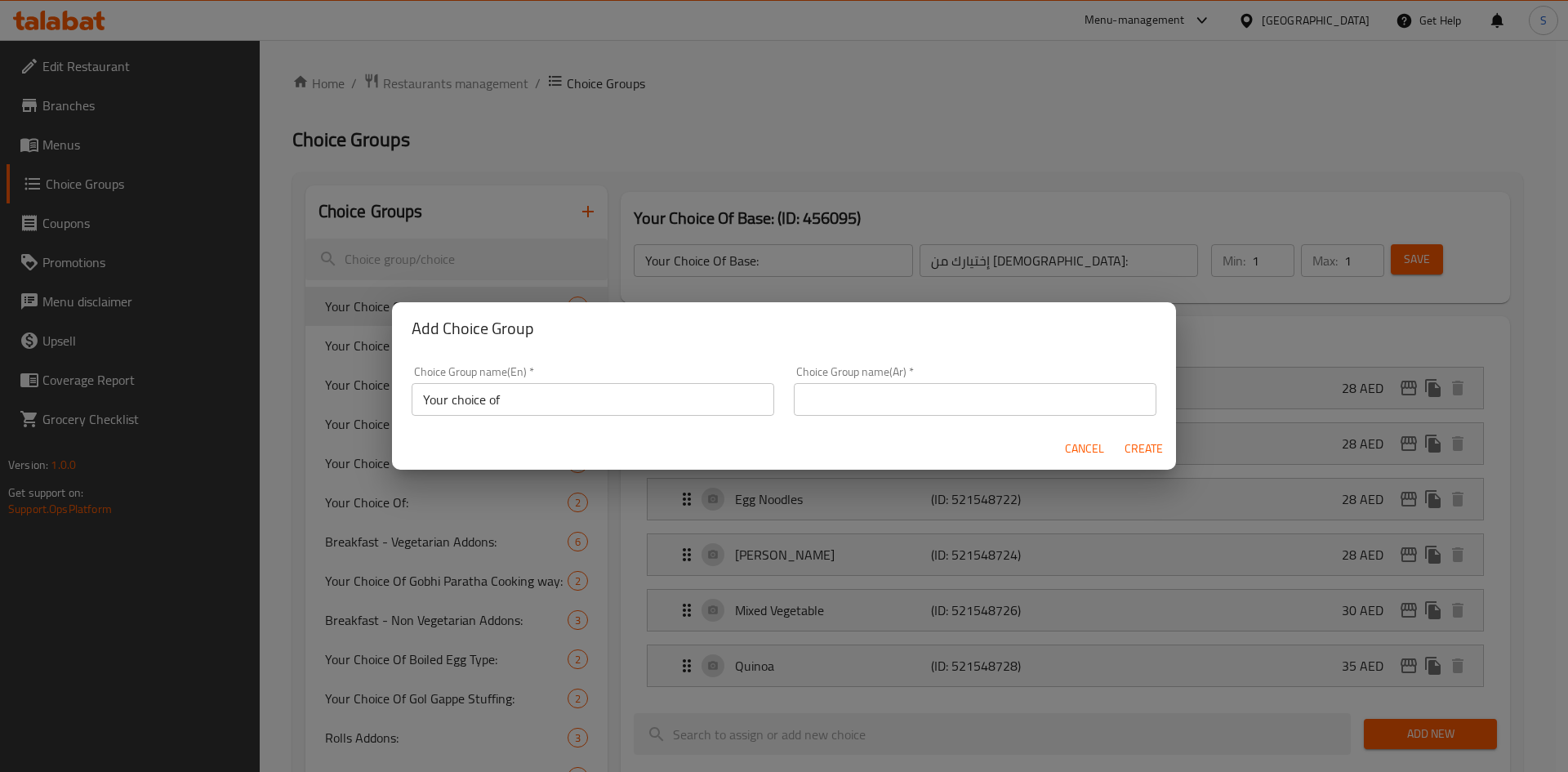
click at [1079, 219] on div "Add Choice Group Choice Group name(En)   * Your choice of Choice Group name(En)…" at bounding box center [784, 386] width 1568 height 772
click at [539, 408] on input "Your choice of" at bounding box center [593, 399] width 363 height 32
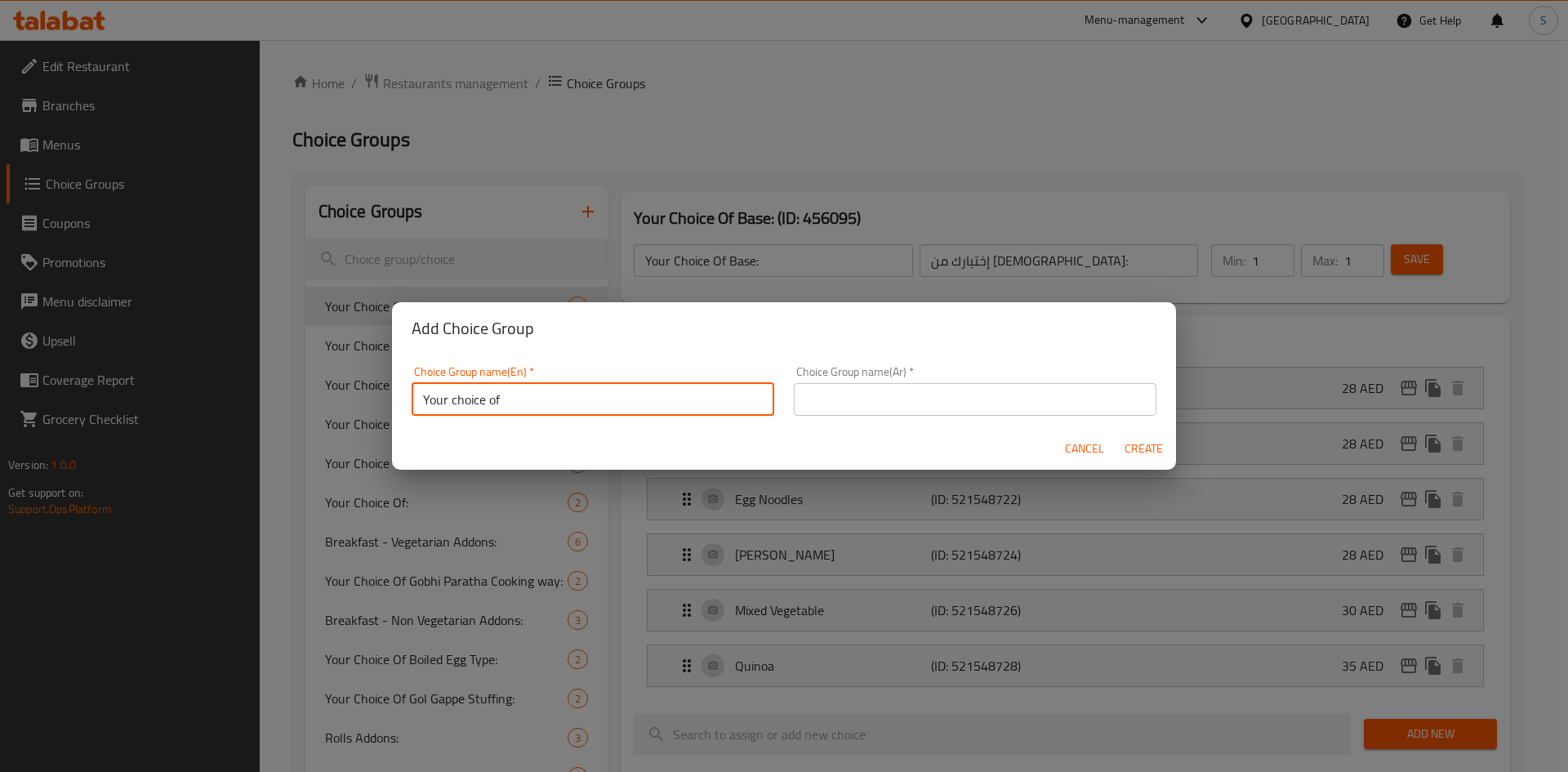
click at [539, 408] on input "Your choice of" at bounding box center [593, 399] width 363 height 32
paste input "cooking style options"
type input "cooking style options"
click at [915, 401] on input "text" at bounding box center [974, 399] width 363 height 32
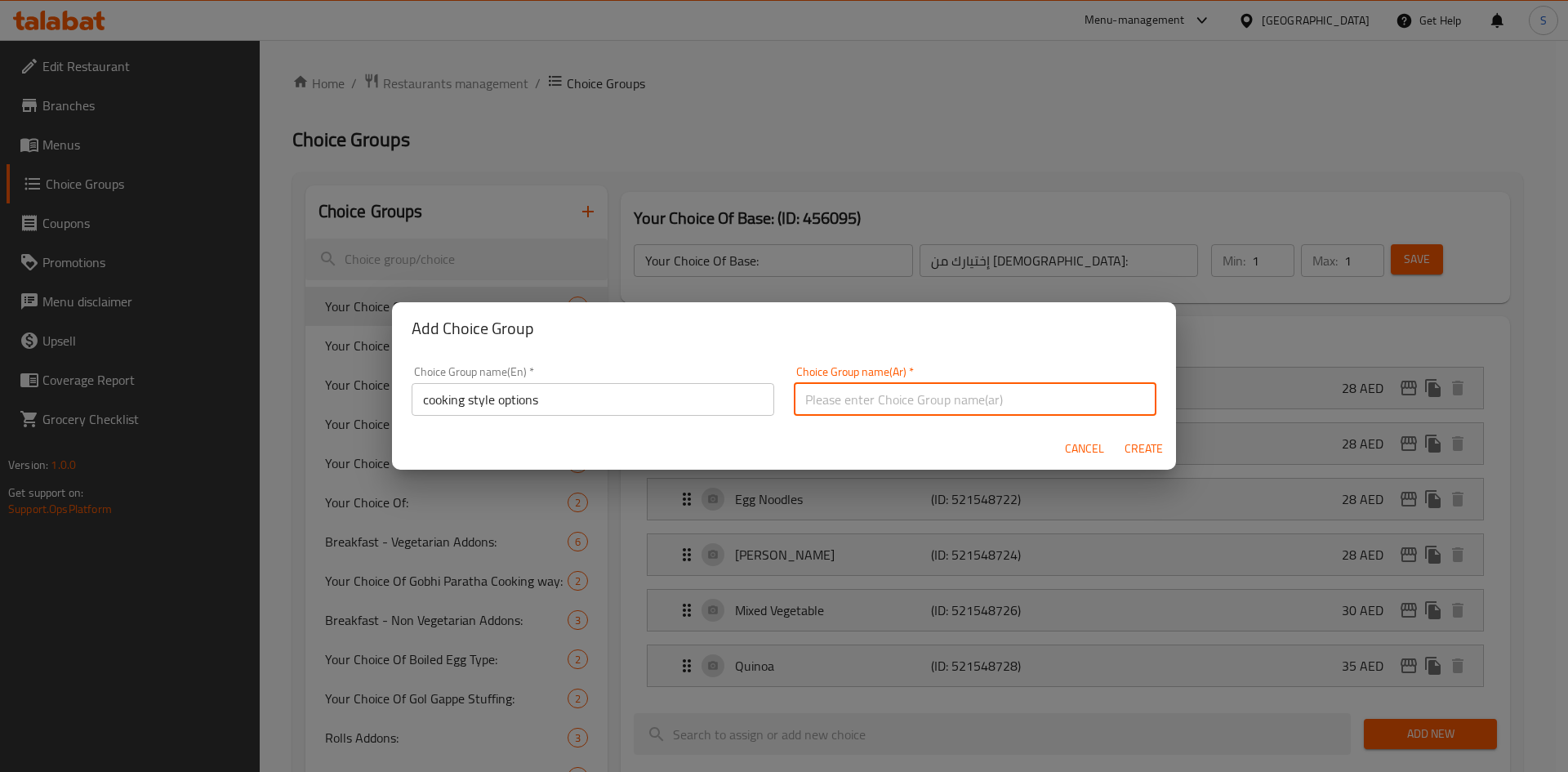
paste input "خيارات أسلوب الطبخ"
type input "خيارات أسلوب الطبخ"
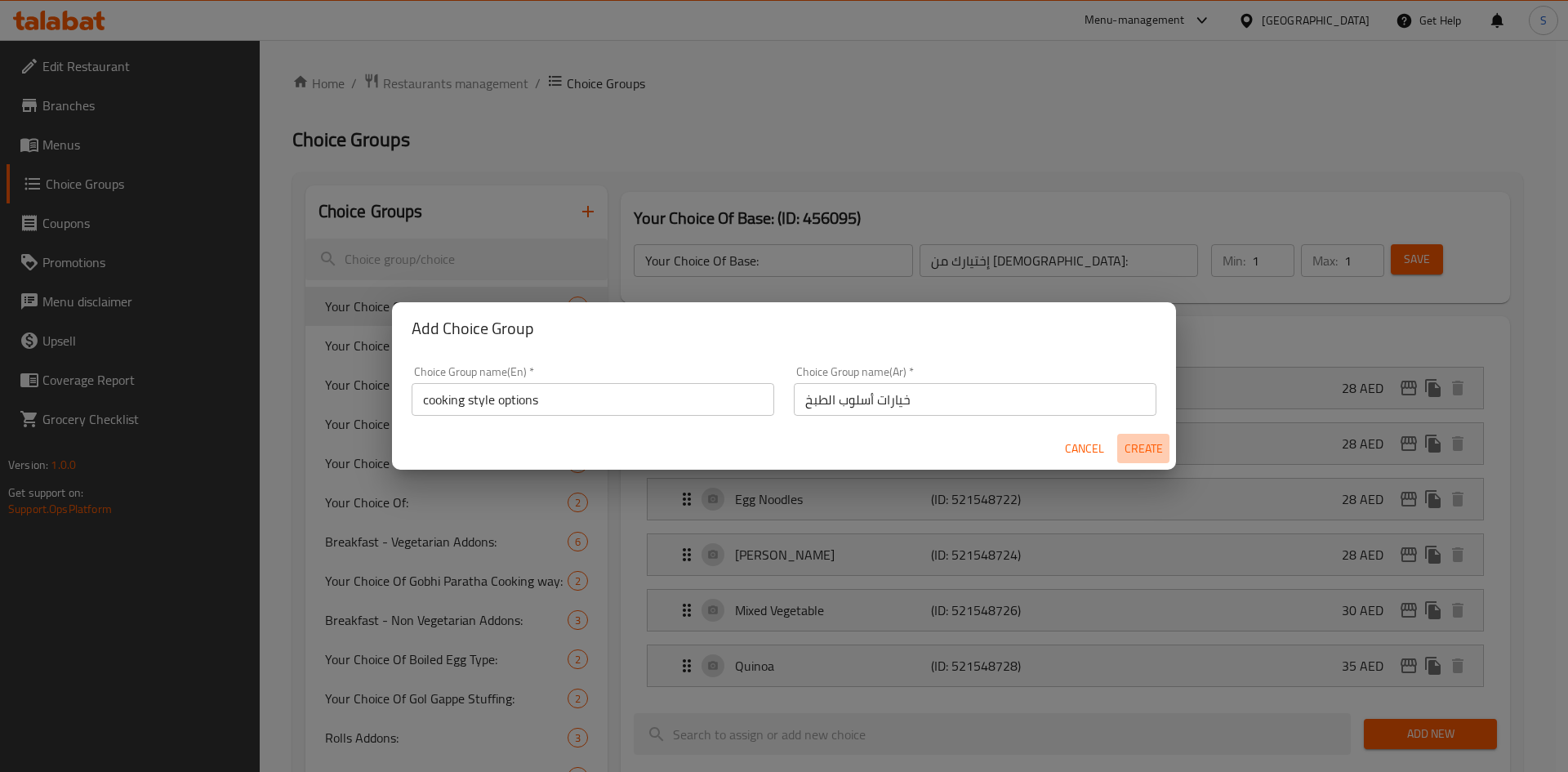
click at [1143, 453] on span "Create" at bounding box center [1144, 449] width 39 height 20
type input "cooking style options"
type input "خيارات أسلوب الطبخ"
type input "0"
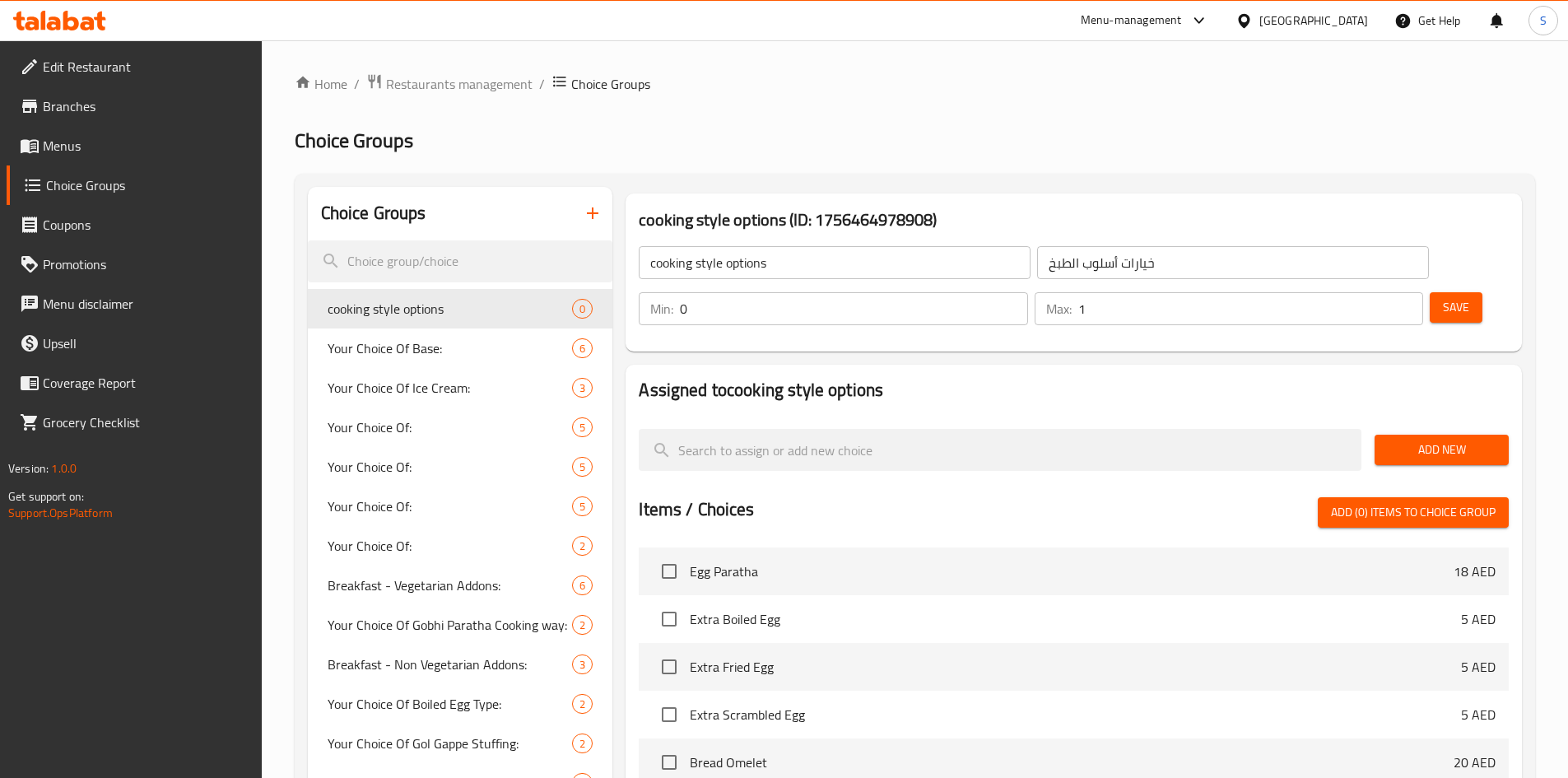
type input "1"
click at [1378, 292] on input "1" at bounding box center [1250, 308] width 345 height 33
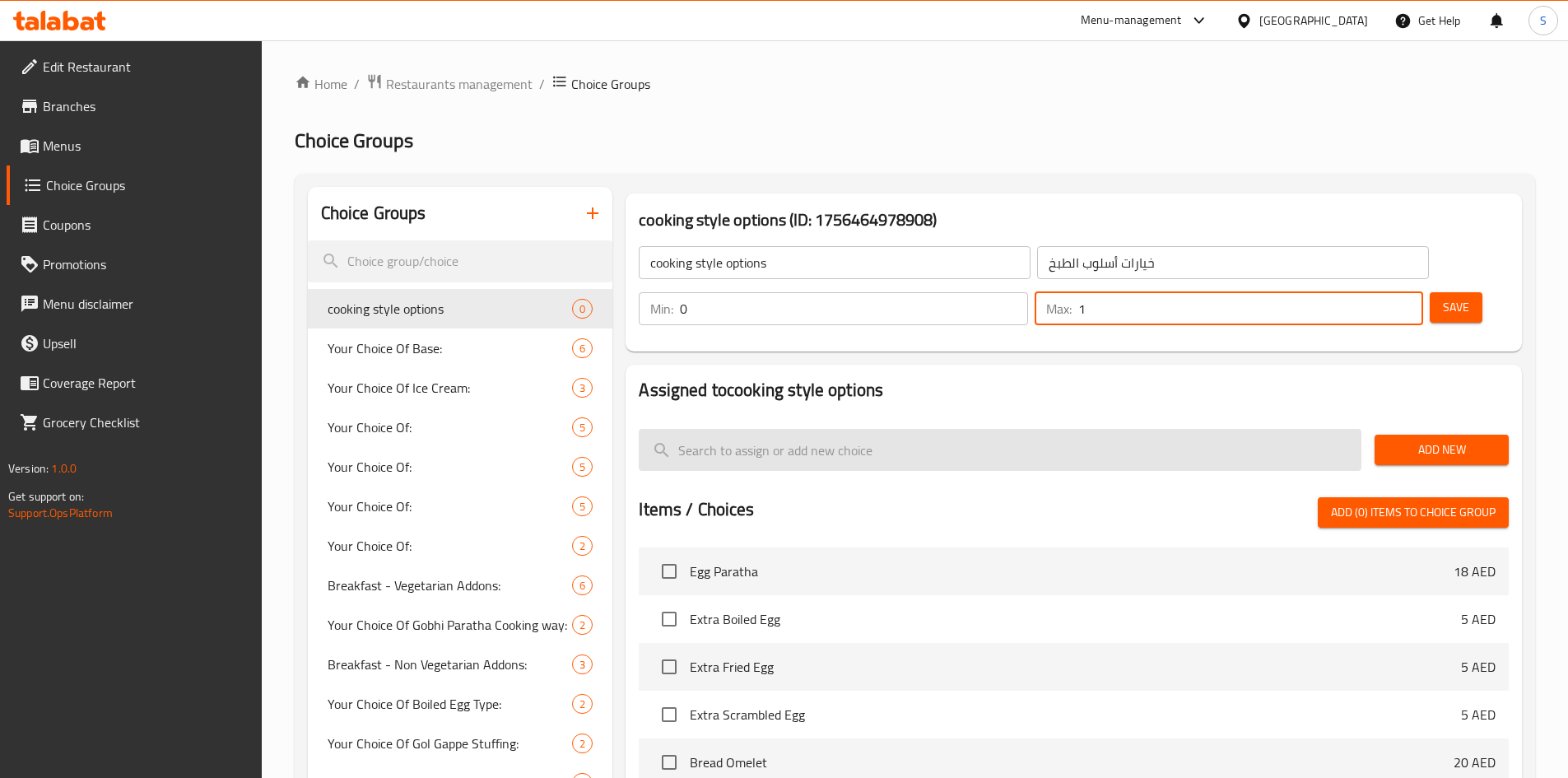
drag, startPoint x: 1413, startPoint y: 395, endPoint x: 1355, endPoint y: 405, distance: 58.9
click at [1412, 440] on span "Add New" at bounding box center [1441, 450] width 108 height 21
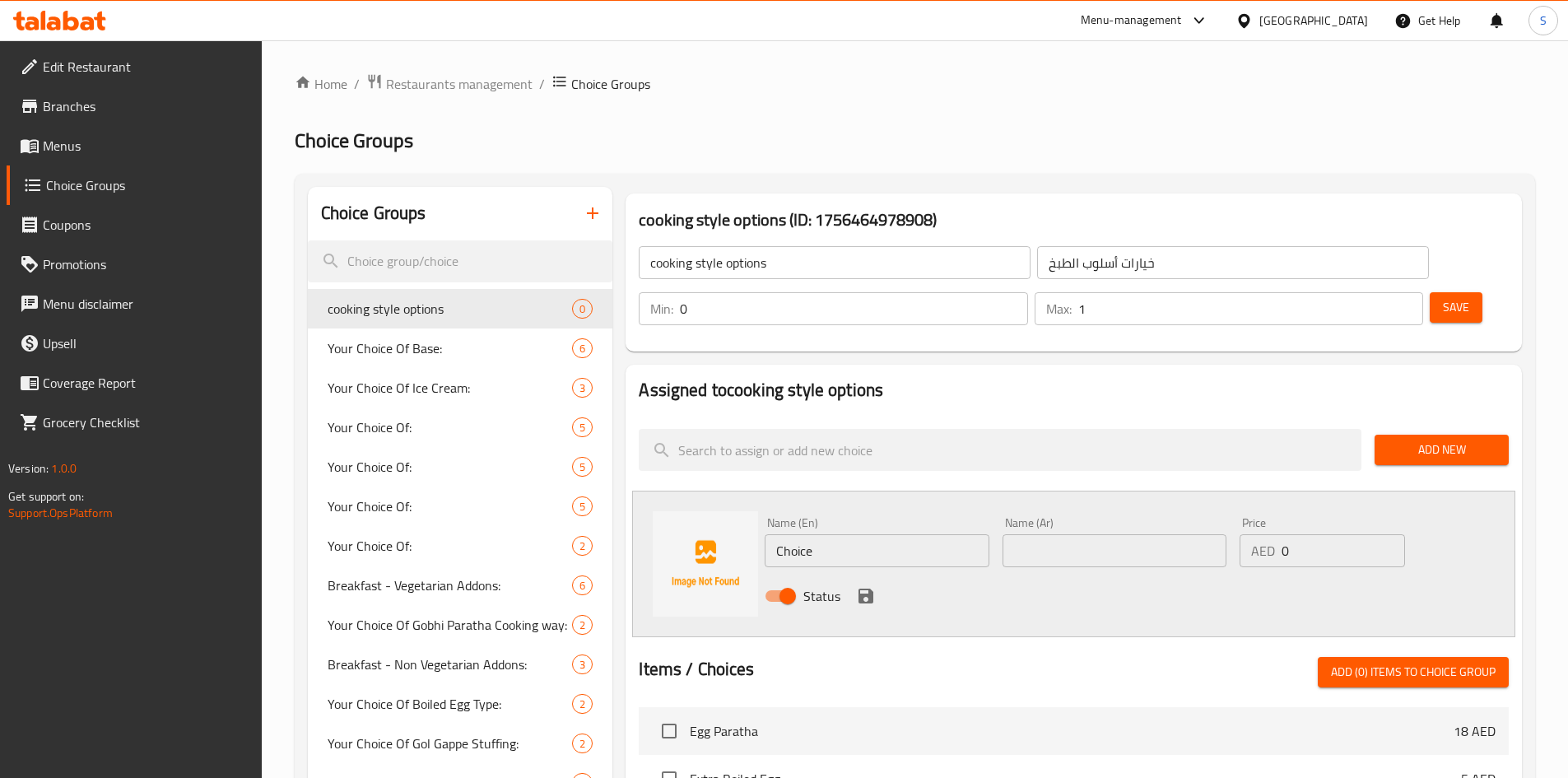
click at [871, 534] on input "Choice" at bounding box center [876, 551] width 224 height 33
paste input "'+2"
click at [894, 534] on input "'+2" at bounding box center [876, 551] width 224 height 33
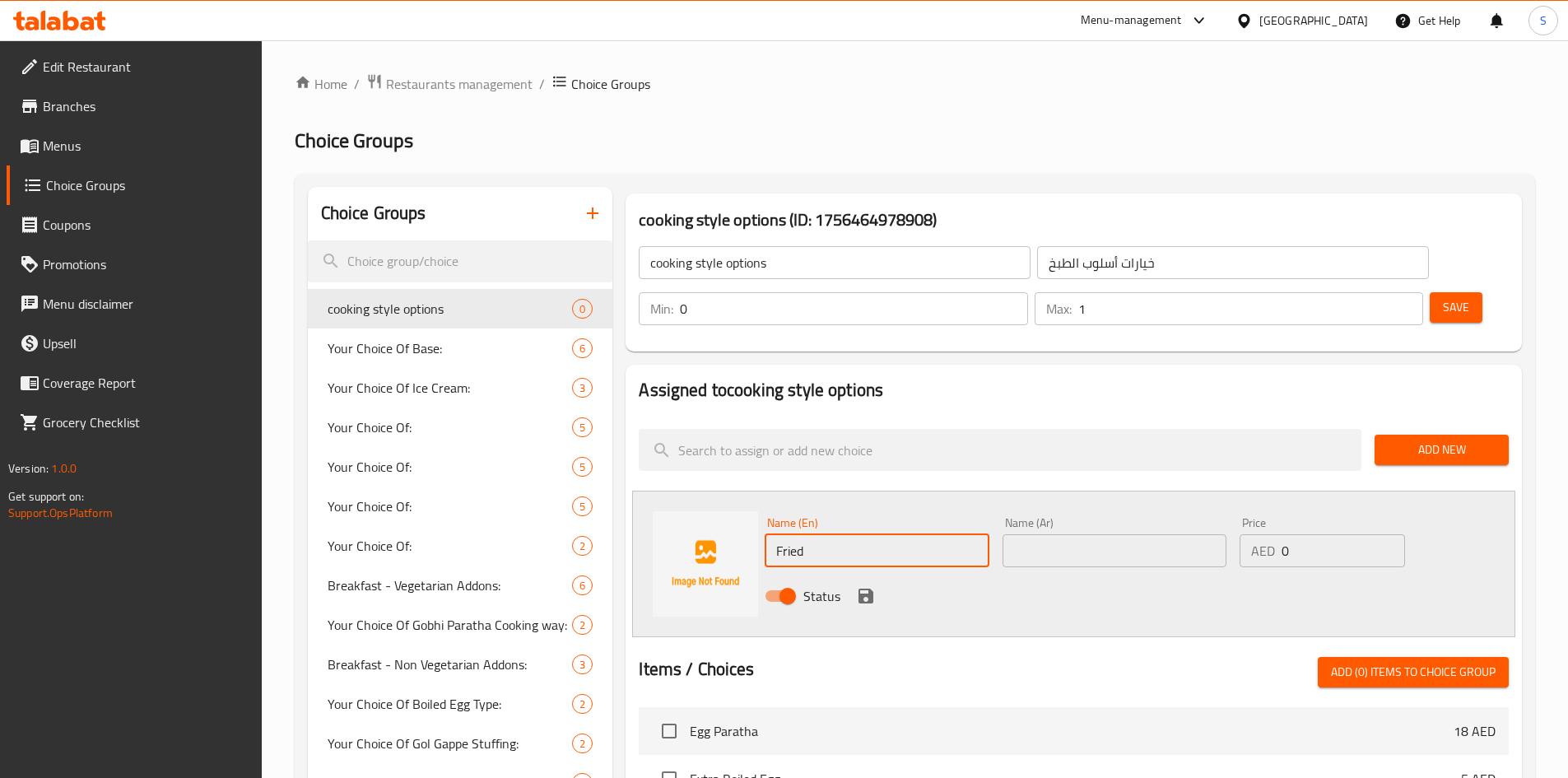
type input "Fried"
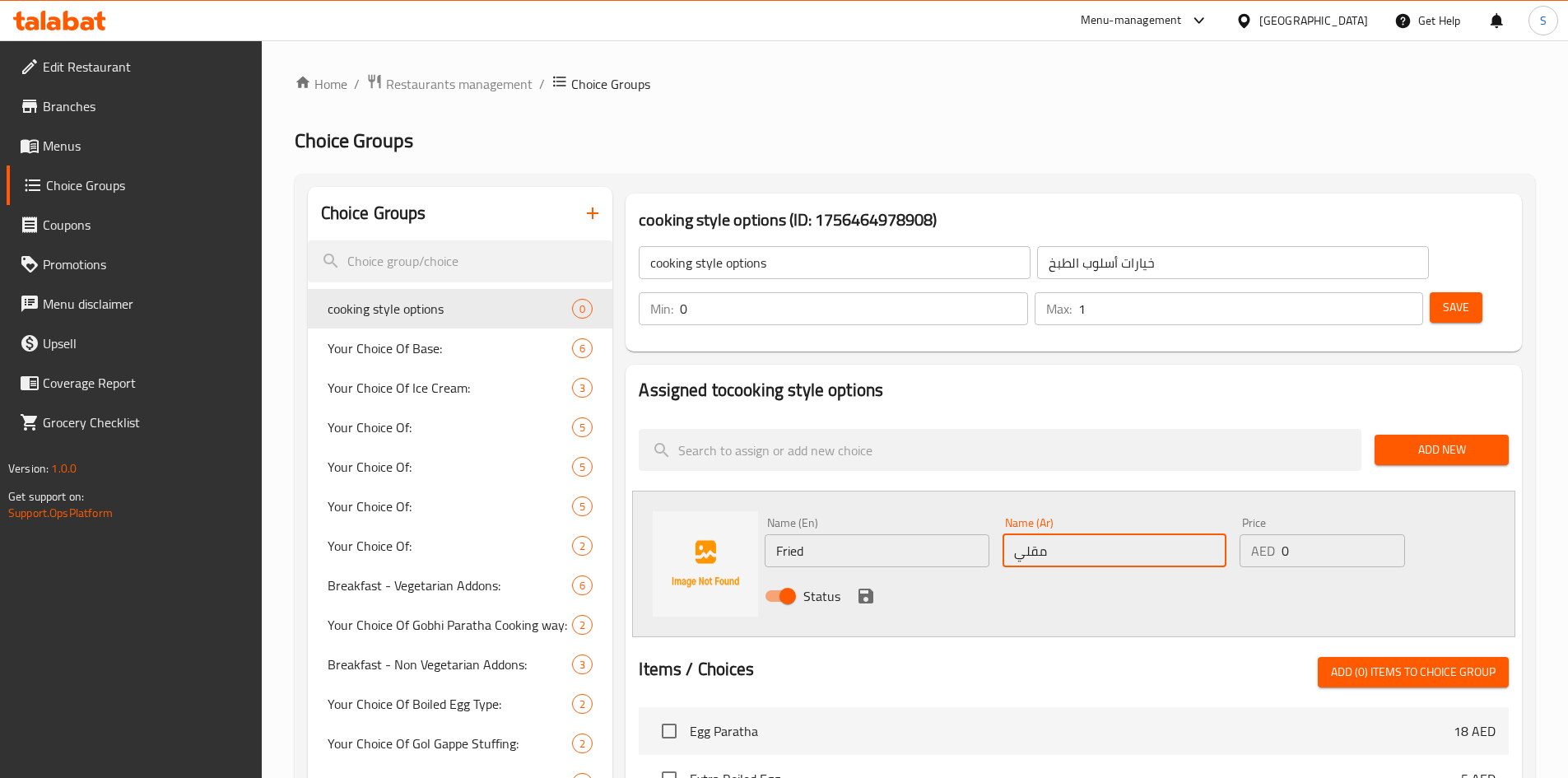
type input "مقلي"
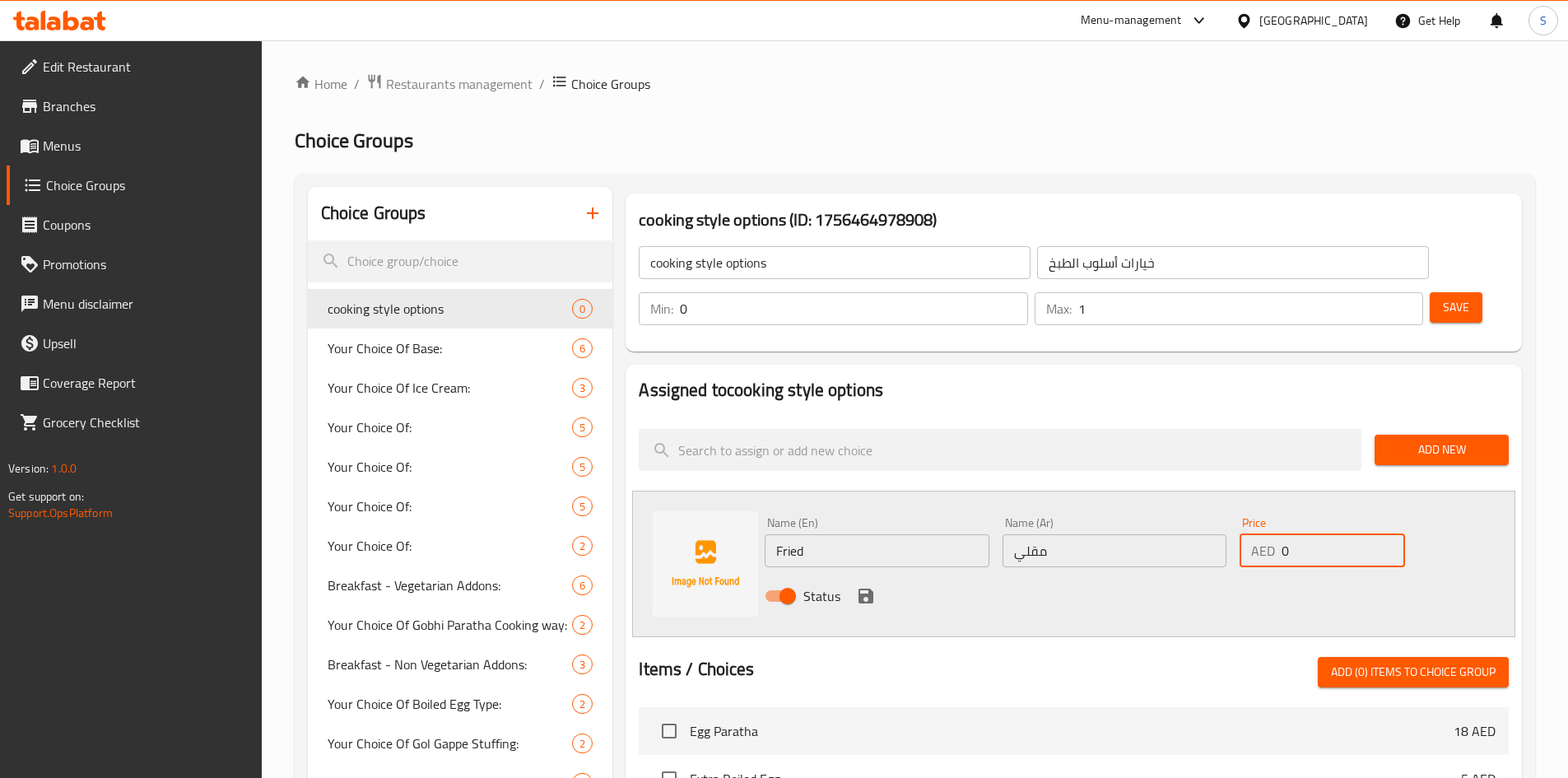
drag, startPoint x: 1325, startPoint y: 506, endPoint x: 1228, endPoint y: 521, distance: 98.2
click at [1228, 521] on div "Name (En) Fried Name (En) Name (Ar) مقلي Name (Ar) Price AED 0 Price Status" at bounding box center [1114, 564] width 713 height 108
type input "2"
click at [867, 589] on icon "save" at bounding box center [865, 596] width 15 height 15
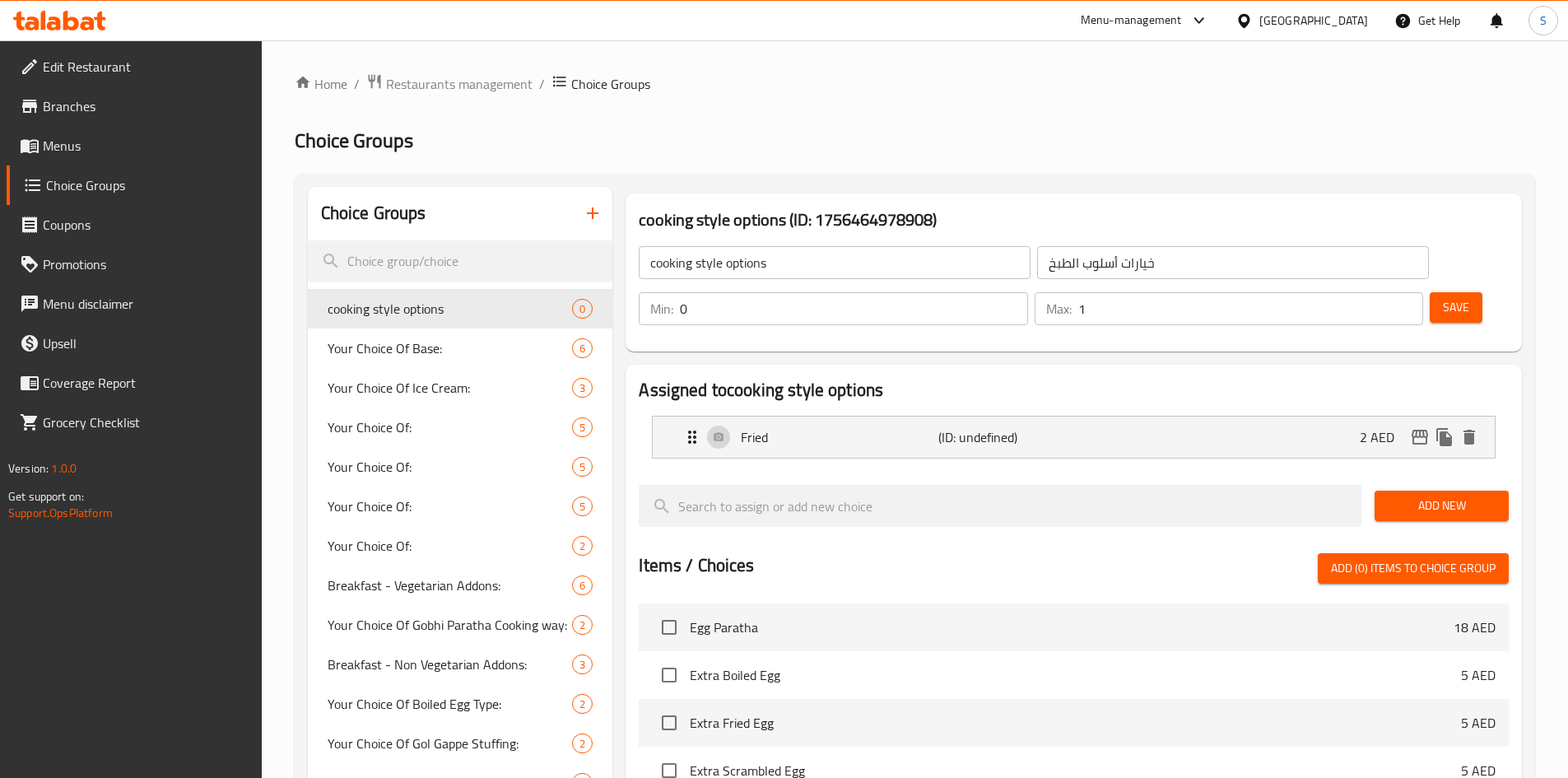
click at [1477, 496] on span "Add New" at bounding box center [1441, 506] width 108 height 21
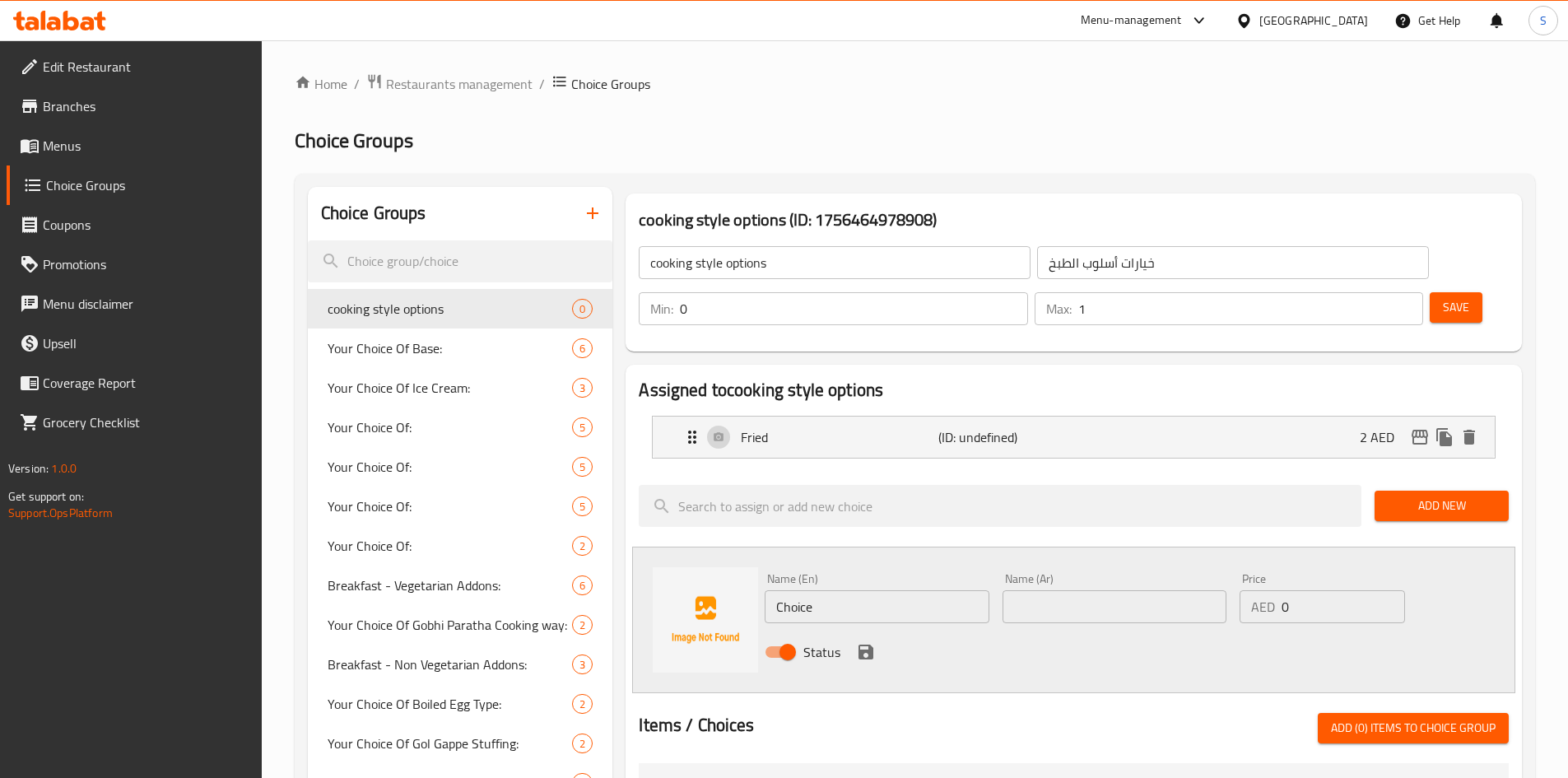
click at [915, 590] on input "Choice" at bounding box center [876, 607] width 224 height 33
type input "ف"
type input "Tandoori"
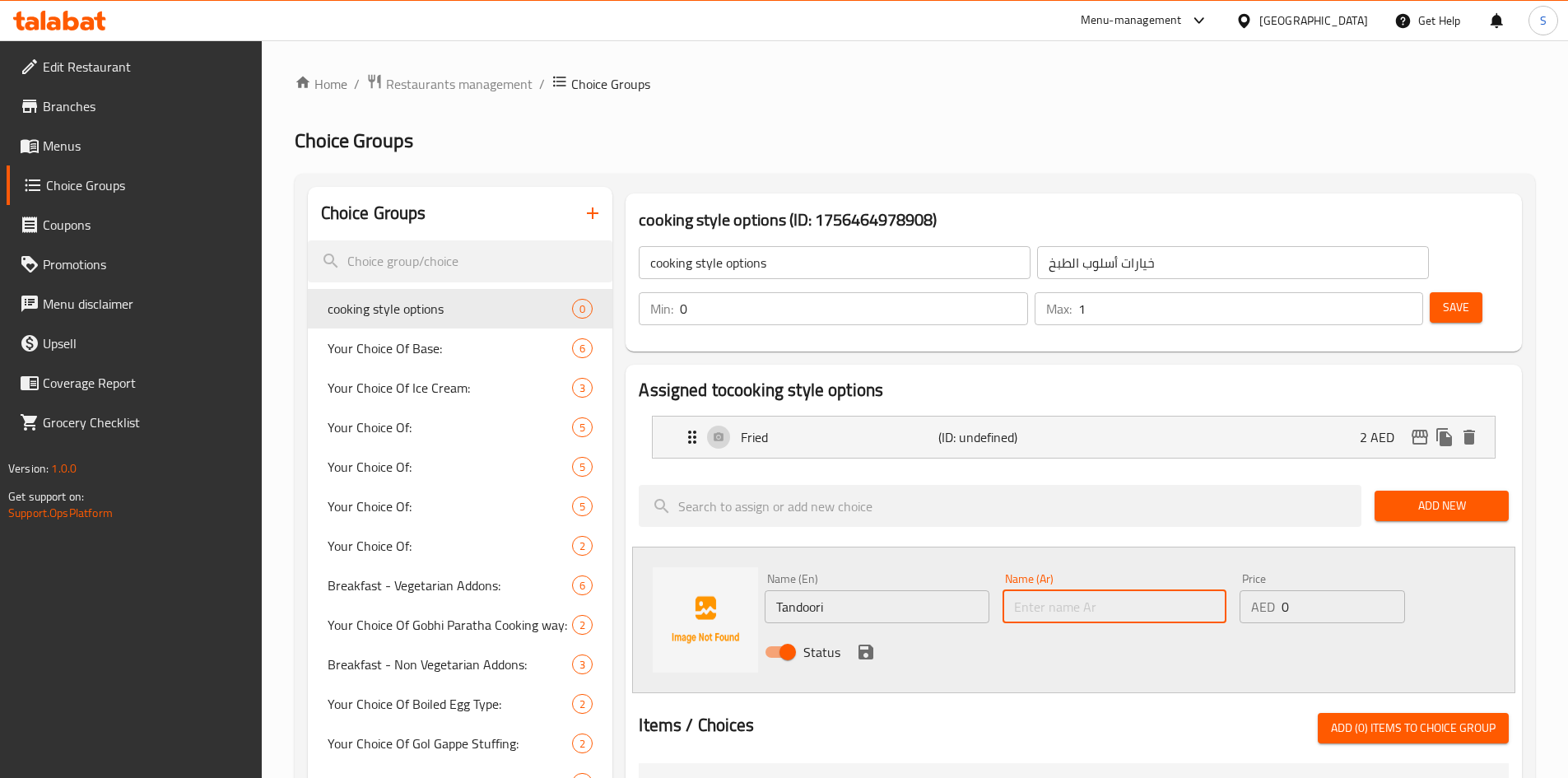
type input "ا"
type input "تندوري"
drag, startPoint x: 1326, startPoint y: 561, endPoint x: 1130, endPoint y: 580, distance: 196.9
click at [1130, 580] on div "Name (En) Tandoori Name (En) Name (Ar) تندوري Name (Ar) Price AED 0 Price Status" at bounding box center [1114, 620] width 713 height 108
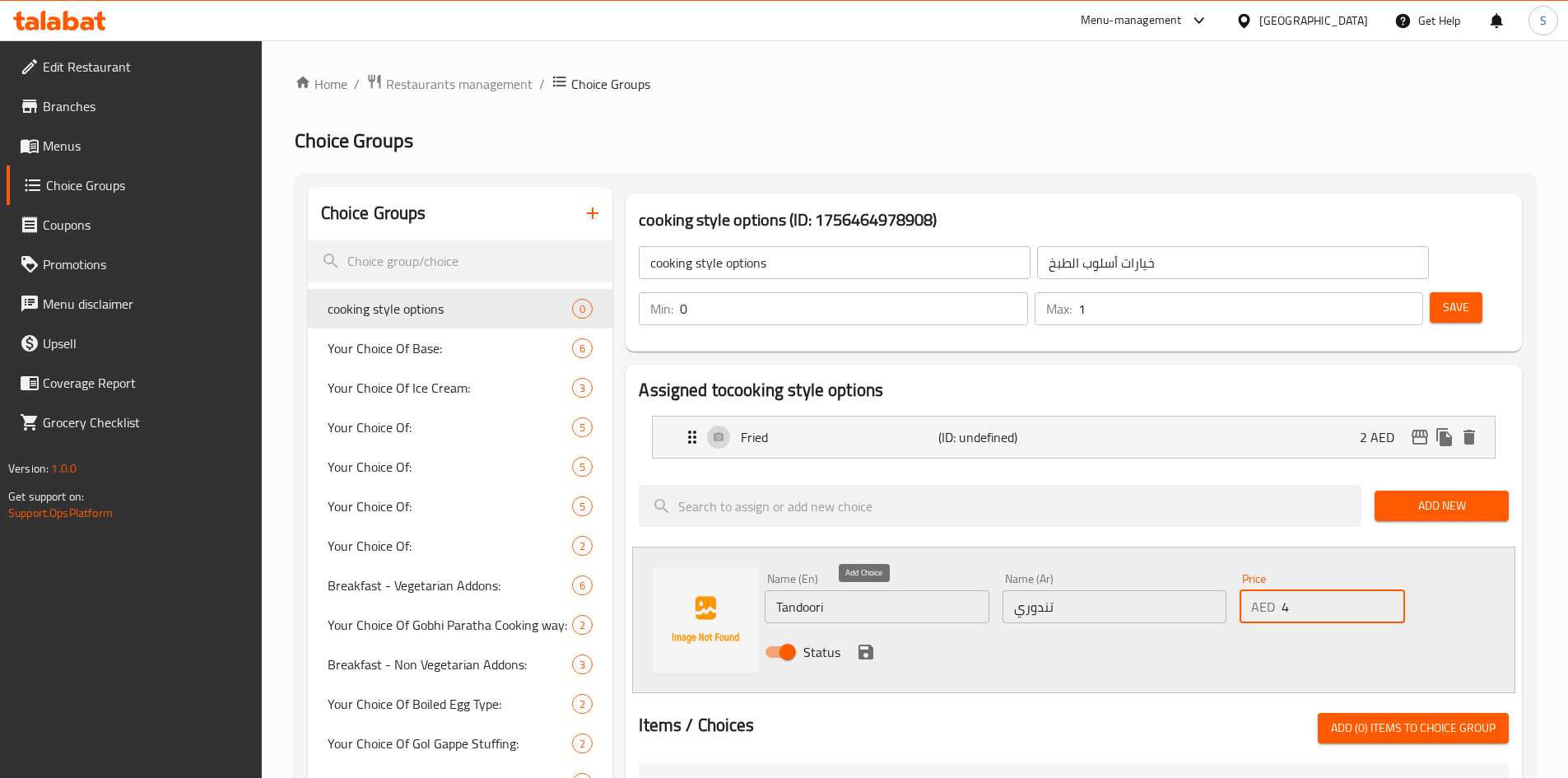
type input "4"
click at [865, 642] on icon "save" at bounding box center [866, 651] width 20 height 20
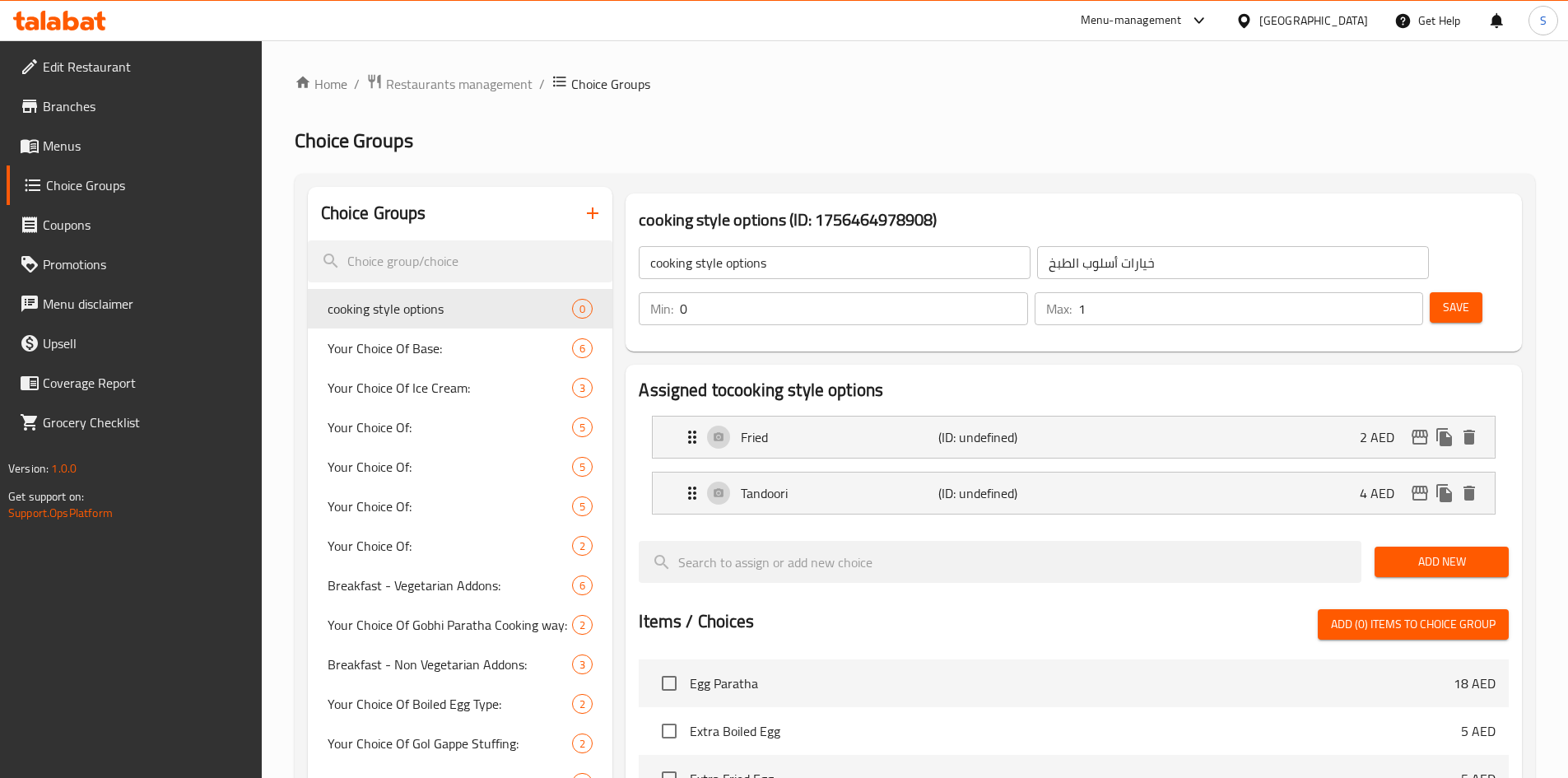
click at [1438, 546] on button "Add New" at bounding box center [1441, 561] width 134 height 30
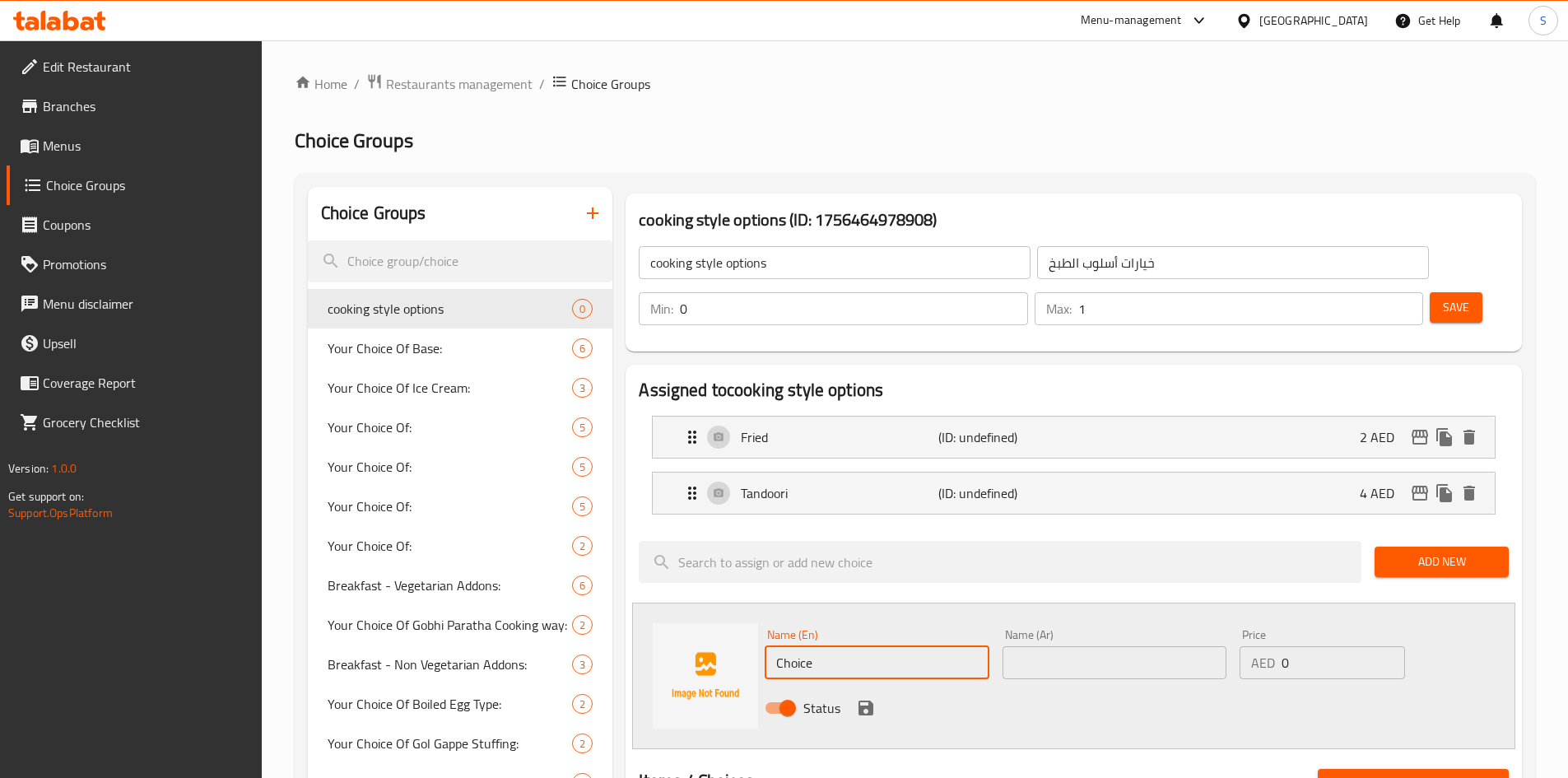
click at [886, 646] on input "Choice" at bounding box center [876, 663] width 224 height 33
type input "Chilli"
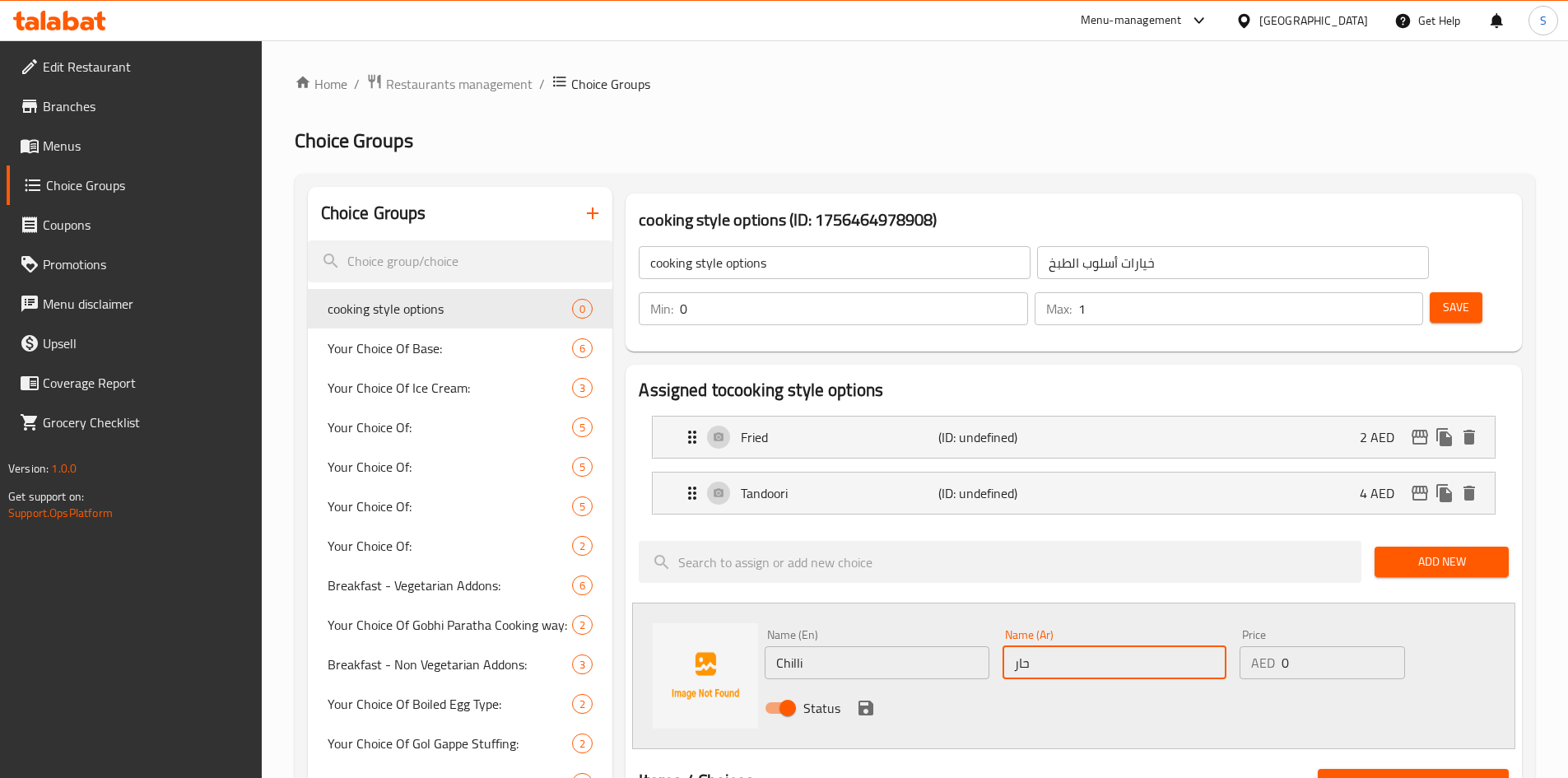
type input "حار"
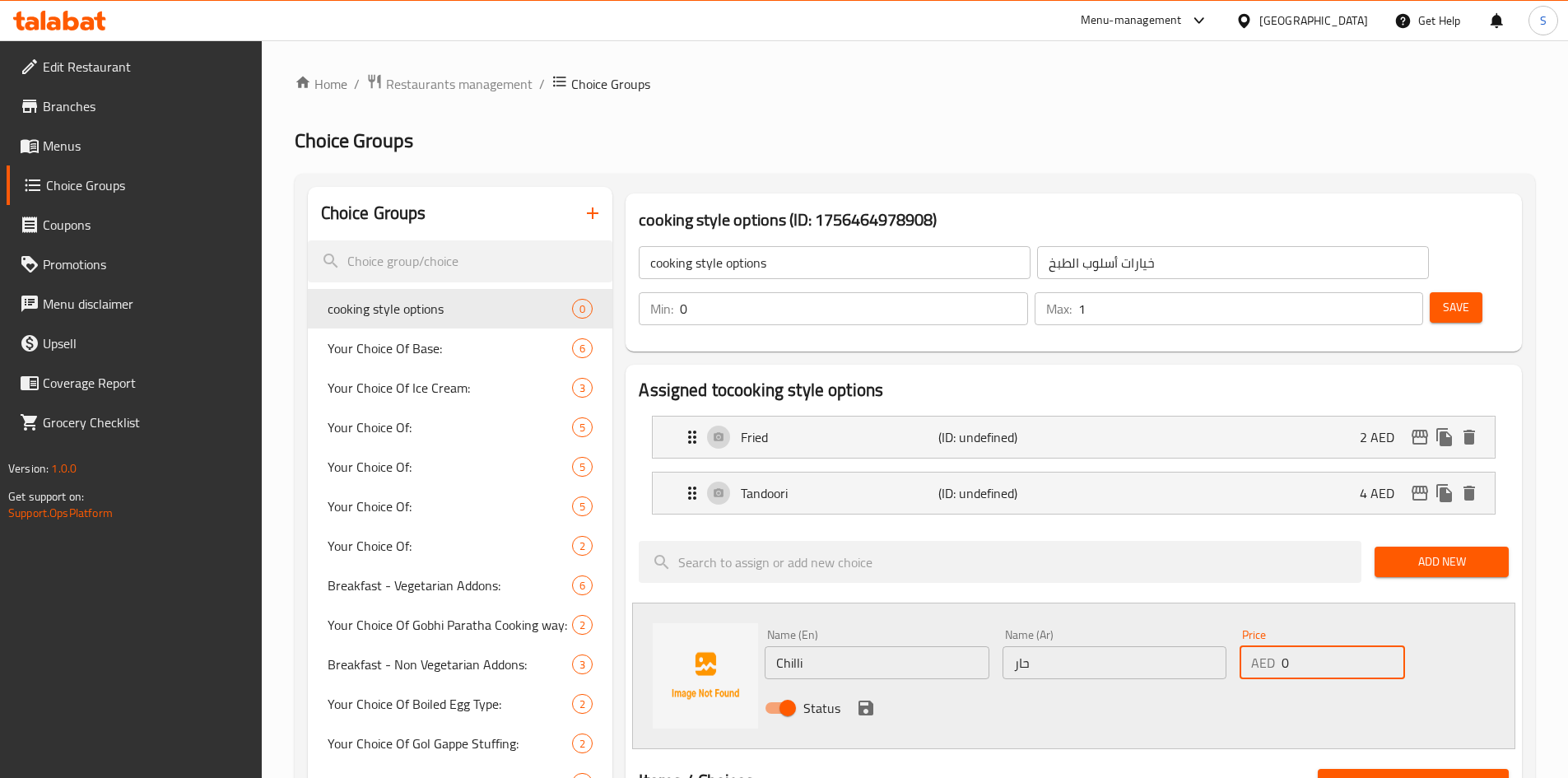
drag, startPoint x: 1303, startPoint y: 619, endPoint x: 1121, endPoint y: 610, distance: 182.2
click at [1121, 622] on div "Name (En) Chilli Name (En) Name (Ar) حار Name (Ar) Price AED 0 Price Status" at bounding box center [1114, 676] width 713 height 108
type input "6"
click at [862, 698] on icon "save" at bounding box center [866, 707] width 20 height 20
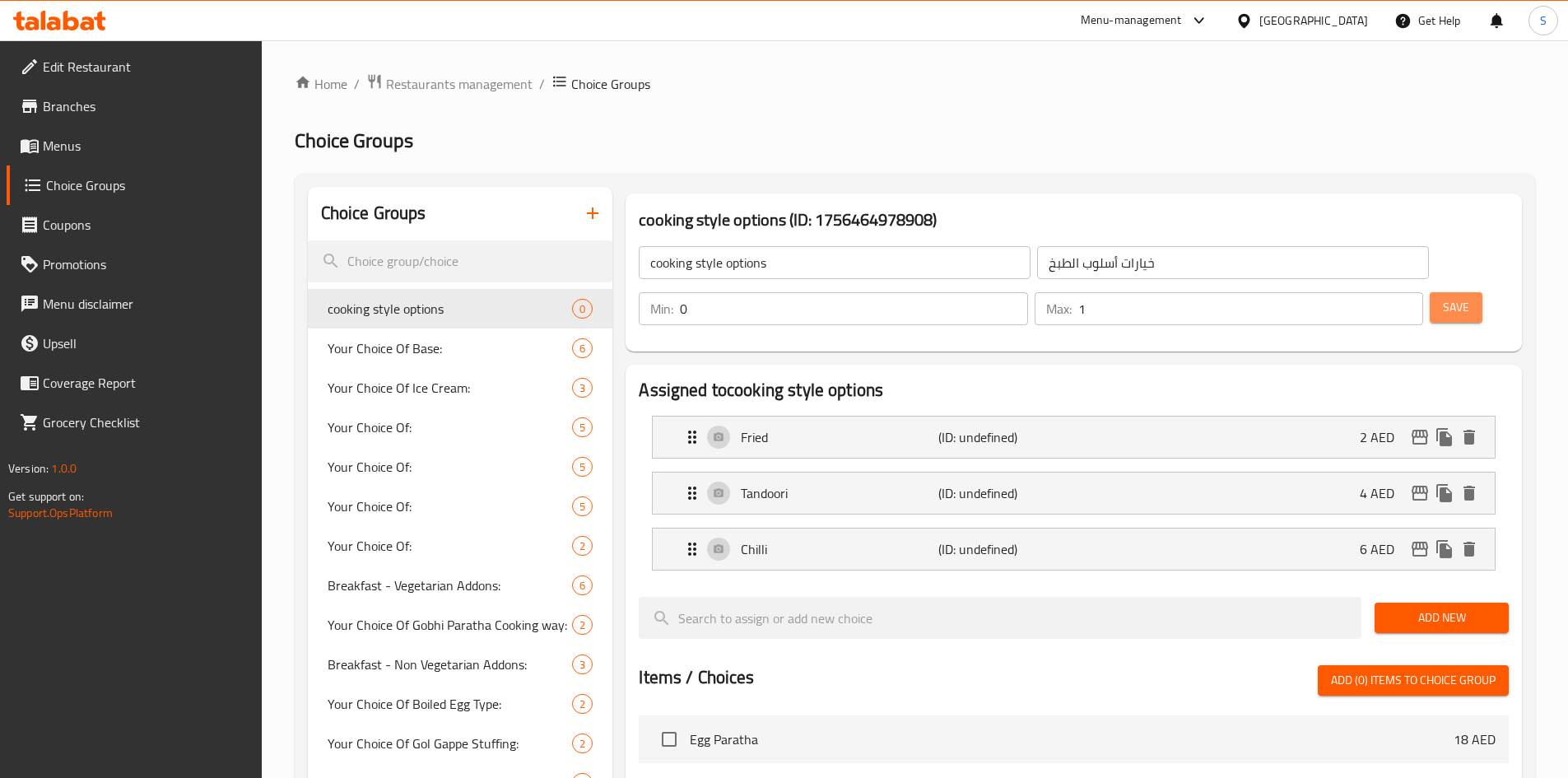
click at [1441, 292] on button "Save" at bounding box center [1455, 306] width 52 height 30
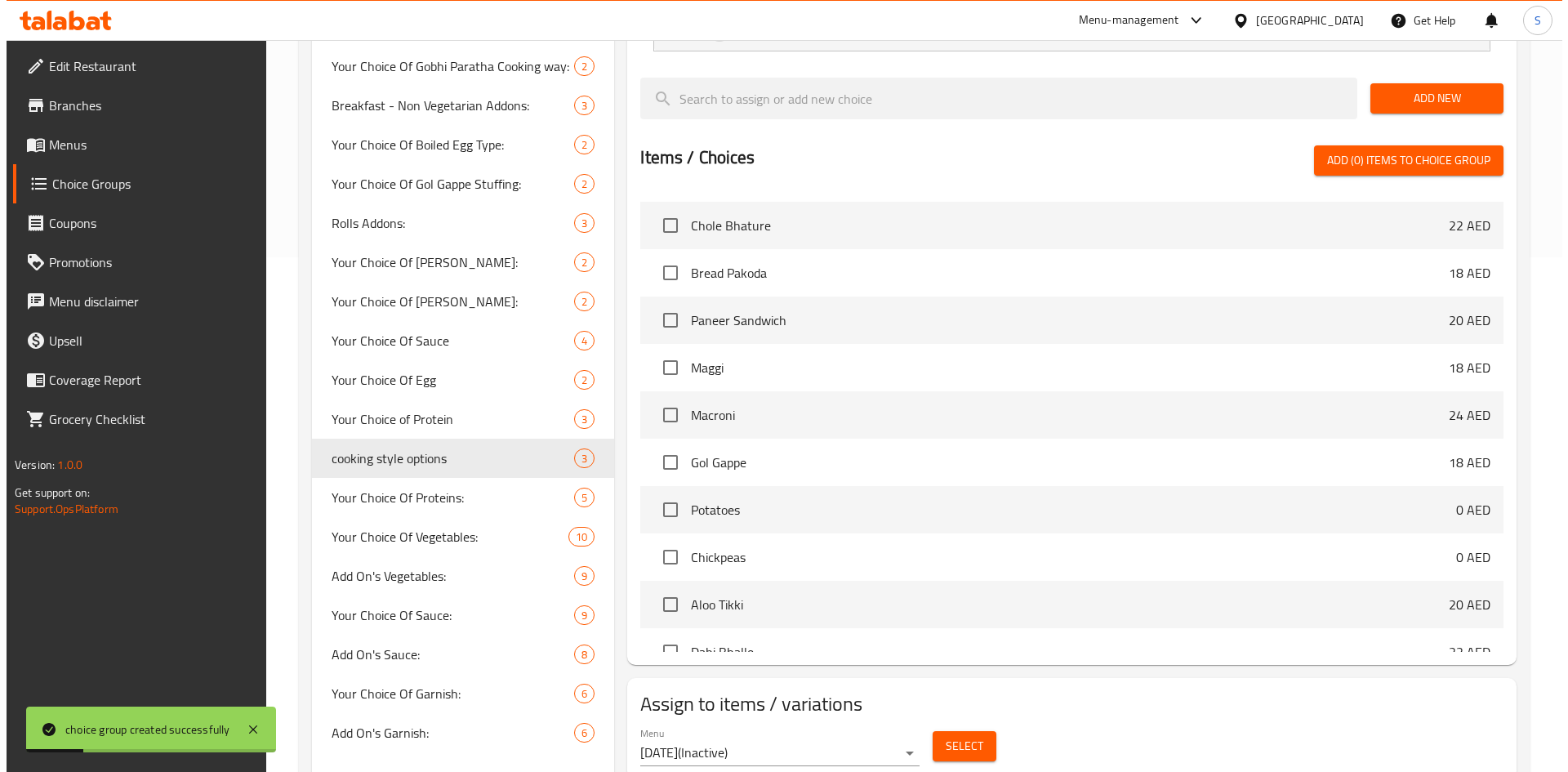
scroll to position [547, 0]
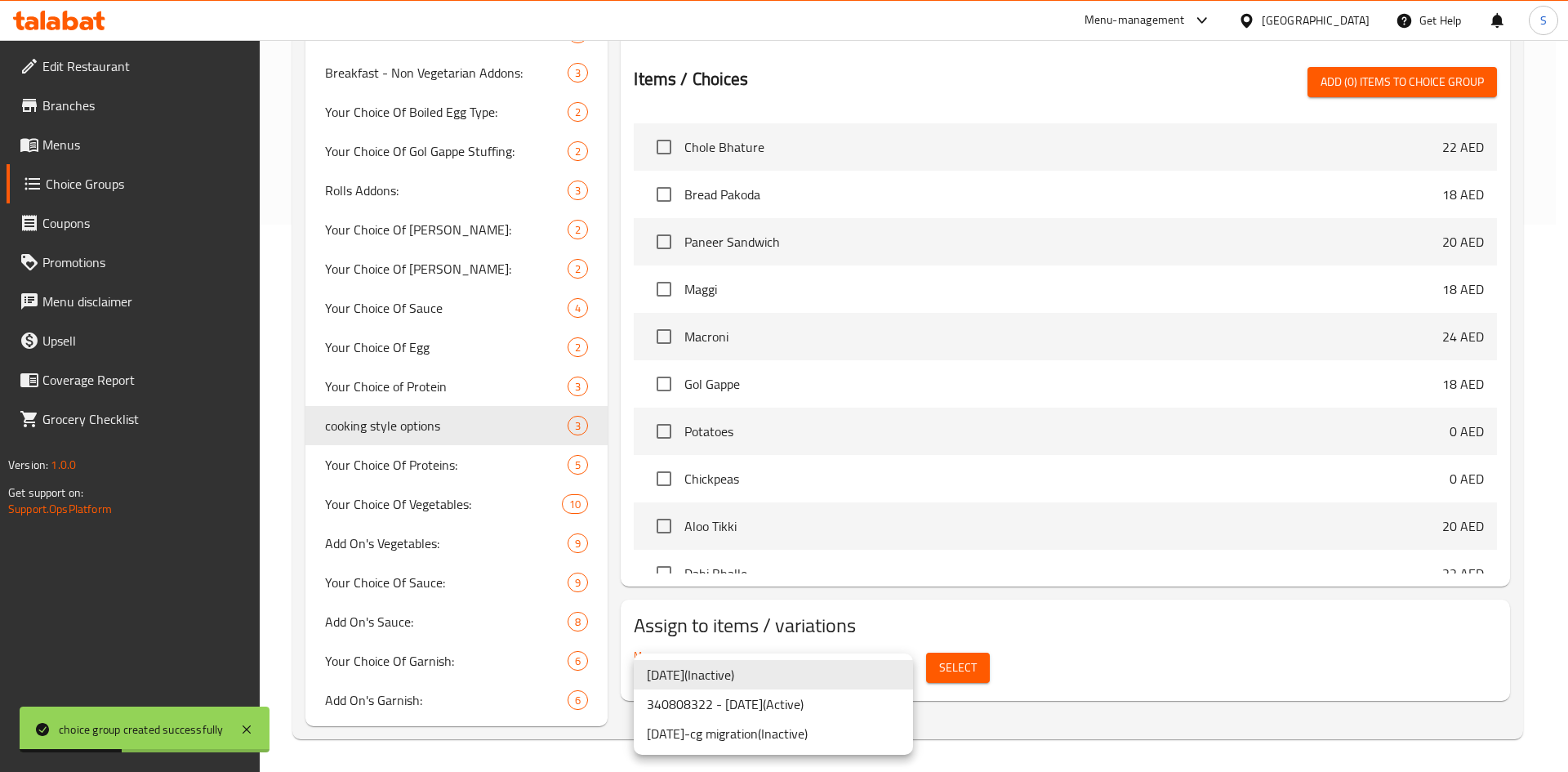
click at [809, 708] on li "340808322 - [DATE] ( Active )" at bounding box center [773, 704] width 279 height 29
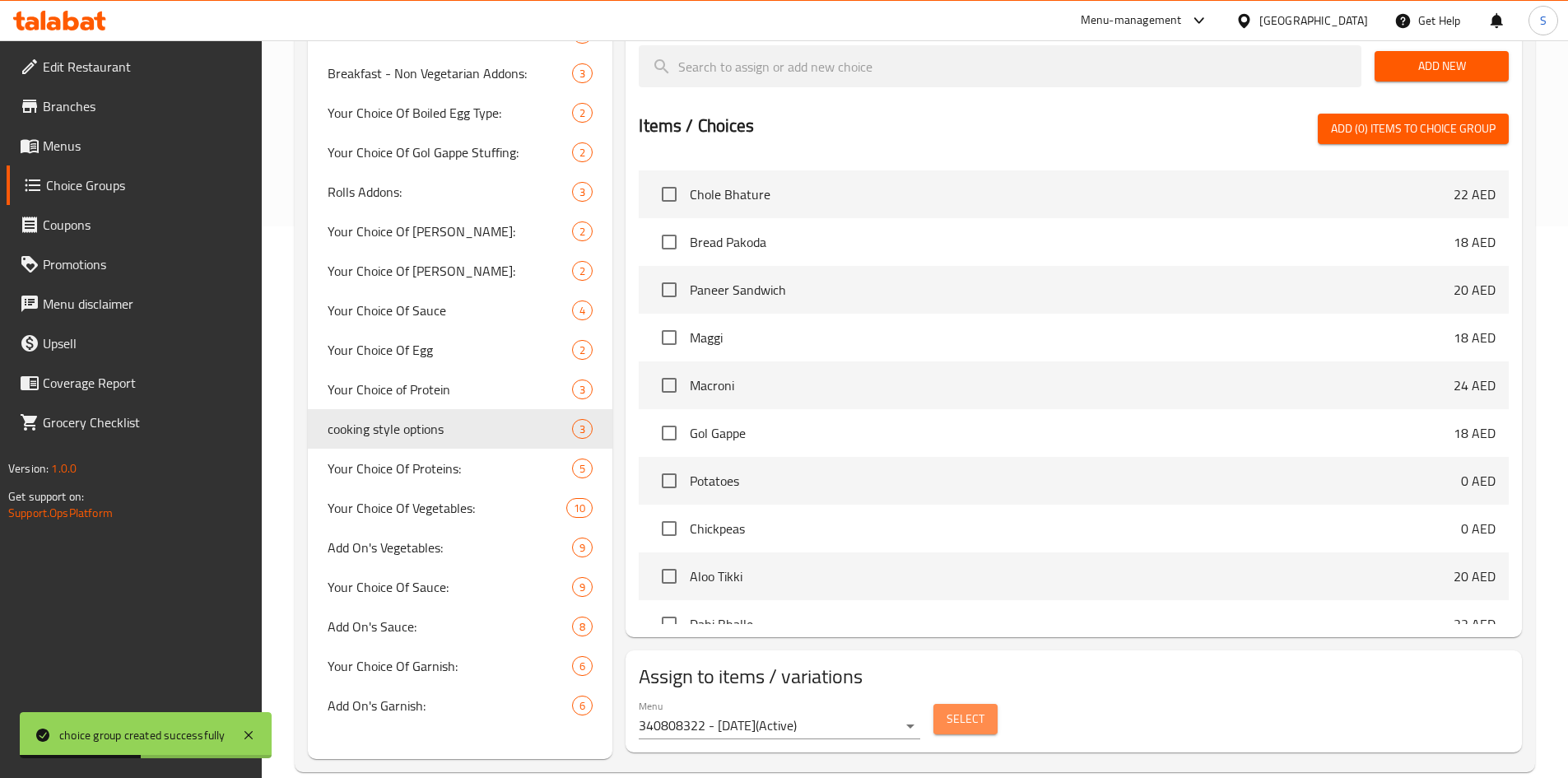
click at [939, 704] on button "Select" at bounding box center [965, 719] width 65 height 30
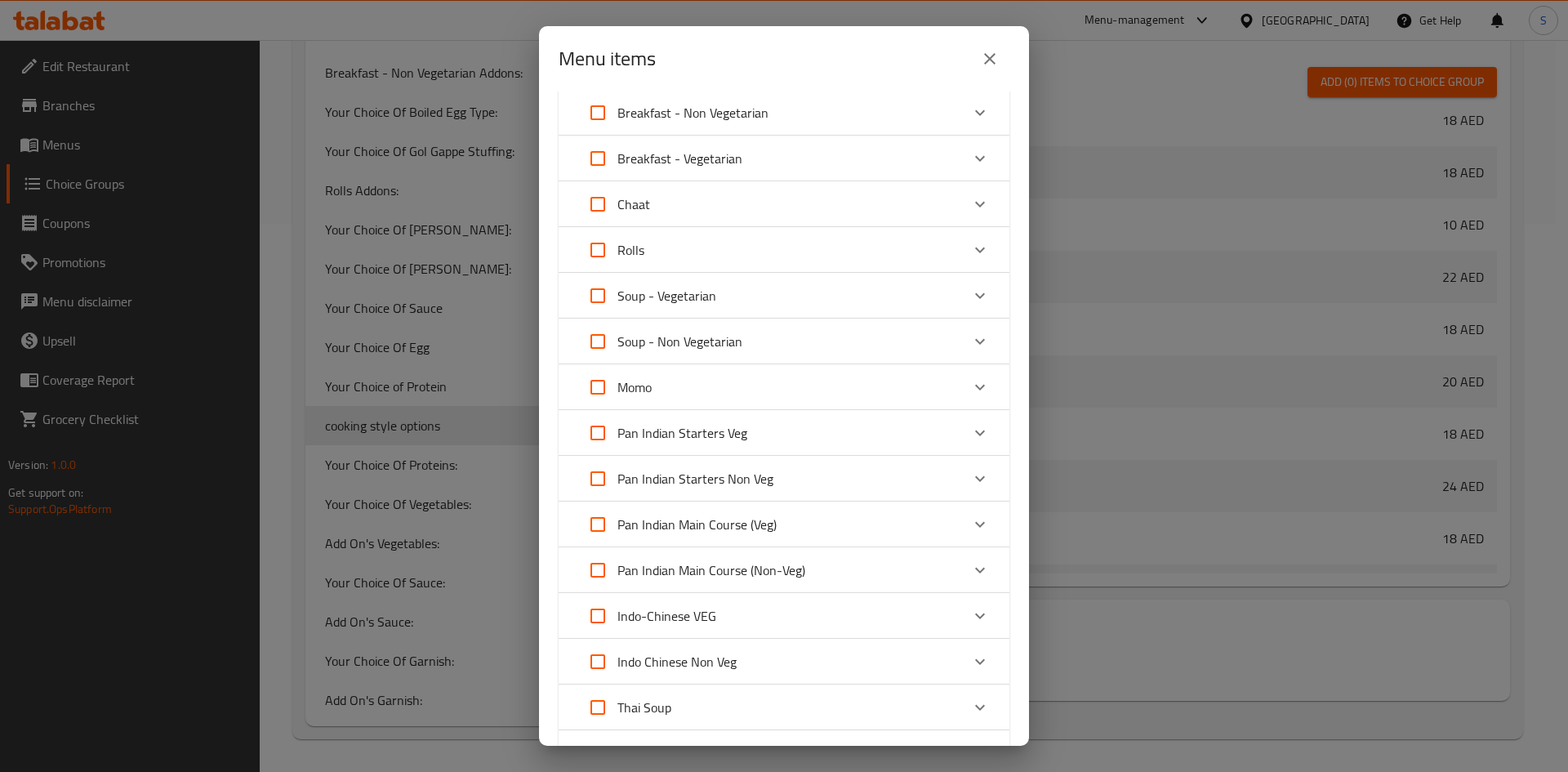
scroll to position [82, 0]
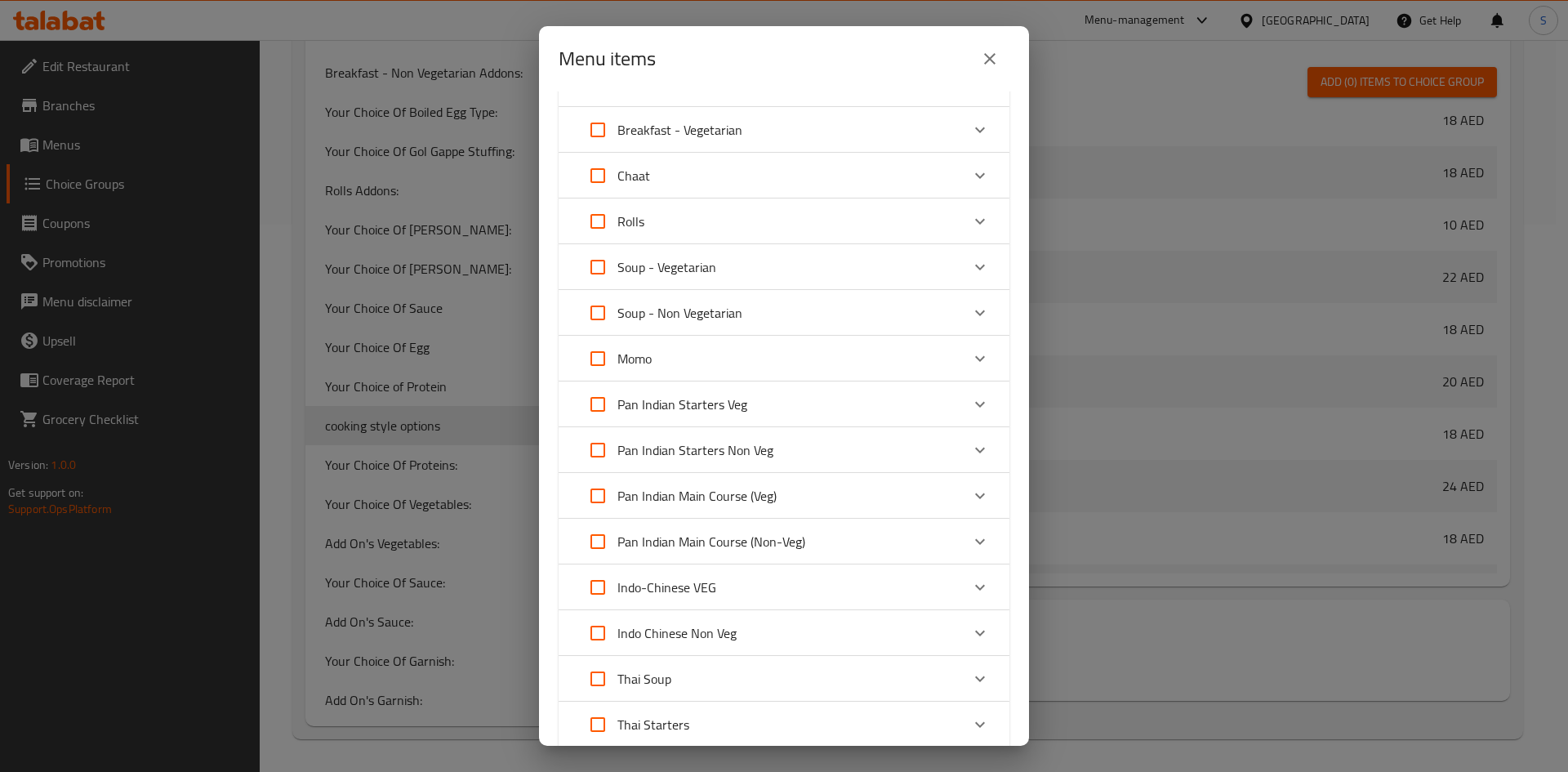
click at [818, 362] on div "Momo" at bounding box center [769, 359] width 383 height 39
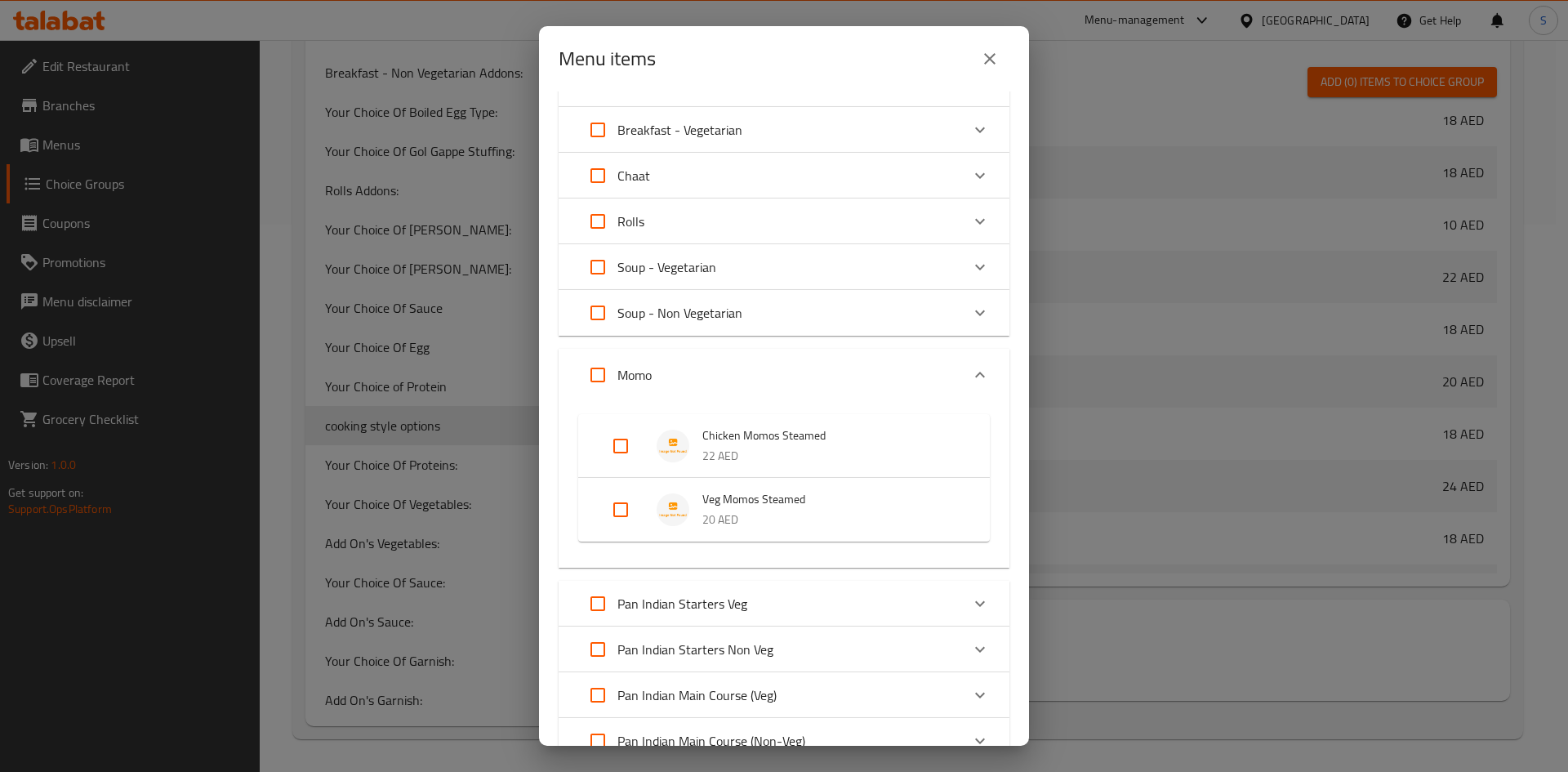
click at [629, 453] on input "Expand" at bounding box center [621, 446] width 39 height 39
checkbox input "true"
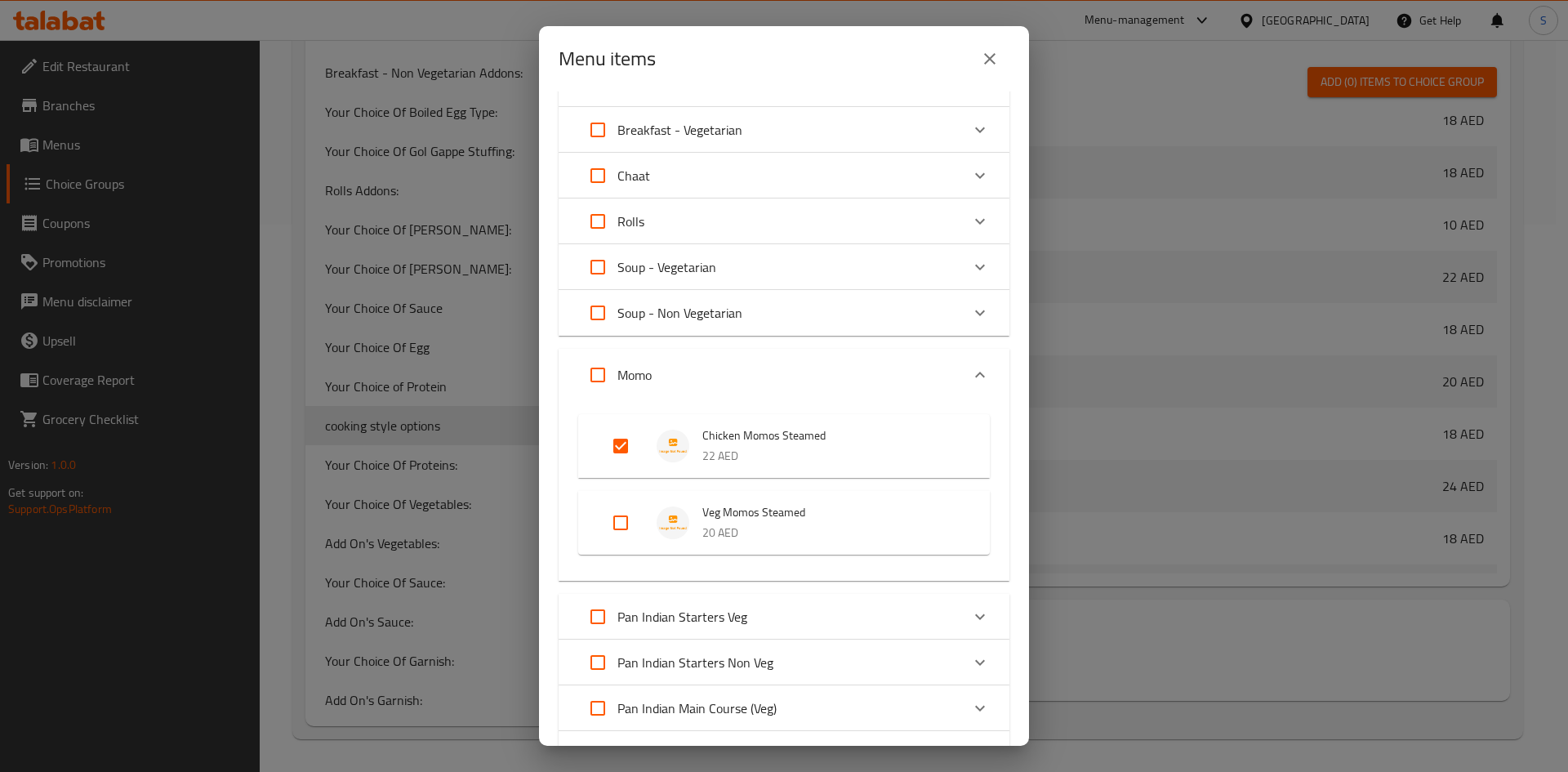
click at [620, 536] on input "Expand" at bounding box center [621, 523] width 39 height 39
checkbox input "true"
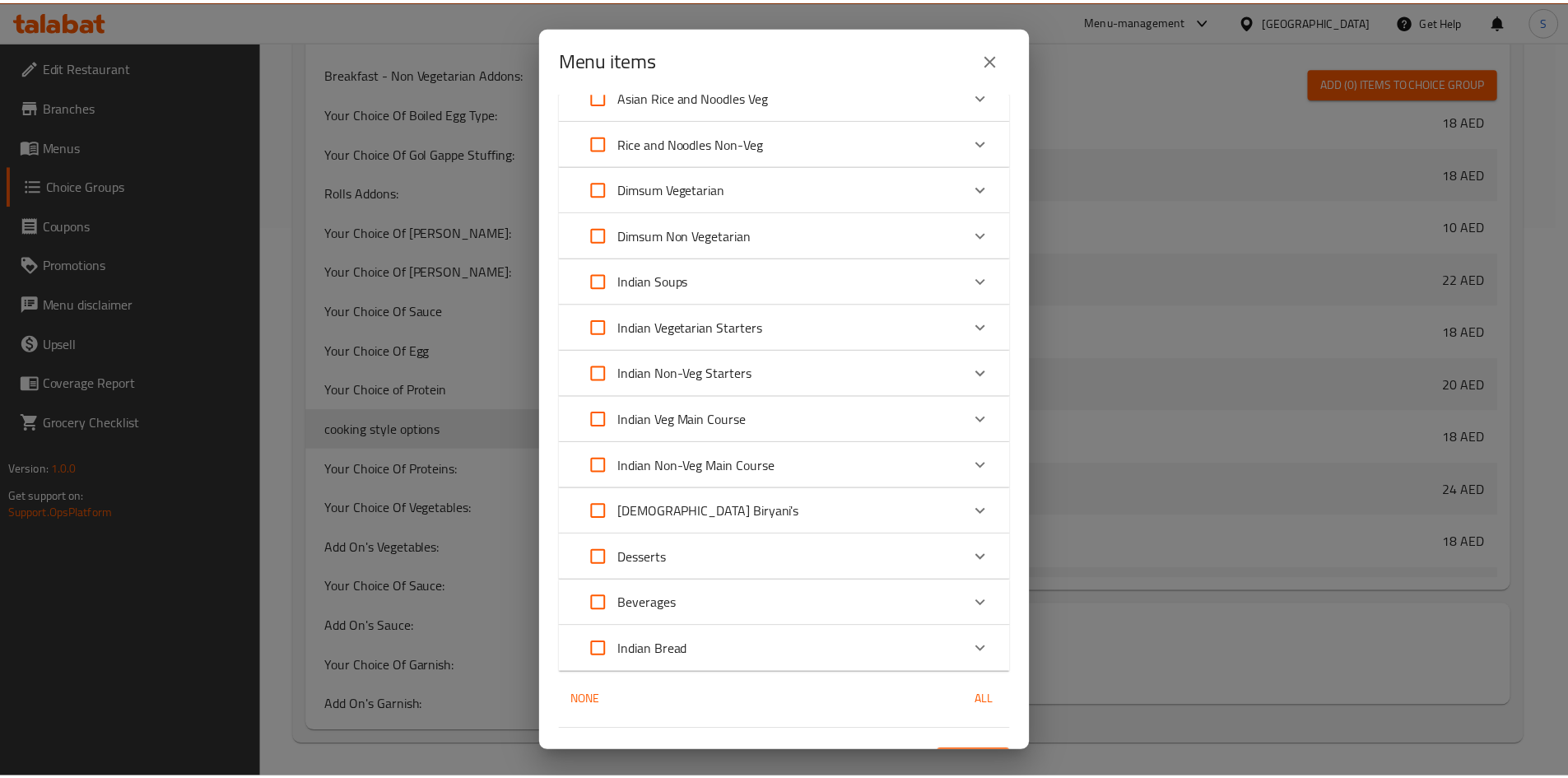
scroll to position [1380, 0]
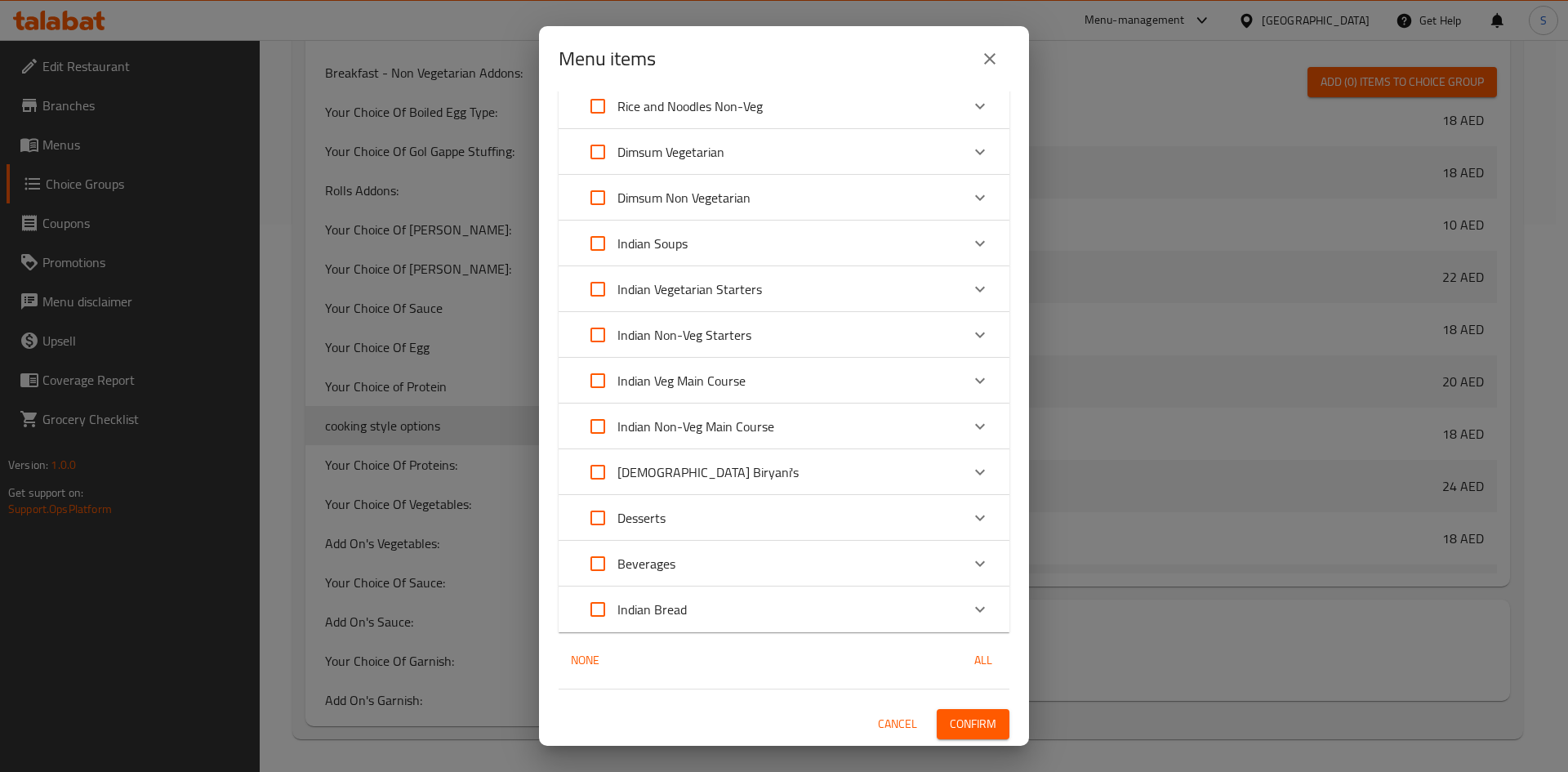
click at [955, 718] on span "Confirm" at bounding box center [973, 724] width 47 height 20
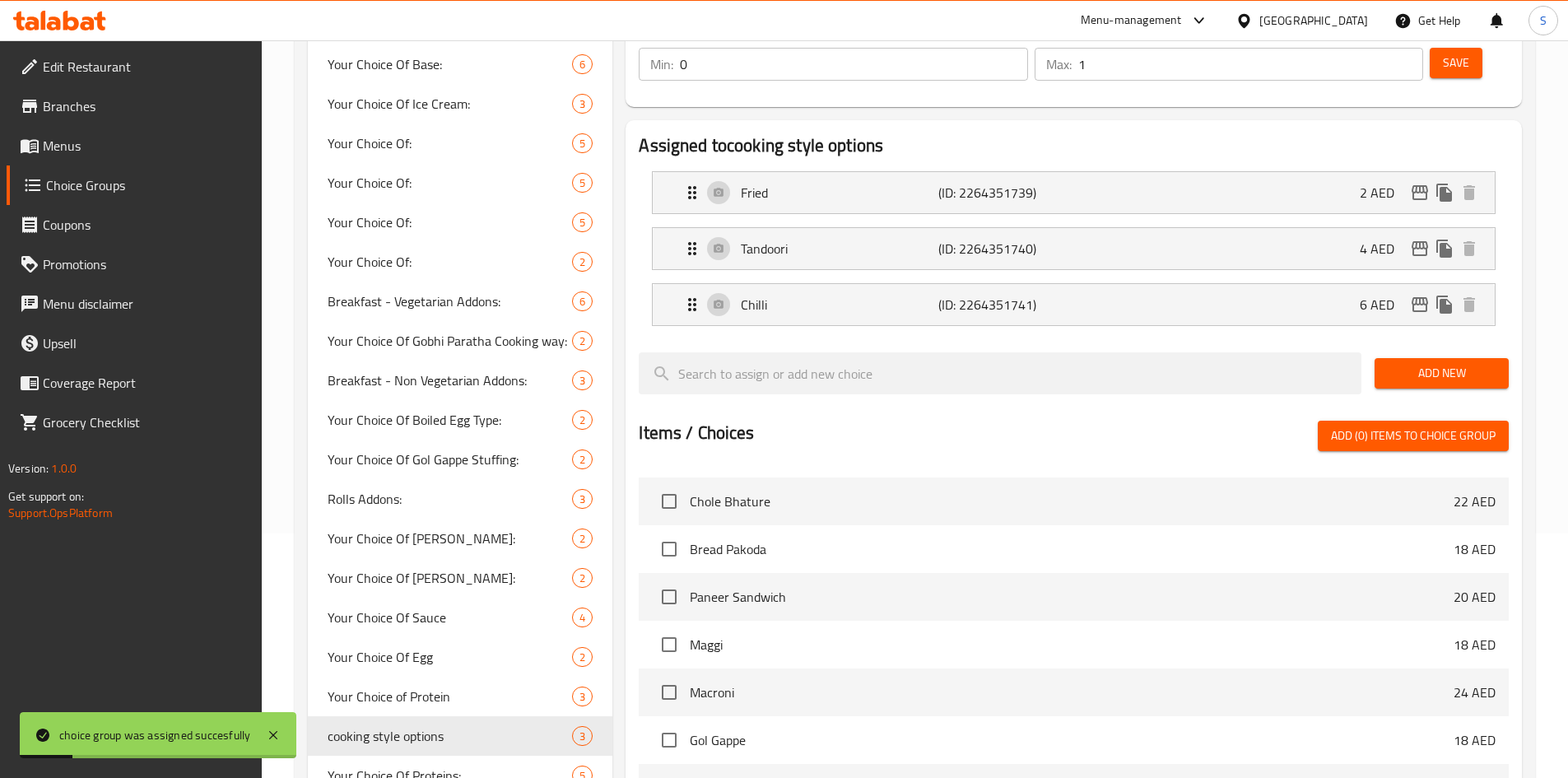
scroll to position [0, 0]
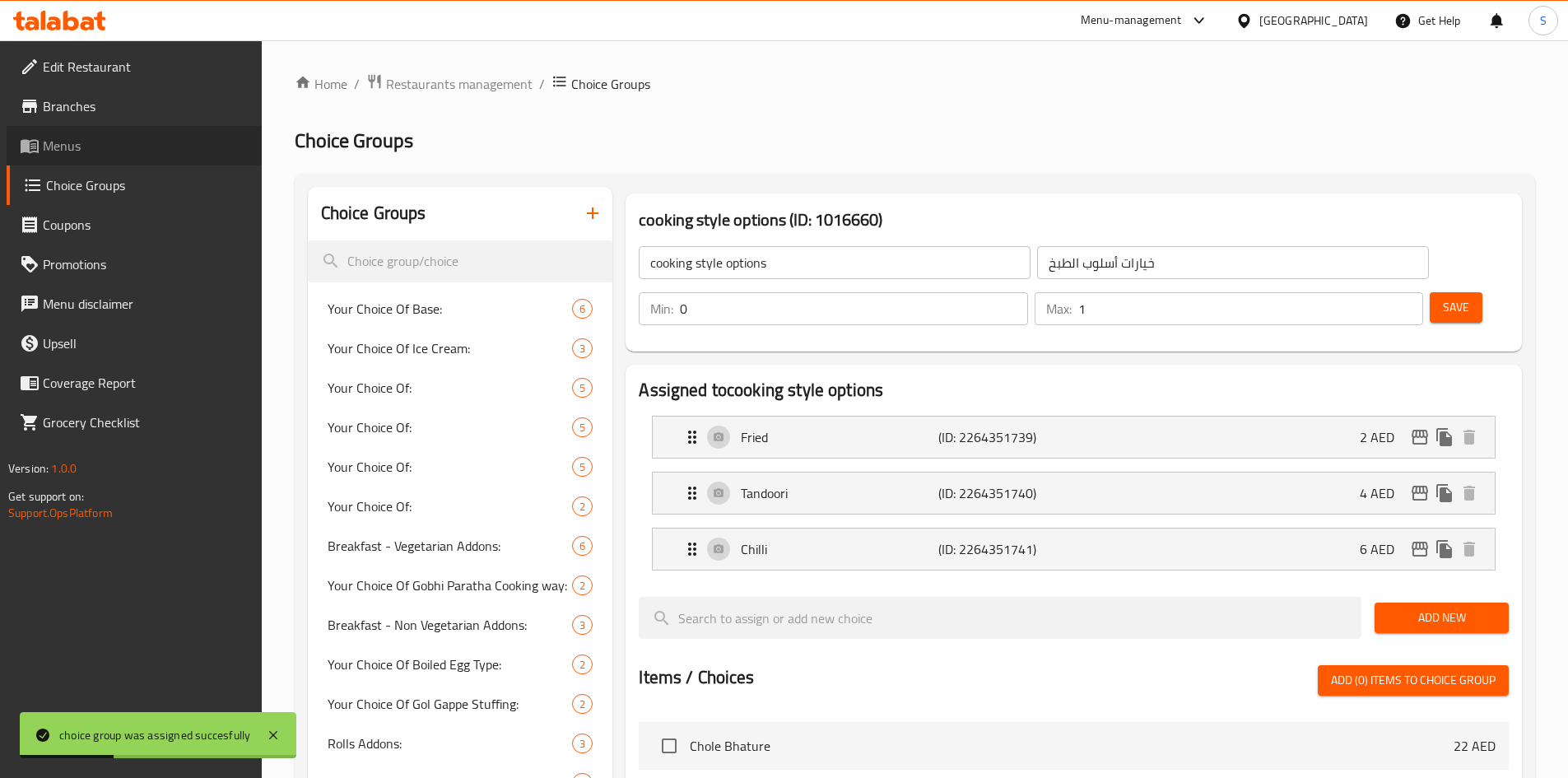
click at [111, 149] on span "Menus" at bounding box center [145, 145] width 206 height 20
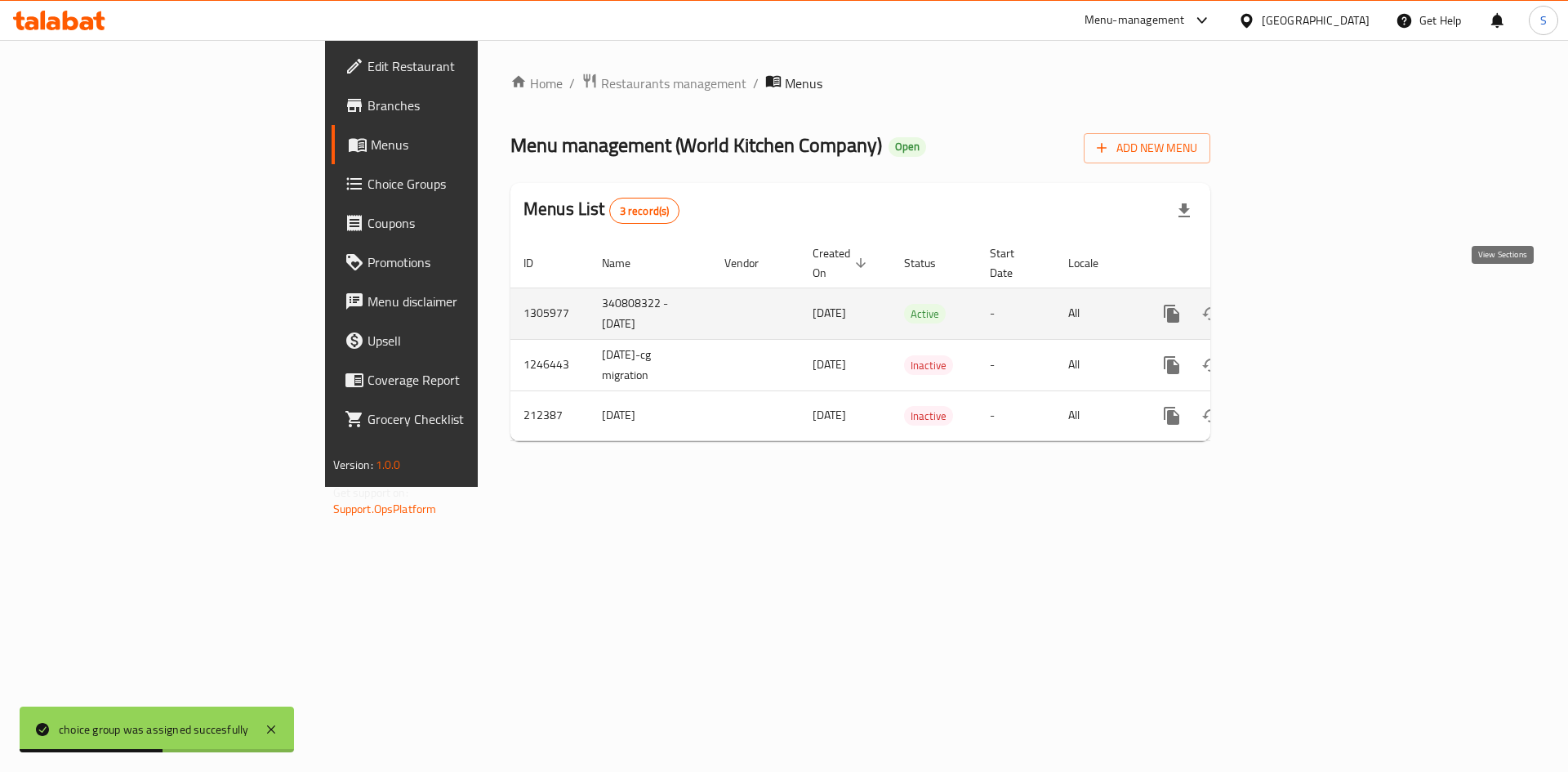
click at [1309, 298] on link "enhanced table" at bounding box center [1290, 313] width 39 height 39
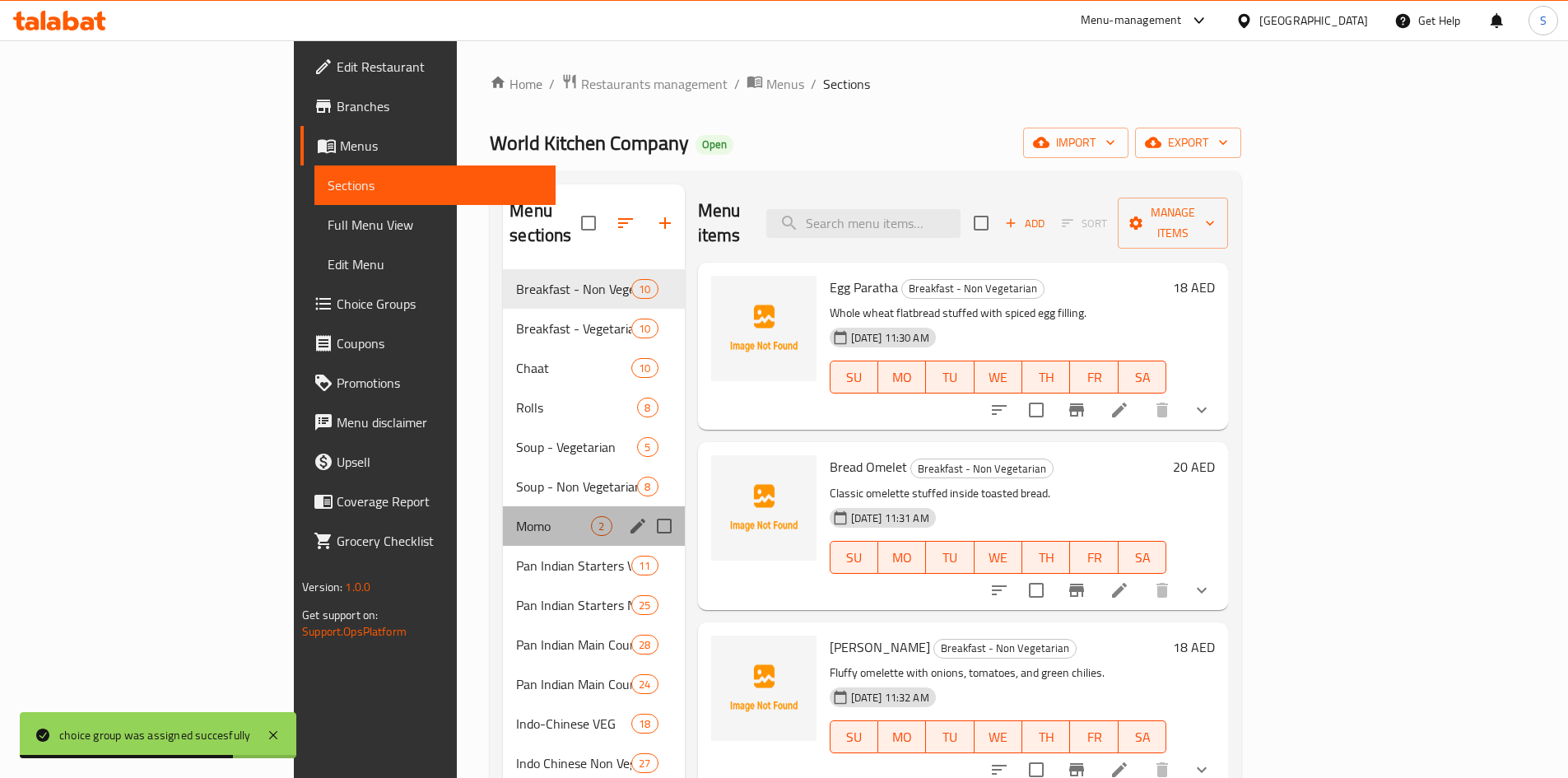
click at [503, 517] on div "Momo 2" at bounding box center [593, 526] width 181 height 40
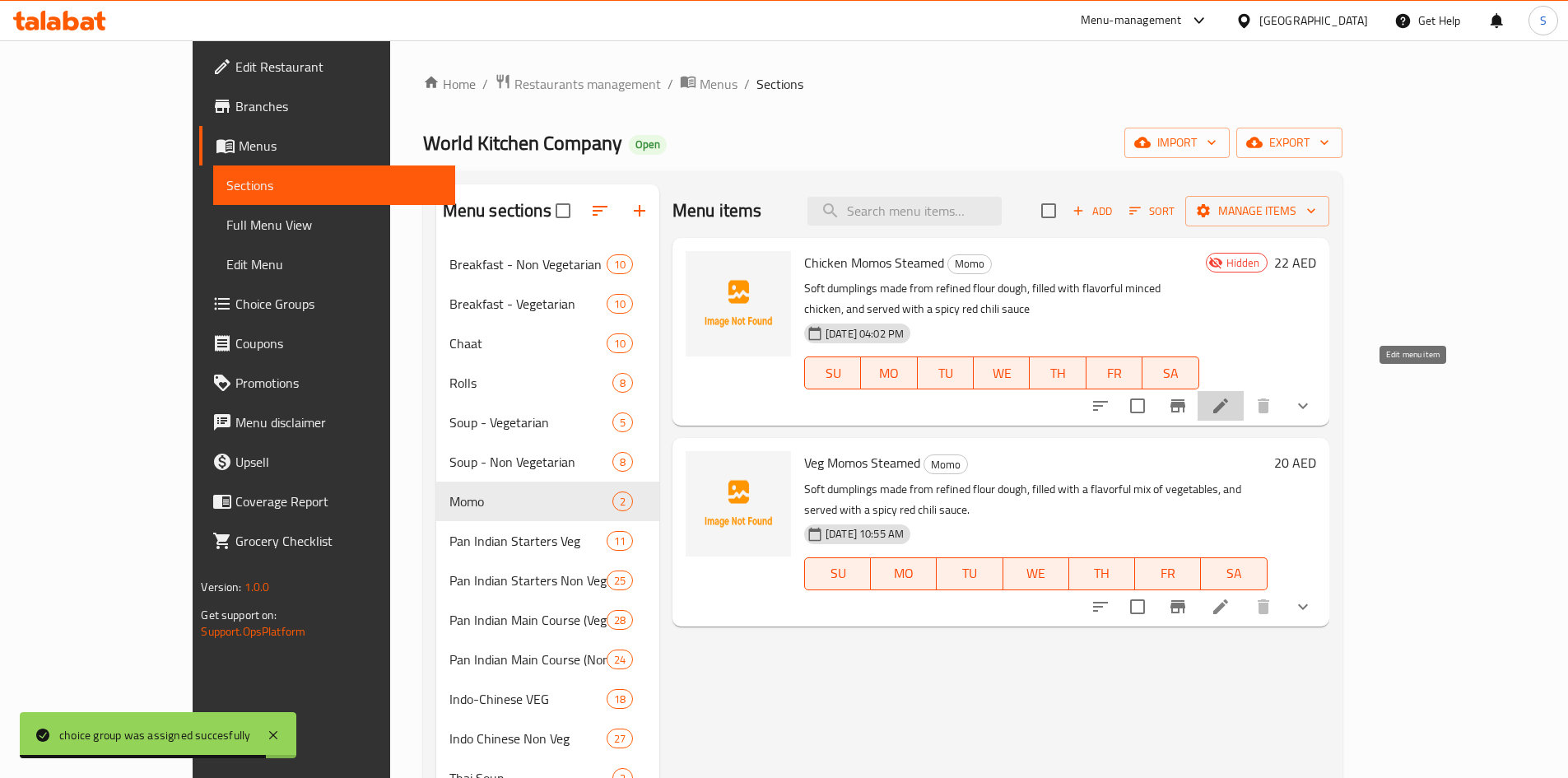
click at [1231, 396] on icon at bounding box center [1220, 405] width 20 height 20
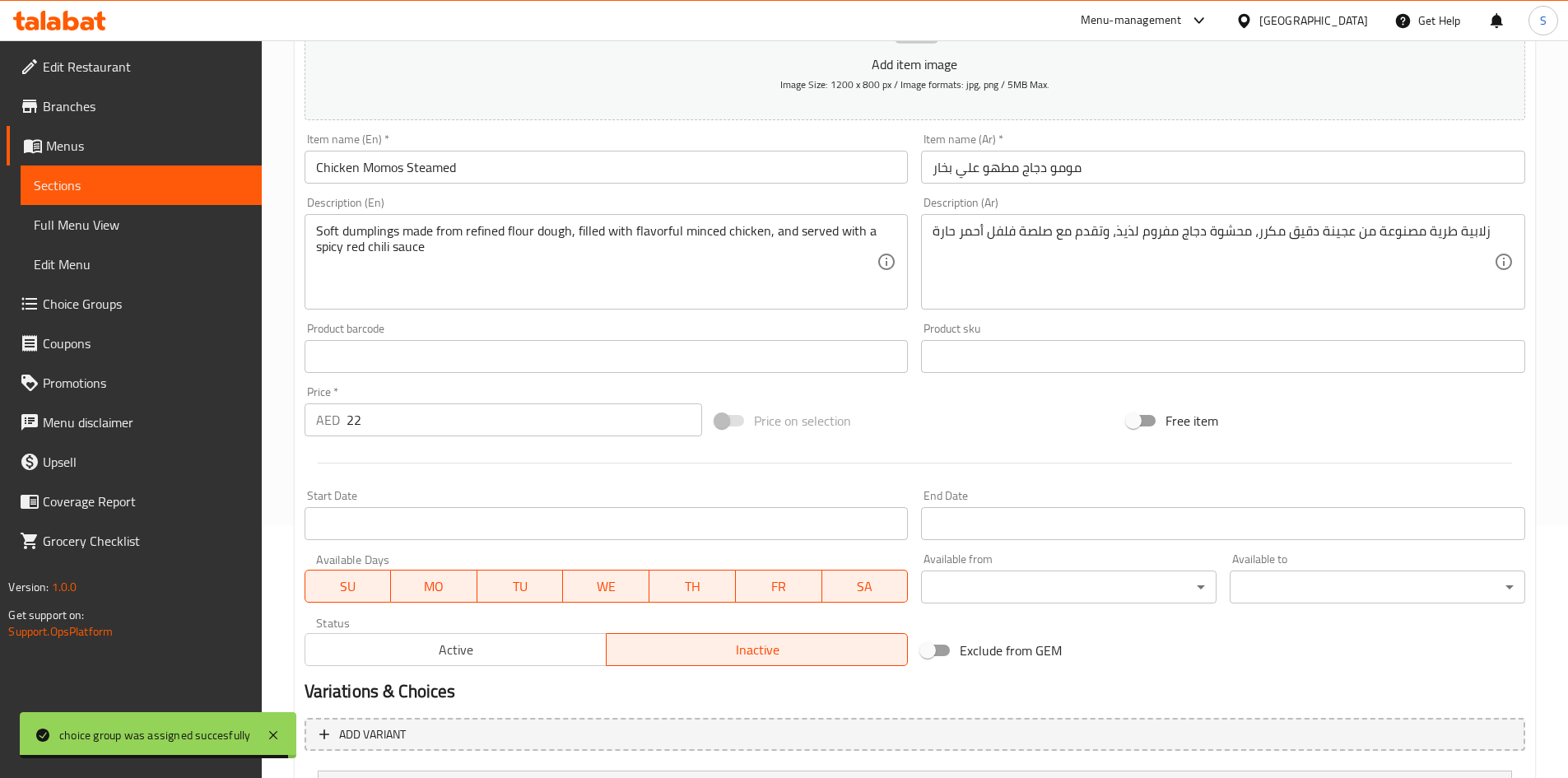
scroll to position [411, 0]
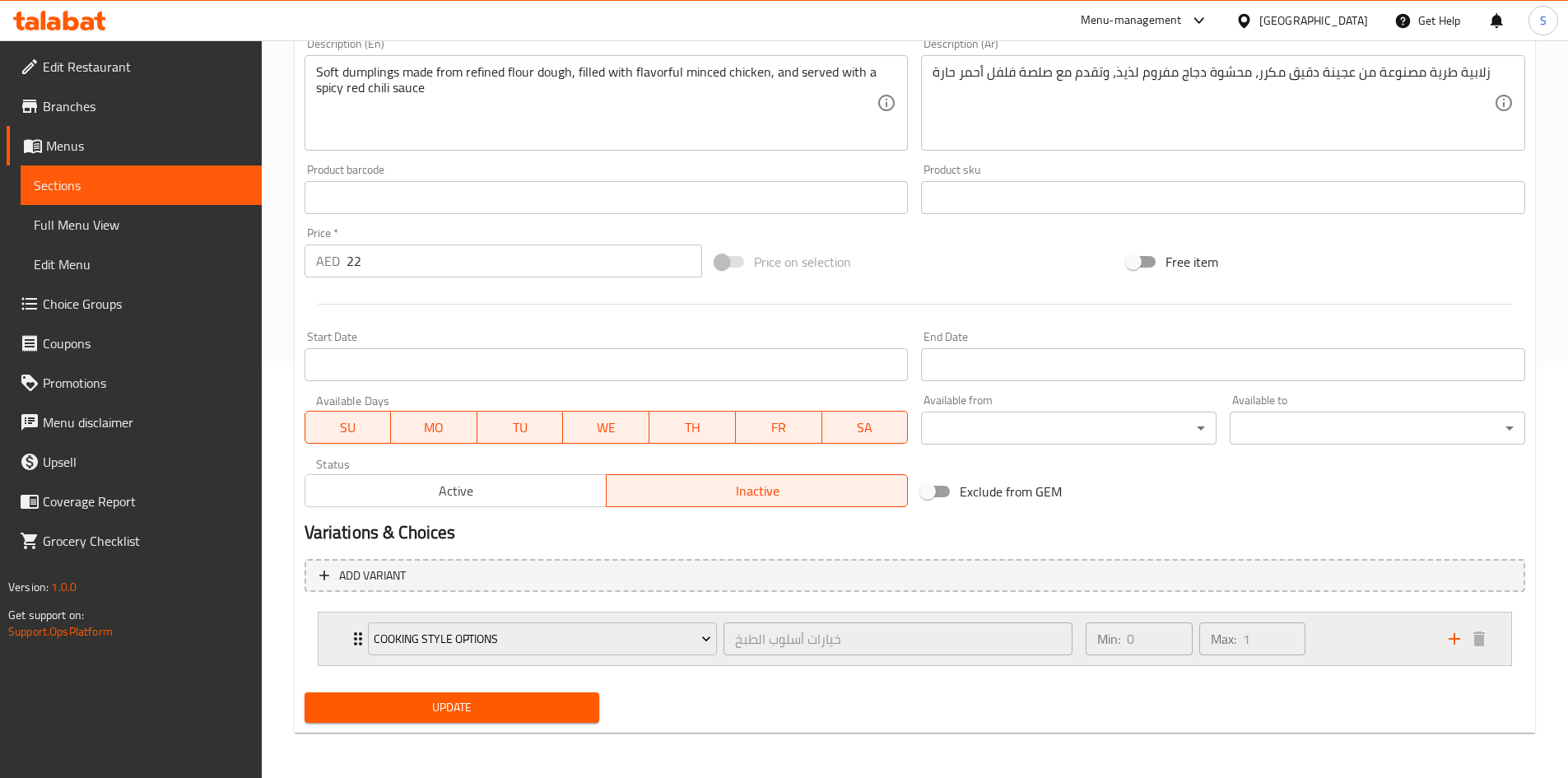
click at [343, 639] on div "cooking style options خيارات أسلوب الطبخ ​ Min: 0 ​ Max: 1 ​" at bounding box center [915, 638] width 1193 height 52
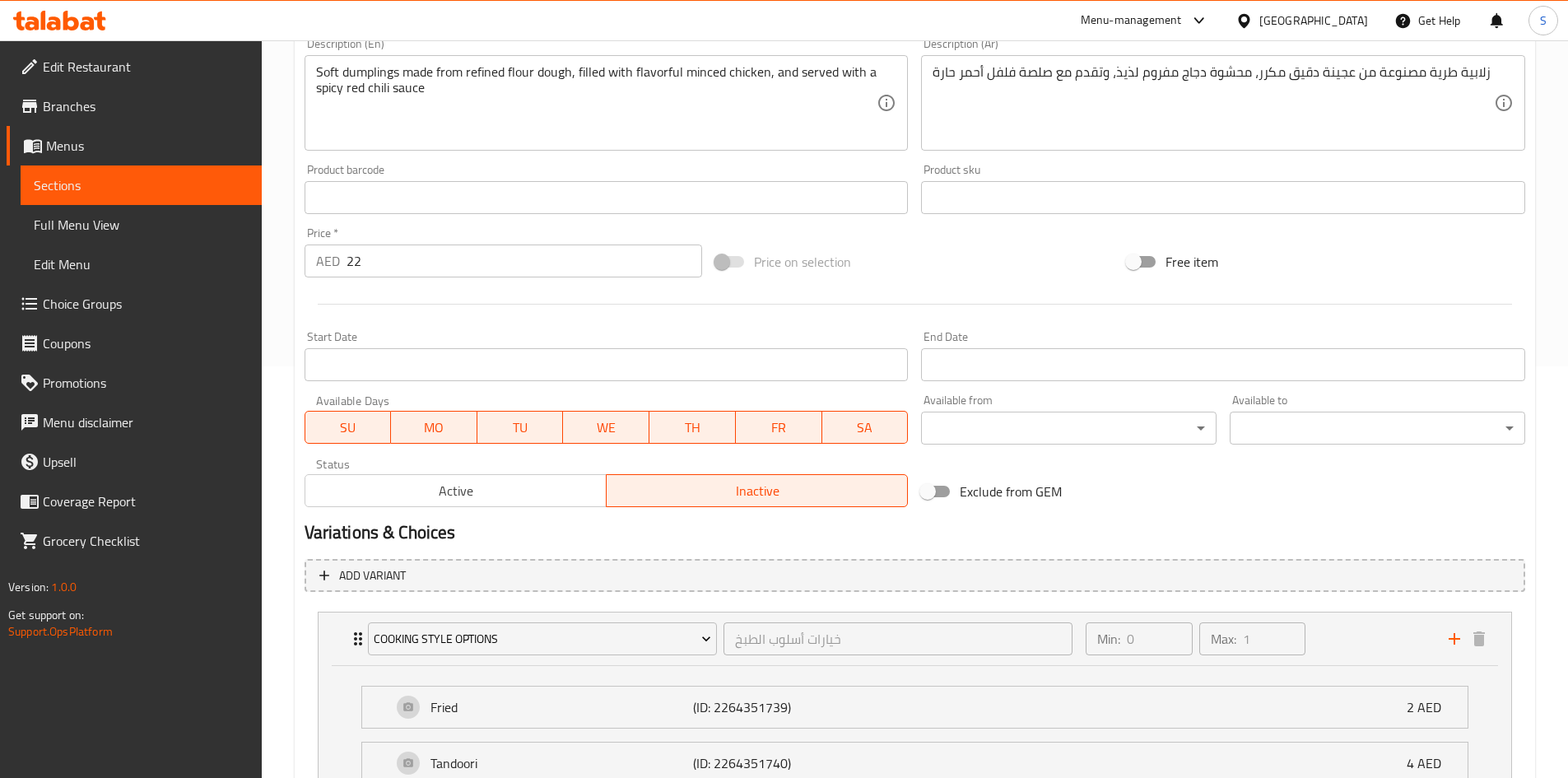
click at [453, 481] on span "Active" at bounding box center [455, 491] width 288 height 24
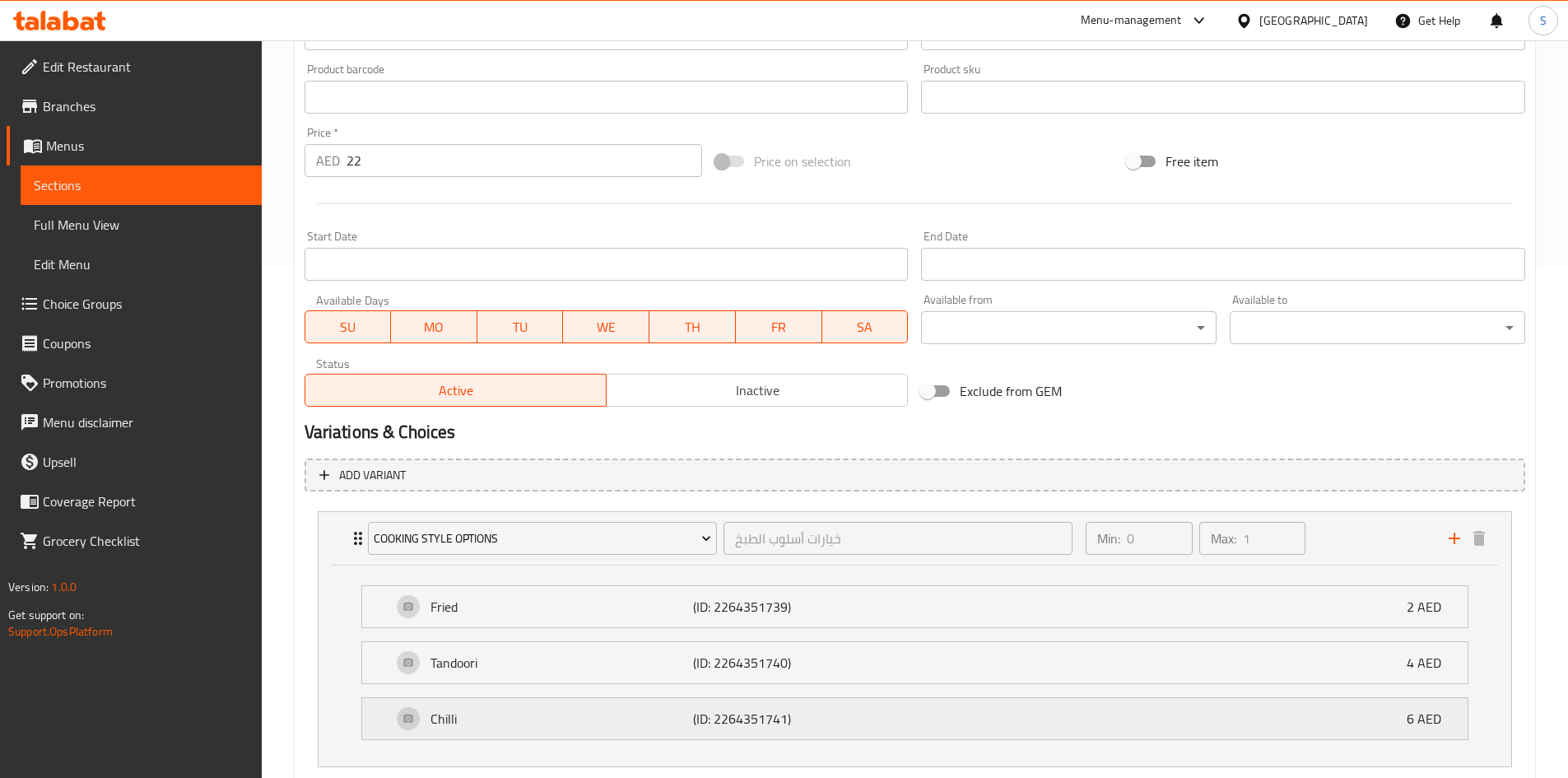
scroll to position [614, 0]
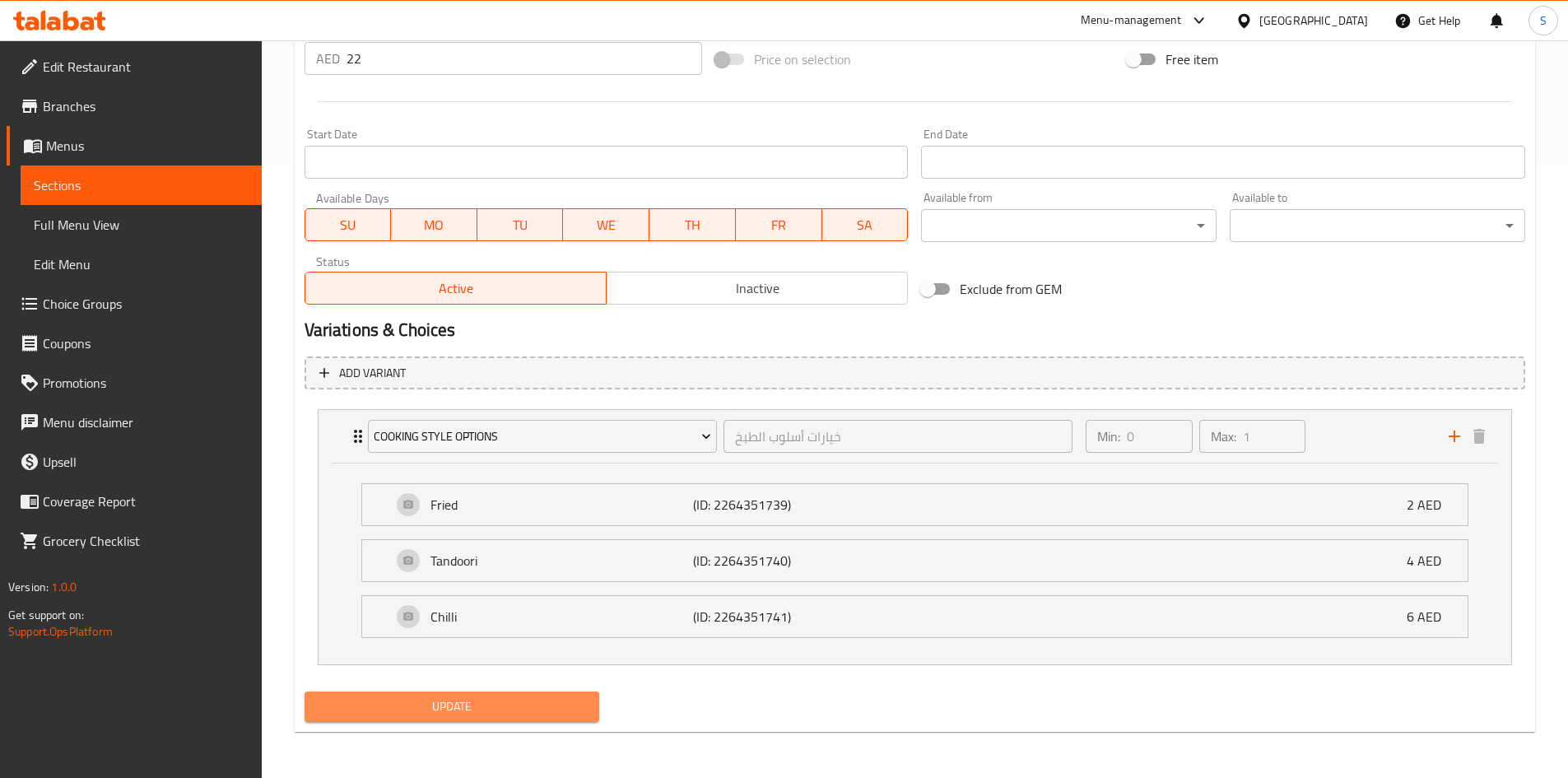
click at [476, 714] on span "Update" at bounding box center [452, 707] width 269 height 21
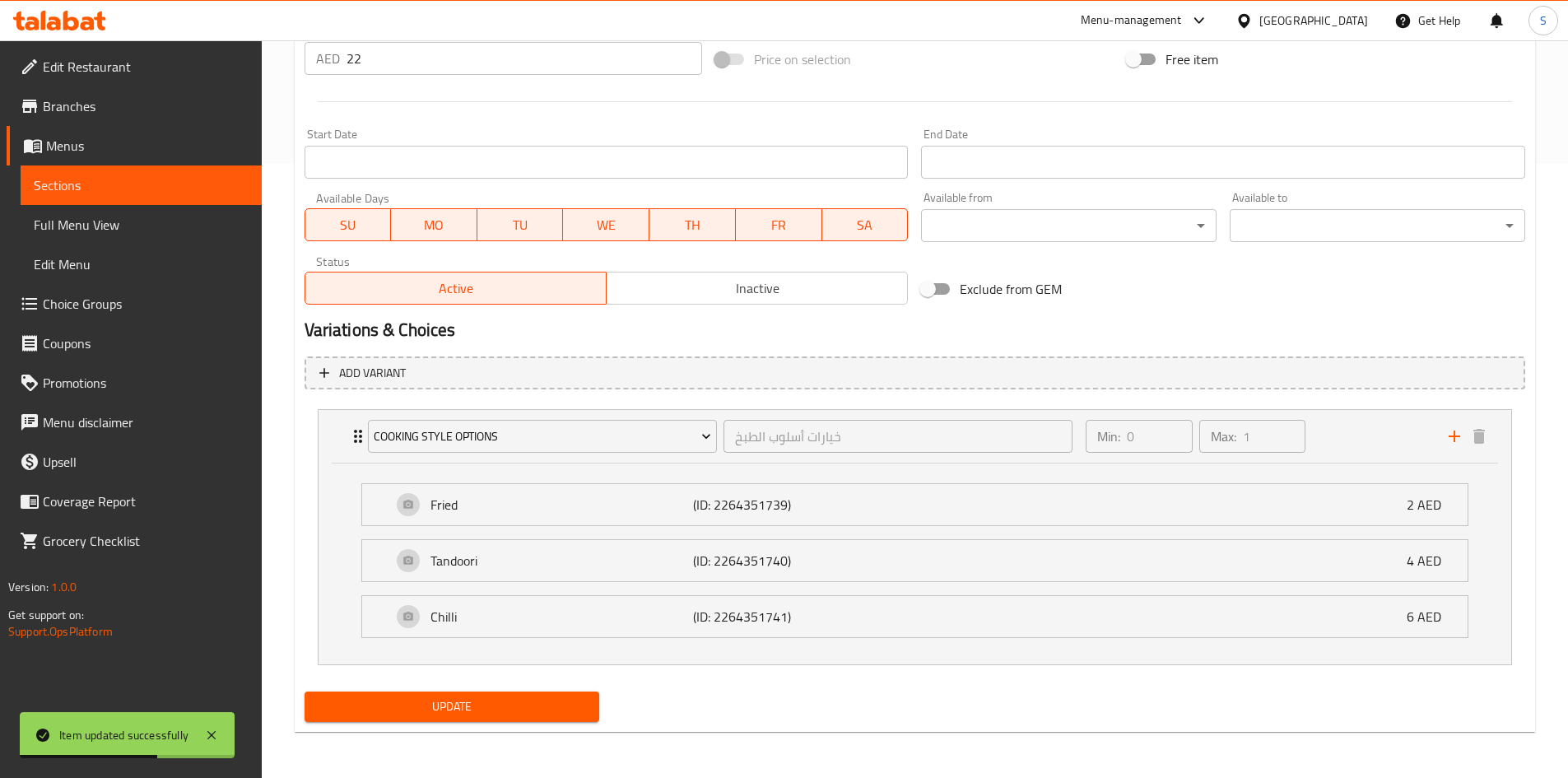
drag, startPoint x: 1176, startPoint y: 293, endPoint x: 1120, endPoint y: 269, distance: 60.9
click at [1176, 293] on div "Exclude from GEM" at bounding box center [1120, 289] width 411 height 45
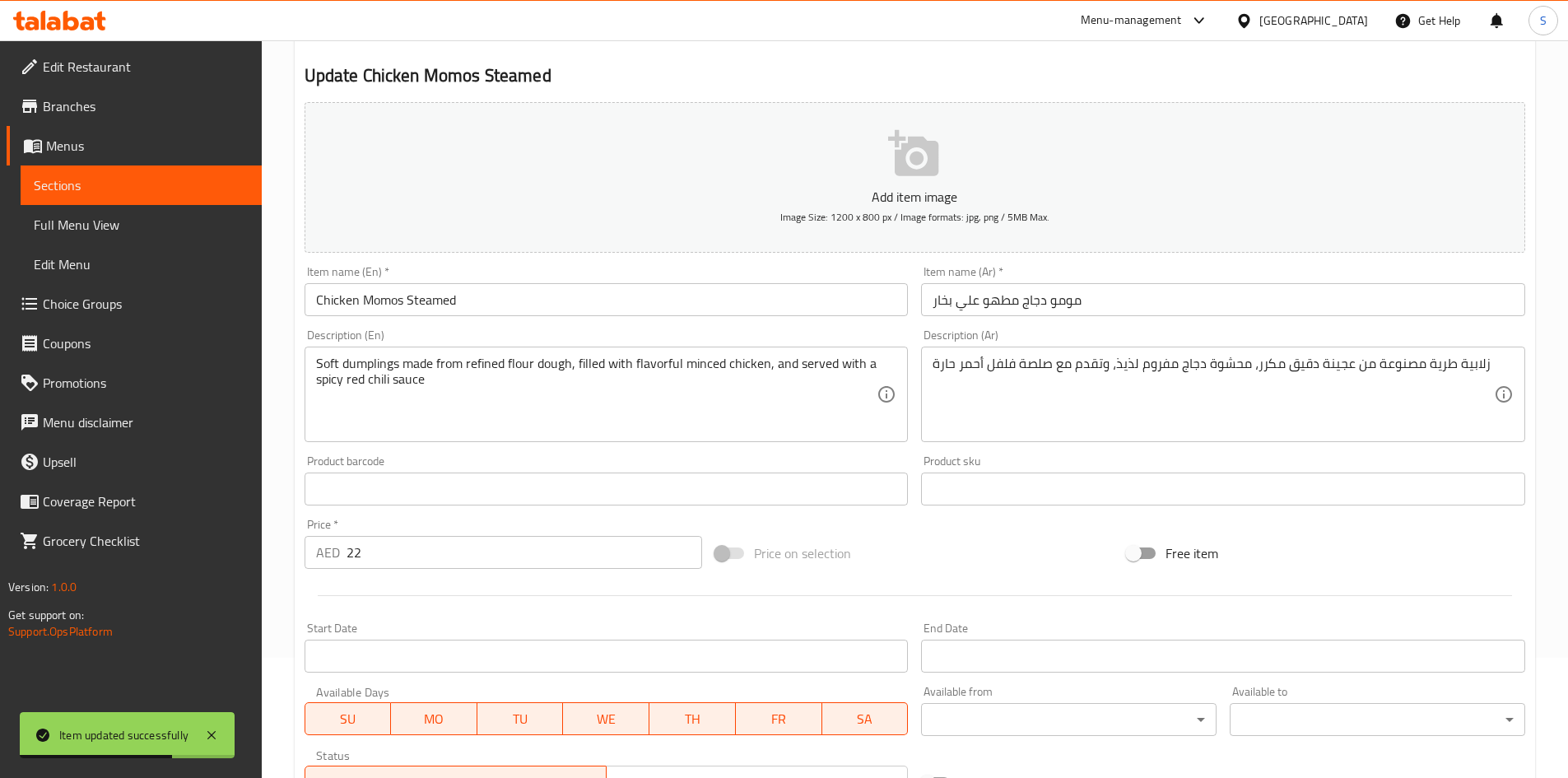
scroll to position [0, 0]
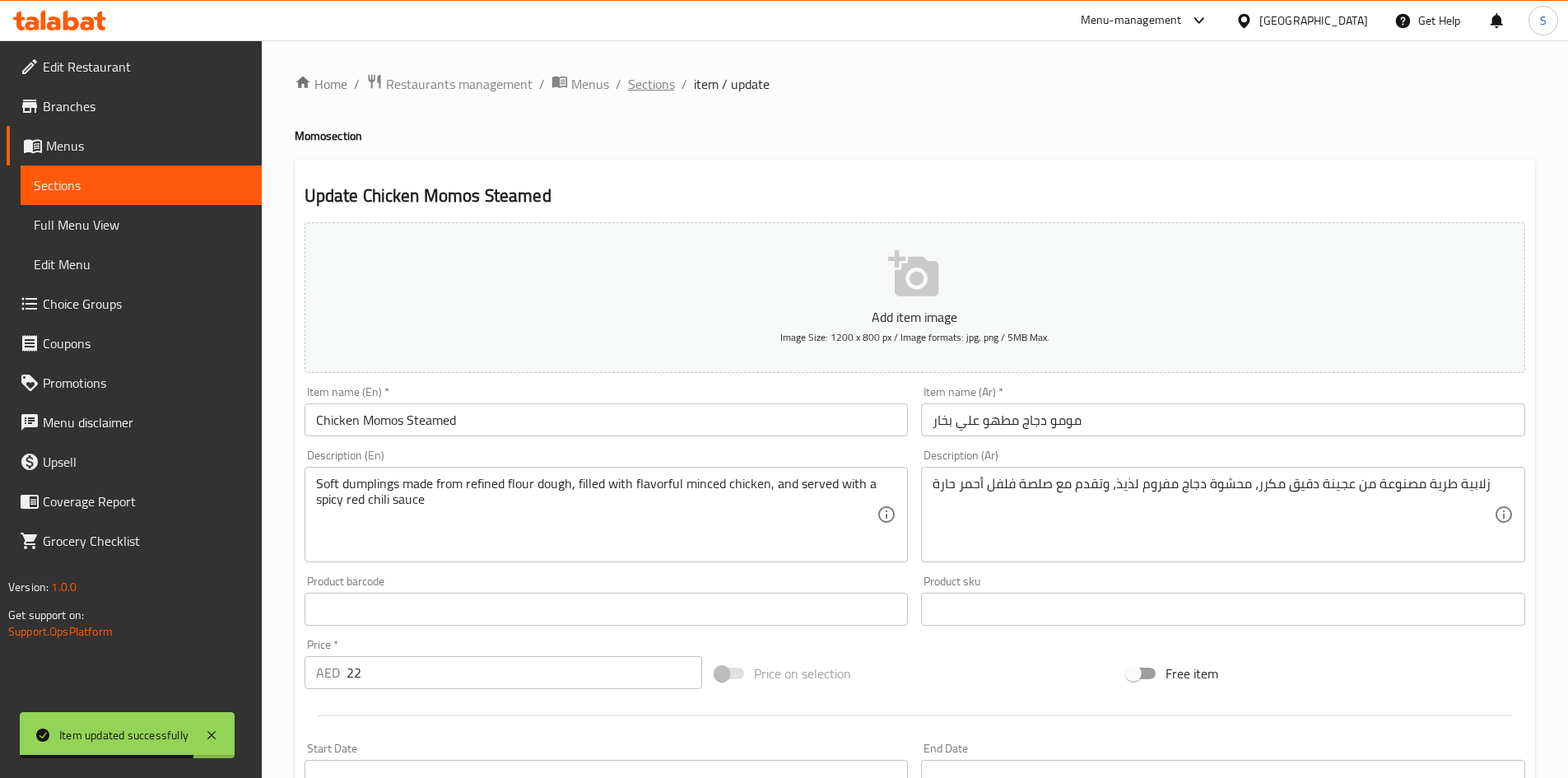
click at [658, 77] on span "Sections" at bounding box center [651, 83] width 47 height 20
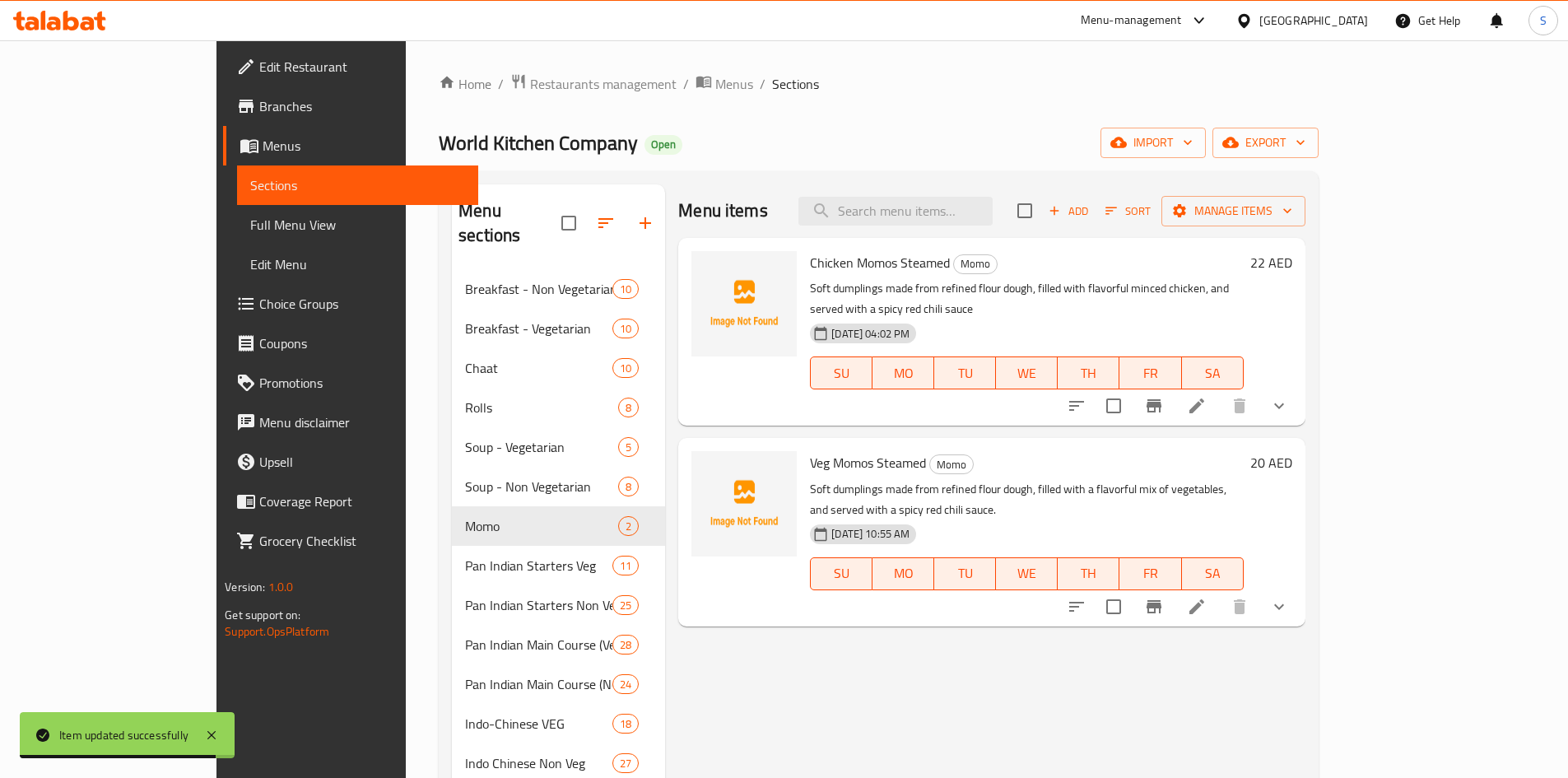
click at [957, 192] on div "Menu items Add Sort Manage items" at bounding box center [991, 211] width 627 height 53
click at [961, 214] on input "search" at bounding box center [896, 211] width 194 height 28
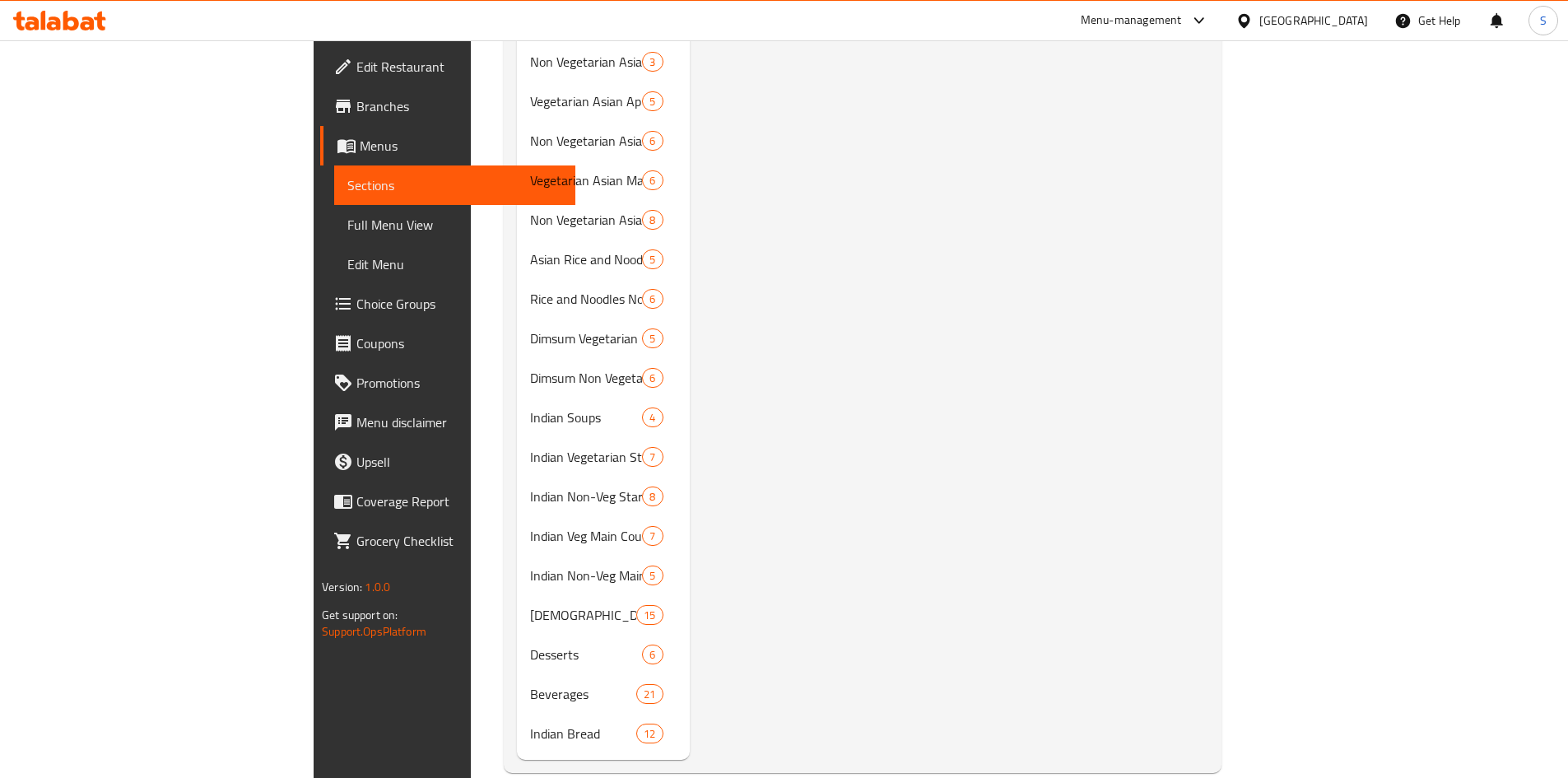
scroll to position [942, 0]
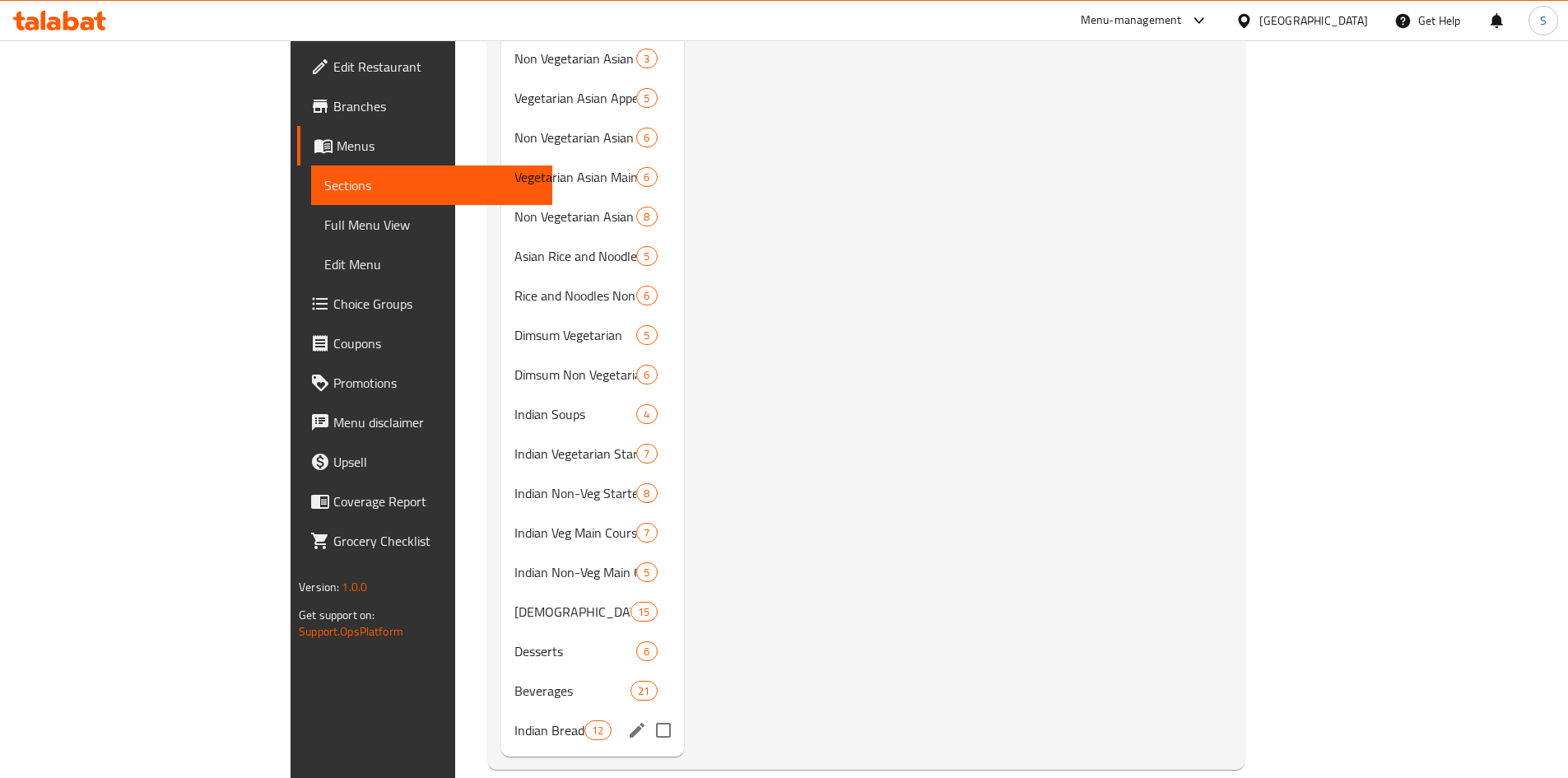
click at [515, 720] on span "Indian Bread" at bounding box center [549, 730] width 70 height 20
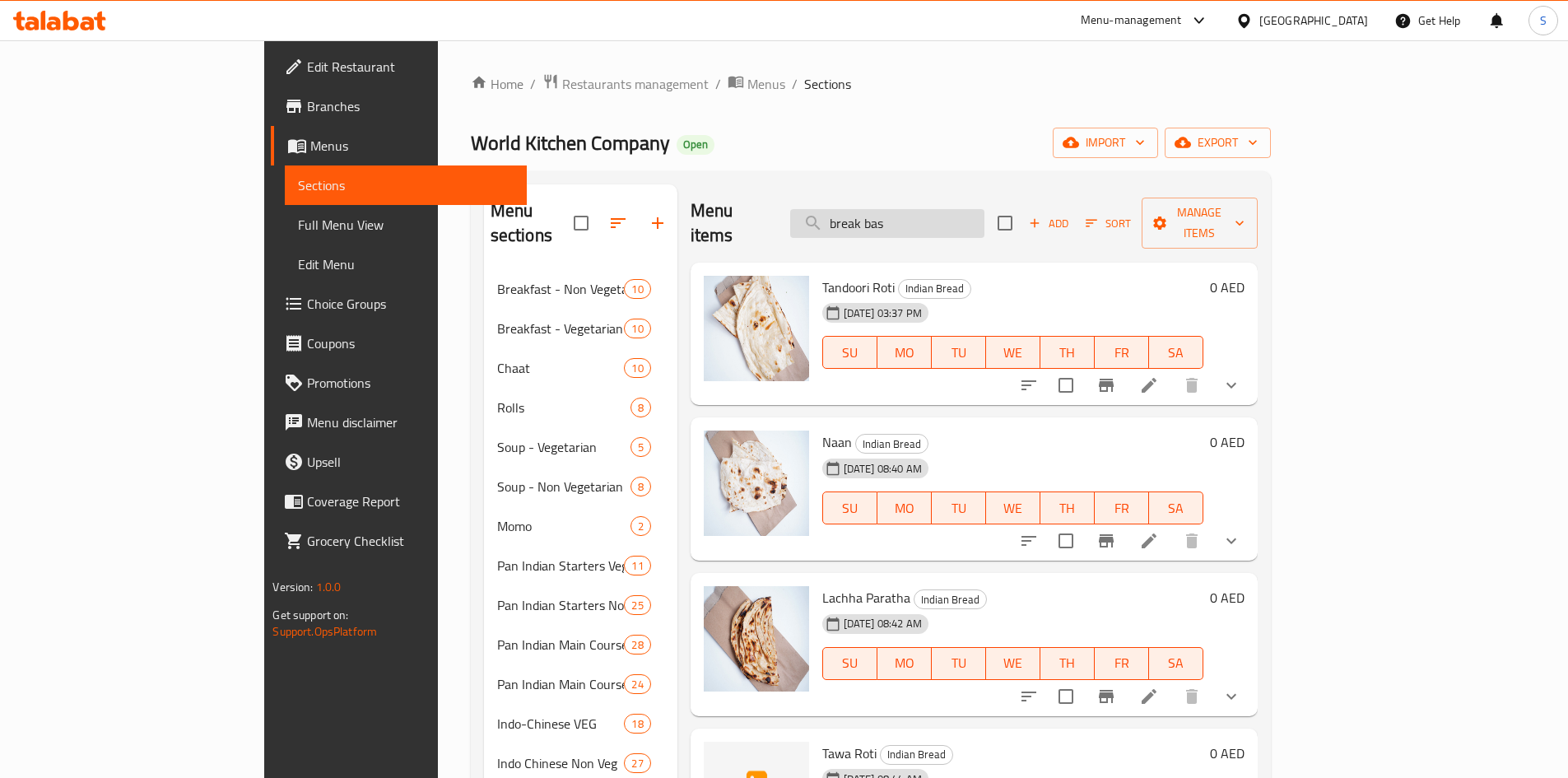
click at [980, 209] on input "break bas" at bounding box center [887, 223] width 194 height 28
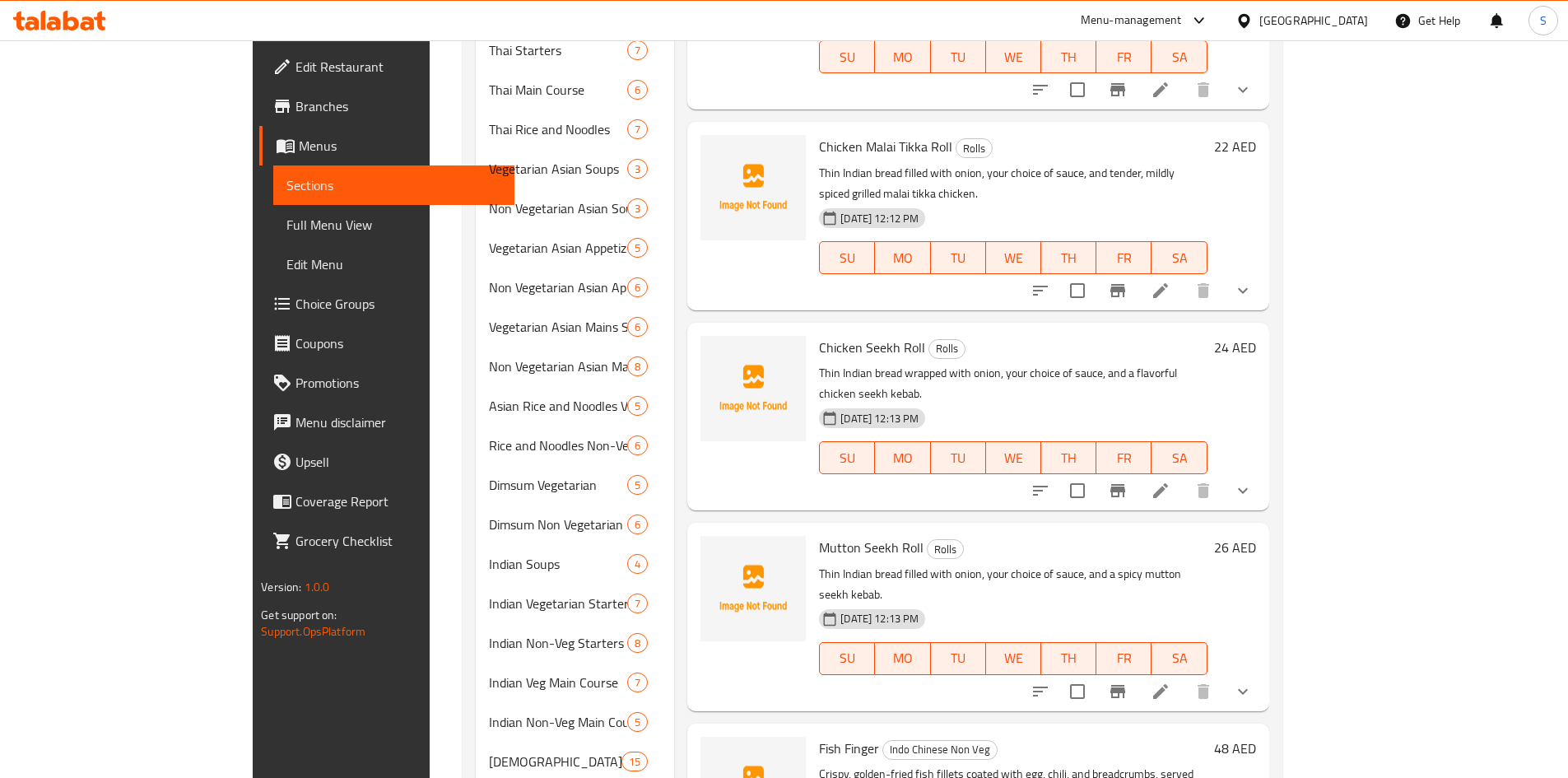
scroll to position [942, 0]
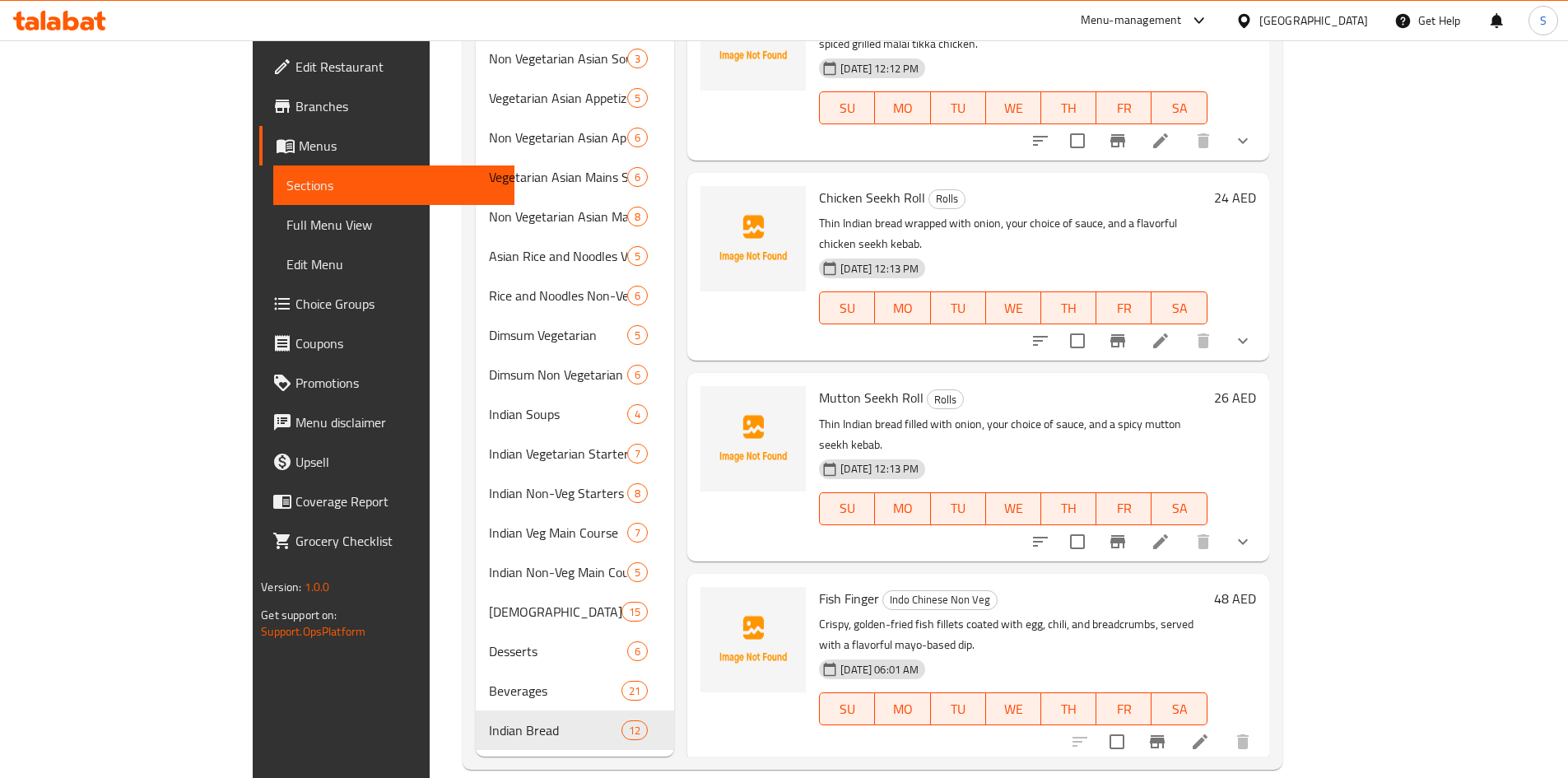
type input "bread"
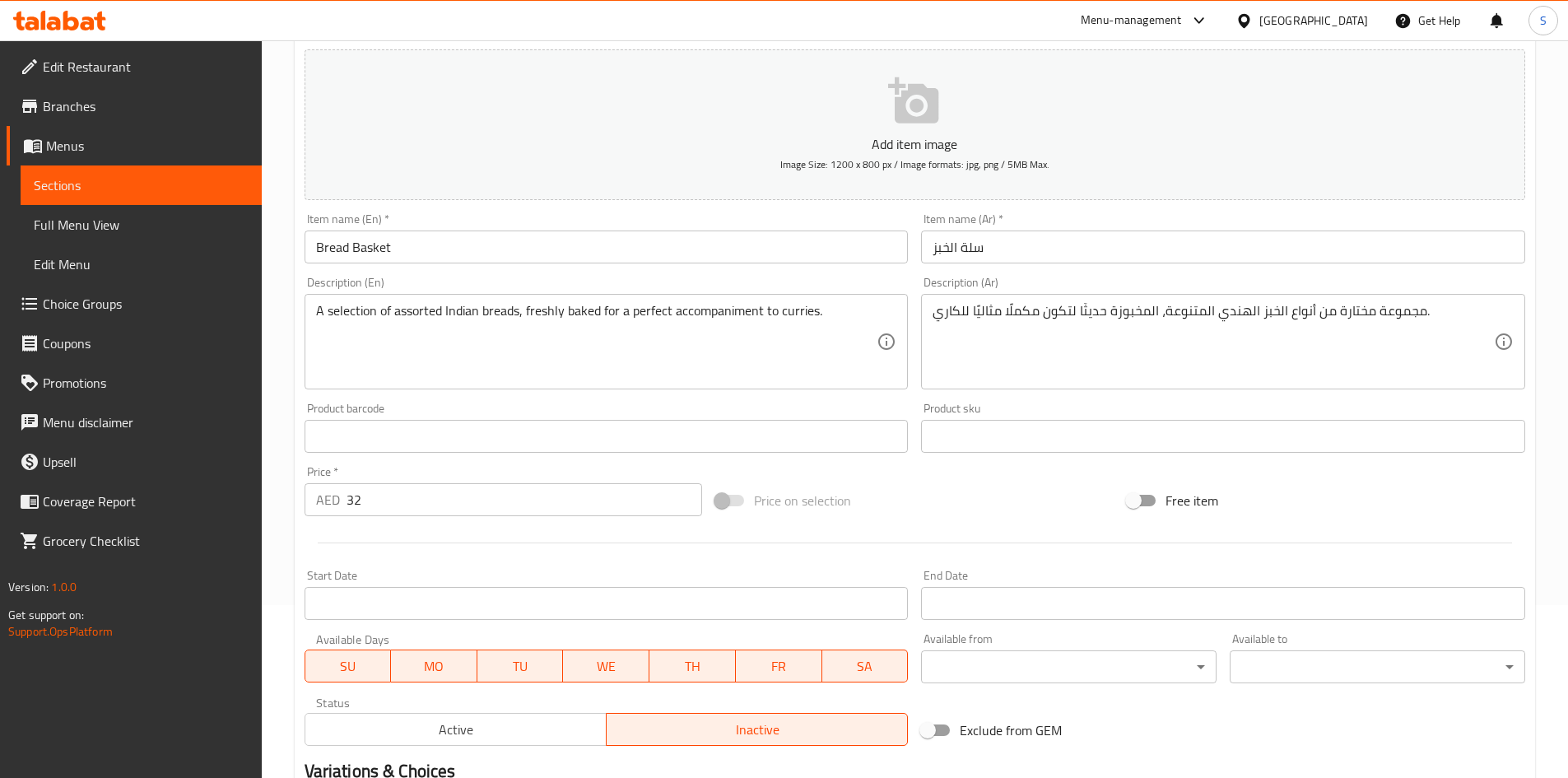
scroll to position [386, 0]
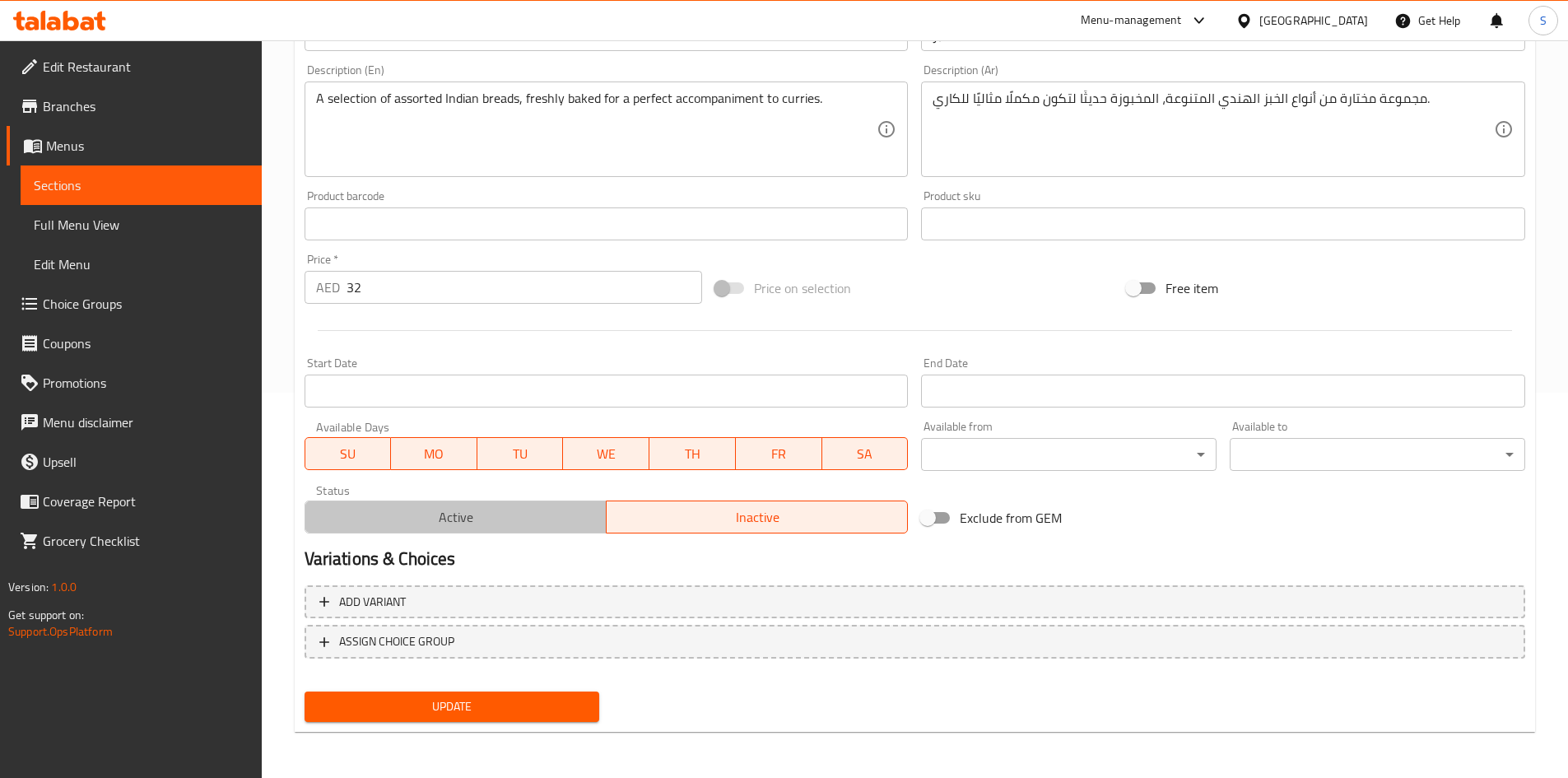
click at [478, 516] on span "Active" at bounding box center [455, 517] width 288 height 24
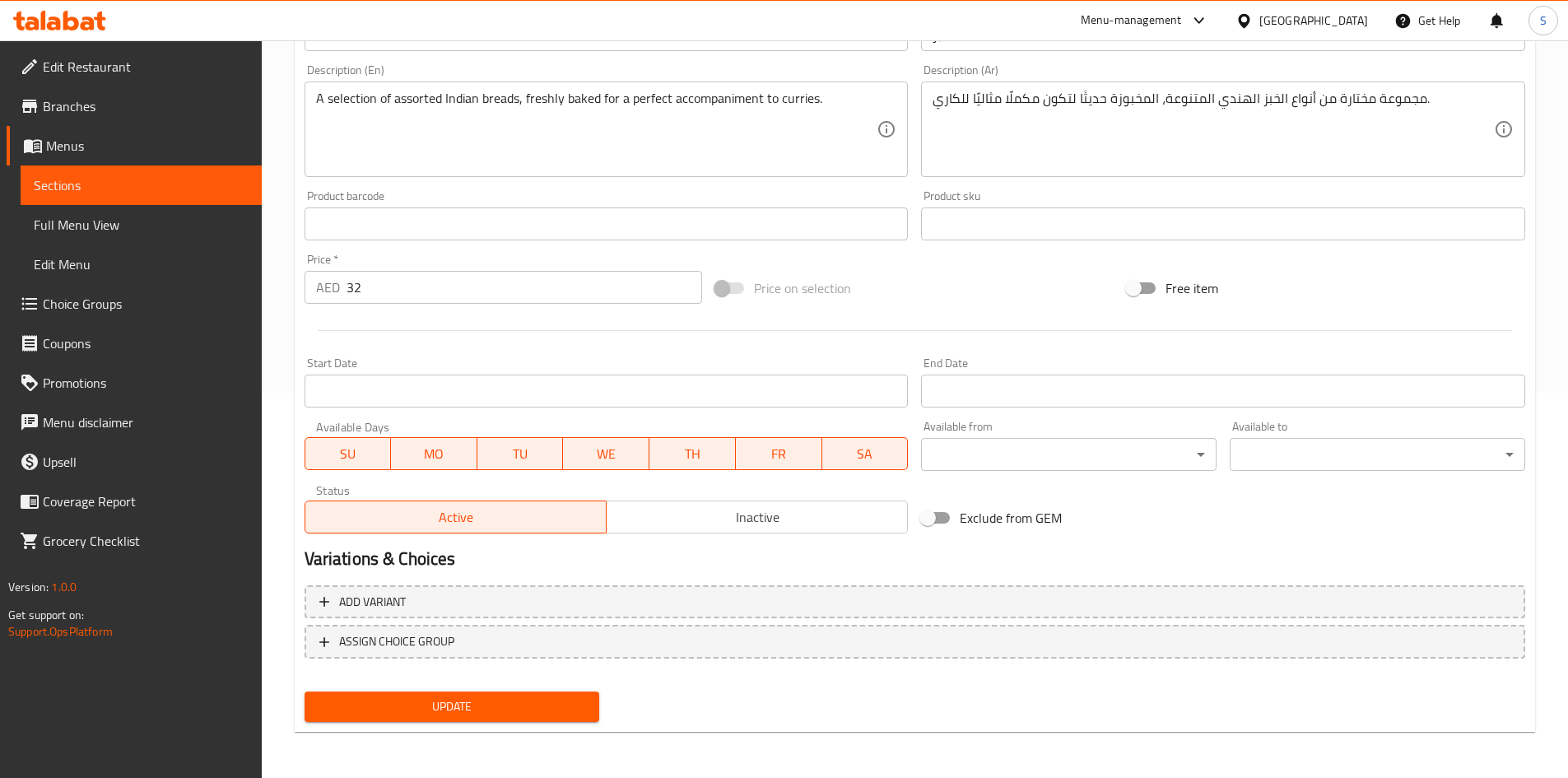
click at [460, 696] on span "Update" at bounding box center [452, 707] width 269 height 21
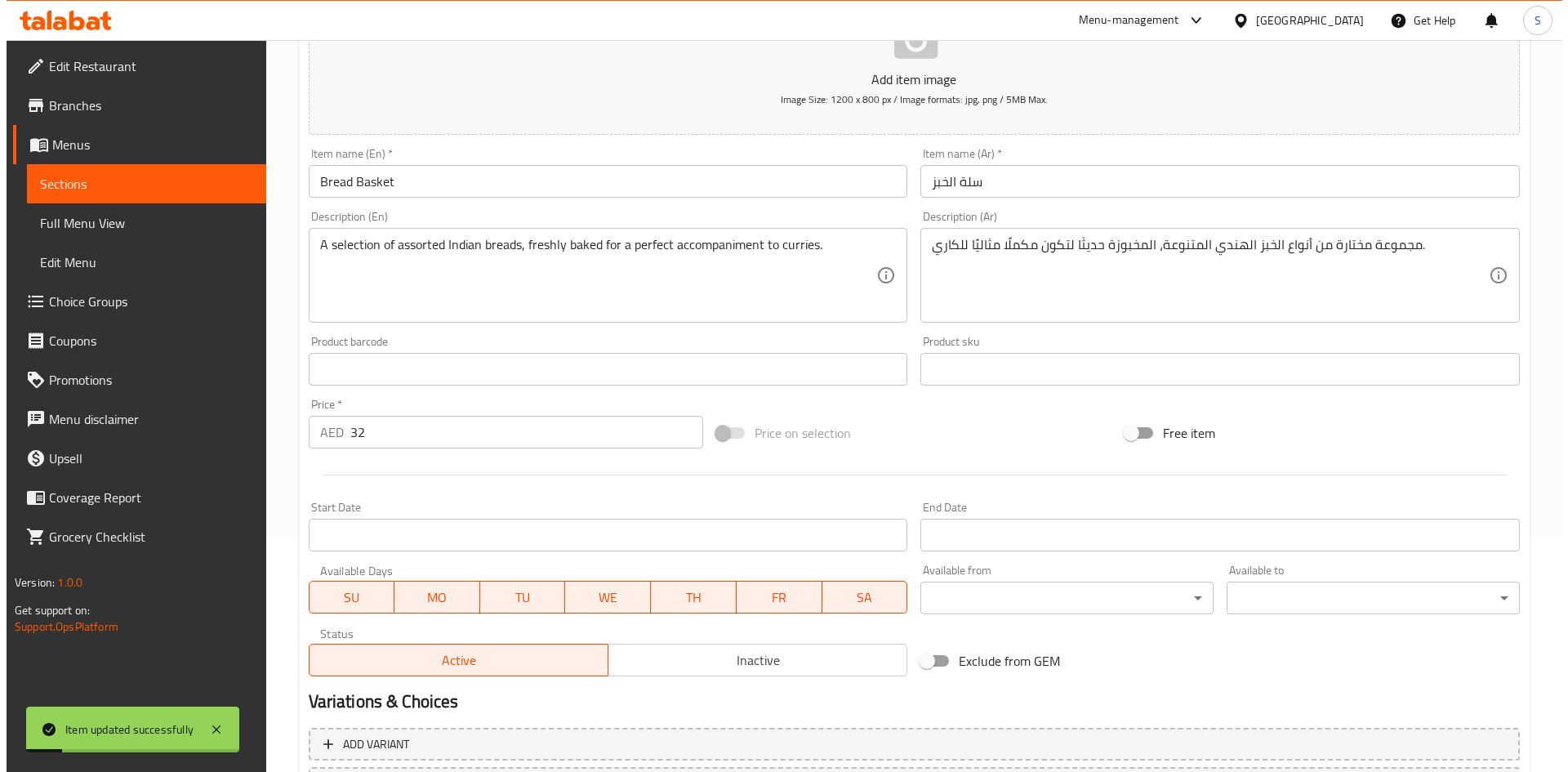
scroll to position [0, 0]
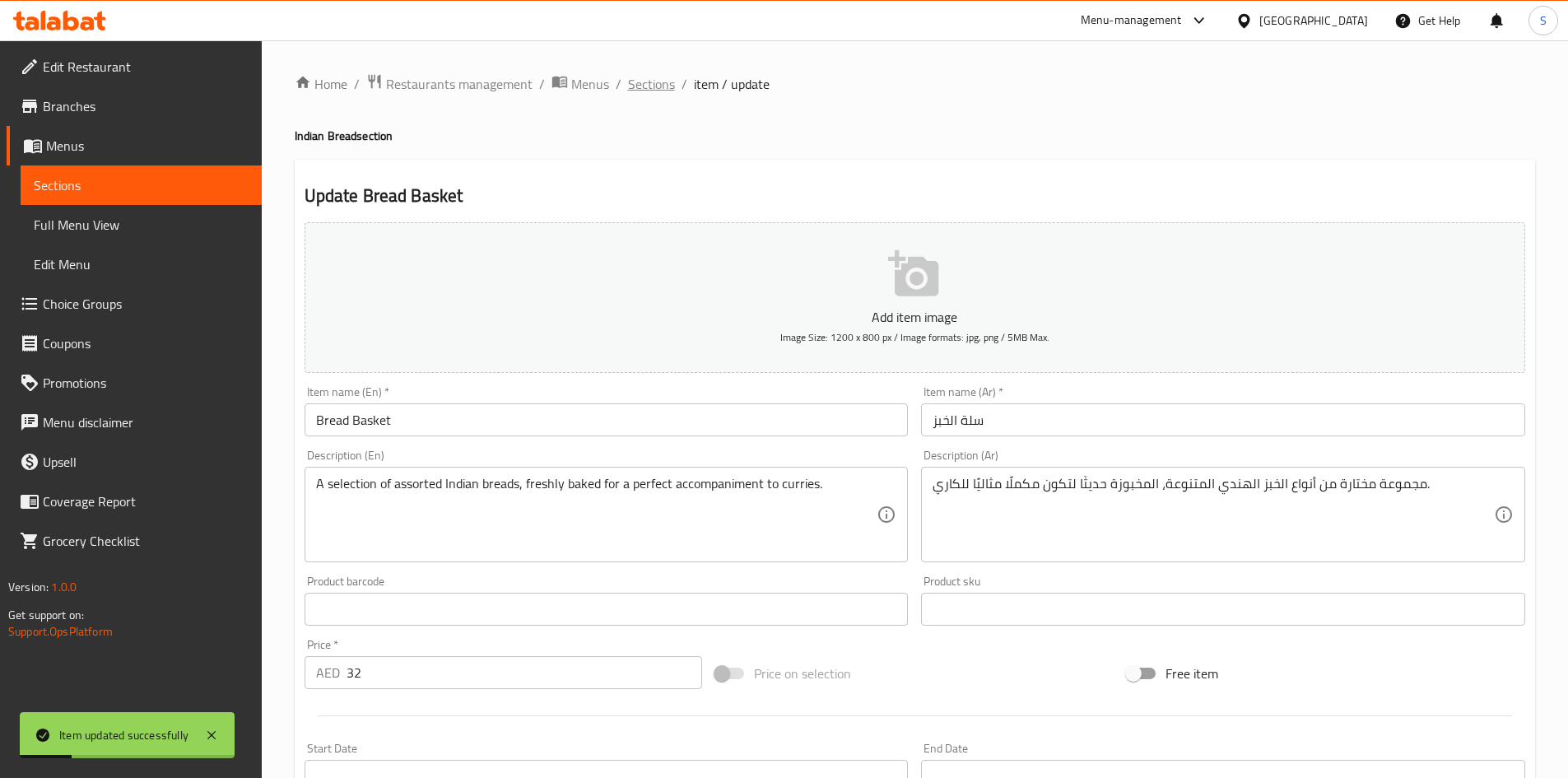
click at [649, 89] on span "Sections" at bounding box center [651, 83] width 47 height 20
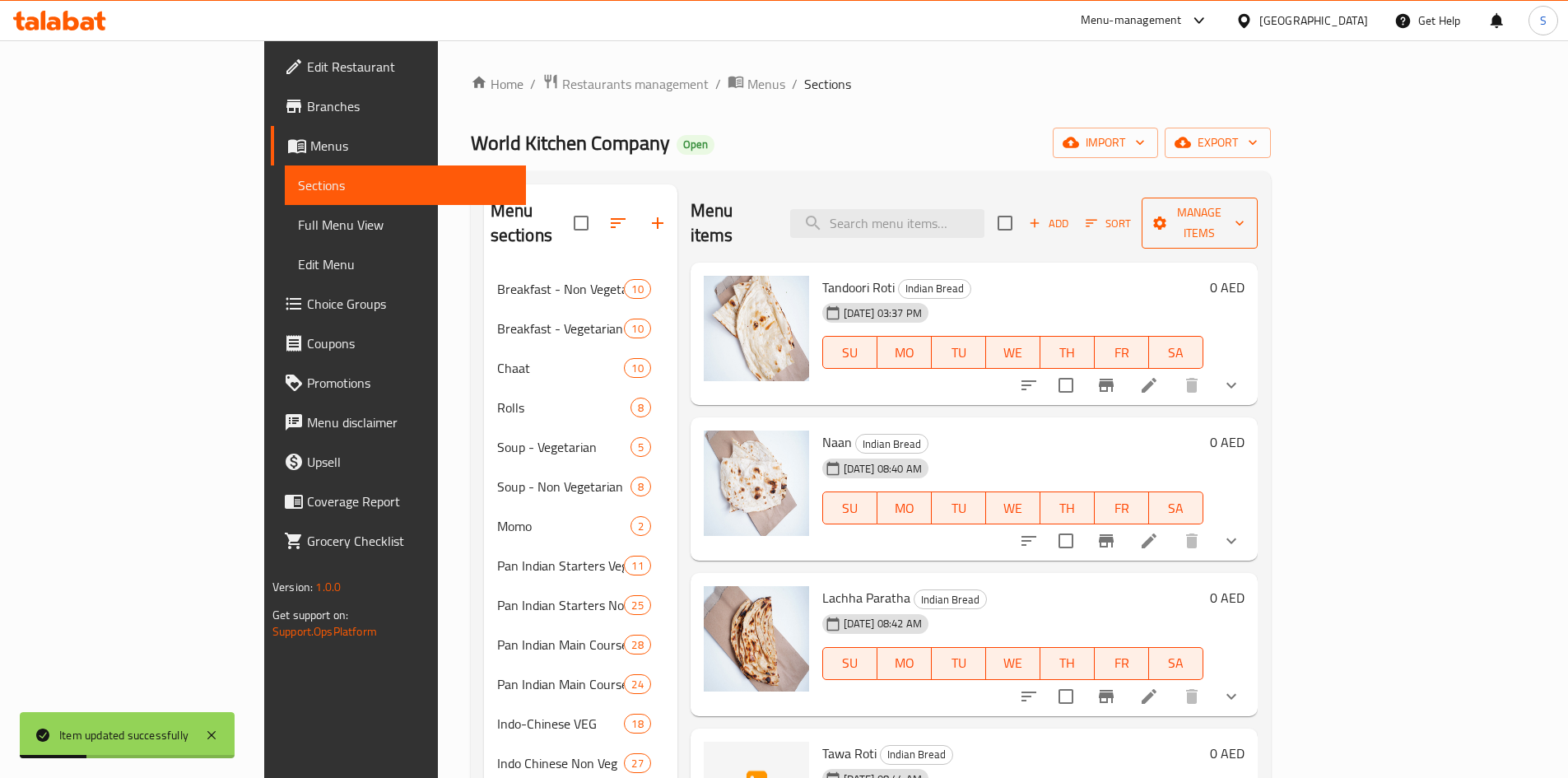
click at [1244, 207] on span "Manage items" at bounding box center [1199, 223] width 89 height 41
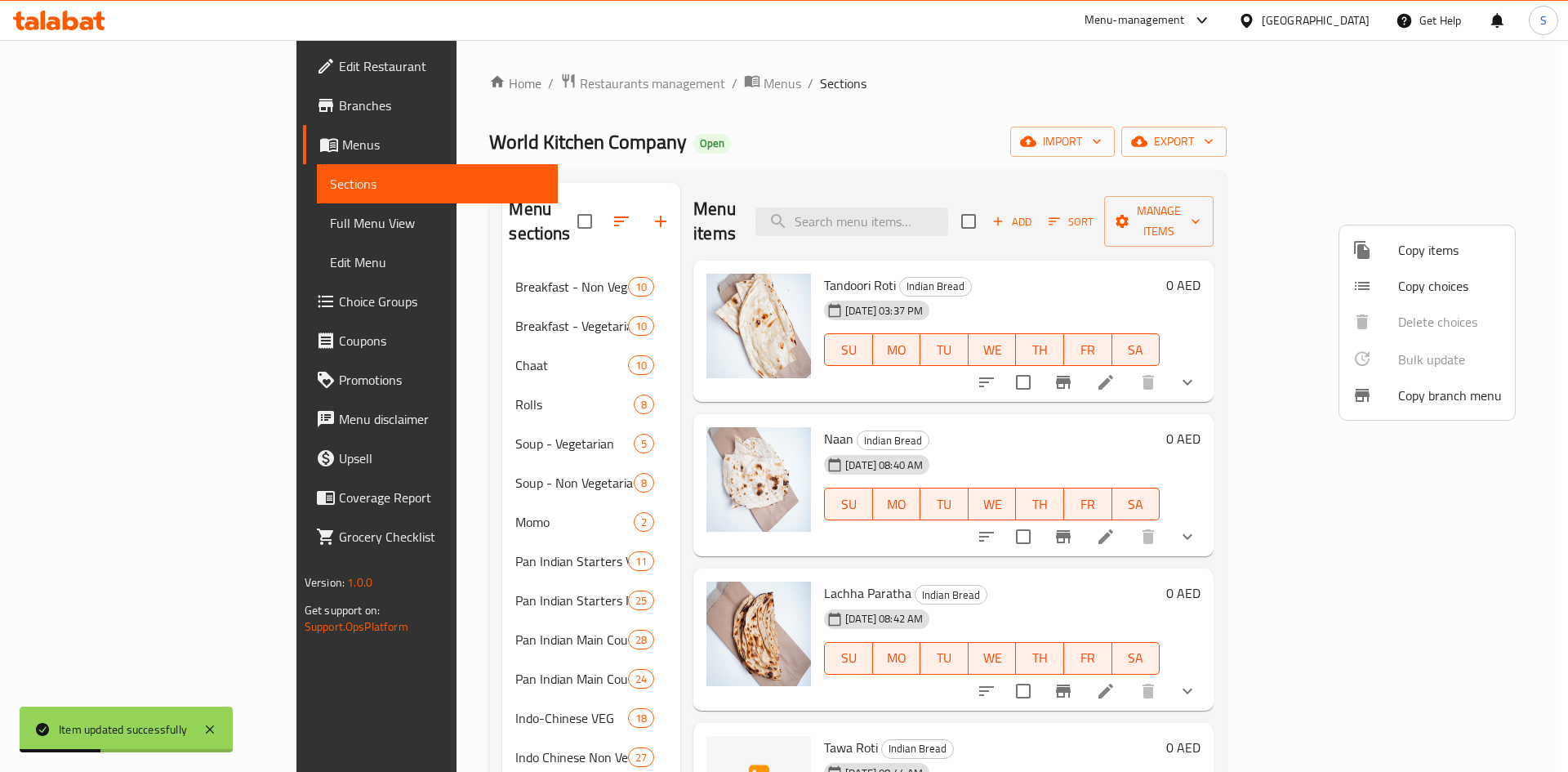
click at [1419, 249] on span "Copy items" at bounding box center [1449, 249] width 103 height 20
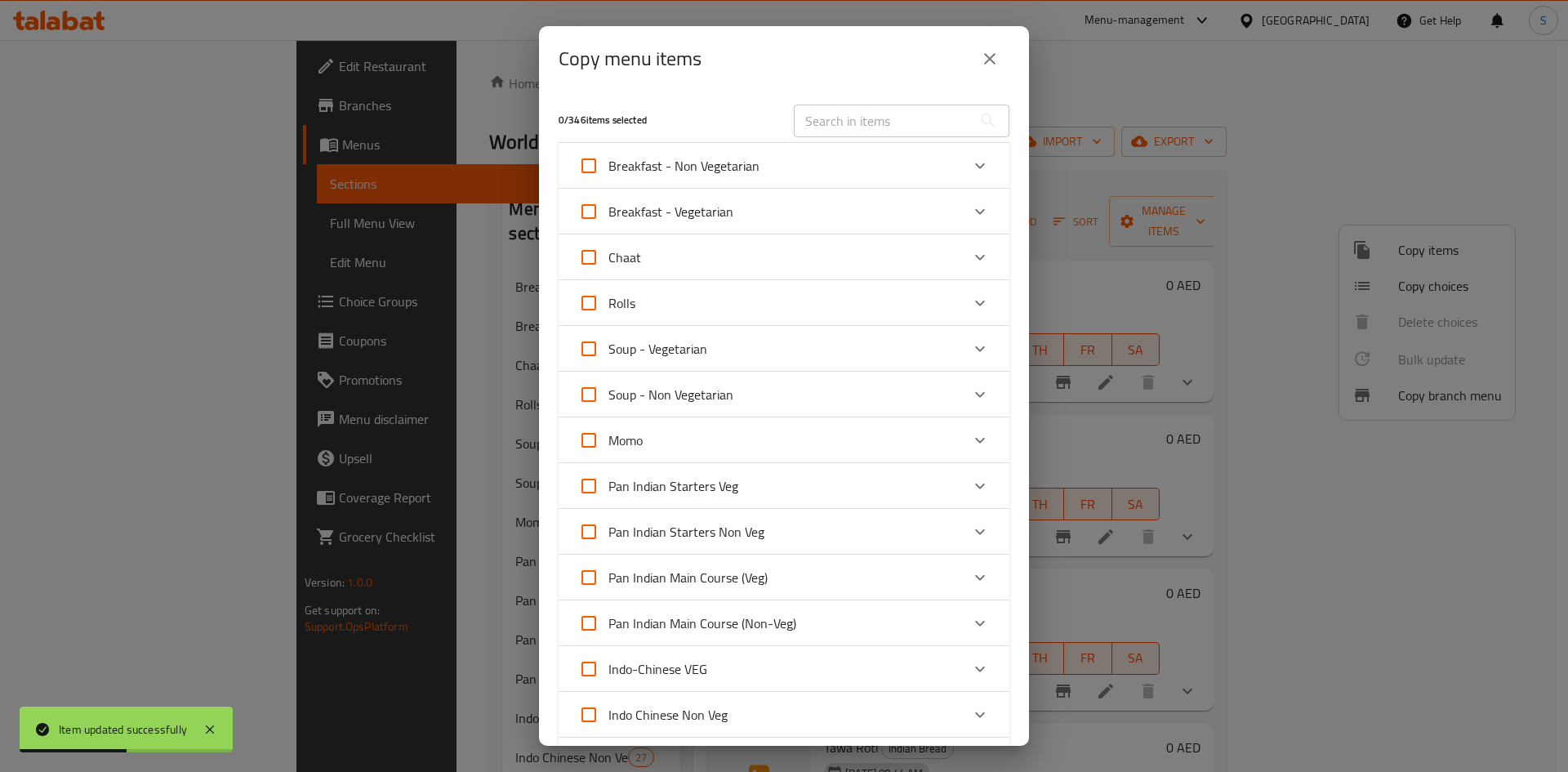
click at [987, 64] on icon "close" at bounding box center [990, 58] width 20 height 20
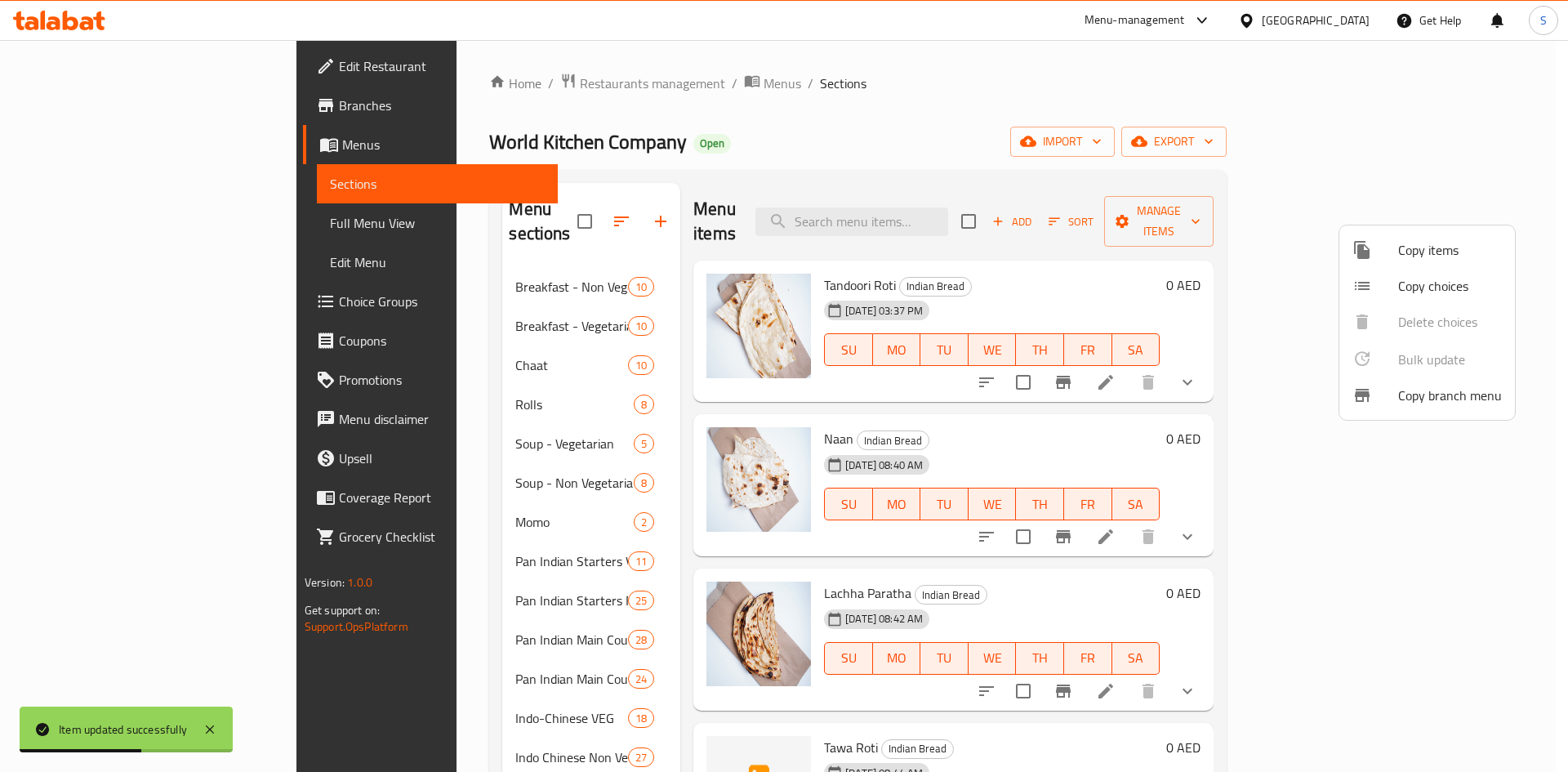
click at [1503, 139] on div at bounding box center [784, 386] width 1568 height 772
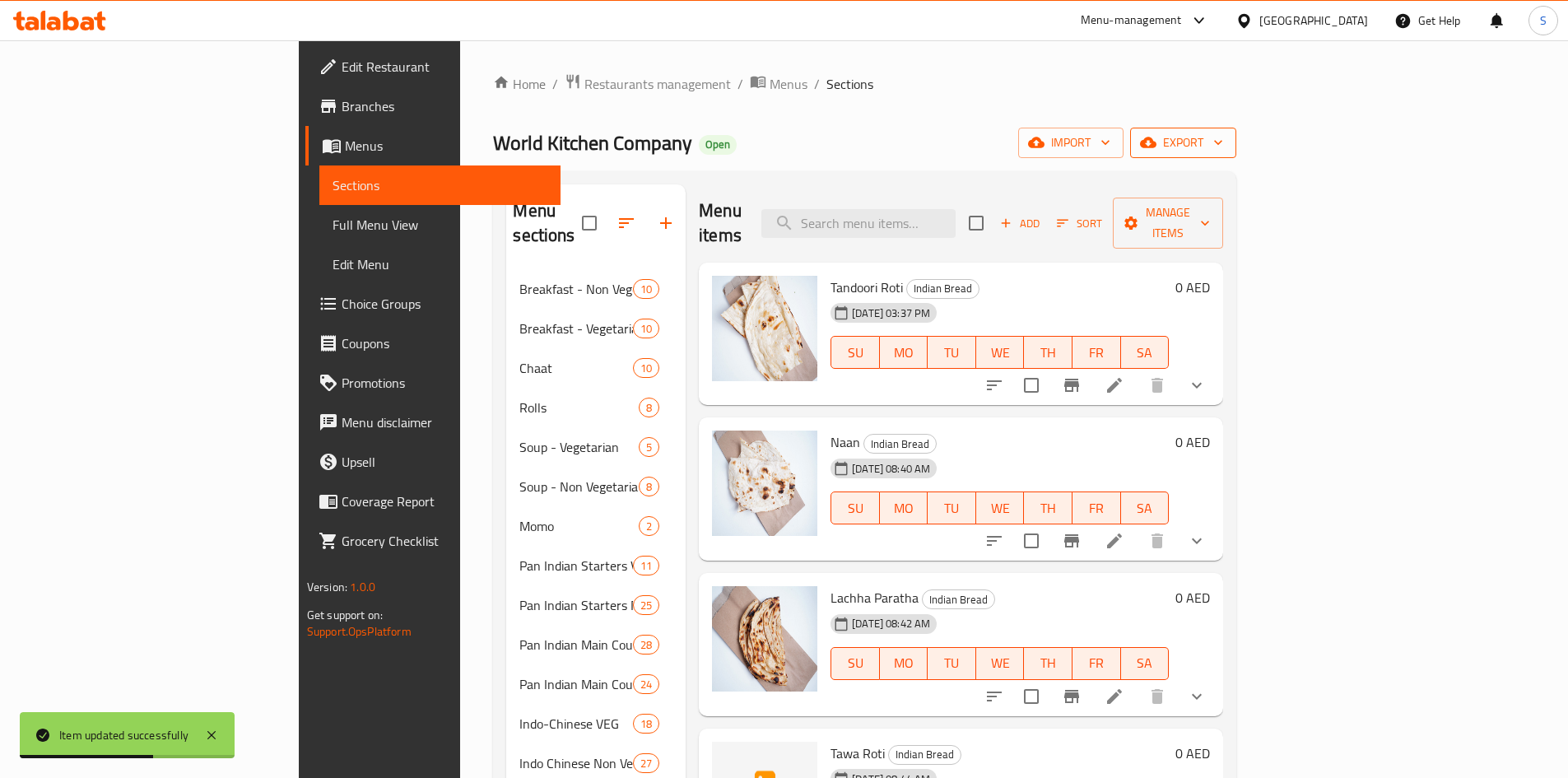
click at [1223, 142] on span "export" at bounding box center [1182, 143] width 80 height 21
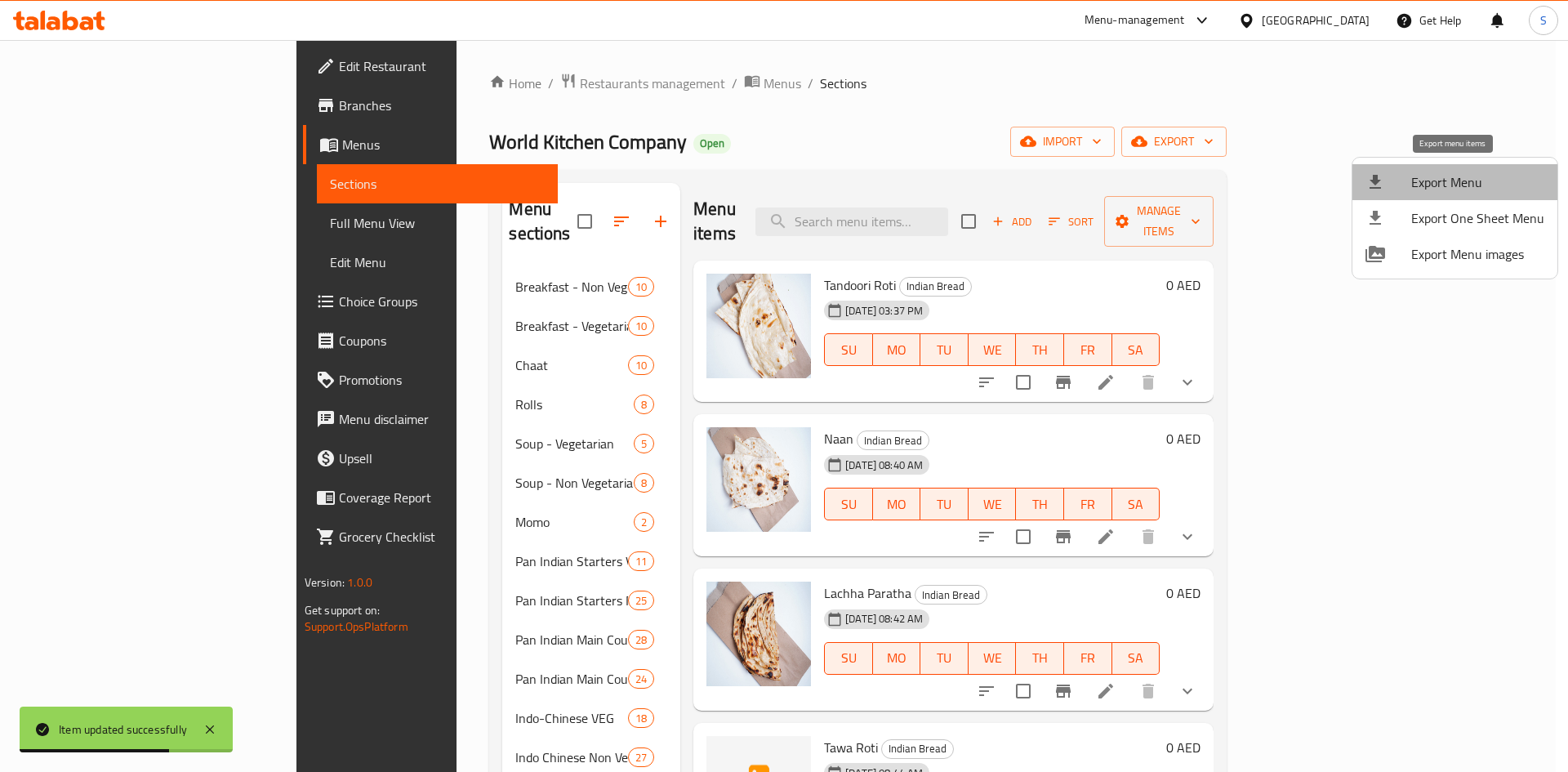
click at [1466, 165] on li "Export Menu" at bounding box center [1455, 182] width 205 height 36
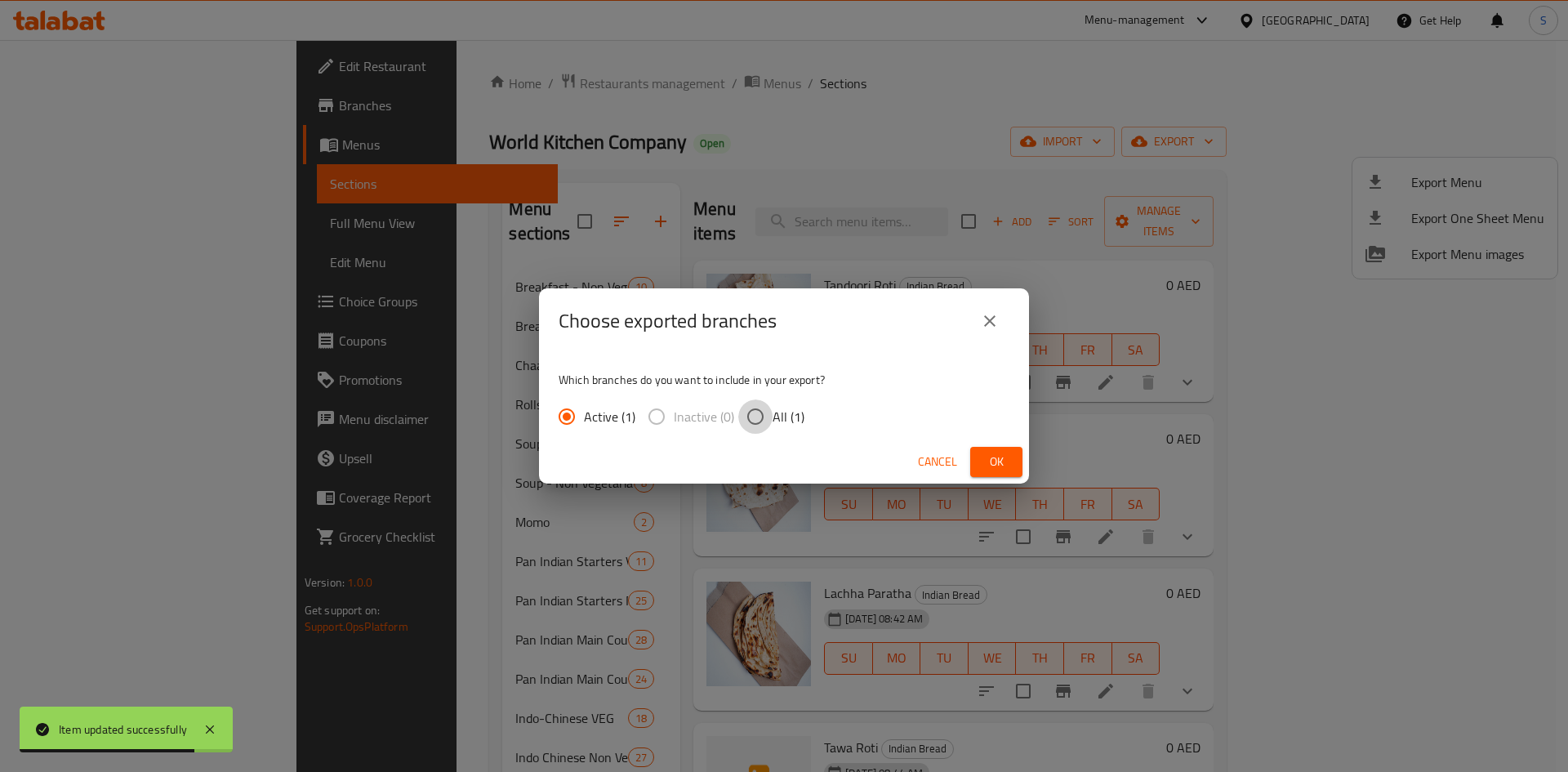
click at [763, 424] on input "All (1)" at bounding box center [755, 417] width 34 height 34
radio input "true"
click at [985, 459] on span "Ok" at bounding box center [996, 462] width 26 height 20
